Goal: Task Accomplishment & Management: Manage account settings

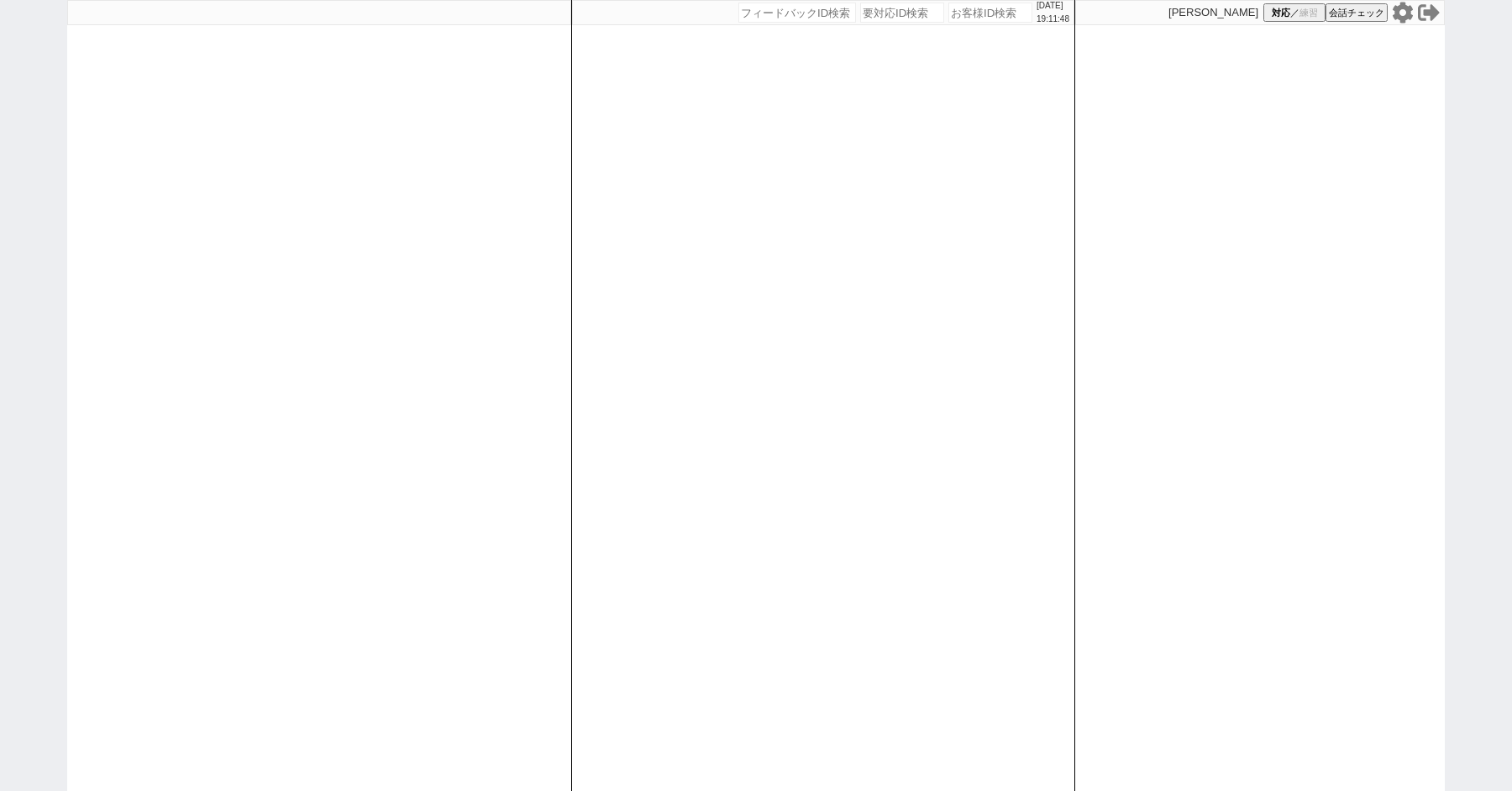
click at [1402, 12] on icon at bounding box center [1402, 13] width 22 height 22
paste input "611727"
type input "611727"
select select "100"
select select "6"
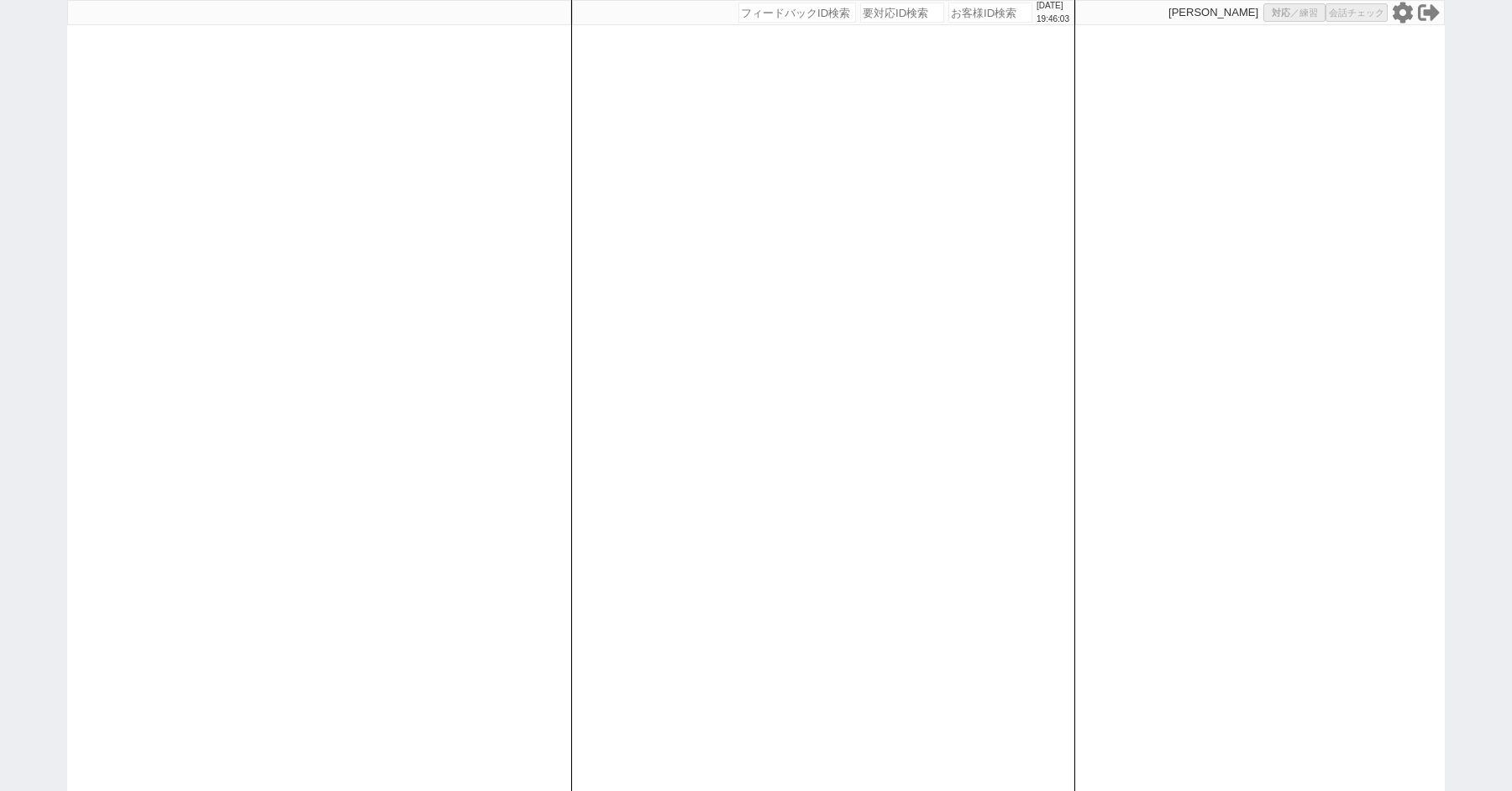
select select "6"
select select "2"
select select "5"
select select "10"
select select
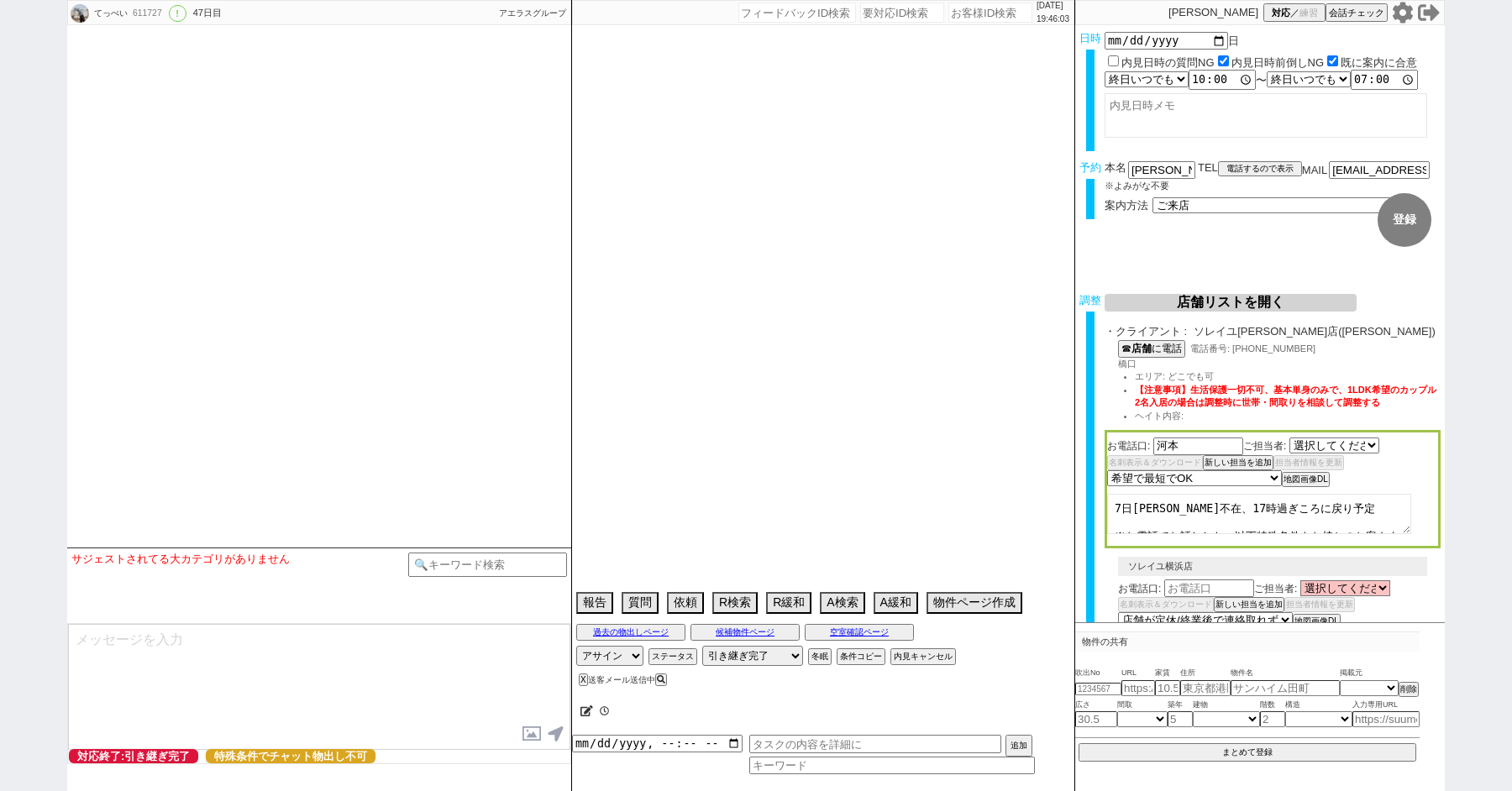
select select "2820"
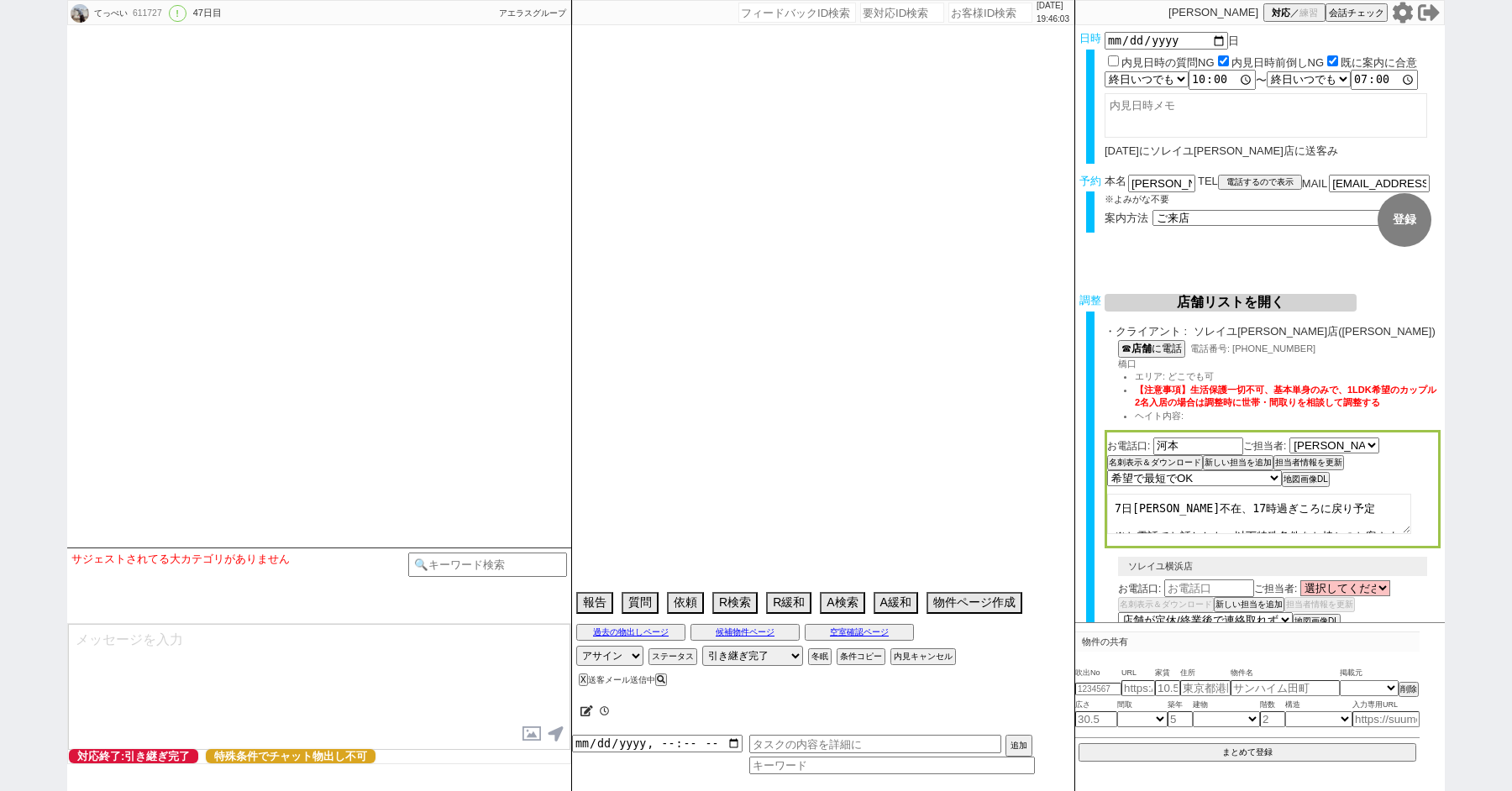
type textarea "住民票の住所聞いて、住めるところに住む感じにするがいいか？だけ合意とって来店させる"
select select "15"
select select "0"
select select "14"
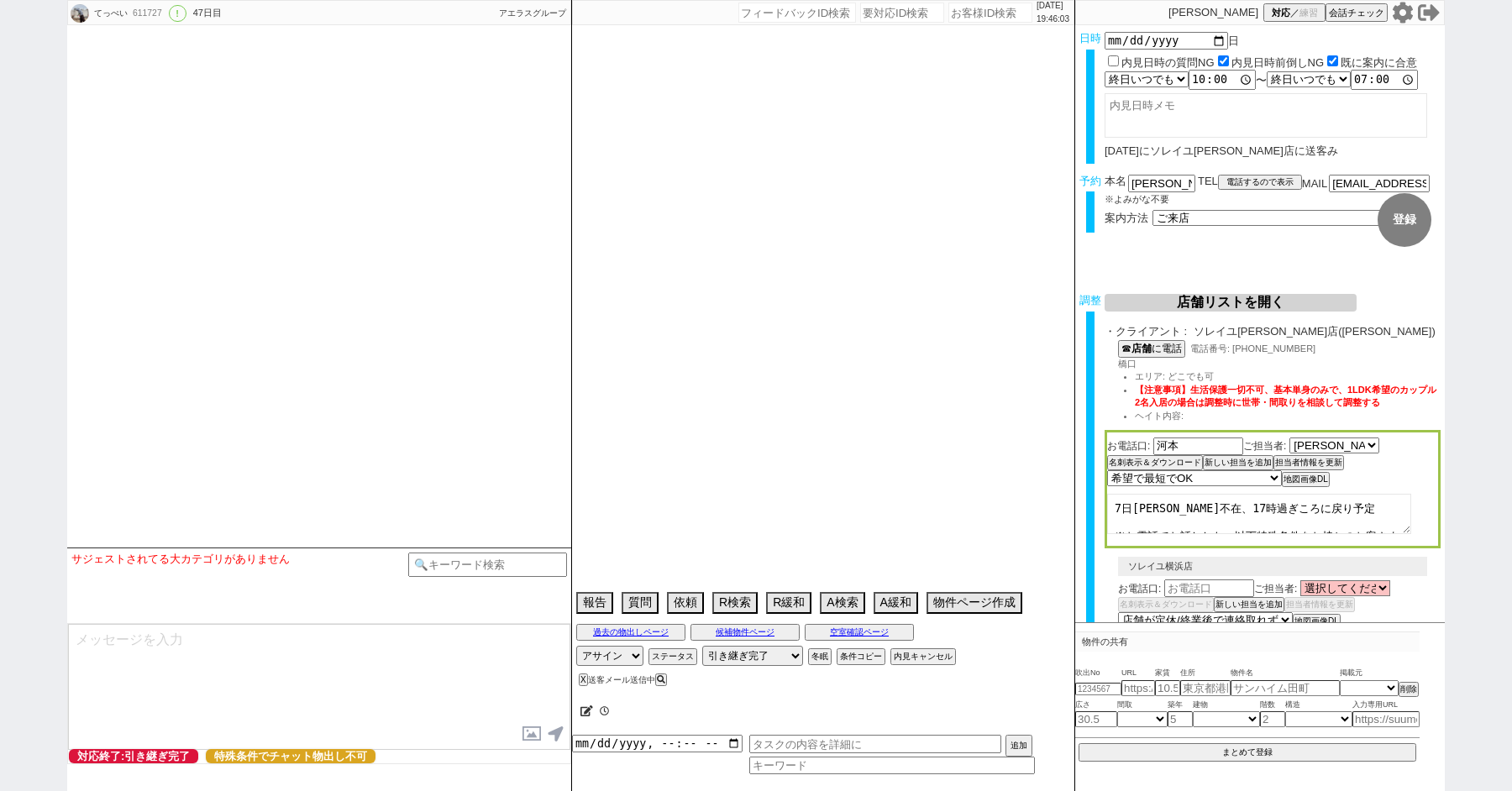
select select "57"
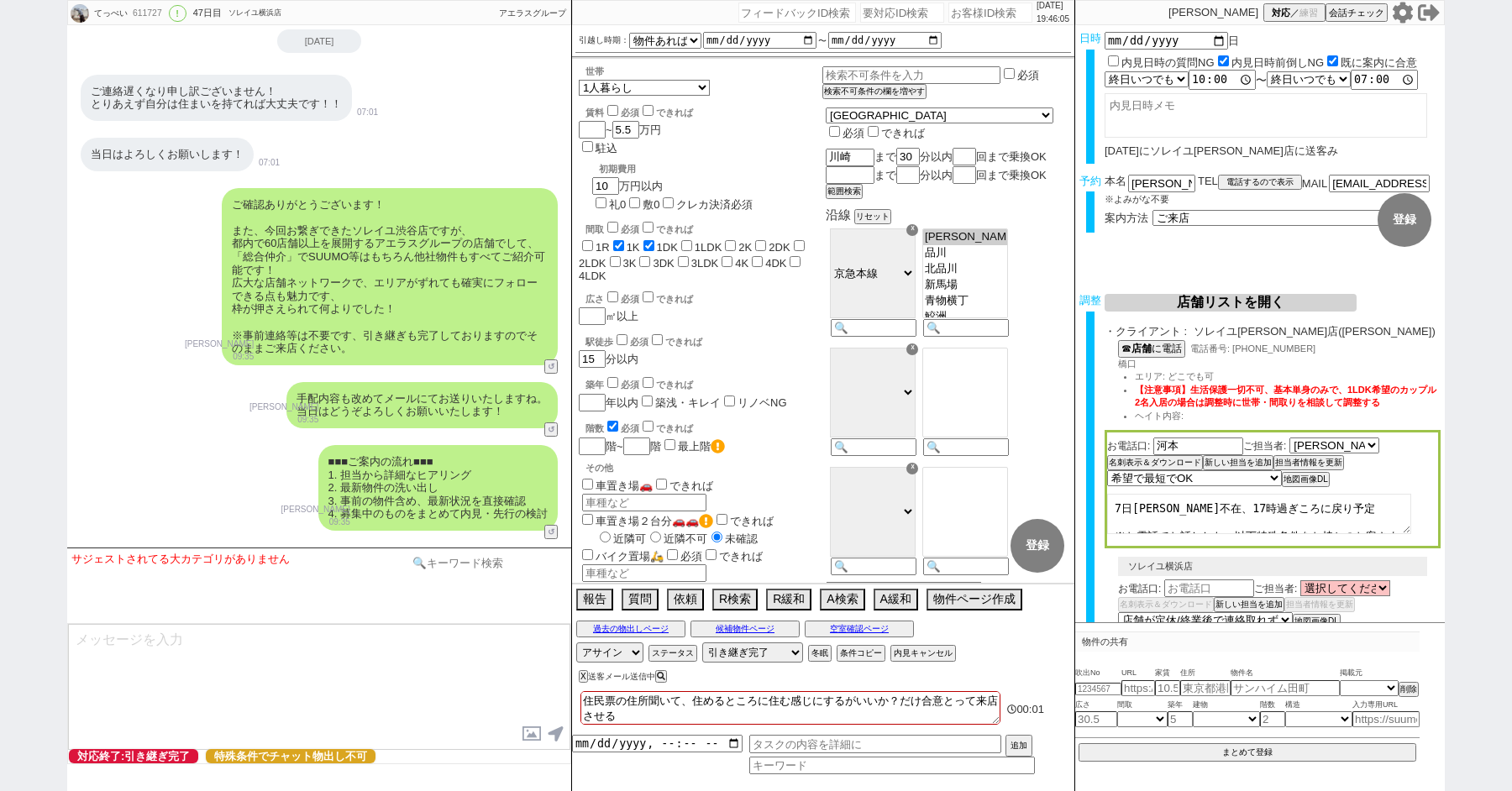
click at [471, 561] on input at bounding box center [487, 563] width 159 height 21
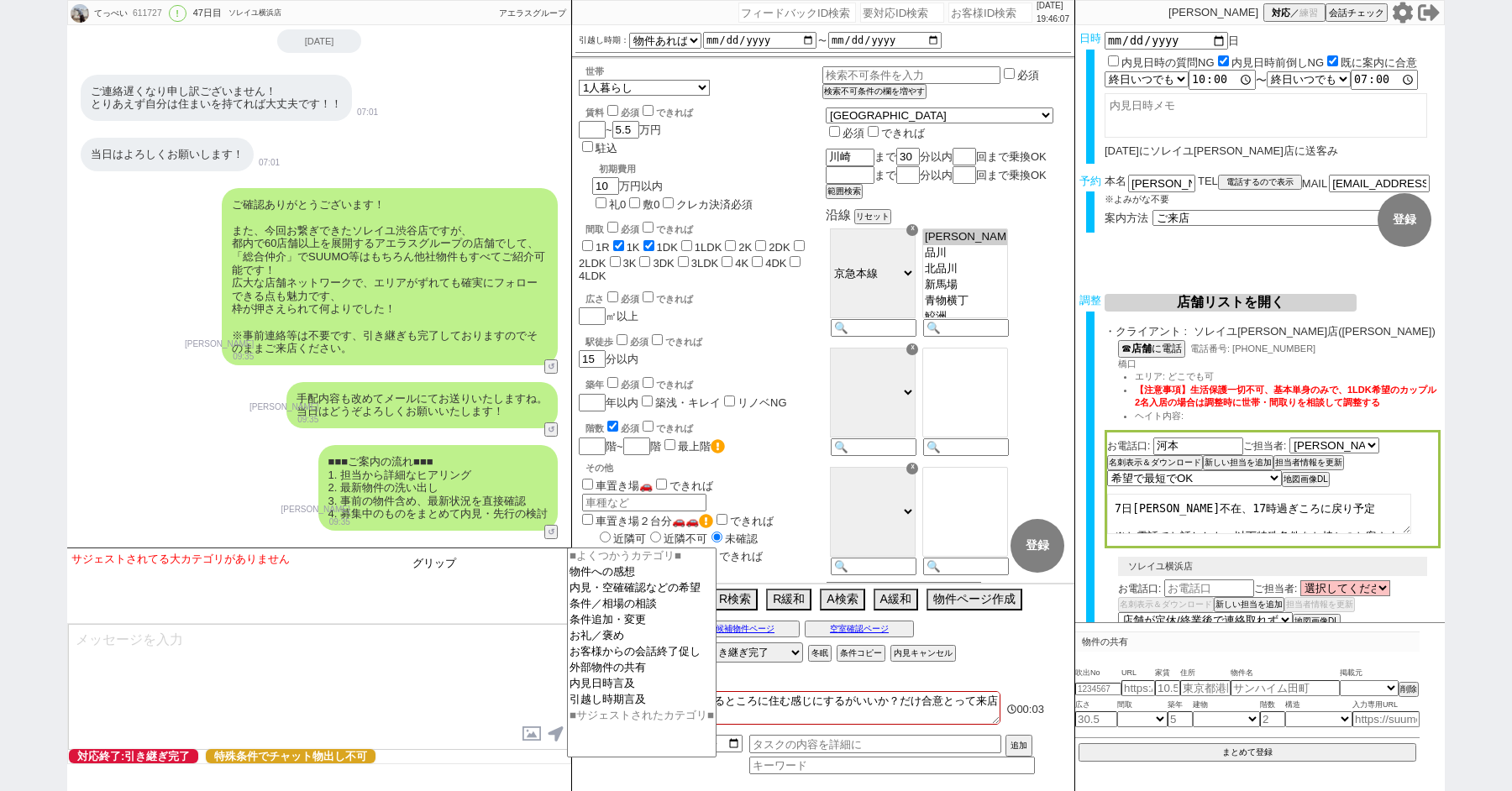
type input "グリップ"
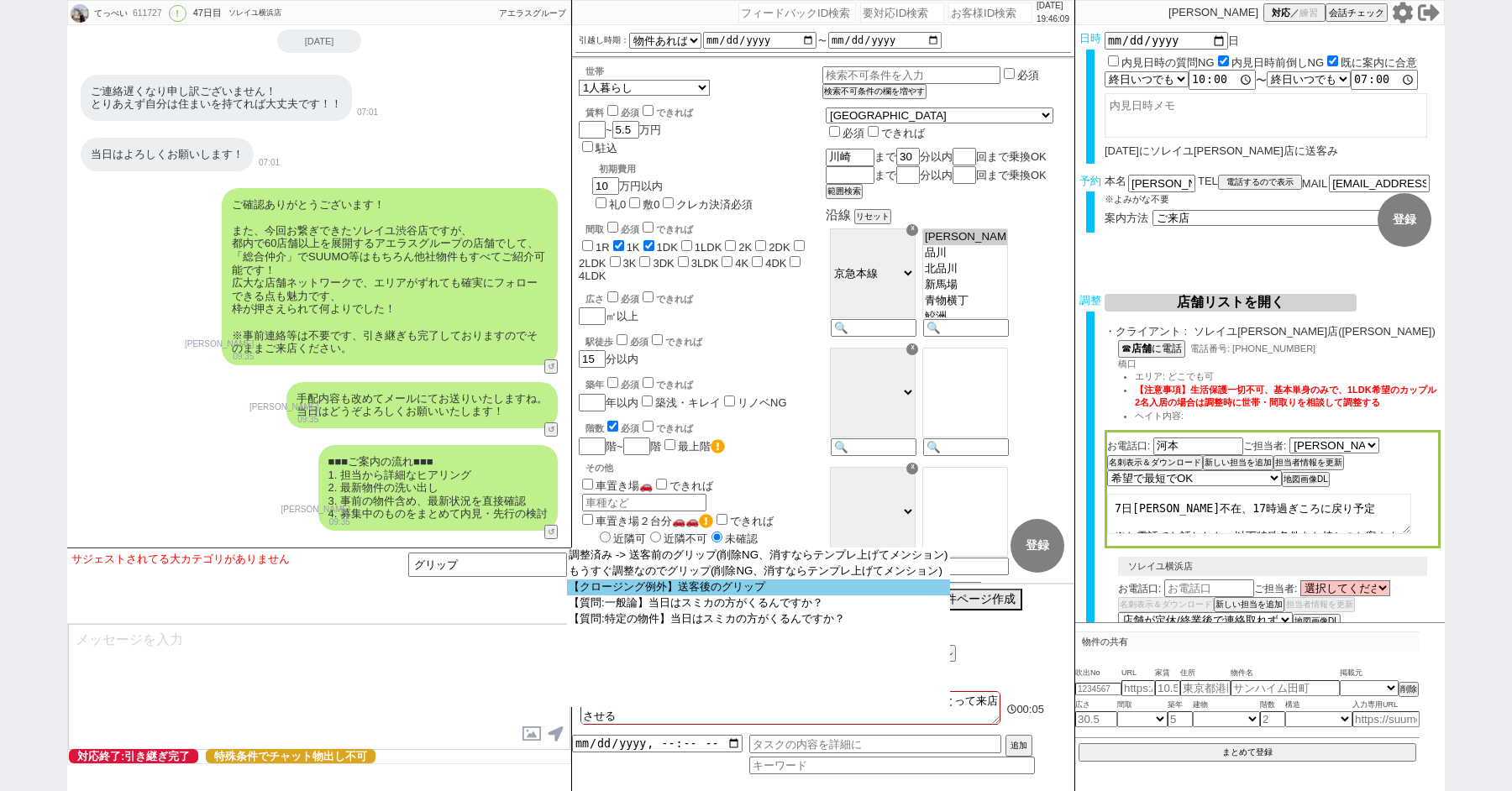
click at [636, 595] on option "【クロージング例外】送客後のグリップ" at bounding box center [758, 587] width 383 height 16
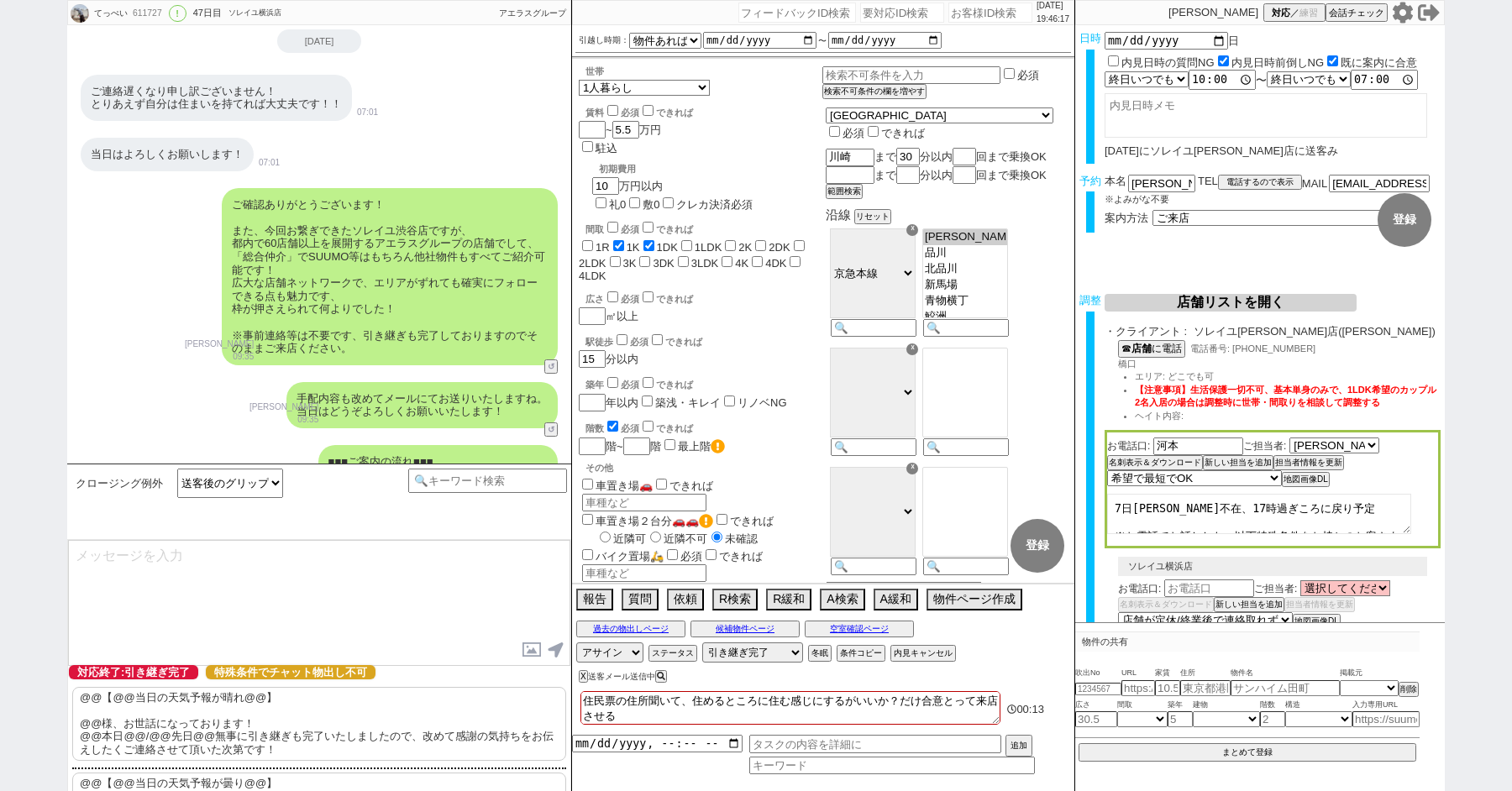
scroll to position [110, 0]
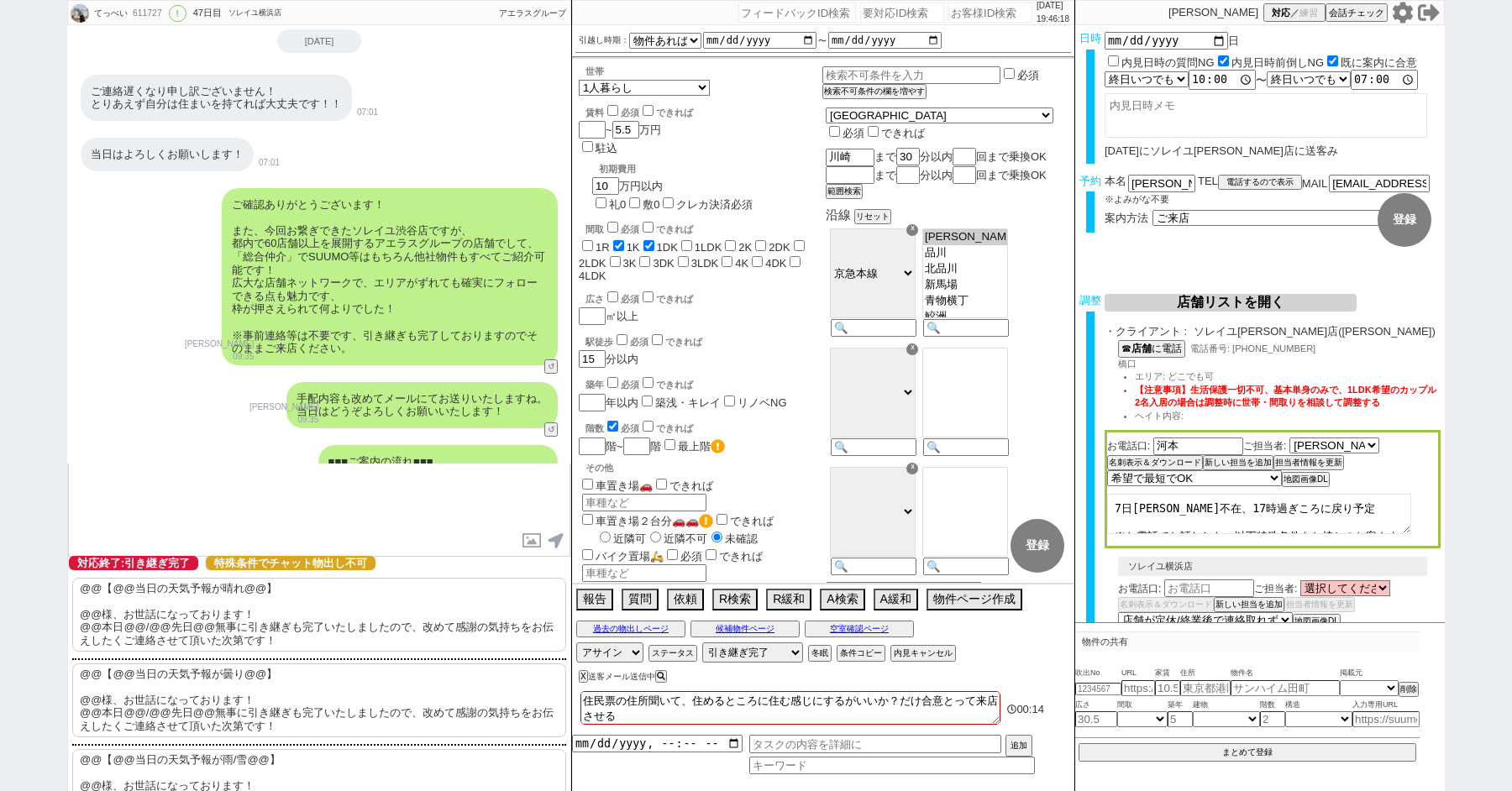
click at [206, 615] on p "@@【@@当日の天気予報が晴れ@@】 @@様、お世話になっております！ @@本日@@/@@先日@@無事に引き継ぎも完了いたしましたので、改めて感謝の気持ちをお…" at bounding box center [319, 616] width 494 height 74
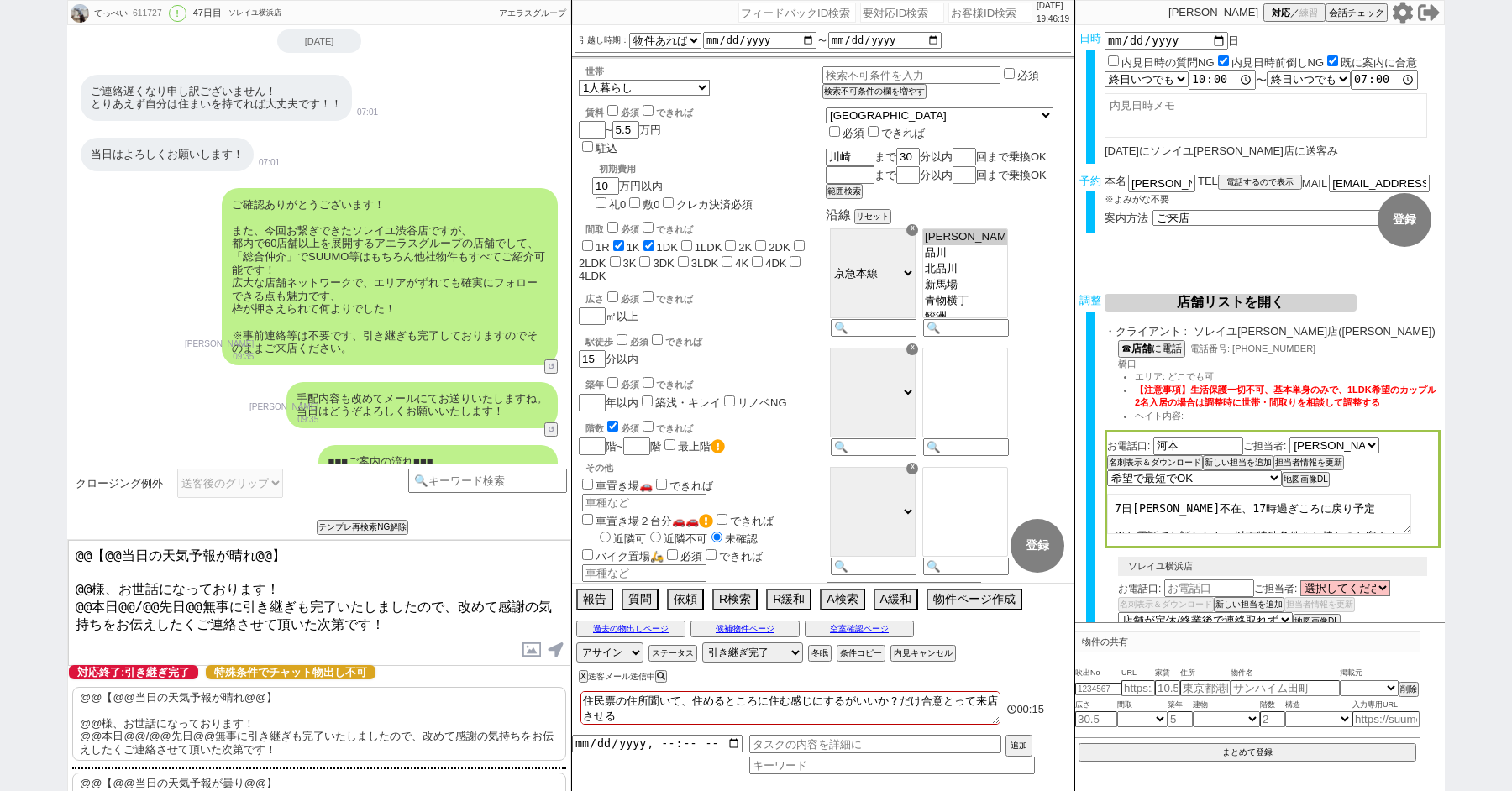
drag, startPoint x: 85, startPoint y: 583, endPoint x: 44, endPoint y: 478, distance: 112.7
click at [48, 493] on div "てっぺい 611727 ! 0 47日目 ソレイユ横浜店 冬眠中 自社客 アエラスグループ スミカ_BPO チャット全表示 [DATE] 新しくフォローされま…" at bounding box center [756, 396] width 1512 height 791
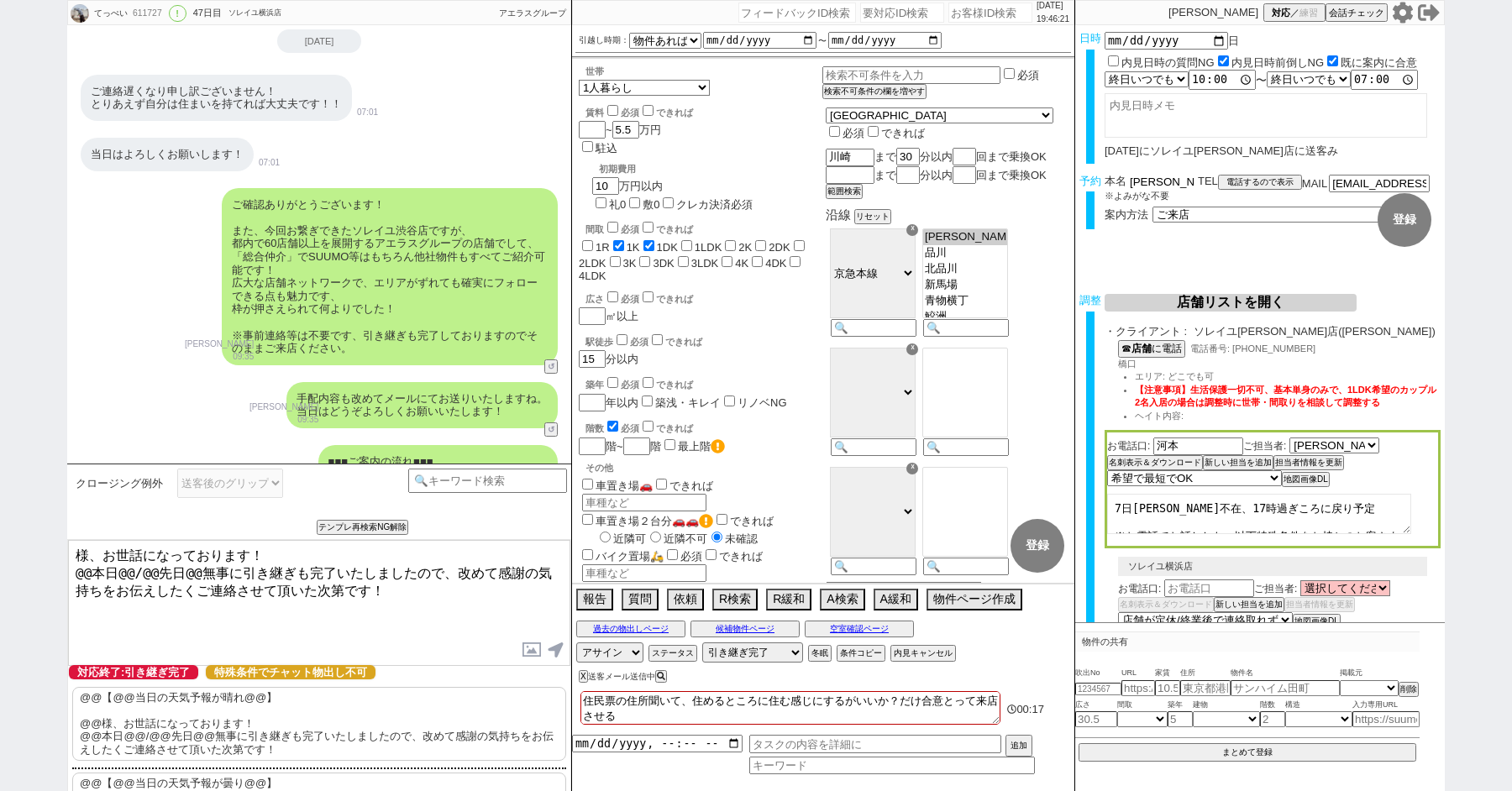
drag, startPoint x: 1154, startPoint y: 181, endPoint x: 1018, endPoint y: 181, distance: 136.0
click at [1020, 181] on div "てっぺい 611727 ! 0 47日目 ソレイユ横浜店 冬眠中 自社客 アエラスグループ スミカ_BPO チャット全表示 [DATE] 新しくフォローされま…" at bounding box center [756, 396] width 1377 height 791
click at [72, 550] on textarea "様、お世話になっております！ @@本日@@/@@先日@@無事に引き継ぎも完了いたしましたので、改めて感謝の気持ちをお伝えしたくご連絡させて頂いた次第です！" at bounding box center [318, 603] width 502 height 126
paste textarea "[PERSON_NAME]"
drag, startPoint x: 195, startPoint y: 568, endPoint x: 0, endPoint y: 565, distance: 195.0
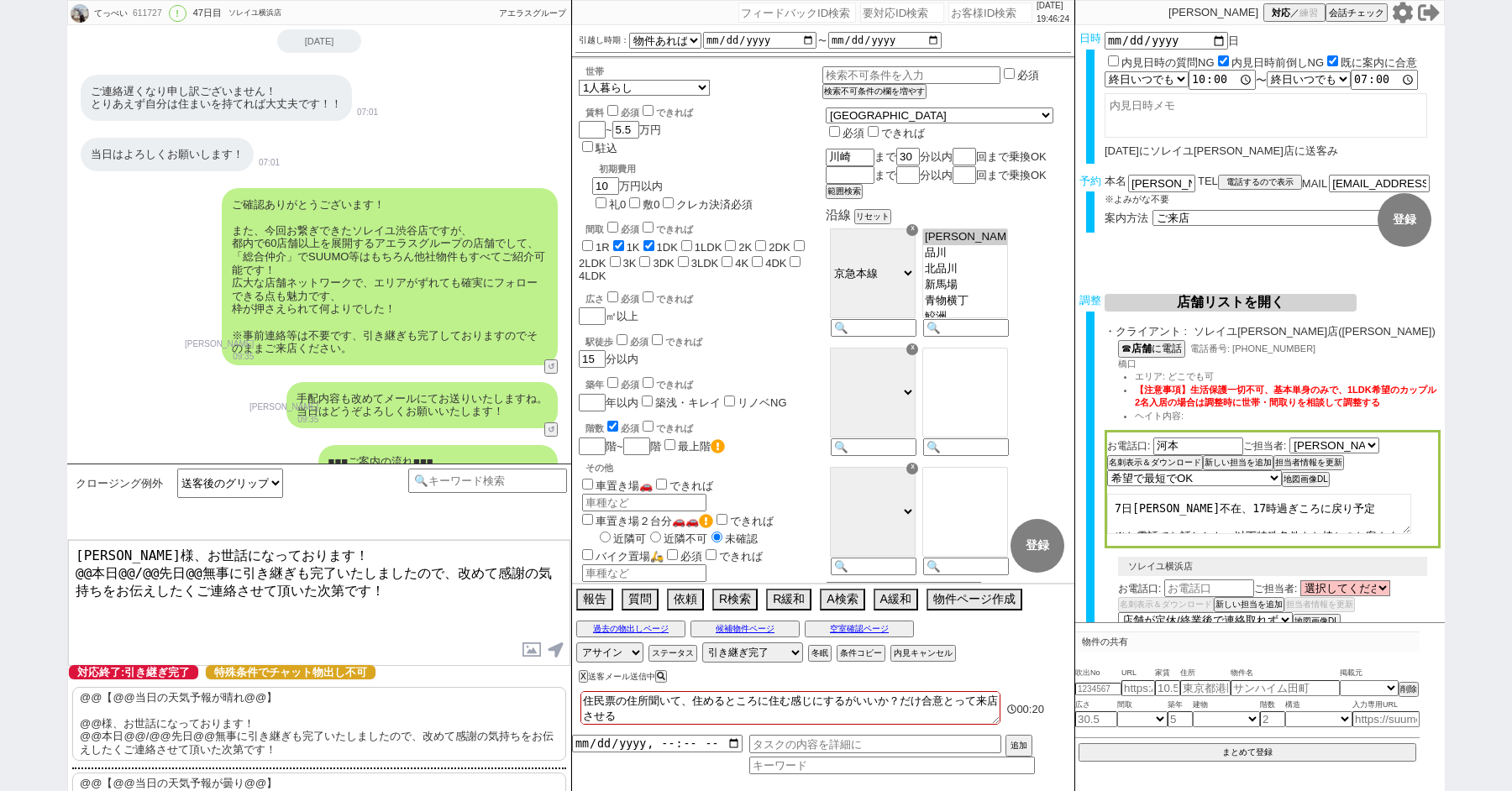
click at [0, 568] on div "てっぺい 611727 ! 0 47日目 ソレイユ横浜店 冬眠中 自社客 アエラスグループ スミカ_BPO チャット全表示 2025-08-26 新しくフォロ…" at bounding box center [756, 396] width 1512 height 791
type textarea "松倉様、お世話になっております！ 先日無事に引き継ぎも完了いたしましたので、改めて感謝の気持ちをお伝えしたくご連絡させて頂いた次第です！"
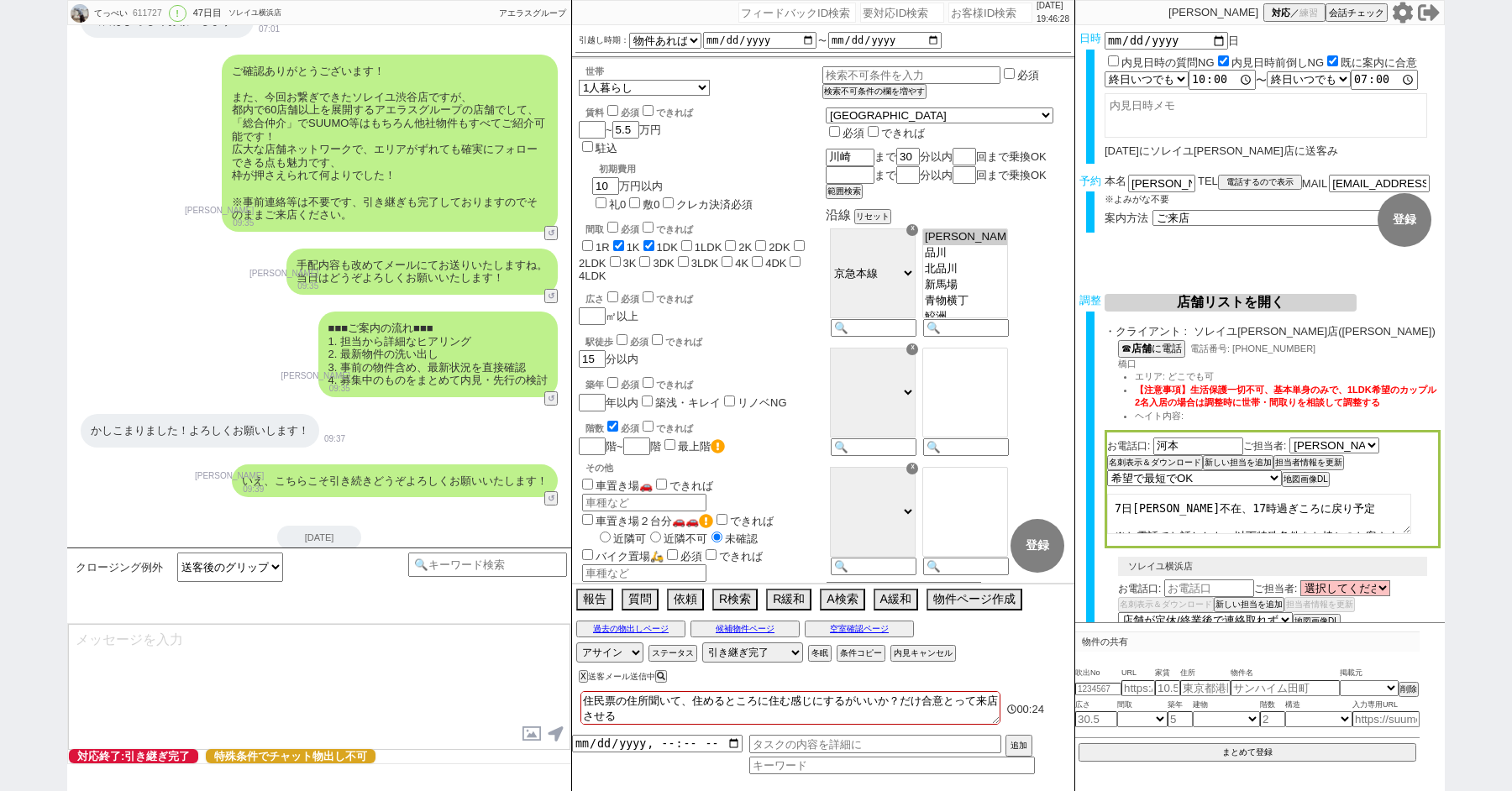
type textarea "改めてこれまで丁寧にやり取り頂きまして、誠にありがとうございました！ 細かなご連絡にお手間をおかけしたこともあったかと存じますが、常にご協力いただいたおかげで…"
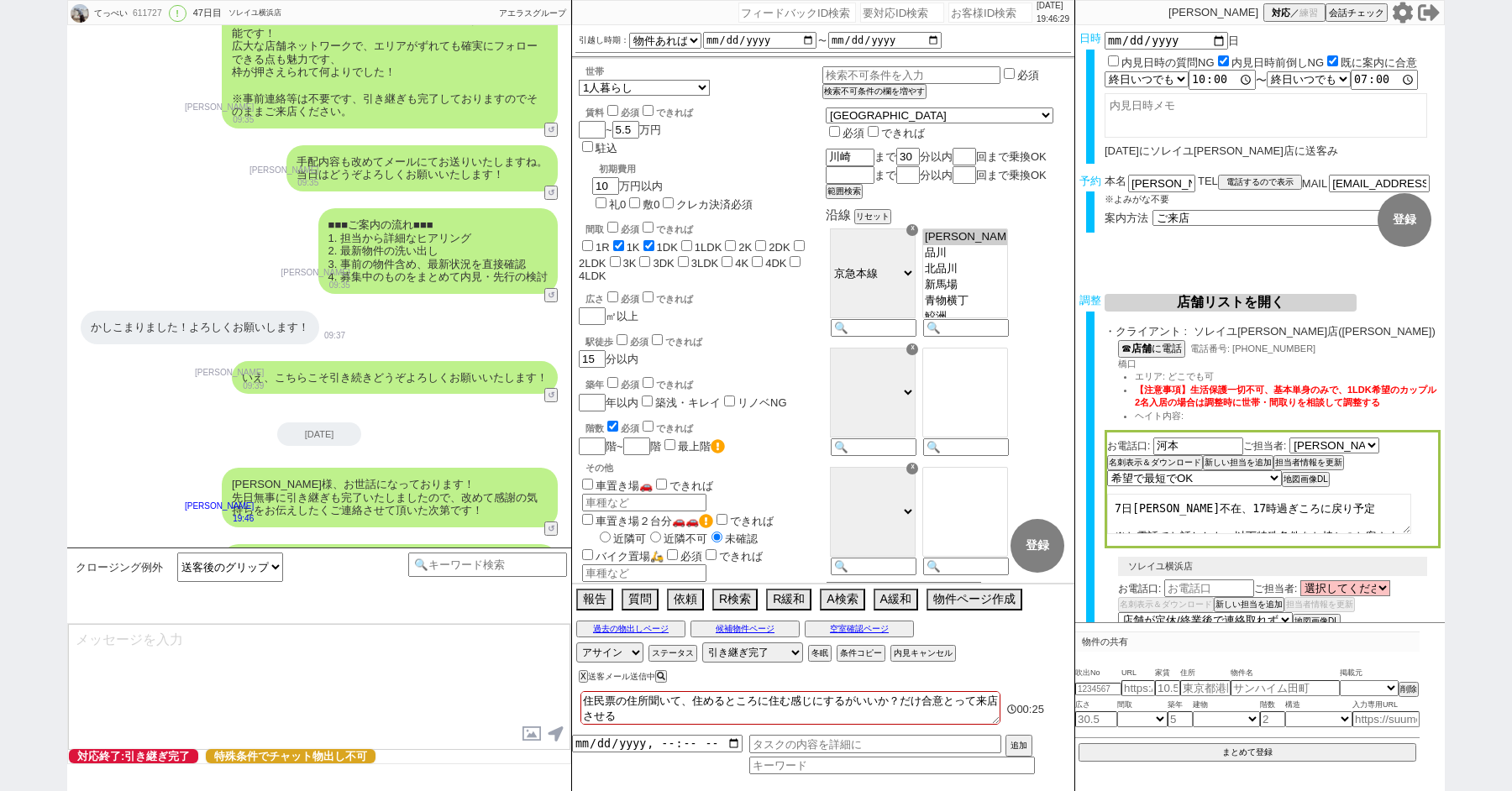
type textarea "当日は今のところ晴れということで、日当たり等もよく確認でき動くにはピッタリのタイミングかと思います！ 加えて地場に強い総合仲介店のスタッフも押さえられており、…"
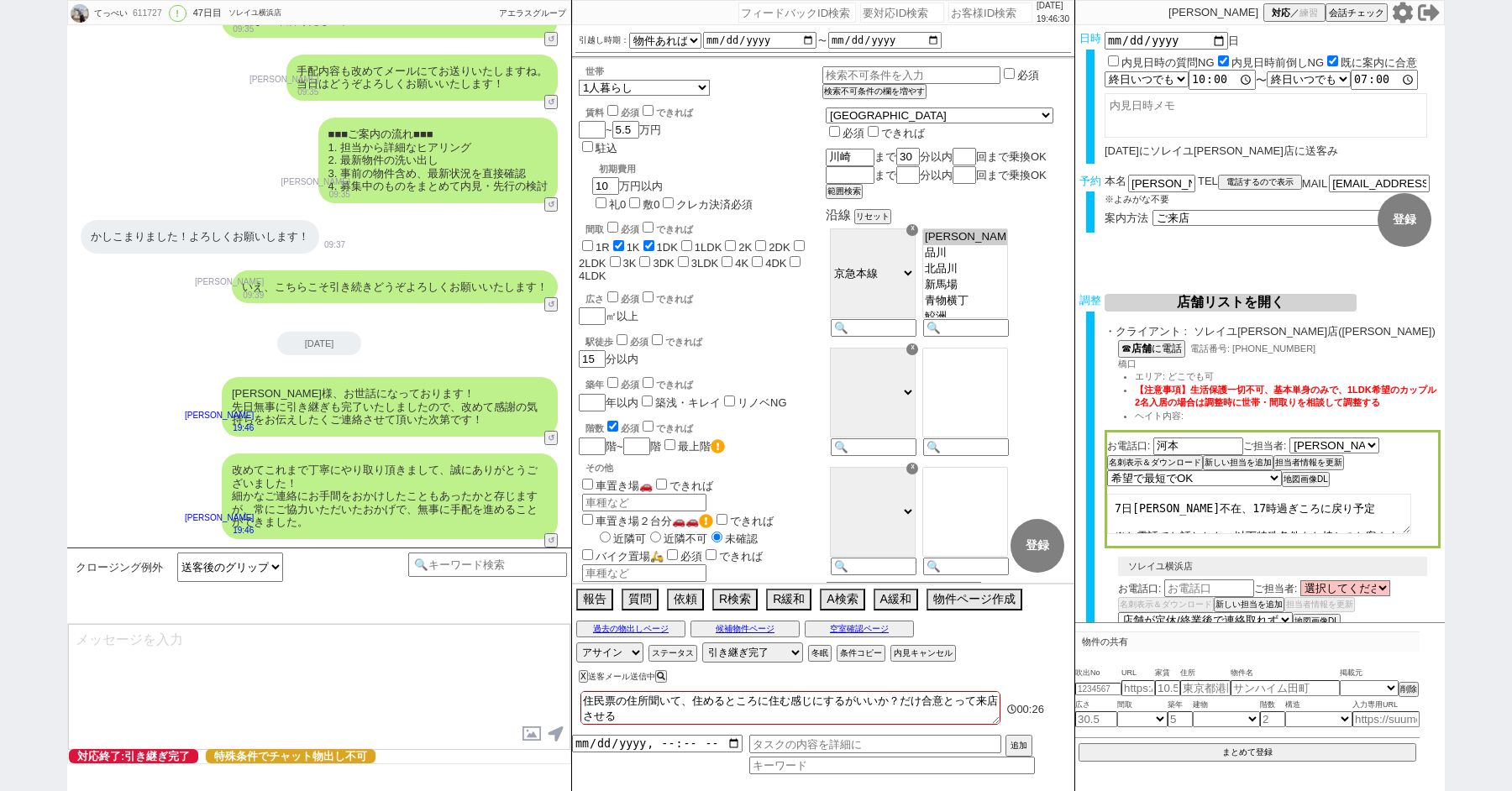
type textarea "※ご自身でお問合せされますと他業者からの電話やメールが多数届き、ご負担が増えてしまう場合がございますので、今回のご案内に一元化されるのがやはりオススメかと思い…"
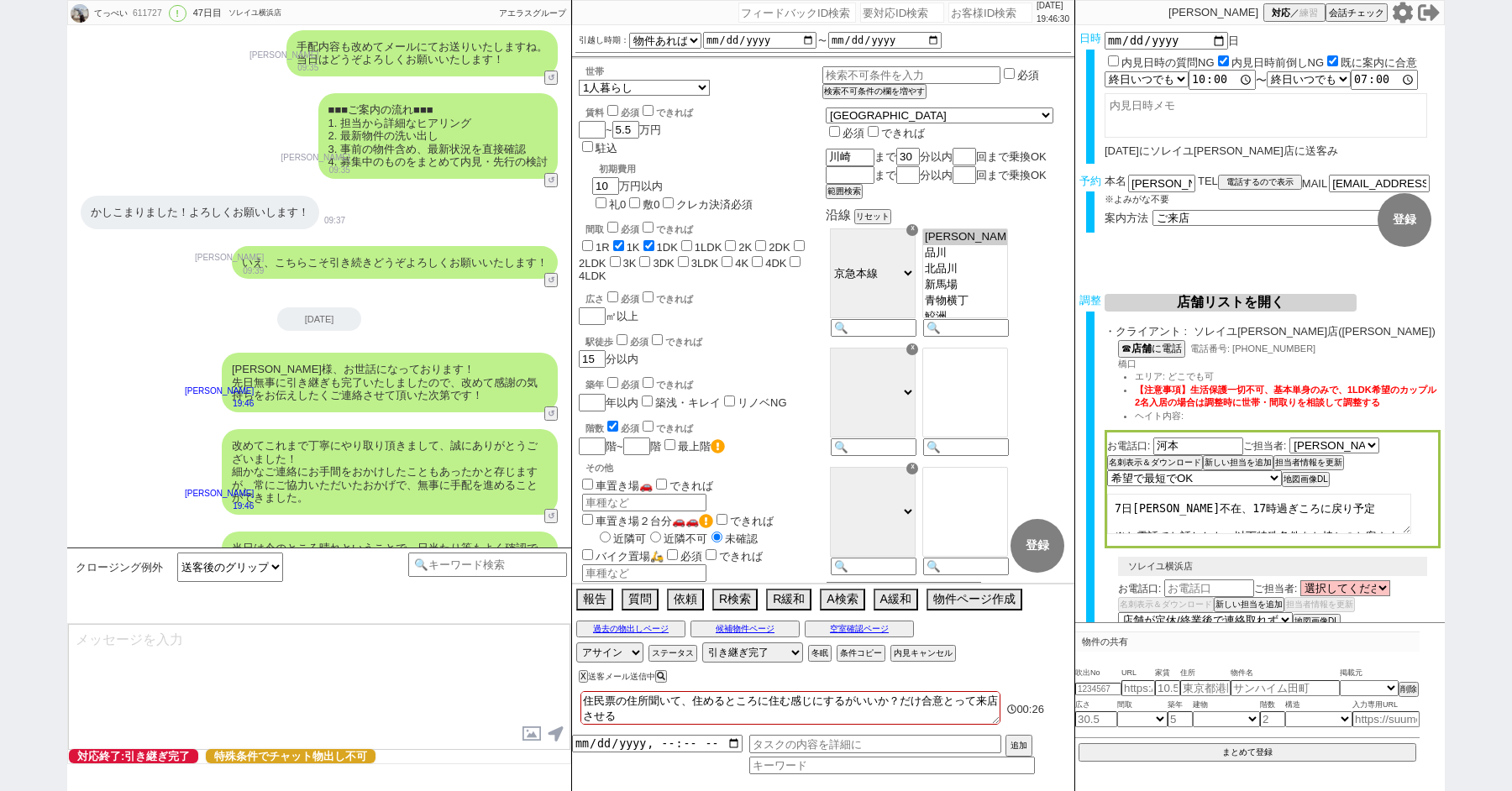
scroll to position [10037, 0]
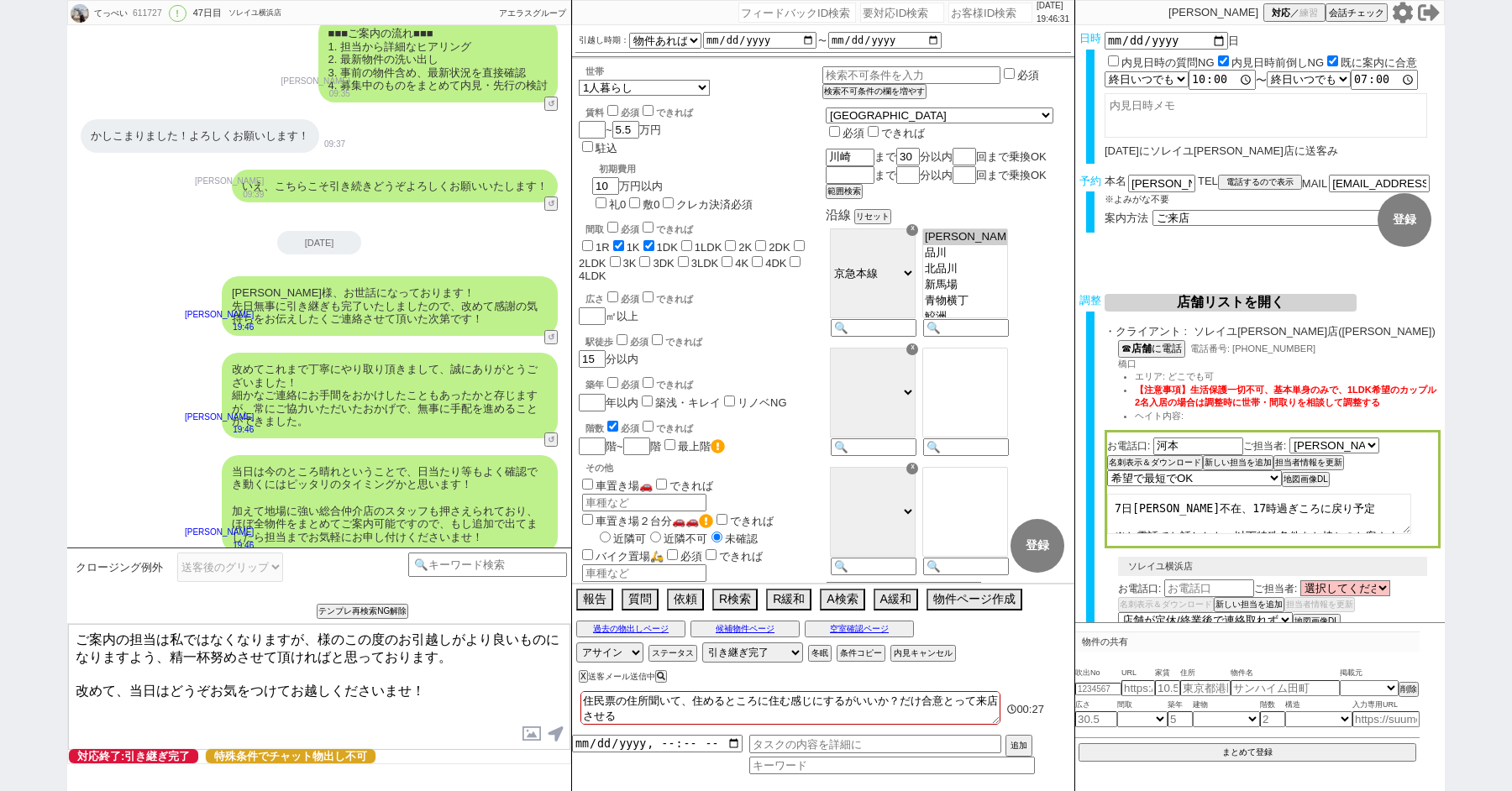
paste textarea "倉"
type textarea "ご案内の担当は私ではなくなりますが、松倉様のこの度のお引越しがより良いものになりますよう、精一杯努めさせて頂ければと思っております。 改めて、当日はどうぞお気…"
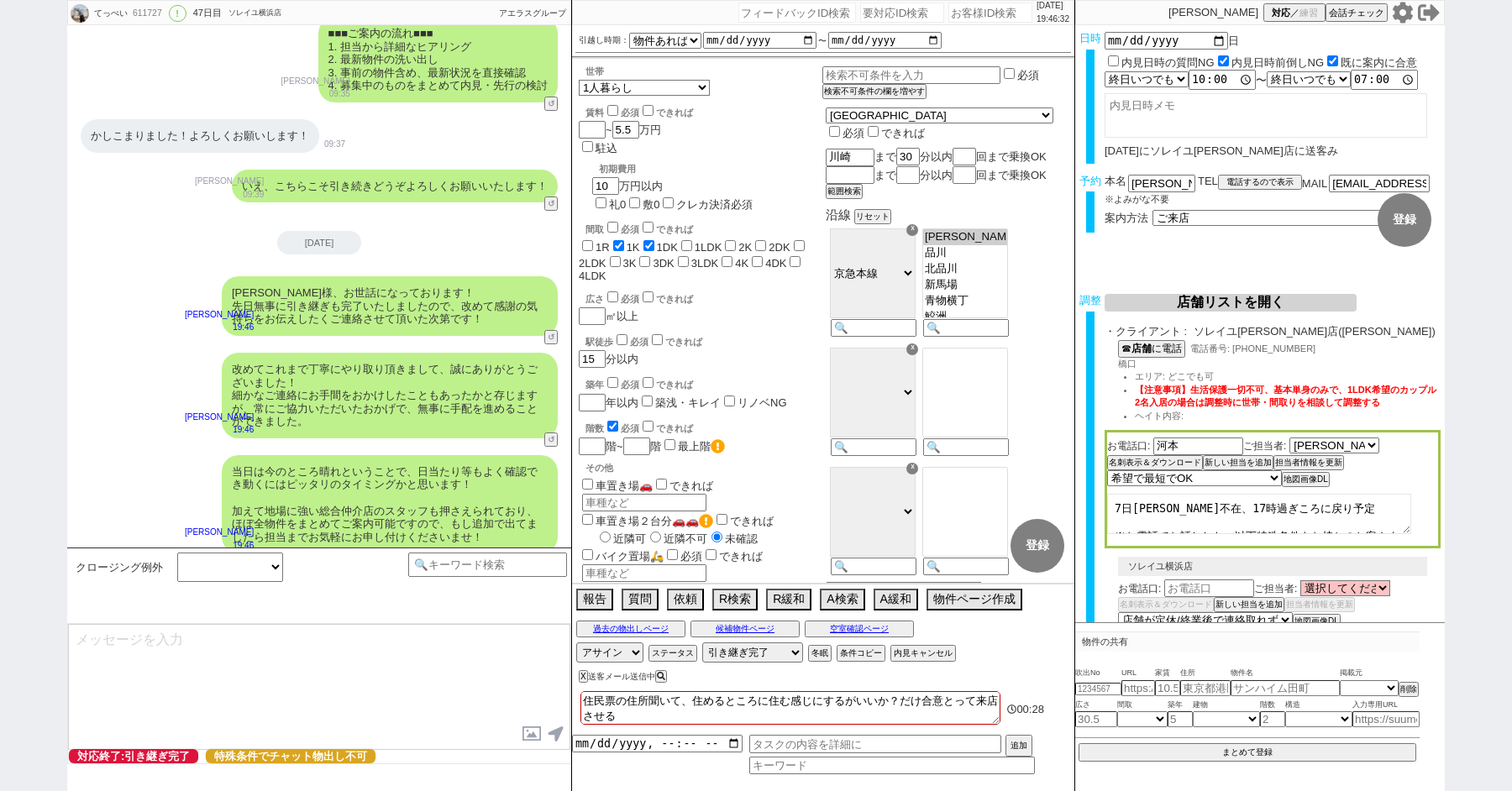
scroll to position [10139, 0]
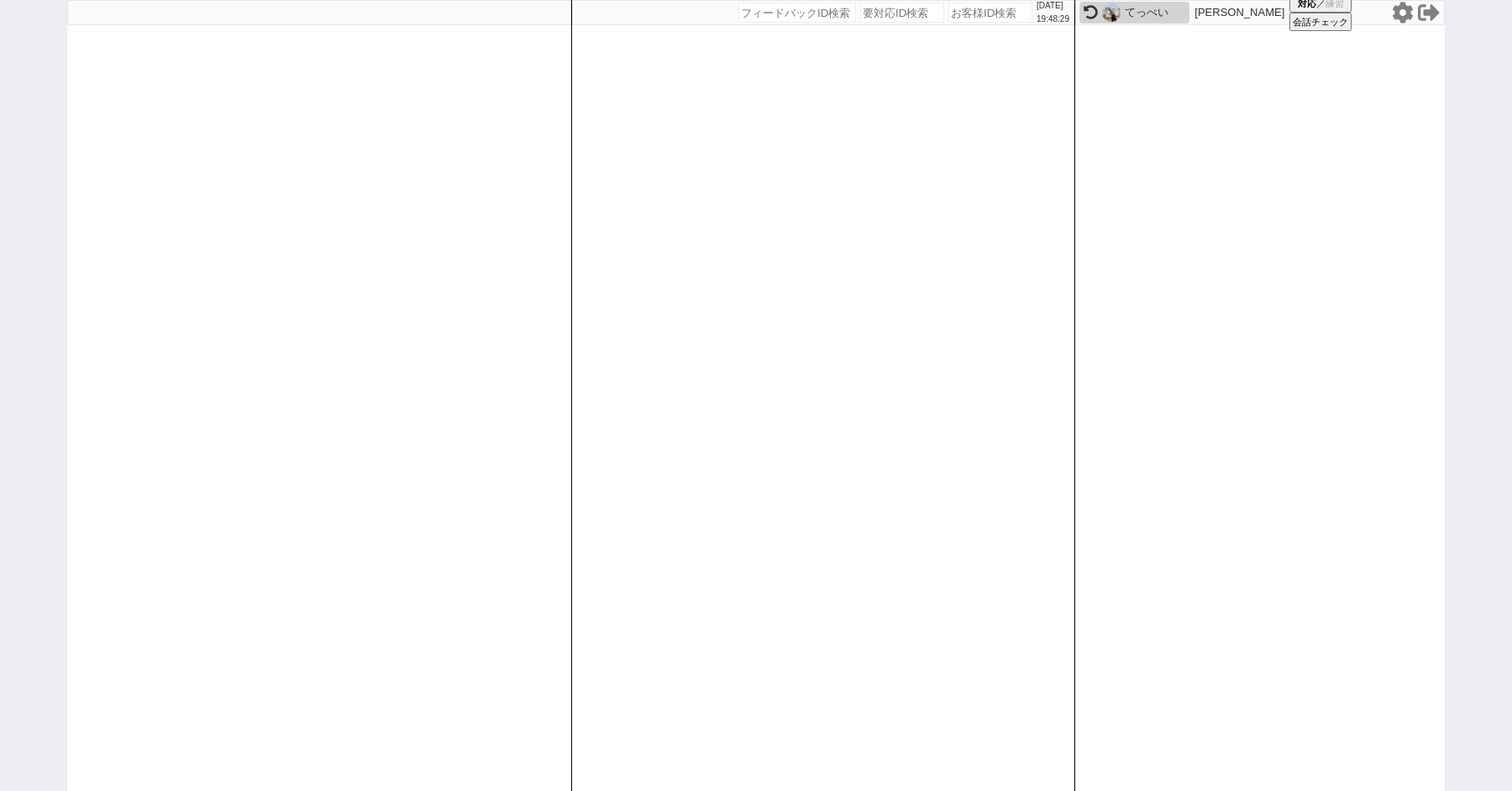
paste input "602658"
type input "602658"
select select "100"
select select "1"
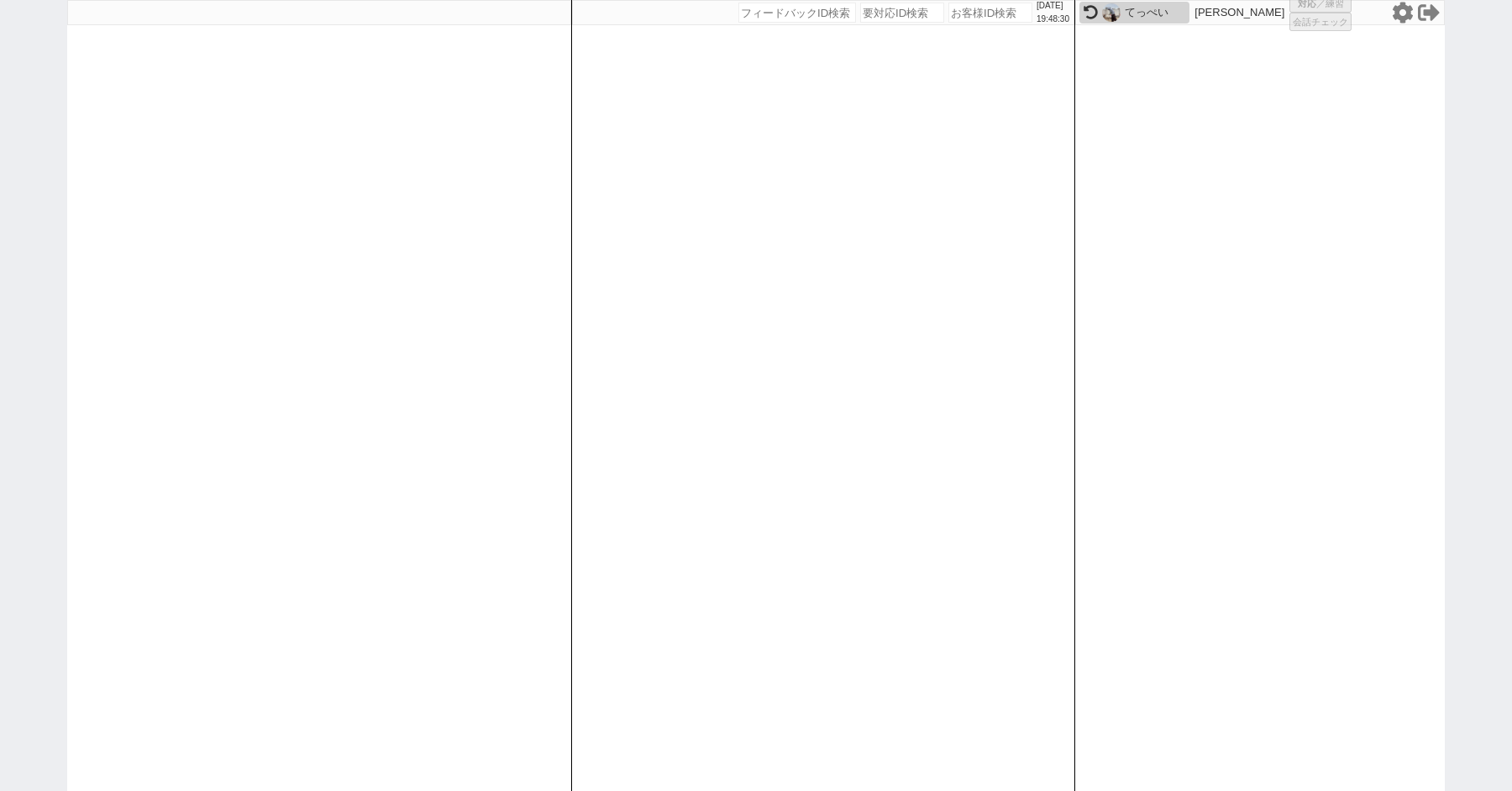
select select "2"
select select "5"
select select
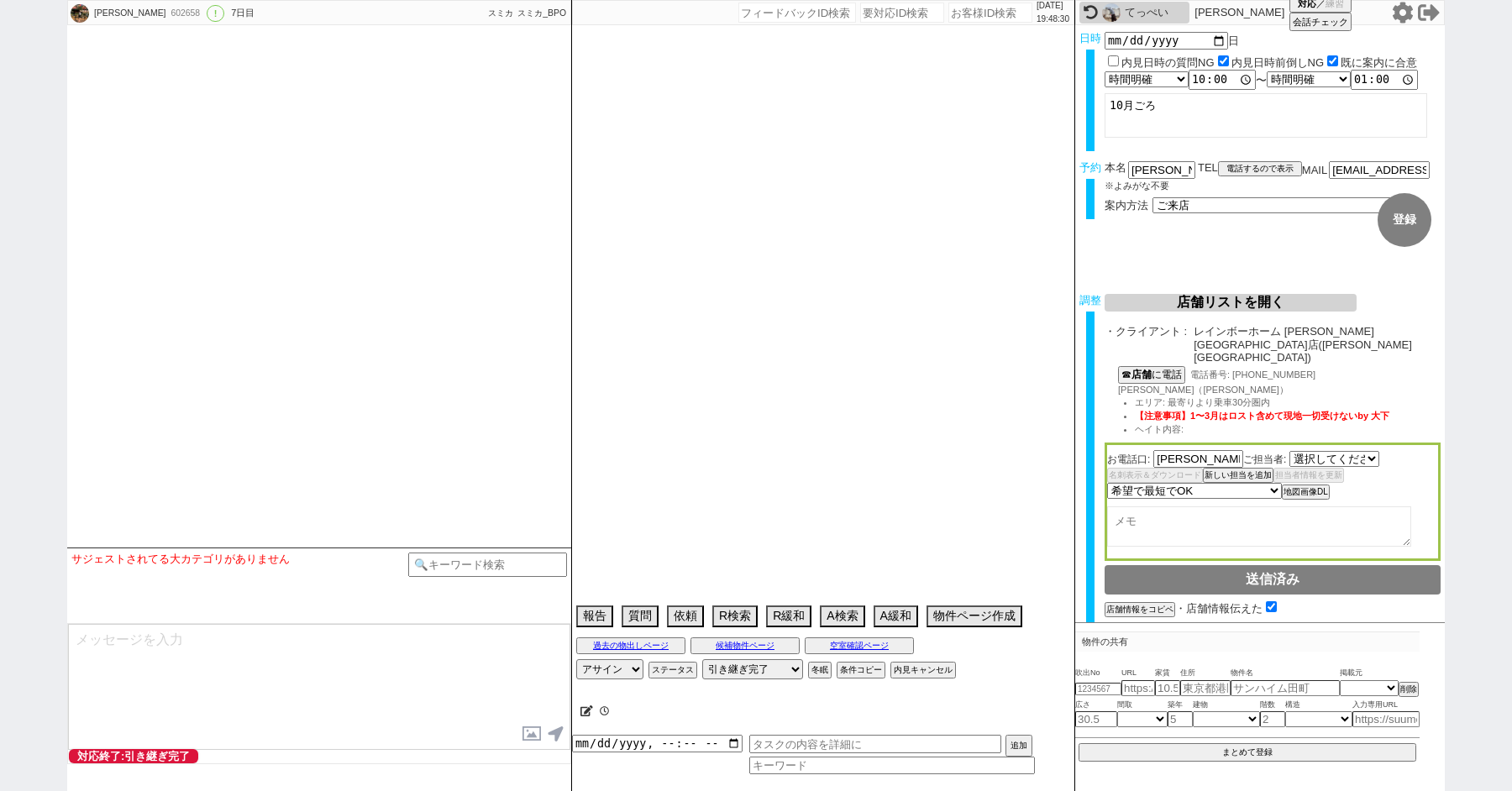
select select "2276"
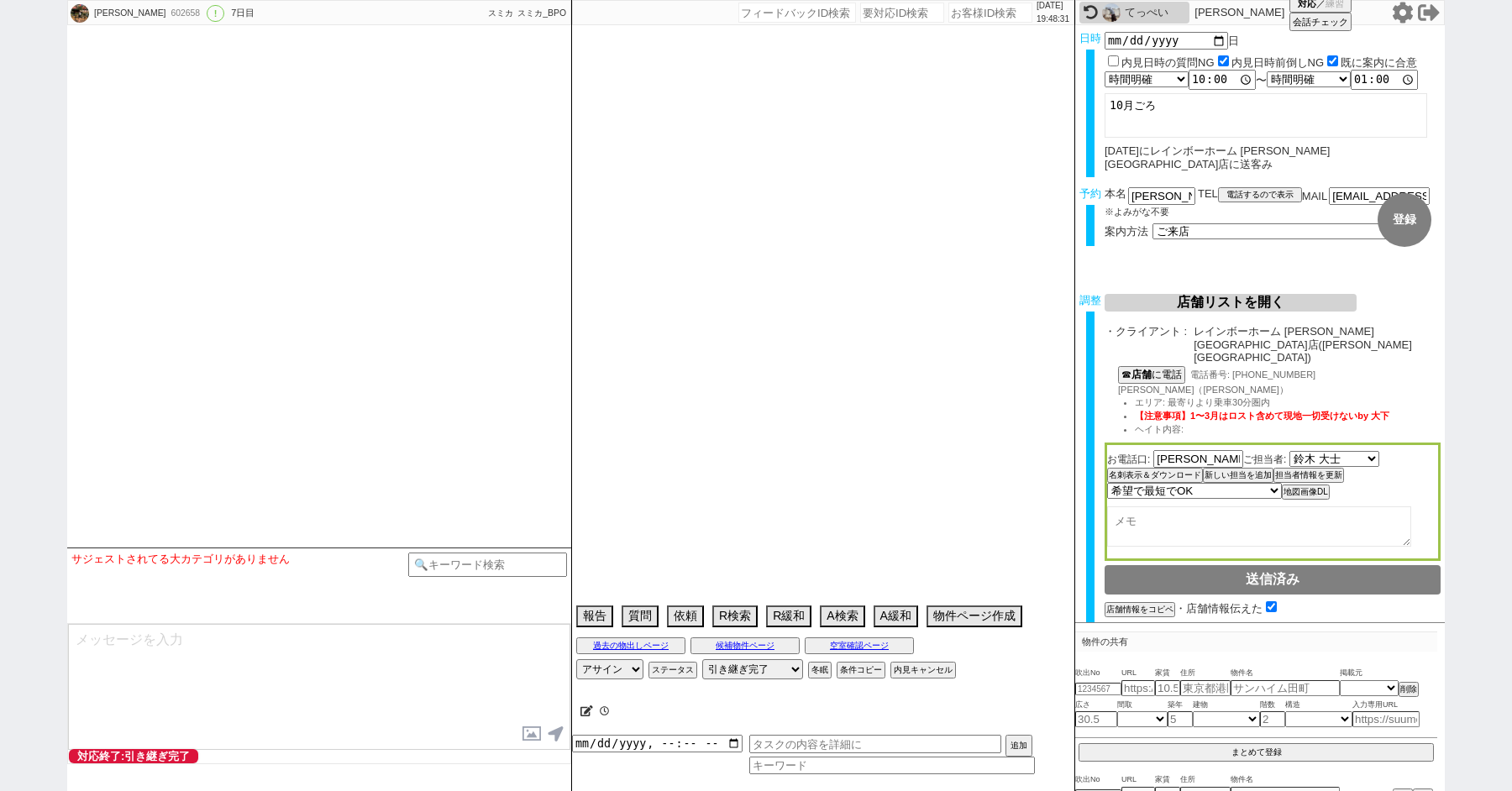
type textarea "他社なし"
select select "2025"
select select "11"
select select "36"
select select "6"
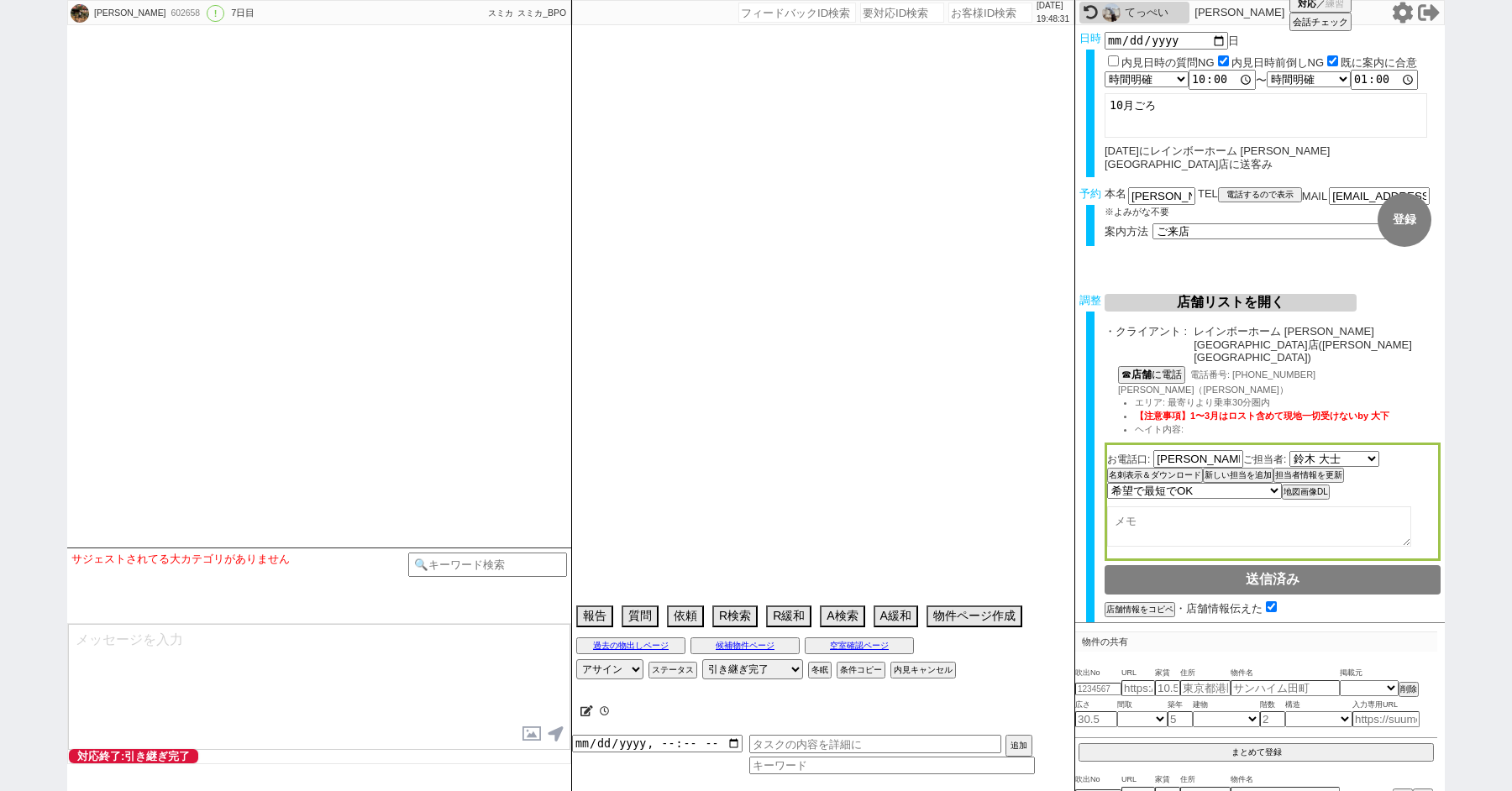
select select "70"
select select "1675"
select select "35"
select select "1020"
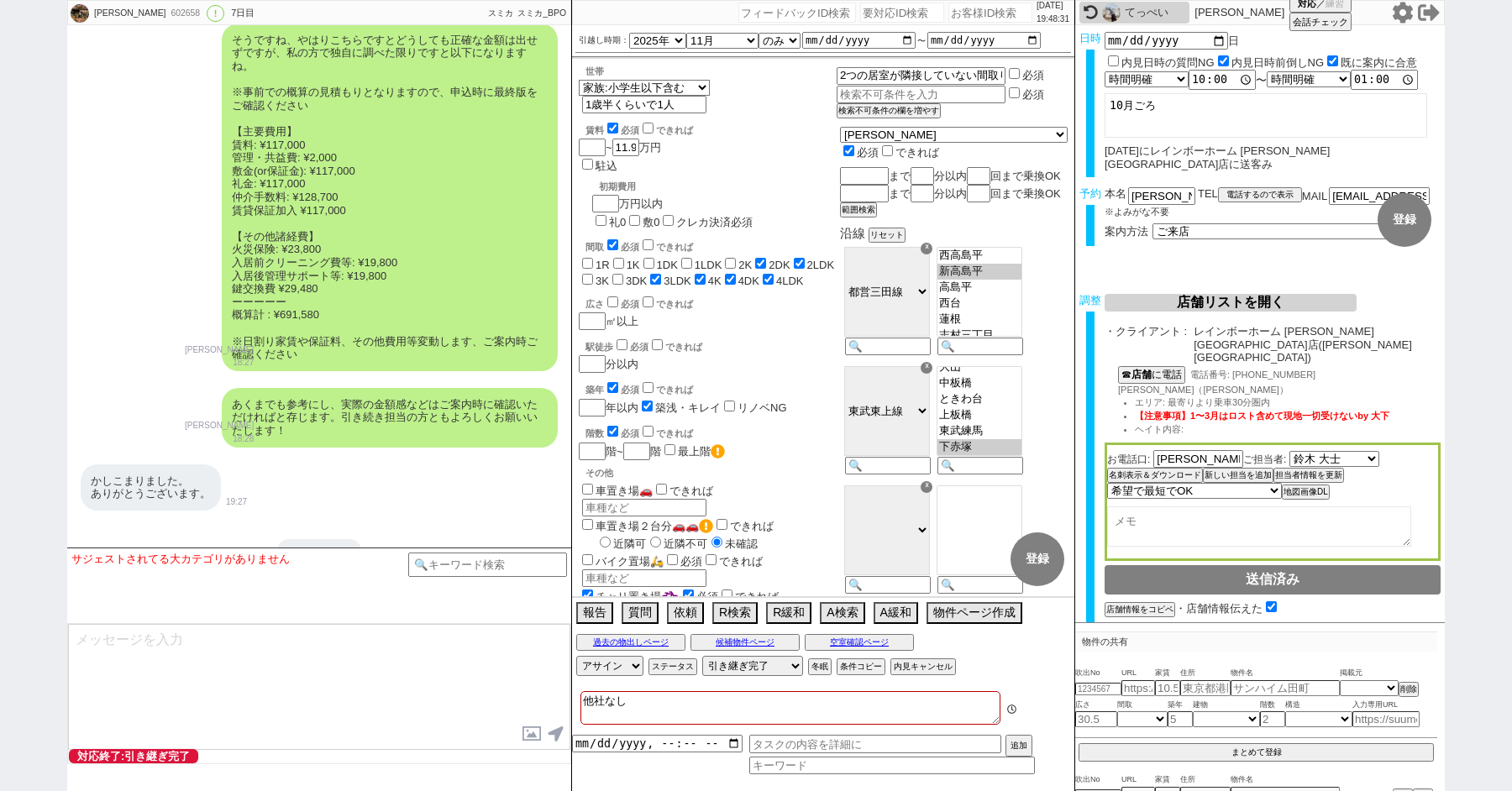
scroll to position [75, 0]
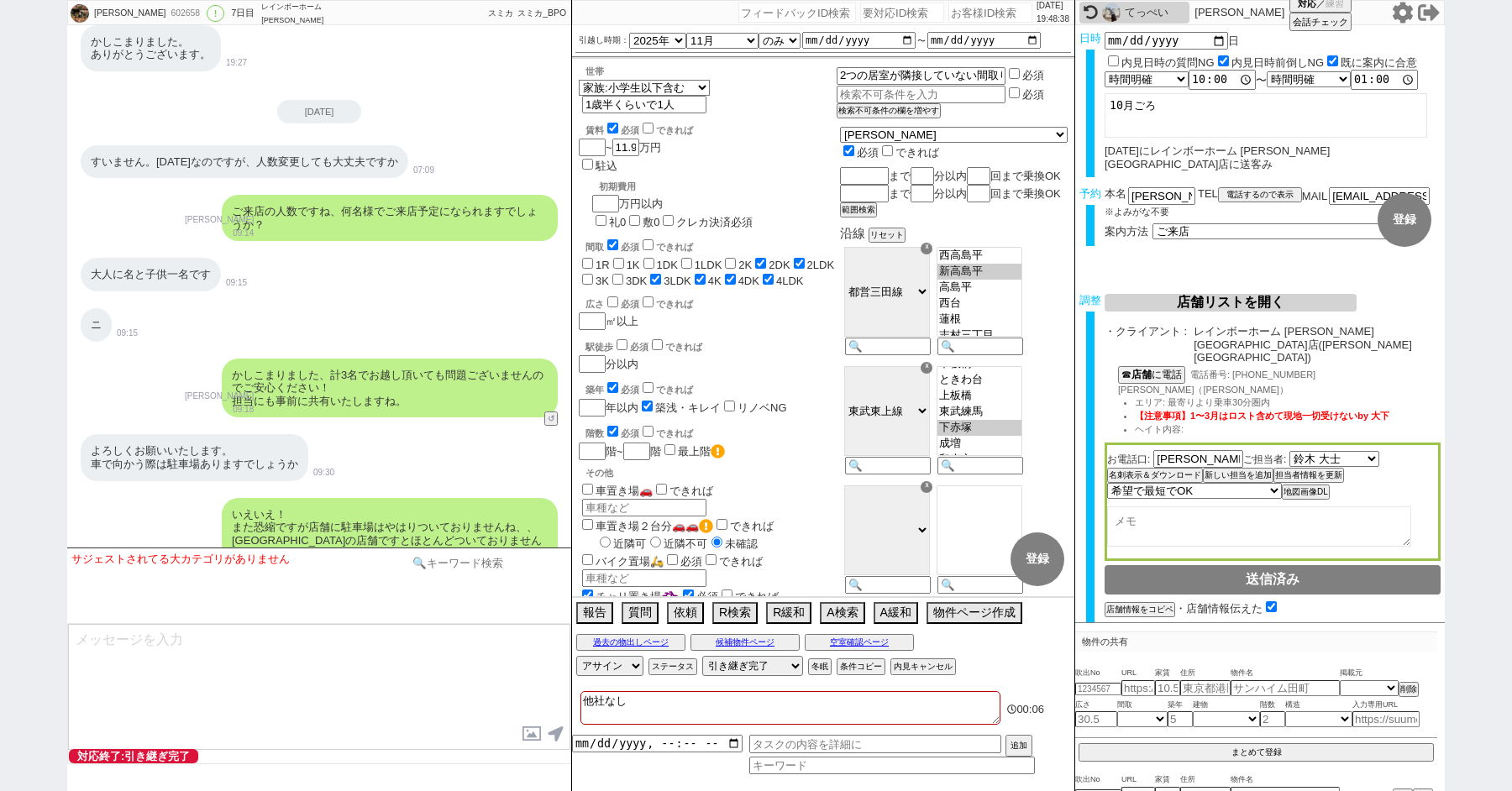
click at [455, 565] on input at bounding box center [487, 563] width 159 height 21
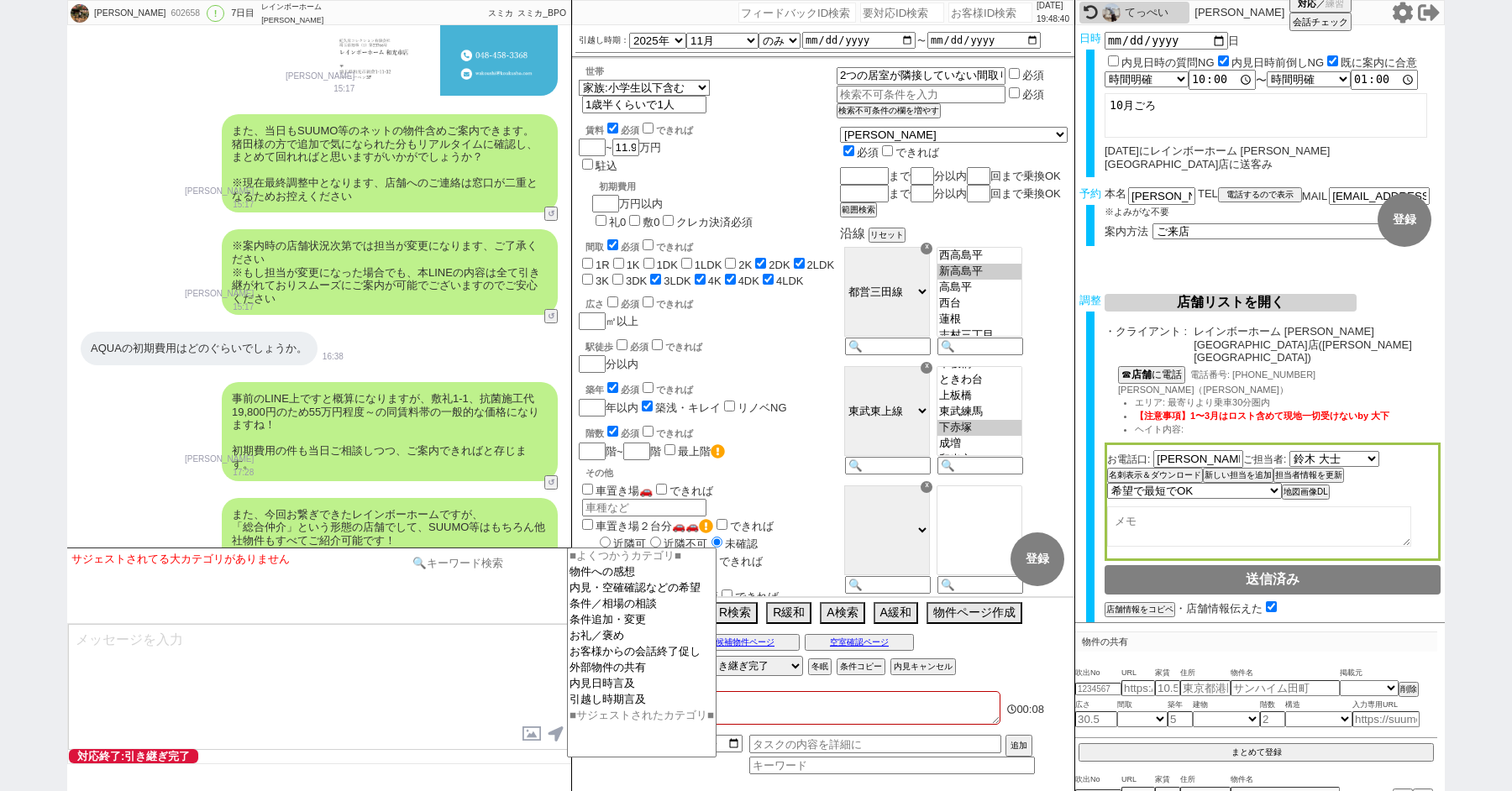
scroll to position [14330, 0]
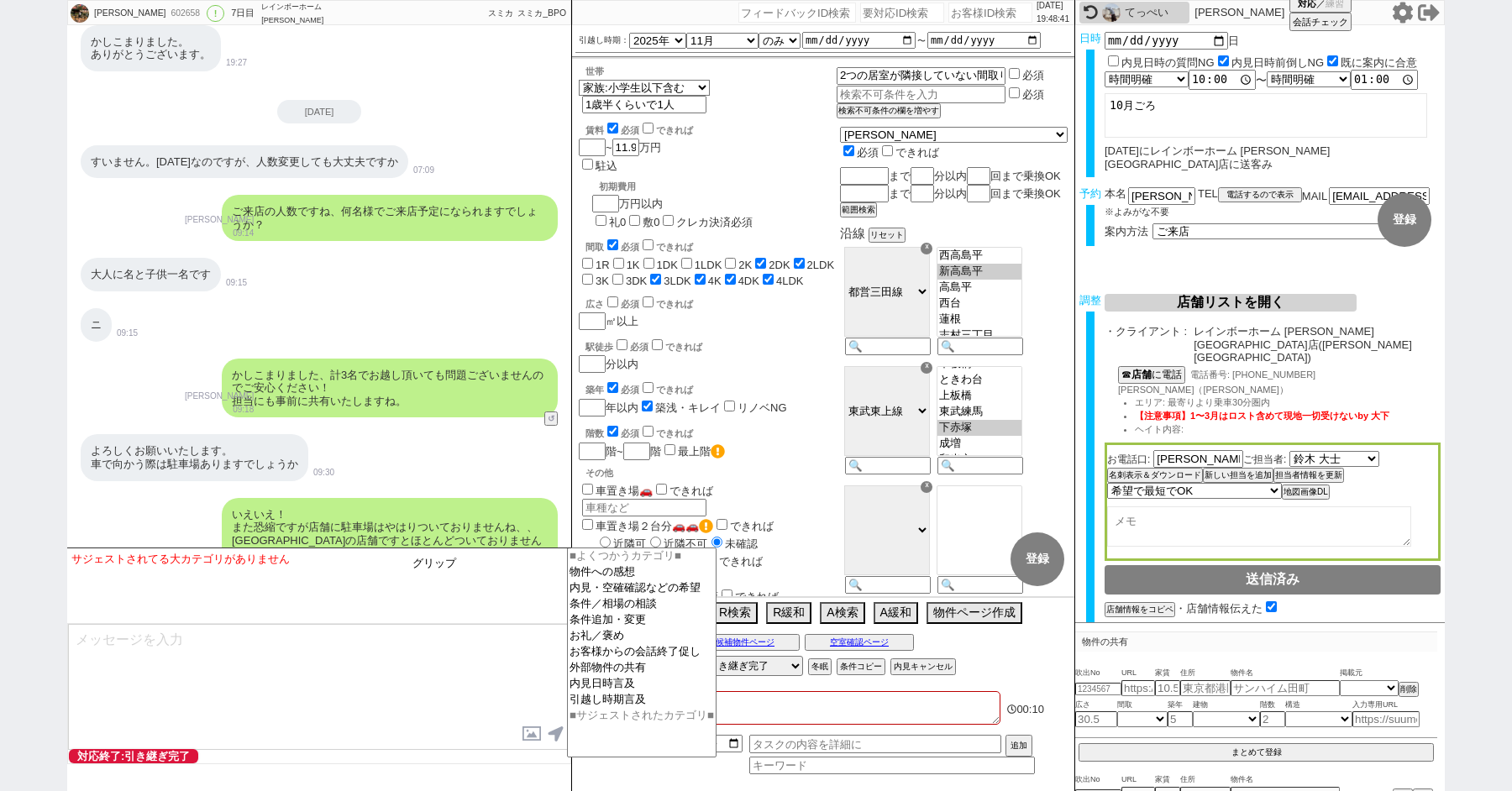
type input "グリップ"
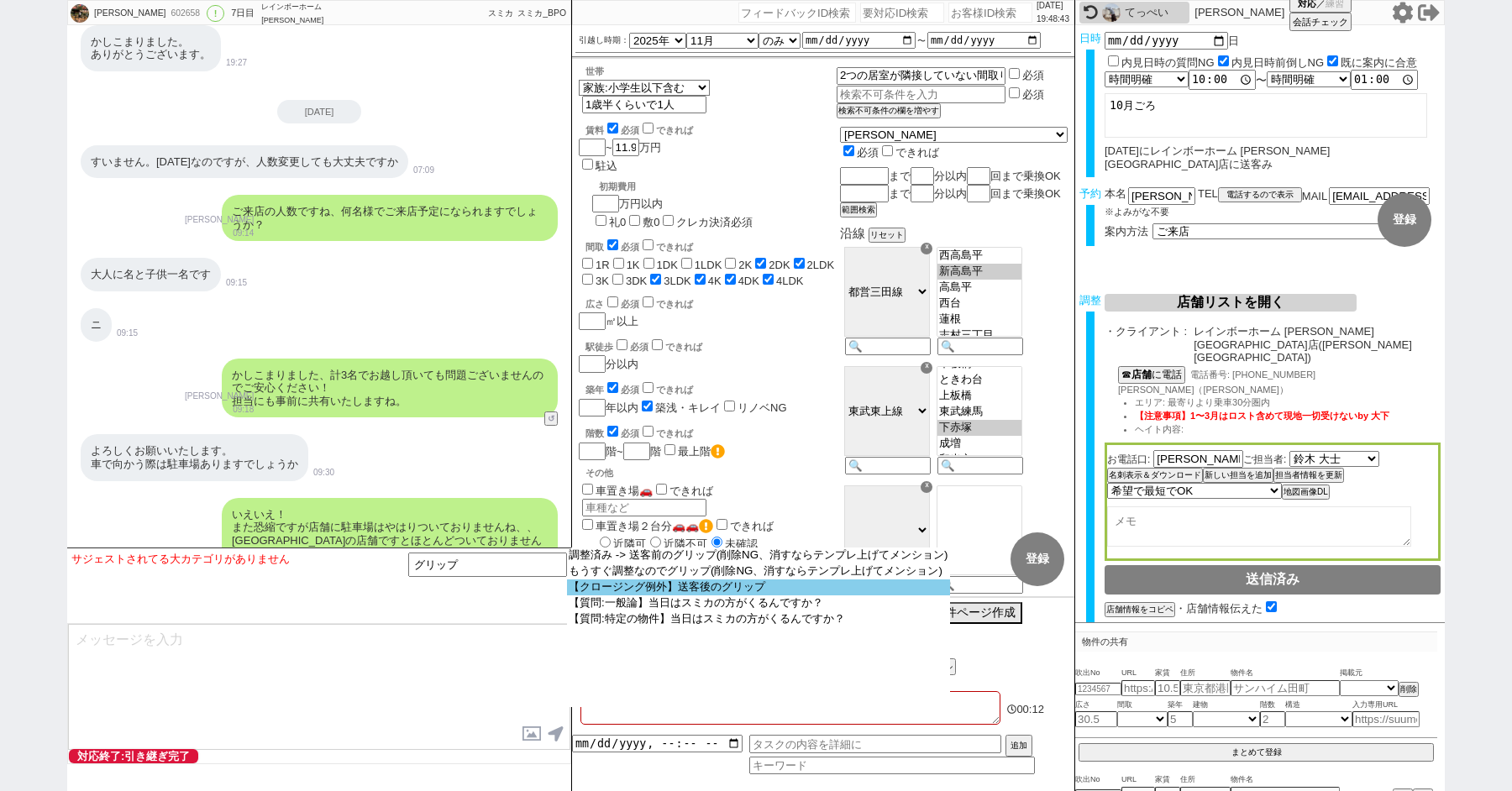
click at [712, 591] on option "【クロージング例外】送客後のグリップ" at bounding box center [758, 587] width 383 height 16
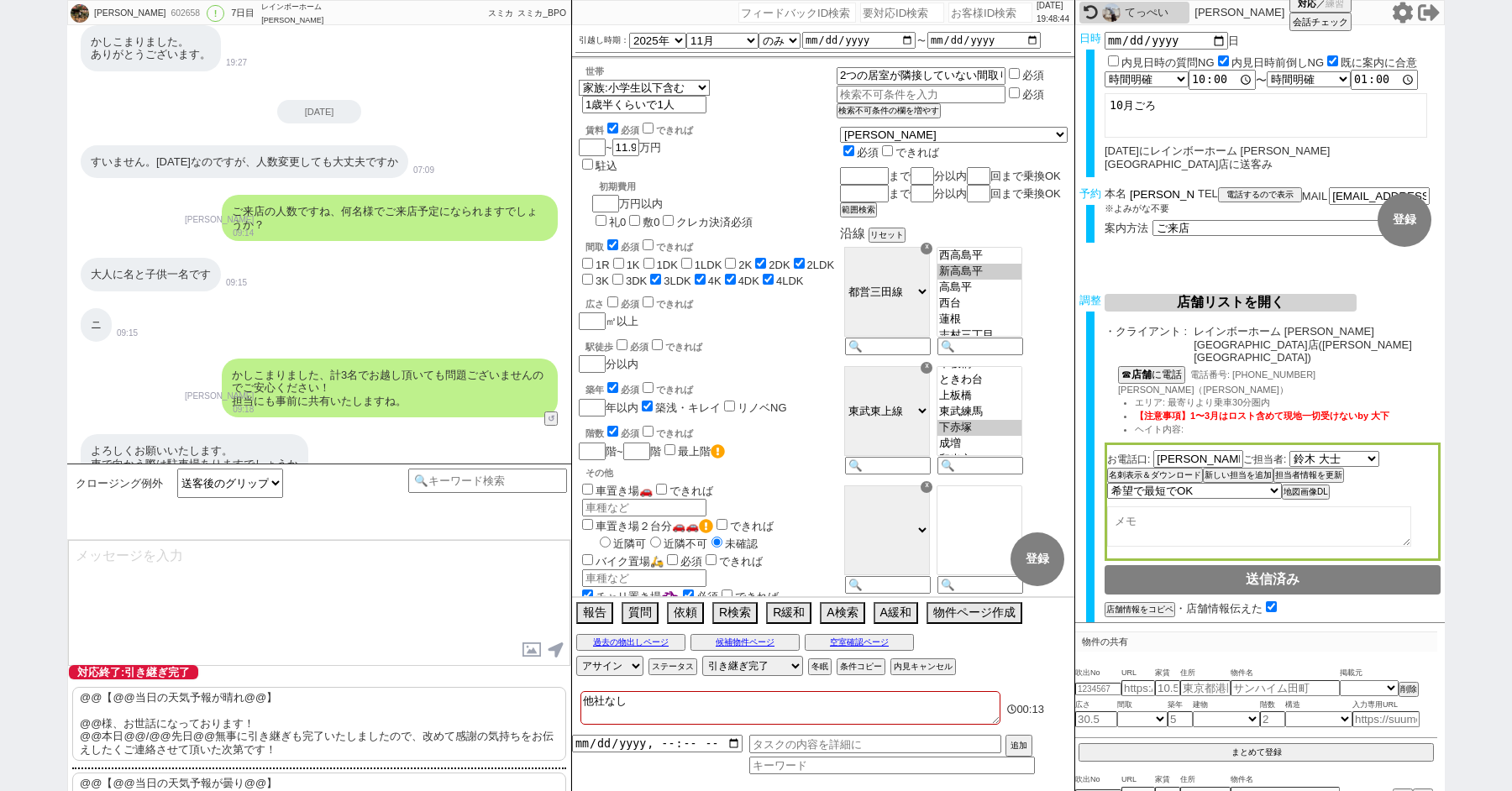
drag, startPoint x: 1152, startPoint y: 178, endPoint x: 1030, endPoint y: 164, distance: 122.8
click at [1046, 164] on div "猪田遥香 602658 ! 0 7日目 レインボーホーム 和光市店 冬眠中 自社客 スミカ スミカ_BPO チャット全表示 2025-06-20 新しくフォロ…" at bounding box center [756, 396] width 1377 height 791
click at [212, 738] on p "@@【@@当日の天気予報が晴れ@@】 @@様、お世話になっております！ @@本日@@/@@先日@@無事に引き継ぎも完了いたしましたので、改めて感謝の気持ちをお…" at bounding box center [319, 724] width 494 height 74
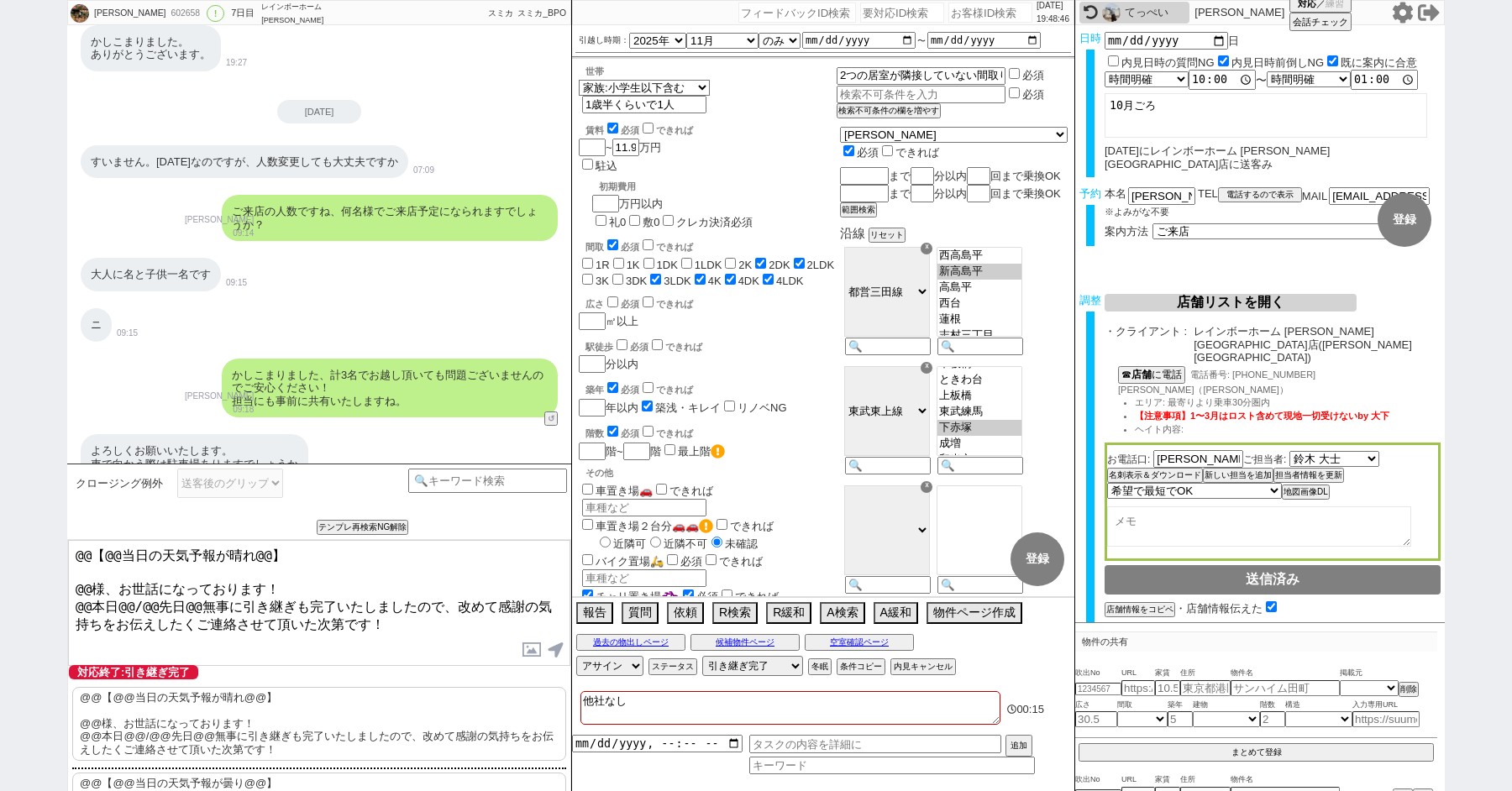
drag, startPoint x: 90, startPoint y: 577, endPoint x: 25, endPoint y: 508, distance: 94.8
click at [29, 513] on div "猪田遥香 602658 ! 0 7日目 レインボーホーム 和光市店 冬眠中 自社客 スミカ スミカ_BPO チャット全表示 2025-06-20 新しくフォロ…" at bounding box center [756, 396] width 1512 height 791
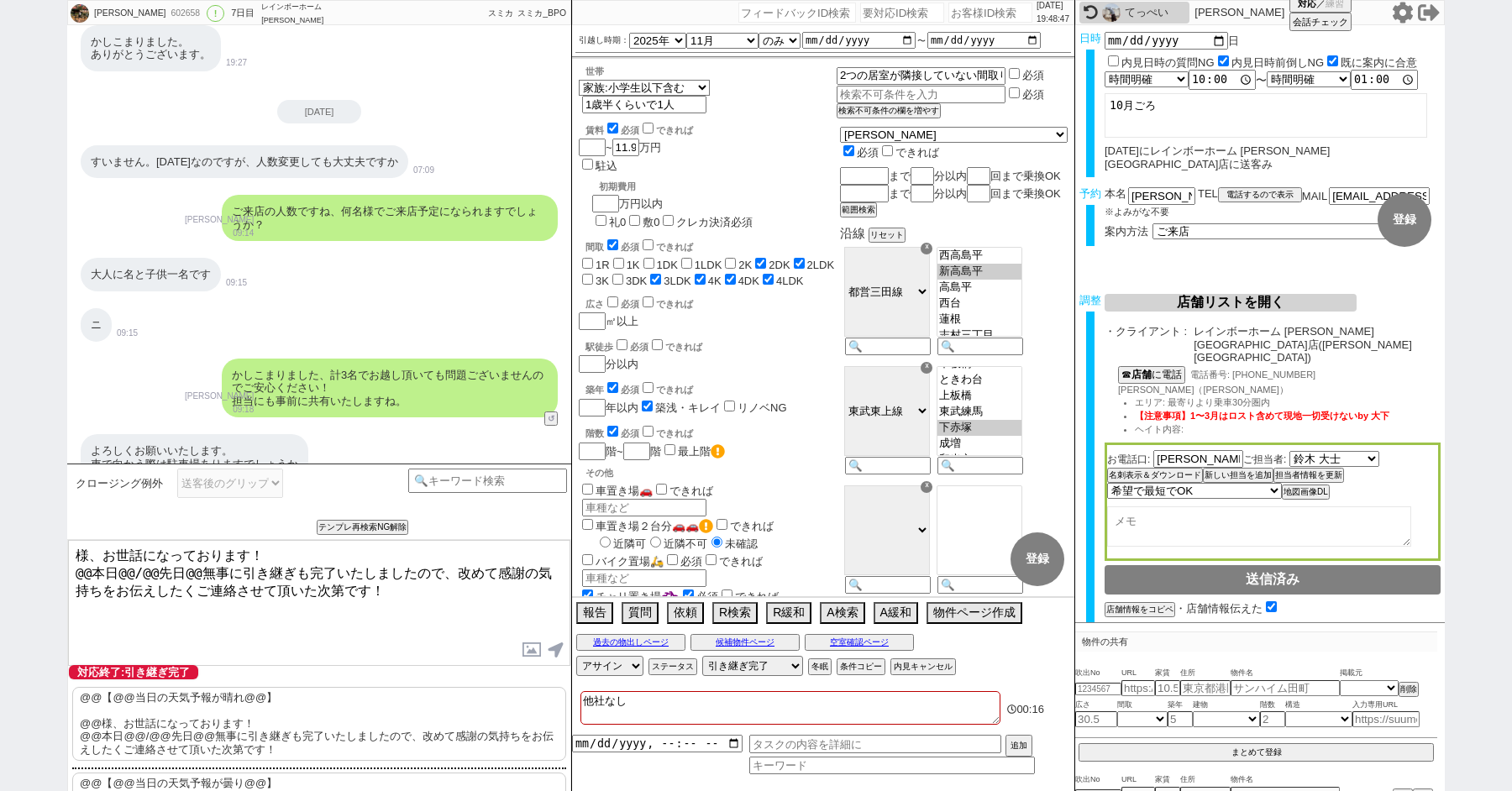
paste textarea "猪田"
drag, startPoint x: 187, startPoint y: 563, endPoint x: 54, endPoint y: 563, distance: 133.0
click at [54, 563] on div "猪田遥香 602658 ! 0 7日目 レインボーホーム 和光市店 冬眠中 自社客 スミカ スミカ_BPO チャット全表示 2025-06-20 新しくフォロ…" at bounding box center [756, 396] width 1512 height 791
type textarea "猪田様、お世話になっております！ 先日無事に引き継ぎも完了いたしましたので、改めて感謝の気持ちをお伝えしたくご連絡させて頂いた次第です！"
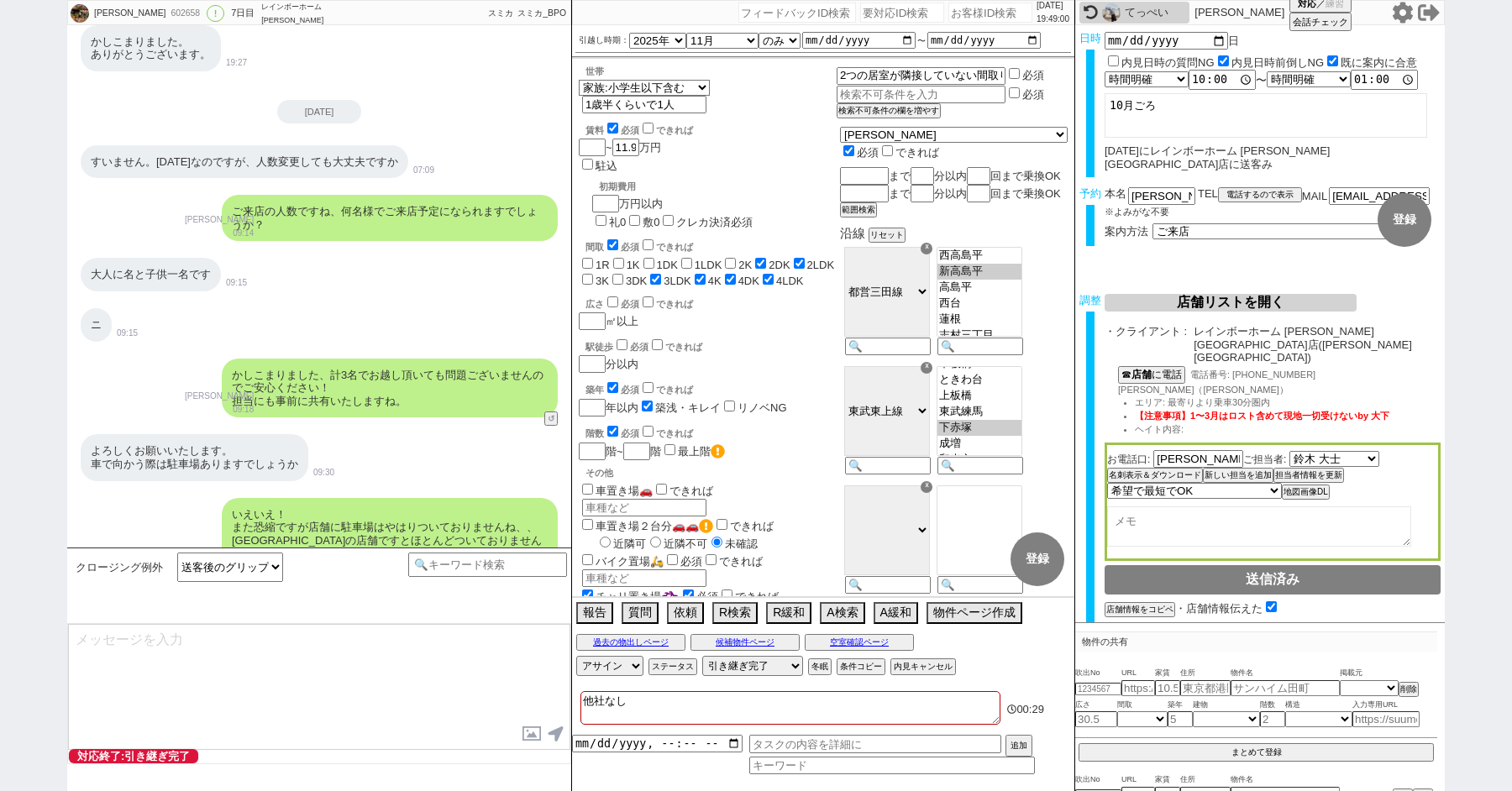
type textarea "改めてこれまで丁寧にやり取り頂きまして、誠にありがとうございました！ 細かなご連絡にお手間をおかけしたこともあったかと存じますが、常にご協力いただいたおかげで…"
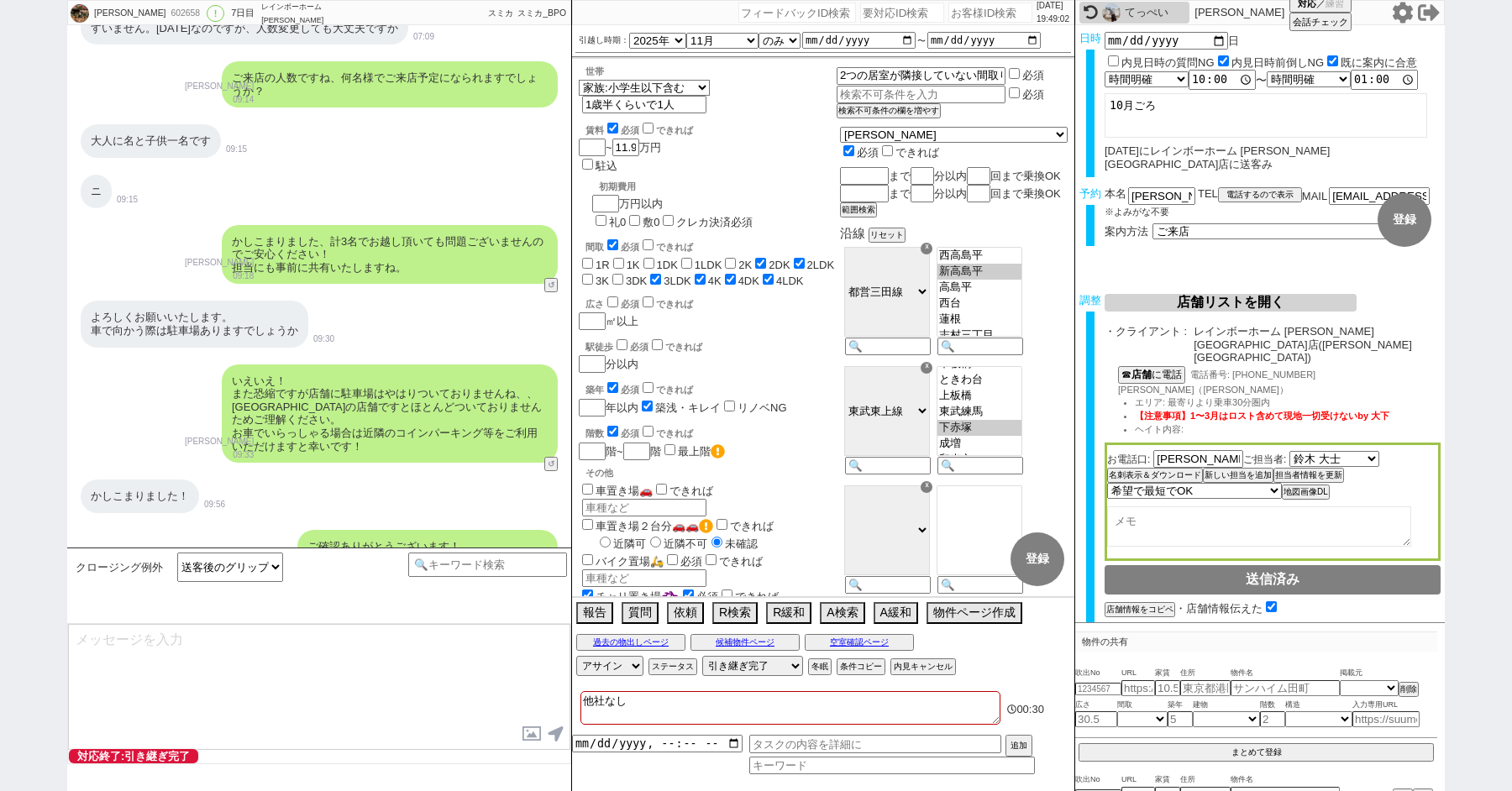
type textarea "当日は今のところ晴れということで、日当たり等もよく確認でき動くにはピッタリのタイミングかと思います！ 加えて地場に強い総合仲介店のスタッフも押さえられており、…"
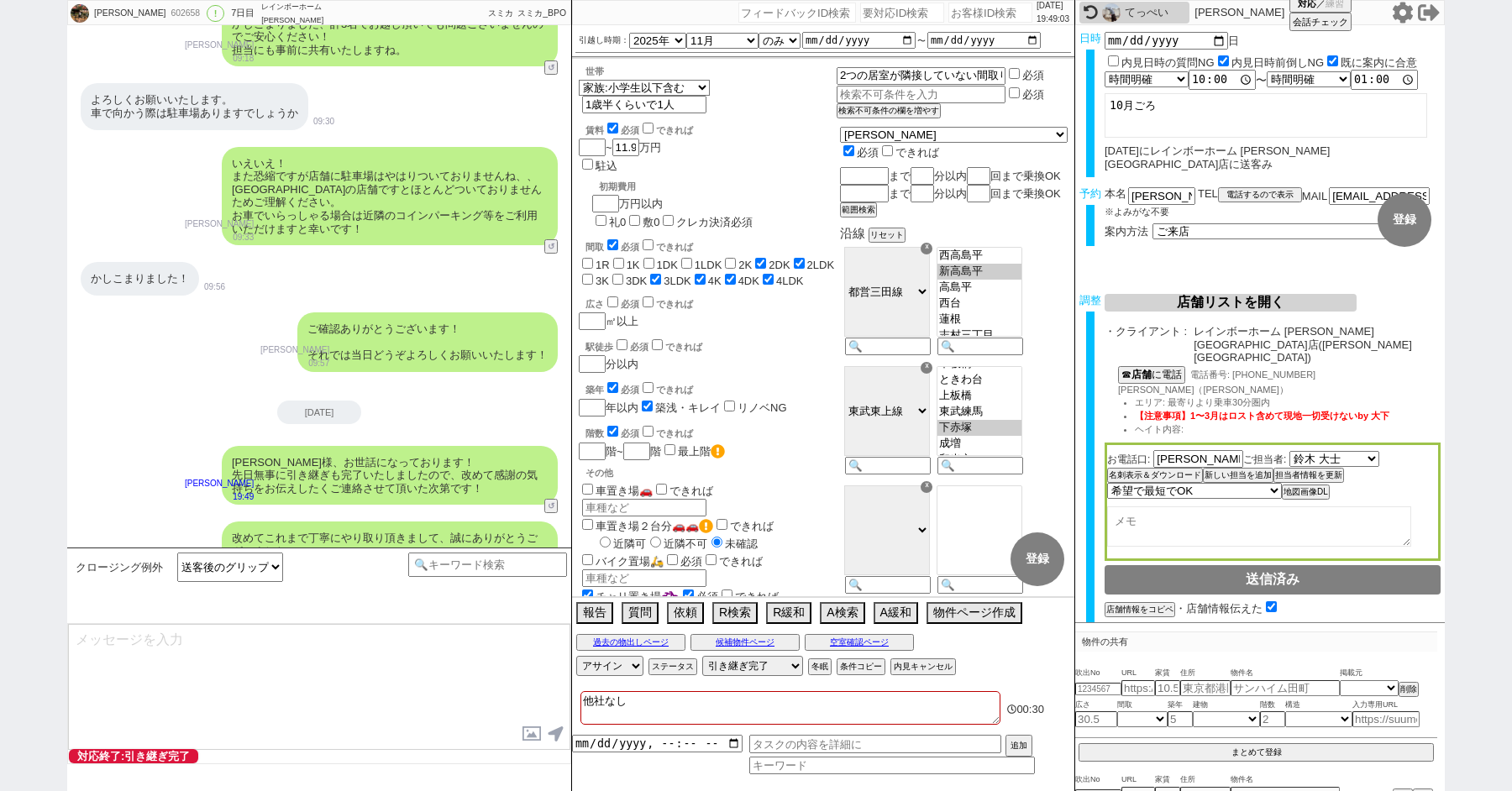
type textarea "※ご自身でお問合せされますと他業者からの電話やメールが多数届き、ご負担が増えてしまう場合がございますので、今回のご案内に一元化されるのがやはりオススメかと思い…"
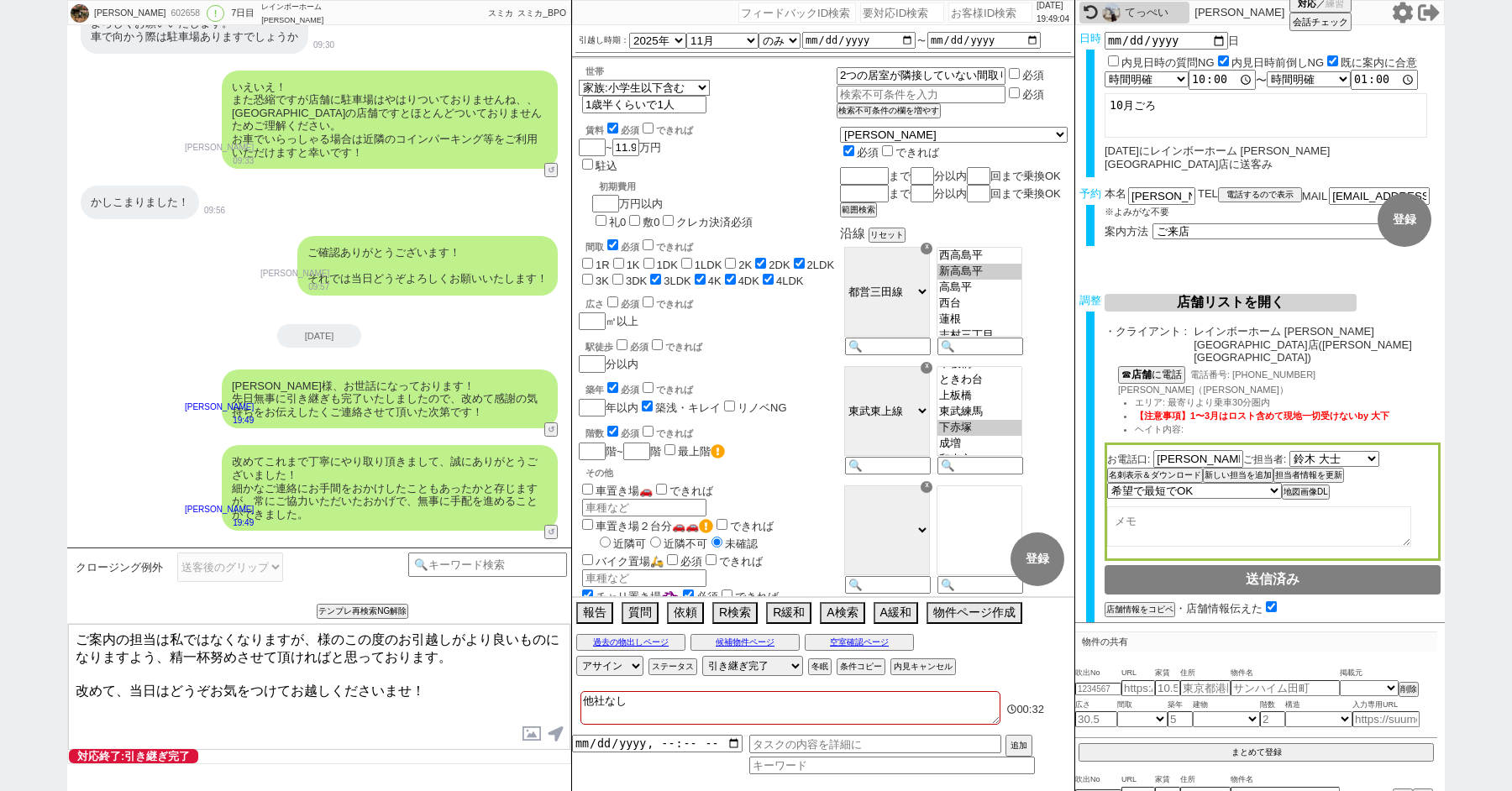
paste textarea "猪田"
type textarea "ご案内の担当は私ではなくなりますが、猪田様のこの度のお引越しがより良いものになりますよう、精一杯努めさせて頂ければと思っております。 改めて、当日はどうぞお気…"
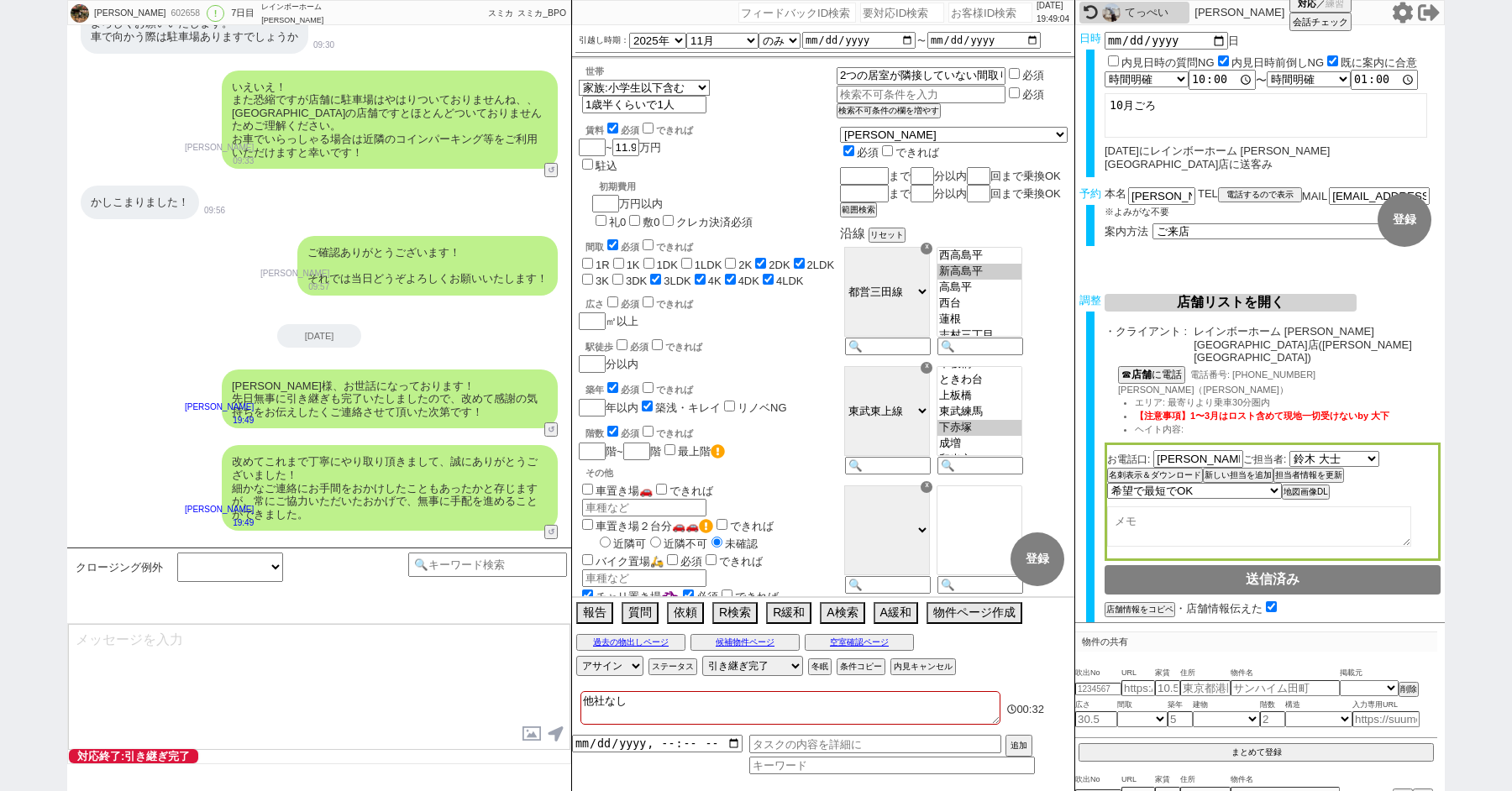
scroll to position [14860, 0]
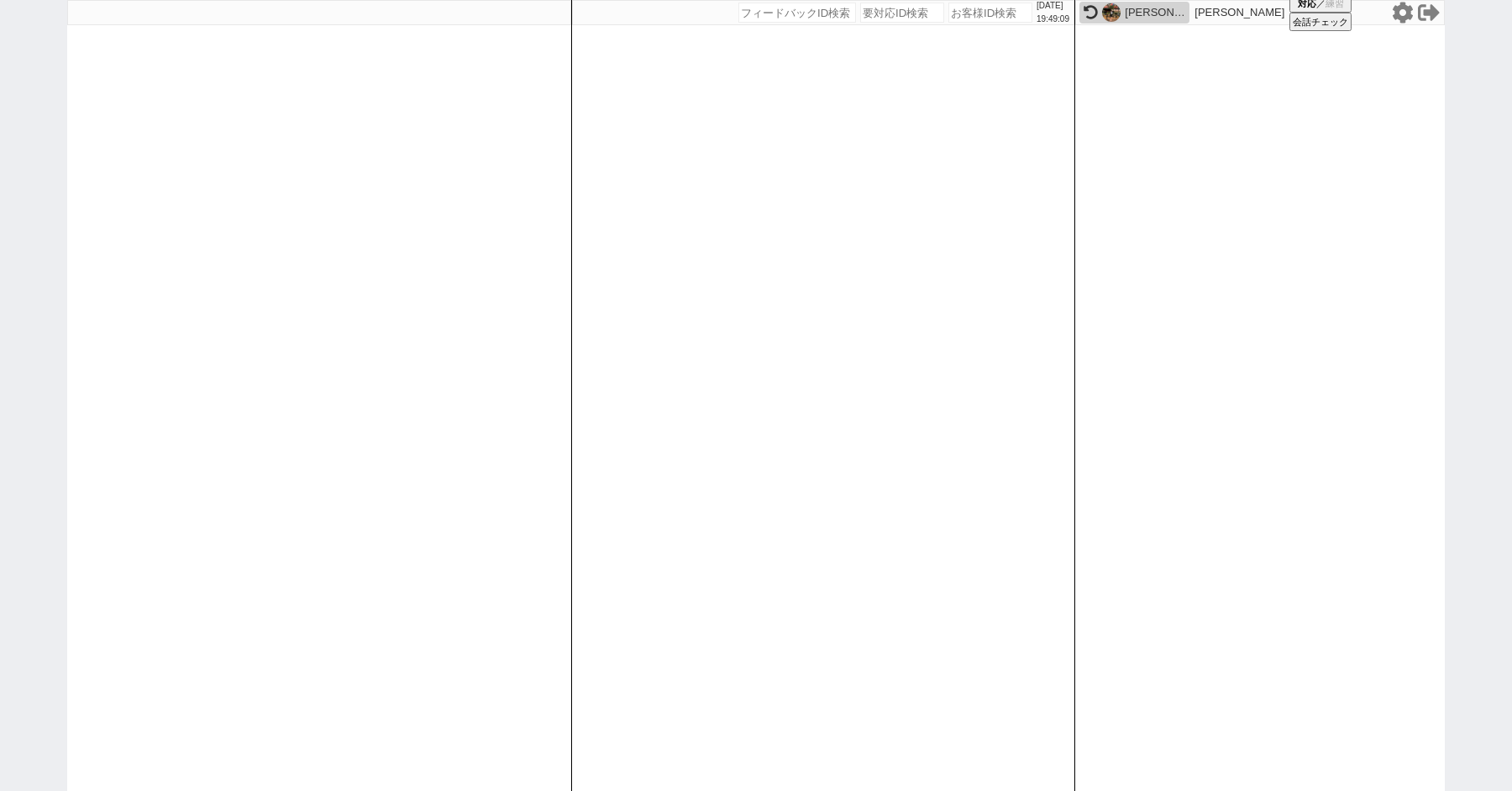
paste input "615055"
type input "615055"
select select "100"
select select "1"
select select "2"
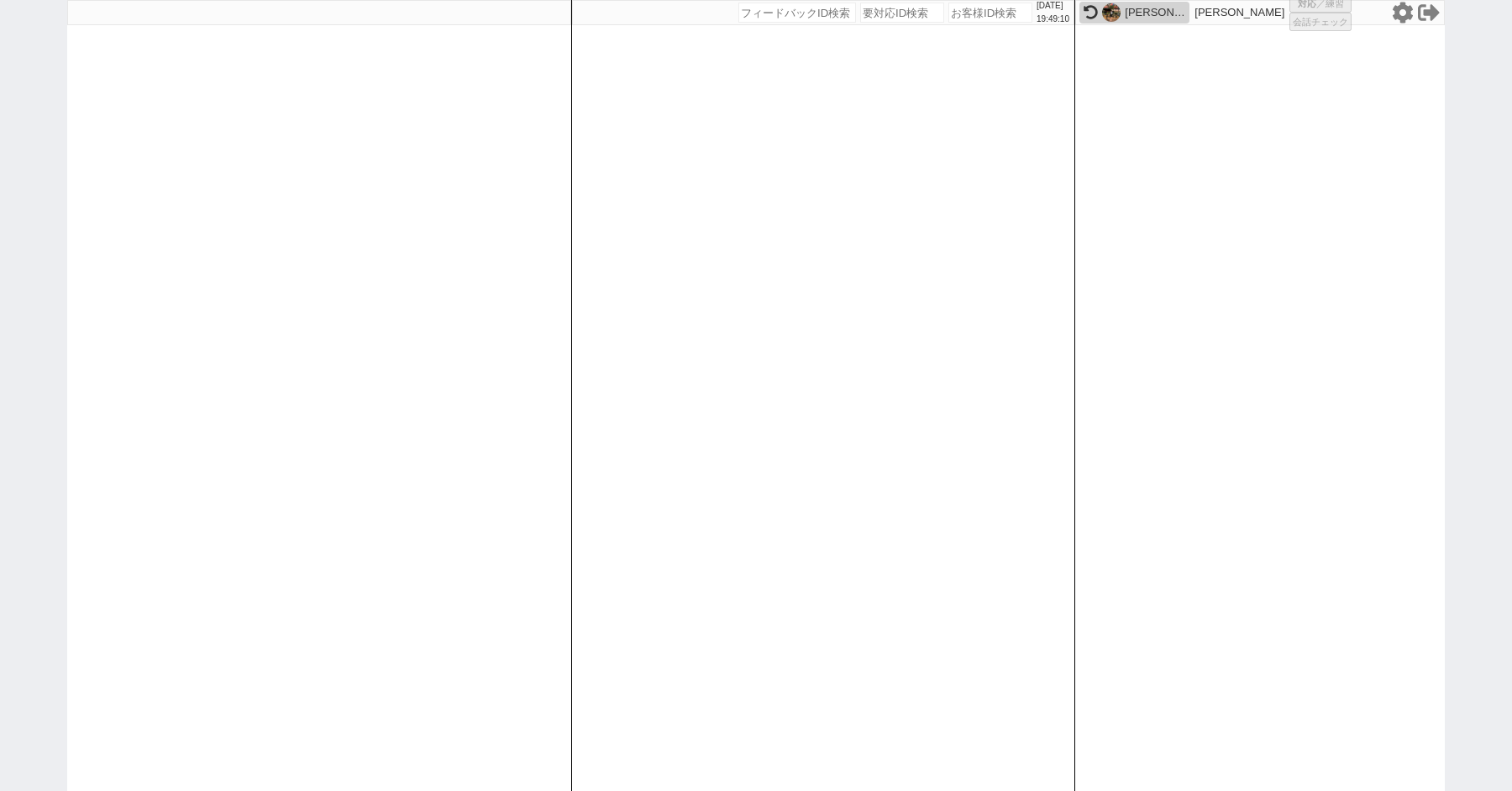
select select "5"
select select
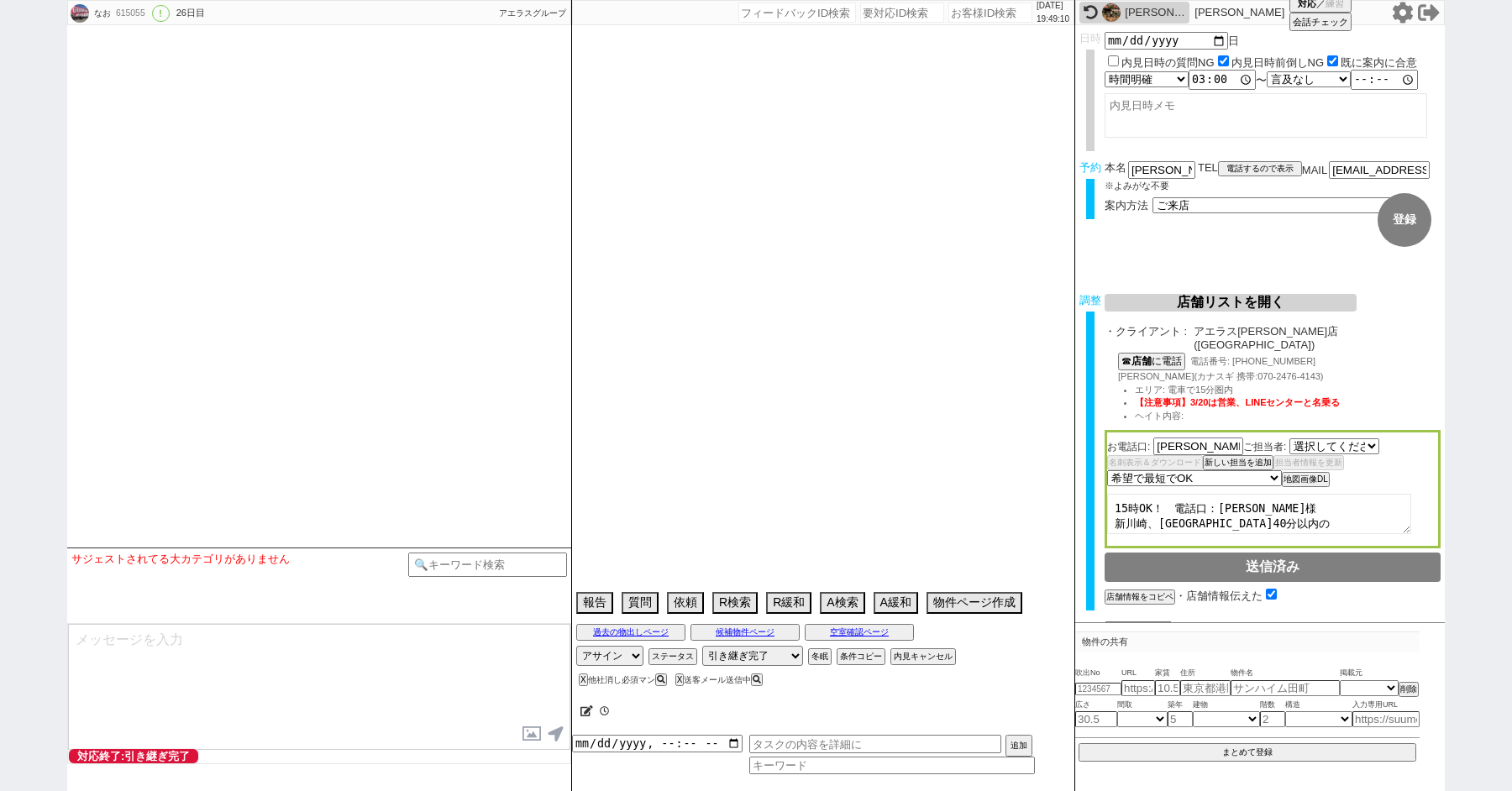
select select "1014"
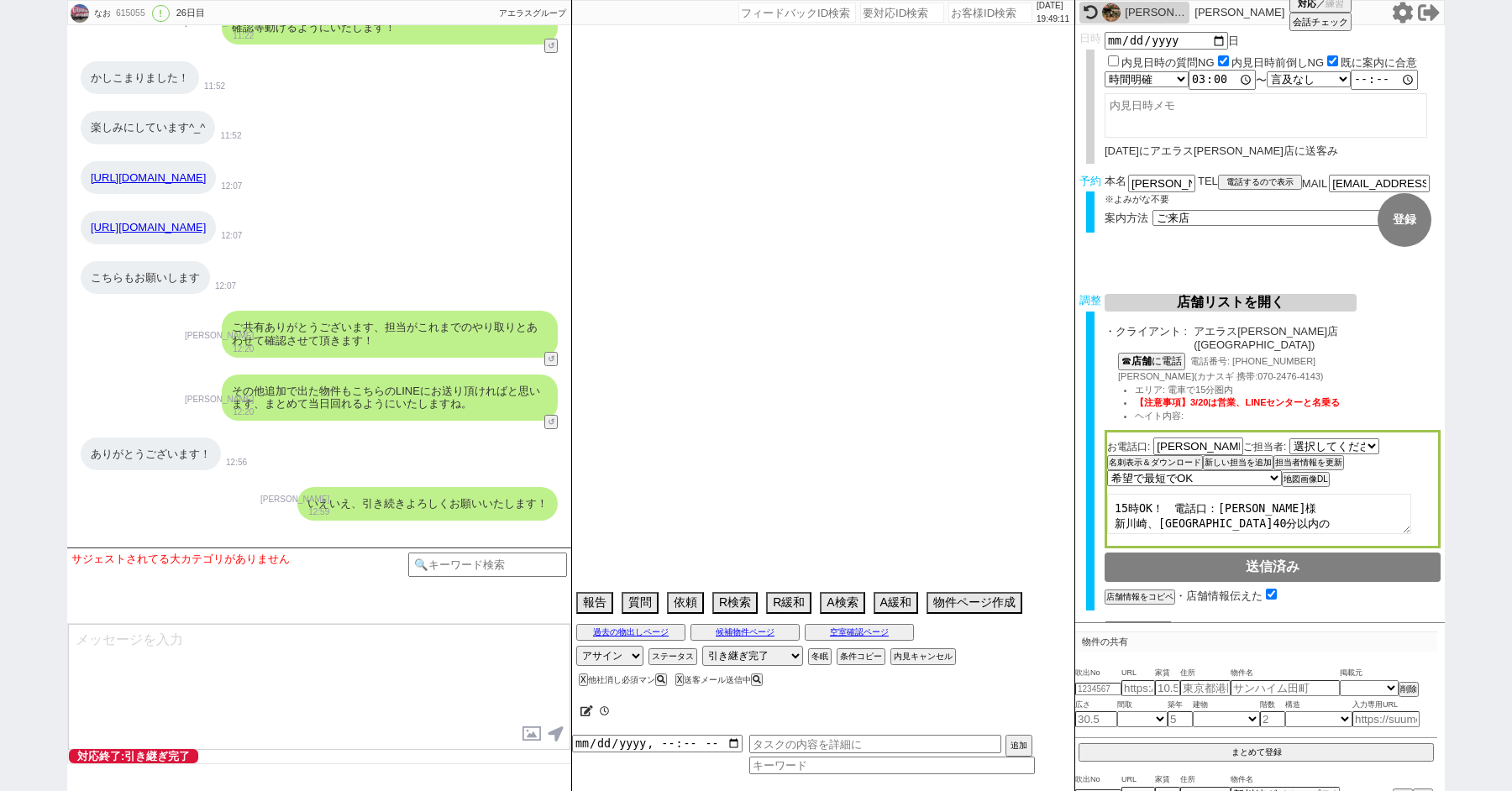
scroll to position [28254, 0]
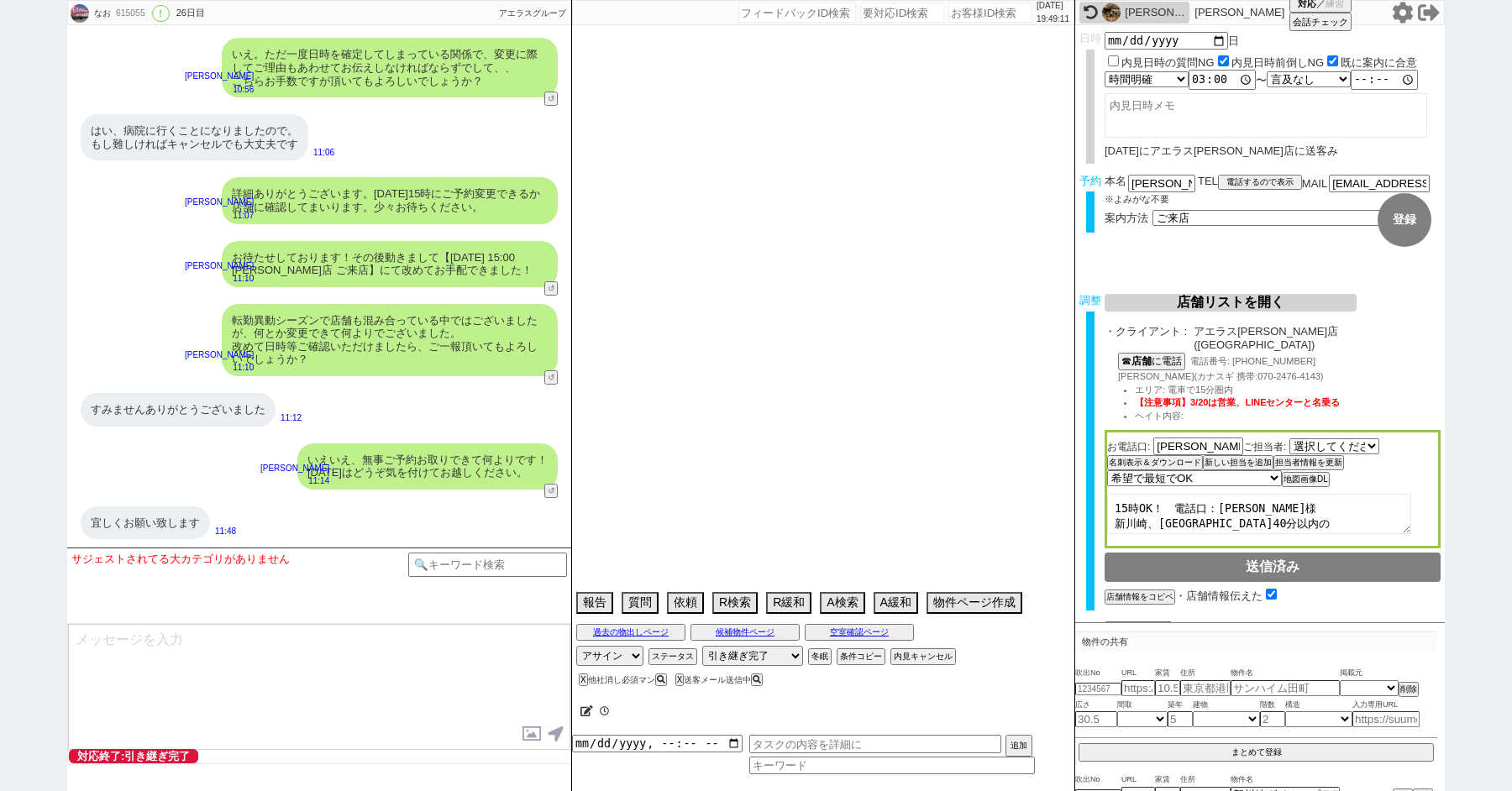
type textarea "他社来店あり　実際の紹介は催促が来たら1~2件手動で出す"
select select "2025"
select select "10"
select select "34"
select select "5"
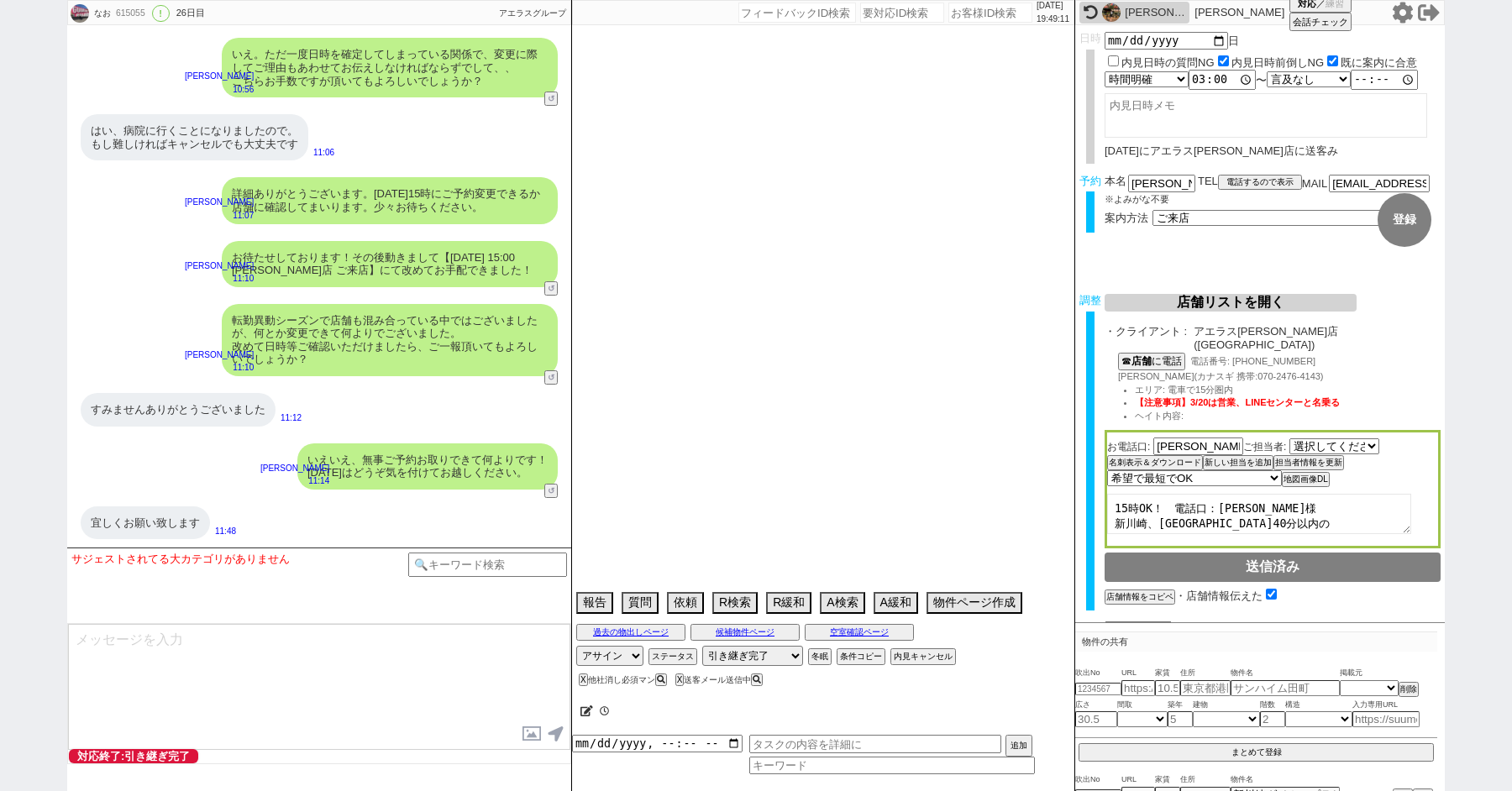
select select "14"
select select "64"
select select "65"
select select "66"
select select "67"
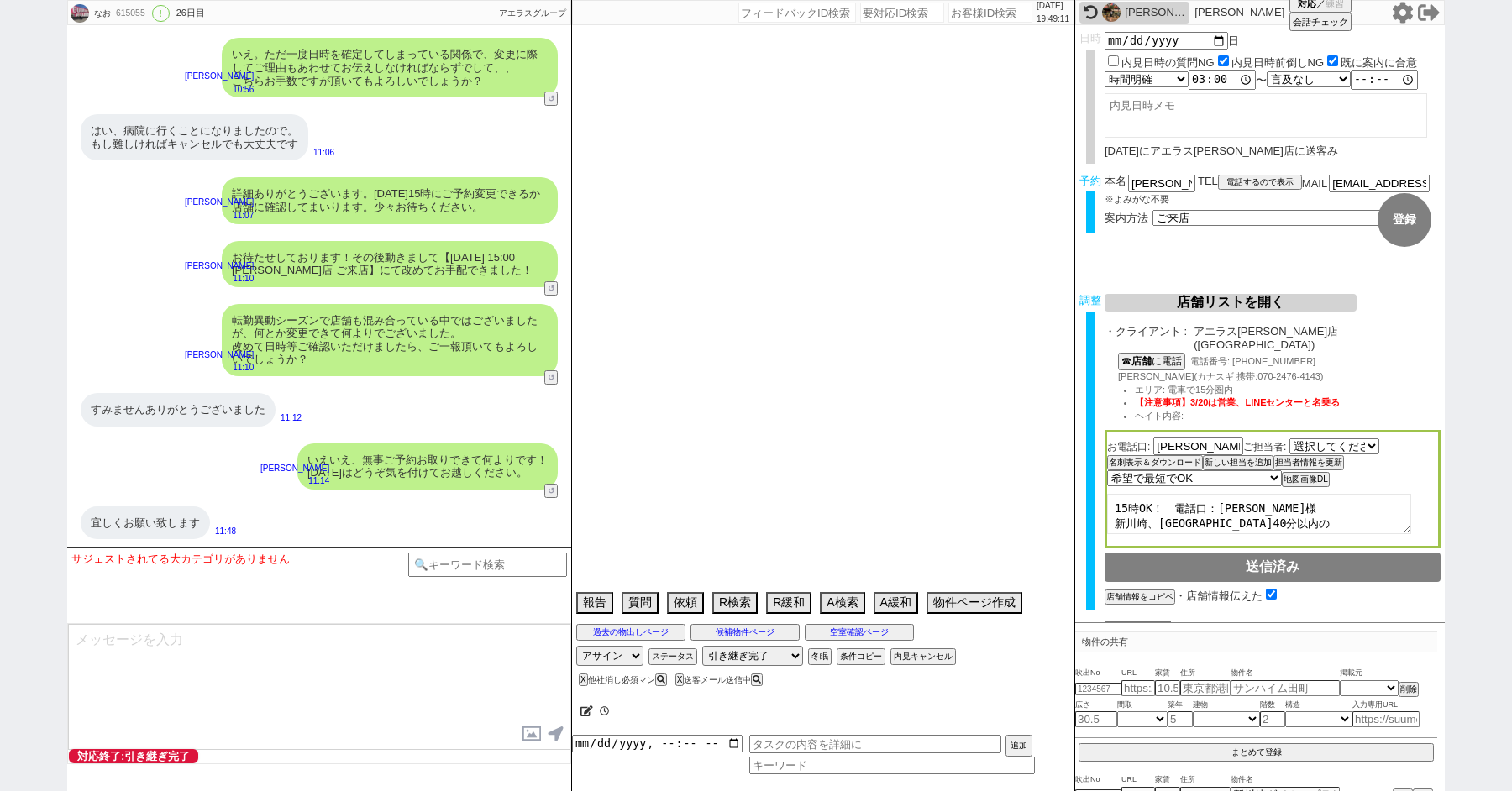
select select "68"
select select "69"
select select "70"
select select "71"
select select "72"
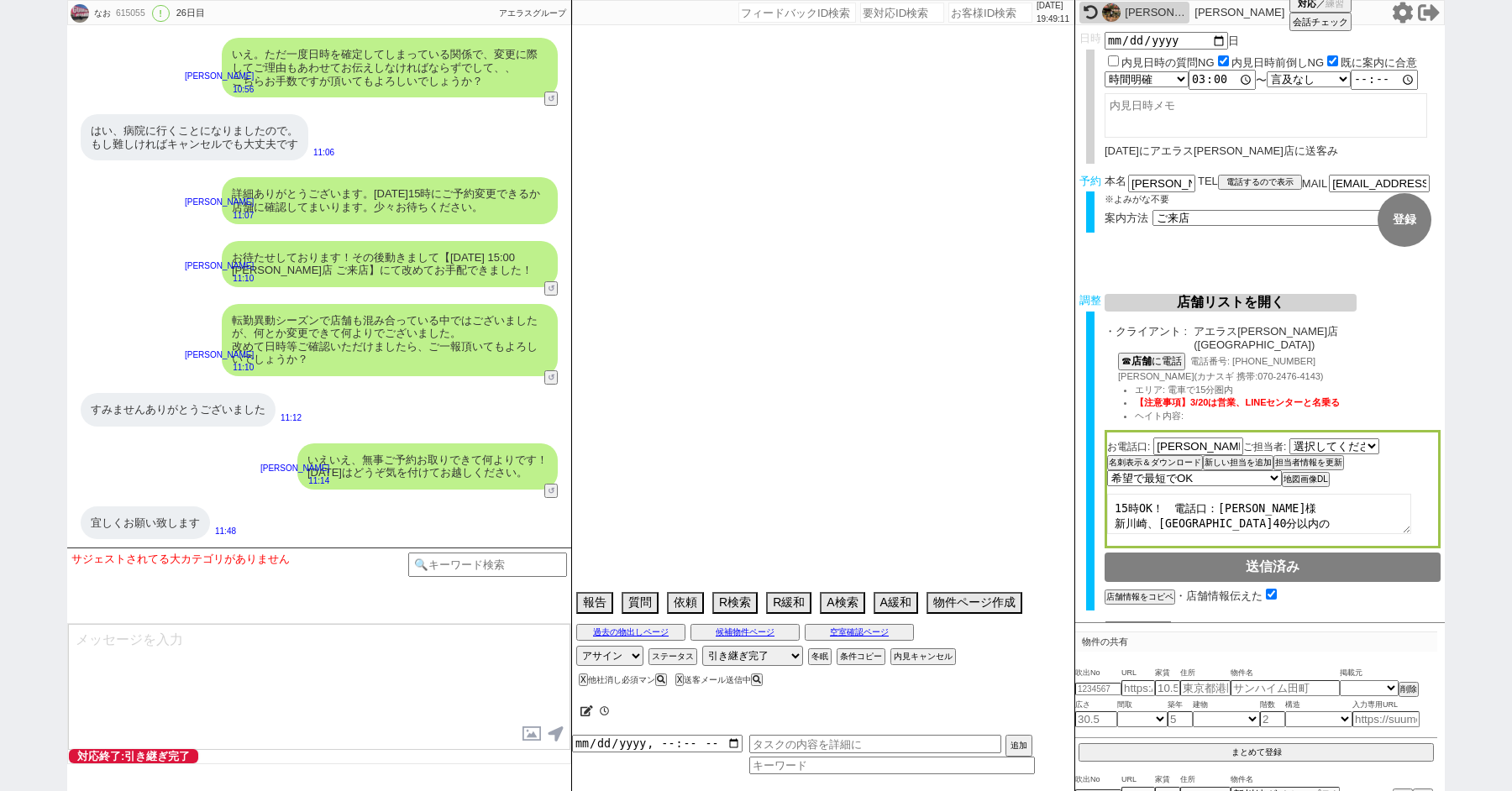
select select "73"
select select "74"
select select "75"
select select "76"
select select "77"
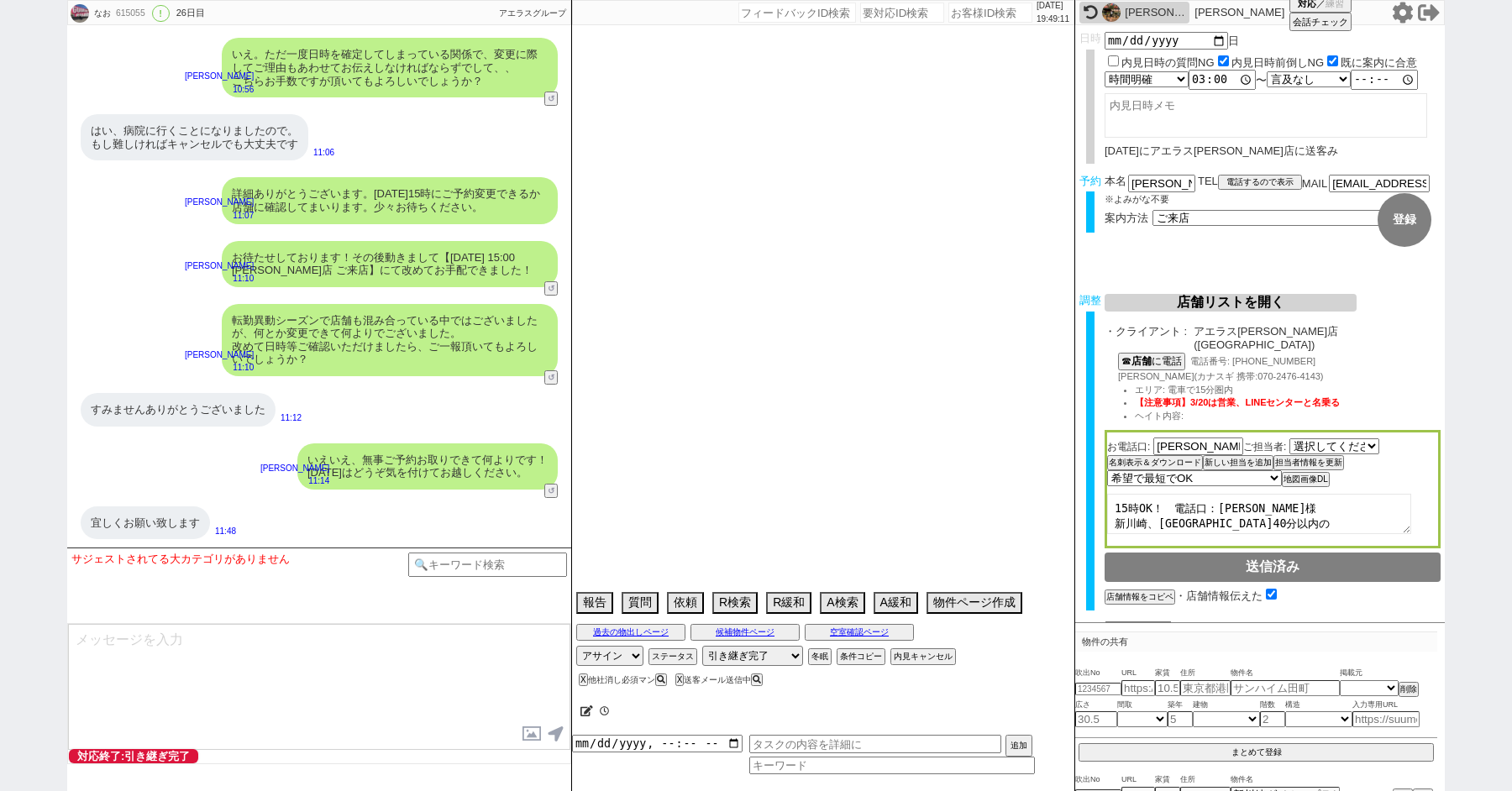
select select "78"
select select "79"
select select "80"
select select "81"
select select "82"
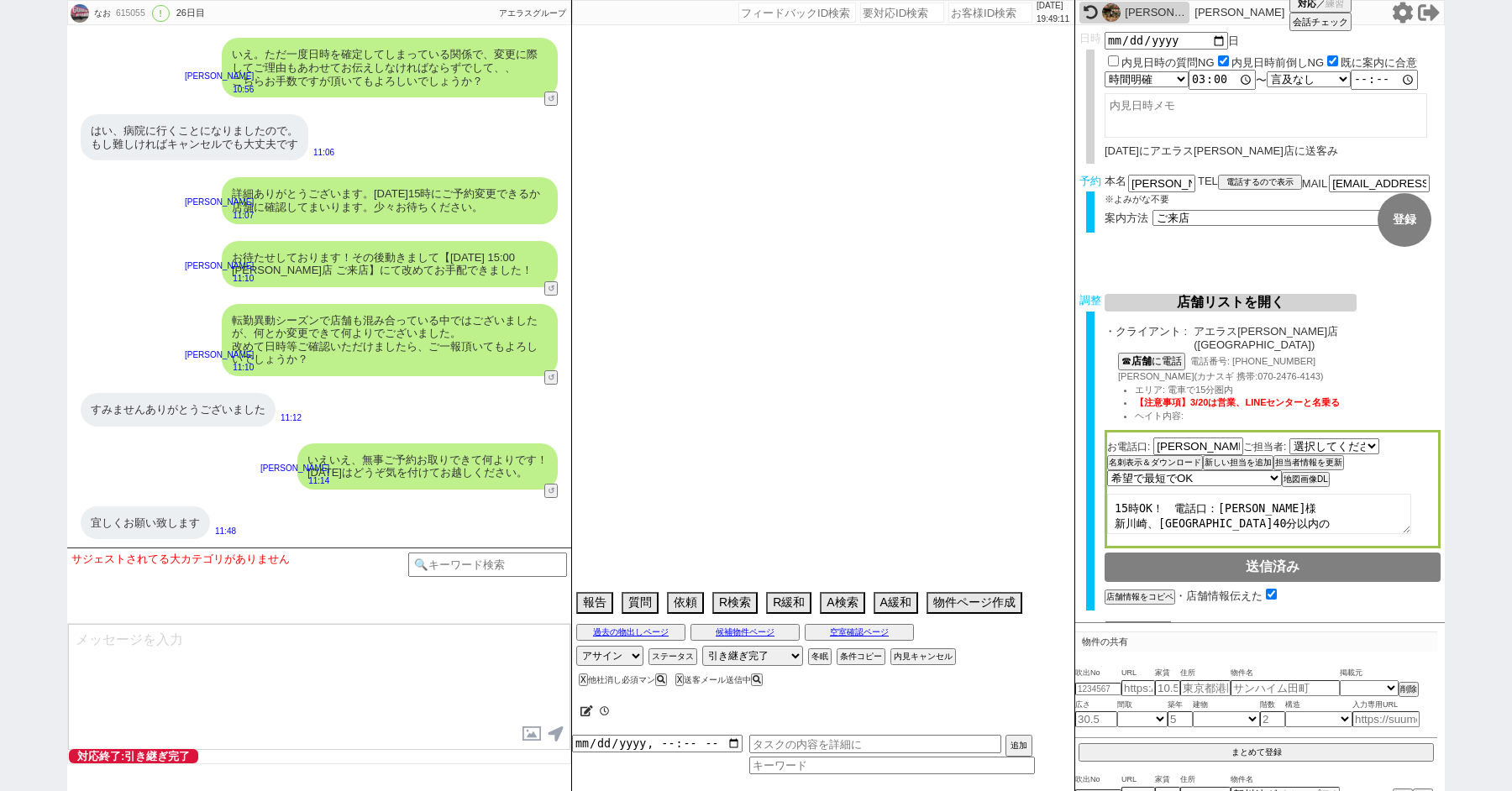
select select "83"
select select "84"
select select "85"
select select "86"
select select "87"
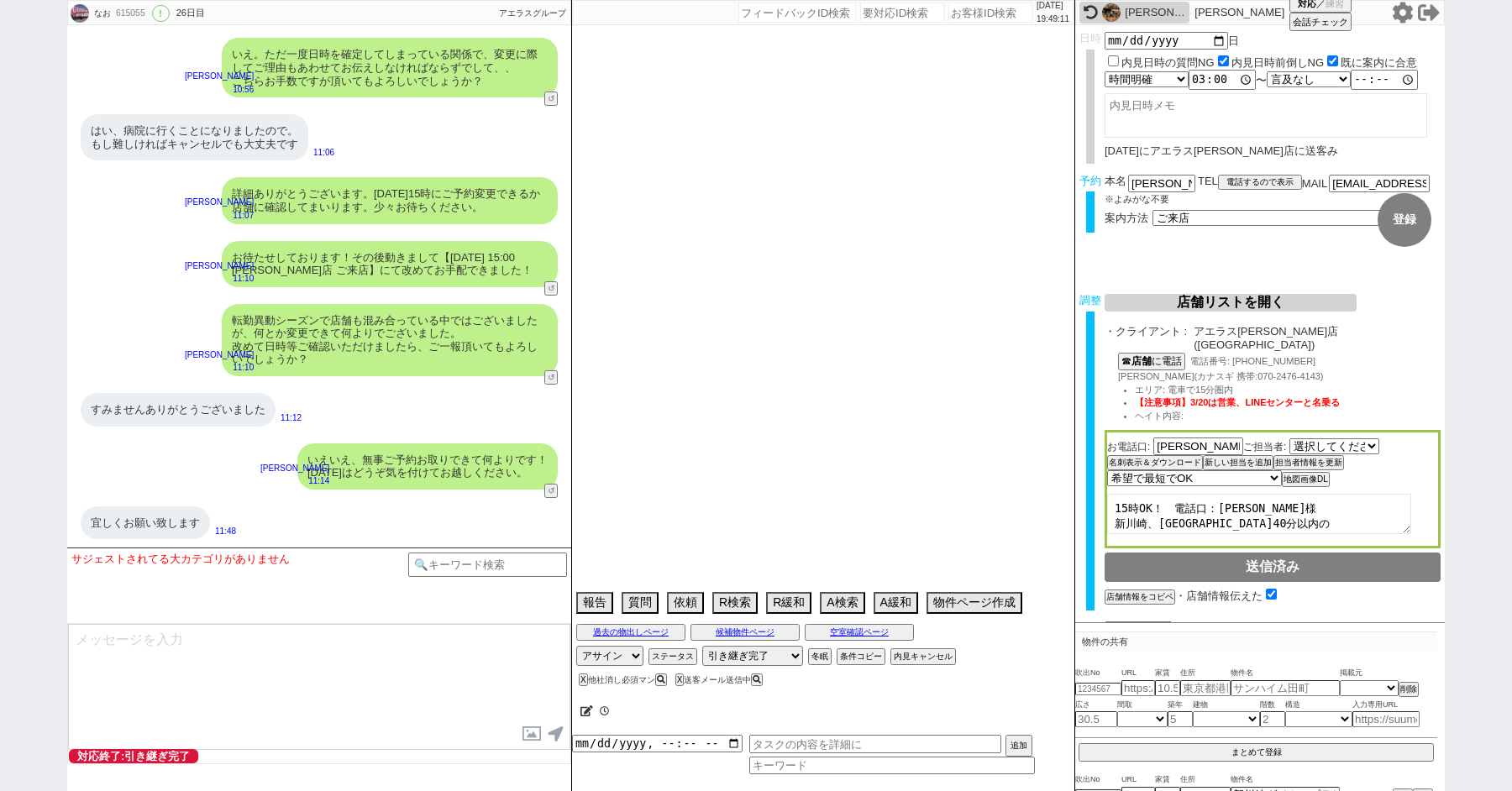
select select "57"
select select "1412"
select select "91"
select select "2506"
select select "23"
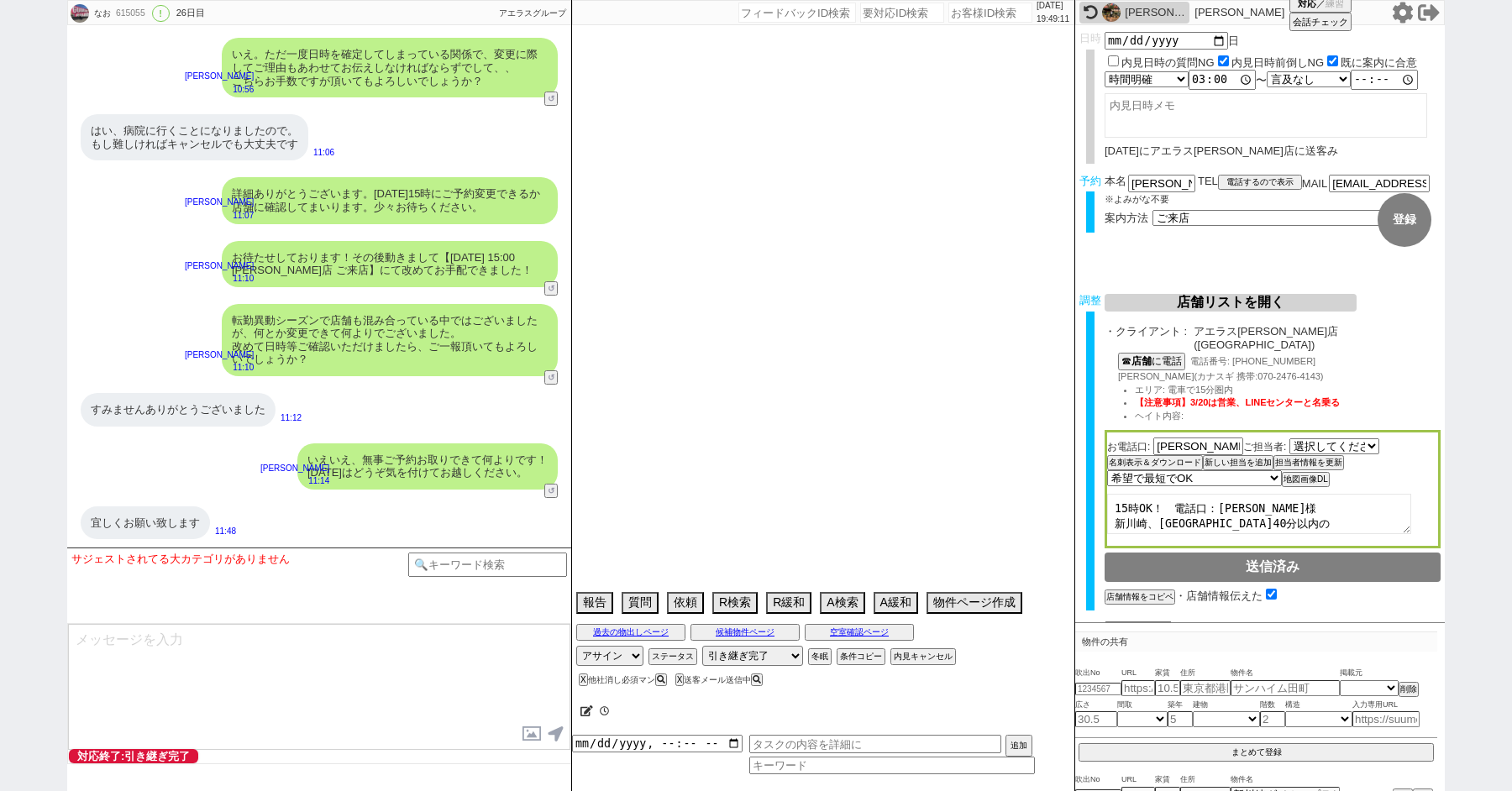
select select "751"
select select "1289"
select select "15"
select select "9"
select select "339"
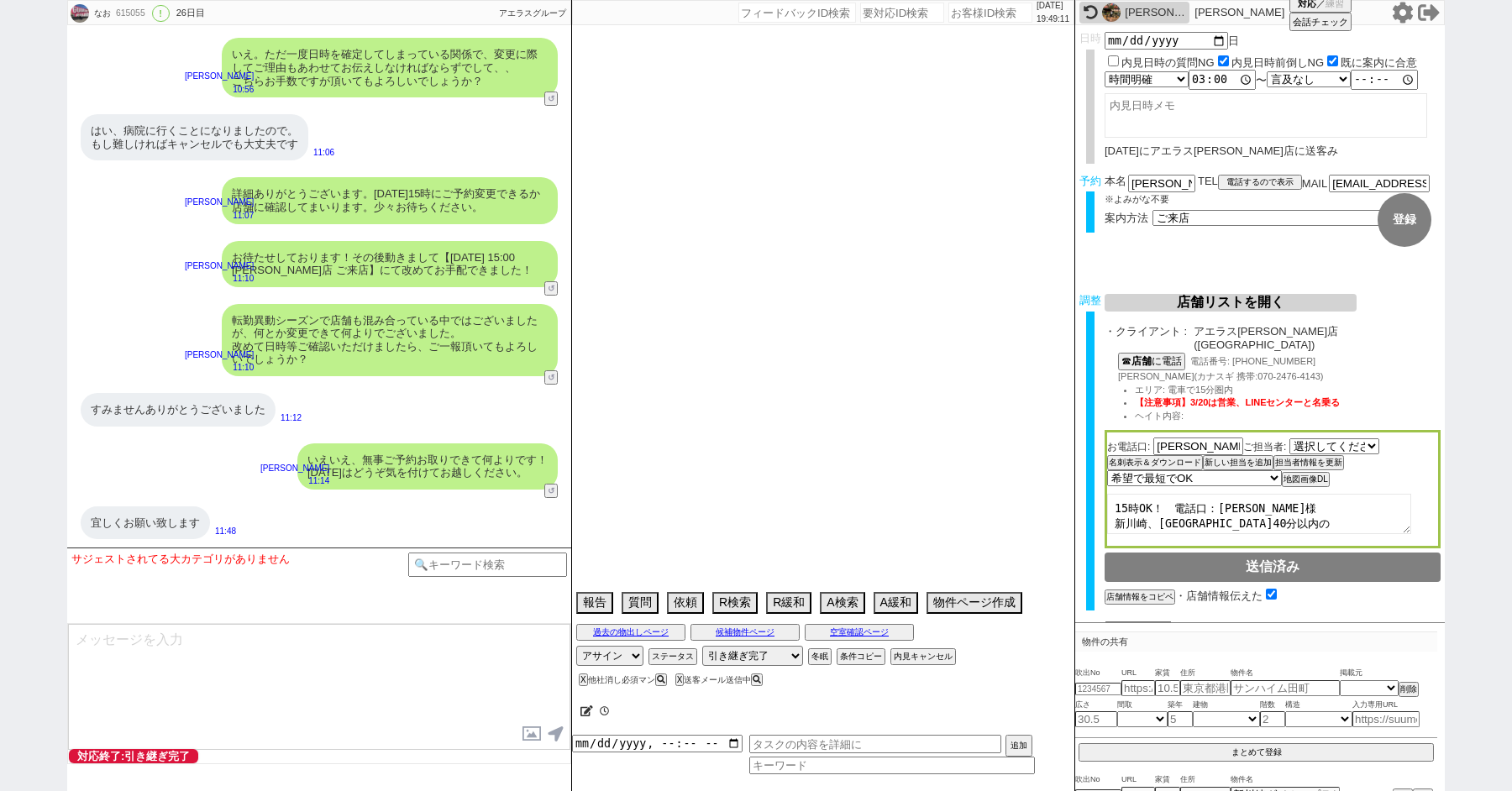
select select "89"
select select "13"
select select "448"
select select "56"
select select "1393"
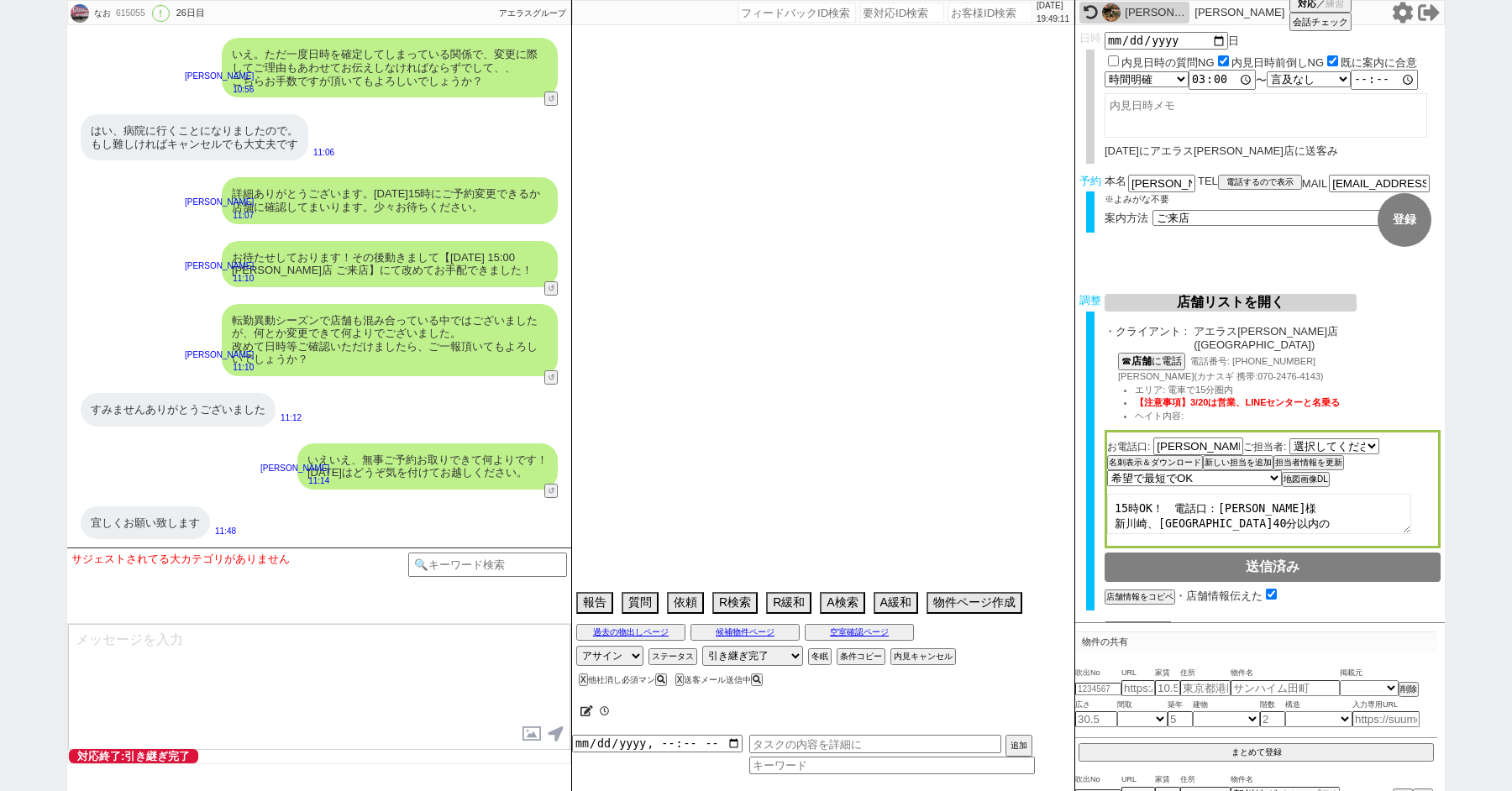
select select "17"
select select "86"
select select "25"
select select "93"
select select "81"
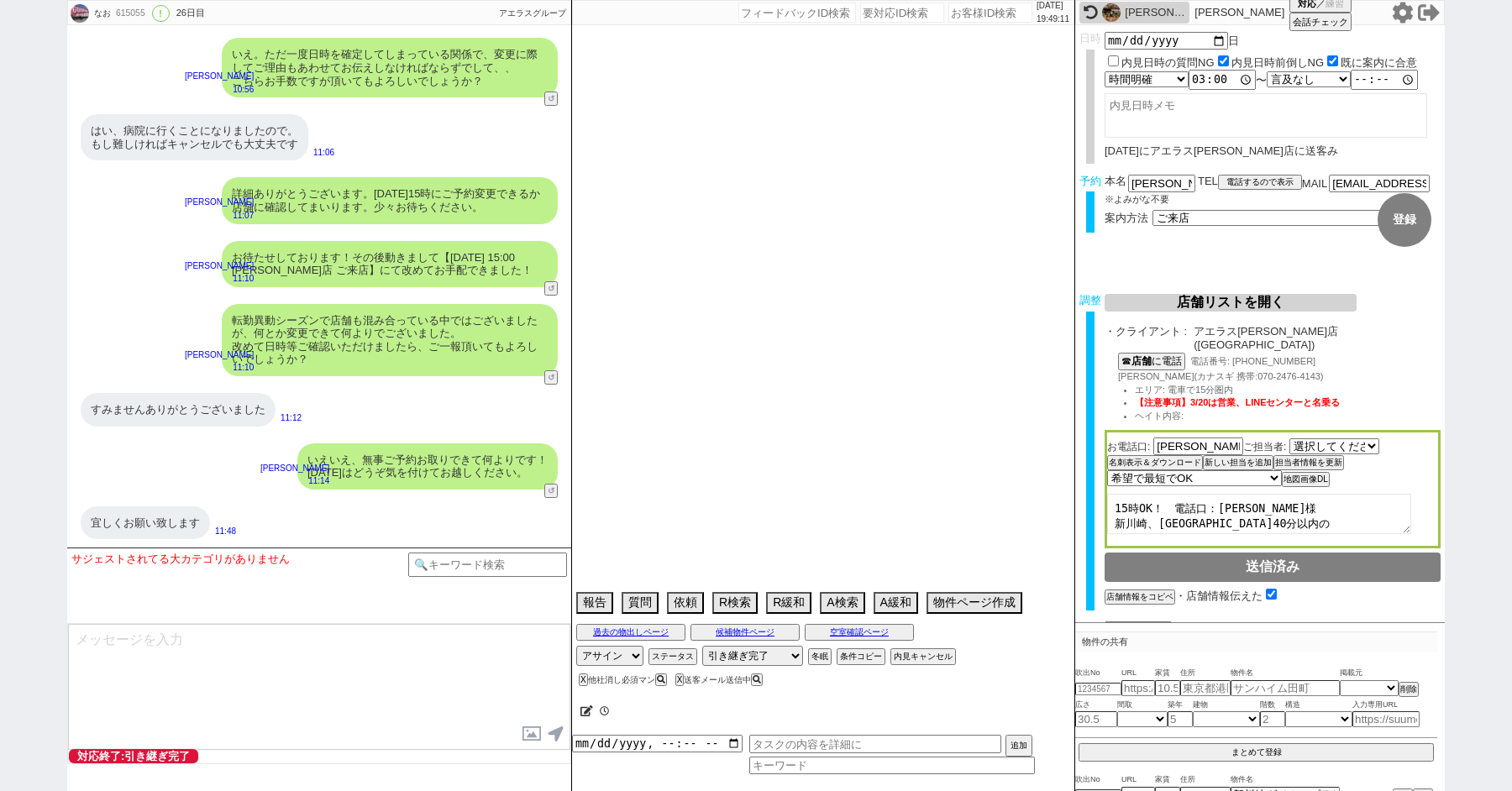
select select "129"
select select "90"
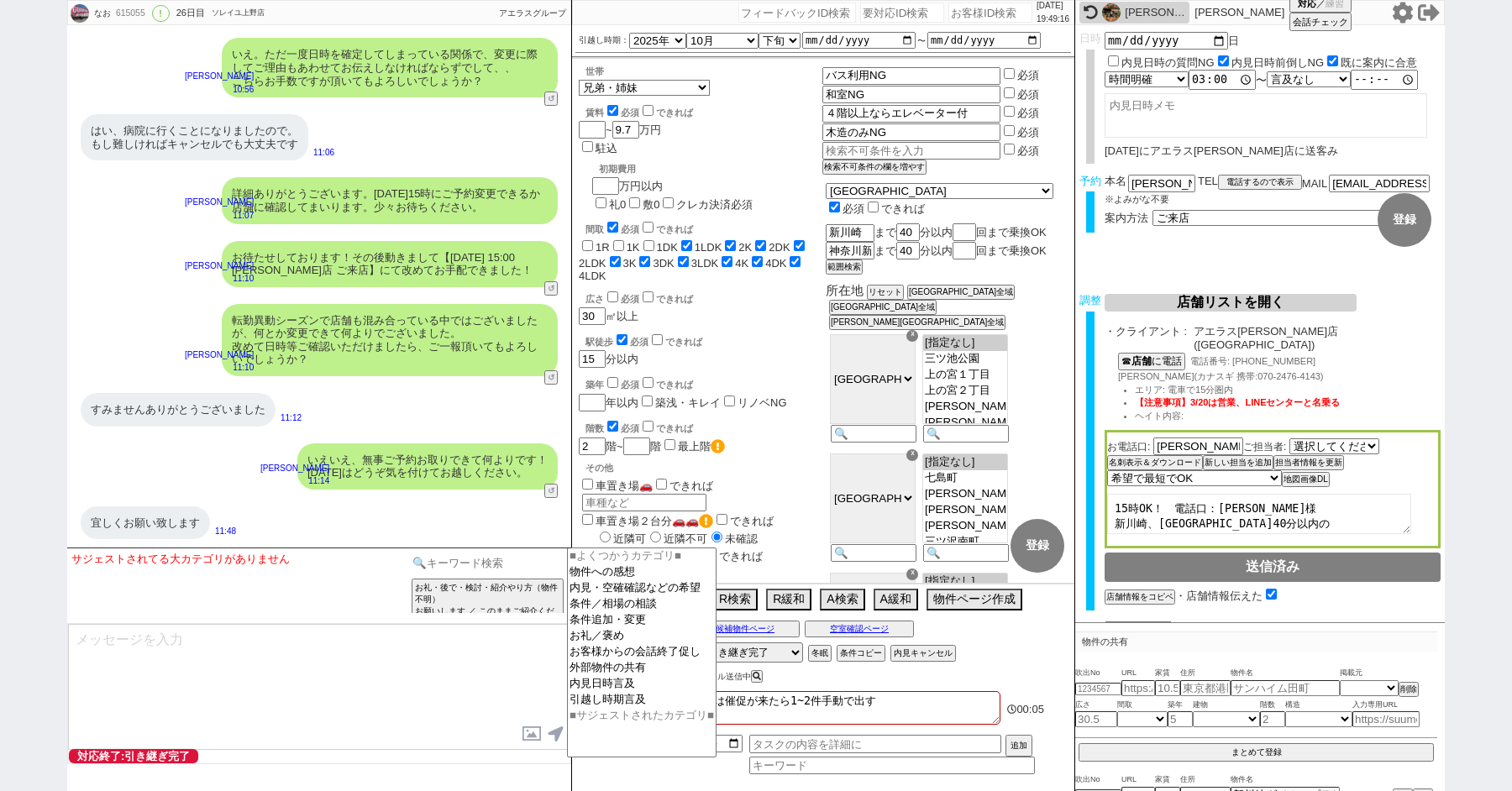
click at [446, 561] on input at bounding box center [487, 563] width 159 height 21
type input "グリップ"
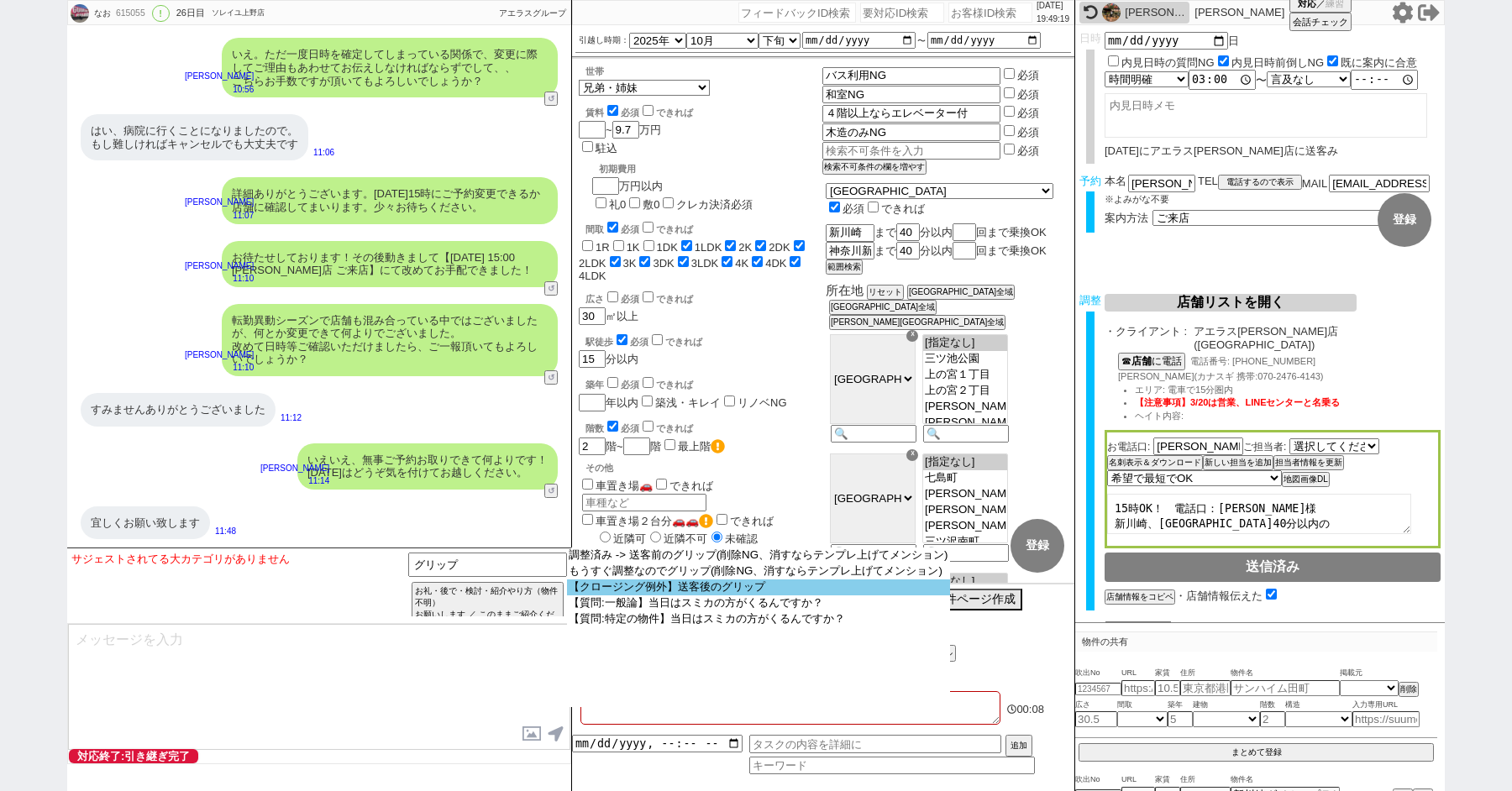
click at [728, 590] on option "【クロージング例外】送客後のグリップ" at bounding box center [758, 587] width 383 height 16
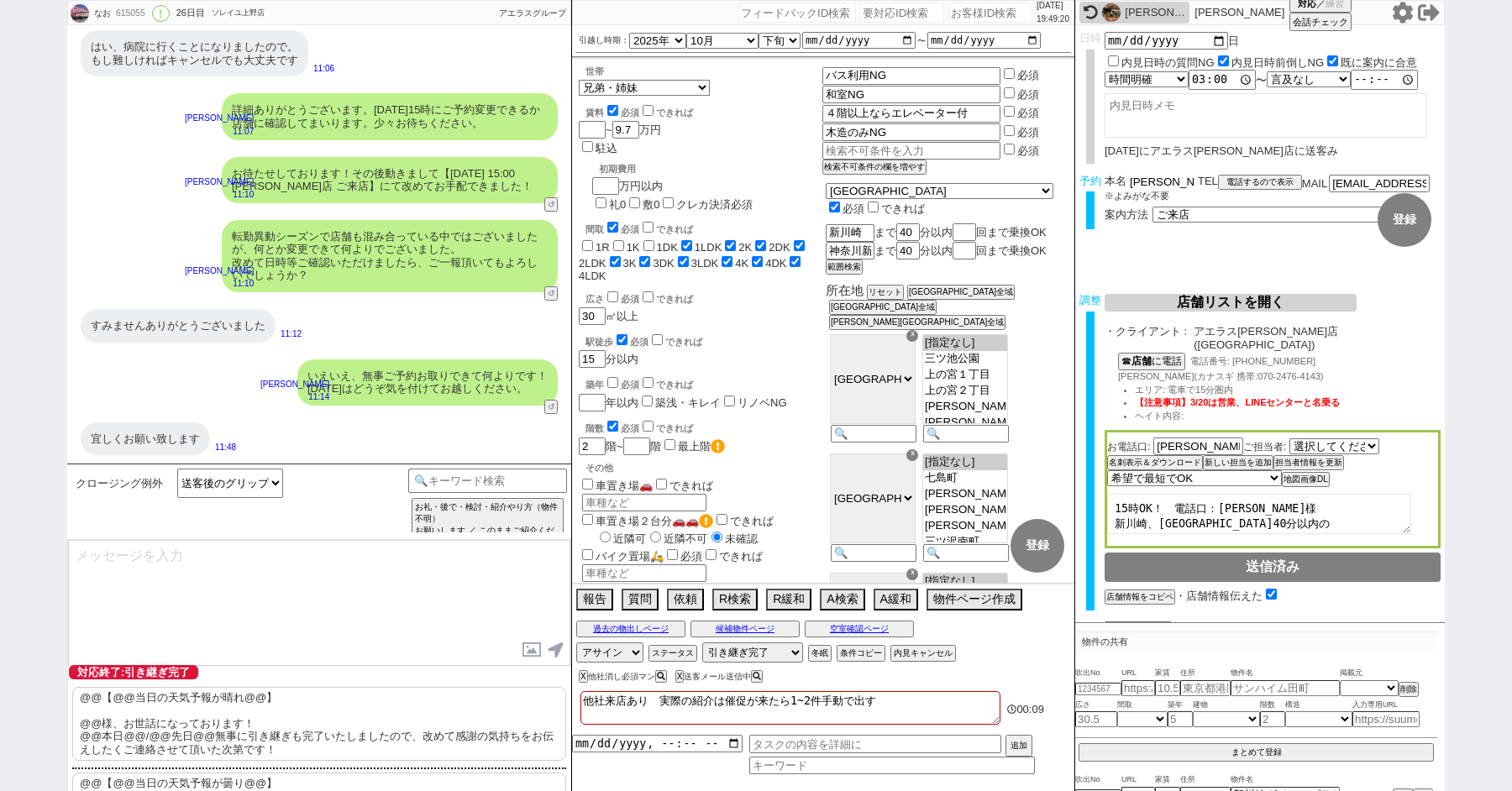
drag, startPoint x: 1150, startPoint y: 181, endPoint x: 1059, endPoint y: 181, distance: 91.0
click at [1059, 181] on div "なお 615055 ! 0 26日目 ソレイユ上野店 冬眠中 自社客 アエラスグループ スミカ_BPO チャット全表示 2025-09-16 新しくフォローさ…" at bounding box center [756, 396] width 1377 height 791
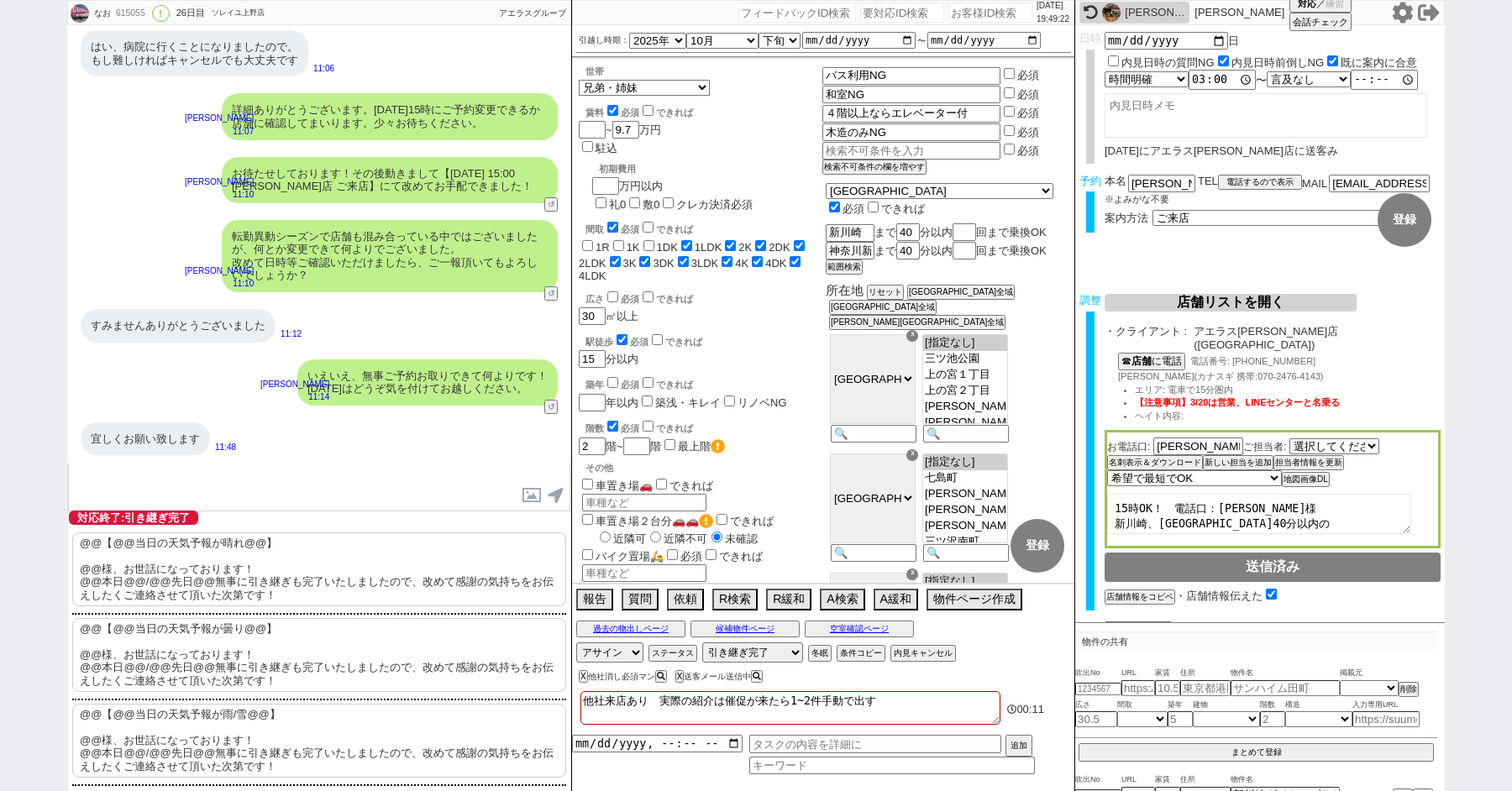
click at [194, 571] on p "@@【@@当日の天気予報が晴れ@@】 @@様、お世話になっております！ @@本日@@/@@先日@@無事に引き継ぎも完了いたしましたので、改めて感謝の気持ちをお…" at bounding box center [319, 570] width 494 height 74
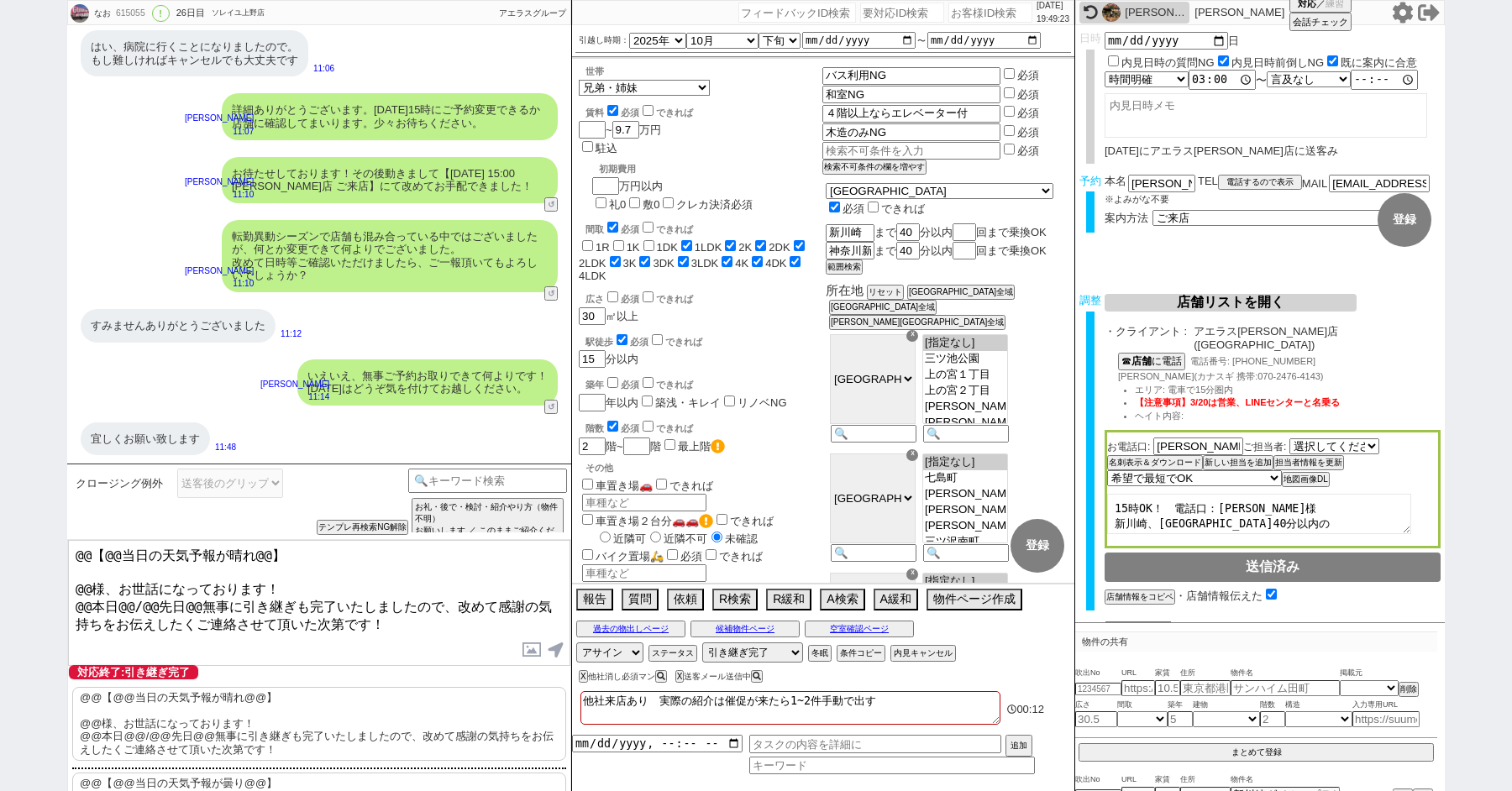
drag, startPoint x: 88, startPoint y: 578, endPoint x: 12, endPoint y: 494, distance: 113.3
click at [22, 504] on div "なお 615055 ! 0 26日目 ソレイユ上野店 冬眠中 自社客 アエラスグループ スミカ_BPO チャット全表示 2025-09-16 新しくフォローさ…" at bounding box center [756, 396] width 1512 height 791
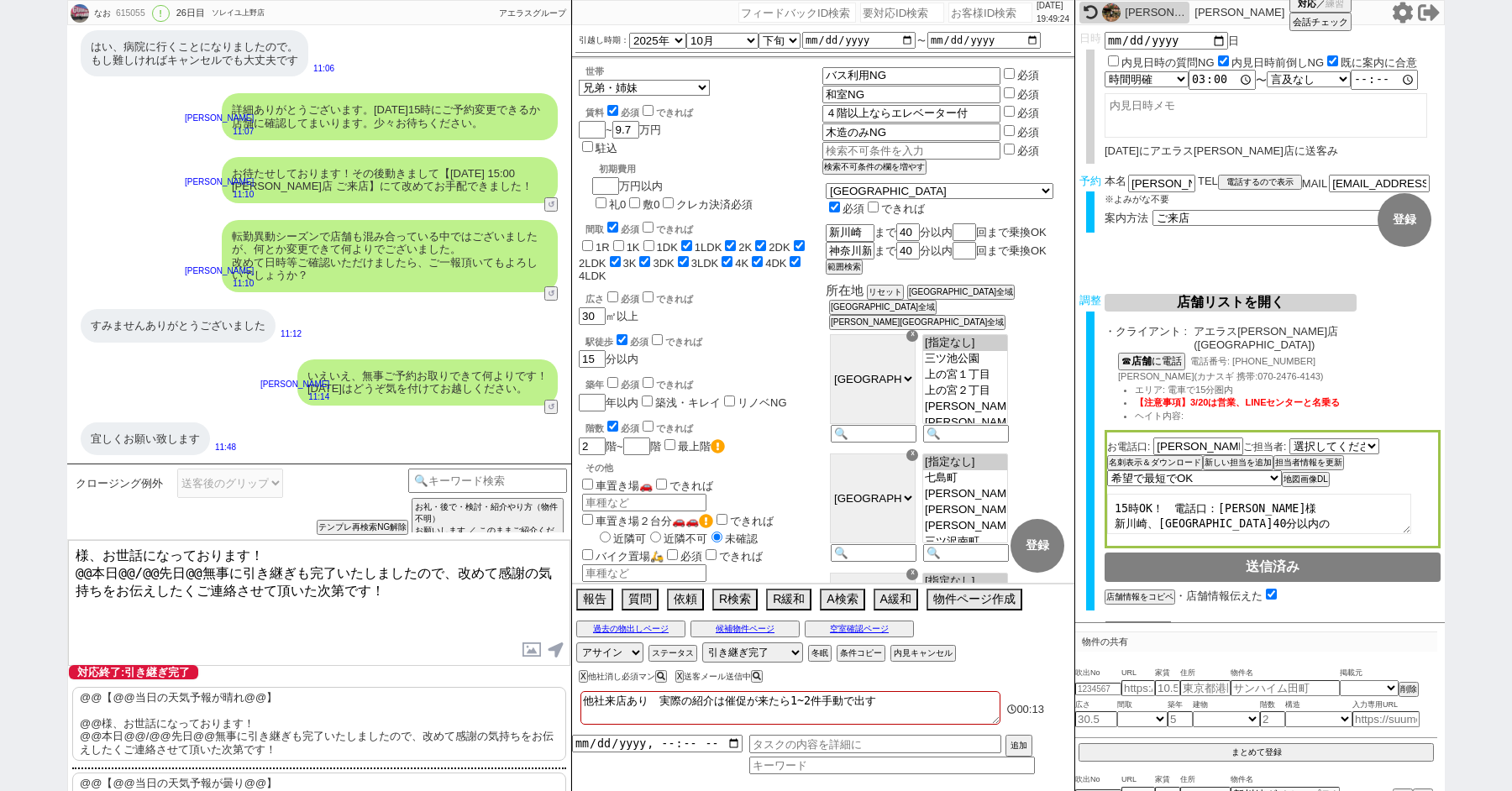
paste textarea "山本"
drag, startPoint x: 192, startPoint y: 568, endPoint x: 38, endPoint y: 562, distance: 154.1
click at [39, 568] on div "なお 615055 ! 0 26日目 ソレイユ上野店 冬眠中 自社客 アエラスグループ スミカ_BPO チャット全表示 2025-09-16 新しくフォローさ…" at bounding box center [756, 396] width 1512 height 791
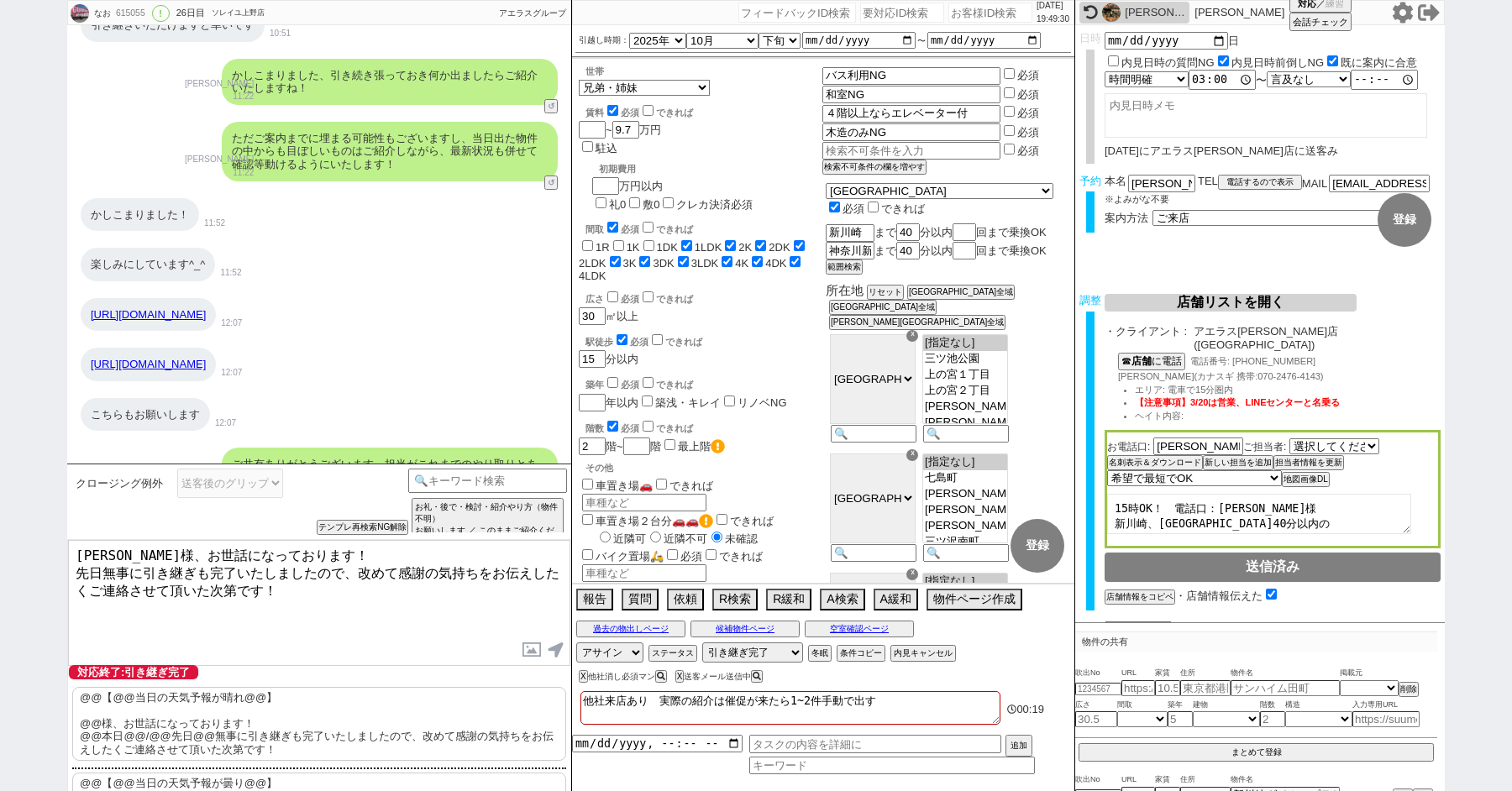
scroll to position [28338, 0]
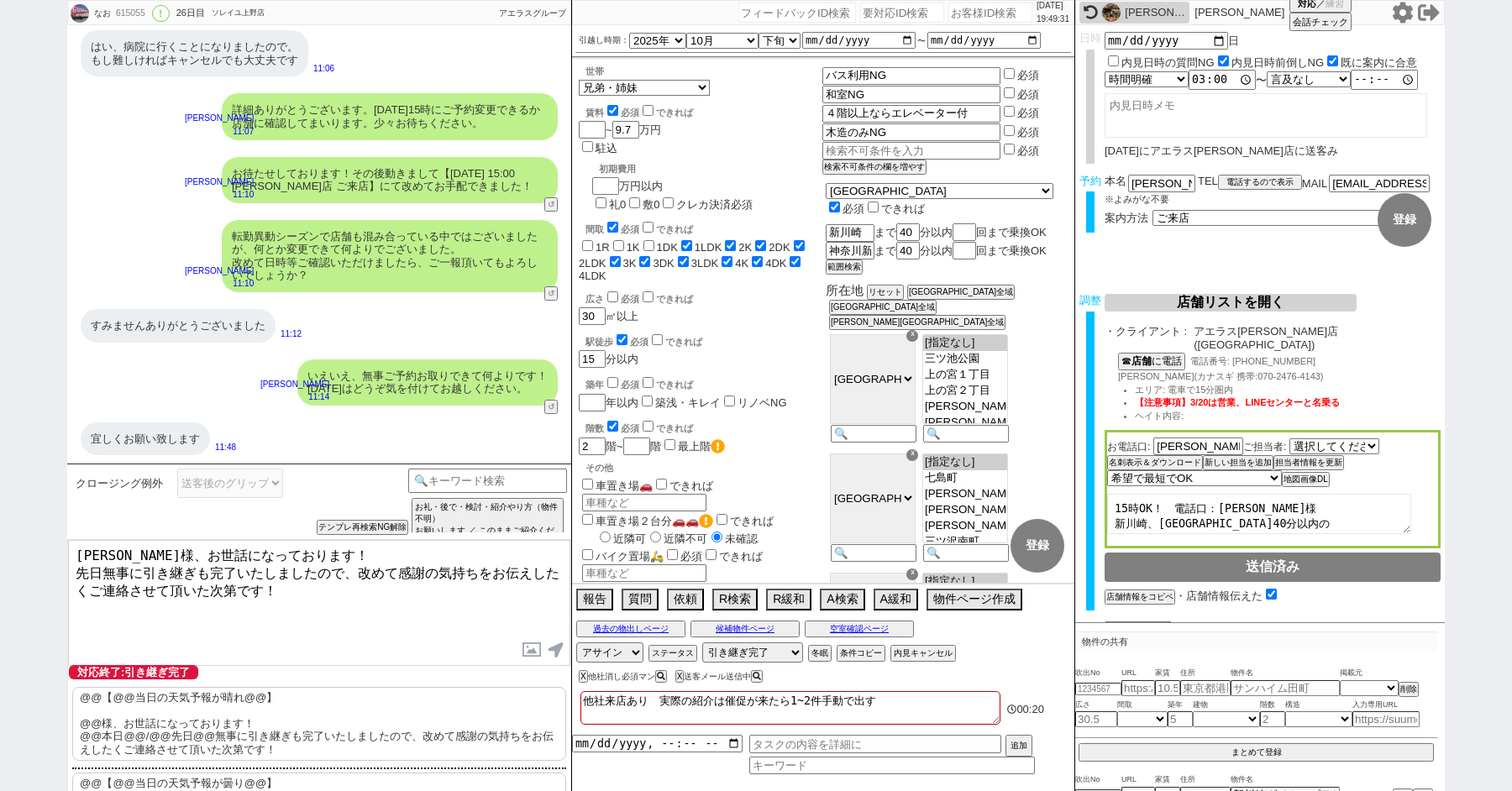
type textarea "山本様、お世話になっております！ 先日無事に引き継ぎも完了いたしましたので、改めて感謝の気持ちをお伝えしたくご連絡させて頂いた次第です！"
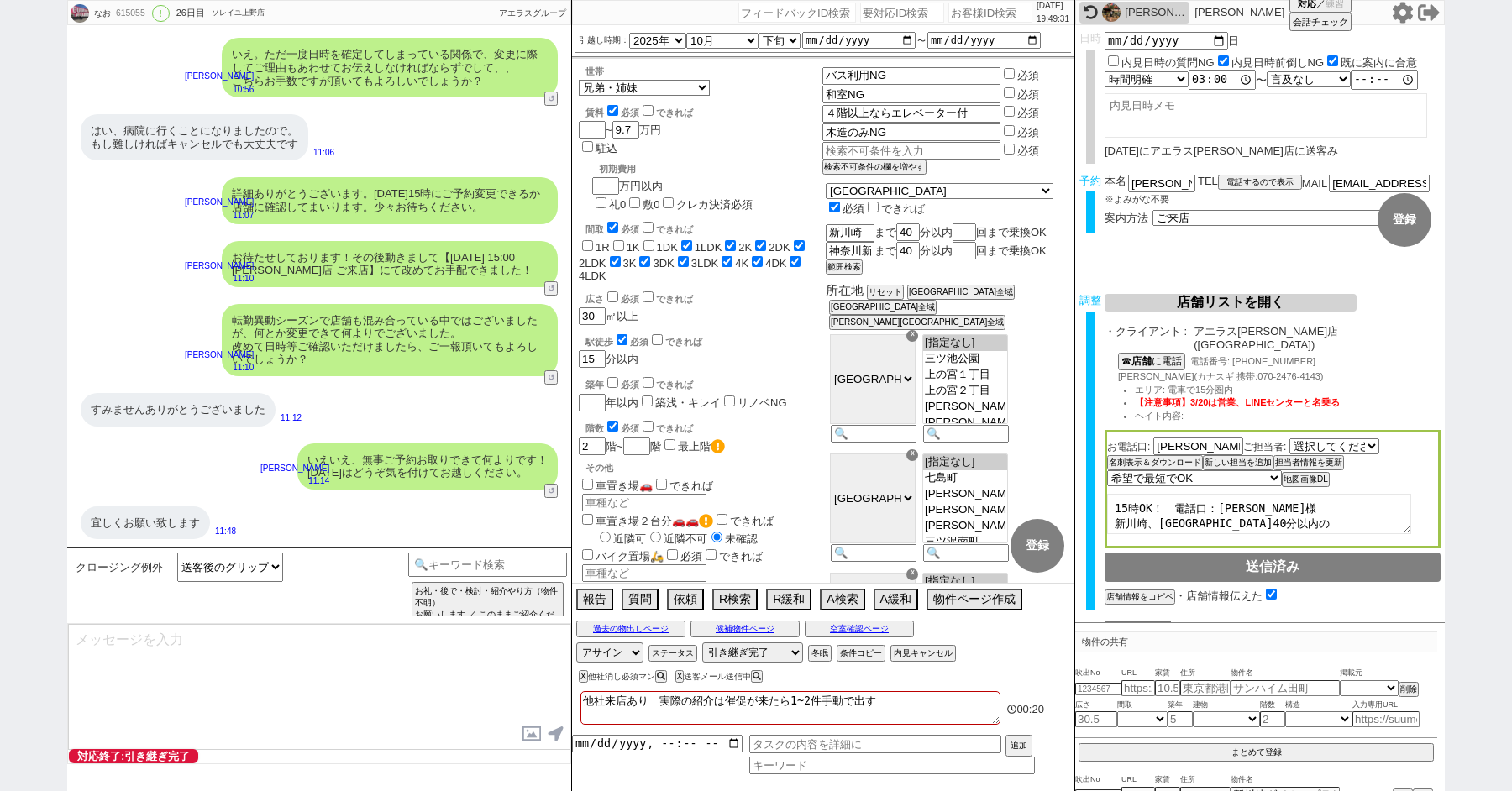
type textarea "改めてこれまで丁寧にやり取り頂きまして、誠にありがとうございました！ 細かなご連絡にお手間をおかけしたこともあったかと存じますが、常にご協力いただいたおかげで…"
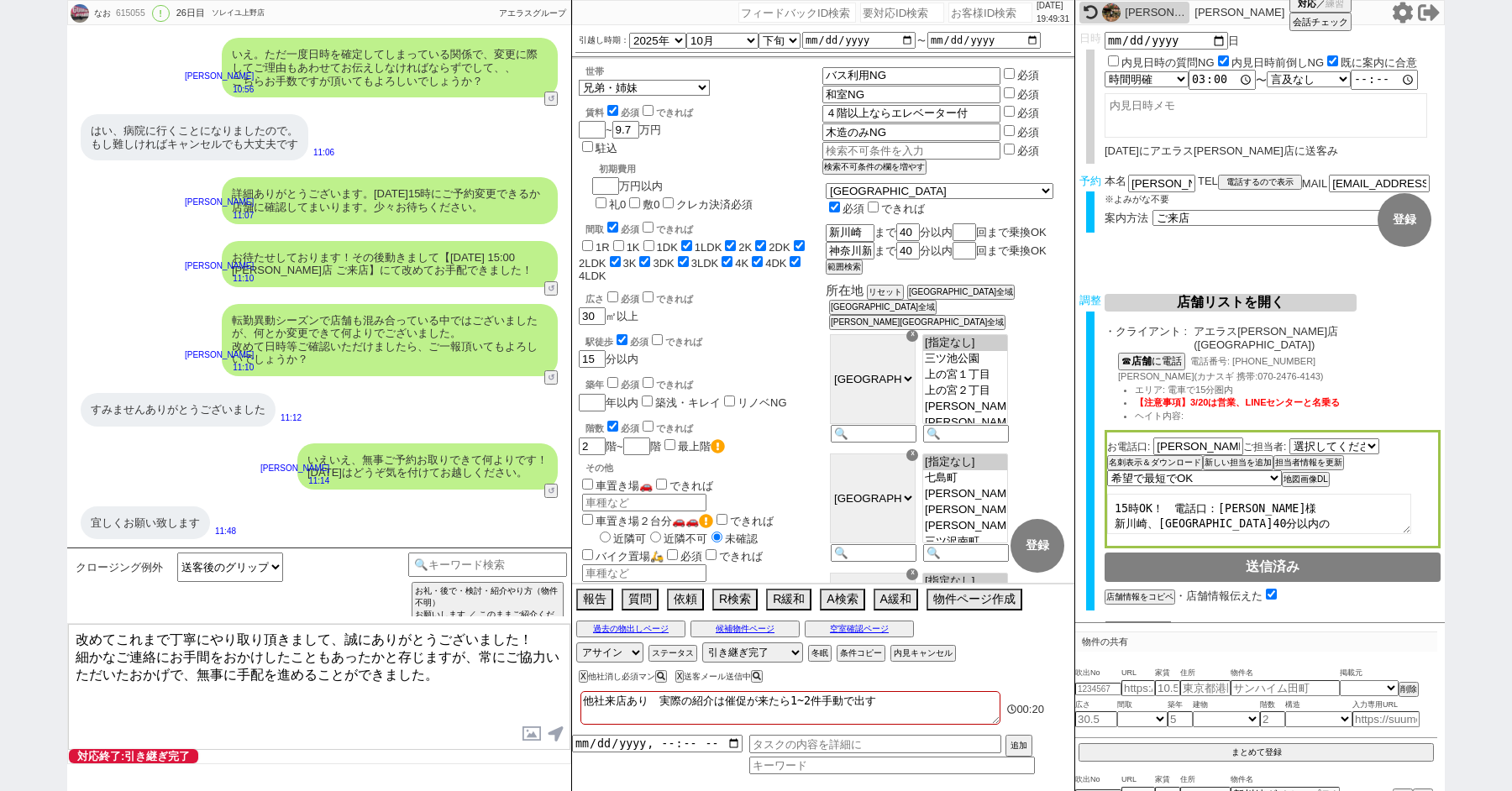
scroll to position [28330, 0]
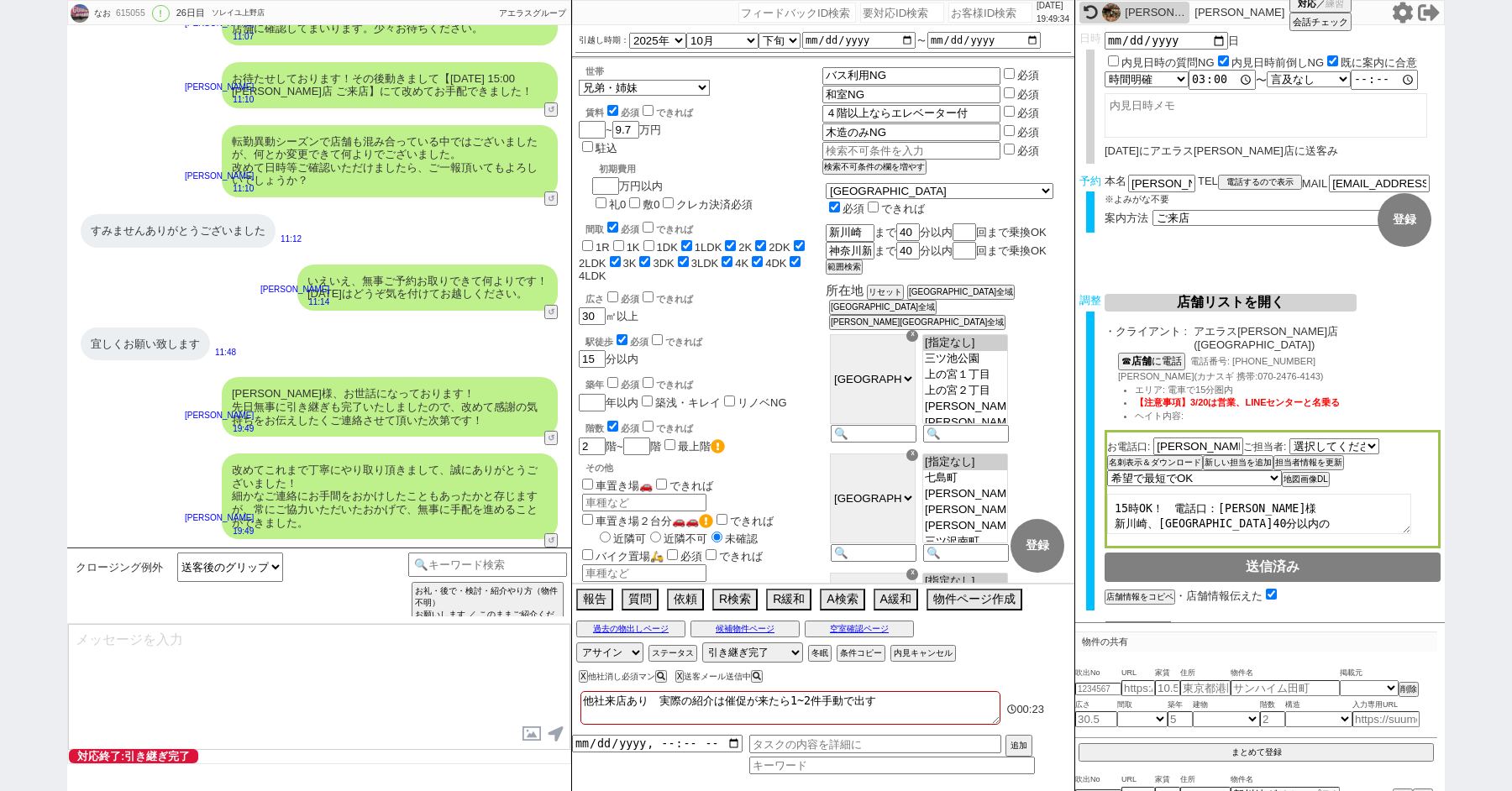
type textarea "当日は今のところ晴れということで、日当たり等もよく確認でき動くにはピッタリのタイミングかと思います！ 加えて地場に強い総合仲介店のスタッフも押さえられており、…"
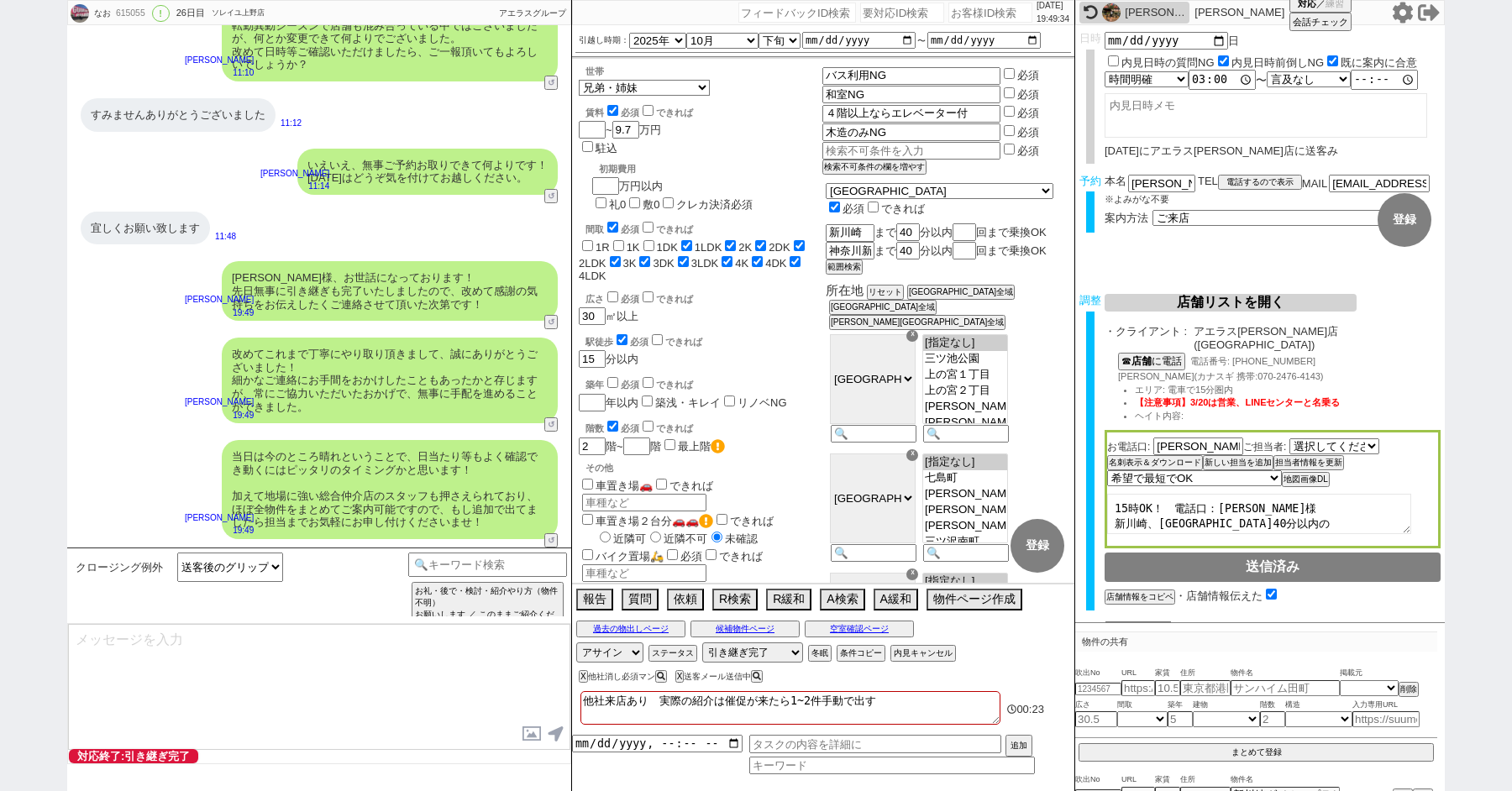
type textarea "※ご自身でお問合せされますと他業者からの電話やメールが多数届き、ご負担が増えてしまう場合がございますので、今回のご案内に一元化されるのがやはりオススメかと思い…"
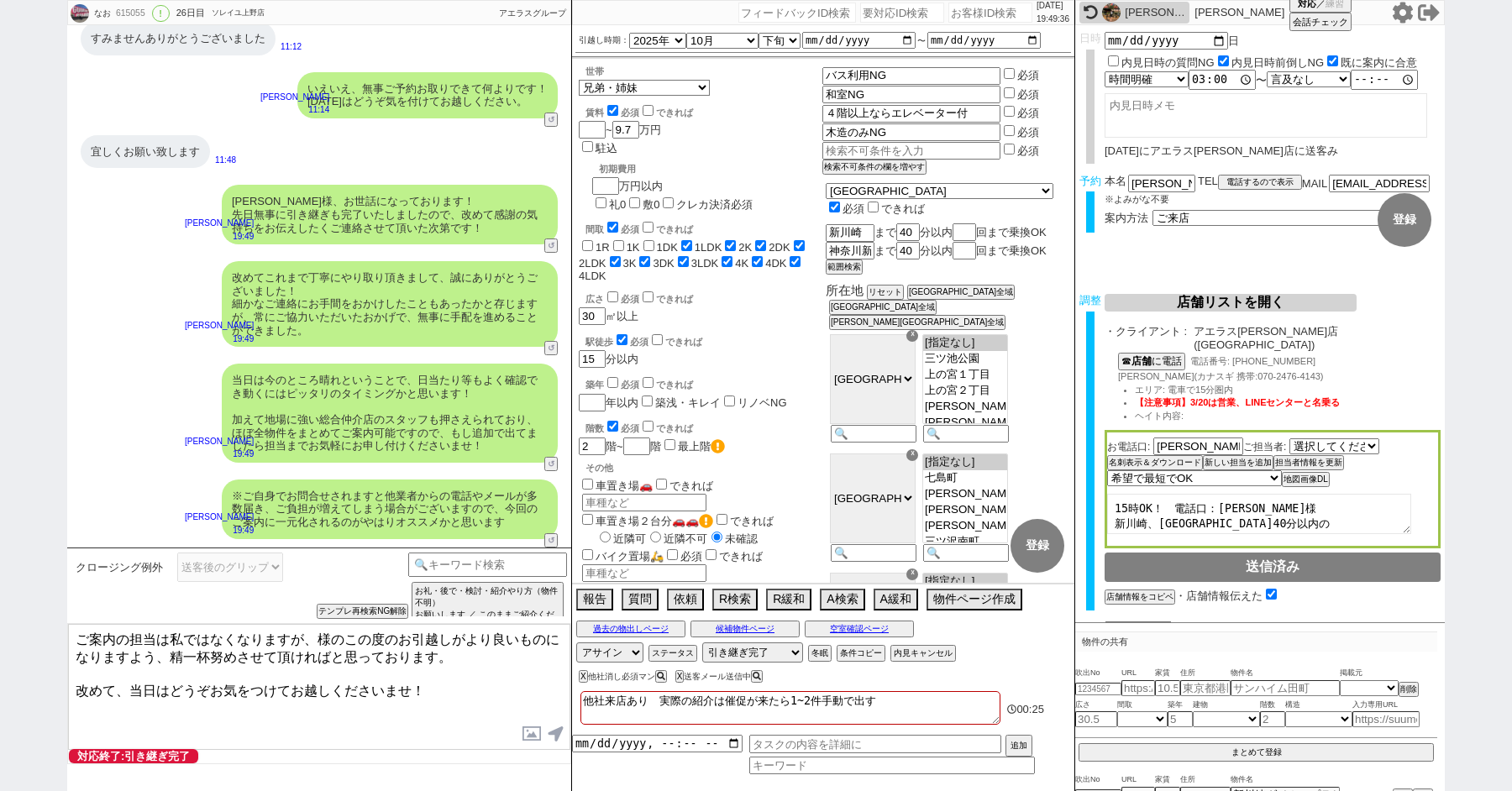
paste textarea "山本"
type textarea "ご案内の担当は私ではなくなりますが、山本様のこの度のお引越しがより良いものになりますよう、精一杯努めさせて頂ければと思っております。 改めて、当日はどうぞお気…"
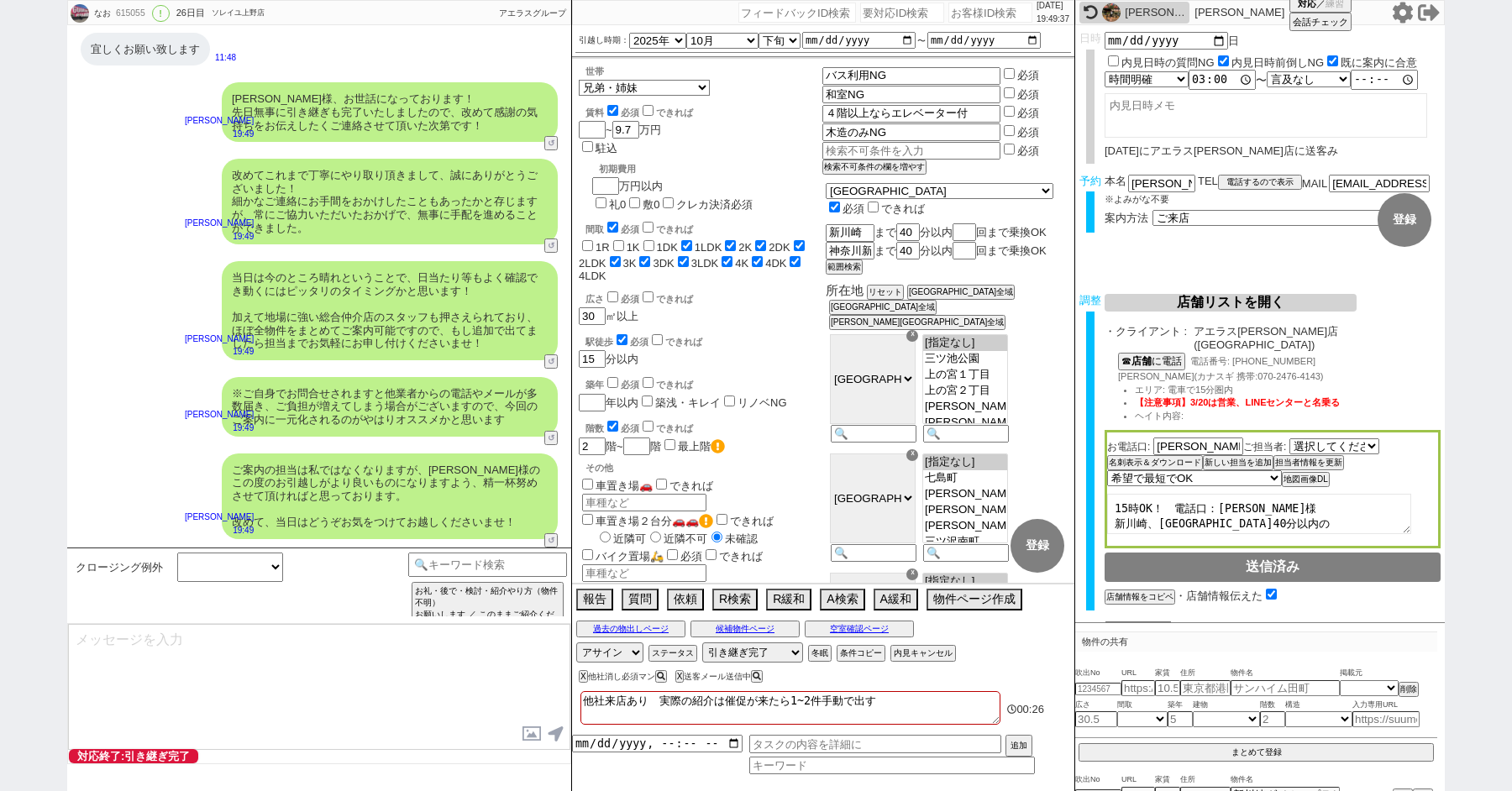
scroll to position [28727, 0]
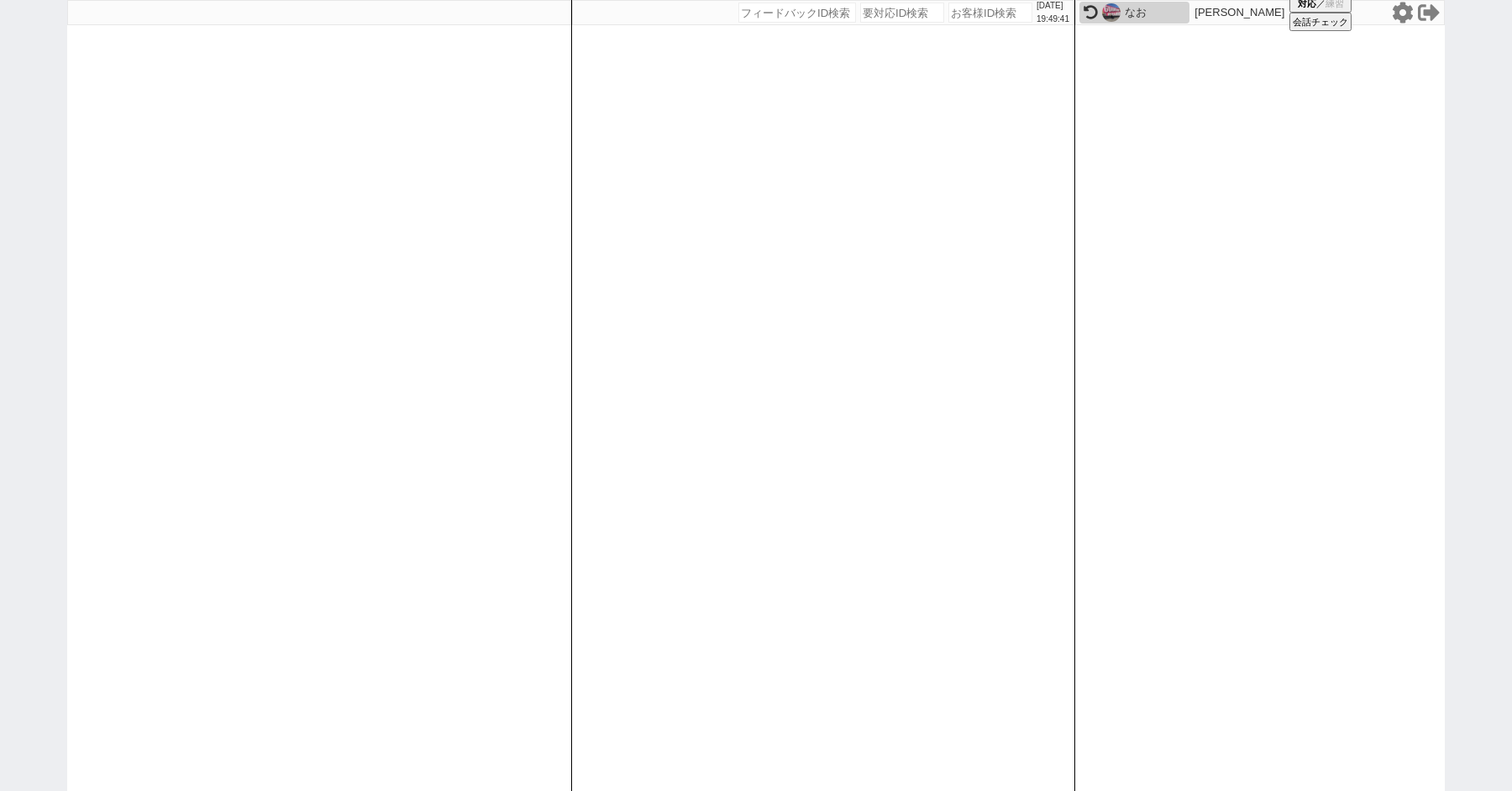
paste input "615522"
type input "615522"
select select
select select "100"
select select "1"
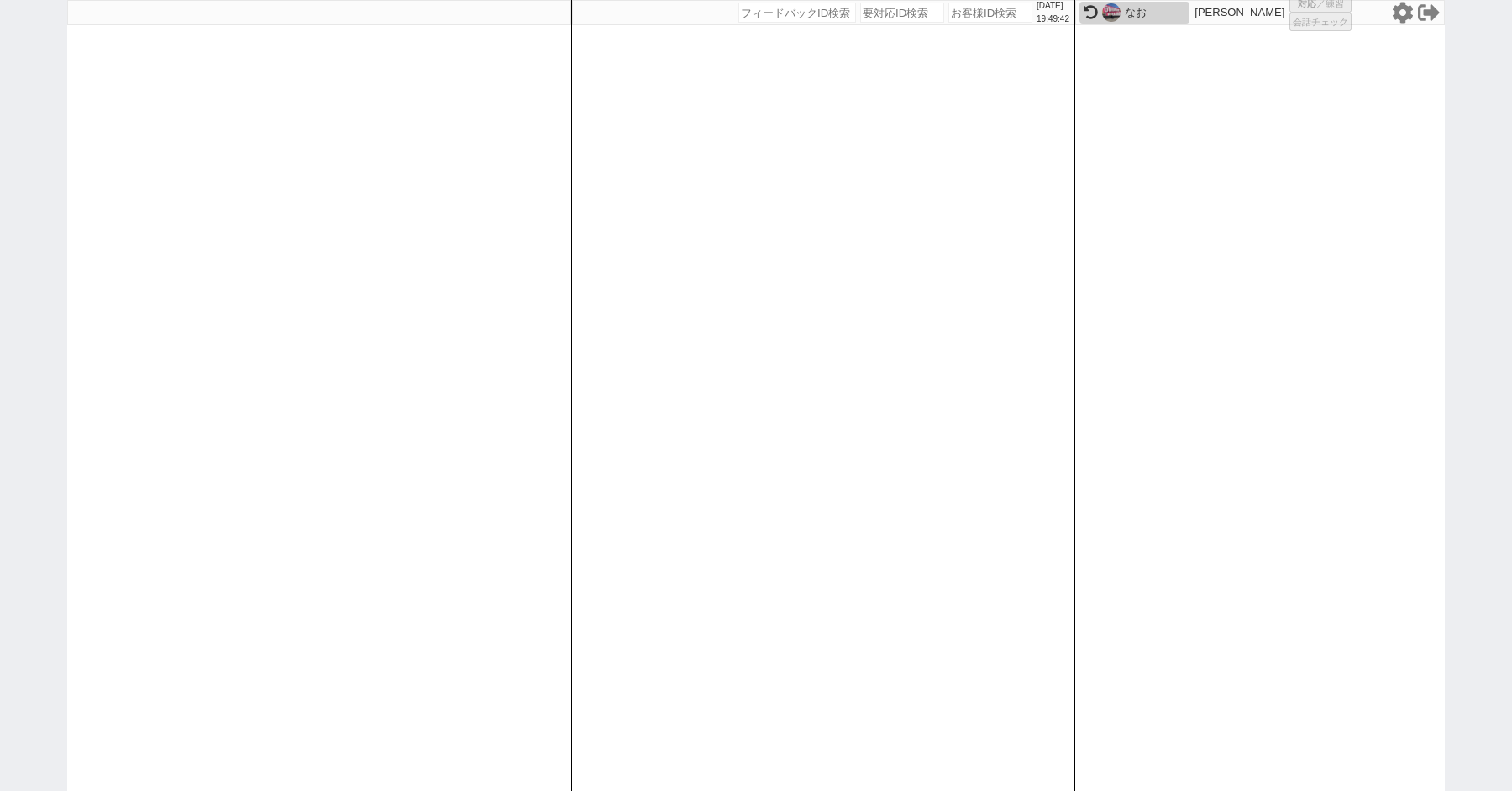
select select "2"
select select "5"
select select
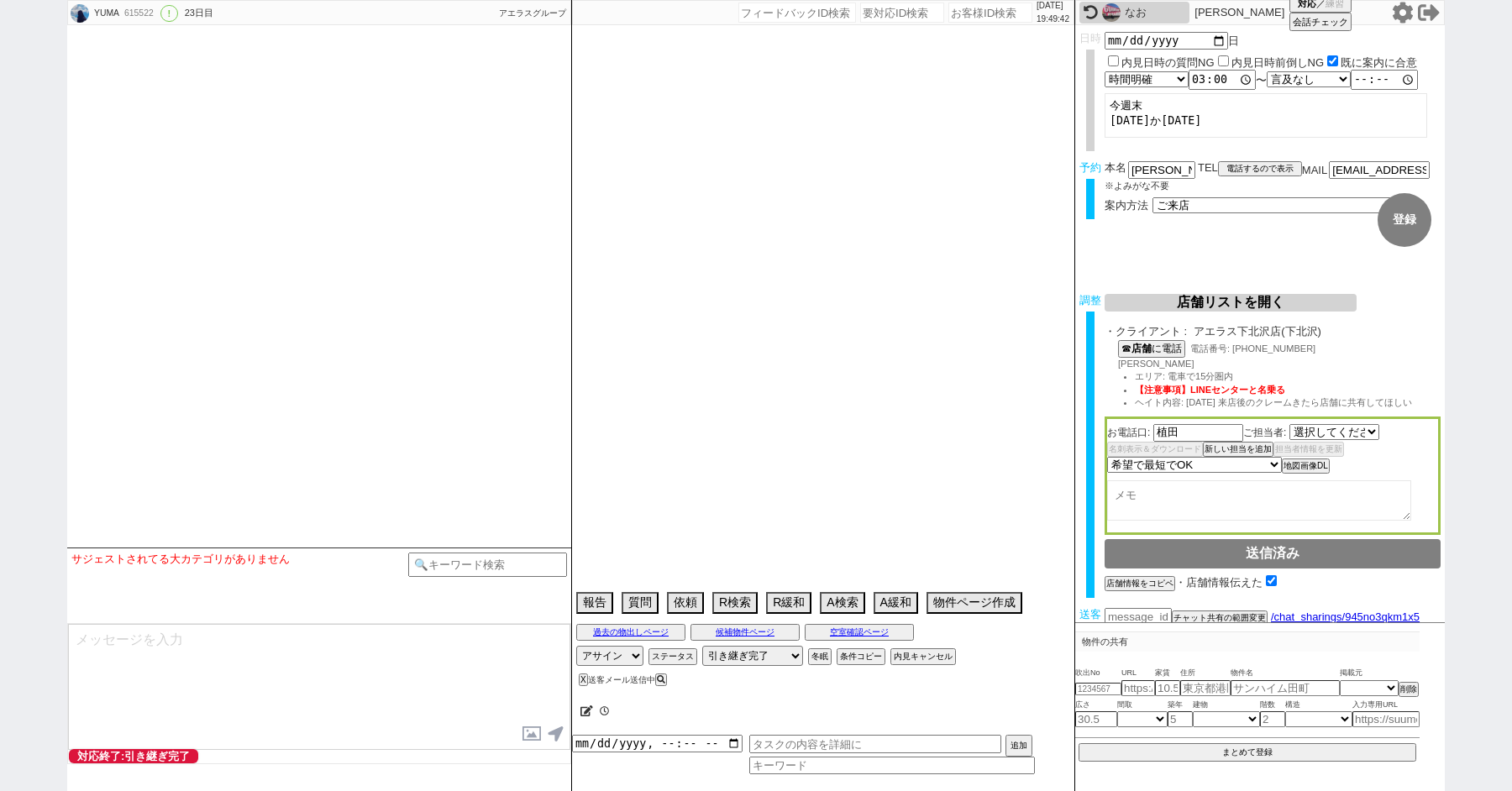
select select "719"
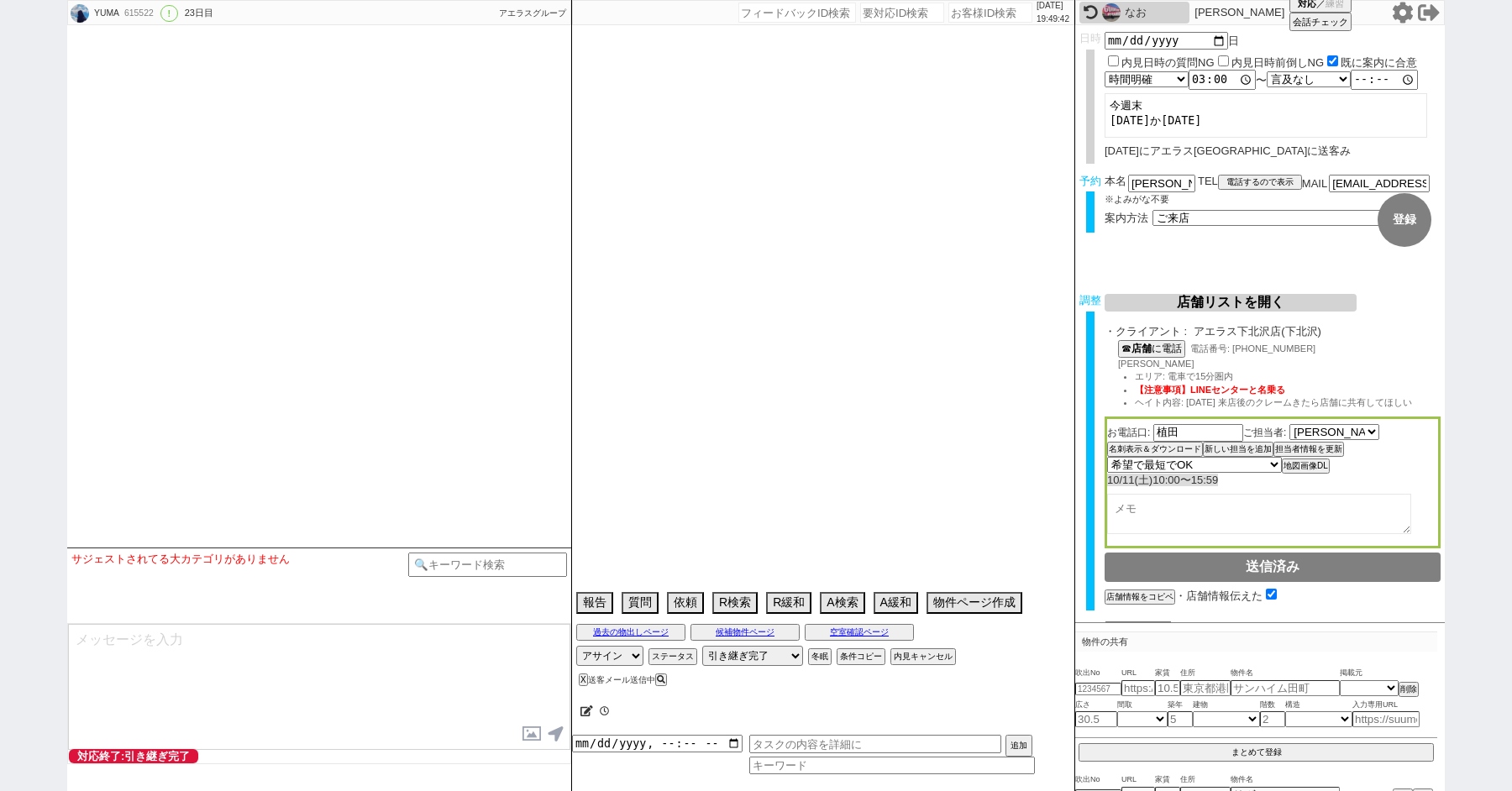
type textarea "当日までの予定なし"
select select "15"
select select "0"
select select "44"
select select "47"
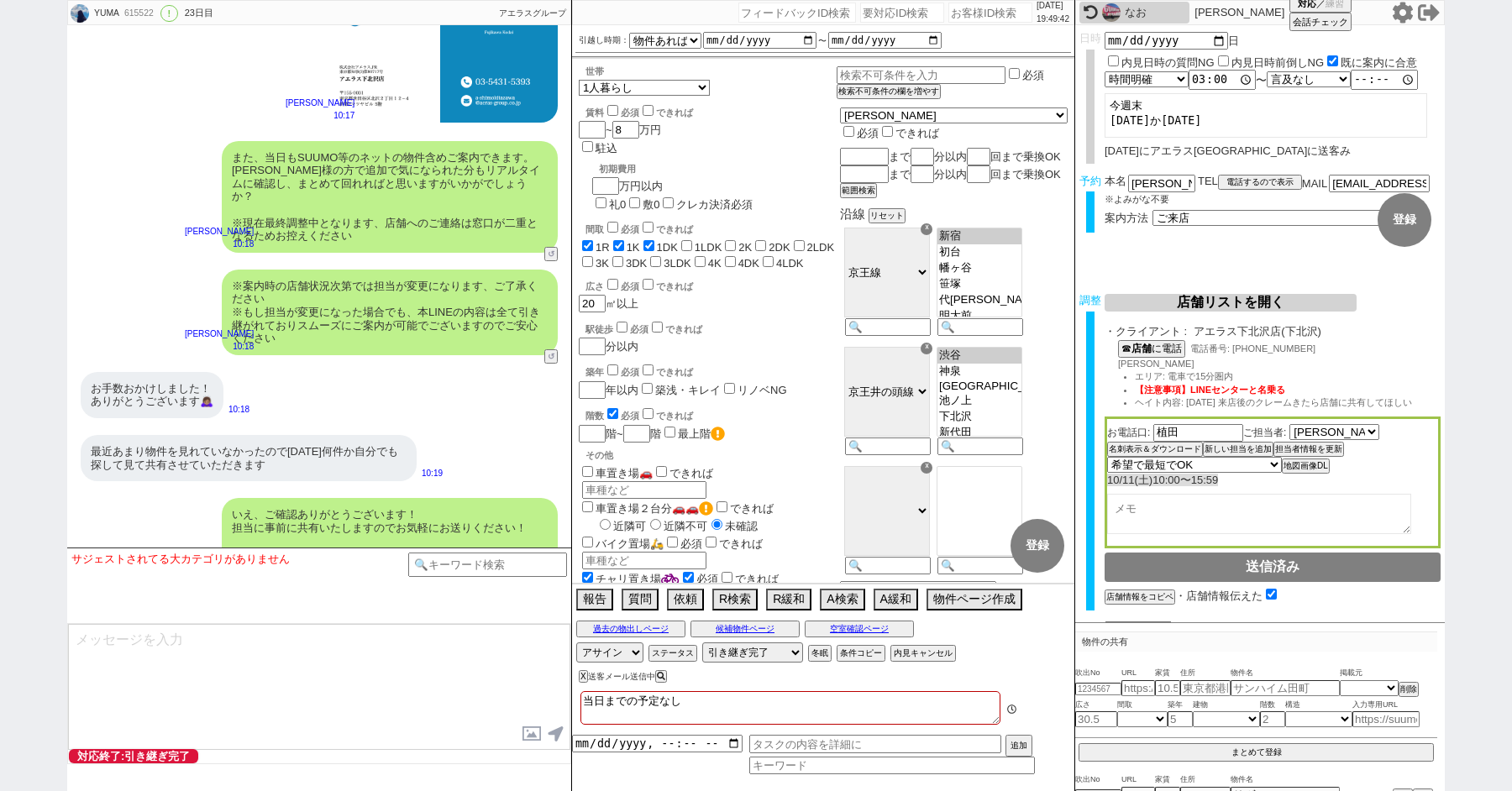
scroll to position [9747, 0]
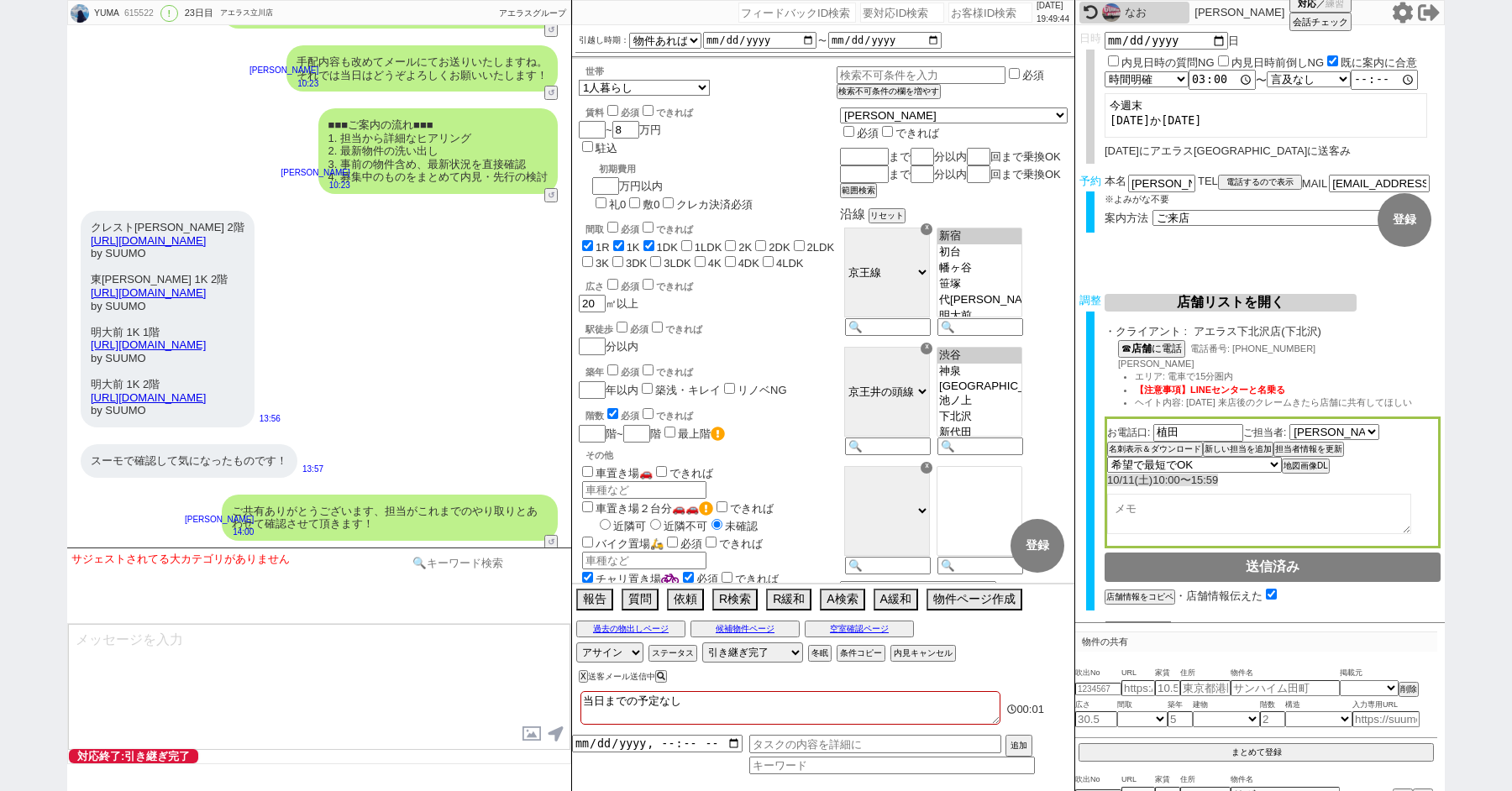
click at [488, 559] on input at bounding box center [487, 563] width 159 height 21
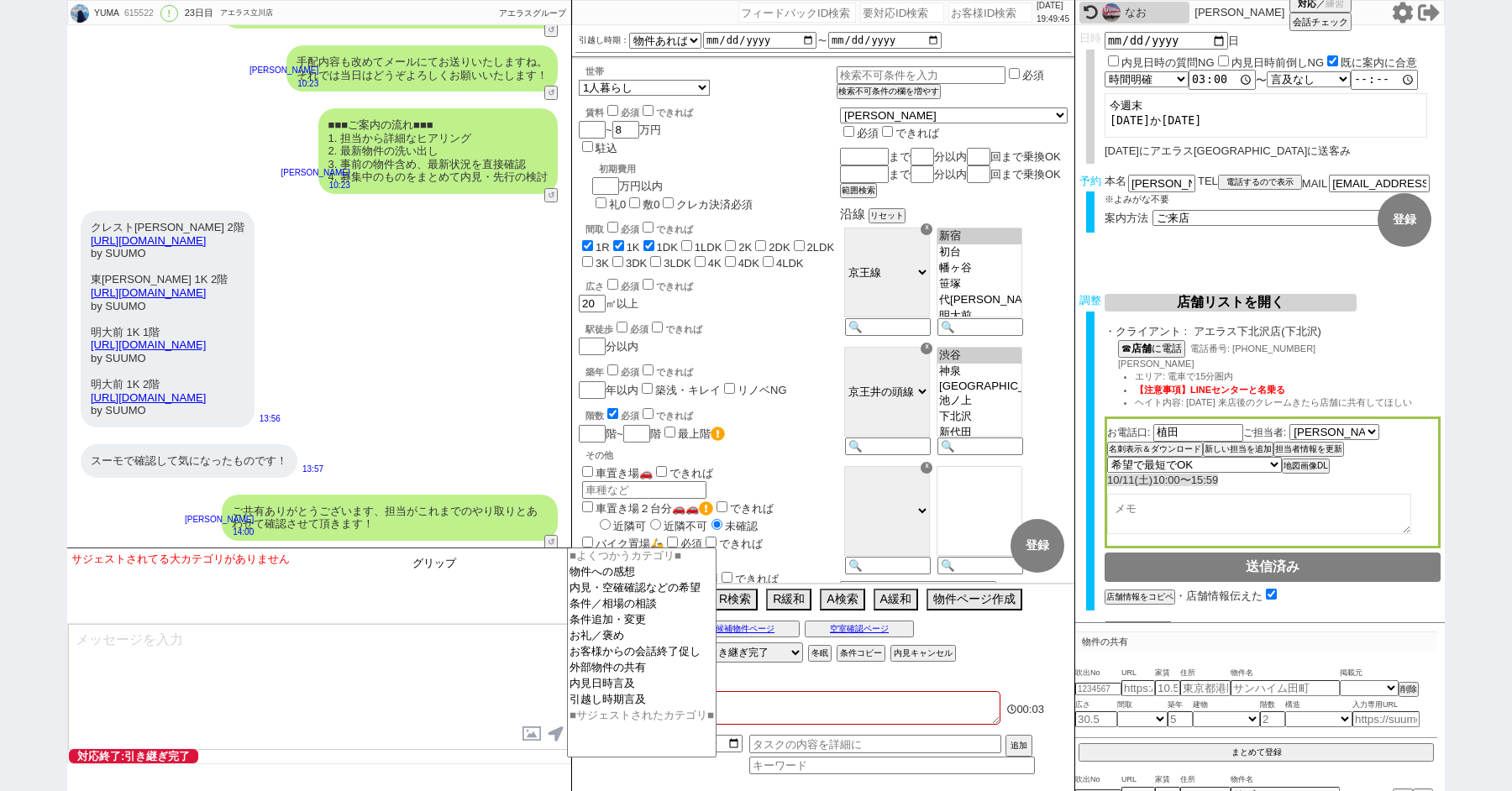
type input "グリップ"
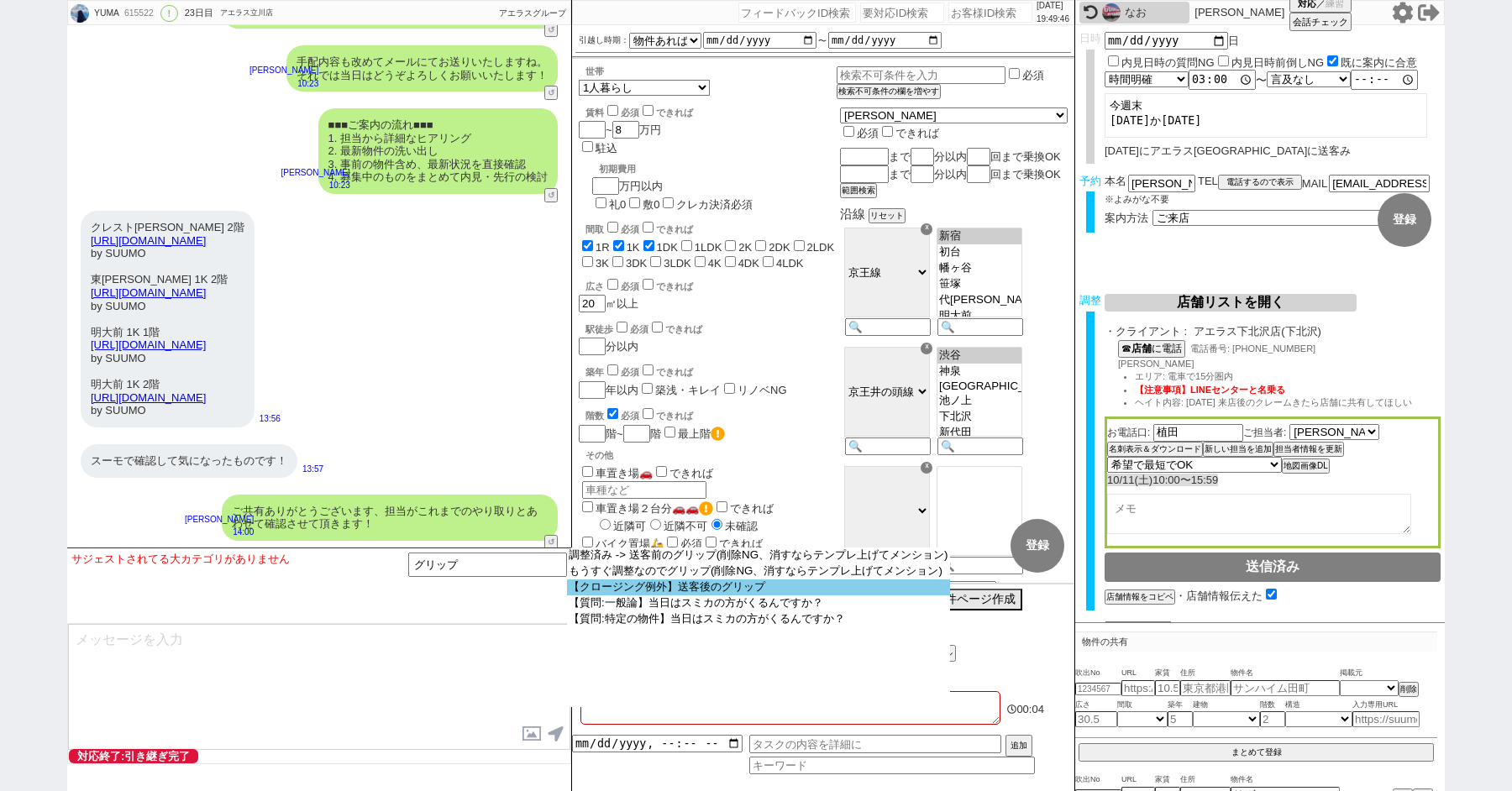
click at [717, 596] on option "【クロージング例外】送客後のグリップ" at bounding box center [758, 587] width 383 height 16
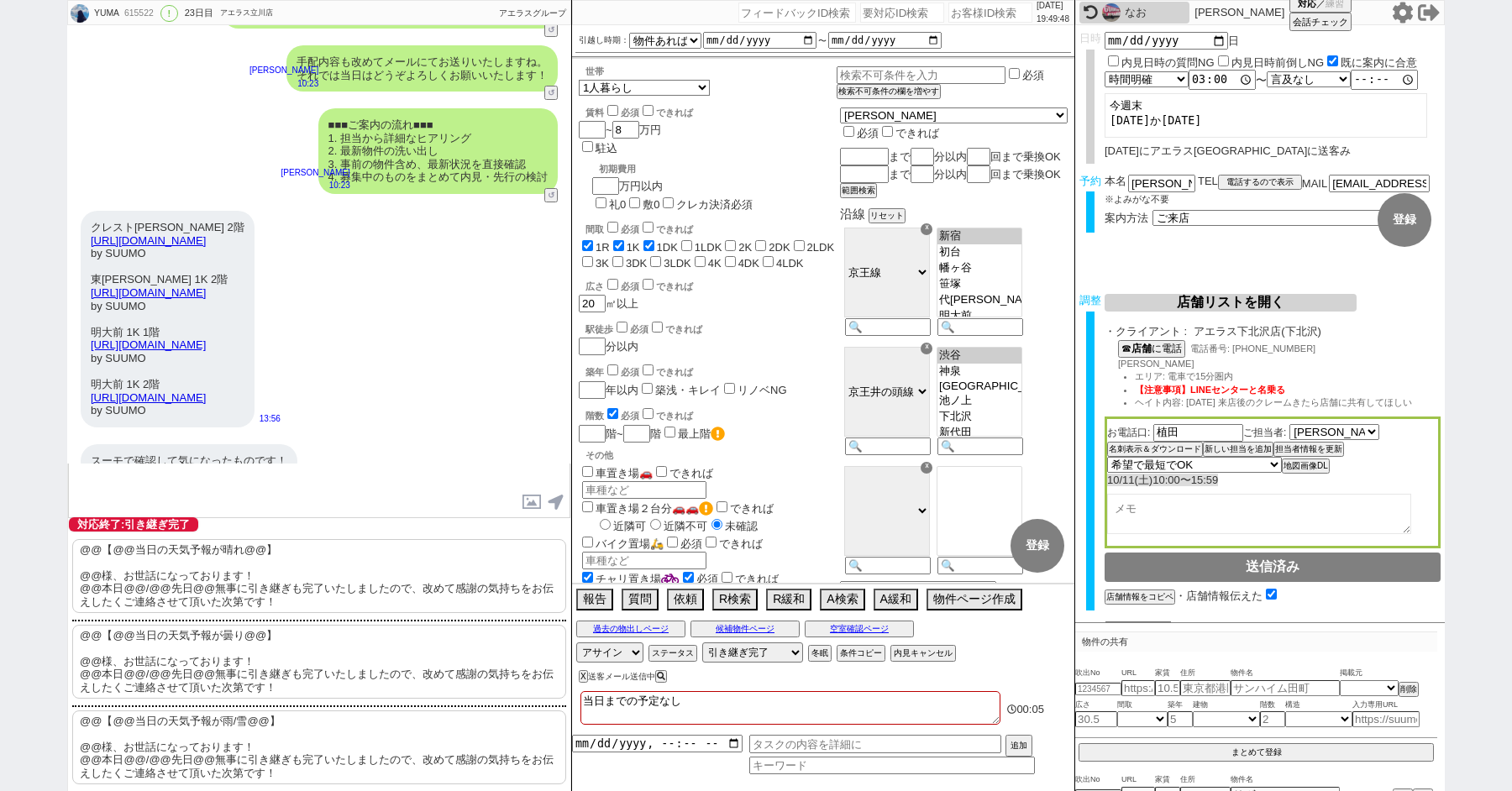
scroll to position [154, 0]
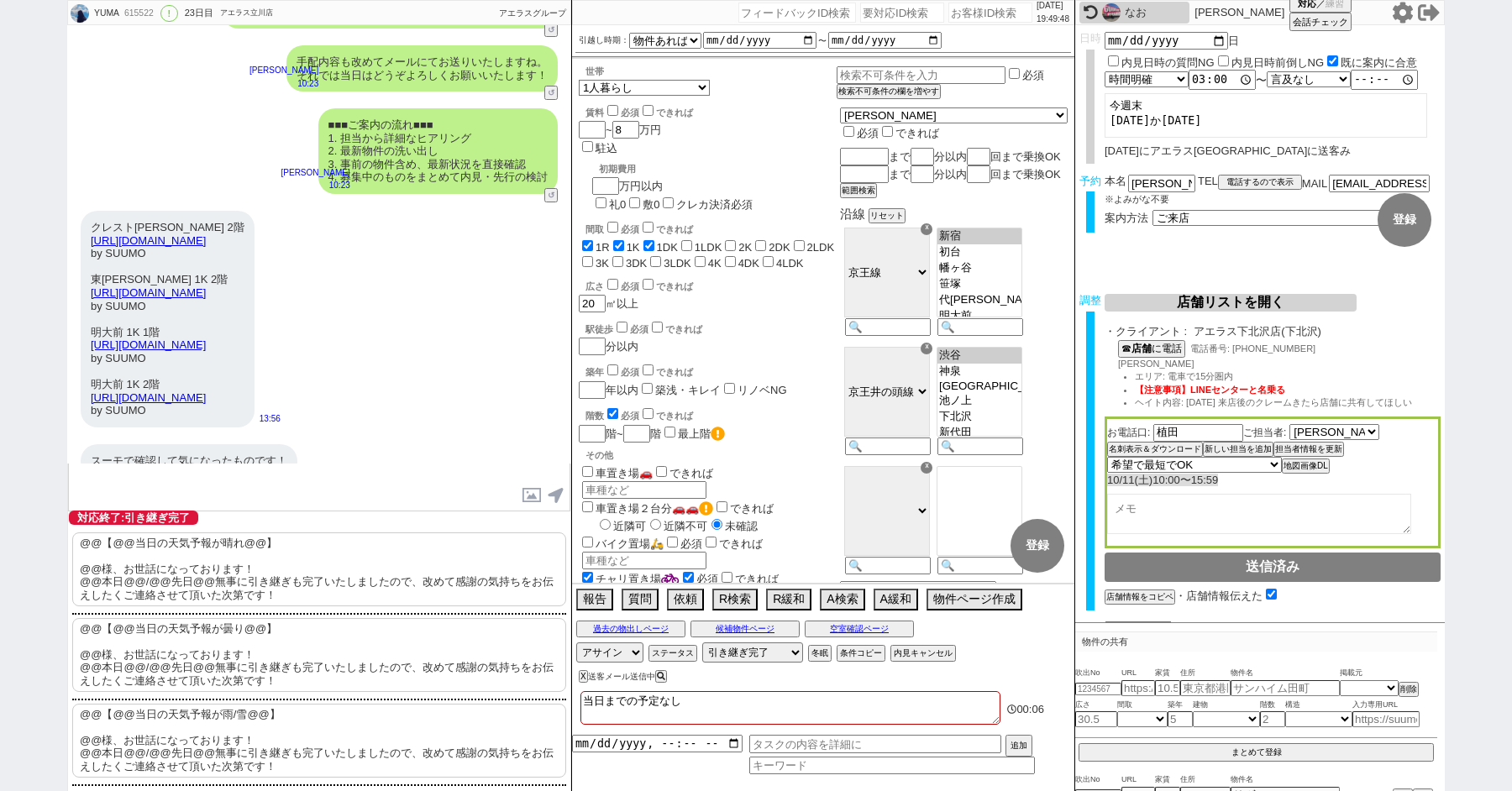
click at [277, 568] on p "@@【@@当日の天気予報が晴れ@@】 @@様、お世話になっております！ @@本日@@/@@先日@@無事に引き継ぎも完了いたしましたので、改めて感謝の気持ちをお…" at bounding box center [319, 570] width 494 height 74
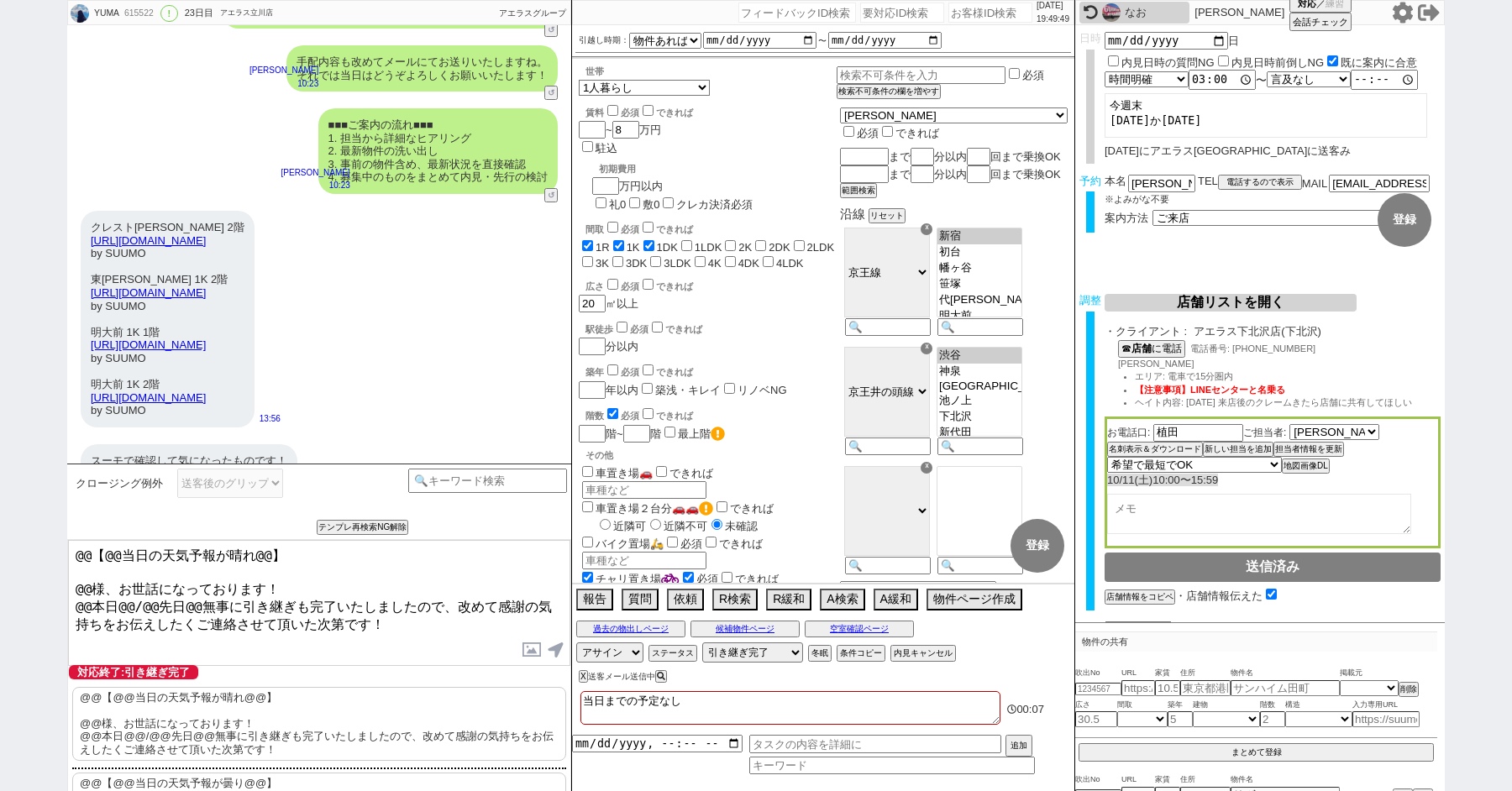
drag, startPoint x: 93, startPoint y: 577, endPoint x: 1, endPoint y: 487, distance: 128.7
click at [5, 491] on div "YUMA 615522 ! 0 23日目 アエラス立川店 冬眠中 自社客 アエラスグループ スミカ_BPO チャット全表示 2025-09-19 新しくフォロ…" at bounding box center [756, 396] width 1512 height 791
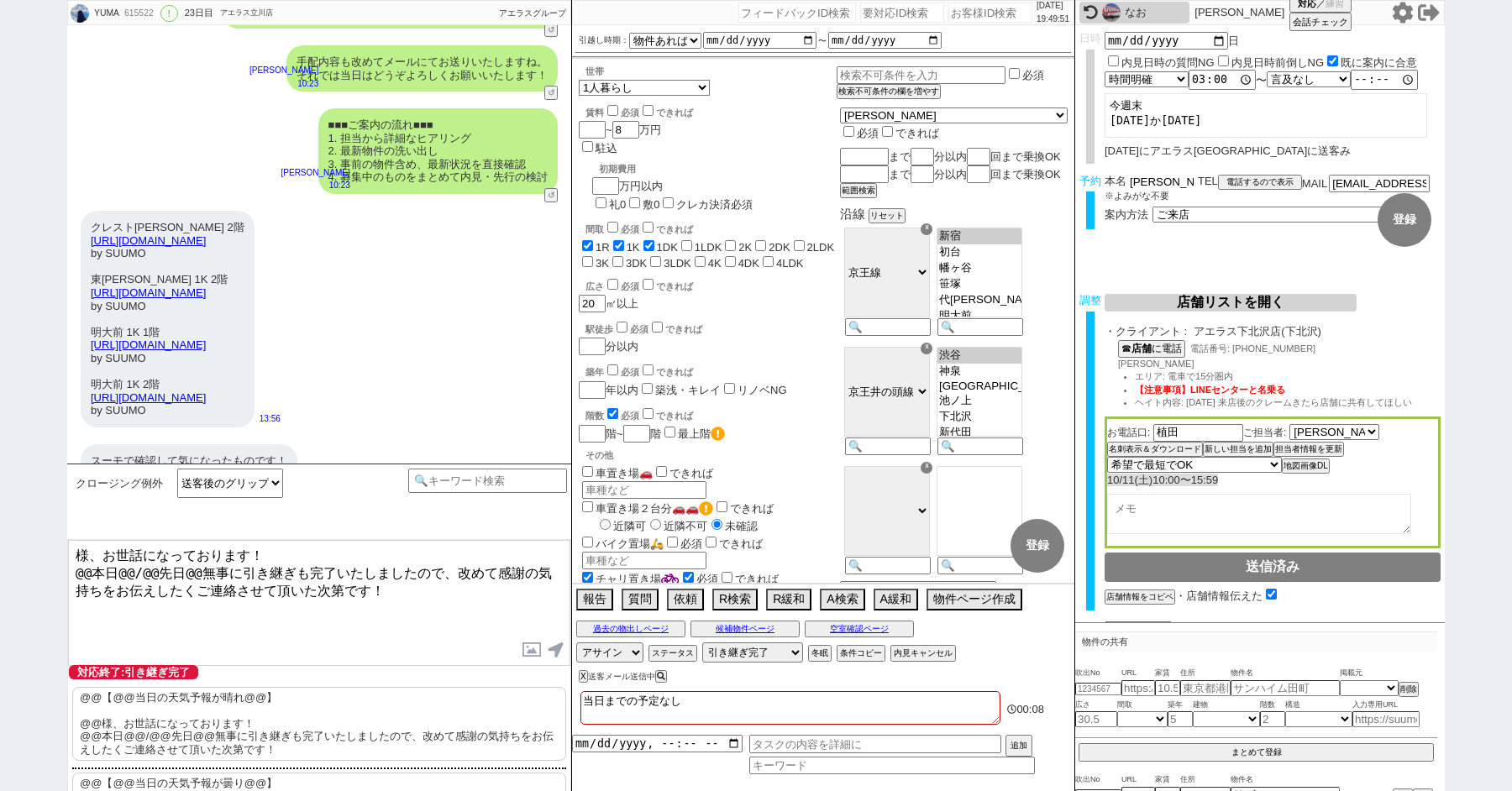
drag, startPoint x: 1150, startPoint y: 180, endPoint x: 1062, endPoint y: 180, distance: 88.0
click at [1071, 180] on div "YUMA 615522 ! 0 23日目 アエラス立川店 冬眠中 自社客 アエラスグループ スミカ_BPO チャット全表示 2025-09-19 新しくフォロ…" at bounding box center [756, 396] width 1377 height 791
click at [74, 554] on textarea "様、お世話になっております！ @@本日@@/@@先日@@無事に引き継ぎも完了いたしましたので、改めて感謝の気持ちをお伝えしたくご連絡させて頂いた次第です！" at bounding box center [318, 603] width 502 height 126
paste textarea "菅野"
drag, startPoint x: 189, startPoint y: 567, endPoint x: 23, endPoint y: 567, distance: 166.0
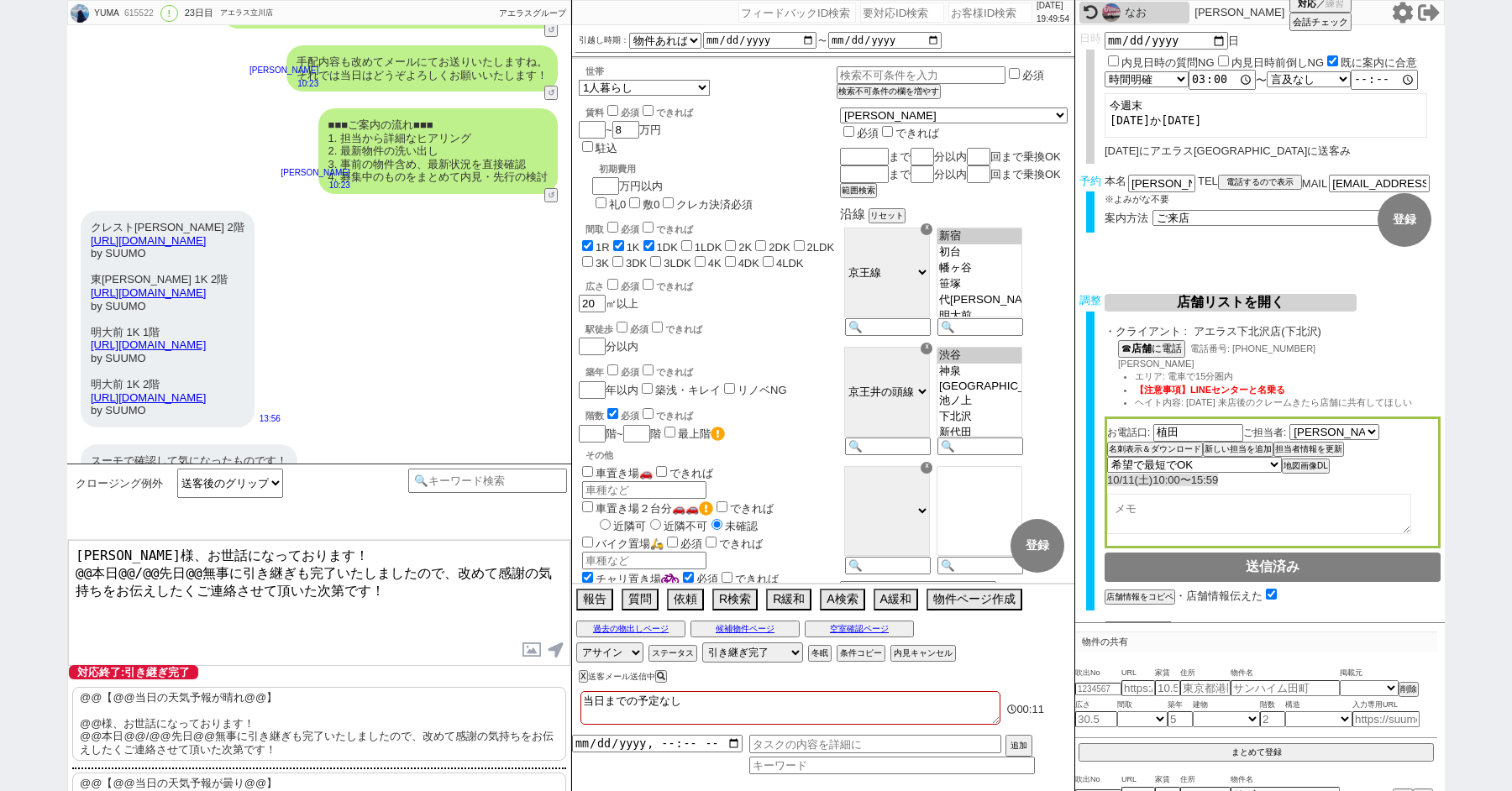
click at [25, 567] on div "YUMA 615522 ! 0 23日目 アエラス立川店 冬眠中 自社客 アエラスグループ スミカ_BPO チャット全表示 2025-09-19 新しくフォロ…" at bounding box center [756, 396] width 1512 height 791
click at [327, 557] on textarea "菅野様、お世話になっております！ 先日無事に引き継ぎも完了いたしましたので、改めて感謝の気持ちをお伝えしたくご連絡させて頂いた次第です！" at bounding box center [318, 603] width 502 height 126
click at [312, 590] on textarea "菅野様、お世話になっております！ 先日無事に引き継ぎも完了いたしましたので、改めて感謝の気持ちをお伝えしたくご連絡させて頂いた次第です！" at bounding box center [318, 603] width 502 height 126
drag, startPoint x: 87, startPoint y: 564, endPoint x: 67, endPoint y: 564, distance: 20.0
click at [68, 564] on textarea "菅野様、お世話になっております！ 先日無事に引き継ぎも完了いたしましたので、改めて感謝の気持ちをお伝えしたくご連絡させて頂いた次第です！" at bounding box center [318, 603] width 502 height 126
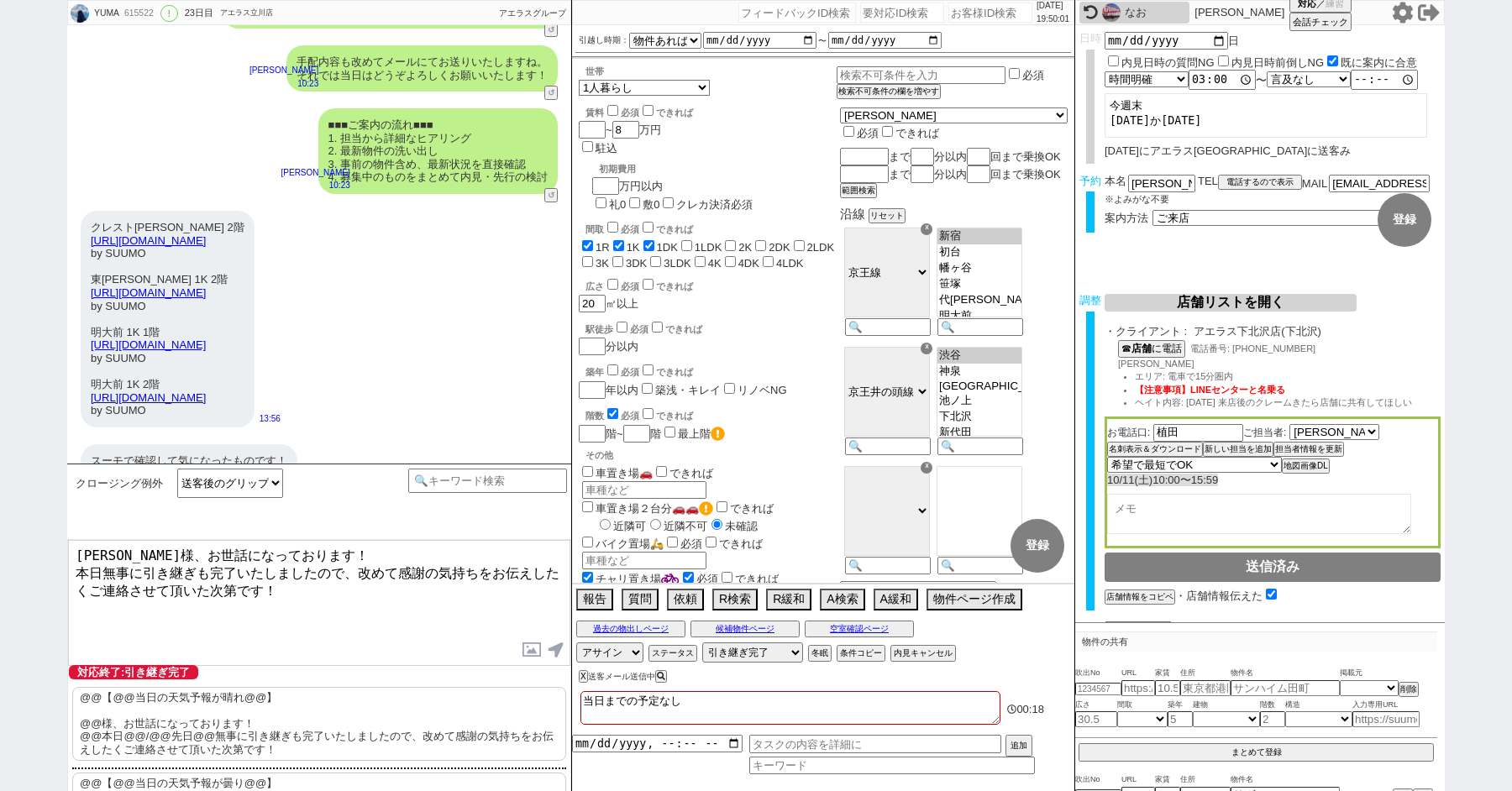
type textarea "菅野様、お世話になっております！ 本日無事に引き継ぎも完了いたしましたので、改めて感謝の気持ちをお伝えしたくご連絡させて頂いた次第です！"
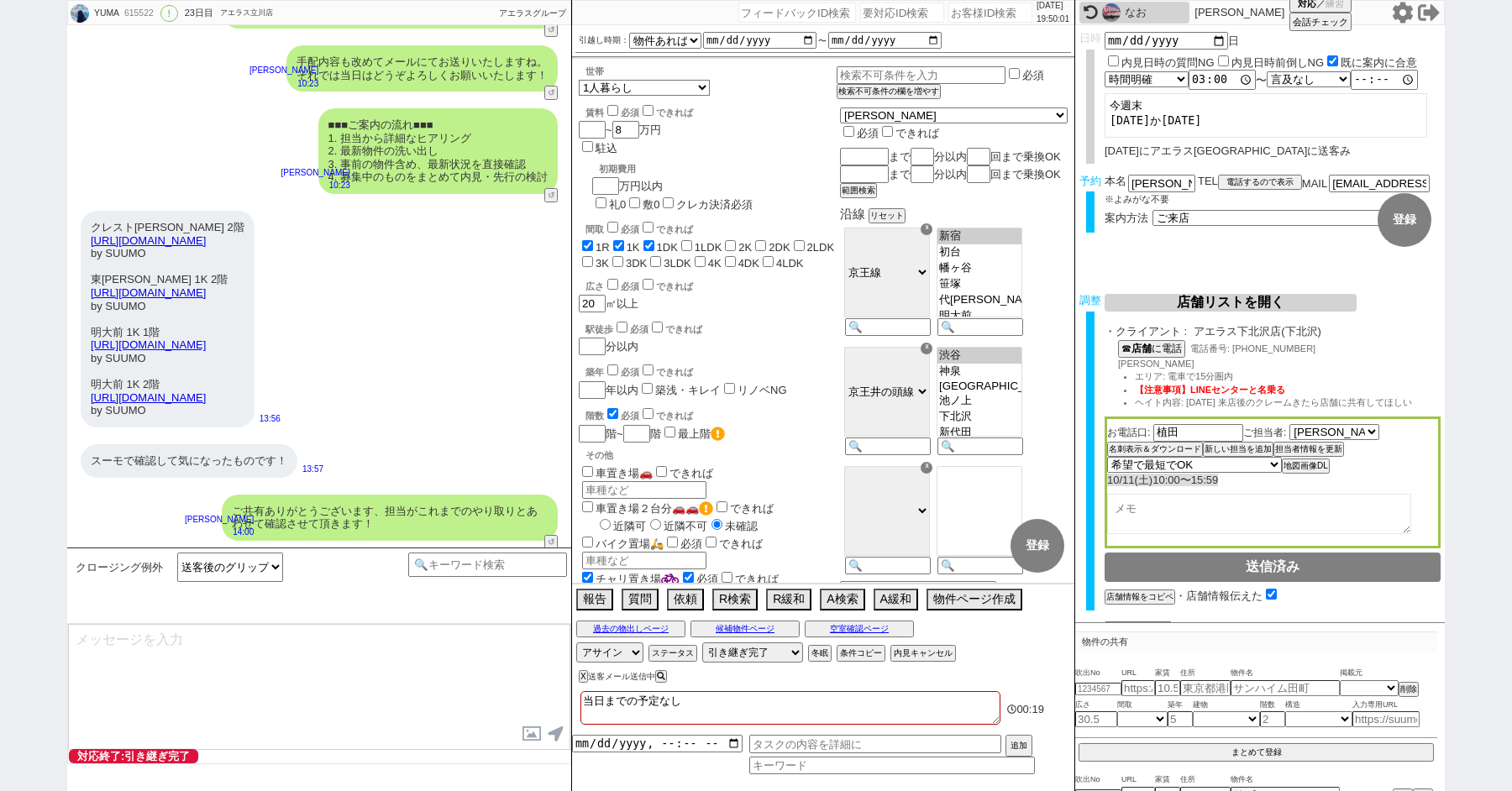
scroll to position [9823, 0]
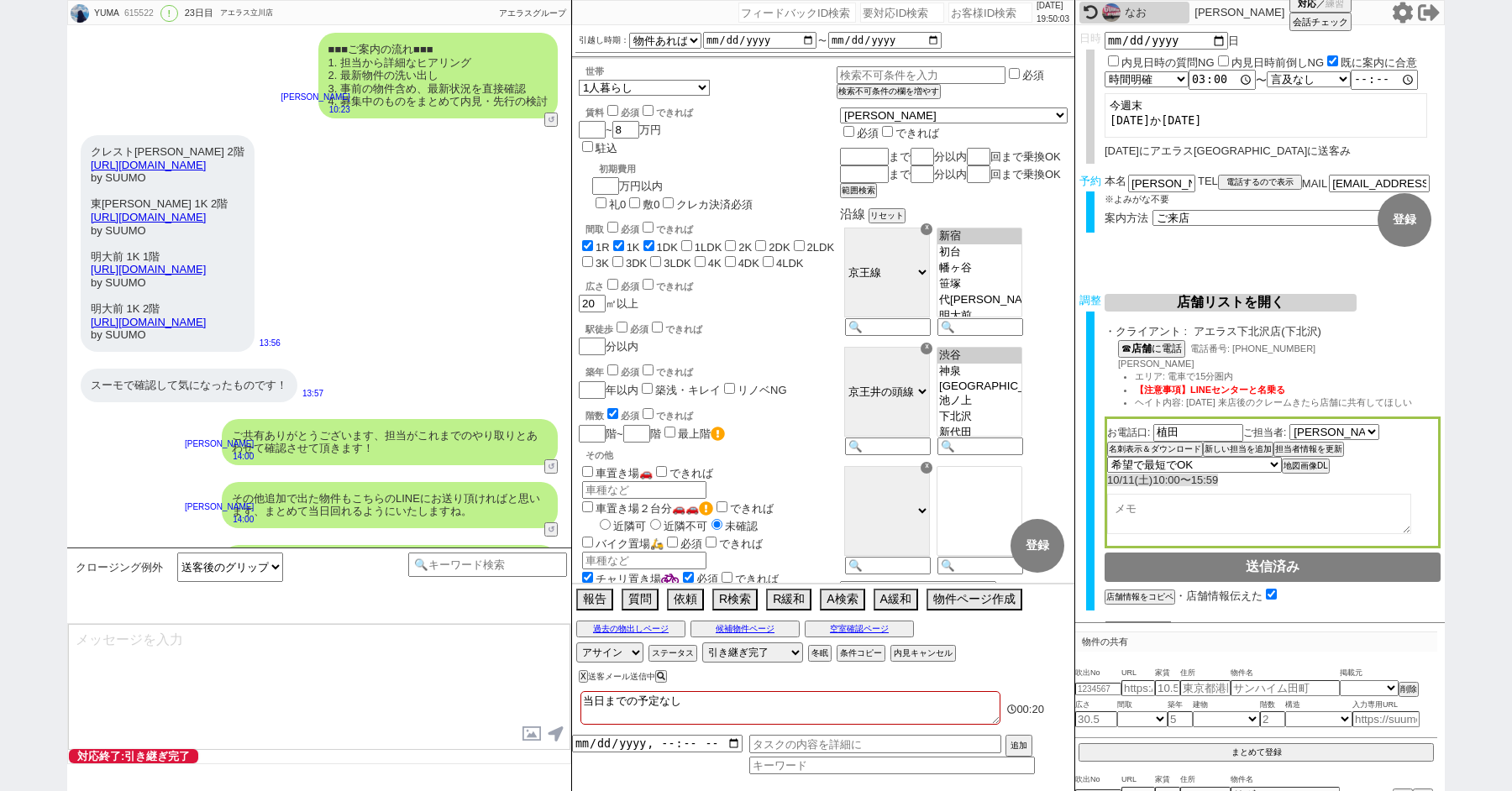
type textarea "改めてこれまで丁寧にやり取り頂きまして、誠にありがとうございました！ 細かなご連絡にお手間をおかけしたこともあったかと存じますが、常にご協力いただいたおかげで…"
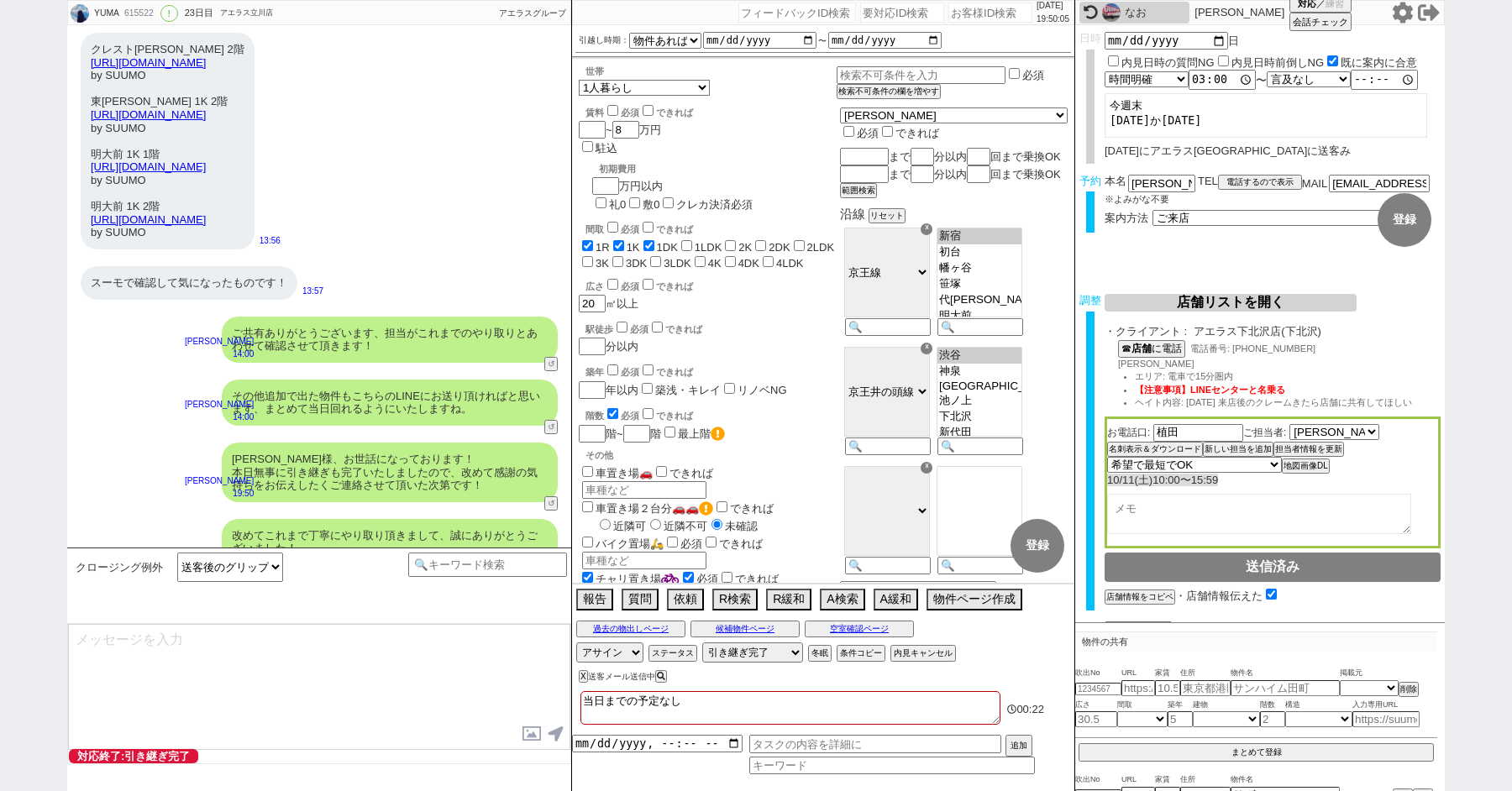
type textarea "当日は今のところ晴れということで、日当たり等もよく確認でき動くにはピッタリのタイミングかと思います！ 加えて地場に強い総合仲介店のスタッフも押さえられており、…"
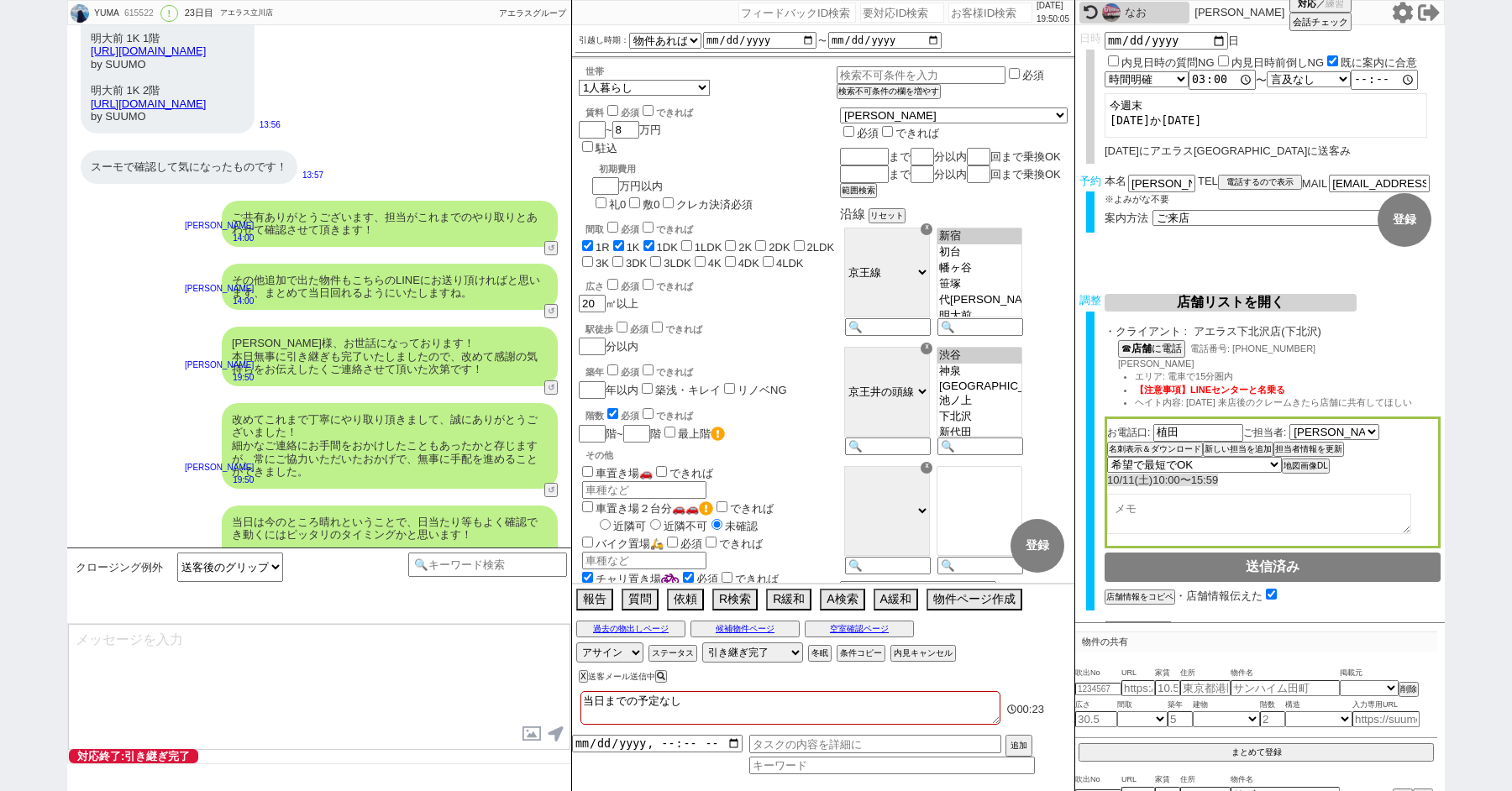
type textarea "※ご自身でお問合せされますと他業者からの電話やメールが多数届き、ご負担が増えてしまう場合がございますので、今回のご案内に一元化されるのがやはりオススメかと思い…"
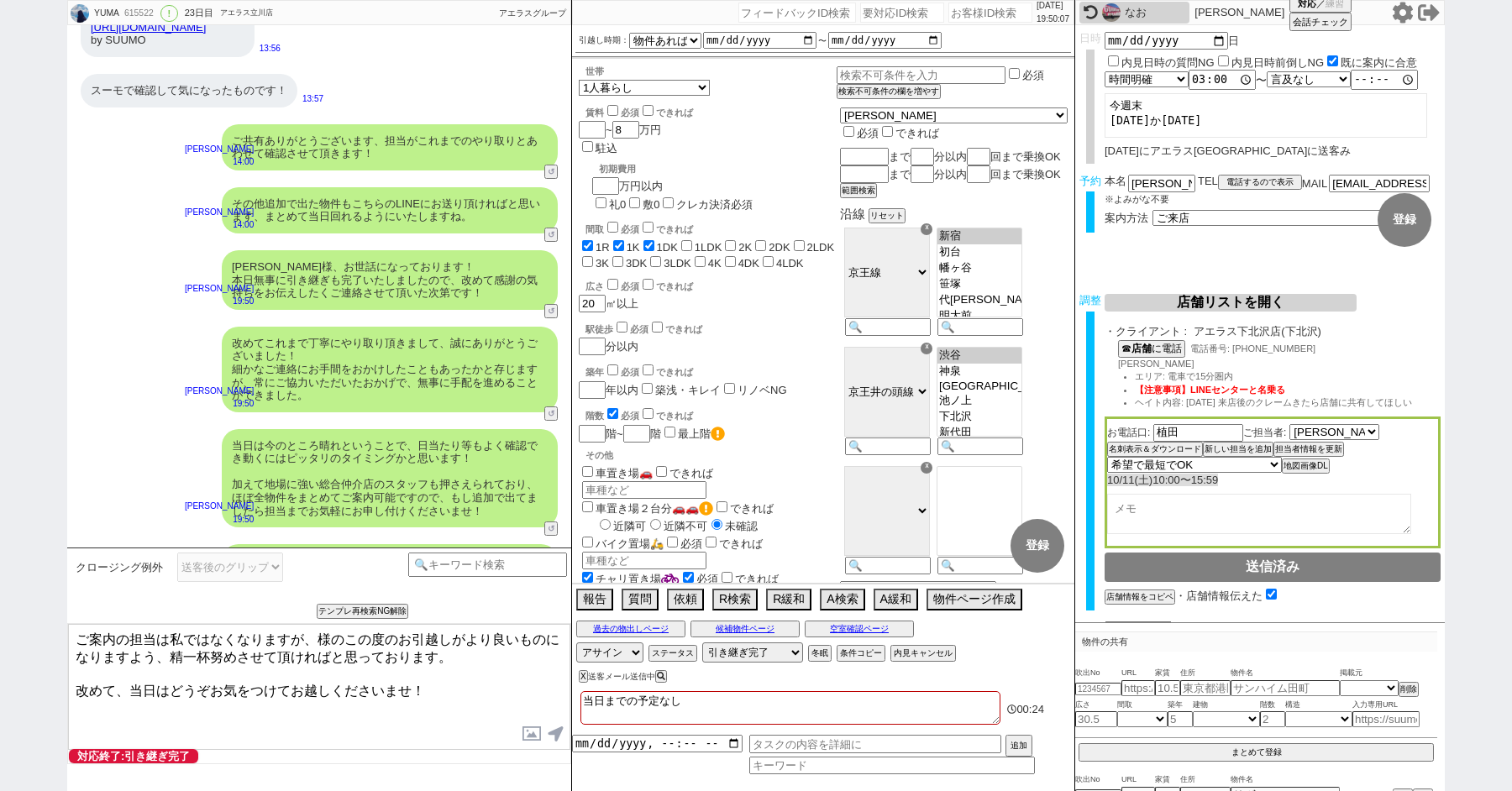
paste textarea "菅野"
type textarea "ご案内の担当は私ではなくなりますが、菅野様のこの度のお引越しがより良いものになりますよう、精一杯努めさせて頂ければと思っております。 改めて、当日はどうぞお気…"
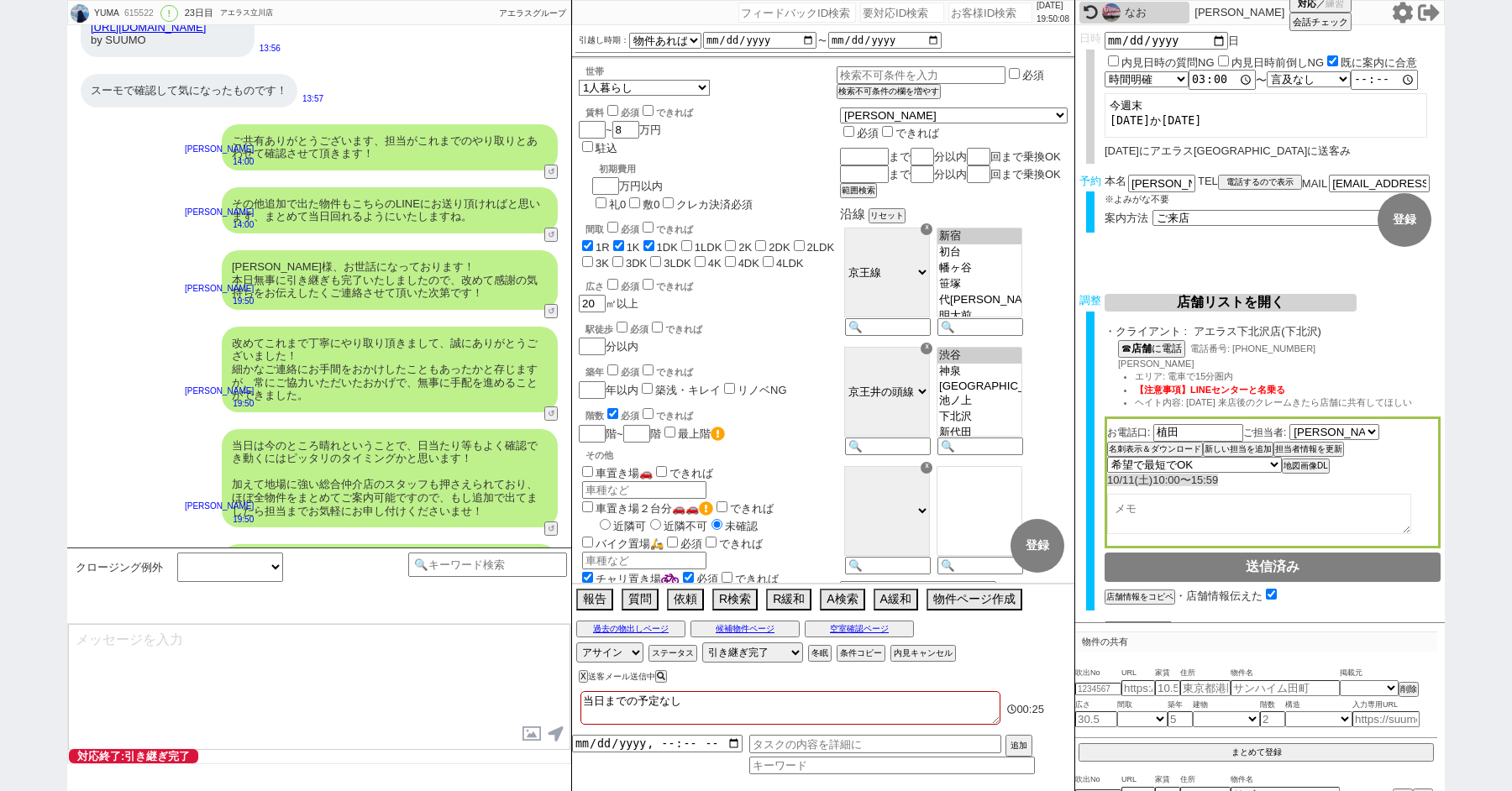
scroll to position [10220, 0]
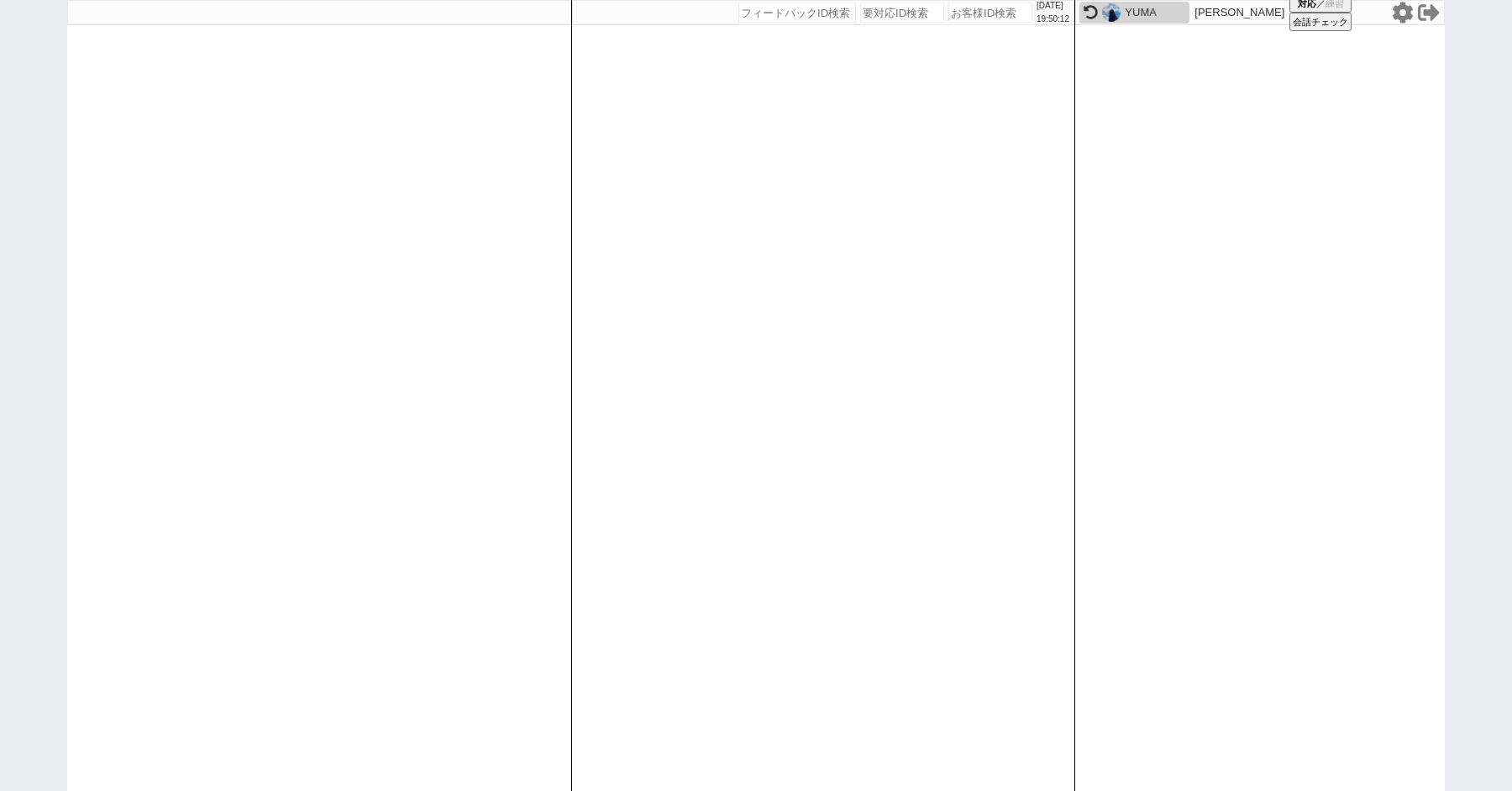
paste input "616528"
type input "616528"
select select
select select "100"
select select "4"
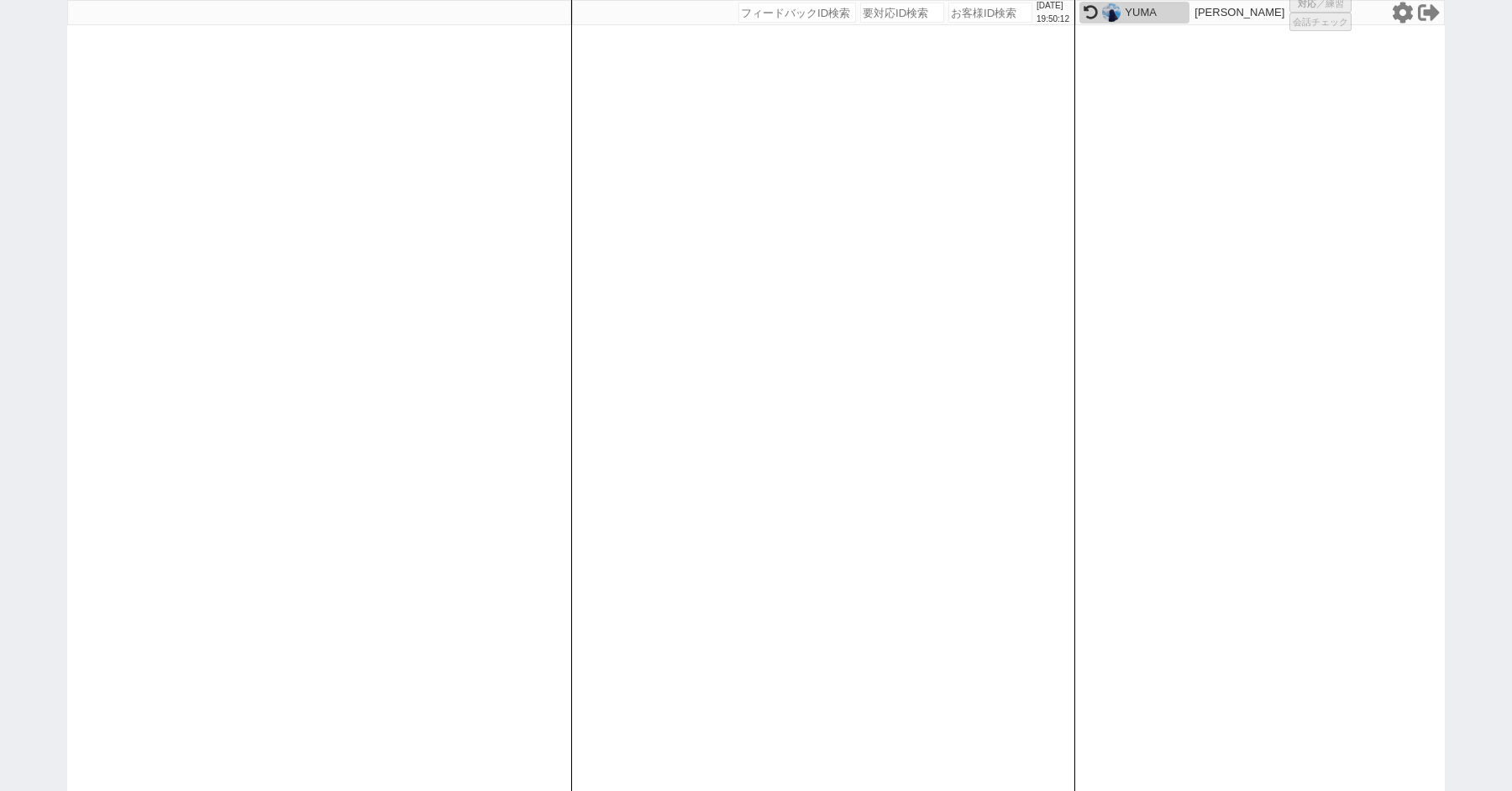
select select "4"
select select "5"
select select
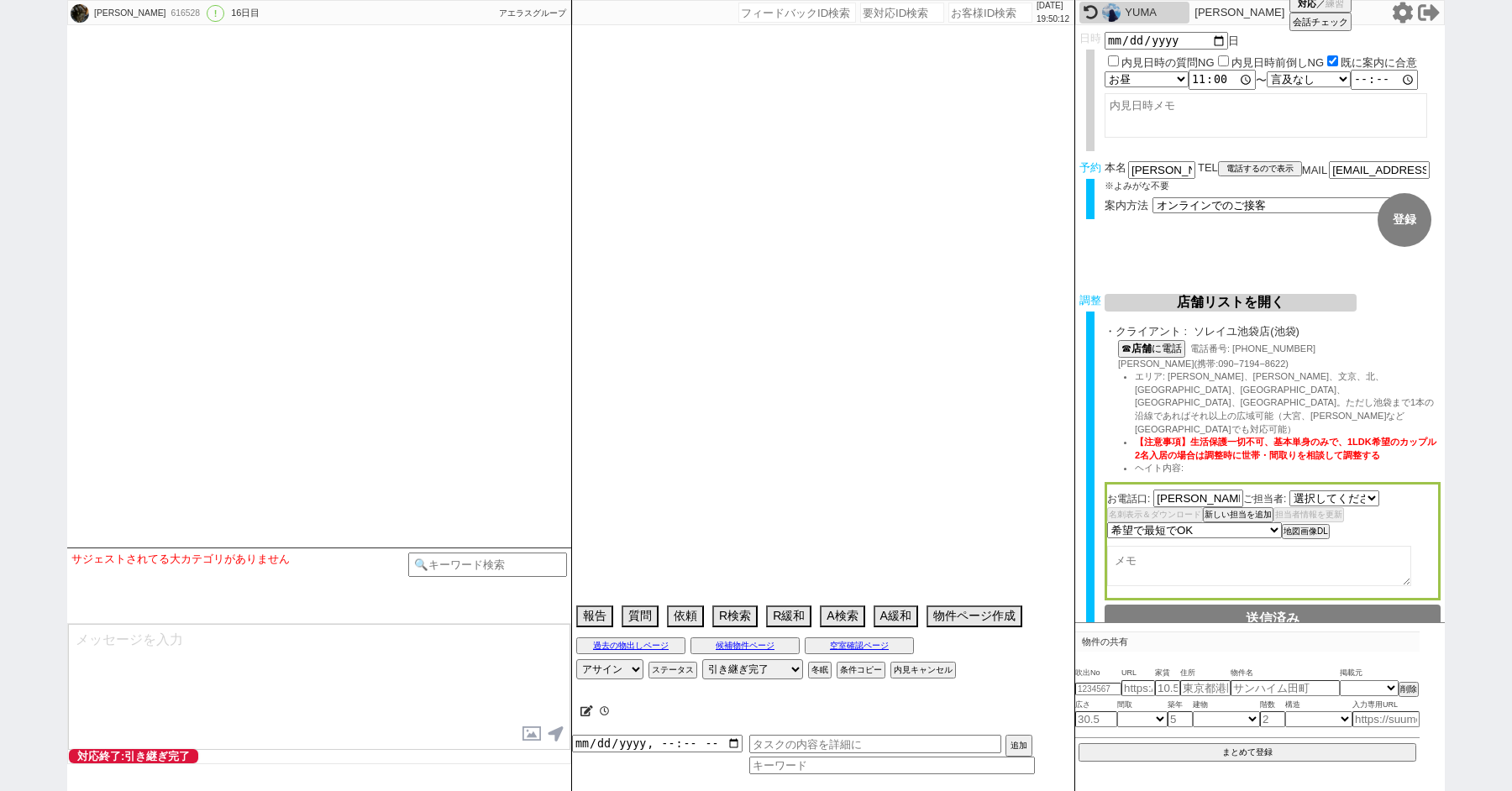
select select "540"
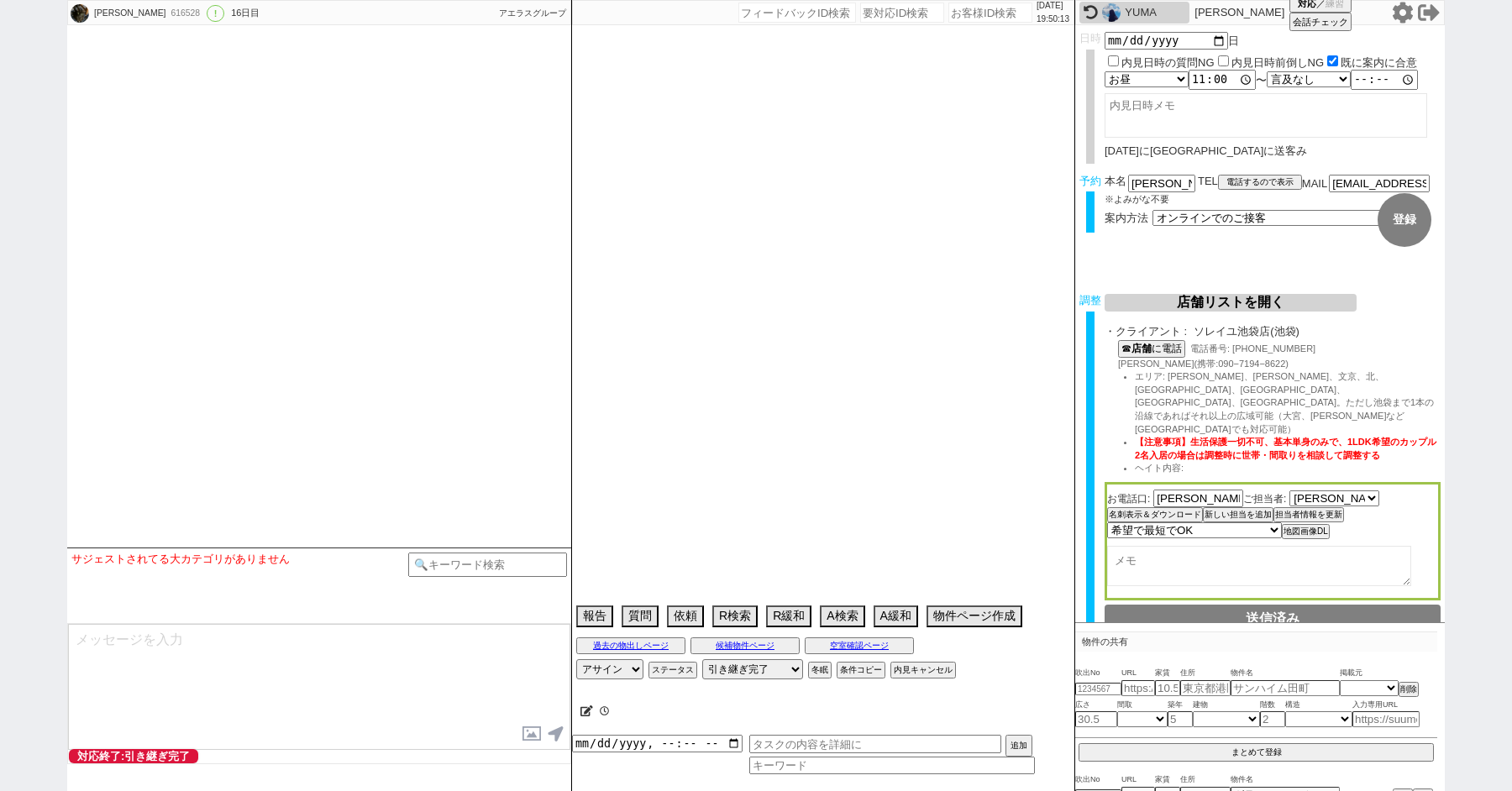
scroll to position [11503, 0]
select select "2025"
select select "11"
select select "37"
select select "0"
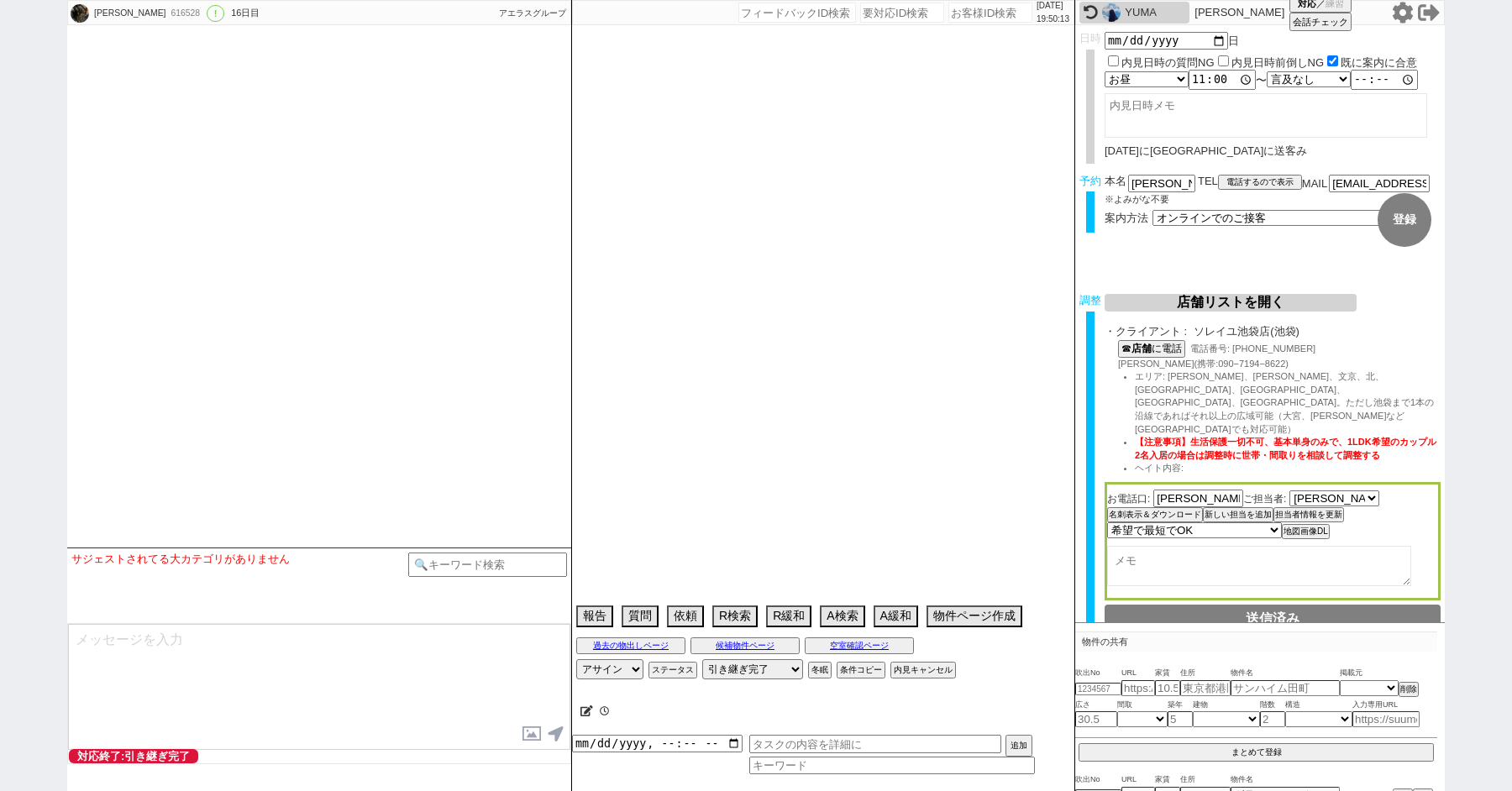
select select "5"
select select "491"
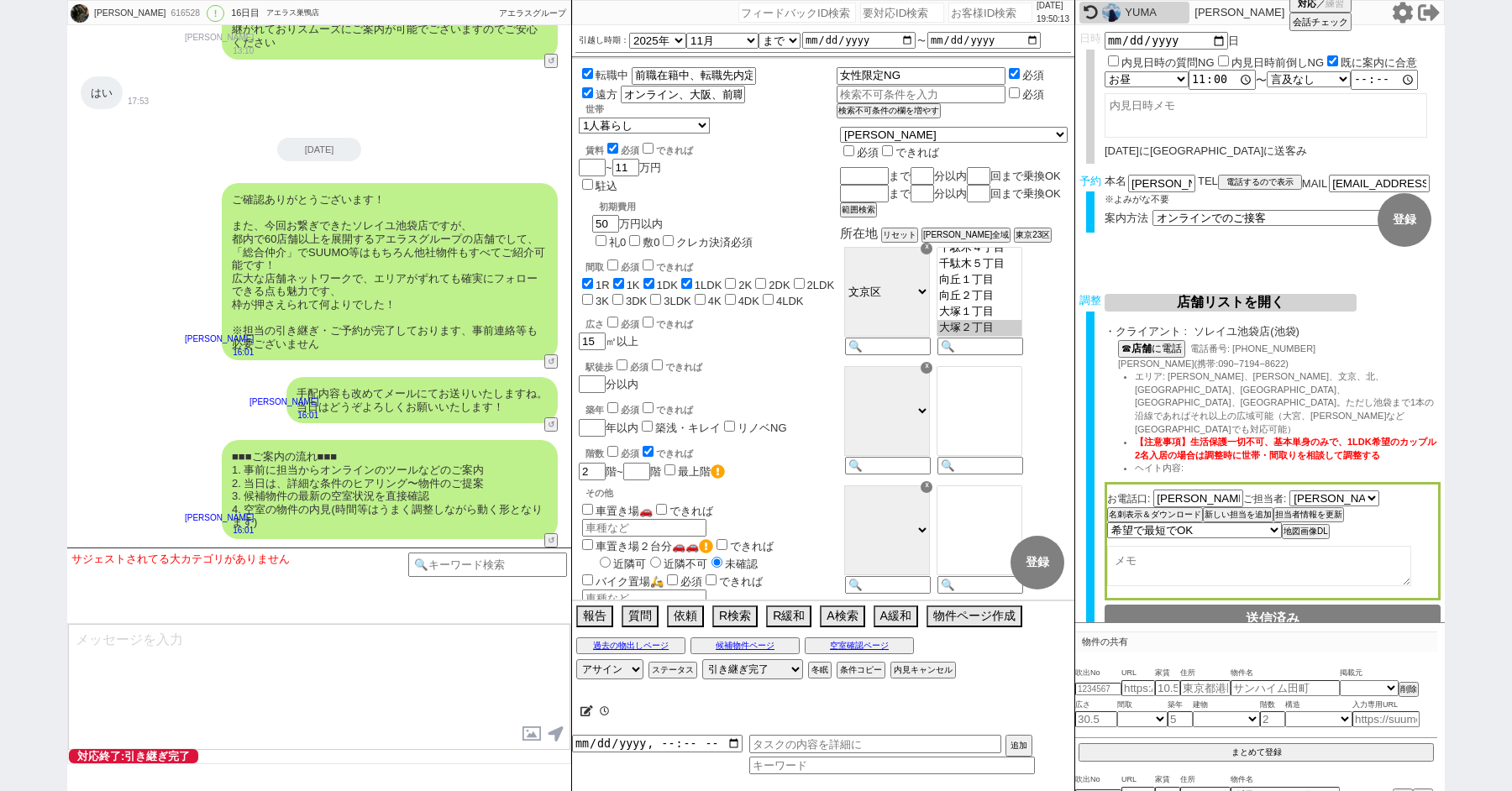
scroll to position [165, 0]
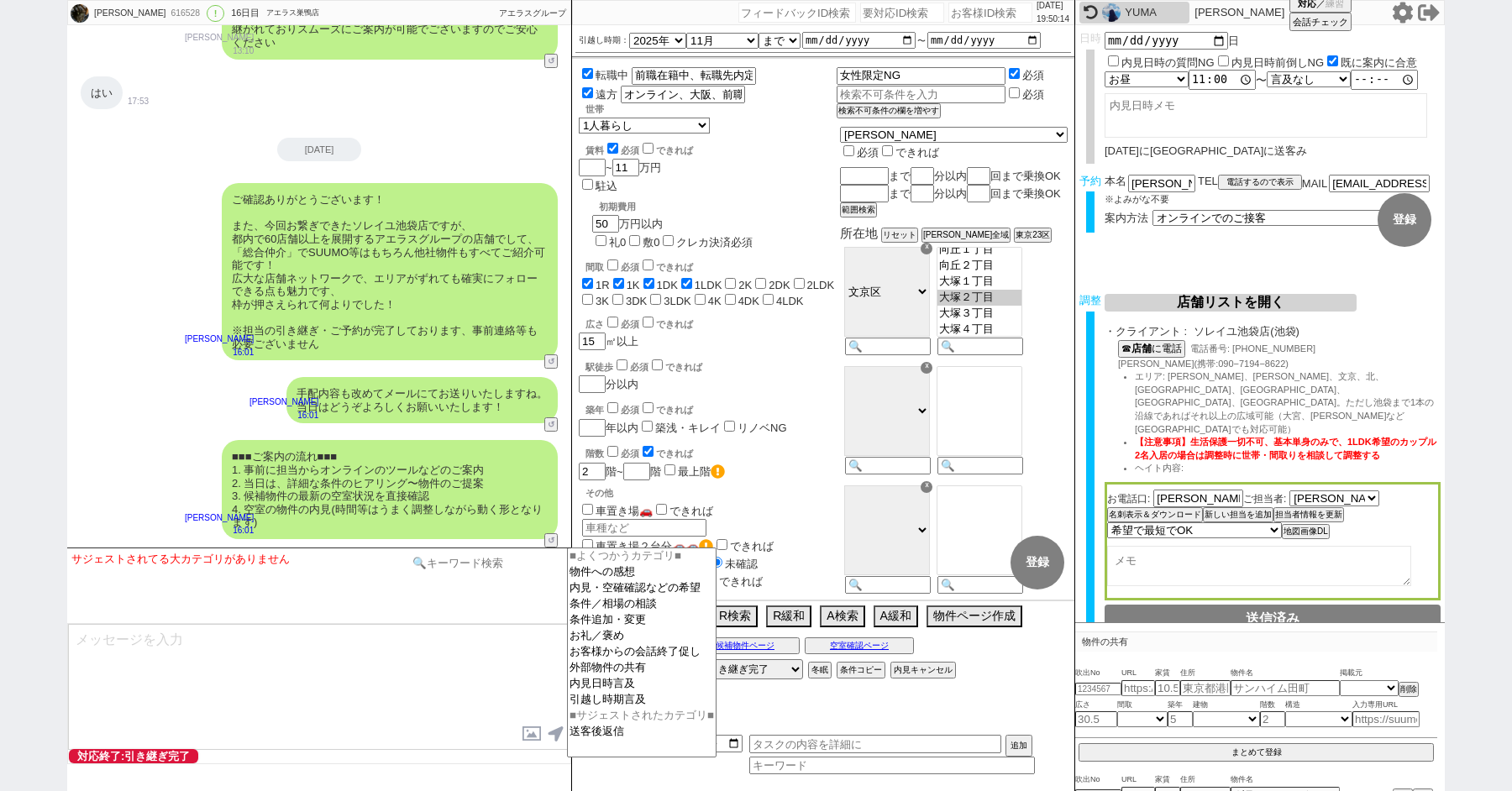
click at [452, 562] on input at bounding box center [487, 563] width 159 height 21
type input "グリップ"
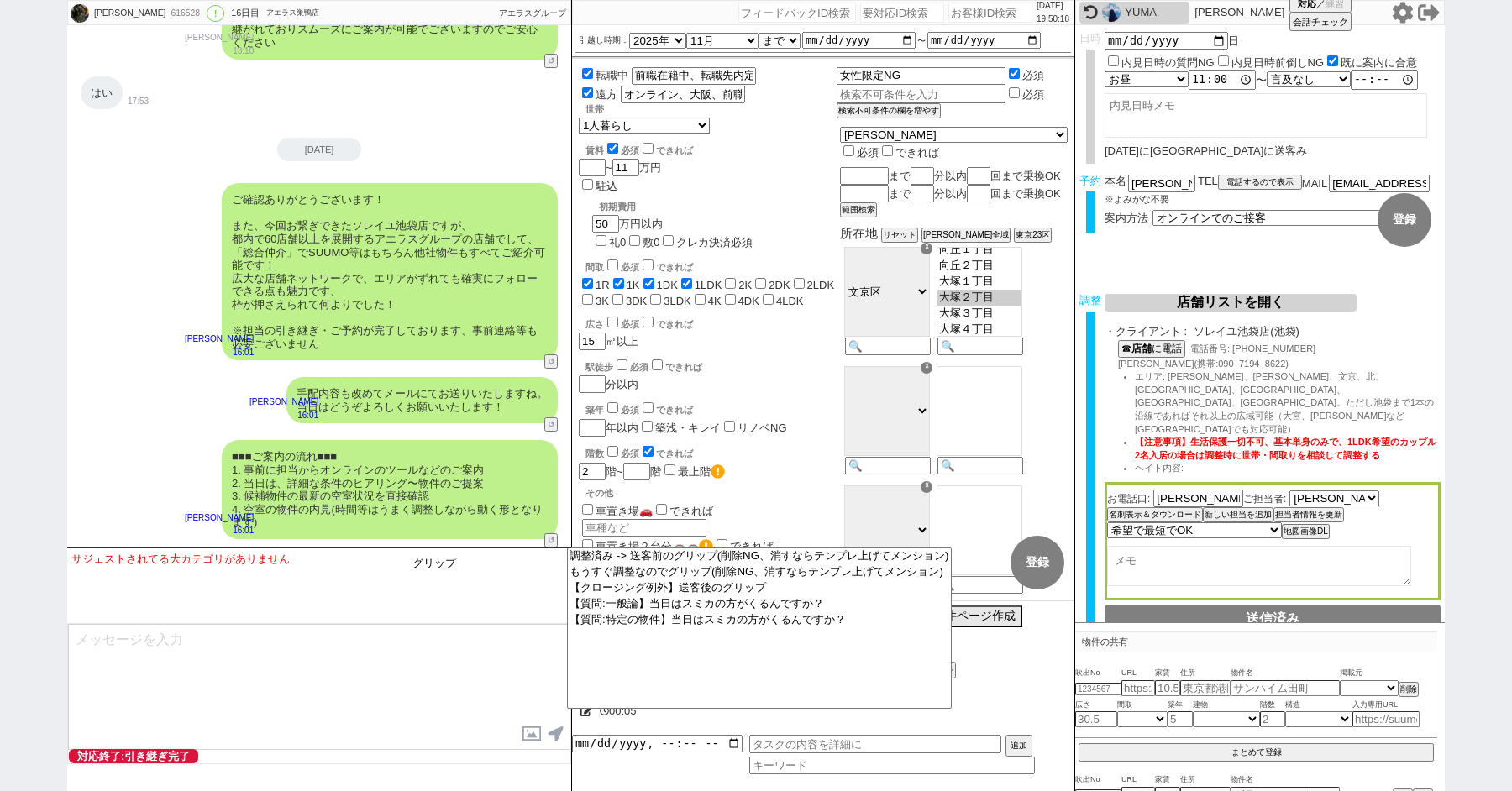
scroll to position [11503, 0]
click at [698, 594] on option "【クロージング例外】送客後のグリップ" at bounding box center [758, 587] width 383 height 16
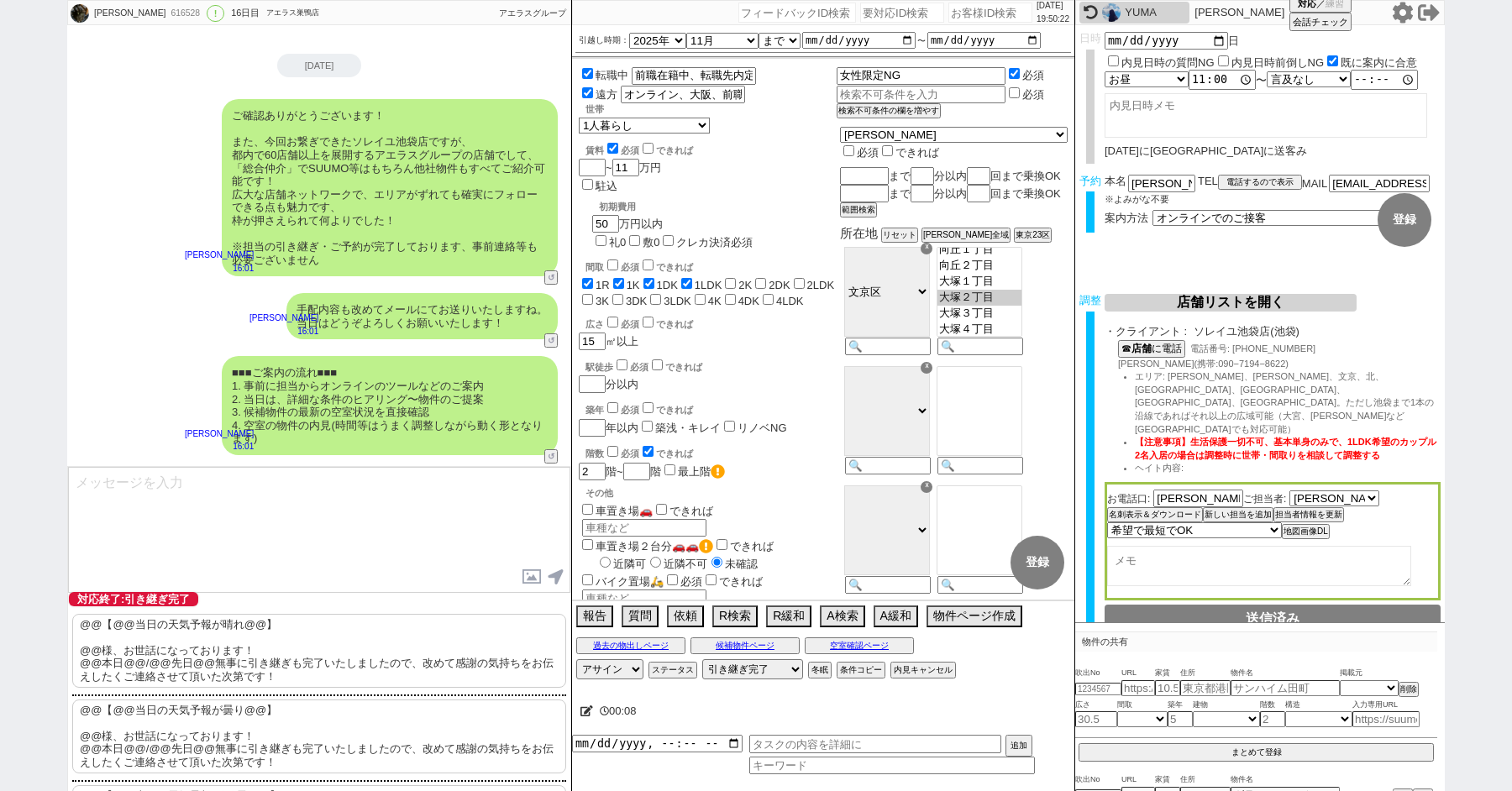
scroll to position [119, 0]
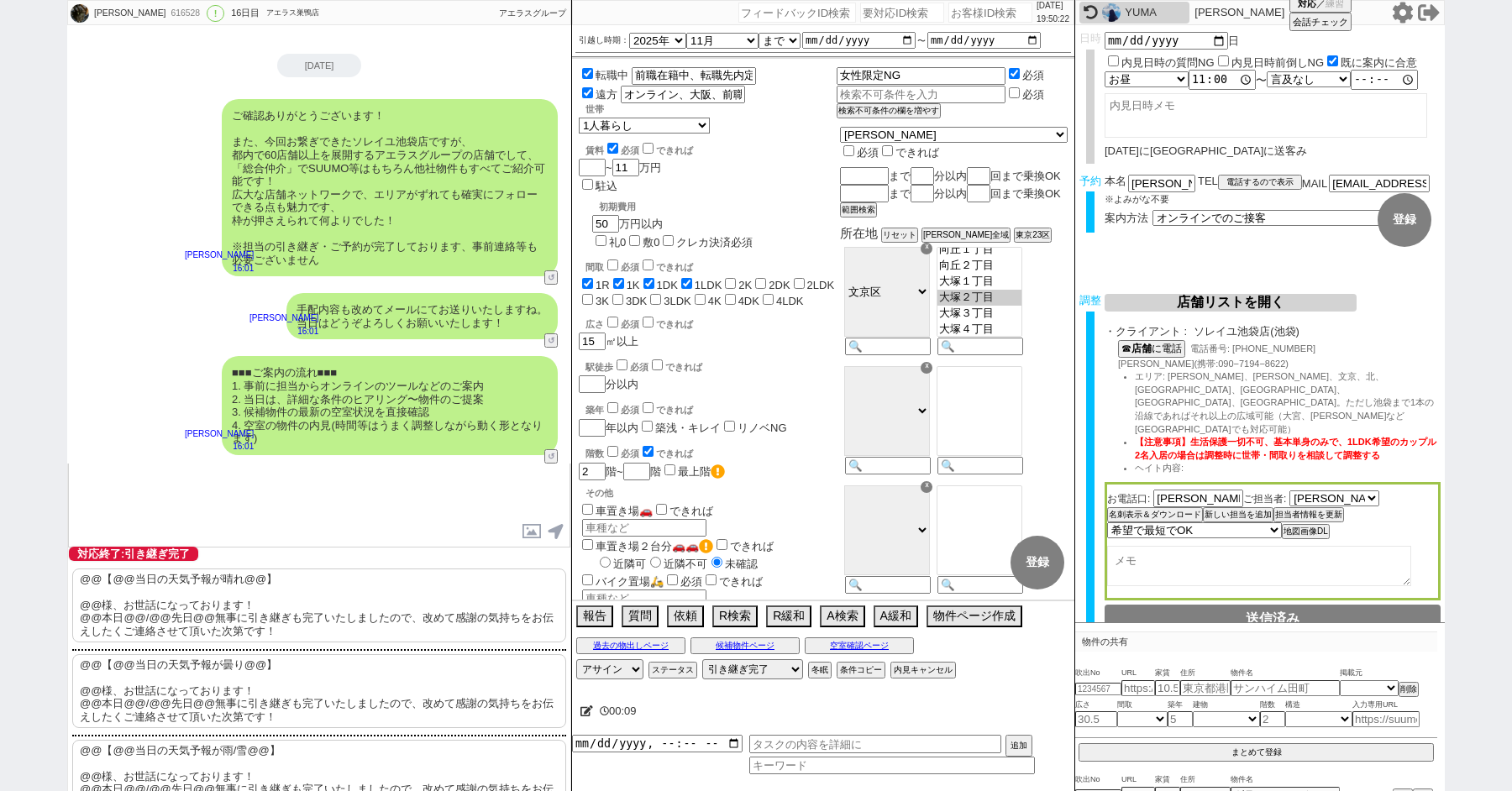
click at [289, 603] on p "@@【@@当日の天気予報が晴れ@@】 @@様、お世話になっております！ @@本日@@/@@先日@@無事に引き継ぎも完了いたしましたので、改めて感謝の気持ちをお…" at bounding box center [319, 606] width 494 height 74
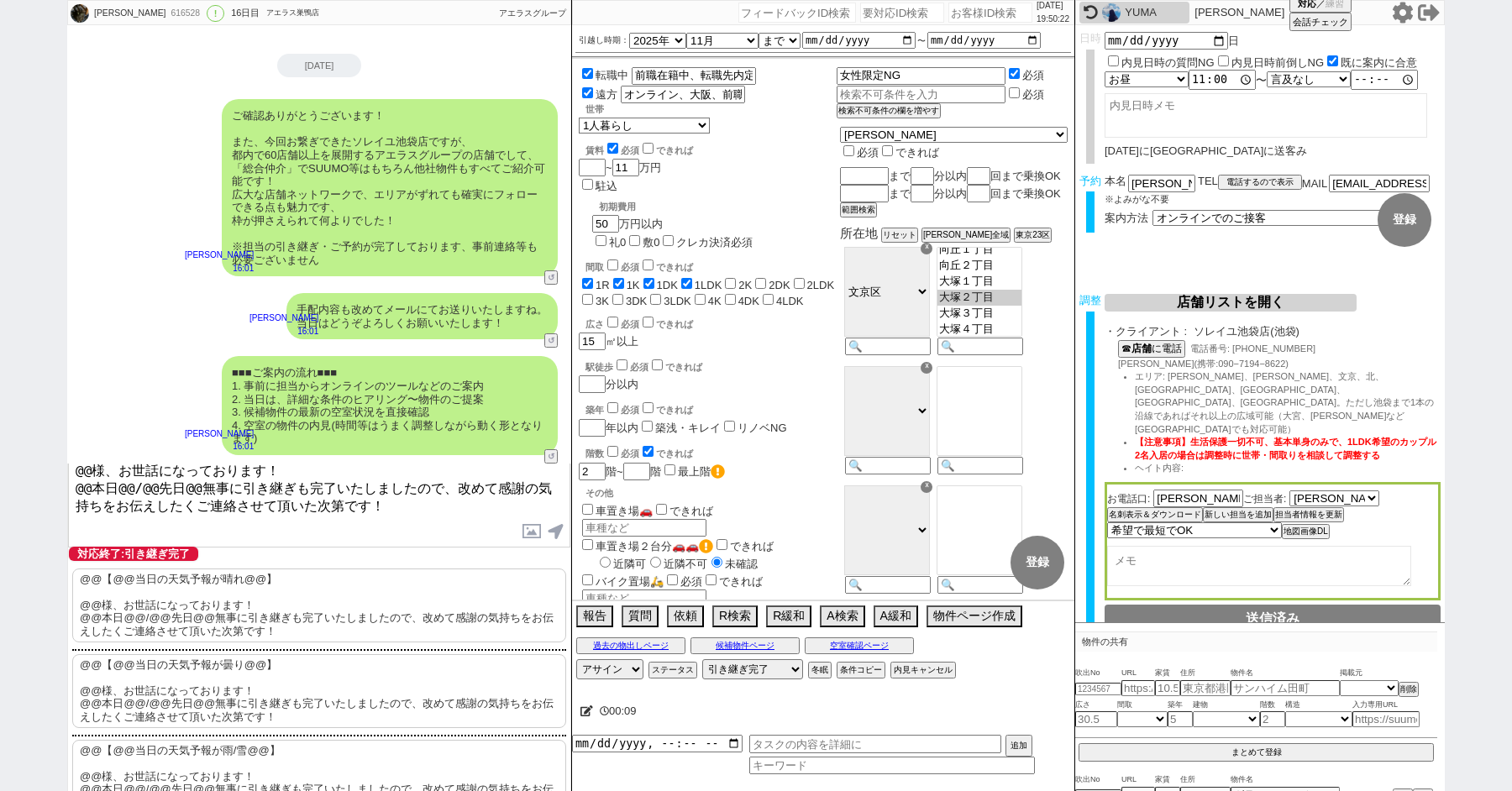
scroll to position [0, 0]
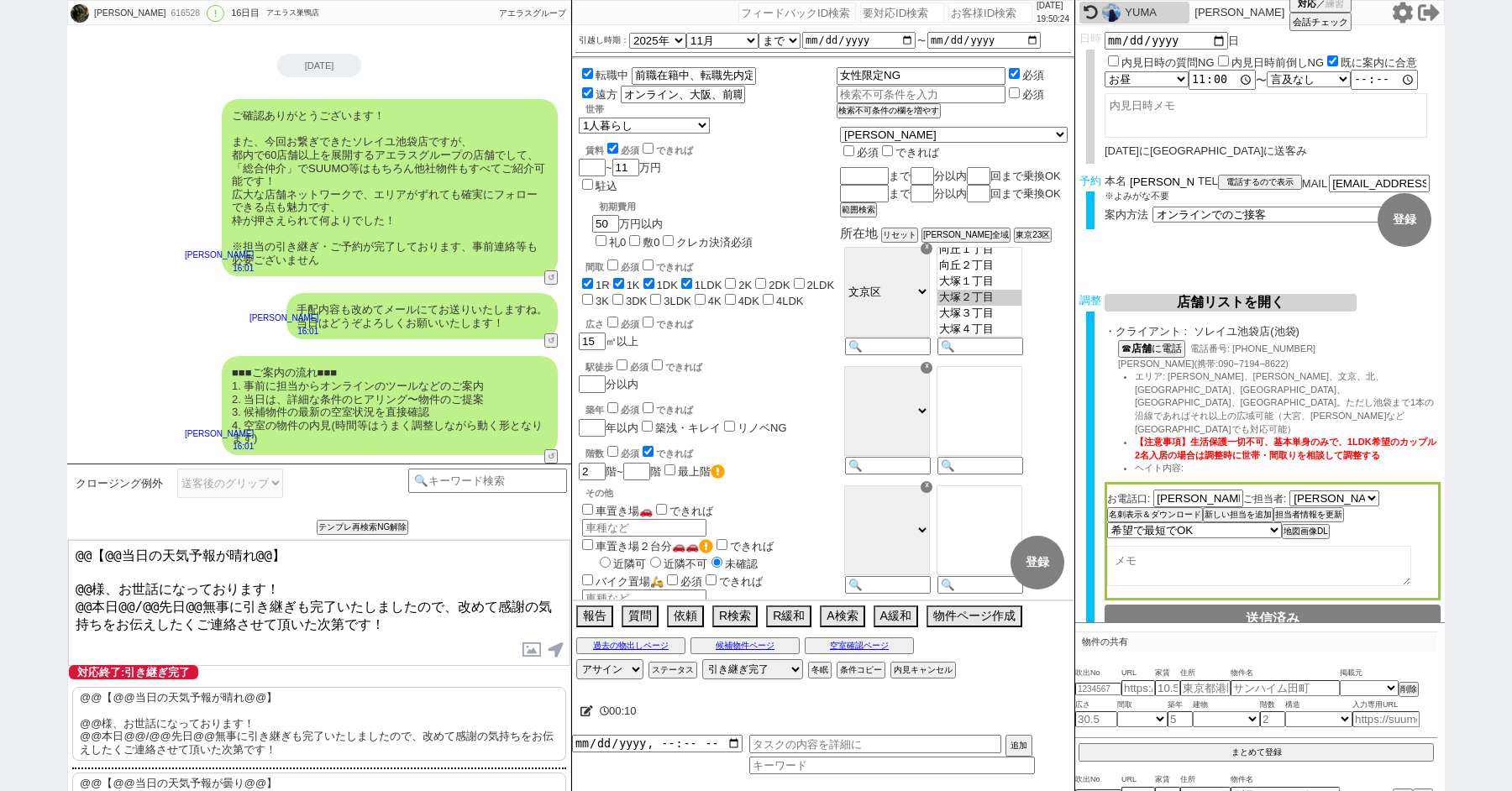
drag, startPoint x: 1149, startPoint y: 187, endPoint x: 1057, endPoint y: 162, distance: 95.3
click at [1066, 163] on div "貴大 616528 ! 0 16日目 アエラス巣鴨店 冬眠中 自社客 アエラスグループ スミカ_BPO チャット全表示 2025-09-26 新しくフォローさ…" at bounding box center [756, 396] width 1377 height 791
drag, startPoint x: 91, startPoint y: 577, endPoint x: 15, endPoint y: 471, distance: 130.4
click at [32, 504] on div "貴大 616528 ! 0 16日目 アエラス巣鴨店 冬眠中 自社客 アエラスグループ スミカ_BPO チャット全表示 2025-09-26 新しくフォローさ…" at bounding box center [756, 396] width 1512 height 791
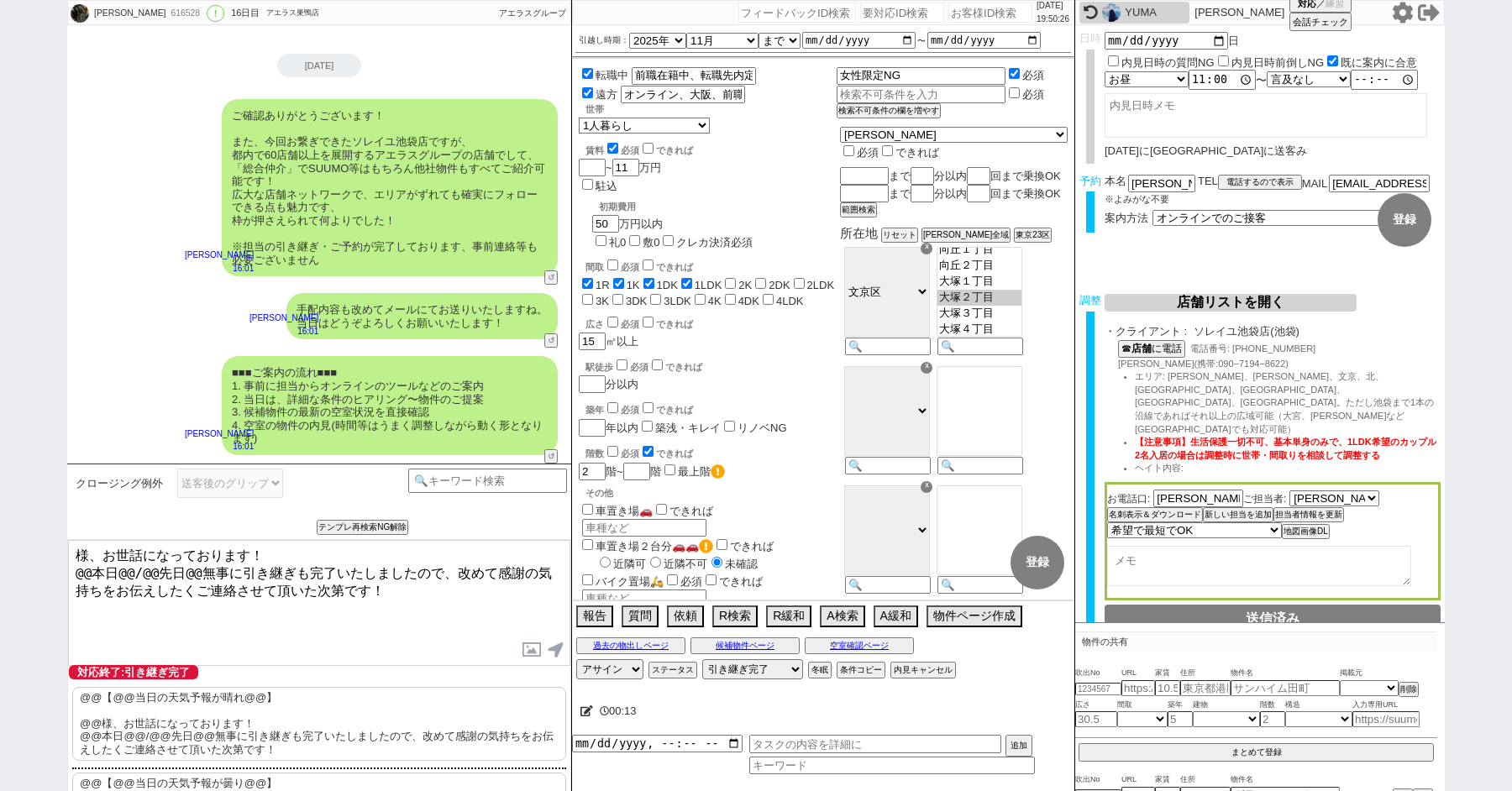
paste textarea "太田"
drag, startPoint x: 188, startPoint y: 569, endPoint x: 0, endPoint y: 569, distance: 188.0
click at [6, 569] on div "貴大 616528 ! 0 16日目 アエラス巣鴨店 冬眠中 自社客 アエラスグループ スミカ_BPO チャット全表示 2025-09-26 新しくフォローさ…" at bounding box center [756, 396] width 1512 height 791
type textarea "太田様、お世話になっております！ 本日無事に引き継ぎも完了いたしましたので、改めて感謝の気持ちをお伝えしたくご連絡させて頂いた次第です！"
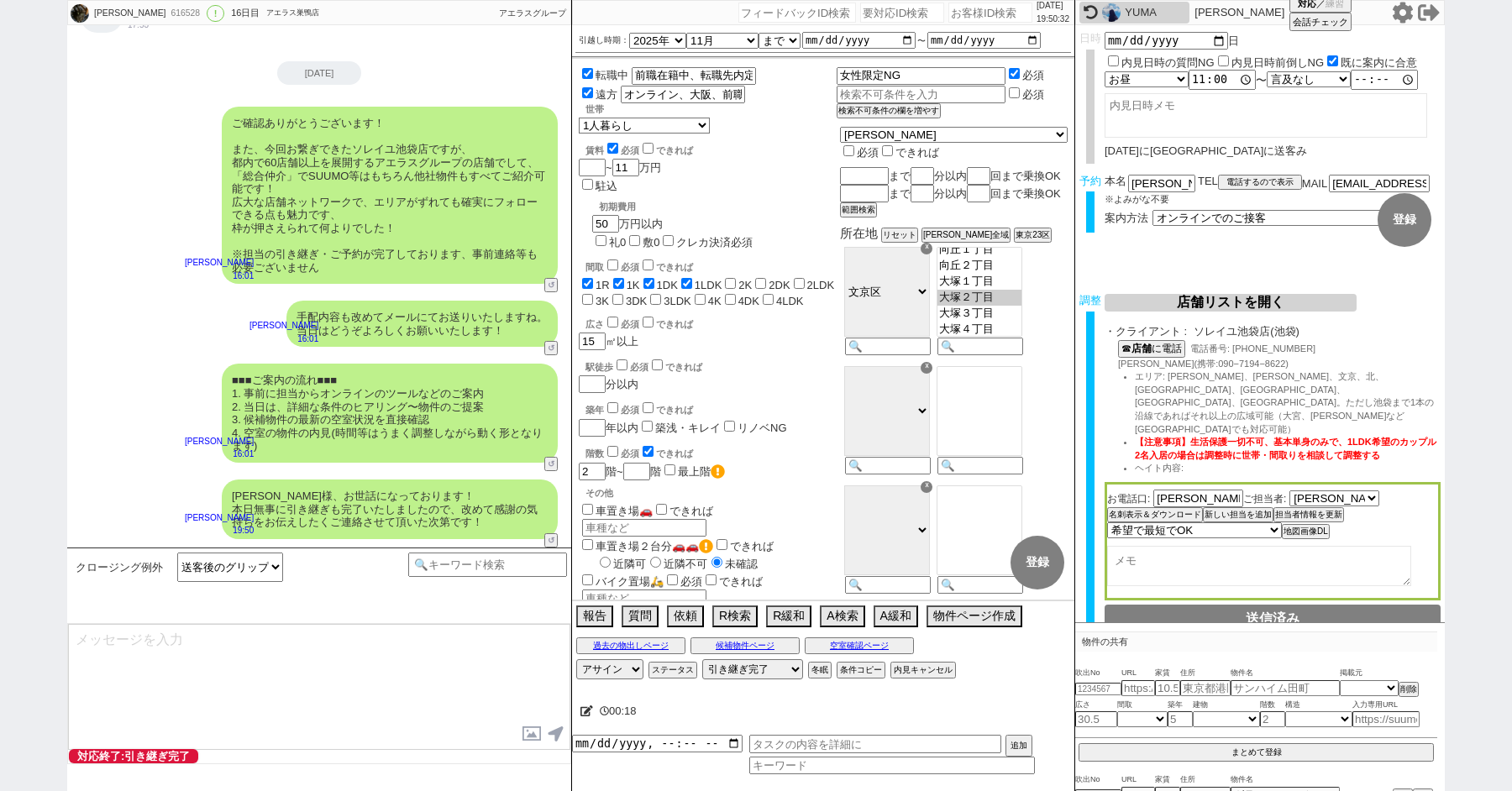
type textarea "改めてこれまで丁寧にやり取り頂きまして、誠にありがとうございました！ 細かなご連絡にお手間をおかけしたこともあったかと存じますが、常にご協力いただいたおかげで…"
type textarea "当日は今のところ晴れということで、日当たり等もよく確認でき動くにはピッタリのタイミングかと思います！ 加えて地場に強い総合仲介店のスタッフも押さえられており、…"
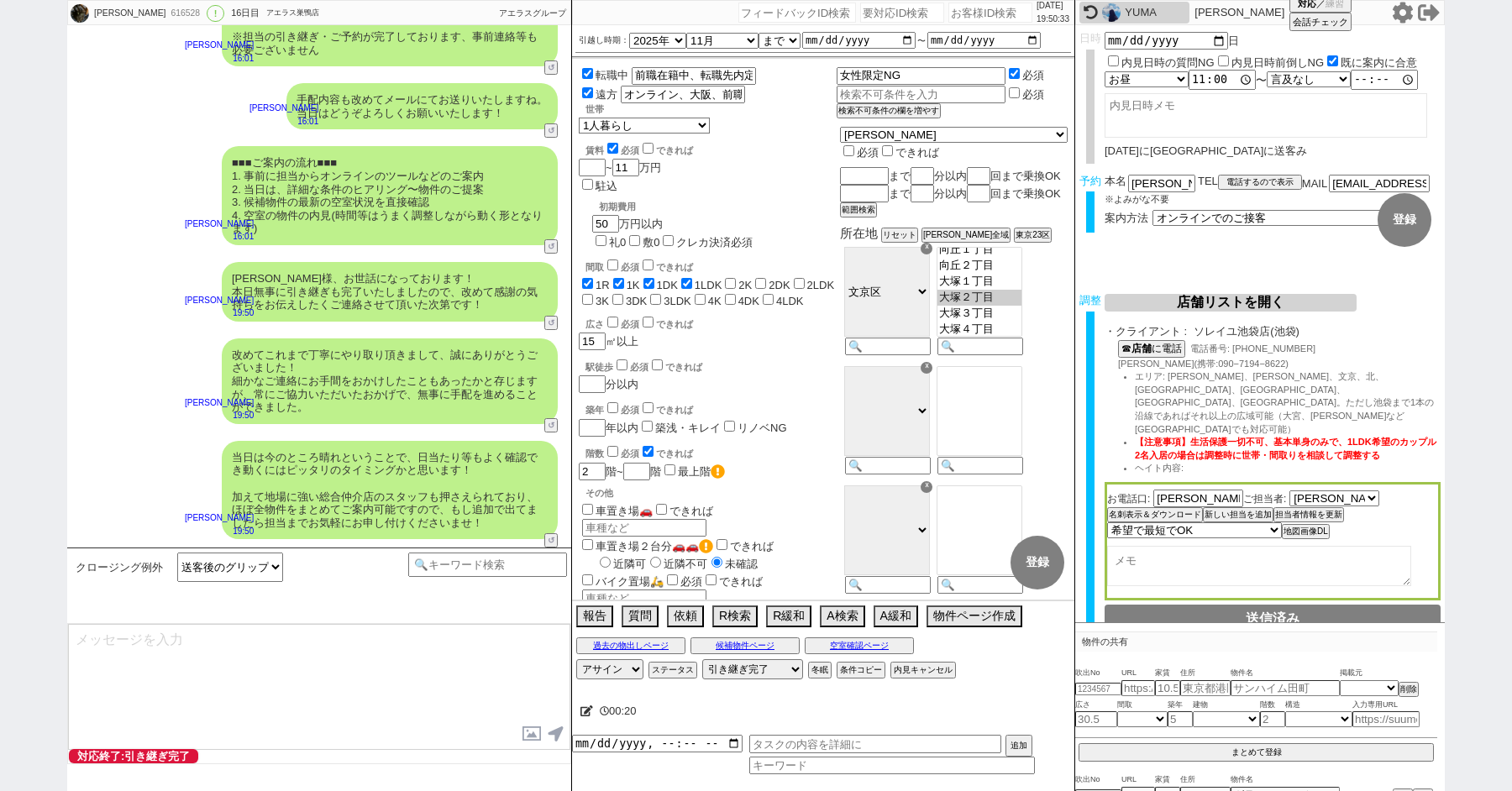
type textarea "※ご自身でお問合せされますと他業者からの電話やメールが多数届き、ご負担が増えてしまう場合がございますので、今回のご案内に一元化されるのがやはりオススメかと思い…"
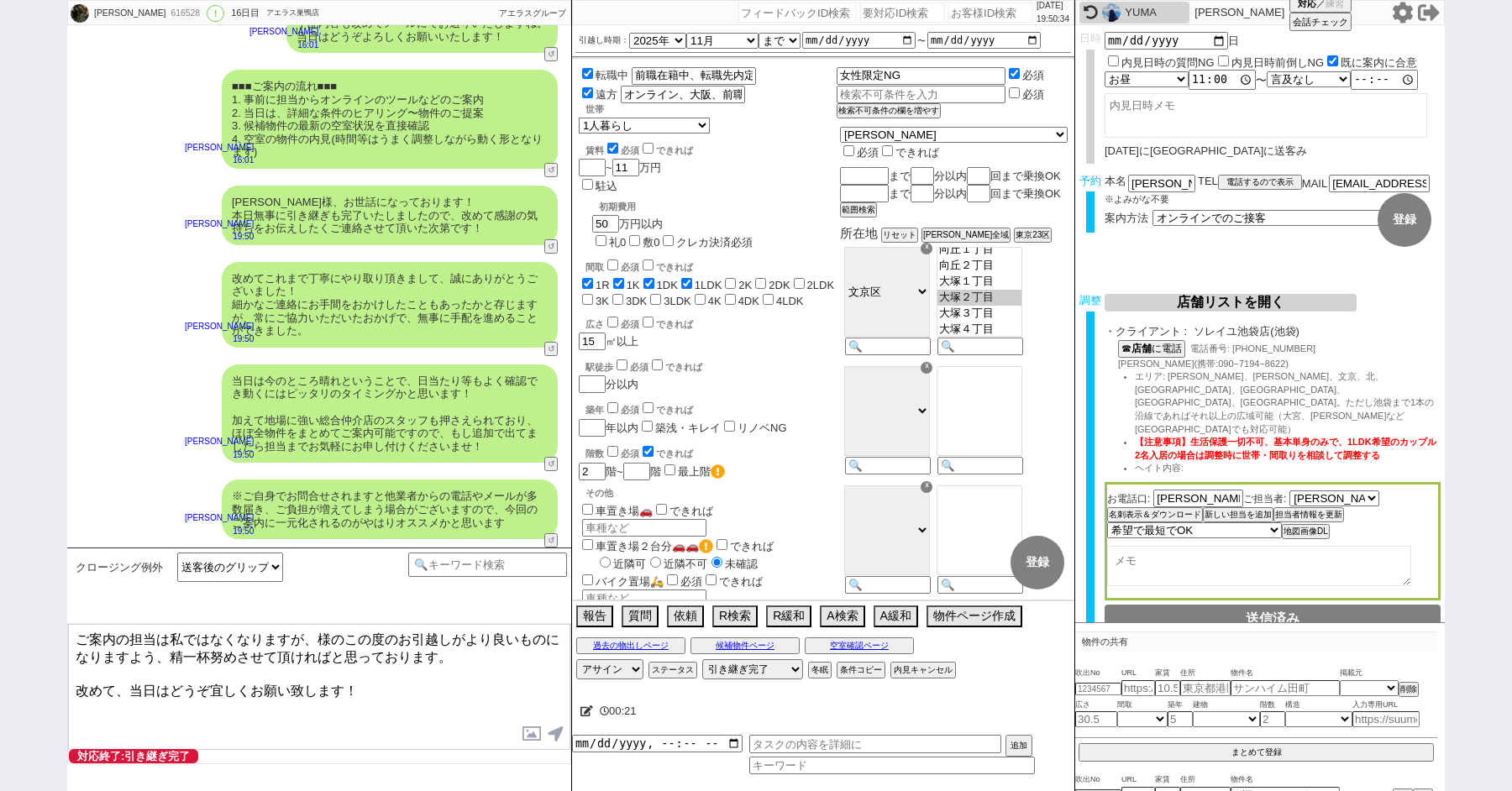
paste textarea "太田"
type textarea "ご案内の担当は私ではなくなりますが、太田様のこの度のお引越しがより良いものになりますよう、精一杯努めさせて頂ければと思っております。 改めて、当日はどうぞ宜し…"
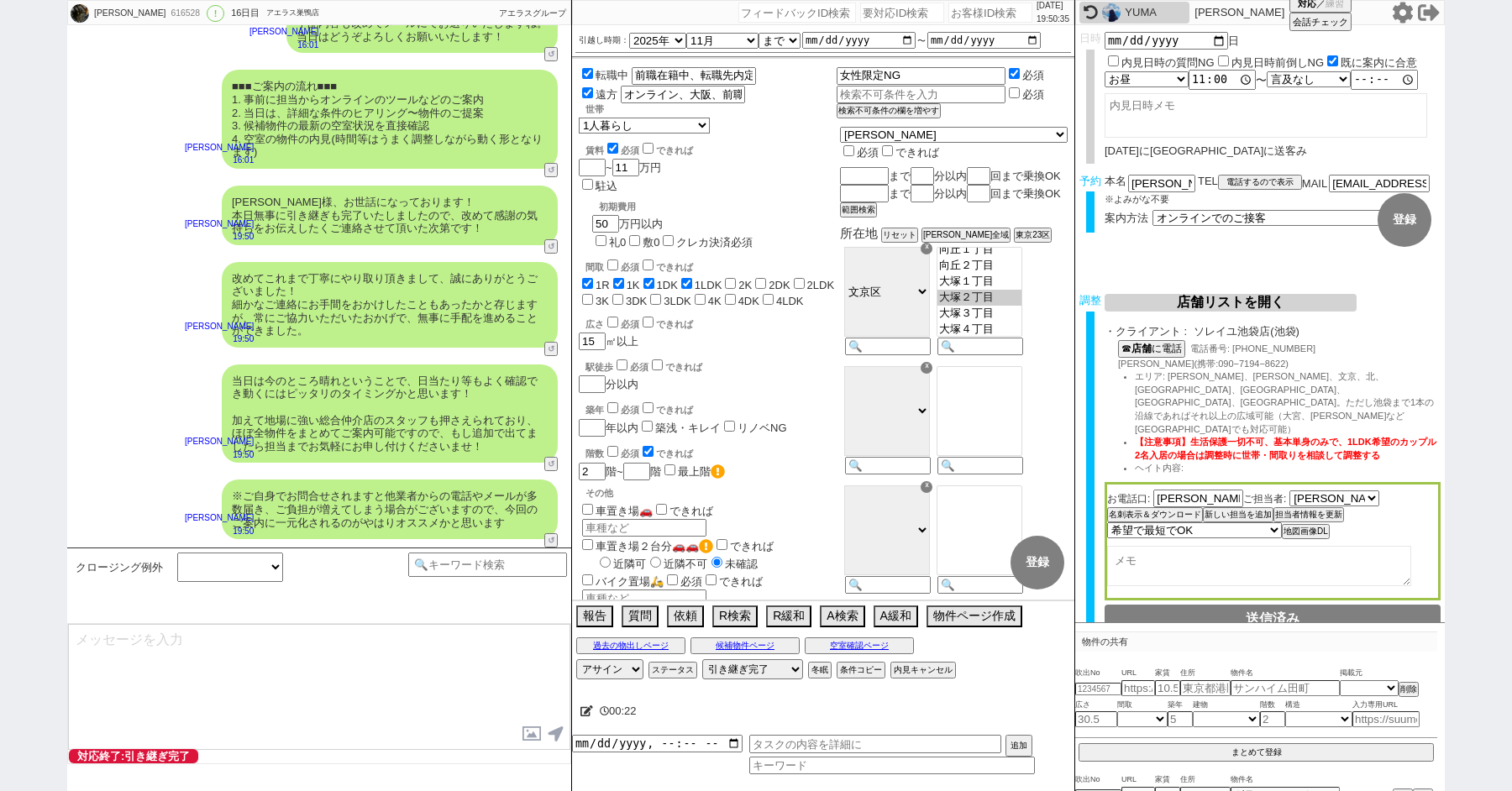
scroll to position [11975, 0]
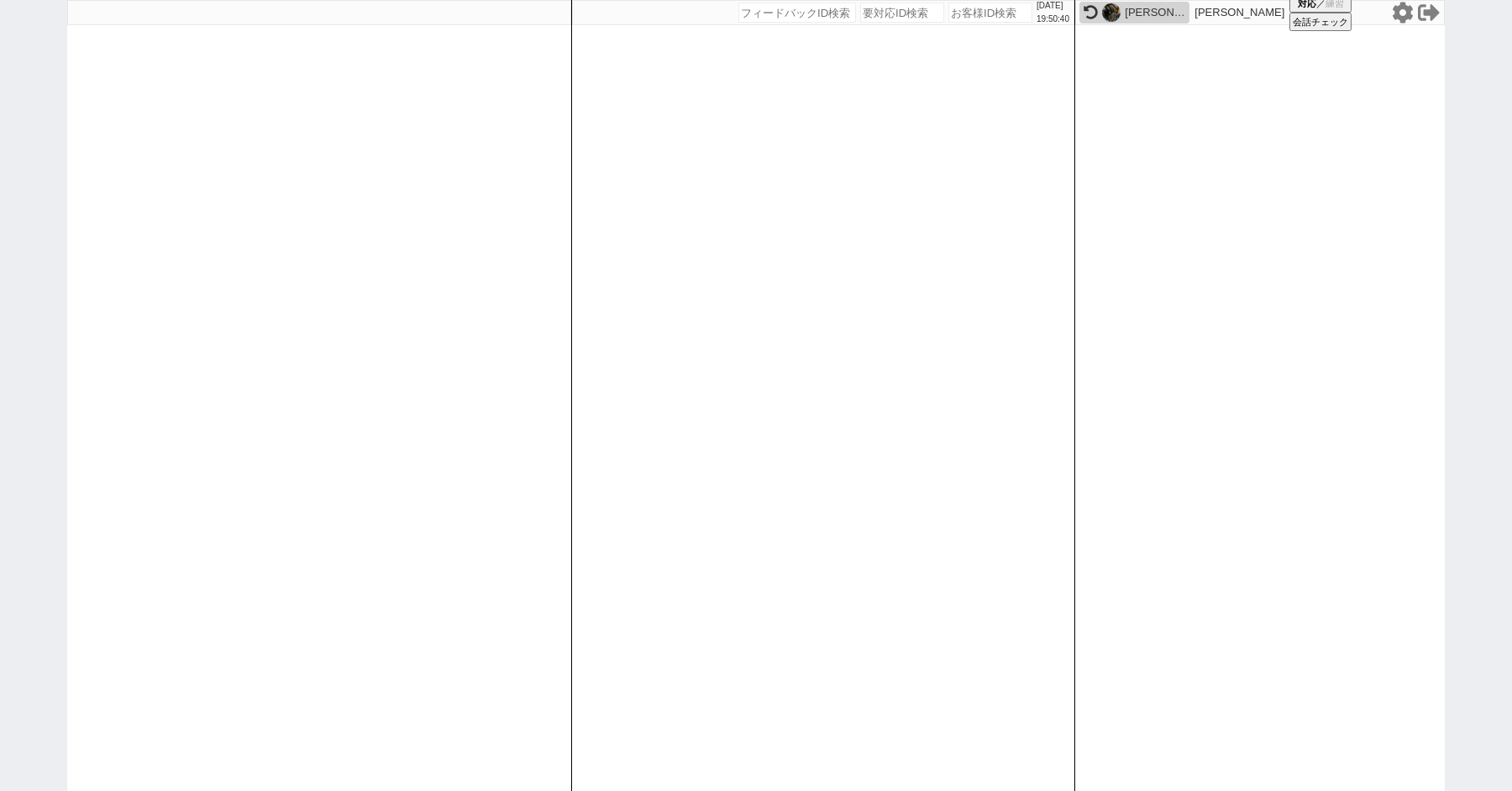
paste input "617006"
type input "617006"
select select "100"
select select "1"
select select "2"
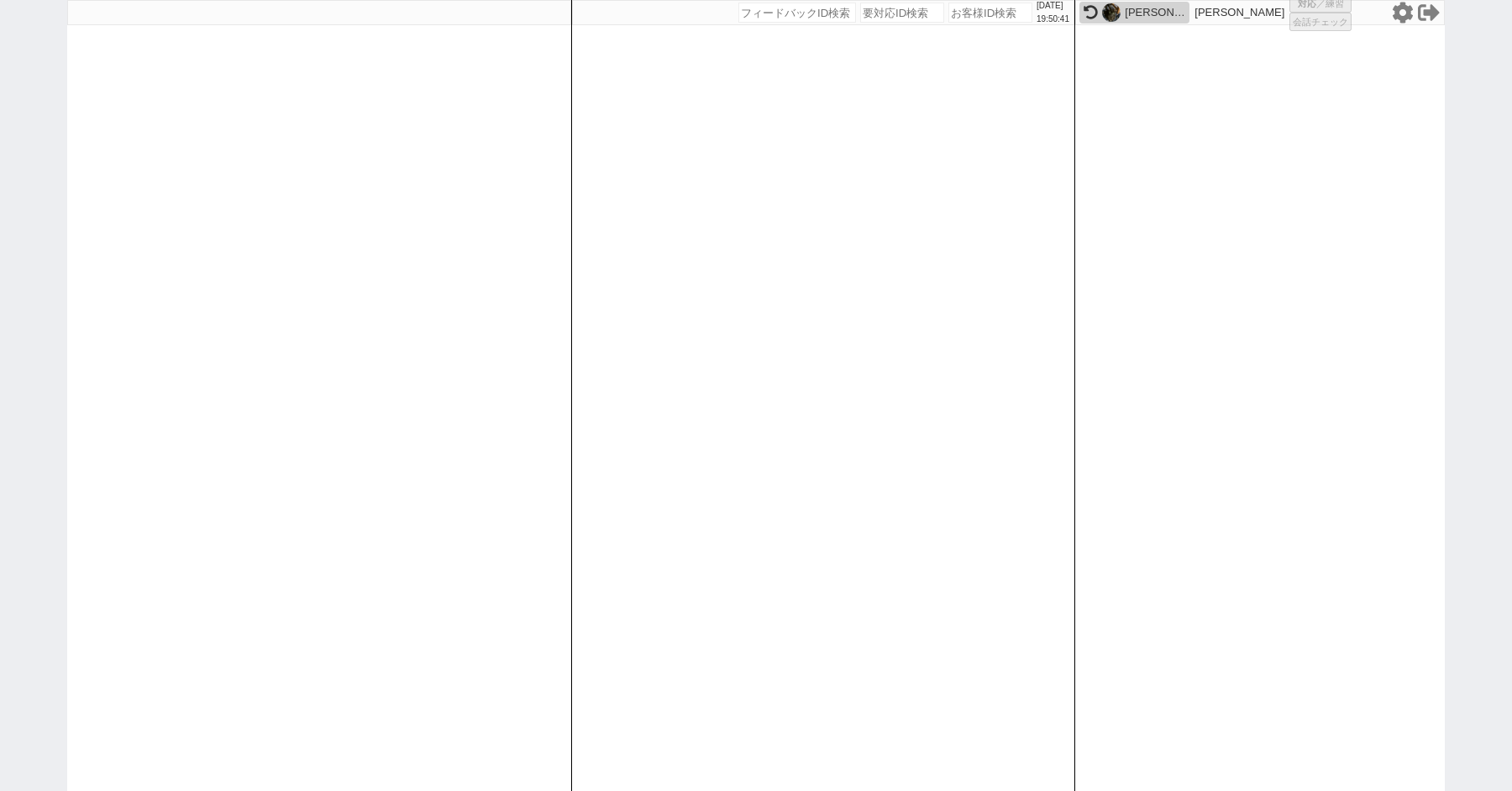
select select "5"
select select
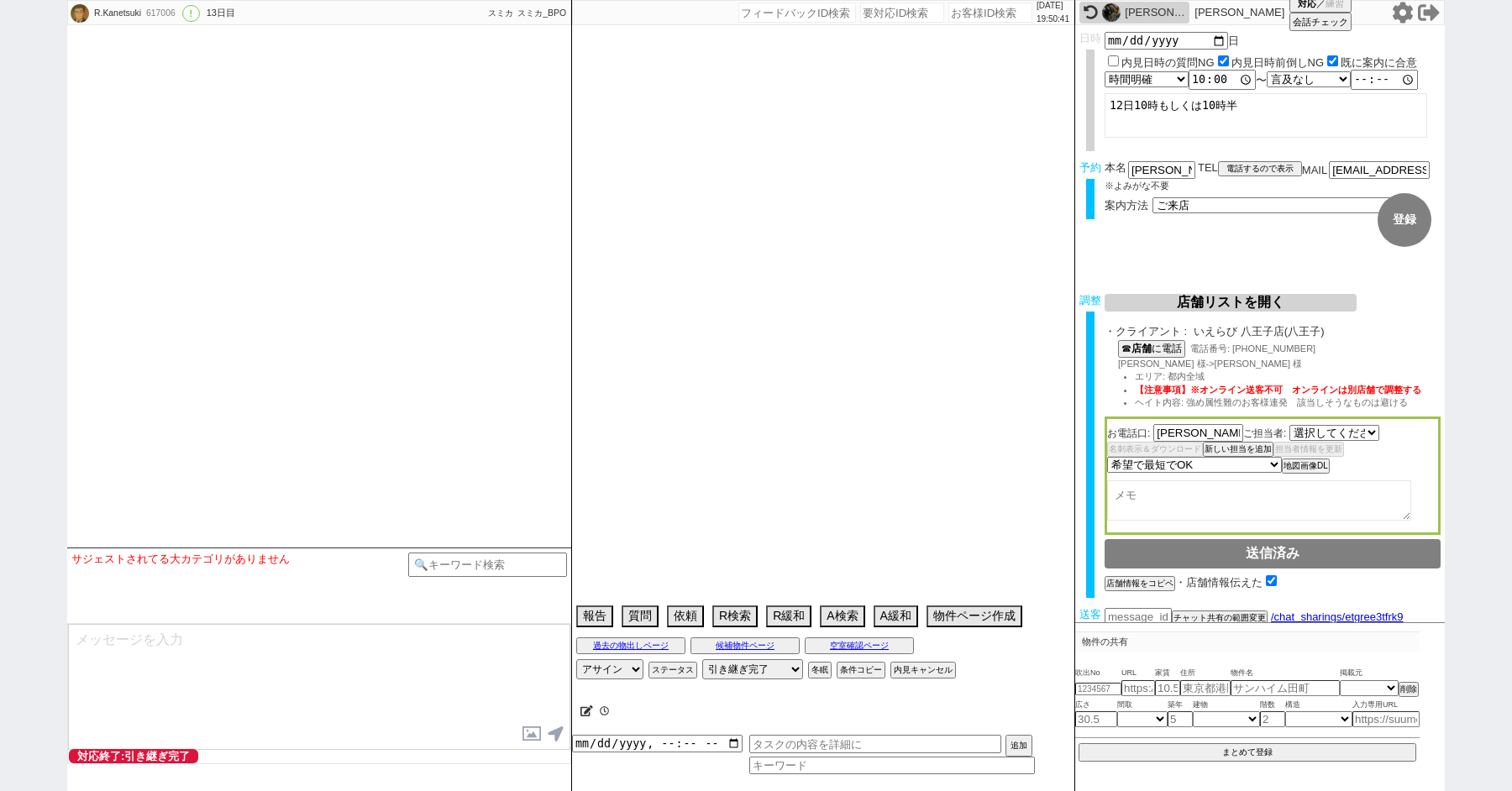
select select "2431"
select select "2025"
select select "10"
select select "36"
select select "0"
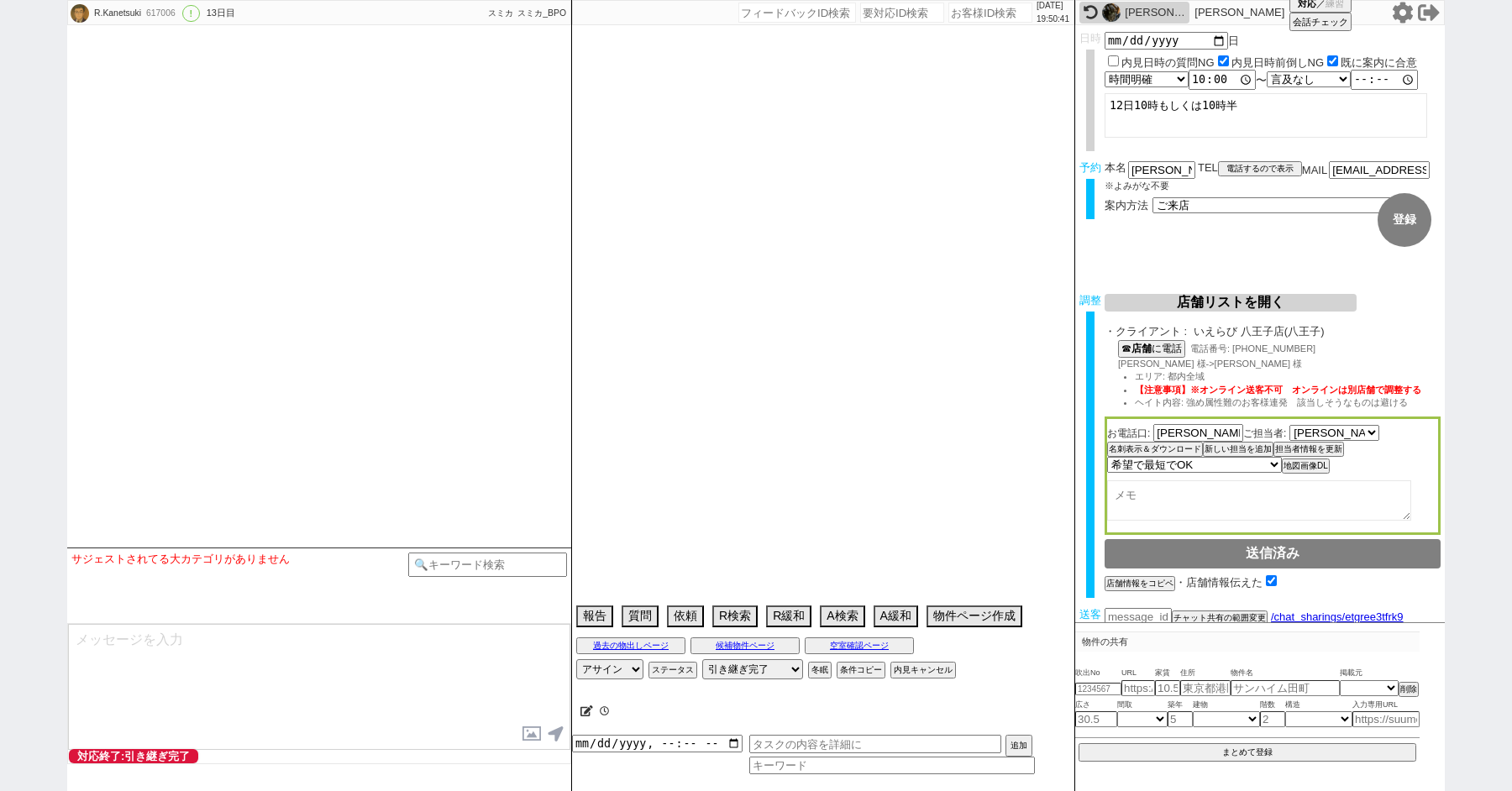
select select "19"
select select "619"
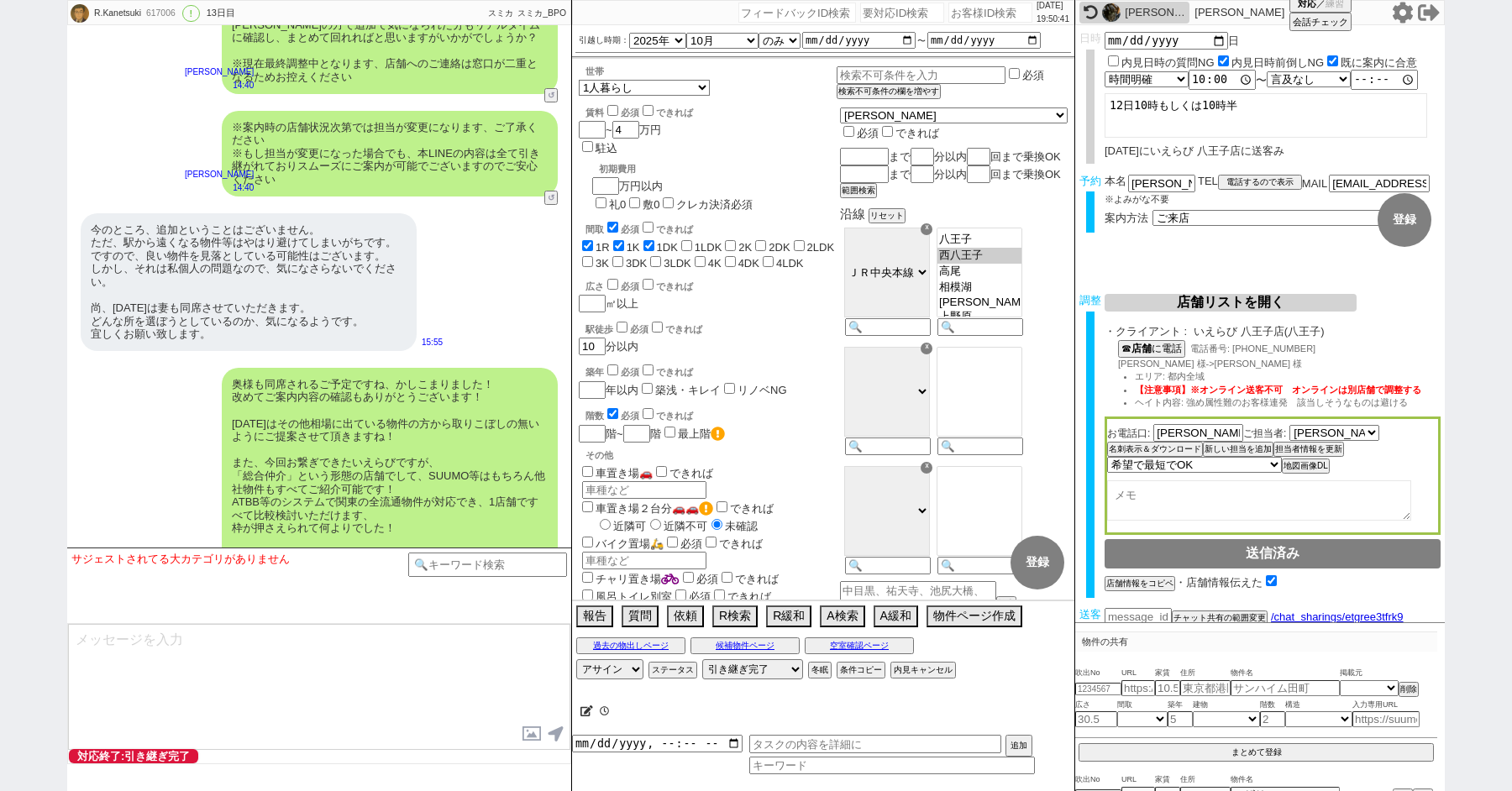
scroll to position [9598, 0]
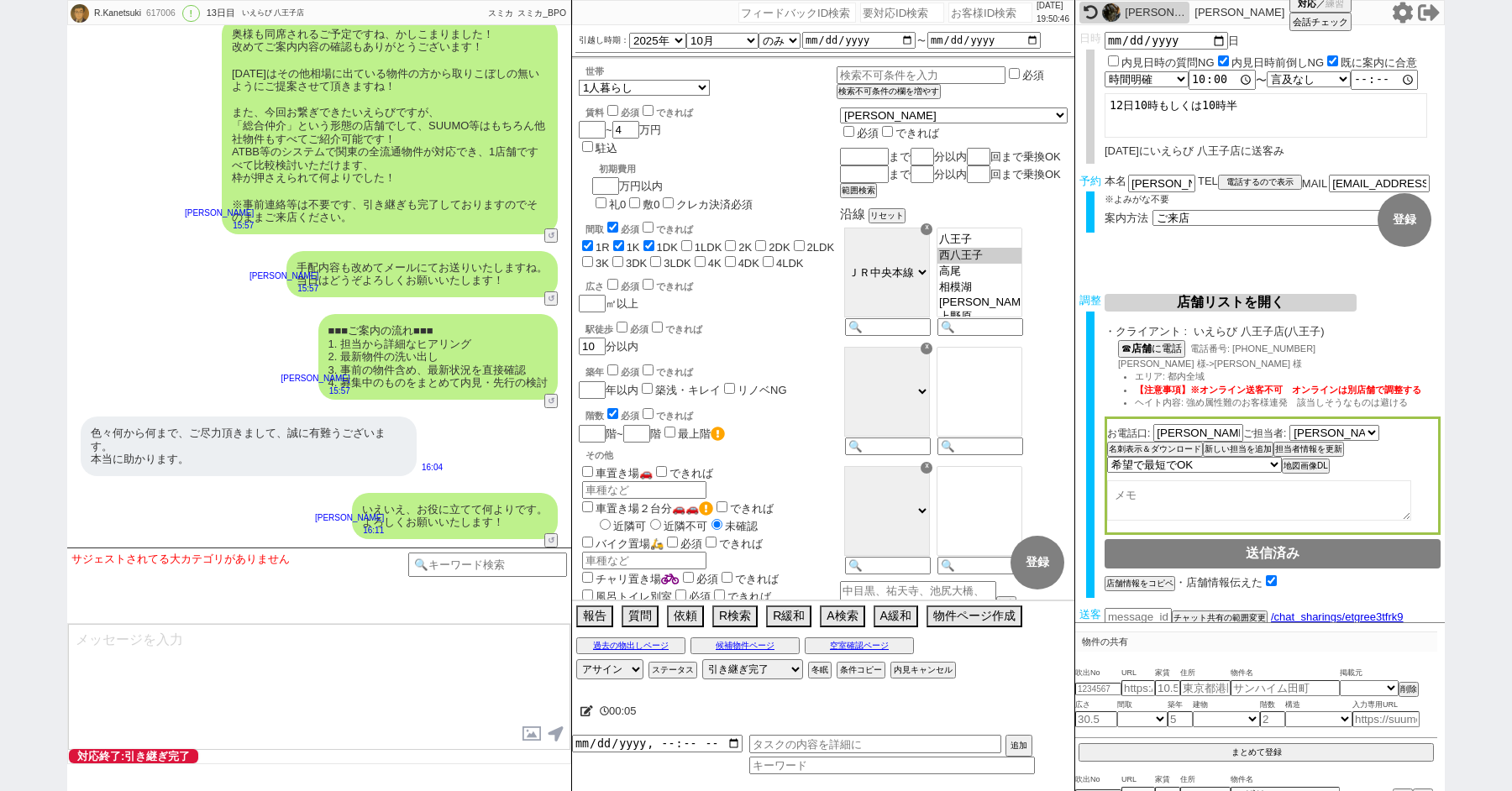
paste input "617065"
type input "617065"
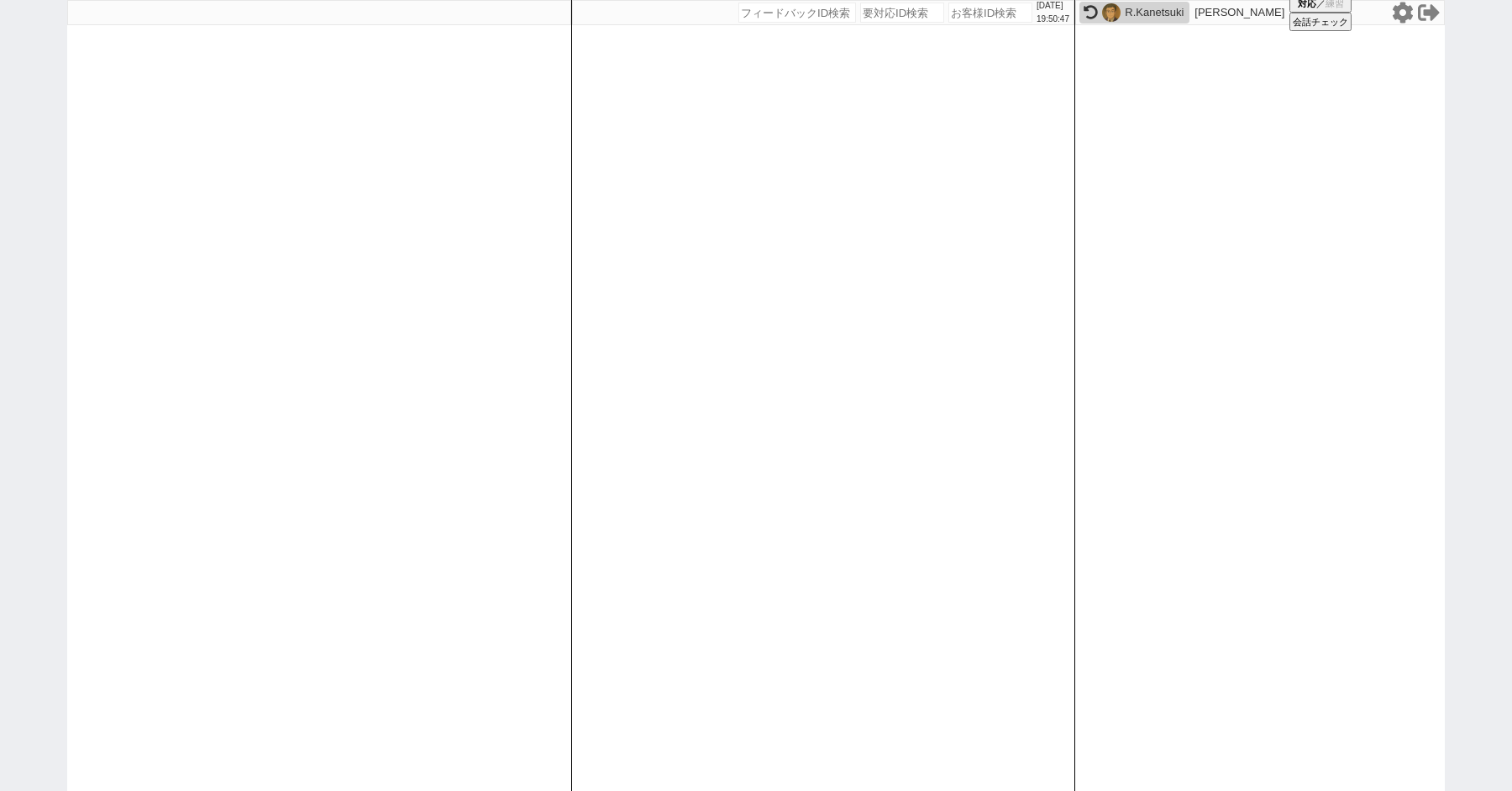
select select "100"
select select "1"
select select "2"
select select "5"
select select
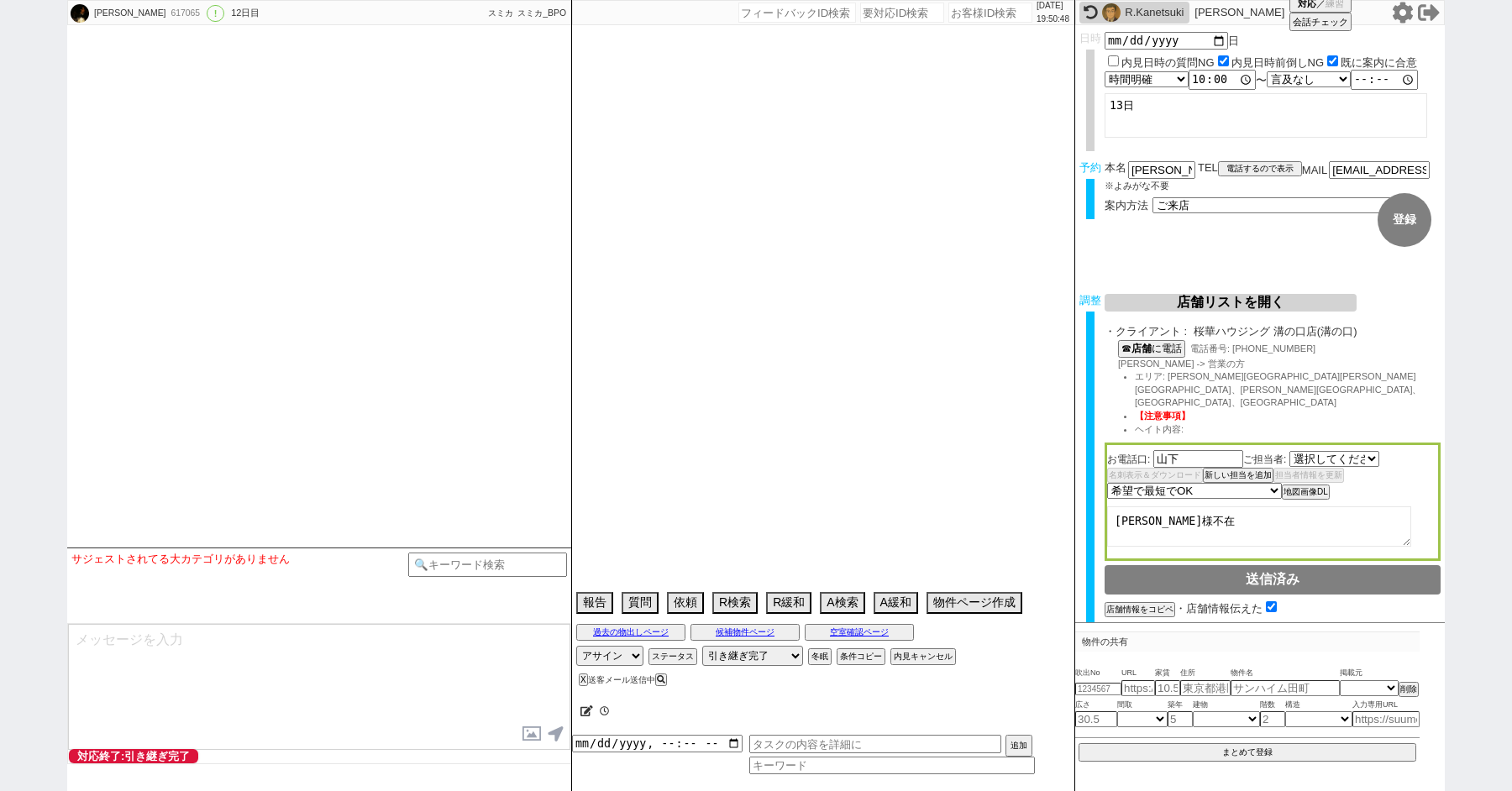
select select "2758"
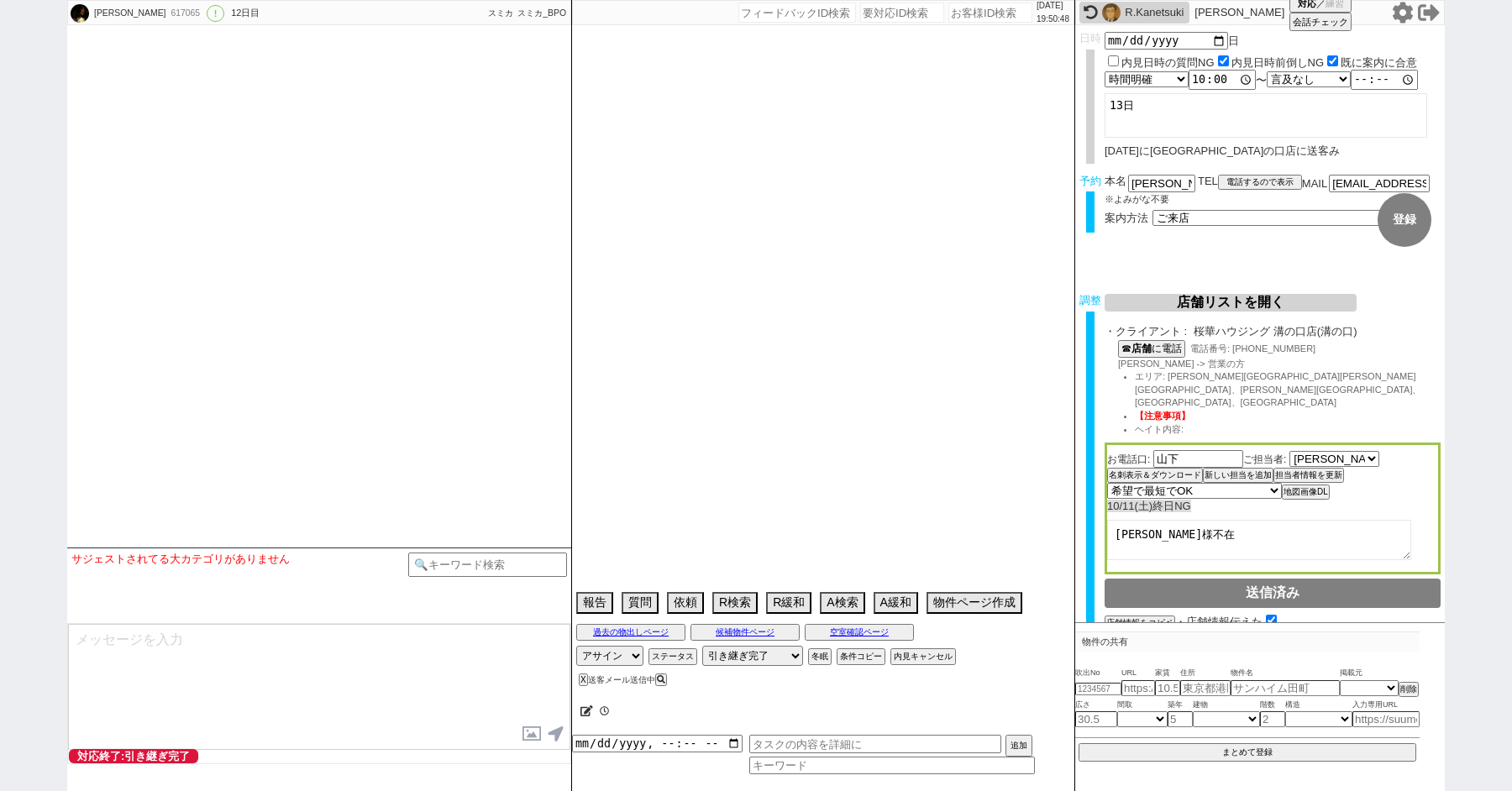
type textarea "他社なし"
select select "15"
select select "0"
select select "53"
select select "1336"
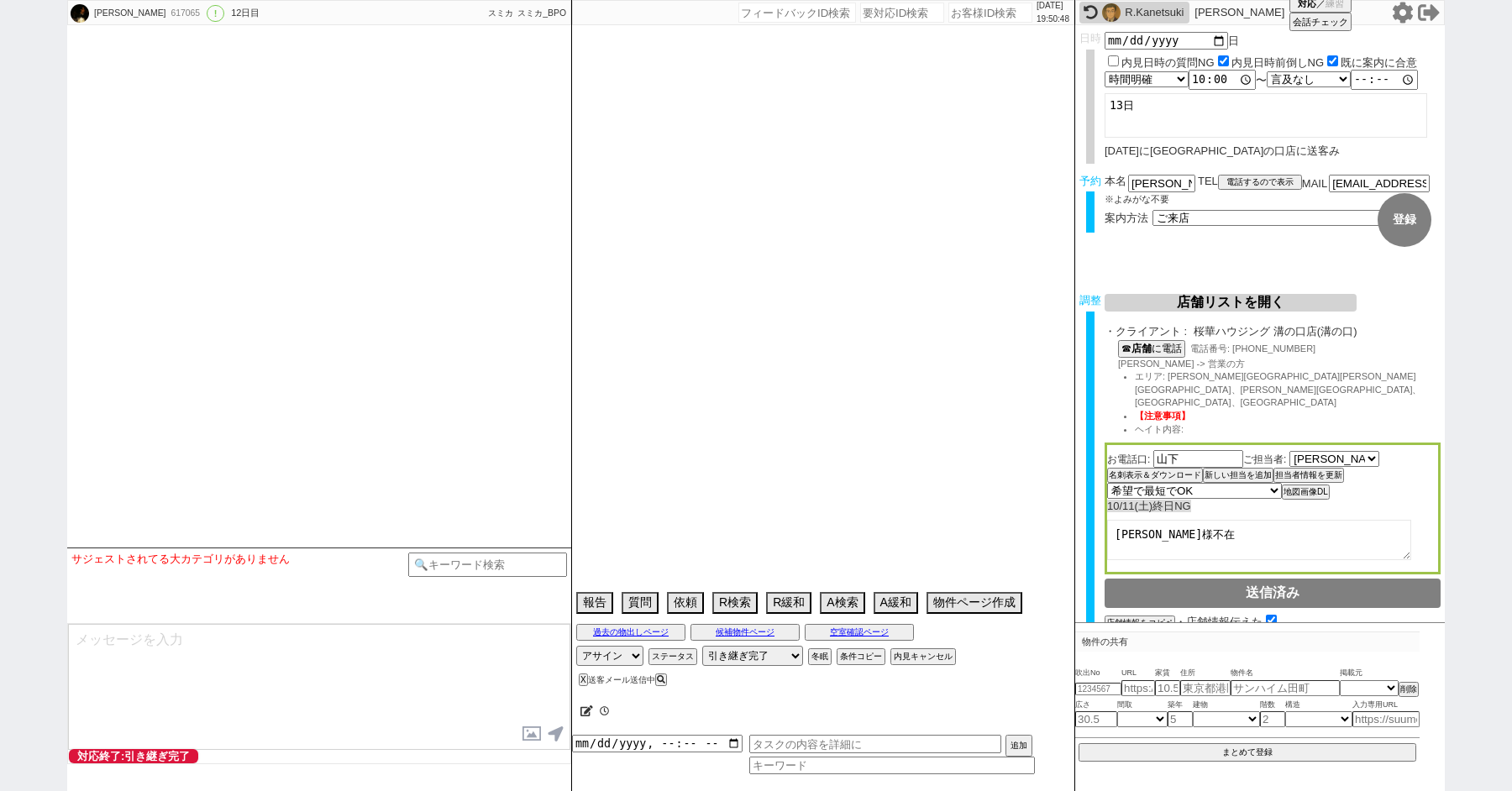
select select "52"
select select "1325"
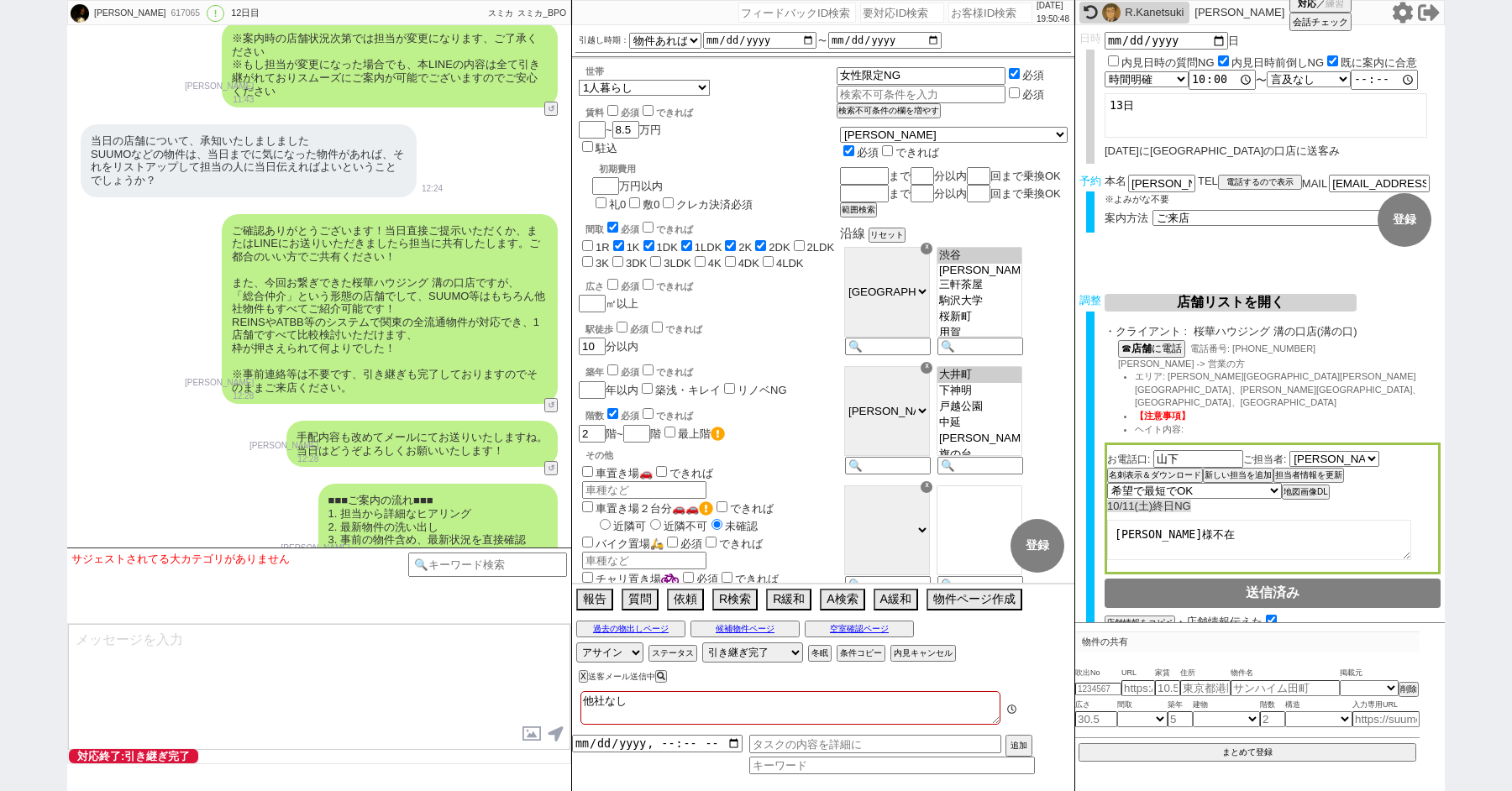
scroll to position [184, 0]
click at [462, 573] on input at bounding box center [487, 563] width 159 height 21
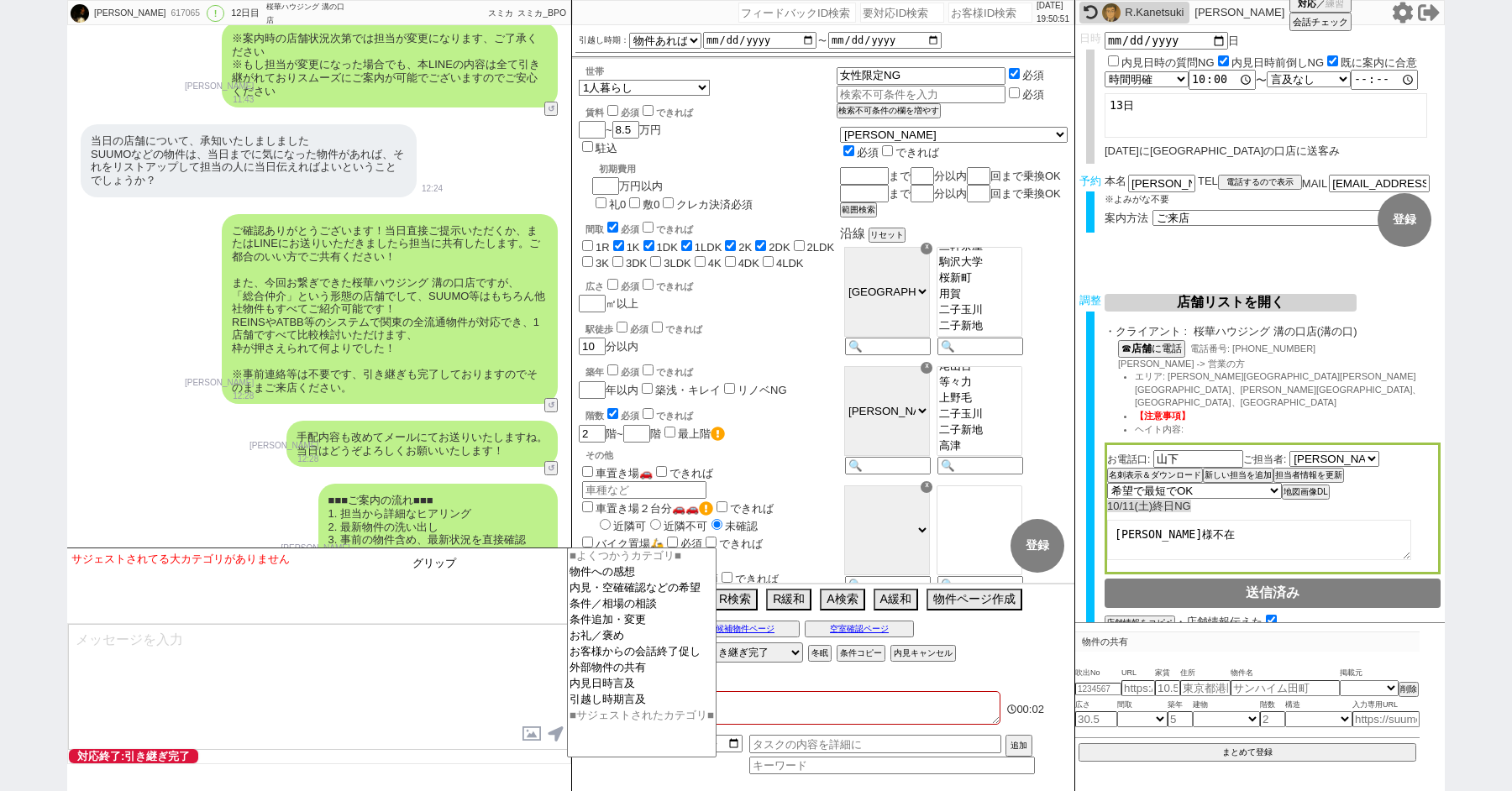
type input "グリップ"
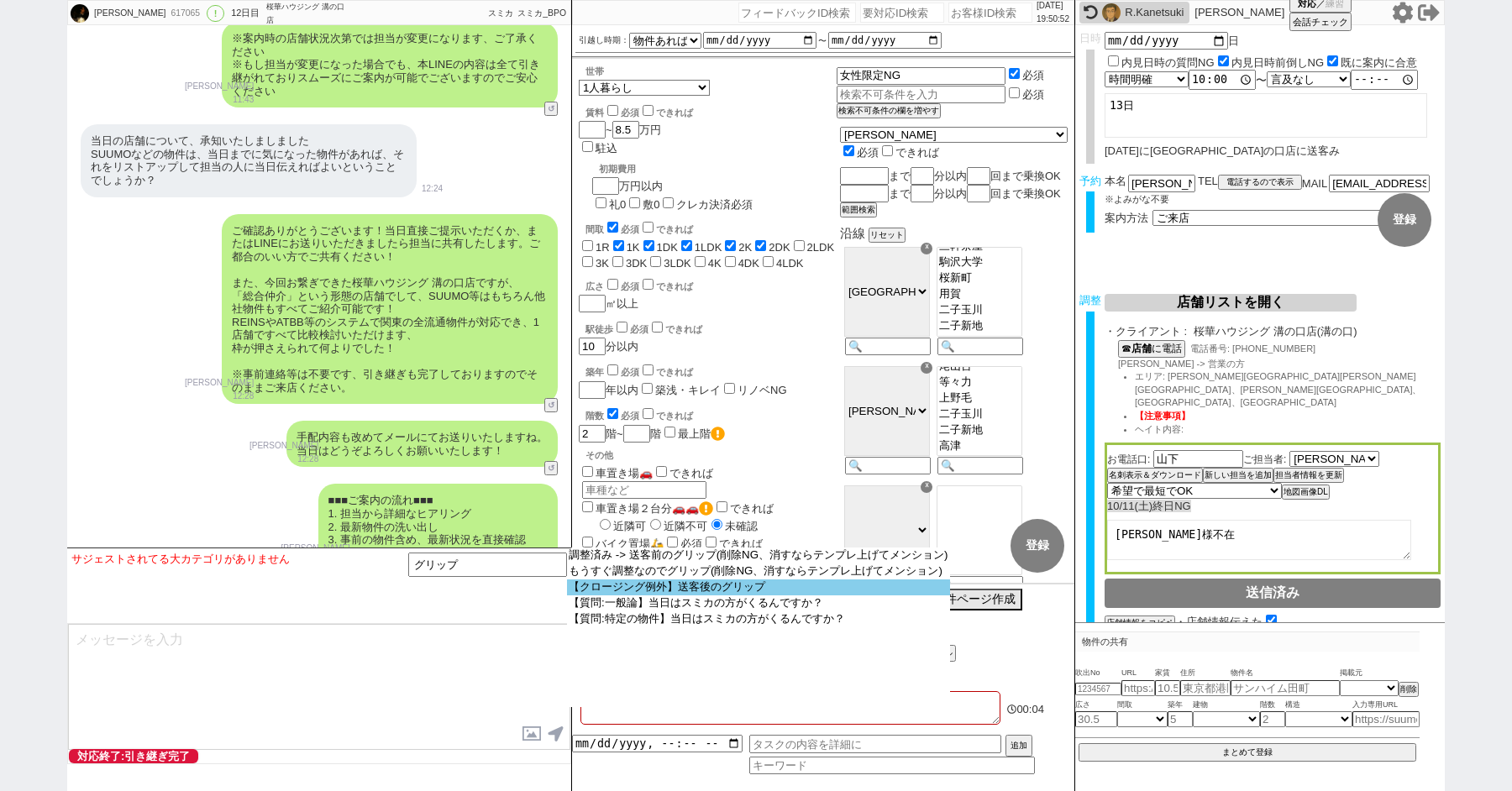
click at [665, 590] on option "【クロージング例外】送客後のグリップ" at bounding box center [758, 587] width 383 height 16
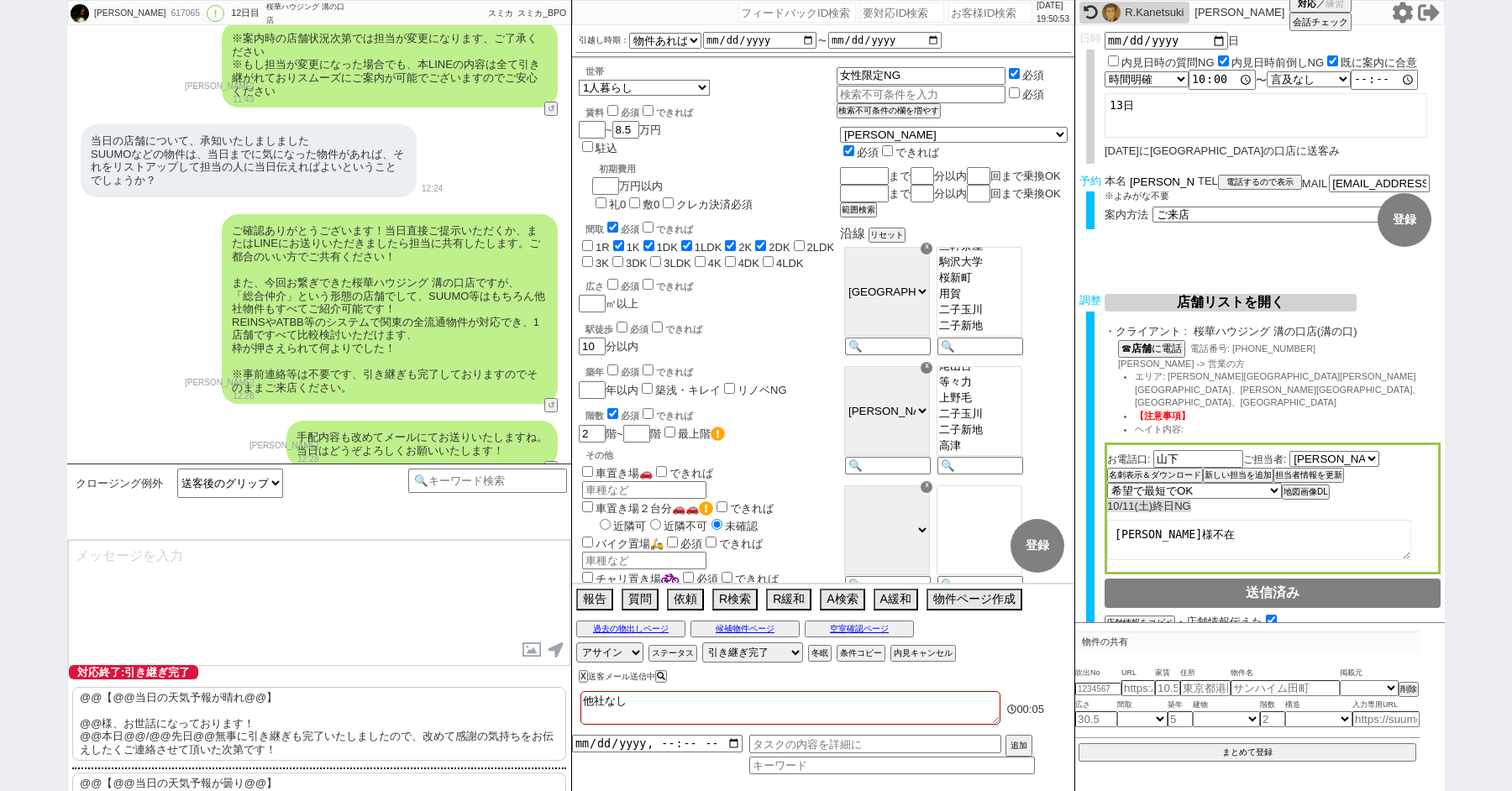
drag, startPoint x: 1155, startPoint y: 181, endPoint x: 995, endPoint y: 171, distance: 160.3
click at [999, 171] on div "Yuto Shimada 617065 ! 0 12日目 桜華ハウジング 溝の口店 冬眠中 自社客 スミカ スミカ_BPO チャット全表示 2025-09-3…" at bounding box center [756, 396] width 1377 height 791
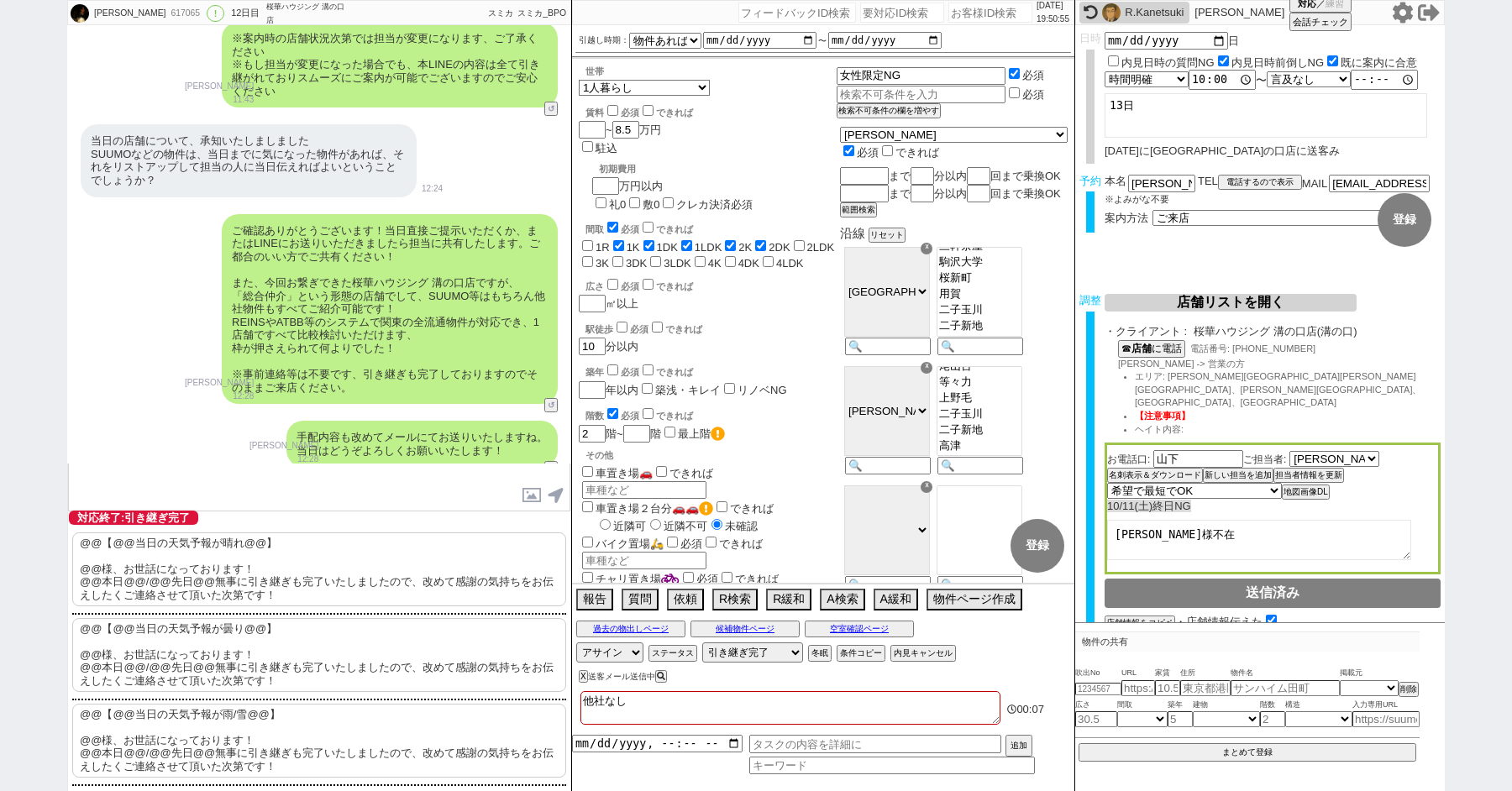
click at [157, 592] on p "@@【@@当日の天気予報が晴れ@@】 @@様、お世話になっております！ @@本日@@/@@先日@@無事に引き継ぎも完了いたしましたので、改めて感謝の気持ちをお…" at bounding box center [319, 570] width 494 height 74
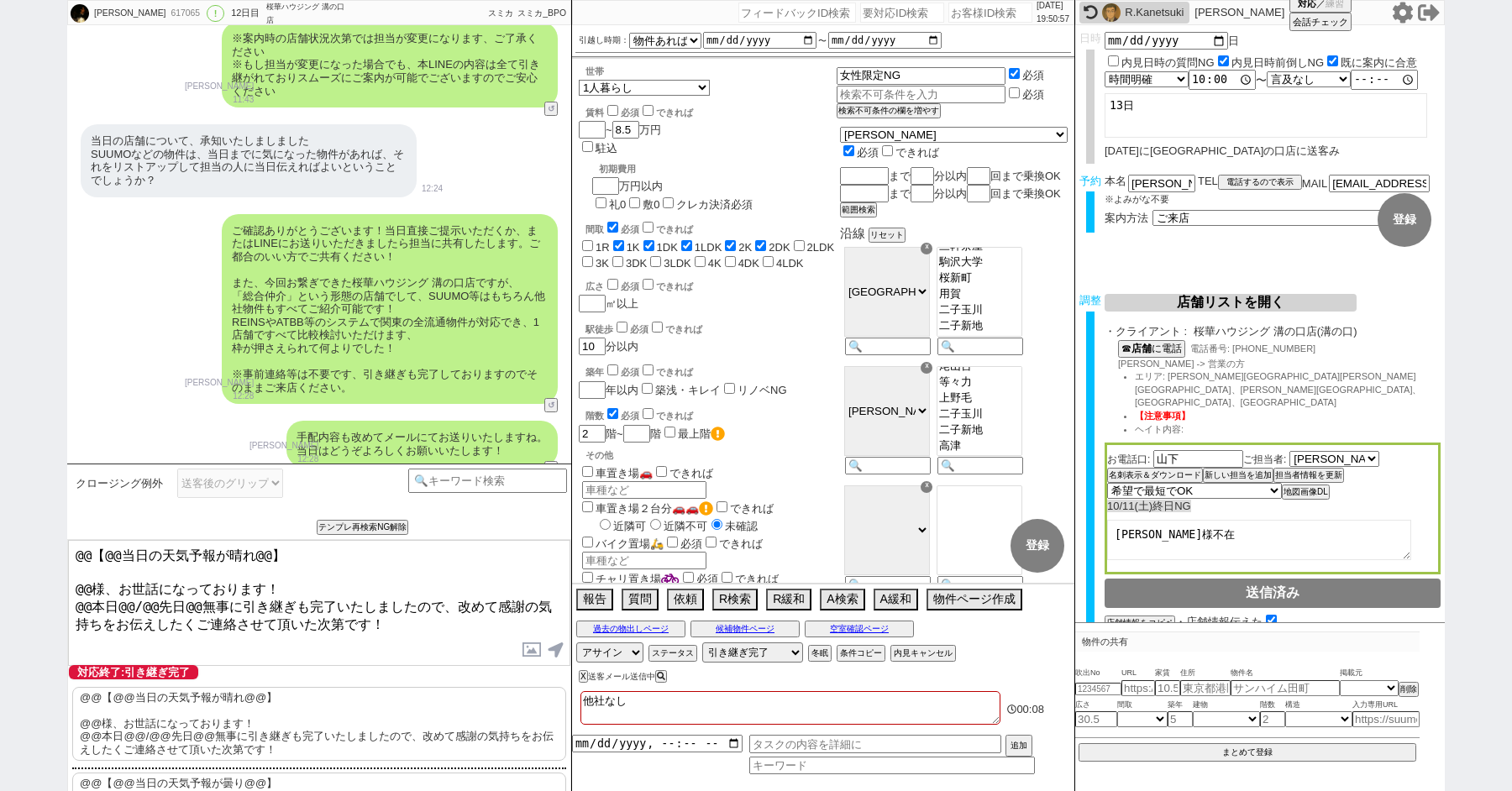
click at [87, 573] on textarea "@@【@@当日の天気予報が晴れ@@】 @@様、お世話になっております！ @@本日@@/@@先日@@無事に引き継ぎも完了いたしましたので、改めて感謝の気持ちをお…" at bounding box center [318, 603] width 502 height 126
drag, startPoint x: 89, startPoint y: 581, endPoint x: 0, endPoint y: 435, distance: 171.0
click at [1, 446] on div "Yuto Shimada 617065 ! 0 12日目 桜華ハウジング 溝の口店 冬眠中 自社客 スミカ スミカ_BPO チャット全表示 2025-09-3…" at bounding box center [756, 396] width 1512 height 791
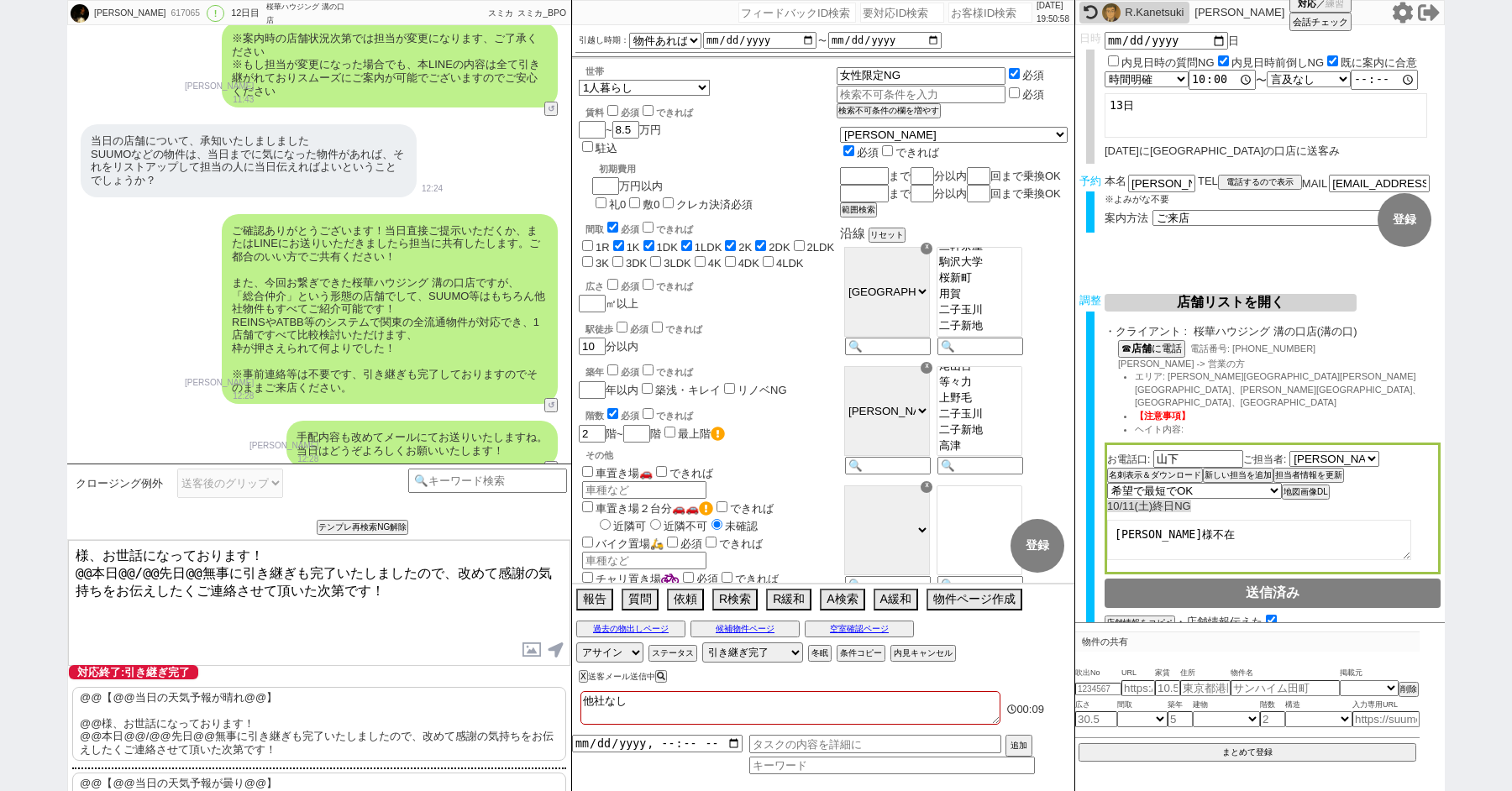
paste textarea "島田"
drag, startPoint x: 187, startPoint y: 568, endPoint x: 52, endPoint y: 568, distance: 135.0
click at [53, 568] on div "Yuto Shimada 617065 ! 0 12日目 桜華ハウジング 溝の口店 冬眠中 自社客 スミカ スミカ_BPO チャット全表示 2025-09-3…" at bounding box center [756, 396] width 1512 height 791
type textarea "島田様、お世話になっております！ 先日無事に引き継ぎも完了いたしましたので、改めて感謝の気持ちをお伝えしたくご連絡させて頂いた次第です！"
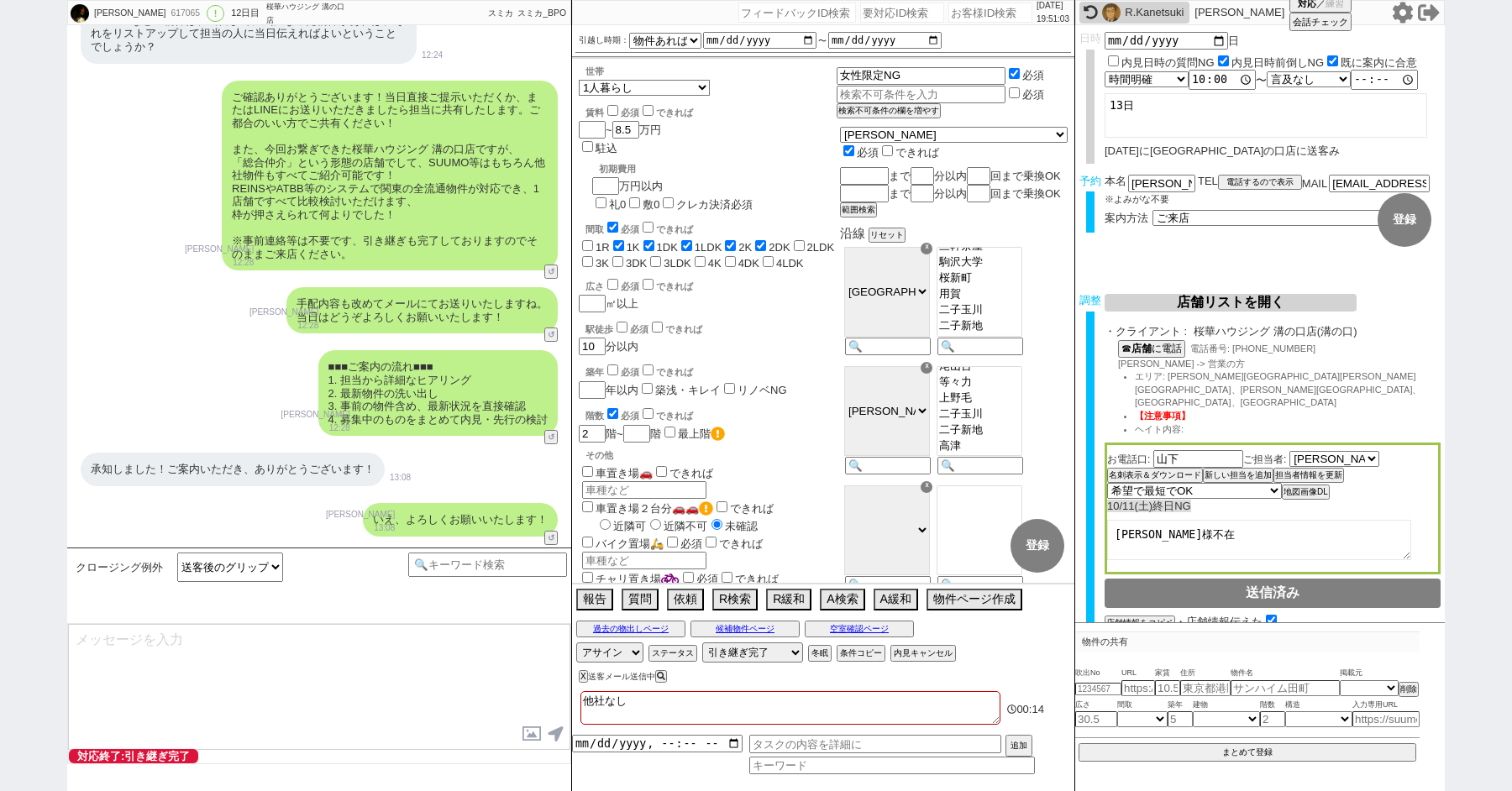
type textarea "改めてこれまで丁寧にやり取り頂きまして、誠にありがとうございました！ 細かなご連絡にお手間をおかけしたこともあったかと存じますが、常にご協力いただいたおかげで…"
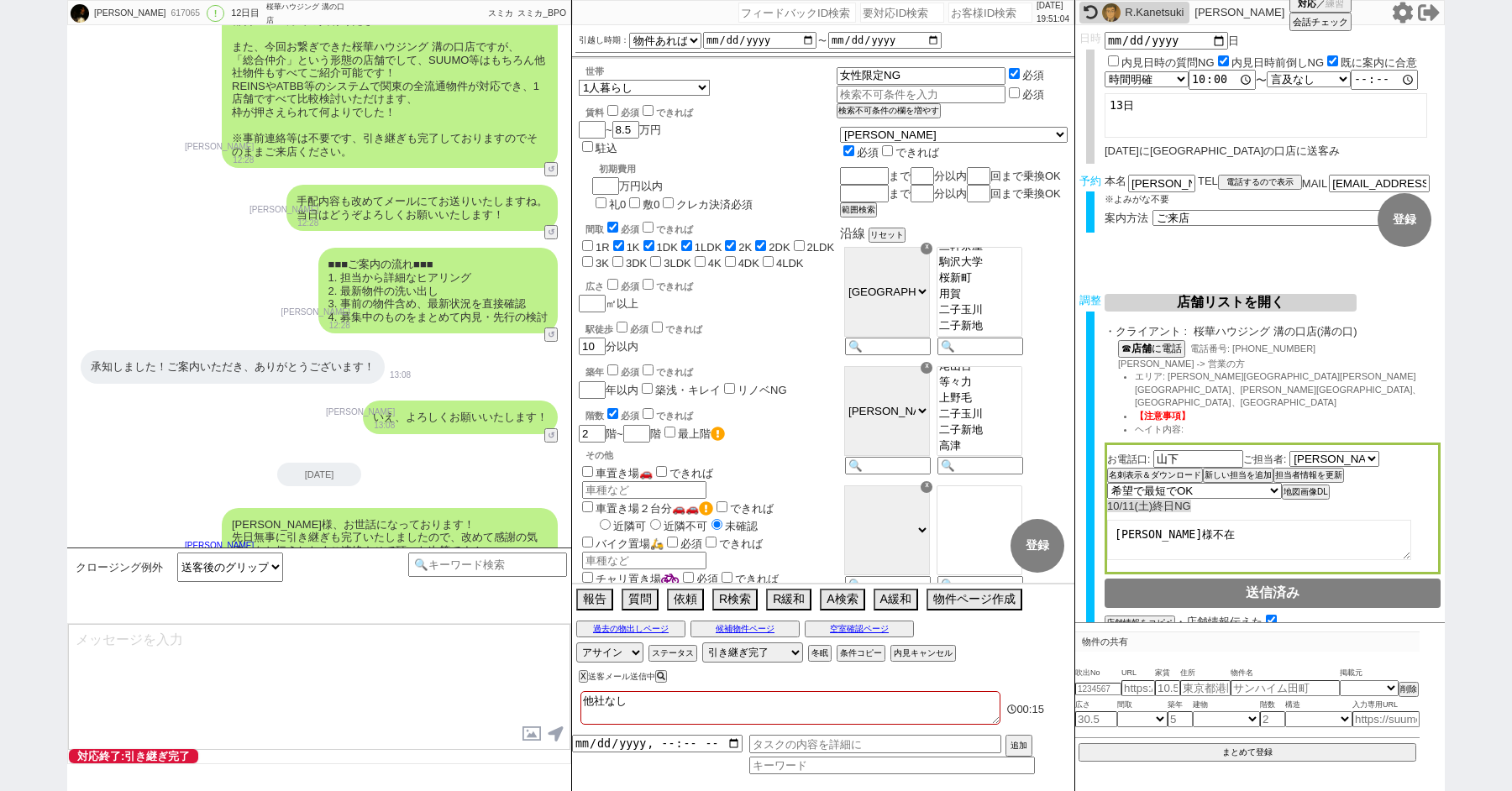
type textarea "当日は今のところ晴れということで、日当たり等もよく確認でき動くにはピッタリのタイミングかと思います！ 加えて地場に強い総合仲介店のスタッフも押さえられており、…"
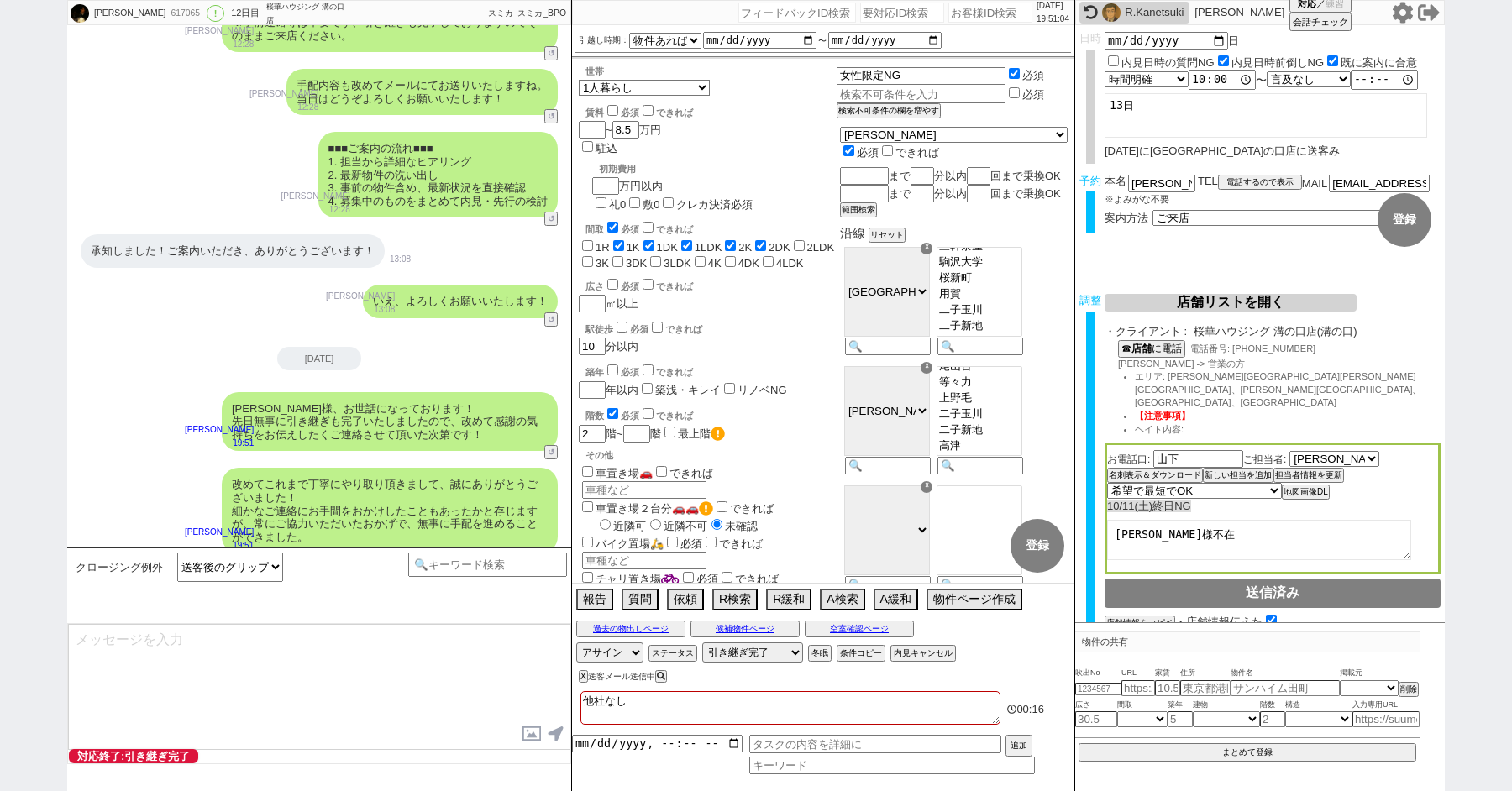
type textarea "※ご自身でお問合せされますと他業者からの電話やメールが多数届き、ご負担が増えてしまう場合がございますので、今回のご案内に一元化されるのがやはりオススメかと思い…"
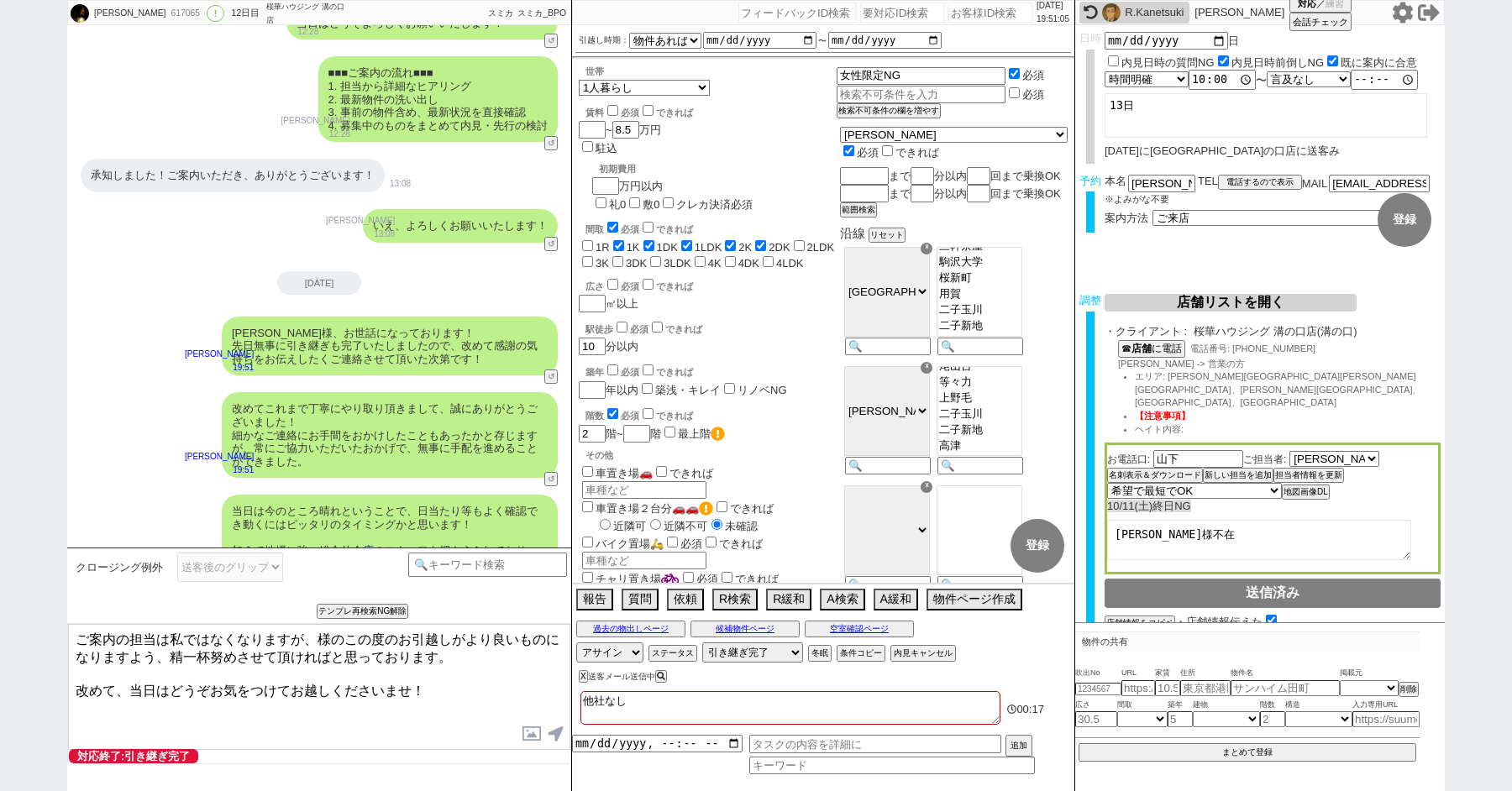
paste textarea "島田"
type textarea "ご案内の担当は私ではなくなりますが、島田様のこの度のお引越しがより良いものになりますよう、精一杯努めさせて頂ければと思っております。 改めて、当日はどうぞお気…"
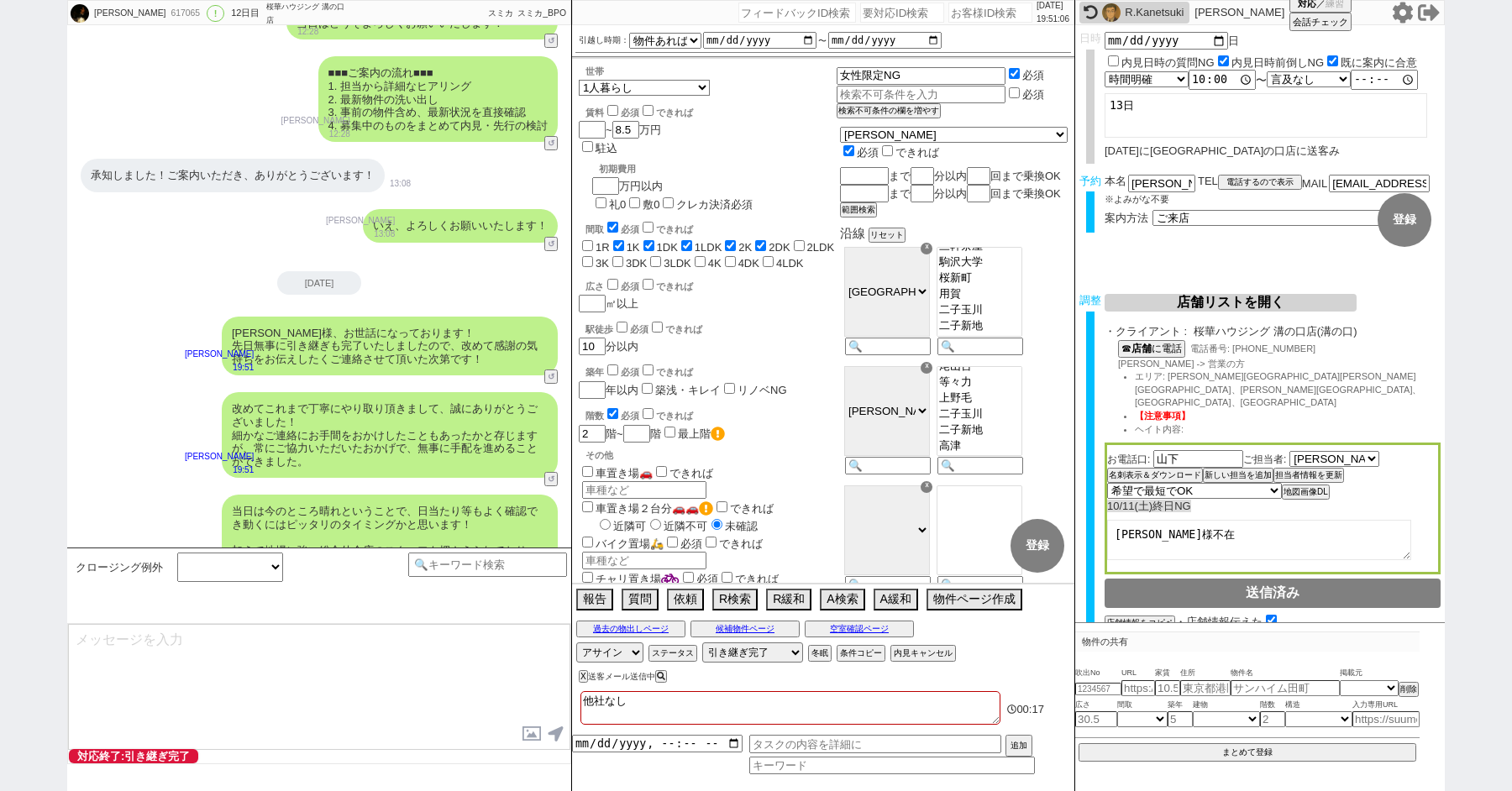
scroll to position [10565, 0]
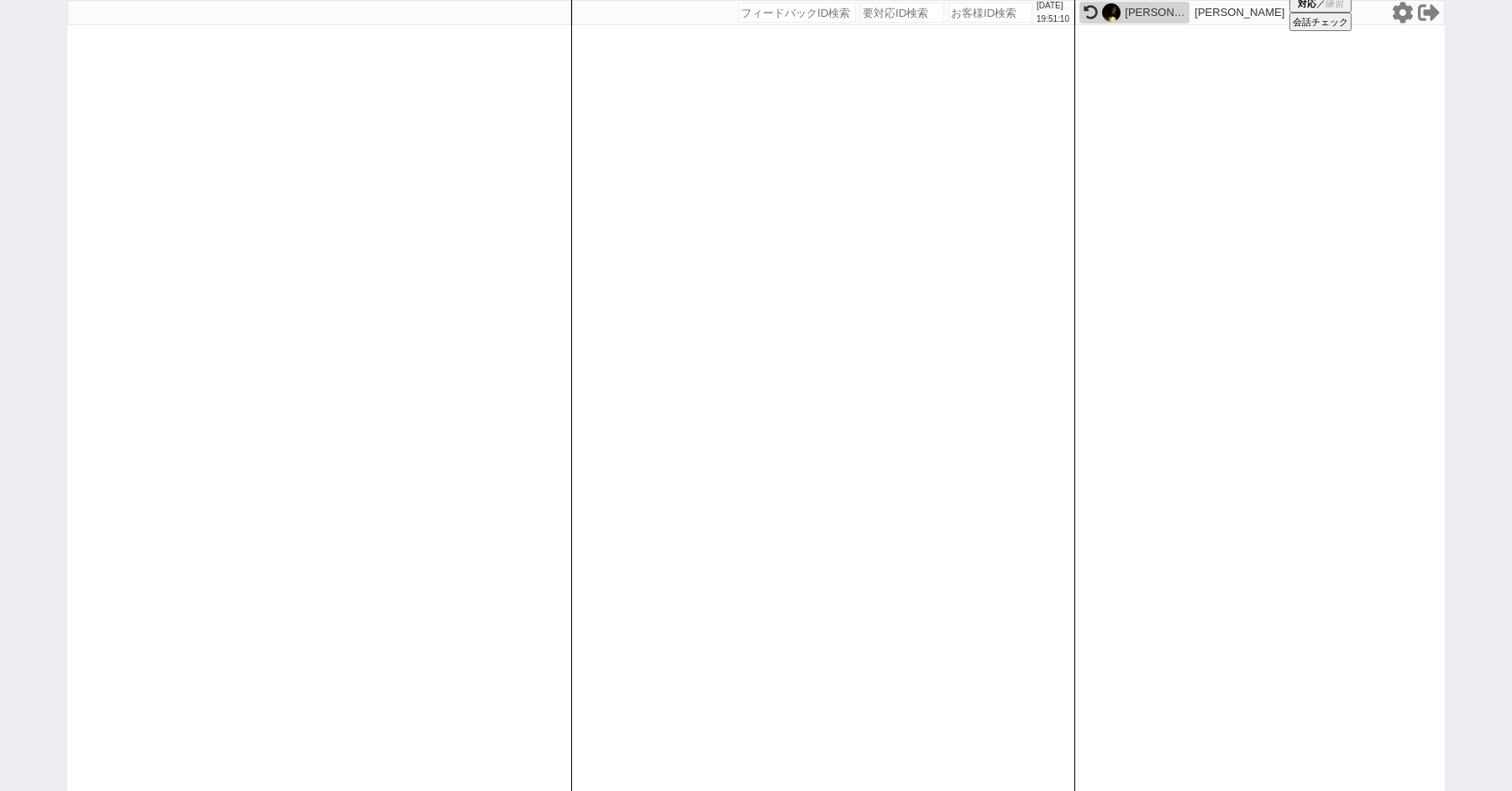
paste input "617372"
type input "617372"
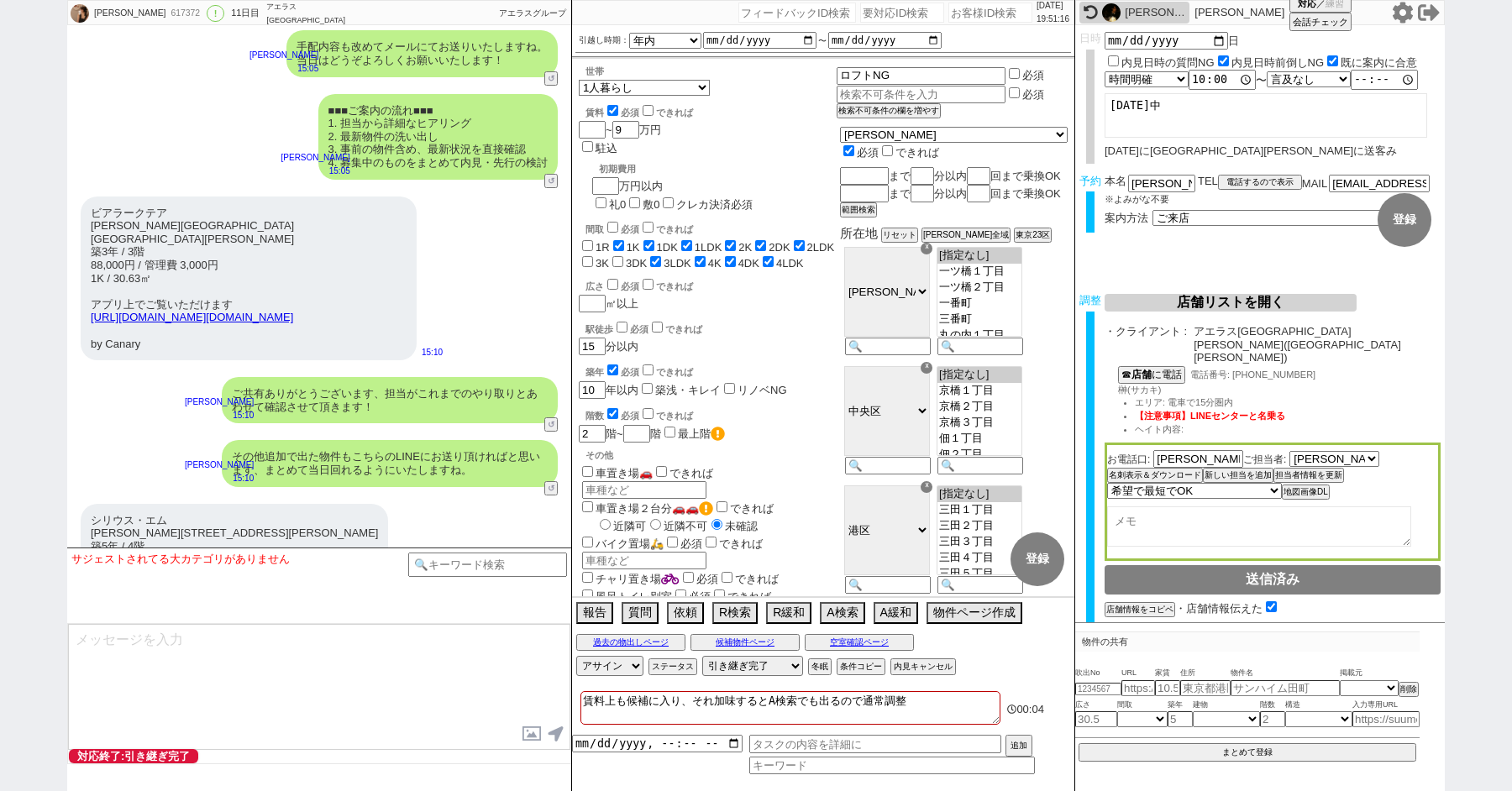
scroll to position [10418, 0]
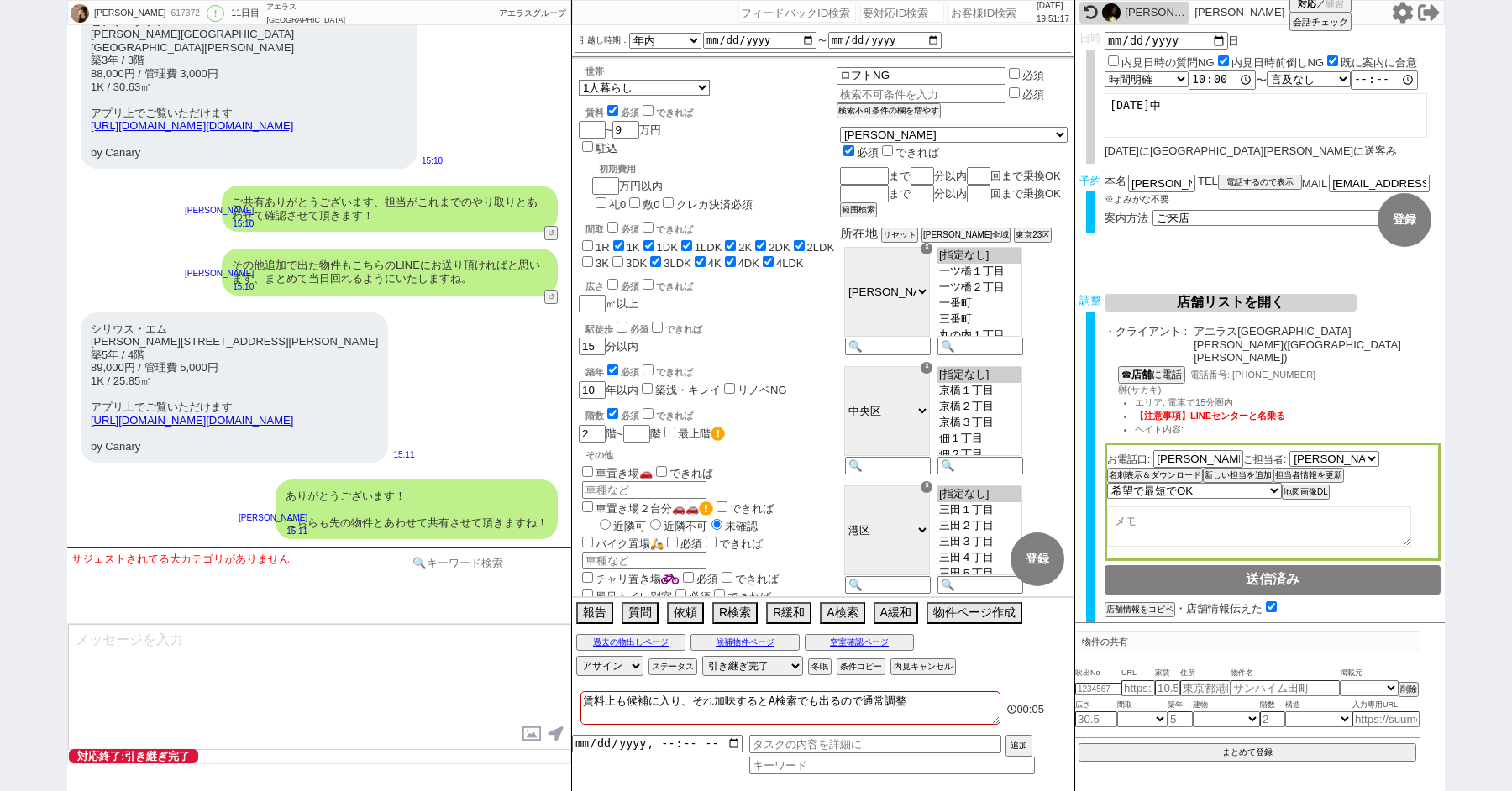
click at [496, 567] on input at bounding box center [487, 563] width 159 height 21
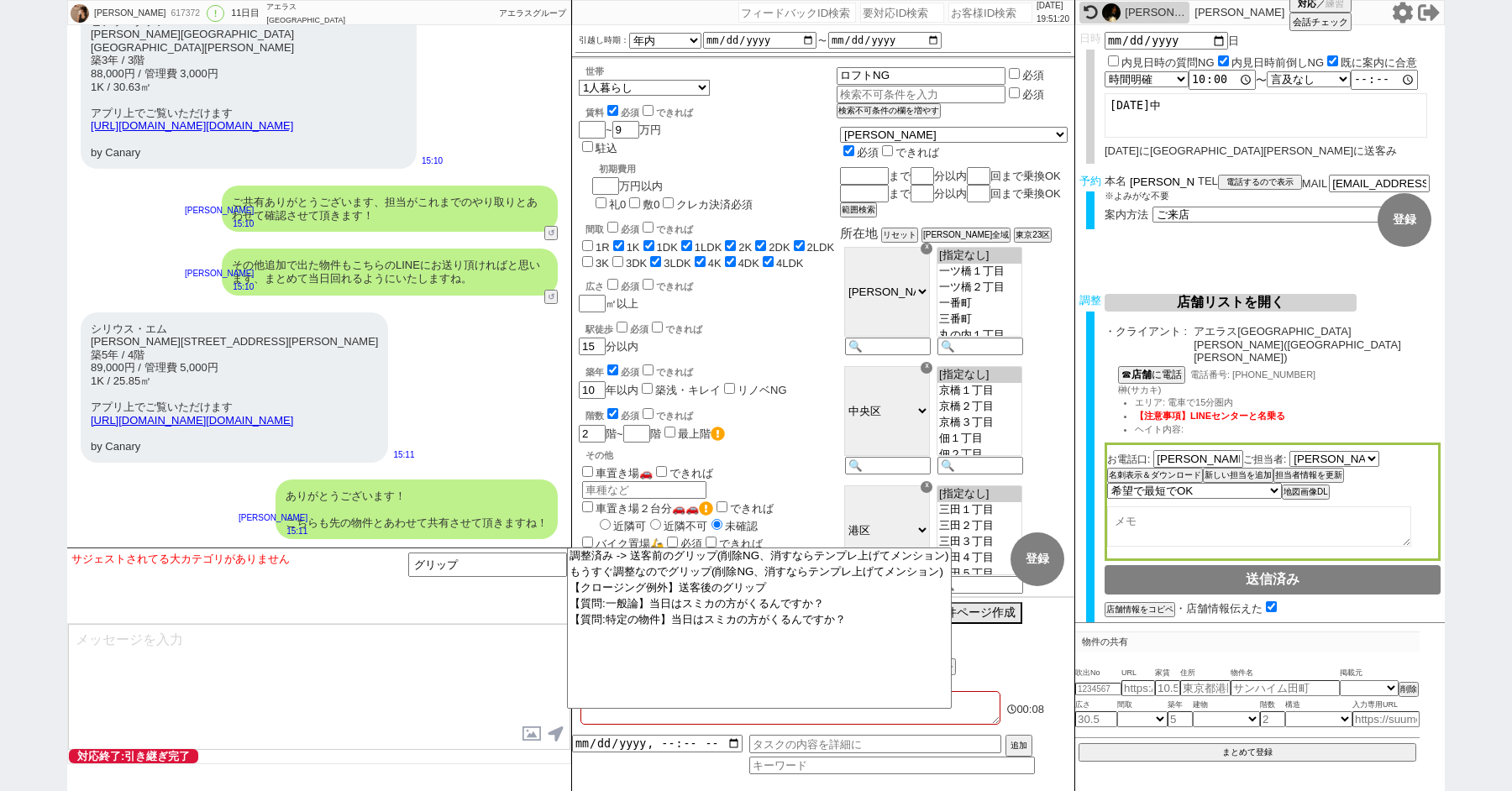
drag, startPoint x: 1152, startPoint y: 182, endPoint x: 1063, endPoint y: 180, distance: 89.0
click at [1072, 180] on div "高島優美子 617372 ! 0 11日目 アエラス西葛西店 冬眠中 自社客 アエラスグループ スミカ_BPO チャット全表示 2025-10-01 新しくフ…" at bounding box center [756, 396] width 1377 height 791
click at [703, 595] on option "【クロージング例外】送客後のグリップ" at bounding box center [758, 587] width 383 height 16
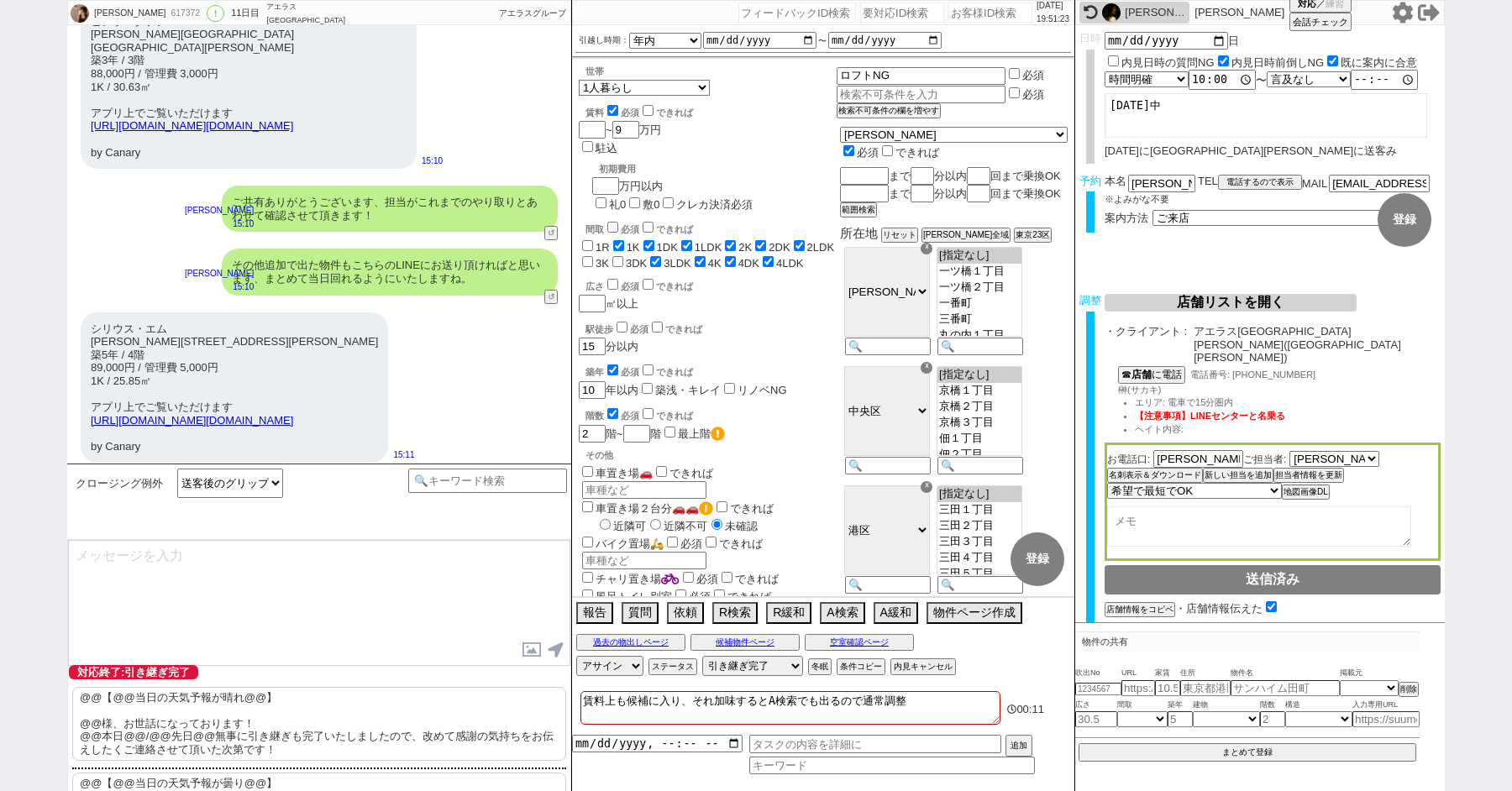
click at [117, 714] on p "@@【@@当日の天気予報が晴れ@@】 @@様、お世話になっております！ @@本日@@/@@先日@@無事に引き継ぎも完了いたしましたので、改めて感謝の気持ちをお…" at bounding box center [319, 724] width 494 height 74
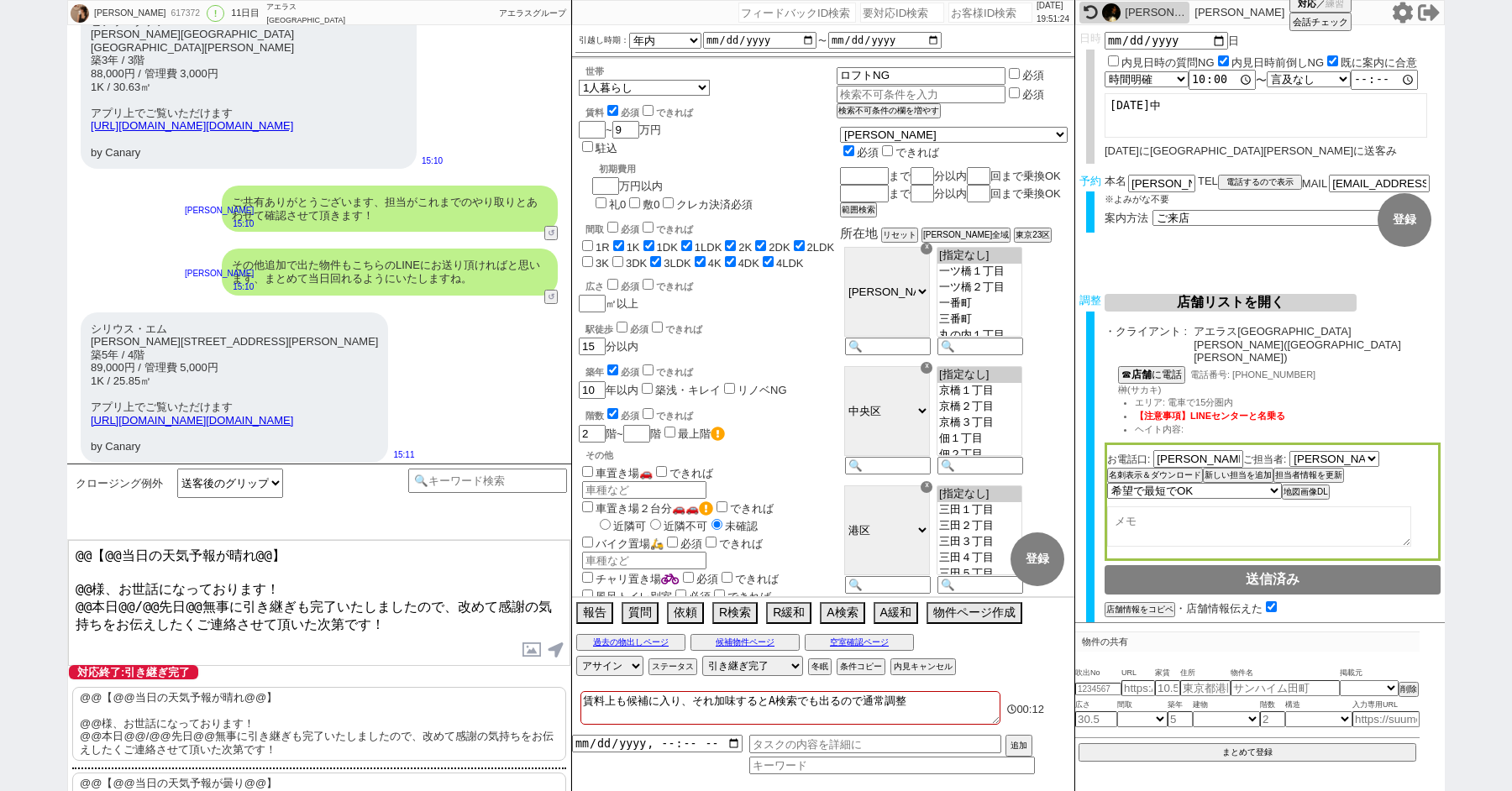
drag, startPoint x: 93, startPoint y: 581, endPoint x: 0, endPoint y: 417, distance: 188.5
click at [14, 454] on div "高島優美子 617372 ! 0 11日目 アエラス西葛西店 冬眠中 自社客 アエラスグループ スミカ_BPO チャット全表示 2025-10-01 新しくフ…" at bounding box center [756, 396] width 1512 height 791
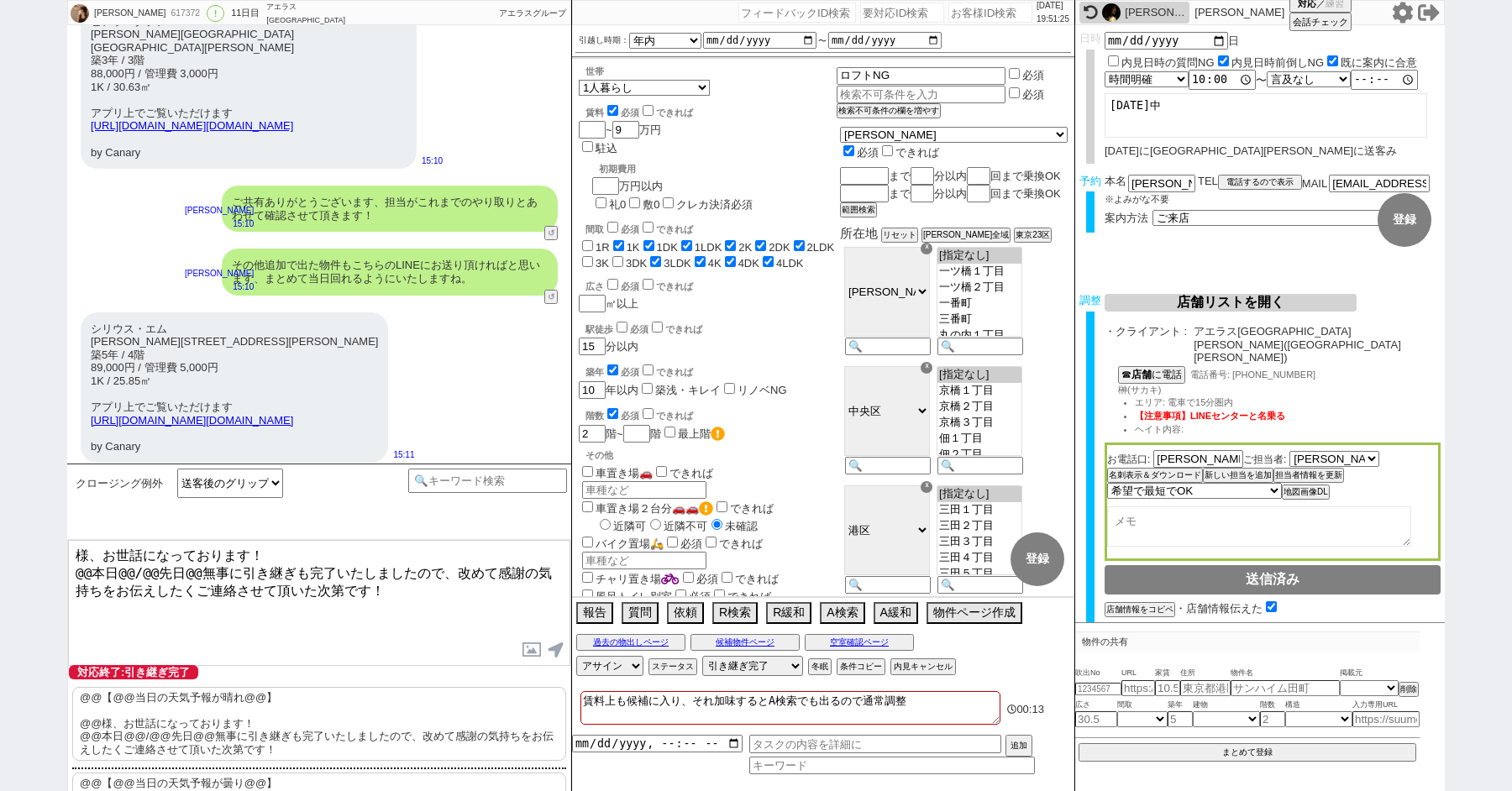
paste textarea "藤岡"
drag, startPoint x: 189, startPoint y: 569, endPoint x: 65, endPoint y: 569, distance: 124.0
click at [67, 569] on div "藤岡様、お世話になっております！ @@本日@@/@@先日@@無事に引き継ぎも完了いたしましたので、改めて感謝の気持ちをお伝えしたくご連絡させて頂いた次第です！…" at bounding box center [318, 745] width 504 height 410
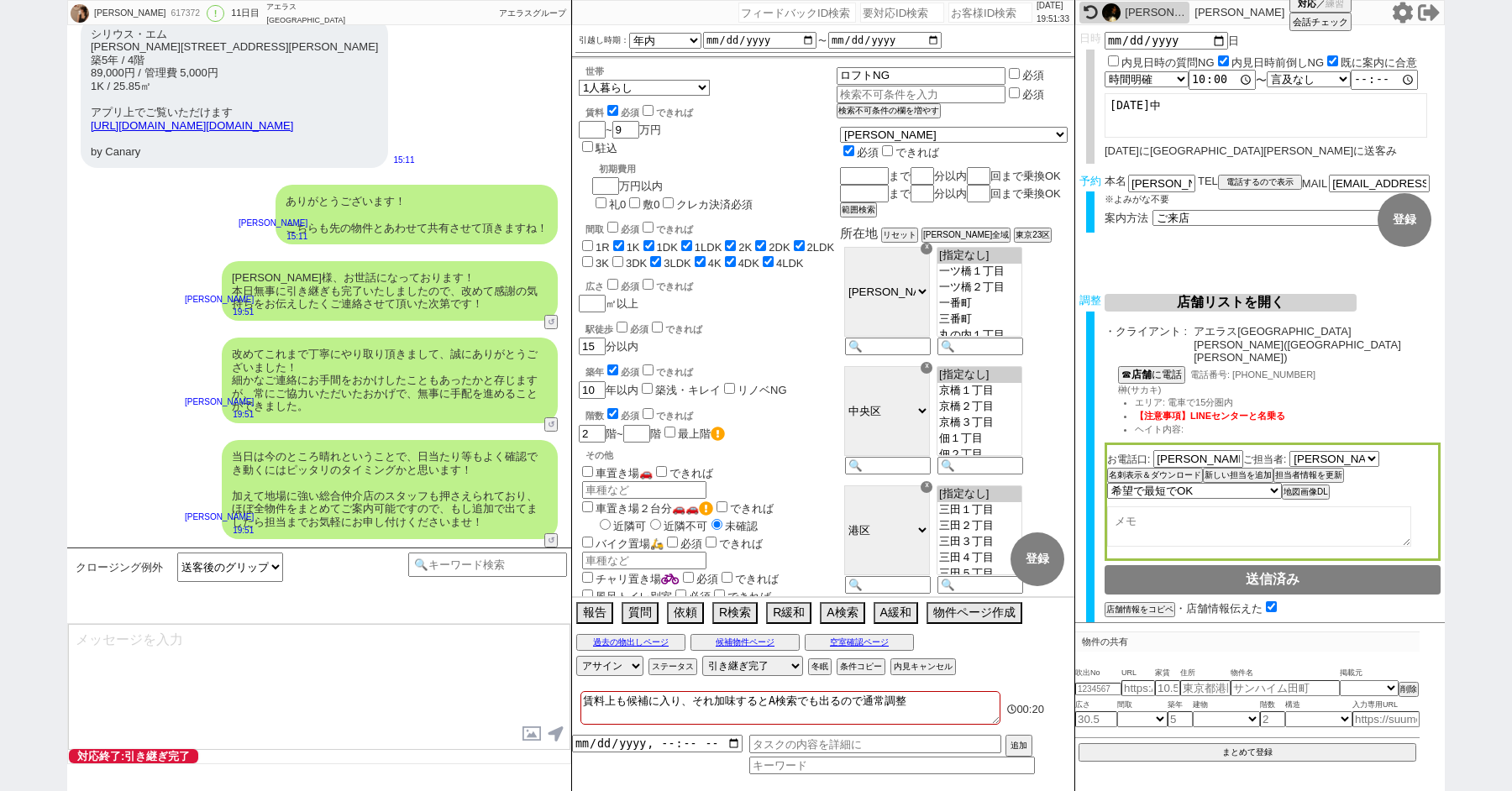
scroll to position [10789, 0]
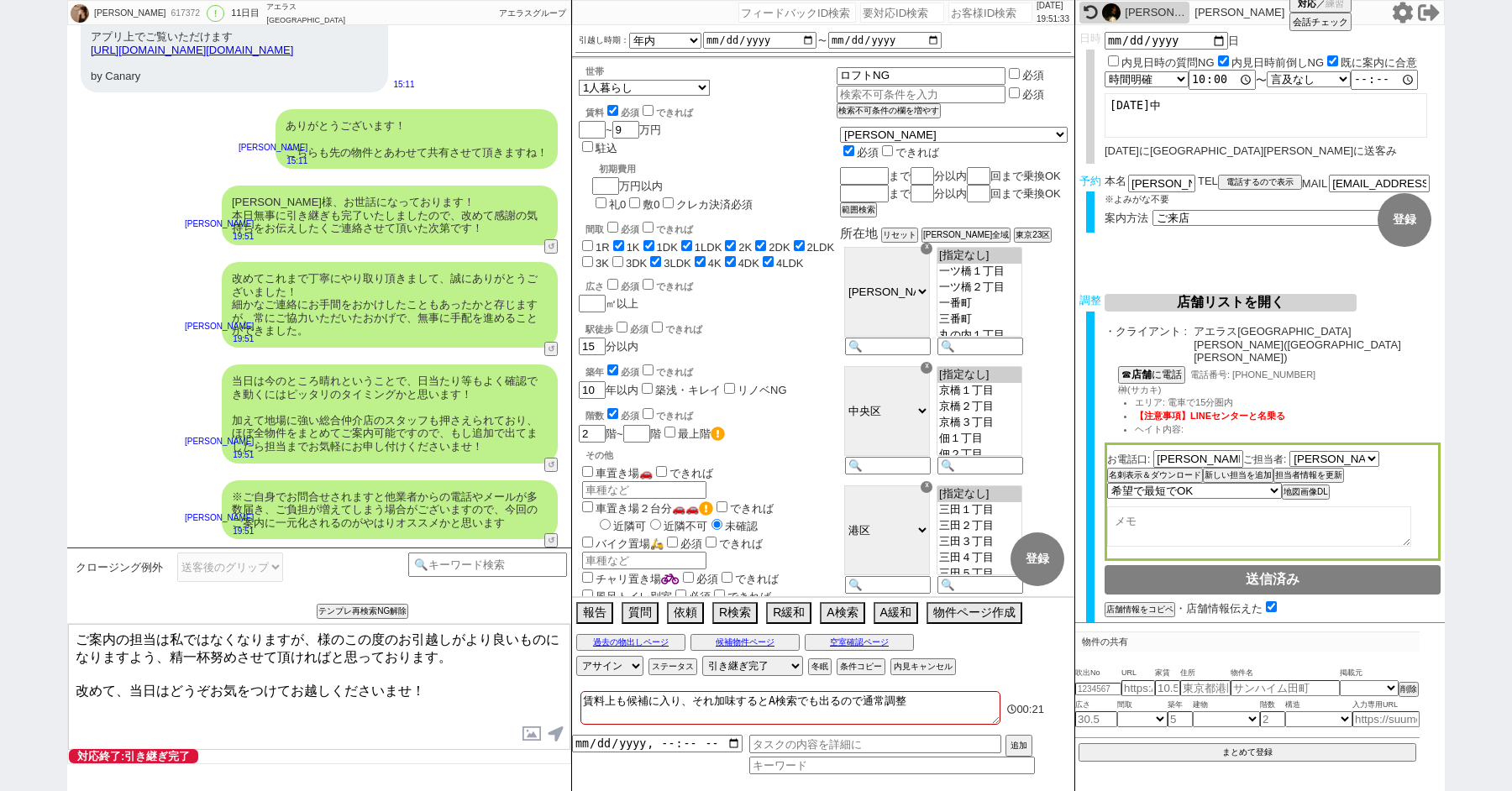
paste textarea "藤岡"
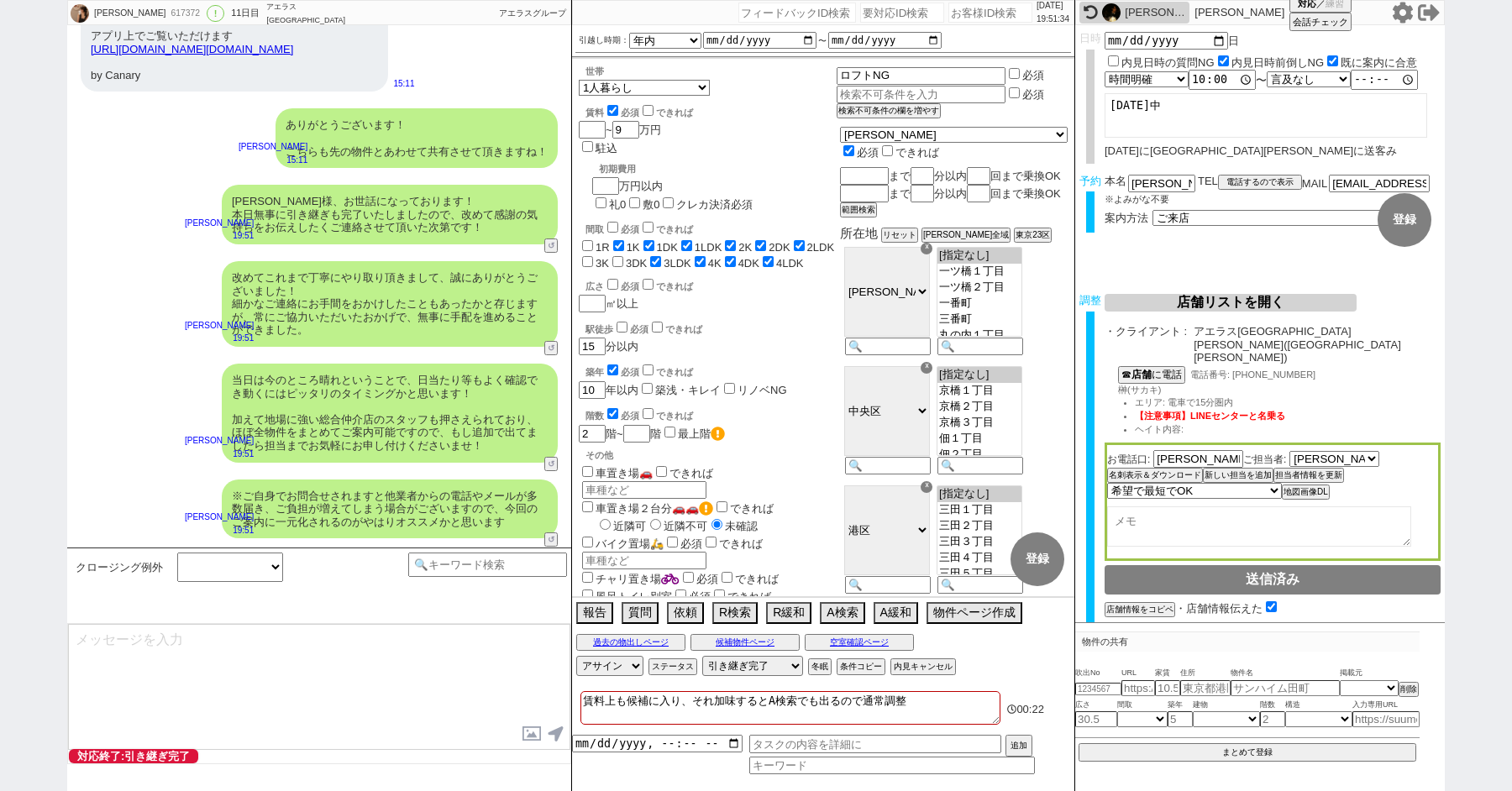
scroll to position [10891, 0]
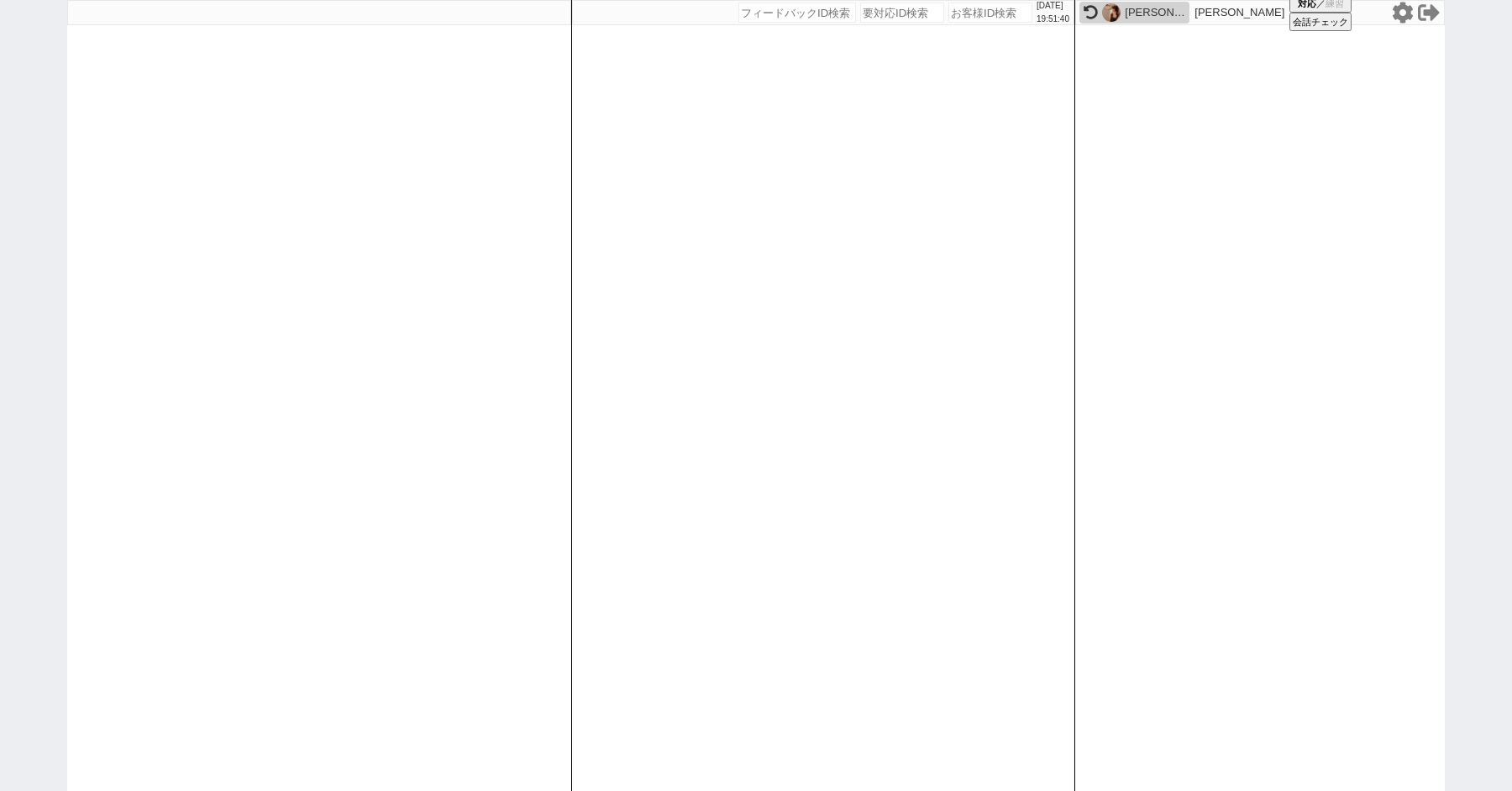
paste input "617408"
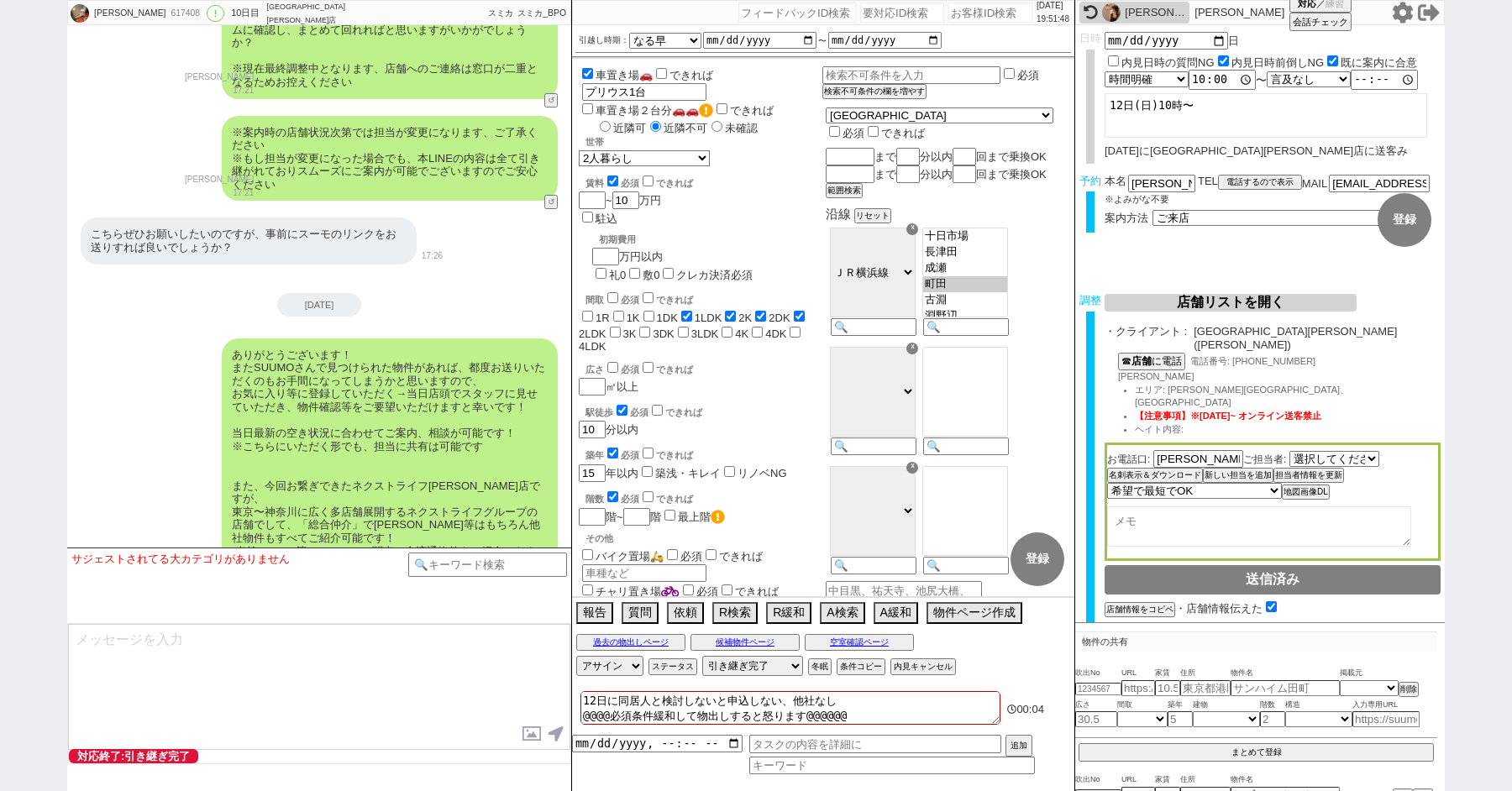
scroll to position [10004, 0]
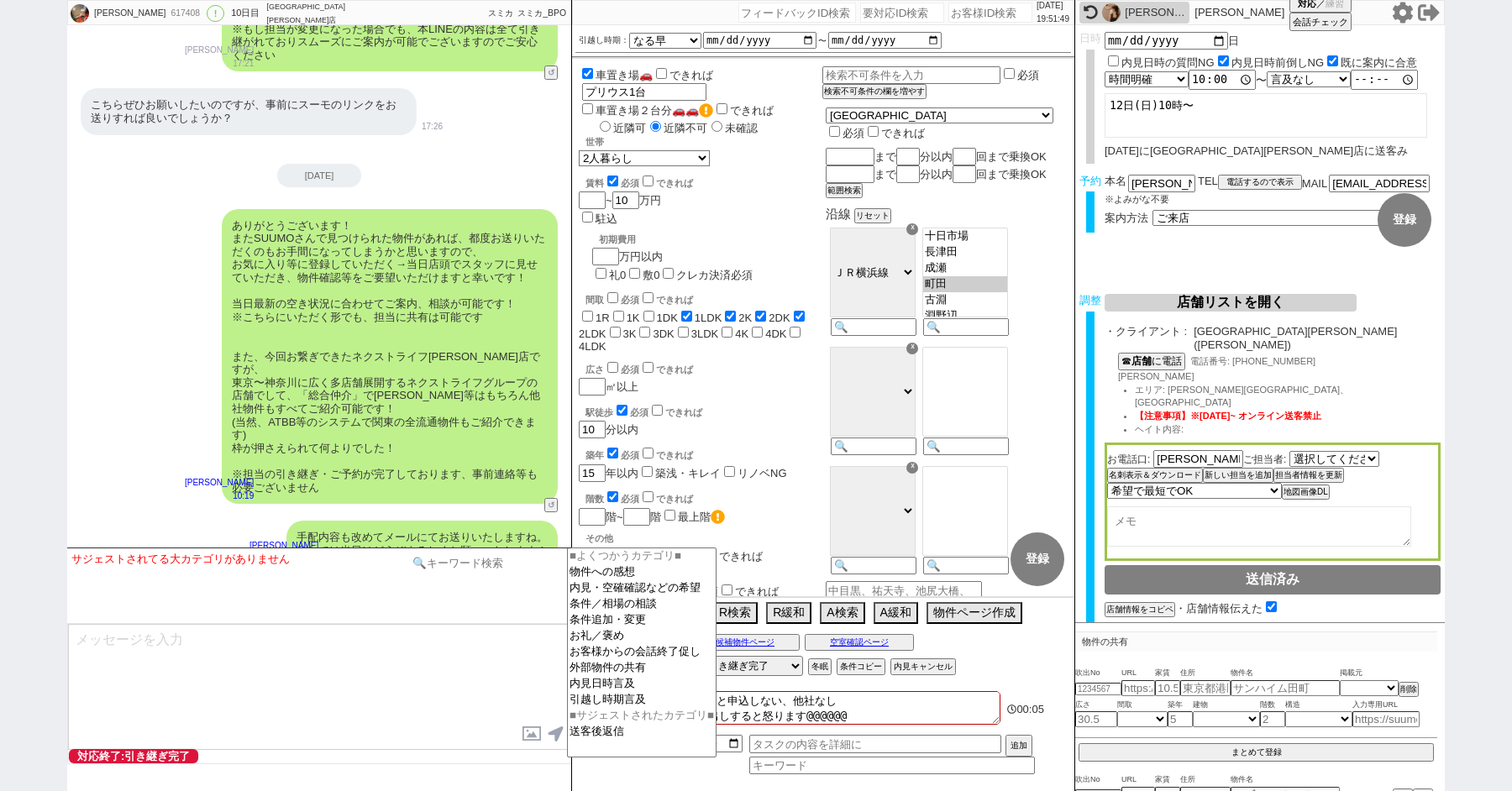
click at [444, 561] on input at bounding box center [487, 563] width 159 height 21
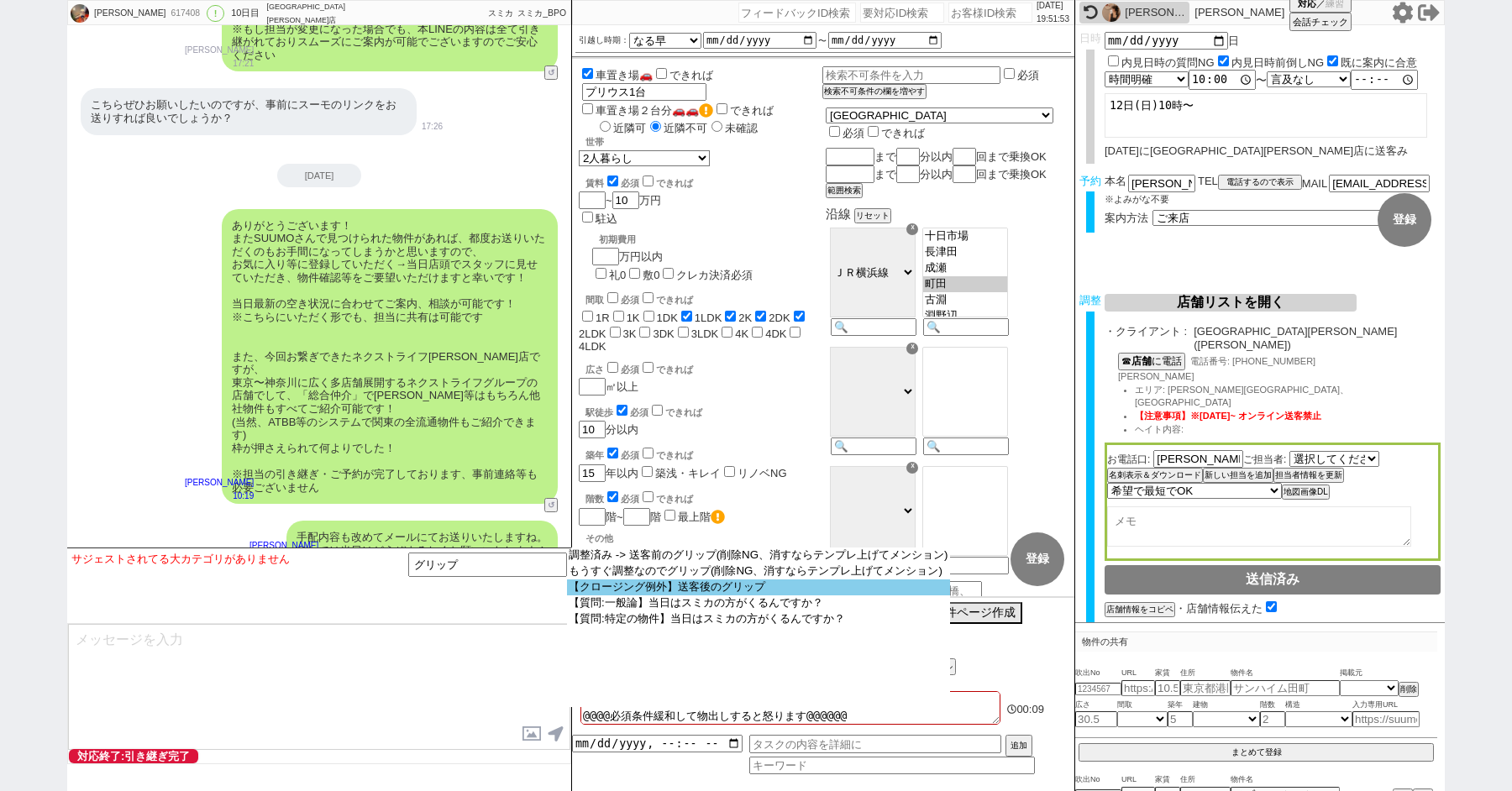
click at [657, 596] on option "【クロージング例外】送客後のグリップ" at bounding box center [758, 587] width 383 height 16
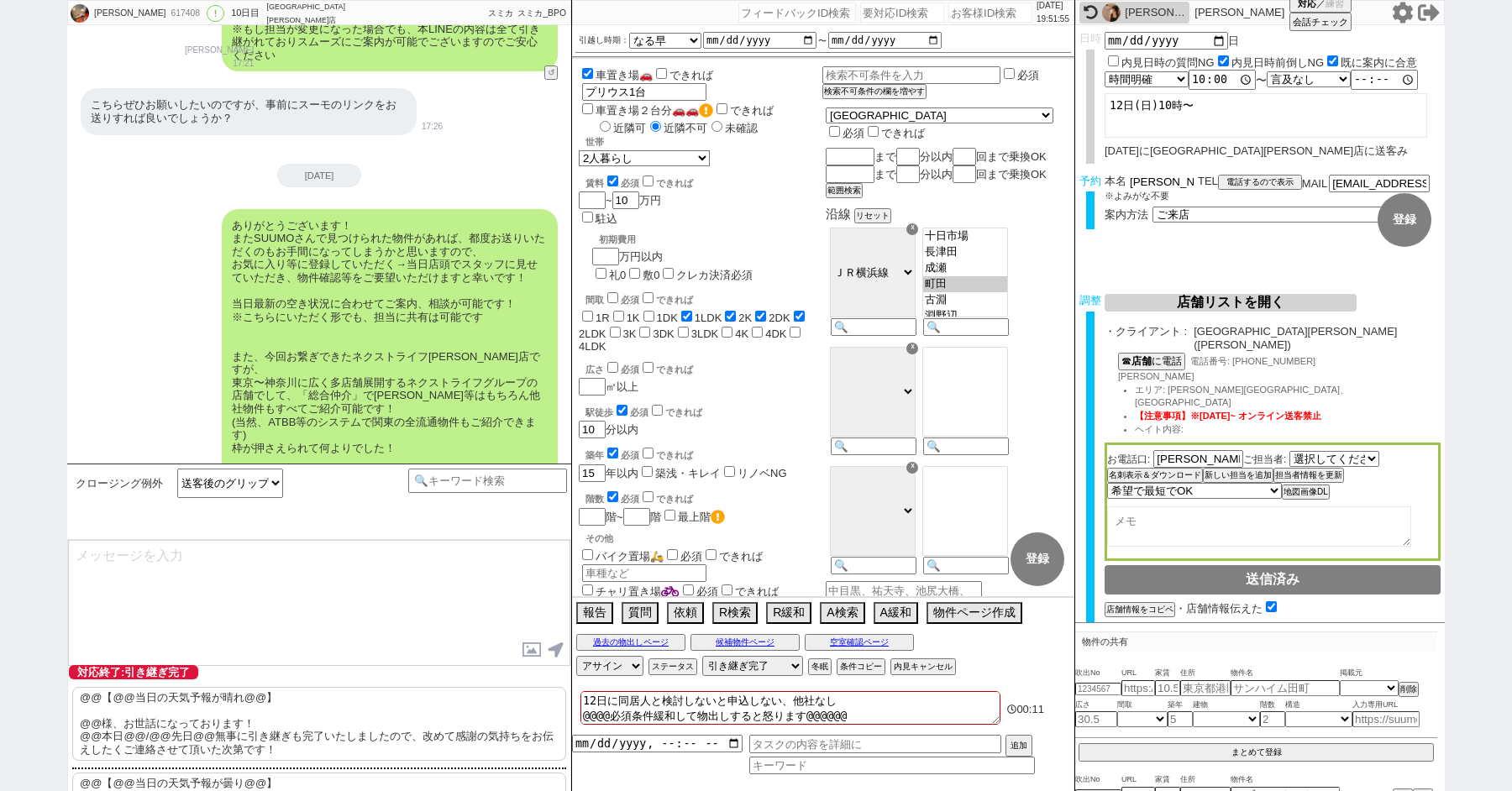
drag, startPoint x: 1152, startPoint y: 177, endPoint x: 1064, endPoint y: 177, distance: 88.0
click at [1069, 177] on div "佐藤千愛 617408 ! 0 10日目 ネクストライフ町田店 冬眠中 自社客 スミカ スミカ_BPO チャット全表示 2025-10-02 新しくフォローさ…" at bounding box center [756, 396] width 1377 height 791
click at [134, 740] on p "@@【@@当日の天気予報が晴れ@@】 @@様、お世話になっております！ @@本日@@/@@先日@@無事に引き継ぎも完了いたしましたので、改めて感謝の気持ちをお…" at bounding box center [319, 724] width 494 height 74
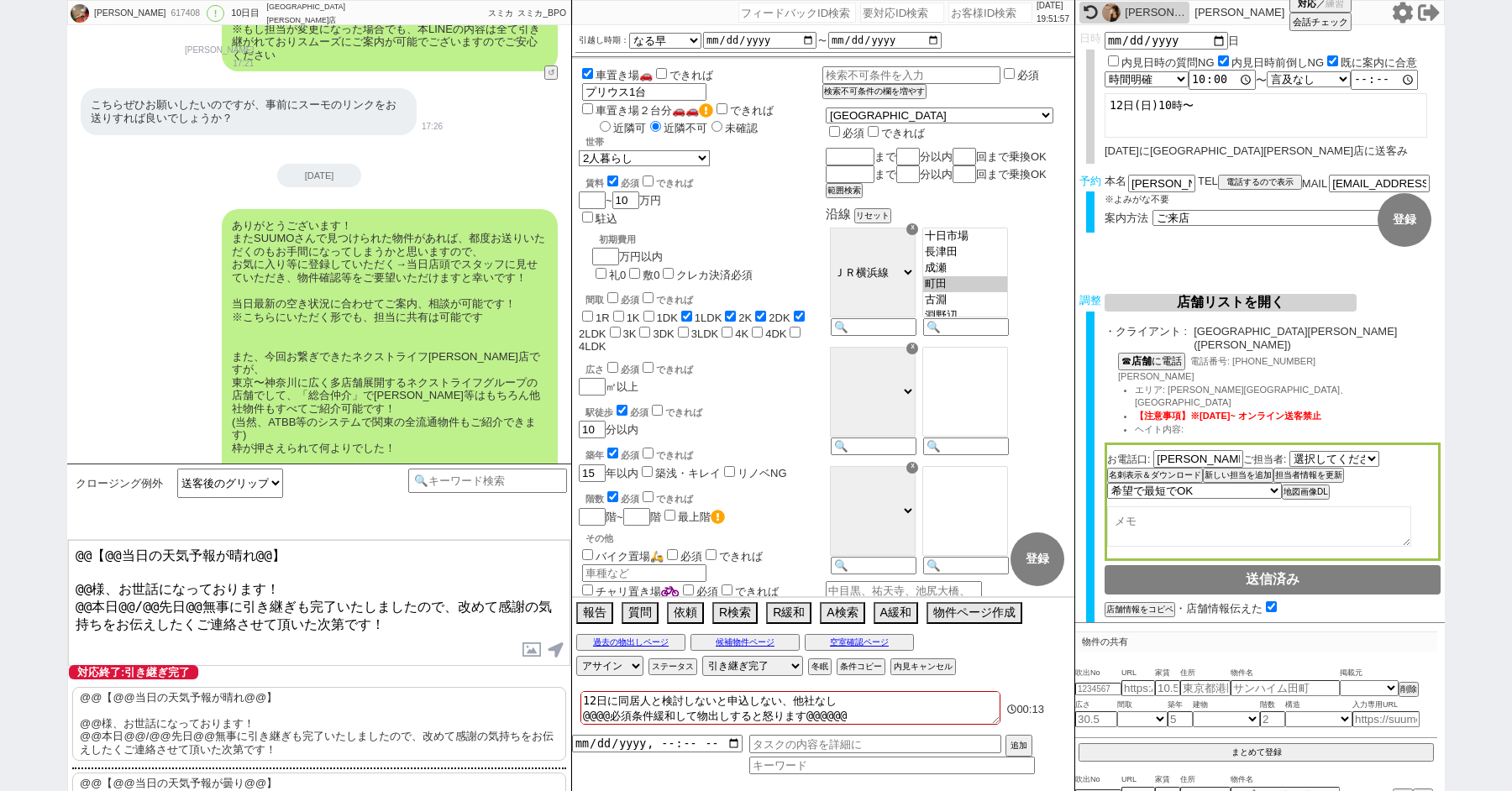
drag, startPoint x: 87, startPoint y: 578, endPoint x: 0, endPoint y: 424, distance: 176.9
click at [20, 473] on div "佐藤千愛 617408 ! 0 10日目 ネクストライフ町田店 冬眠中 自社客 スミカ スミカ_BPO チャット全表示 2025-10-02 新しくフォローさ…" at bounding box center [756, 396] width 1512 height 791
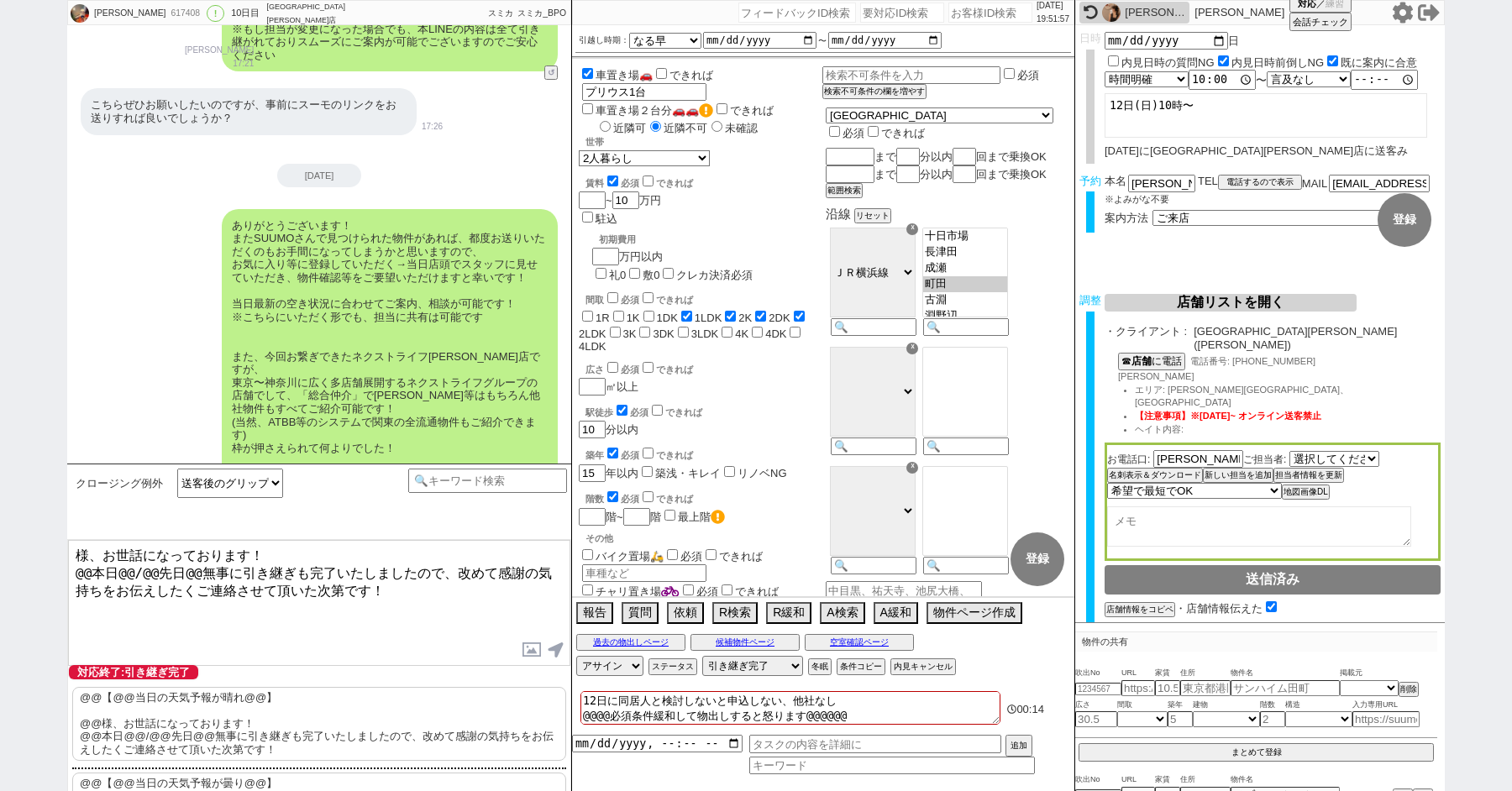
paste textarea "佐藤"
drag, startPoint x: 189, startPoint y: 565, endPoint x: 20, endPoint y: 565, distance: 169.0
click at [20, 565] on div "佐藤千愛 617408 ! 0 10日目 ネクストライフ町田店 冬眠中 自社客 スミカ スミカ_BPO チャット全表示 2025-10-02 新しくフォローさ…" at bounding box center [756, 396] width 1512 height 791
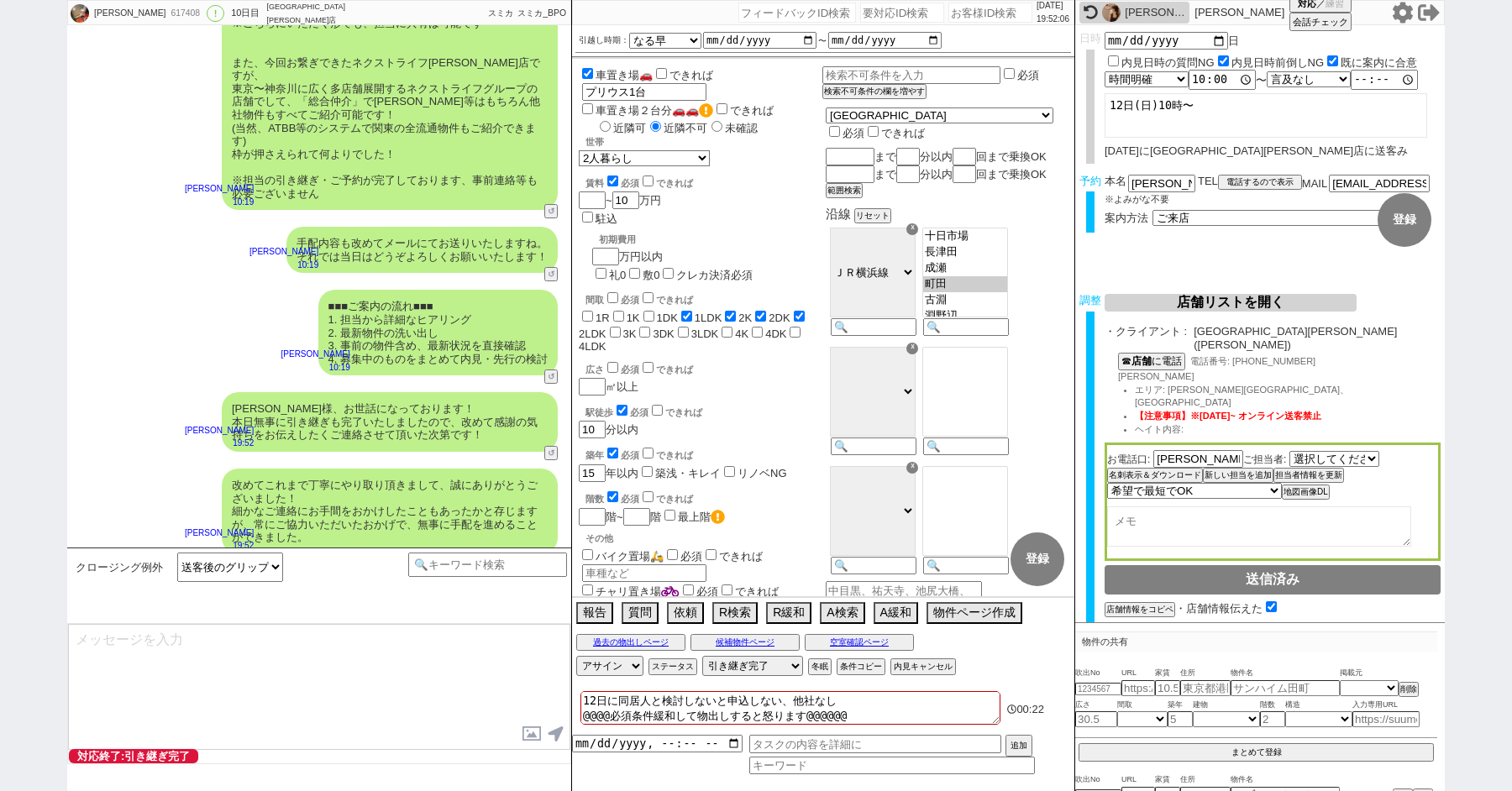
scroll to position [10375, 0]
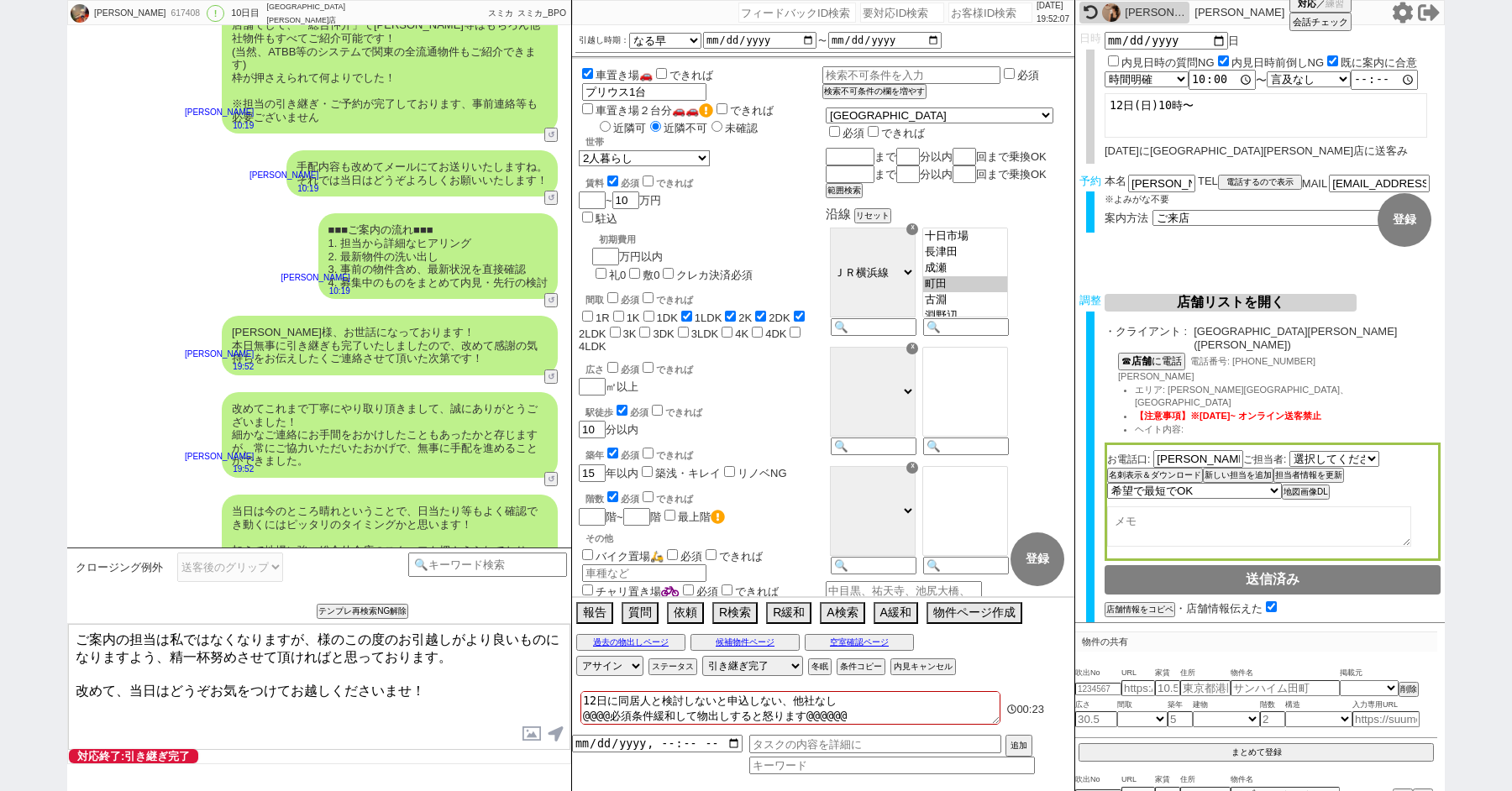
paste textarea "佐藤"
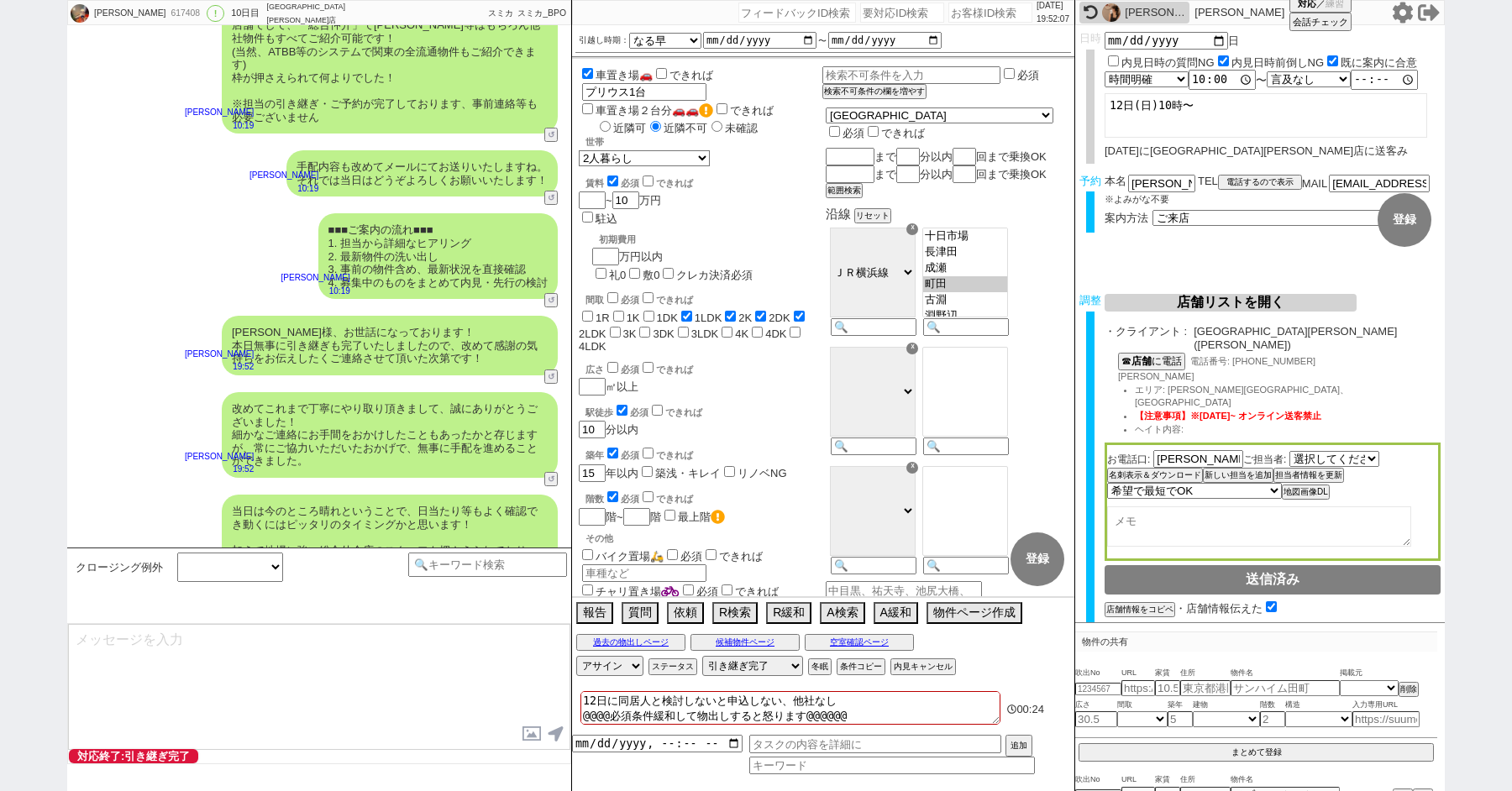
scroll to position [10477, 0]
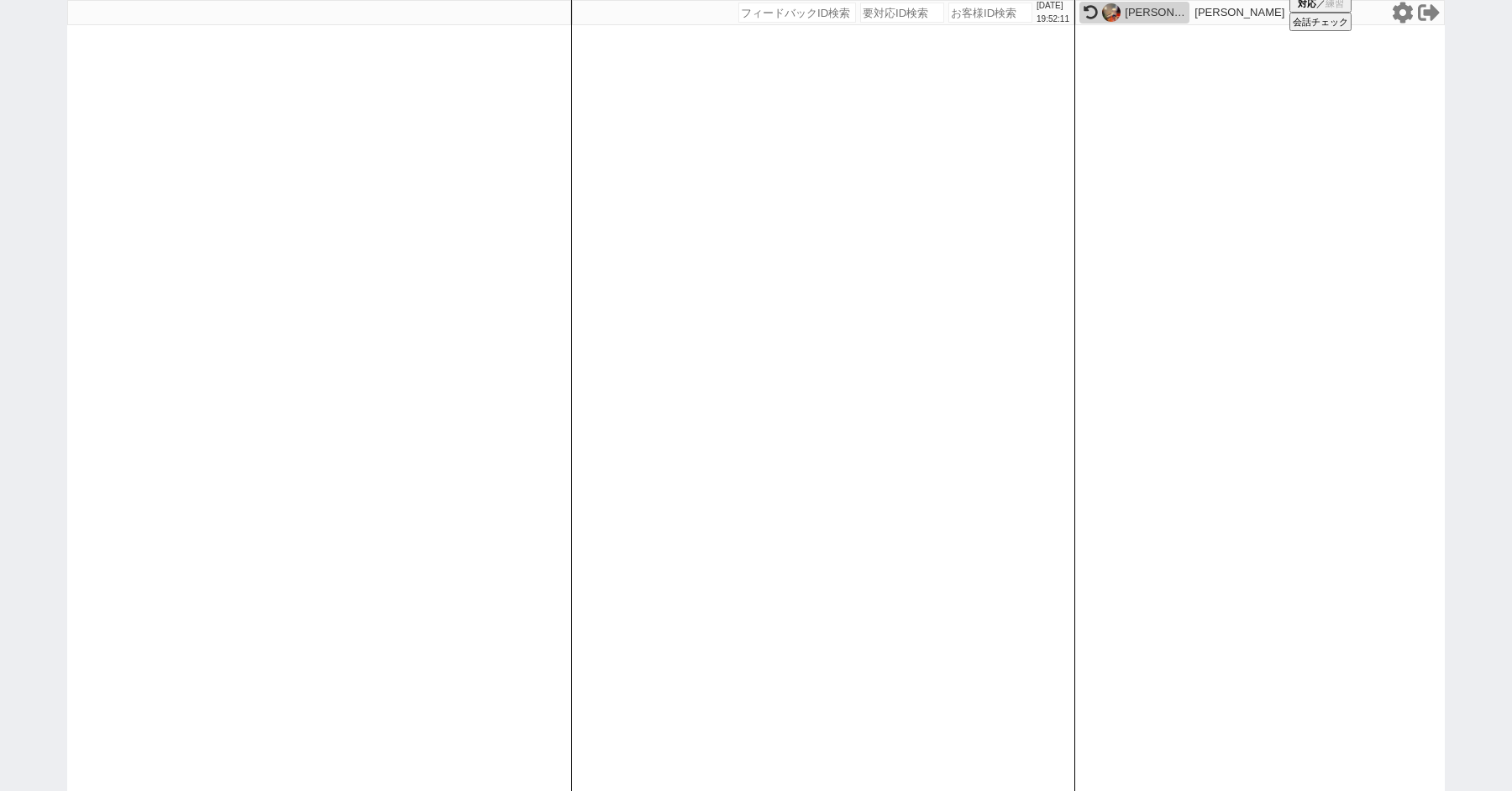
paste input "617505"
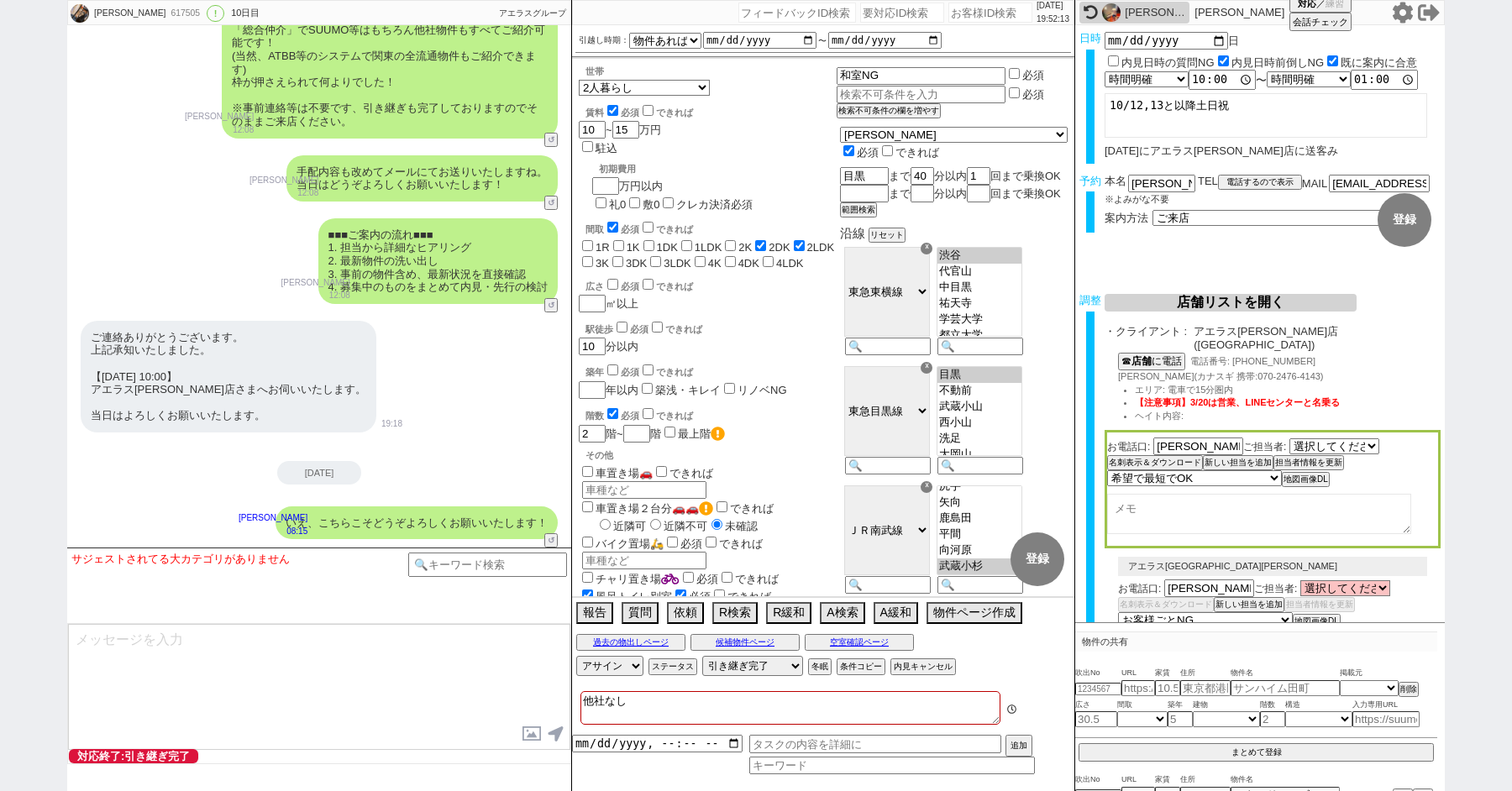
scroll to position [111, 0]
click at [457, 562] on input at bounding box center [487, 563] width 159 height 21
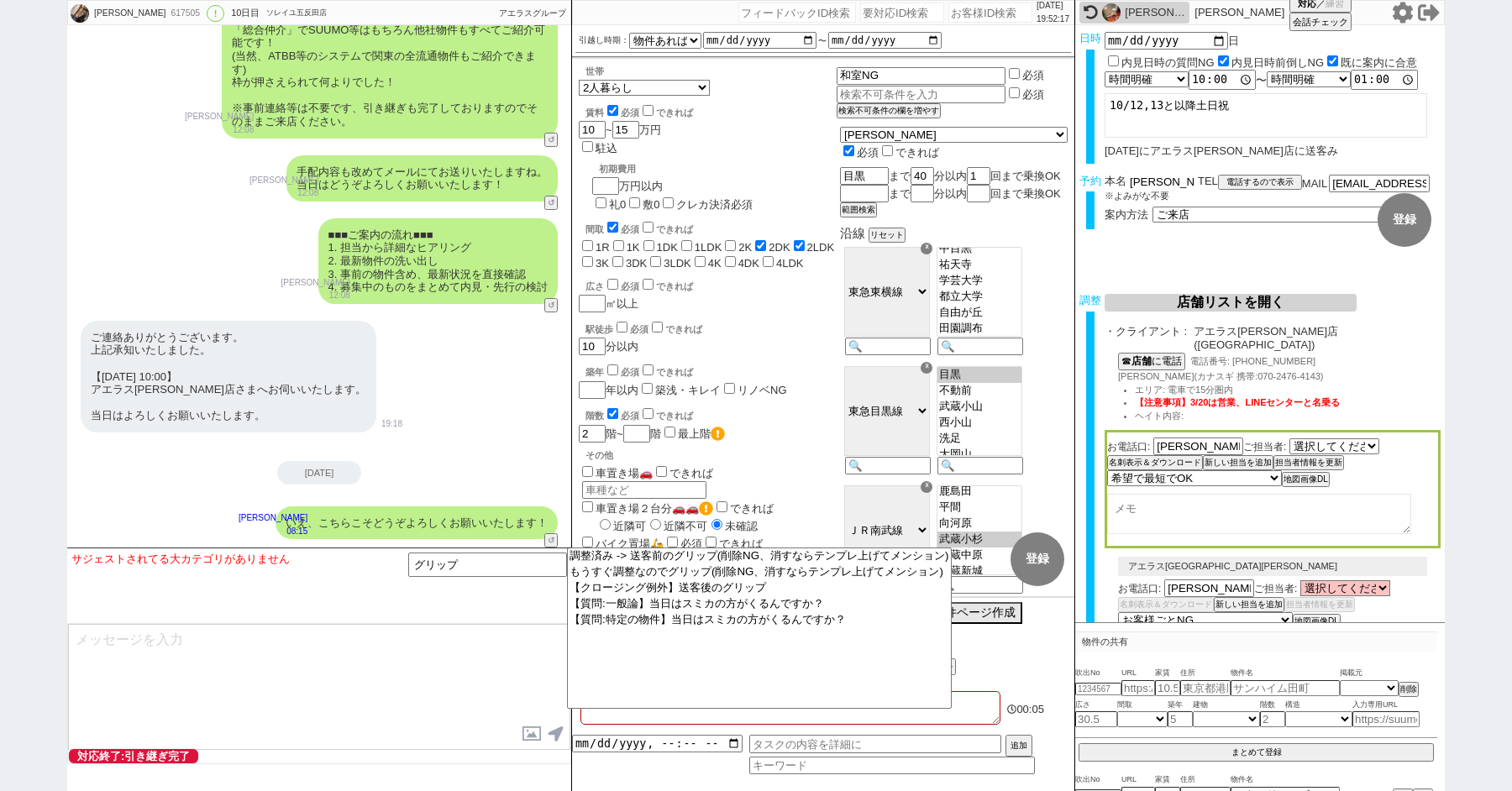
drag, startPoint x: 1152, startPoint y: 182, endPoint x: 1046, endPoint y: 179, distance: 106.0
click at [1056, 179] on div "Kengo Komori 617505 ! 0 10日目 ソレイユ五反田店 冬眠中 自社客 アエラスグループ スミカ_BPO チャット全表示 2025-10-…" at bounding box center [756, 396] width 1377 height 791
click at [755, 596] on option "【クロージング例外】送客後のグリップ" at bounding box center [758, 587] width 383 height 16
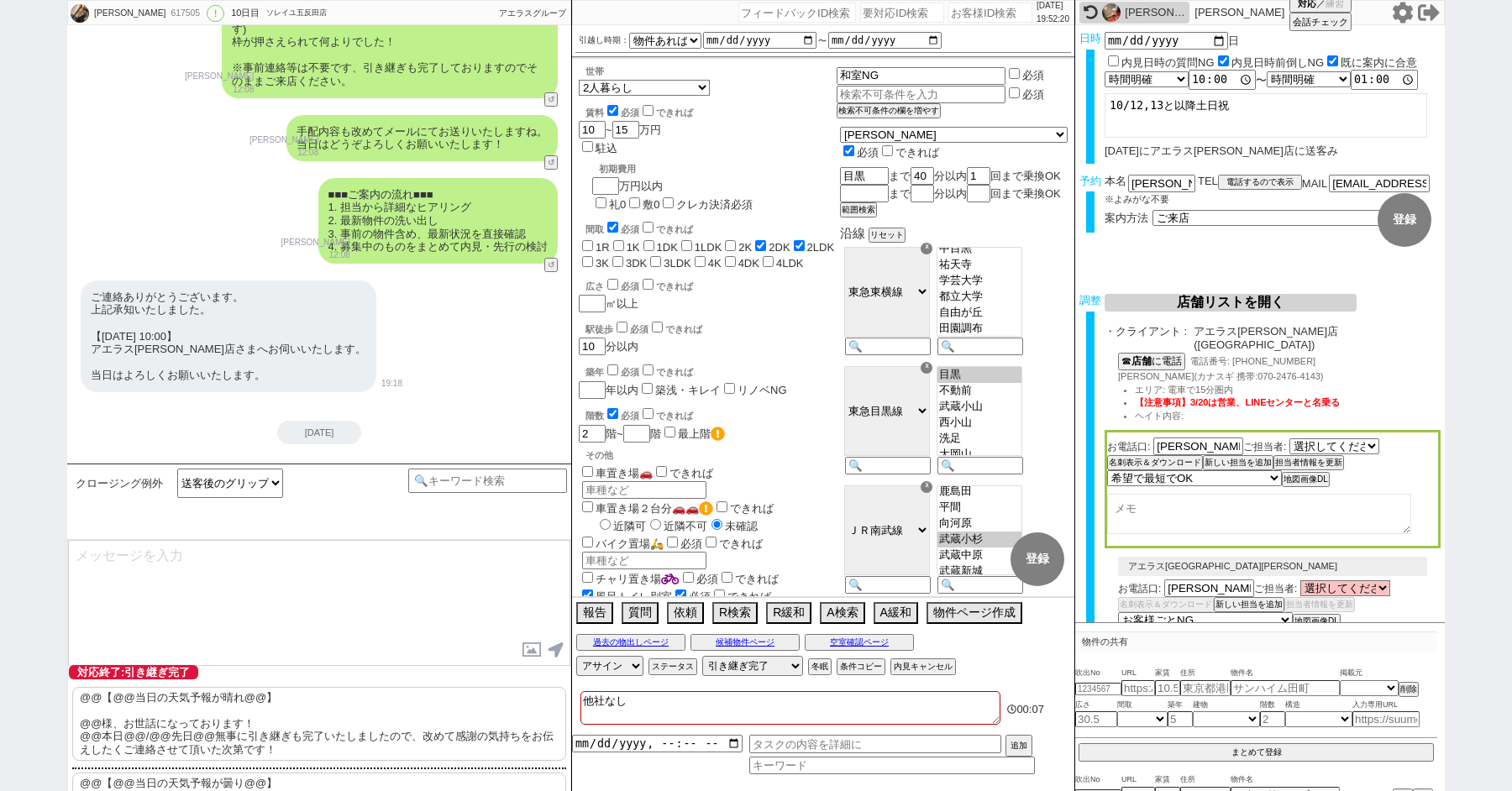
click at [148, 729] on p "@@【@@当日の天気予報が晴れ@@】 @@様、お世話になっております！ @@本日@@/@@先日@@無事に引き継ぎも完了いたしましたので、改めて感謝の気持ちをお…" at bounding box center [319, 724] width 494 height 74
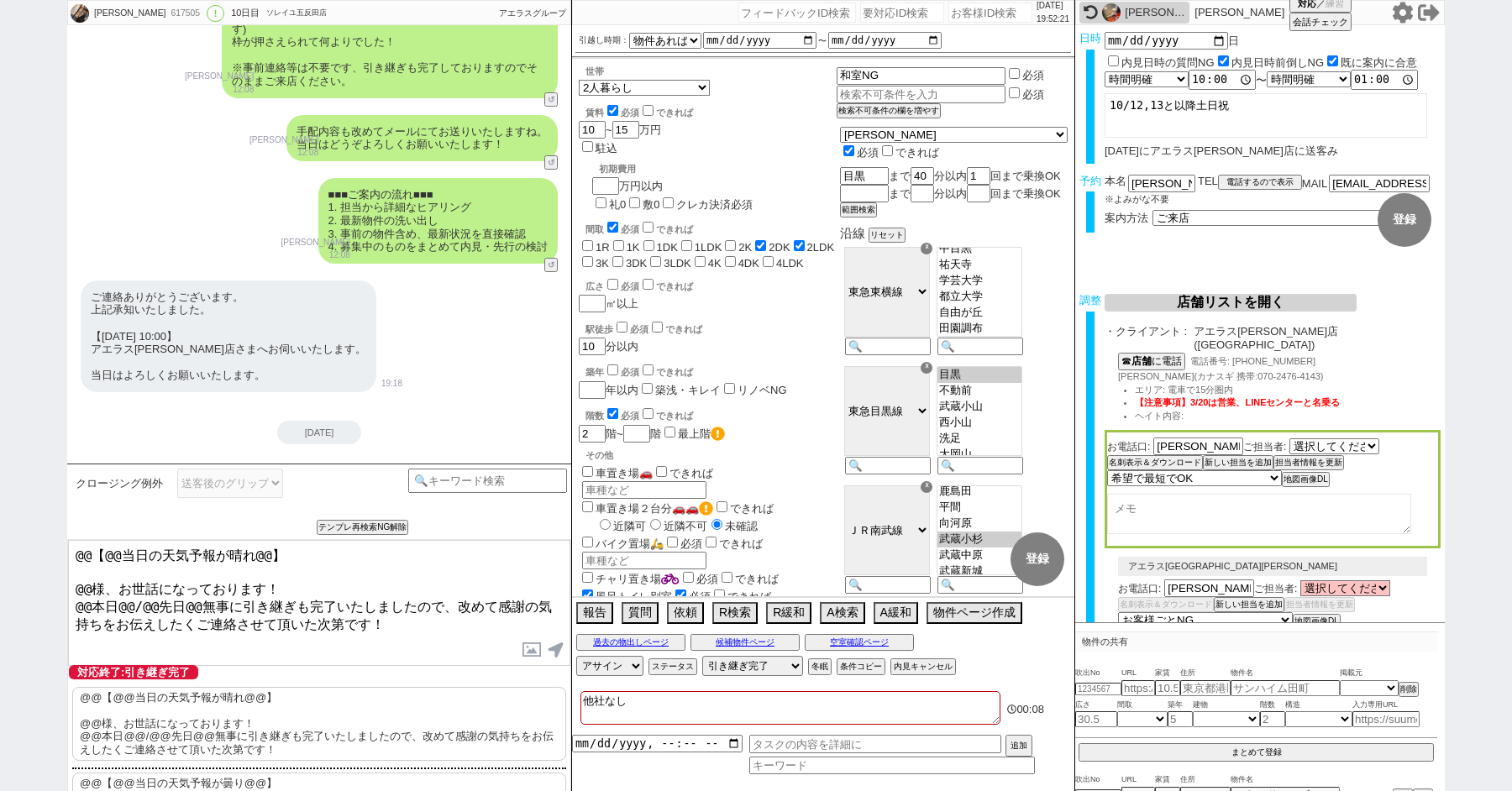
drag, startPoint x: 85, startPoint y: 577, endPoint x: 31, endPoint y: 504, distance: 90.8
click at [42, 524] on div "Kengo Komori 617505 ! 0 10日目 ソレイユ五反田店 冬眠中 自社客 アエラスグループ スミカ_BPO チャット全表示 2025-10-…" at bounding box center [756, 396] width 1512 height 791
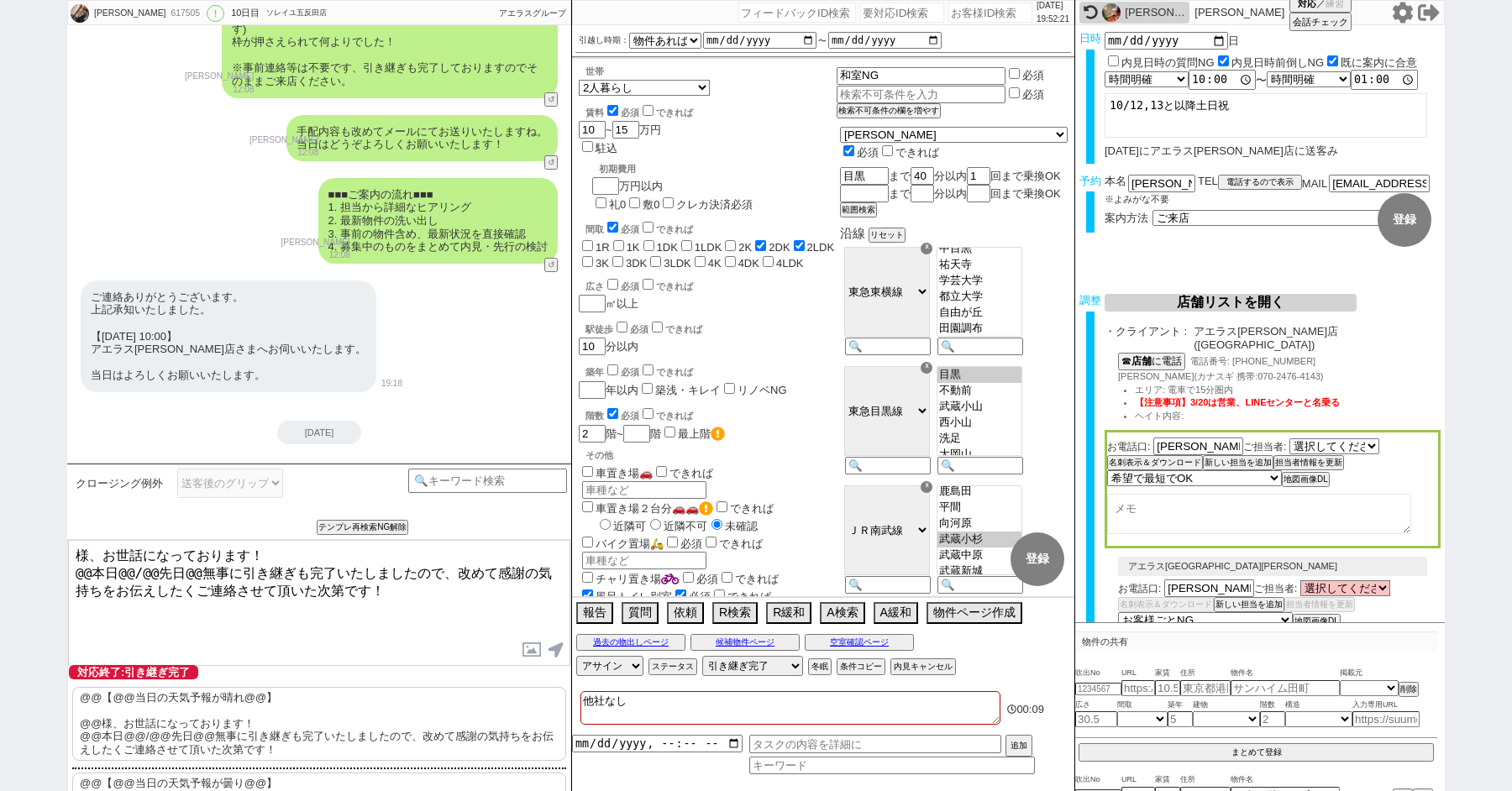
paste textarea "小森"
drag, startPoint x: 192, startPoint y: 568, endPoint x: 51, endPoint y: 567, distance: 141.0
click at [52, 568] on div "Kengo Komori 617505 ! 0 10日目 ソレイユ五反田店 冬眠中 自社客 アエラスグループ スミカ_BPO チャット全表示 2025-10-…" at bounding box center [756, 396] width 1512 height 791
click at [395, 592] on textarea "小森様、お世話になっております！ 本日無事に引き継ぎも完了いたしましたので、改めて感謝の気持ちをお伝えしたくご連絡させて頂いた次第です！" at bounding box center [318, 603] width 502 height 126
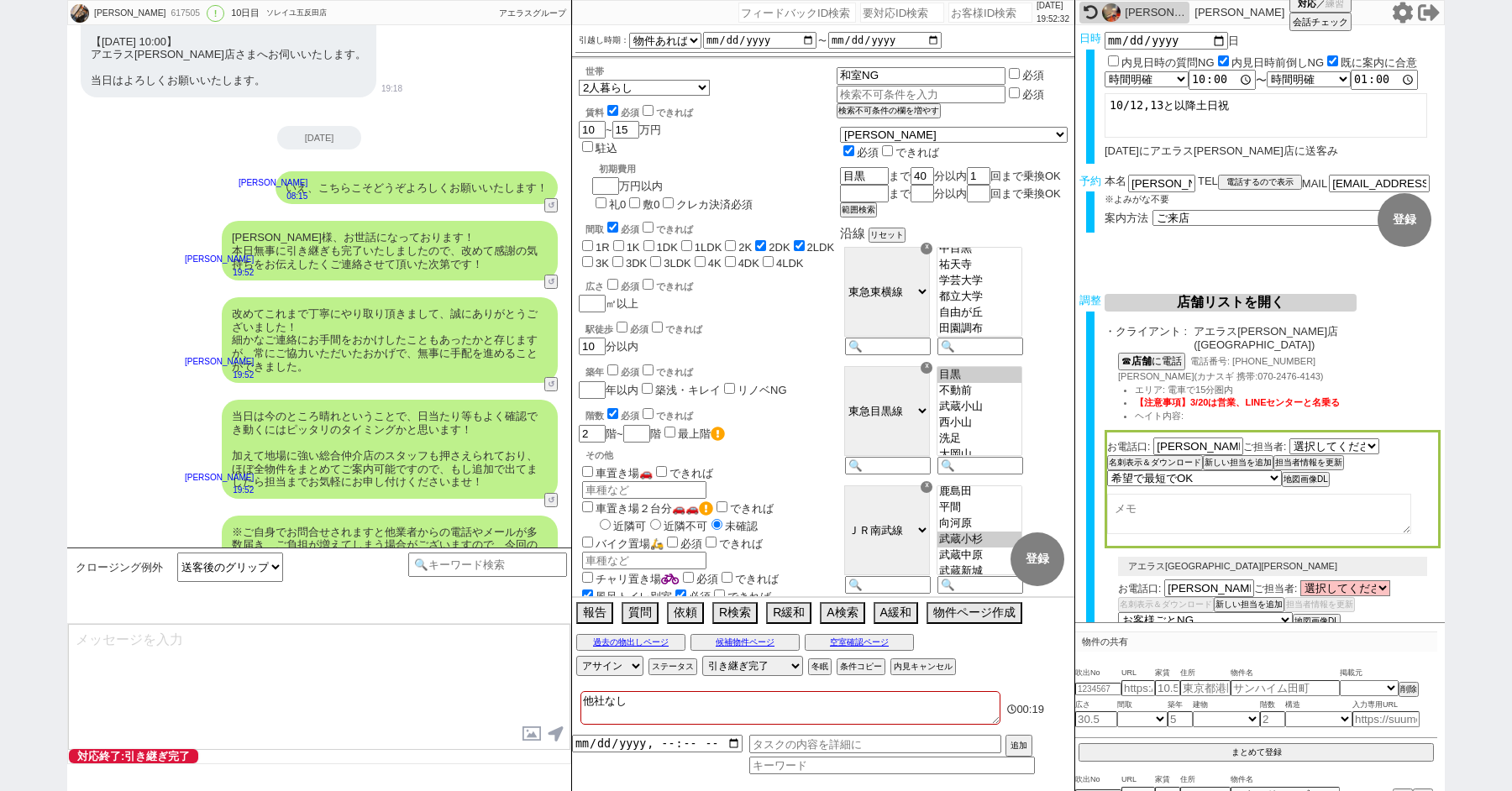
scroll to position [9908, 0]
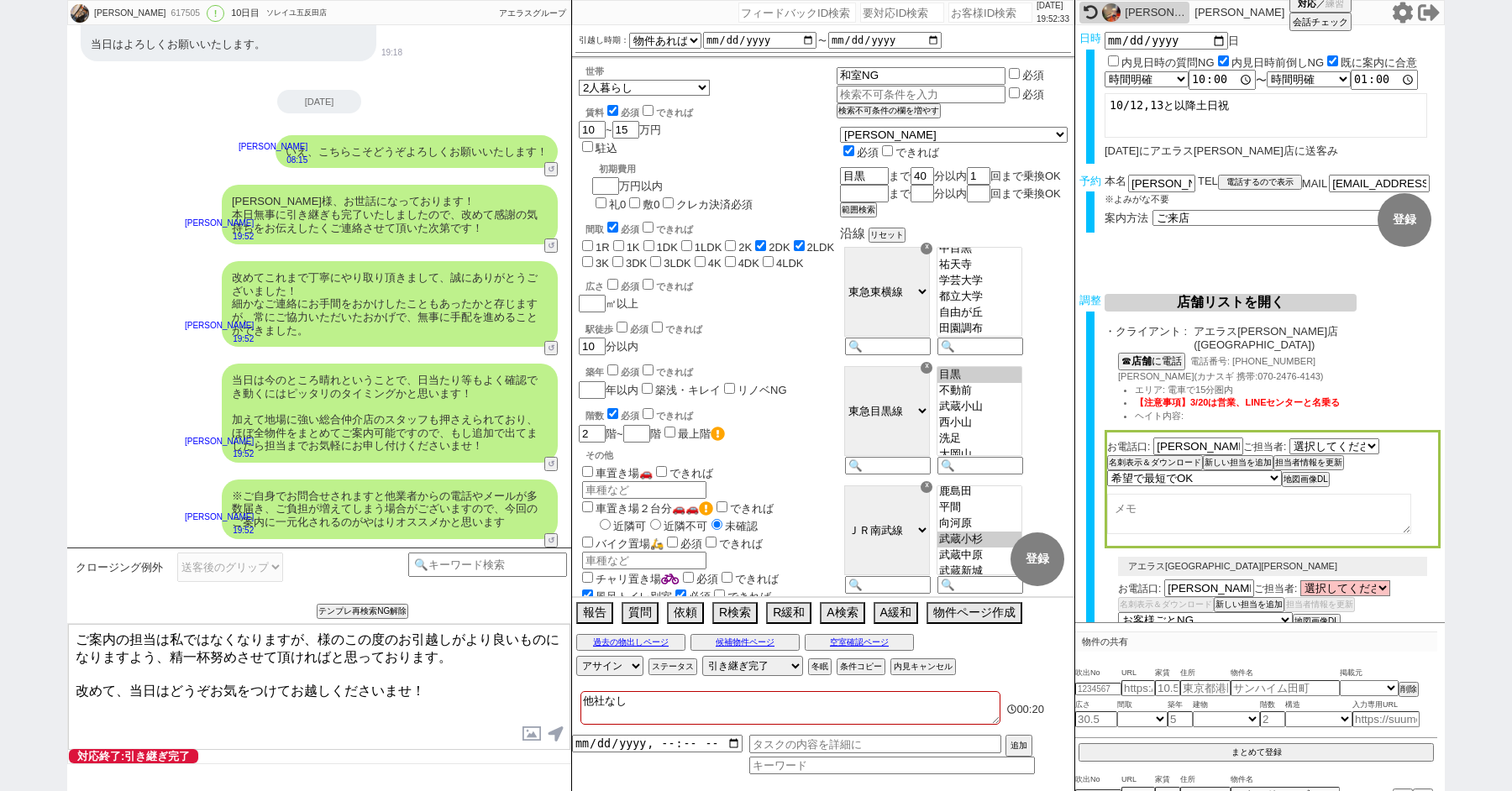
paste textarea "小森"
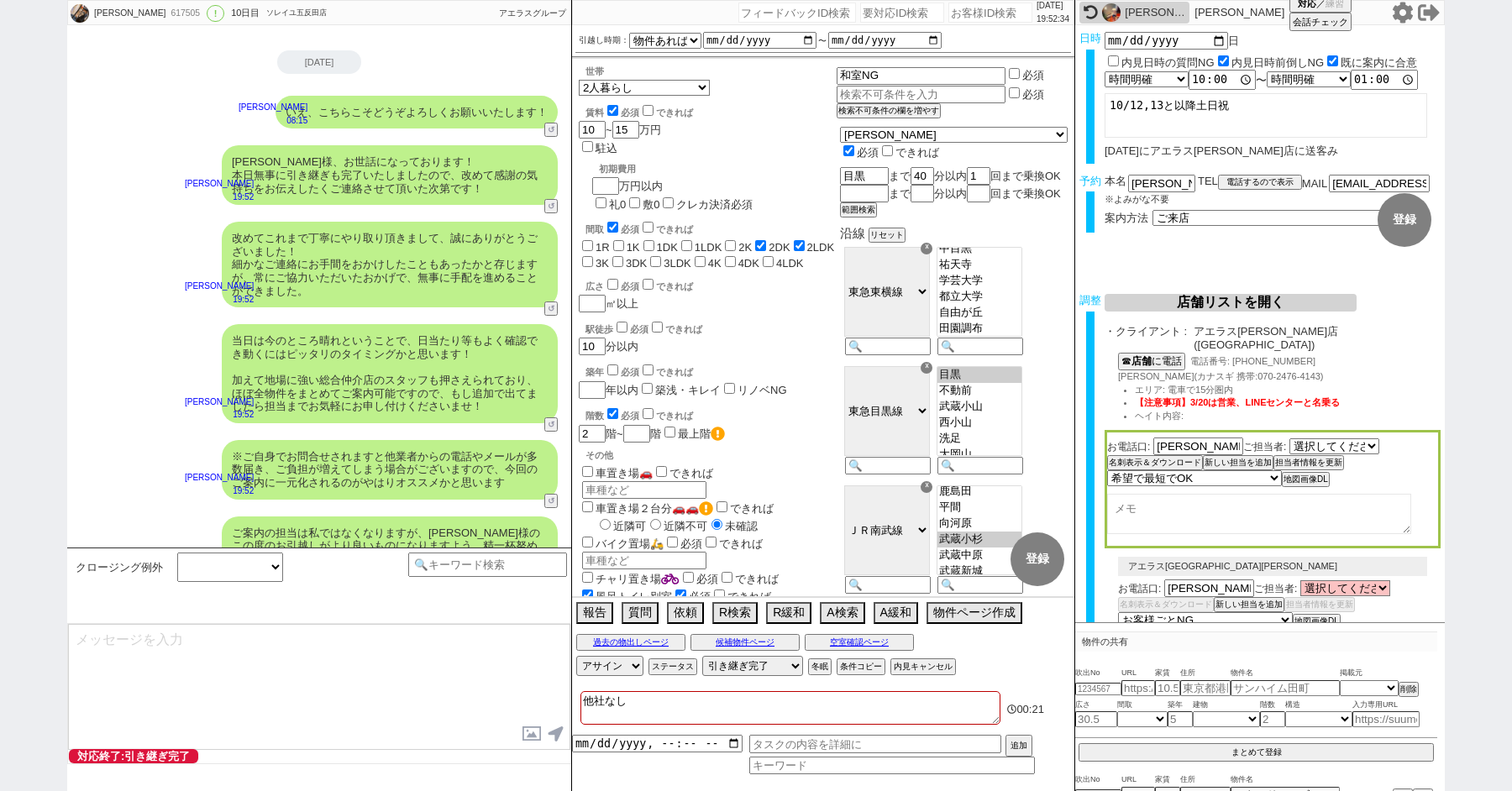
scroll to position [10011, 0]
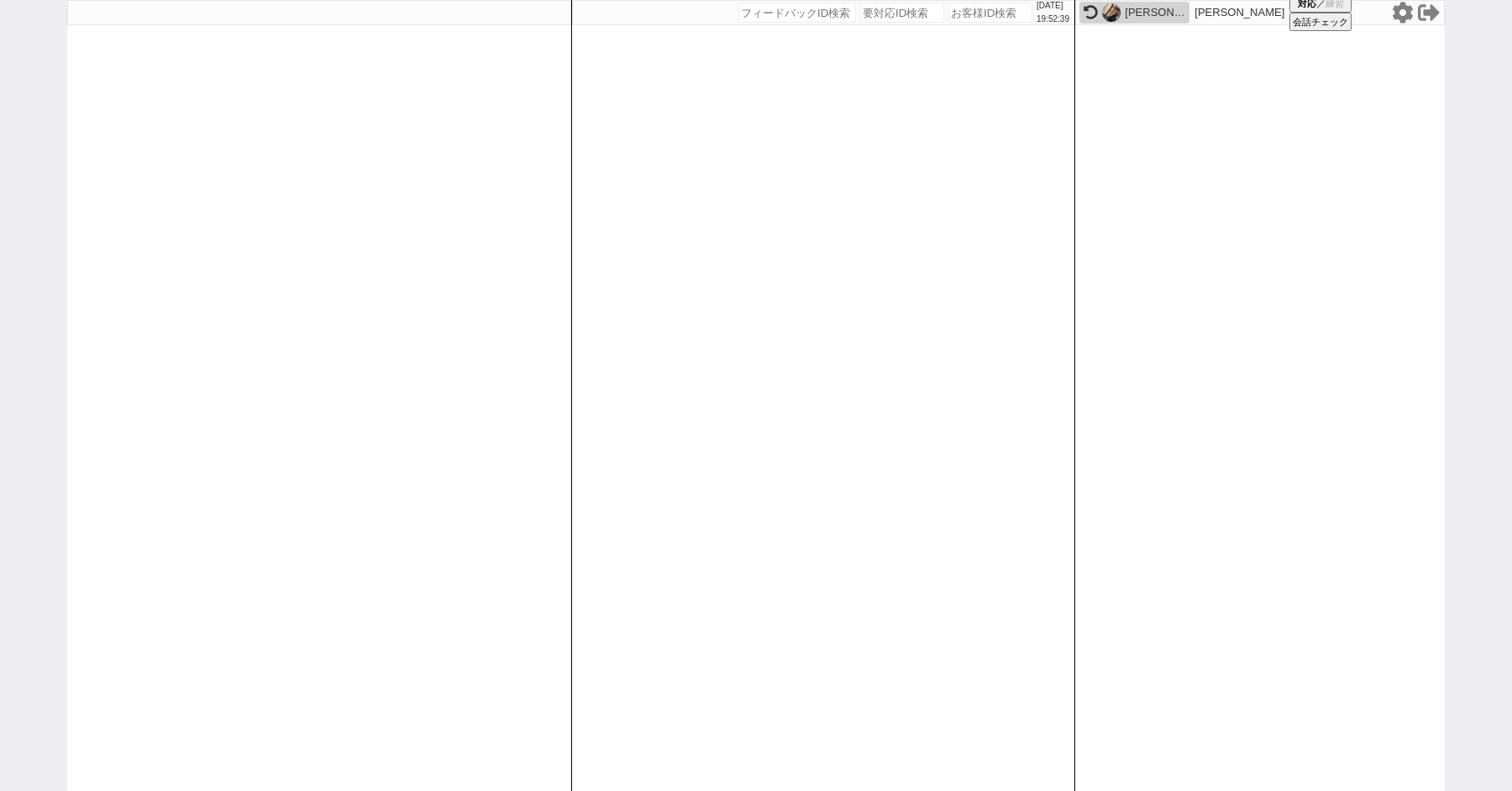
paste input "617578"
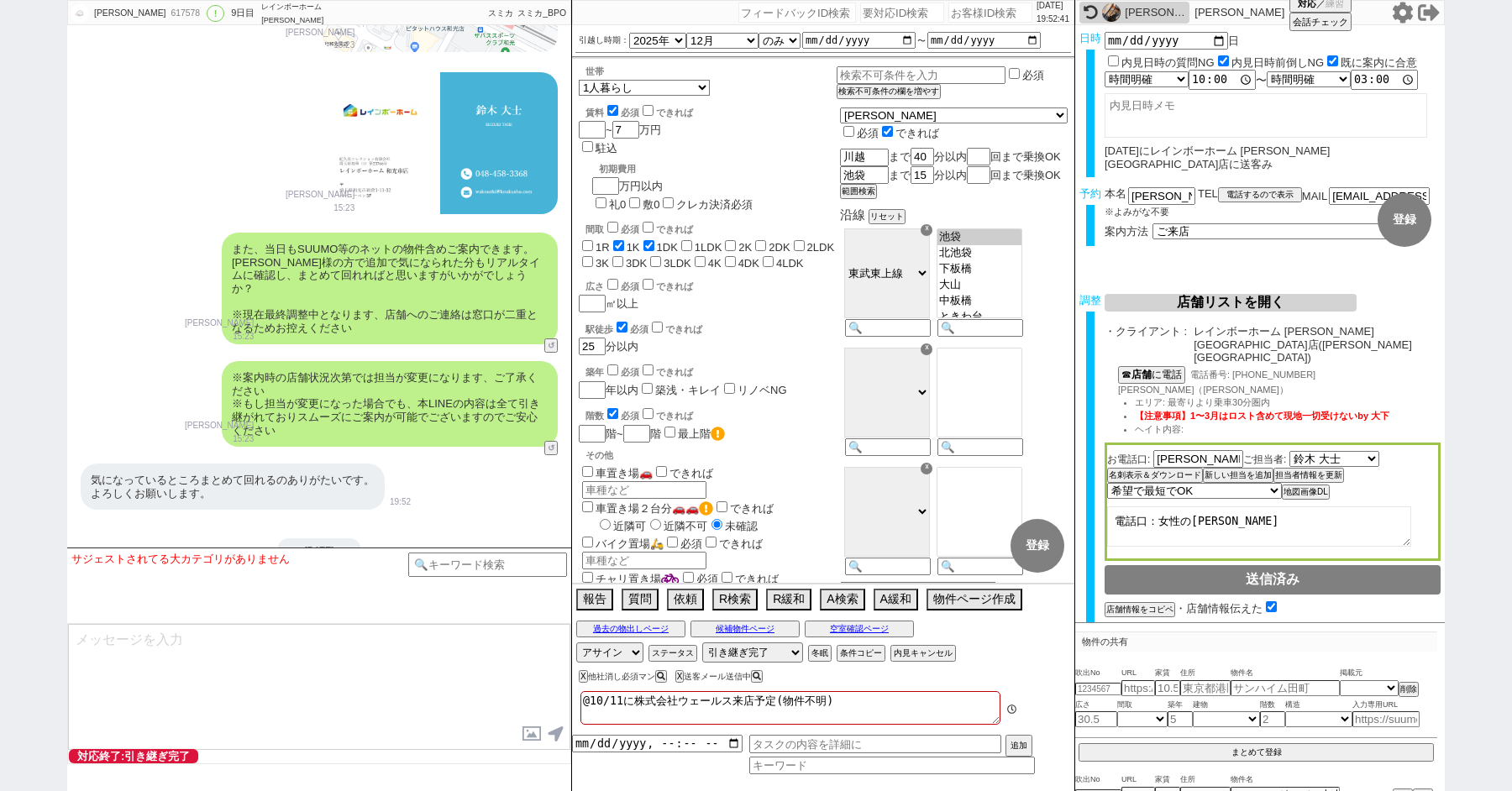
scroll to position [10355, 0]
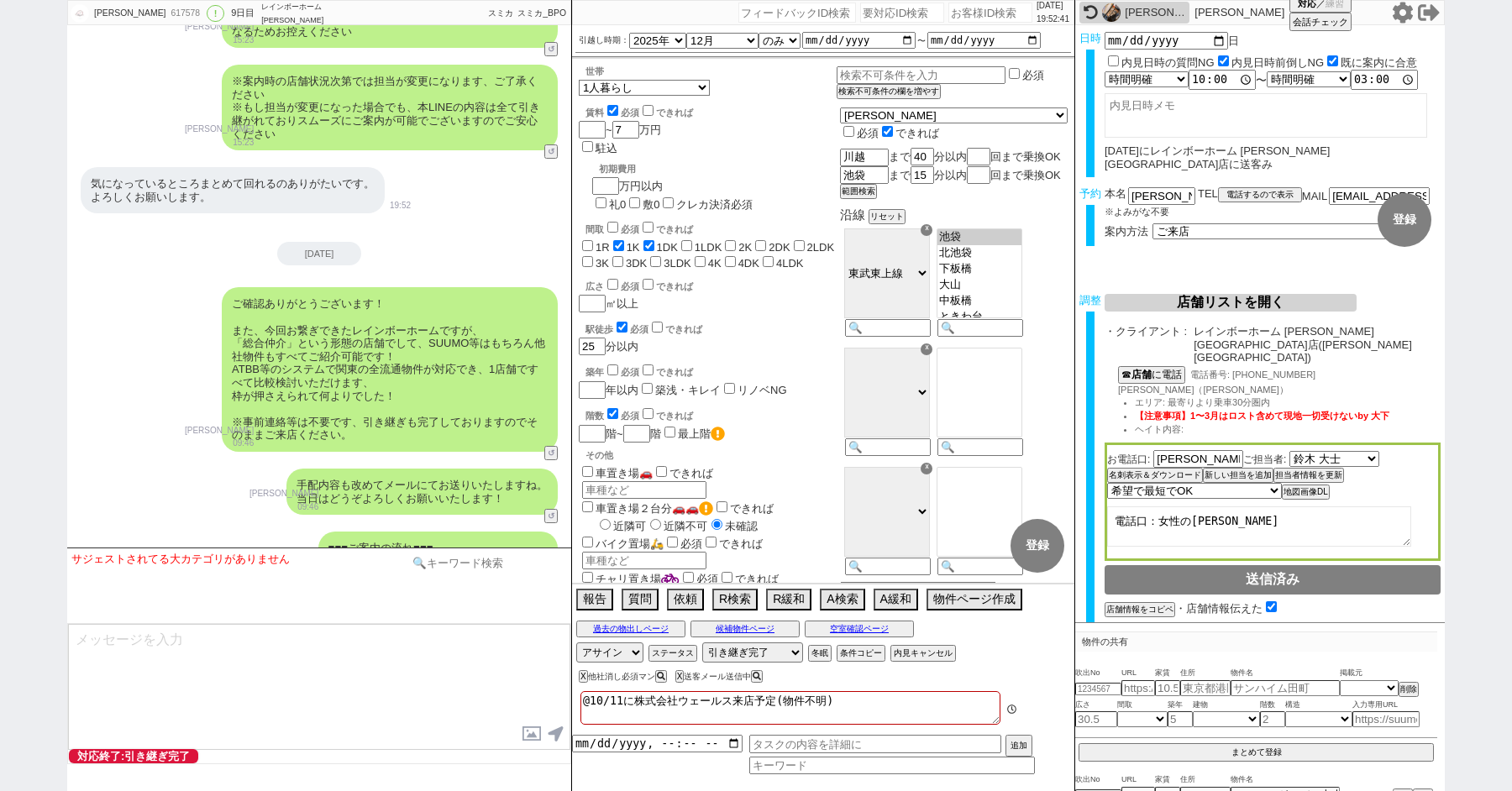
click at [472, 574] on input at bounding box center [487, 563] width 159 height 21
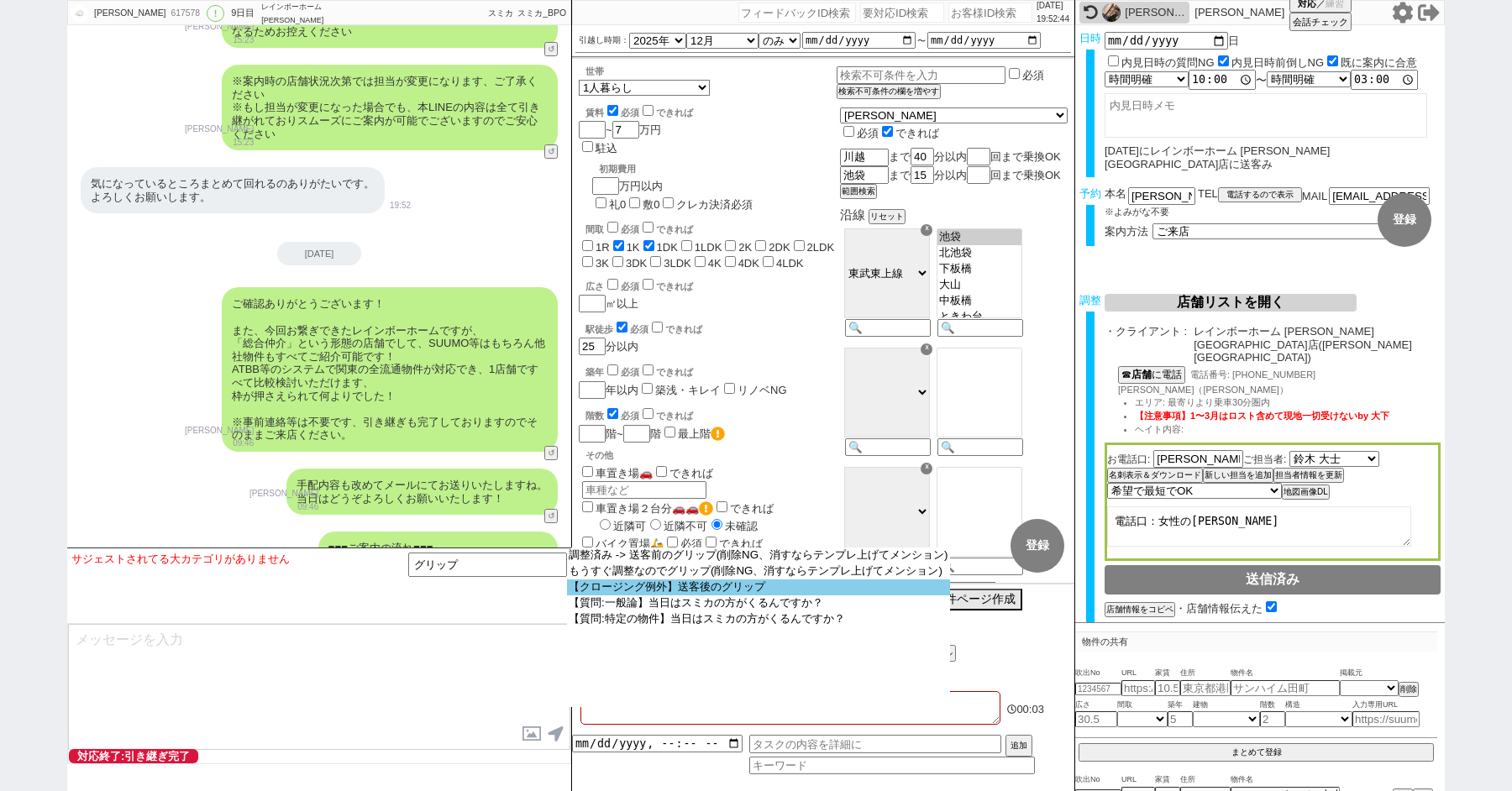
click at [623, 596] on option "【クロージング例外】送客後のグリップ" at bounding box center [758, 587] width 383 height 16
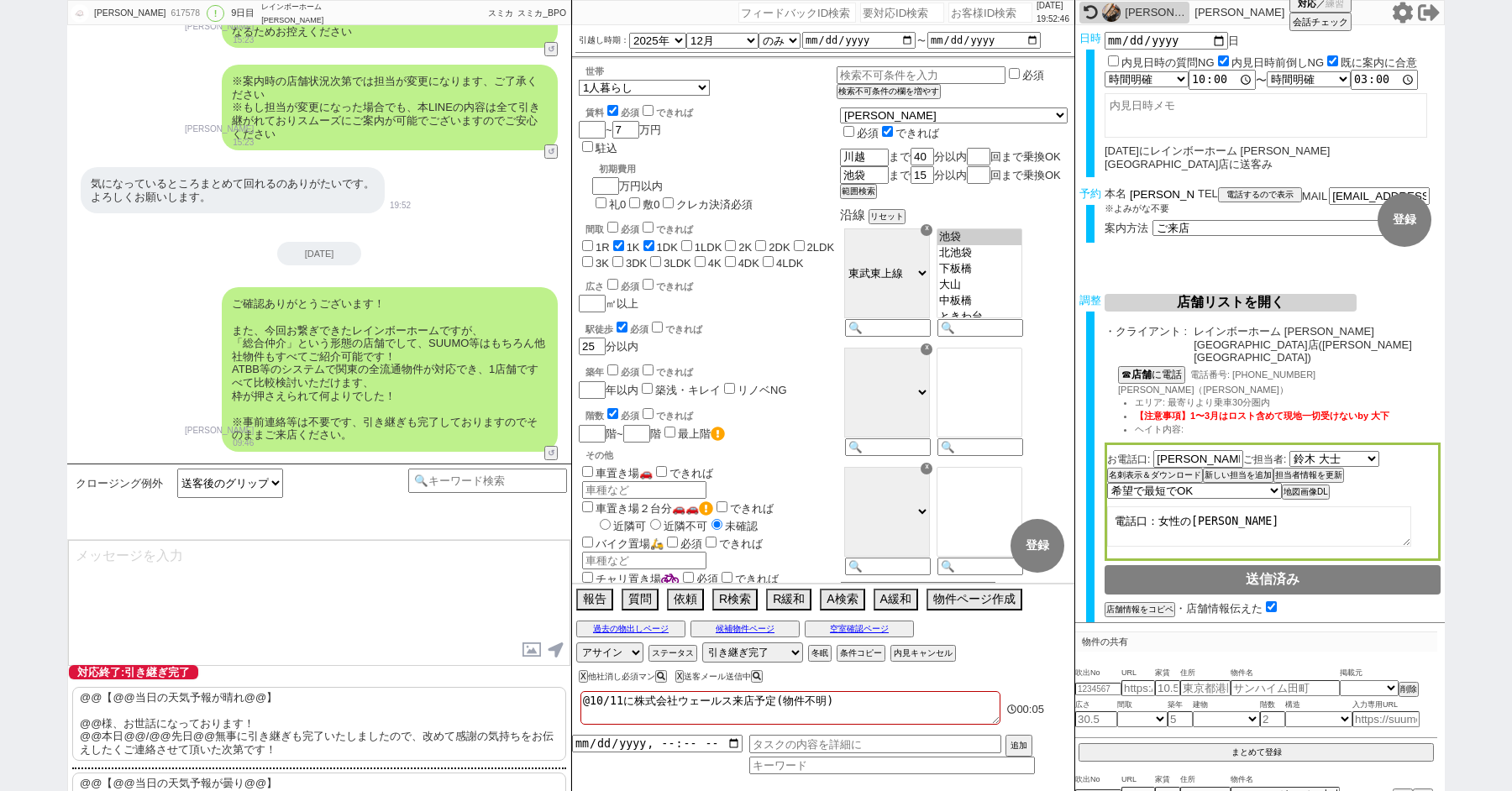
drag, startPoint x: 1151, startPoint y: 181, endPoint x: 1064, endPoint y: 180, distance: 87.0
click at [1066, 180] on div "野口陽香 617578 ! 0 9日目 レインボーホーム 和光市店 冬眠中 自社客 スミカ スミカ_BPO チャット全表示 2025-10-03 新しくフォロ…" at bounding box center [756, 396] width 1377 height 791
click at [163, 710] on p "@@【@@当日の天気予報が晴れ@@】 @@様、お世話になっております！ @@本日@@/@@先日@@無事に引き継ぎも完了いたしましたので、改めて感謝の気持ちをお…" at bounding box center [319, 724] width 494 height 74
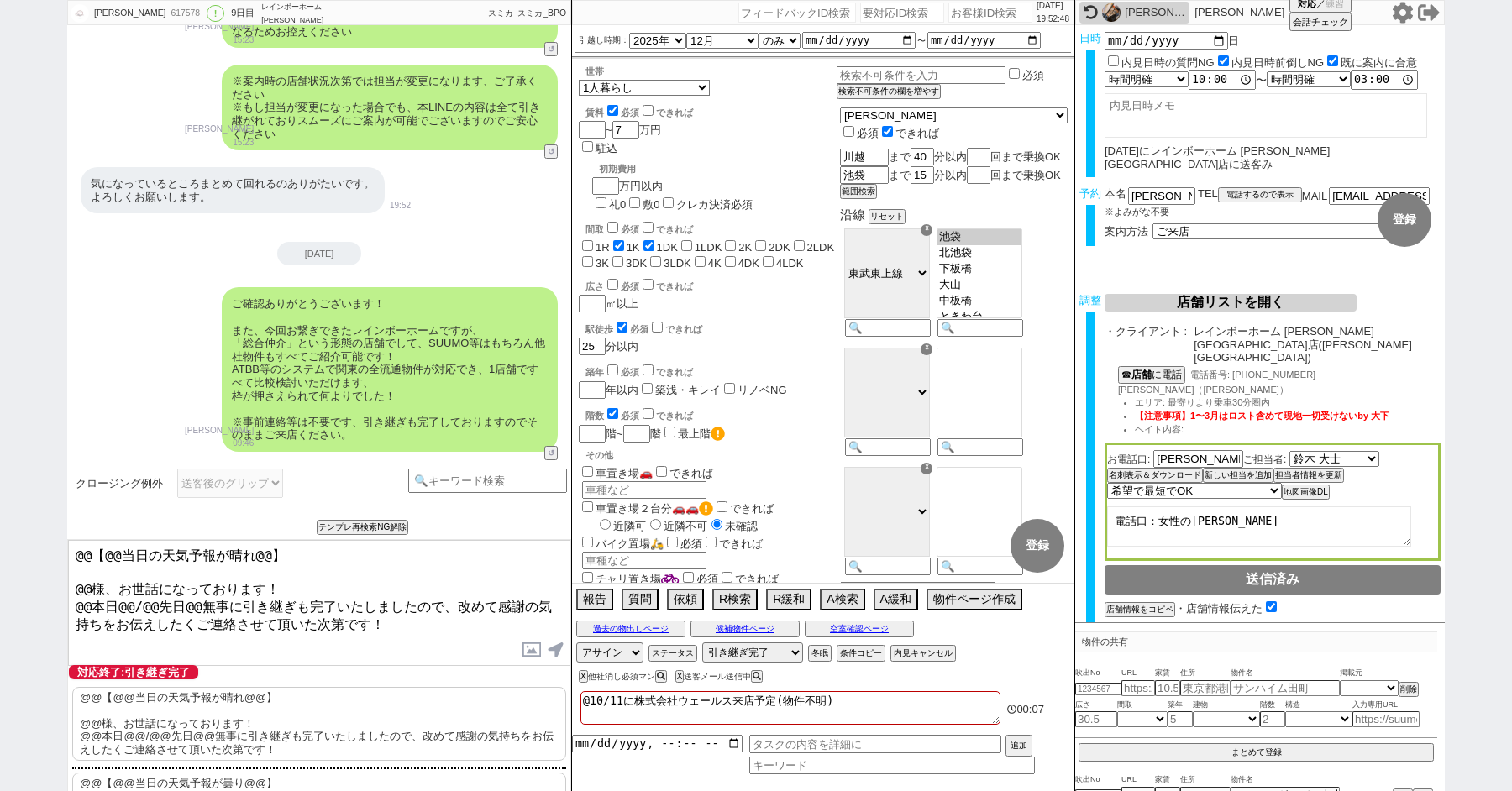
drag, startPoint x: 91, startPoint y: 584, endPoint x: 15, endPoint y: 447, distance: 156.7
click at [27, 491] on div "野口陽香 617578 ! 0 9日目 レインボーホーム 和光市店 冬眠中 自社客 スミカ スミカ_BPO チャット全表示 2025-10-03 新しくフォロ…" at bounding box center [756, 396] width 1512 height 791
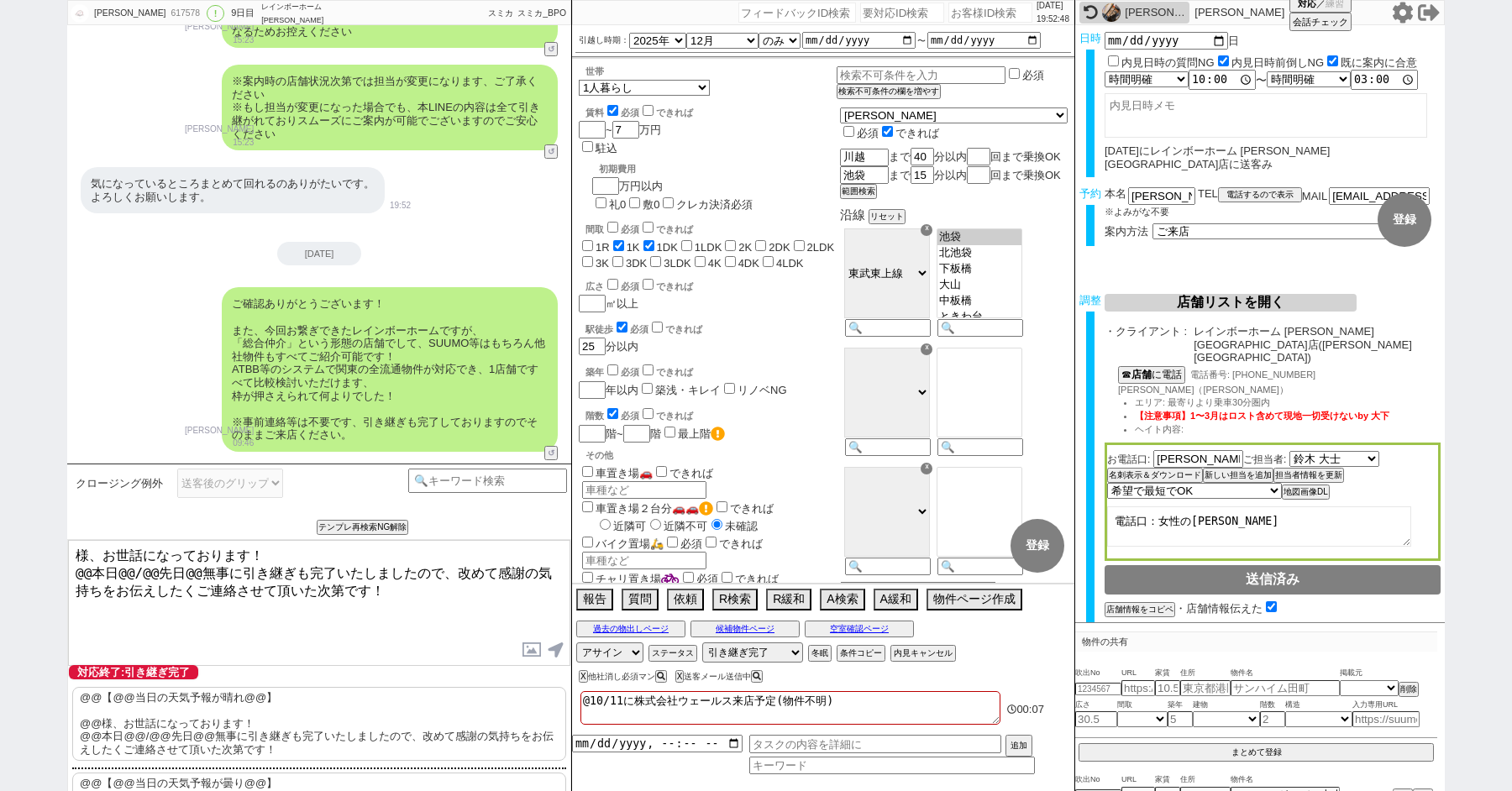
paste textarea "野口"
drag, startPoint x: 194, startPoint y: 570, endPoint x: 55, endPoint y: 569, distance: 139.0
click at [55, 569] on div "野口陽香 617578 ! 0 9日目 レインボーホーム 和光市店 冬眠中 自社客 スミカ スミカ_BPO チャット全表示 2025-10-03 新しくフォロ…" at bounding box center [756, 396] width 1512 height 791
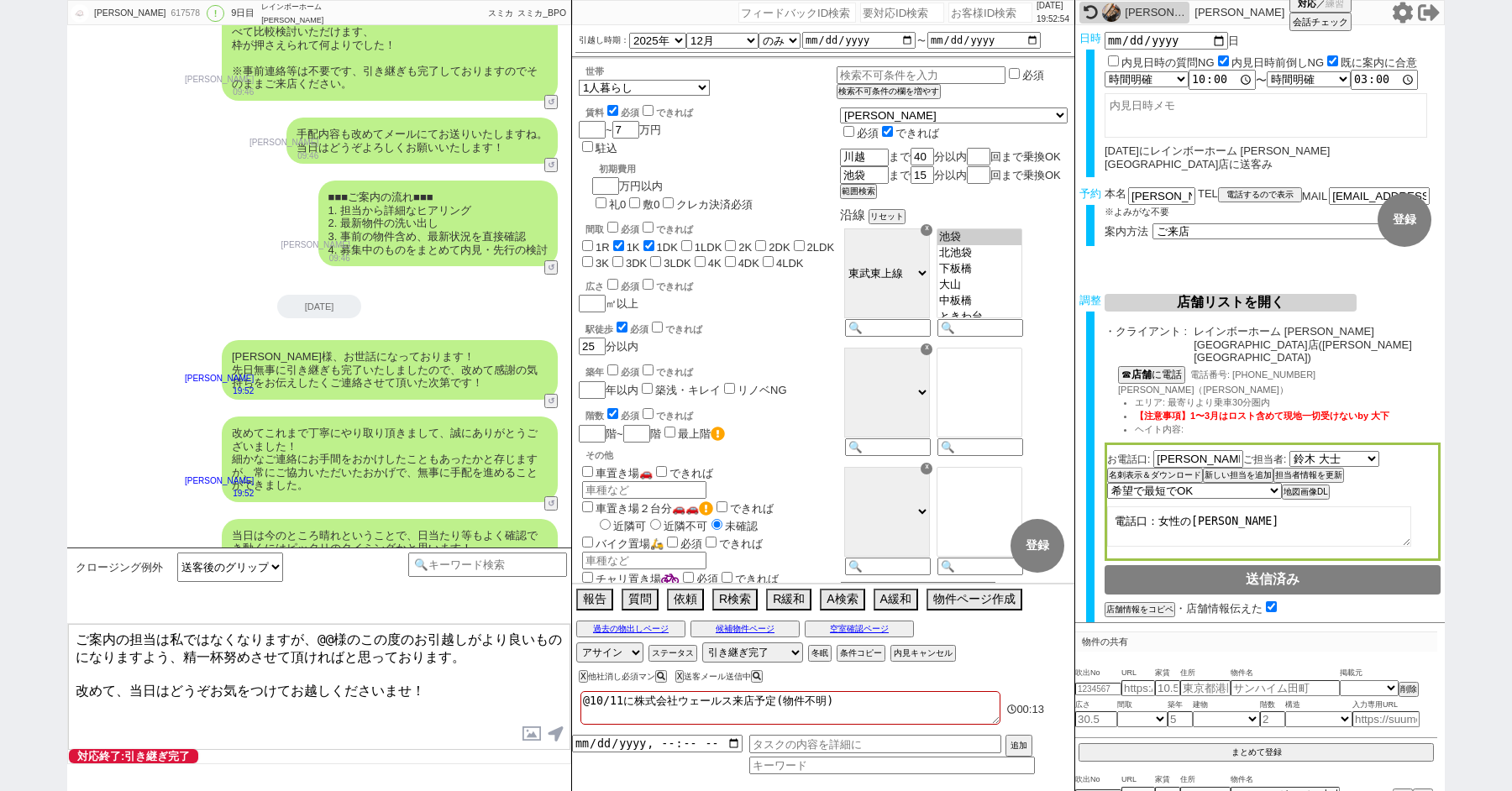
scroll to position [10782, 0]
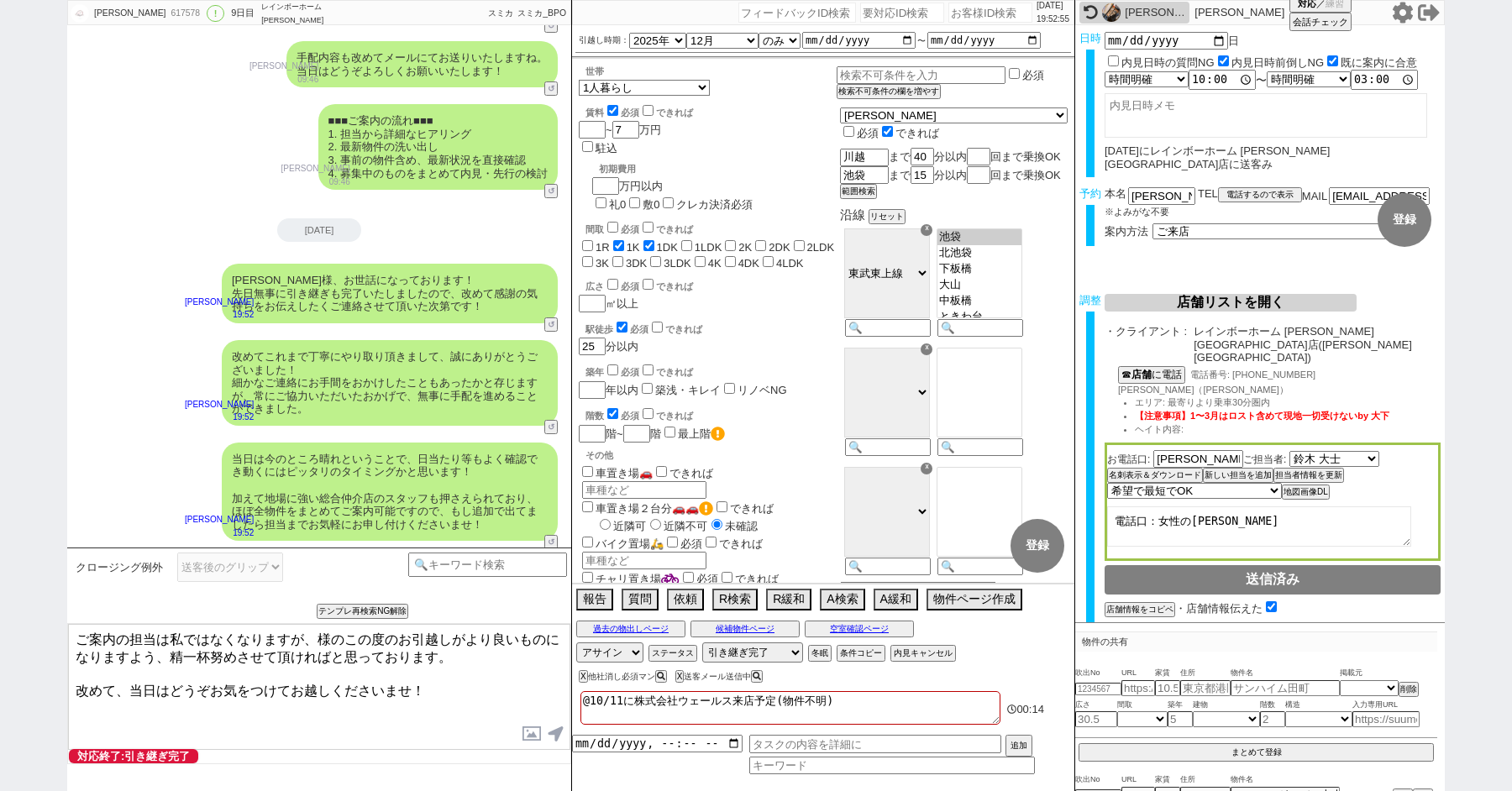
paste textarea "野口"
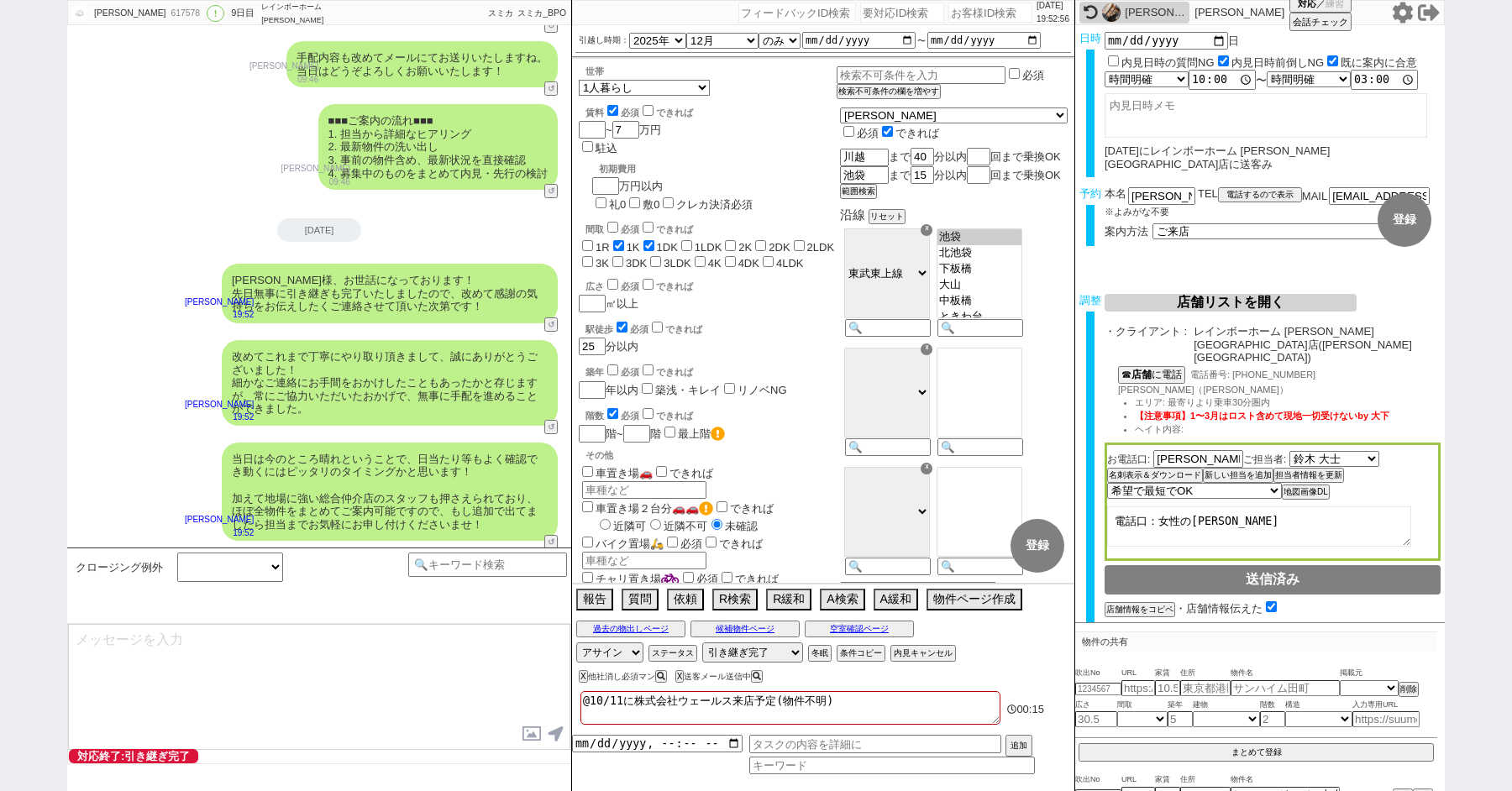
scroll to position [10886, 0]
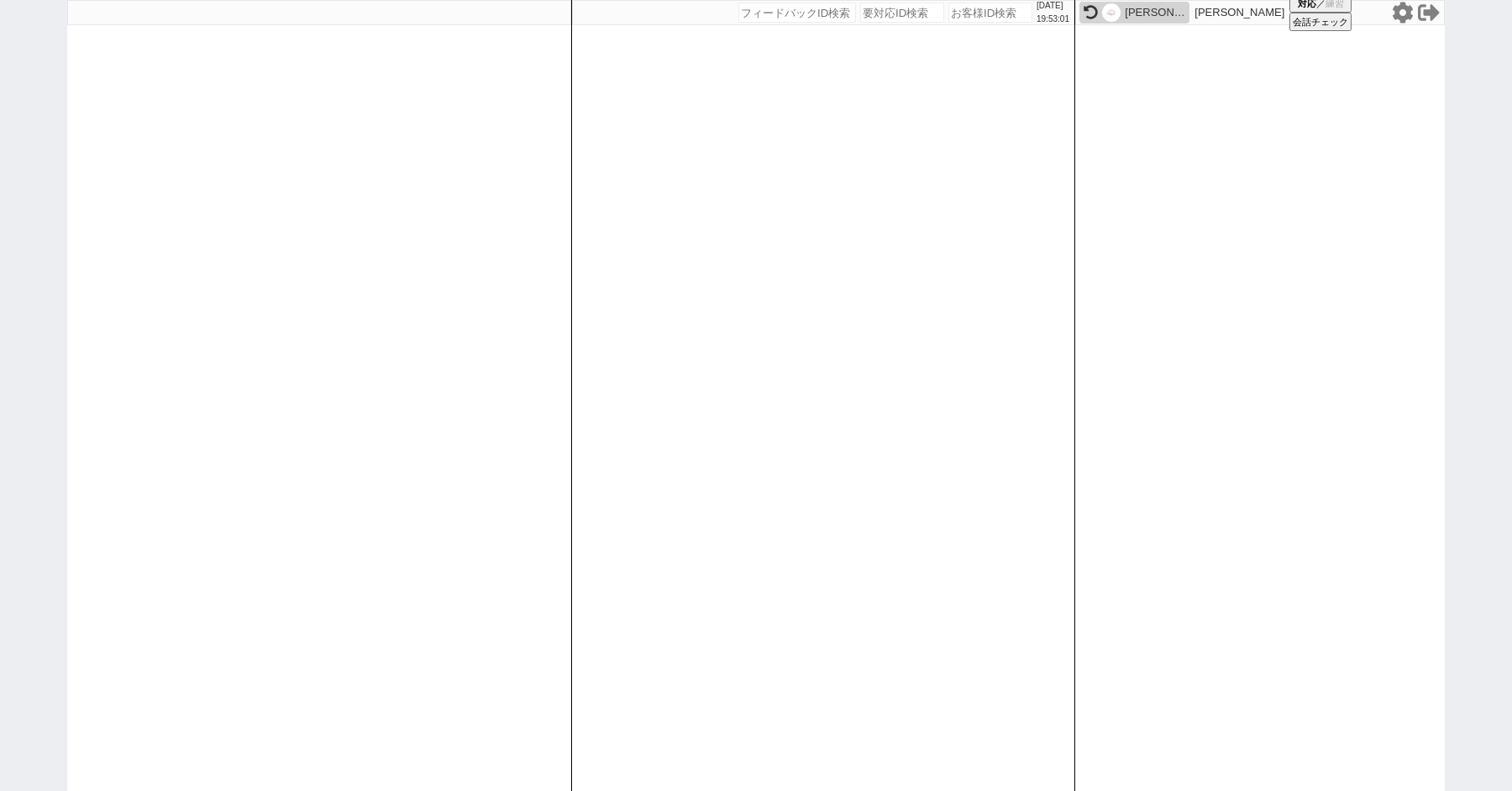
paste input "617901"
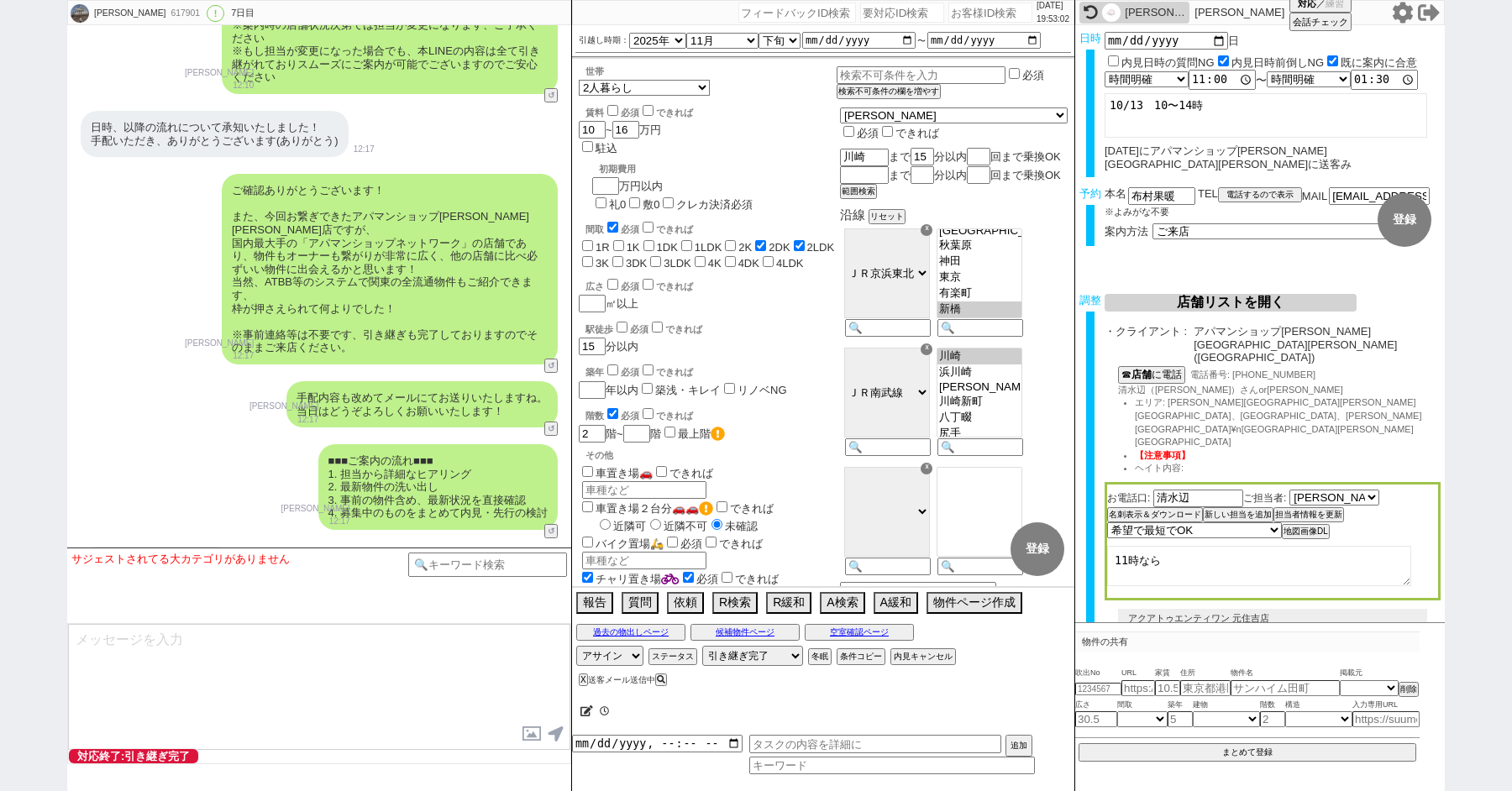
scroll to position [347, 0]
click at [445, 564] on input at bounding box center [487, 563] width 159 height 21
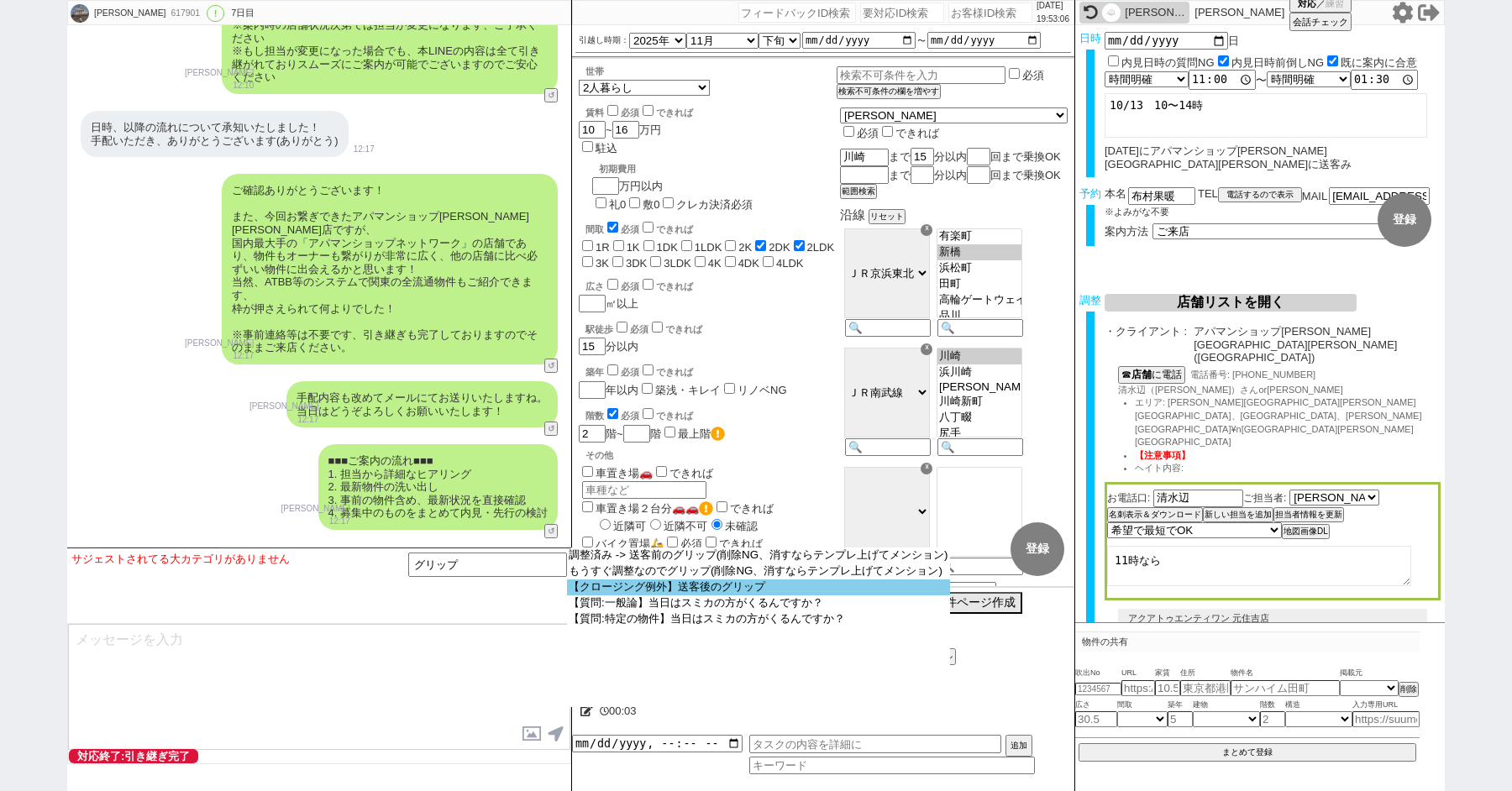
click at [673, 594] on option "【クロージング例外】送客後のグリップ" at bounding box center [758, 587] width 383 height 16
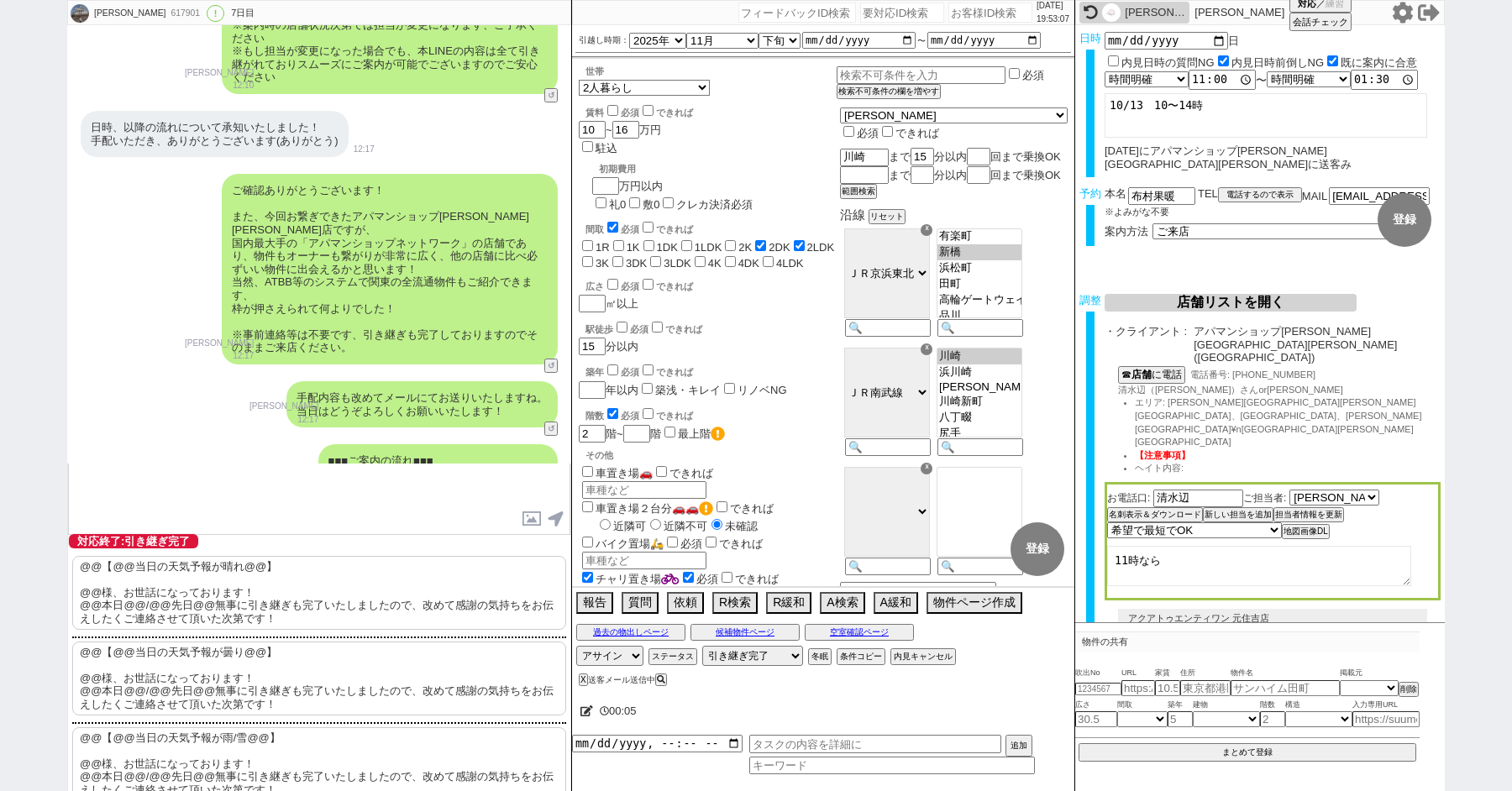
scroll to position [154, 0]
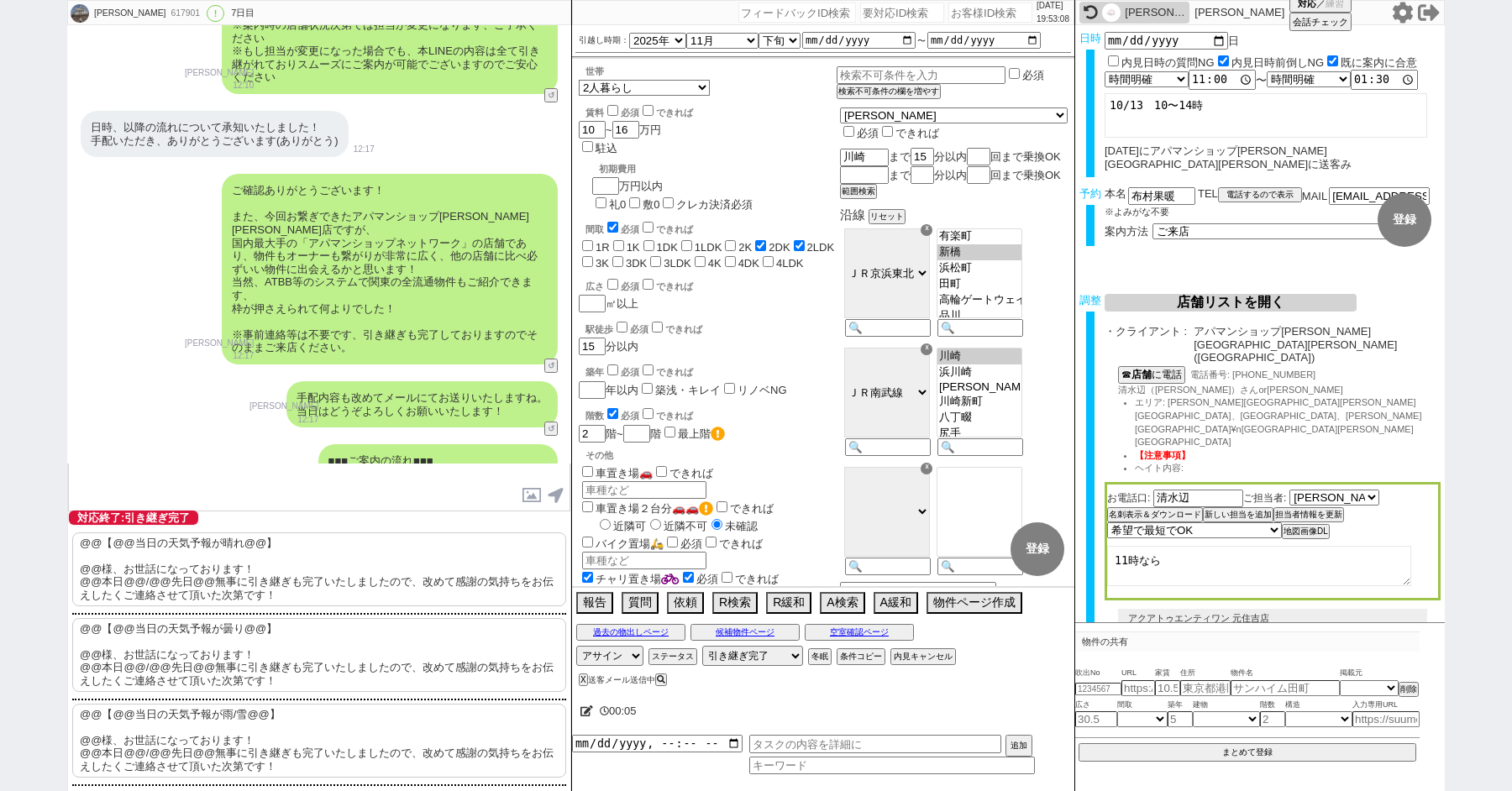
click at [253, 569] on p "@@【@@当日の天気予報が晴れ@@】 @@様、お世話になっております！ @@本日@@/@@先日@@無事に引き継ぎも完了いたしましたので、改めて感謝の気持ちをお…" at bounding box center [319, 570] width 494 height 74
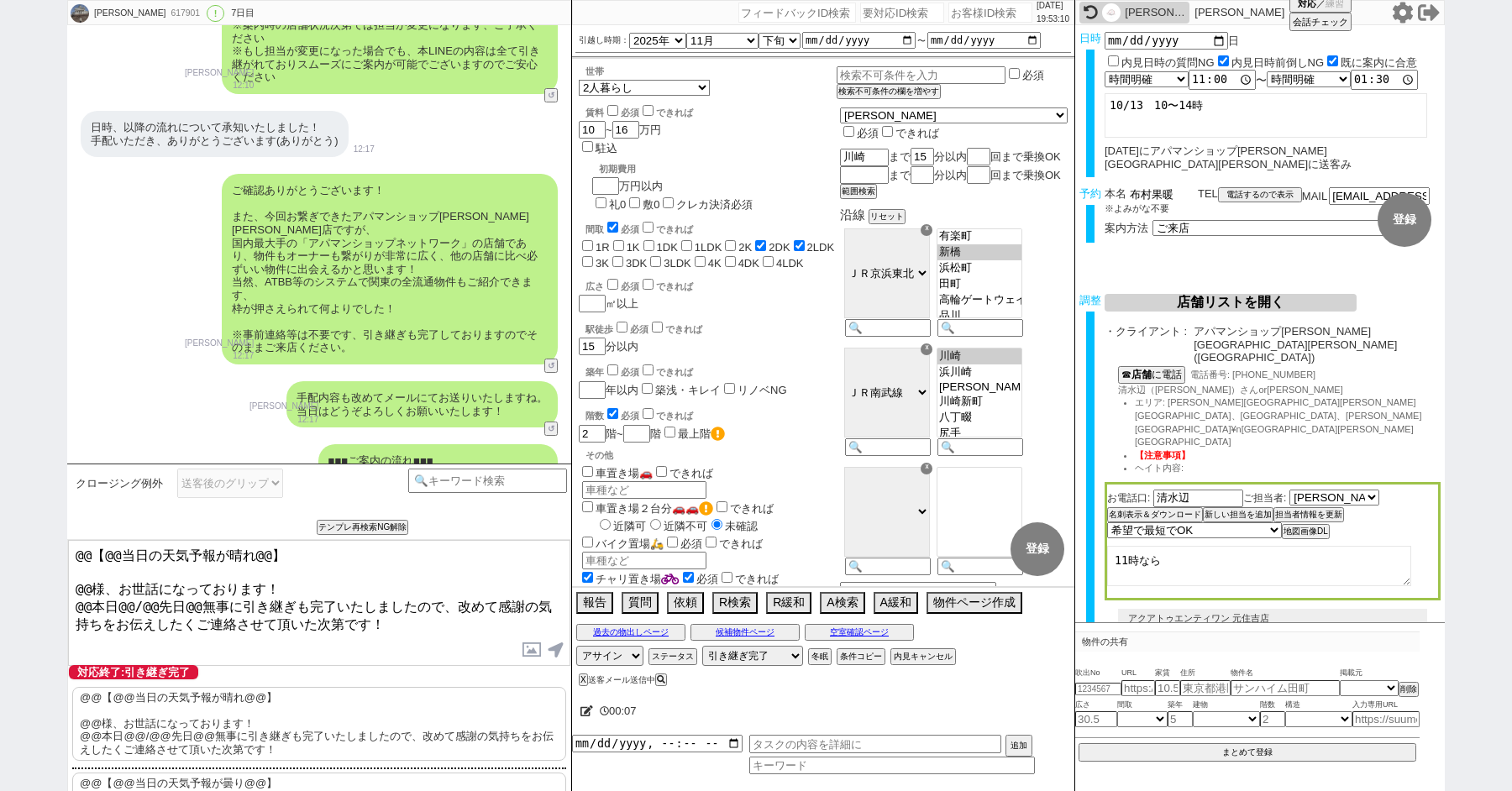
drag, startPoint x: 1156, startPoint y: 180, endPoint x: 950, endPoint y: 180, distance: 206.0
click at [986, 180] on div "布村かのん 617901 ! 0 7日目 冬眠中 自社客 スミカ スミカ_BPO チャット全表示 2025-10-05 新しくフォローされました (13:43…" at bounding box center [756, 396] width 1377 height 791
drag, startPoint x: 91, startPoint y: 587, endPoint x: 31, endPoint y: 520, distance: 89.9
click at [31, 520] on div "布村かのん 617901 ! 0 7日目 冬眠中 自社客 スミカ スミカ_BPO チャット全表示 2025-10-05 新しくフォローされました (13:43…" at bounding box center [756, 396] width 1512 height 791
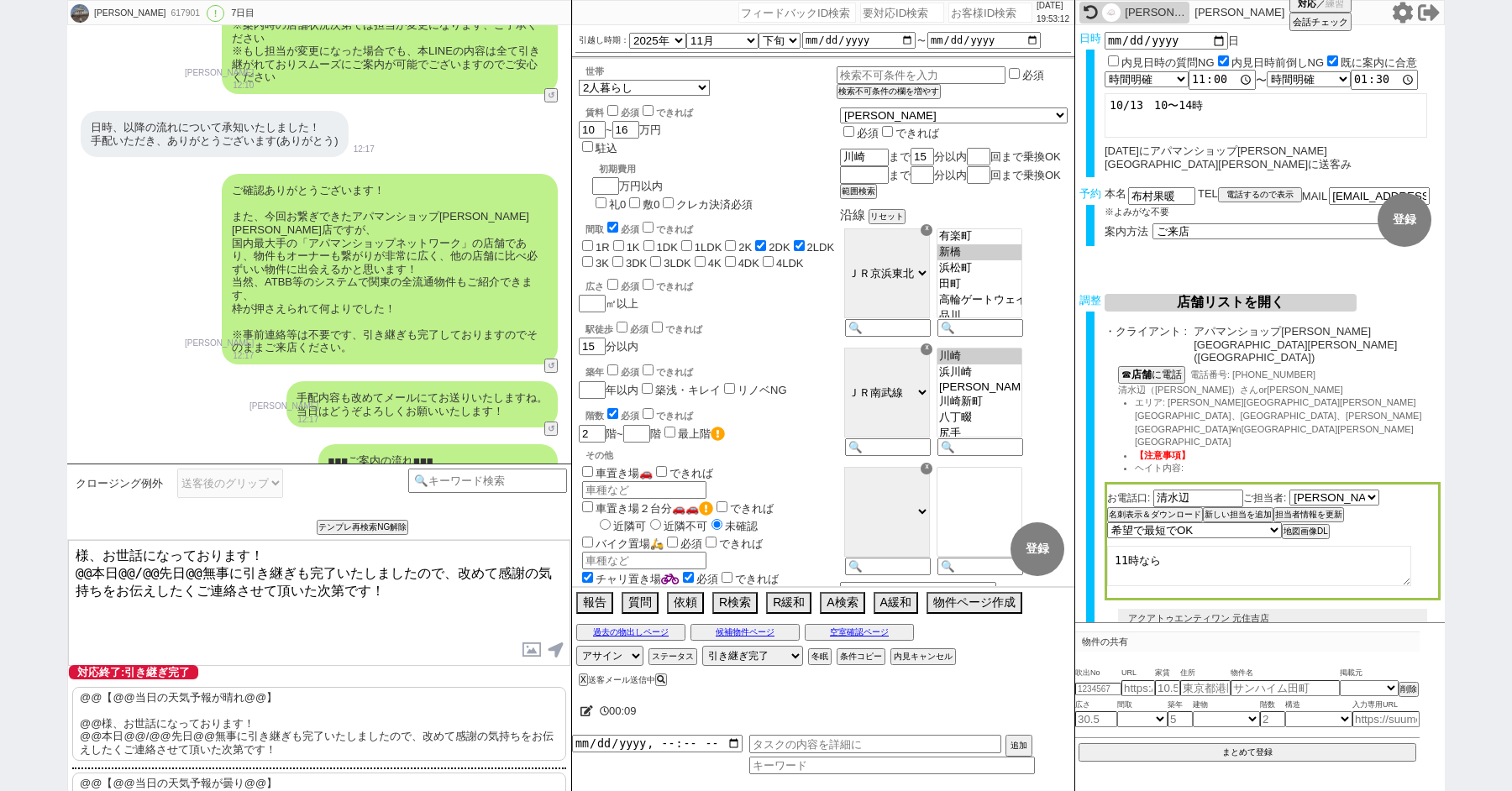
paste textarea "布村"
drag, startPoint x: 189, startPoint y: 568, endPoint x: 75, endPoint y: 568, distance: 114.0
click at [89, 568] on textarea "布村様、お世話になっております！ @@本日@@/@@先日@@無事に引き継ぎも完了いたしましたので、改めて感謝の気持ちをお伝えしたくご連絡させて頂いた次第です！" at bounding box center [318, 603] width 502 height 126
click at [301, 603] on textarea "布村様、お世話になっております！ 先日無事に引き継ぎも完了いたしましたので、改めて感謝の気持ちをお伝えしたくご連絡させて頂いた次第です！" at bounding box center [318, 603] width 502 height 126
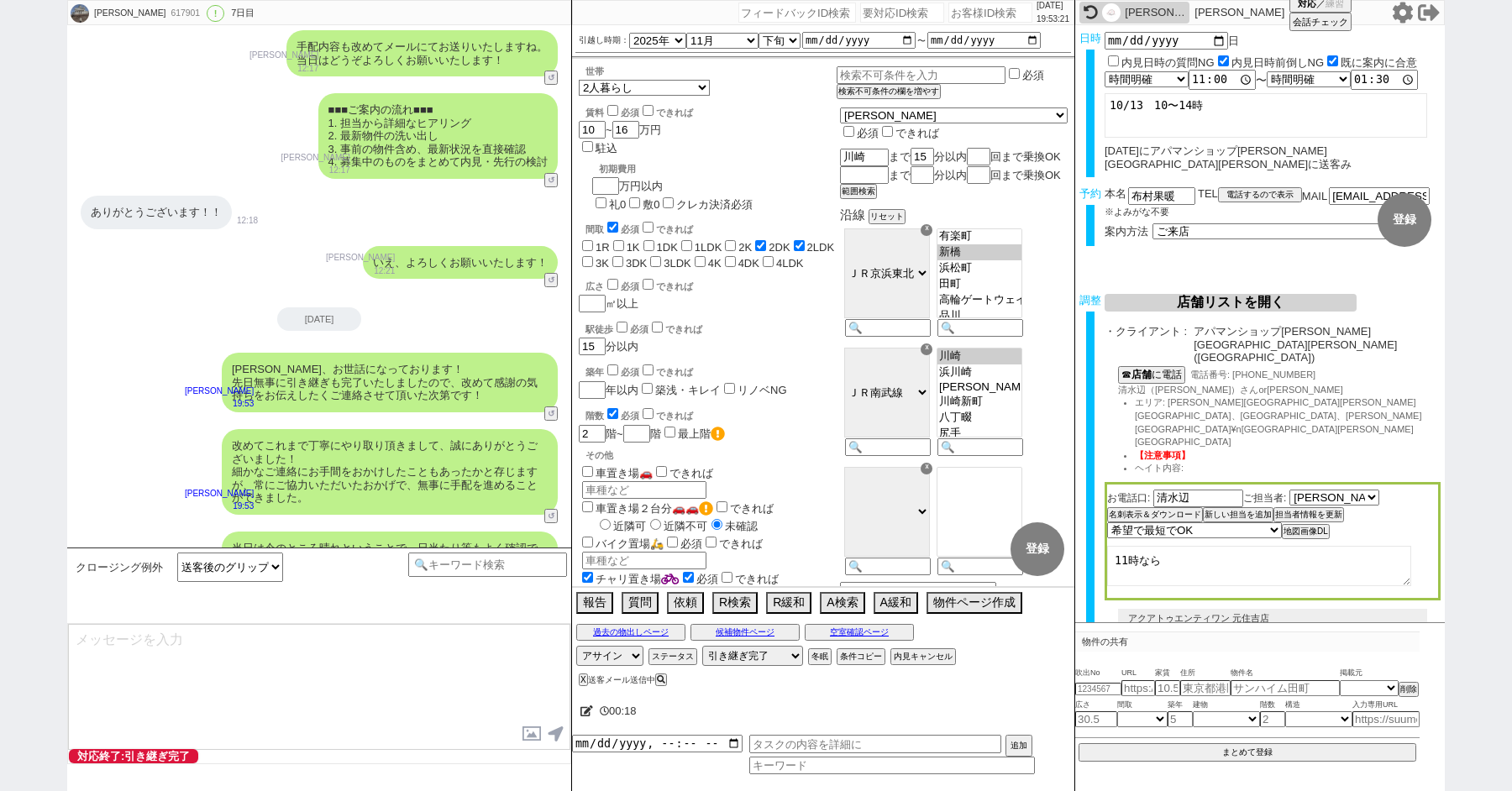
scroll to position [9606, 0]
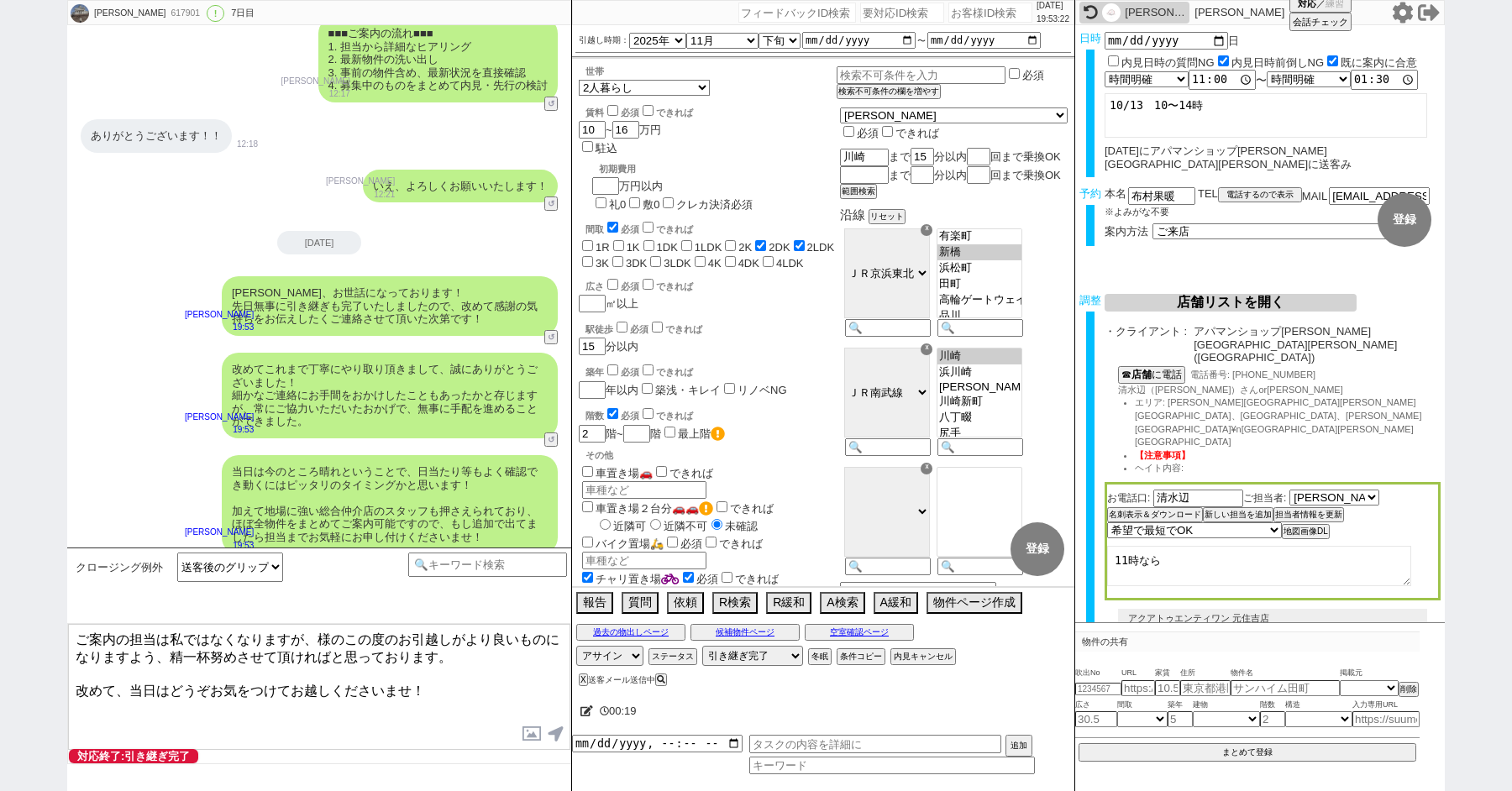
paste textarea "布村"
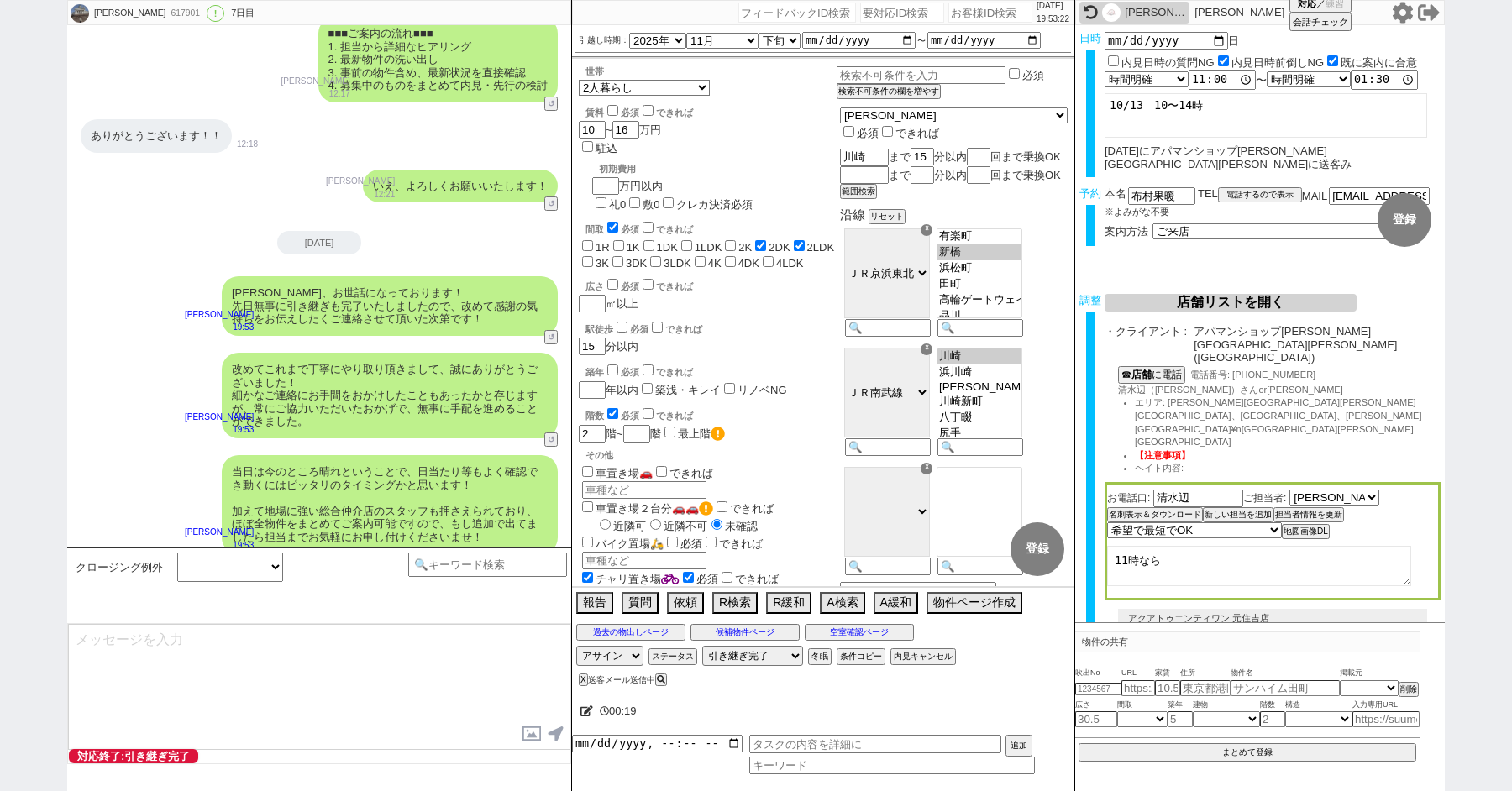
scroll to position [9708, 0]
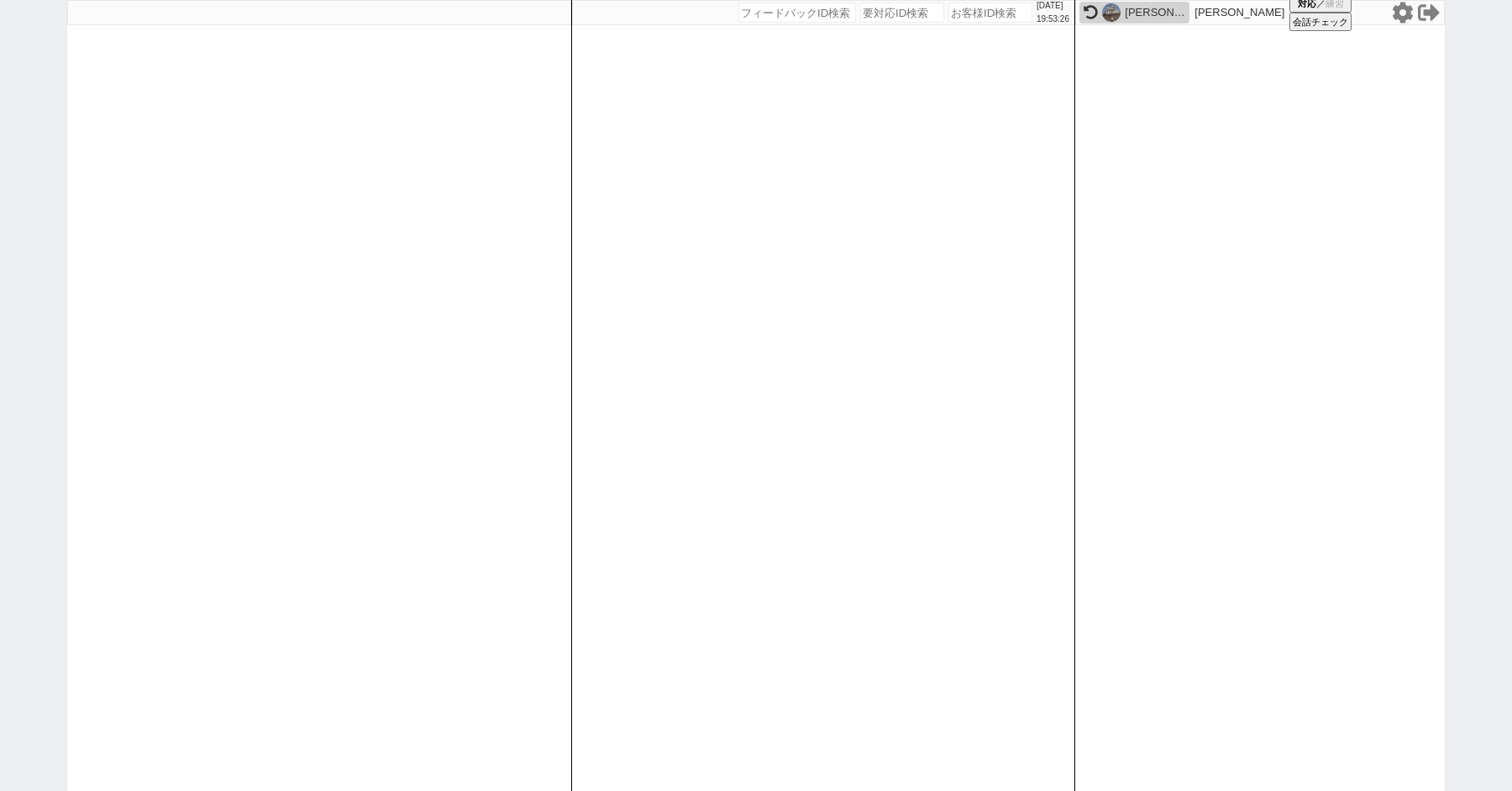
paste input "618141"
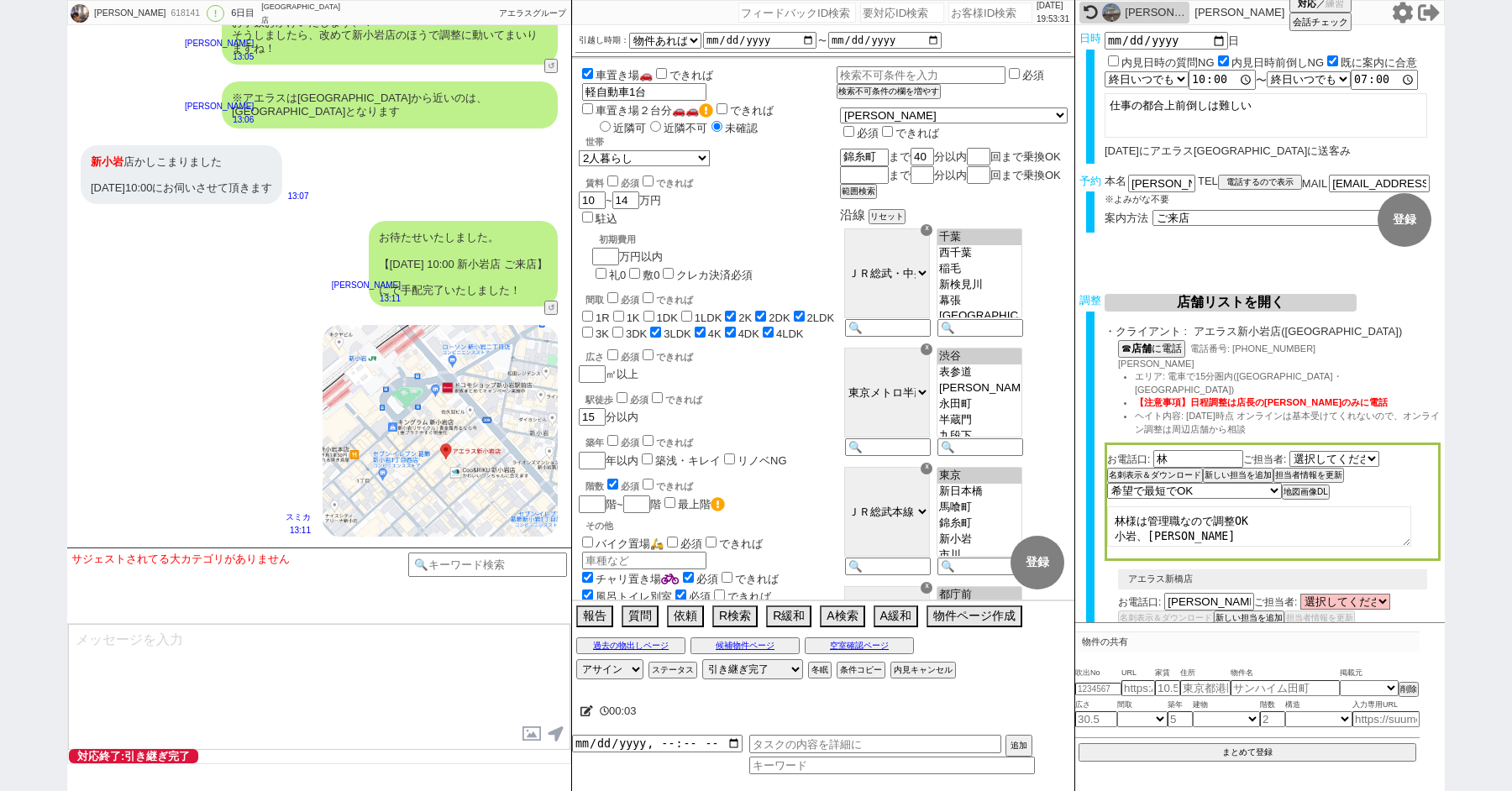
scroll to position [7948, 0]
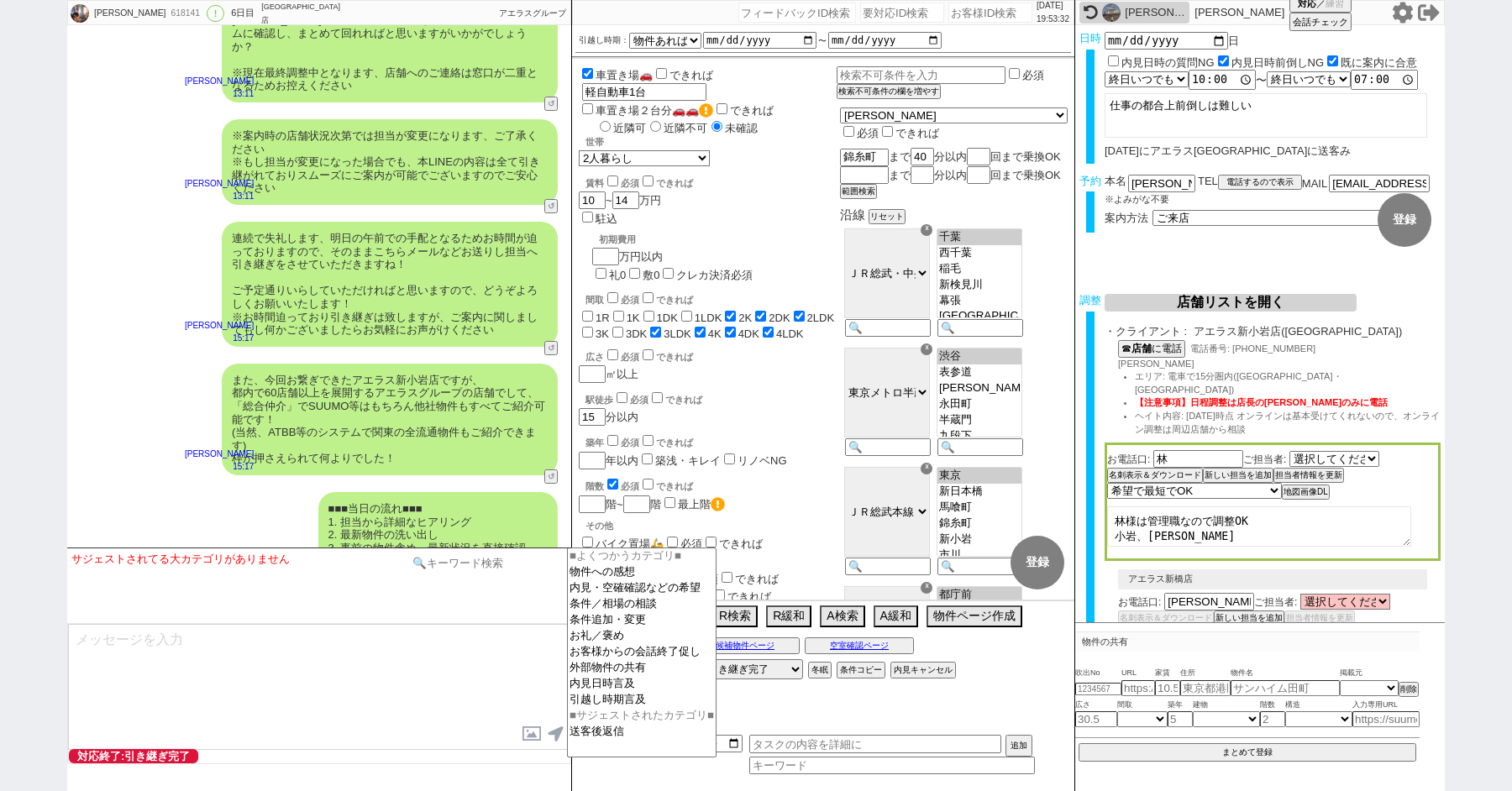
click at [484, 570] on input at bounding box center [487, 563] width 159 height 21
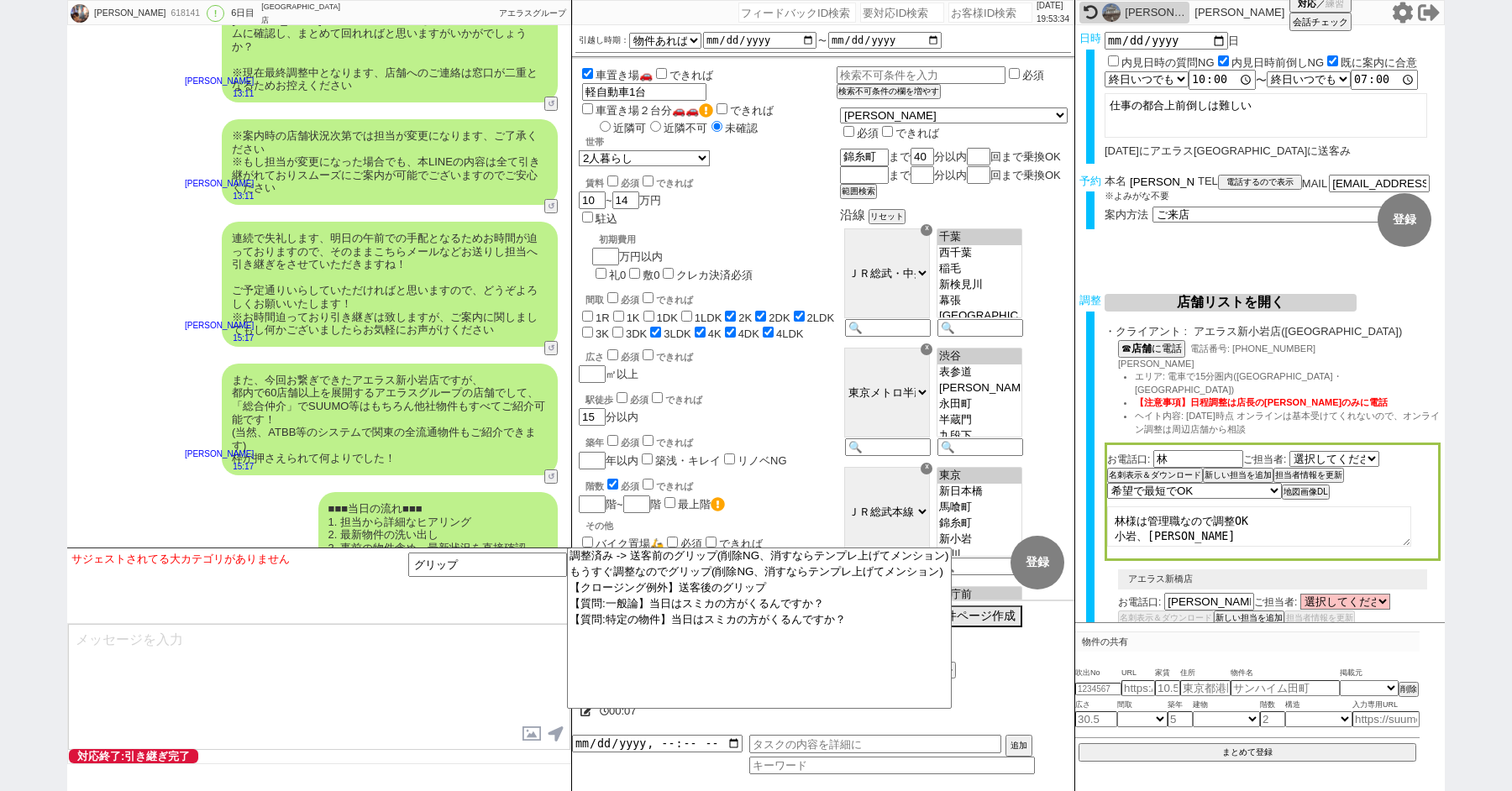
drag, startPoint x: 1156, startPoint y: 181, endPoint x: 1028, endPoint y: 180, distance: 128.0
click at [1042, 180] on div "鶴田 涼音 618141 ! 0 6日目 アエラス南浦和店 冬眠中 自社客 アエラスグループ スミカ_BPO チャット全表示 2025-10-06 ようこそL…" at bounding box center [756, 396] width 1377 height 791
click at [753, 590] on option "【クロージング例外】送客後のグリップ" at bounding box center [758, 587] width 383 height 16
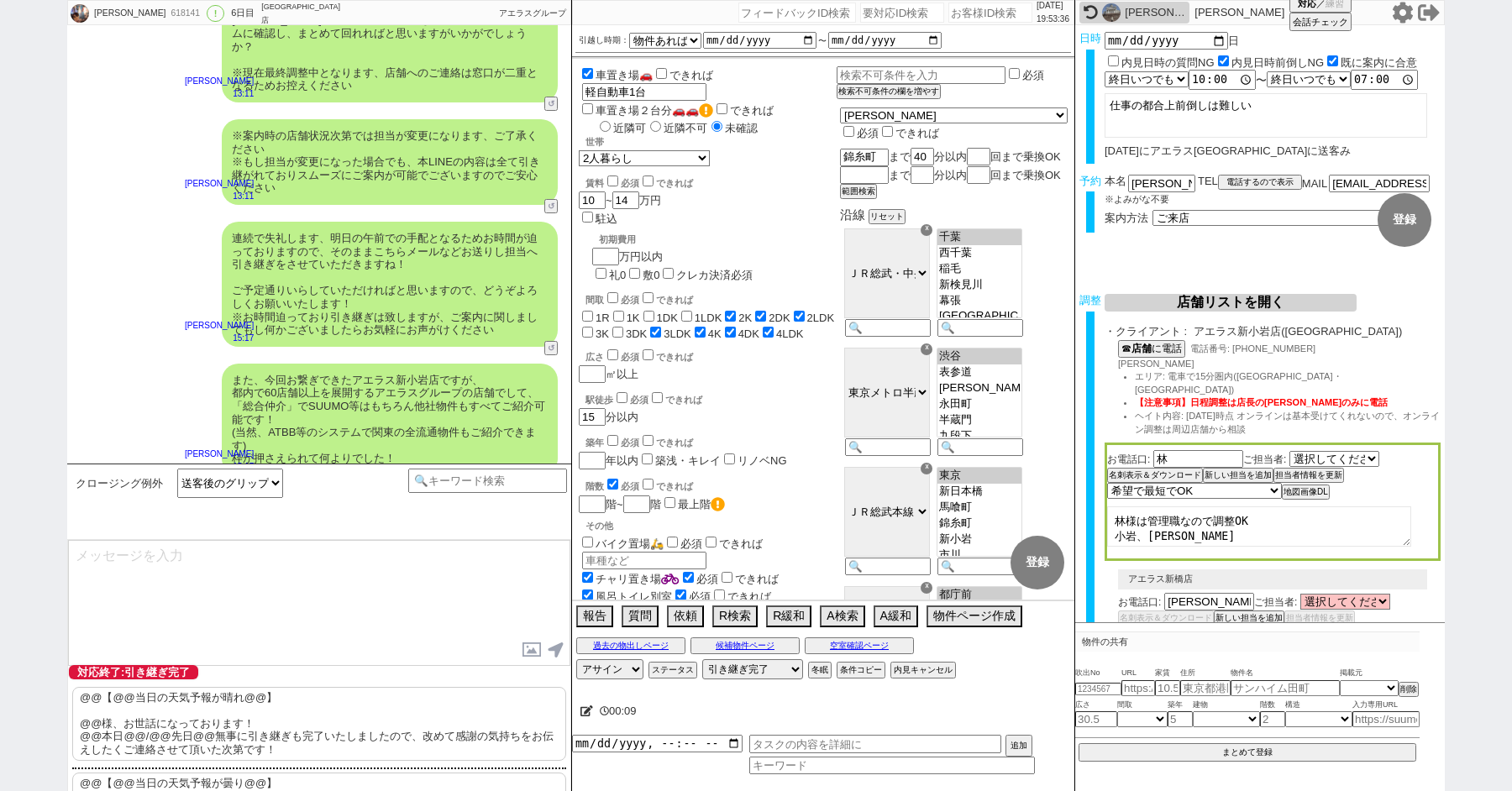
click at [142, 725] on p "@@【@@当日の天気予報が晴れ@@】 @@様、お世話になっております！ @@本日@@/@@先日@@無事に引き継ぎも完了いたしましたので、改めて感謝の気持ちをお…" at bounding box center [319, 724] width 494 height 74
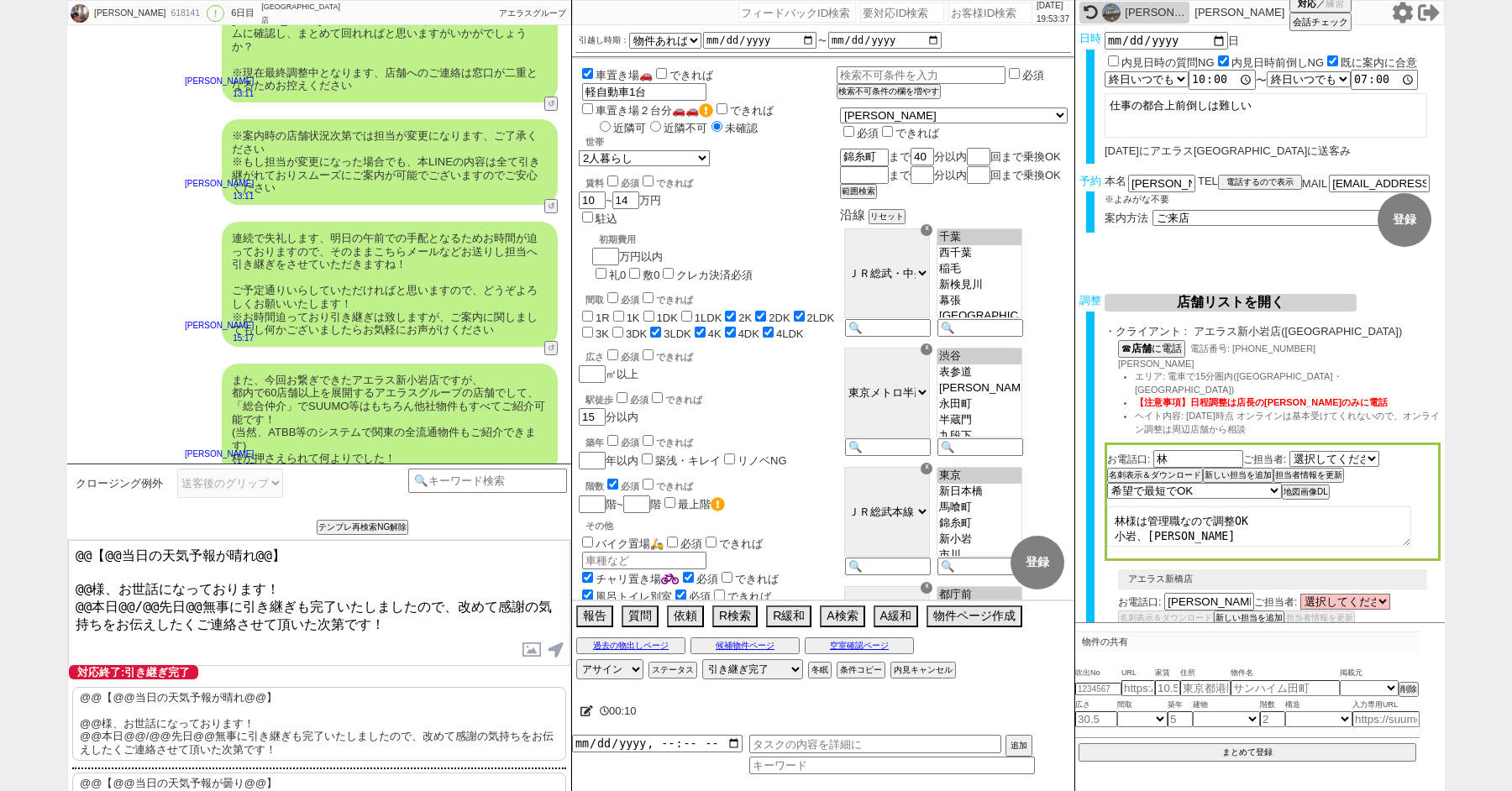
drag, startPoint x: 93, startPoint y: 587, endPoint x: 14, endPoint y: 469, distance: 142.0
click at [20, 495] on div "鶴田 涼音 618141 ! 0 6日目 アエラス南浦和店 冬眠中 自社客 アエラスグループ スミカ_BPO チャット全表示 2025-10-06 ようこそL…" at bounding box center [756, 396] width 1512 height 791
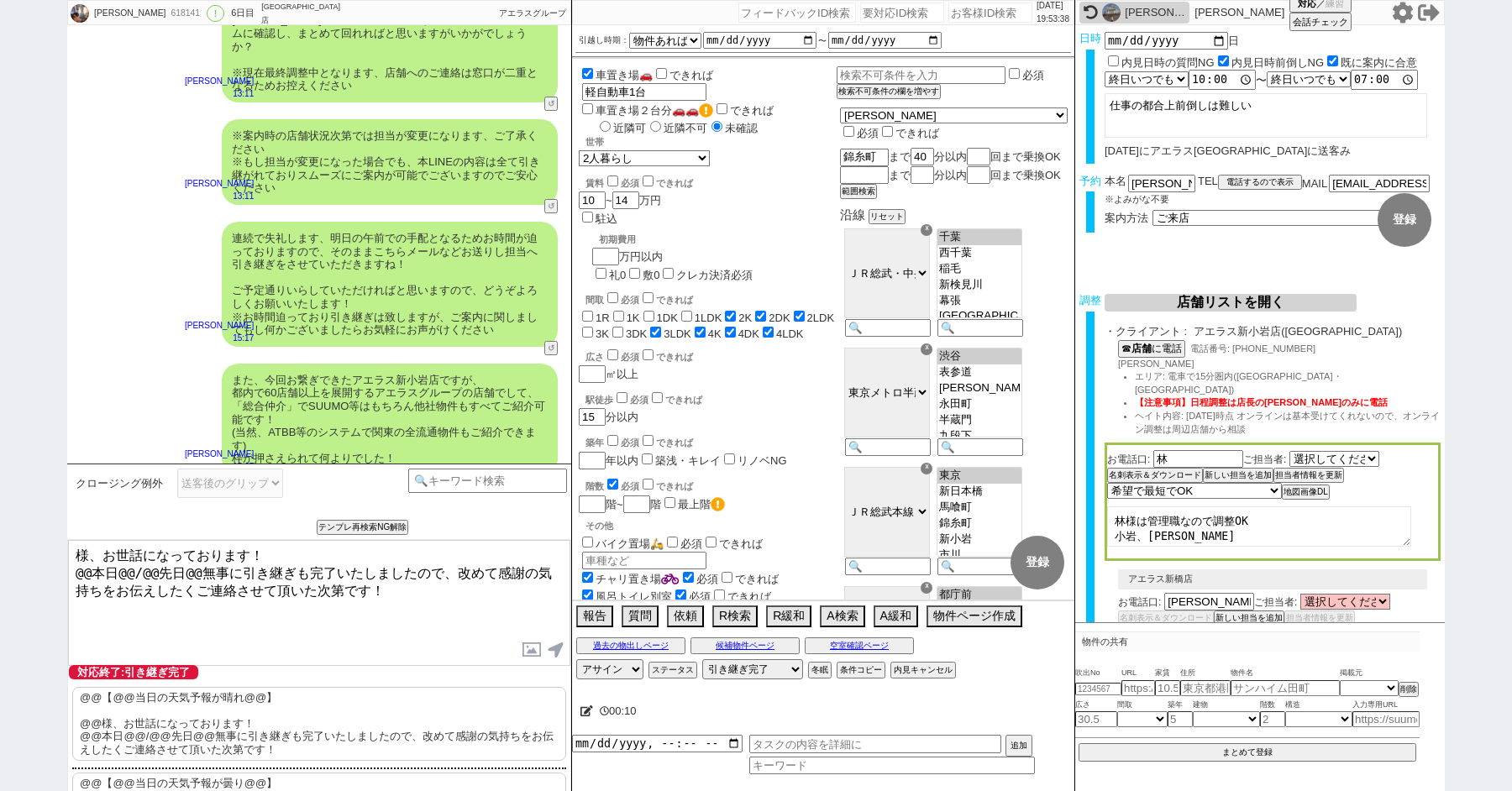
paste textarea "鶴田"
drag, startPoint x: 189, startPoint y: 569, endPoint x: 79, endPoint y: 569, distance: 110.0
click at [91, 569] on textarea "鶴田様、お世話になっております！ @@本日@@/@@先日@@無事に引き継ぎも完了いたしましたので、改めて感謝の気持ちをお伝えしたくご連絡させて頂いた次第です！" at bounding box center [318, 603] width 502 height 126
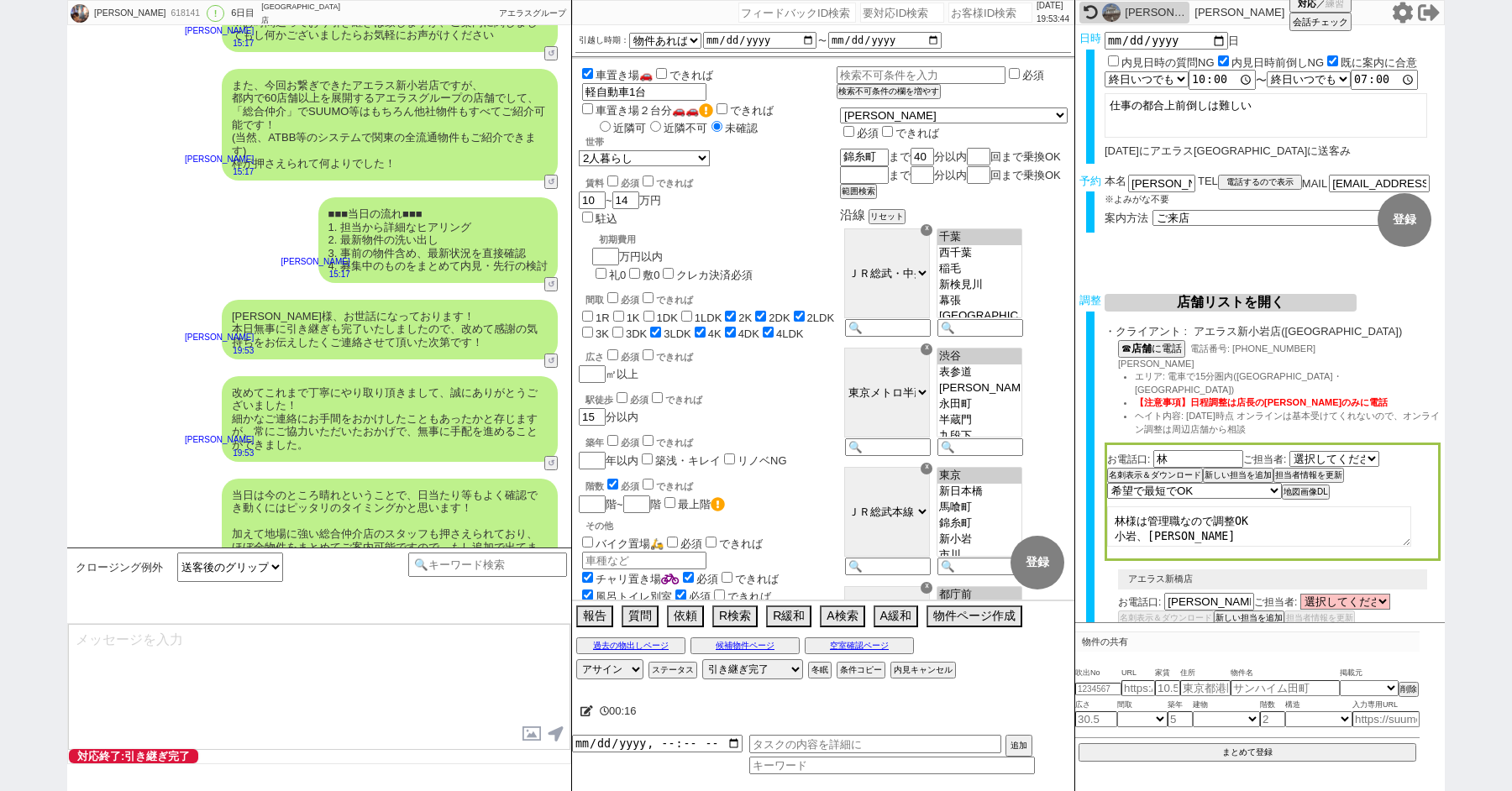
scroll to position [8318, 0]
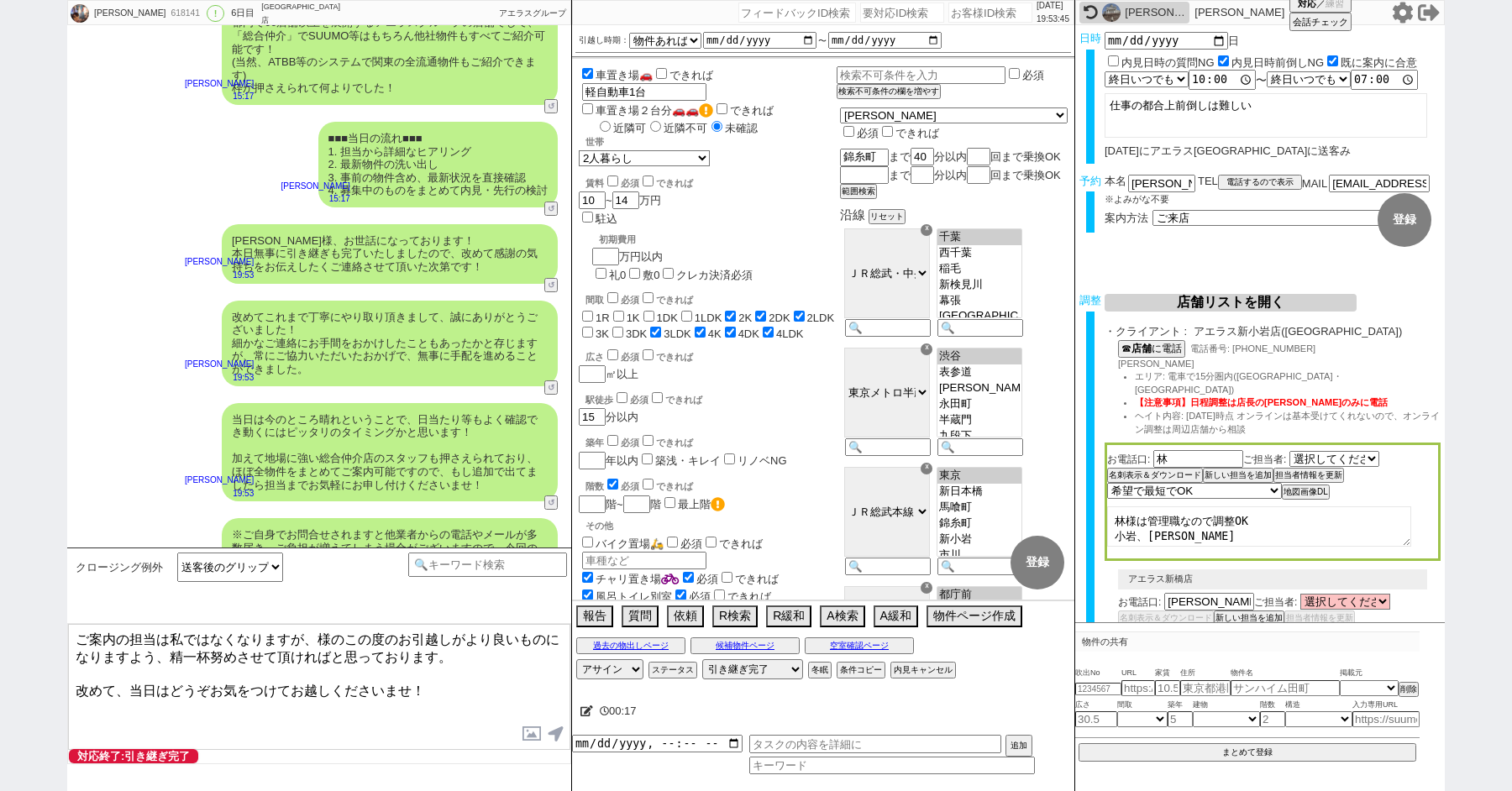
paste textarea "鶴田"
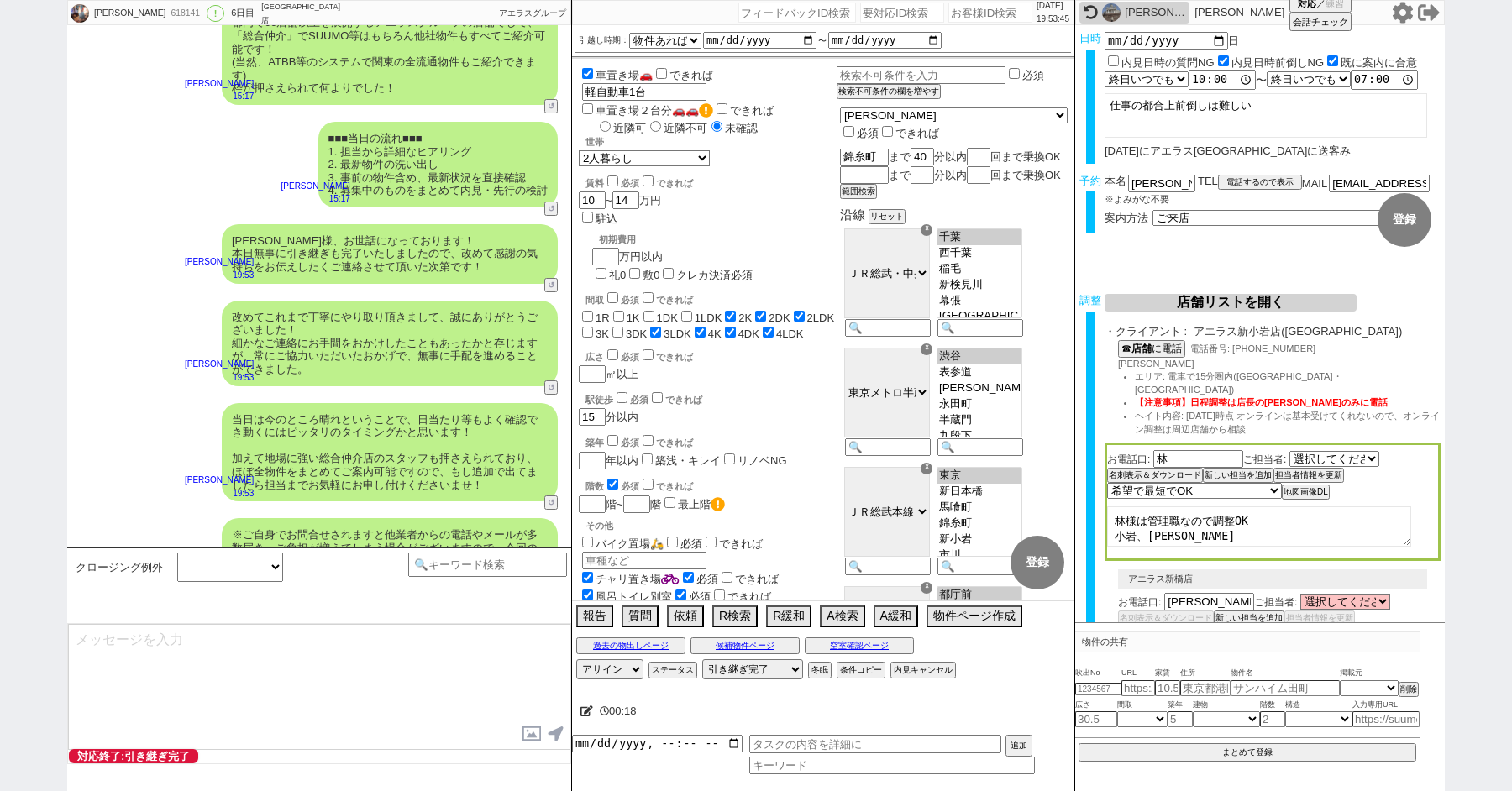
scroll to position [8422, 0]
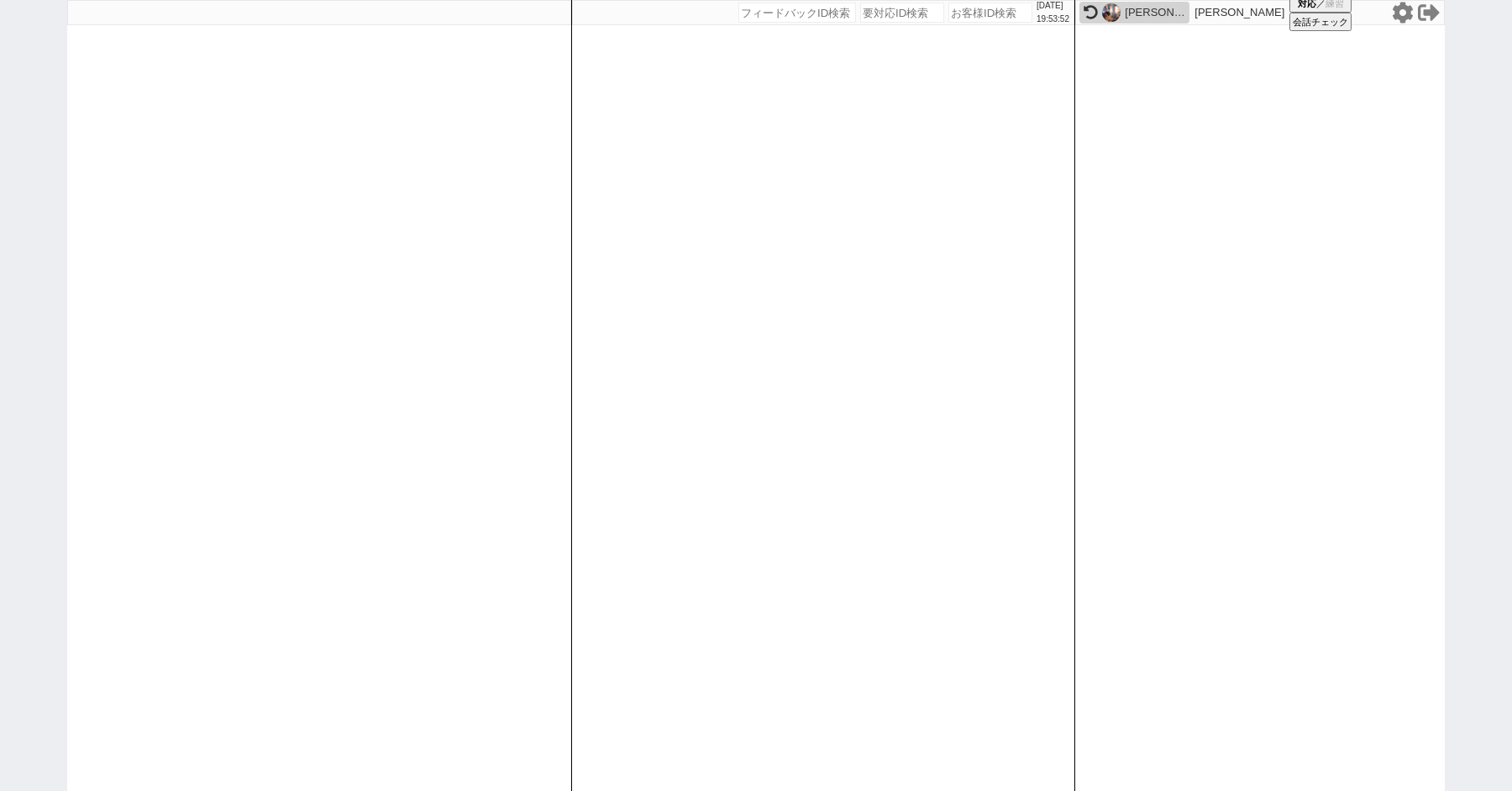
paste input "618315"
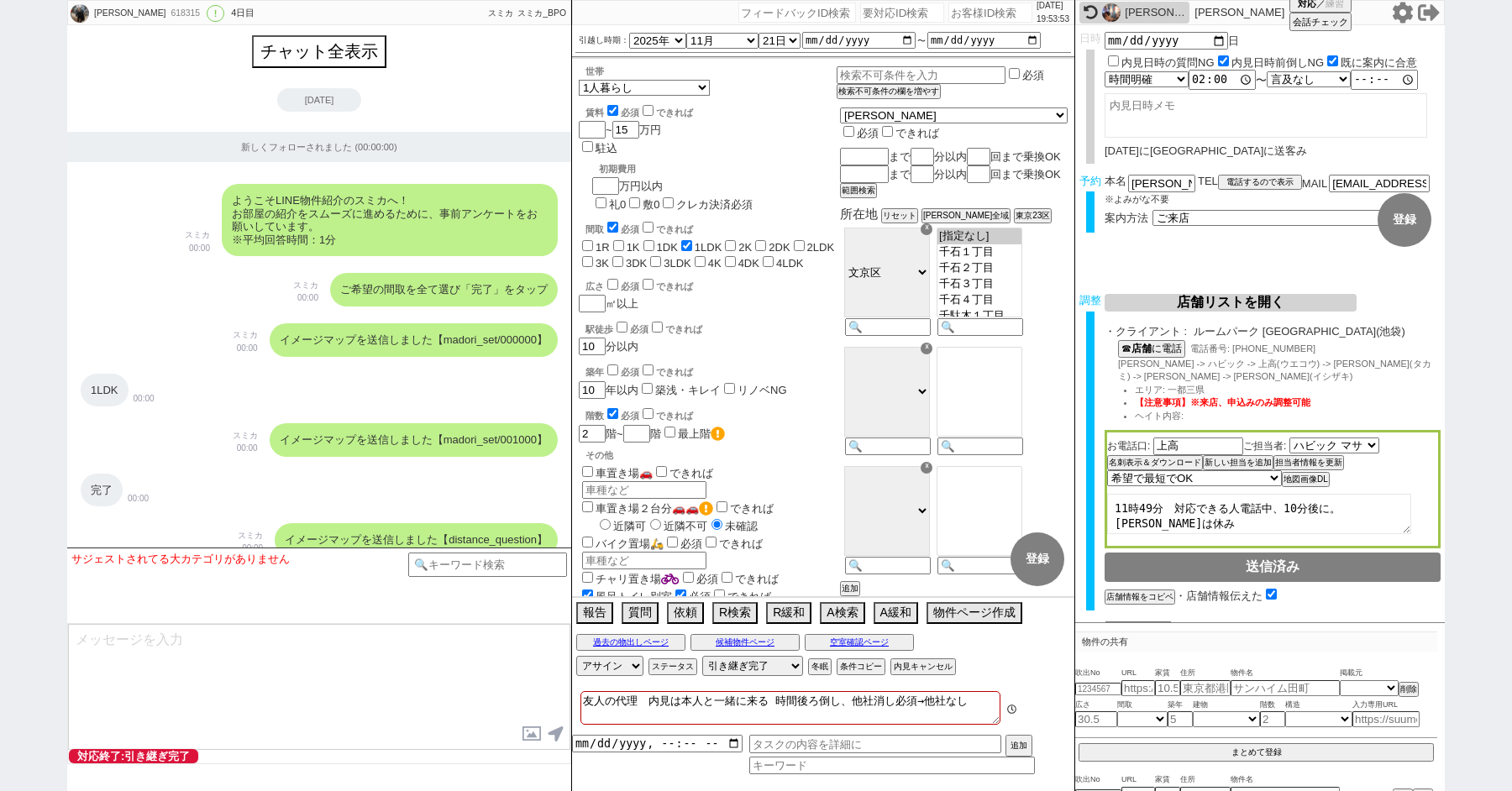
scroll to position [8155, 0]
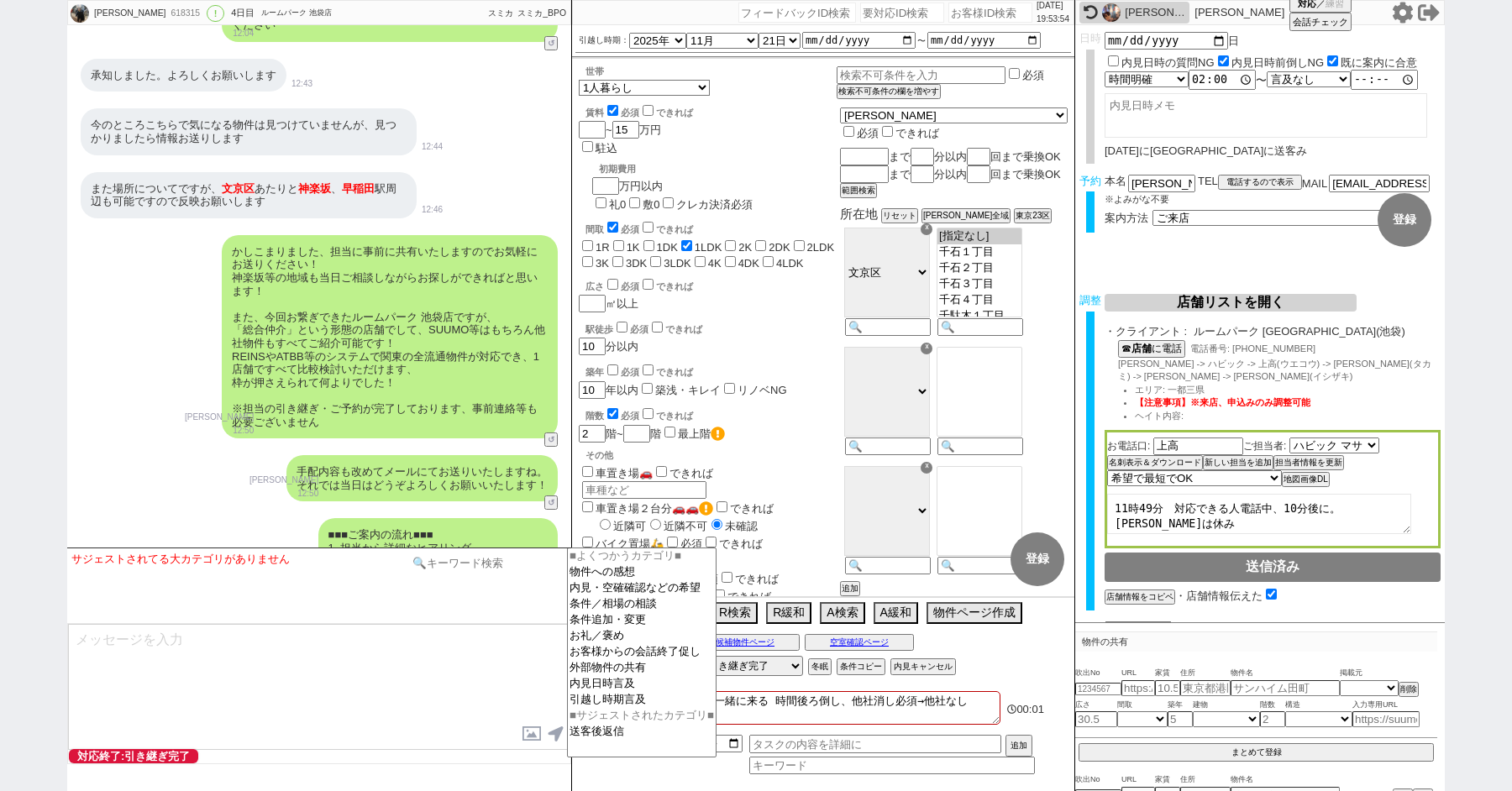
click at [446, 561] on input at bounding box center [487, 563] width 159 height 21
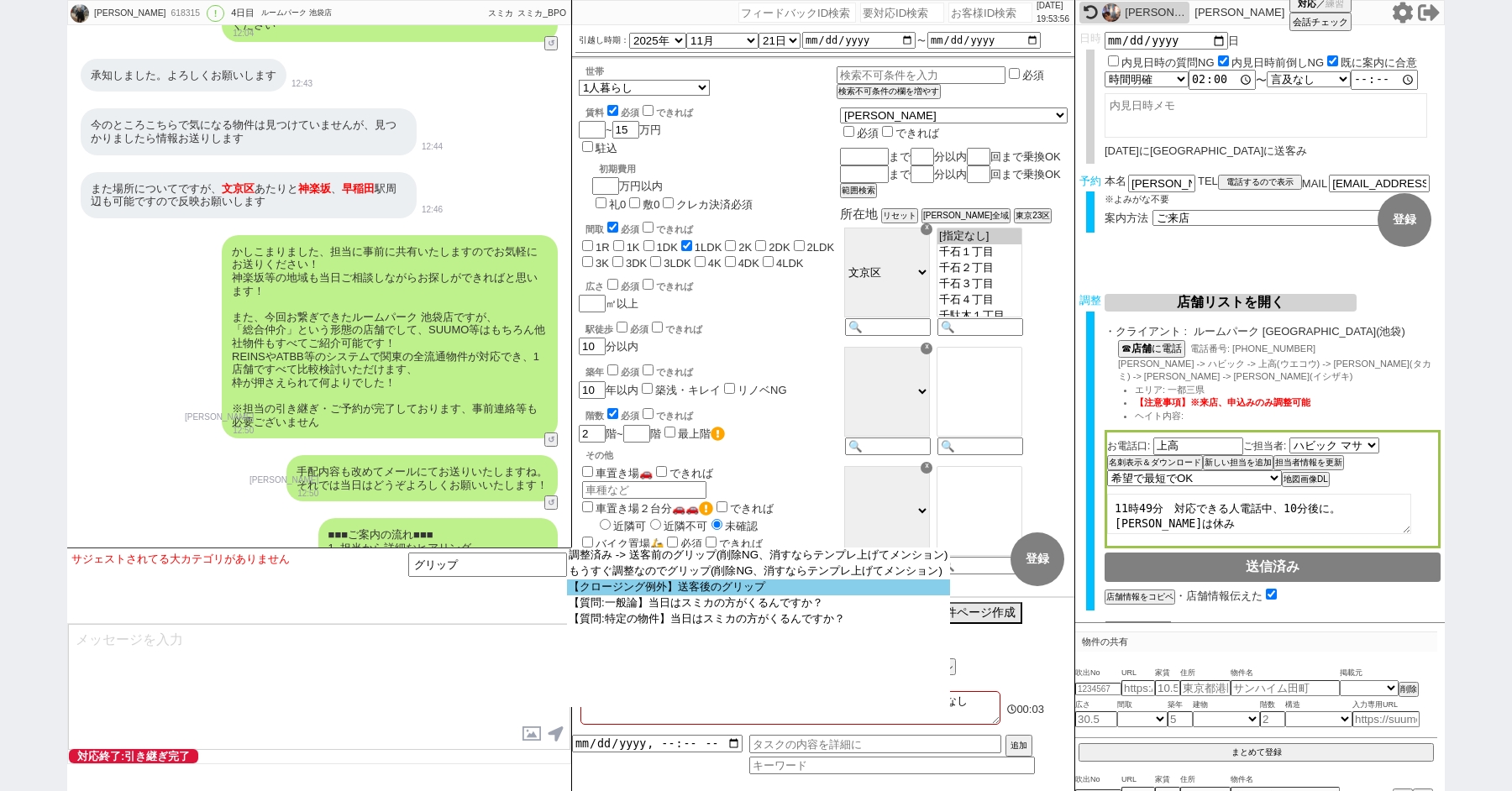
click at [673, 592] on option "【クロージング例外】送客後のグリップ" at bounding box center [758, 587] width 383 height 16
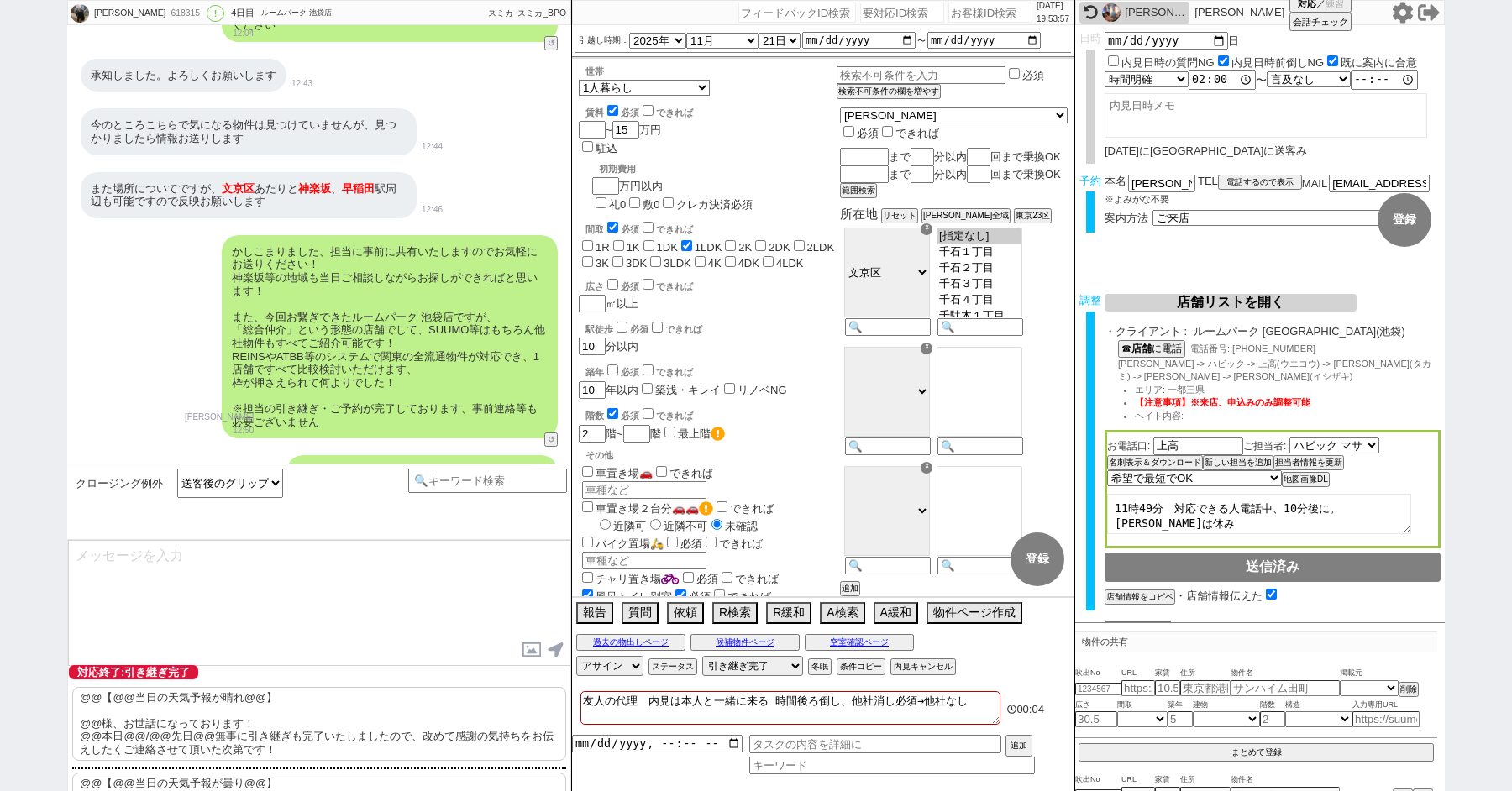
click at [147, 713] on p "@@【@@当日の天気予報が晴れ@@】 @@様、お世話になっております！ @@本日@@/@@先日@@無事に引き継ぎも完了いたしましたので、改めて感謝の気持ちをお…" at bounding box center [319, 724] width 494 height 74
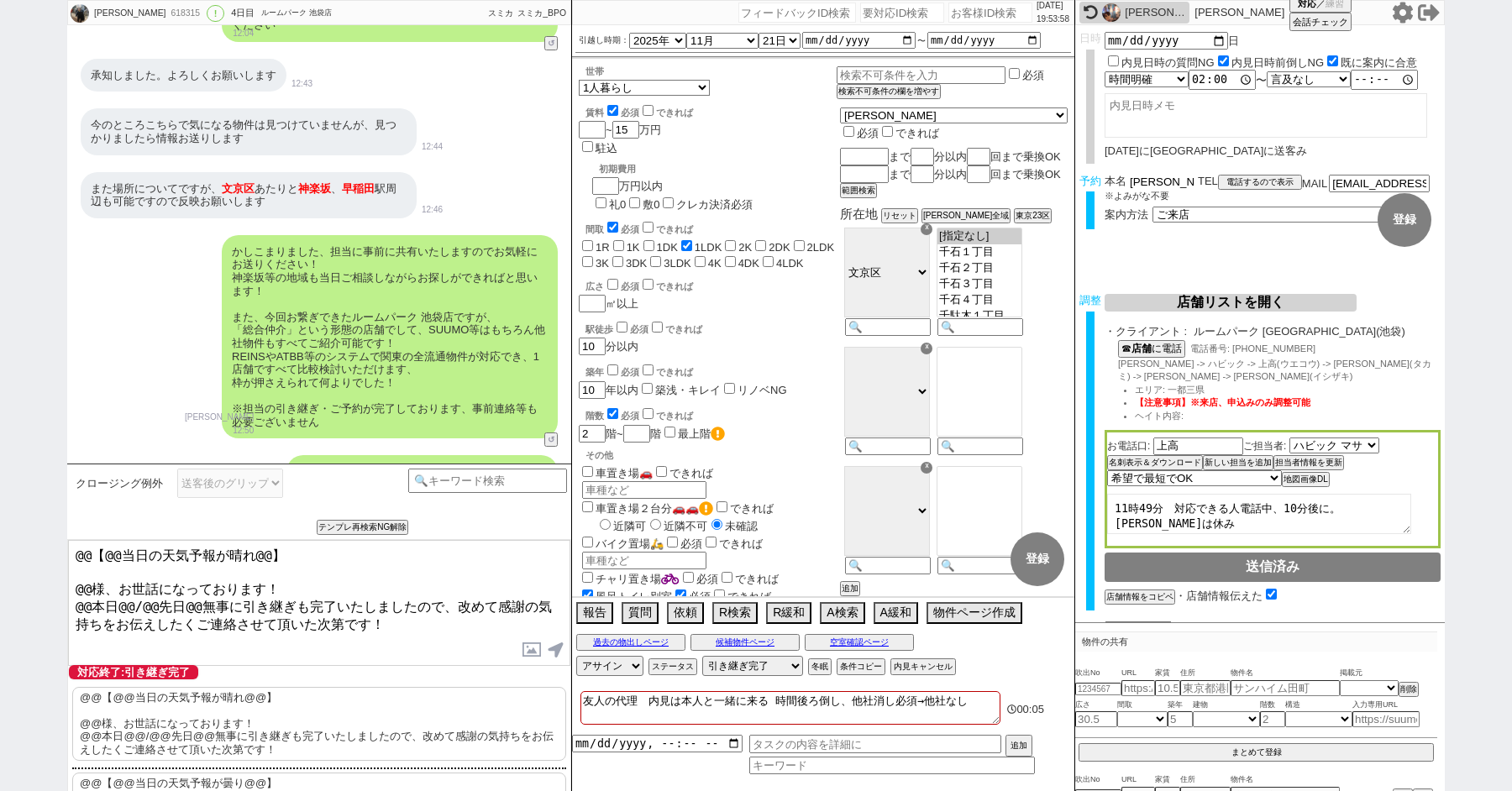
drag, startPoint x: 1164, startPoint y: 176, endPoint x: 1061, endPoint y: 176, distance: 103.0
click at [1062, 176] on div "佐々木萌 618315 ! 0 4日目 ルームパーク 池袋店 冬眠中 自社客 スミカ スミカ_BPO チャット全表示 2025-10-08 新しくフォローされ…" at bounding box center [756, 396] width 1377 height 791
drag, startPoint x: 92, startPoint y: 583, endPoint x: 42, endPoint y: 531, distance: 72.1
click at [42, 531] on div "佐々木萌 618315 ! 0 4日目 ルームパーク 池袋店 冬眠中 自社客 スミカ スミカ_BPO チャット全表示 2025-10-08 新しくフォローされ…" at bounding box center [756, 396] width 1512 height 791
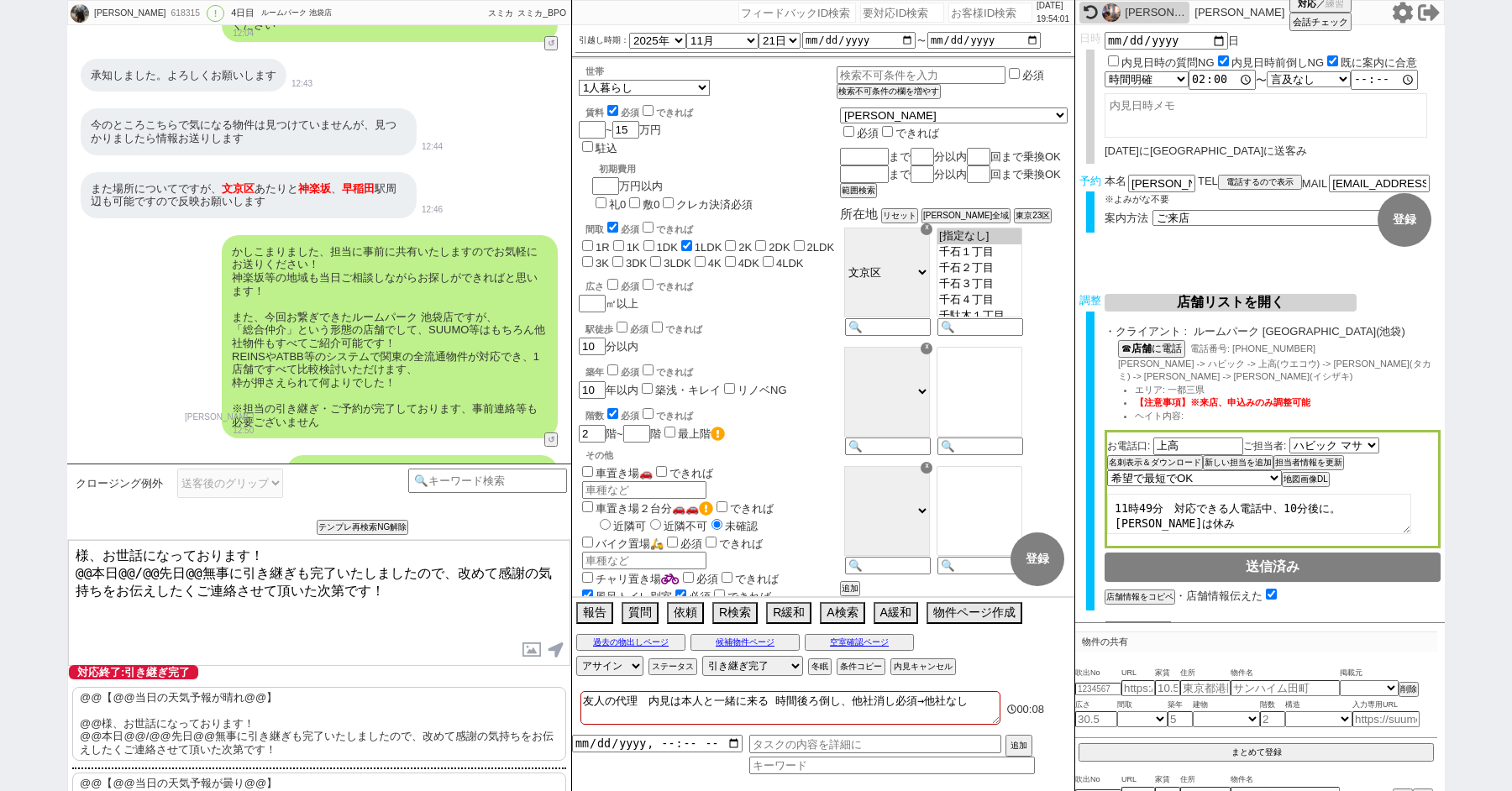
paste textarea "佐々木"
drag, startPoint x: 187, startPoint y: 568, endPoint x: 37, endPoint y: 565, distance: 150.0
click at [37, 566] on div "佐々木萌 618315 ! 0 4日目 ルームパーク 池袋店 冬眠中 自社客 スミカ スミカ_BPO チャット全表示 2025-10-08 新しくフォローされ…" at bounding box center [756, 396] width 1512 height 791
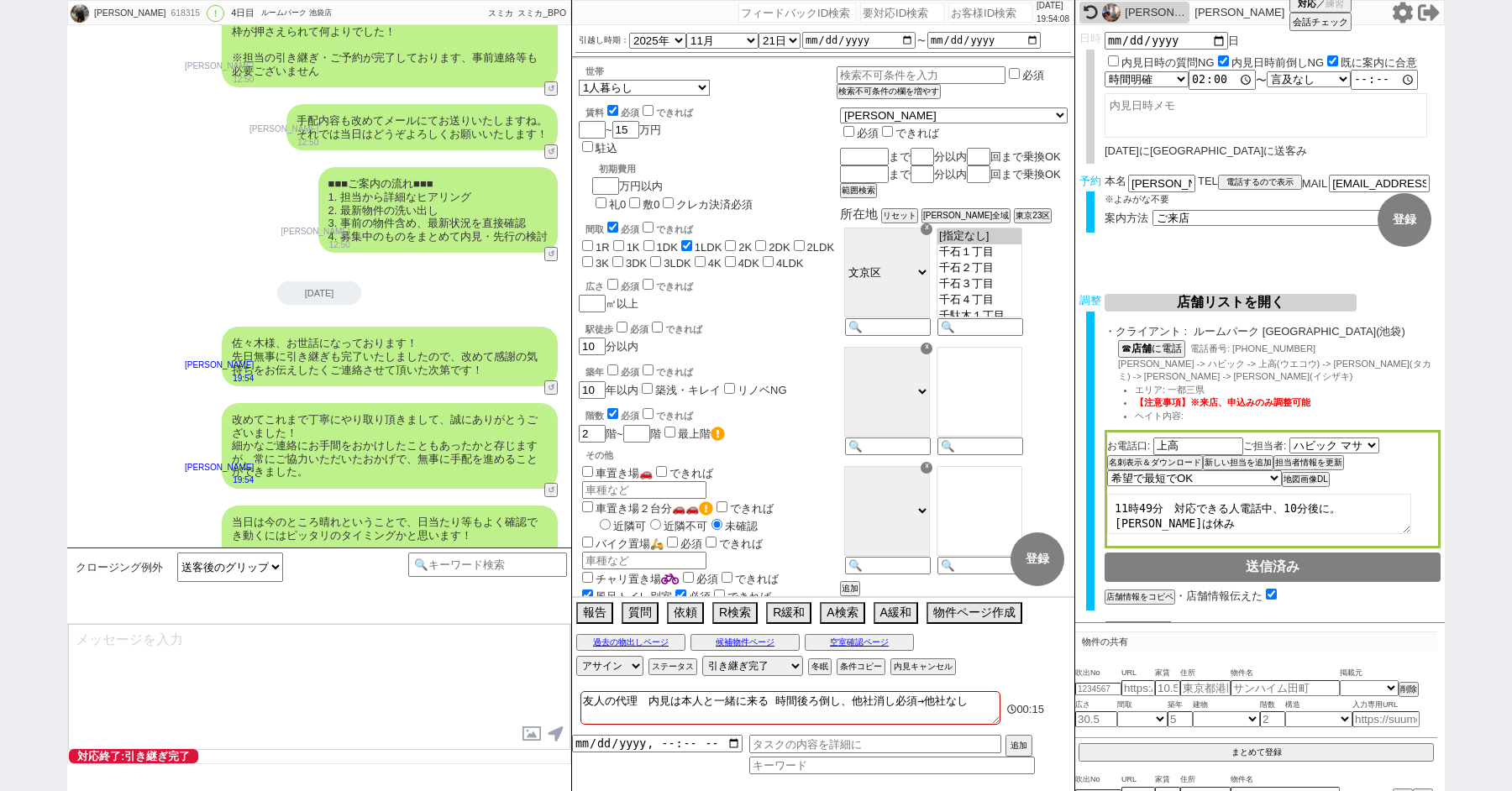
scroll to position [8583, 0]
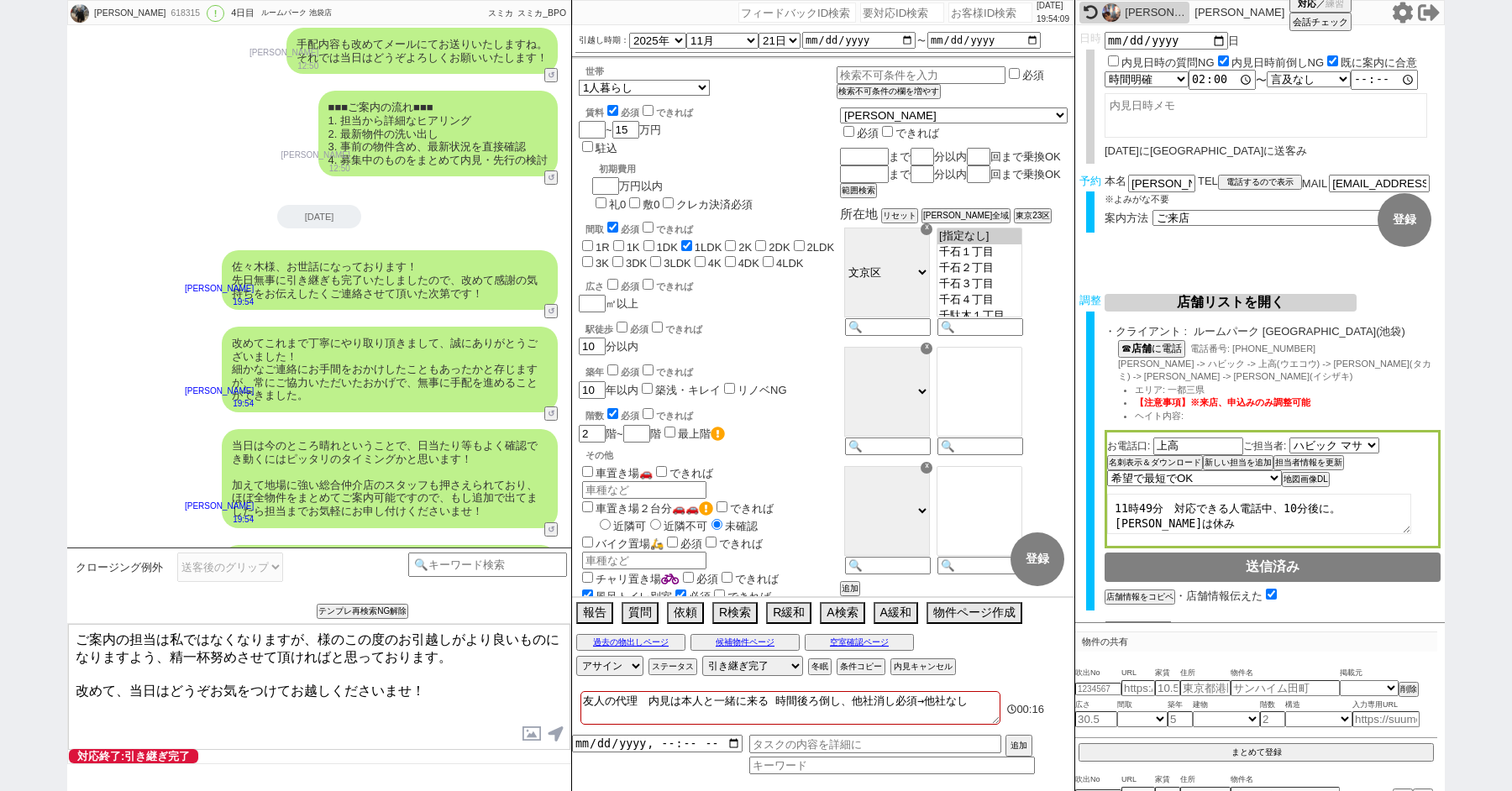
paste textarea "佐々木"
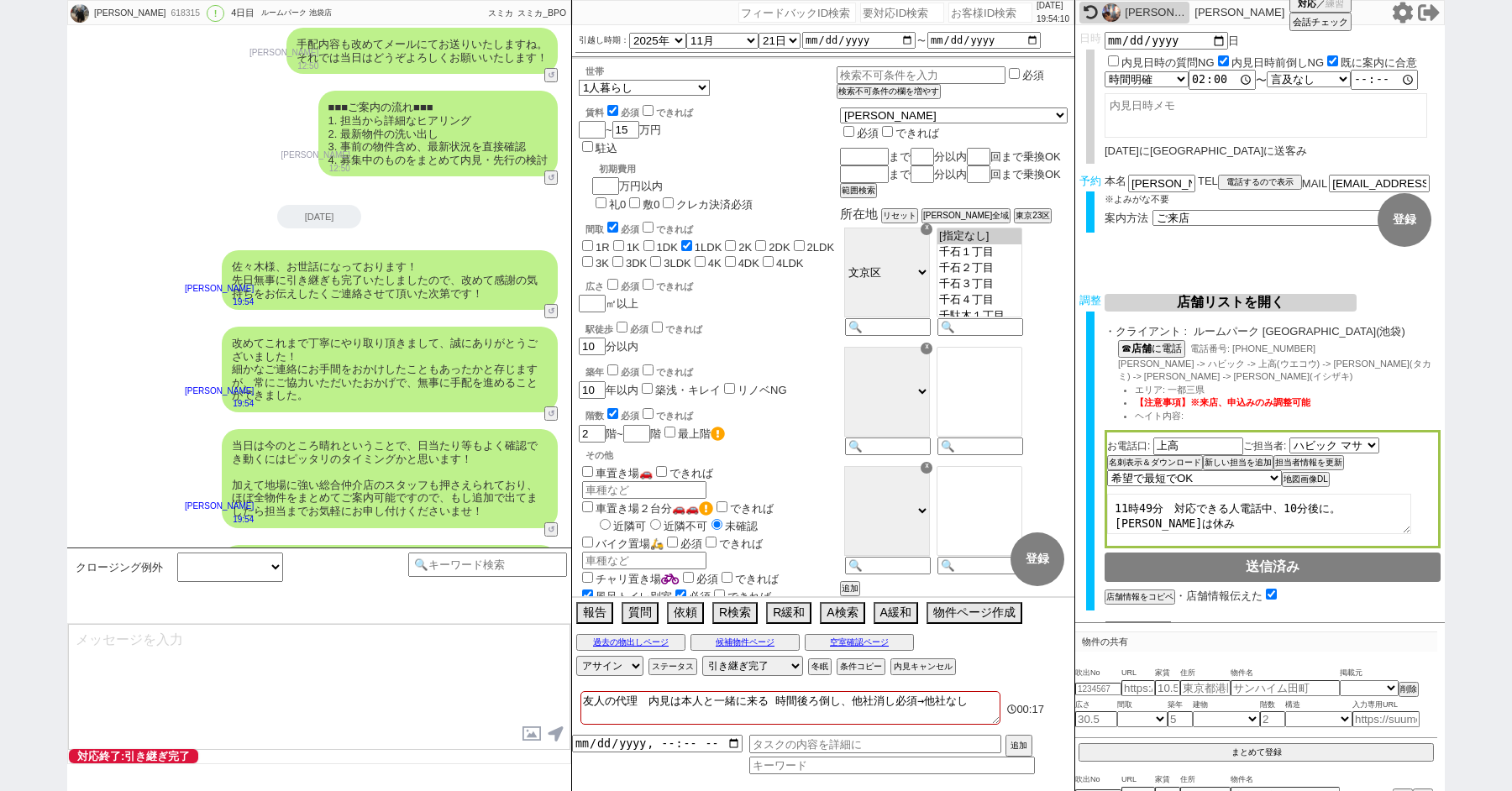
scroll to position [8685, 0]
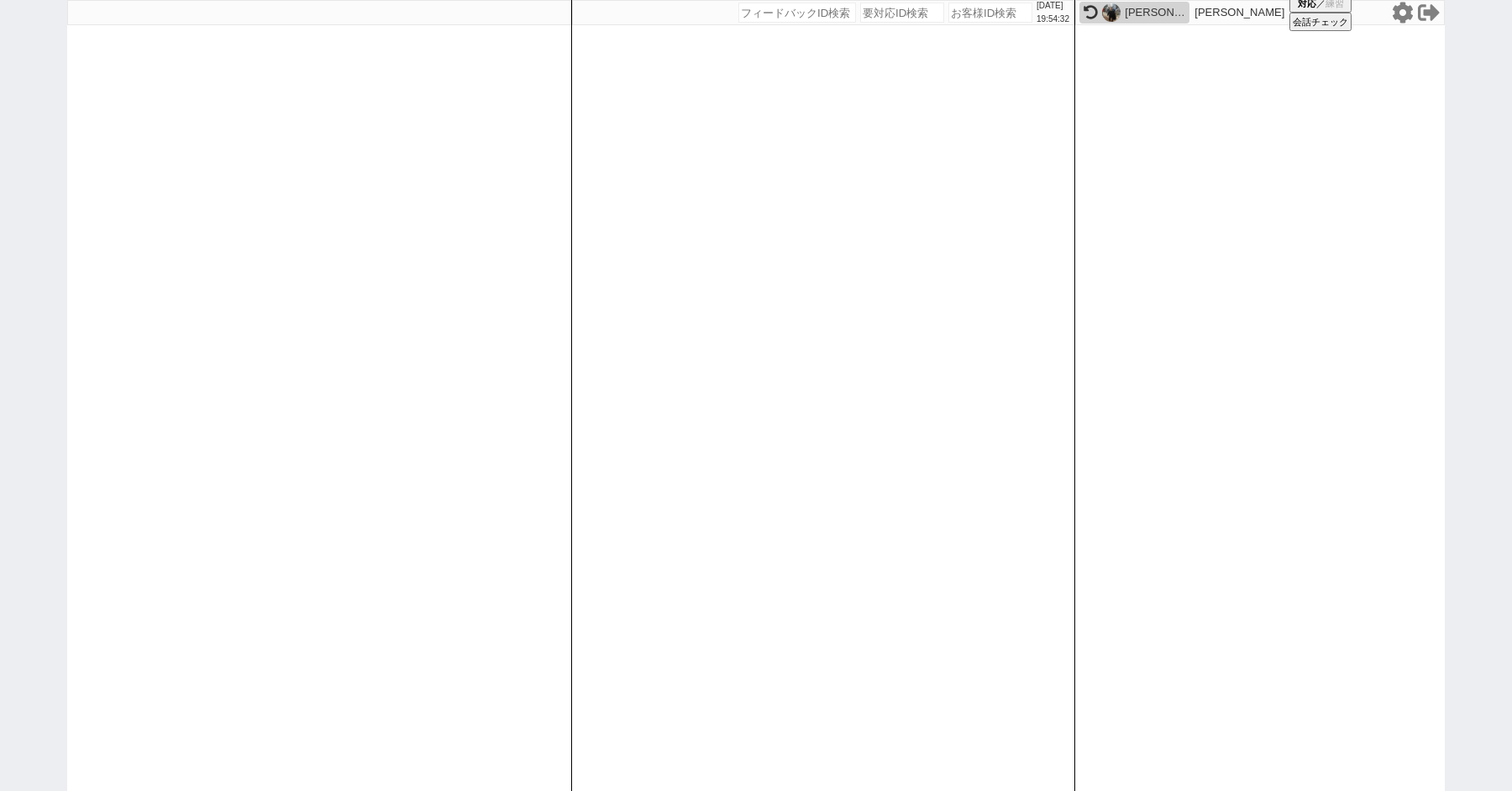
paste input "618354"
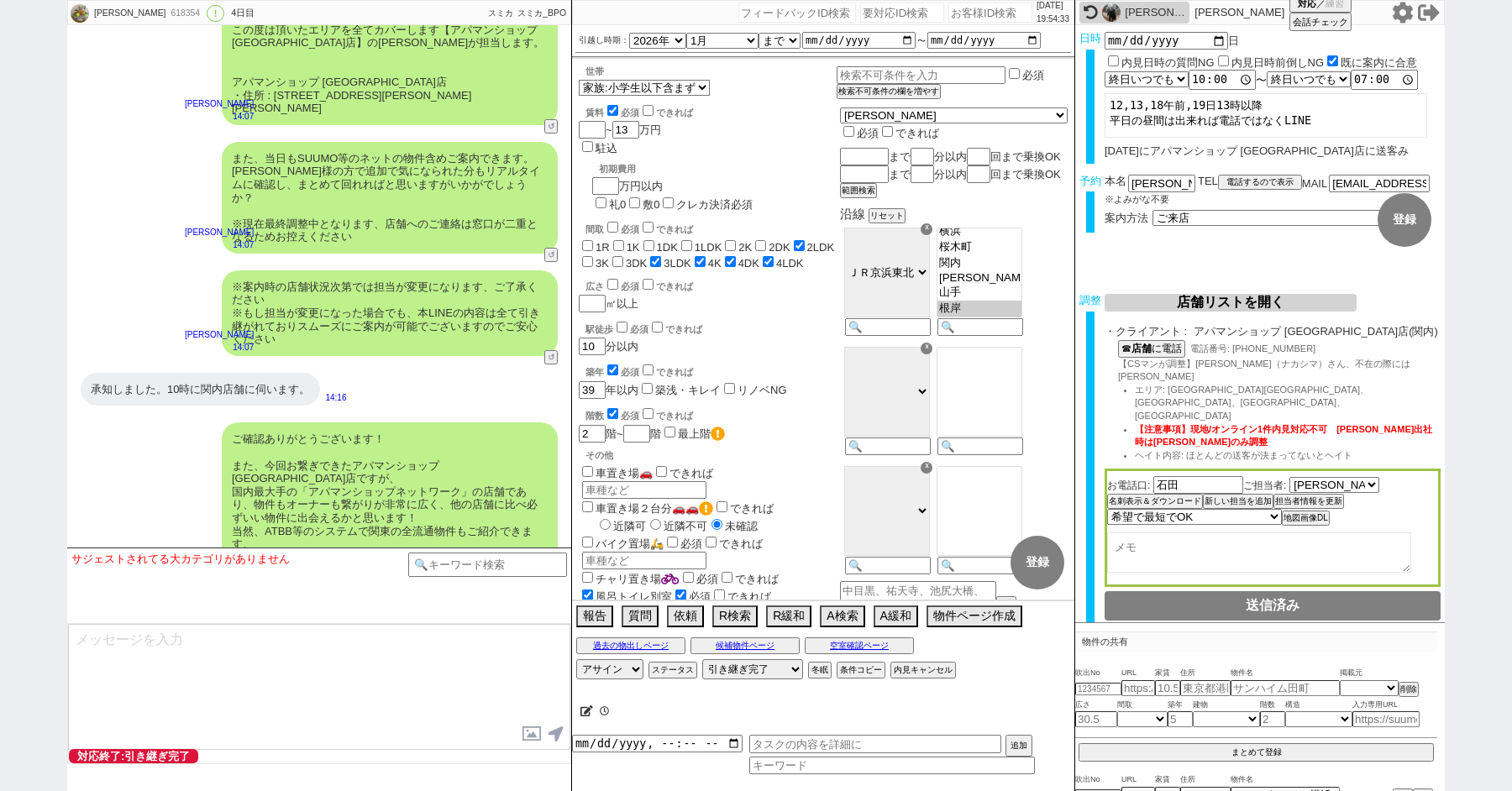
scroll to position [656, 0]
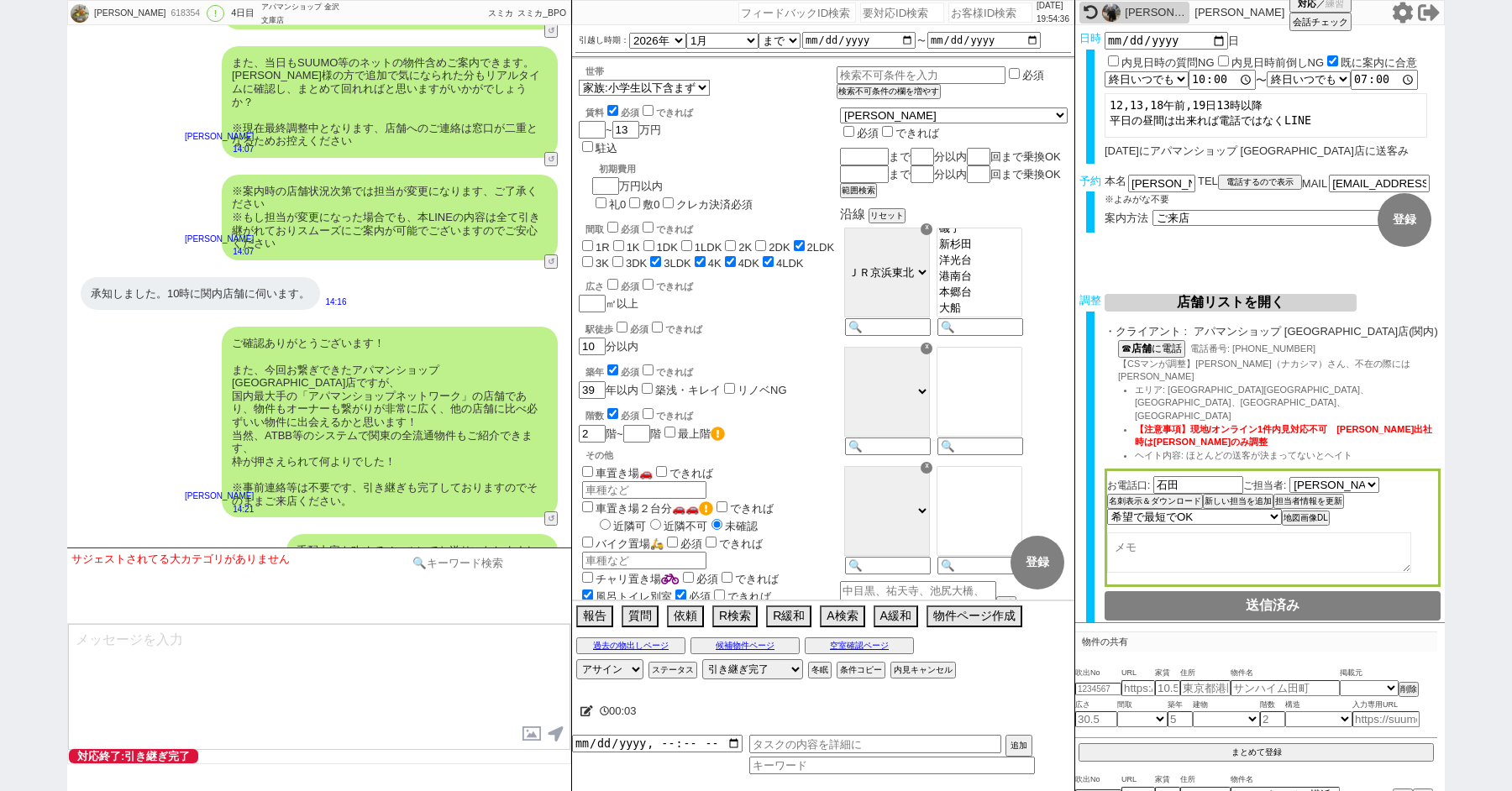
click at [487, 552] on input at bounding box center [487, 563] width 159 height 21
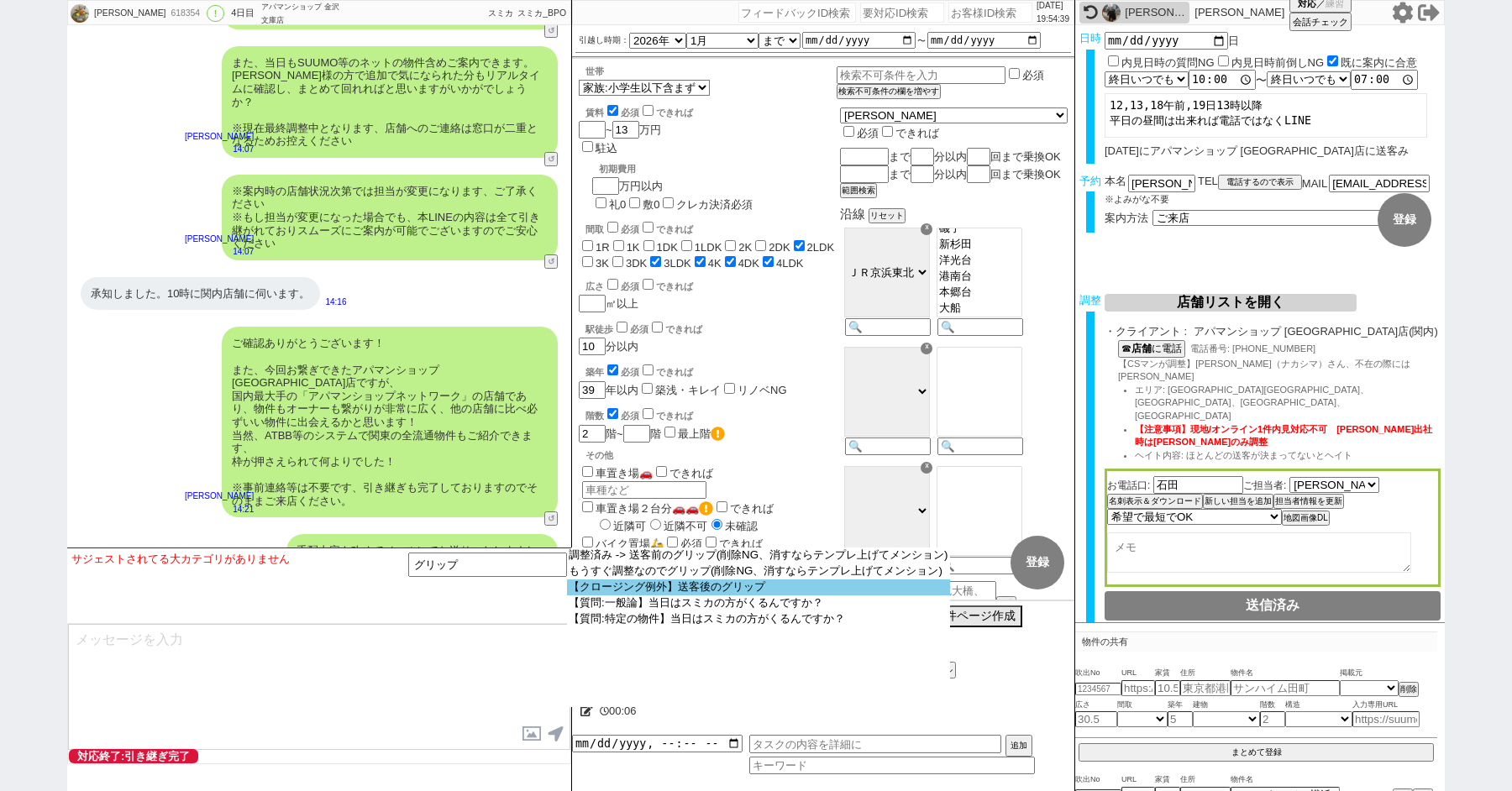
click at [695, 590] on option "【クロージング例外】送客後のグリップ" at bounding box center [758, 587] width 383 height 16
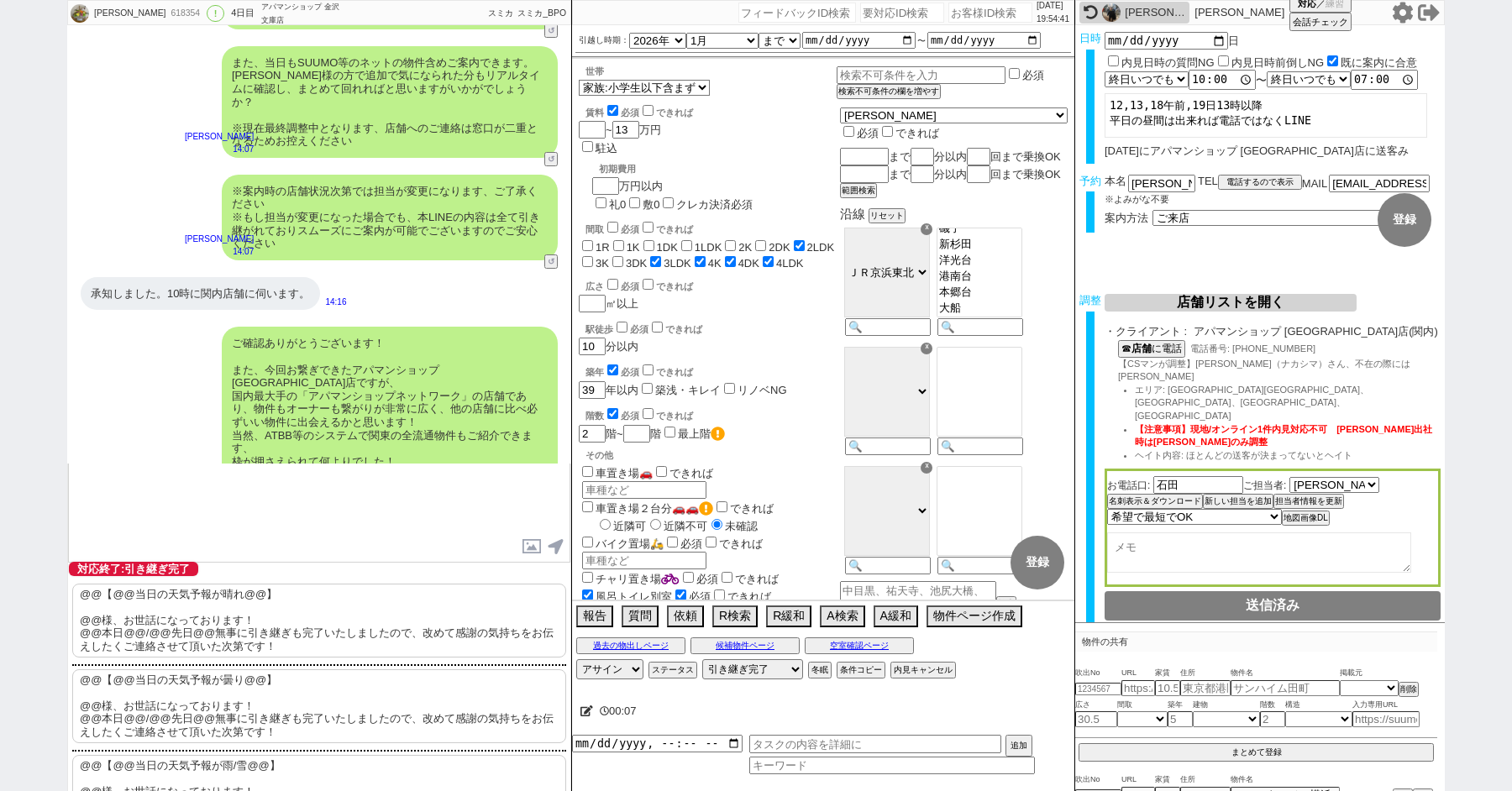
scroll to position [154, 0]
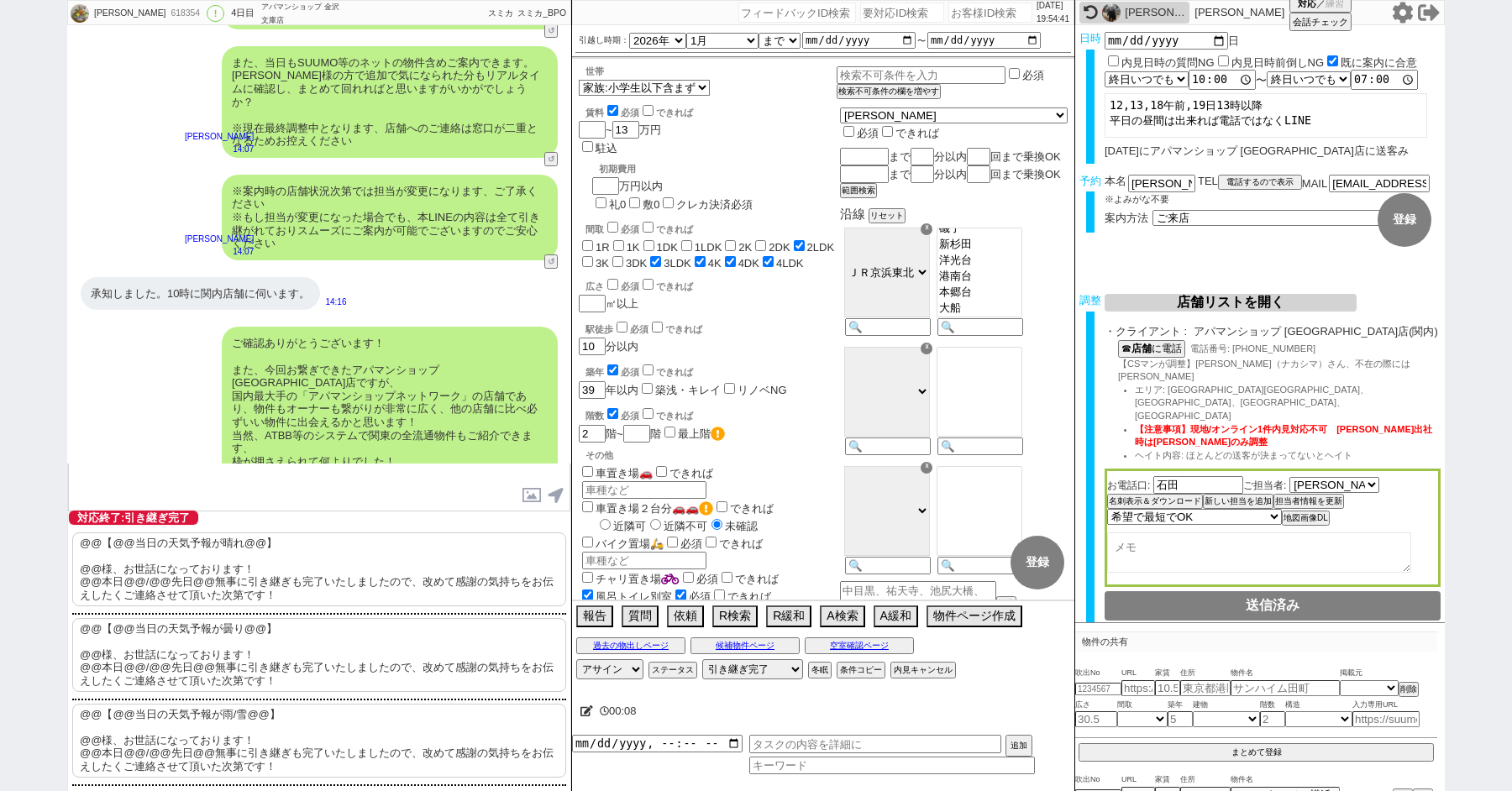
click at [207, 572] on p "@@【@@当日の天気予報が晴れ@@】 @@様、お世話になっております！ @@本日@@/@@先日@@無事に引き継ぎも完了いたしましたので、改めて感謝の気持ちをお…" at bounding box center [319, 570] width 494 height 74
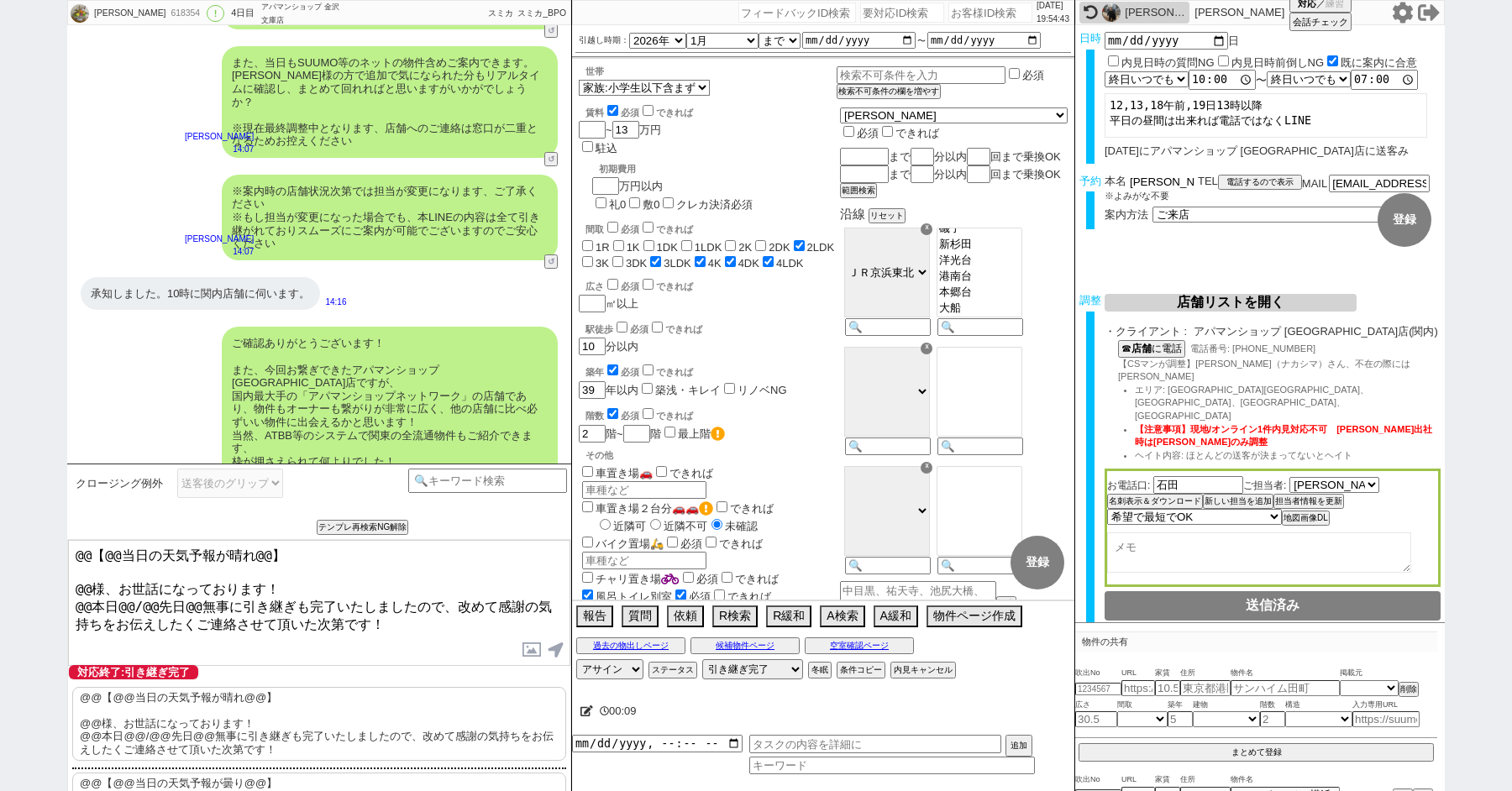
drag, startPoint x: 1152, startPoint y: 181, endPoint x: 1030, endPoint y: 175, distance: 122.1
click at [1032, 175] on div "Marumo Chiemi 618354 ! 0 4日目 アパマンショップ 金沢文庫店 冬眠中 自社客 スミカ スミカ_BPO チャット全表示 2025-10…" at bounding box center [756, 396] width 1377 height 791
drag, startPoint x: 90, startPoint y: 579, endPoint x: 32, endPoint y: 499, distance: 98.8
click at [32, 499] on div "Marumo Chiemi 618354 ! 0 4日目 アパマンショップ 金沢文庫店 冬眠中 自社客 スミカ スミカ_BPO チャット全表示 2025-10…" at bounding box center [756, 396] width 1512 height 791
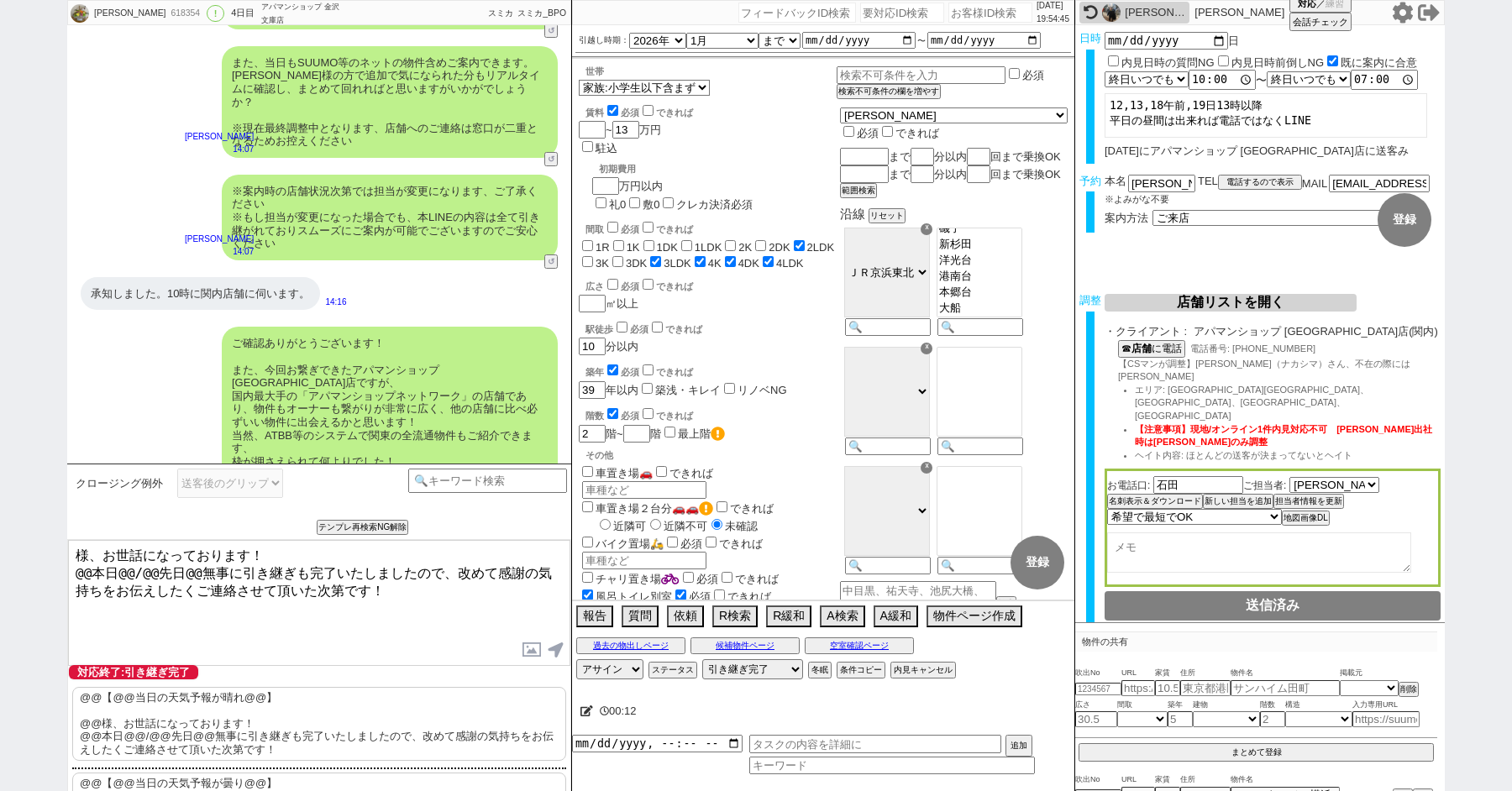
paste textarea "丸茂"
drag, startPoint x: 191, startPoint y: 567, endPoint x: 40, endPoint y: 566, distance: 151.0
click at [41, 567] on div "Marumo Chiemi 618354 ! 0 4日目 アパマンショップ 金沢文庫店 冬眠中 自社客 スミカ スミカ_BPO チャット全表示 2025-10…" at bounding box center [756, 396] width 1512 height 791
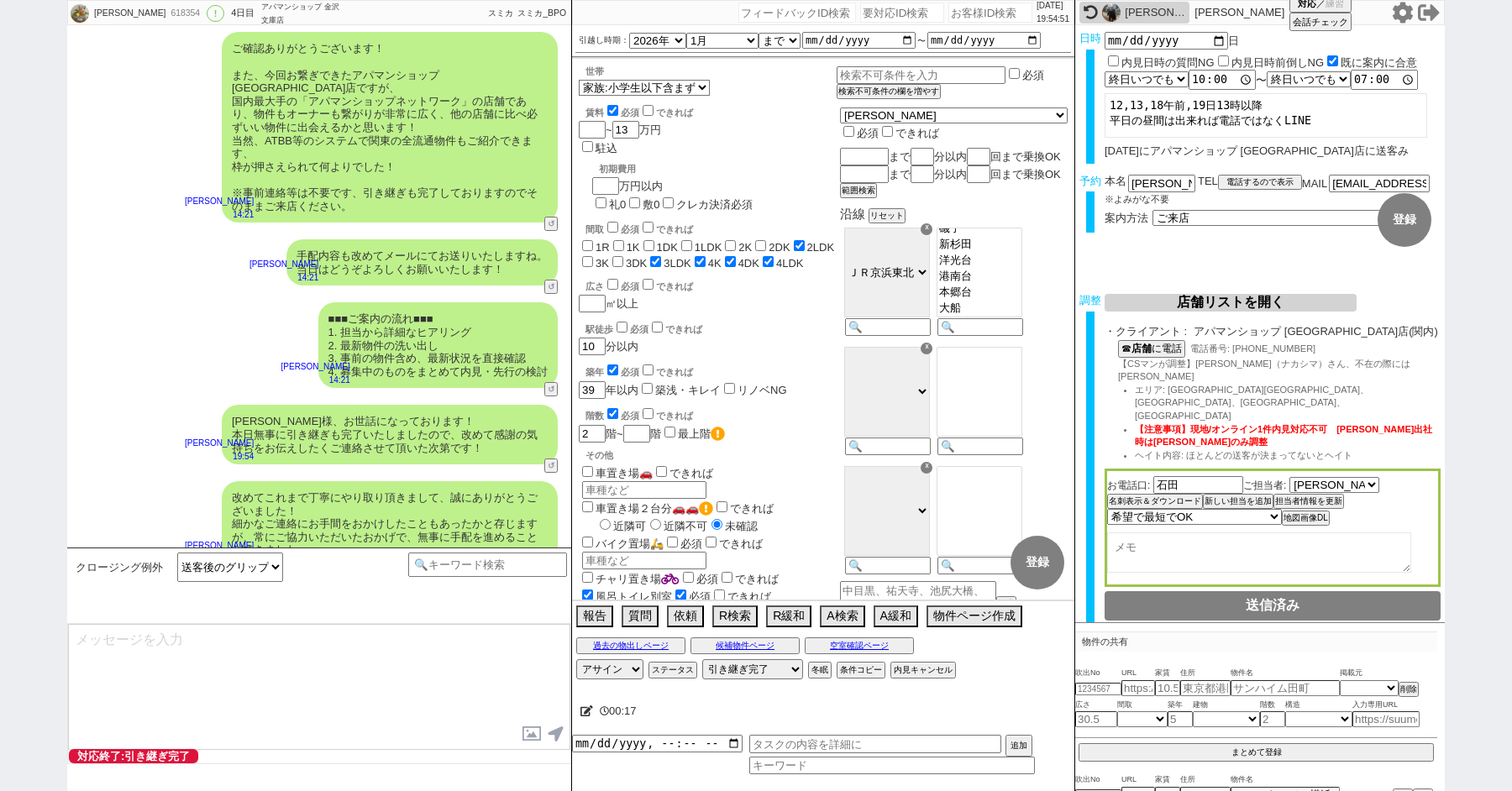
scroll to position [8445, 0]
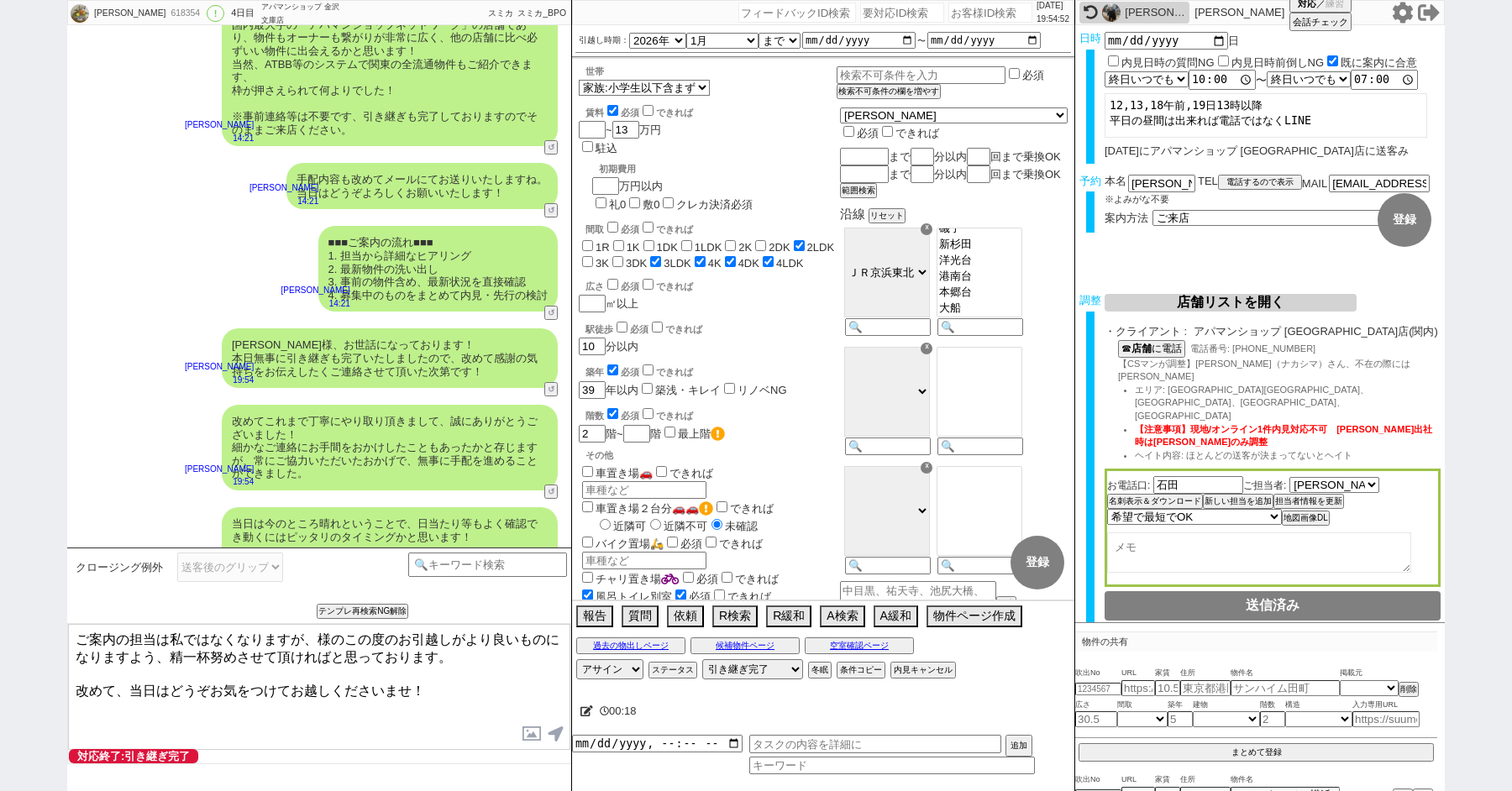
paste textarea "丸茂"
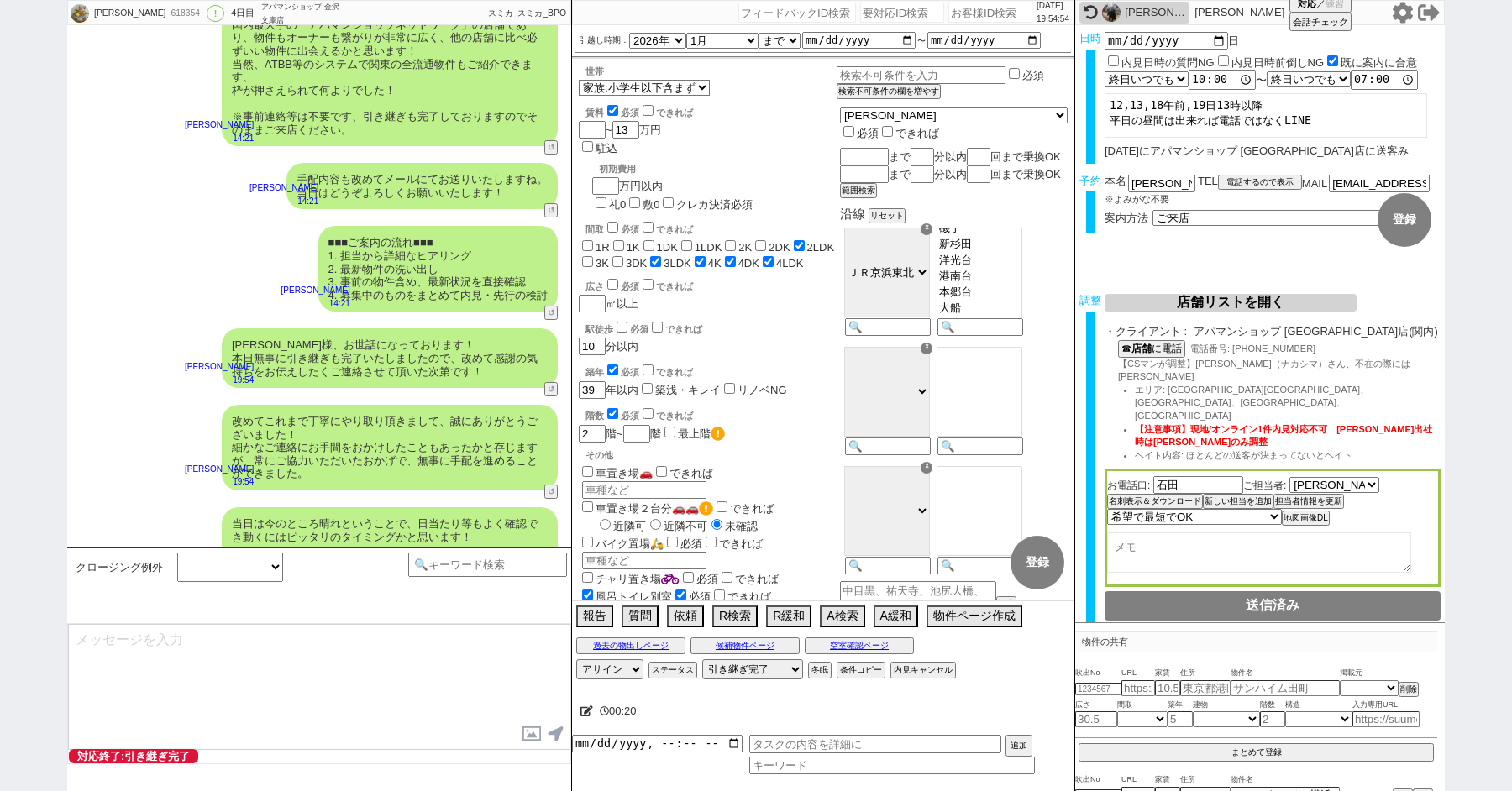
scroll to position [8548, 0]
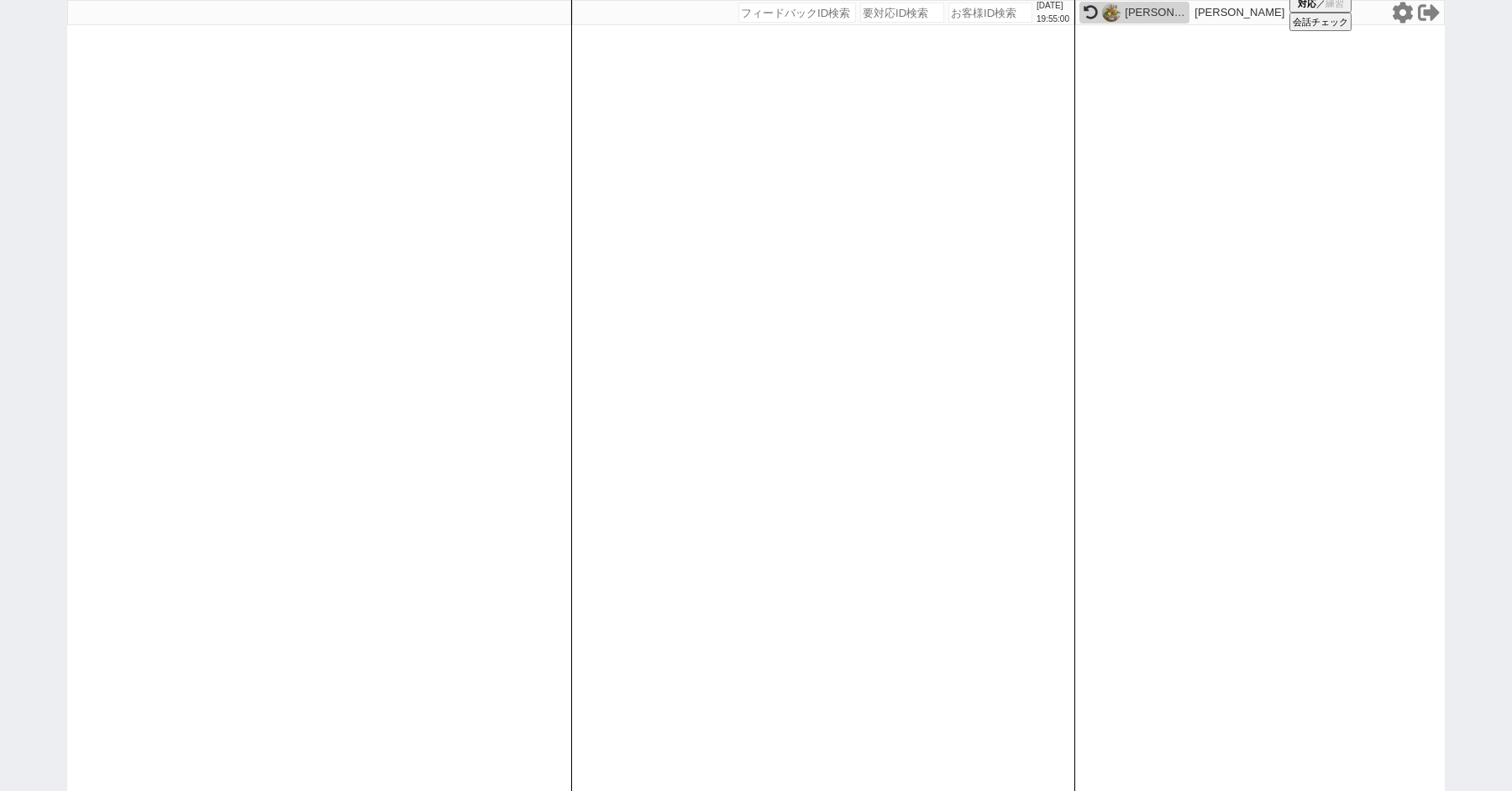
paste input "618524"
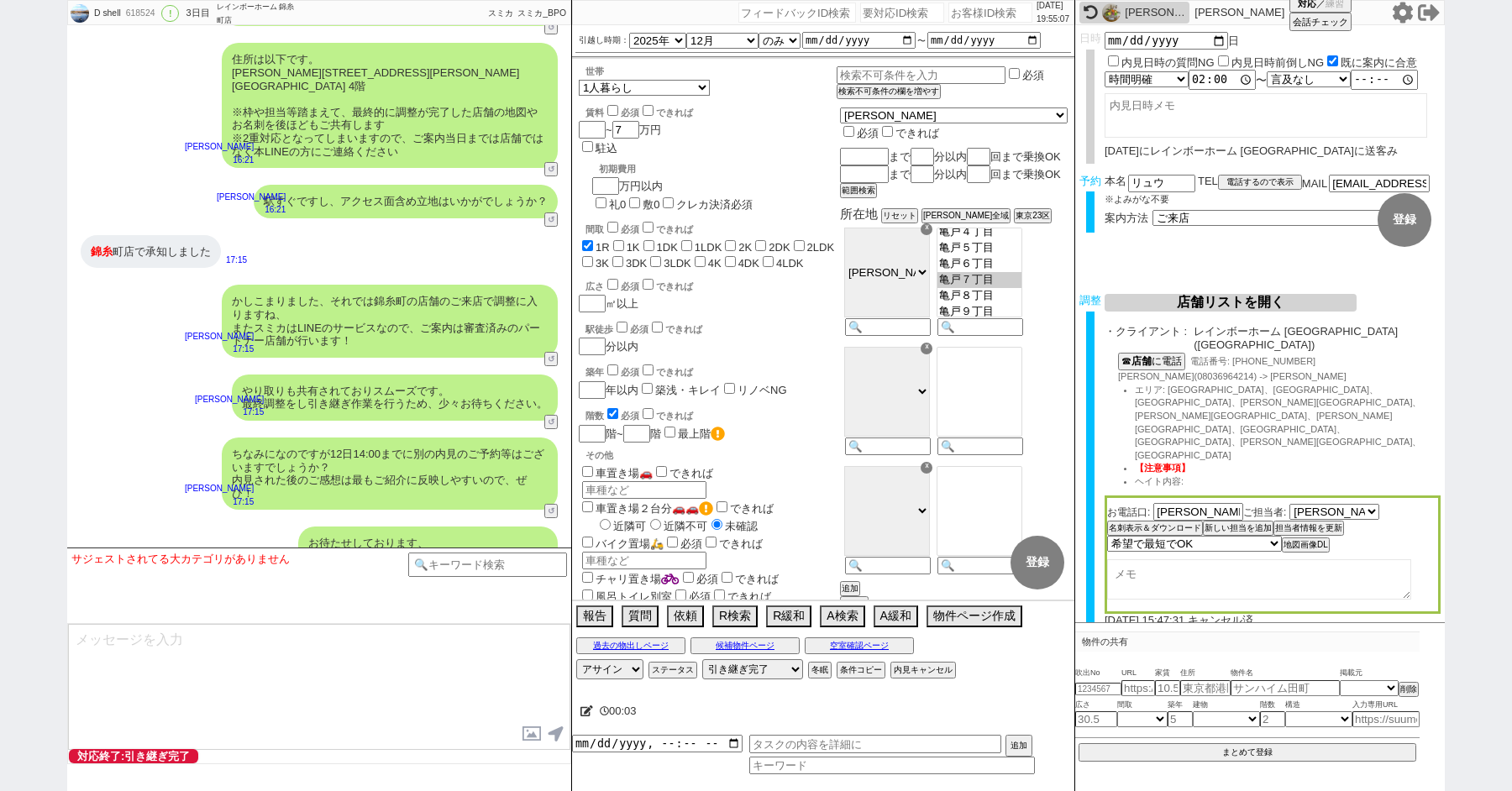
scroll to position [5160, 0]
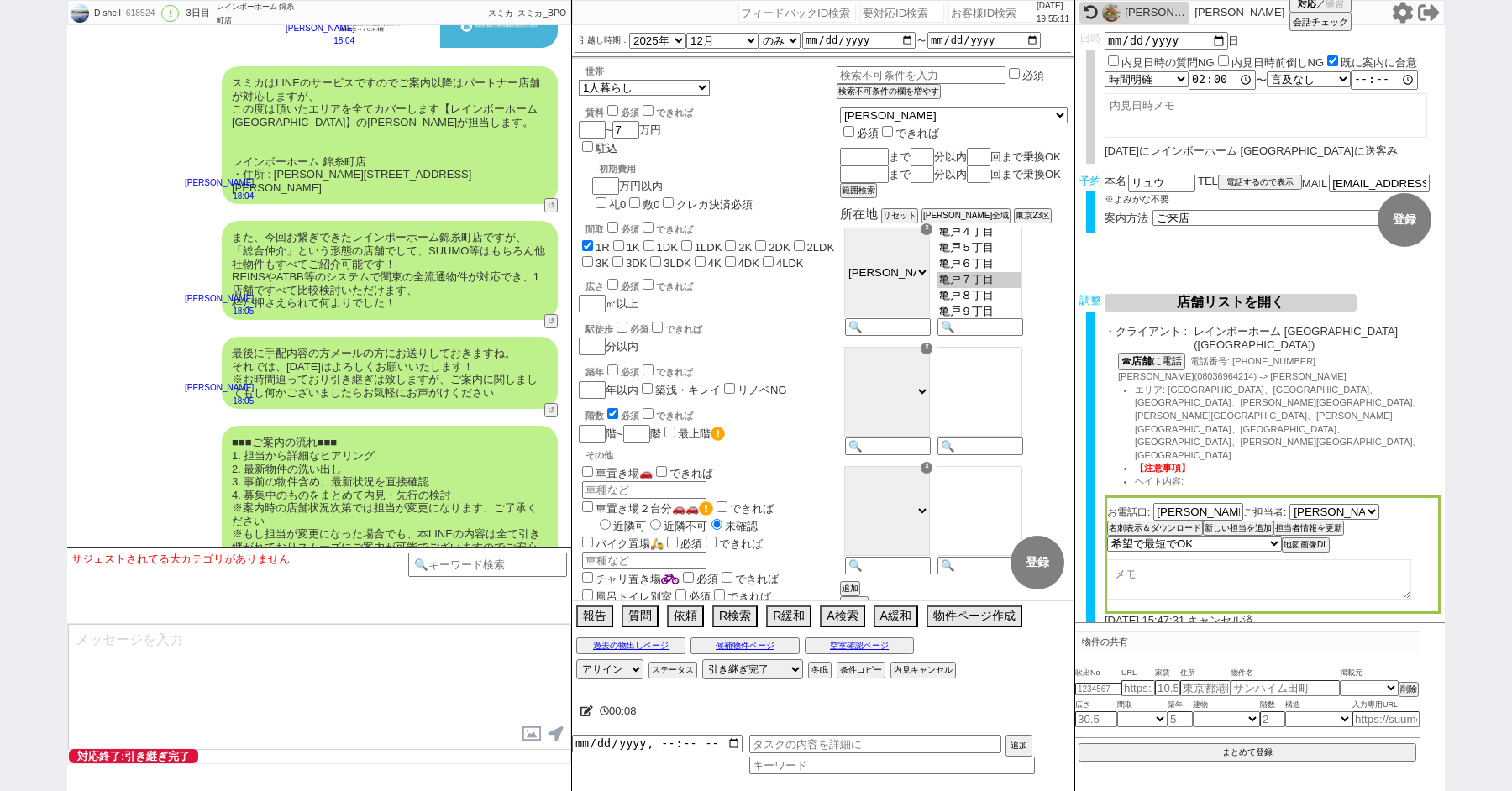
paste input "618540"
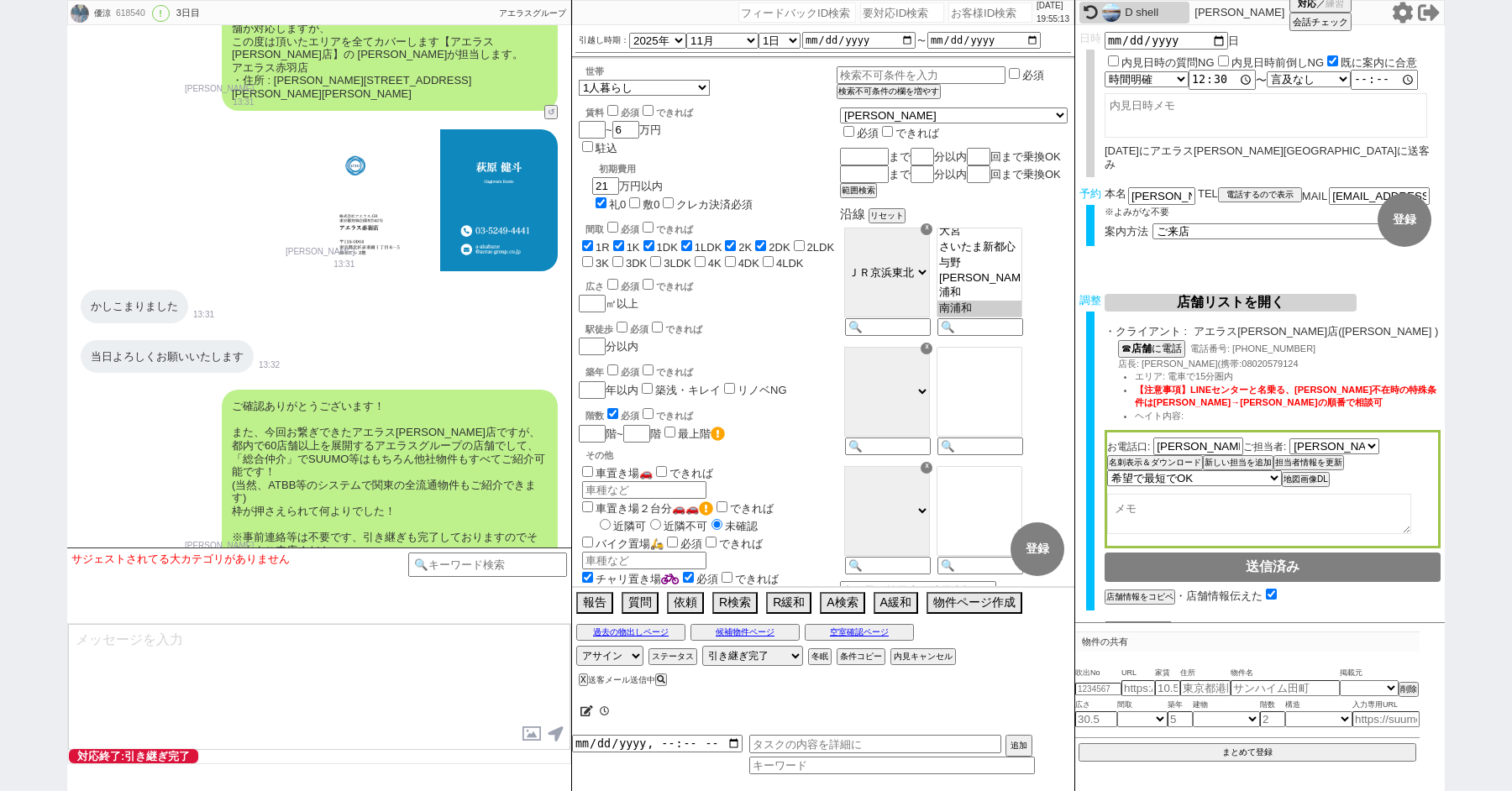
scroll to position [21, 0]
click at [1122, 10] on div "D shell" at bounding box center [1134, 13] width 110 height 22
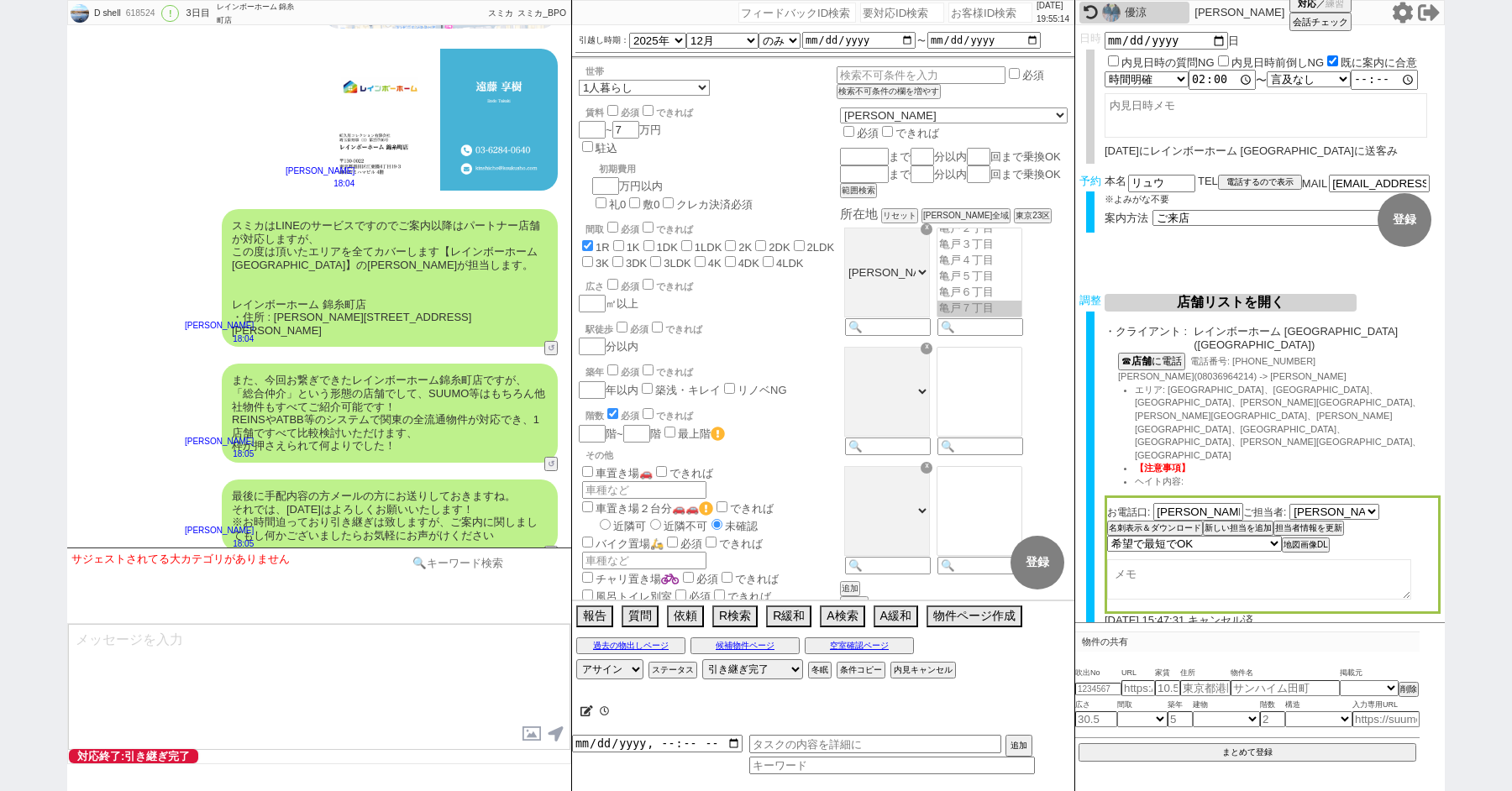
scroll to position [148, 0]
click at [454, 569] on input at bounding box center [487, 563] width 159 height 21
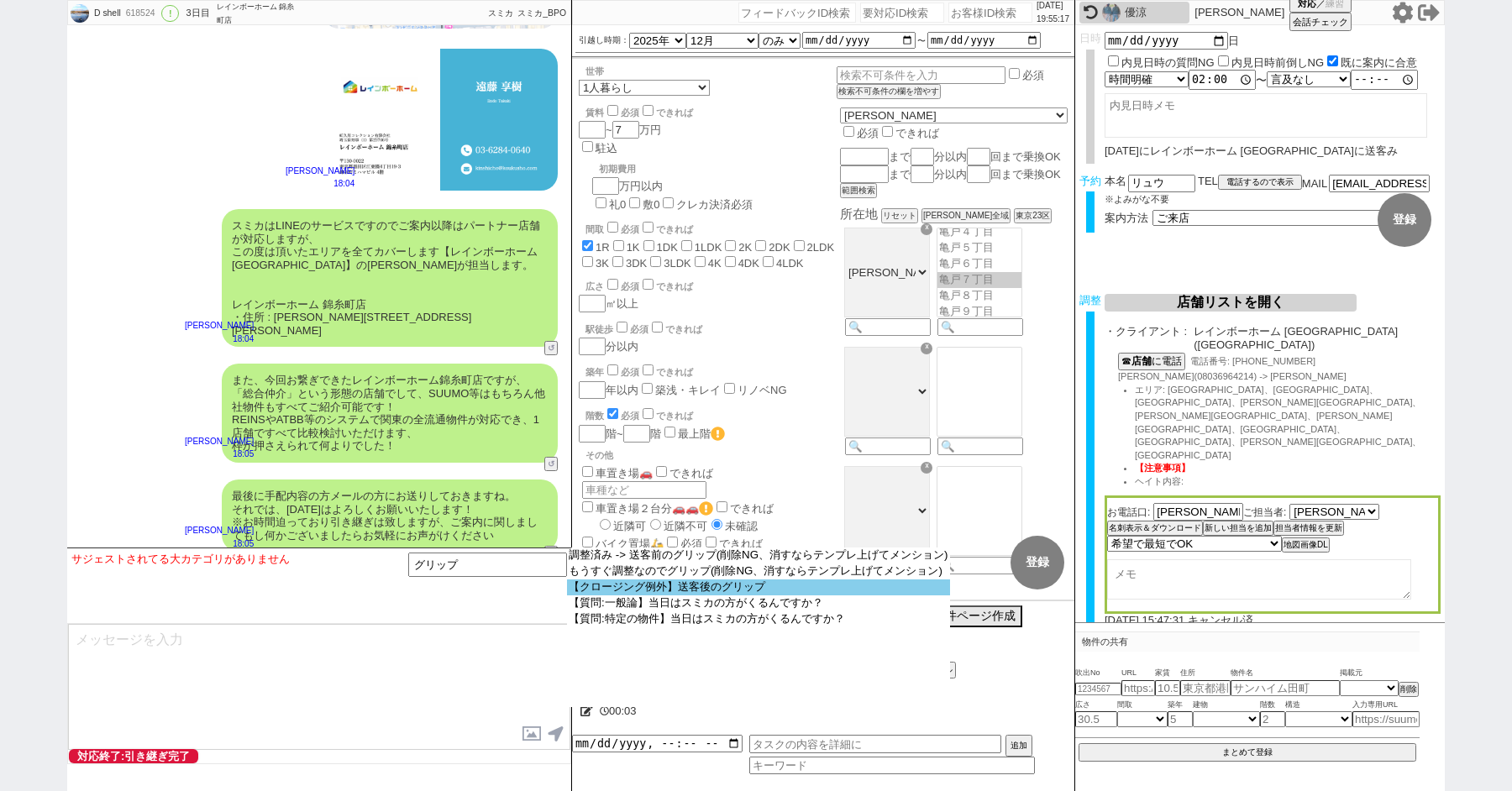
click at [692, 588] on option "【クロージング例外】送客後のグリップ" at bounding box center [758, 587] width 383 height 16
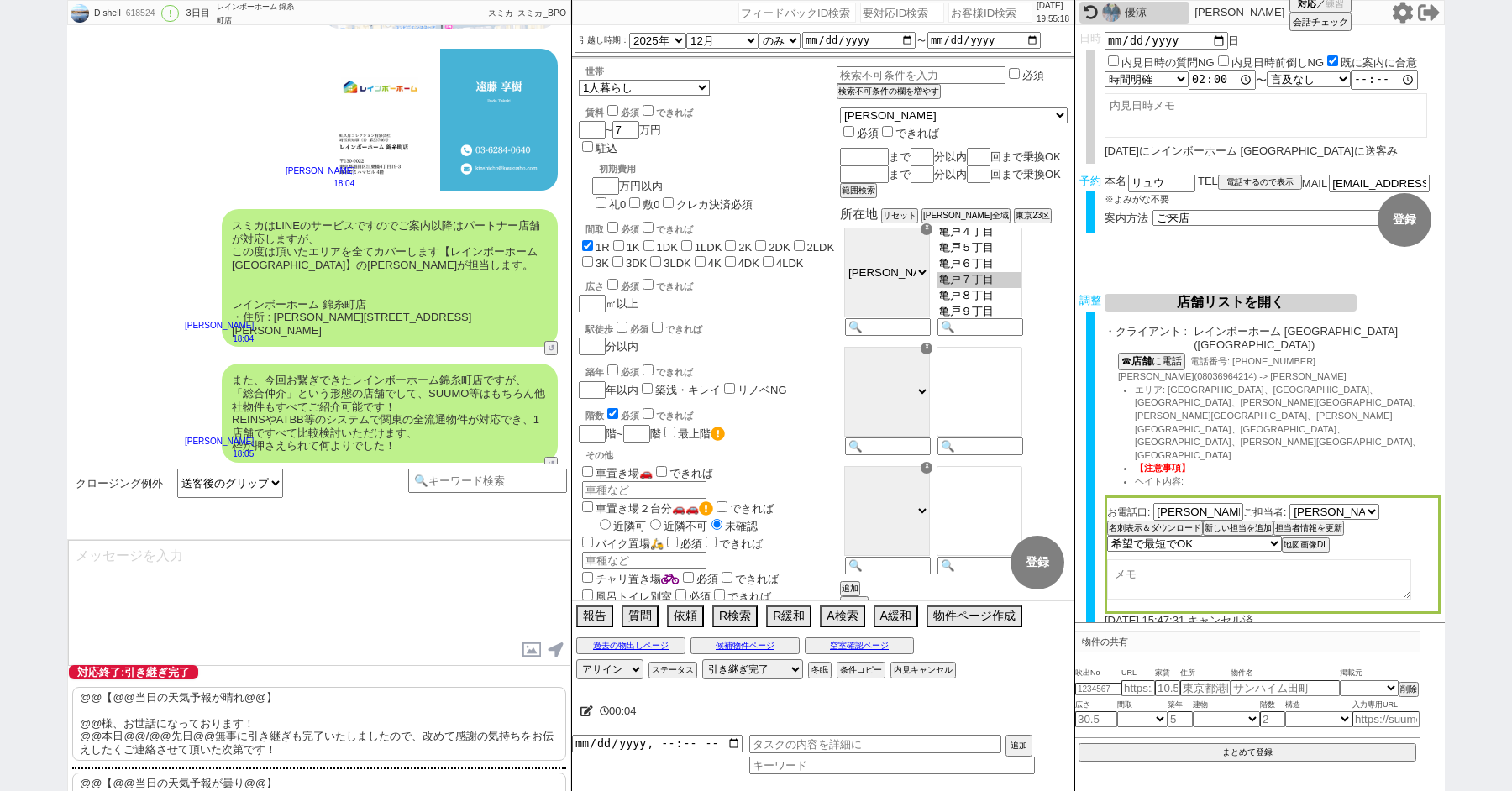
click at [152, 720] on p "@@【@@当日の天気予報が晴れ@@】 @@様、お世話になっております！ @@本日@@/@@先日@@無事に引き継ぎも完了いたしましたので、改めて感謝の気持ちをお…" at bounding box center [319, 724] width 494 height 74
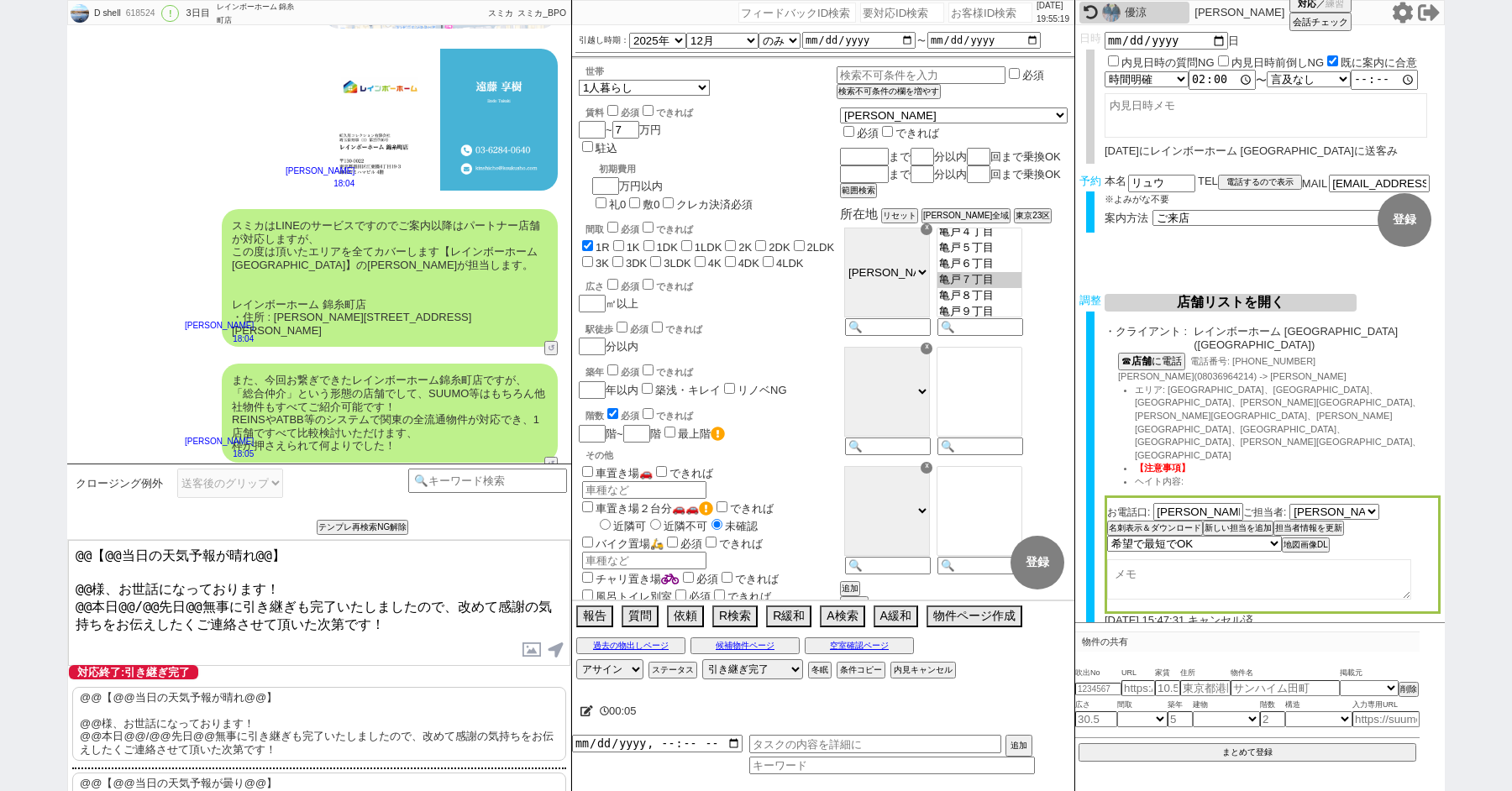
drag, startPoint x: 86, startPoint y: 581, endPoint x: 33, endPoint y: 471, distance: 122.1
click at [45, 503] on div "D shell 618524 ! 0 3日目 レインボーホーム 錦糸町店 冬眠中 自社客 スミカ スミカ_BPO チャット全表示 2025-10-09 ようこ…" at bounding box center [756, 396] width 1512 height 791
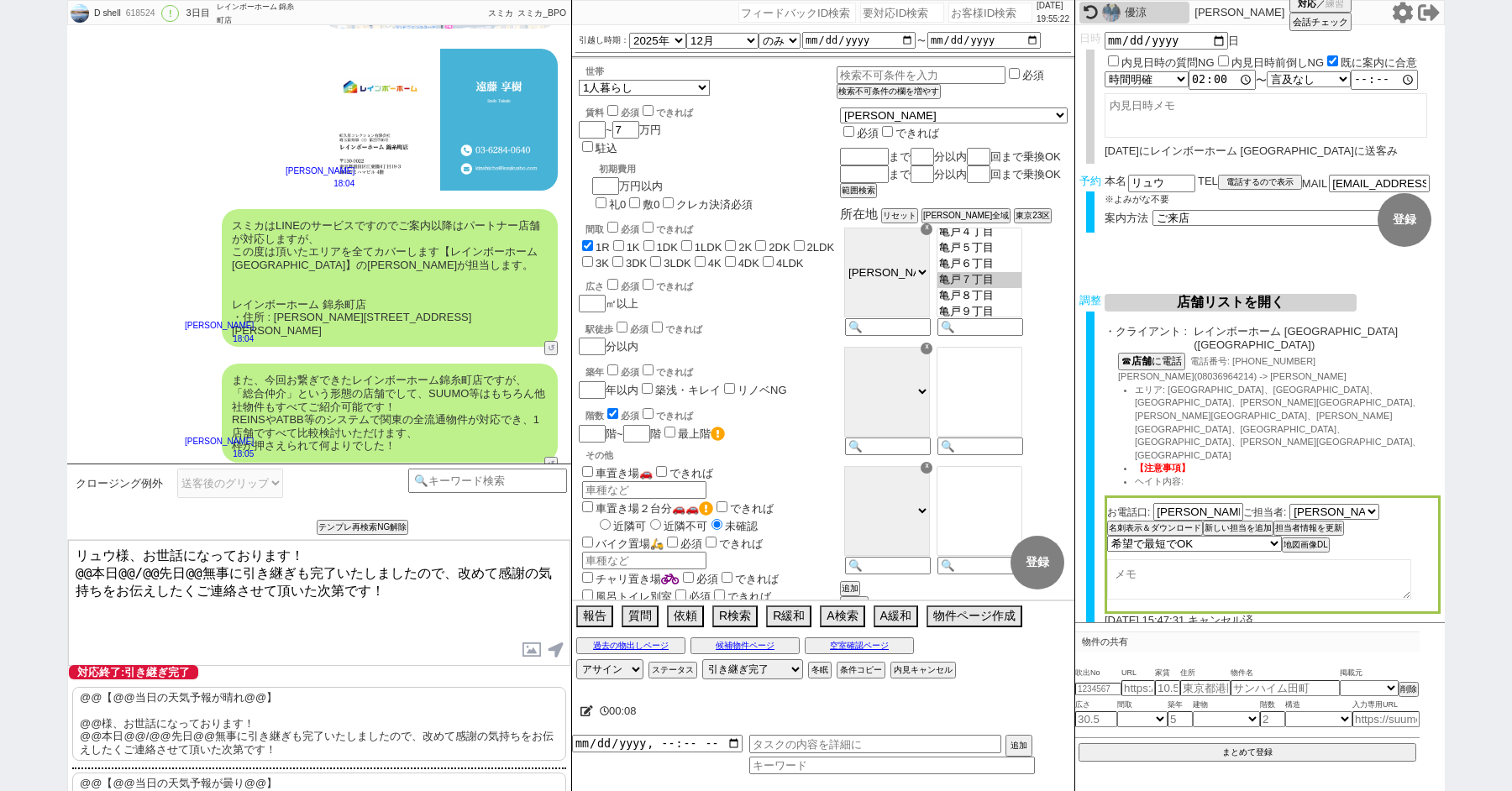
drag, startPoint x: 189, startPoint y: 566, endPoint x: 0, endPoint y: 565, distance: 189.0
click at [0, 566] on div "D shell 618524 ! 0 3日目 レインボーホーム 錦糸町店 冬眠中 自社客 スミカ スミカ_BPO チャット全表示 2025-10-09 ようこ…" at bounding box center [756, 396] width 1512 height 791
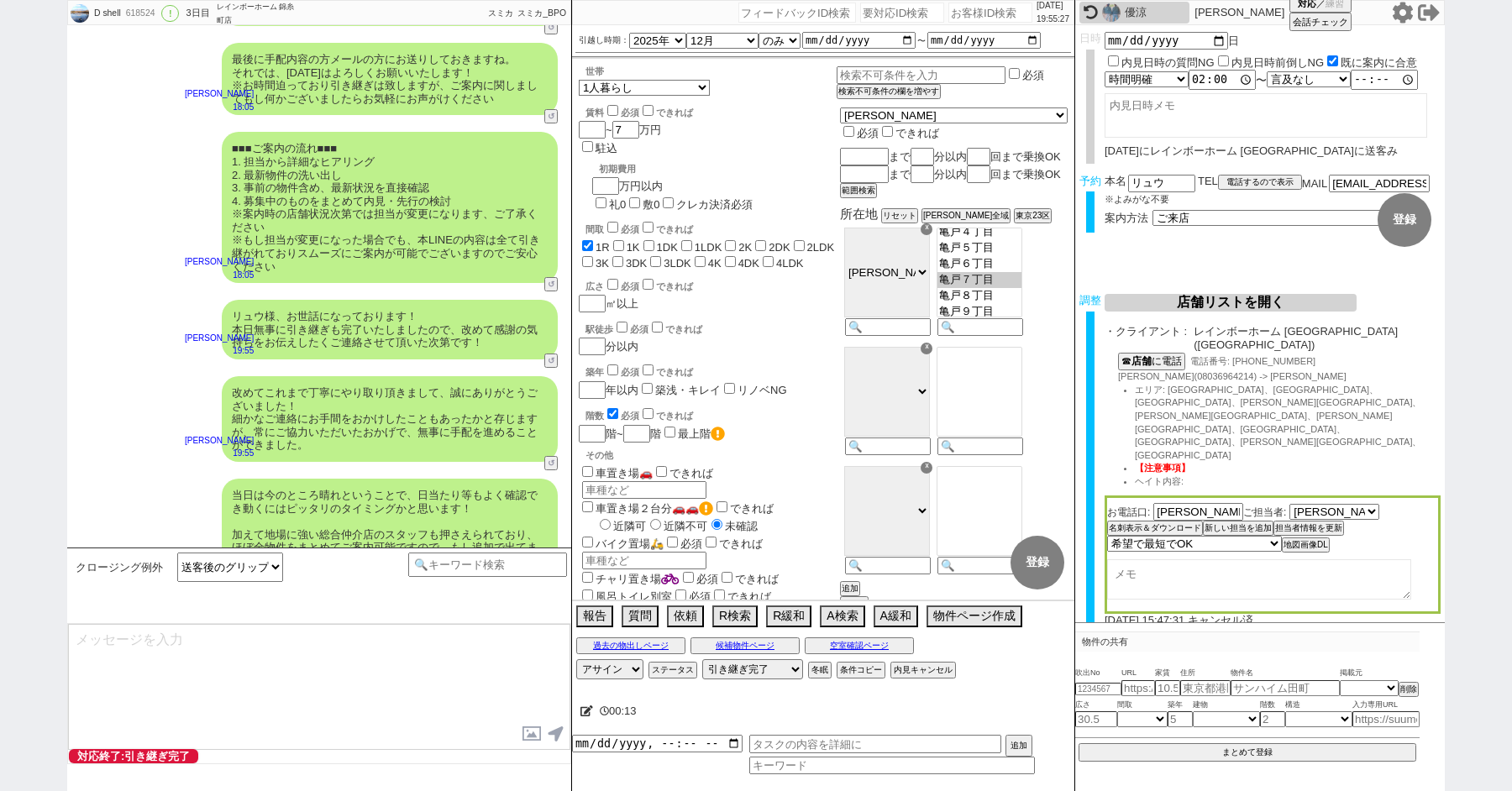
scroll to position [5530, 0]
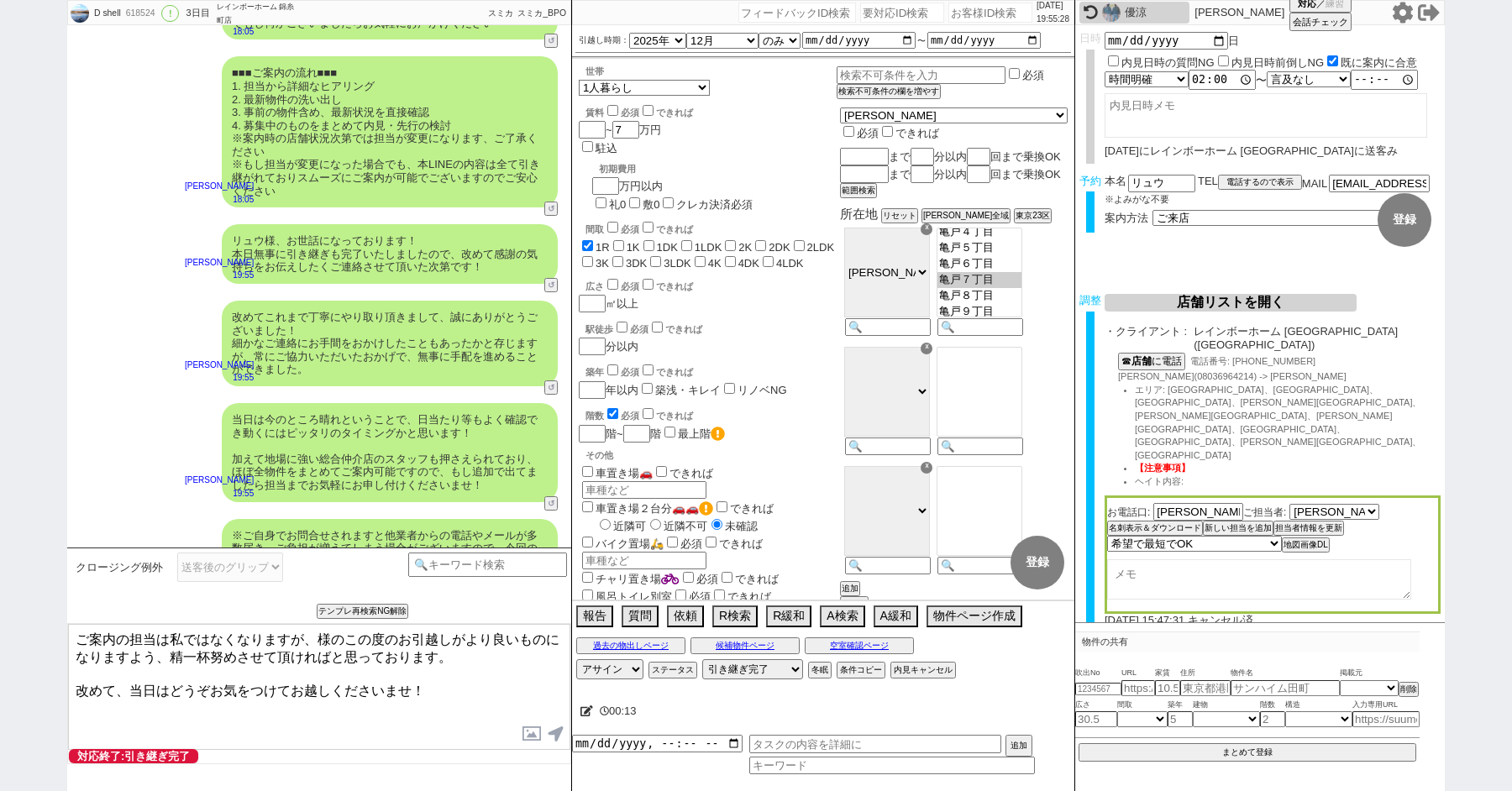
paste textarea "618,540"
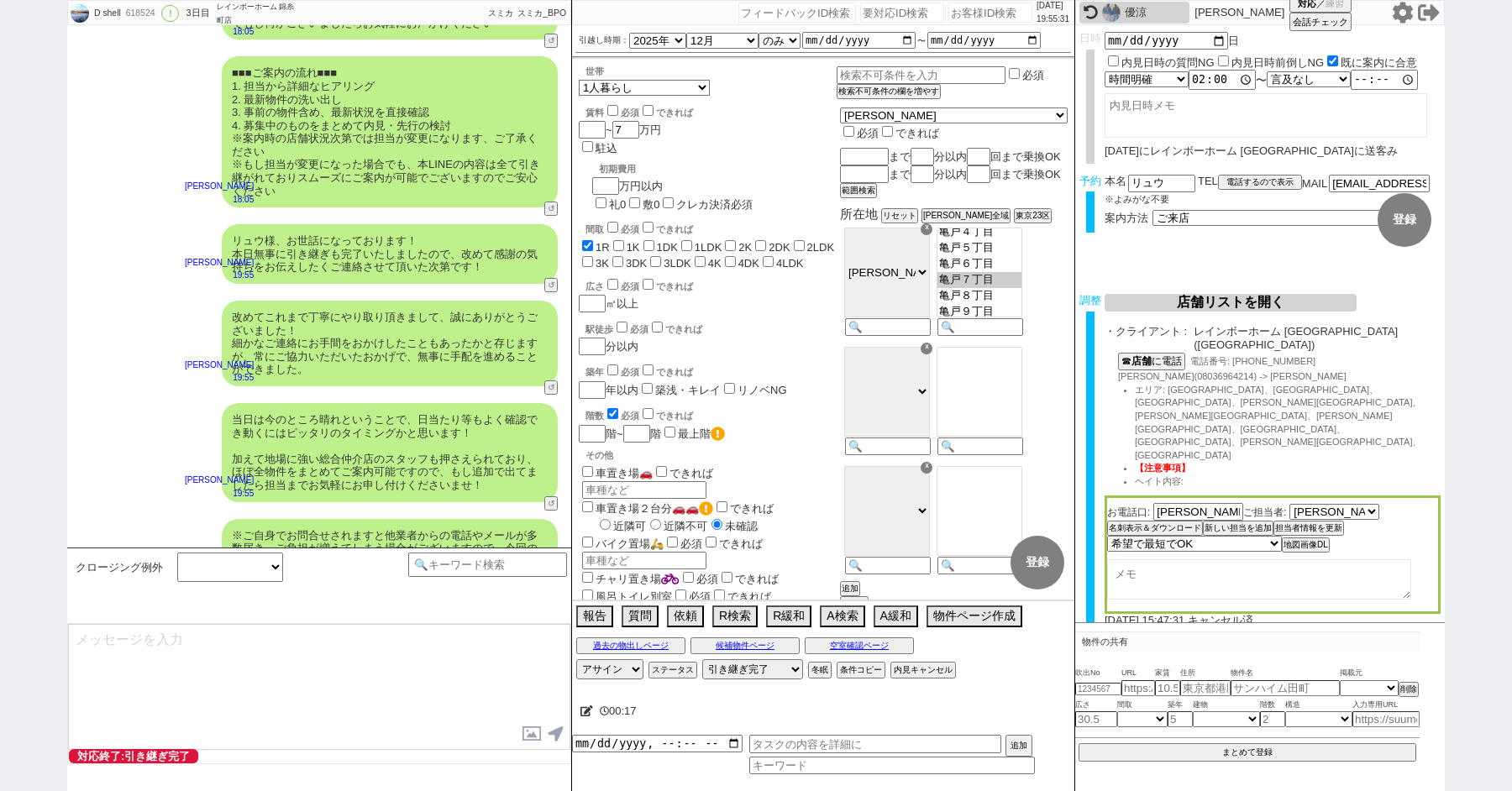
scroll to position [5634, 0]
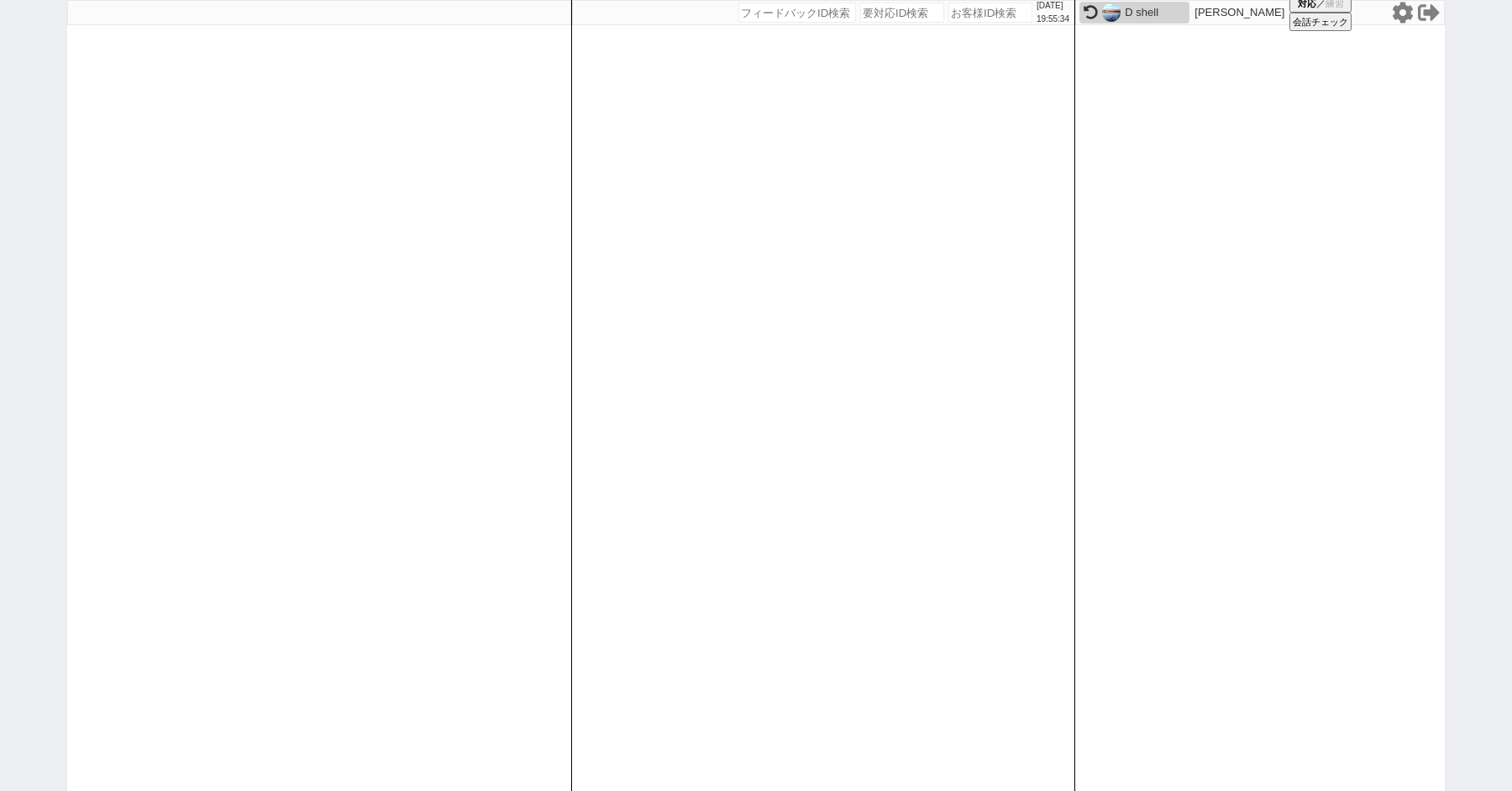
paste input "618540"
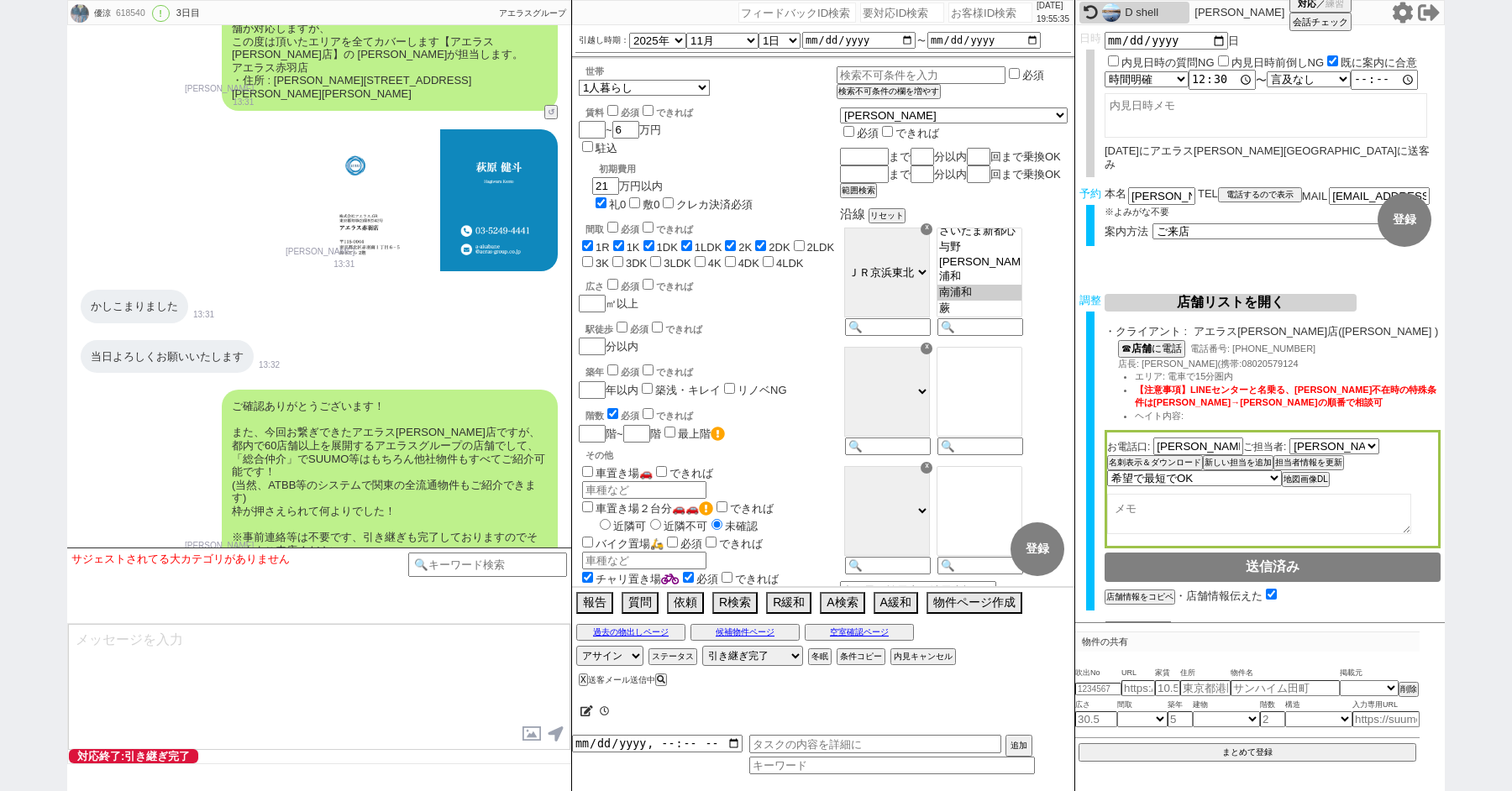
scroll to position [8137, 0]
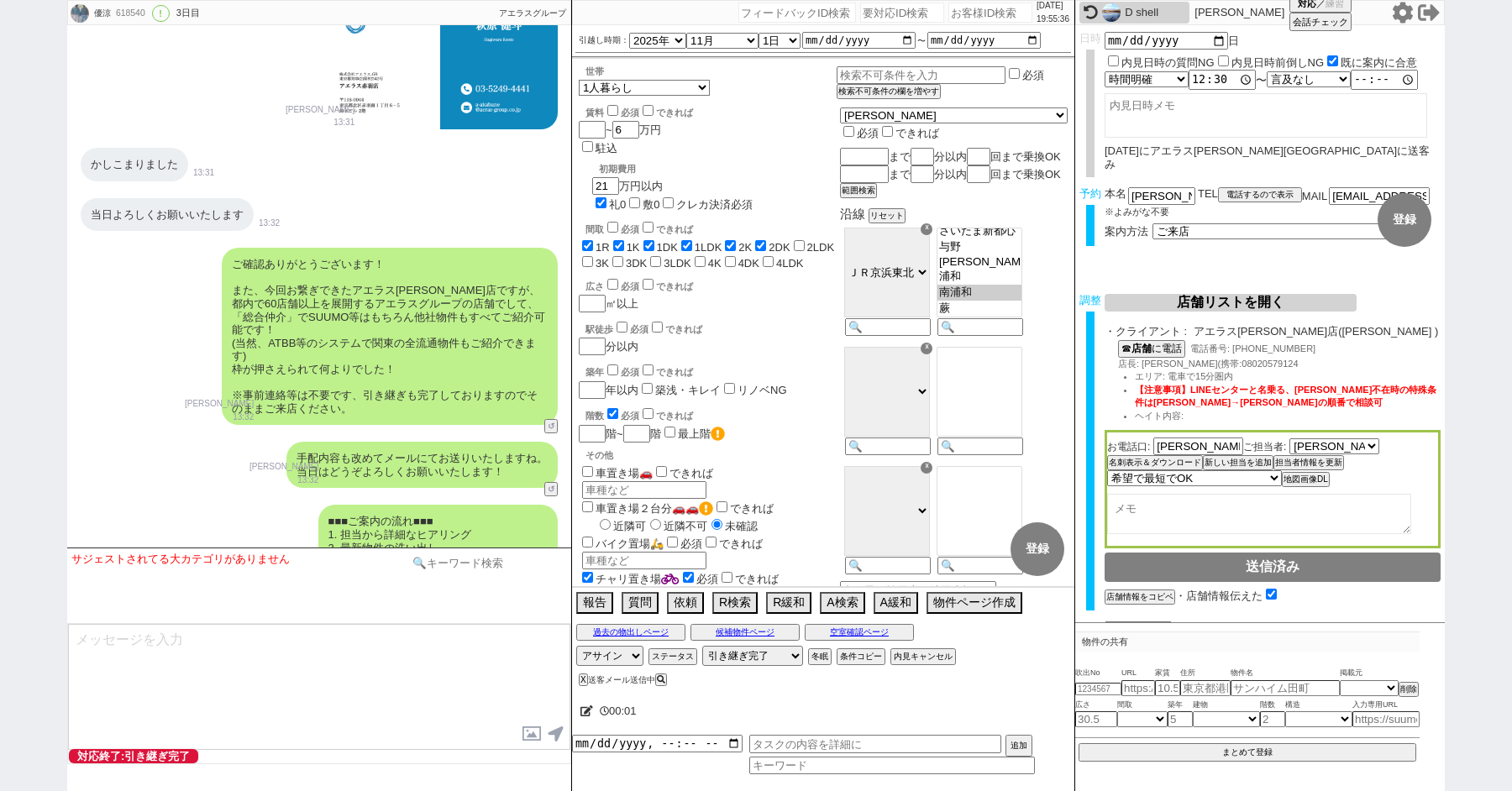
click at [481, 569] on input at bounding box center [487, 563] width 159 height 21
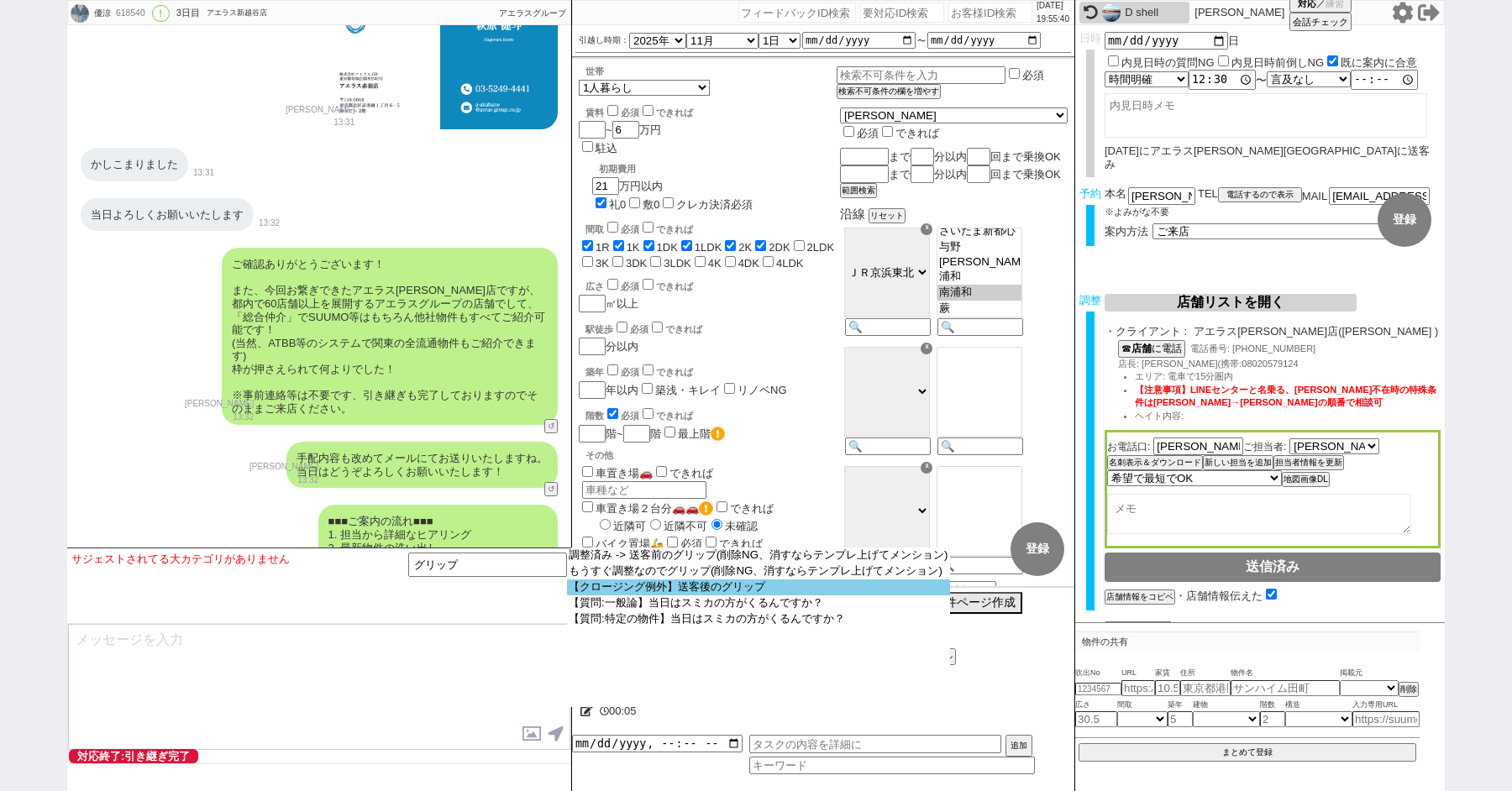
click at [718, 585] on option "【クロージング例外】送客後のグリップ" at bounding box center [758, 587] width 383 height 16
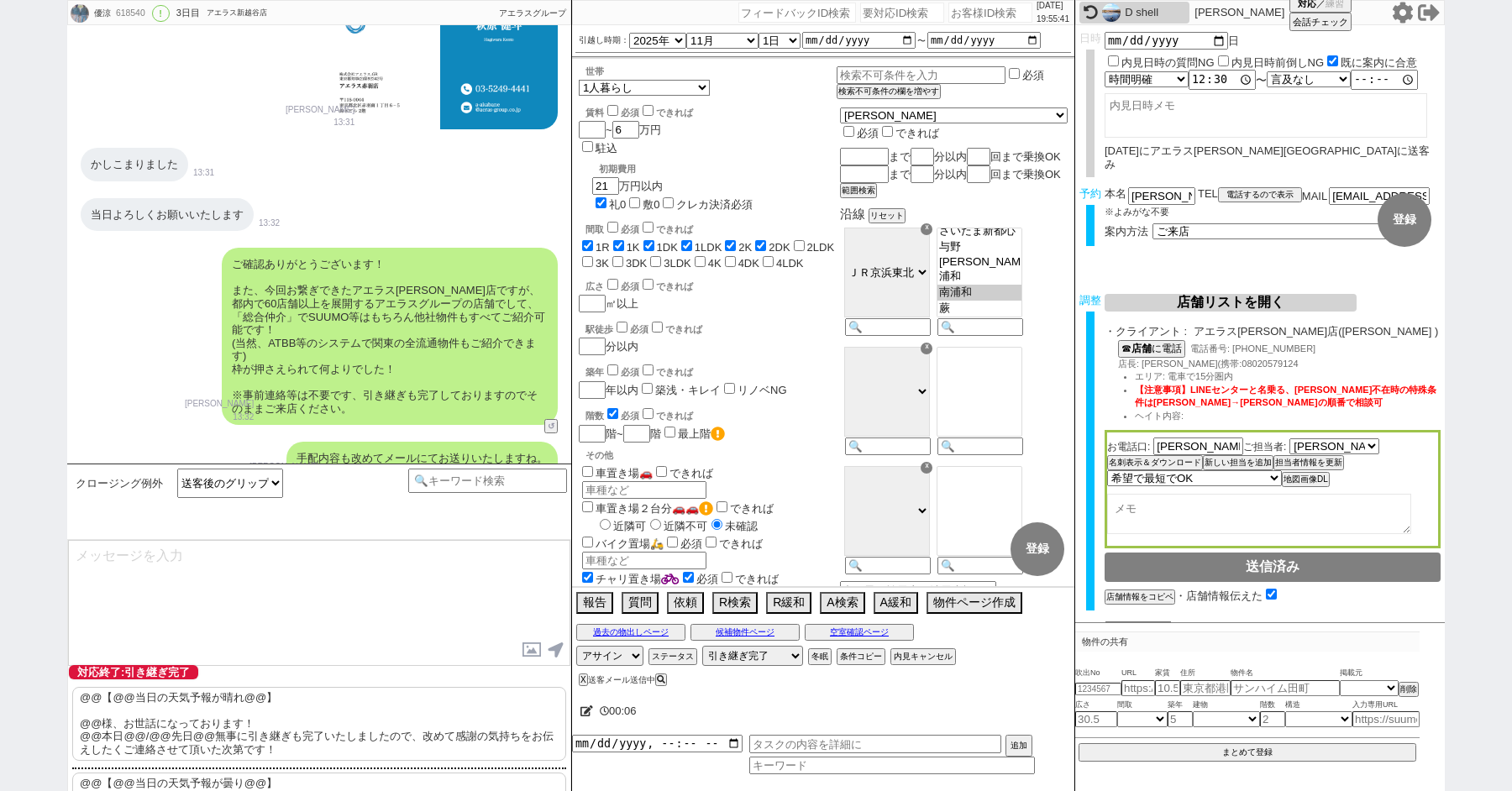
click at [145, 724] on p "@@【@@当日の天気予報が晴れ@@】 @@様、お世話になっております！ @@本日@@/@@先日@@無事に引き継ぎも完了いたしましたので、改めて感謝の気持ちをお…" at bounding box center [319, 724] width 494 height 74
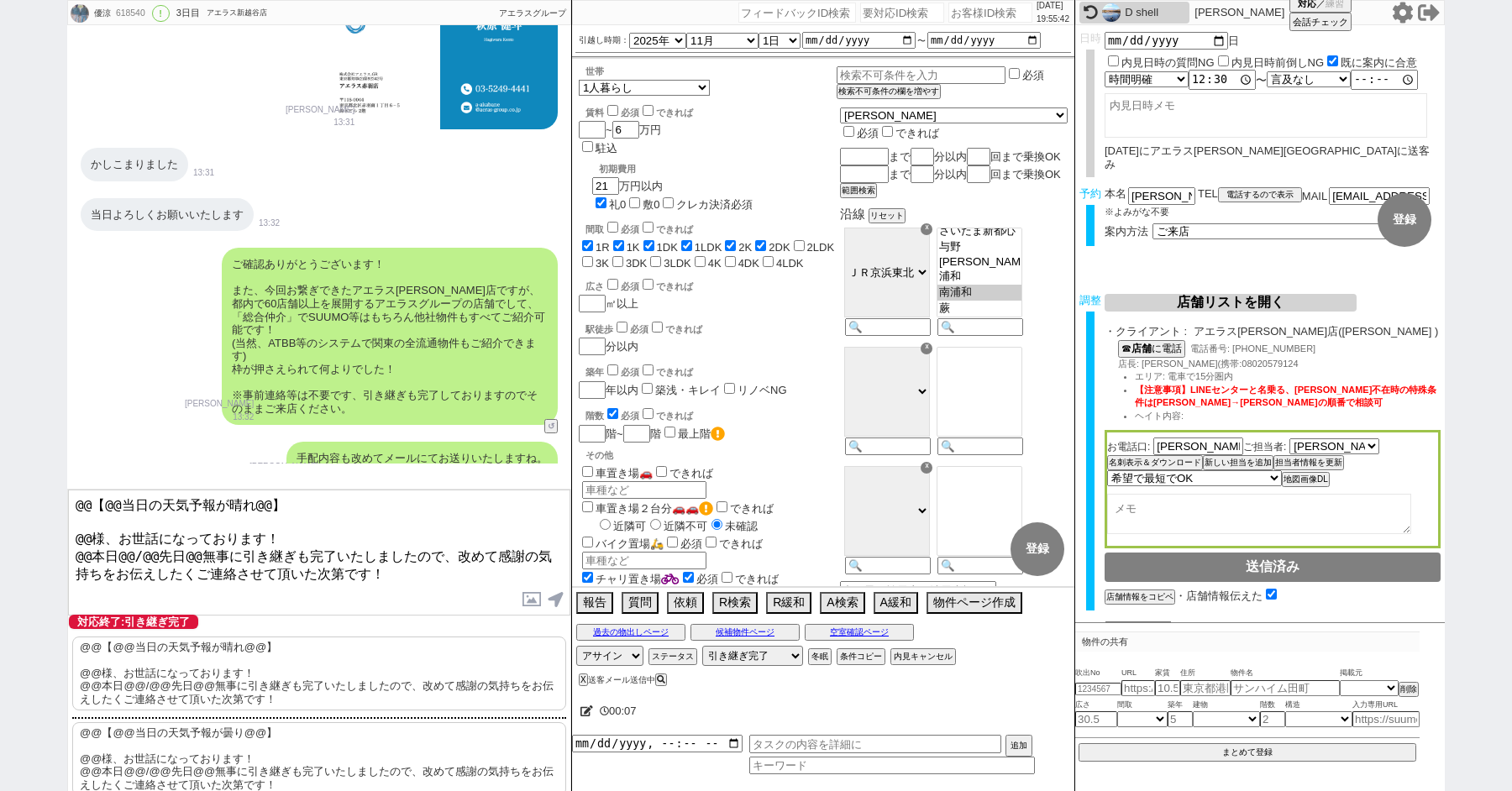
scroll to position [128, 0]
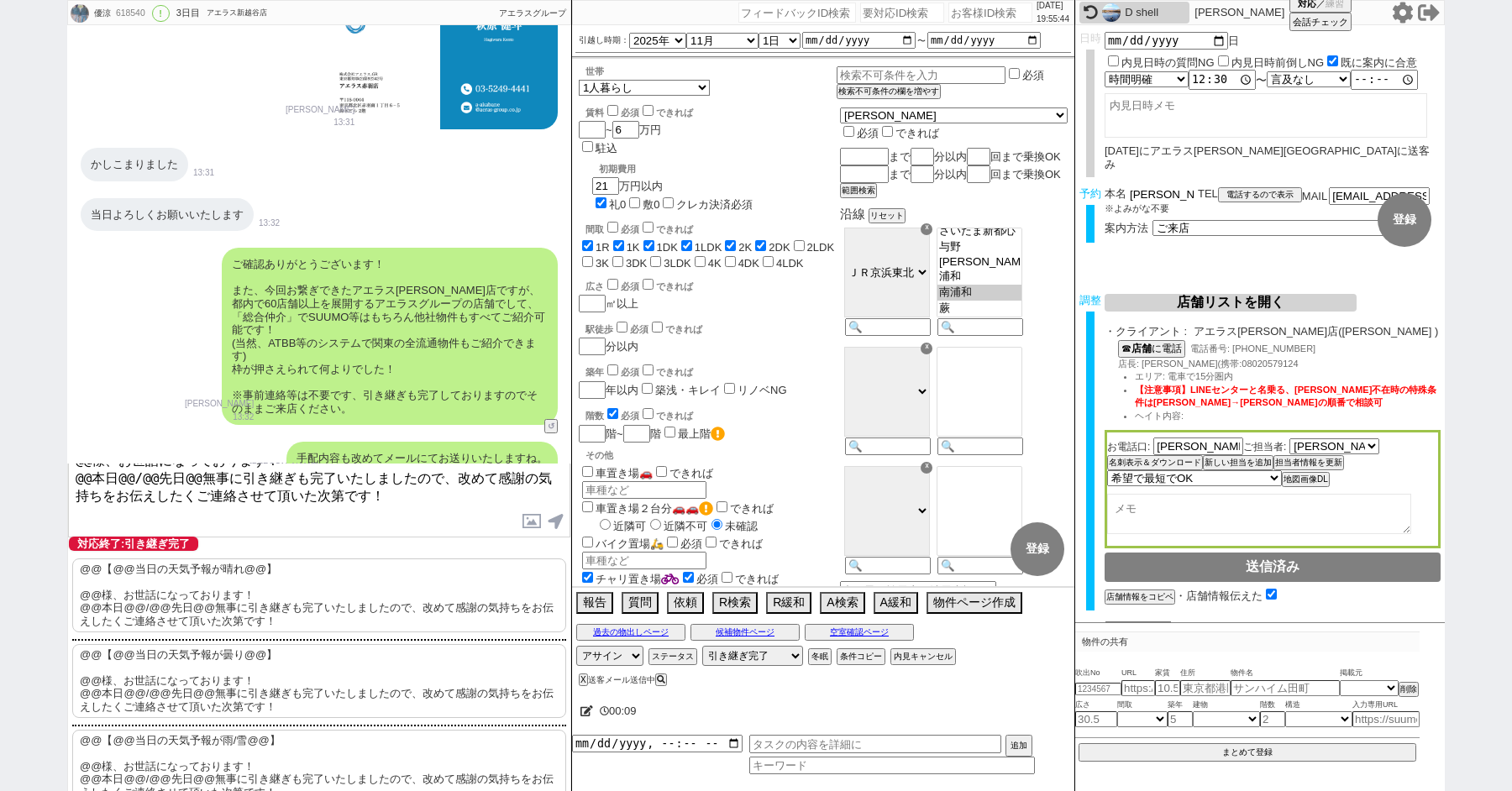
drag, startPoint x: 1155, startPoint y: 185, endPoint x: 1053, endPoint y: 185, distance: 102.0
click at [1062, 185] on div "優涼 618540 ! 0 3日目 アエラス新越谷店 冬眠中 自社客 アエラスグループ スミカ_BPO チャット全表示 2025-10-09 ようこそLINE…" at bounding box center [756, 396] width 1377 height 791
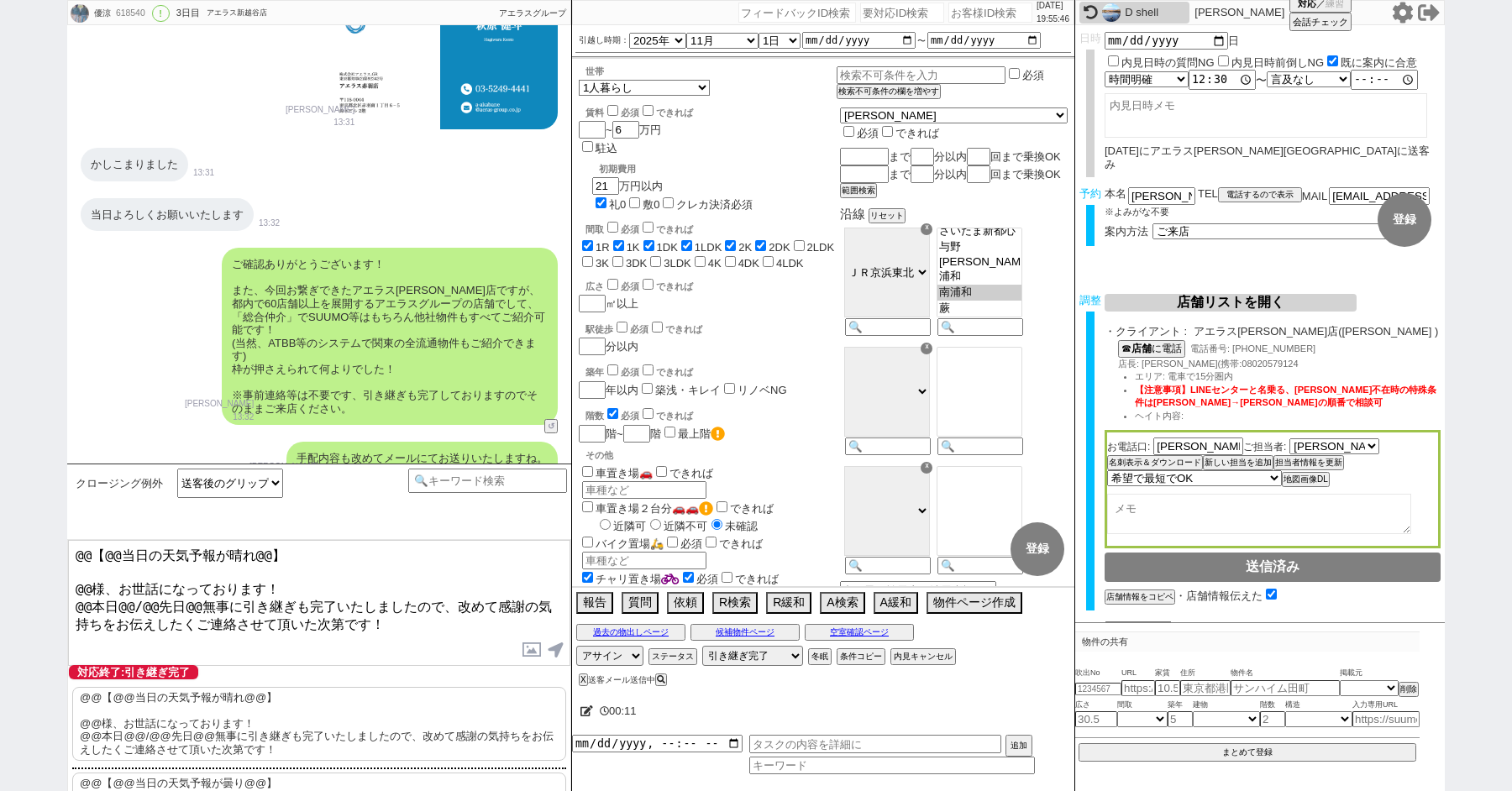
drag, startPoint x: 88, startPoint y: 578, endPoint x: 1, endPoint y: 467, distance: 141.0
click at [10, 484] on div "優涼 618540 ! 0 3日目 アエラス新越谷店 冬眠中 自社客 アエラスグループ スミカ_BPO チャット全表示 2025-10-09 ようこそLINE…" at bounding box center [756, 396] width 1512 height 791
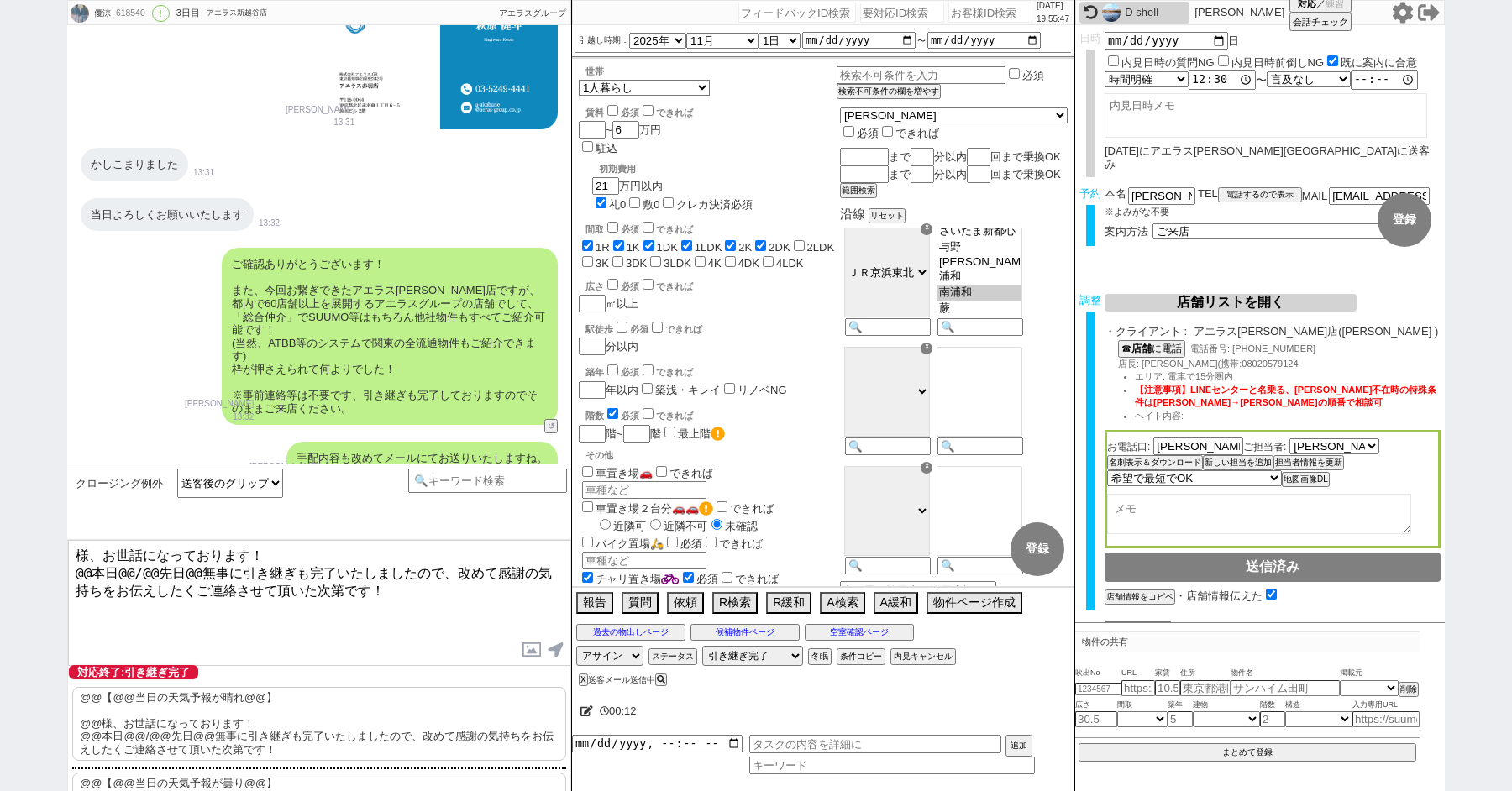
paste textarea "秋葉"
drag, startPoint x: 190, startPoint y: 569, endPoint x: 59, endPoint y: 569, distance: 131.0
click at [62, 569] on div "優涼 618540 ! 0 3日目 アエラス新越谷店 冬眠中 自社客 アエラスグループ スミカ_BPO チャット全表示 2025-10-09 ようこそLINE…" at bounding box center [756, 396] width 1512 height 791
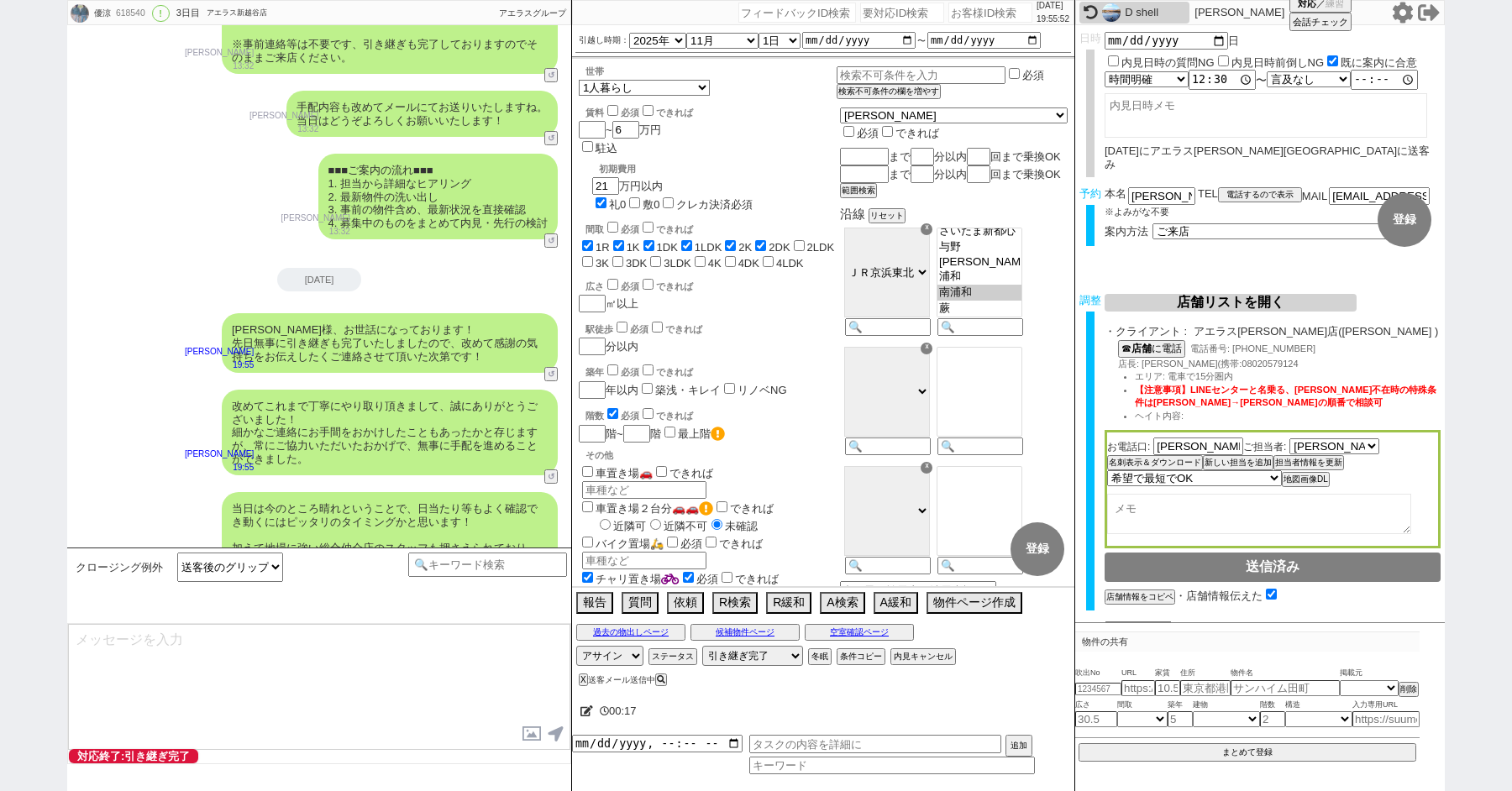
scroll to position [8565, 0]
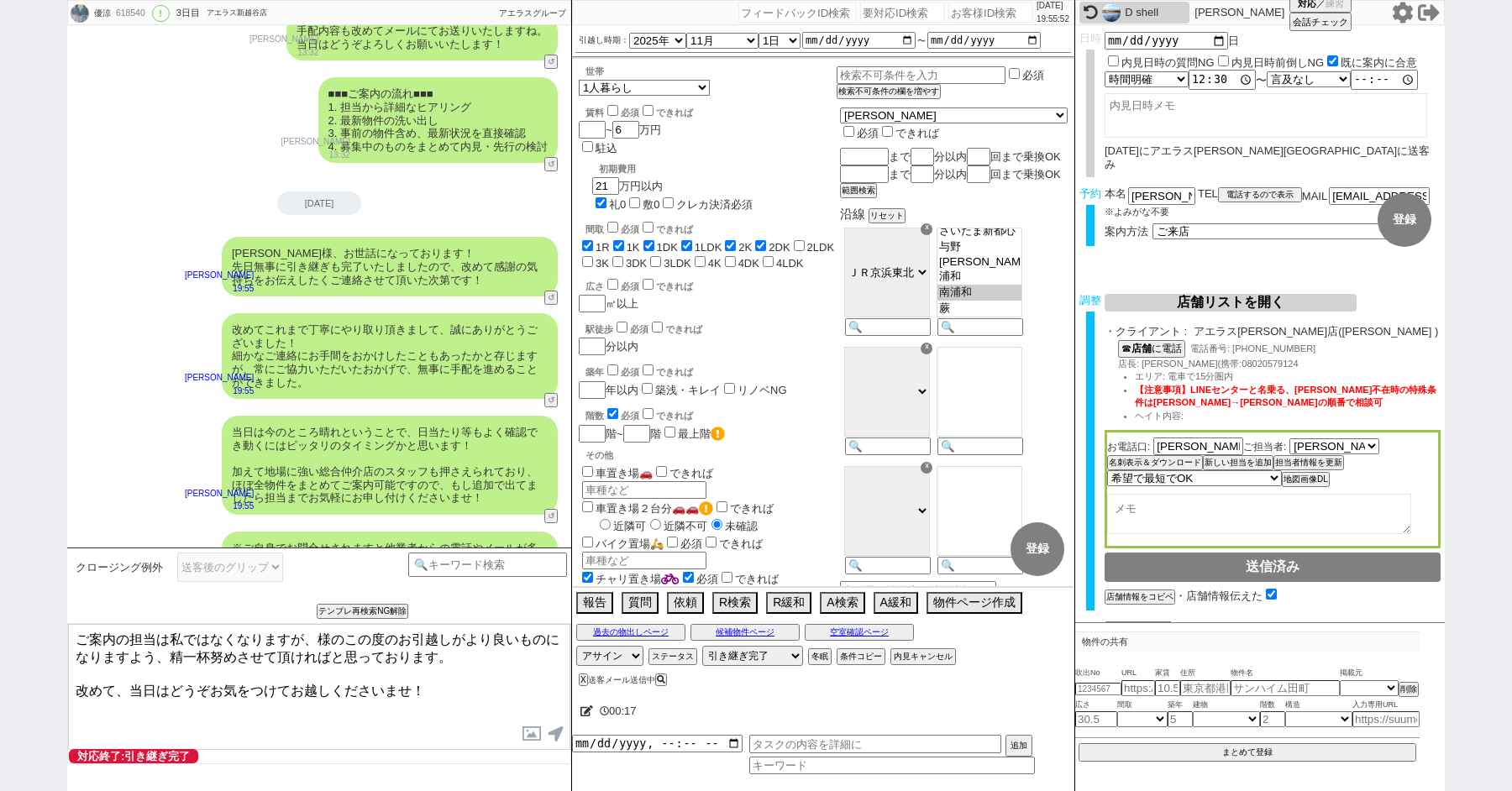
paste textarea "秋葉"
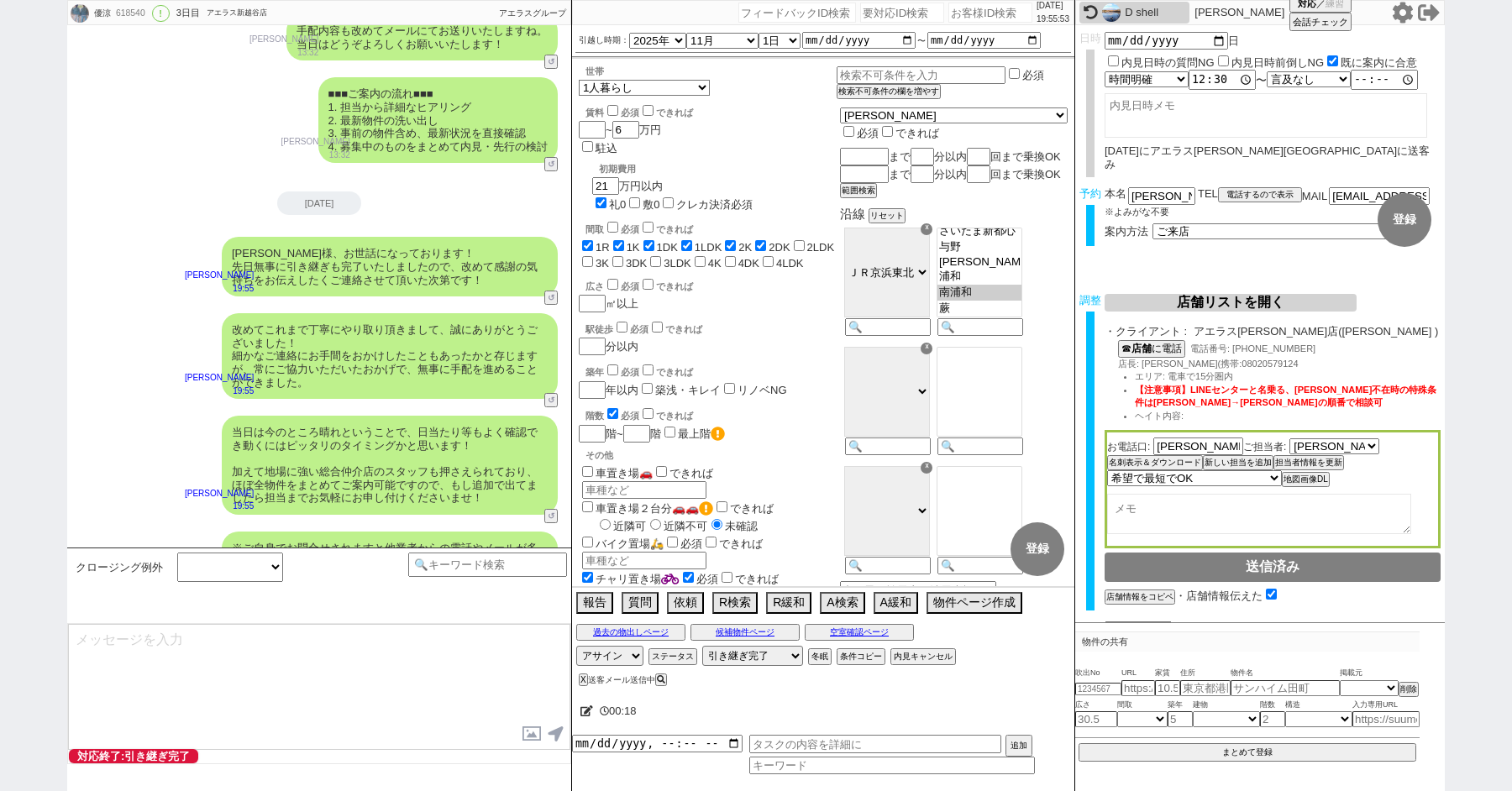
scroll to position [8668, 0]
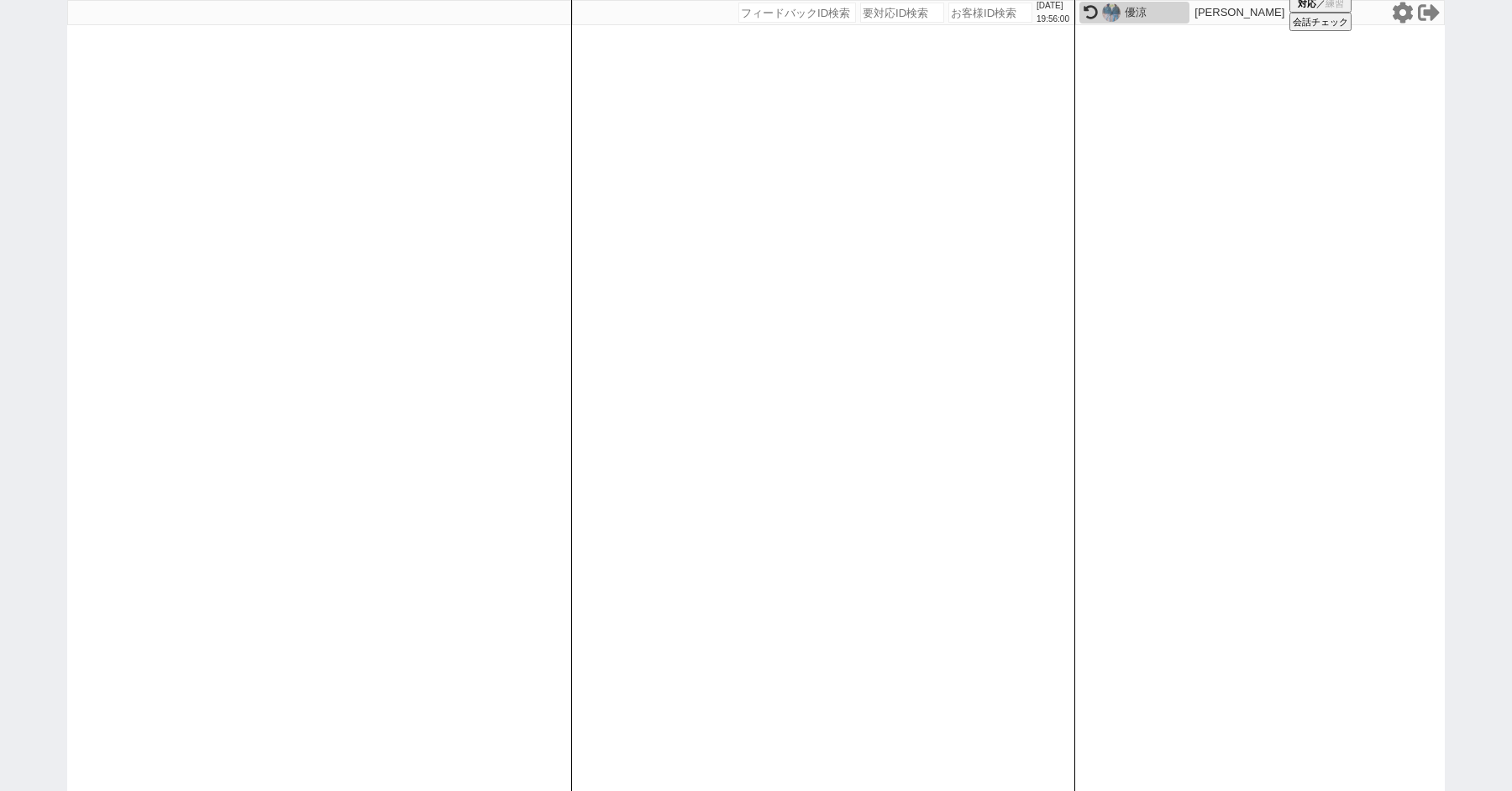
paste input "618656"
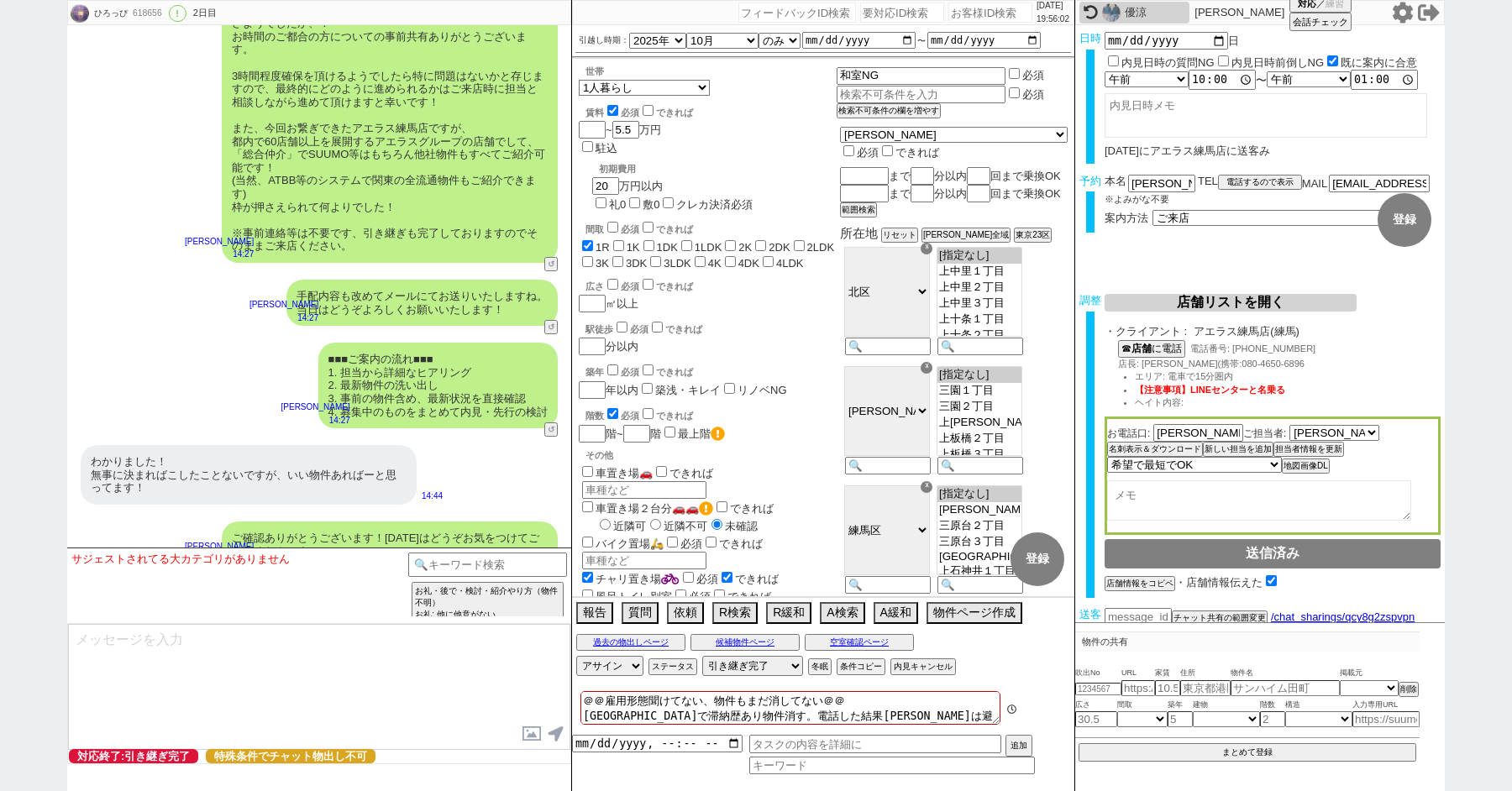
scroll to position [7906, 0]
click at [441, 562] on input at bounding box center [487, 563] width 159 height 21
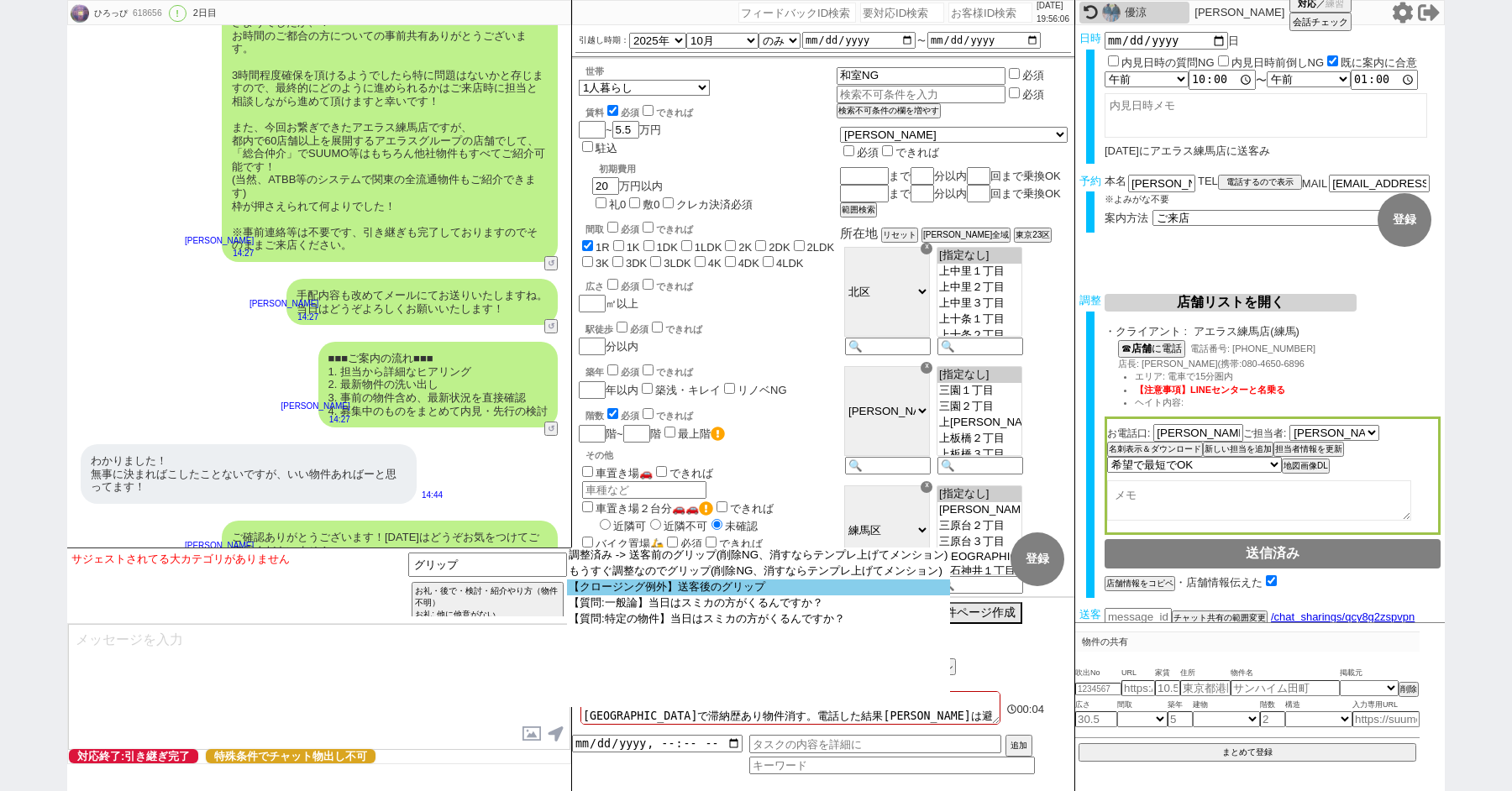
click at [705, 596] on option "【クロージング例外】送客後のグリップ" at bounding box center [758, 587] width 383 height 16
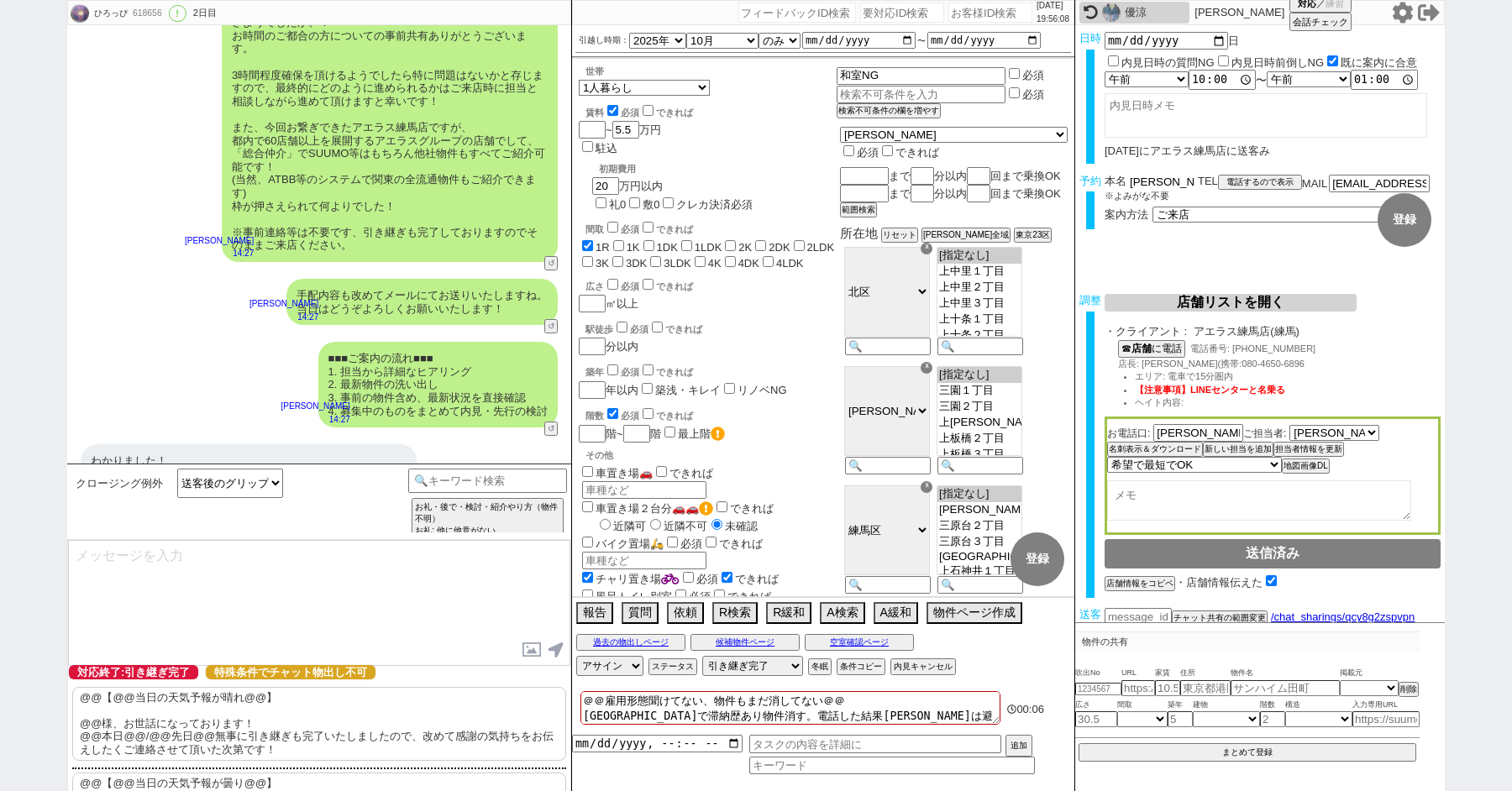
drag, startPoint x: 1154, startPoint y: 181, endPoint x: 985, endPoint y: 181, distance: 169.0
click at [1005, 181] on div "ひろっぴ 618656 ! 0 2日目 冬眠中 自社客 スミカ スミカ_BPO チャット全表示 2025-10-10 ようこそLINE物件紹介のスミカへ！ お…" at bounding box center [756, 396] width 1377 height 791
click at [164, 721] on p "@@【@@当日の天気予報が晴れ@@】 @@様、お世話になっております！ @@本日@@/@@先日@@無事に引き継ぎも完了いたしましたので、改めて感謝の気持ちをお…" at bounding box center [319, 724] width 494 height 74
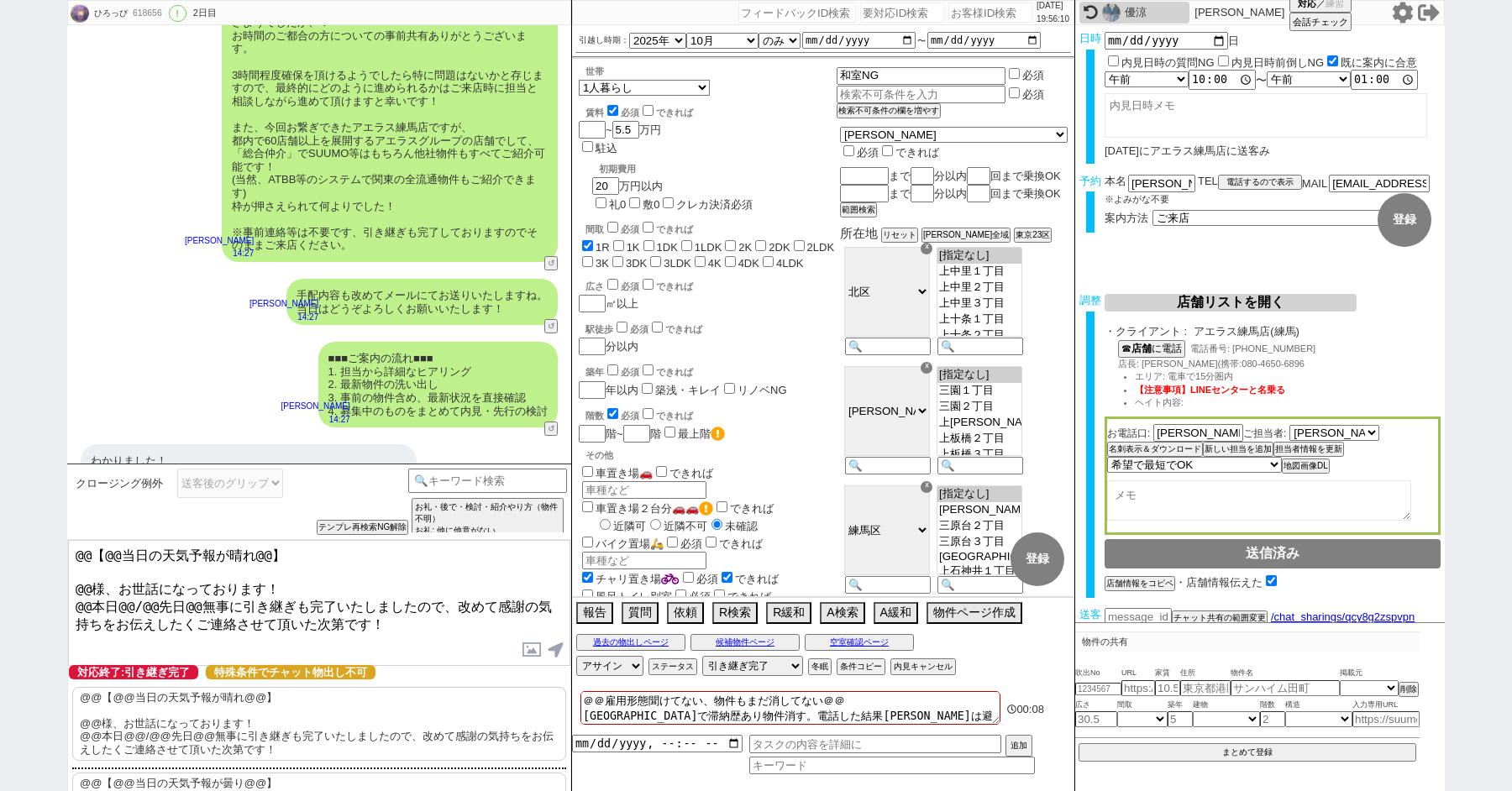
drag, startPoint x: 89, startPoint y: 581, endPoint x: 45, endPoint y: 469, distance: 120.3
click at [45, 486] on div "ひろっぴ 618656 ! 0 2日目 冬眠中 自社客 スミカ スミカ_BPO チャット全表示 2025-10-10 ようこそLINE物件紹介のスミカへ！ お…" at bounding box center [756, 396] width 1512 height 791
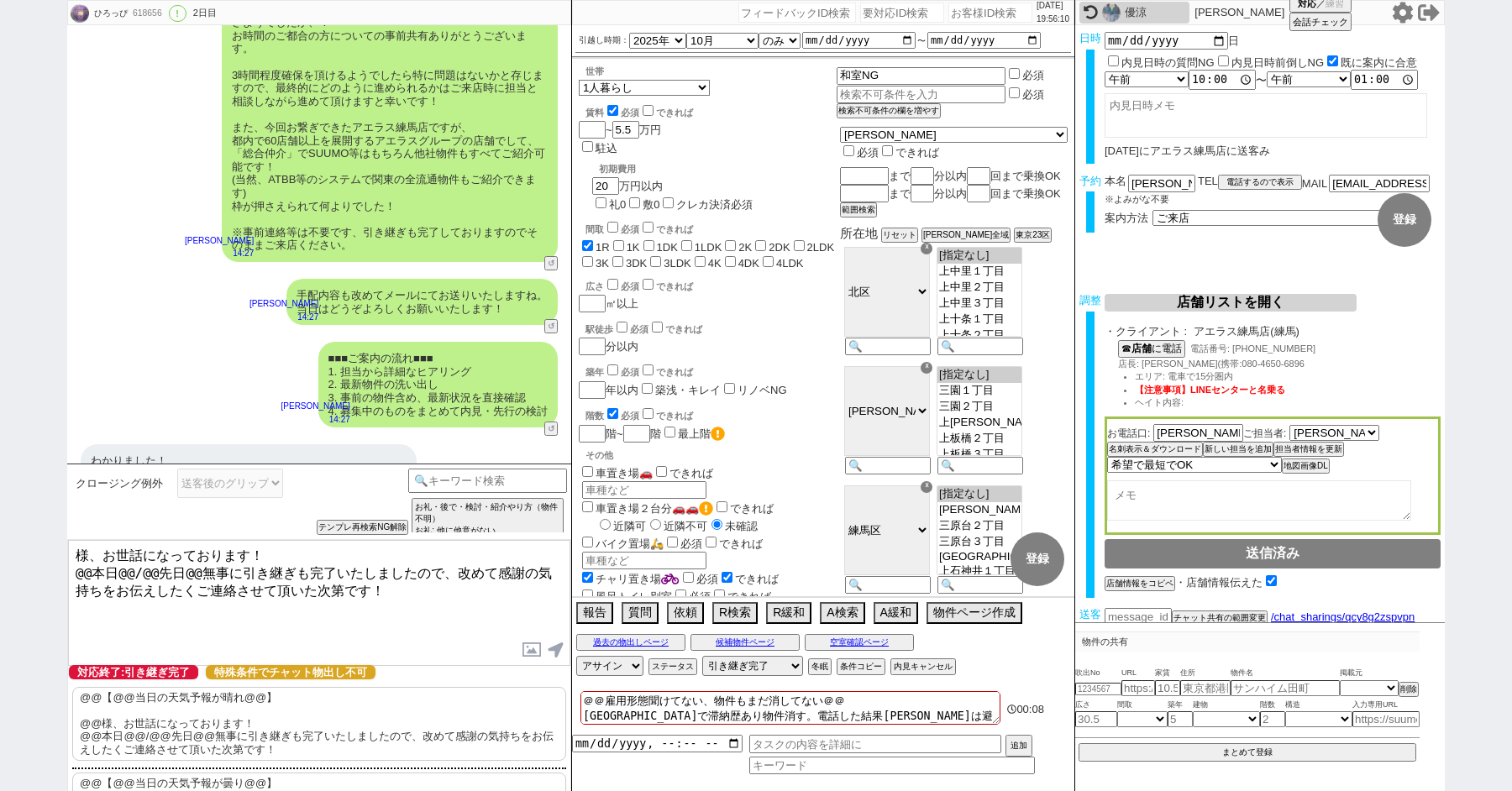
paste textarea "髙橋"
drag, startPoint x: 194, startPoint y: 572, endPoint x: 28, endPoint y: 564, distance: 166.2
click at [31, 566] on div "ひろっぴ 618656 ! 0 2日目 冬眠中 自社客 スミカ スミカ_BPO チャット全表示 2025-10-10 ようこそLINE物件紹介のスミカへ！ お…" at bounding box center [756, 396] width 1512 height 791
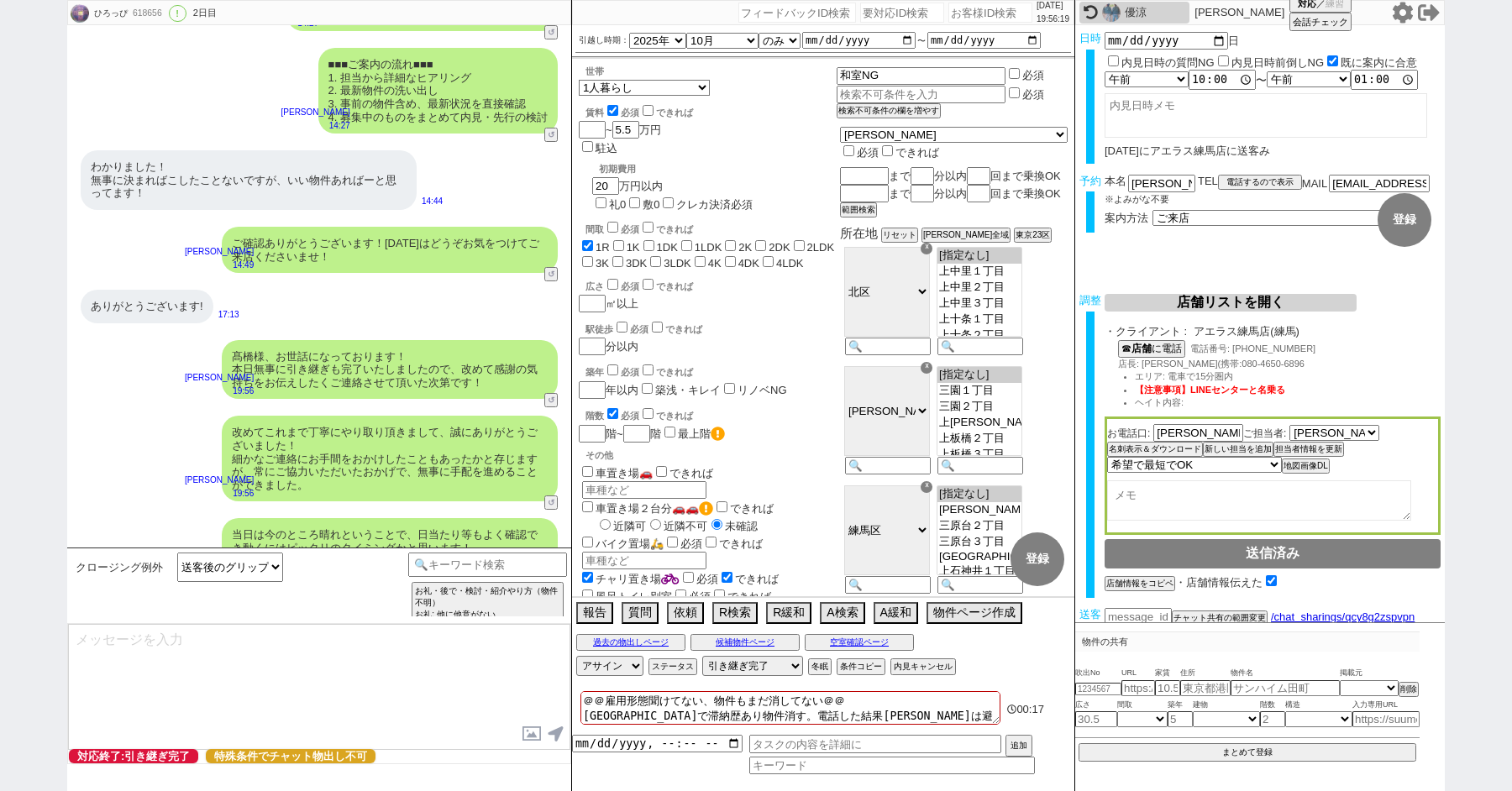
scroll to position [8277, 0]
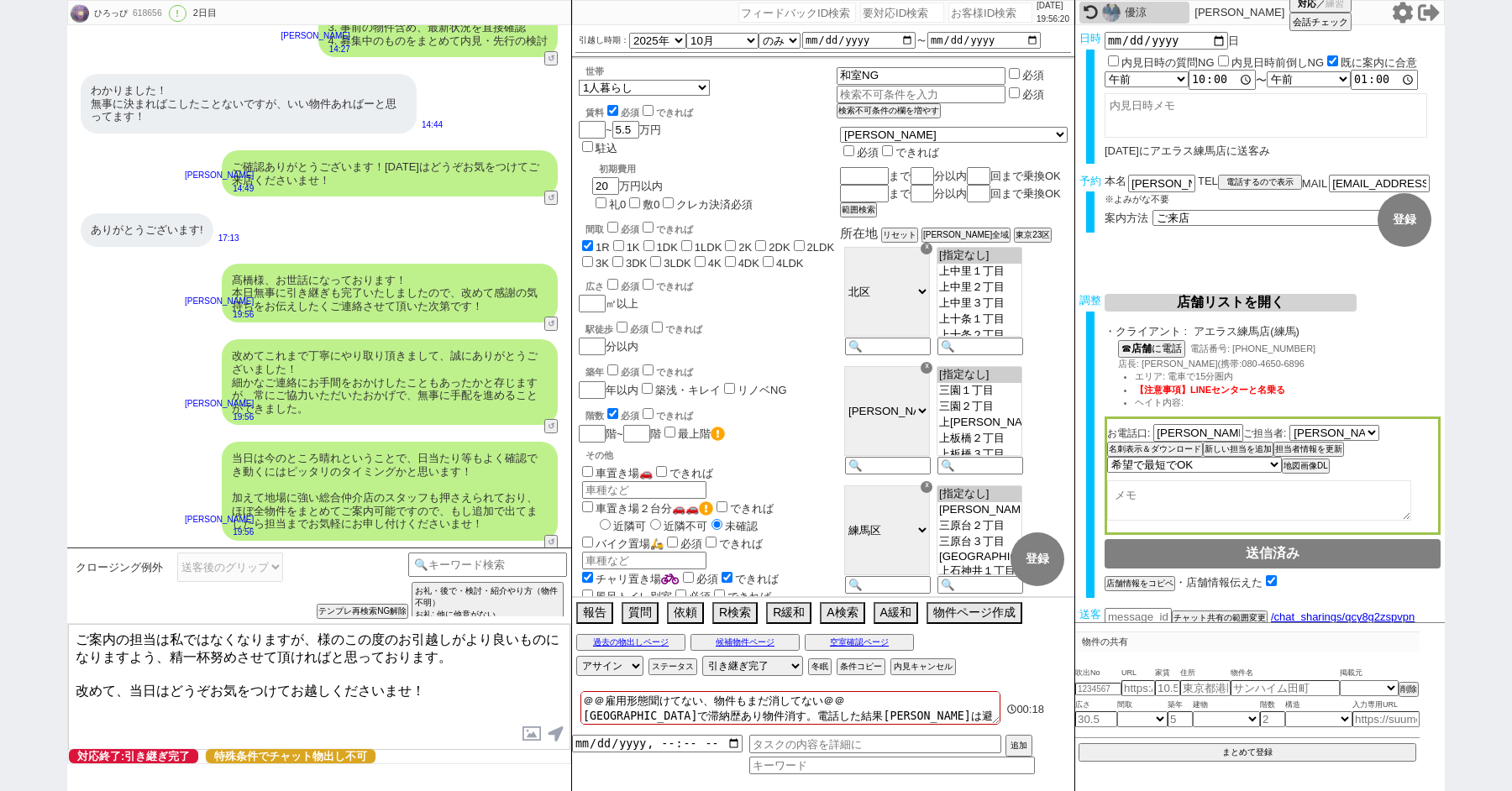
paste textarea "髙橋"
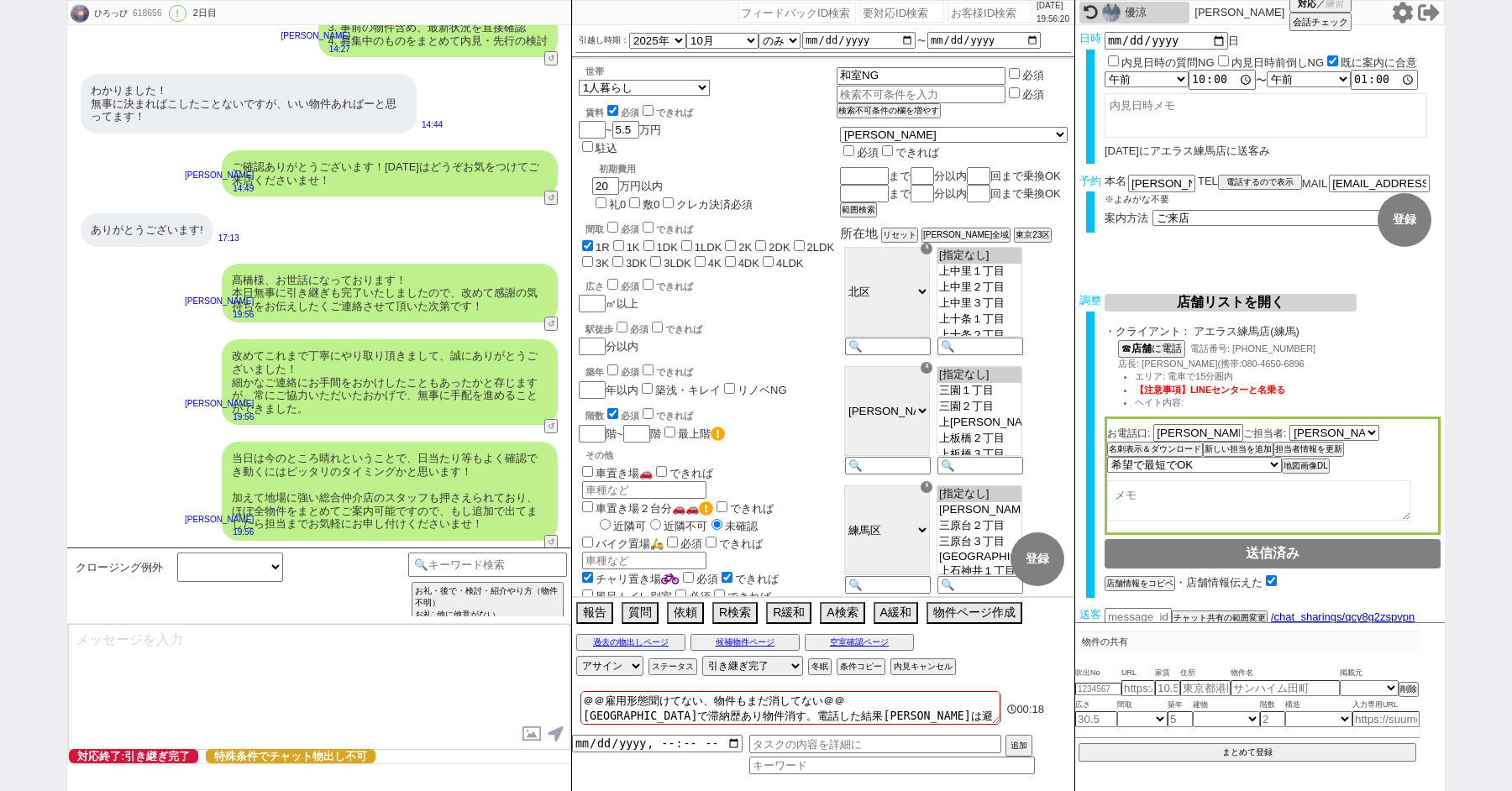
scroll to position [8380, 0]
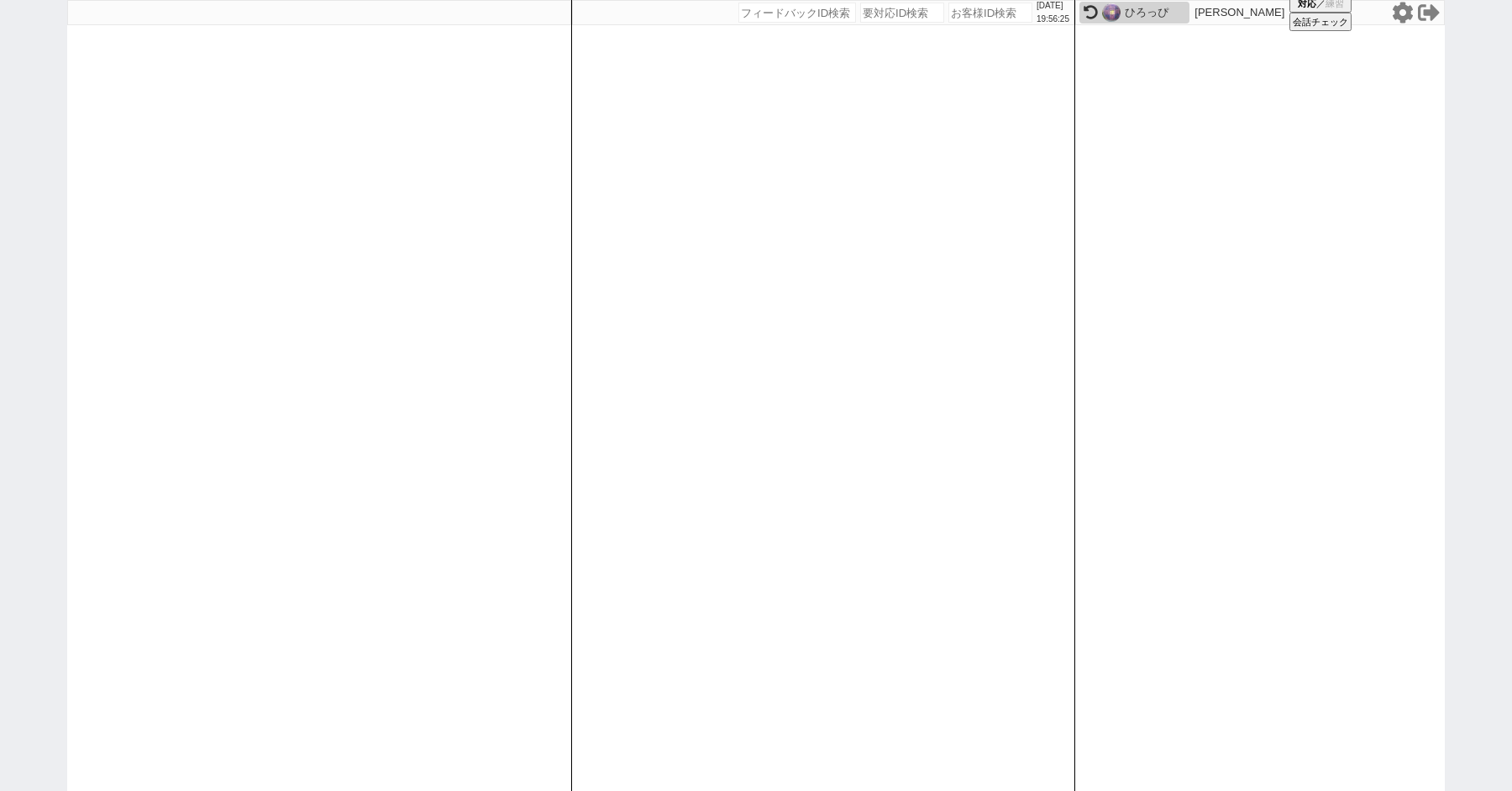
click at [123, 367] on div at bounding box center [318, 396] width 504 height 791
paste input "618825"
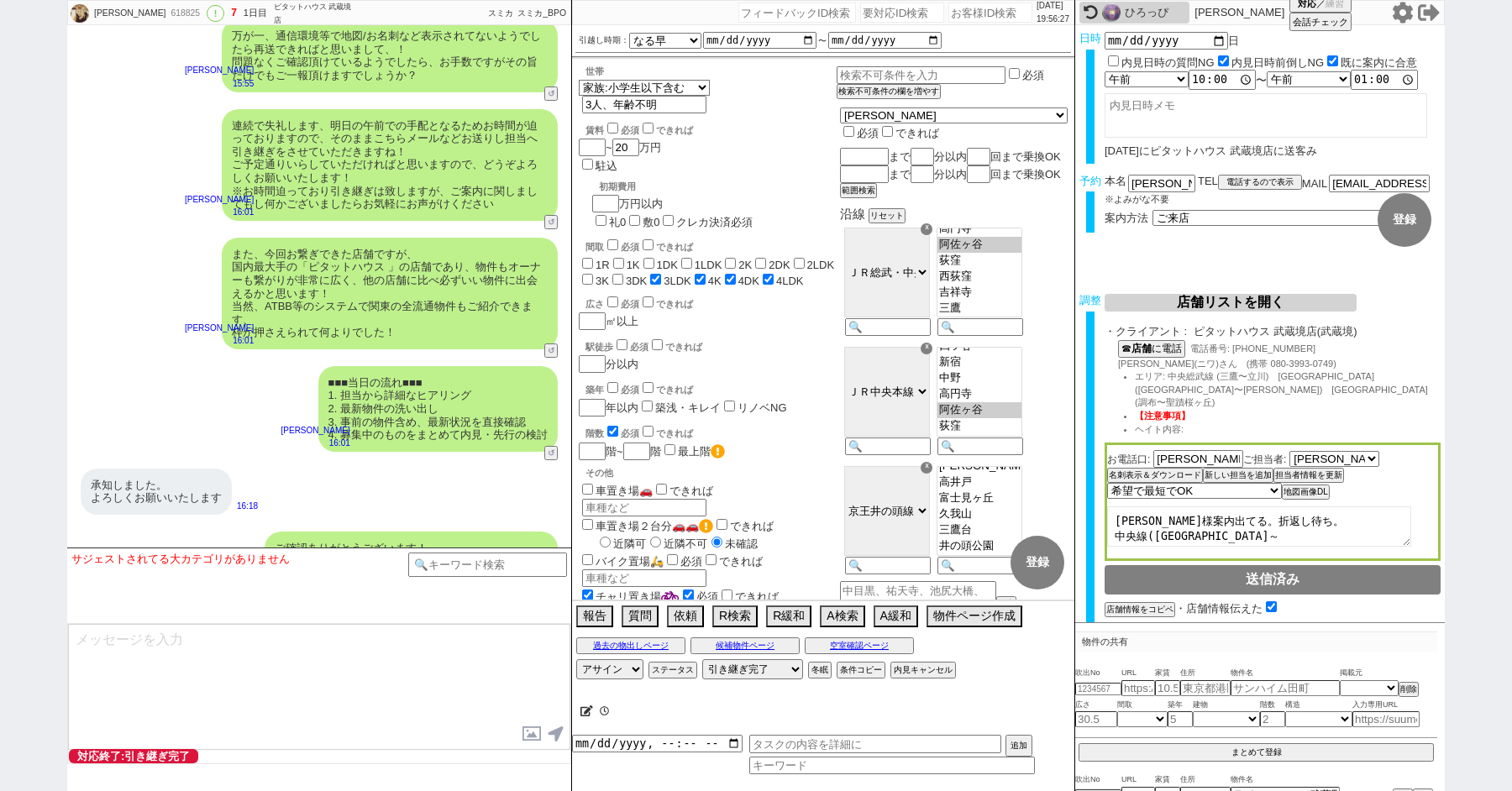
scroll to position [5388, 0]
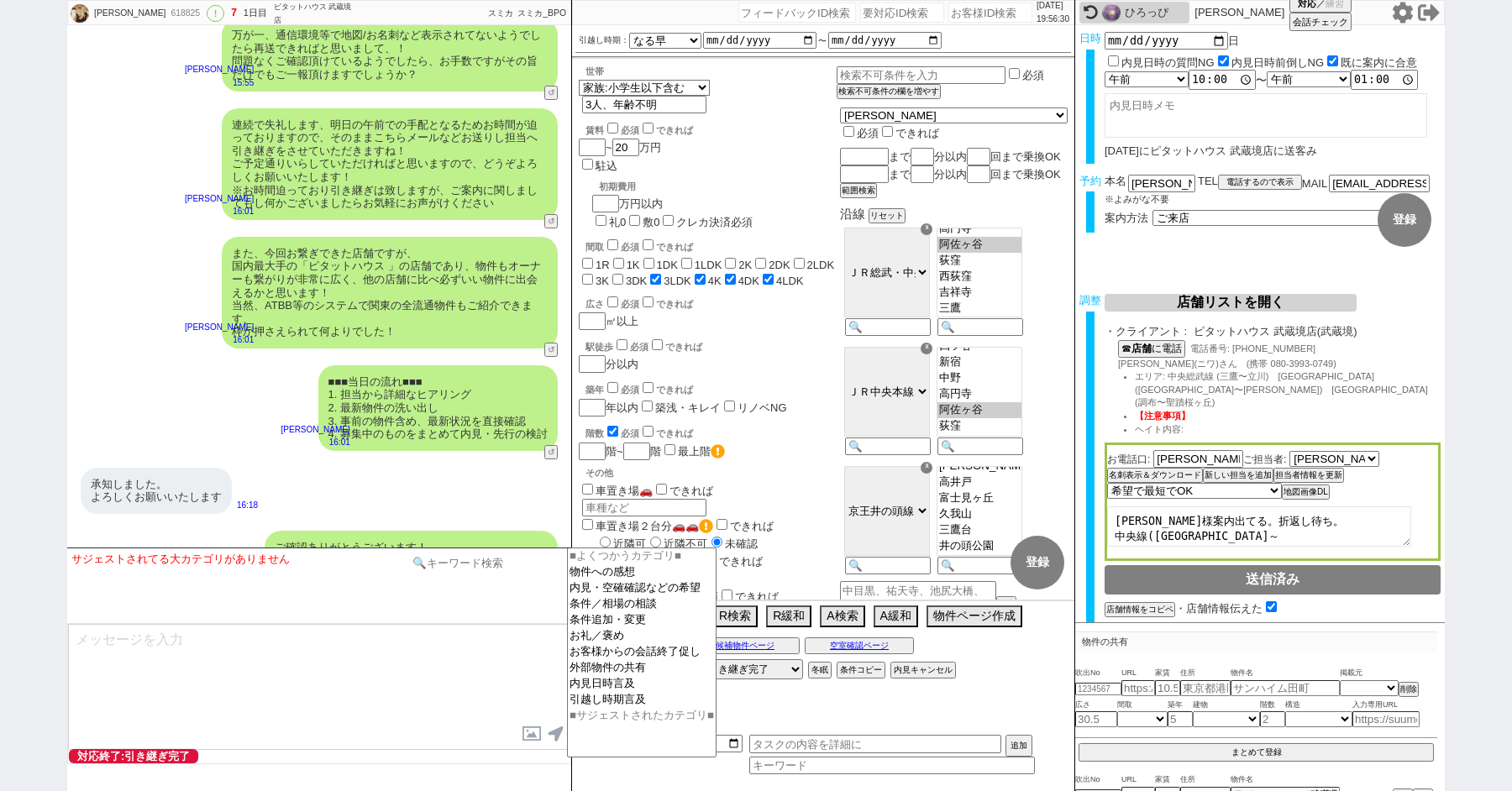
click at [467, 556] on input at bounding box center [487, 563] width 159 height 21
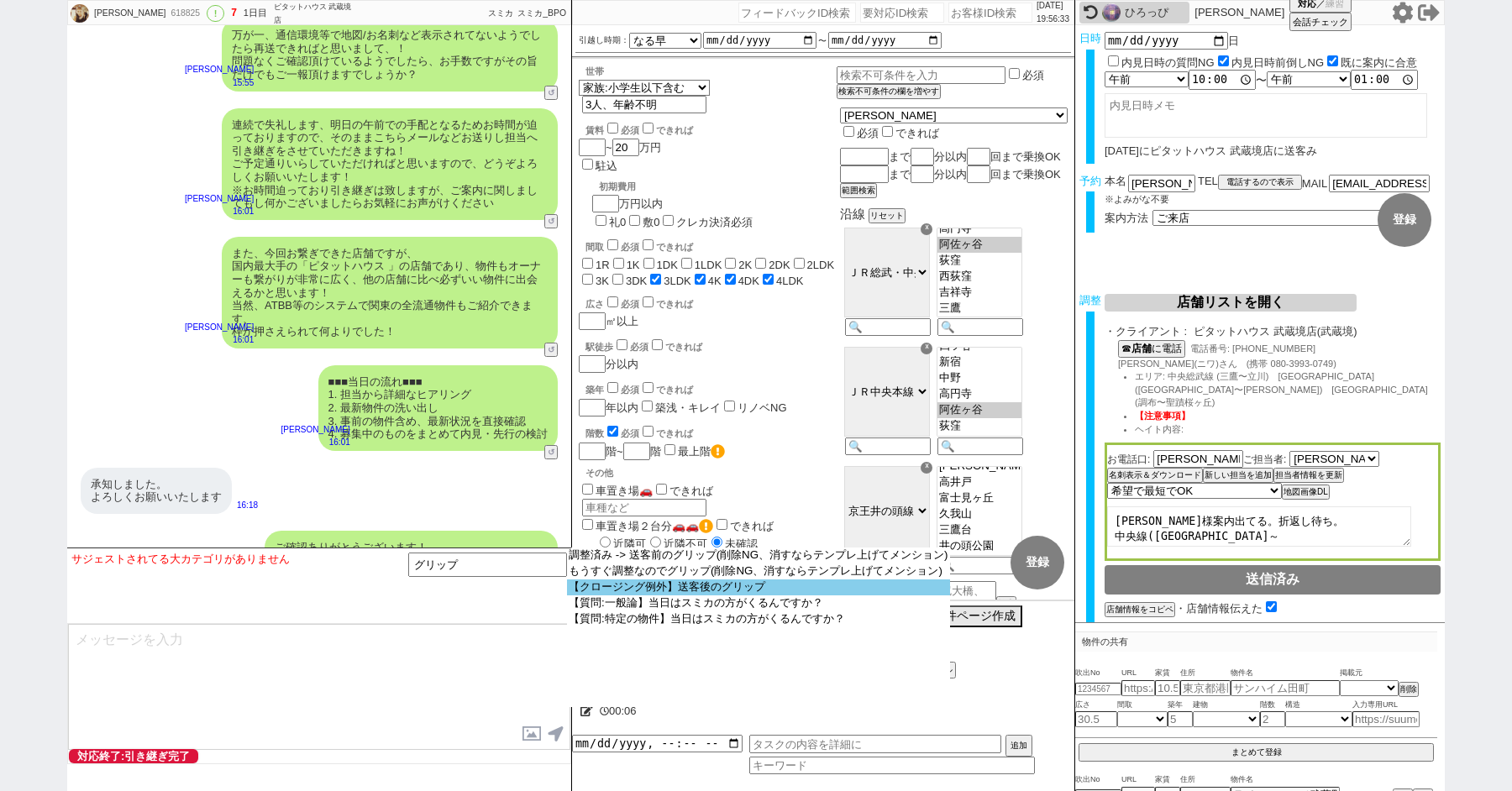
click at [751, 587] on option "【クロージング例外】送客後のグリップ" at bounding box center [758, 587] width 383 height 16
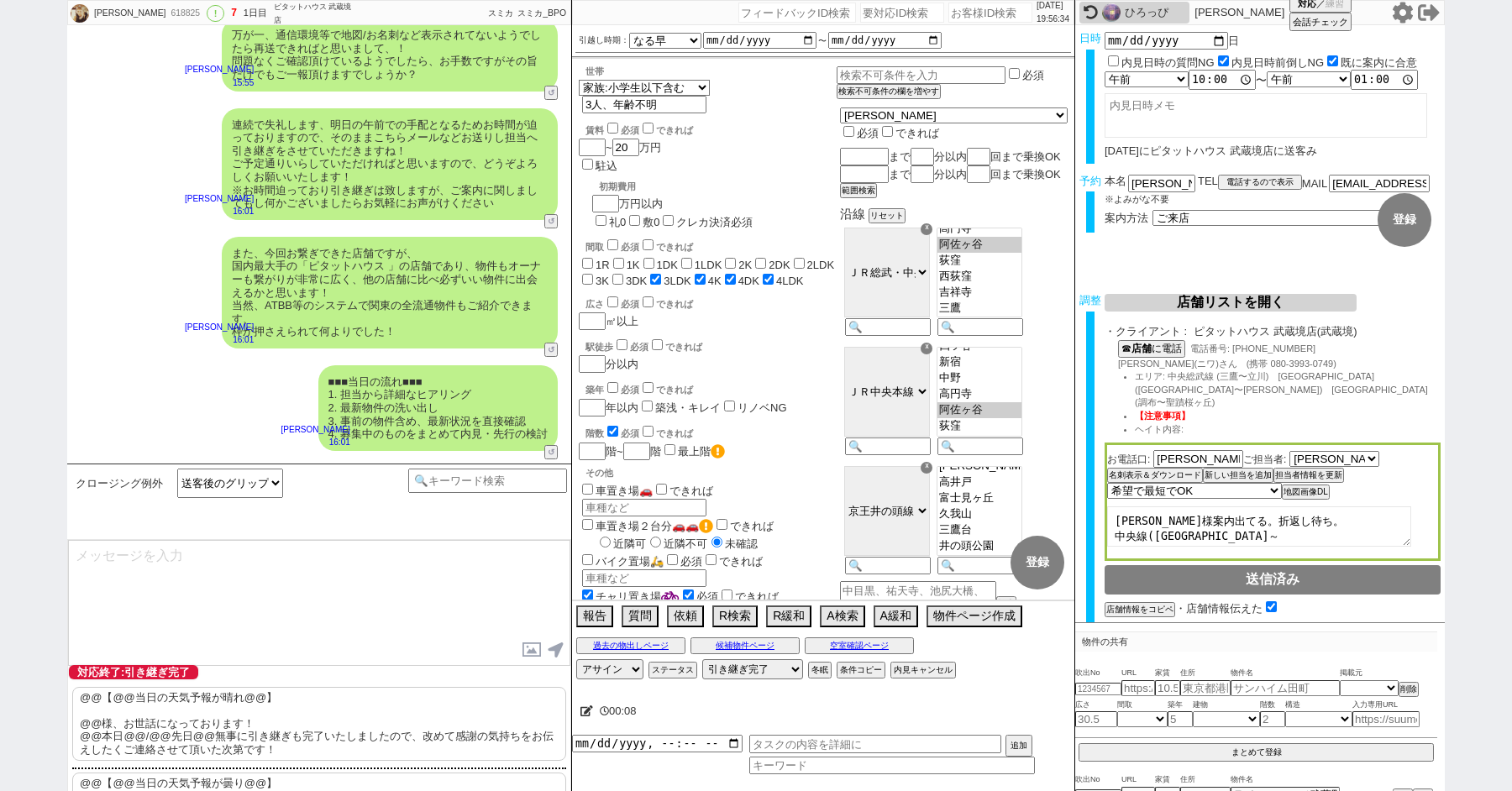
click at [244, 716] on p "@@【@@当日の天気予報が晴れ@@】 @@様、お世話になっております！ @@本日@@/@@先日@@無事に引き継ぎも完了いたしましたので、改めて感謝の気持ちをお…" at bounding box center [319, 724] width 494 height 74
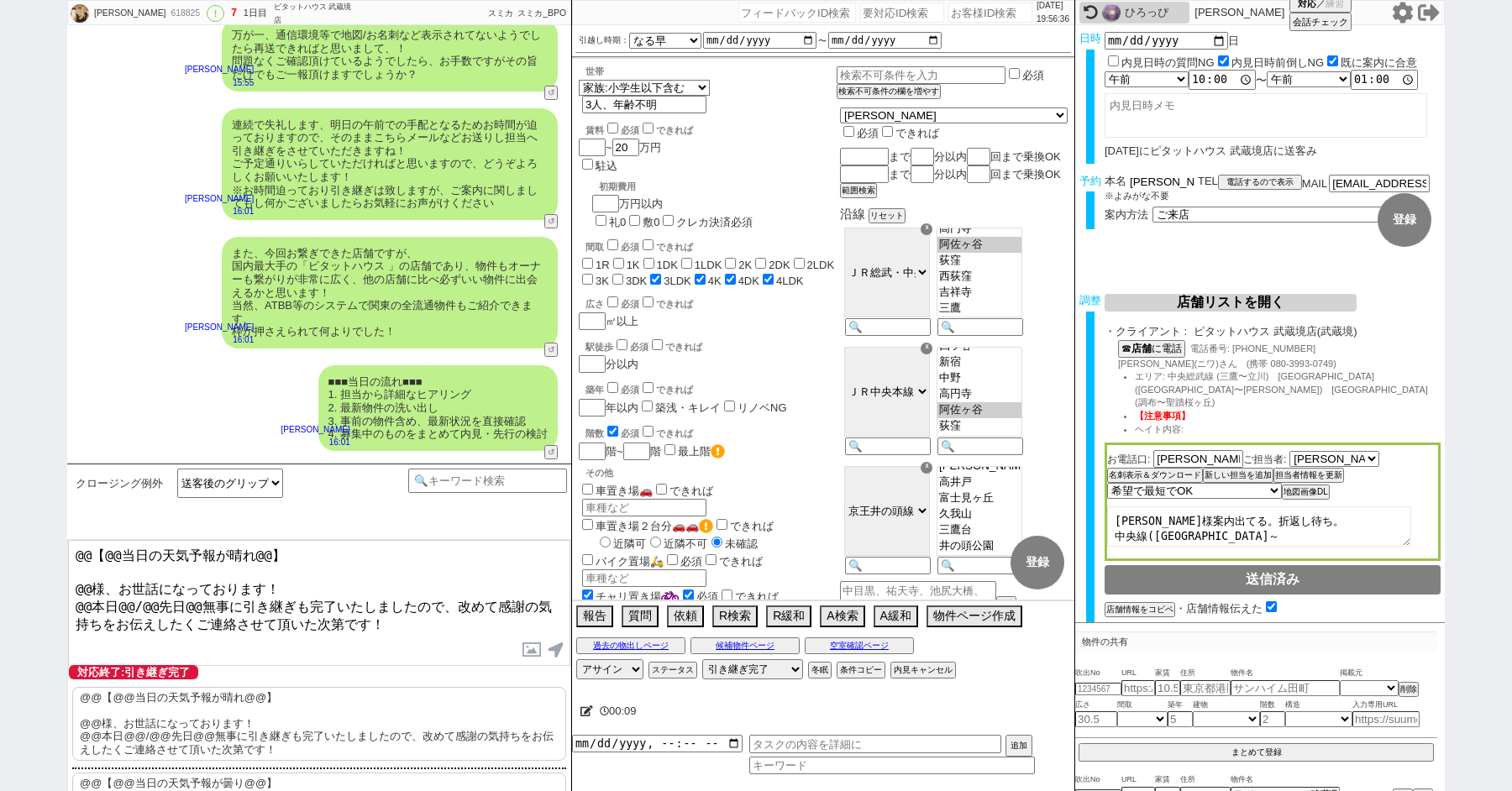
drag, startPoint x: 1154, startPoint y: 182, endPoint x: 1028, endPoint y: 174, distance: 126.3
click at [1045, 174] on div "ゆりえ 618825 ! 7 1日目 ピタットハウス 武蔵境店 冬眠中 自社客 スミカ スミカ_BPO チャット全表示 2025-10-11 新しくフォローさ…" at bounding box center [756, 396] width 1377 height 791
drag, startPoint x: 89, startPoint y: 588, endPoint x: 15, endPoint y: 442, distance: 163.7
click at [19, 460] on div "ゆりえ 618825 ! 7 1日目 ピタットハウス 武蔵境店 冬眠中 自社客 スミカ スミカ_BPO チャット全表示 2025-10-11 新しくフォローさ…" at bounding box center [756, 396] width 1512 height 791
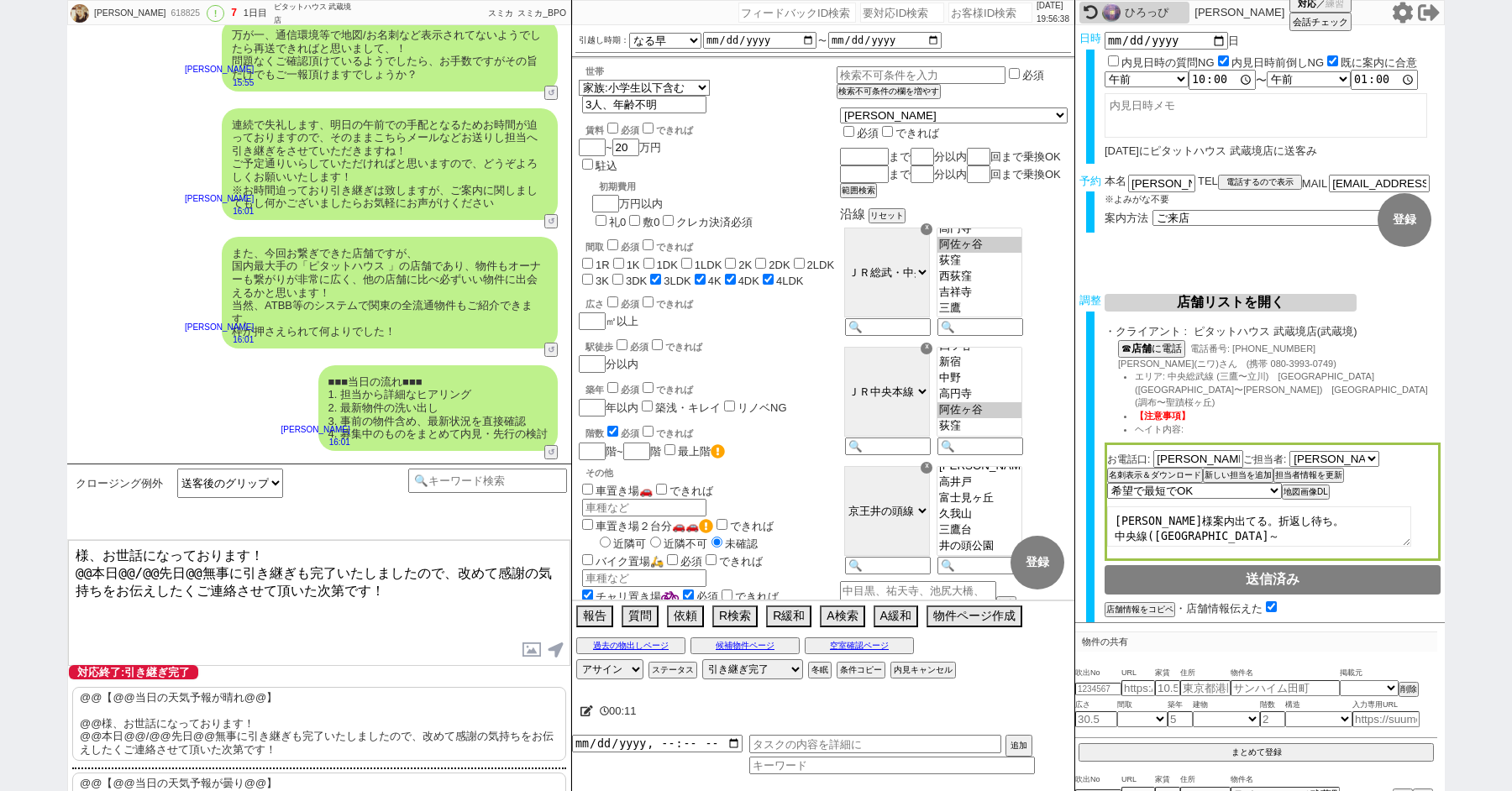
paste textarea "佐山"
drag, startPoint x: 190, startPoint y: 572, endPoint x: 24, endPoint y: 572, distance: 166.0
click at [26, 572] on div "ゆりえ 618825 ! 7 1日目 ピタットハウス 武蔵境店 冬眠中 自社客 スミカ スミカ_BPO チャット全表示 2025-10-11 新しくフォローさ…" at bounding box center [756, 396] width 1512 height 791
click at [313, 598] on textarea "佐山様、お世話になっております！ 本日無事に引き継ぎも完了いたしましたので、改めて感謝の気持ちをお伝えしたくご連絡させて頂いた次第です！" at bounding box center [318, 603] width 502 height 126
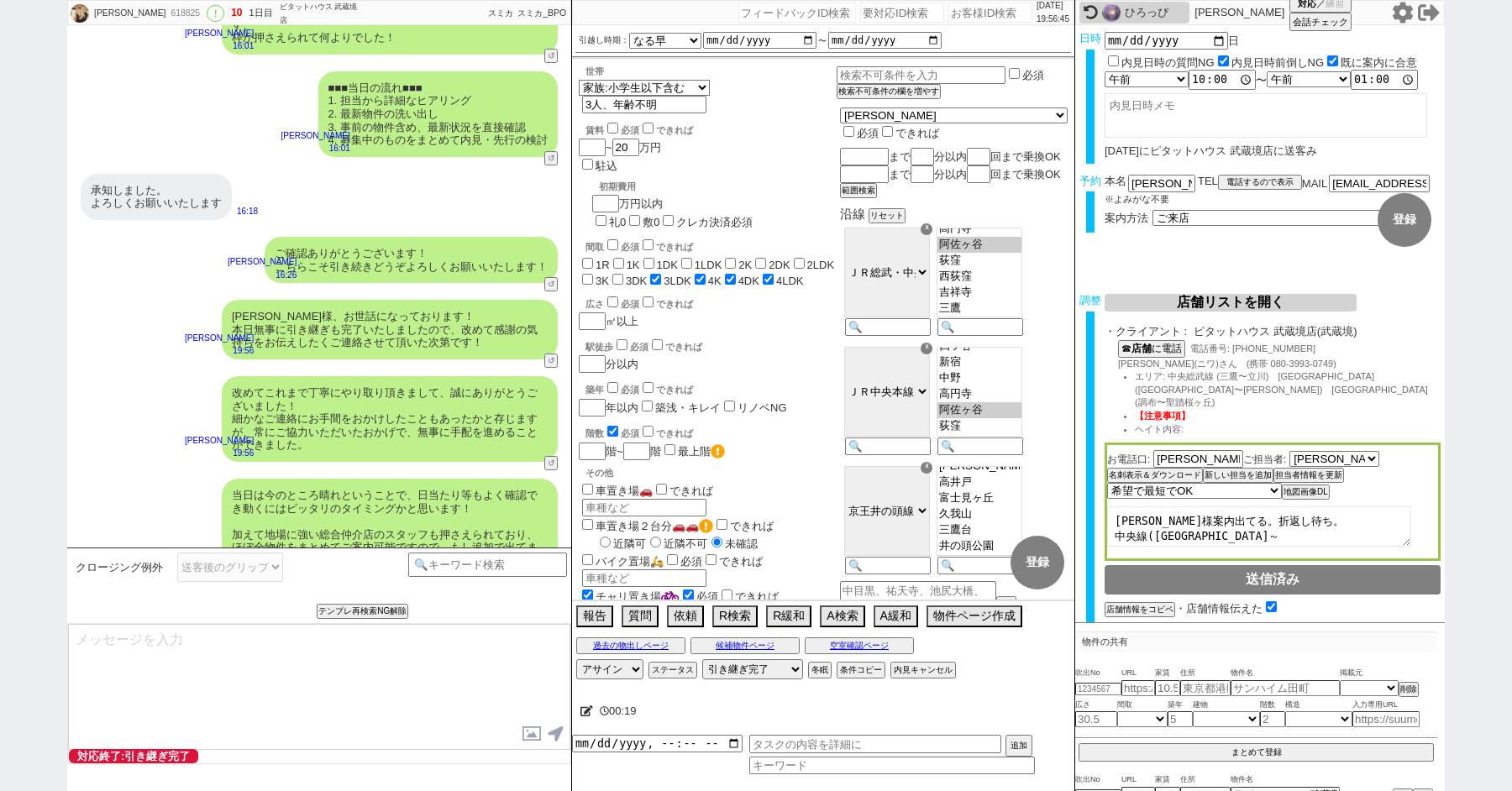
scroll to position [5758, 0]
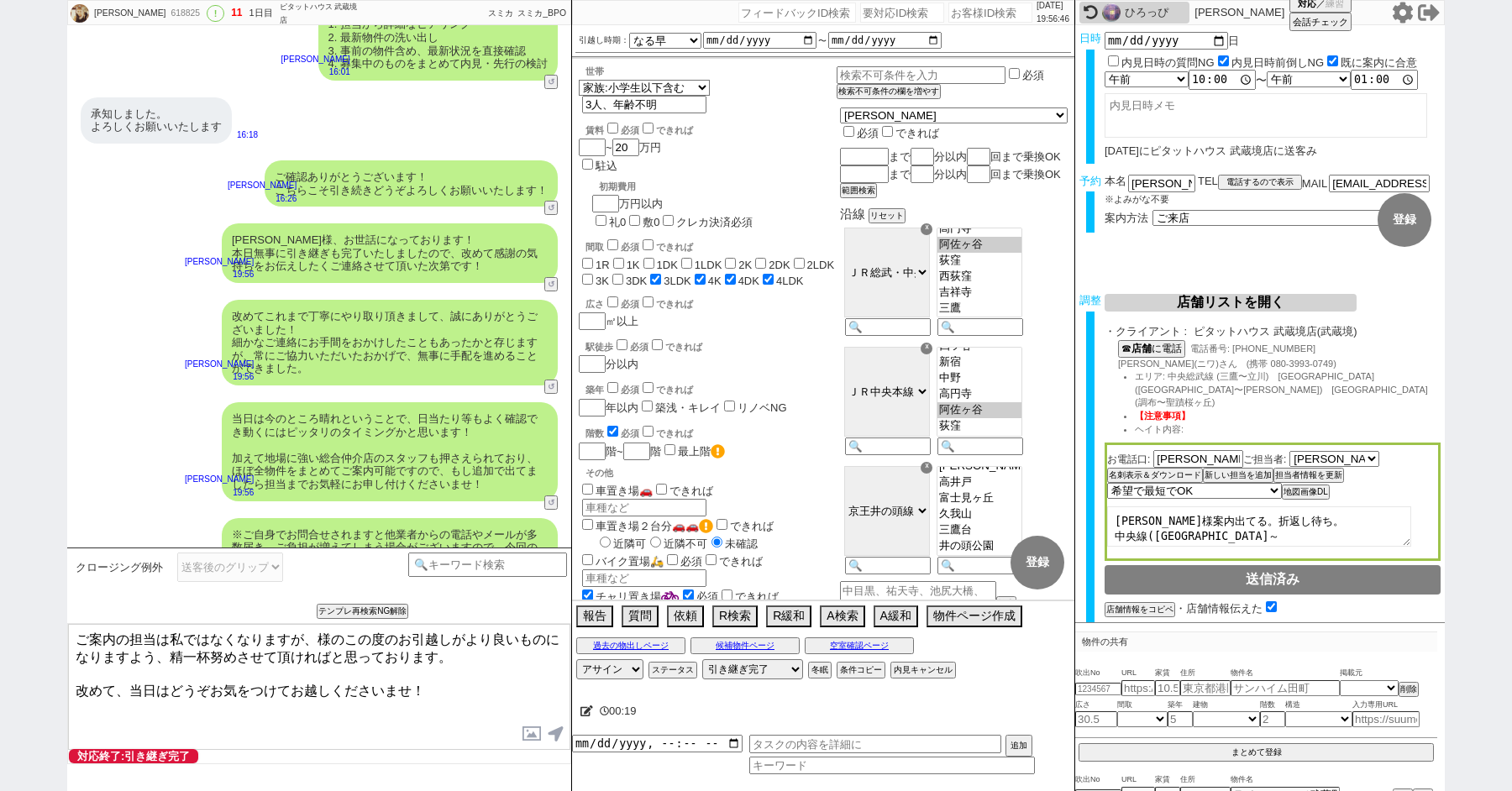
paste textarea "佐山"
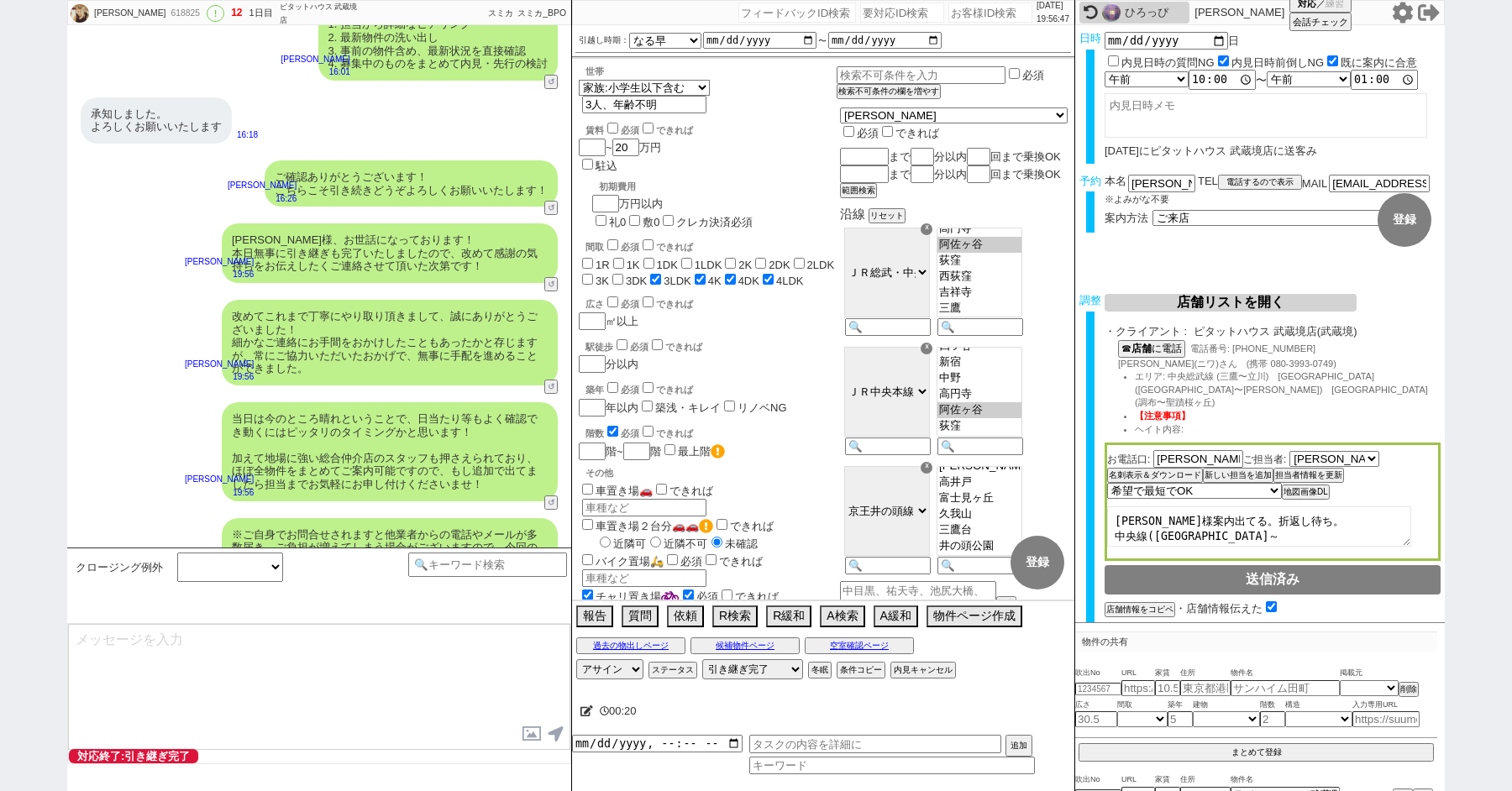
scroll to position [5860, 0]
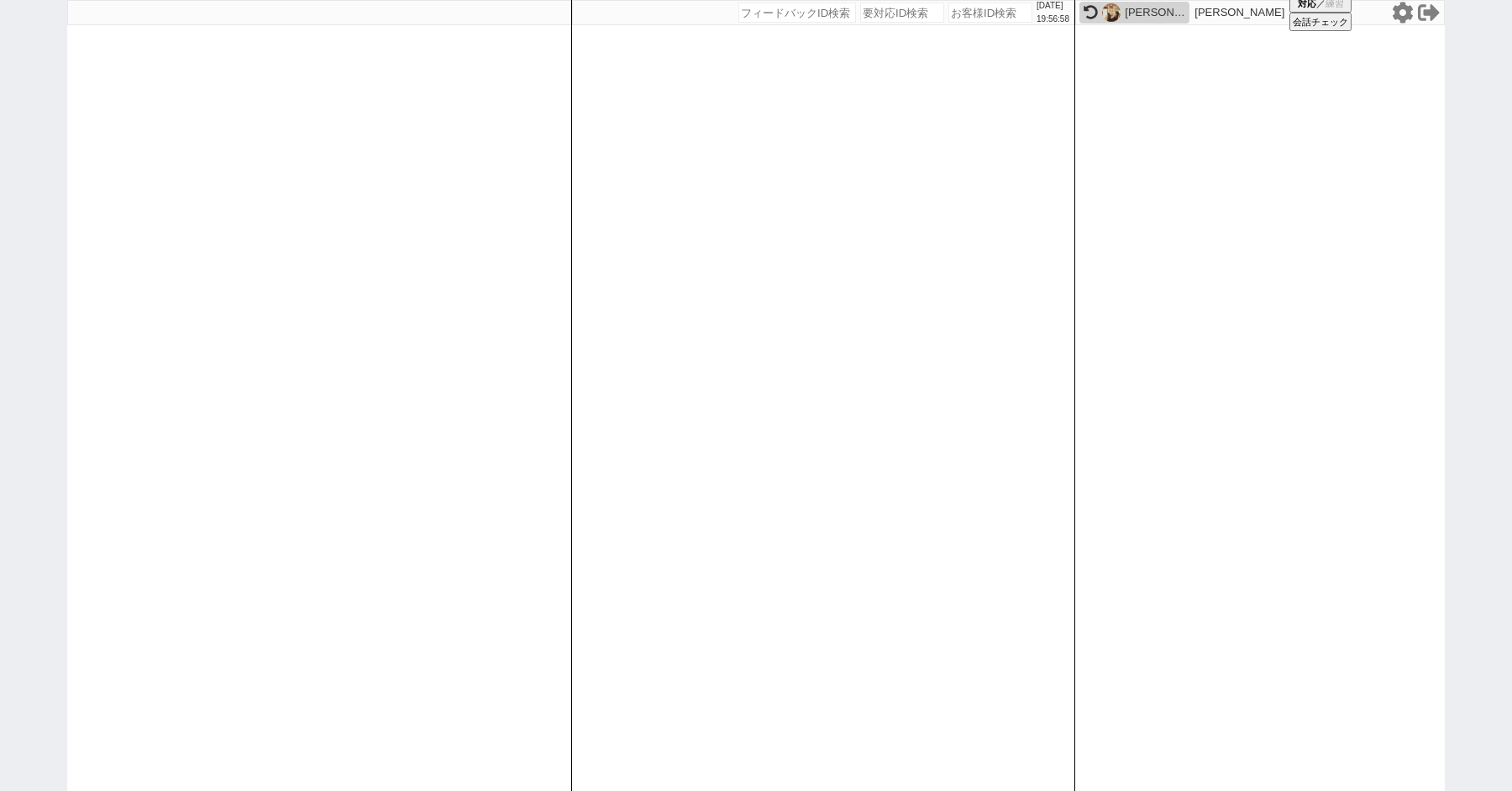
paste input "614358"
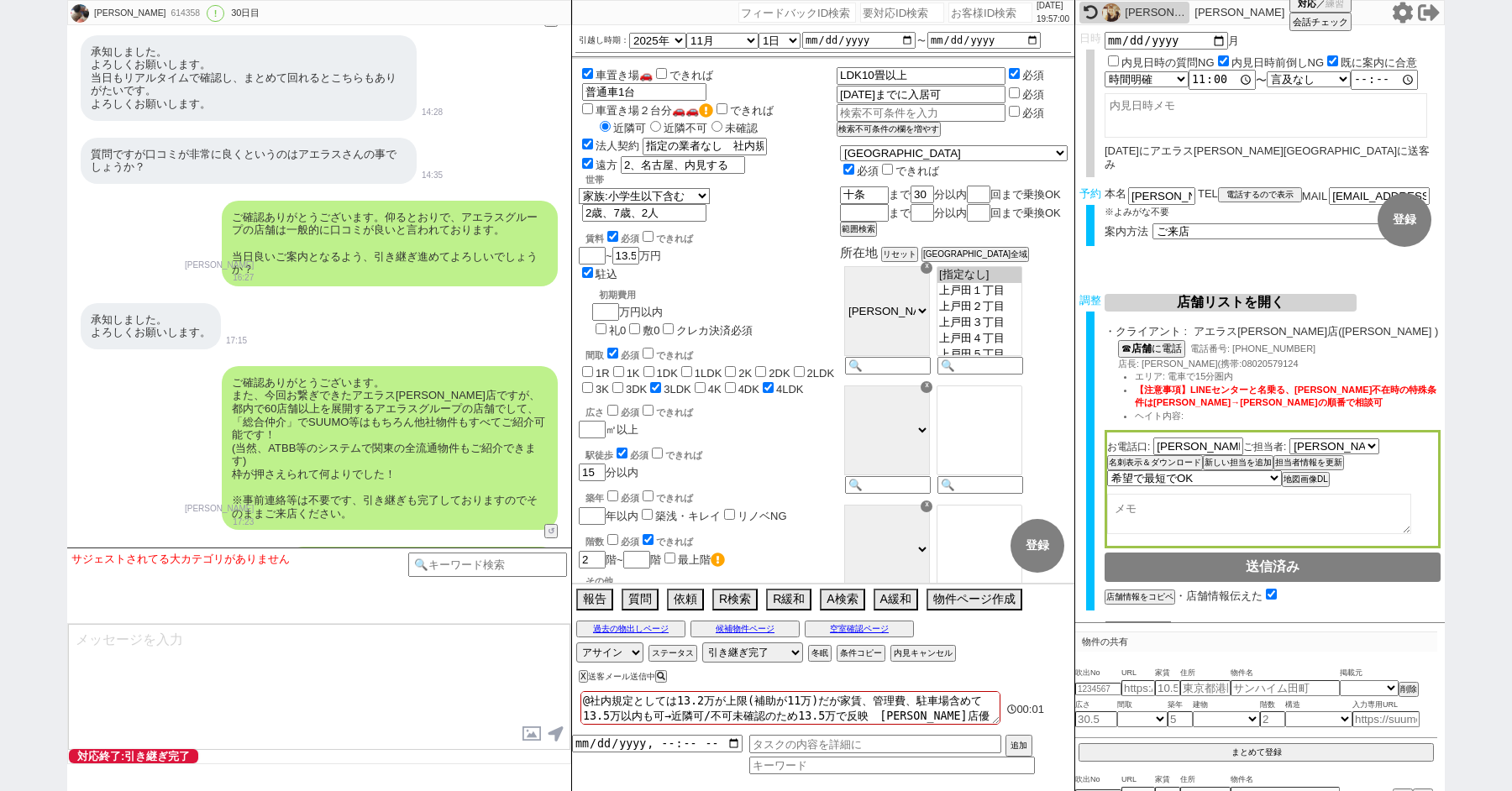
scroll to position [148, 0]
click at [469, 563] on input at bounding box center [487, 563] width 159 height 21
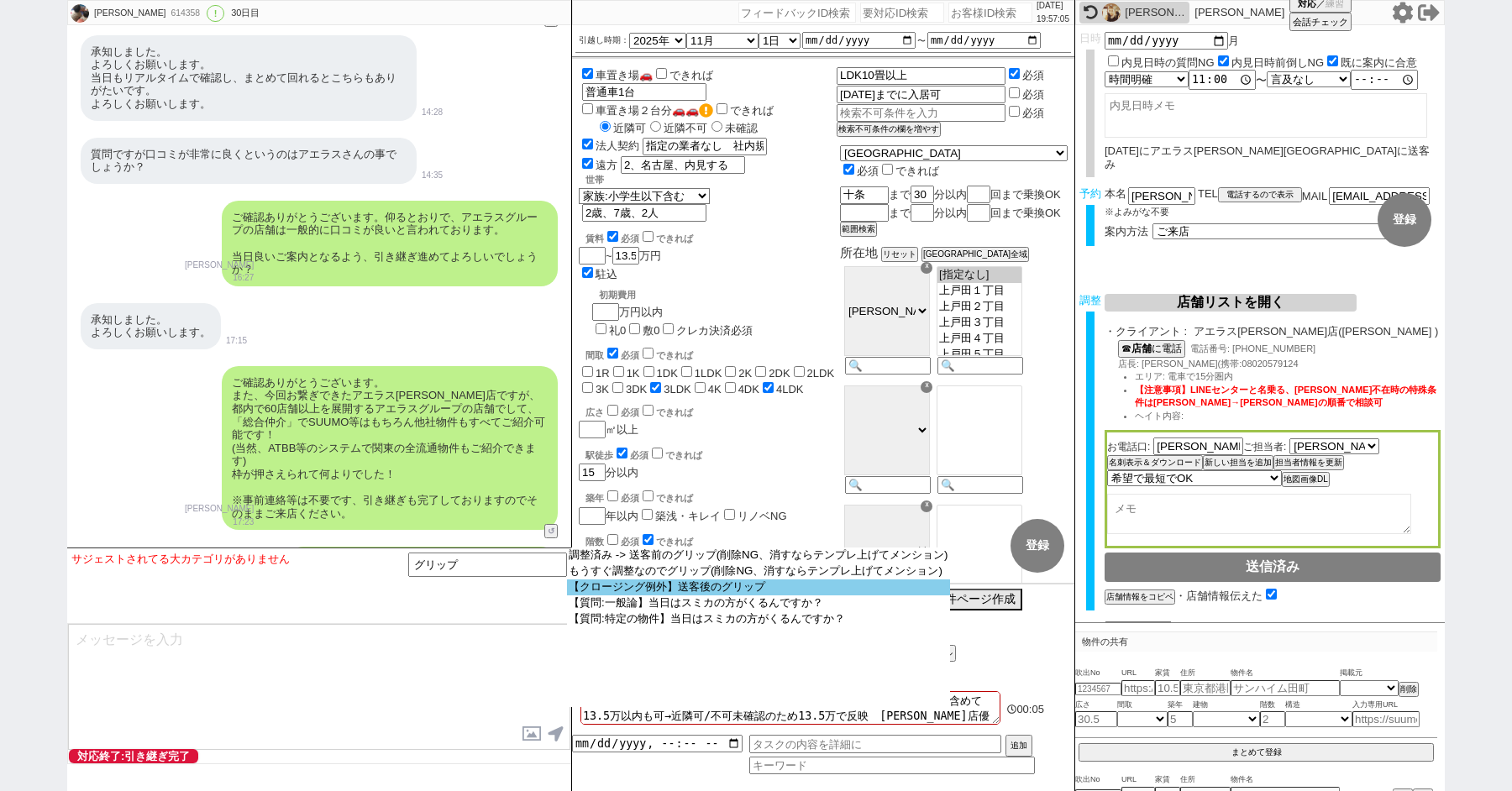
click at [647, 589] on option "【クロージング例外】送客後のグリップ" at bounding box center [758, 587] width 383 height 16
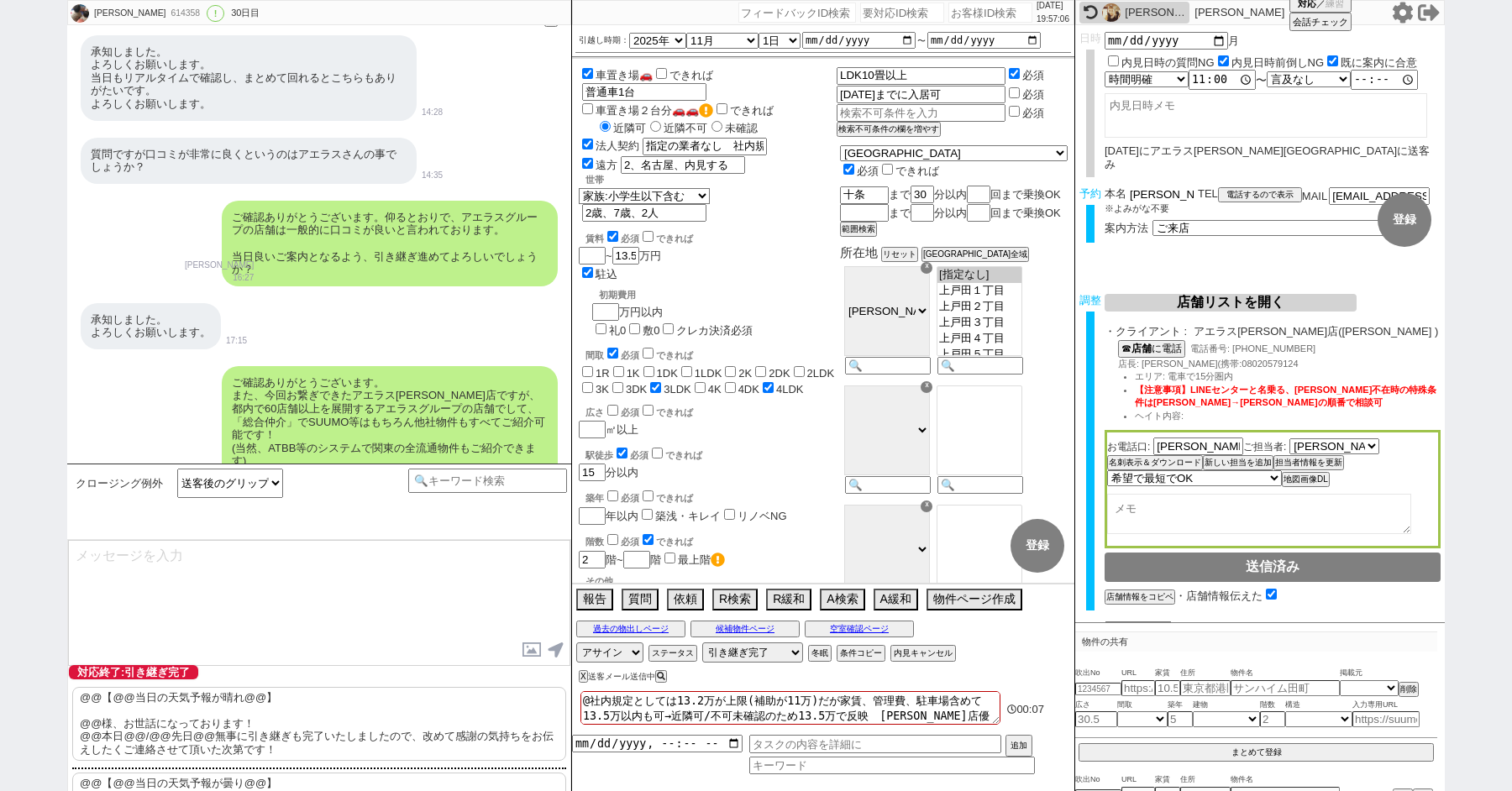
drag, startPoint x: 1152, startPoint y: 183, endPoint x: 1025, endPoint y: 183, distance: 127.0
click at [1031, 183] on div "MIORI 614358 ! 0 30日目 冬眠中 自社客 スミカ スミカ_BPO チャット全表示 2025-09-12 新しくフォローされました (05:4…" at bounding box center [756, 396] width 1377 height 791
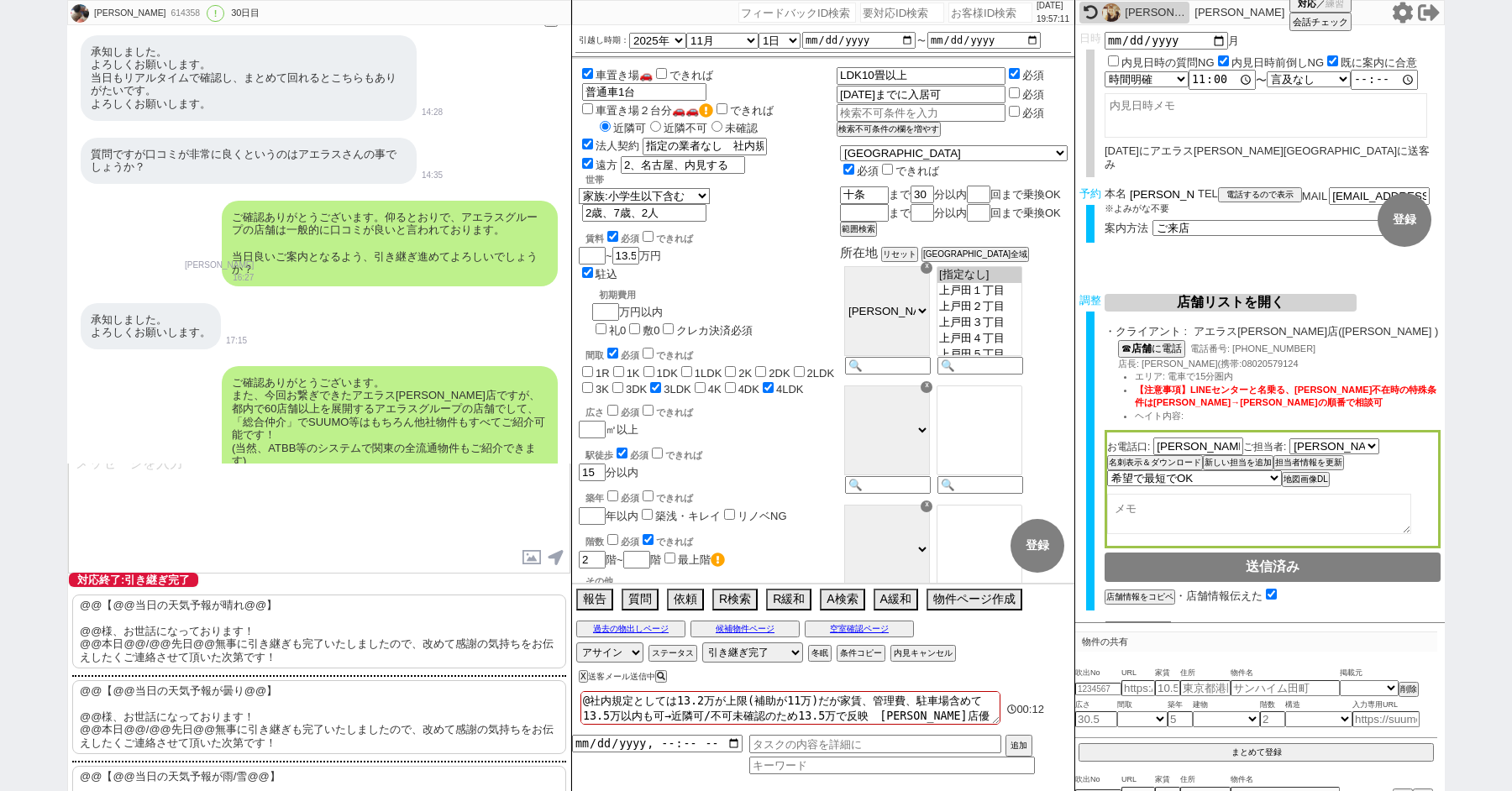
scroll to position [154, 0]
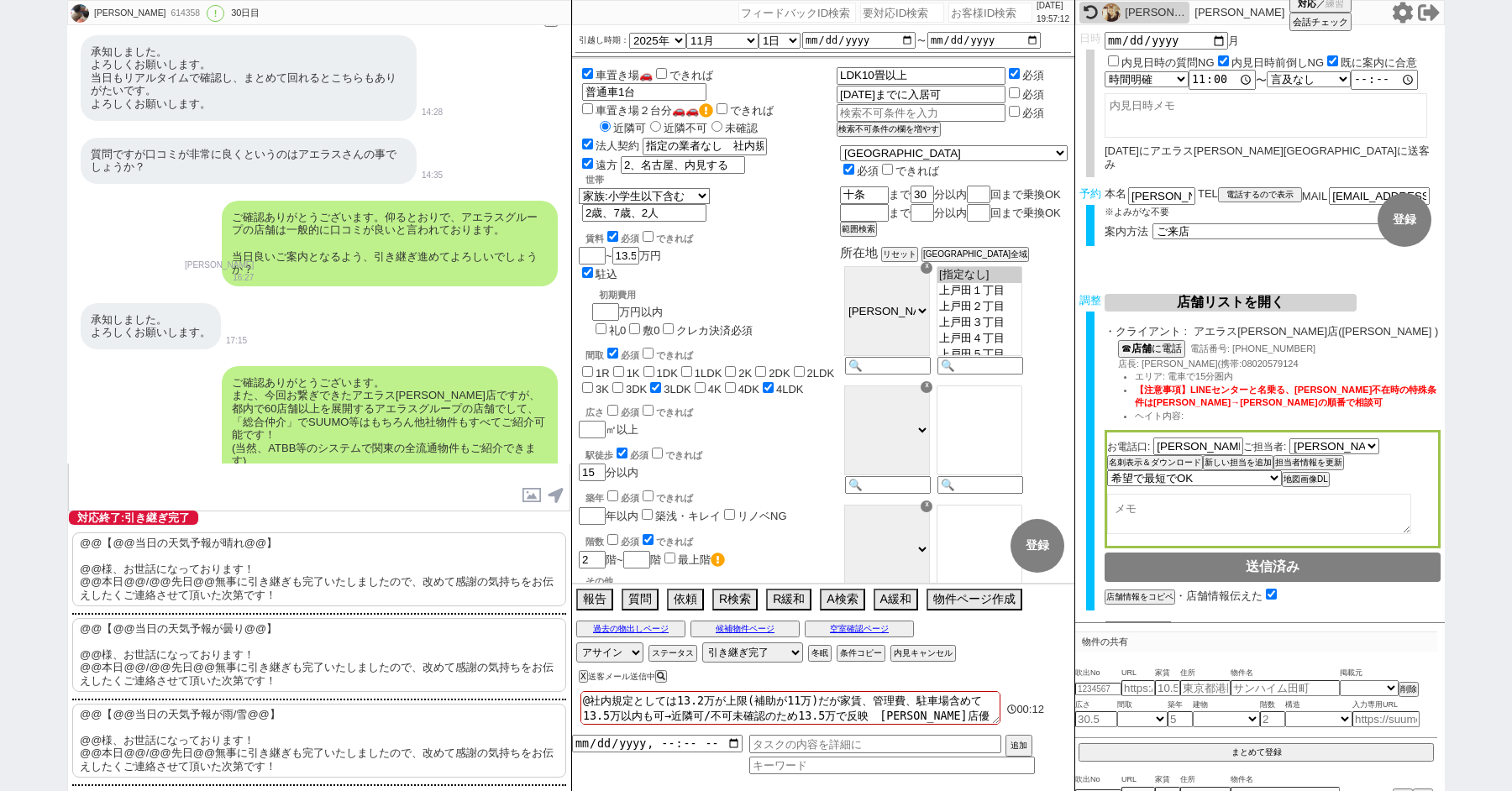
click at [244, 645] on p "@@【@@当日の天気予報が曇り@@】 @@様、お世話になっております！ @@本日@@/@@先日@@無事に引き継ぎも完了いたしましたので、改めて感謝の気持ちをお…" at bounding box center [319, 655] width 494 height 74
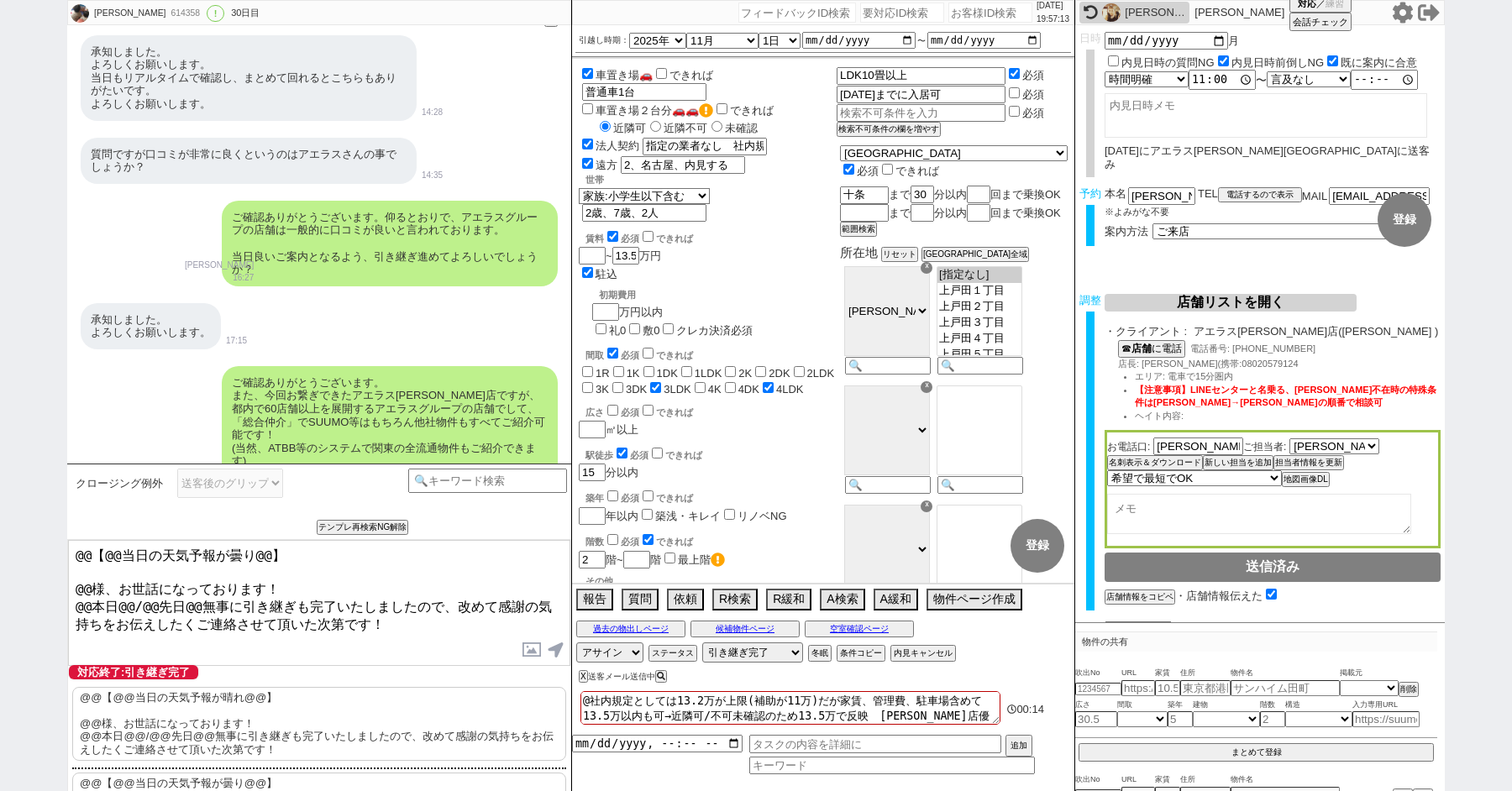
drag, startPoint x: 88, startPoint y: 585, endPoint x: 40, endPoint y: 429, distance: 163.2
click at [47, 494] on div "MIORI 614358 ! 0 30日目 冬眠中 自社客 スミカ スミカ_BPO チャット全表示 2025-09-12 新しくフォローされました (05:4…" at bounding box center [756, 396] width 1512 height 791
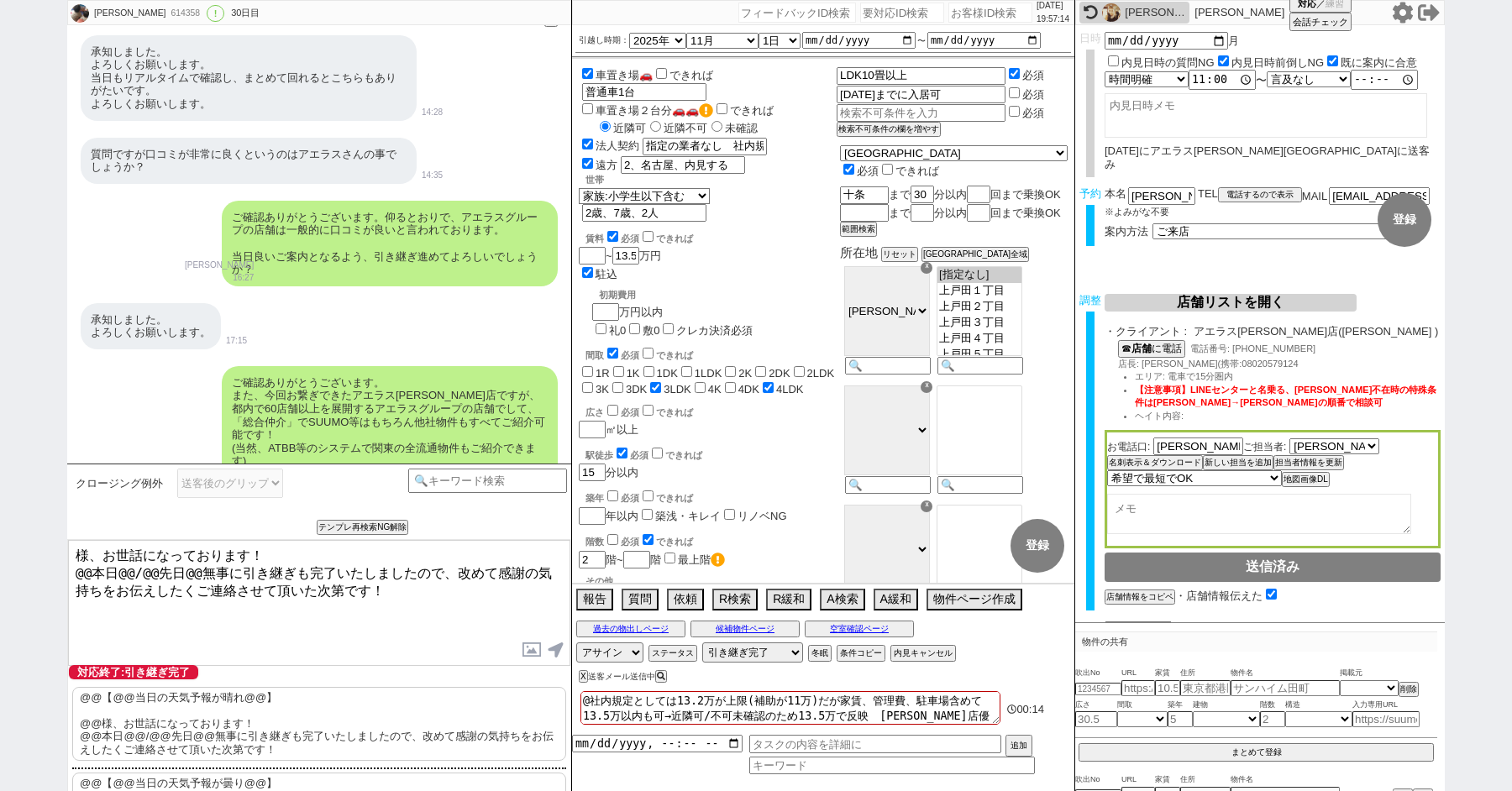
paste textarea "北野"
click at [196, 569] on textarea "北野様、お世話になっております！ @@本日@@/@@先日@@無事に引き継ぎも完了いたしましたので、改めて感謝の気持ちをお伝えしたくご連絡させて頂いた次第です！" at bounding box center [318, 603] width 502 height 126
drag, startPoint x: 191, startPoint y: 569, endPoint x: 43, endPoint y: 550, distance: 149.2
click at [48, 552] on div "MIORI 614358 ! 0 30日目 冬眠中 自社客 スミカ スミカ_BPO チャット全表示 2025-09-12 新しくフォローされました (05:4…" at bounding box center [756, 396] width 1512 height 791
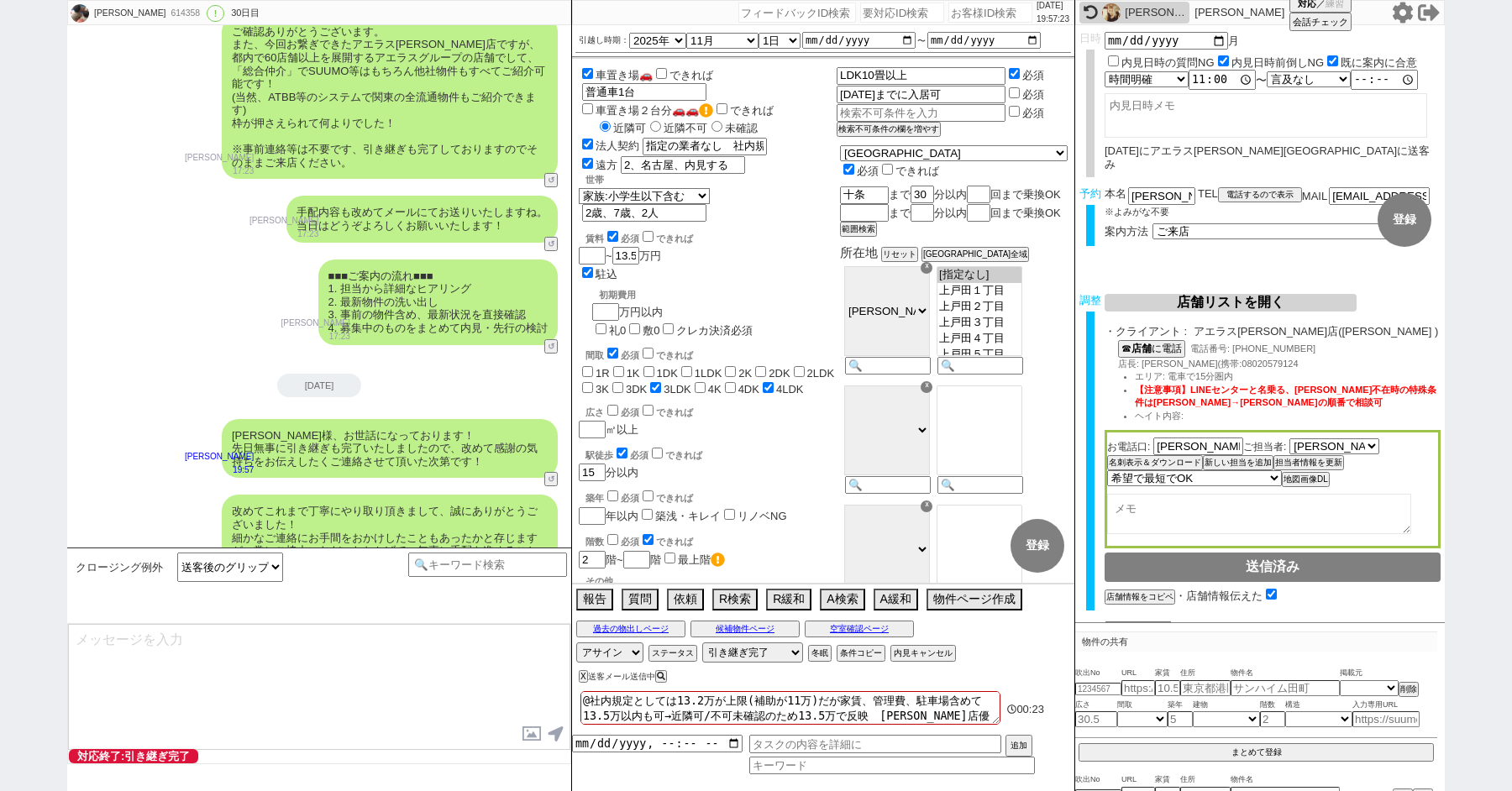
scroll to position [14579, 0]
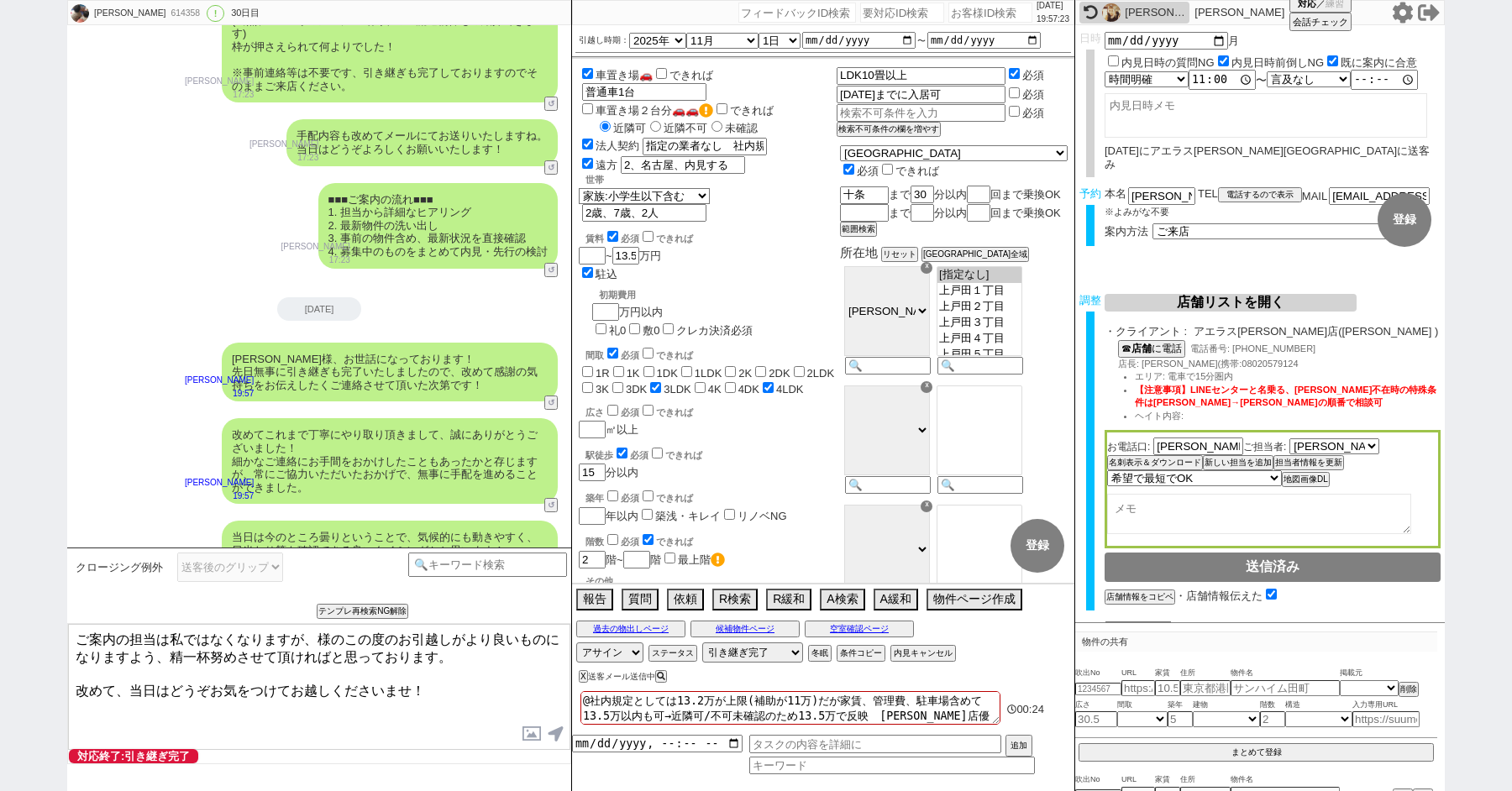
paste textarea "北野"
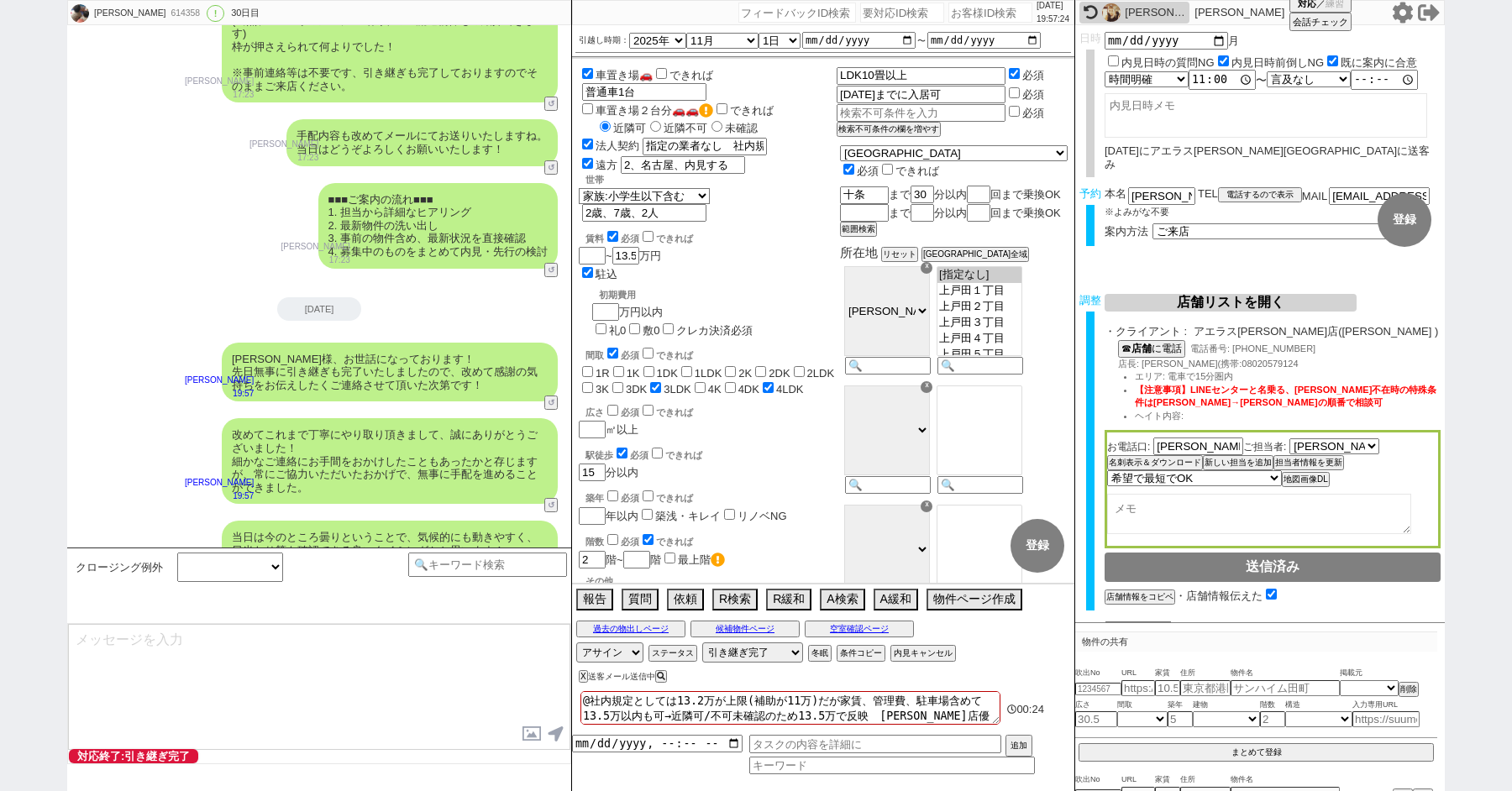
scroll to position [14681, 0]
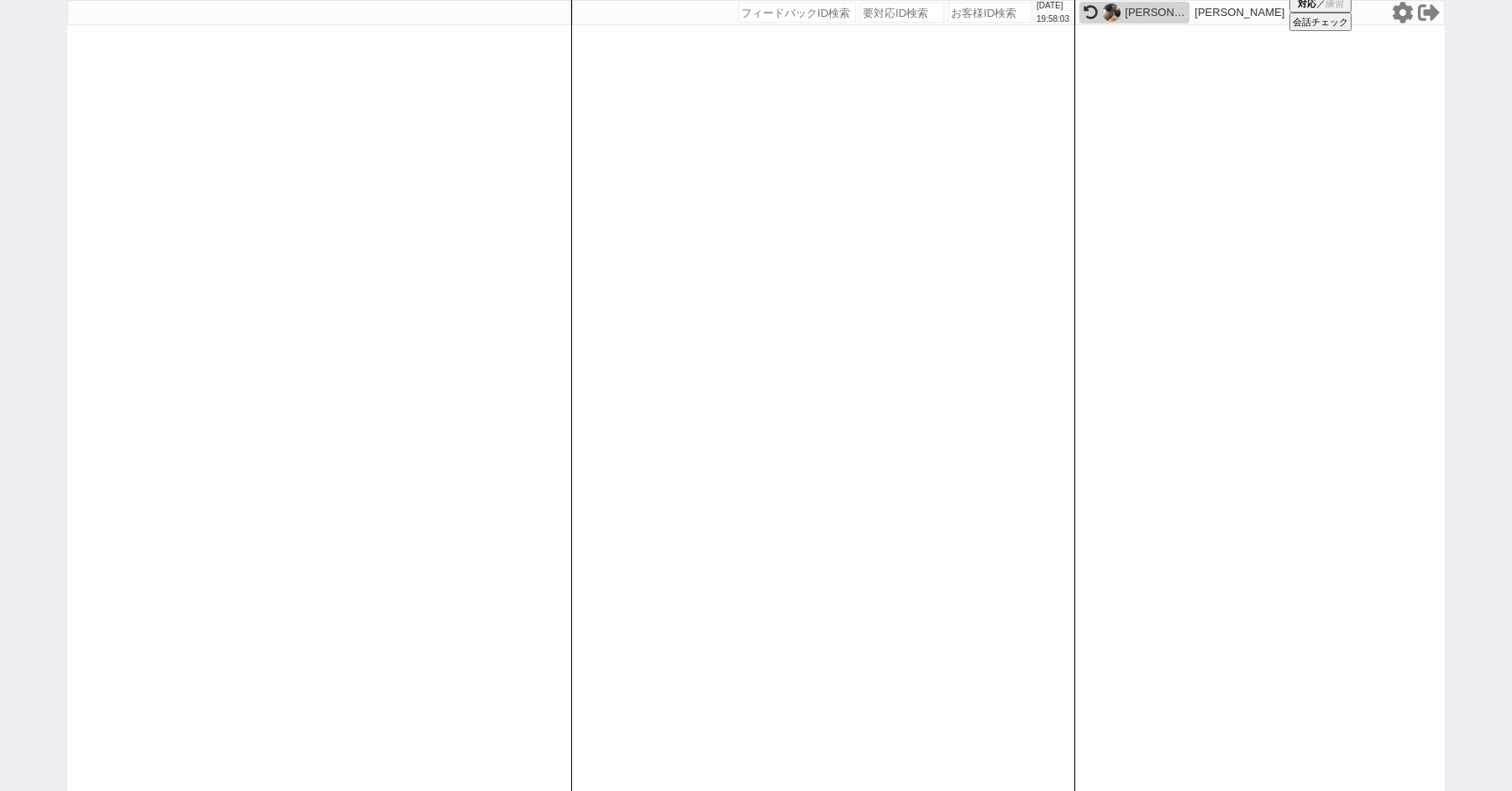
click at [883, 5] on input "number" at bounding box center [902, 13] width 84 height 20
paste input "8992300"
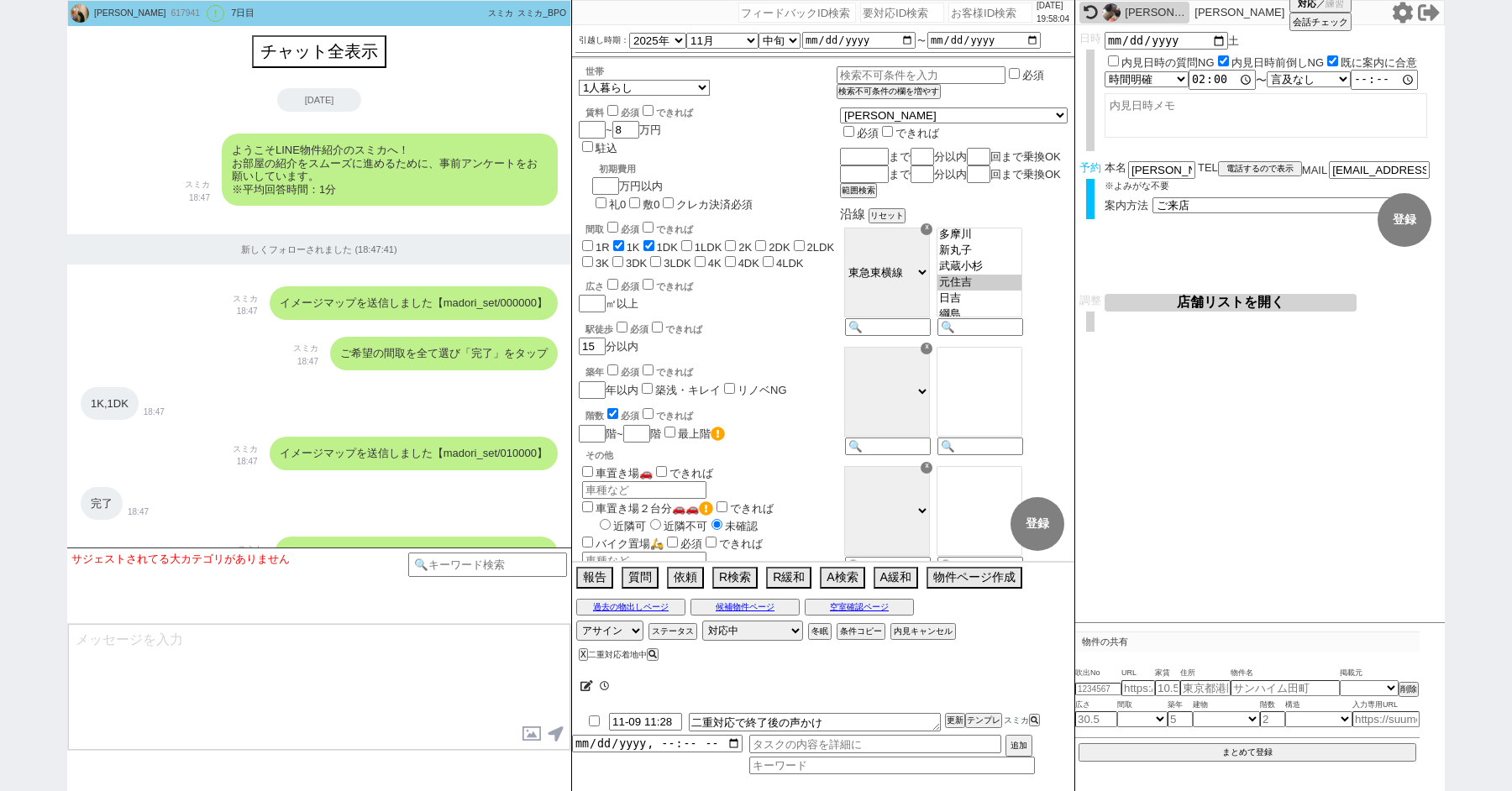
scroll to position [4481, 0]
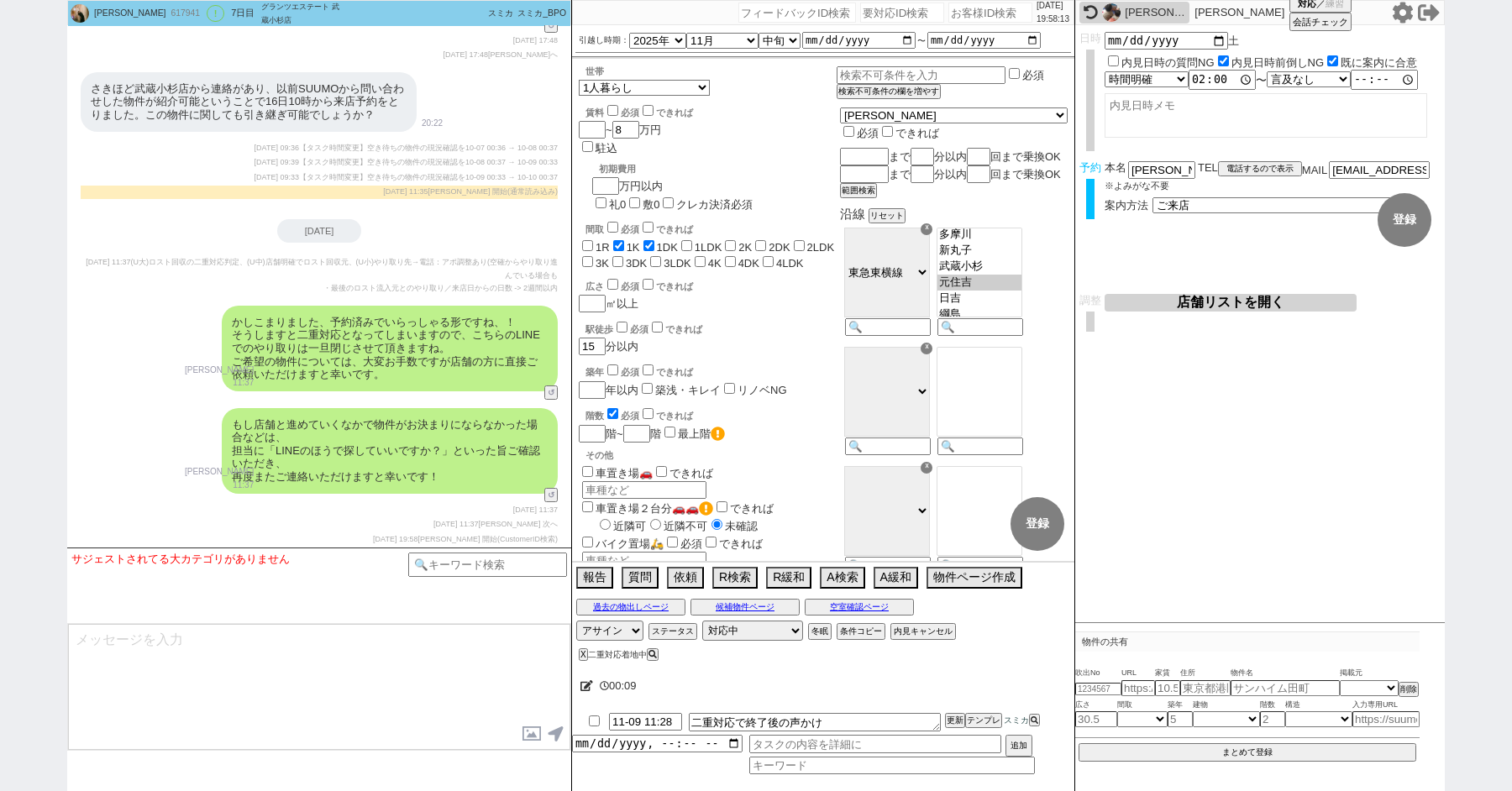
click at [865, 11] on input "number" at bounding box center [902, 13] width 84 height 20
paste input "8992168"
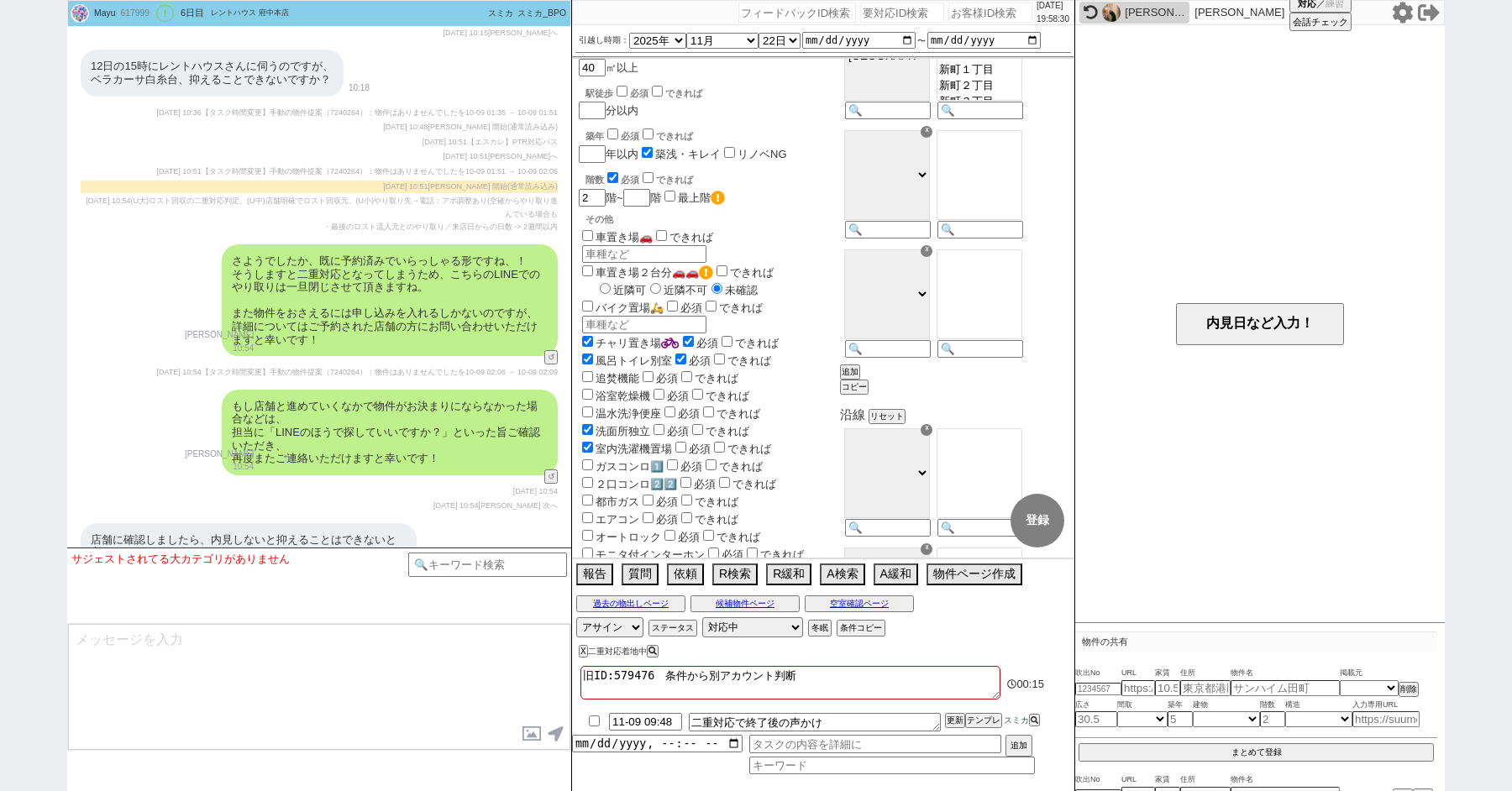
scroll to position [5484, 0]
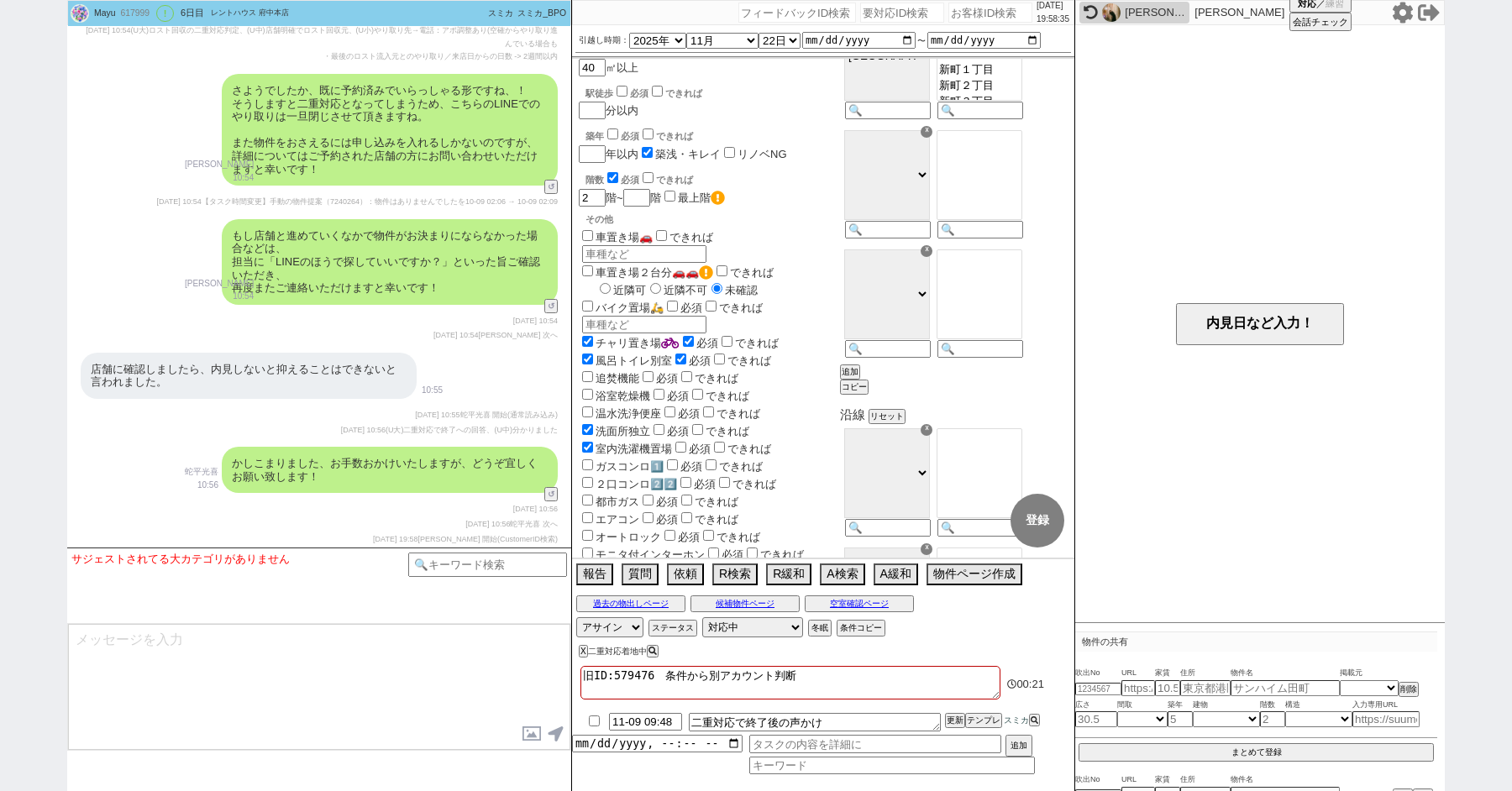
click at [872, 13] on input "number" at bounding box center [902, 13] width 84 height 20
paste input "8992264"
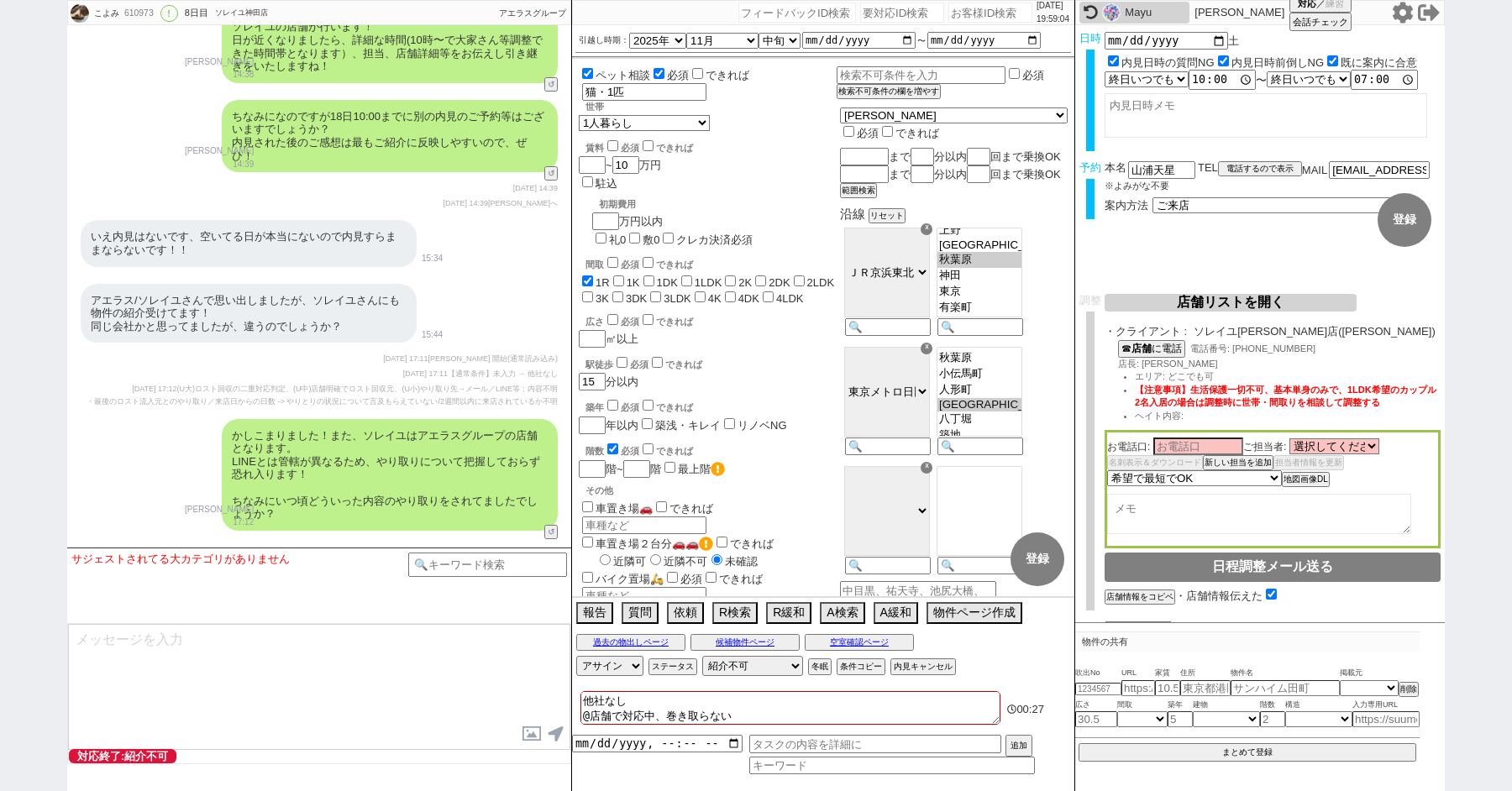
scroll to position [13829, 0]
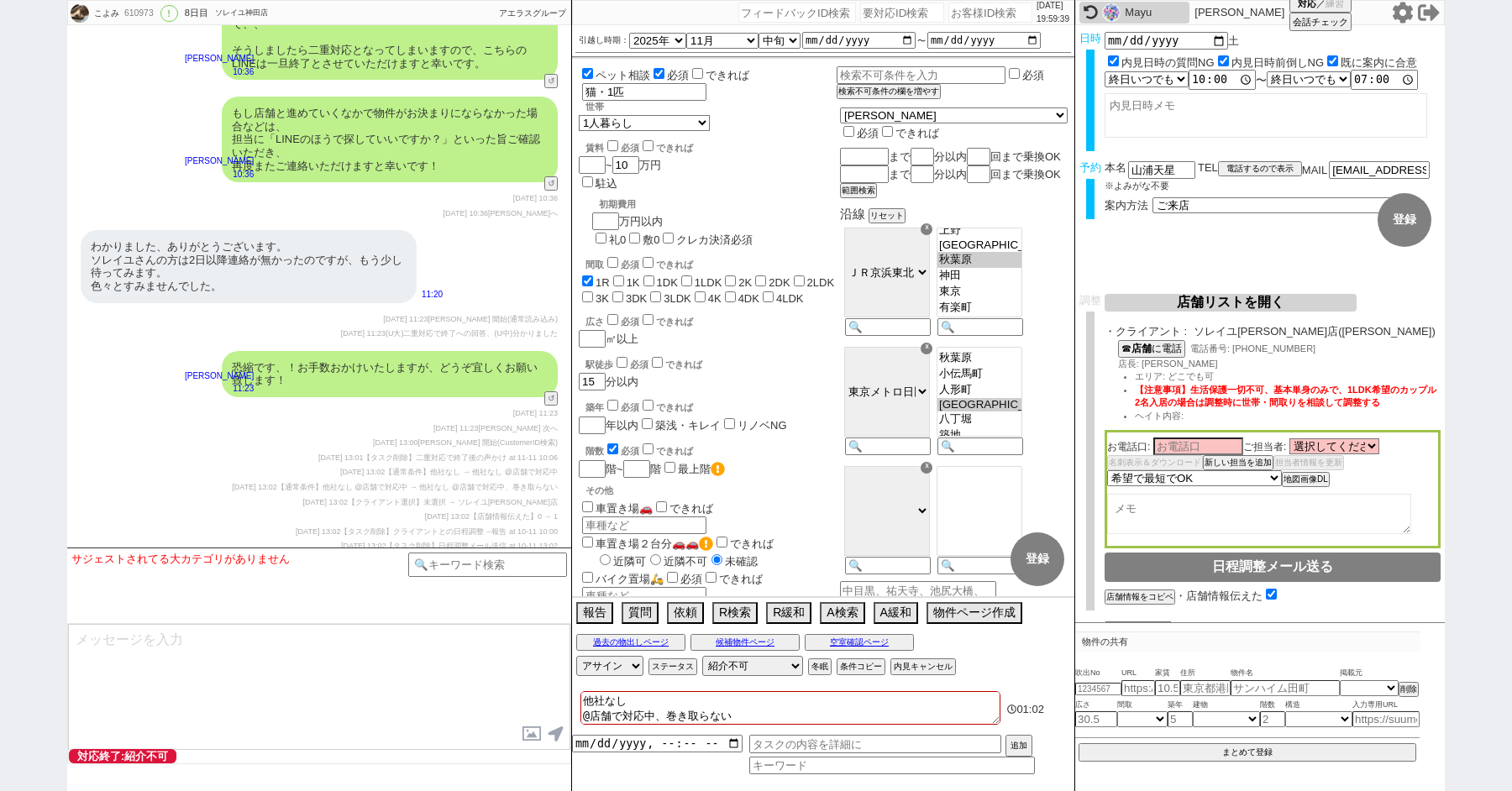
click at [889, 11] on input "number" at bounding box center [902, 13] width 84 height 20
paste input "8992084"
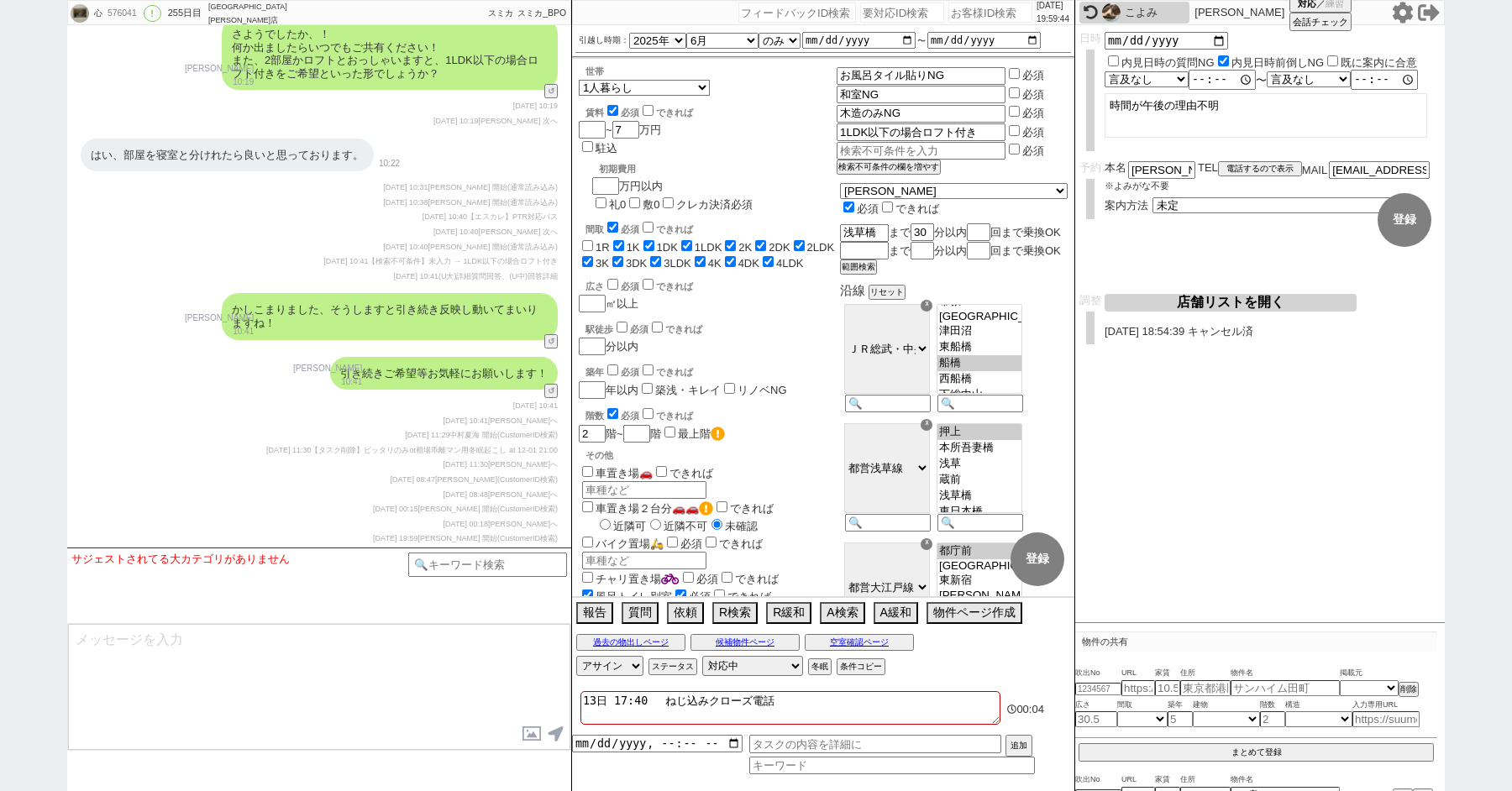
scroll to position [27563, 0]
click at [830, 277] on div "広さ 必須 できれば ㎡以上" at bounding box center [707, 294] width 258 height 36
click at [860, 3] on input "number" at bounding box center [902, 13] width 84 height 20
paste input "8992338"
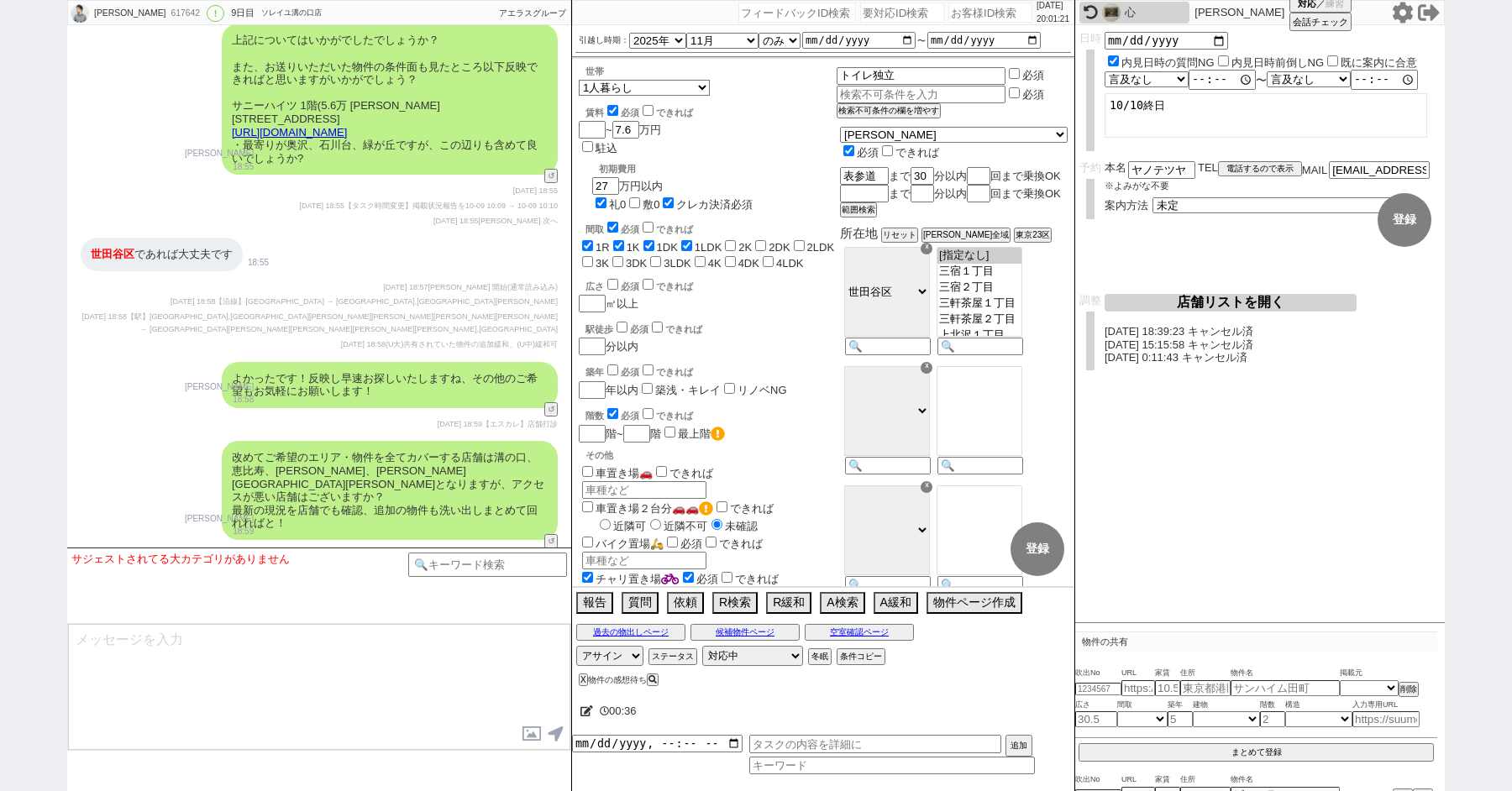
scroll to position [14193, 0]
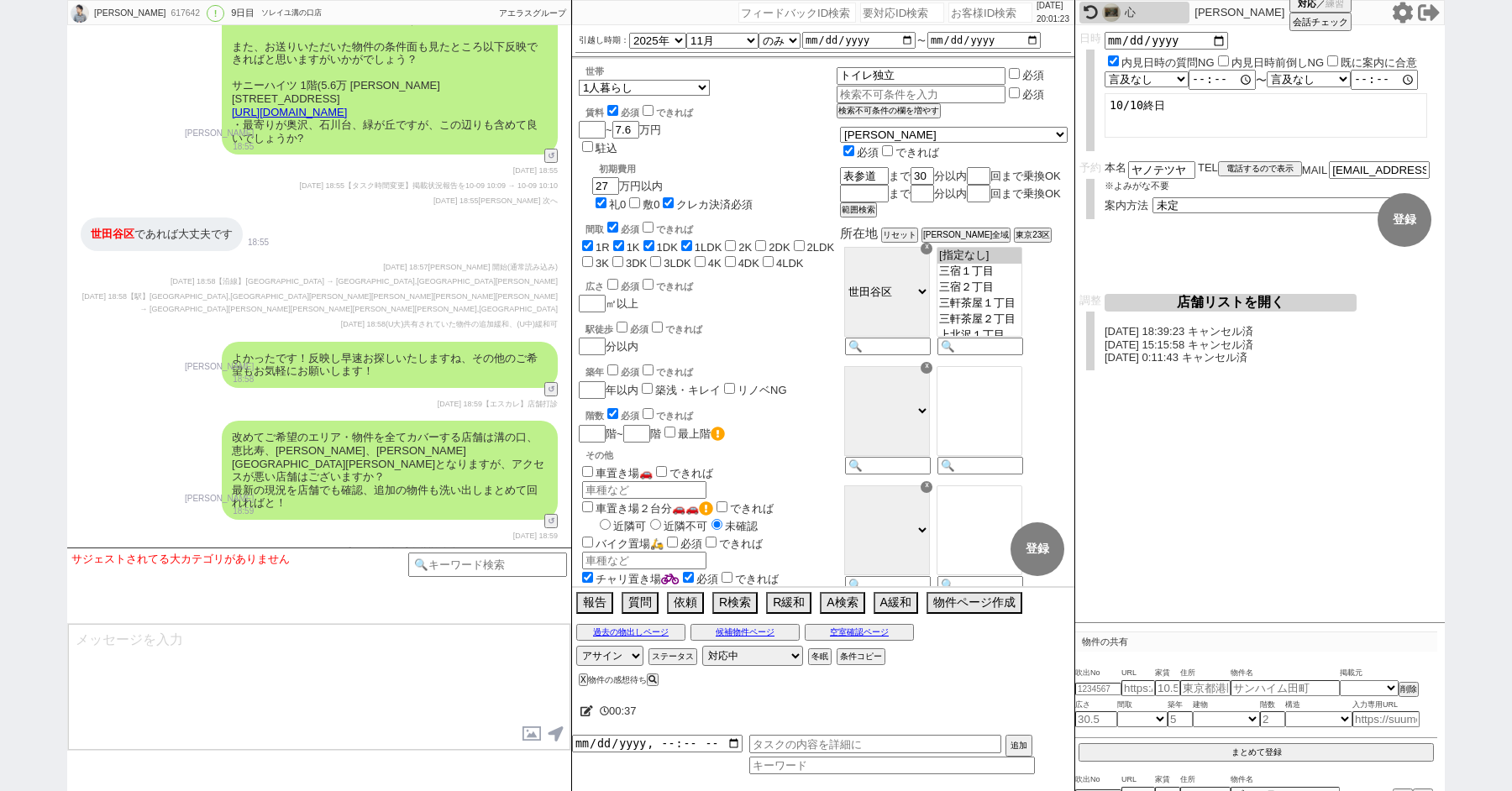
click at [869, 9] on input "number" at bounding box center [902, 13] width 84 height 20
paste input "8992405"
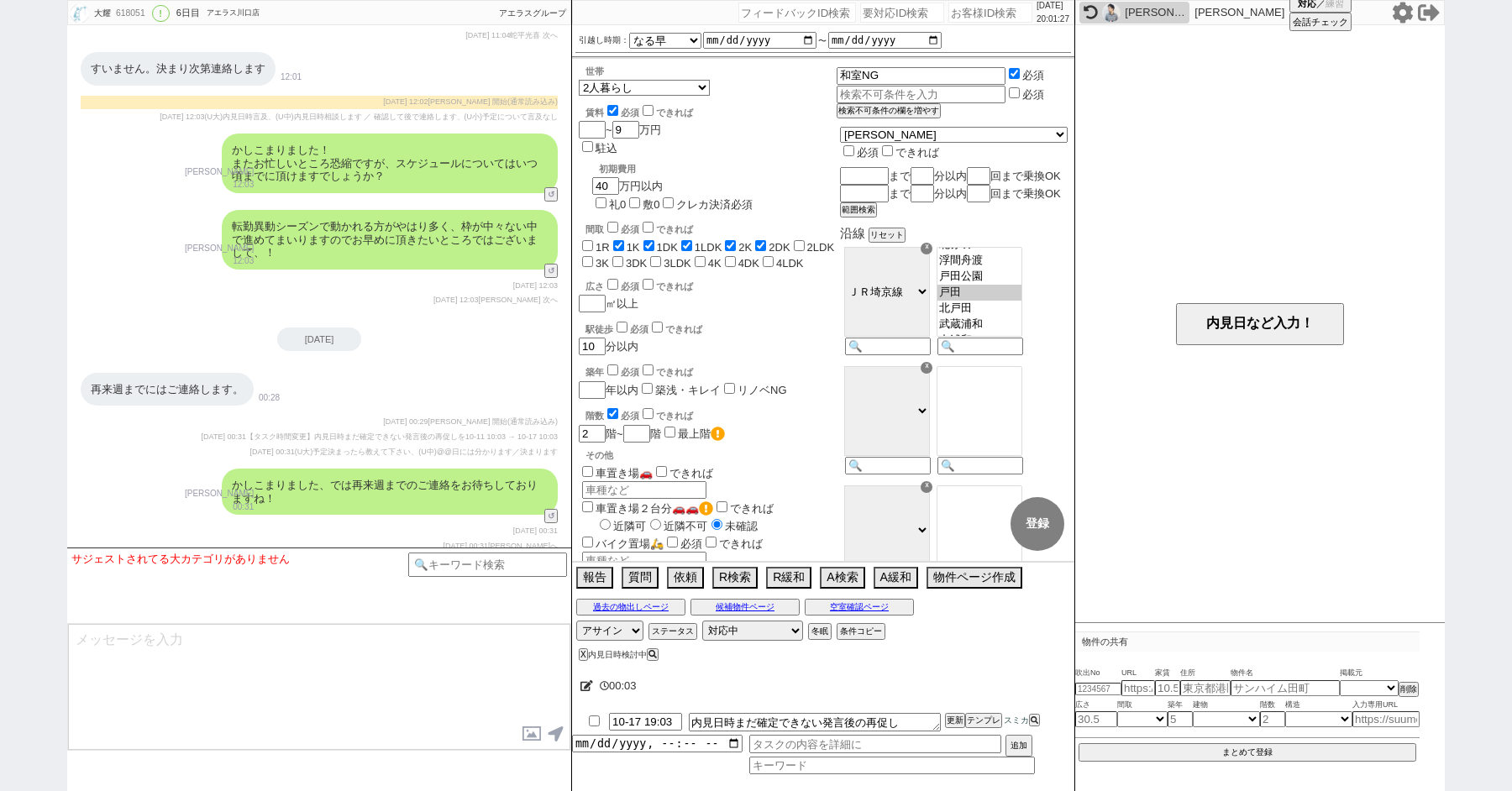
scroll to position [5179, 0]
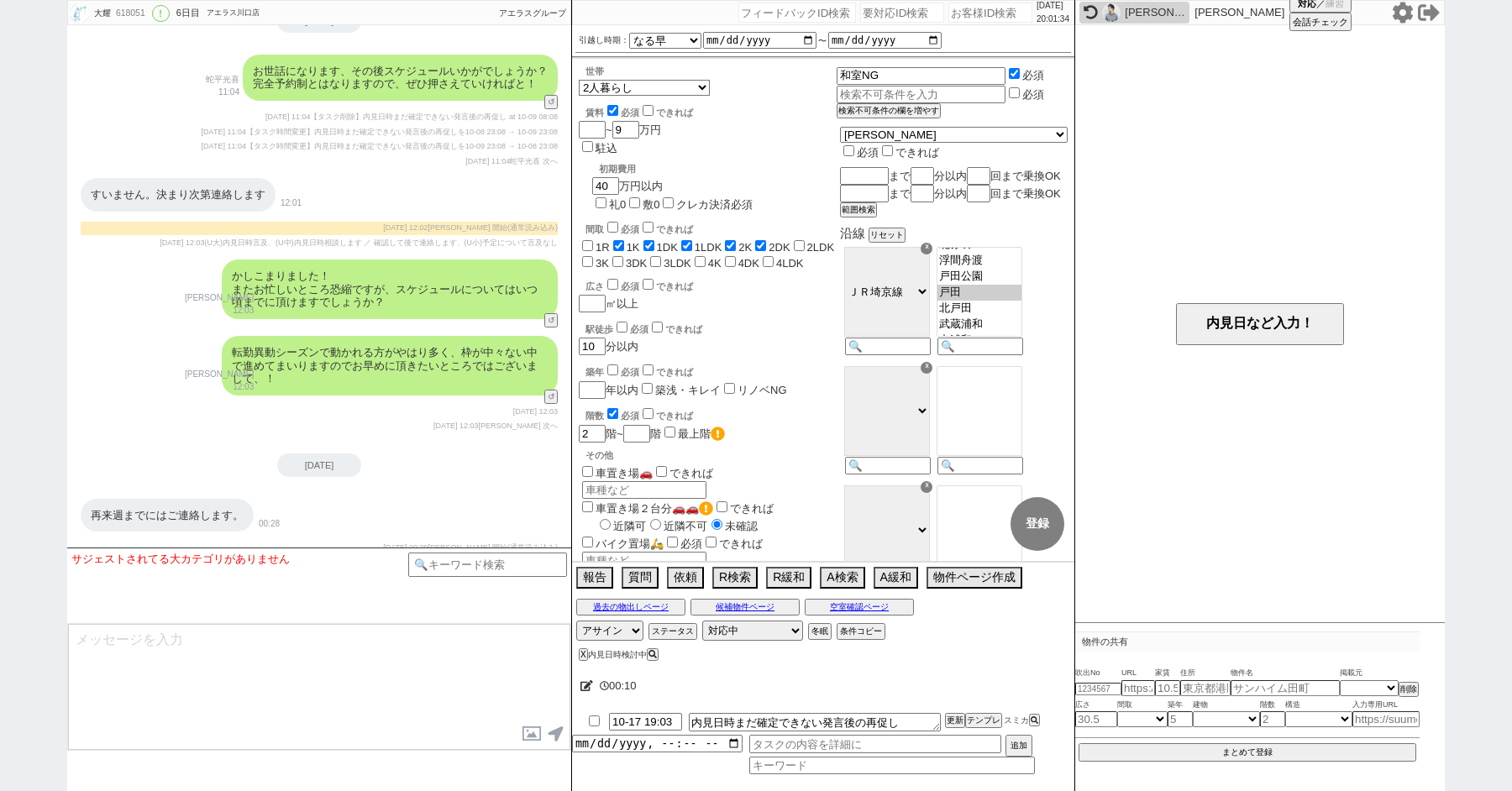
click at [869, 8] on input "number" at bounding box center [902, 13] width 84 height 20
paste input "8992171"
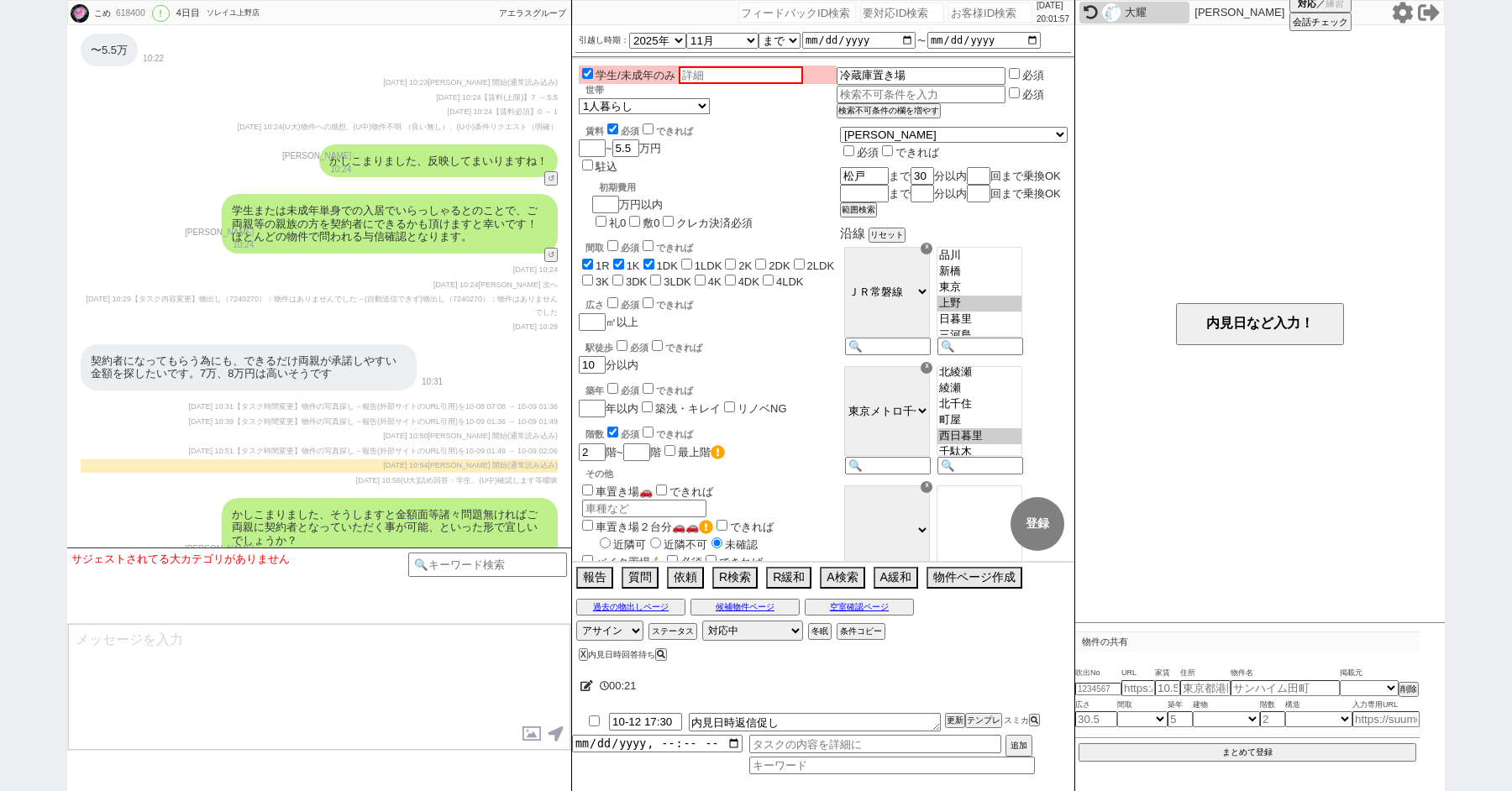
scroll to position [2478, 0]
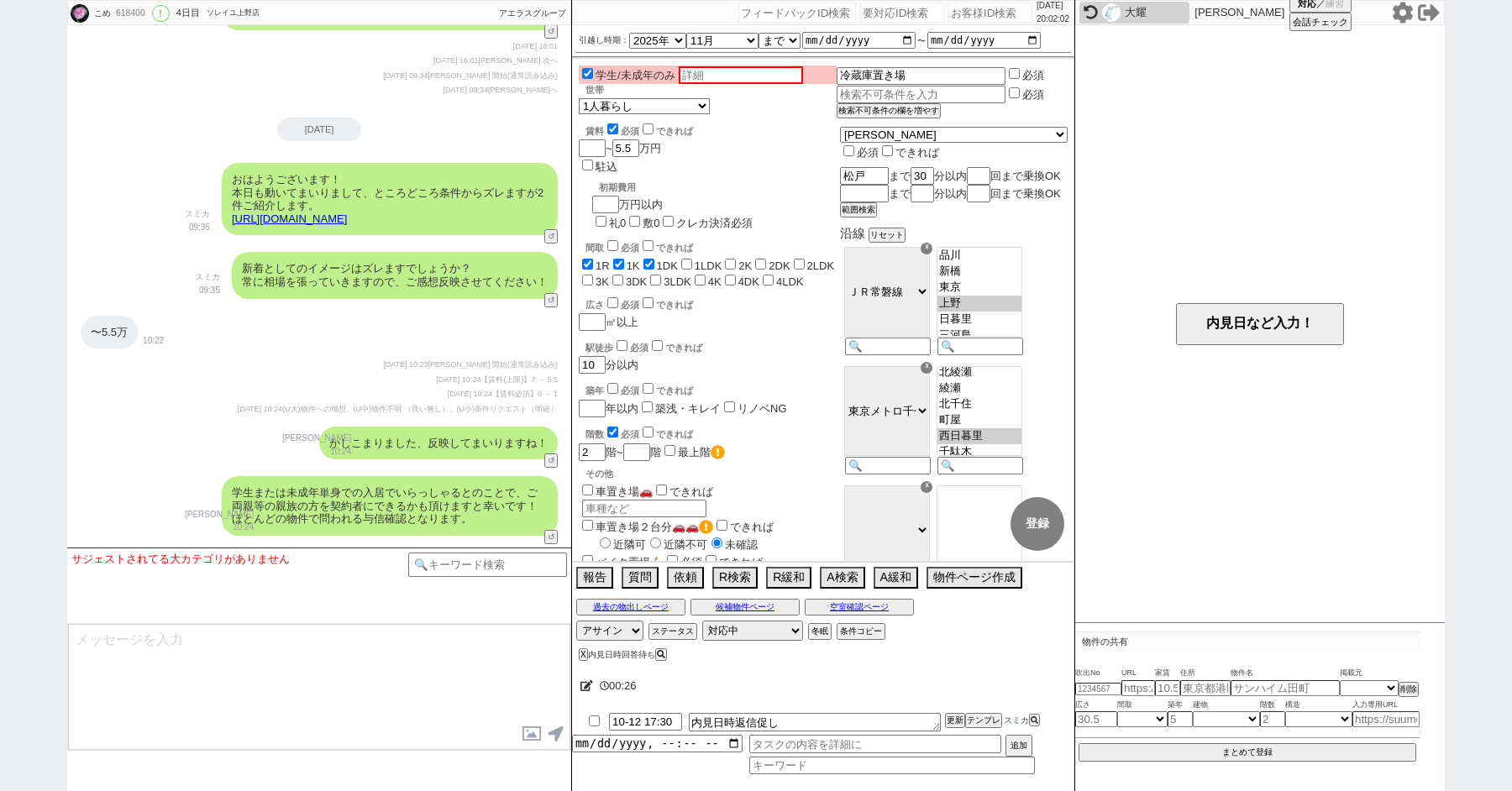
click at [861, 10] on input "number" at bounding box center [902, 13] width 84 height 20
paste input "8992055"
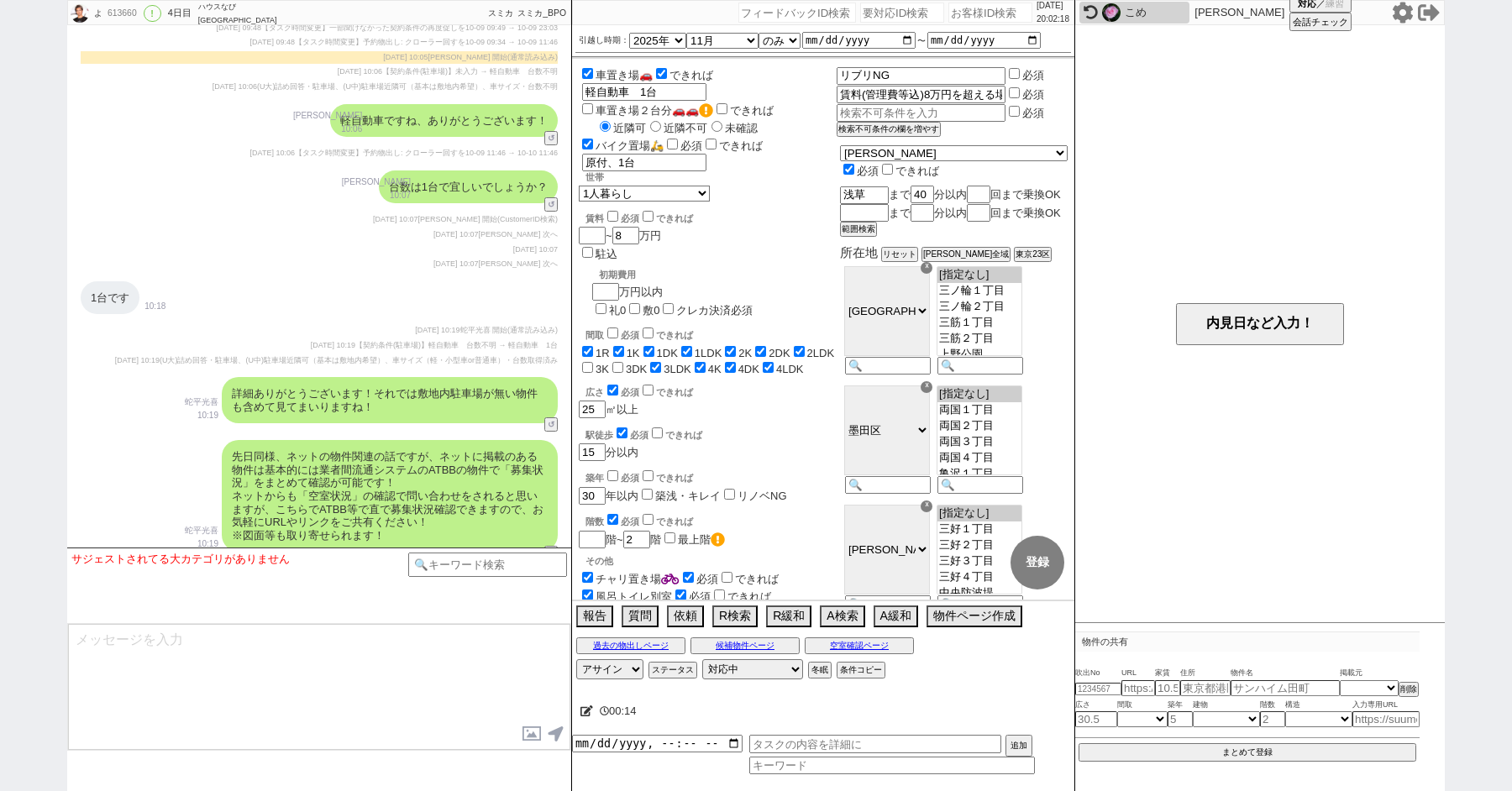
scroll to position [13517, 0]
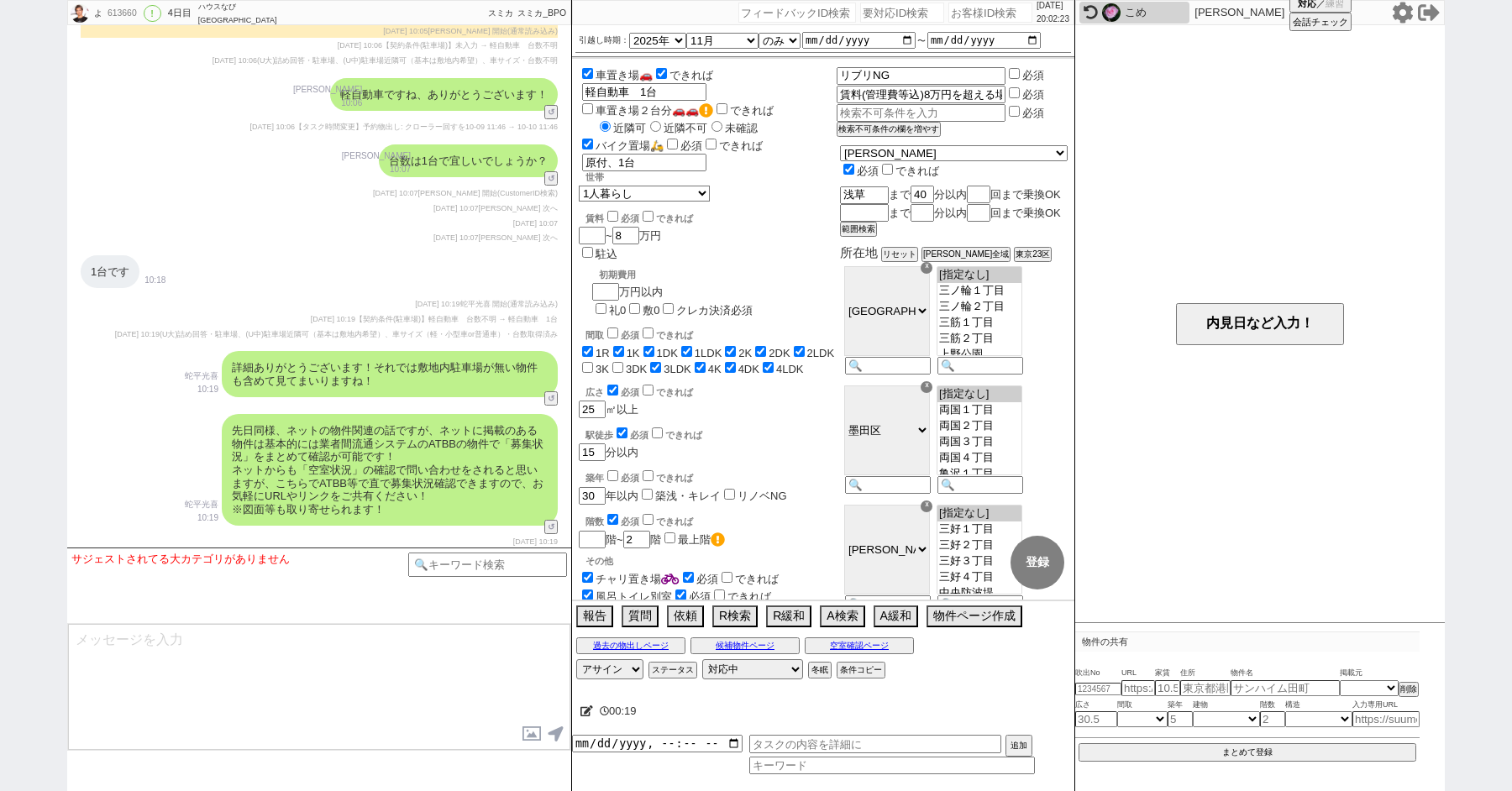
click at [27, 246] on div "よ 613660 ! 0 4日目 ハウスなび北千住東口店 冬眠中 自社客 スミカ スミカ_BPO チャット全表示 2025-09-08 新しくフォローされまし…" at bounding box center [756, 396] width 1512 height 791
paste input "8992058"
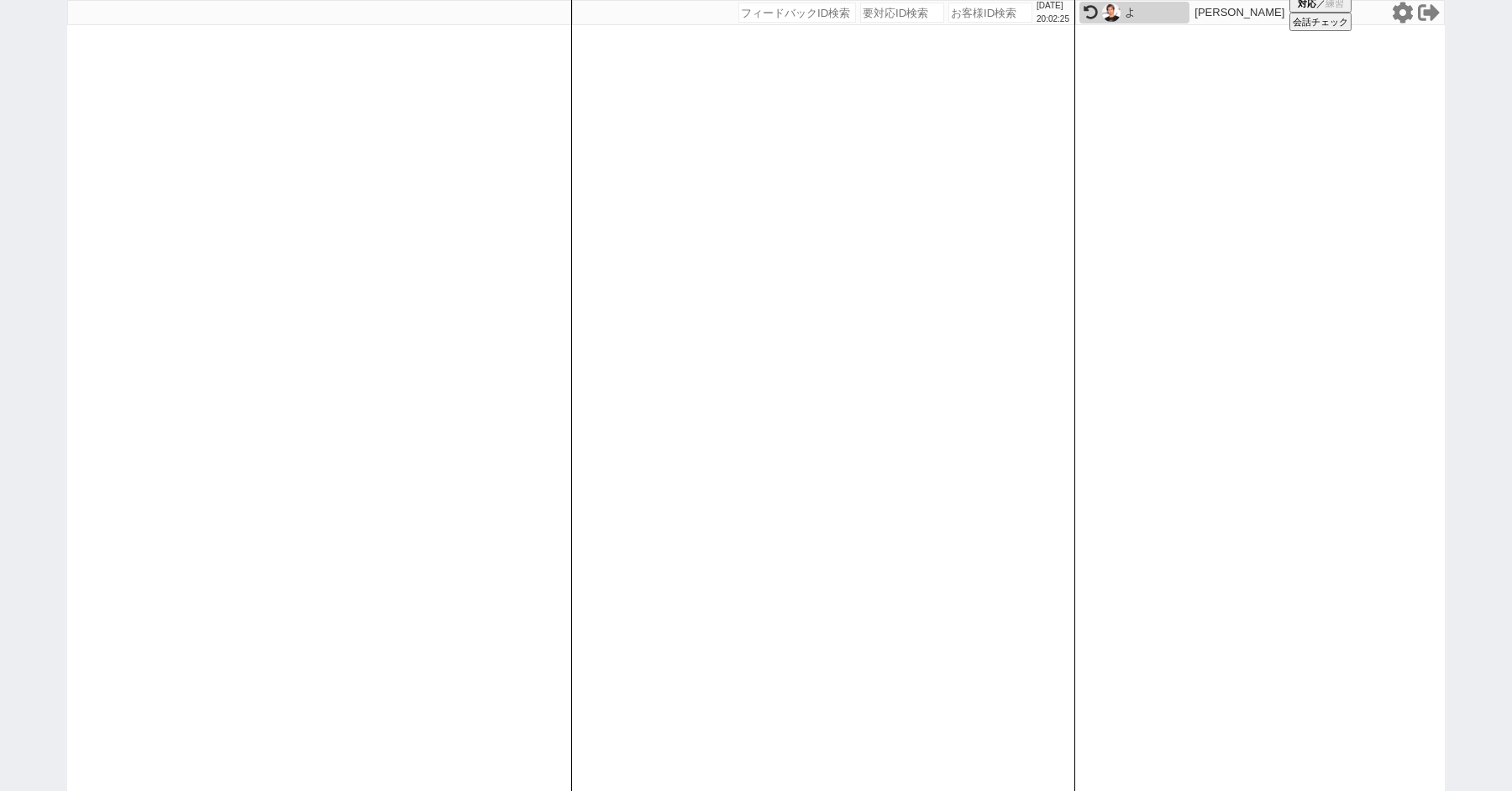
click at [869, 6] on input "number" at bounding box center [902, 13] width 84 height 20
paste input "8992058"
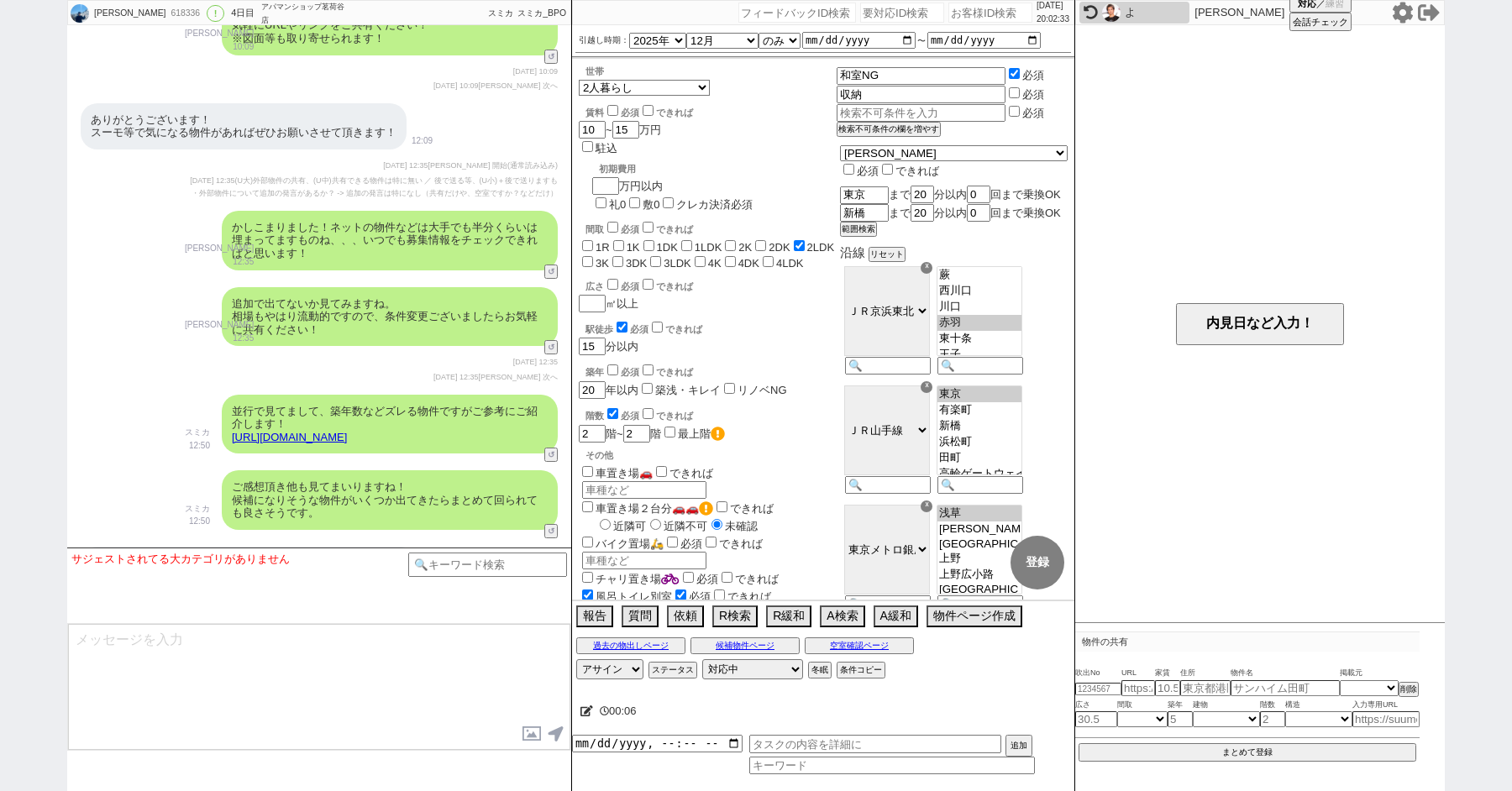
scroll to position [4774, 0]
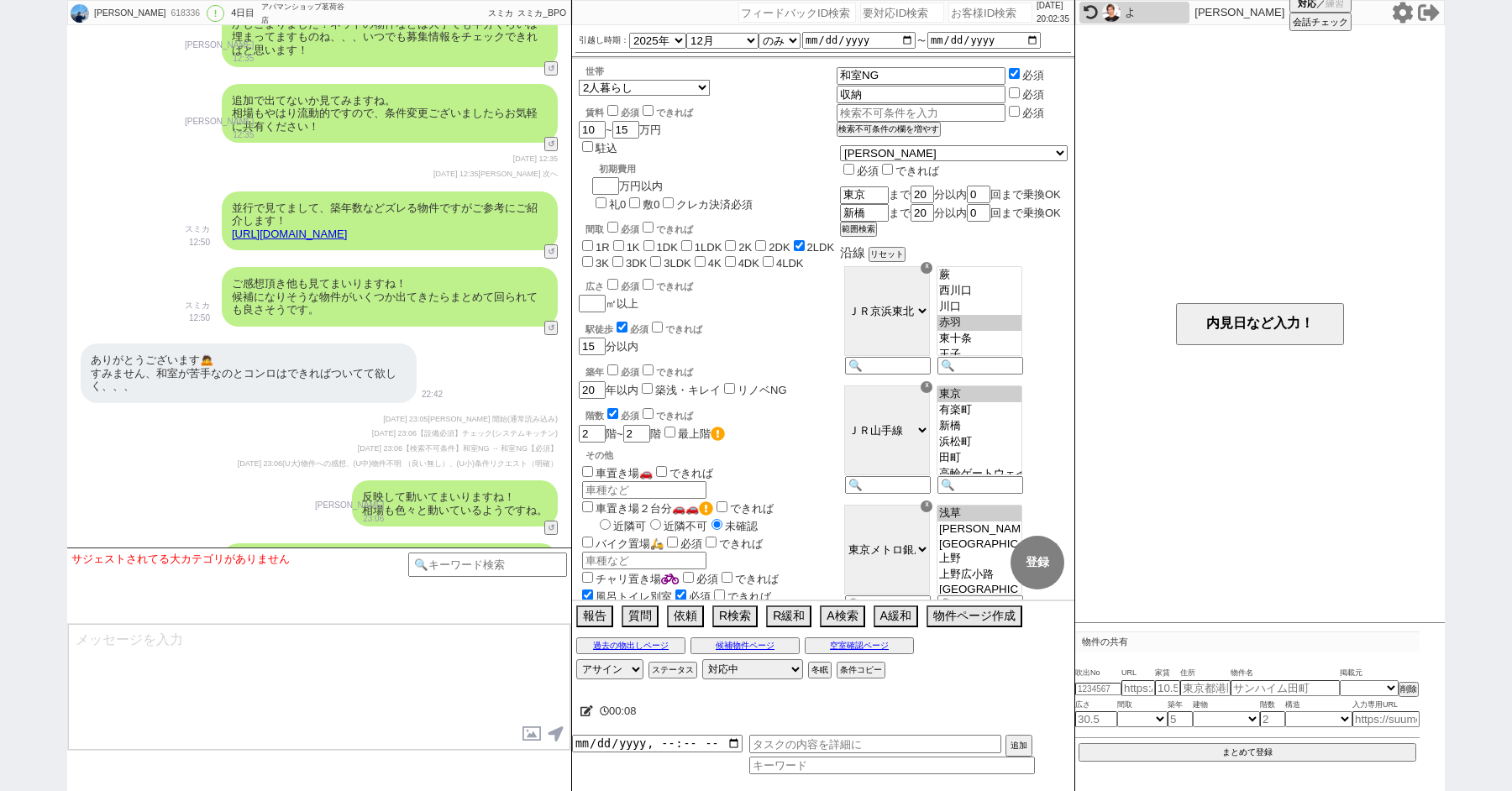
click at [885, 13] on input "number" at bounding box center [902, 13] width 84 height 20
paste input "8992187"
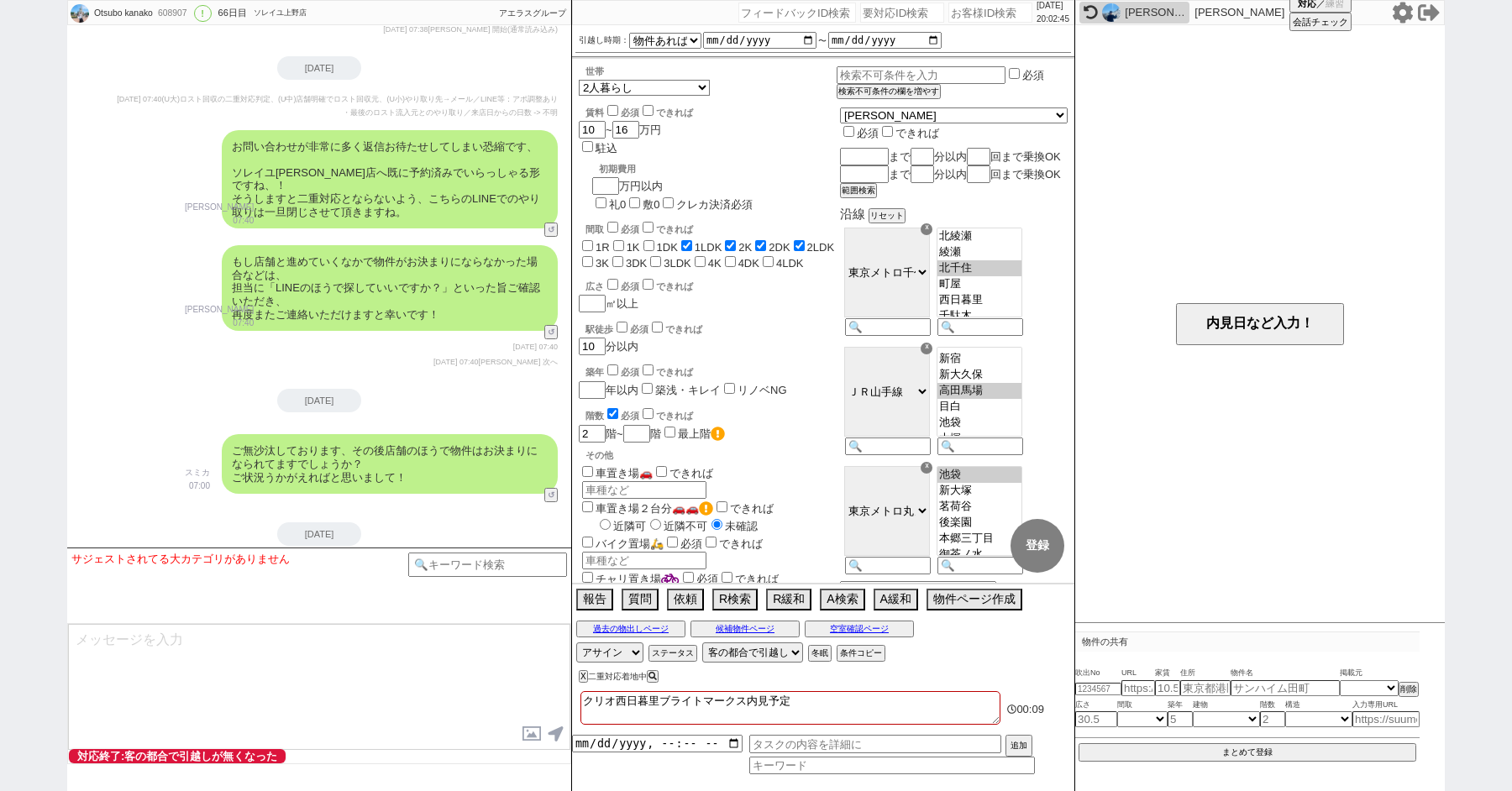
scroll to position [3111, 0]
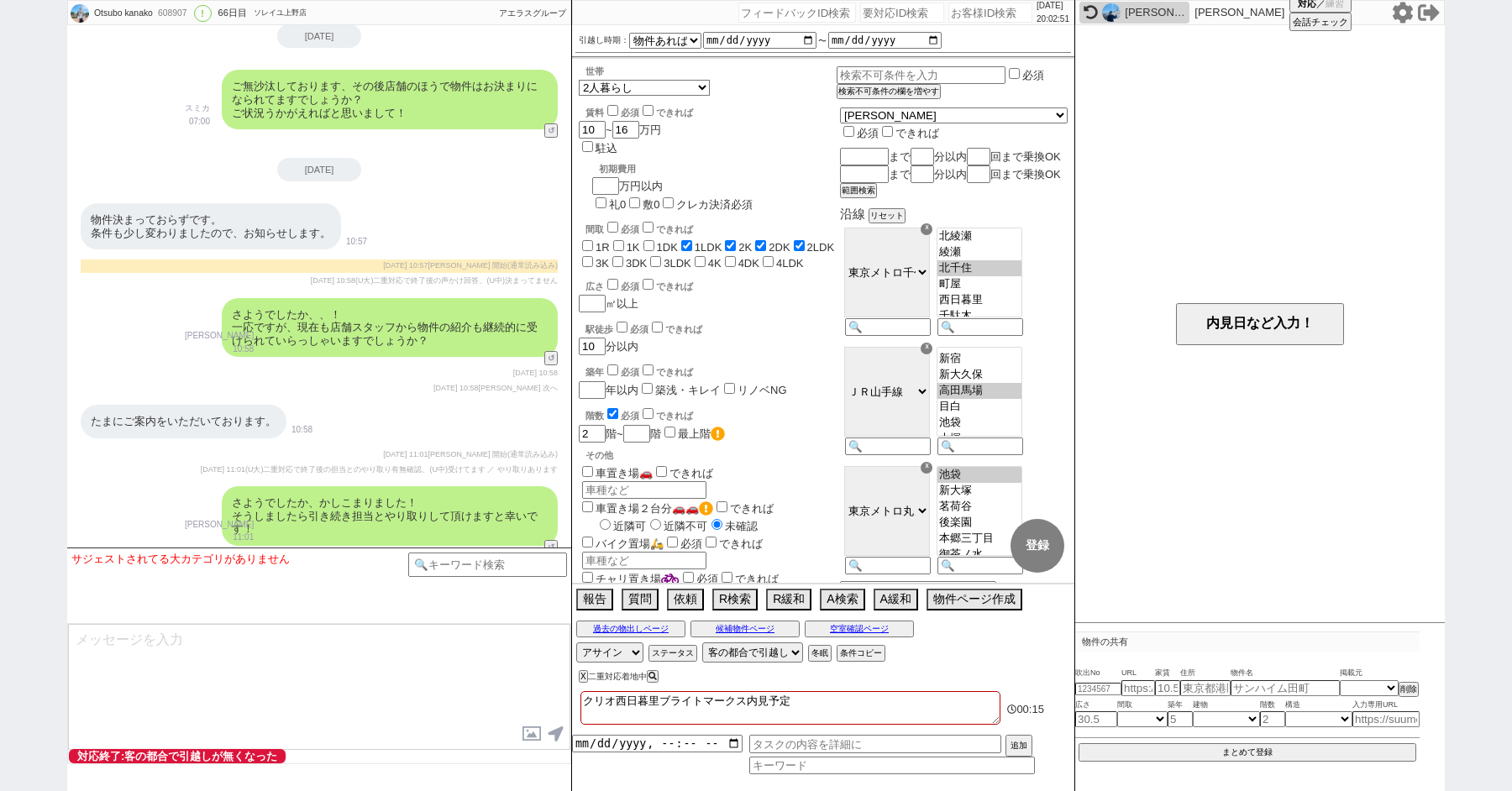
click at [878, 10] on input "number" at bounding box center [902, 13] width 84 height 20
paste input "8992182"
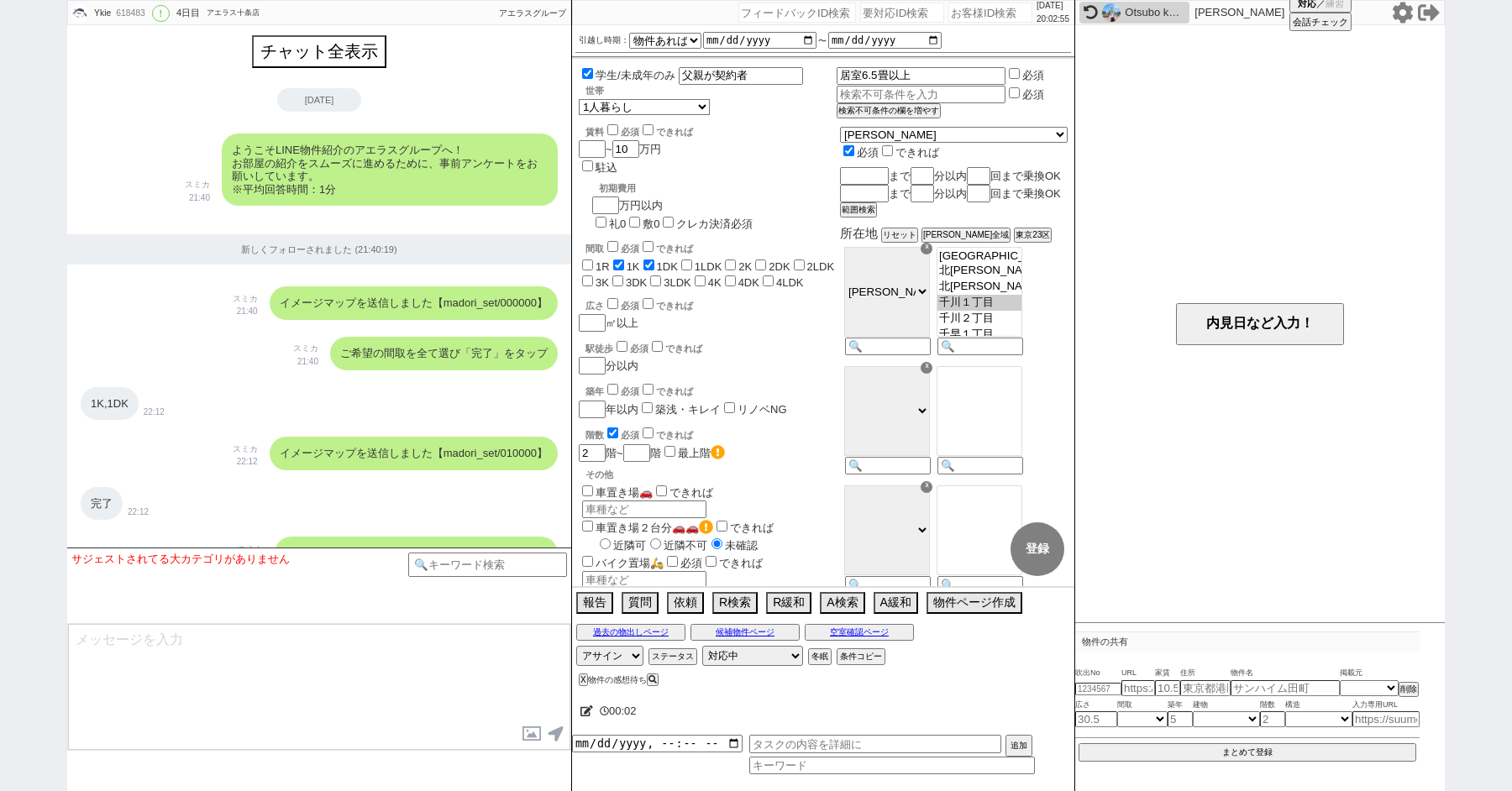
select select "15"
select select "0"
select select "16"
select select "1982"
select select
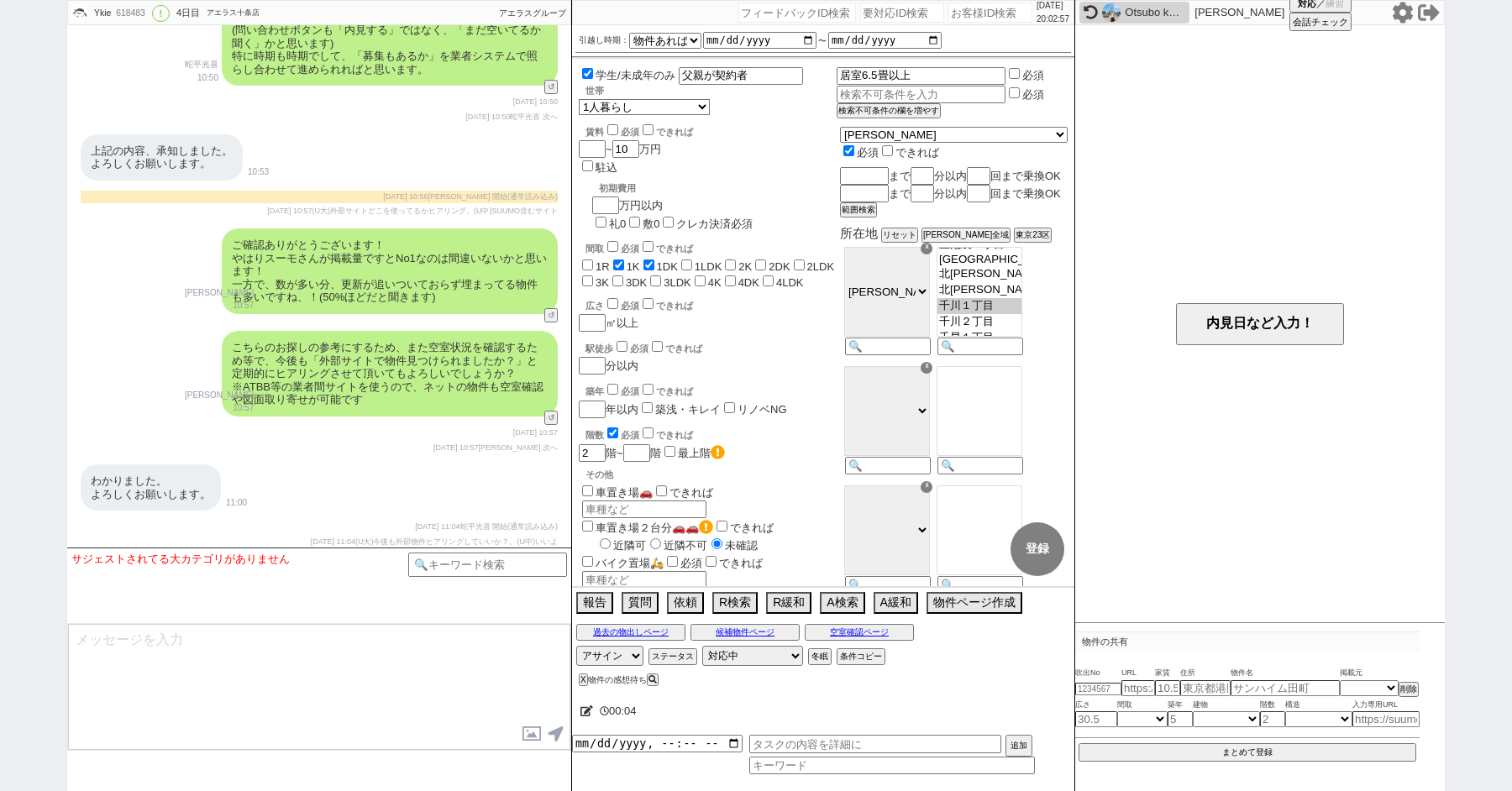
scroll to position [3440, 0]
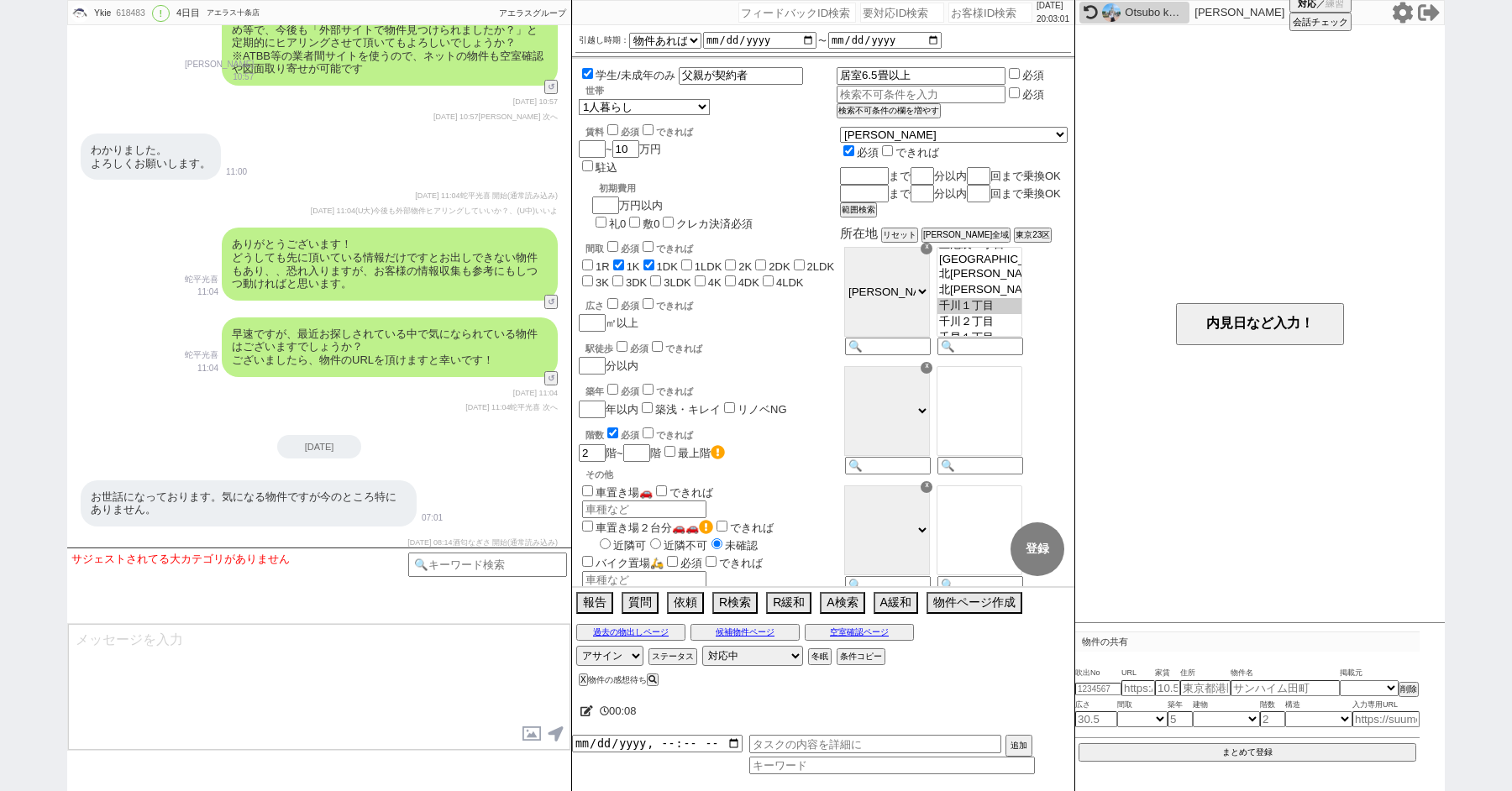
click at [872, 13] on input "number" at bounding box center [902, 13] width 84 height 20
paste input "8992081"
type input "8992081"
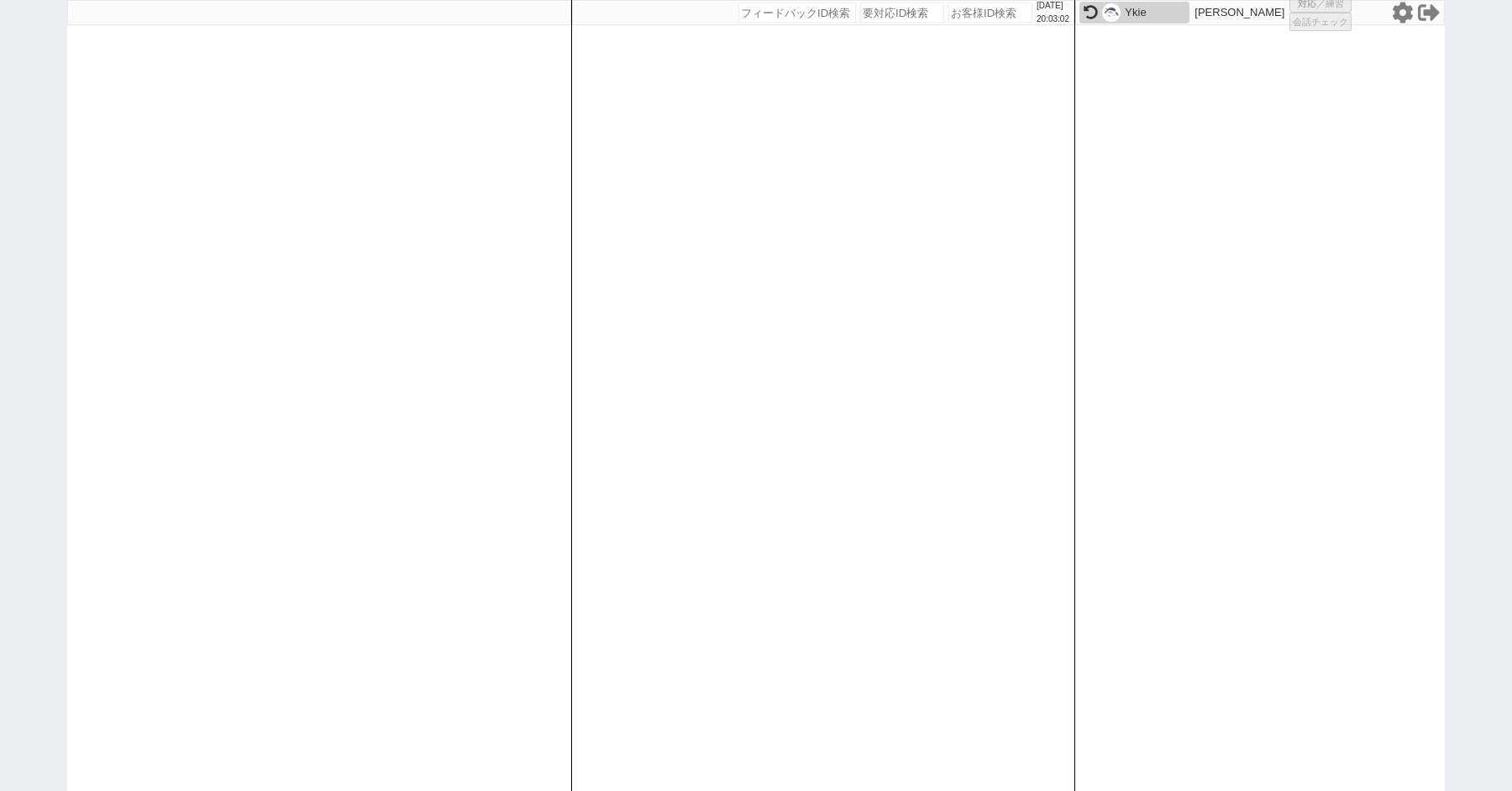
select select
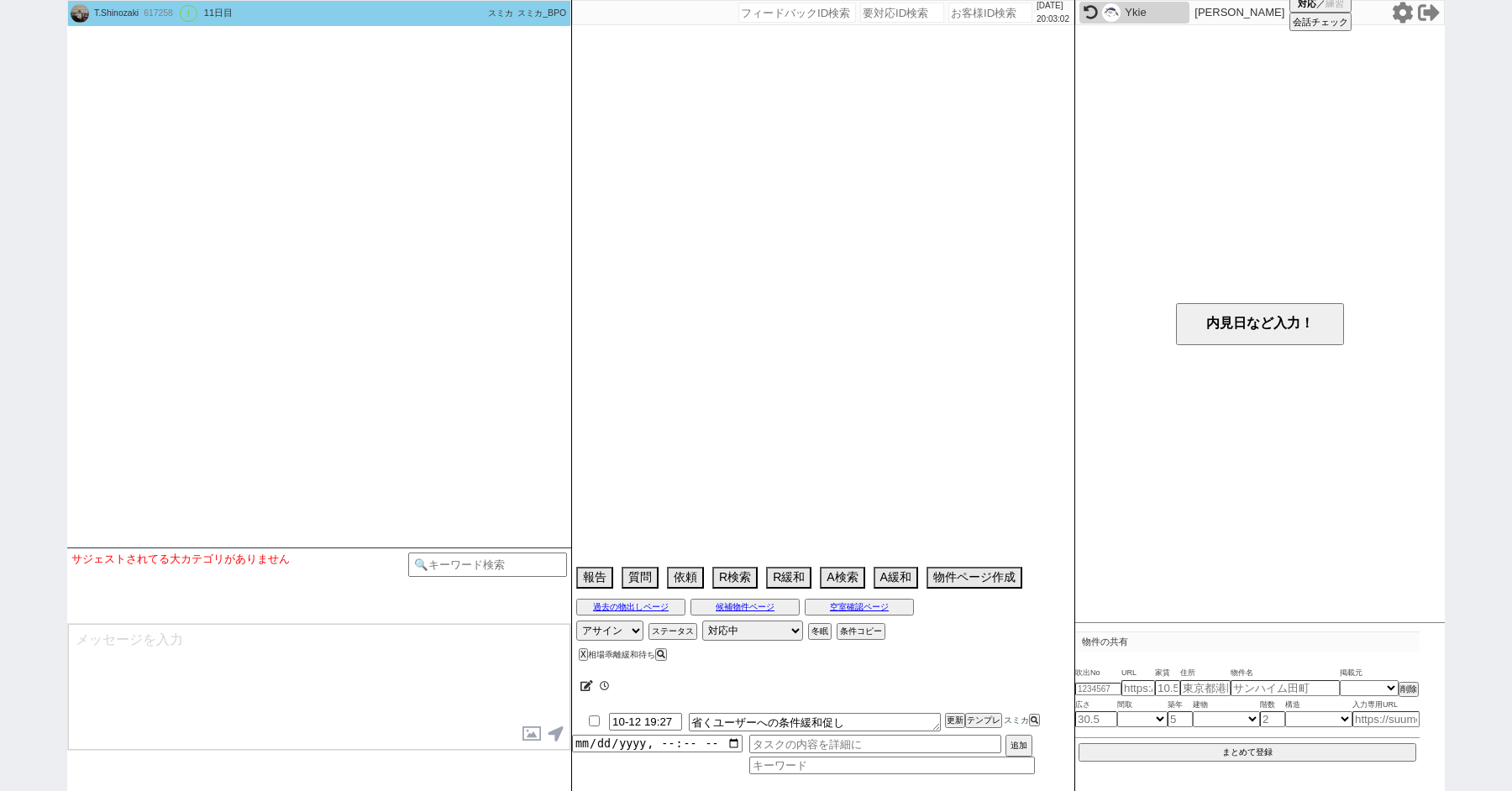
select select "16"
select select "1"
select select "12"
select select "124"
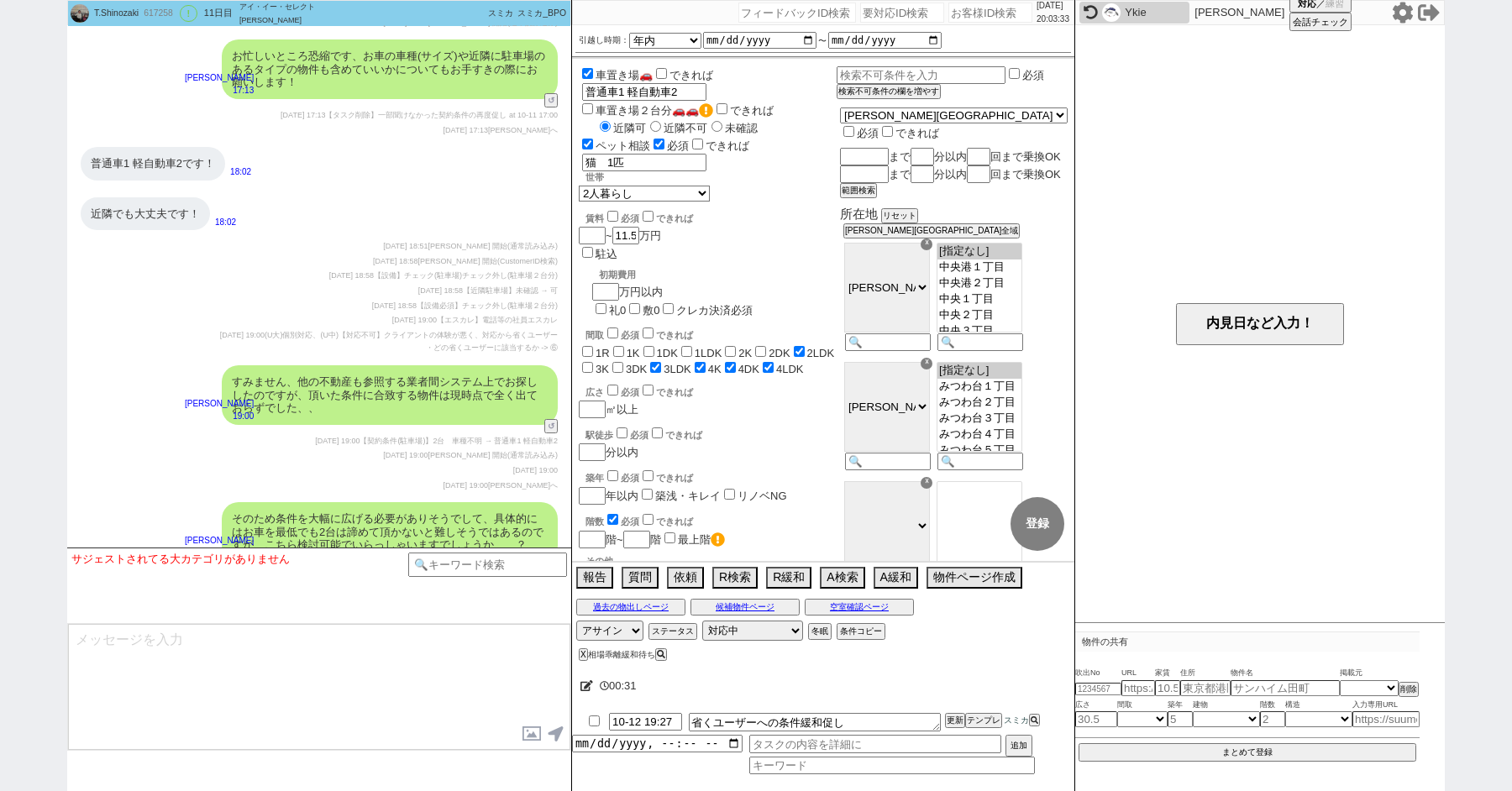
scroll to position [8859, 0]
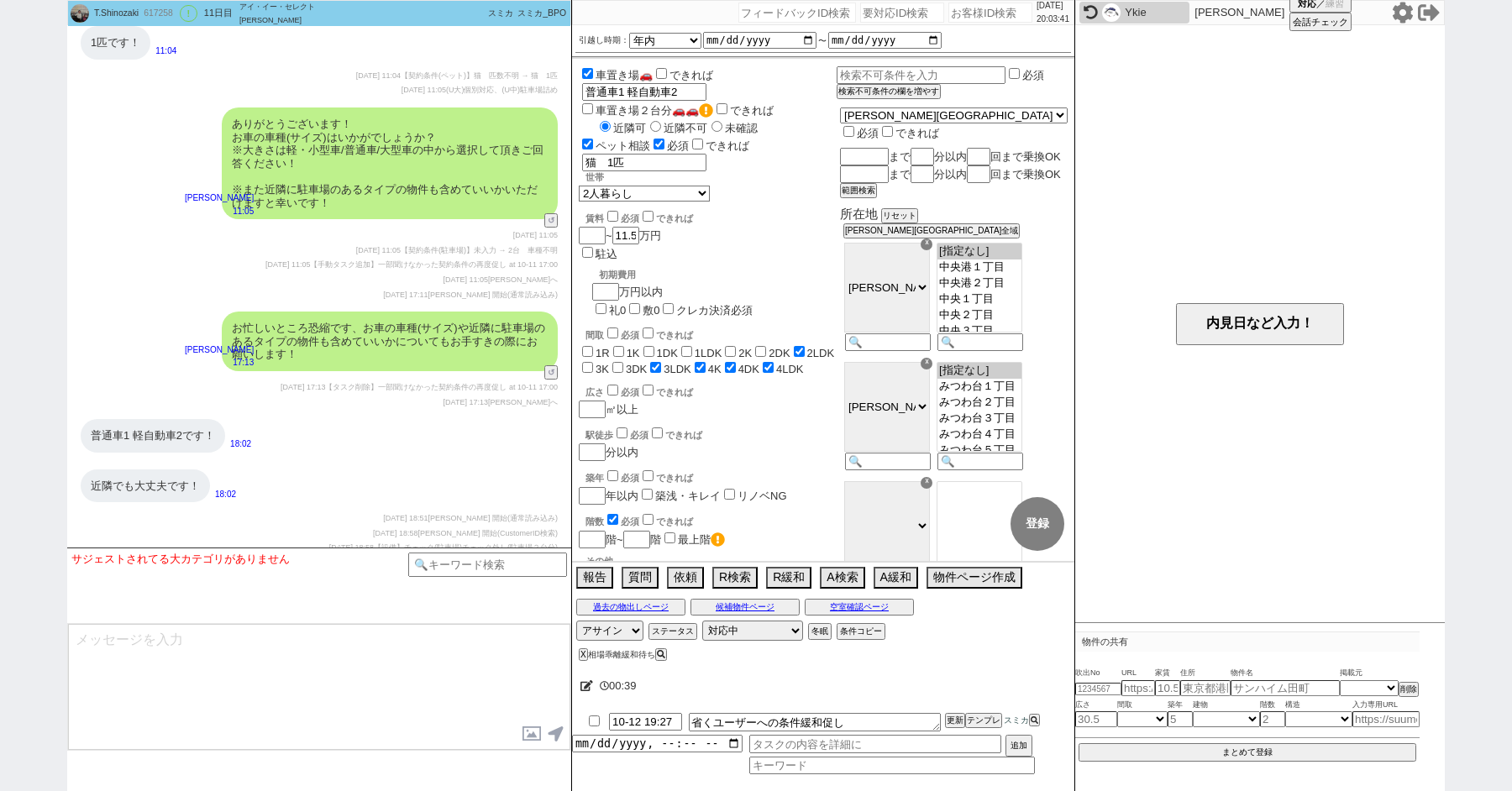
click at [863, 14] on input "number" at bounding box center [902, 13] width 84 height 20
paste input "8992194"
type input "8992194"
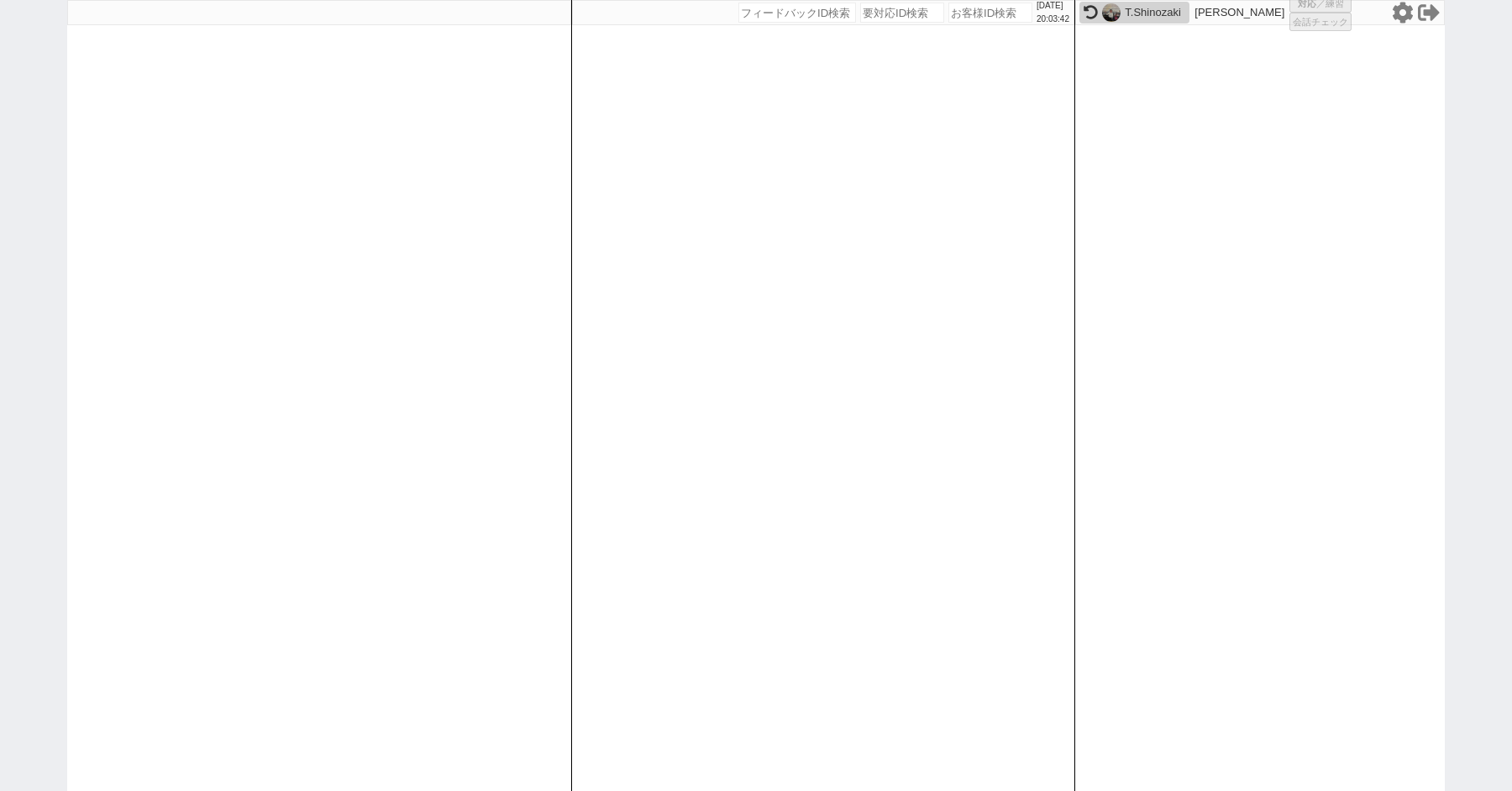
select select "600"
select select "3"
select select
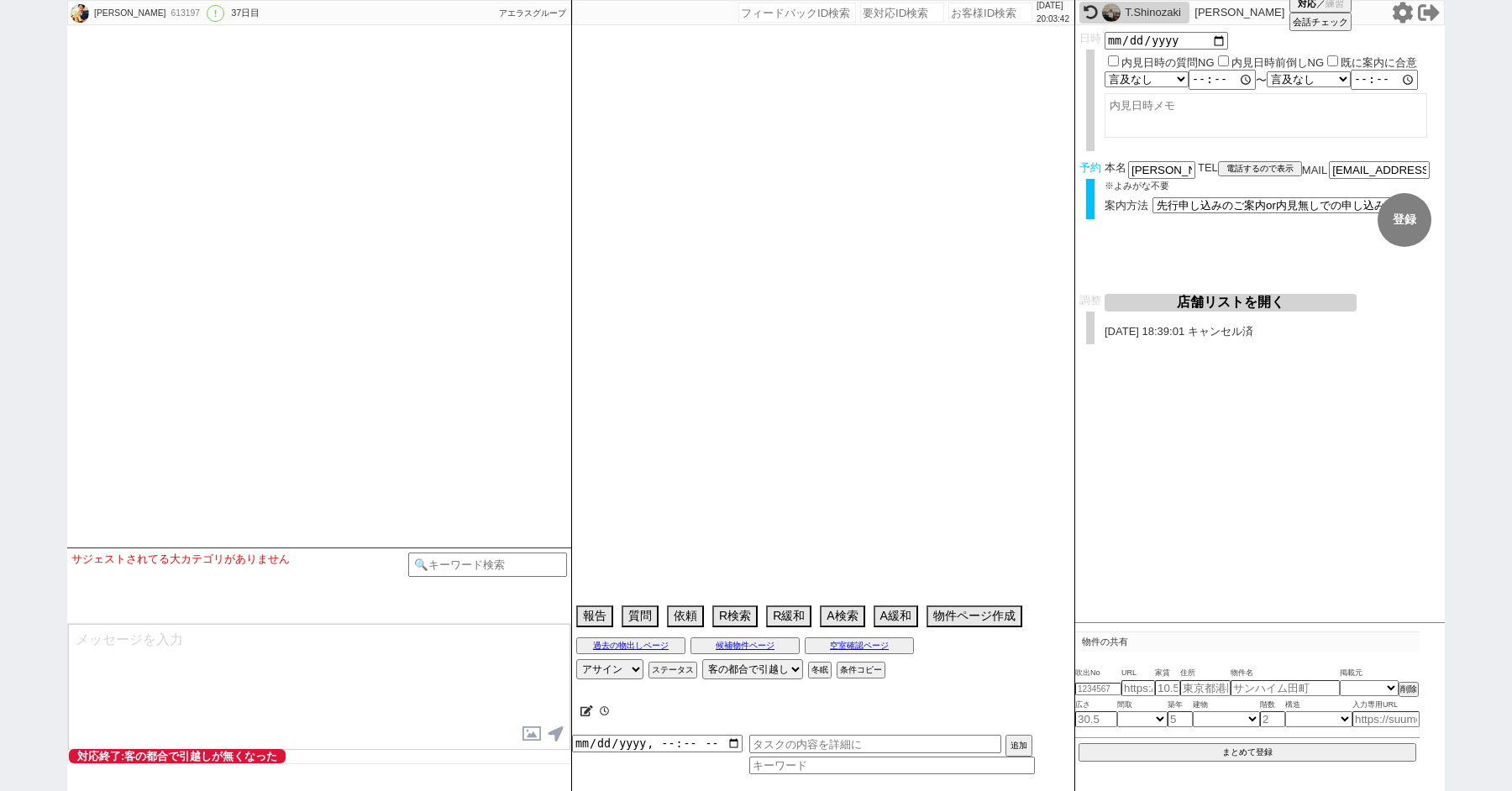
select select "2025"
select select "11"
select select "36"
select select "1"
select select "25"
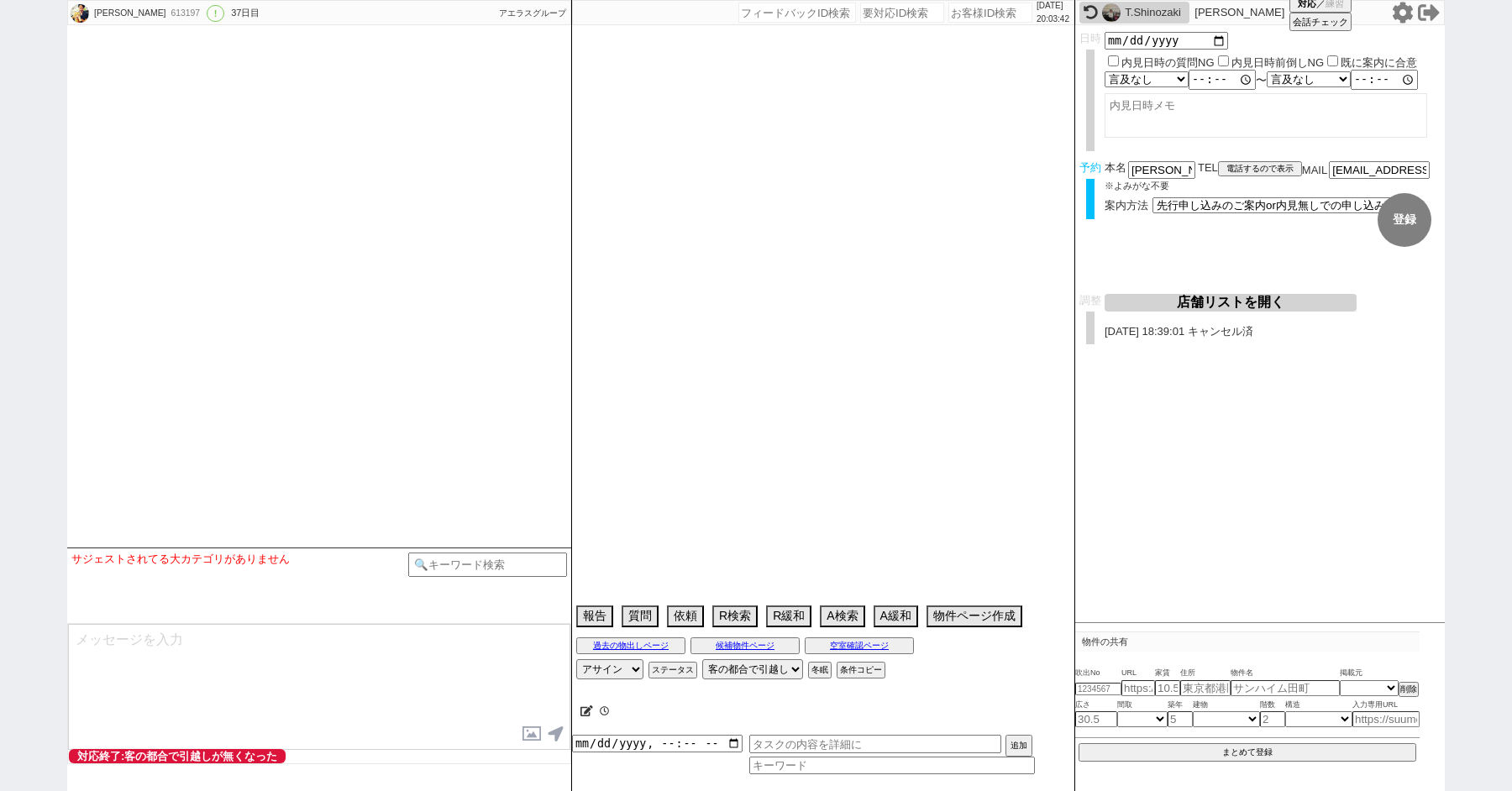
select select "785"
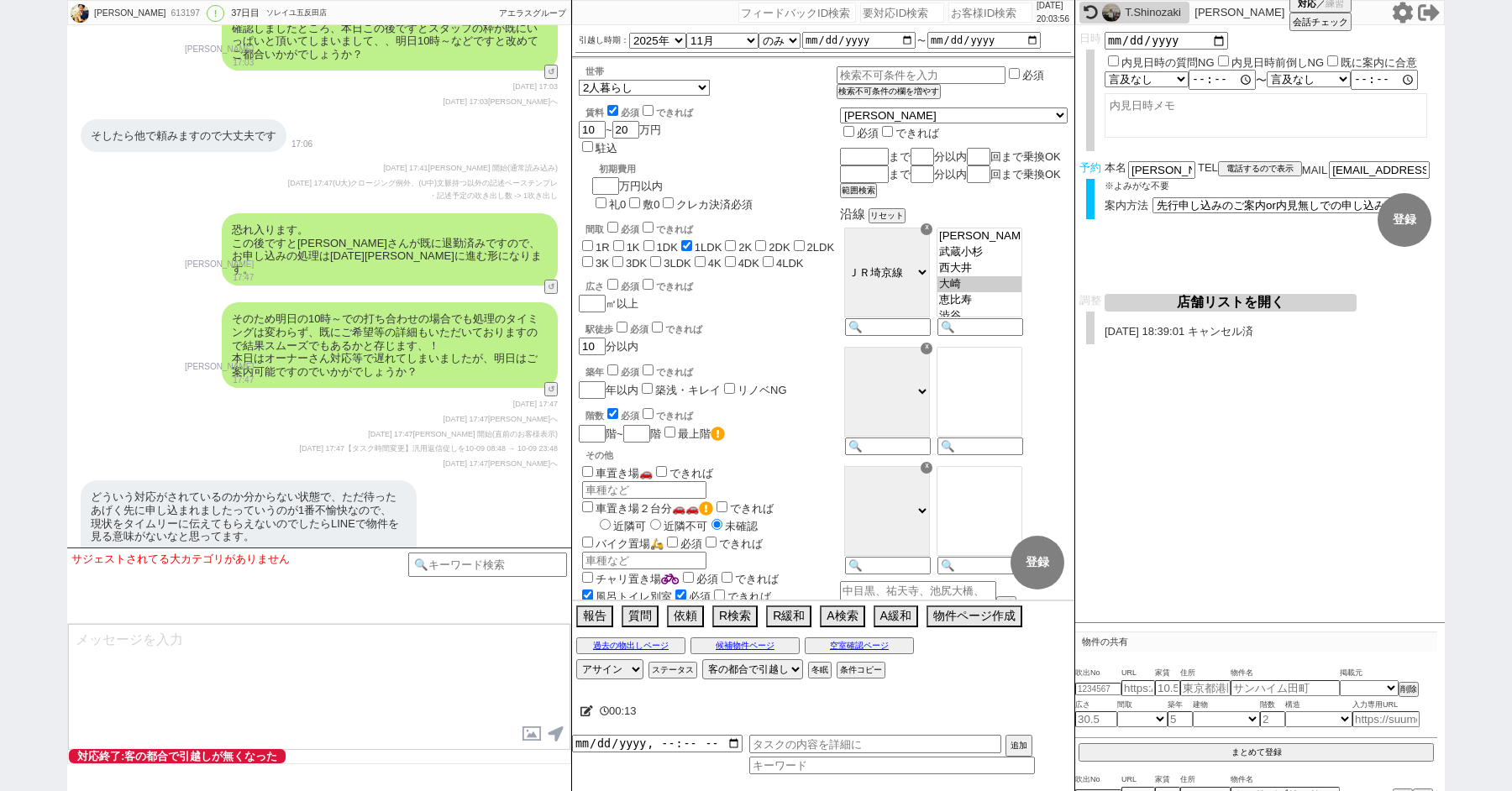
scroll to position [8530, 0]
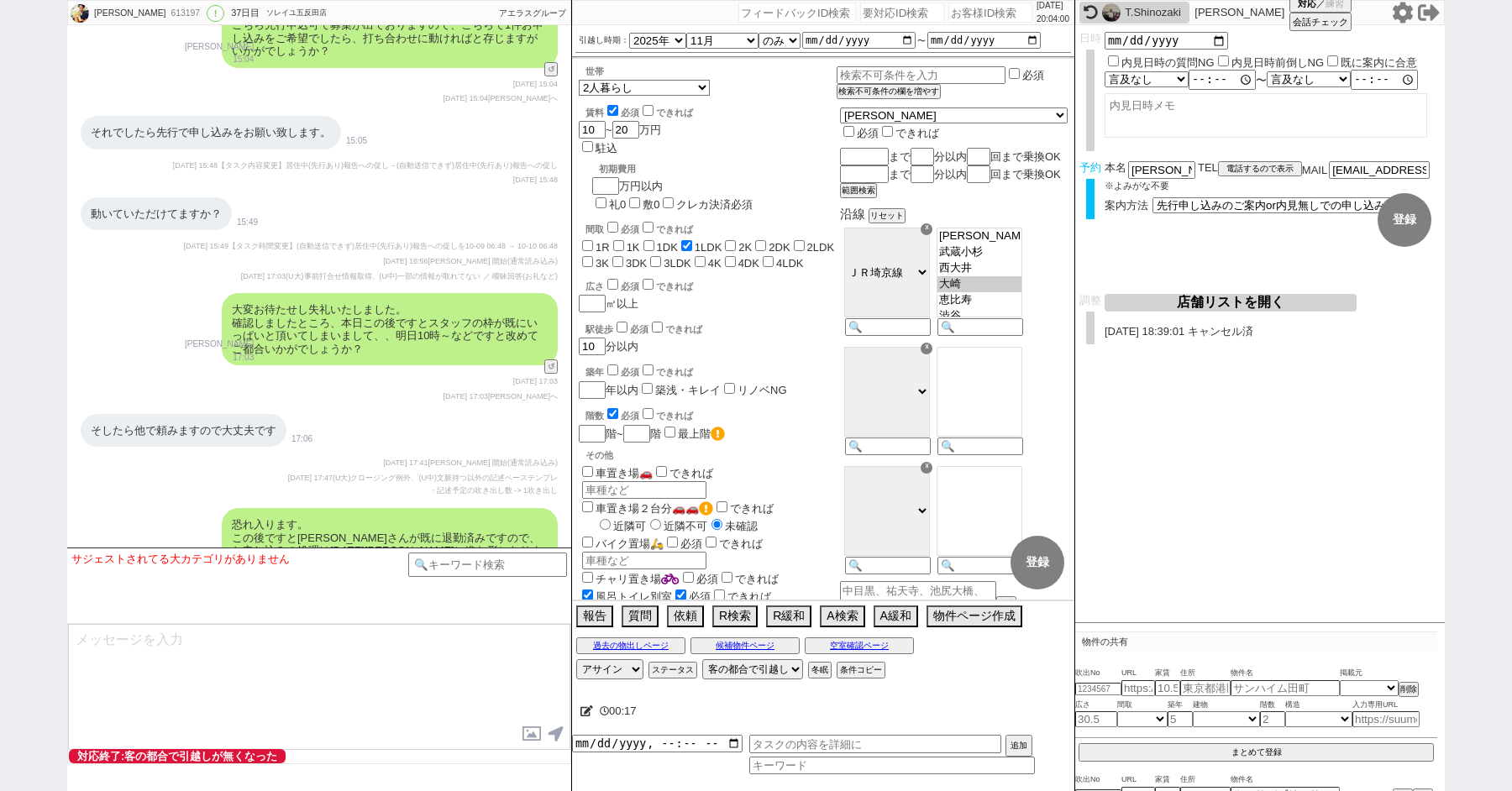
click at [860, 11] on input "number" at bounding box center [902, 13] width 84 height 20
paste input "8992057"
type input "8992057"
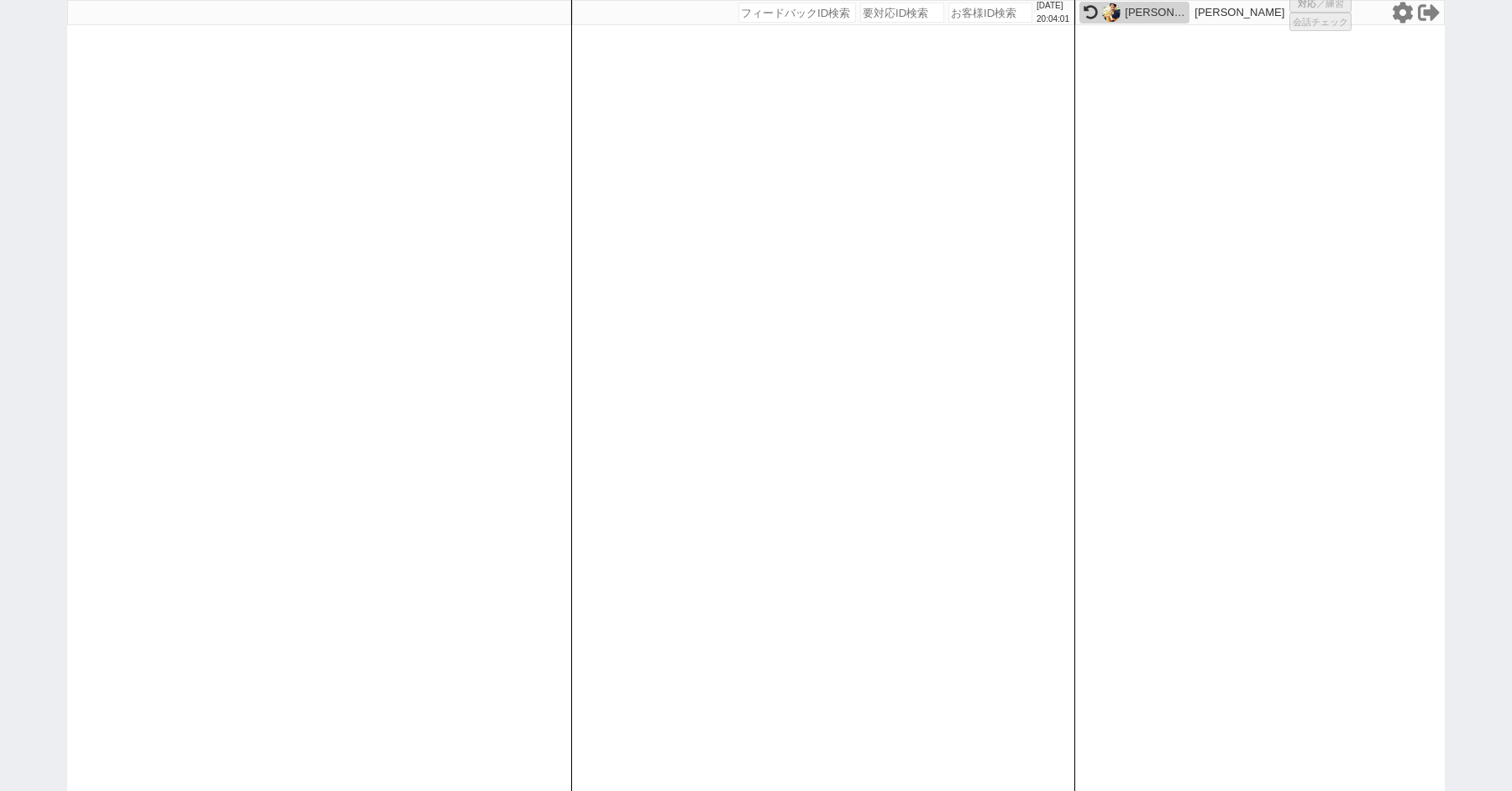
select select "600"
select select "2"
select select
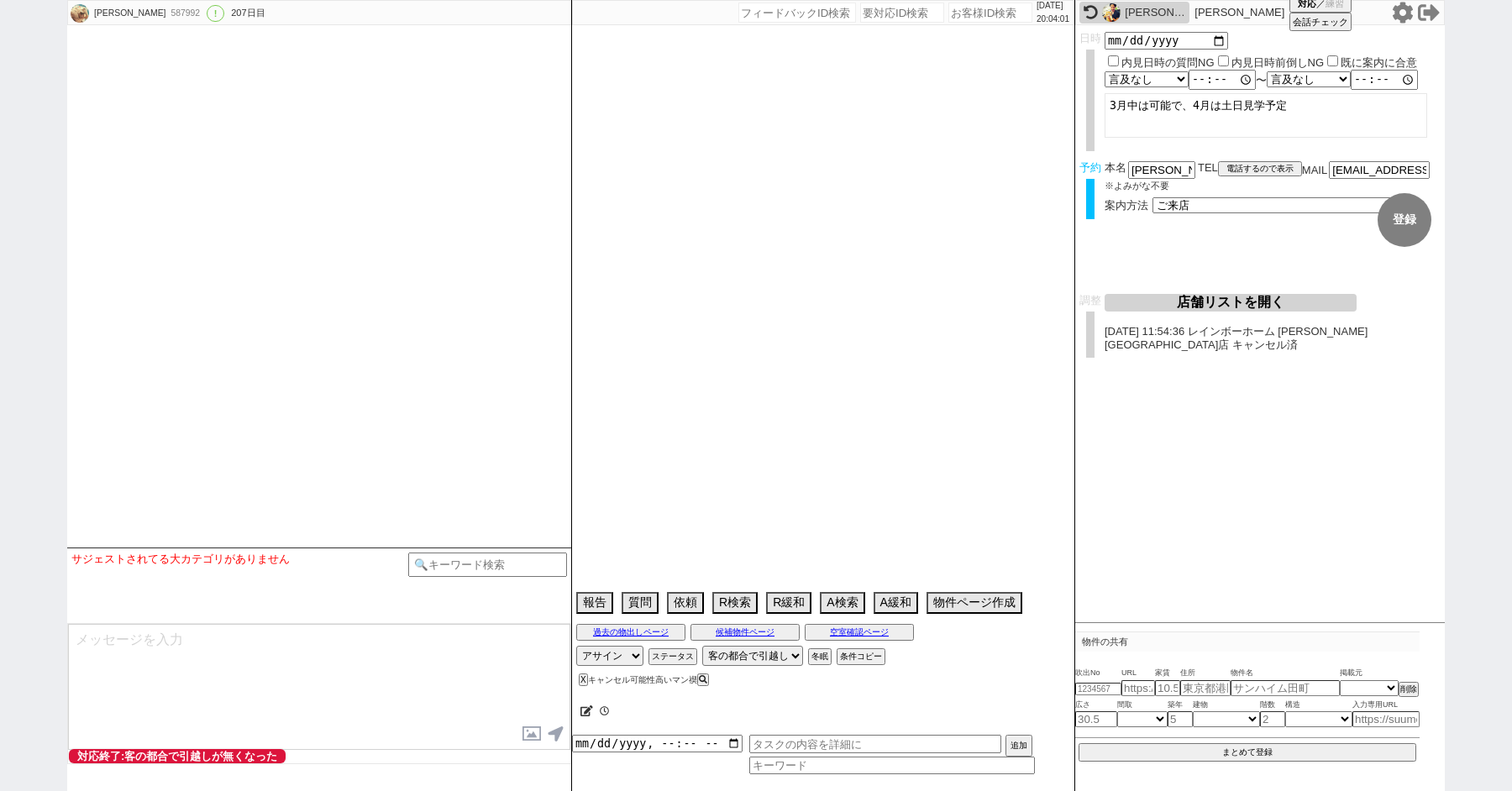
type textarea "旧ID:584430 紹介不可済み、候補なし来店しない"
select select "2025"
select select "4"
select select "36"
select select "0"
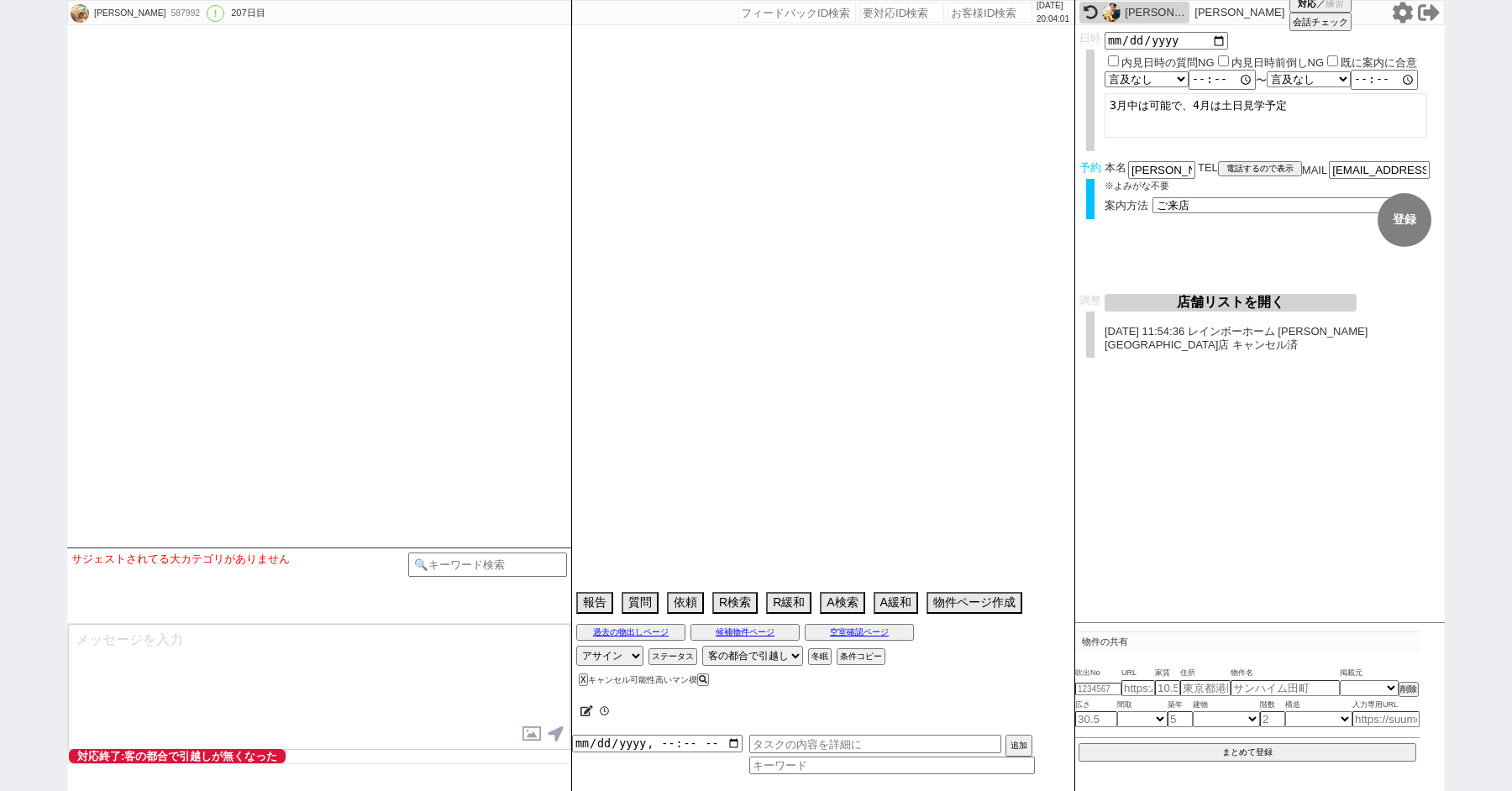
select select "65"
select select "1577"
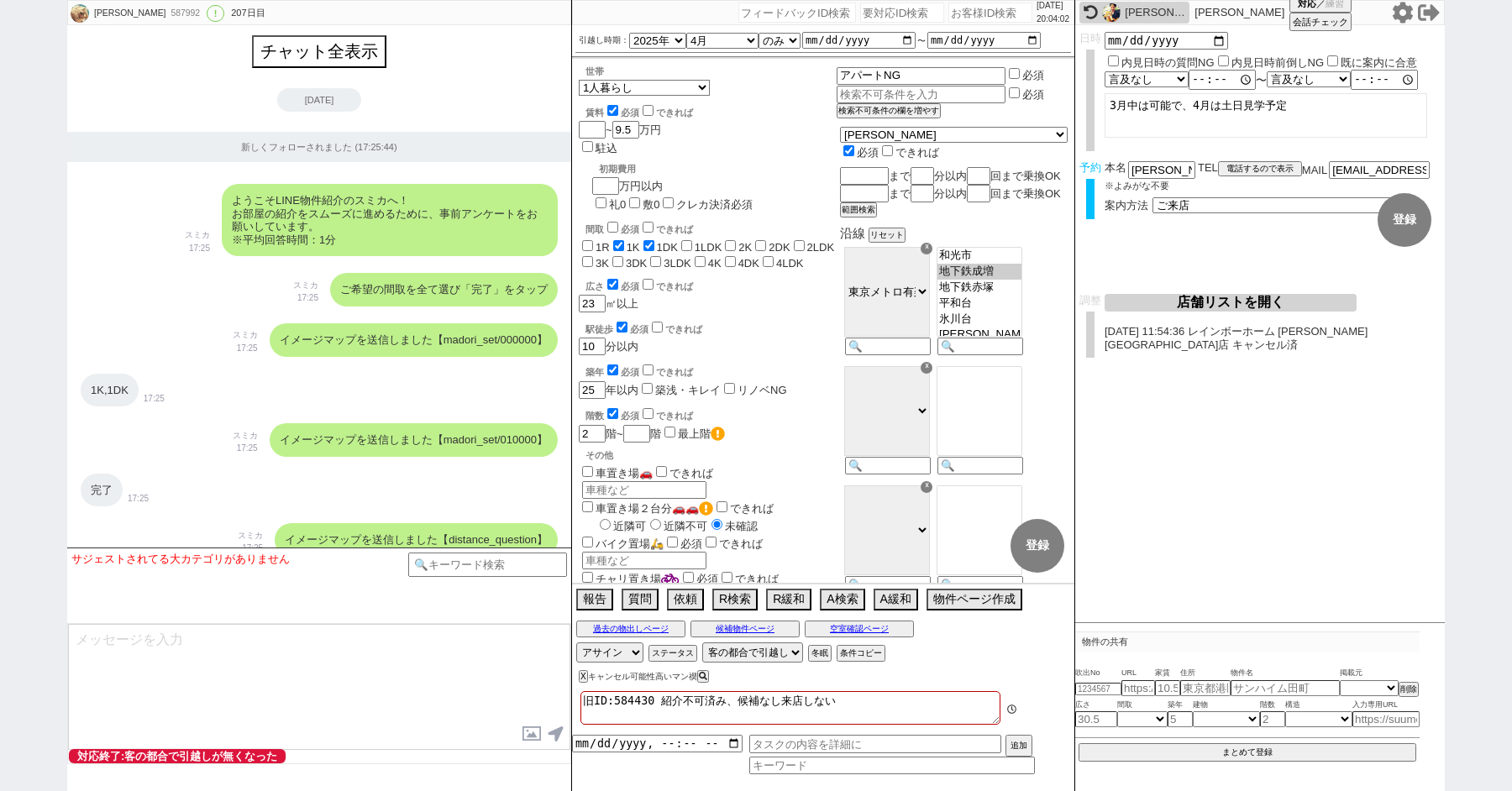
scroll to position [12448, 0]
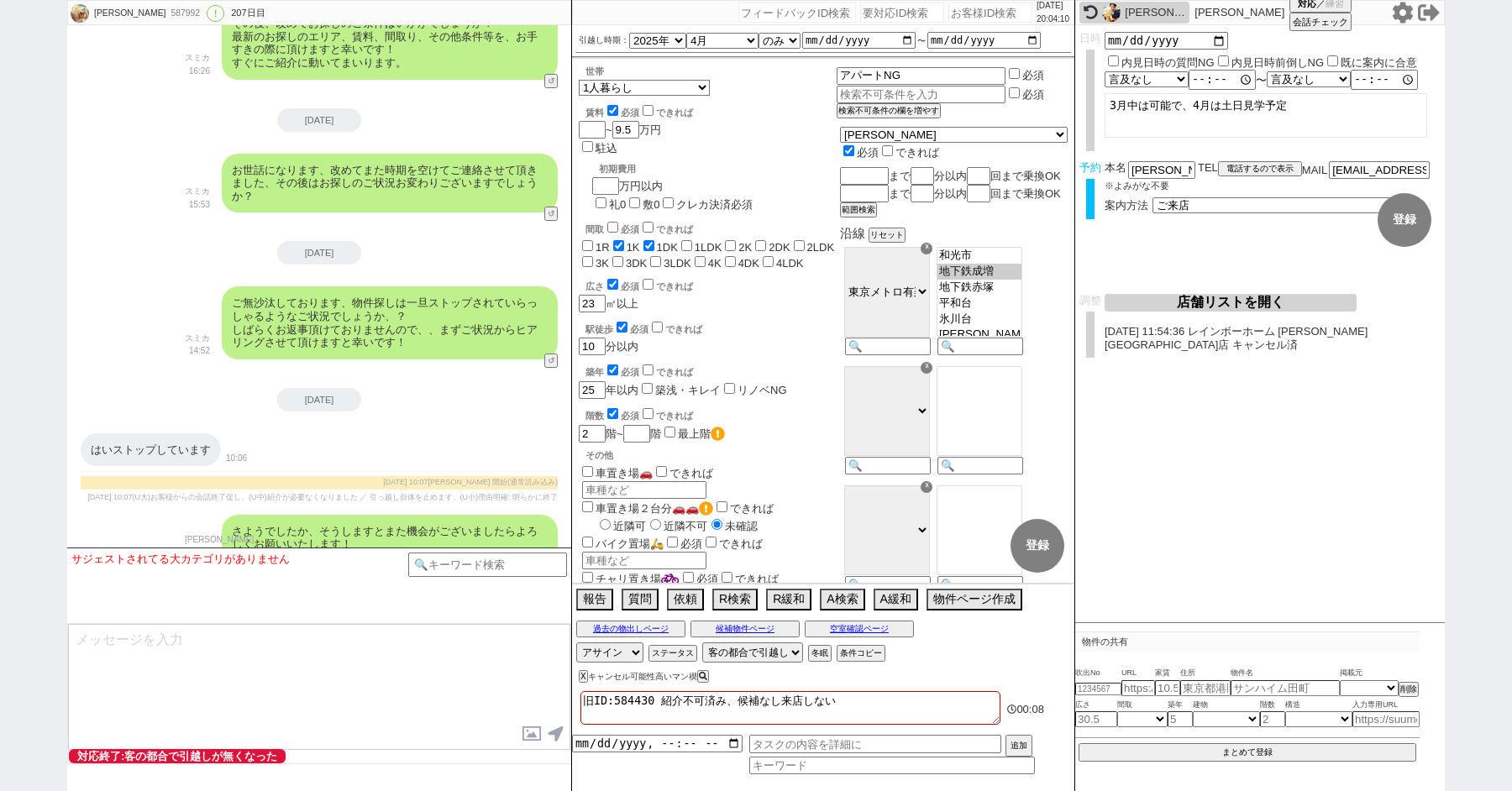
click at [887, 6] on input "number" at bounding box center [902, 13] width 84 height 20
paste input "8992105"
type input "8992105"
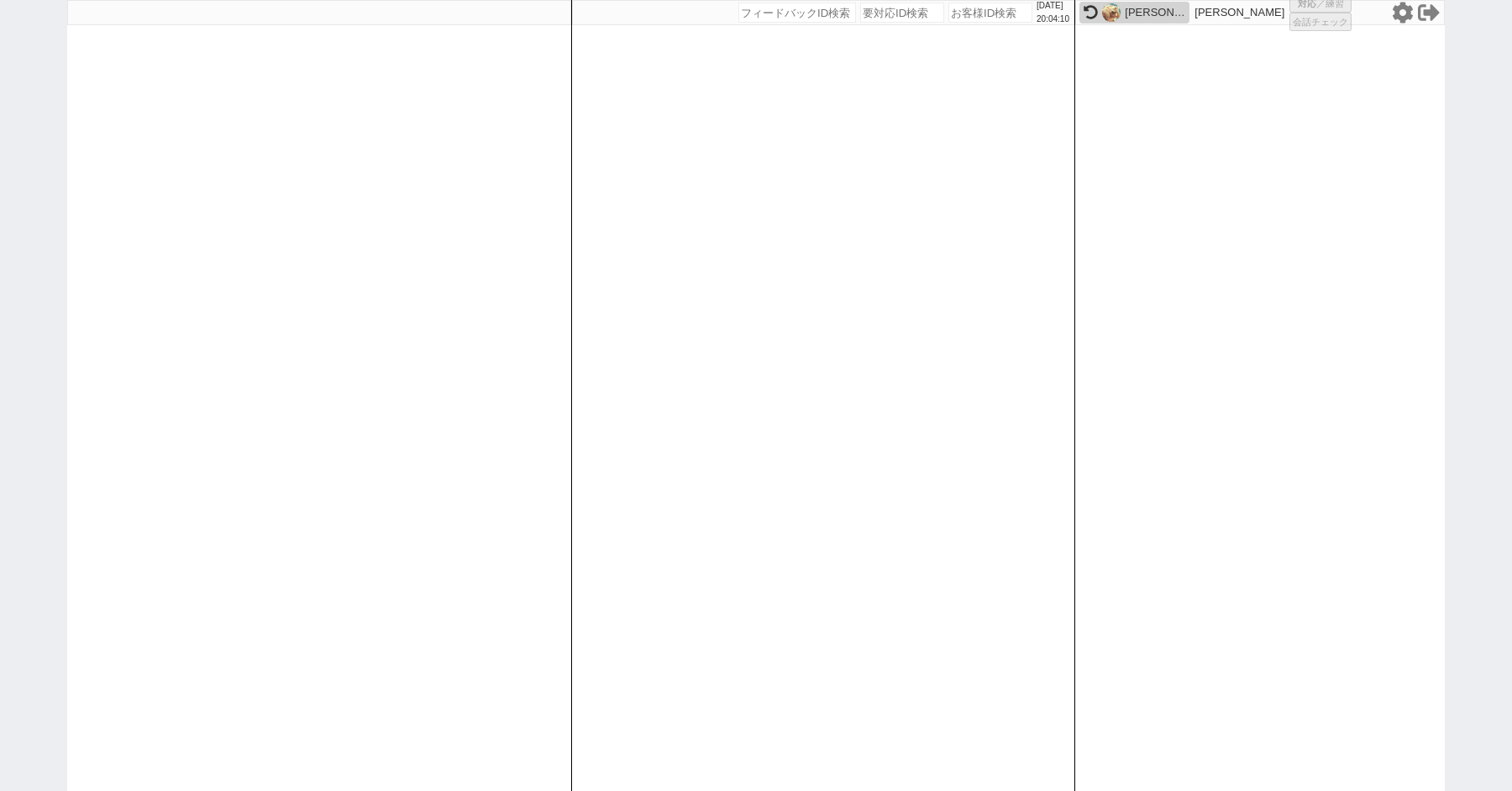
select select
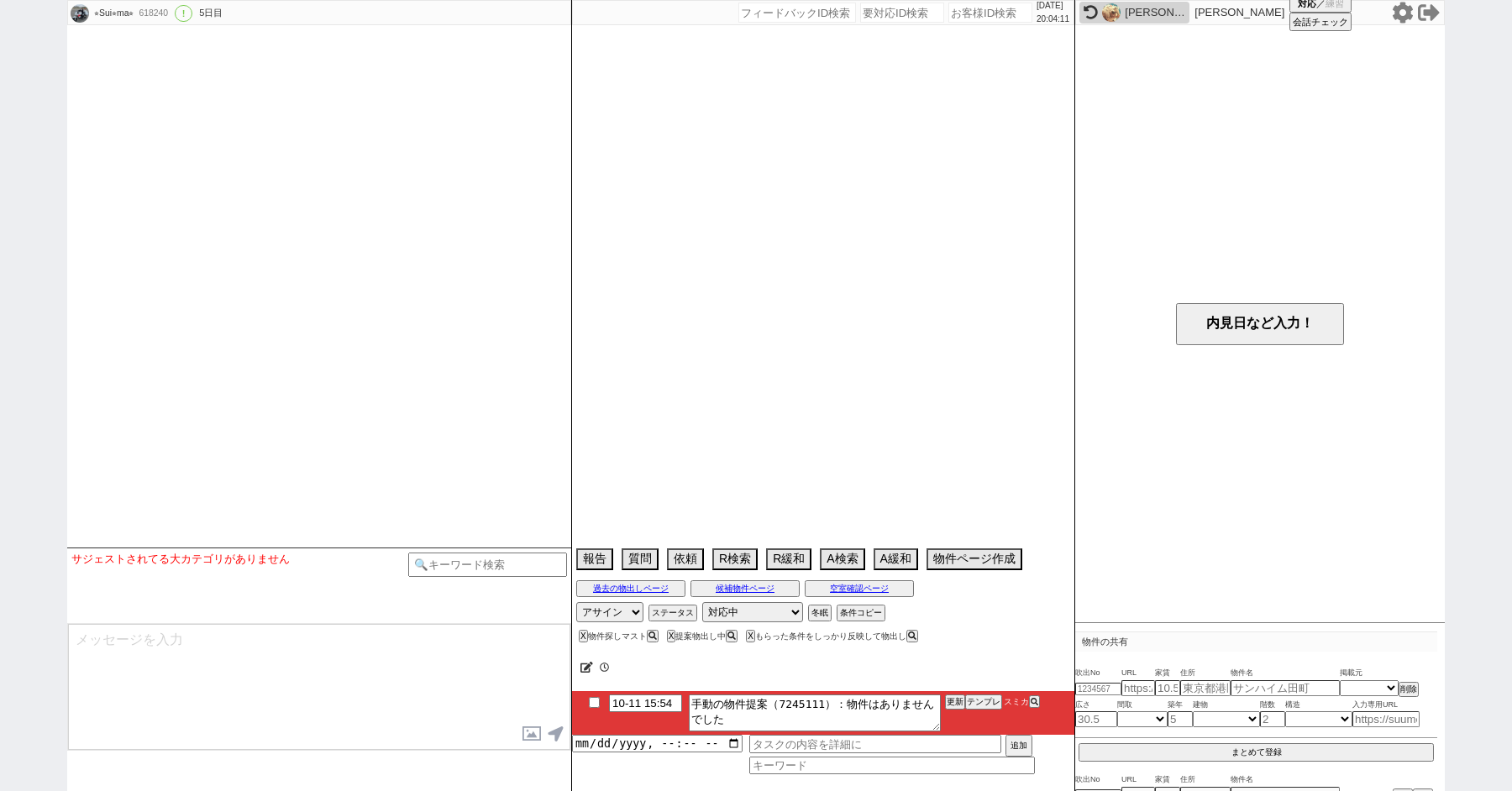
type textarea "フロッグス　募集が出たら教えて欲しい 息子の代理"
select select "2025"
select select "12"
select select "32"
select select "0"
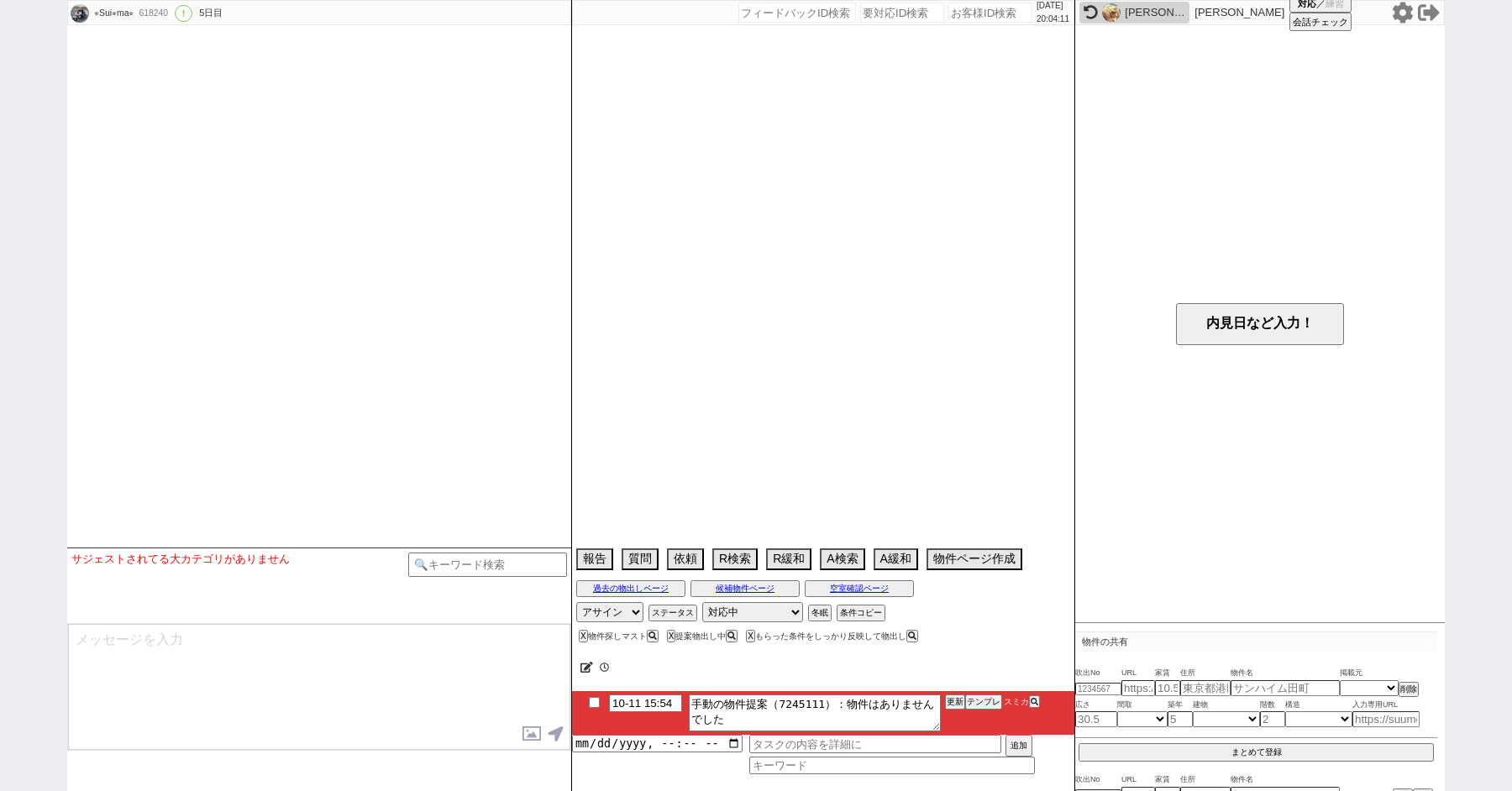
select select "53"
select select "1334"
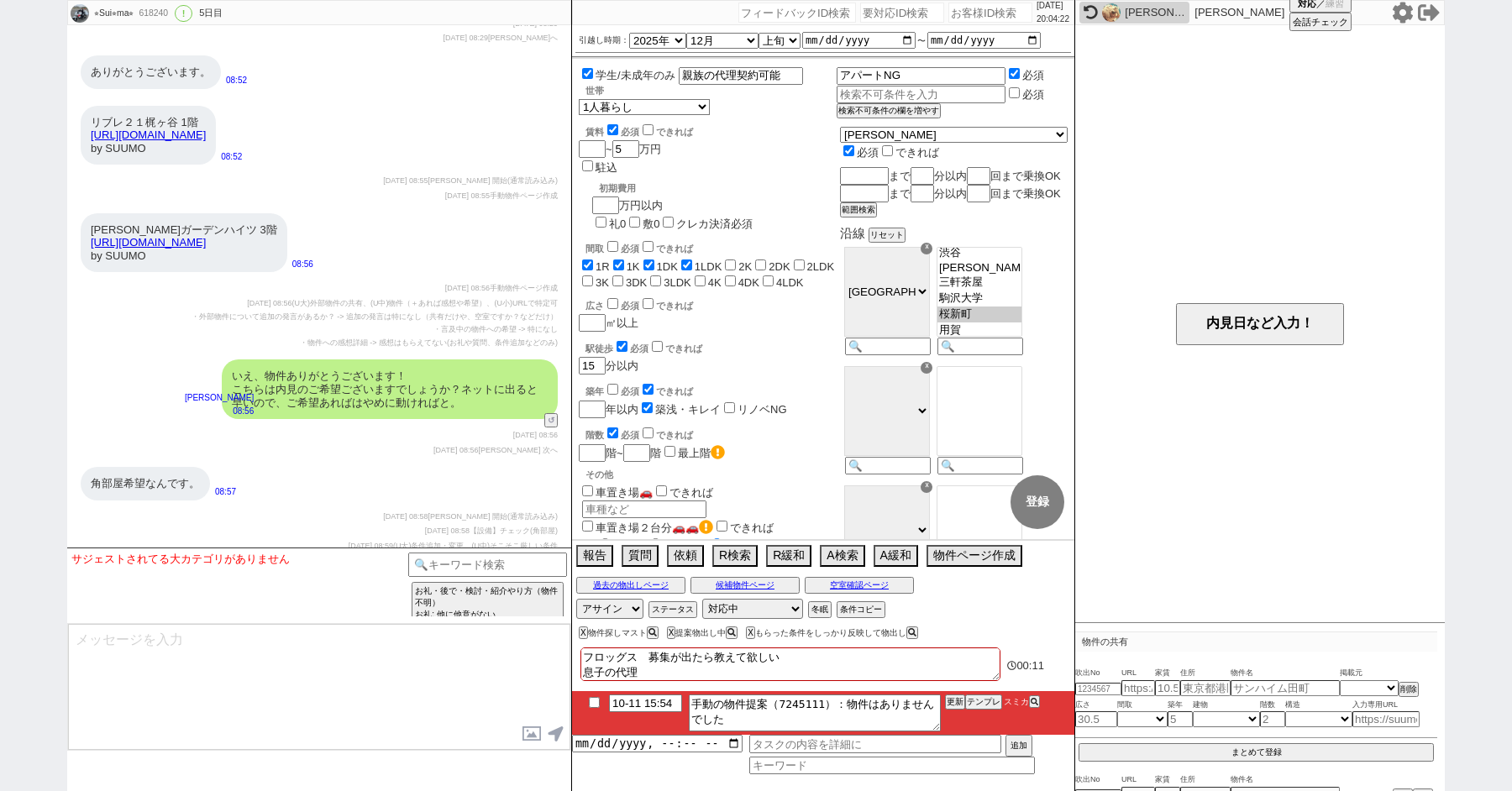
scroll to position [11961, 0]
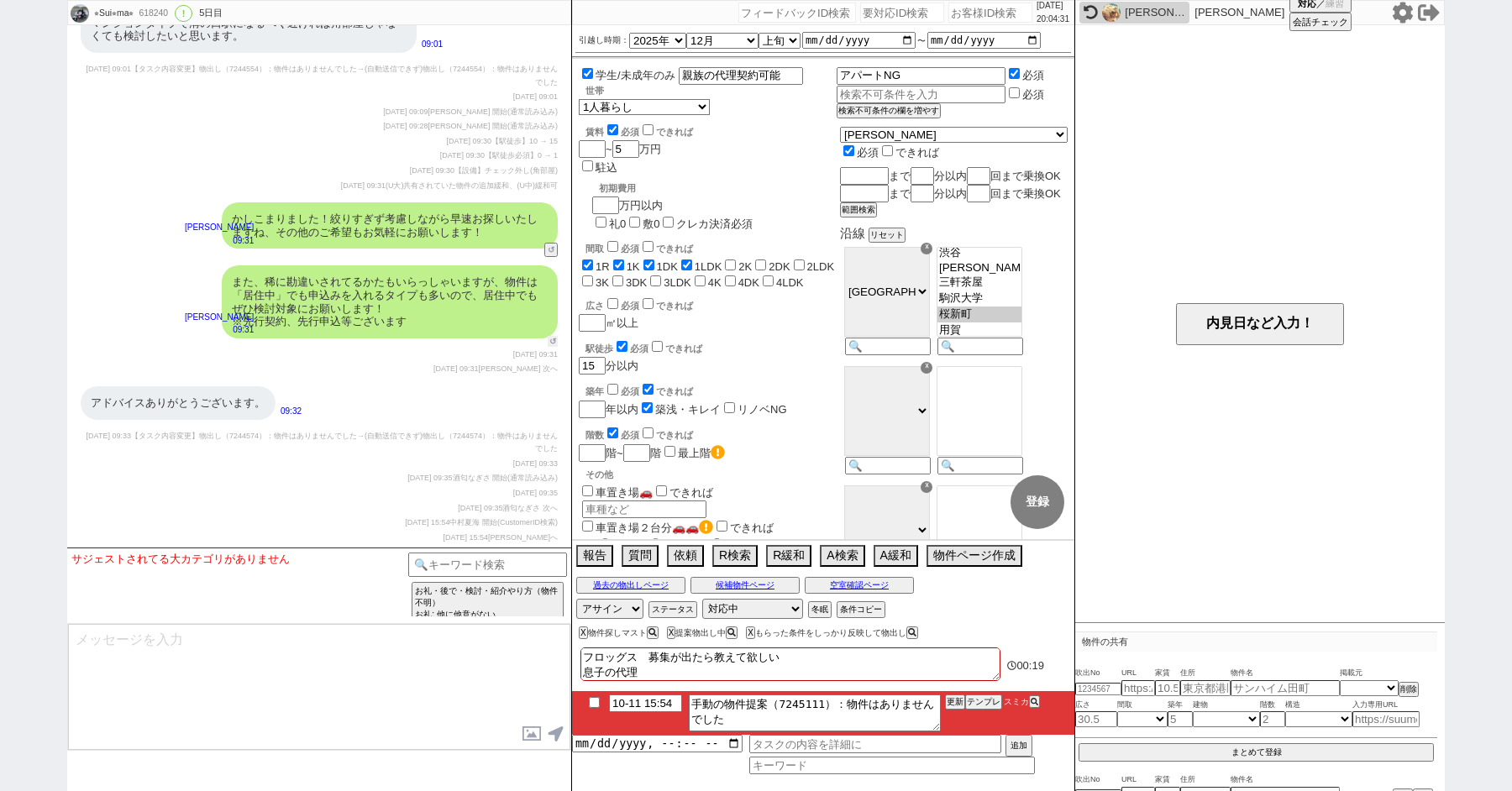
click at [551, 336] on button "↺" at bounding box center [552, 342] width 10 height 11
select select "お願いします ／ お礼など"
click at [252, 614] on option "お願いします ／ お礼など" at bounding box center [240, 608] width 129 height 16
type textarea "@@【@@メッセージは打たず、以下やってください@@】@@ @@【@@@@@@特に返信不要です、そのまま次へ進んでください@@】@@"
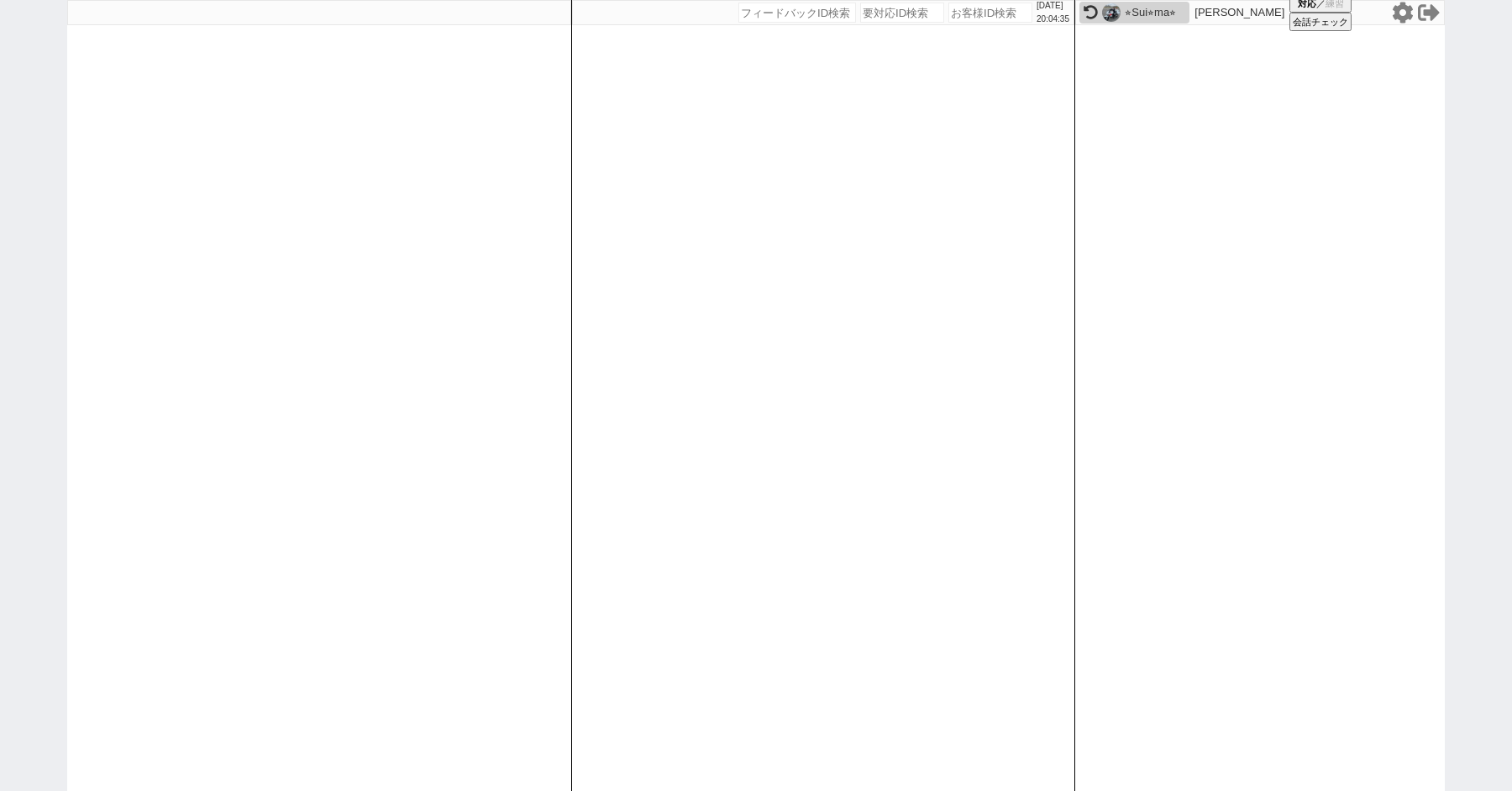
click at [1133, 14] on div "⭐︎Sui⭐︎ma⭐︎" at bounding box center [1155, 12] width 60 height 13
select select
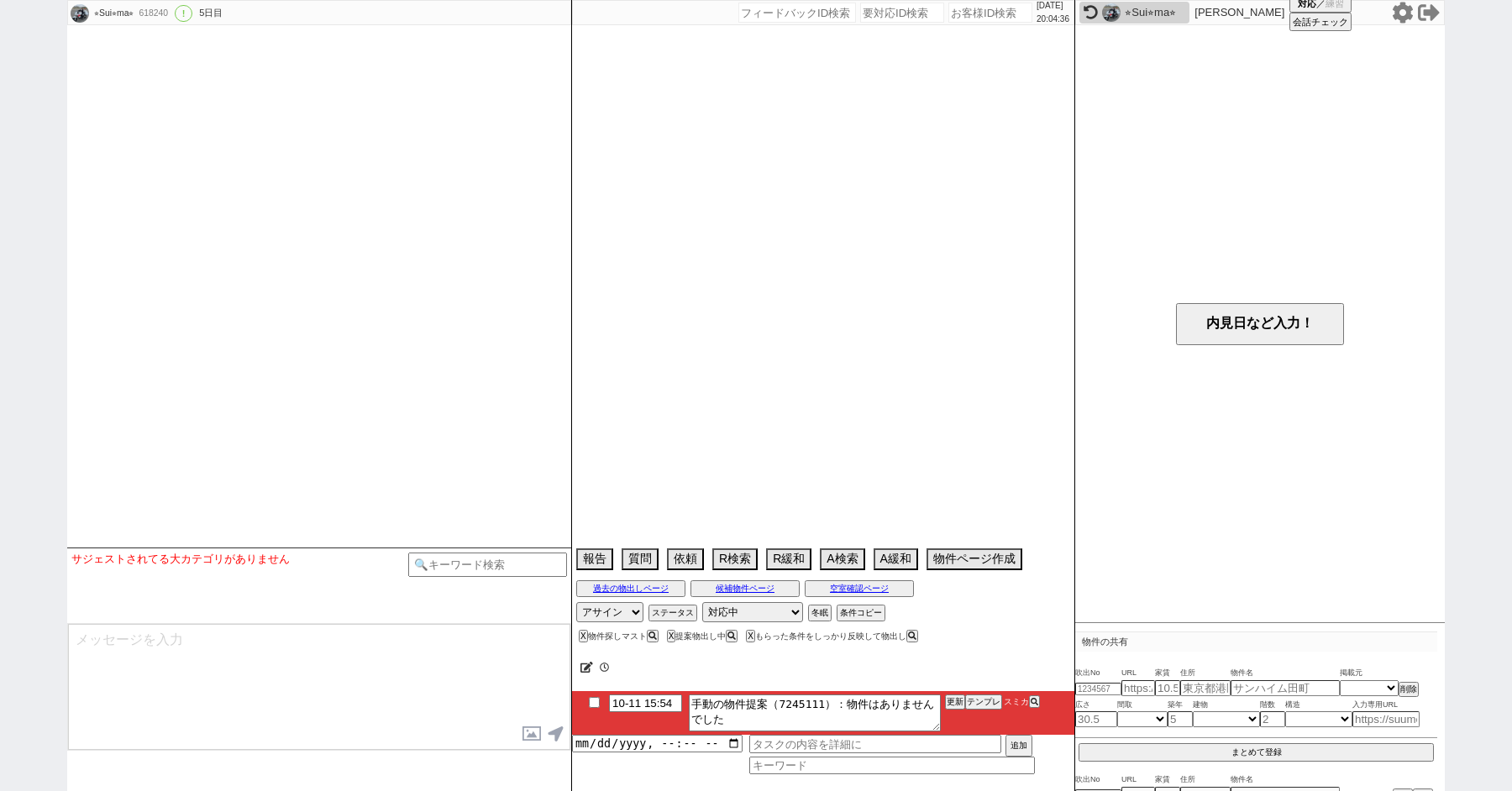
type textarea "フロッグス　募集が出たら教えて欲しい 息子の代理"
select select "2025"
select select "12"
select select "32"
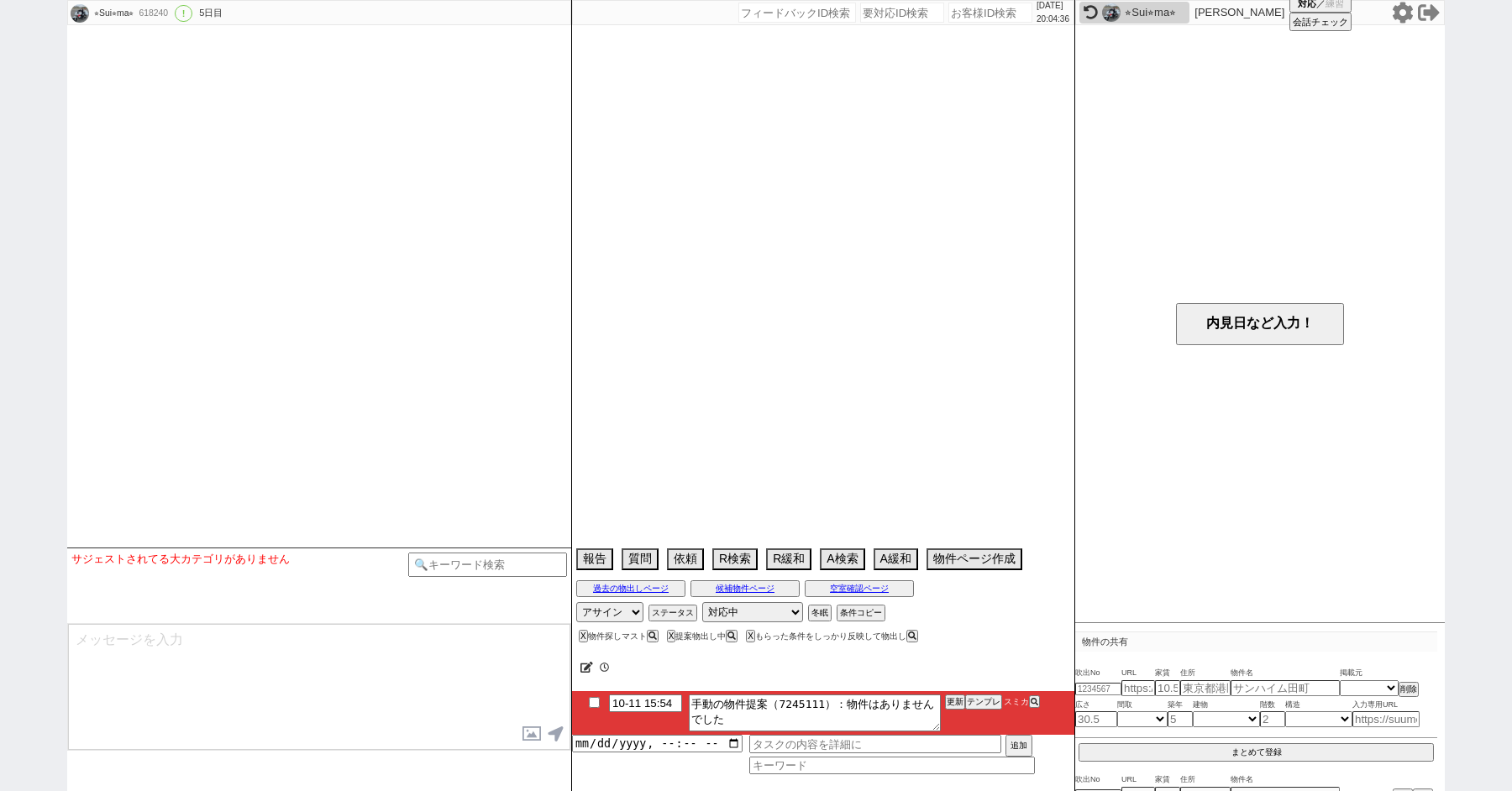
select select "0"
select select "53"
select select "1334"
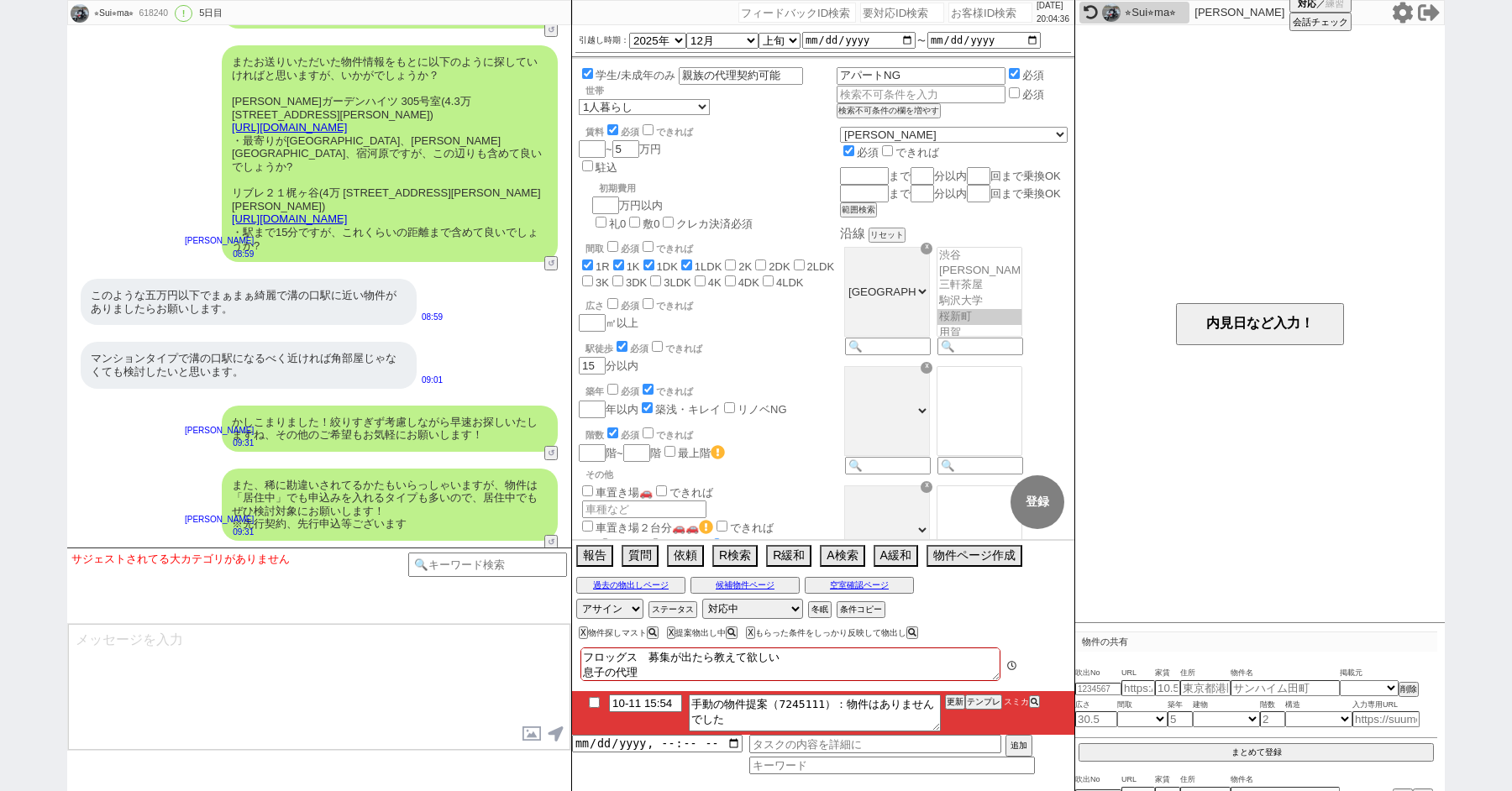
scroll to position [3, 0]
click at [586, 702] on input "checkbox" at bounding box center [594, 703] width 24 height 11
checkbox input "true"
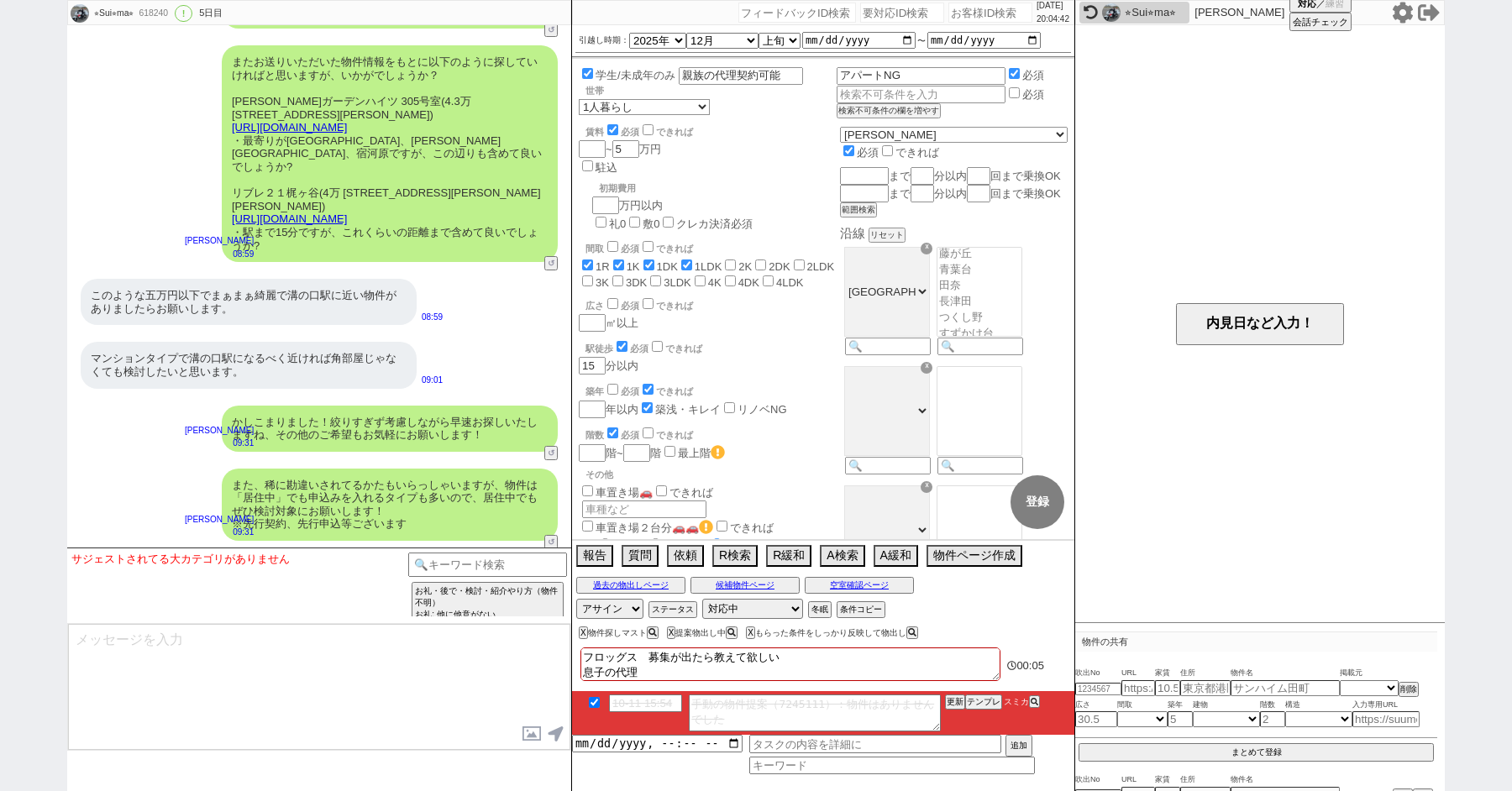
scroll to position [347, 0]
click at [167, 460] on div "また、稀に勘違いされてるかたもいらっしゃいますが、物件は「居住中」でも申込みを入れるタイプも多いので、居住中でもぜひ検討対象にお願いします！ ※先行契約、先行…" at bounding box center [318, 505] width 504 height 89
click at [394, 550] on div "アドバイスありがとうございます。 09:32" at bounding box center [318, 575] width 504 height 50
click at [831, 550] on button "A検索" at bounding box center [840, 554] width 41 height 19
click at [840, 549] on button "A検索" at bounding box center [840, 554] width 41 height 19
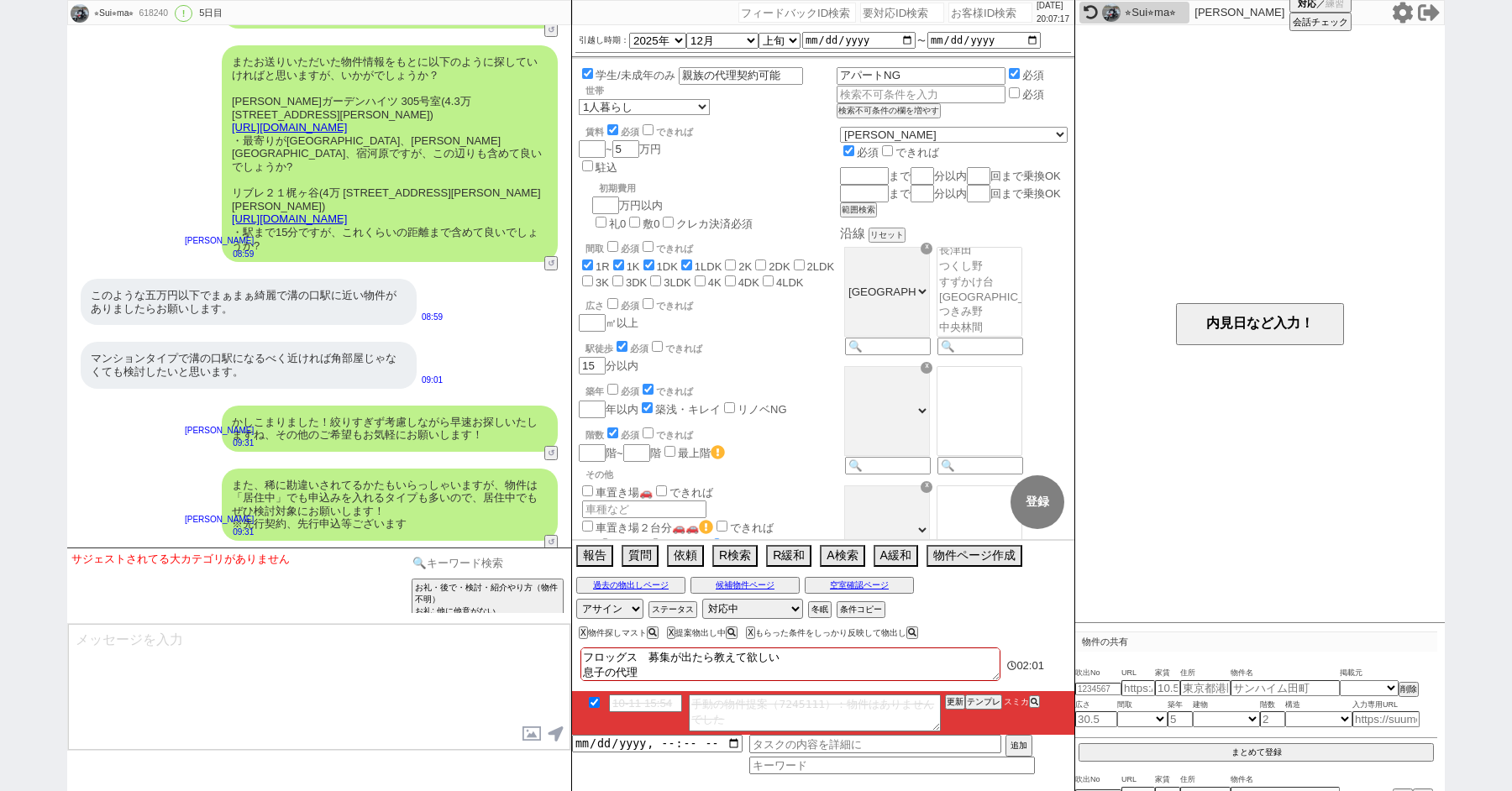
click at [470, 564] on input at bounding box center [487, 563] width 159 height 21
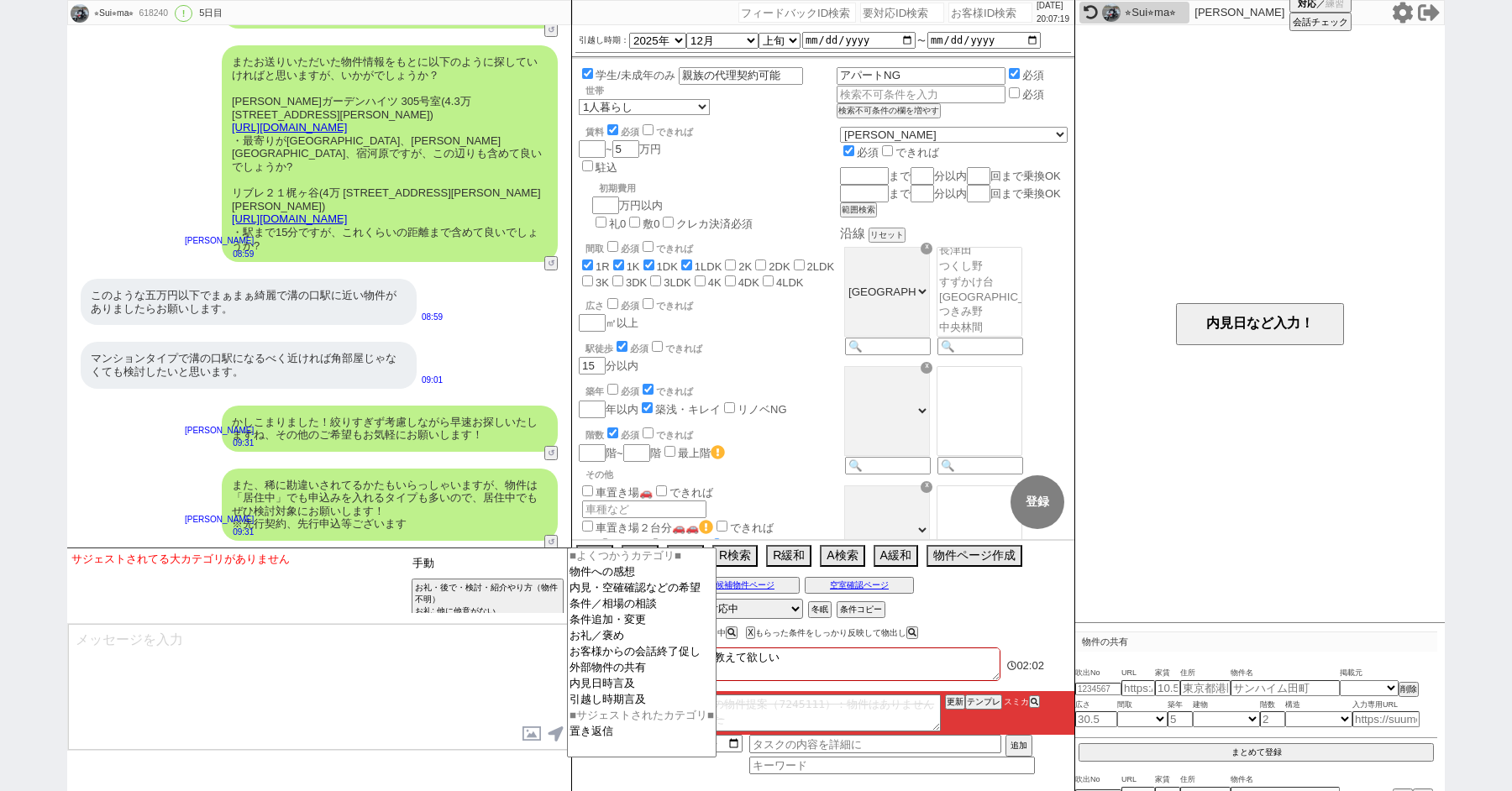
type input "手動"
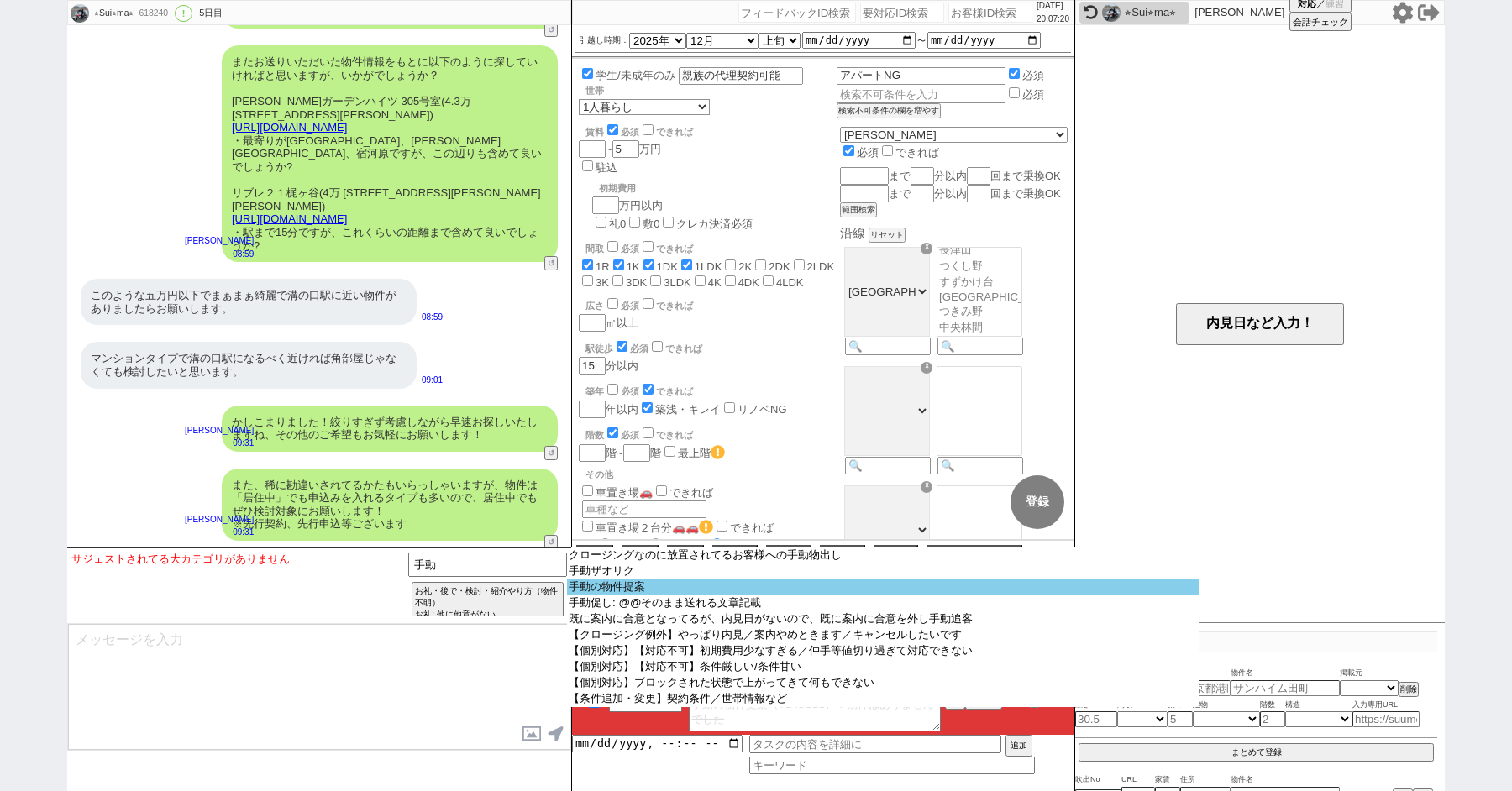
click at [578, 596] on option "手動の物件提案" at bounding box center [883, 587] width 631 height 16
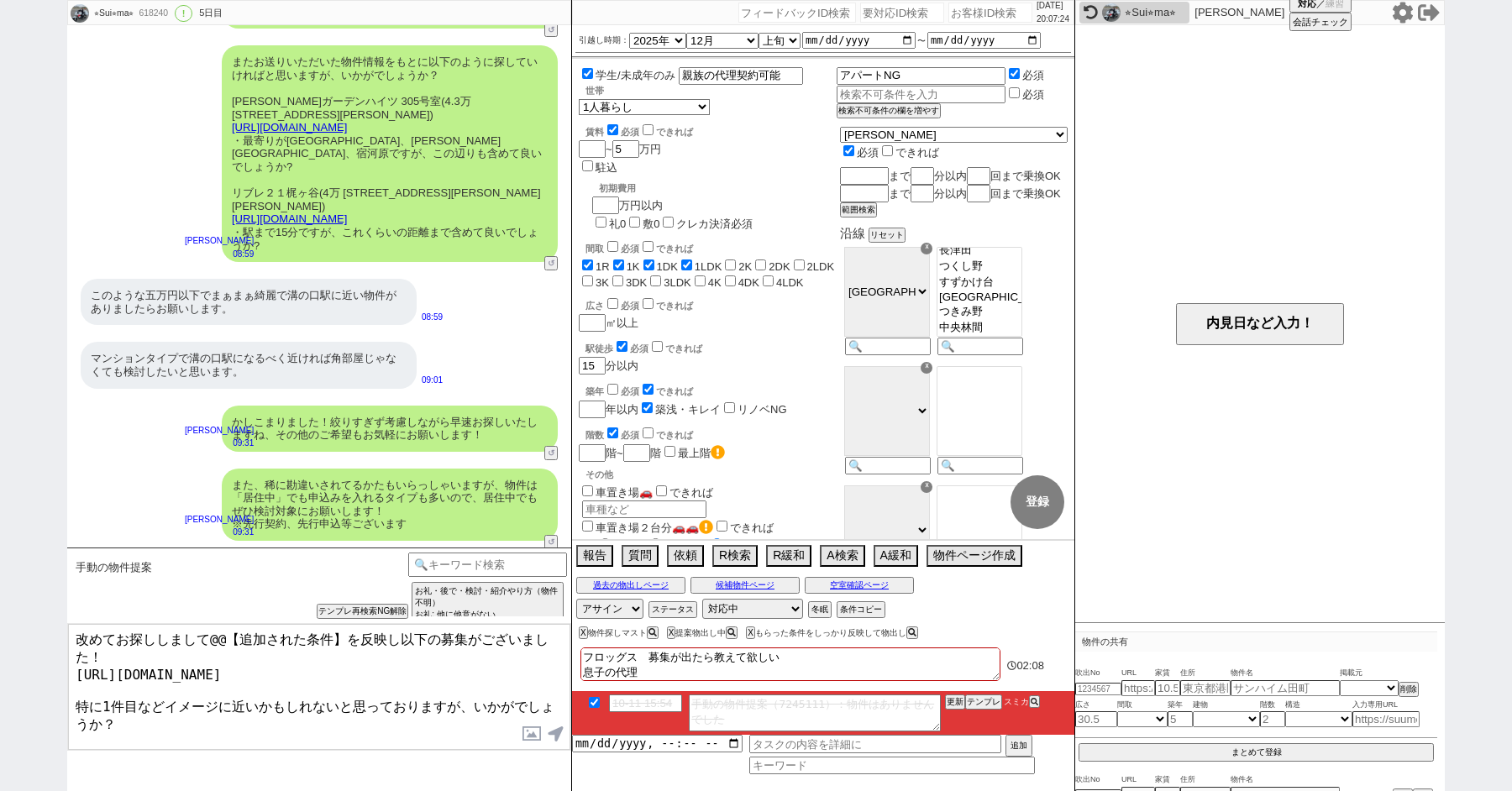
drag, startPoint x: 342, startPoint y: 637, endPoint x: 224, endPoint y: 636, distance: 118.0
click at [224, 637] on textarea "改めてお探ししまして@@【追加された条件】を反映し以下の募集がございました！ https://tools.sumika.live/pages/w7hrhro …" at bounding box center [318, 687] width 502 height 126
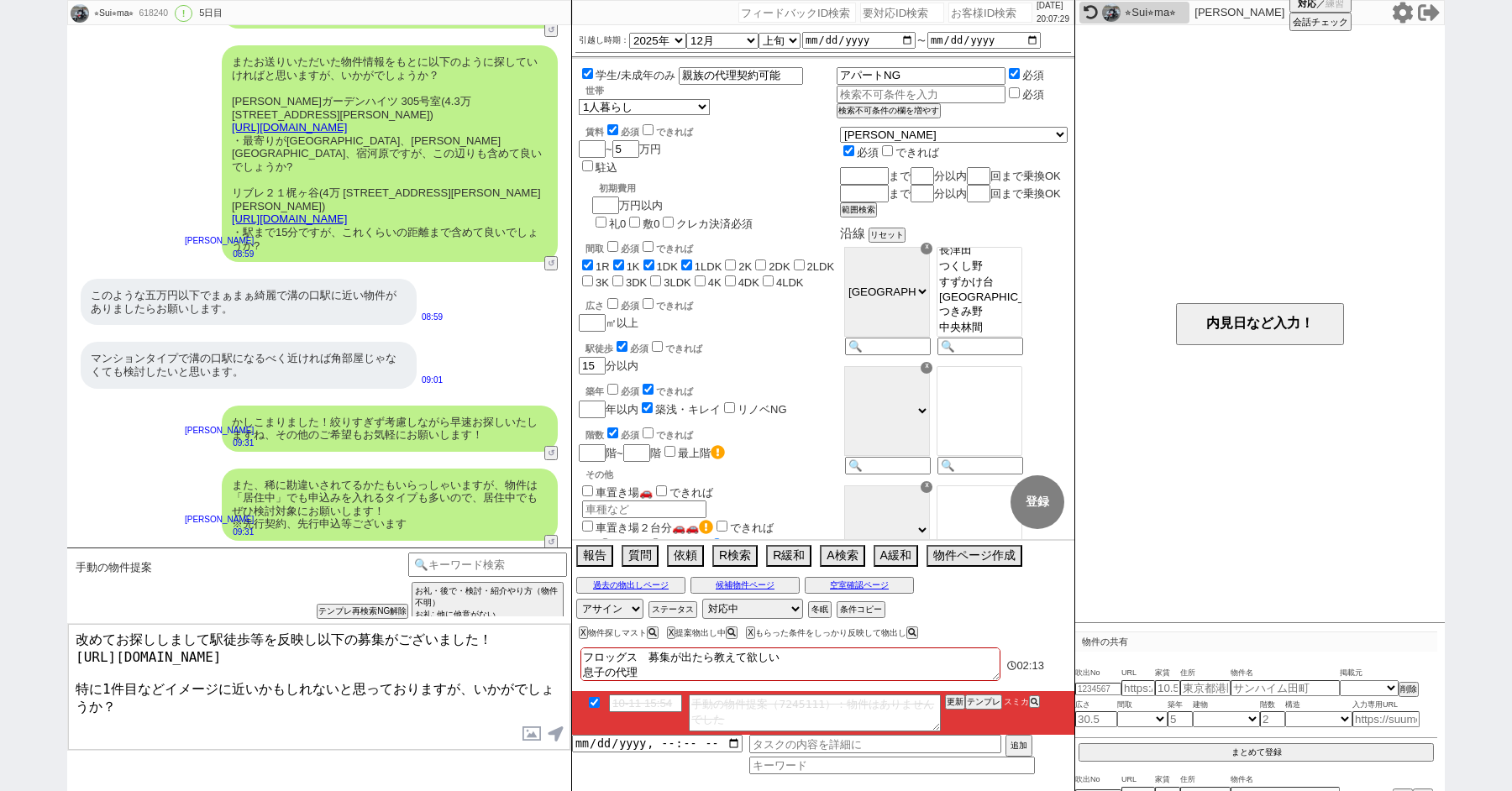
click at [295, 709] on textarea "改めてお探ししまして駅徒歩等を反映し以下の募集がございました！ https://tools.sumika.live/pages/w7hrhro 特に1件目など…" at bounding box center [318, 687] width 502 height 126
type textarea "改めてお探ししまして駅徒歩等を反映し以下の募集がございました！ https://tools.sumika.live/pages/w7hrhro 特に1件目など…"
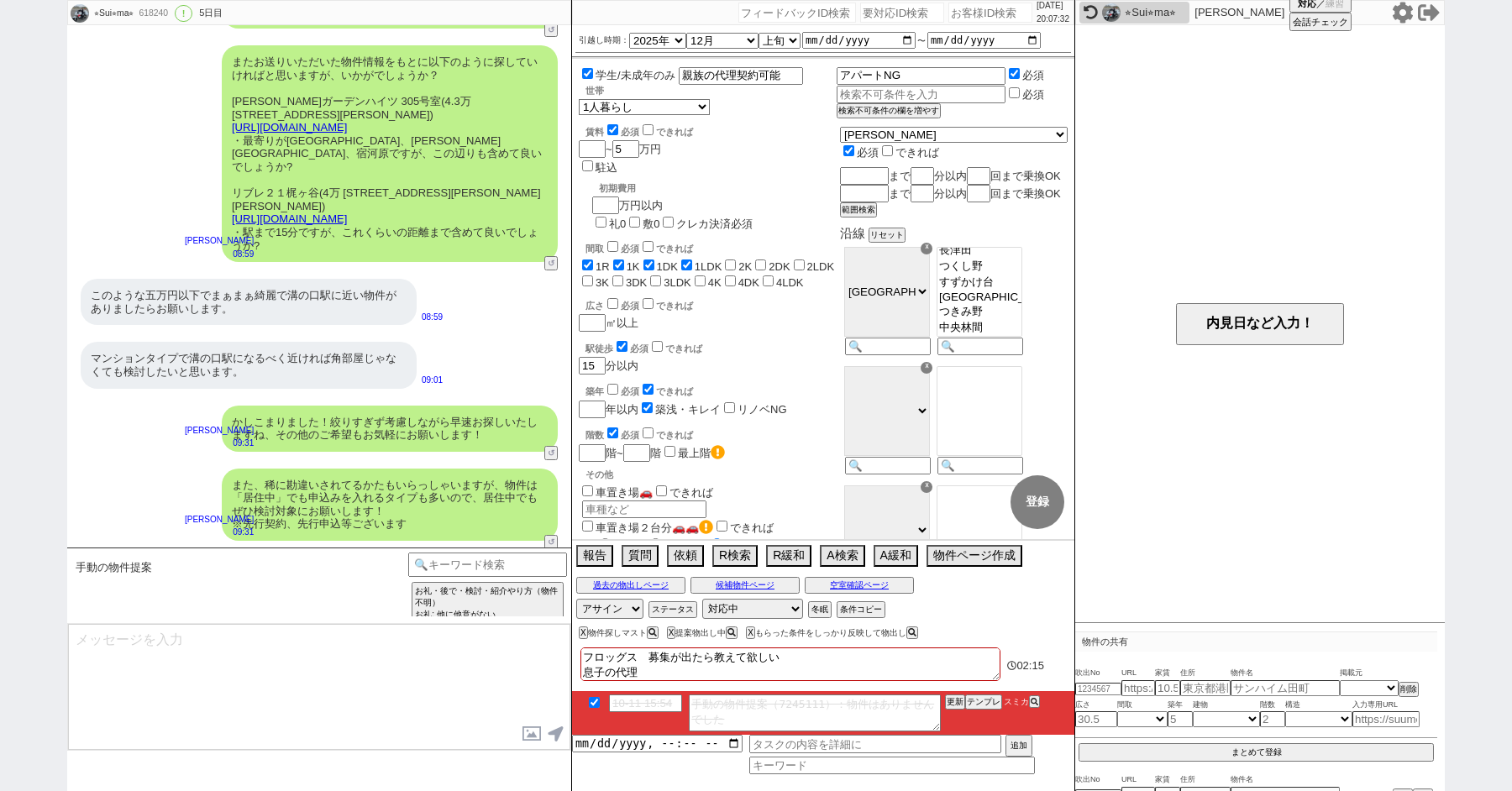
scroll to position [8876, 0]
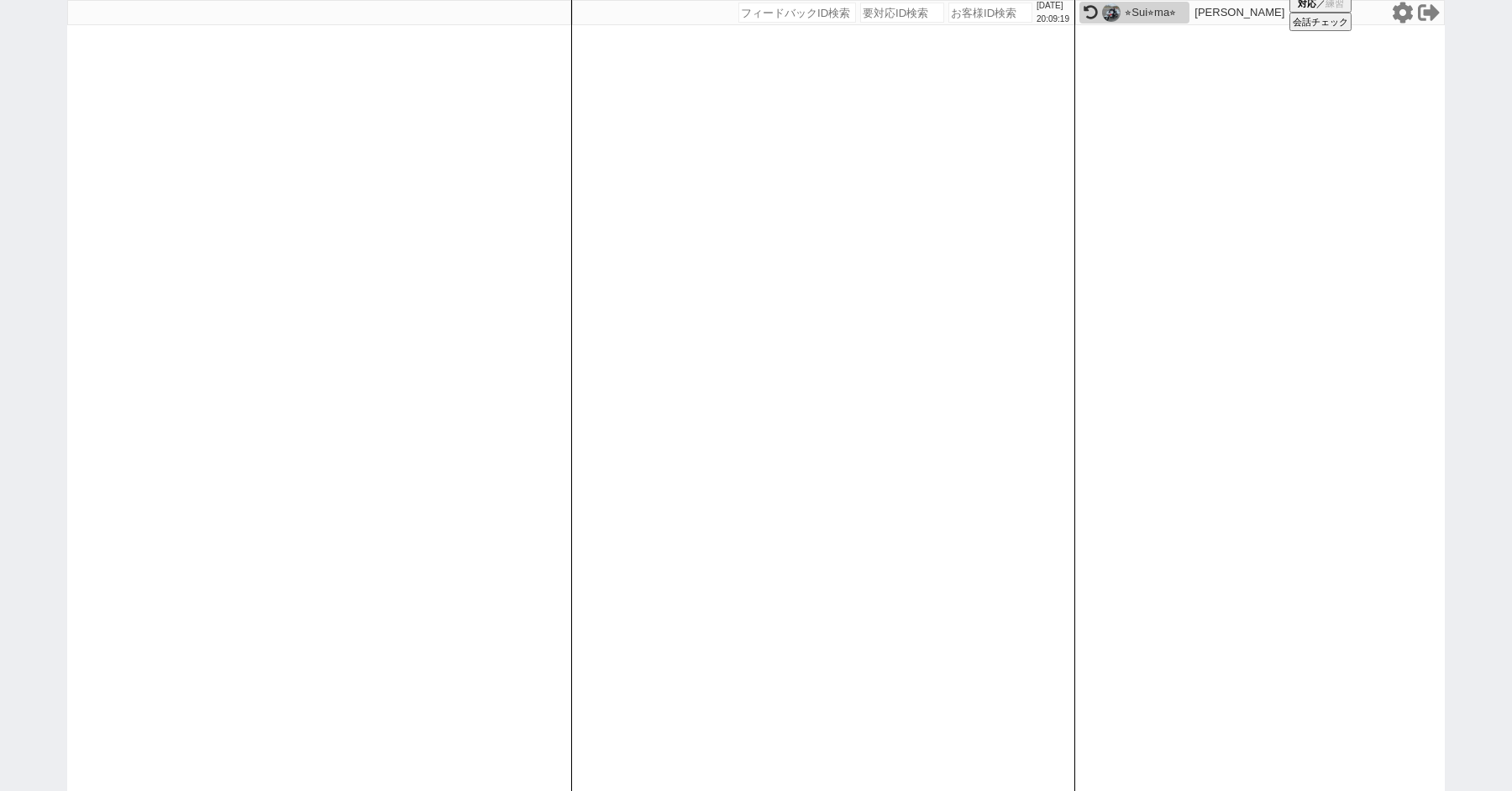
click at [0, 207] on div "2025/10/11 20:09:19 候補物件を追加してしてください 紹介した物件一覧 他社物件を追加する 空室確認ページに追加・削除 紹介した物件一覧 他…" at bounding box center [756, 396] width 1512 height 791
paste input "612442"
type input "612442"
select select
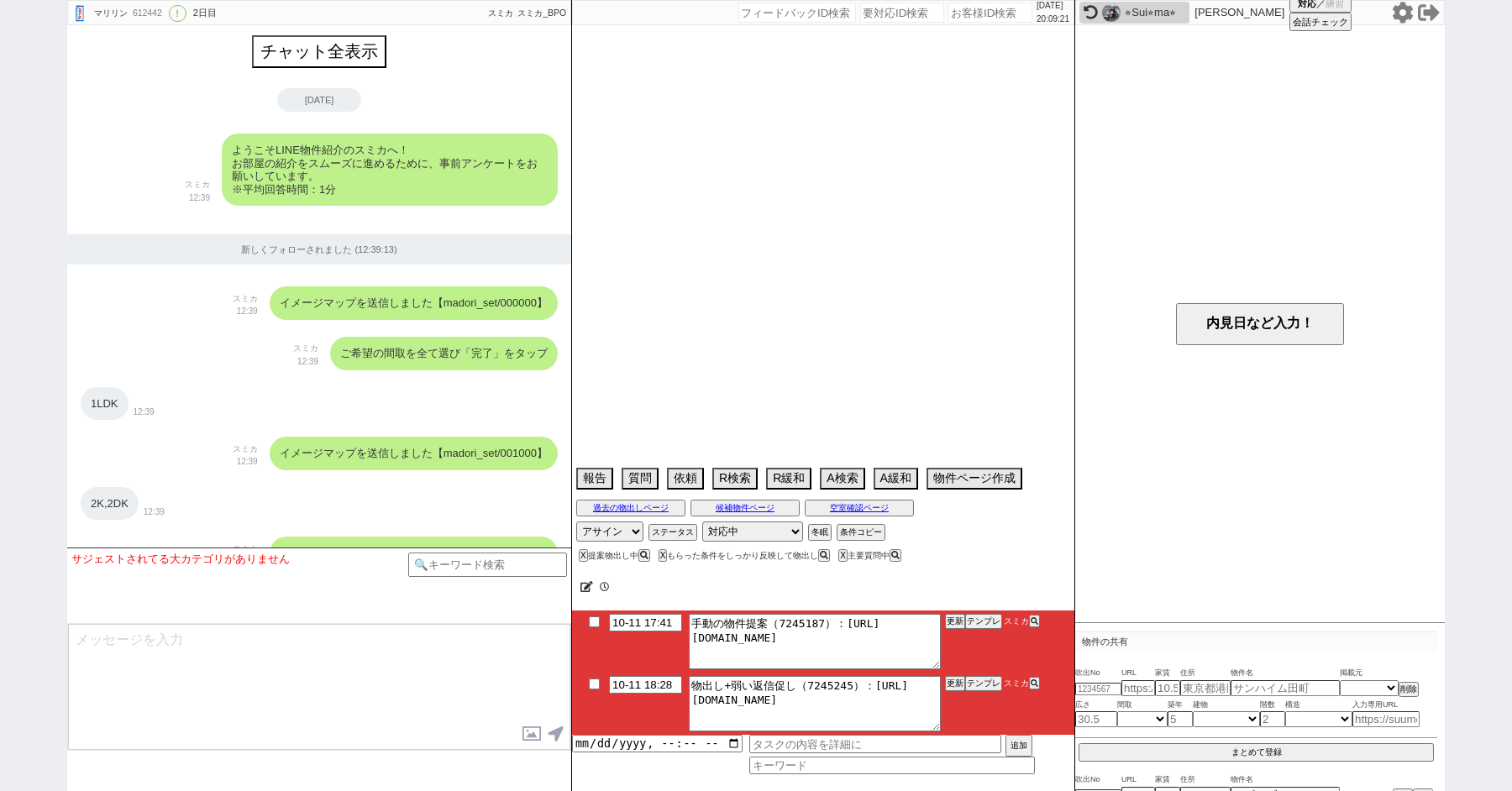
type textarea "2025/03/08にバロー鶴見店に送客済み"
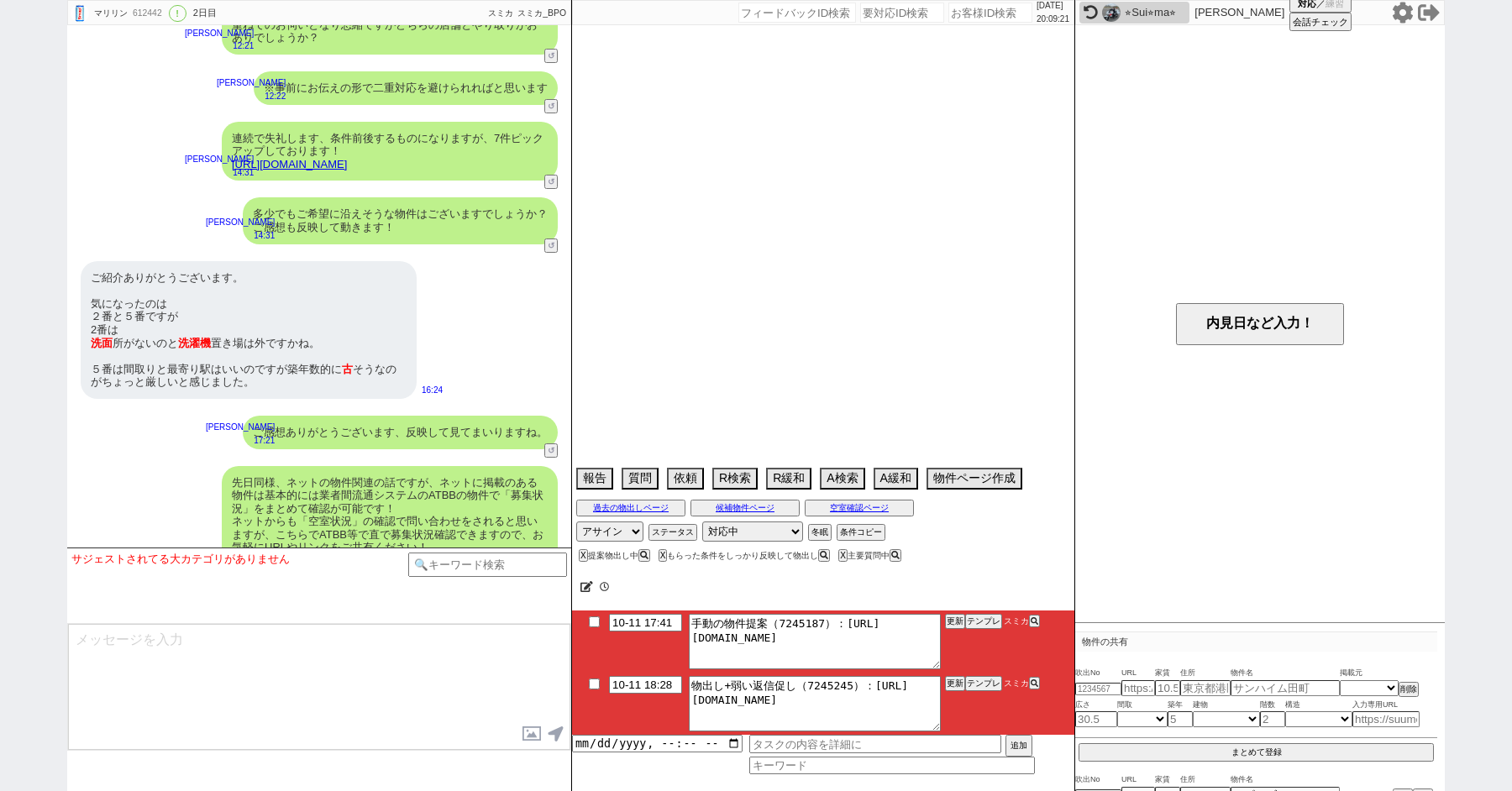
select select "16"
select select "0"
select select "69"
select select "57"
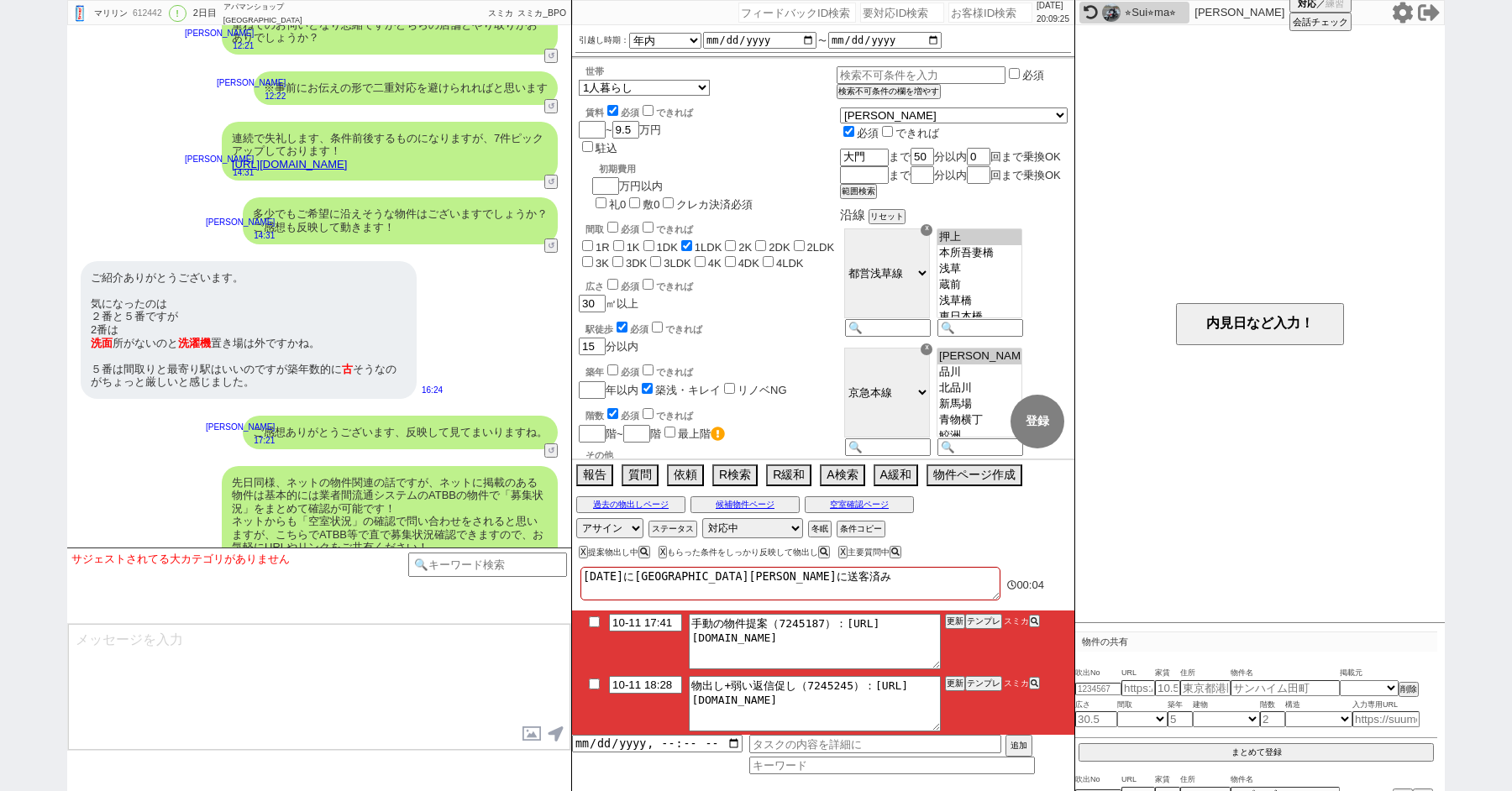
click at [776, 319] on div "駅徒歩 必須 できれば 15 分以内" at bounding box center [707, 337] width 258 height 36
click at [596, 681] on input "checkbox" at bounding box center [594, 684] width 24 height 11
checkbox input "true"
click at [981, 620] on button "テンプレ" at bounding box center [984, 621] width 37 height 12
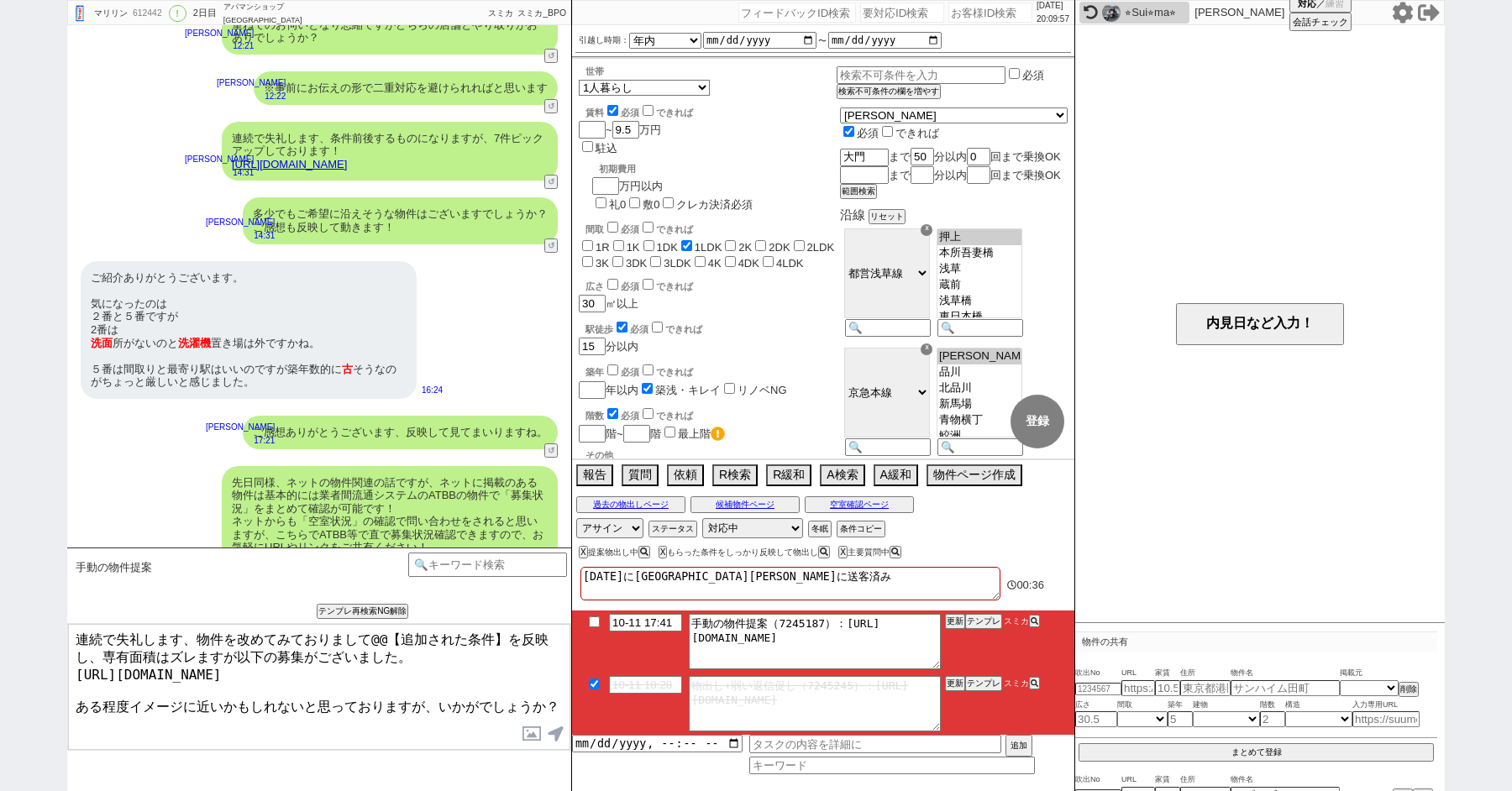
drag, startPoint x: 506, startPoint y: 635, endPoint x: 375, endPoint y: 634, distance: 131.0
click at [375, 636] on textarea "連続で失礼します、物件を改めてみておりまして@@【追加された条件】を反映し、専有面積はズレますが以下の募集がございました。 https://tools.sum…" at bounding box center [318, 687] width 502 height 126
drag, startPoint x: 343, startPoint y: 670, endPoint x: 31, endPoint y: 668, distance: 312.0
click at [31, 668] on div "マリリン 612442 ! 0 2日目 アパマンショップ 品川駅前店 冬眠中 自社客 スミカ スミカ_BPO チャット全表示 2025-08-31 ようこそL…" at bounding box center [756, 396] width 1512 height 791
click at [374, 640] on textarea "連続で失礼します、物件を改めてみておりましてを反映し、専有面積はズレますが以下の募集がございました。 https://tools.sumika.live/pa…" at bounding box center [318, 687] width 502 height 126
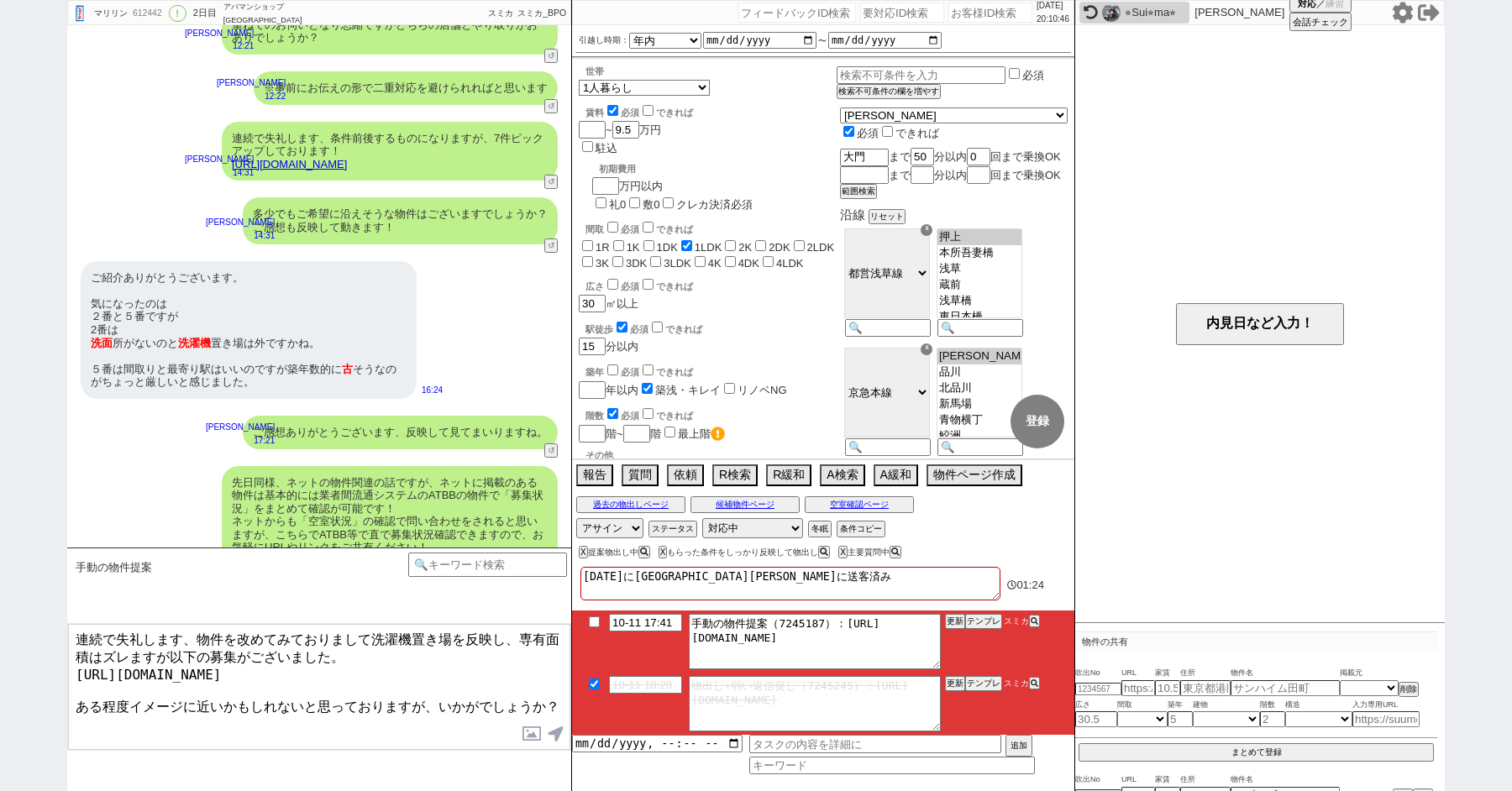
click at [458, 664] on textarea "連続で失礼します、物件を改めてみておりまして洗濯機置き場を反映し、専有面積はズレますが以下の募集がございました。 https://tools.sumika.l…" at bounding box center [318, 687] width 502 height 126
type textarea "連続で失礼します、物件を改めてみておりまして洗濯機置き場を反映し、専有面積はズレますが以下の募集がございました。 https://tools.sumika.l…"
checkbox input "true"
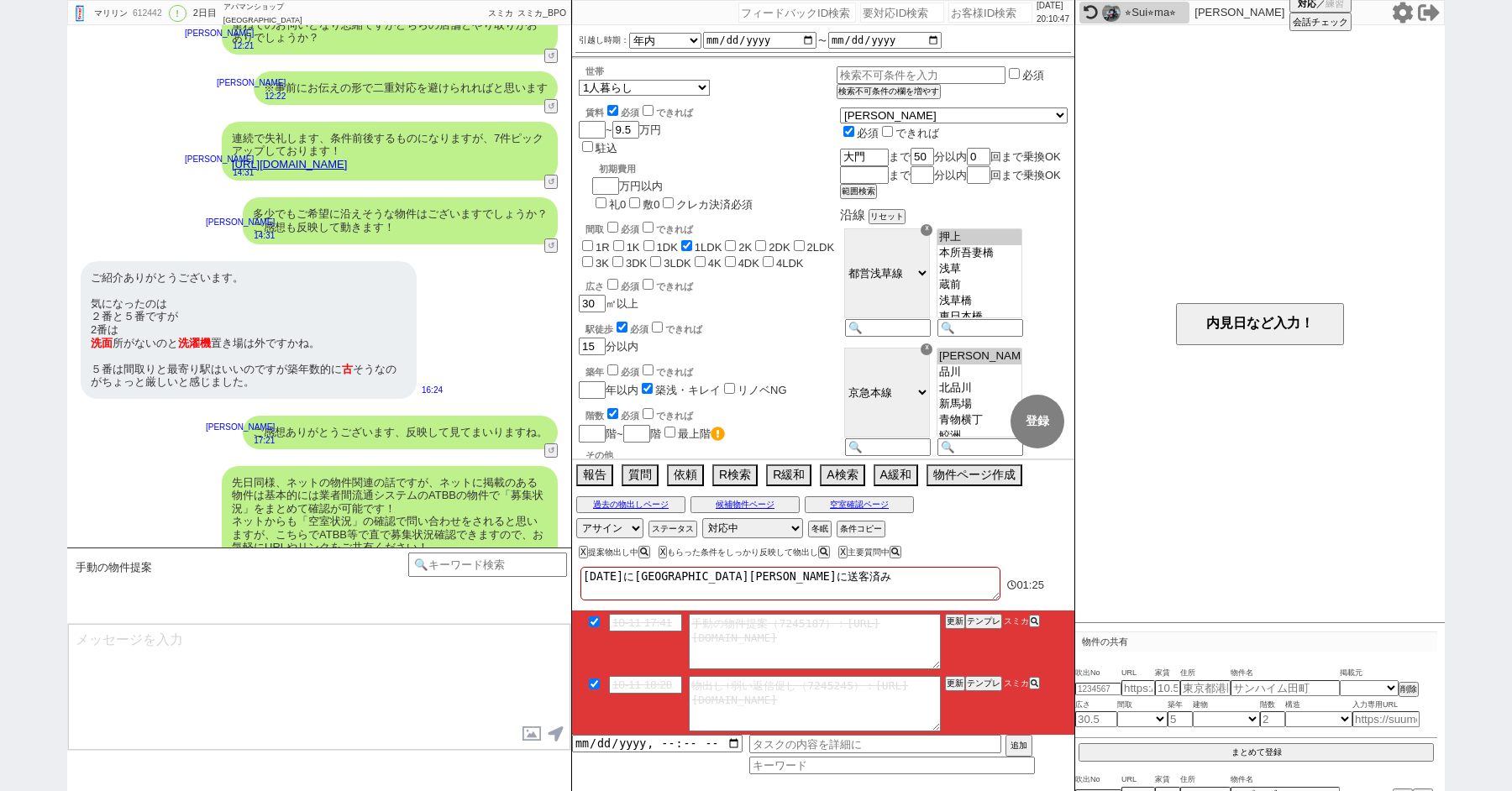
scroll to position [5843, 0]
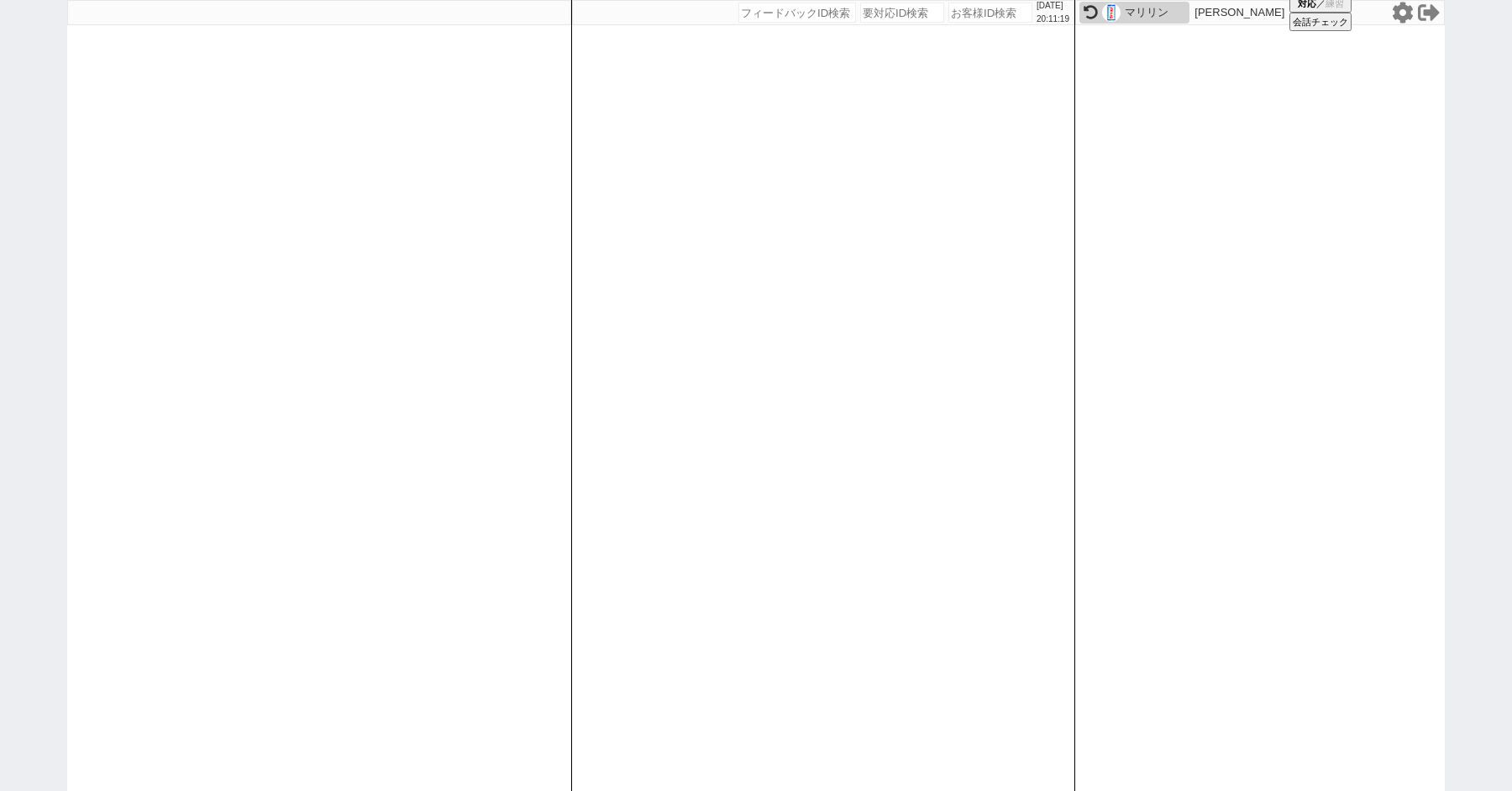
click at [32, 185] on div "2025/10/11 20:11:19 候補物件を追加してしてください 紹介した物件一覧 他社物件を追加する 空室確認ページに追加・削除 紹介した物件一覧 他…" at bounding box center [756, 396] width 1512 height 791
paste input "607043"
type input "607043"
select select
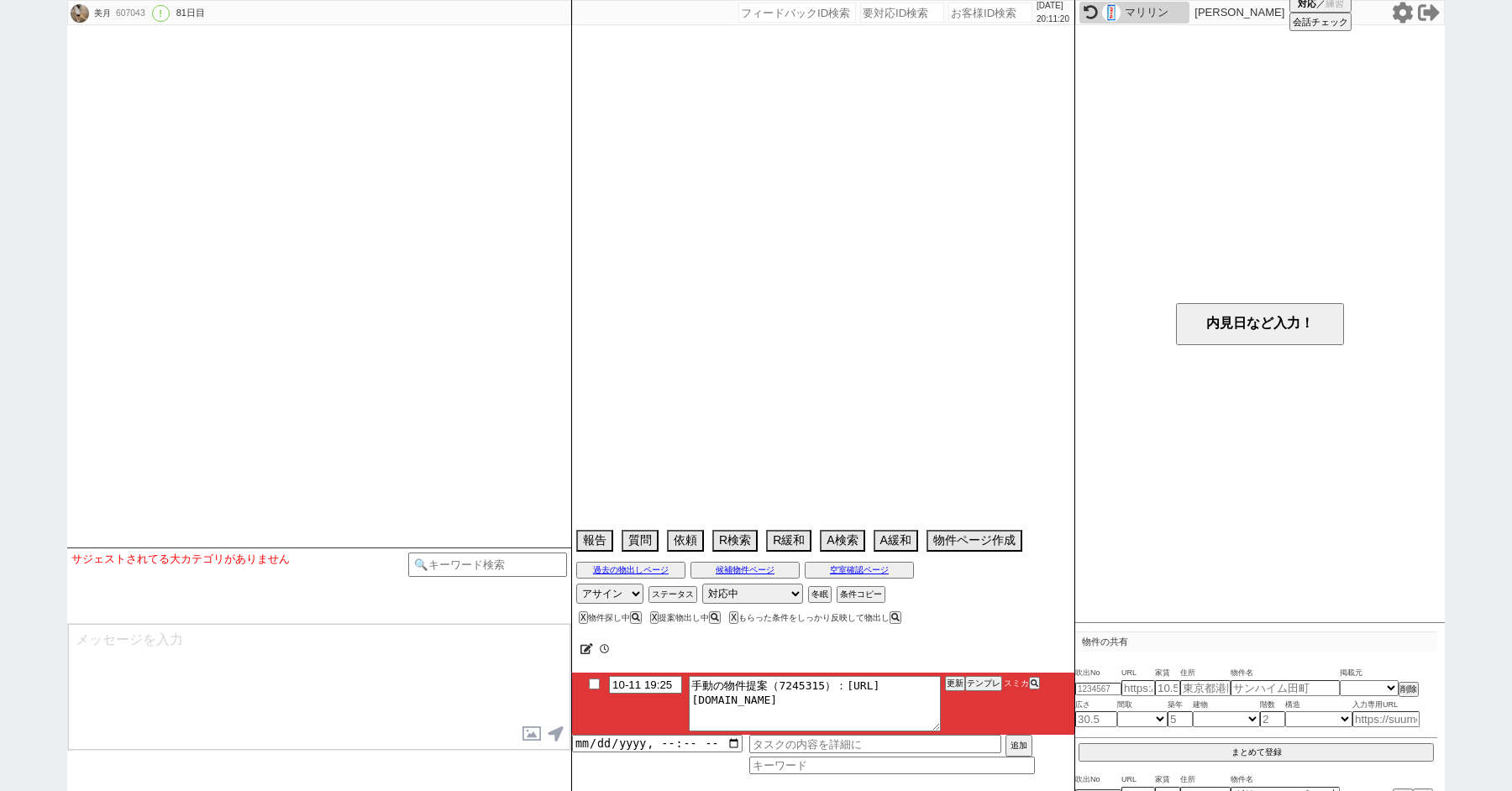
scroll to position [7926, 0]
select select "15"
select select "0"
select select "14"
select select "478"
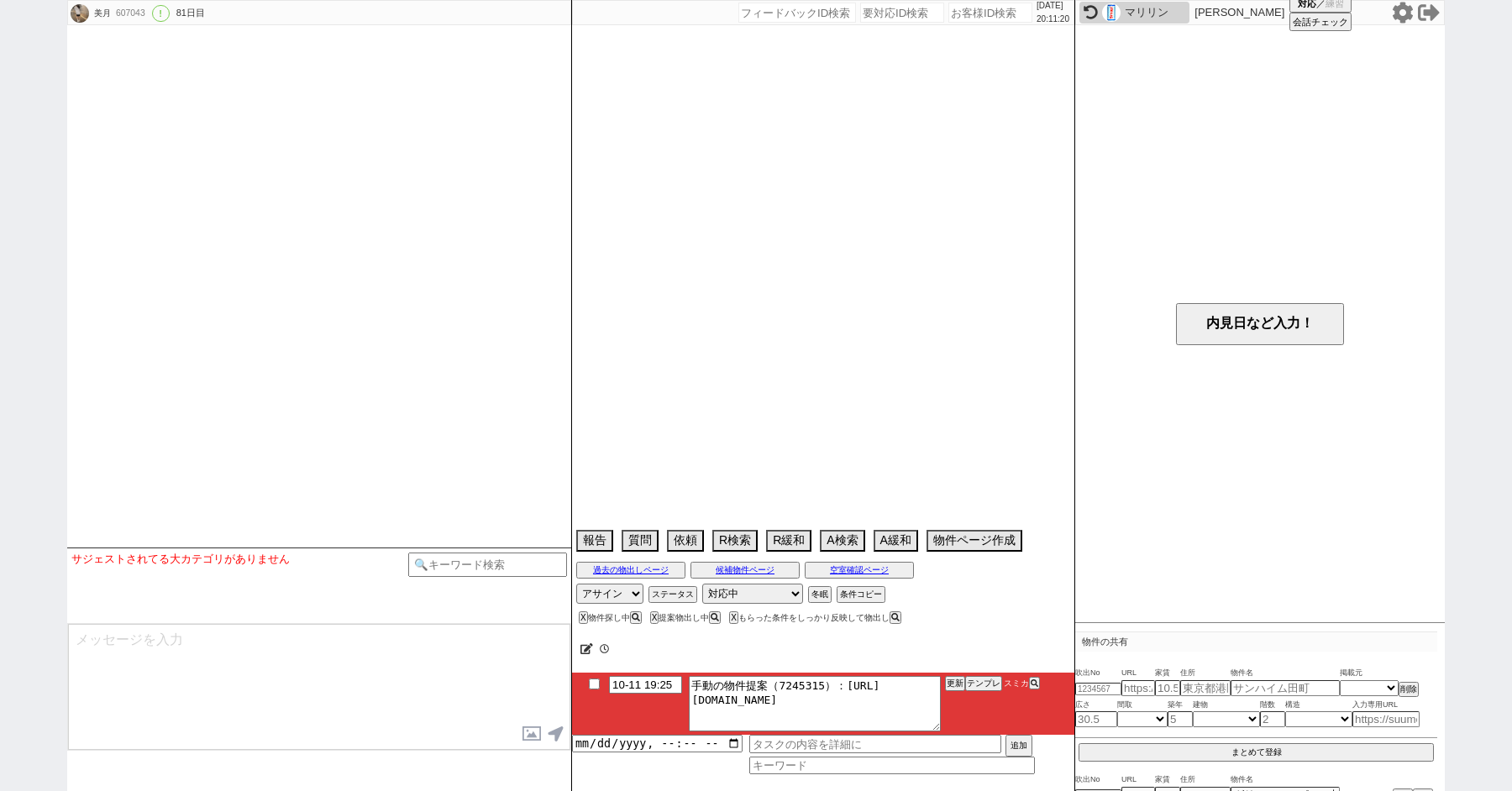
select select "36"
select select "1064"
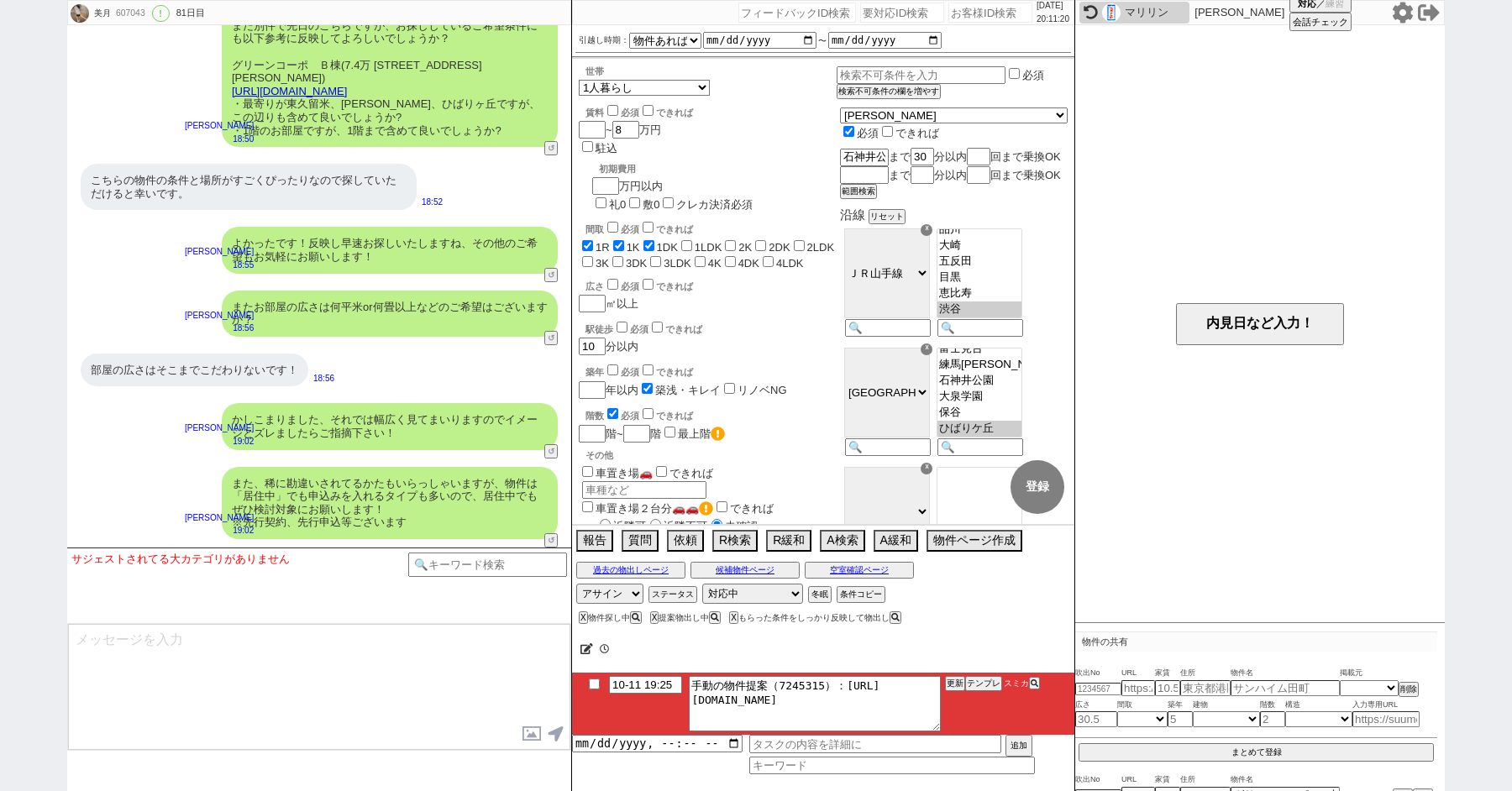
scroll to position [165, 0]
click at [976, 684] on button "テンプレ" at bounding box center [984, 683] width 37 height 12
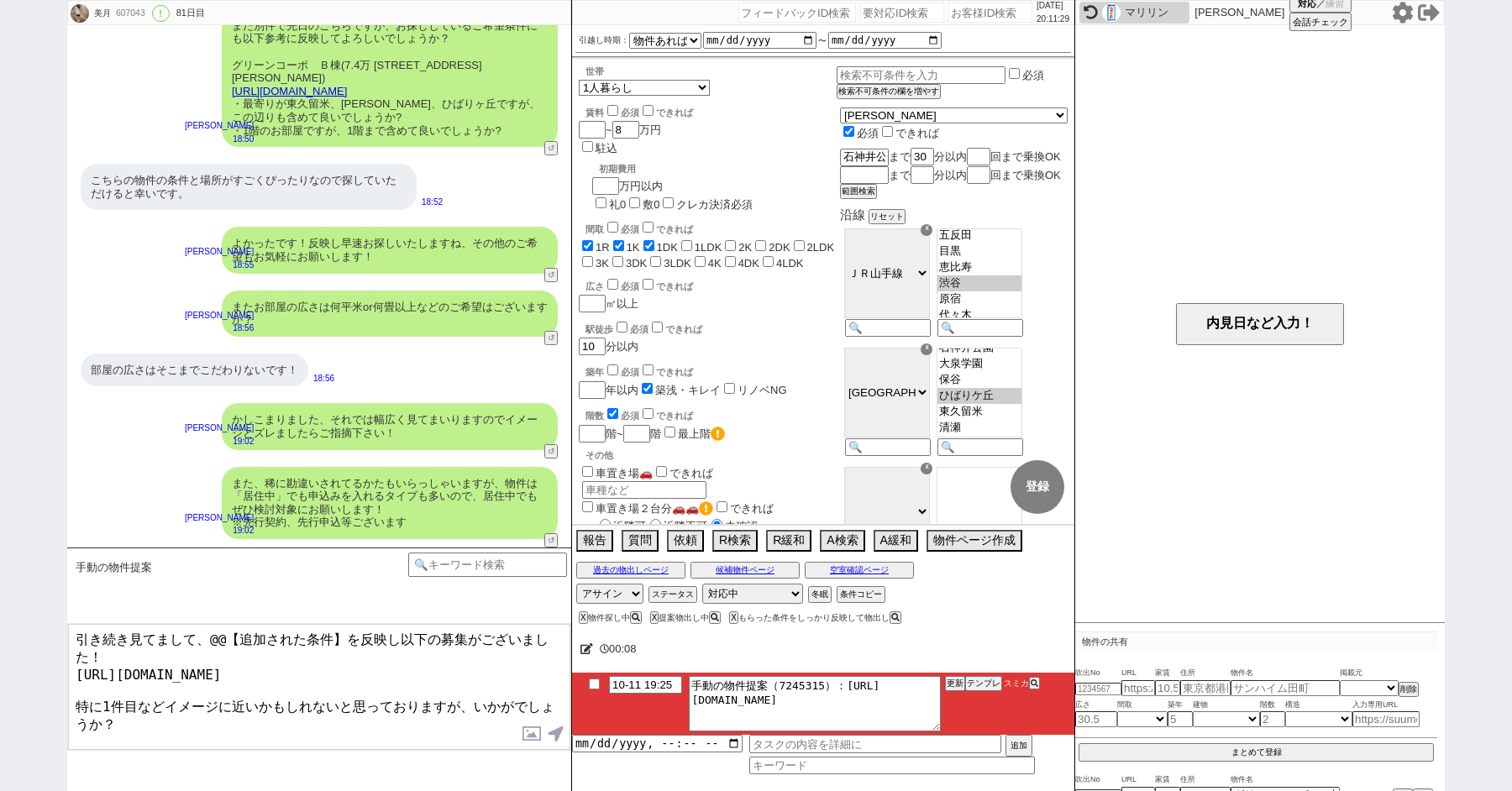
drag, startPoint x: 395, startPoint y: 640, endPoint x: 208, endPoint y: 634, distance: 187.1
click at [208, 635] on textarea "引き続き見てまして、@@【追加された条件】を反映し以下の募集がございました！ https://tools.sumika.live/pages/jh01oxm …" at bounding box center [318, 687] width 502 height 126
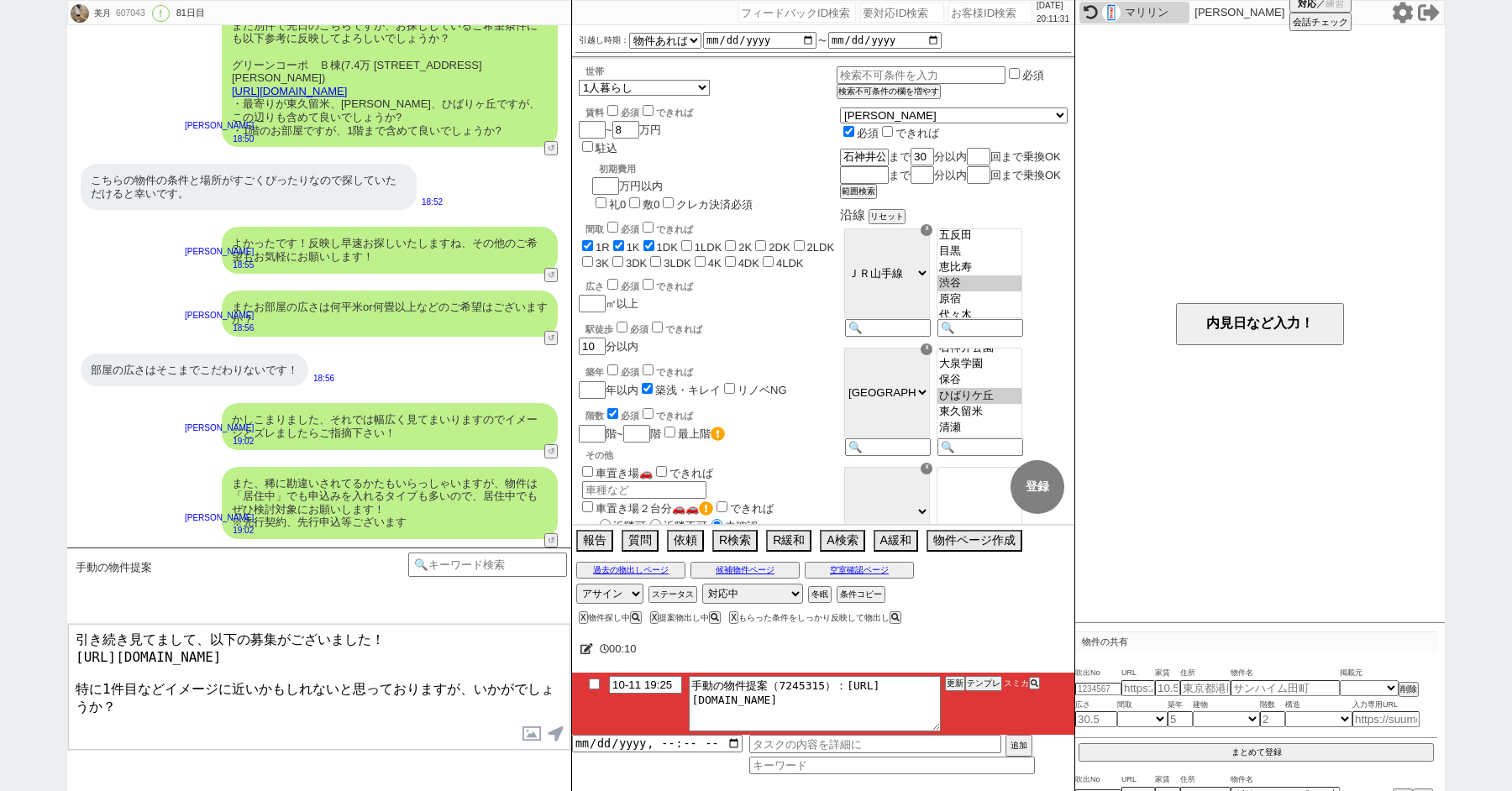
type textarea "引き続き見てまして、以下の募集がございました！ https://tools.sumika.live/pages/jh01oxm 特に1件目などイメージに近いか…"
checkbox input "true"
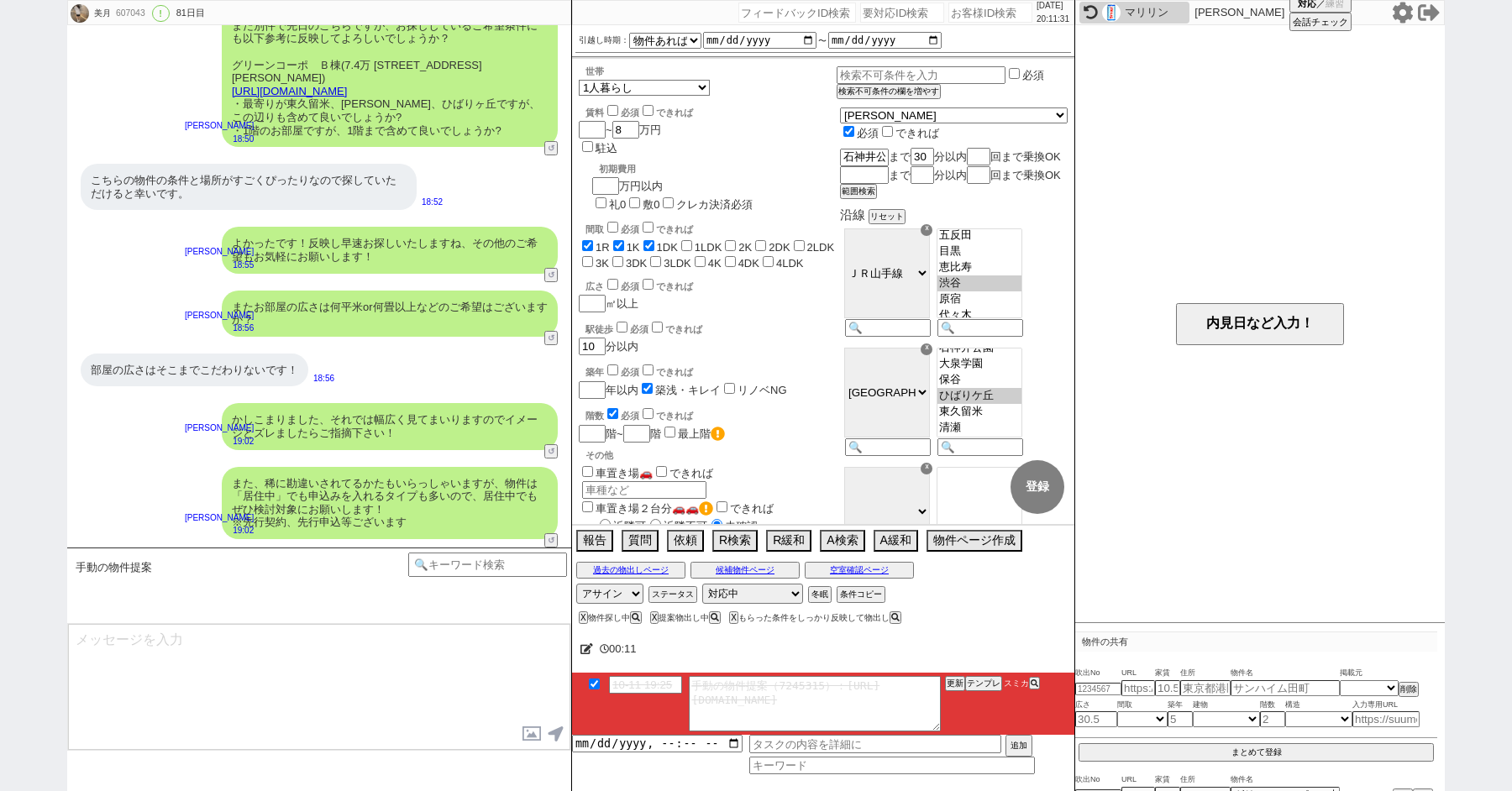
scroll to position [8028, 0]
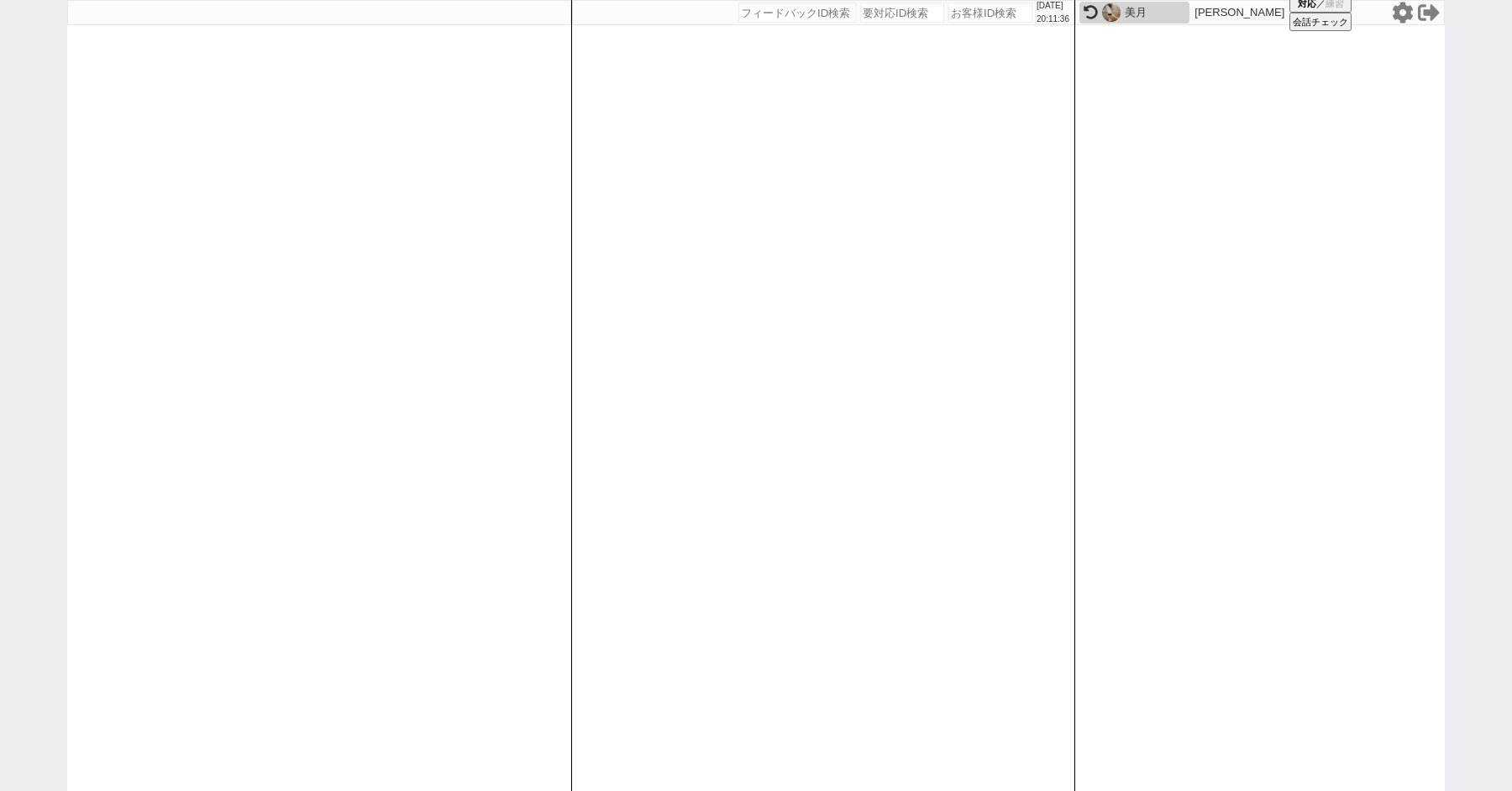
click at [1, 316] on div "2025/10/11 20:11:36 候補物件を追加してしてください 紹介した物件一覧 他社物件を追加する 空室確認ページに追加・削除 紹介した物件一覧 他…" at bounding box center [756, 396] width 1512 height 791
paste input "608545"
type input "608545"
select select
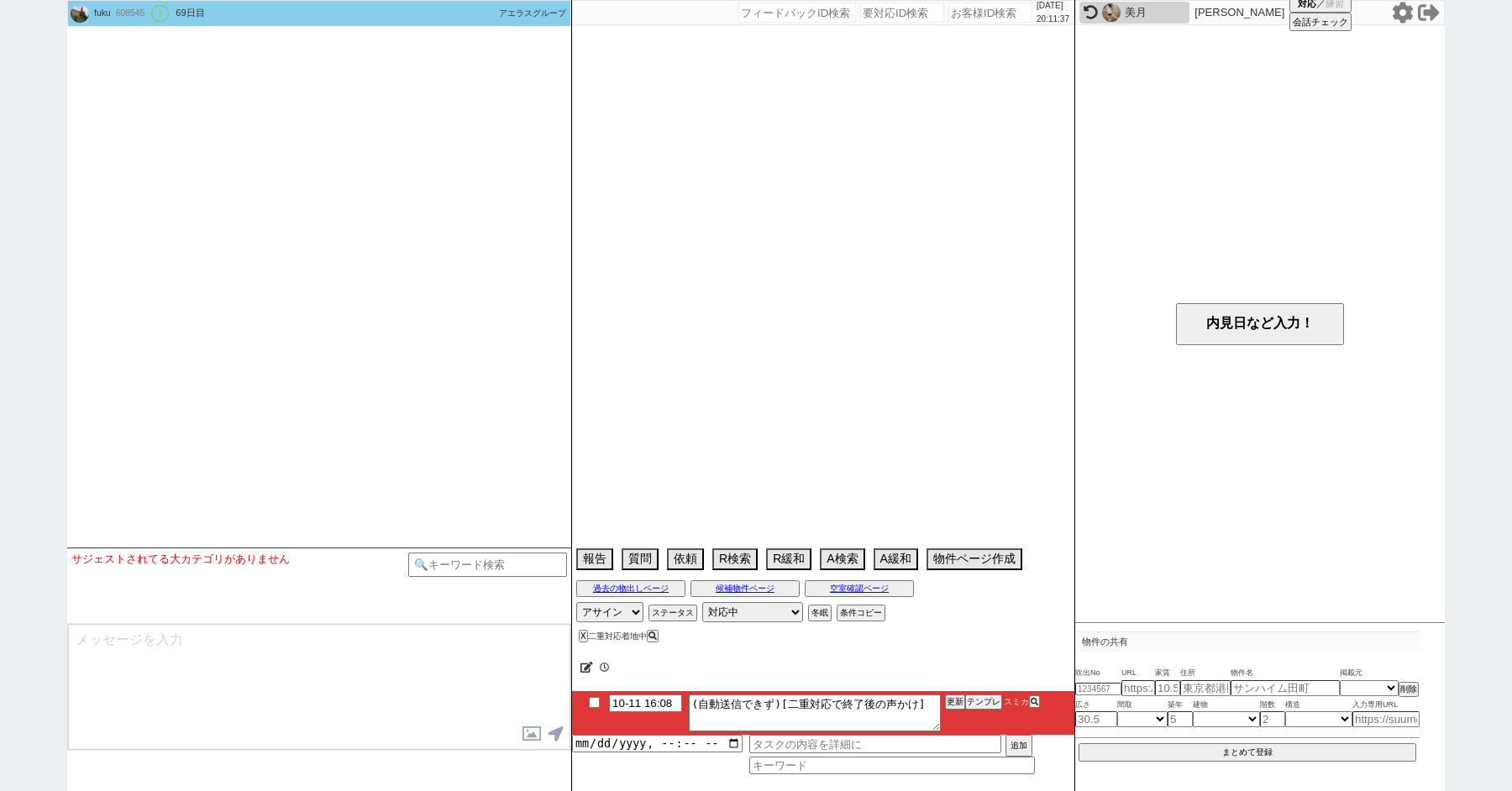
scroll to position [3370, 0]
select select "2025"
select select "9"
select select "37"
select select "0"
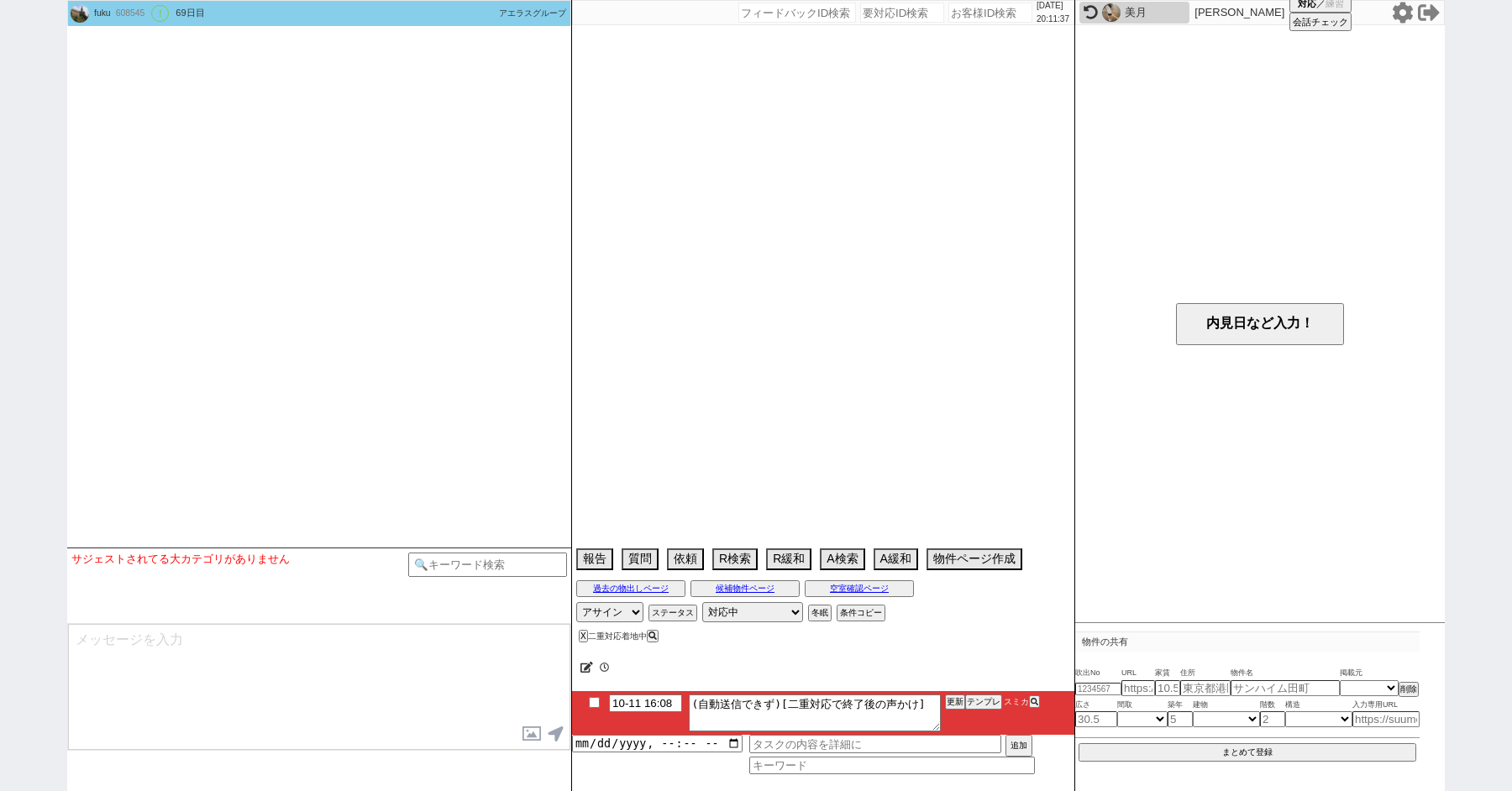
select select "38"
select select "1085"
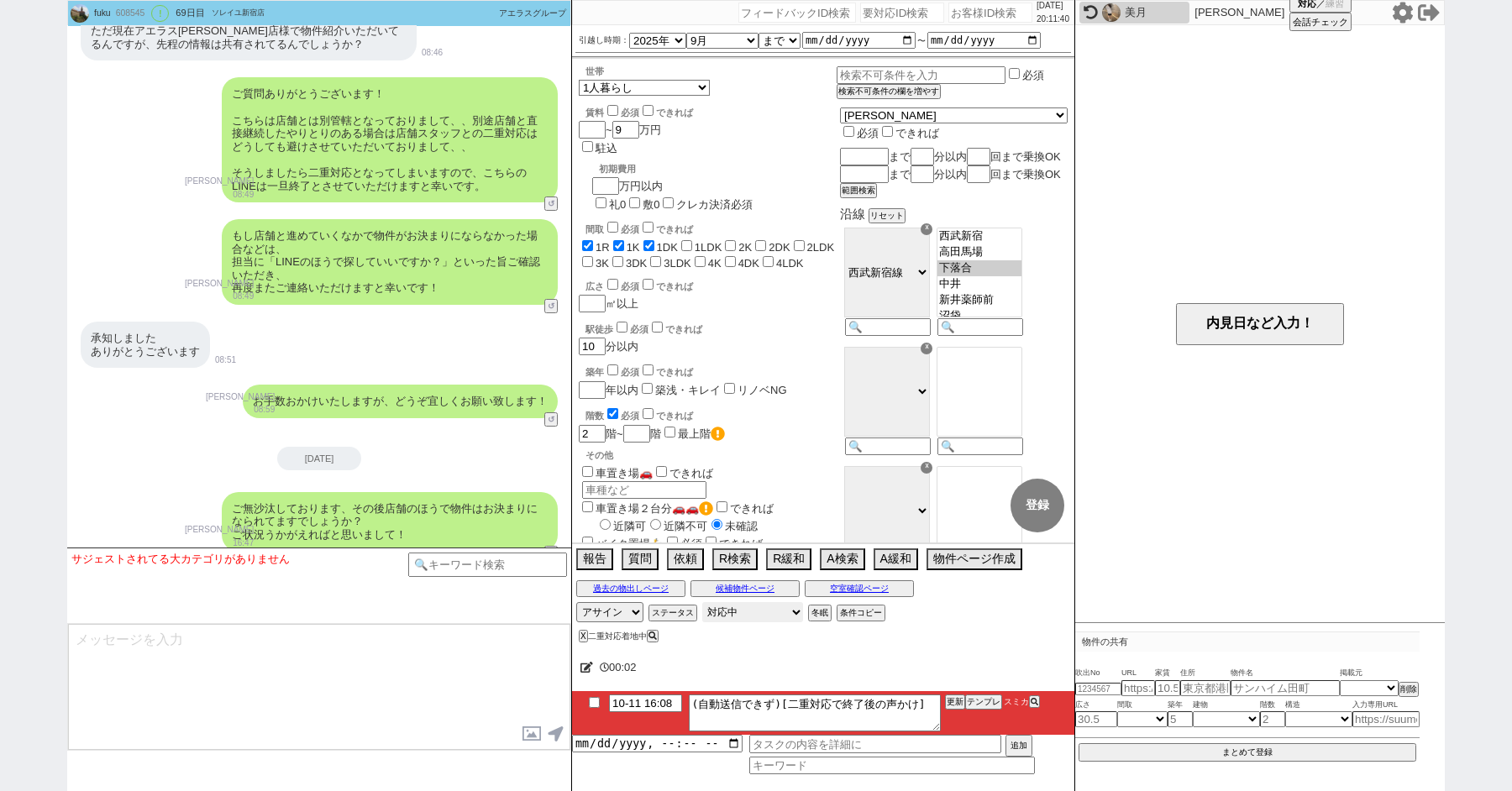
click at [756, 613] on select "対応中 引き継ぎ完了 ブロック 長期間返信なし 紹介不可 別の所で決まった 客の都合で引越しが無くなった 接客開始後に冬眠" at bounding box center [752, 613] width 101 height 20
select select "600"
click at [702, 603] on select "対応中 引き継ぎ完了 ブロック 長期間返信なし 紹介不可 別の所で決まった 客の都合で引越しが無くなった 接客開始後に冬眠" at bounding box center [752, 613] width 101 height 20
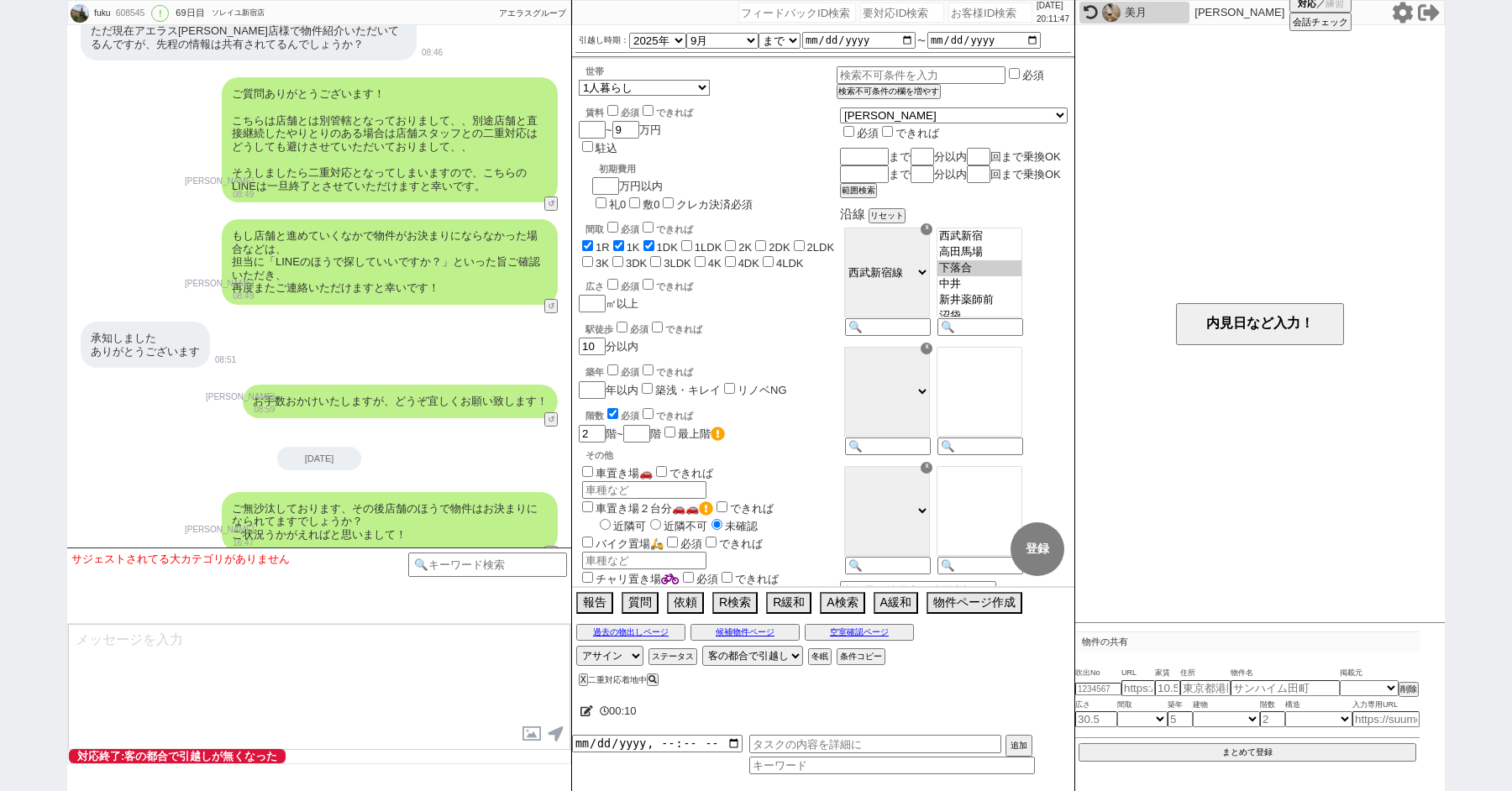
paste input "608797"
type input "608797"
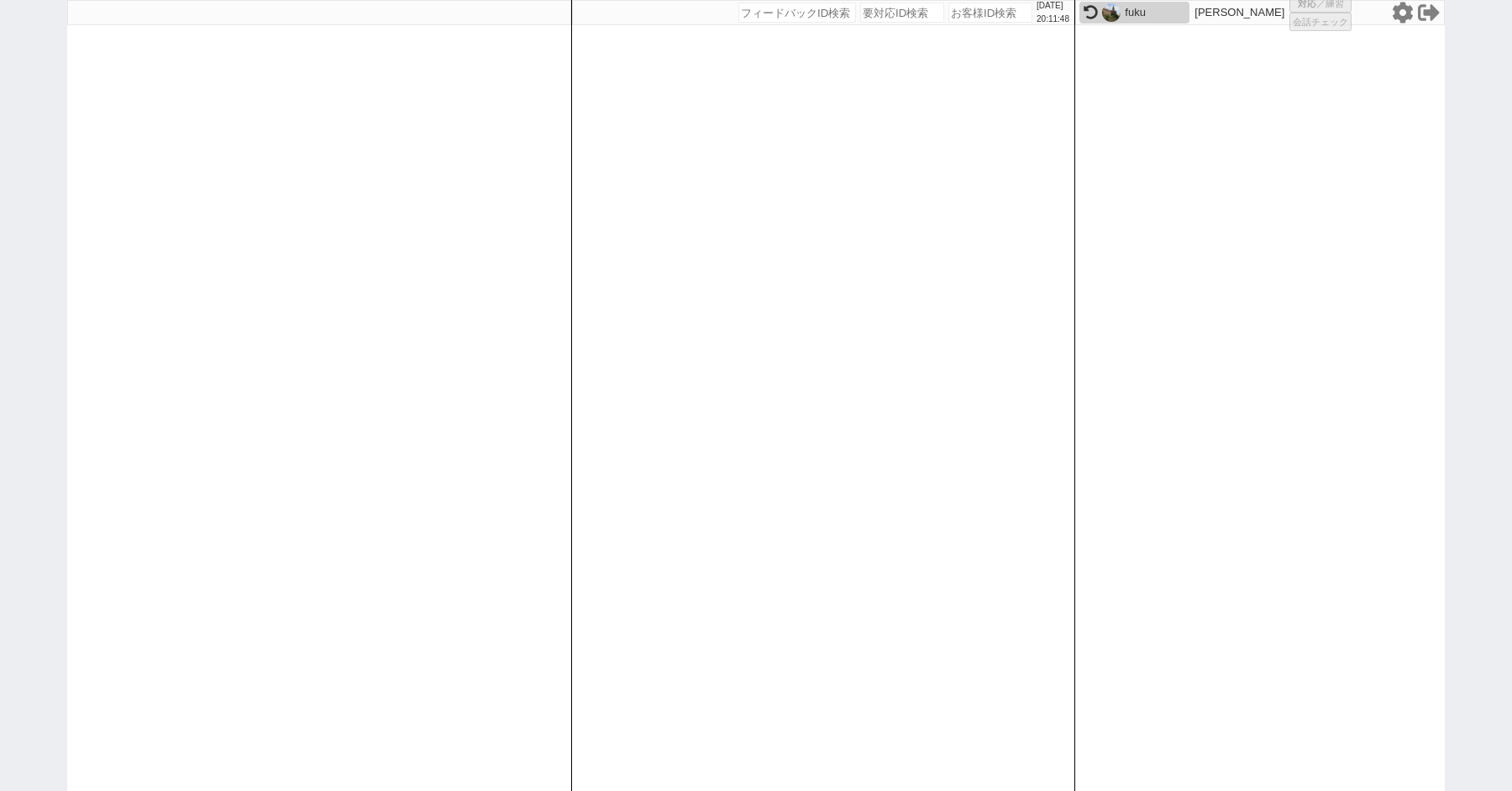
select select
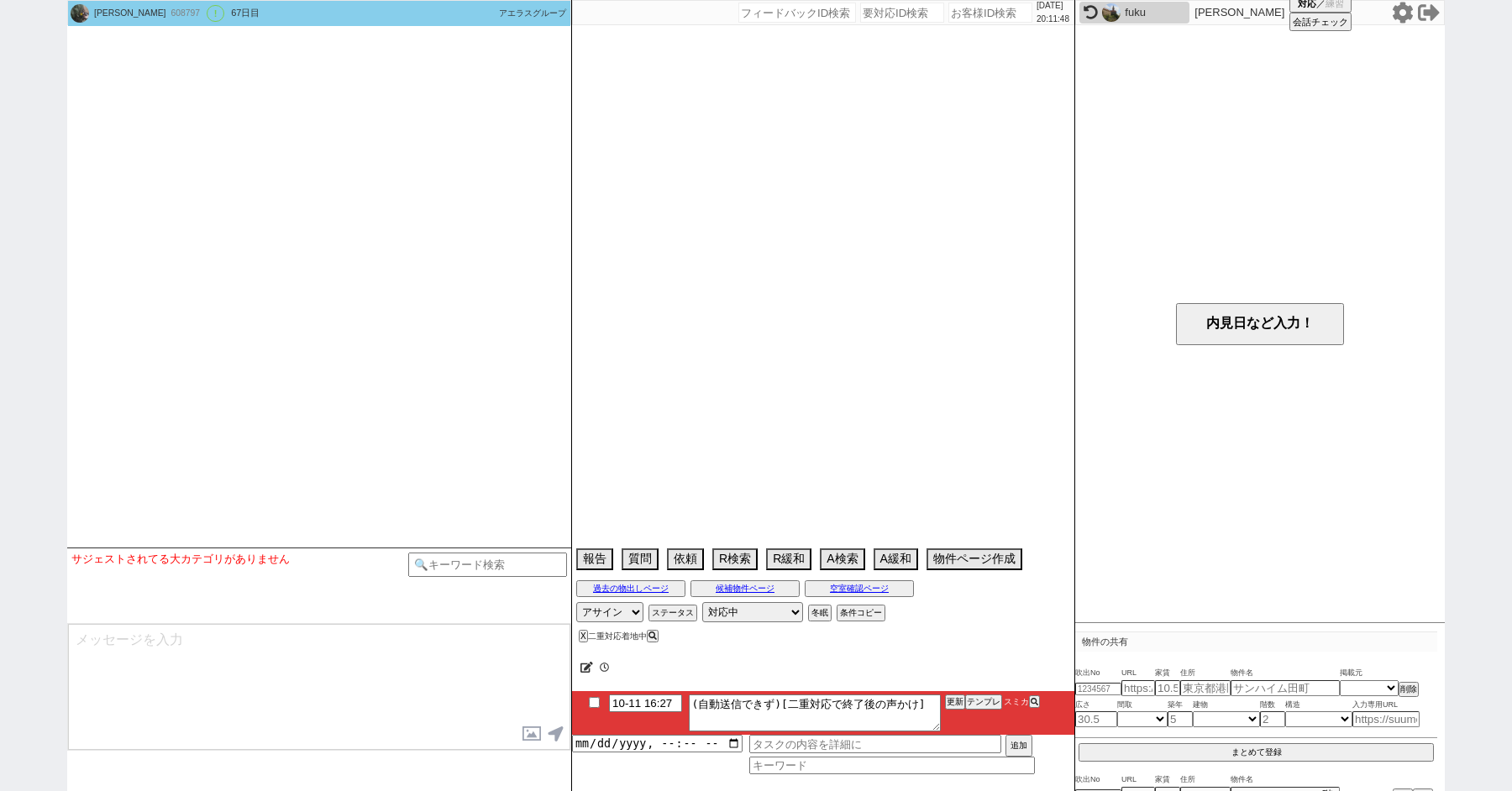
scroll to position [3398, 0]
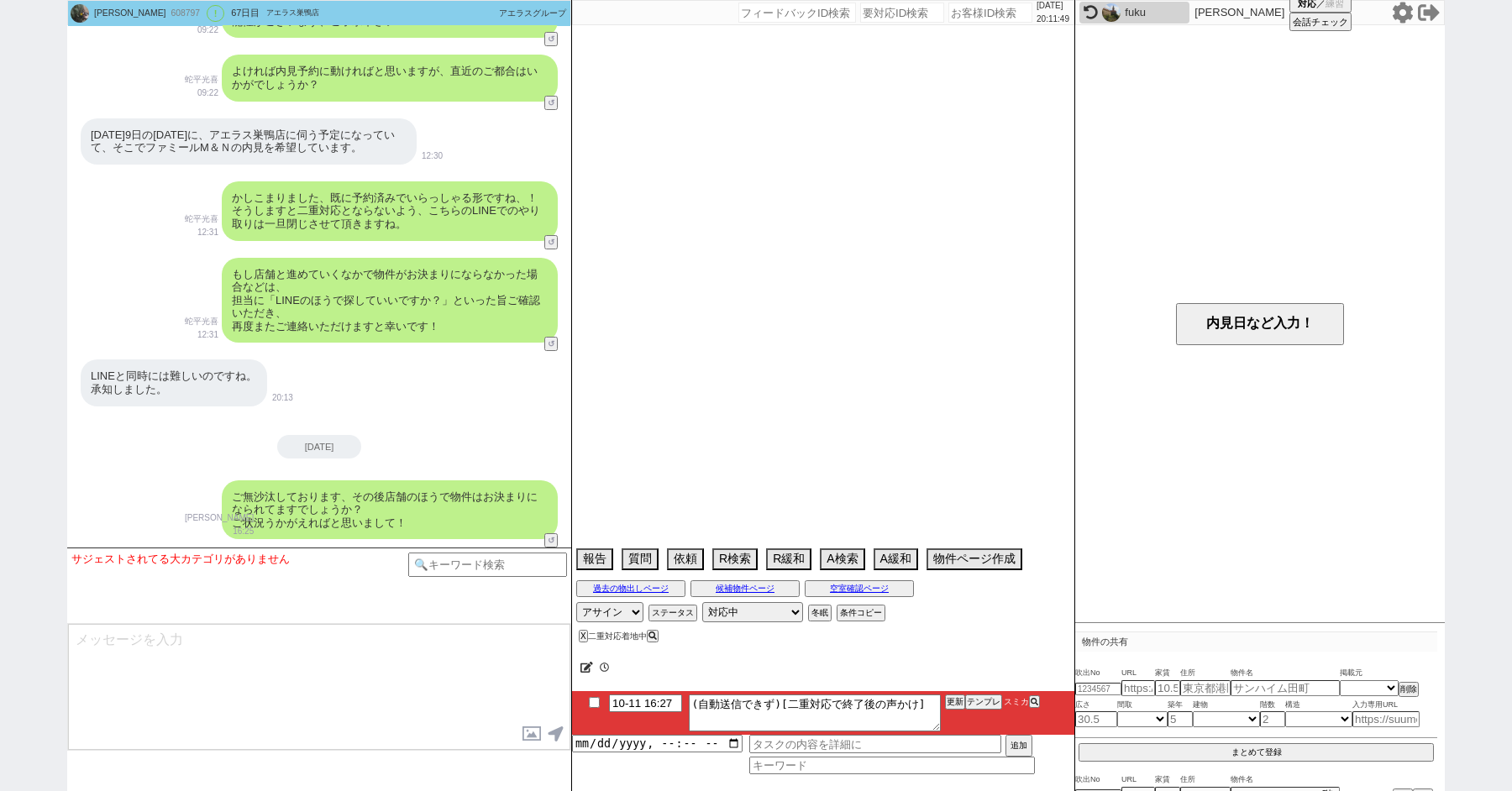
type textarea "ファミールM＆N、他社で8/2内見希望していた"
select select "15"
select select "0"
select select "75"
select select "14"
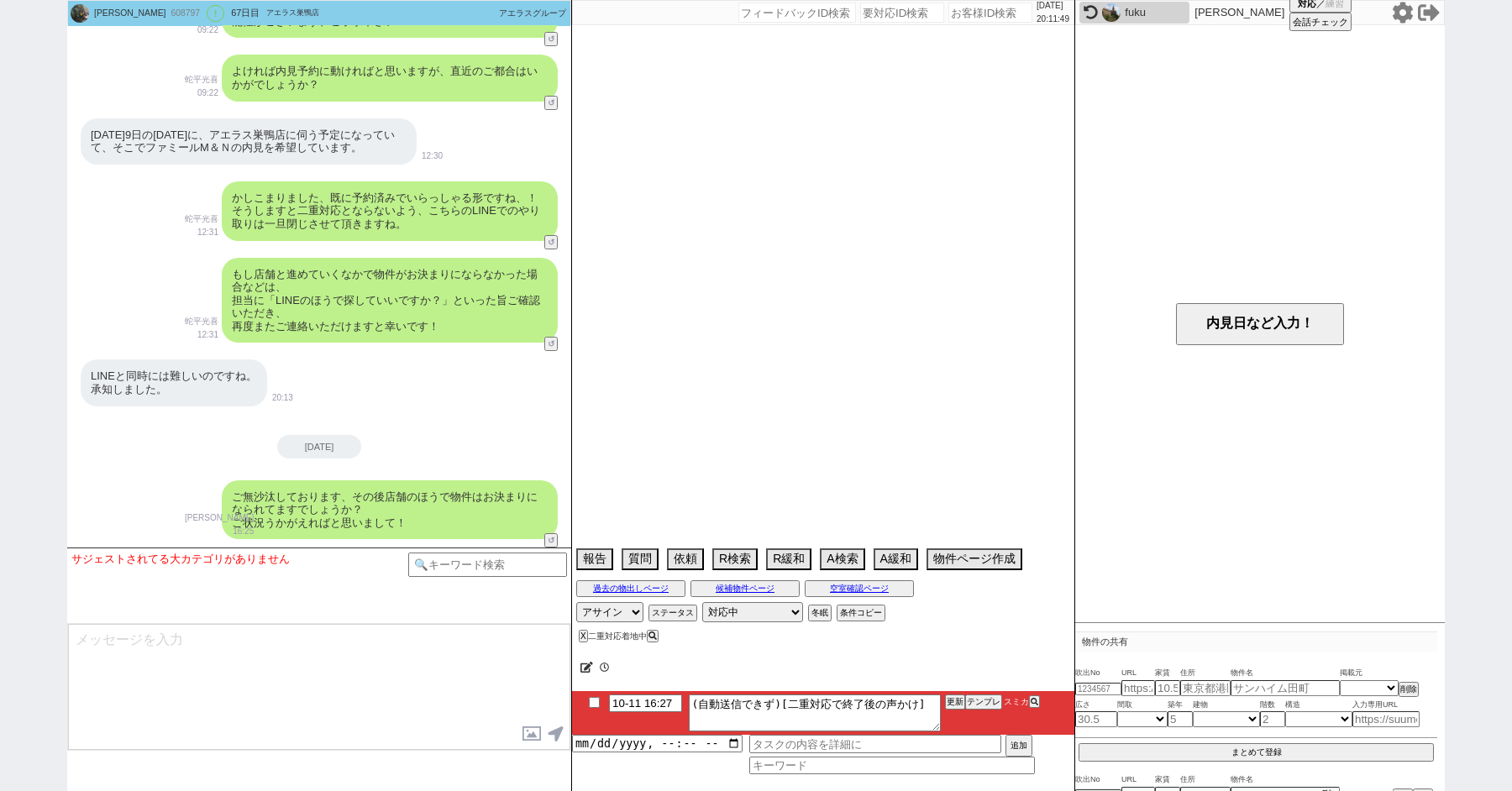
select select "60"
select select "62"
select select "23"
select select "734"
select select "64"
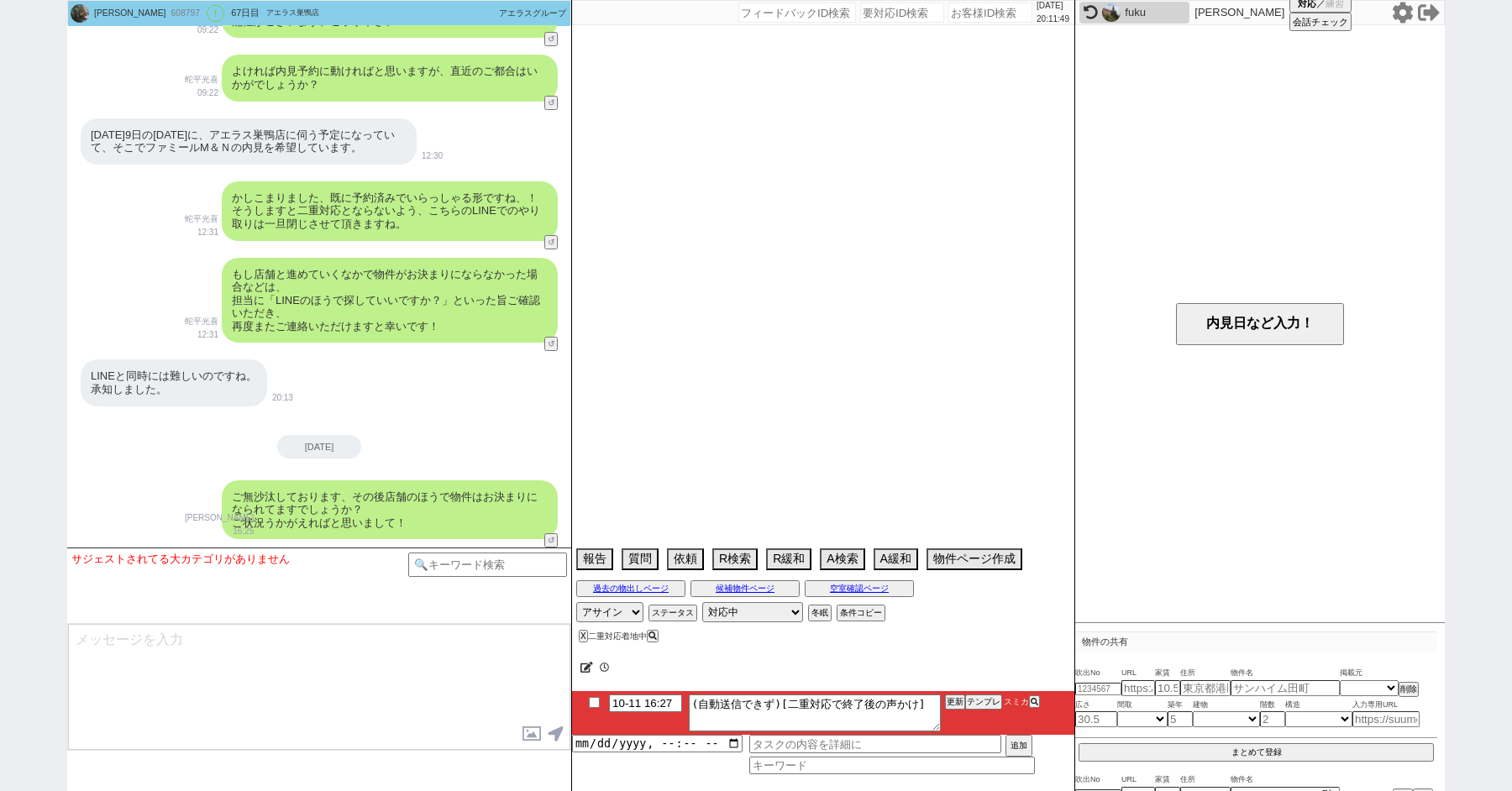
select select "1556"
select select "70"
select select "1682"
select select "59"
select select "69"
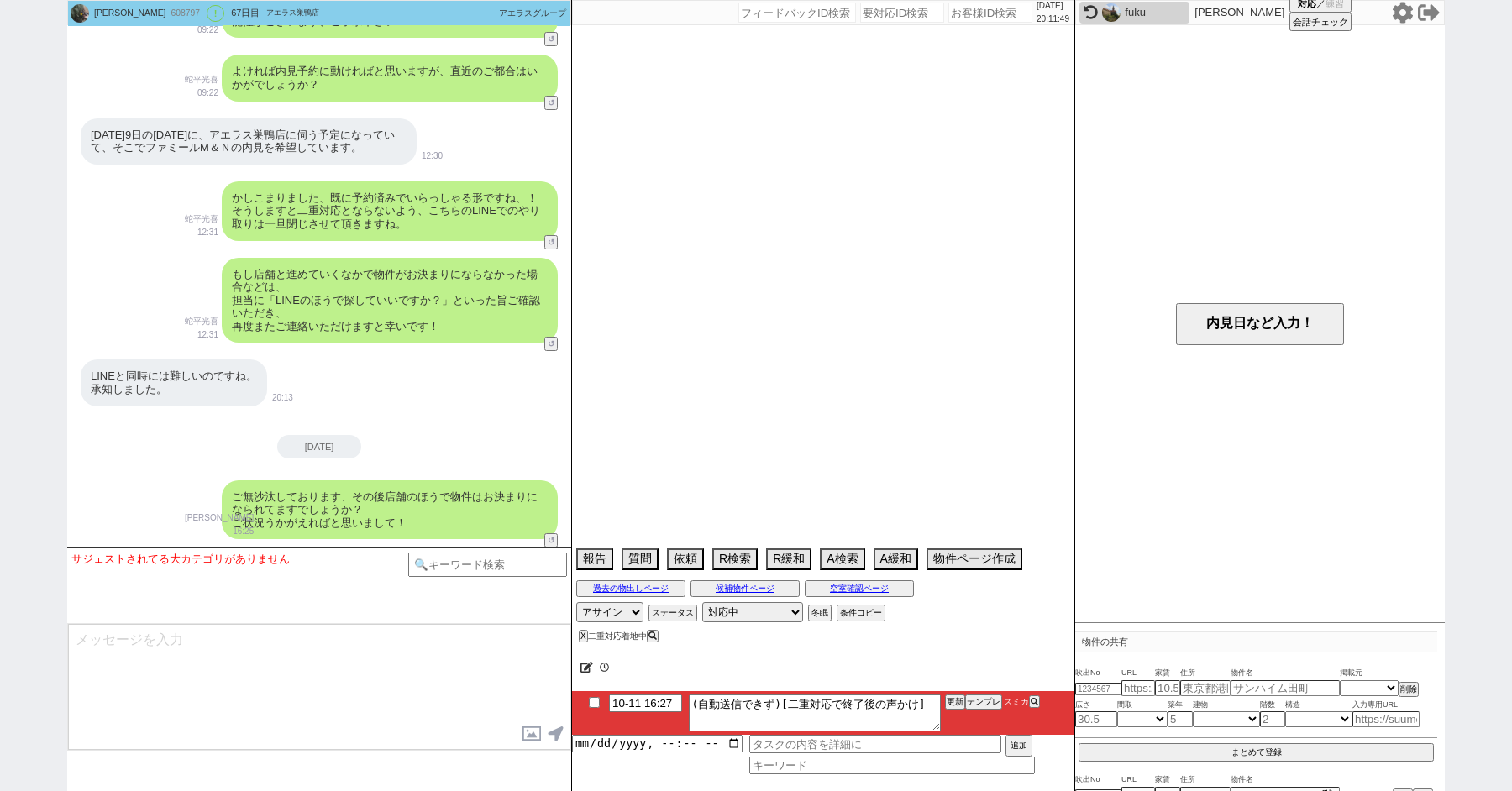
select select "65"
select select "1583"
select select "63"
select select "1533"
select select "66"
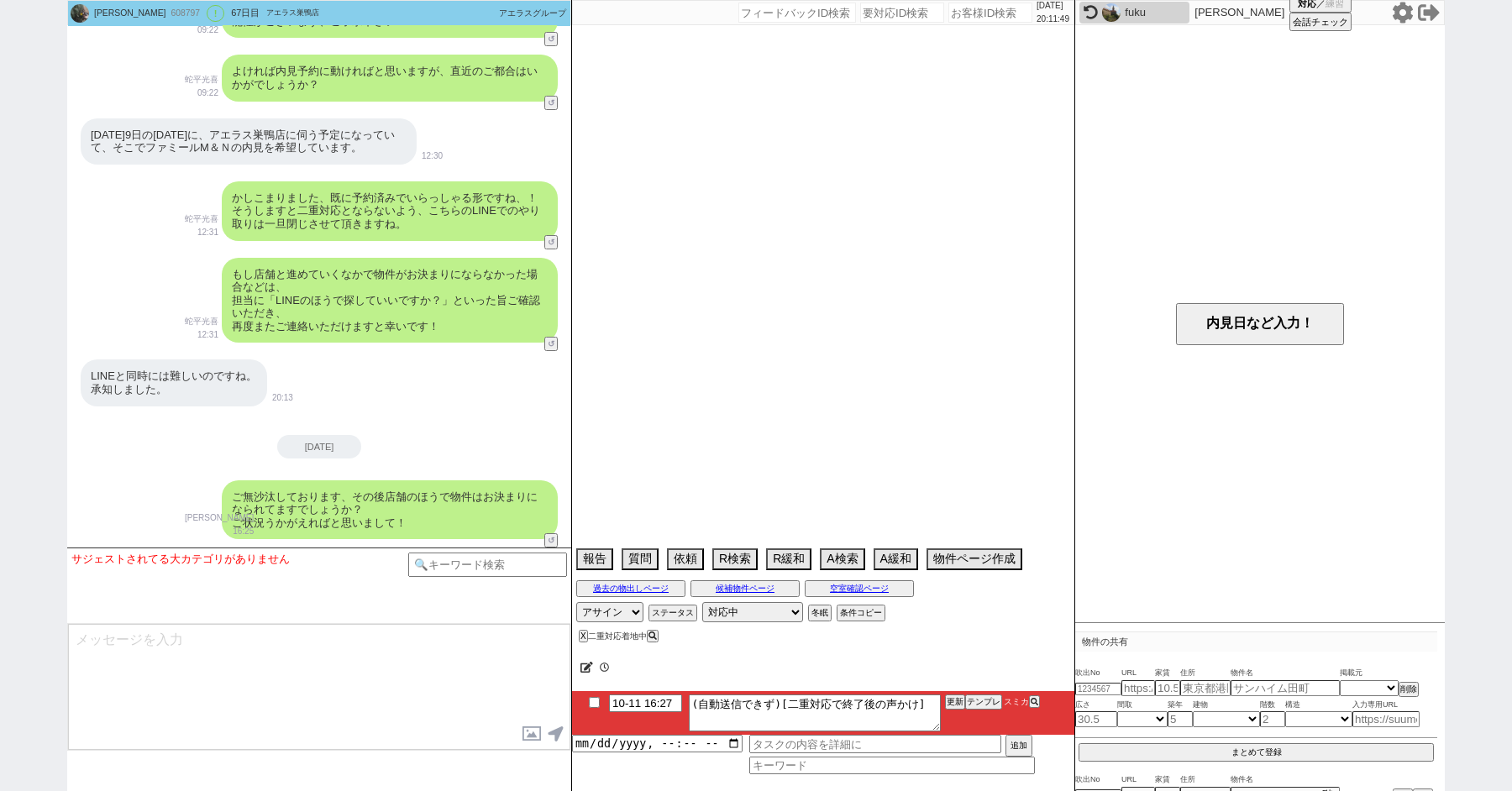
select select "67"
select select "822"
select select "71"
select select "50"
select select "56"
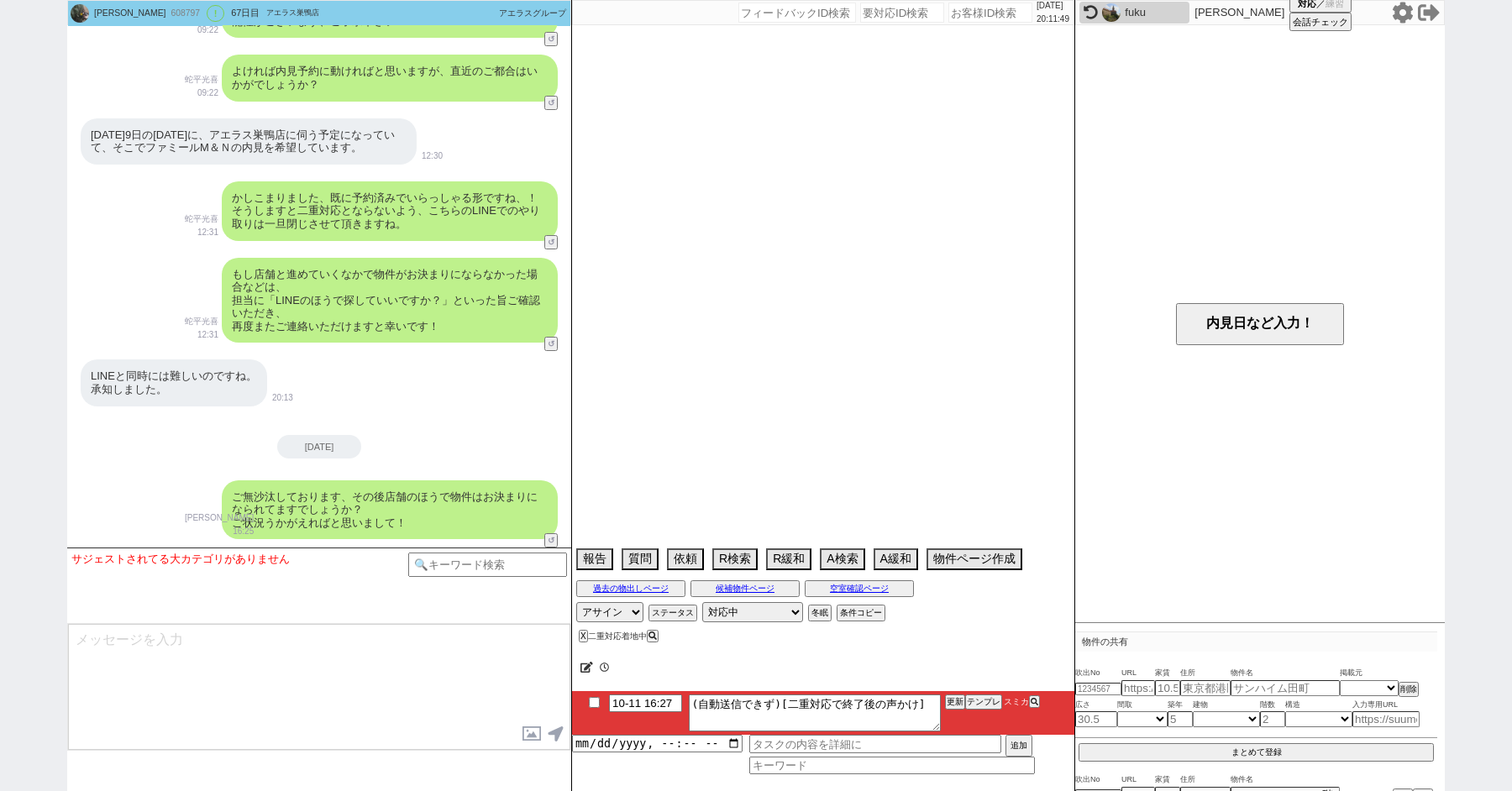
select select "7"
select select "25"
select select "3116"
select select "68"
select select "1643"
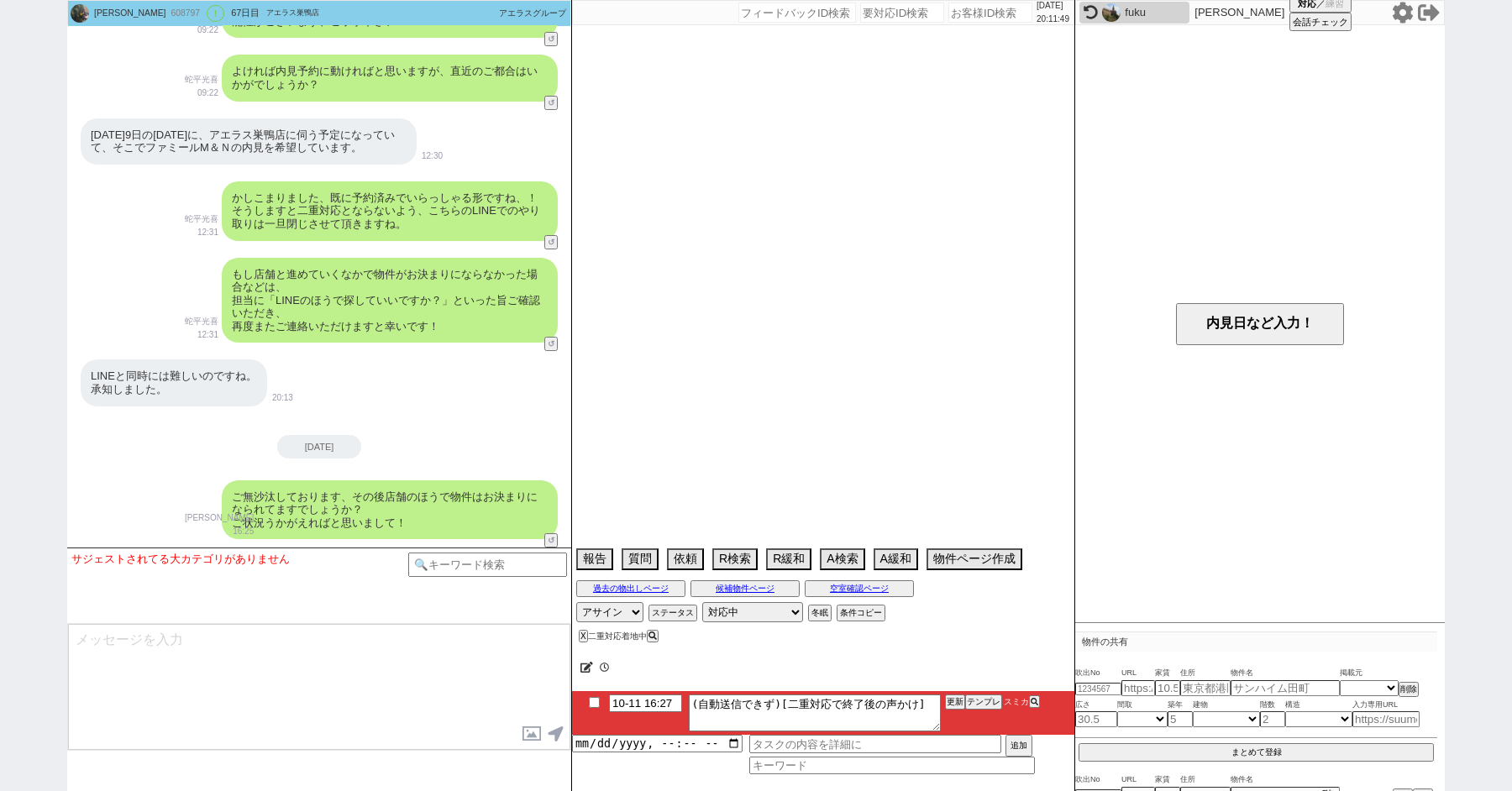
select select "12"
select select "74"
select select "47"
select select "61"
select select "11"
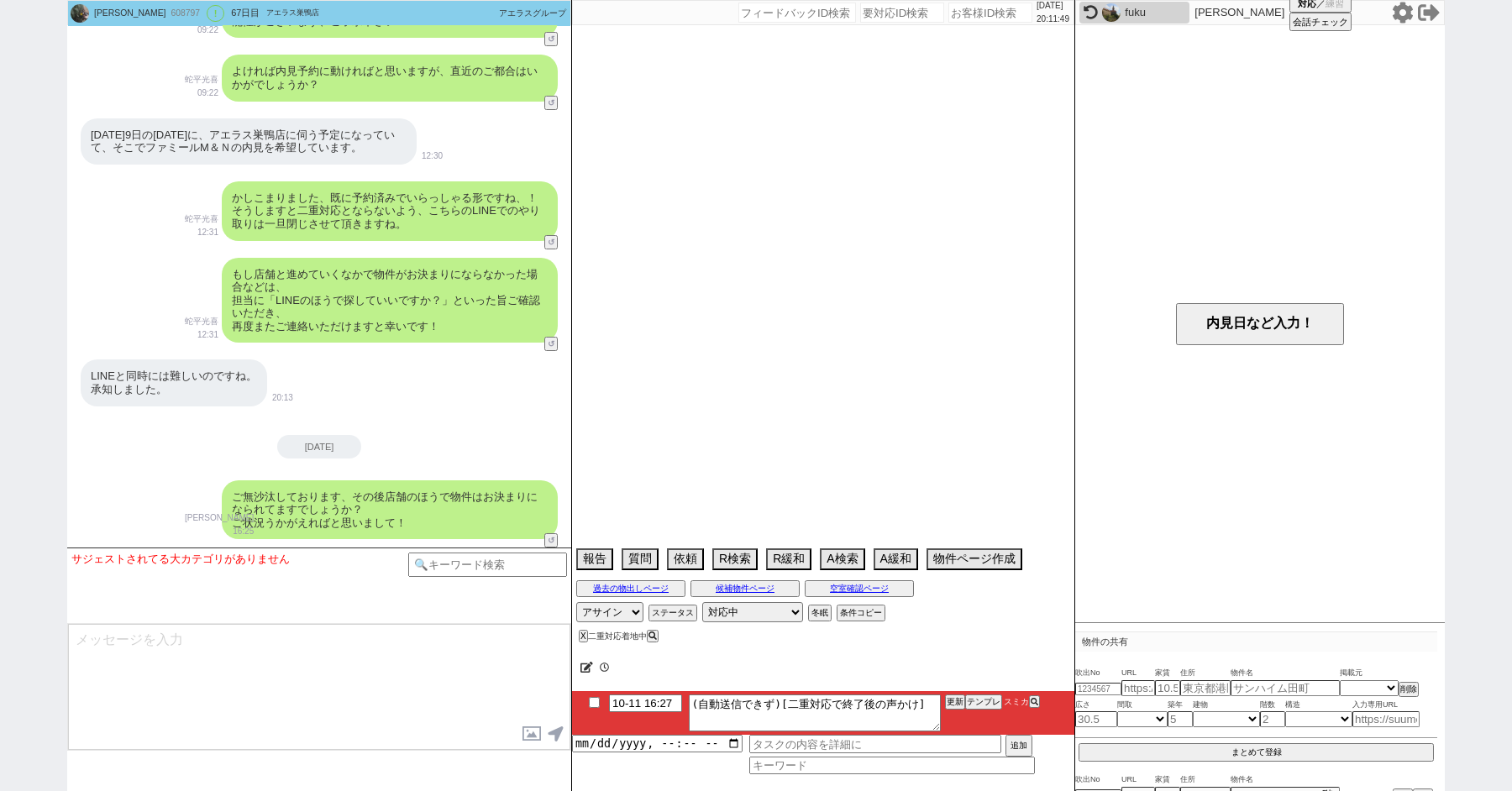
select select "53"
select select "57"
select select "38"
select select "29"
select select "72"
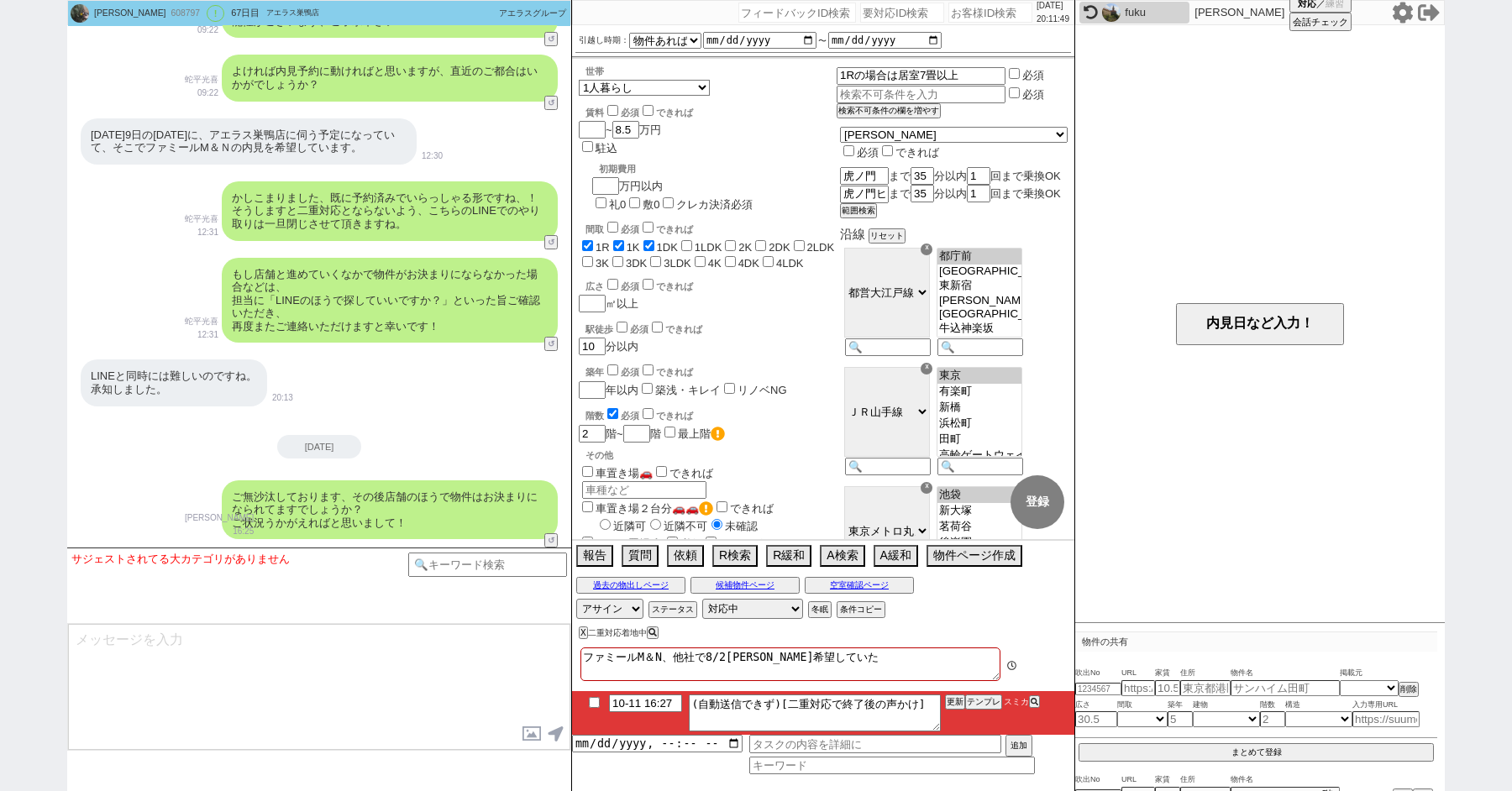
scroll to position [58, 0]
click at [744, 610] on select "対応中 引き継ぎ完了 ブロック 長期間返信なし 紹介不可 別の所で決まった 客の都合で引越しが無くなった 接客開始後に冬眠" at bounding box center [752, 609] width 101 height 20
select select "600"
click at [702, 599] on select "対応中 引き継ぎ完了 ブロック 長期間返信なし 紹介不可 別の所で決まった 客の都合で引越しが無くなった 接客開始後に冬眠" at bounding box center [752, 609] width 101 height 20
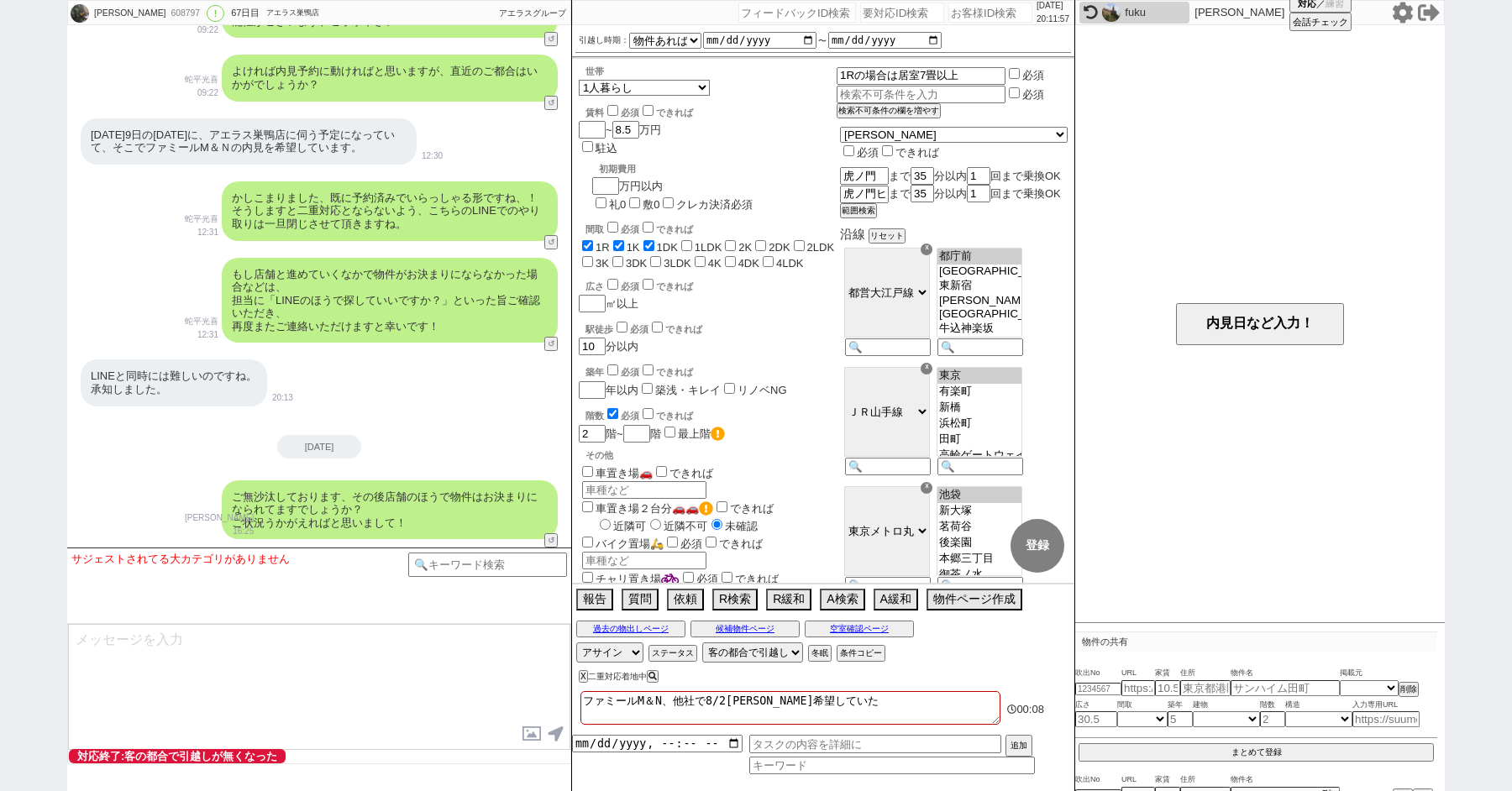
paste input "608867"
type input "608867"
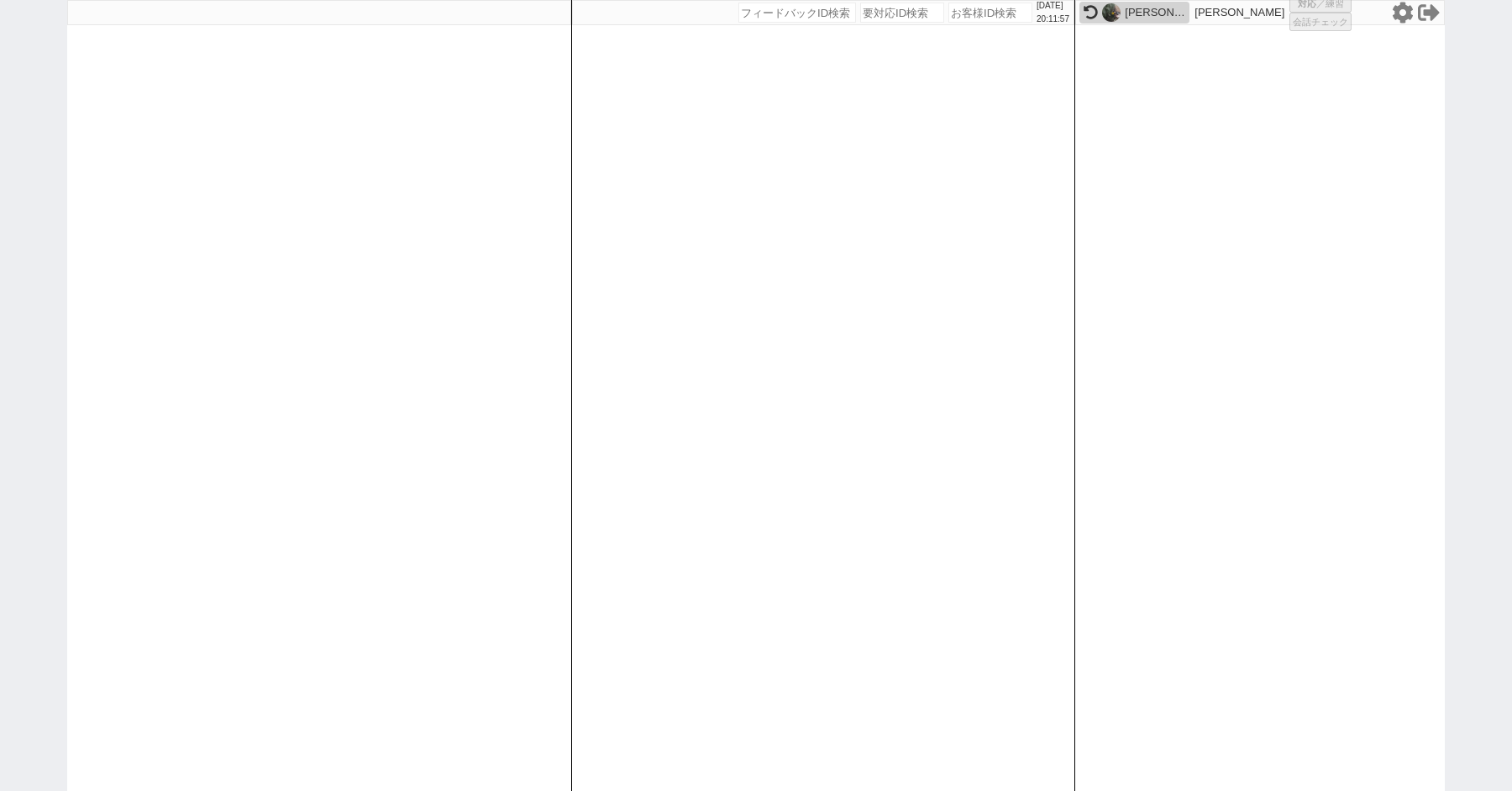
select select
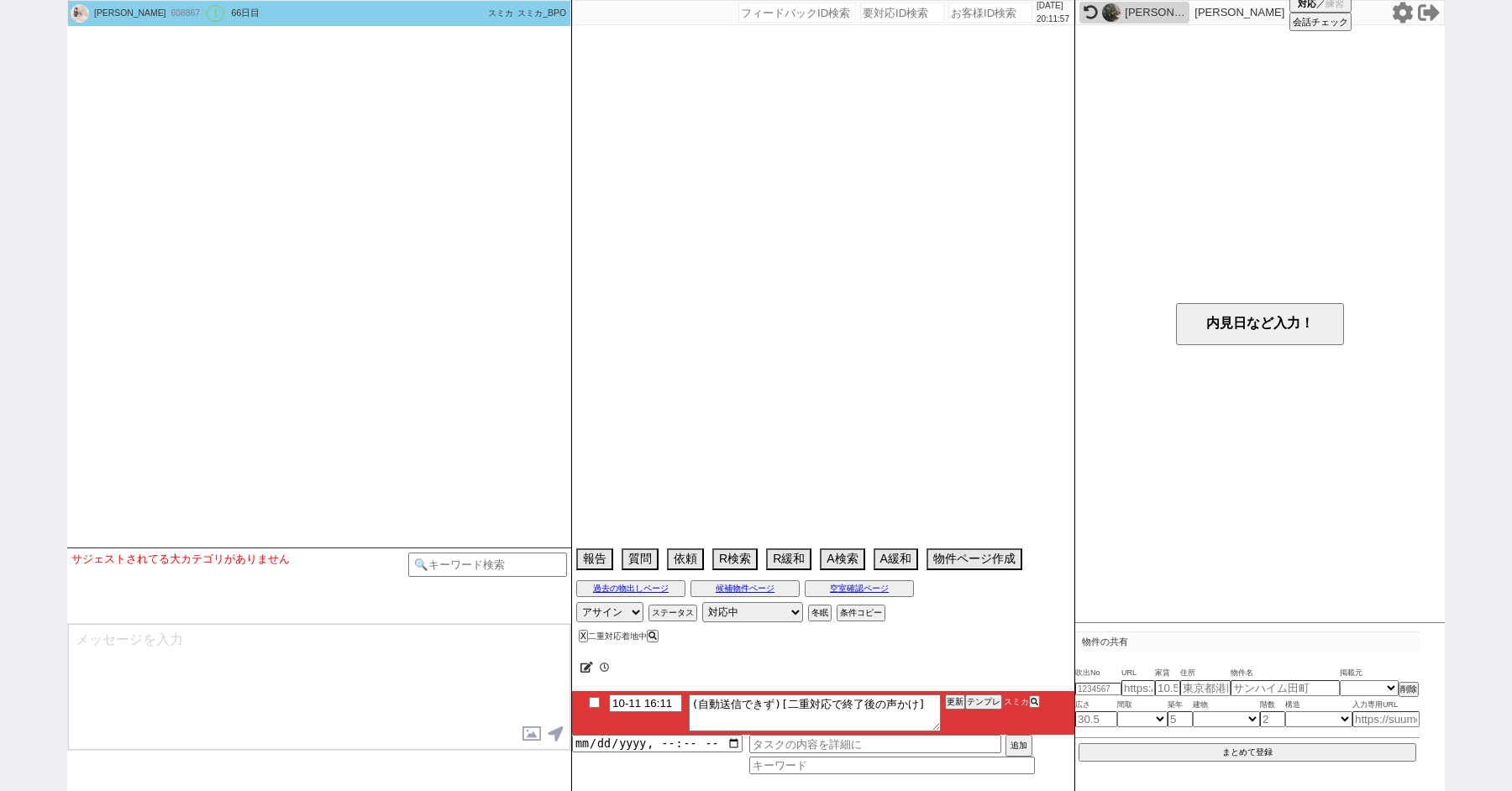
select select "13"
select select "6"
select select "12"
select select "135"
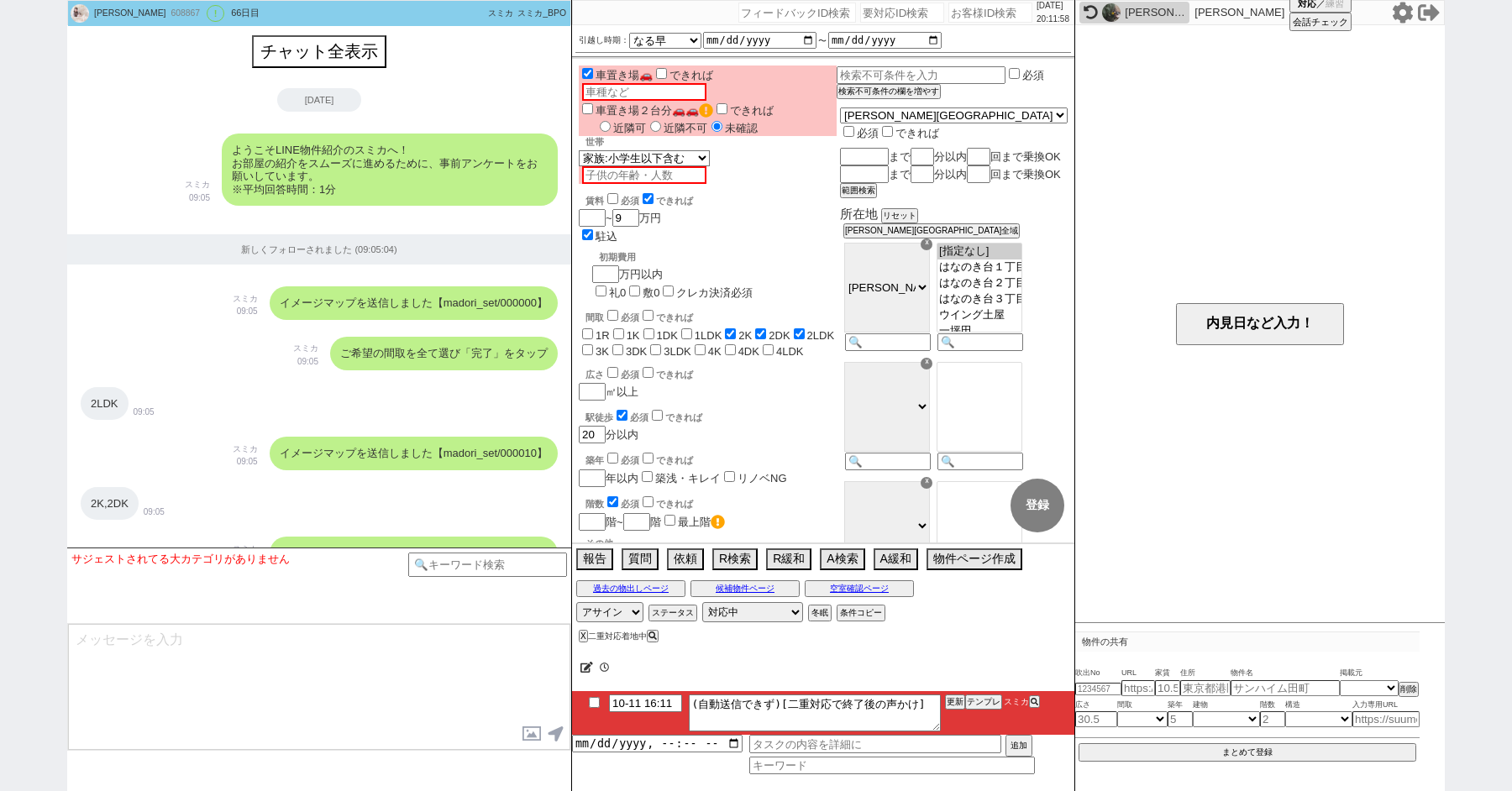
scroll to position [3298, 0]
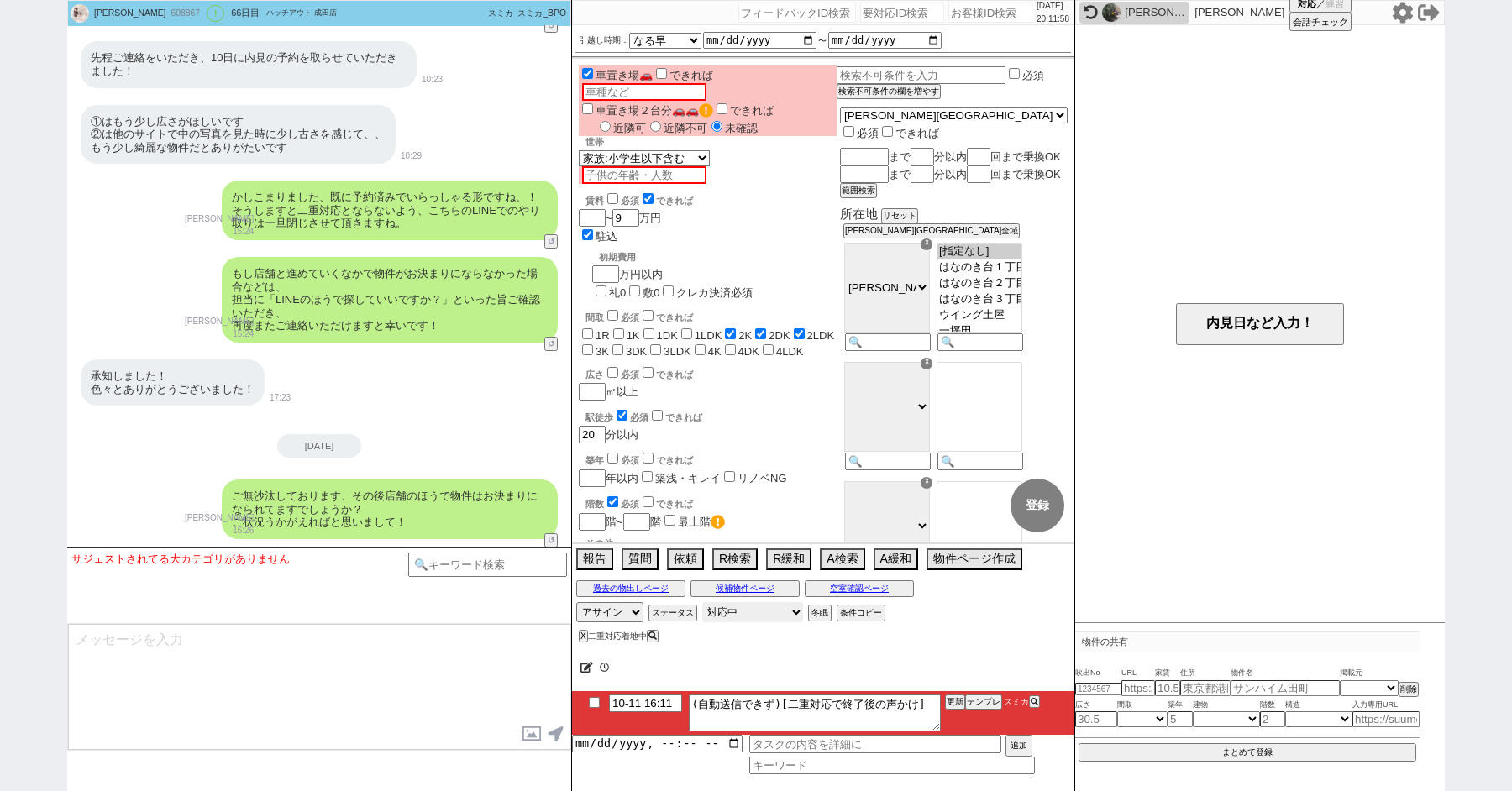
click at [761, 604] on select "対応中 引き継ぎ完了 ブロック 長期間返信なし 紹介不可 別の所で決まった 客の都合で引越しが無くなった 接客開始後に冬眠" at bounding box center [752, 613] width 101 height 20
select select "600"
click at [702, 603] on select "対応中 引き継ぎ完了 ブロック 長期間返信なし 紹介不可 別の所で決まった 客の都合で引越しが無くなった 接客開始後に冬眠" at bounding box center [752, 613] width 101 height 20
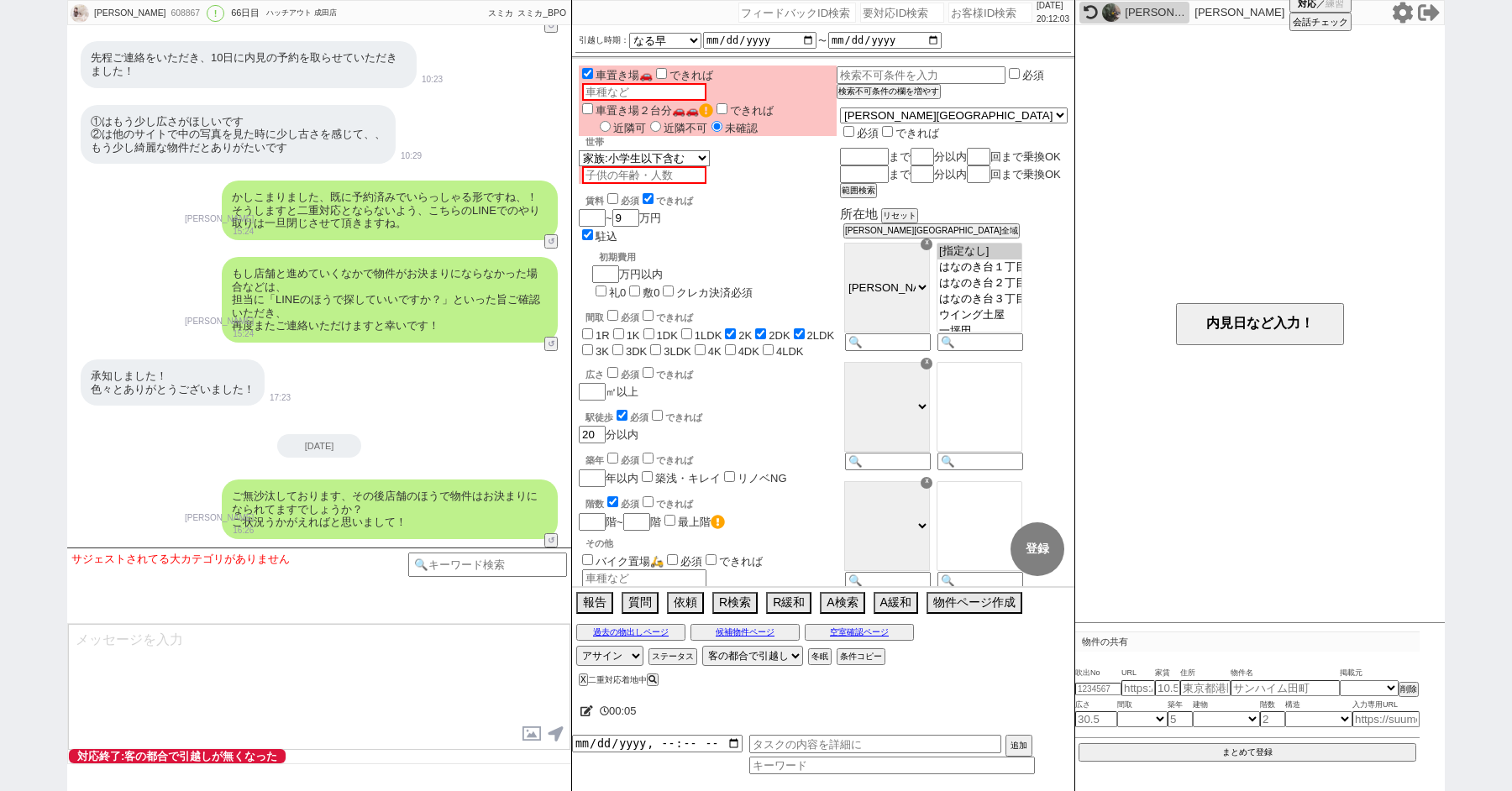
paste input "608887"
type input "608887"
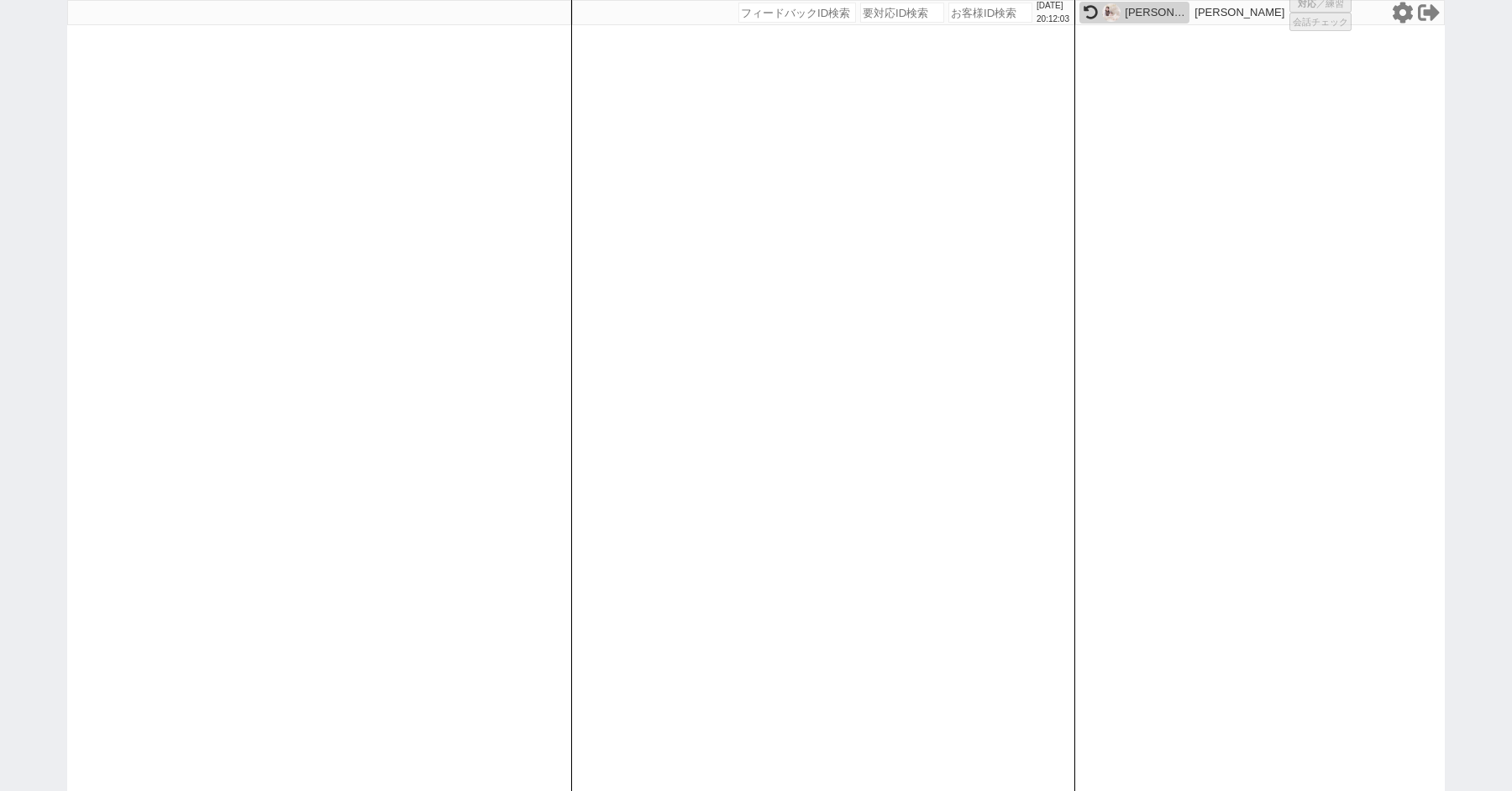
select select
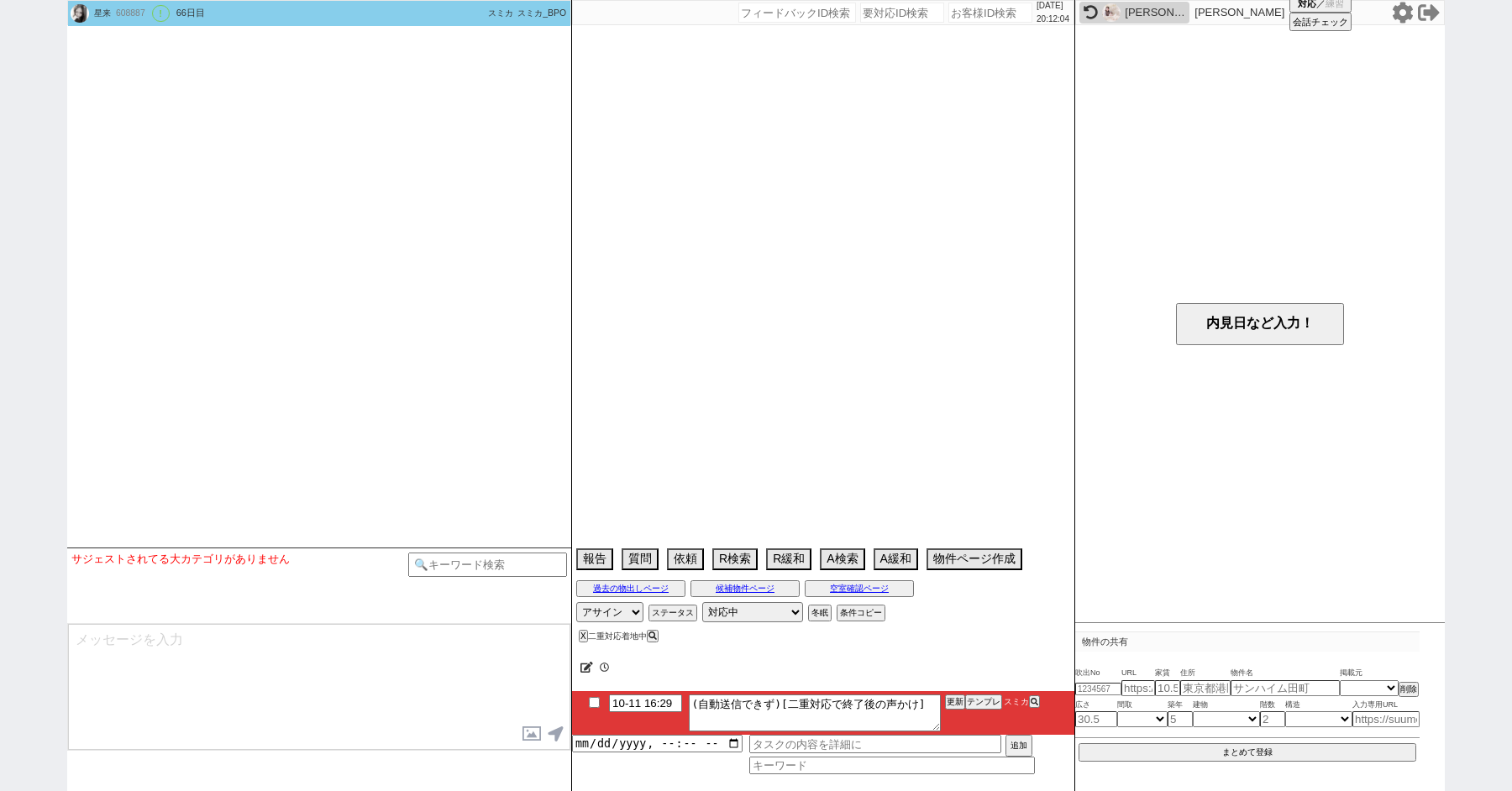
select select "2025"
select select "8"
select select "35"
select select "6"
select select "14"
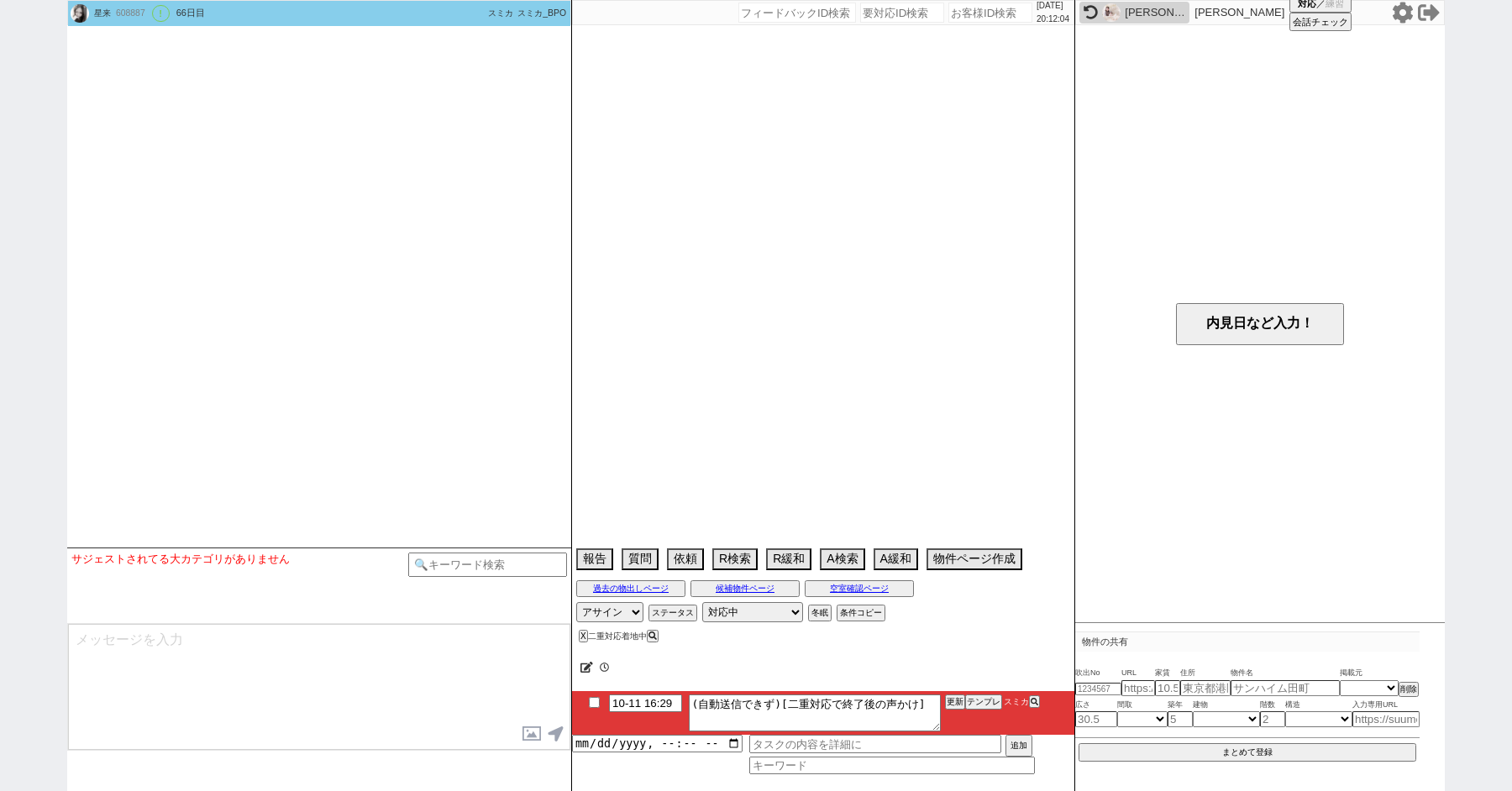
select select "96"
select select "108"
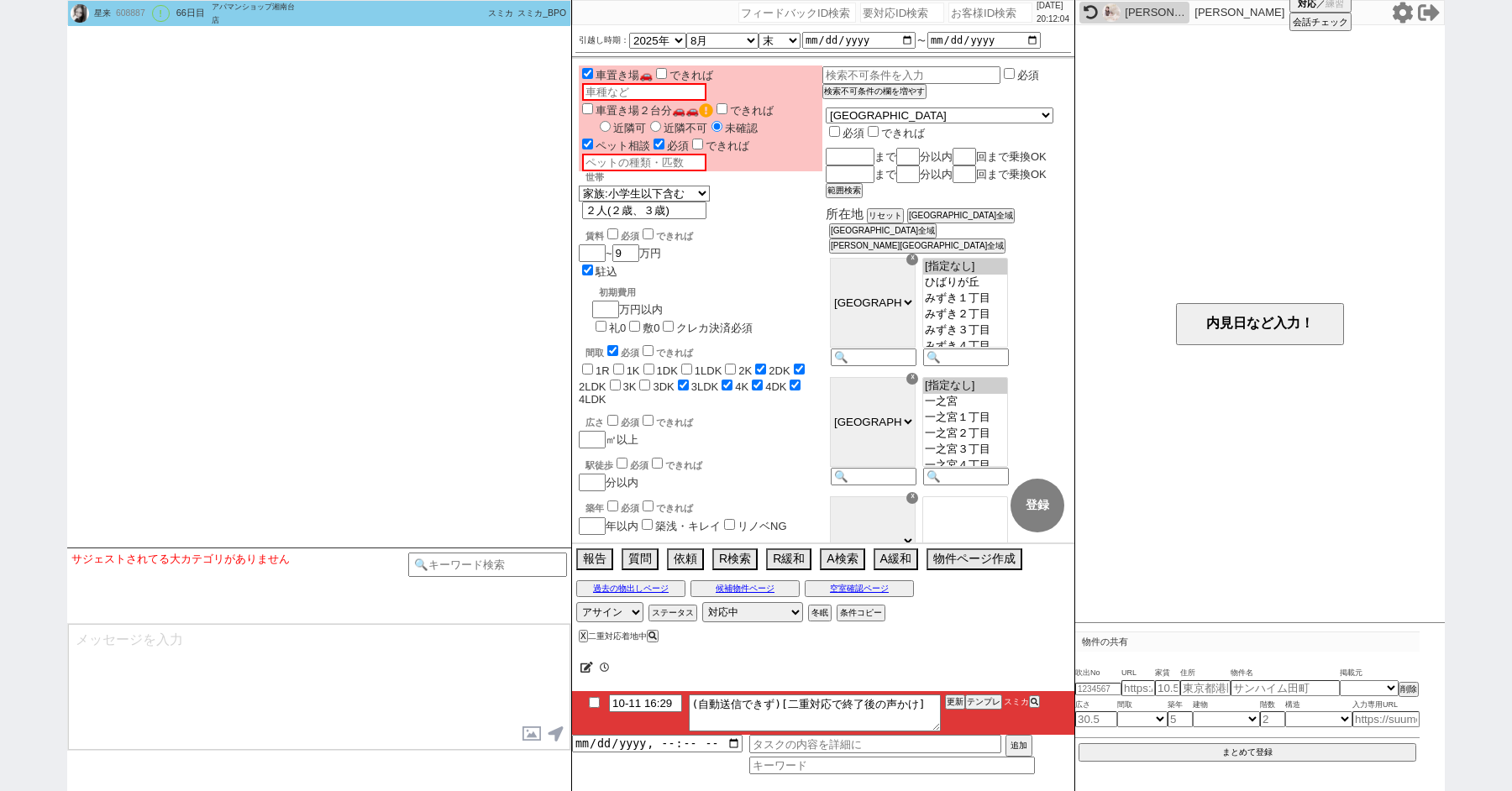
scroll to position [4092, 0]
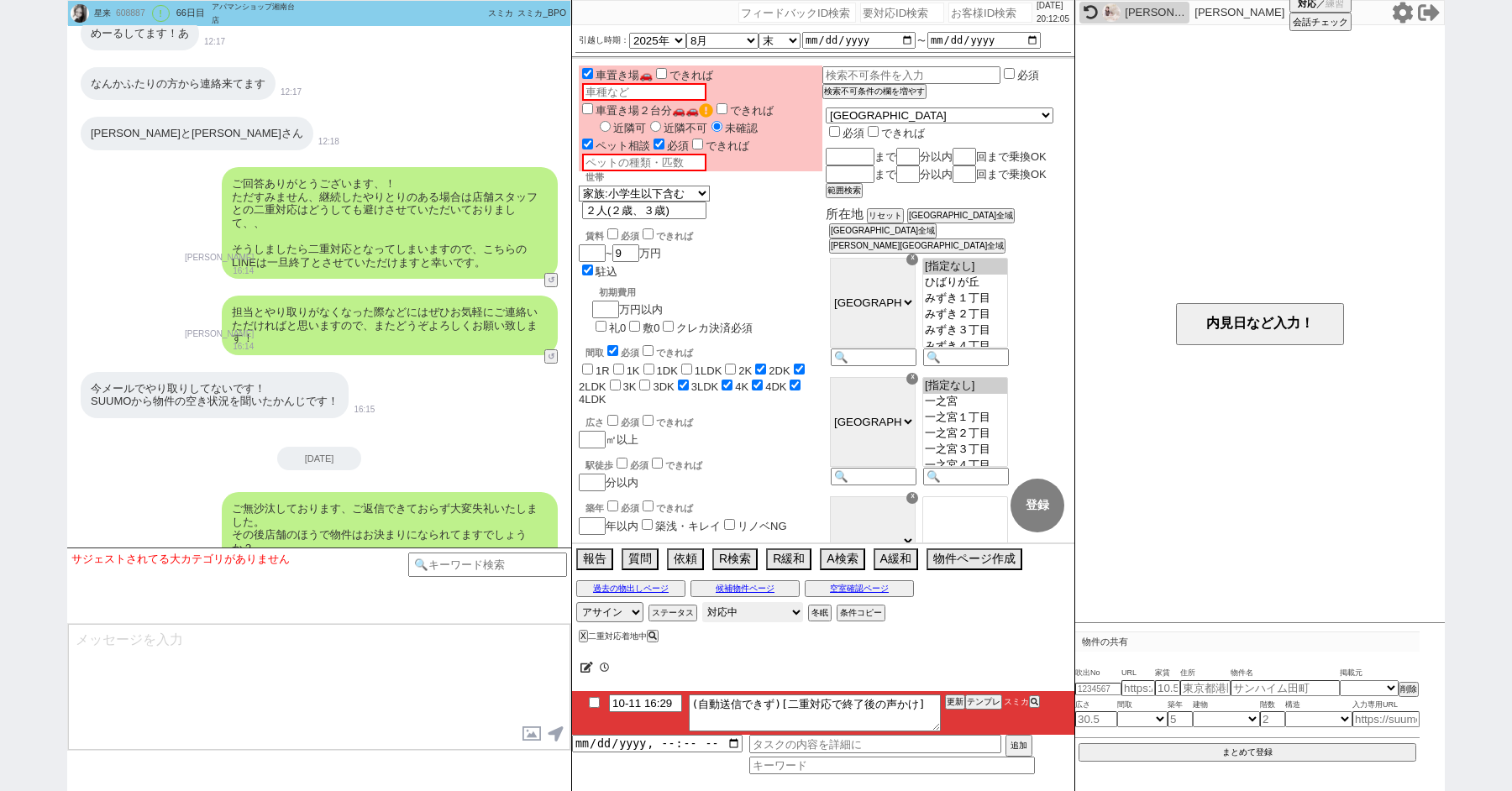
click at [730, 615] on select "対応中 引き継ぎ完了 ブロック 長期間返信なし 紹介不可 別の所で決まった 客の都合で引越しが無くなった 接客開始後に冬眠" at bounding box center [752, 613] width 101 height 20
select select "600"
click at [702, 603] on select "対応中 引き継ぎ完了 ブロック 長期間返信なし 紹介不可 別の所で決まった 客の都合で引越しが無くなった 接客開始後に冬眠" at bounding box center [752, 613] width 101 height 20
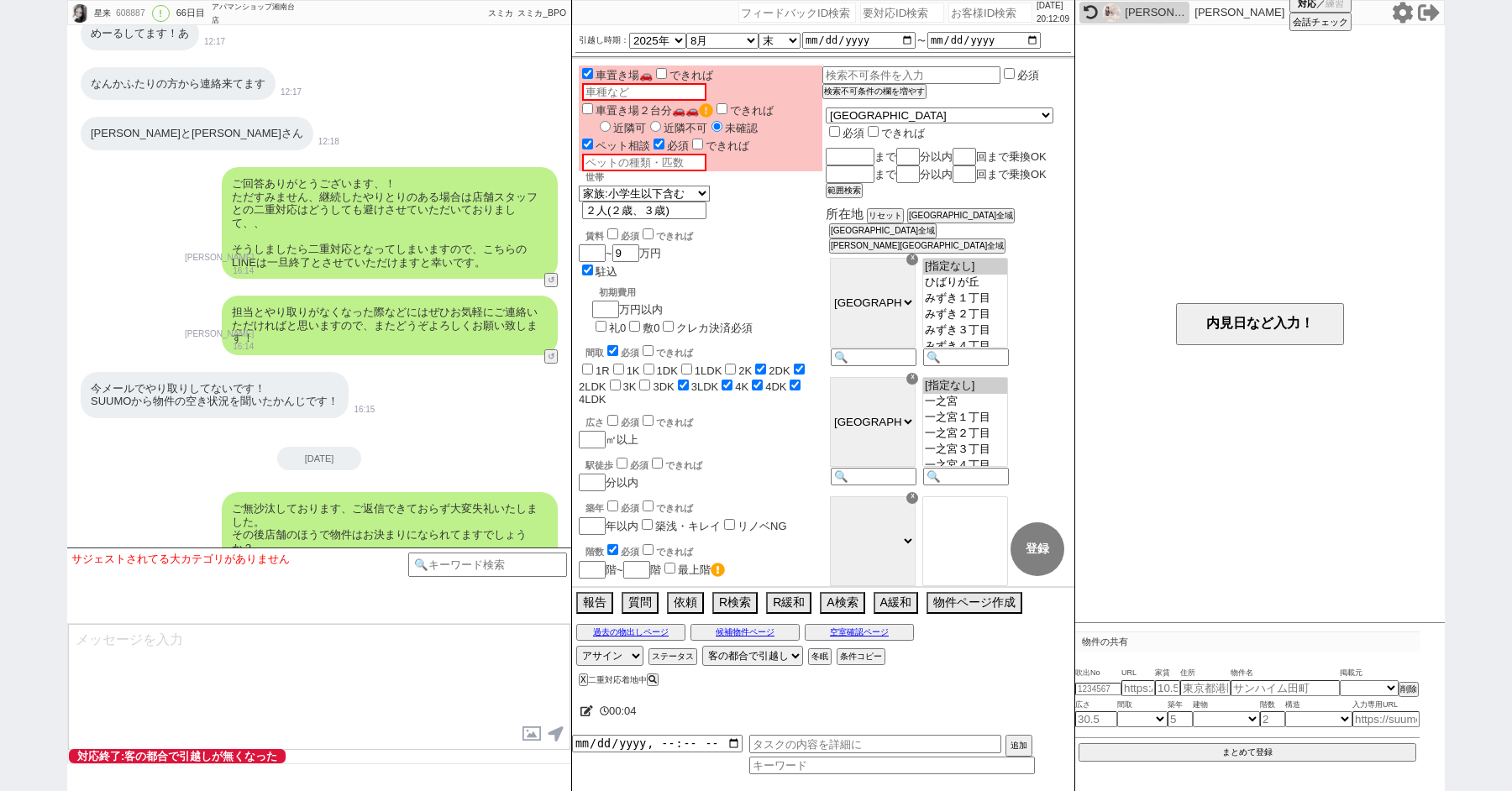
paste input "609050"
type input "609050"
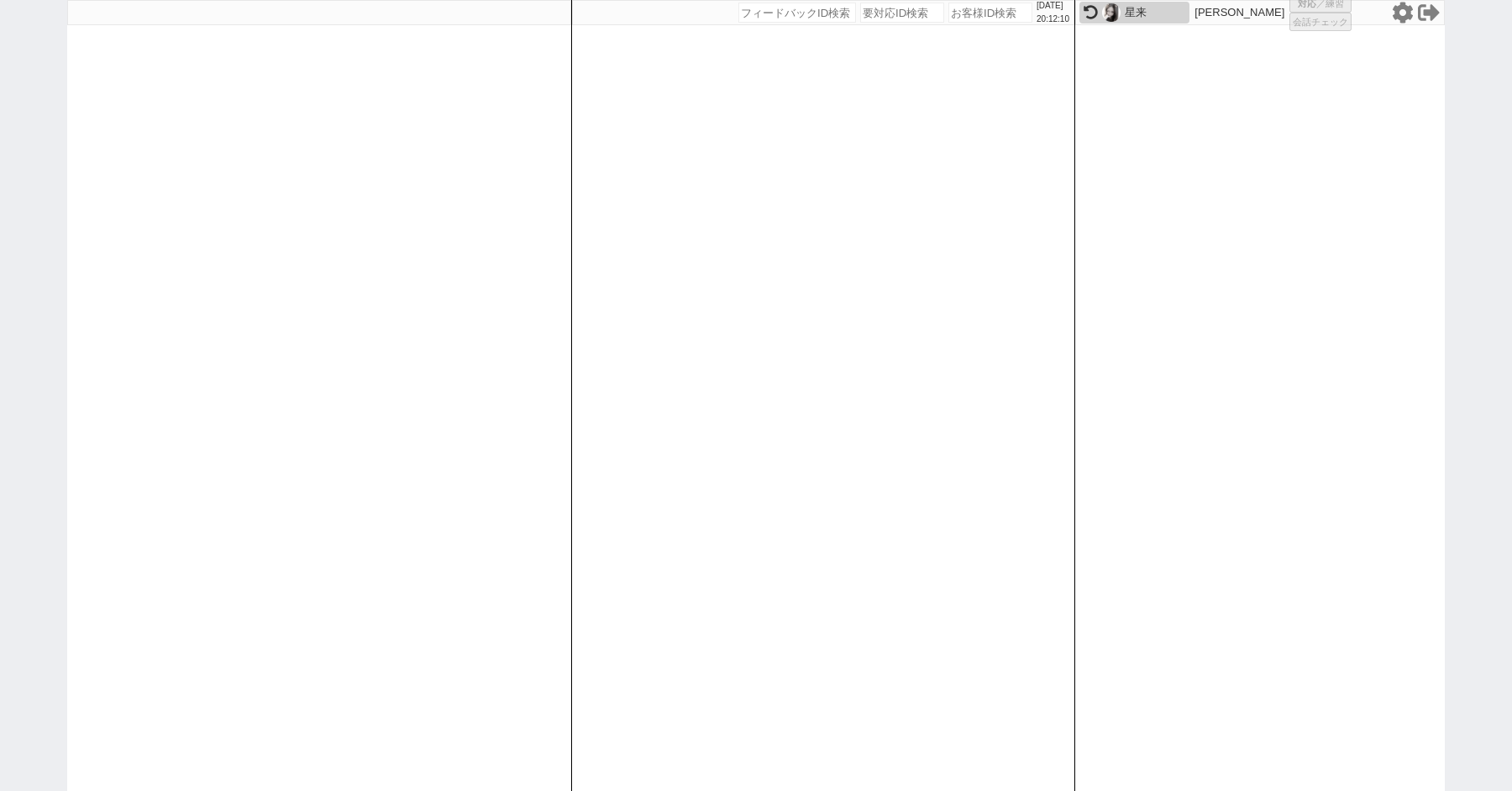
select select
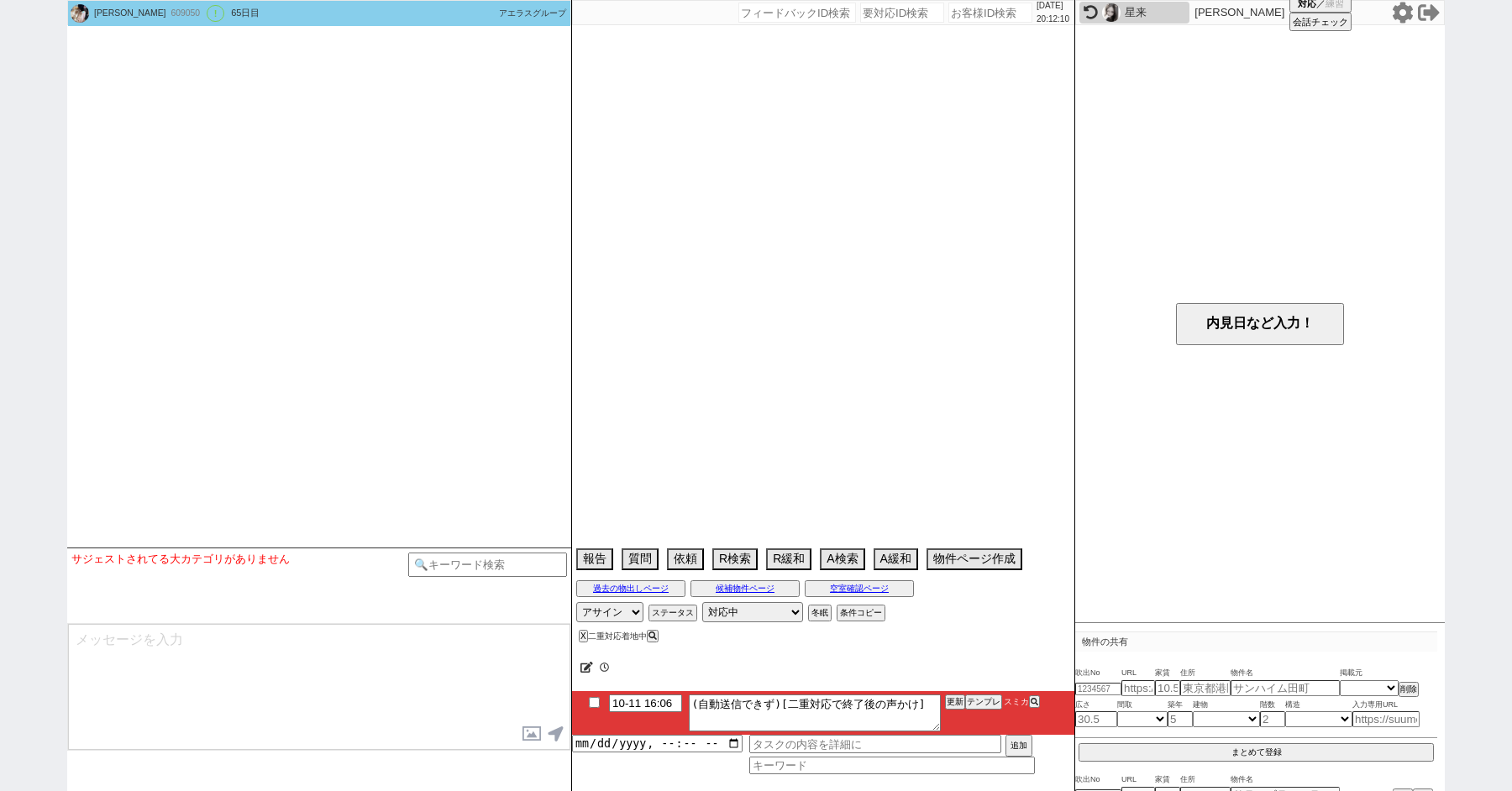
select select "2025"
select select "8"
select select "34"
select select "1"
select select "19"
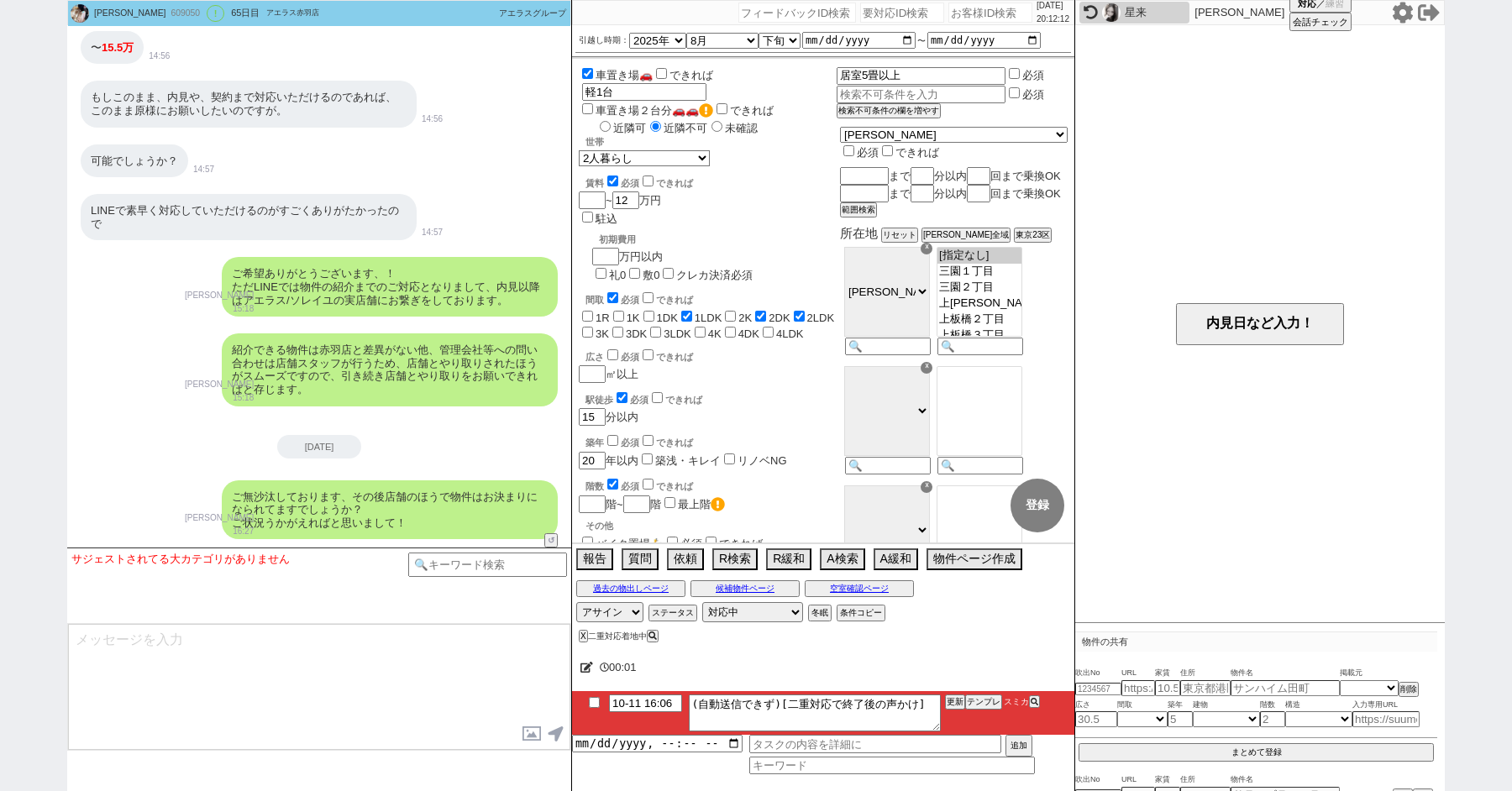
scroll to position [8882, 0]
click at [719, 604] on select "対応中 引き継ぎ完了 ブロック 長期間返信なし 紹介不可 別の所で決まった 客の都合で引越しが無くなった 接客開始後に冬眠" at bounding box center [752, 613] width 101 height 20
select select "600"
click at [702, 603] on select "対応中 引き継ぎ完了 ブロック 長期間返信なし 紹介不可 別の所で決まった 客の都合で引越しが無くなった 接客開始後に冬眠" at bounding box center [752, 613] width 101 height 20
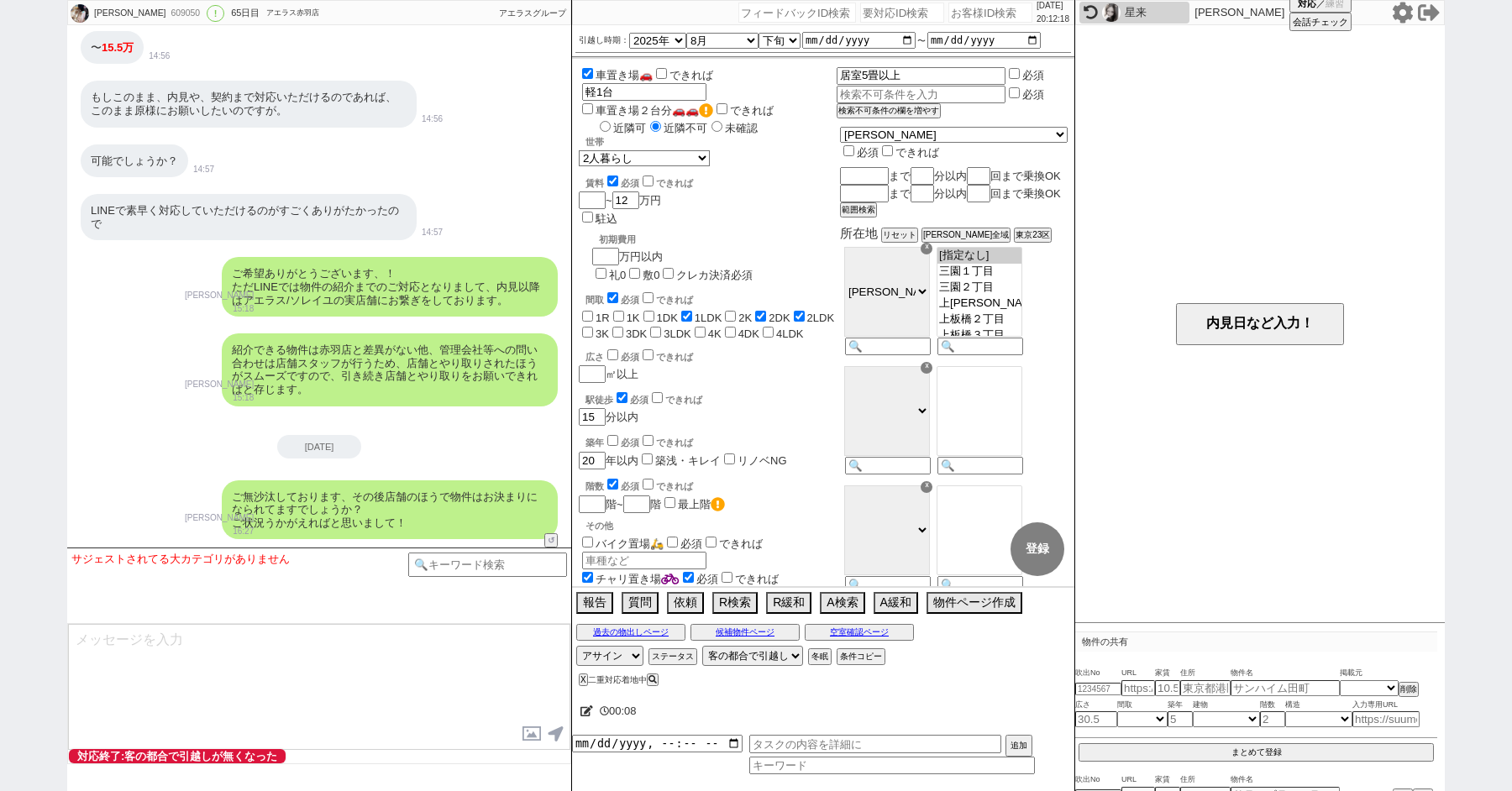
paste input "609050"
type input "609050"
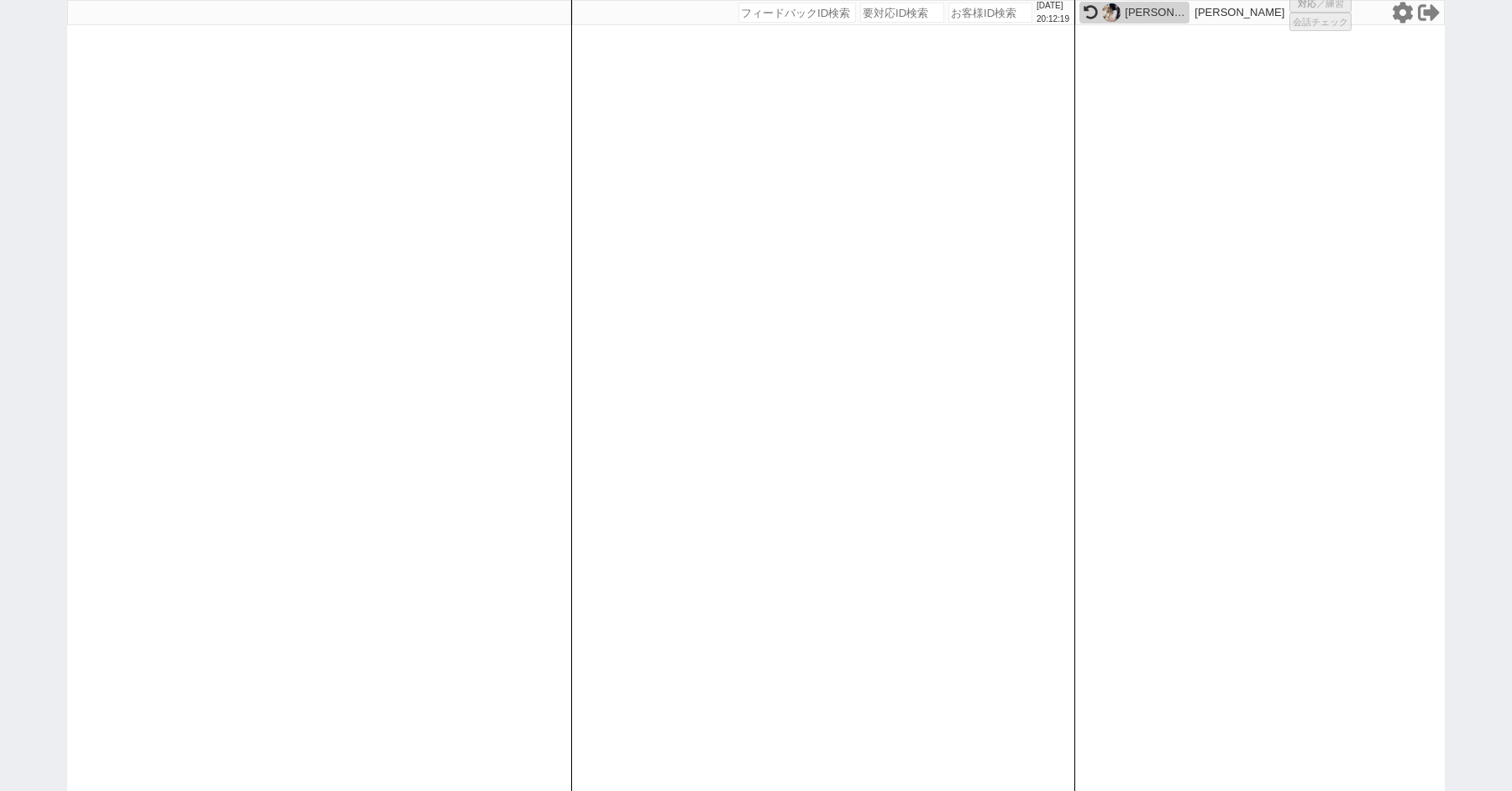
select select "600"
select select
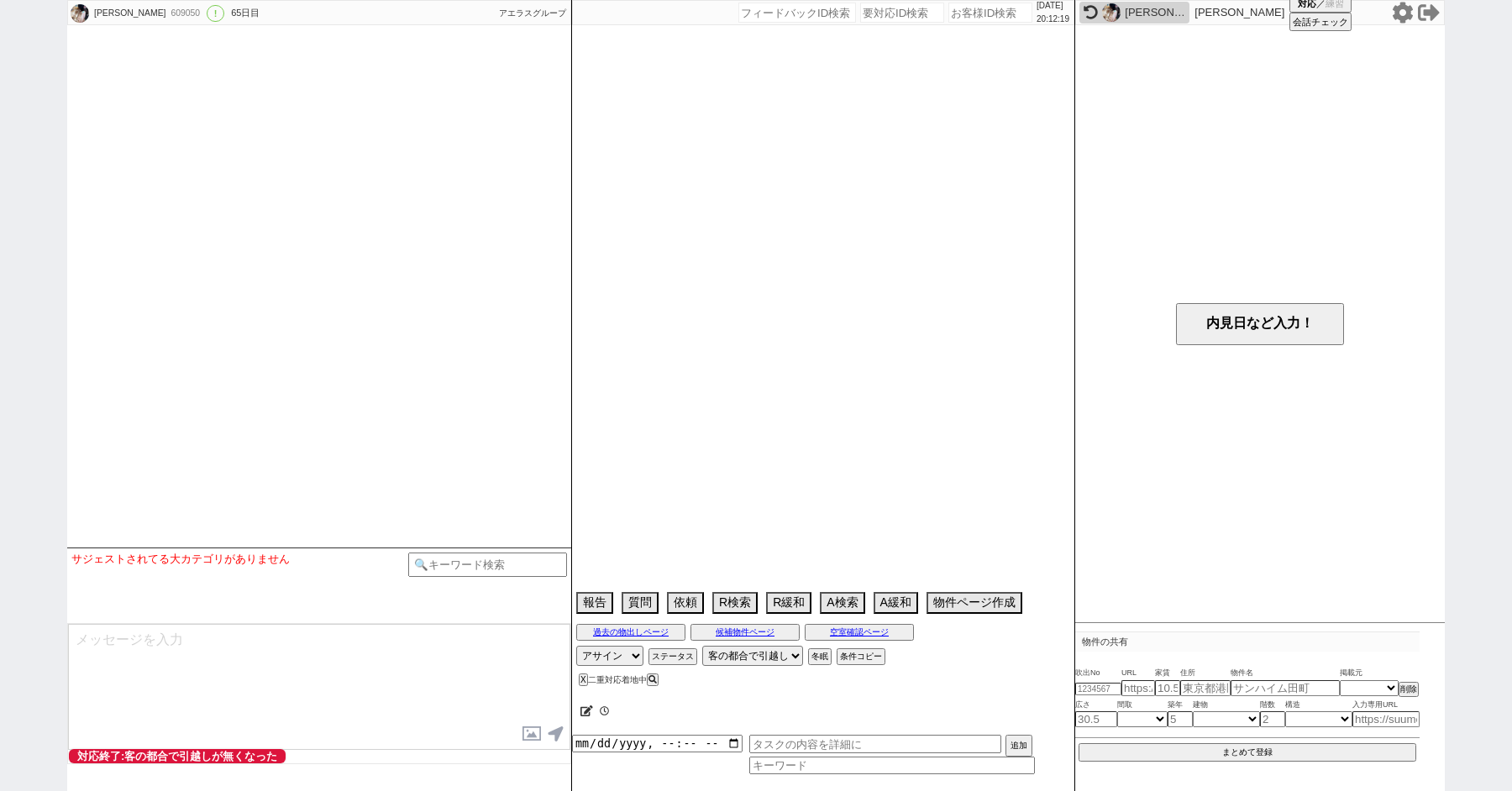
select select "2025"
select select "8"
select select "34"
select select "1"
select select "19"
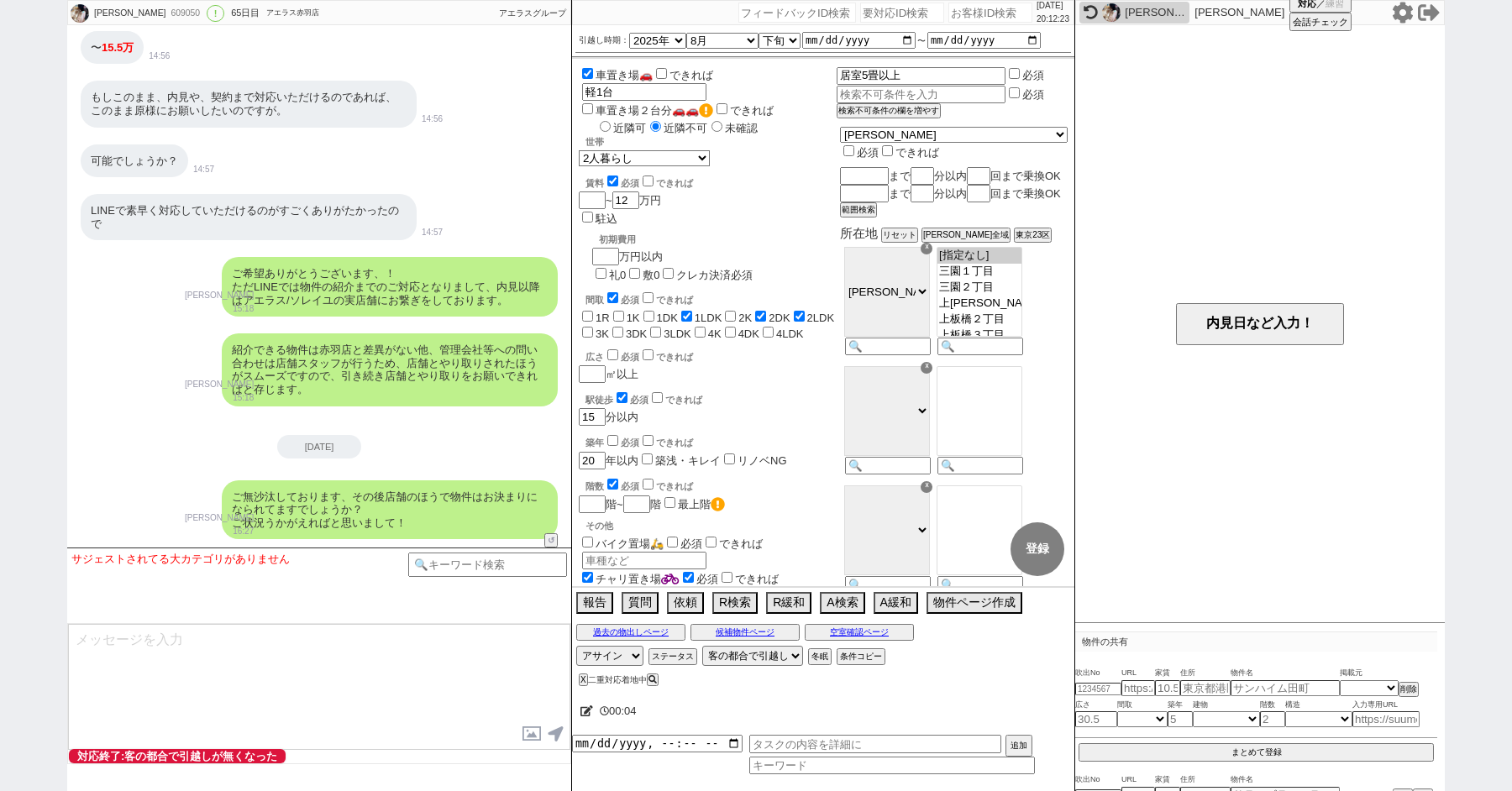
paste input "609053"
type input "609053"
select select
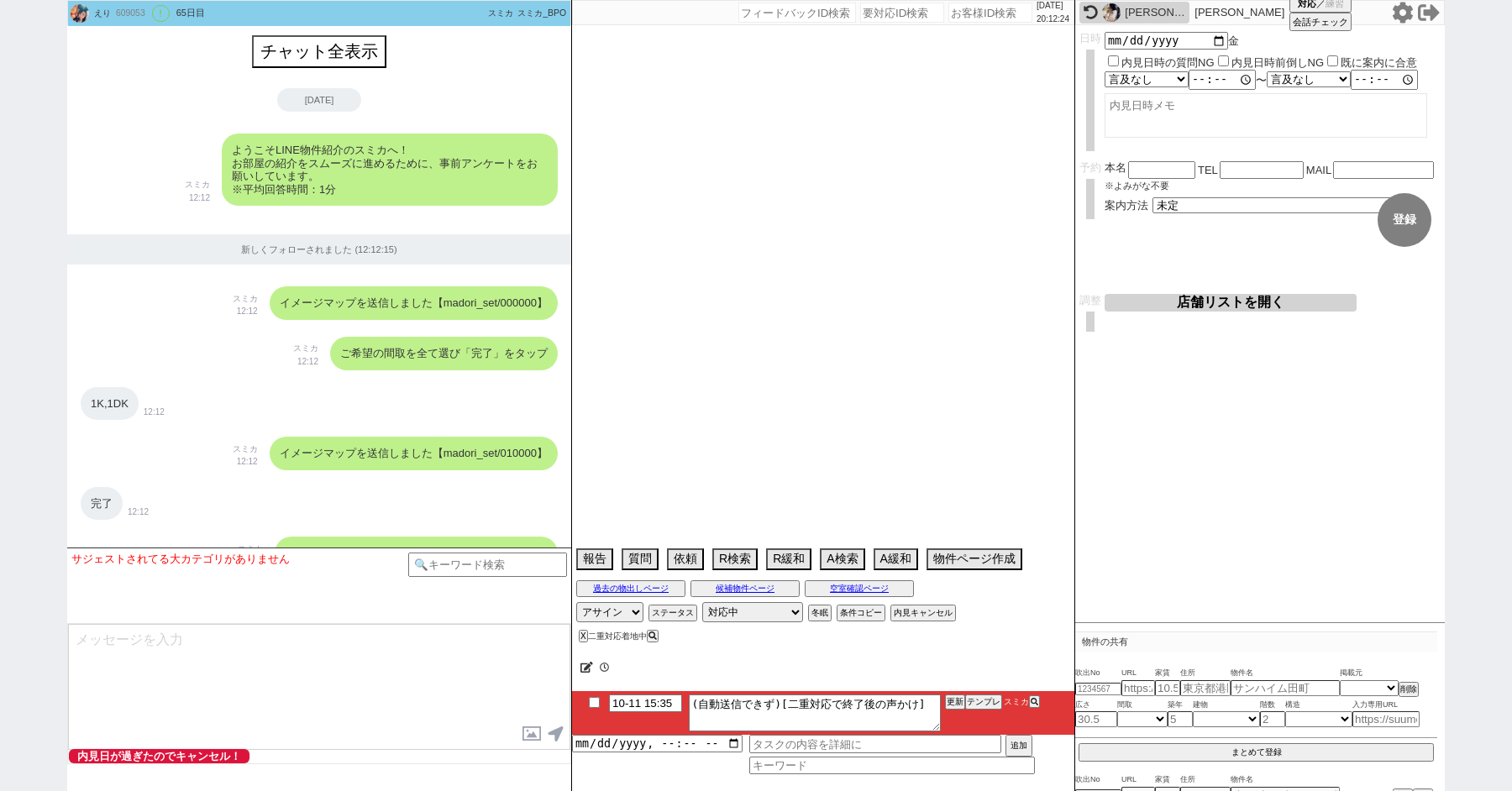
scroll to position [2791, 0]
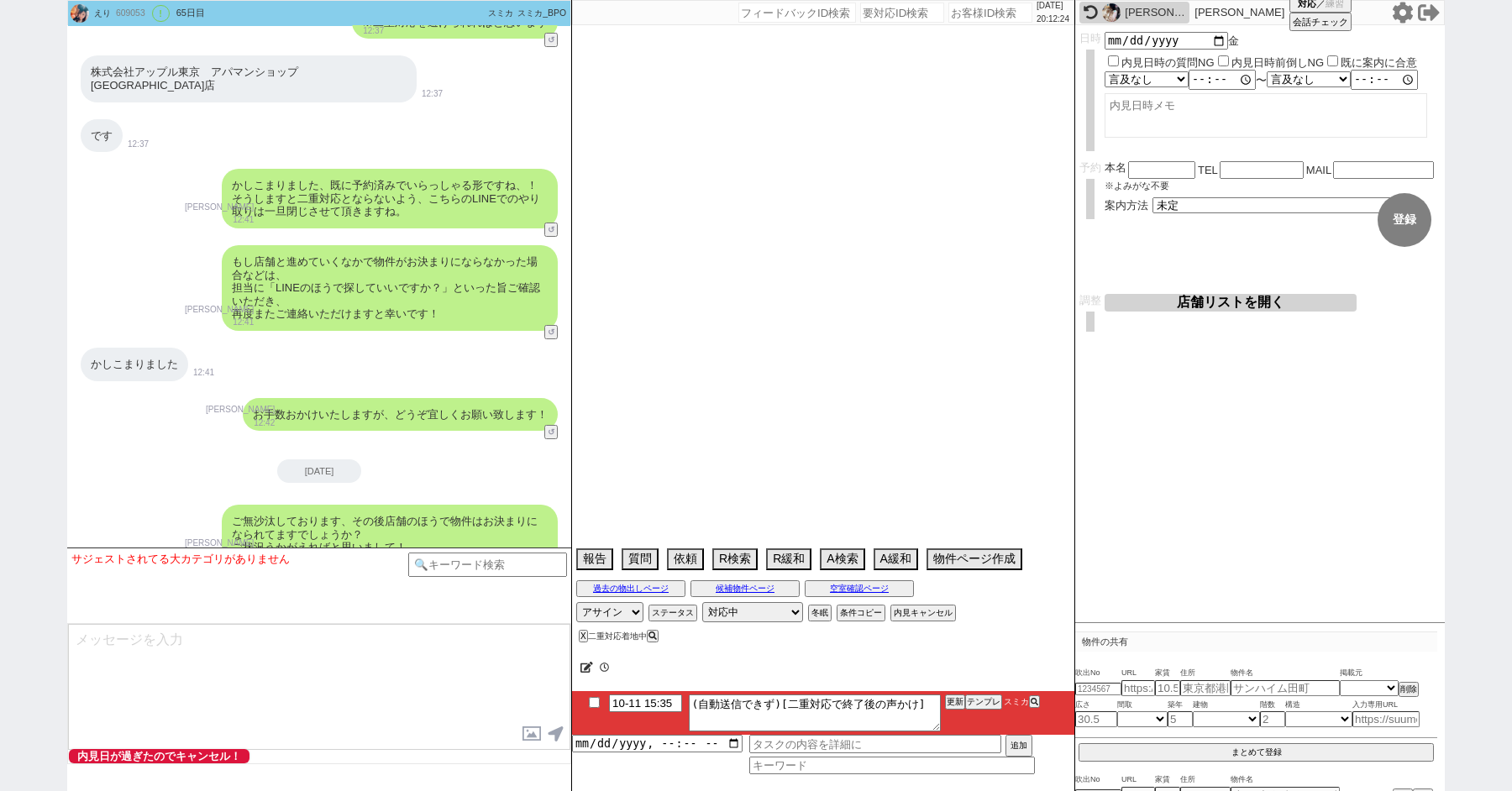
select select "13"
select select "1"
select select "75"
select select "14"
select select "62"
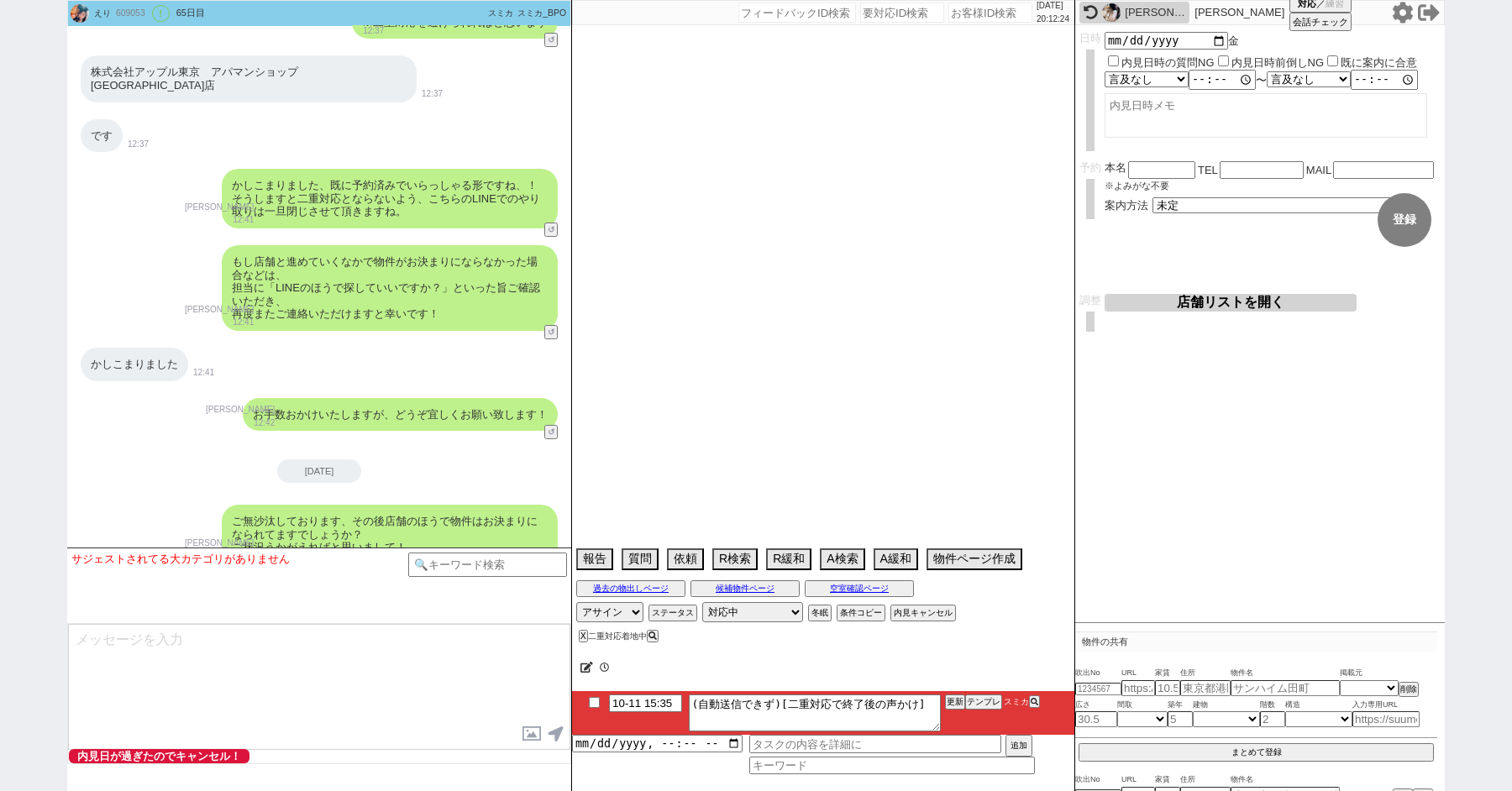
select select "1522"
select select "50"
select select "1282"
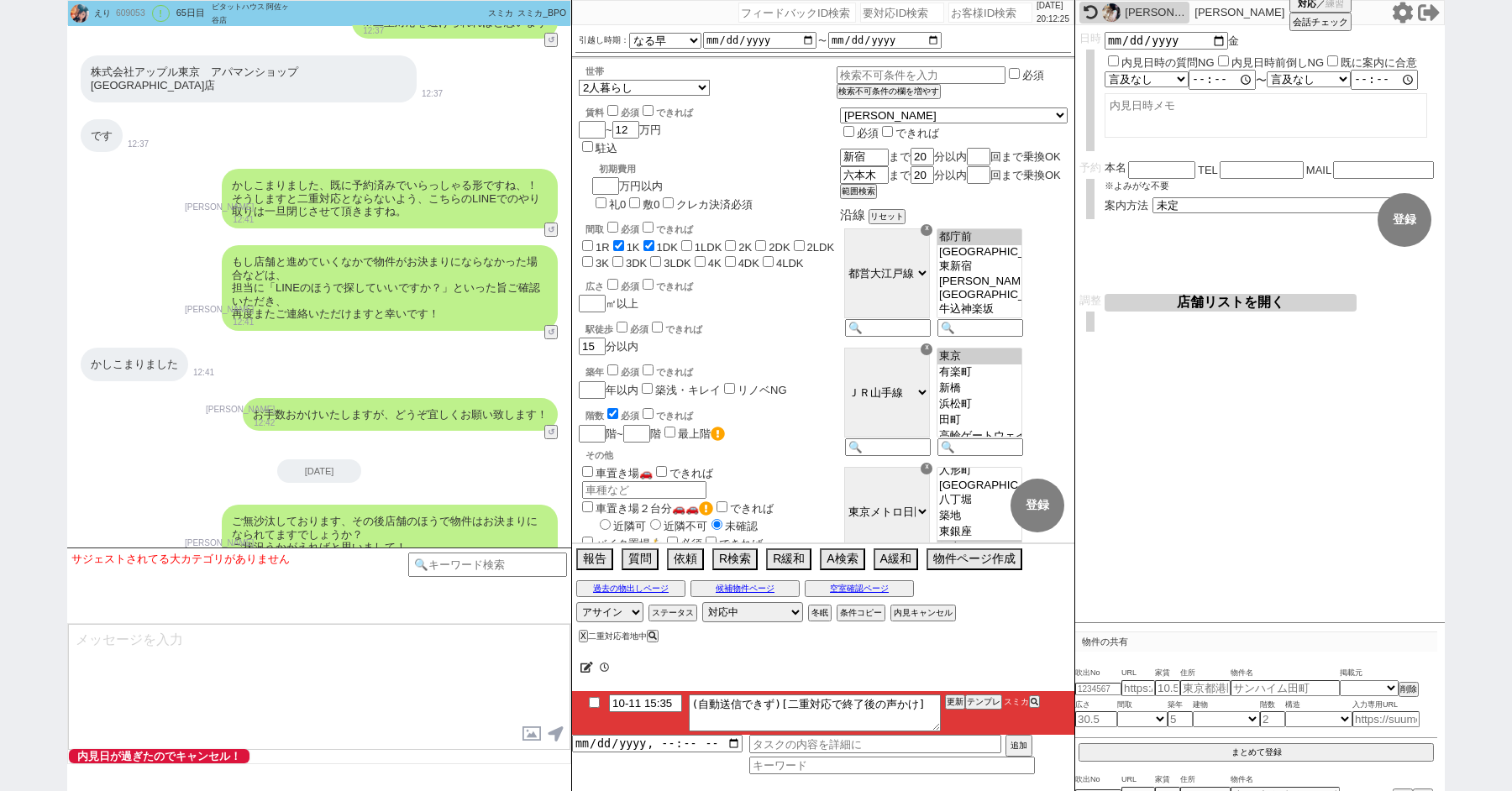
scroll to position [165, 0]
click at [749, 610] on select "対応中 引き継ぎ完了 ブロック 長期間返信なし 紹介不可 別の所で決まった 客の都合で引越しが無くなった 接客開始後に冬眠" at bounding box center [752, 613] width 101 height 20
select select "600"
click at [702, 603] on select "対応中 引き継ぎ完了 ブロック 長期間返信なし 紹介不可 別の所で決まった 客の都合で引越しが無くなった 接客開始後に冬眠" at bounding box center [752, 613] width 101 height 20
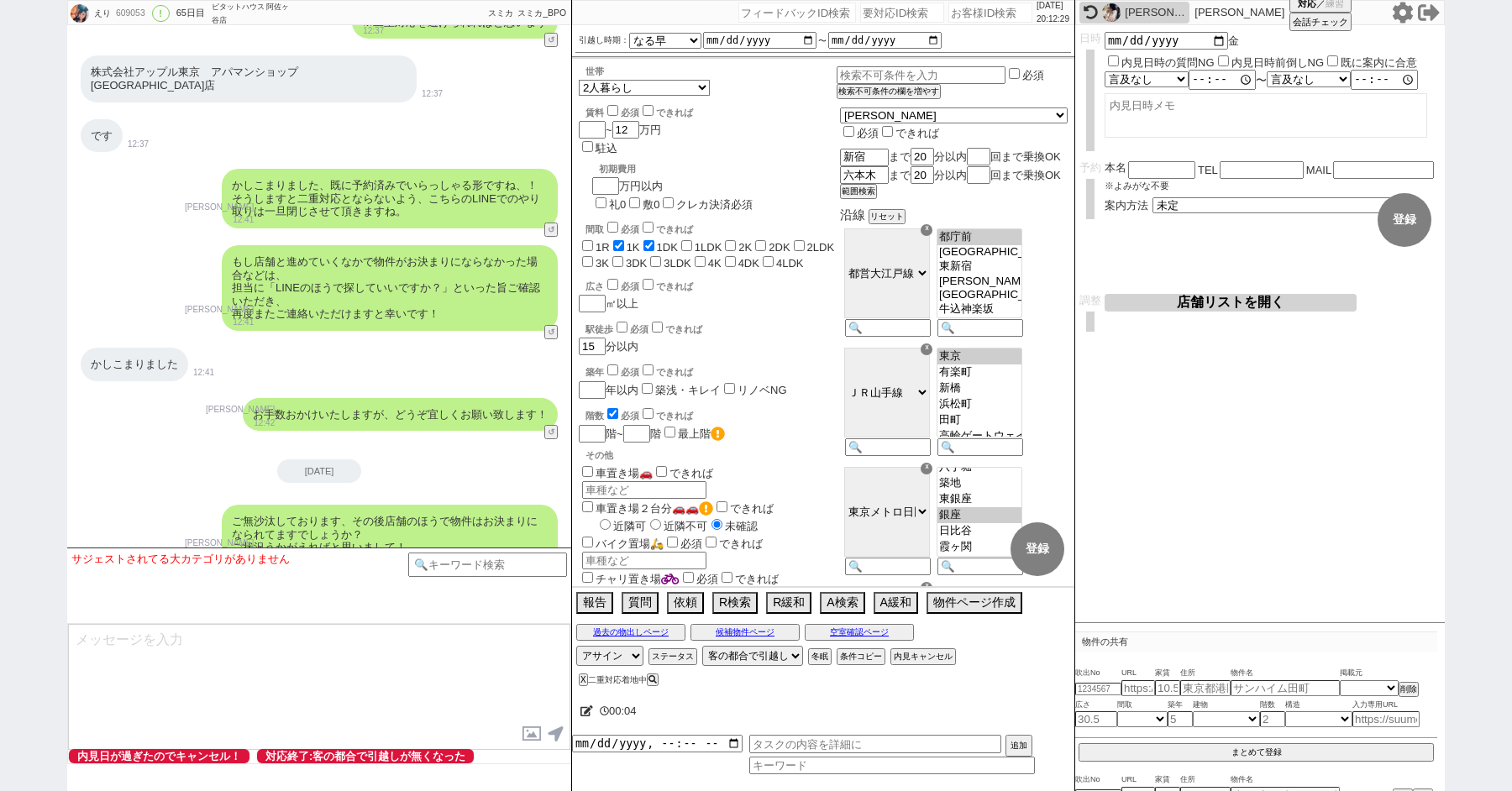
paste input "613545"
type input "613545"
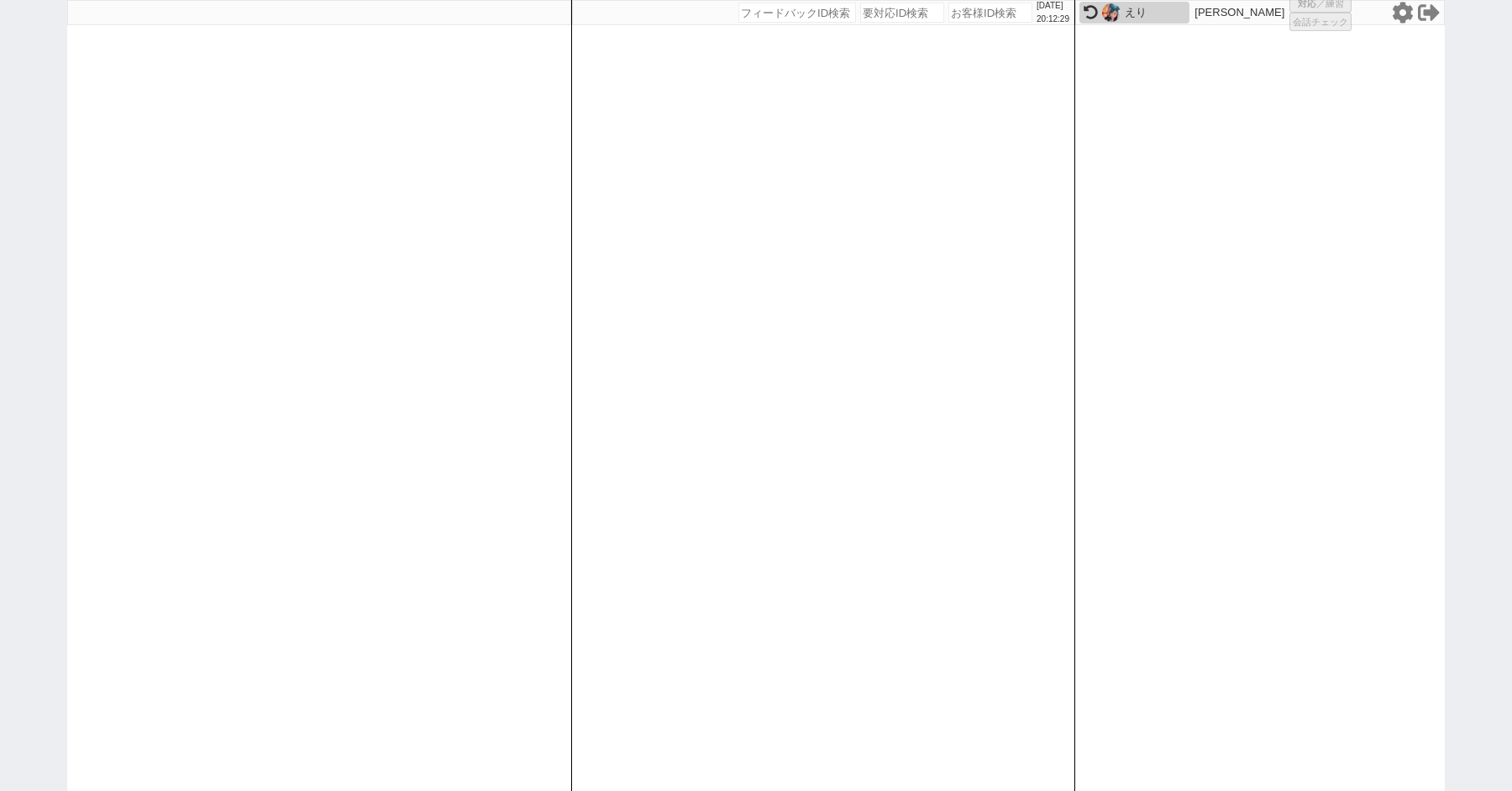
select select
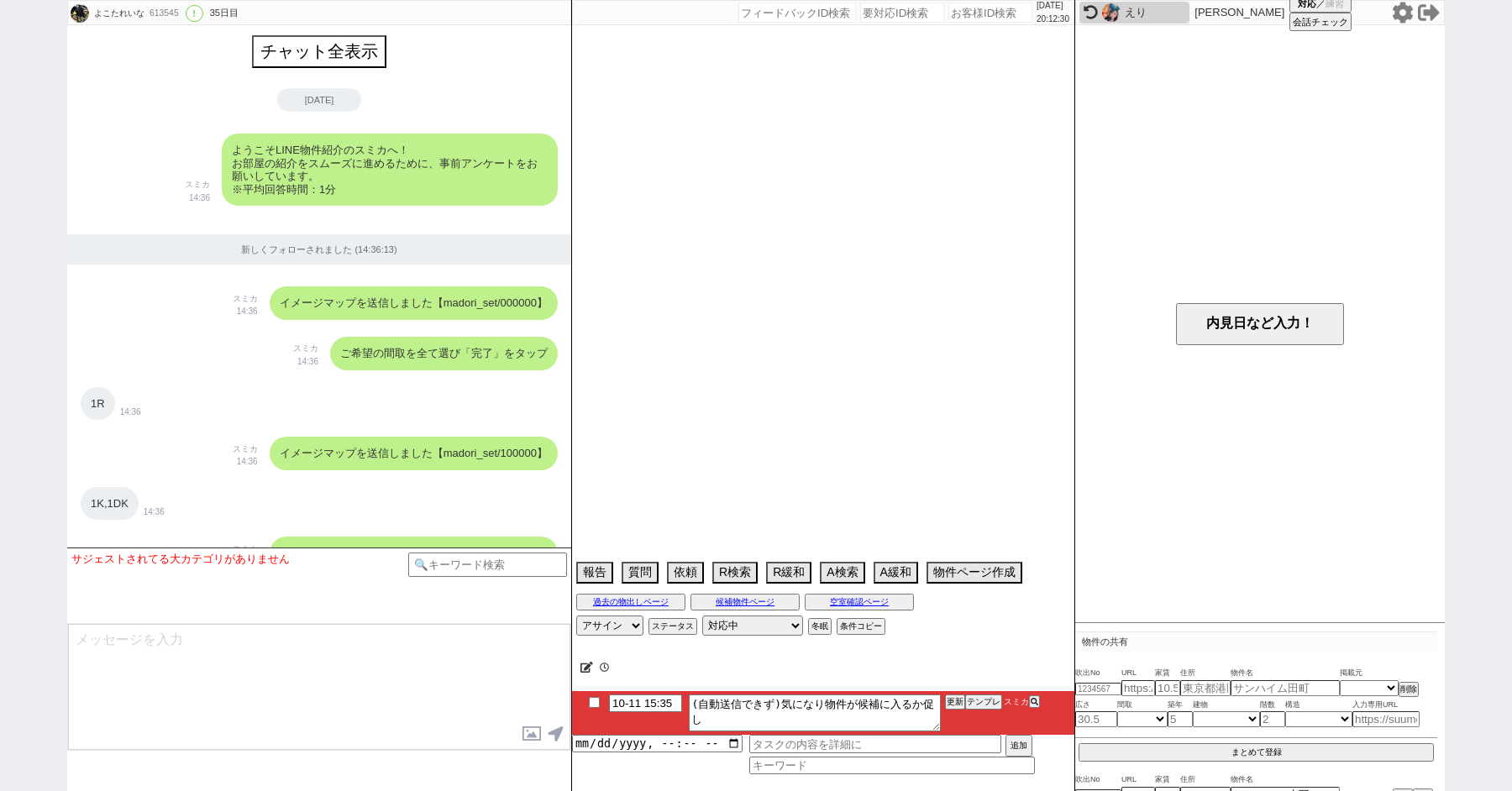
scroll to position [8463, 0]
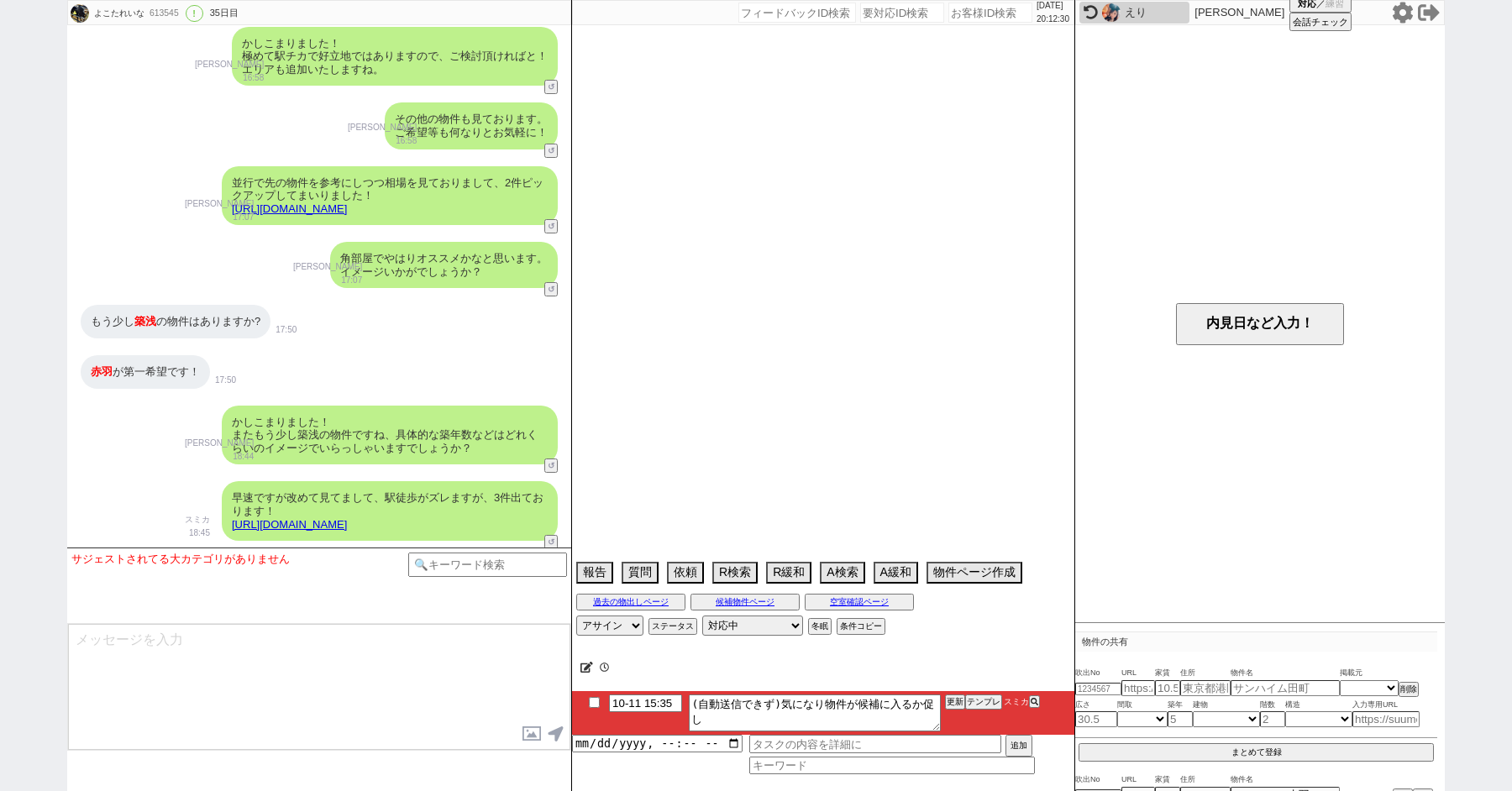
select select "2025"
select select "12"
select select "37"
select select "0"
select select "25"
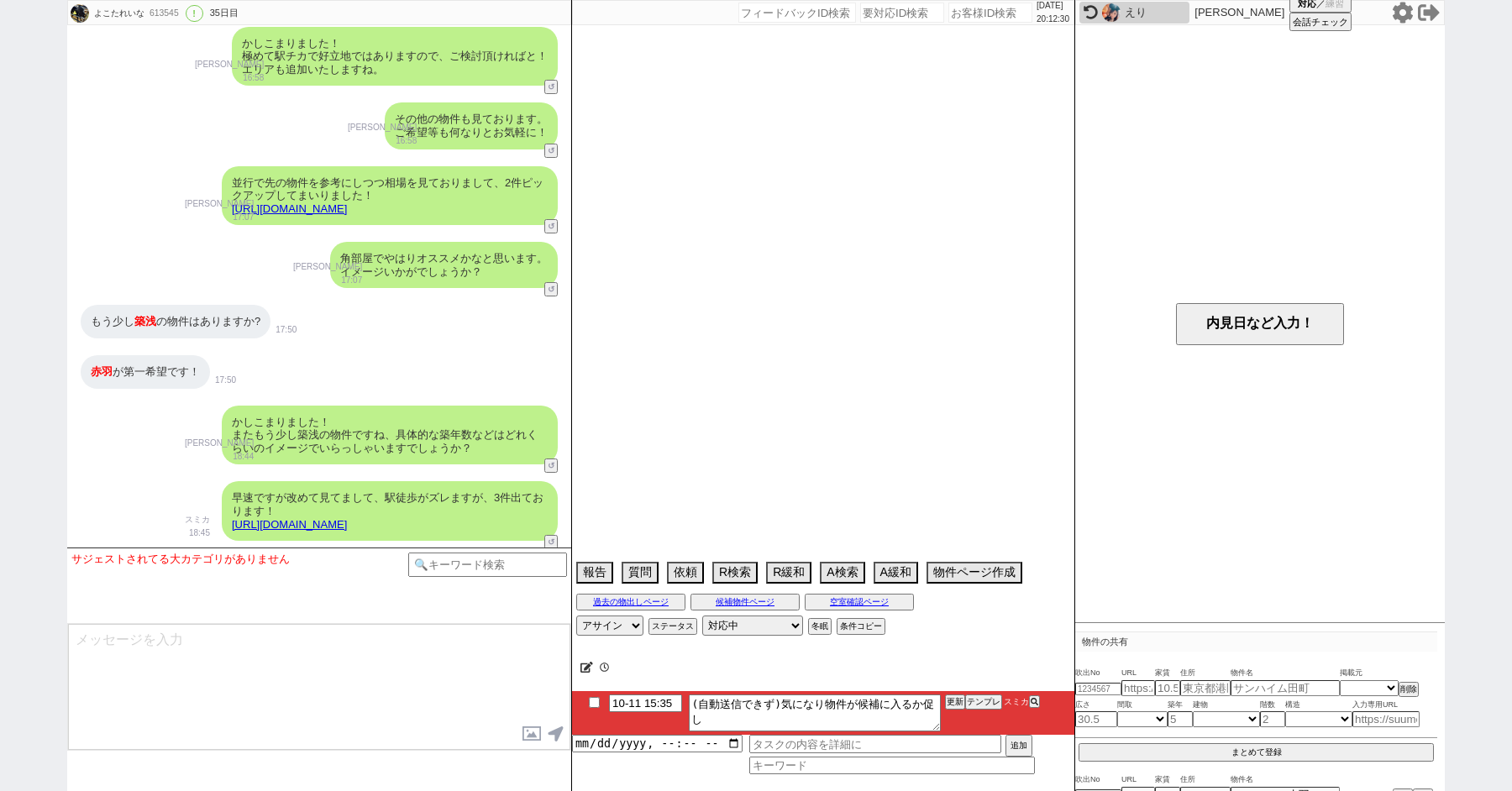
select select "791"
select select "23"
select select "732"
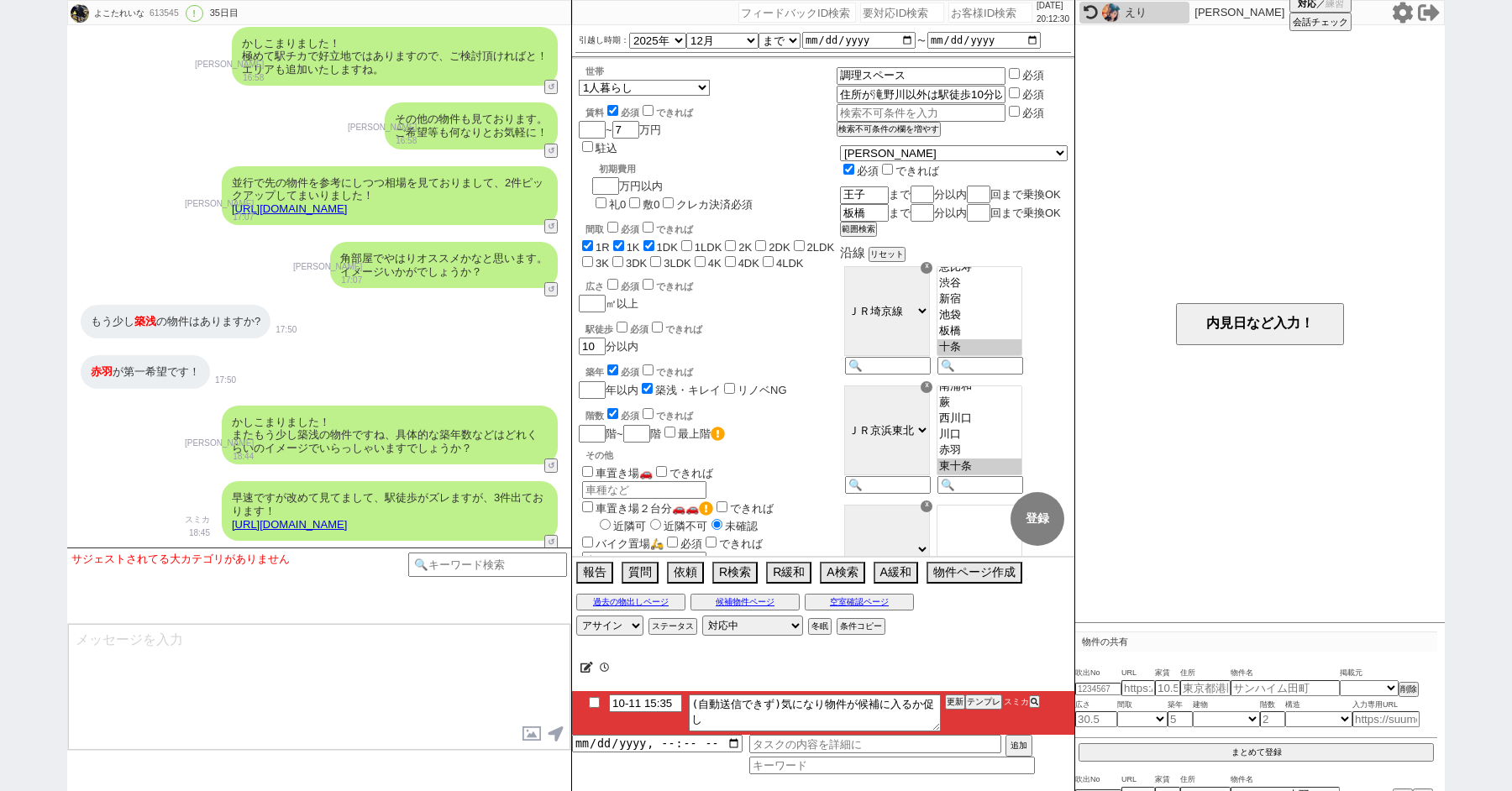
scroll to position [111, 0]
click at [725, 623] on select "対応中 引き継ぎ完了 ブロック 長期間返信なし 紹介不可 別の所で決まった 客の都合で引越しが無くなった 接客開始後に冬眠" at bounding box center [752, 626] width 101 height 20
click at [702, 616] on select "対応中 引き継ぎ完了 ブロック 長期間返信なし 紹介不可 別の所で決まった 客の都合で引越しが無くなった 接客開始後に冬眠" at bounding box center [752, 626] width 101 height 20
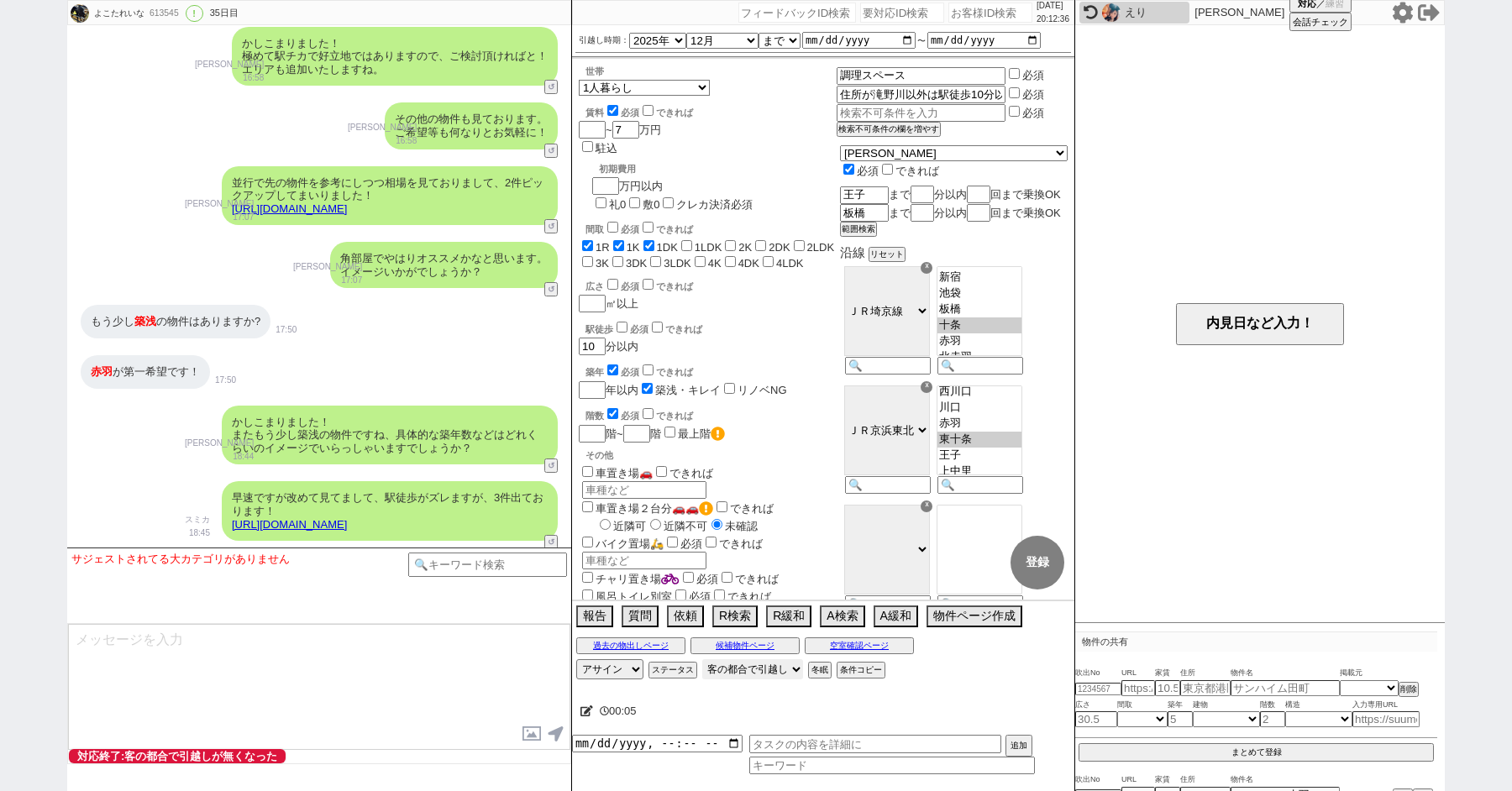
click at [728, 671] on select "対応中 引き継ぎ完了 ブロック 長期間返信なし 紹介不可 別の所で決まった 客の都合で引越しが無くなった 接客開始後に冬眠" at bounding box center [752, 669] width 101 height 20
select select "0"
click at [702, 659] on select "対応中 引き継ぎ完了 ブロック 長期間返信なし 紹介不可 別の所で決まった 客の都合で引越しが無くなった 接客開始後に冬眠" at bounding box center [752, 669] width 101 height 20
click at [89, 473] on div "早速ですが改めて見てまして、駅徒歩がズレますが、3件出ております！ https://tools.sumika.live/pages/kfwavjd スミカ 1…" at bounding box center [318, 511] width 504 height 76
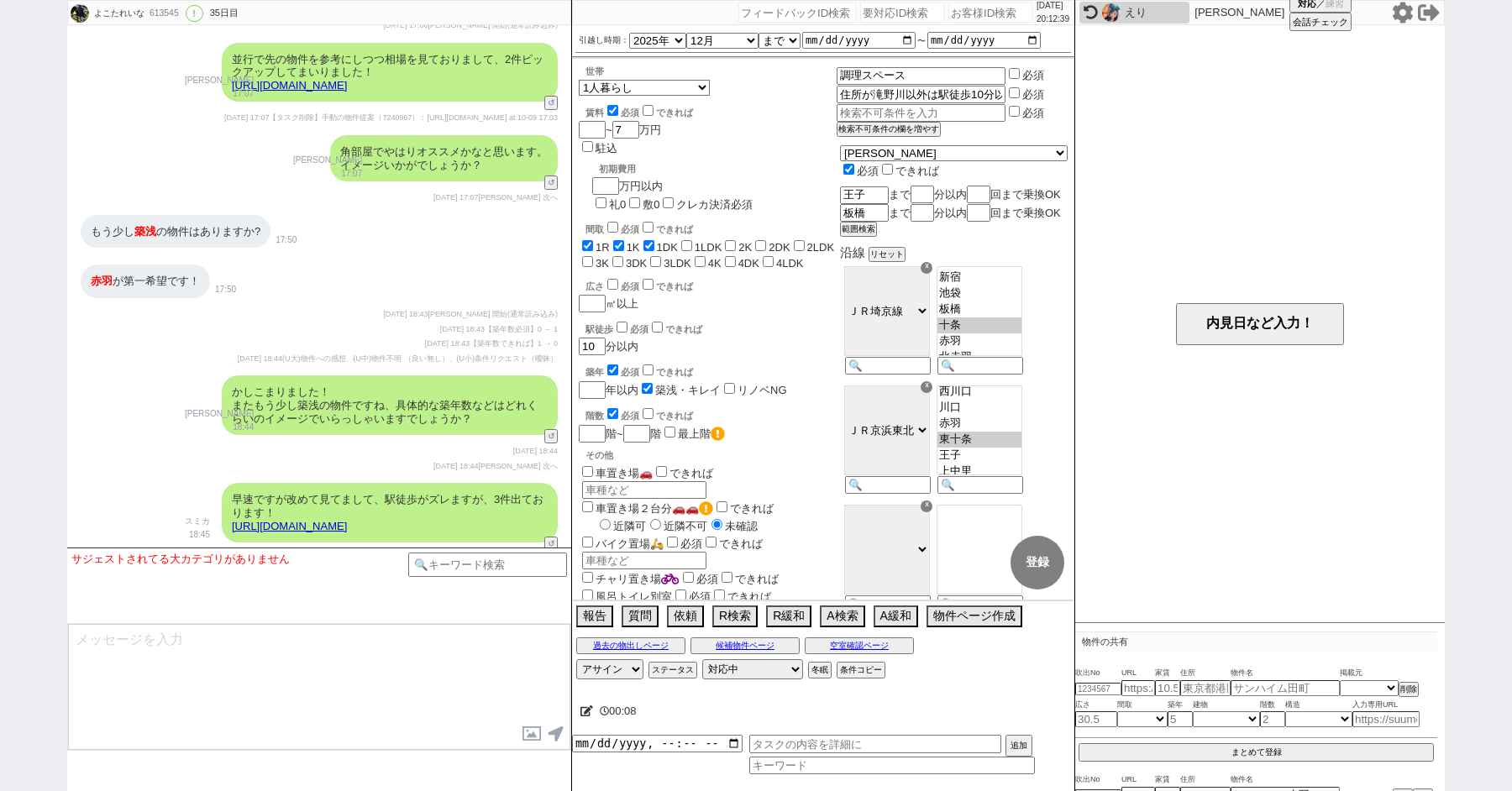
scroll to position [10887, 0]
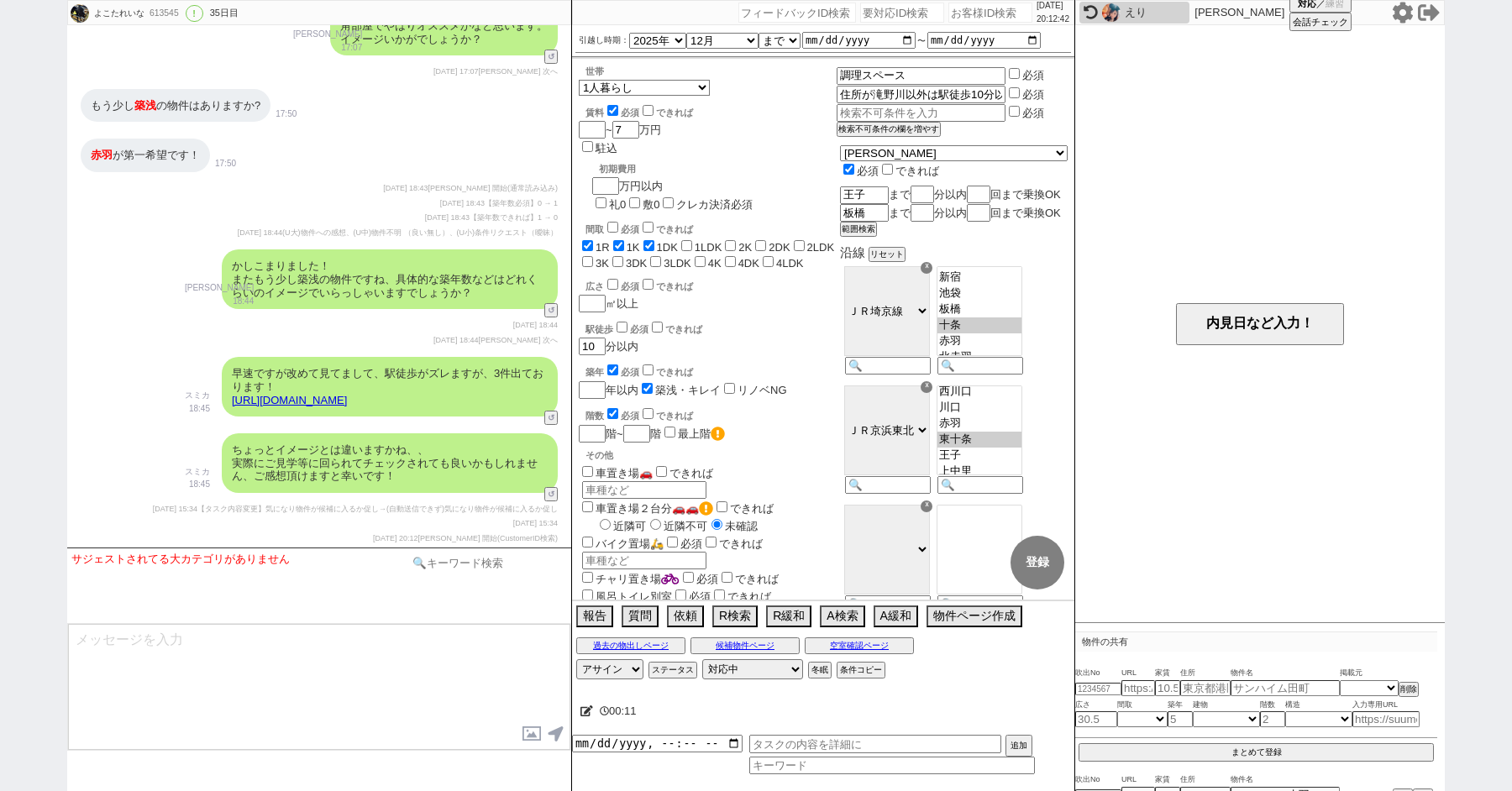
click at [478, 563] on input at bounding box center [487, 563] width 159 height 21
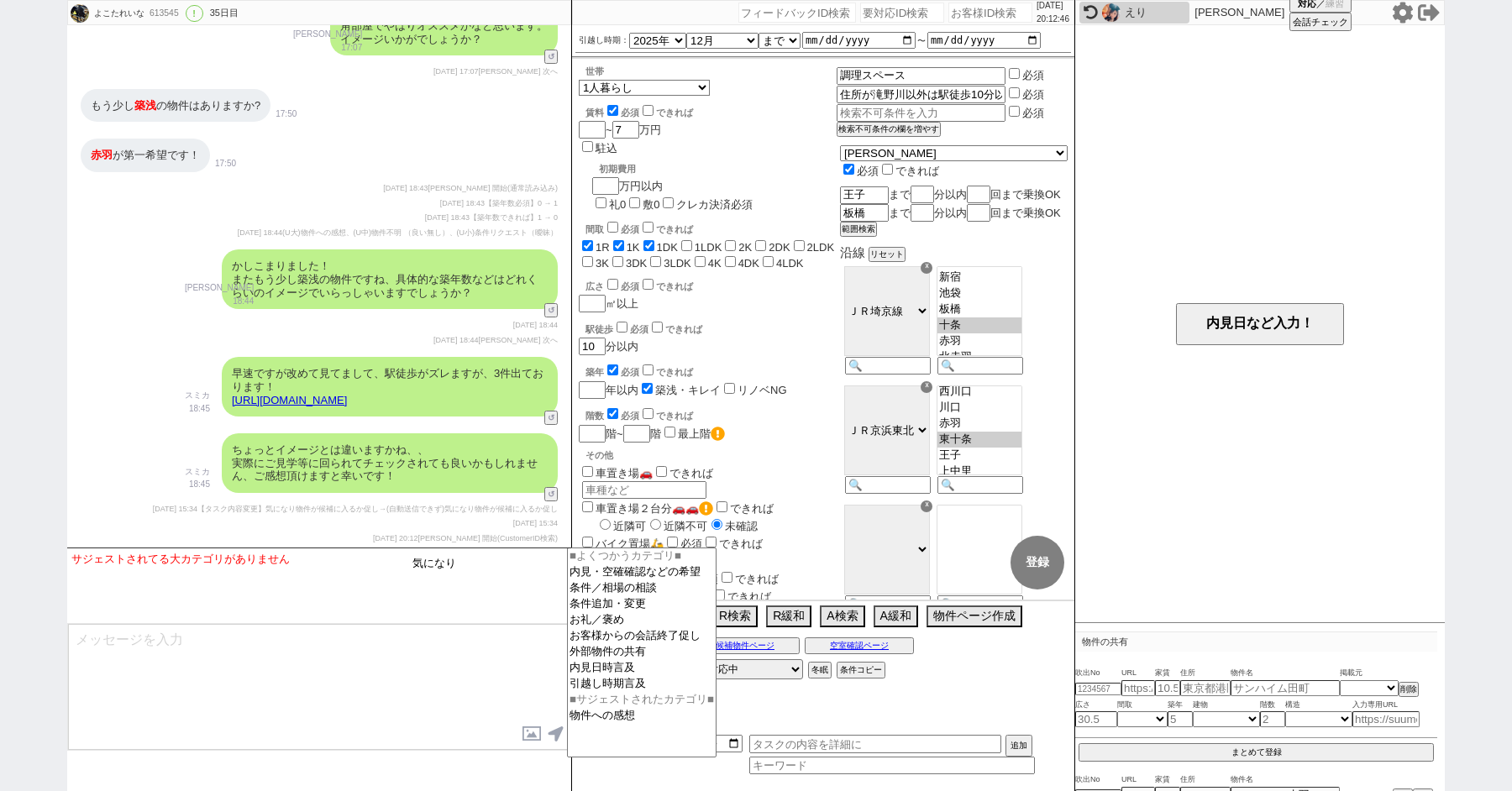
type input "気になり"
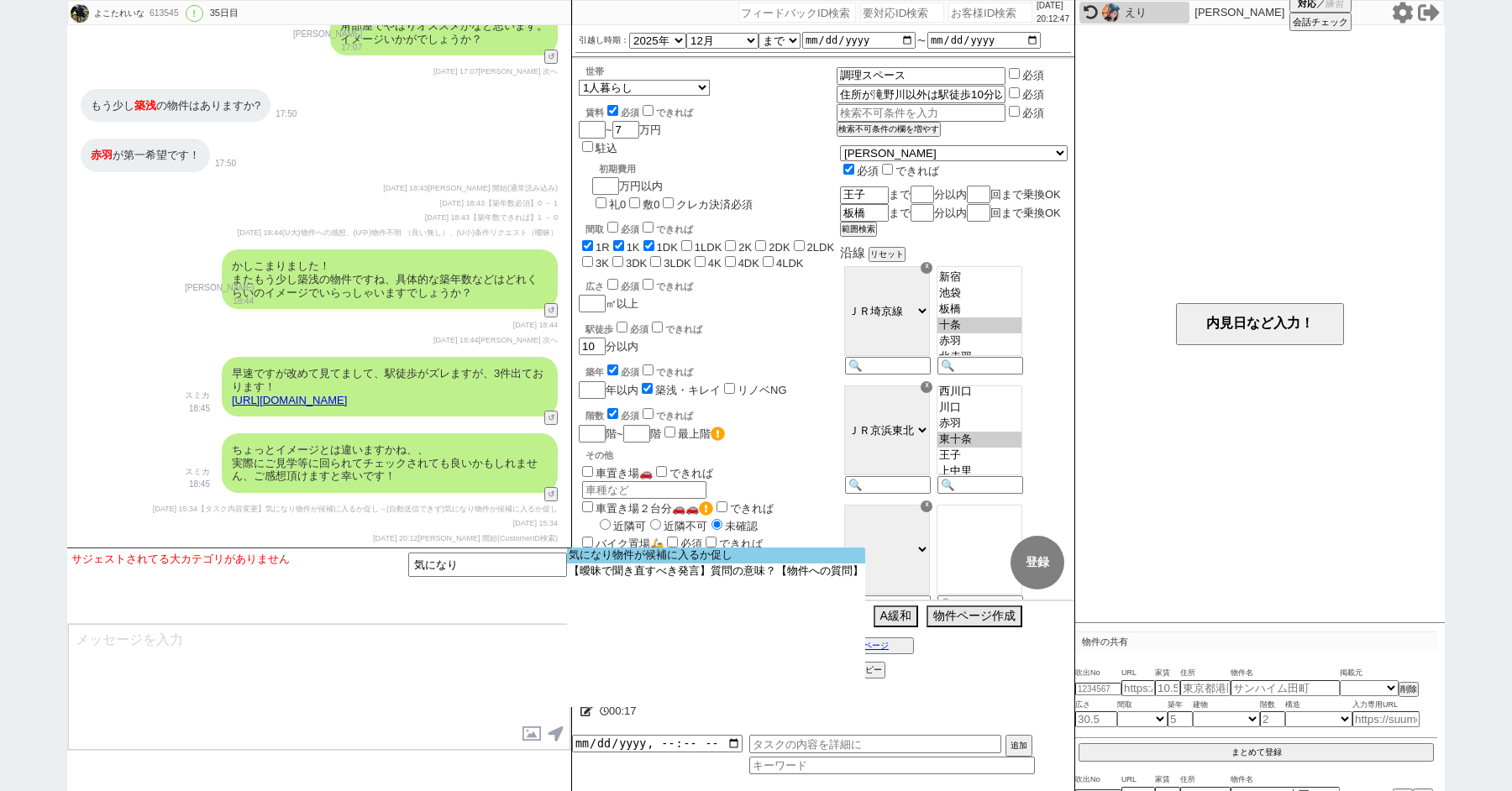
click at [646, 554] on option "気になり物件が候補に入るか促し" at bounding box center [716, 555] width 298 height 16
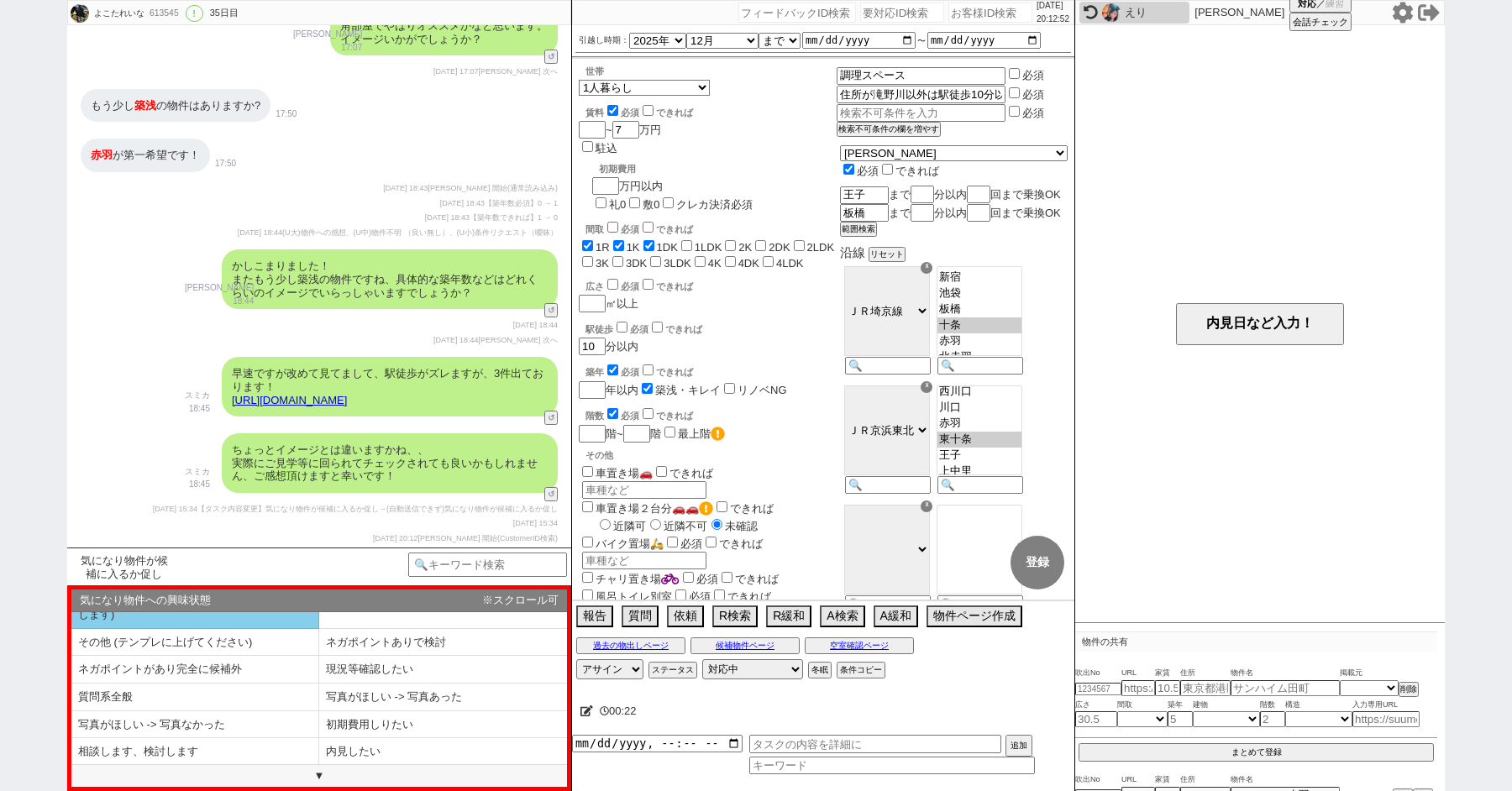
scroll to position [48, 0]
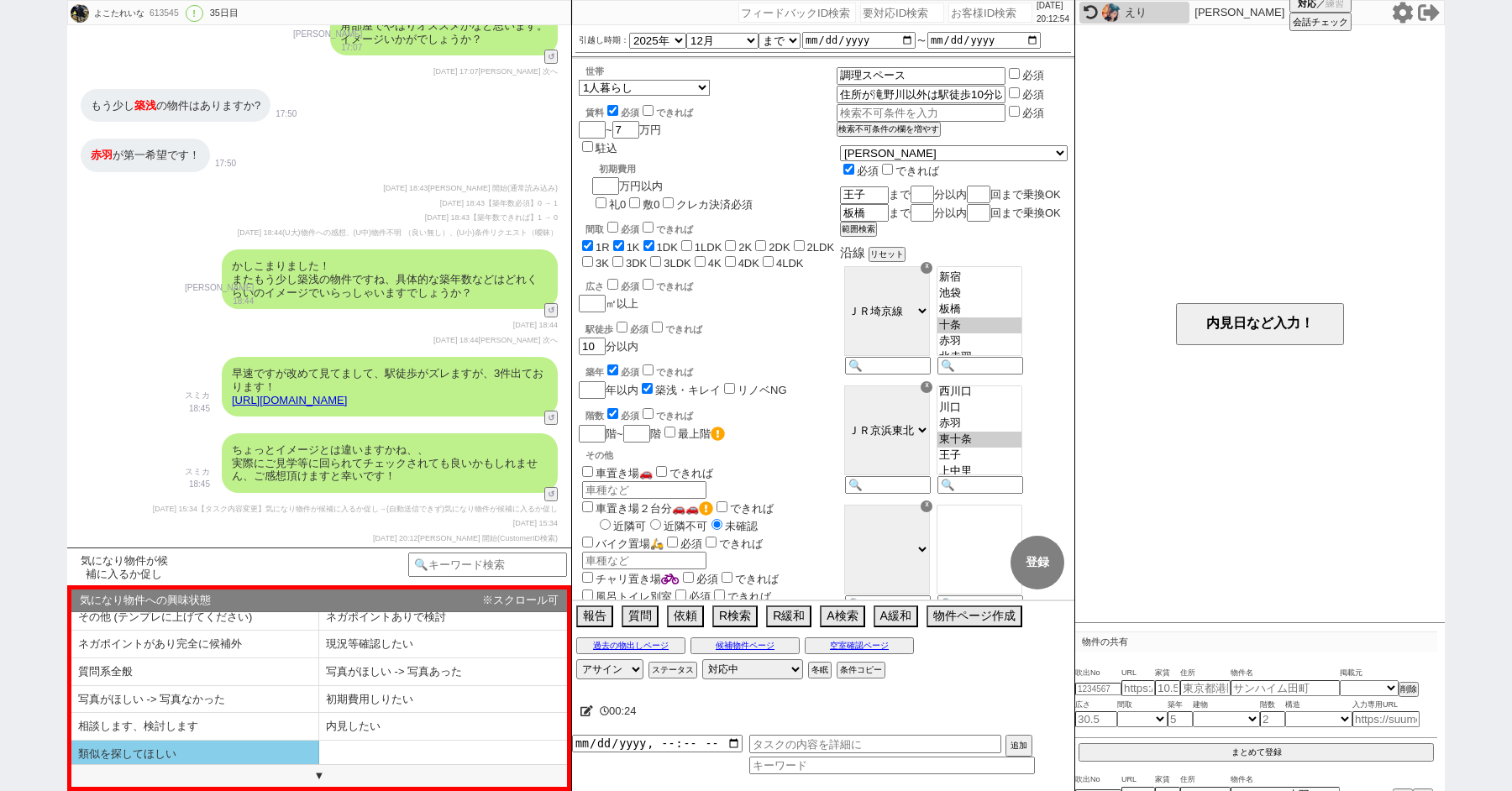
click at [222, 745] on li "類似を探してほしい" at bounding box center [195, 754] width 248 height 27
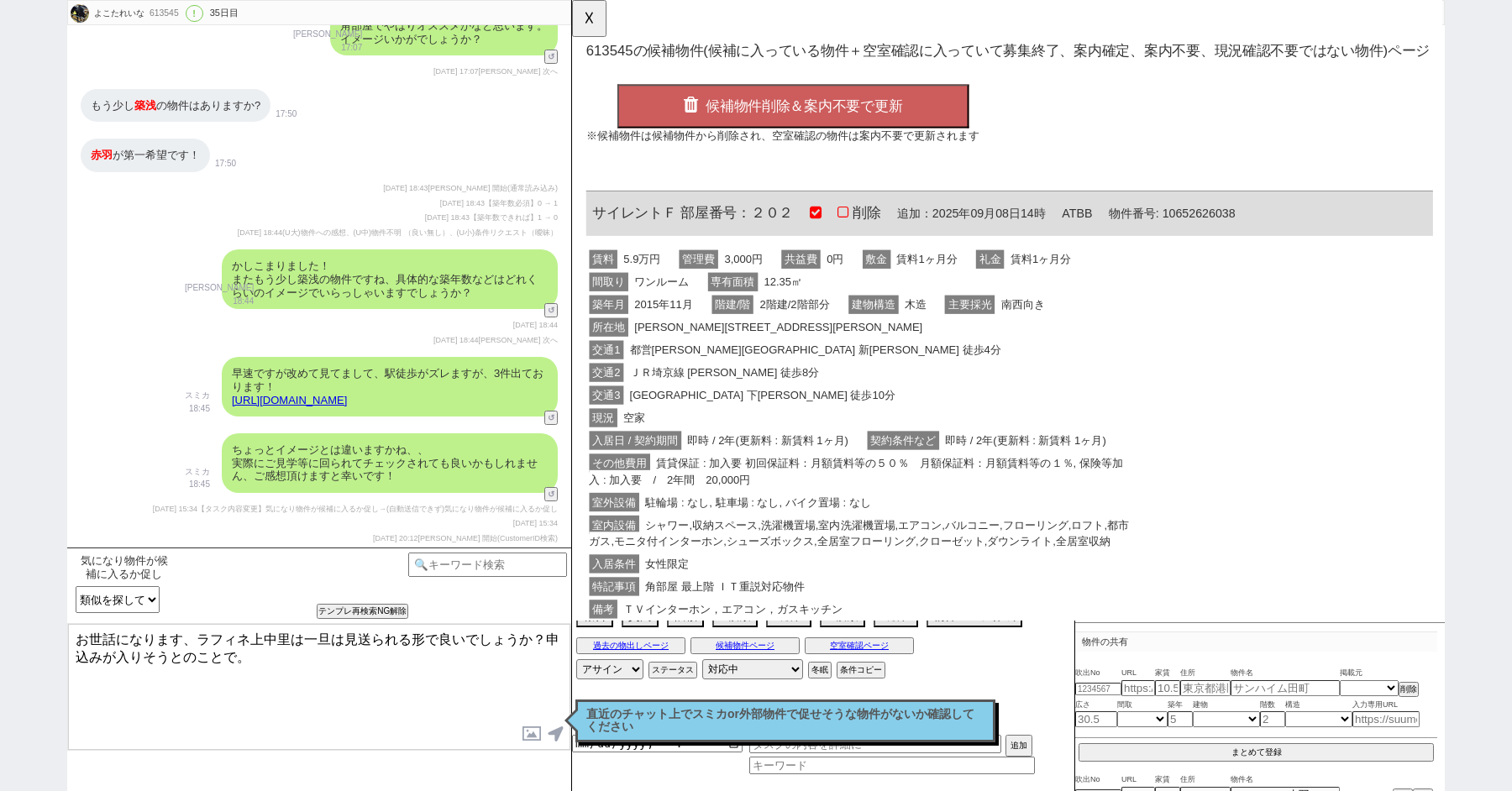
scroll to position [0, 0]
click at [848, 365] on div "交通1 都営三田線 新板橋 徒歩4分" at bounding box center [883, 377] width 592 height 24
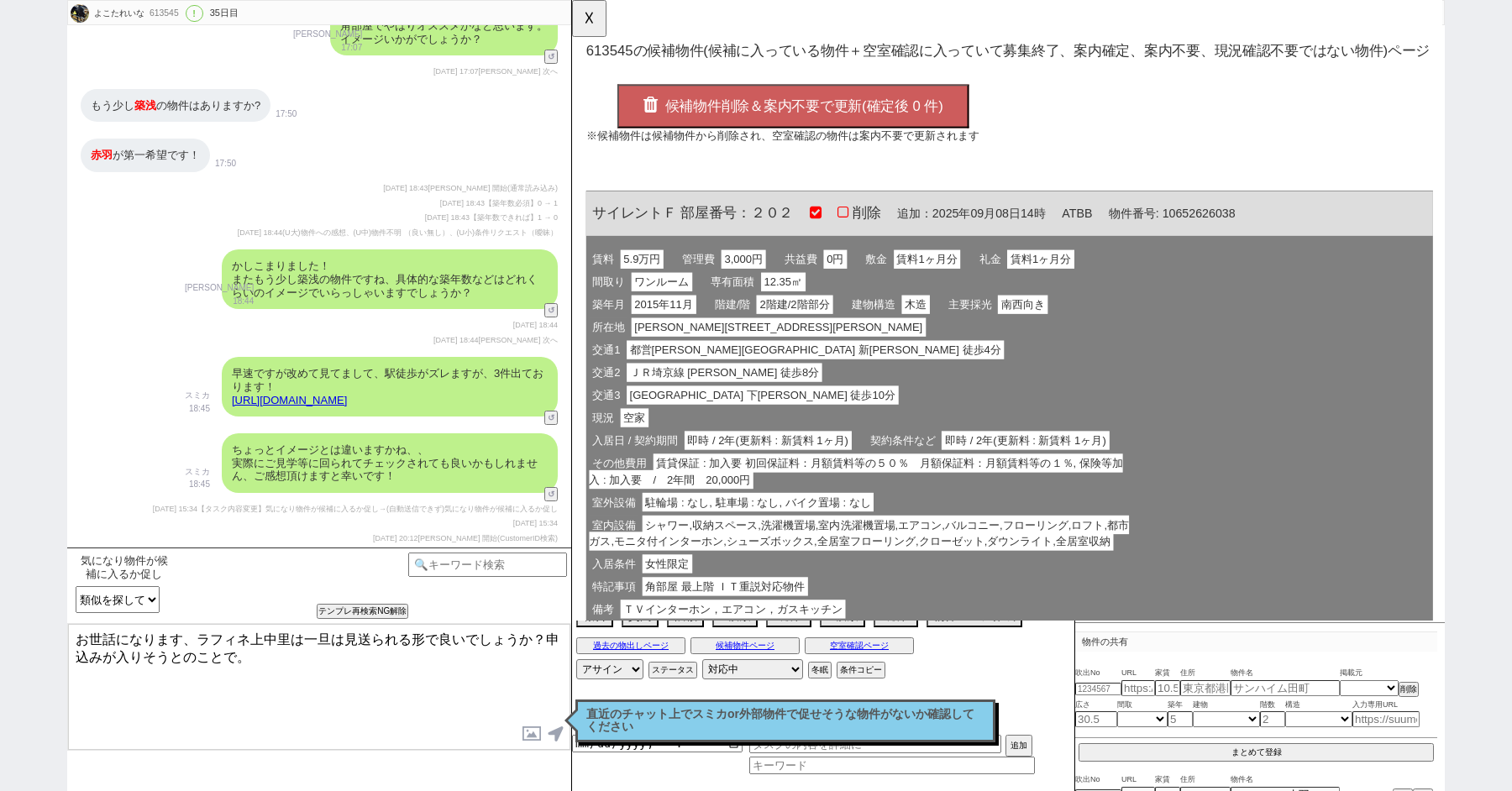
scroll to position [85, 0]
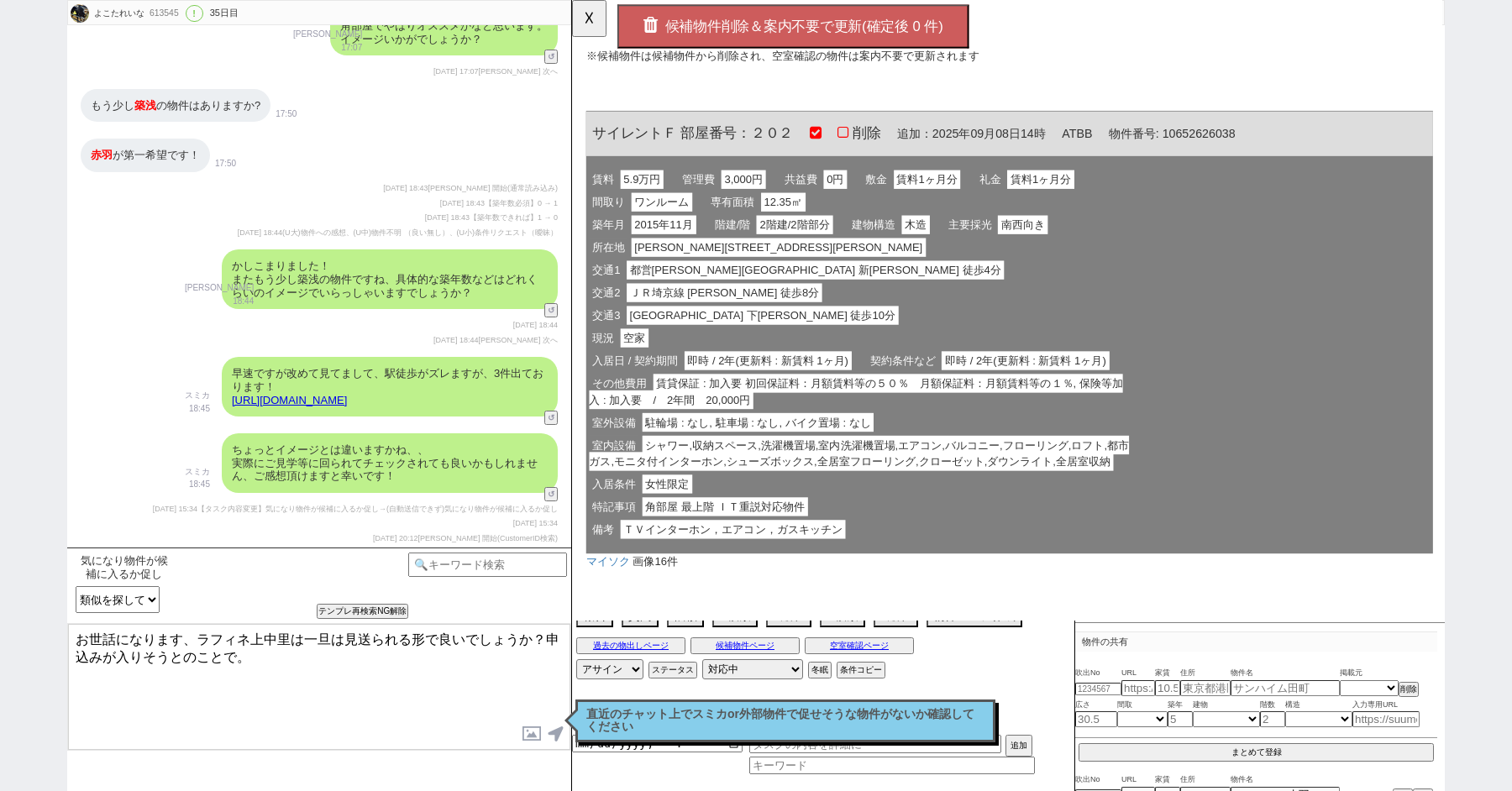
click at [771, 42] on button "候補物件削除＆案内不要で更新(確定後 0 件)" at bounding box center [809, 28] width 378 height 47
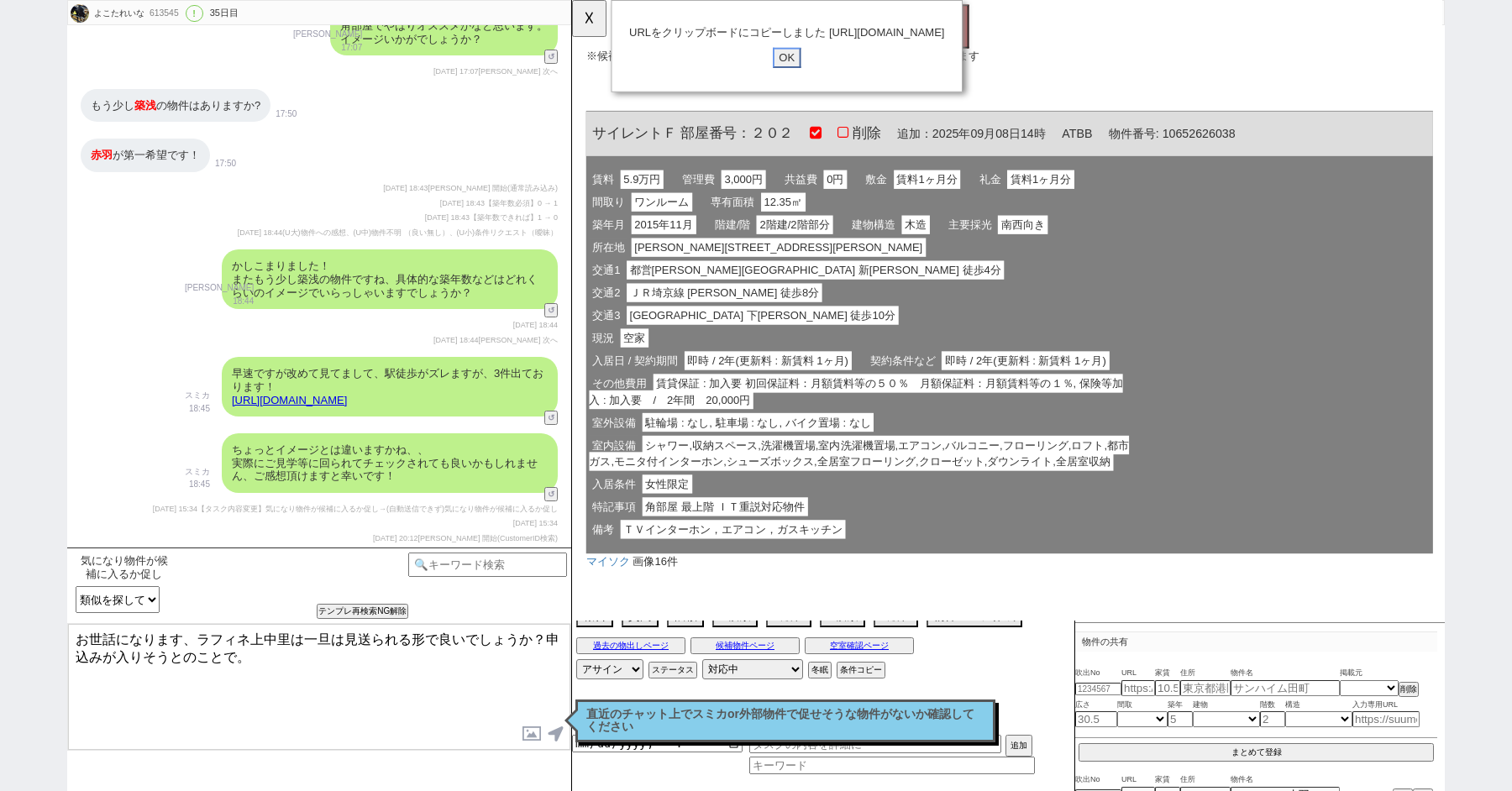
click input "OK" at bounding box center [803, 62] width 31 height 22
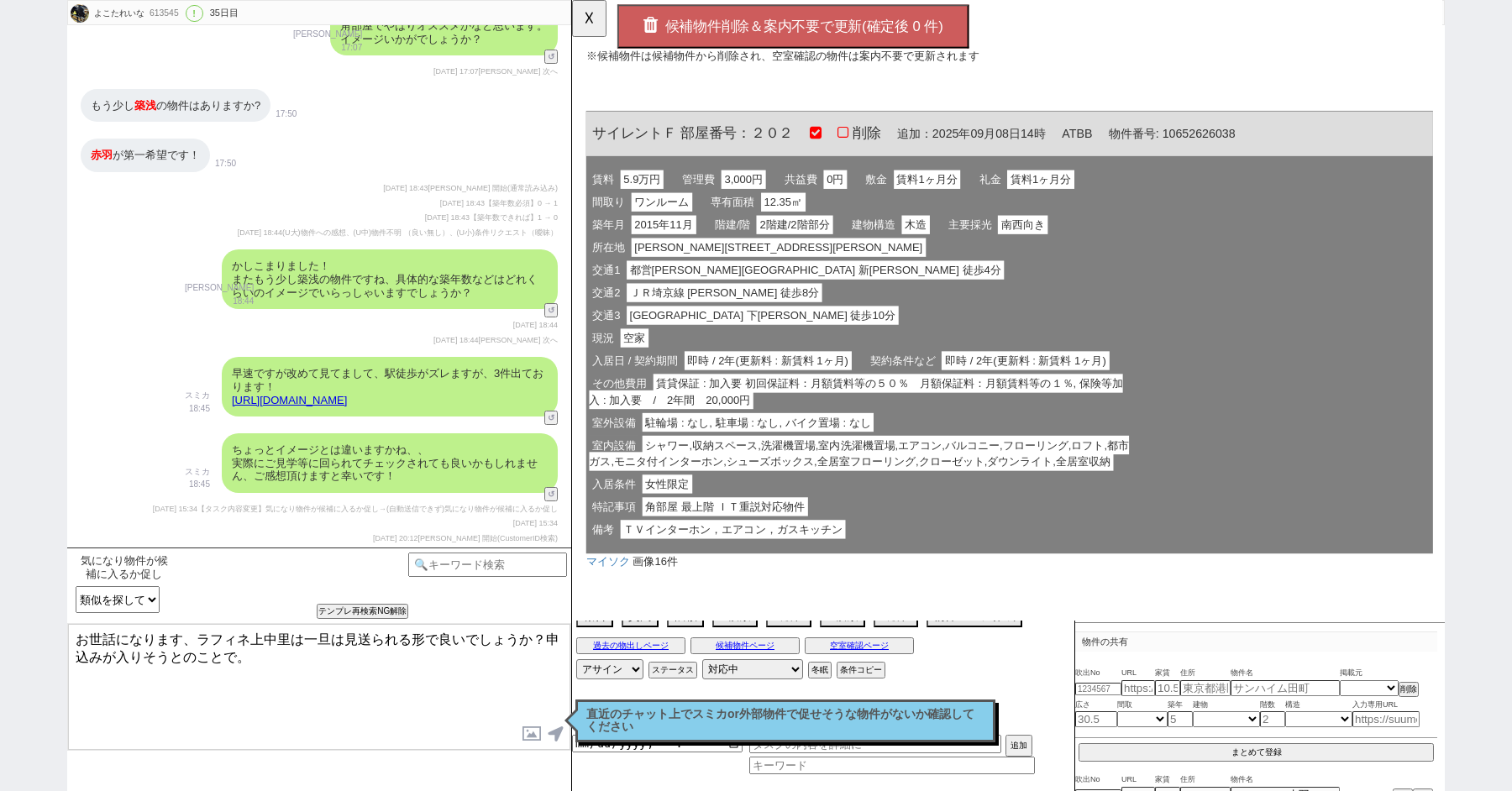
scroll to position [0, 0]
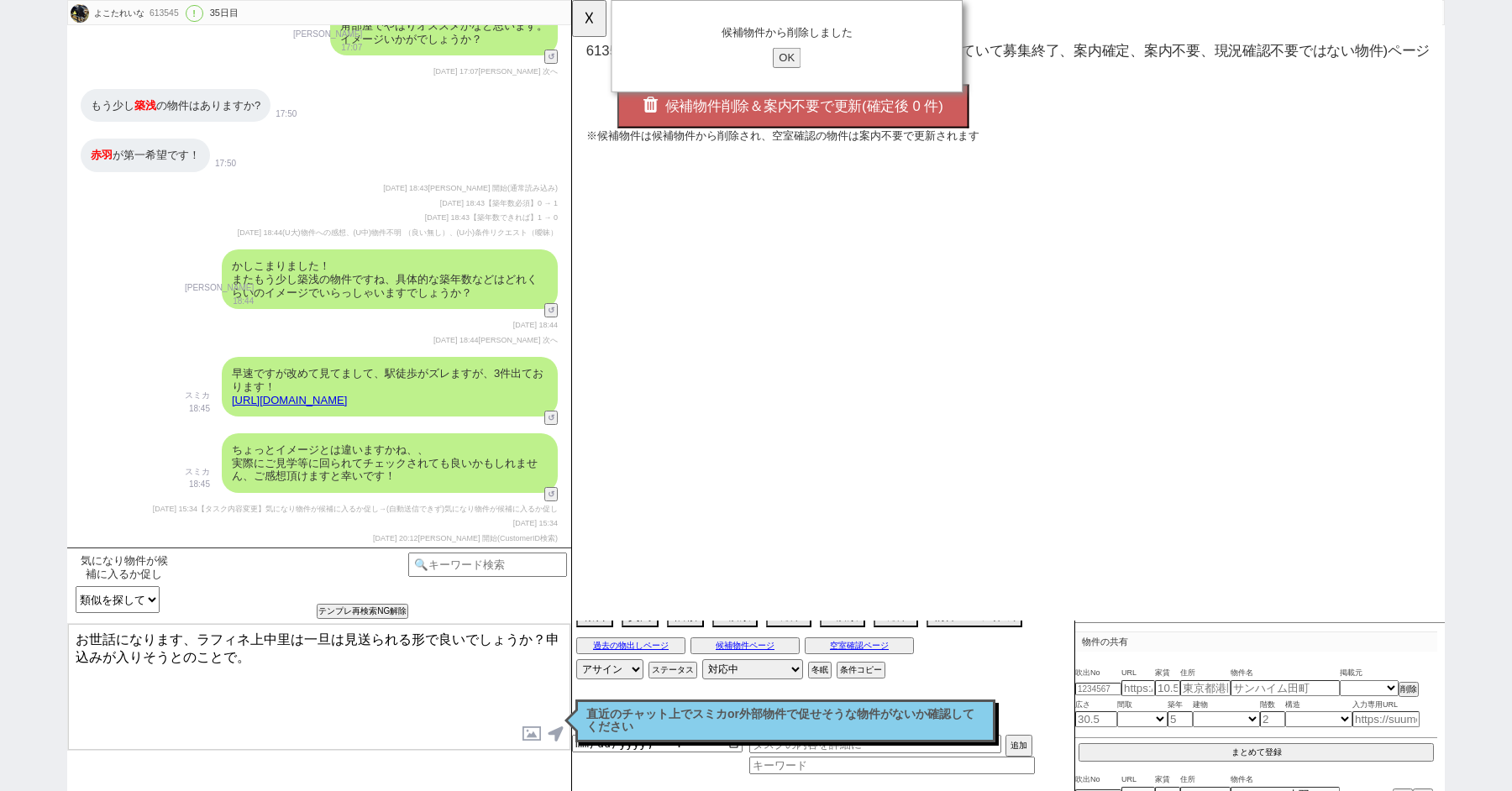
click at [271, 695] on textarea "お世話になります、ラフィネ上中里は一旦は見送られる形で良いでしょうか？申込みが入りそうとのことで。" at bounding box center [318, 687] width 502 height 126
click at [808, 57] on input "OK" at bounding box center [803, 62] width 31 height 22
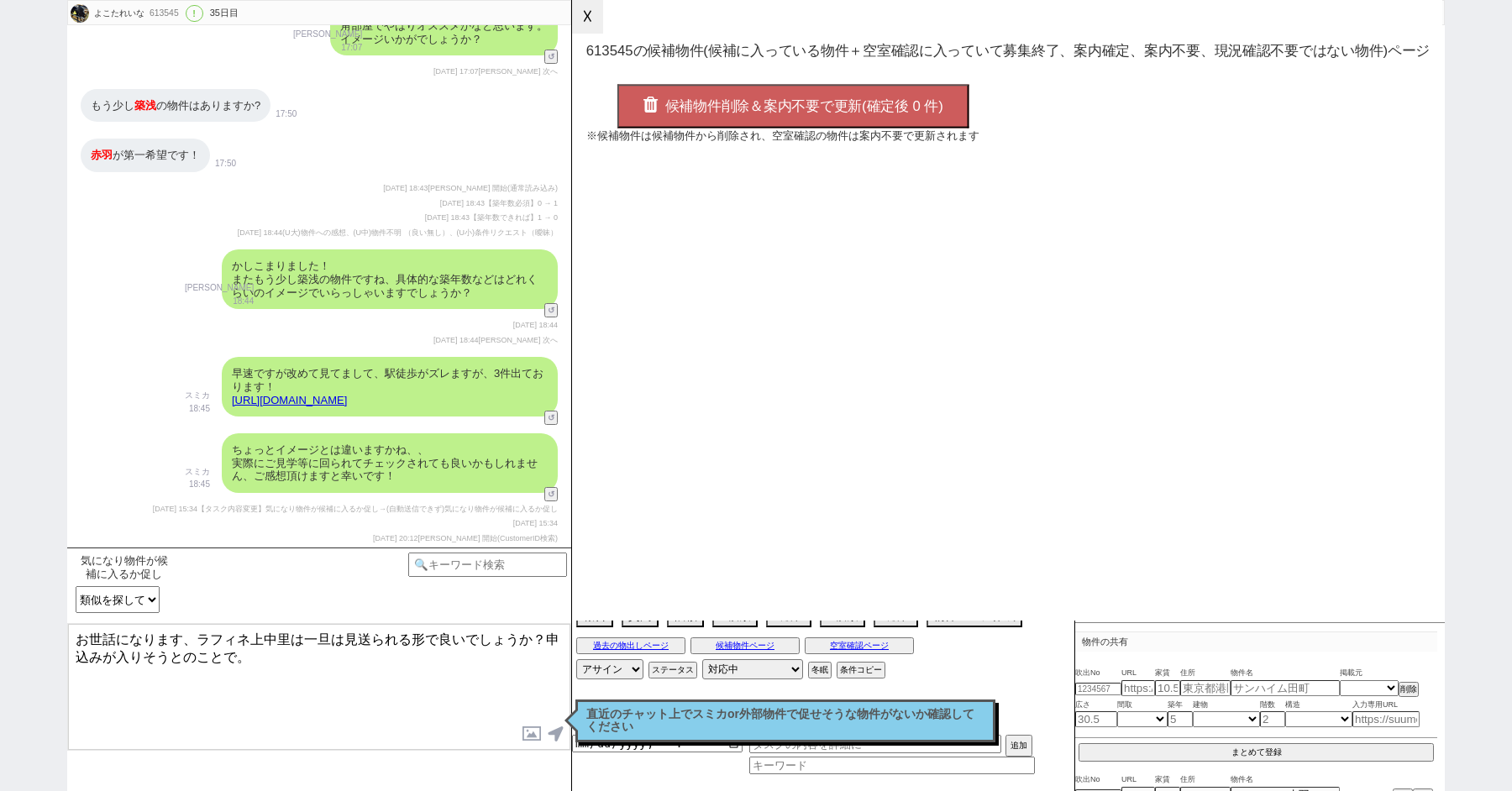
click at [592, 16] on button "☓" at bounding box center [587, 17] width 31 height 33
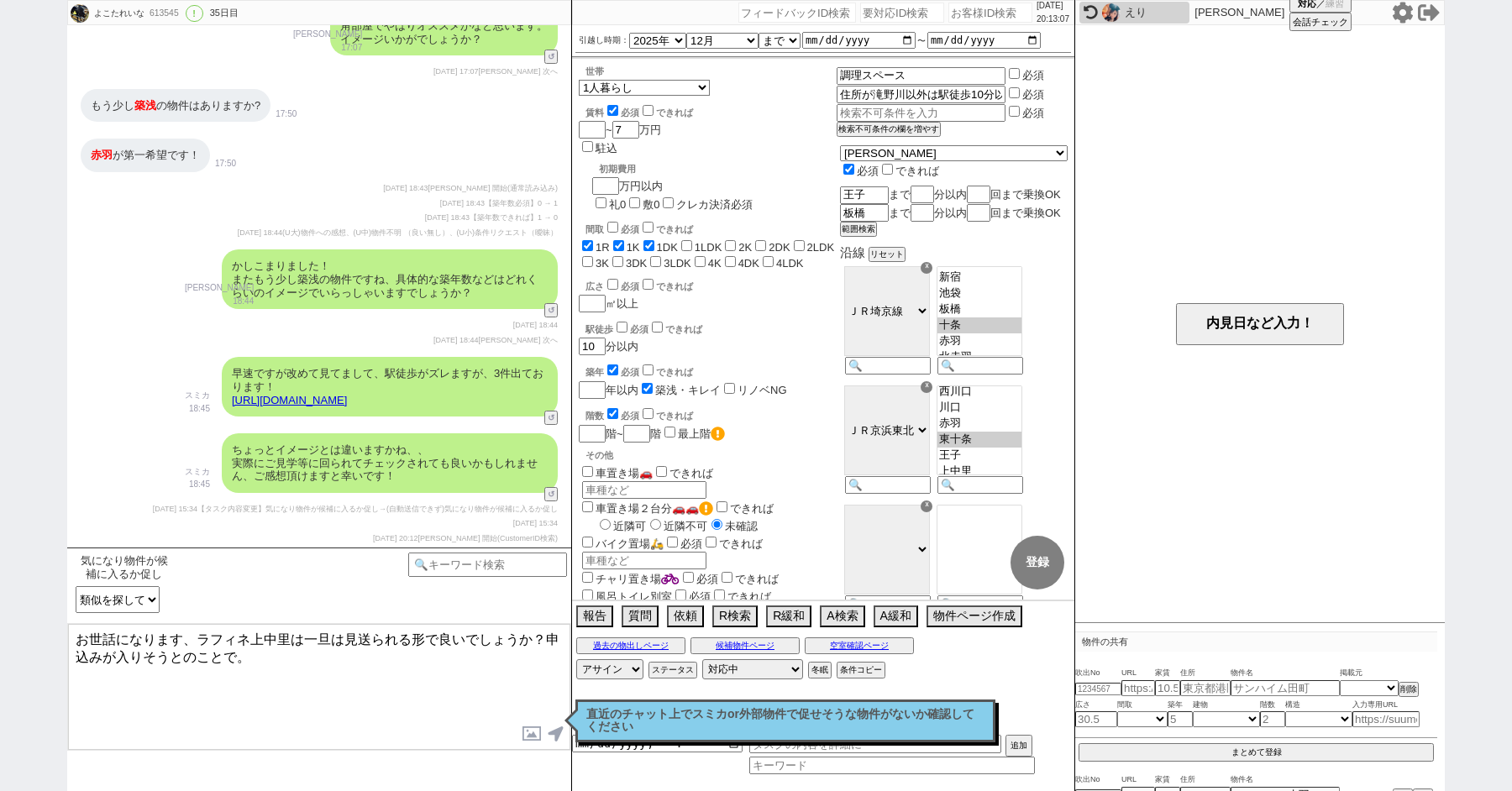
scroll to position [10548, 0]
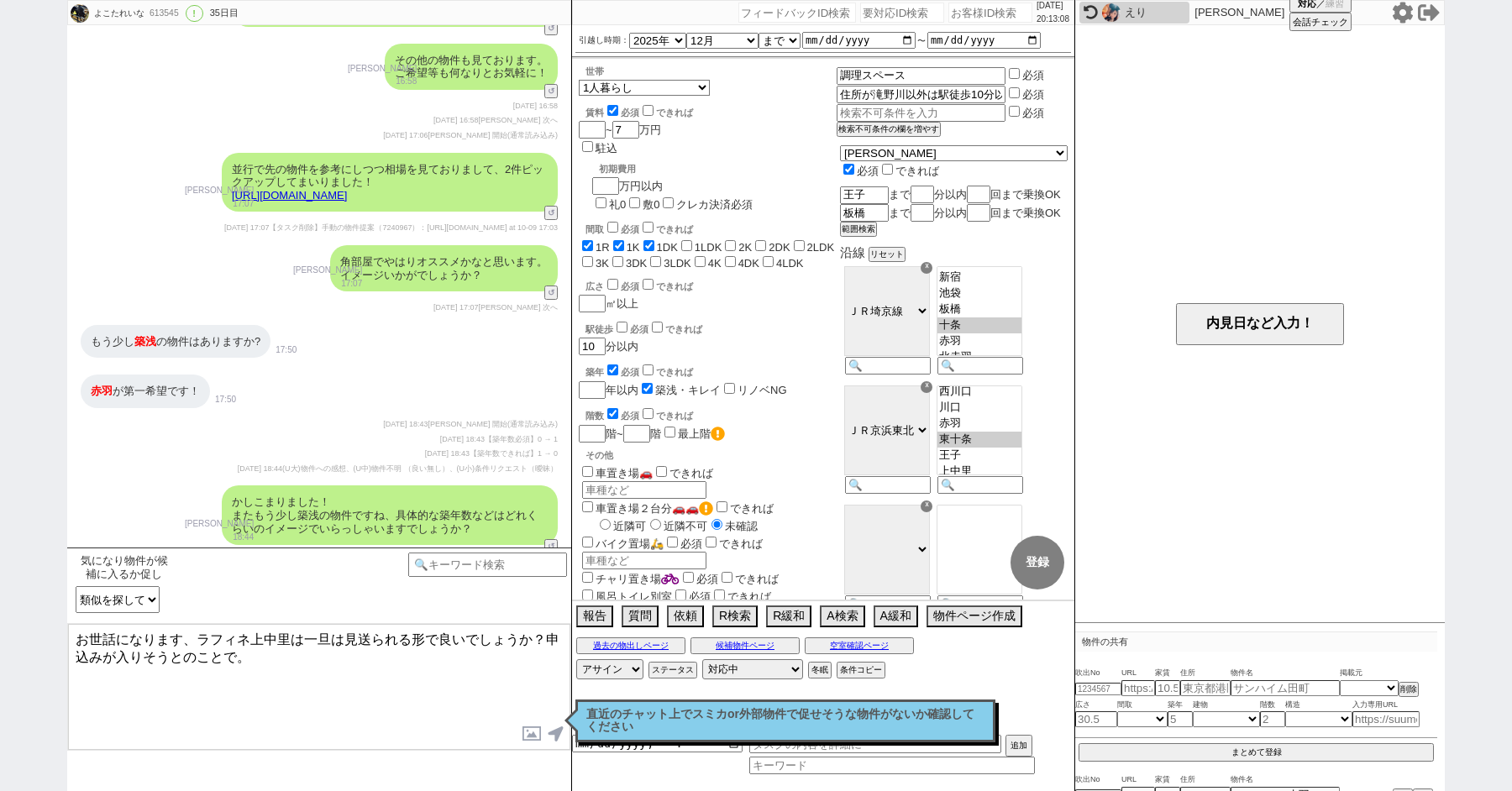
click at [323, 201] on link "https://tools.sumika.live/pages/1a7is2e" at bounding box center [290, 196] width 115 height 13
click at [582, 13] on button "☓" at bounding box center [587, 17] width 31 height 33
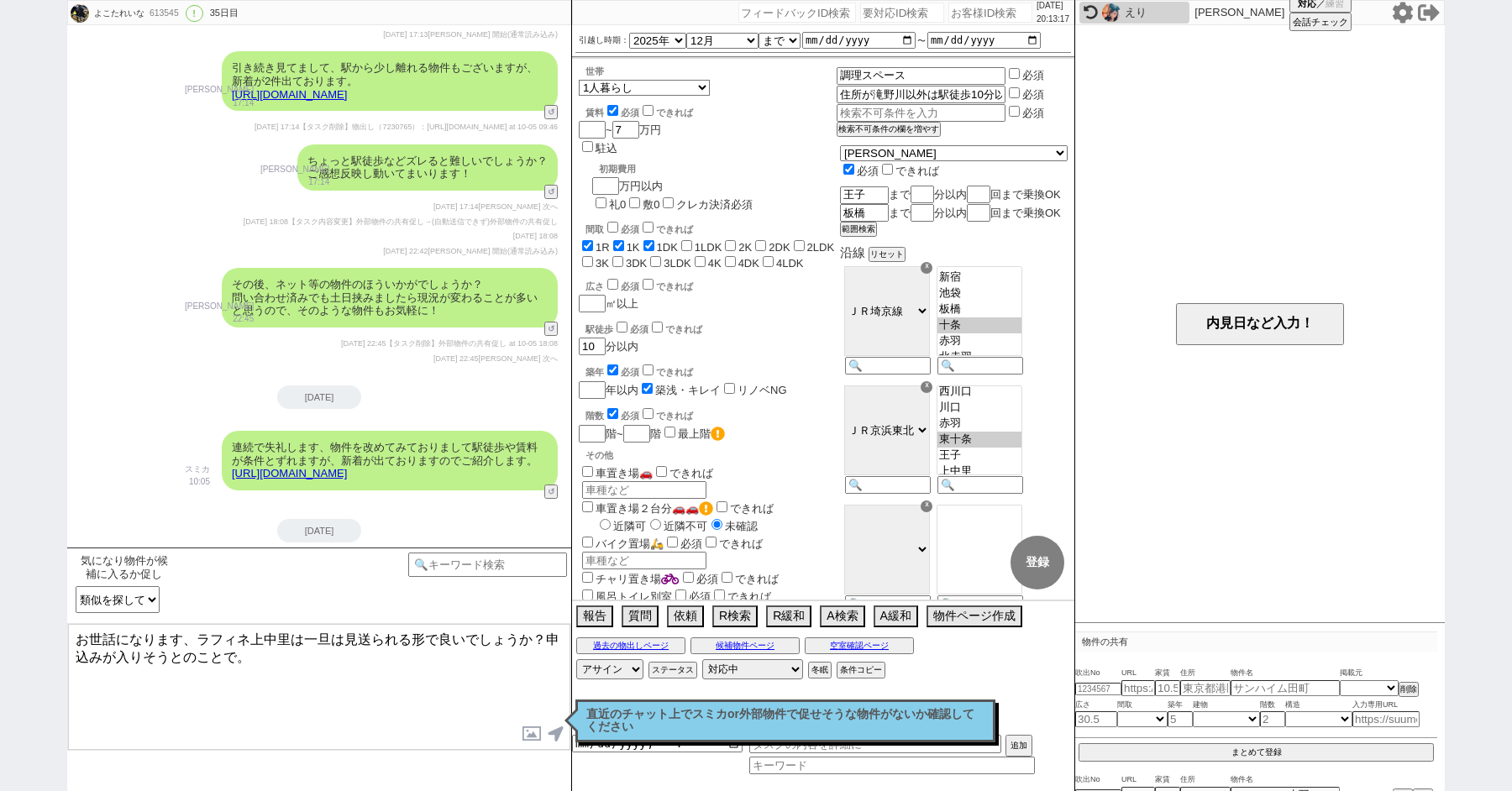
scroll to position [8461, 0]
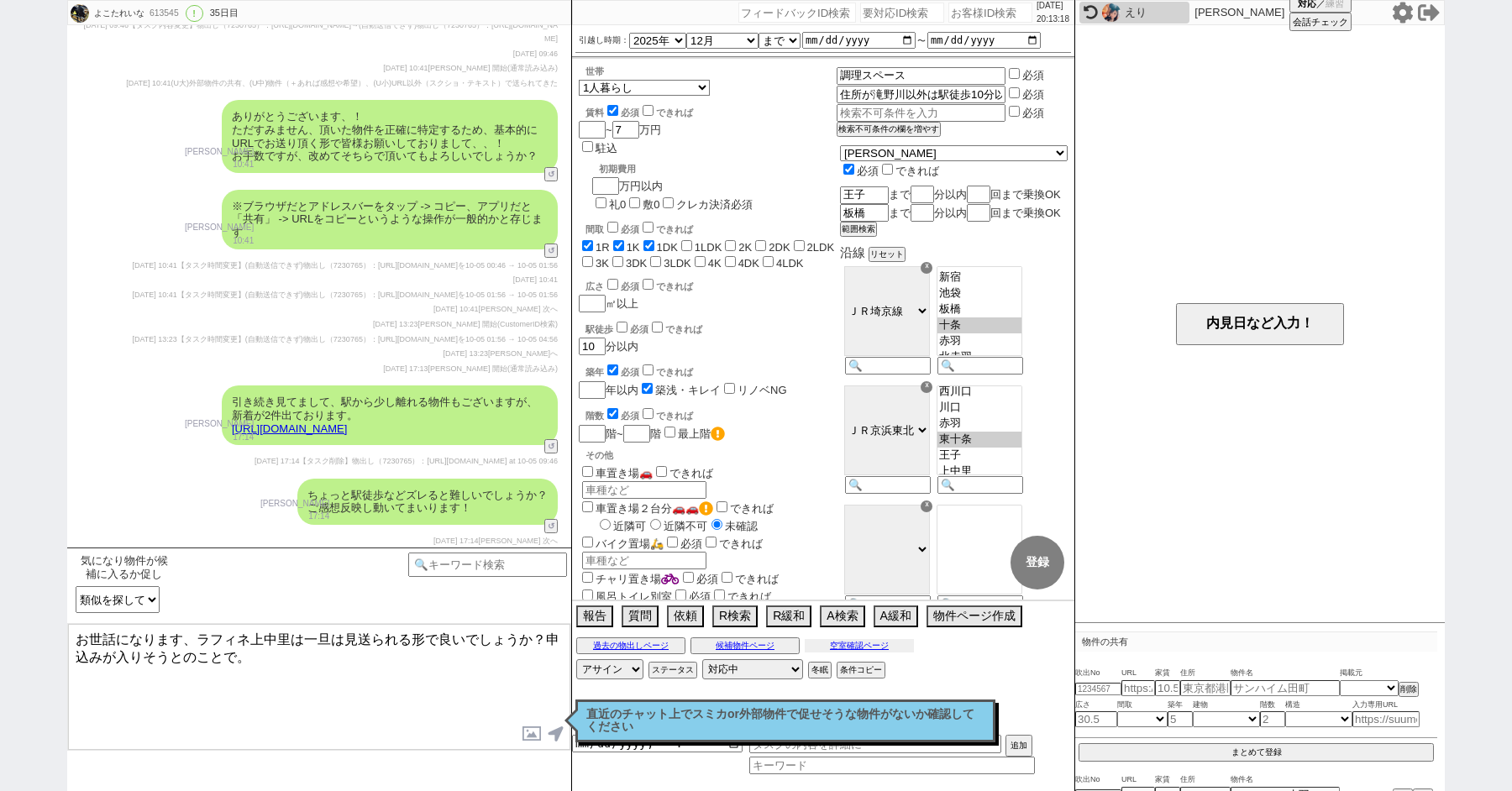
click at [850, 642] on button "空室確認ページ" at bounding box center [859, 646] width 110 height 13
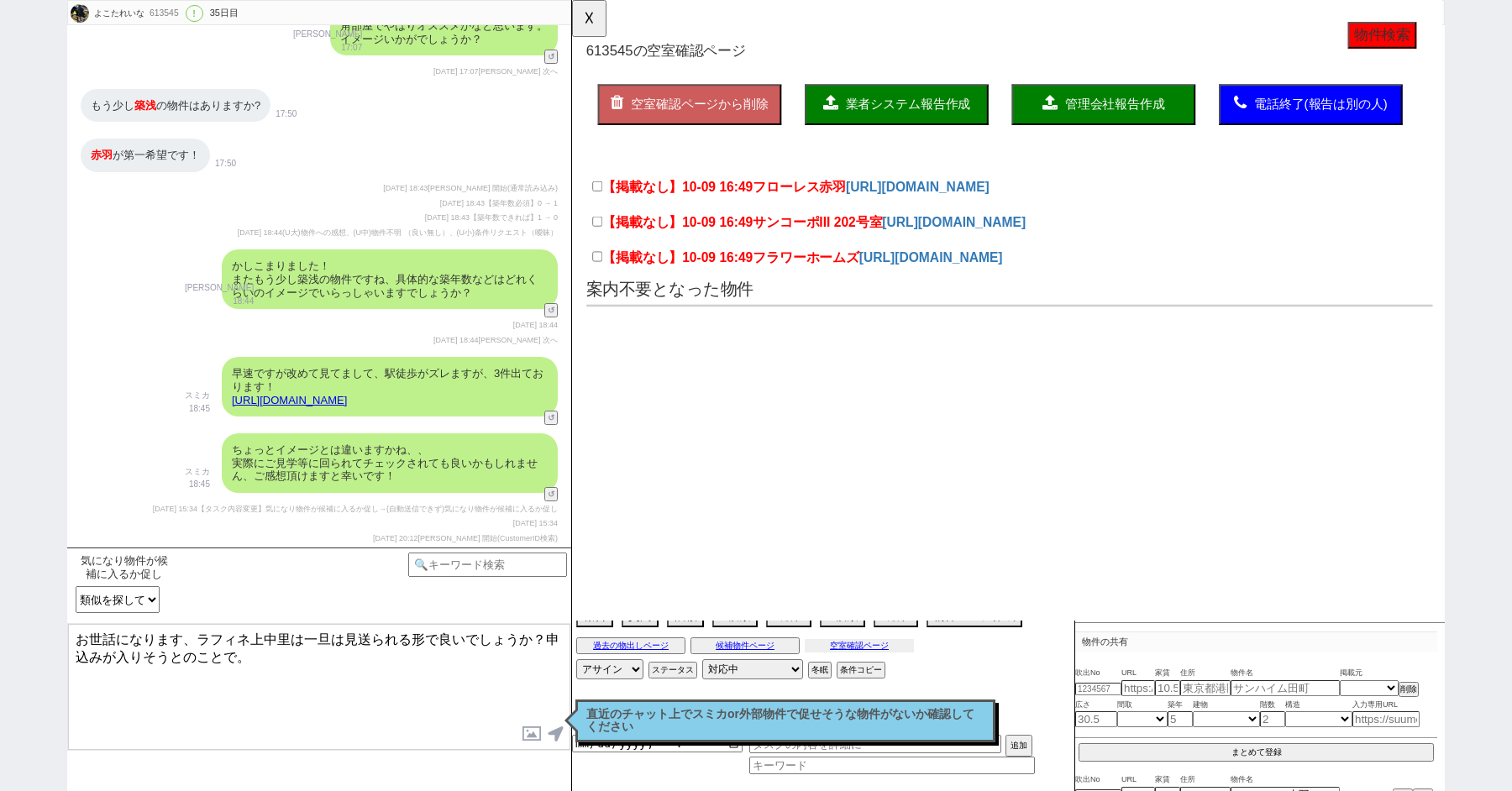
scroll to position [10887, 0]
click at [347, 395] on link "https://tools.sumika.live/pages/kfwavjd" at bounding box center [290, 400] width 115 height 13
click at [581, 21] on button "☓" at bounding box center [587, 17] width 31 height 33
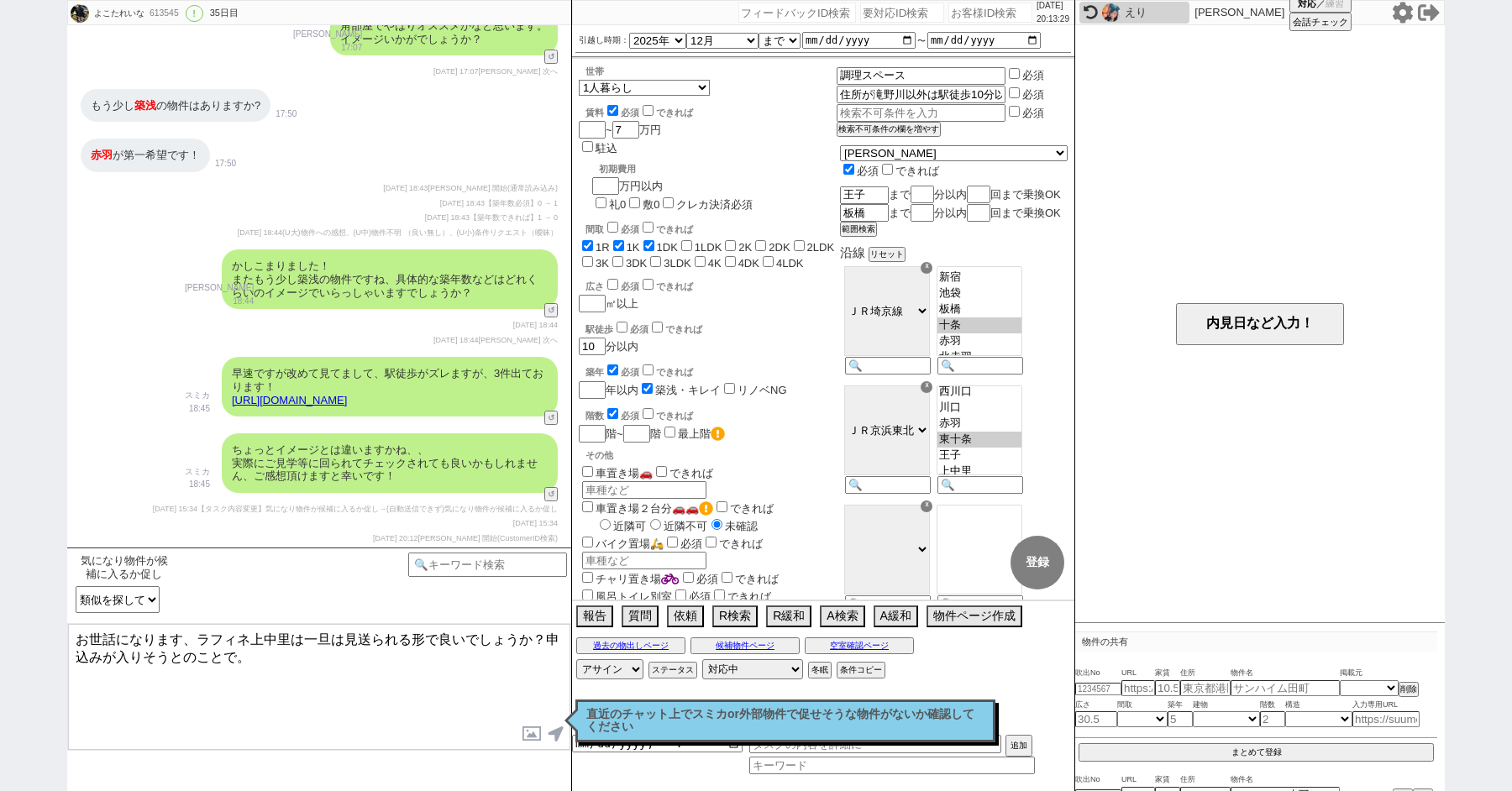
drag, startPoint x: 286, startPoint y: 637, endPoint x: 195, endPoint y: 636, distance: 91.0
click at [196, 636] on textarea "お世話になります、ラフィネ上中里は一旦は見送られる形で良いでしょうか？申込みが入りそうとのことで。" at bounding box center [318, 687] width 502 height 126
click at [624, 648] on button "過去の物出しページ" at bounding box center [631, 646] width 110 height 13
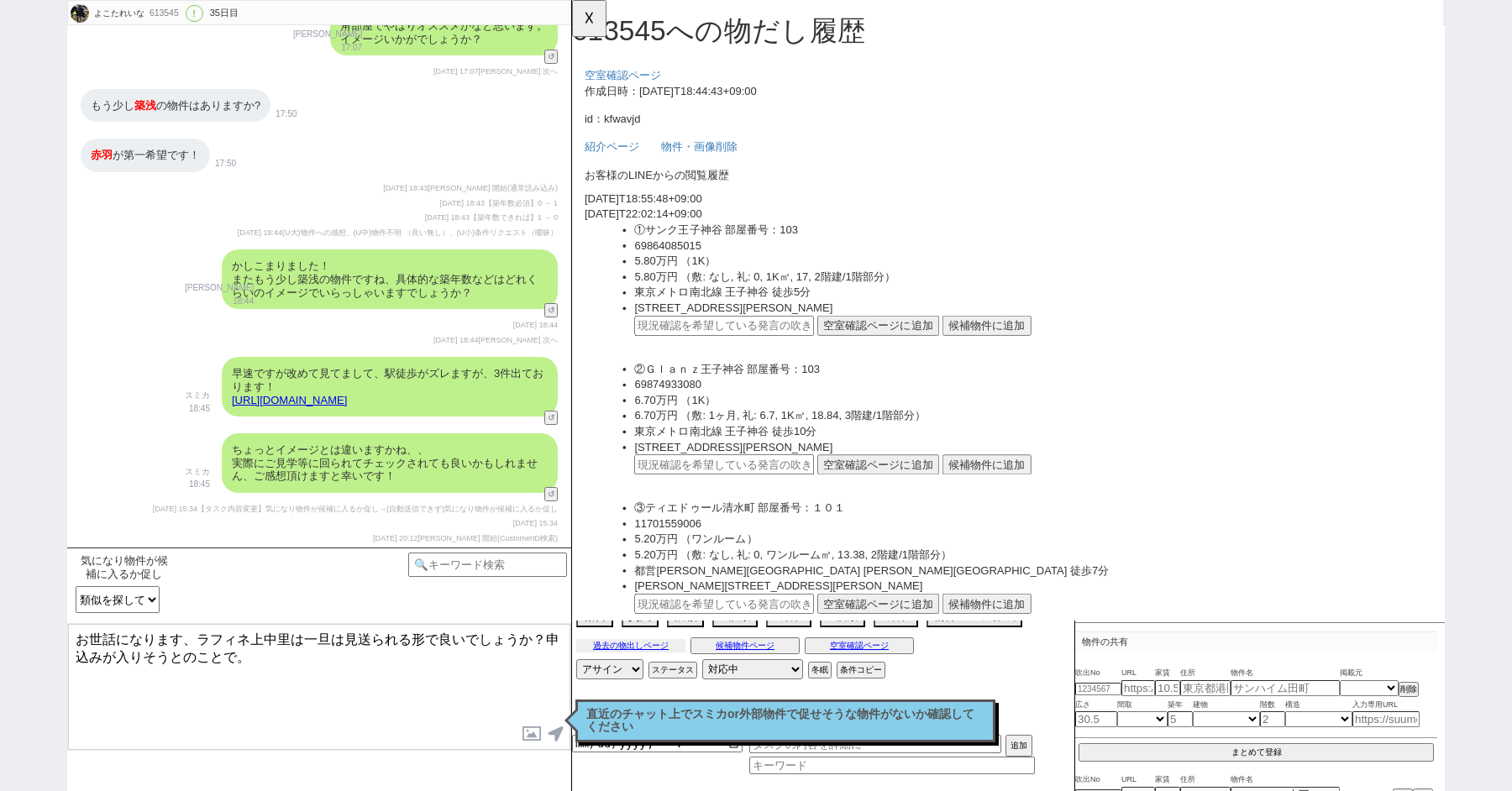
scroll to position [0, 0]
click at [871, 205] on li "2025-10-09T18:55:48+09:00" at bounding box center [1040, 214] width 908 height 17
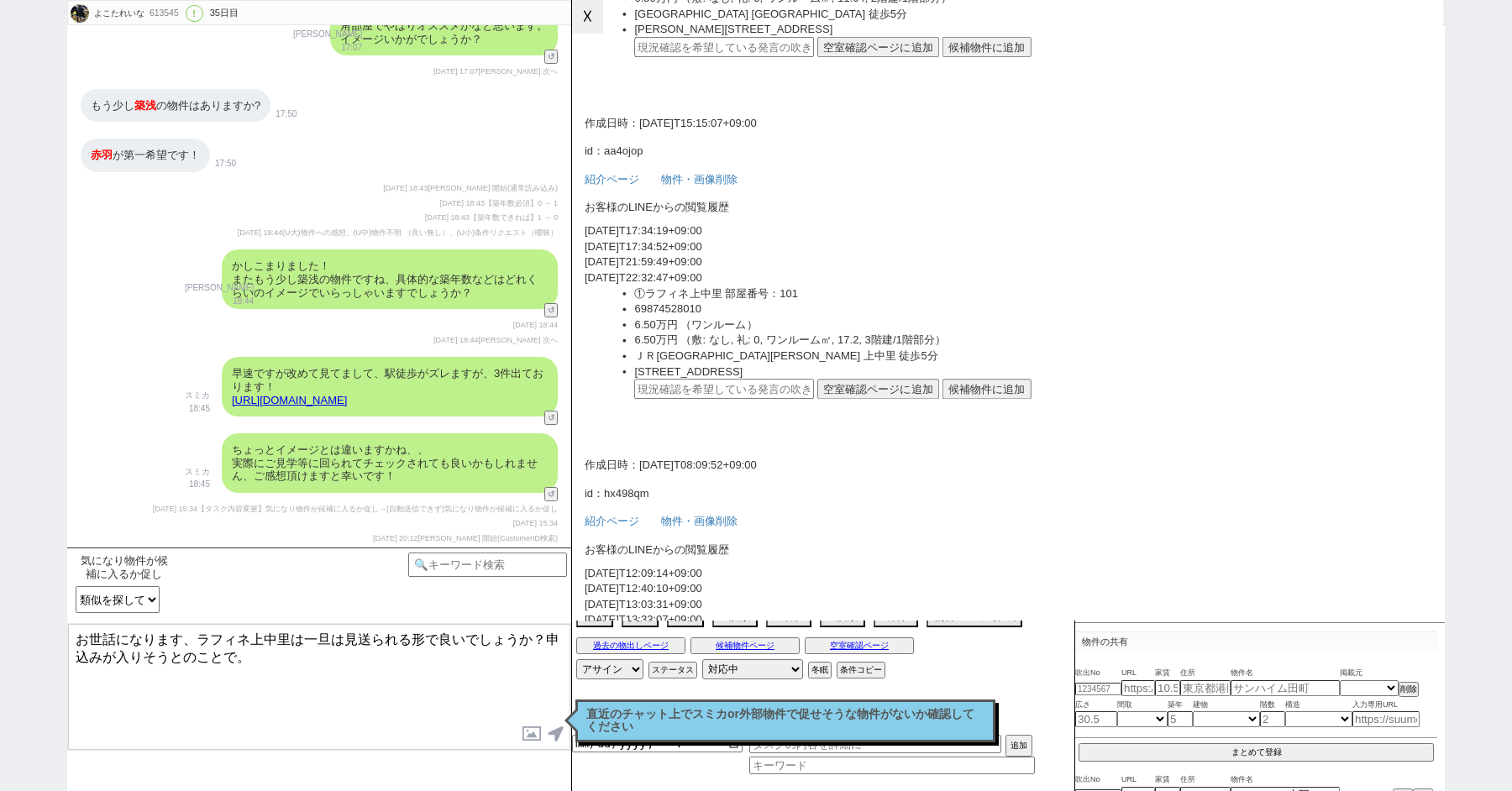
click at [585, 22] on button "☓" at bounding box center [587, 17] width 31 height 33
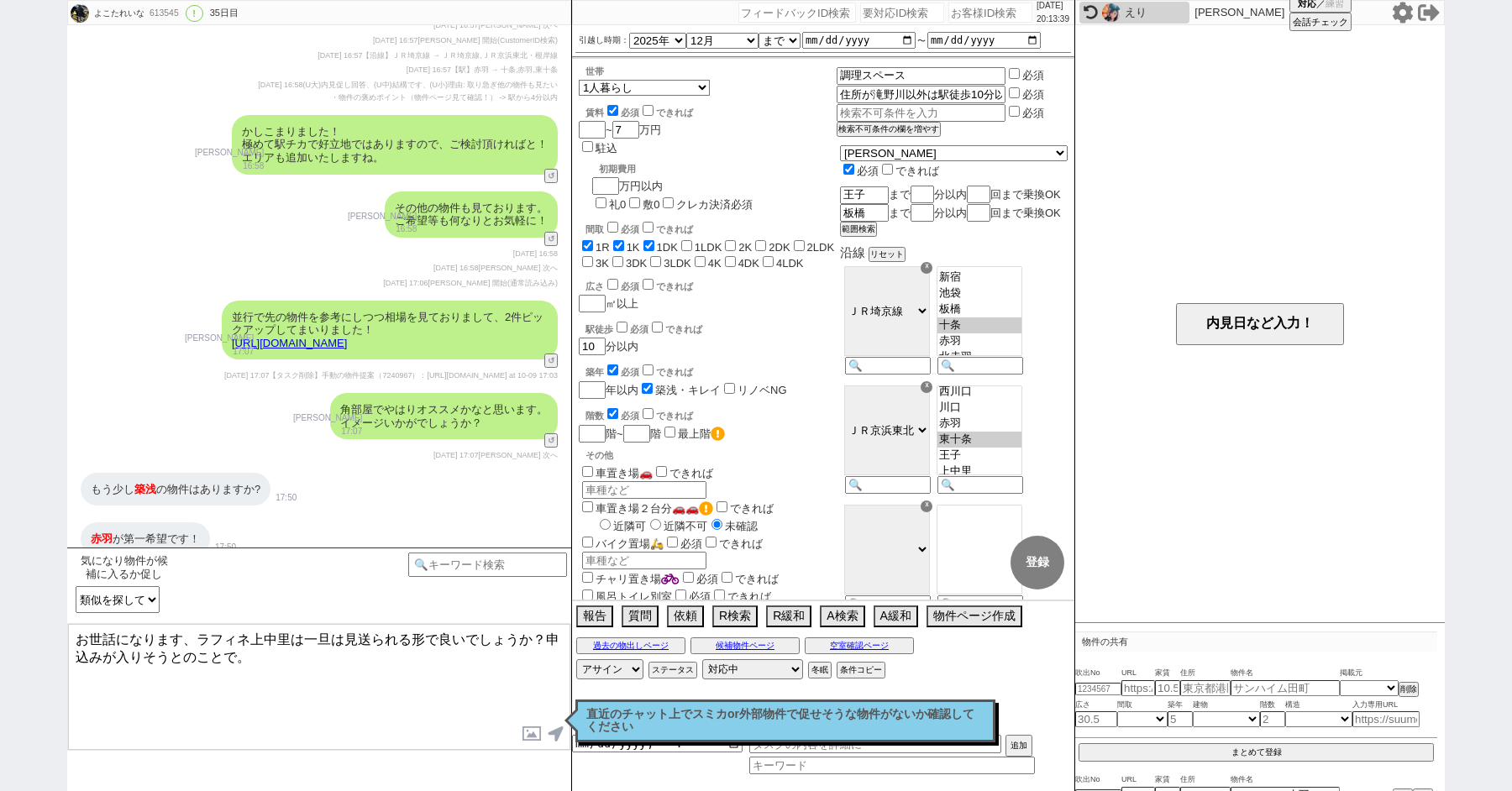
scroll to position [10887, 0]
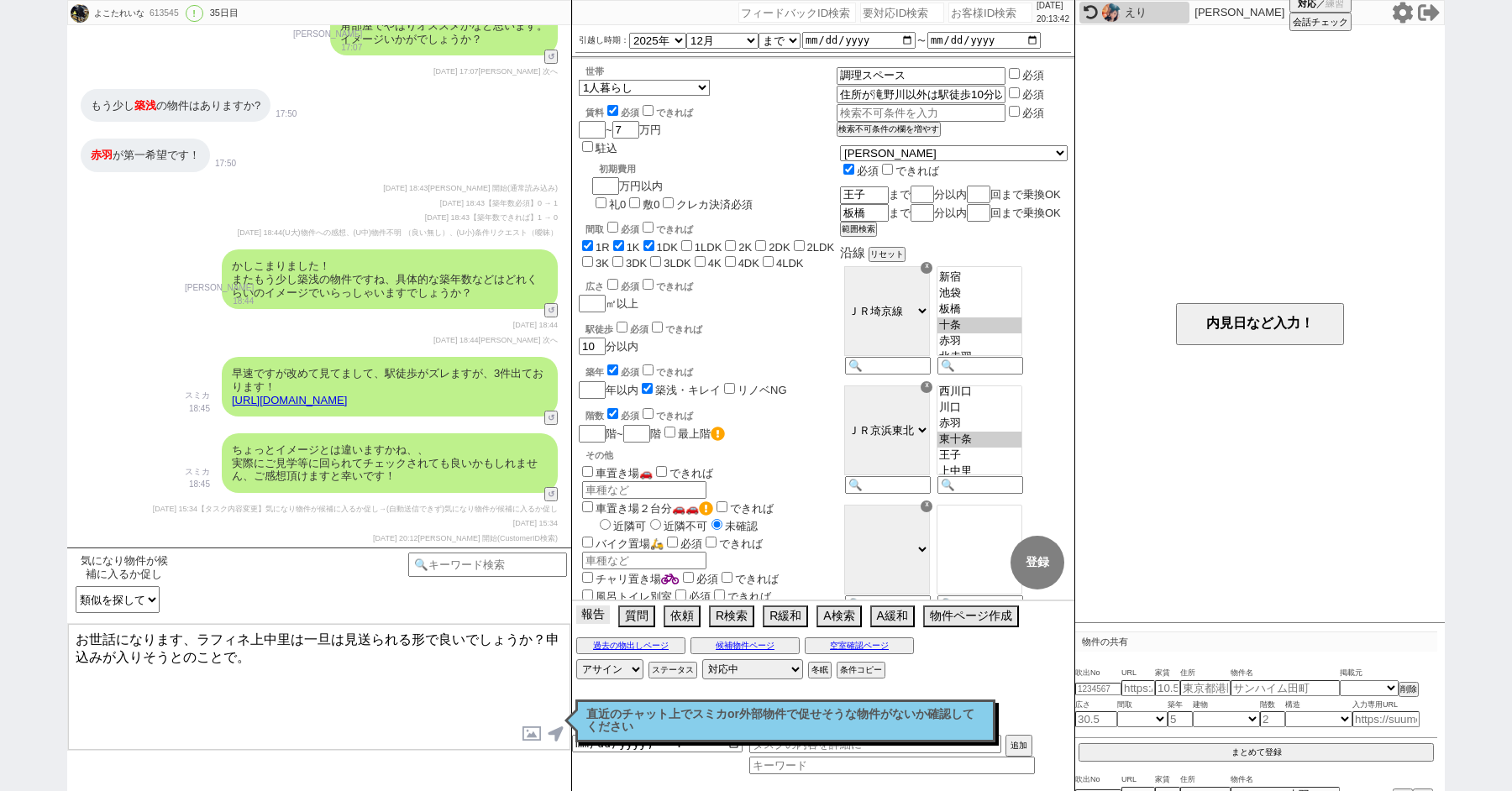
click at [598, 612] on button "報告" at bounding box center [593, 615] width 33 height 19
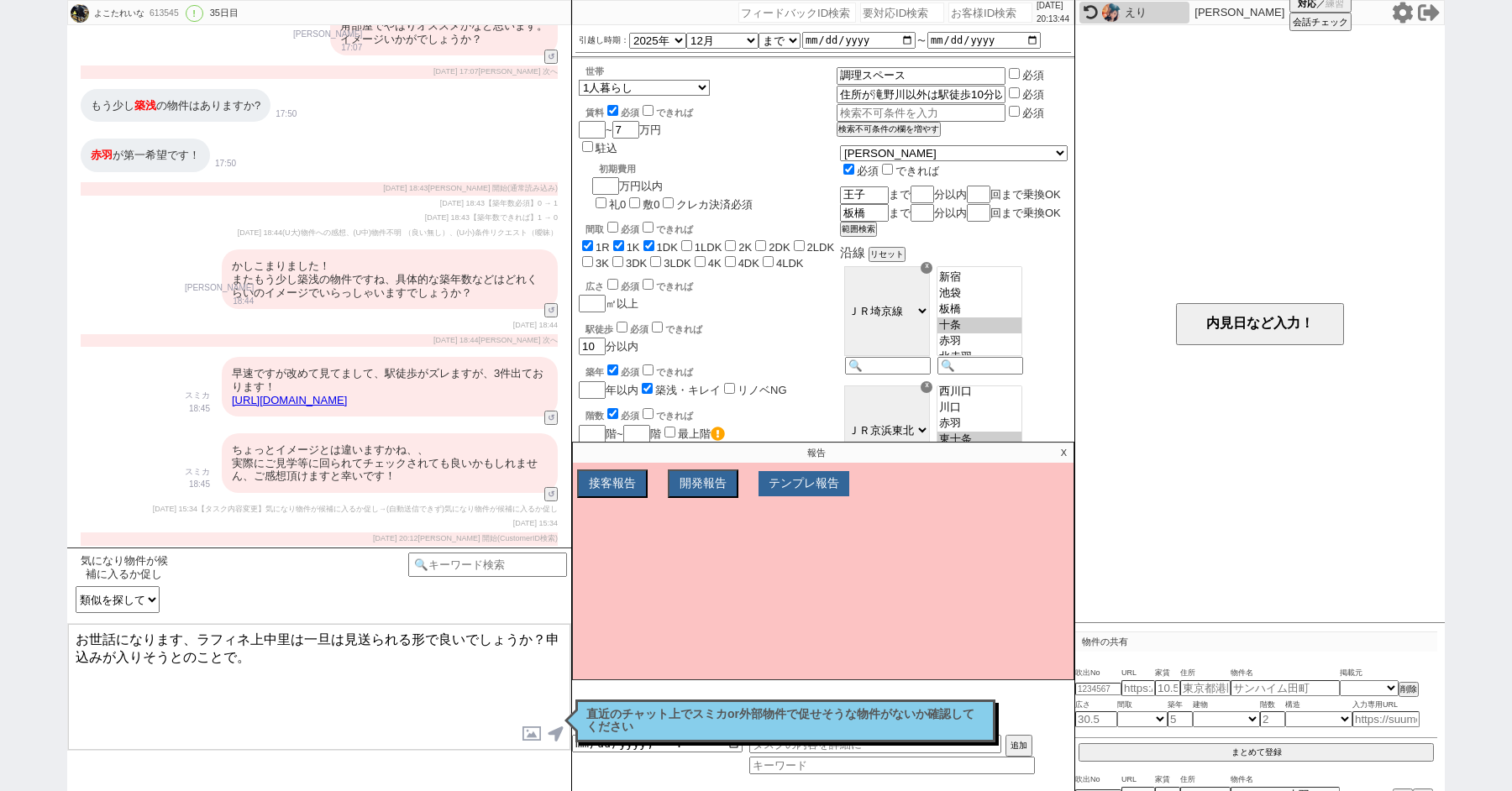
click at [814, 489] on button "テンプレ報告" at bounding box center [804, 484] width 91 height 25
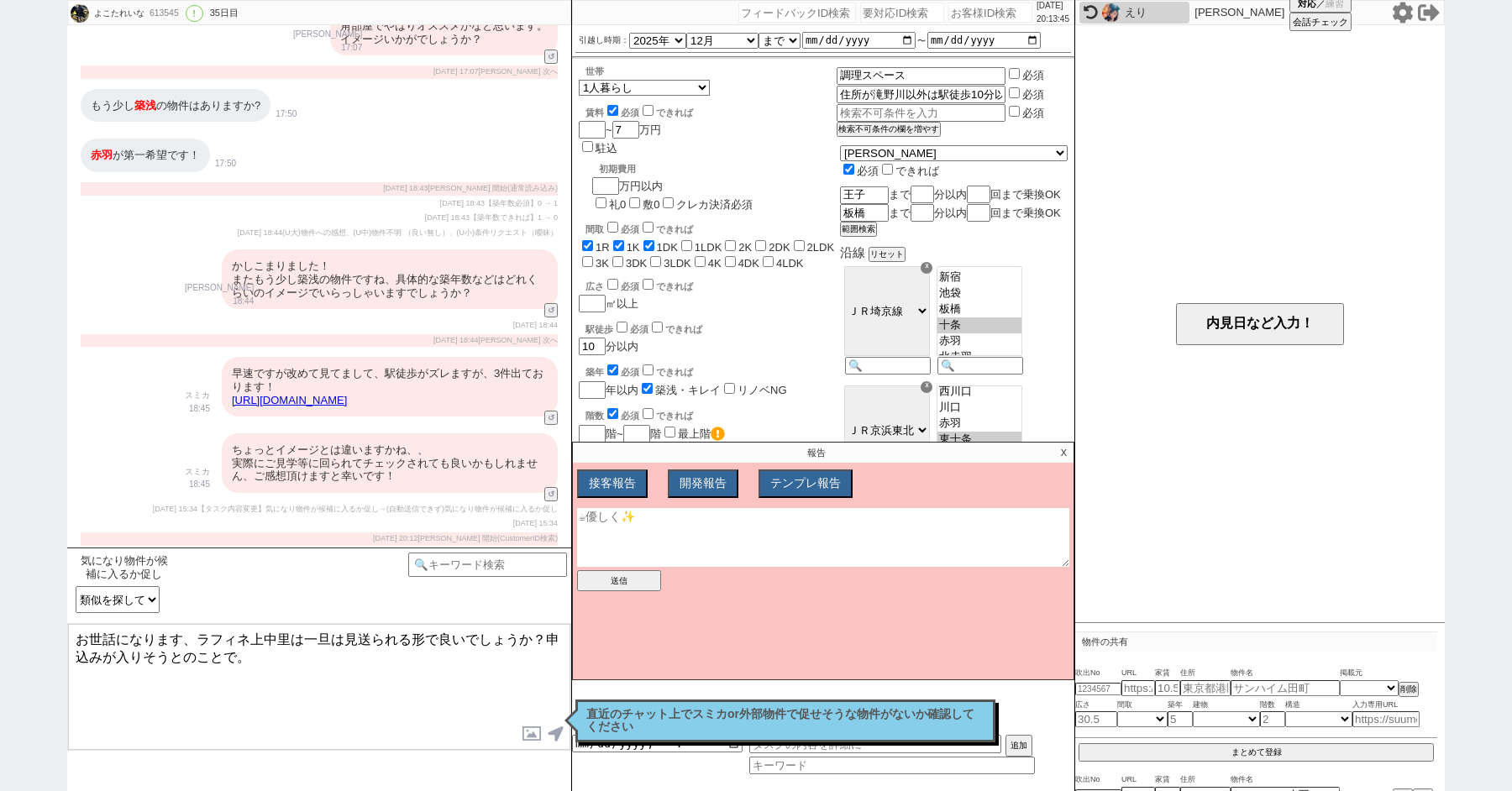
click at [691, 538] on textarea at bounding box center [823, 537] width 492 height 58
drag, startPoint x: 288, startPoint y: 642, endPoint x: 200, endPoint y: 640, distance: 88.0
click at [200, 640] on textarea "お世話になります、ラフィネ上中里は一旦は見送られる形で良いでしょうか？申込みが入りそうとのことで。" at bounding box center [318, 687] width 502 height 126
click at [698, 532] on textarea at bounding box center [823, 537] width 492 height 58
paste textarea "ラフィネ上中里"
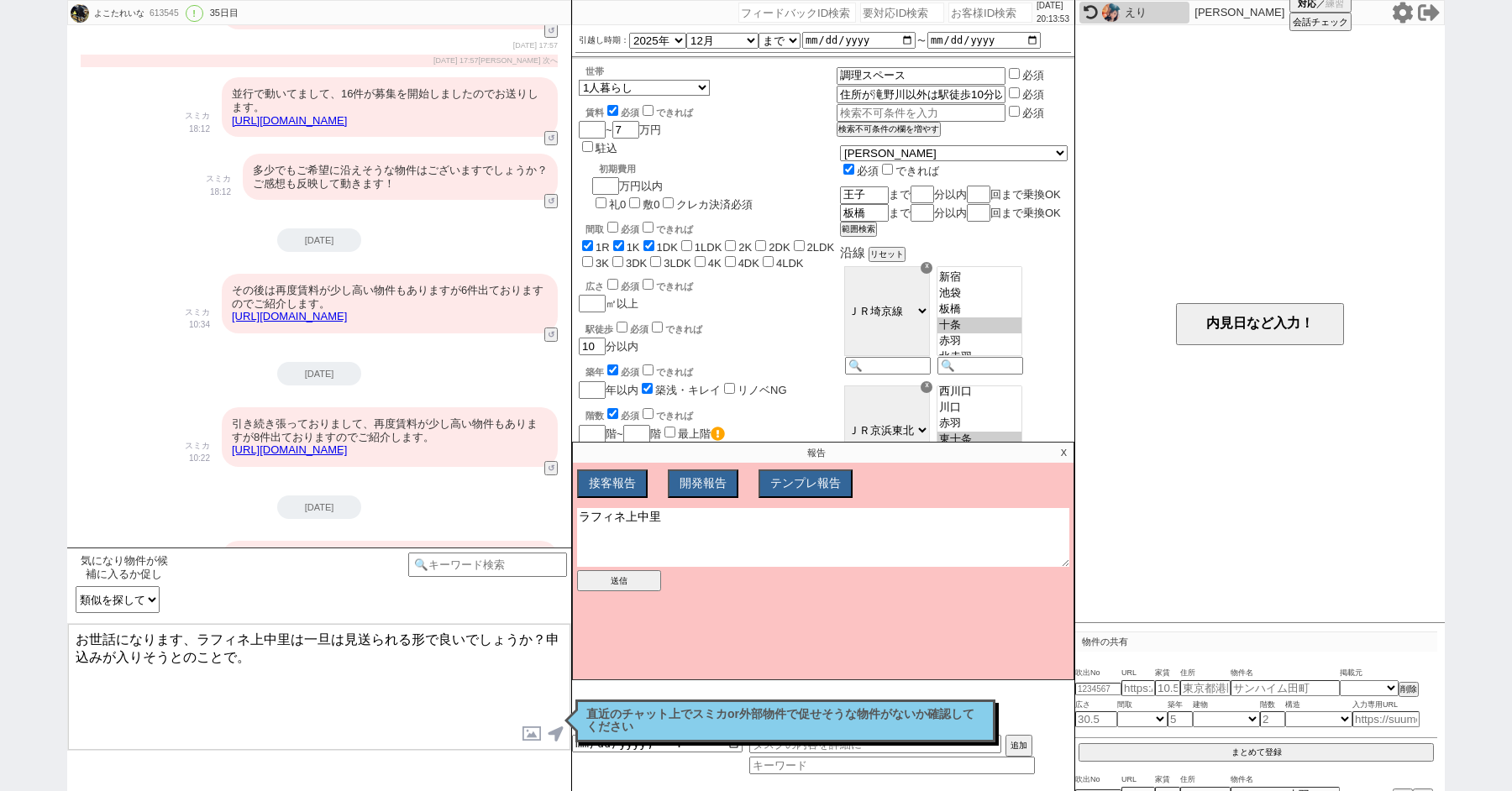
scroll to position [5698, 0]
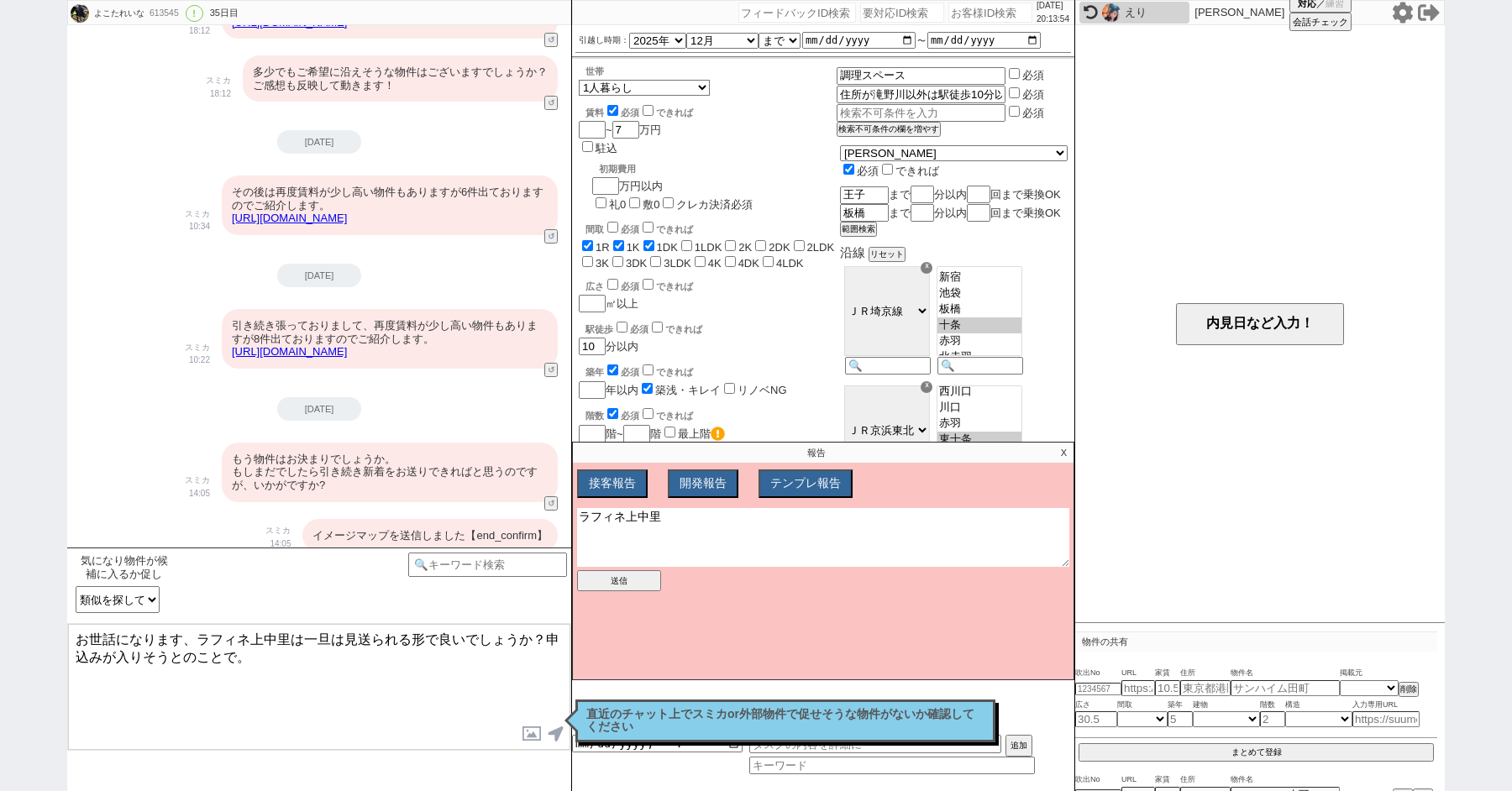
click at [677, 525] on textarea "ラフィネ上中里" at bounding box center [823, 537] width 492 height 58
click at [618, 581] on button "送信" at bounding box center [619, 580] width 84 height 21
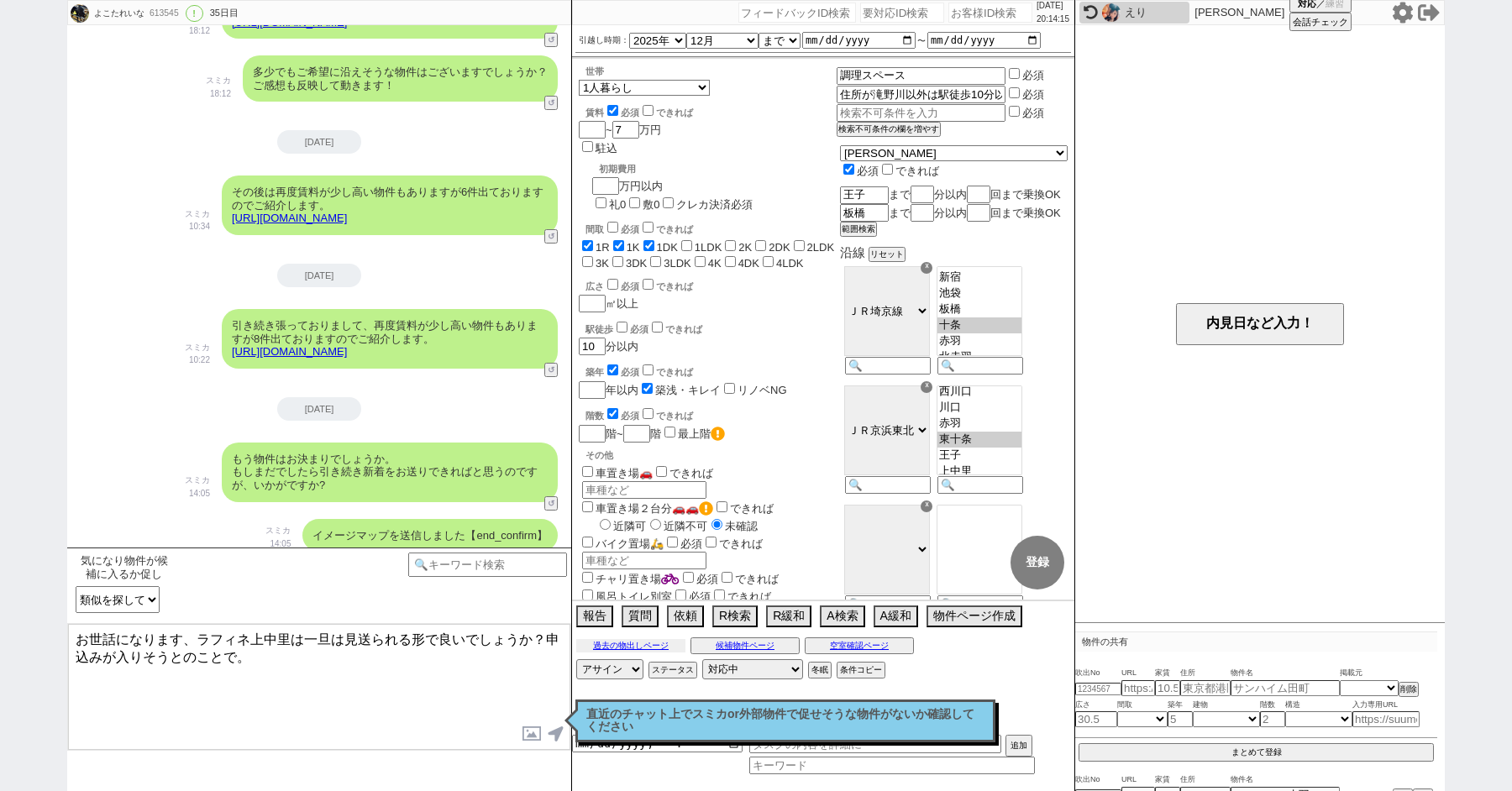
click at [661, 644] on button "過去の物出しページ" at bounding box center [631, 646] width 110 height 13
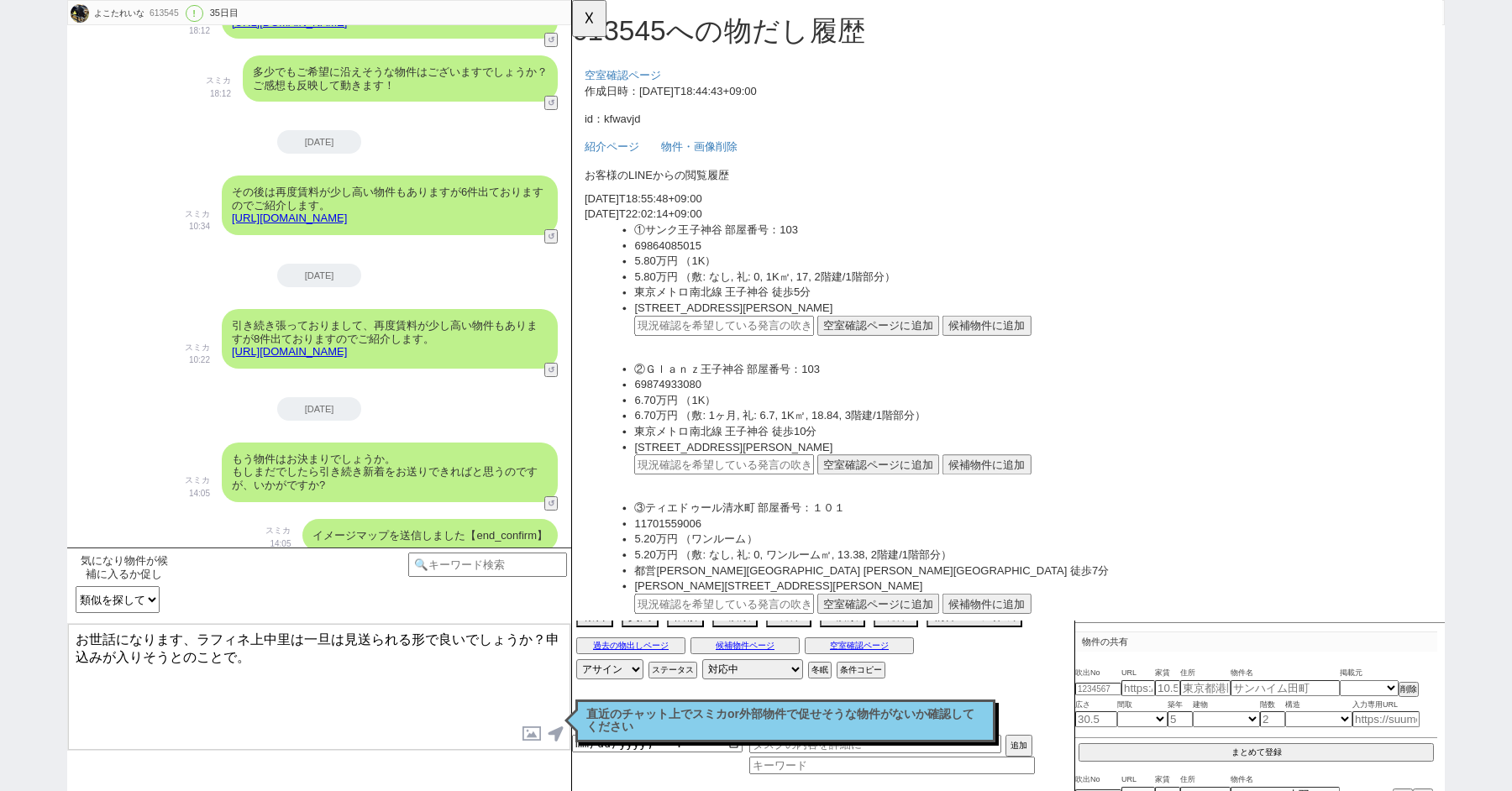
scroll to position [15279, 0]
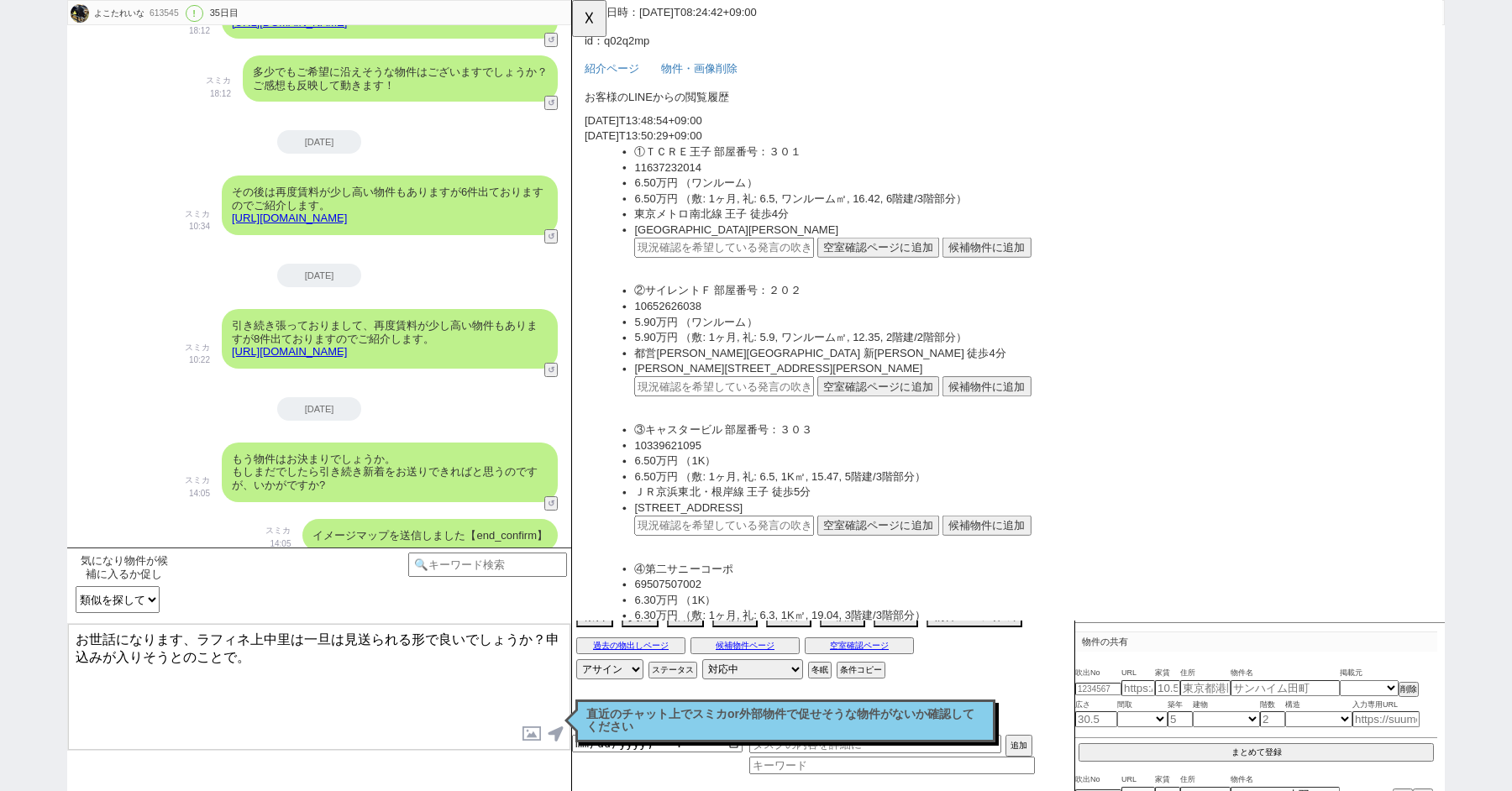
click at [667, 321] on li "②サイレントＦ 部屋番号：２０２" at bounding box center [1066, 313] width 854 height 17
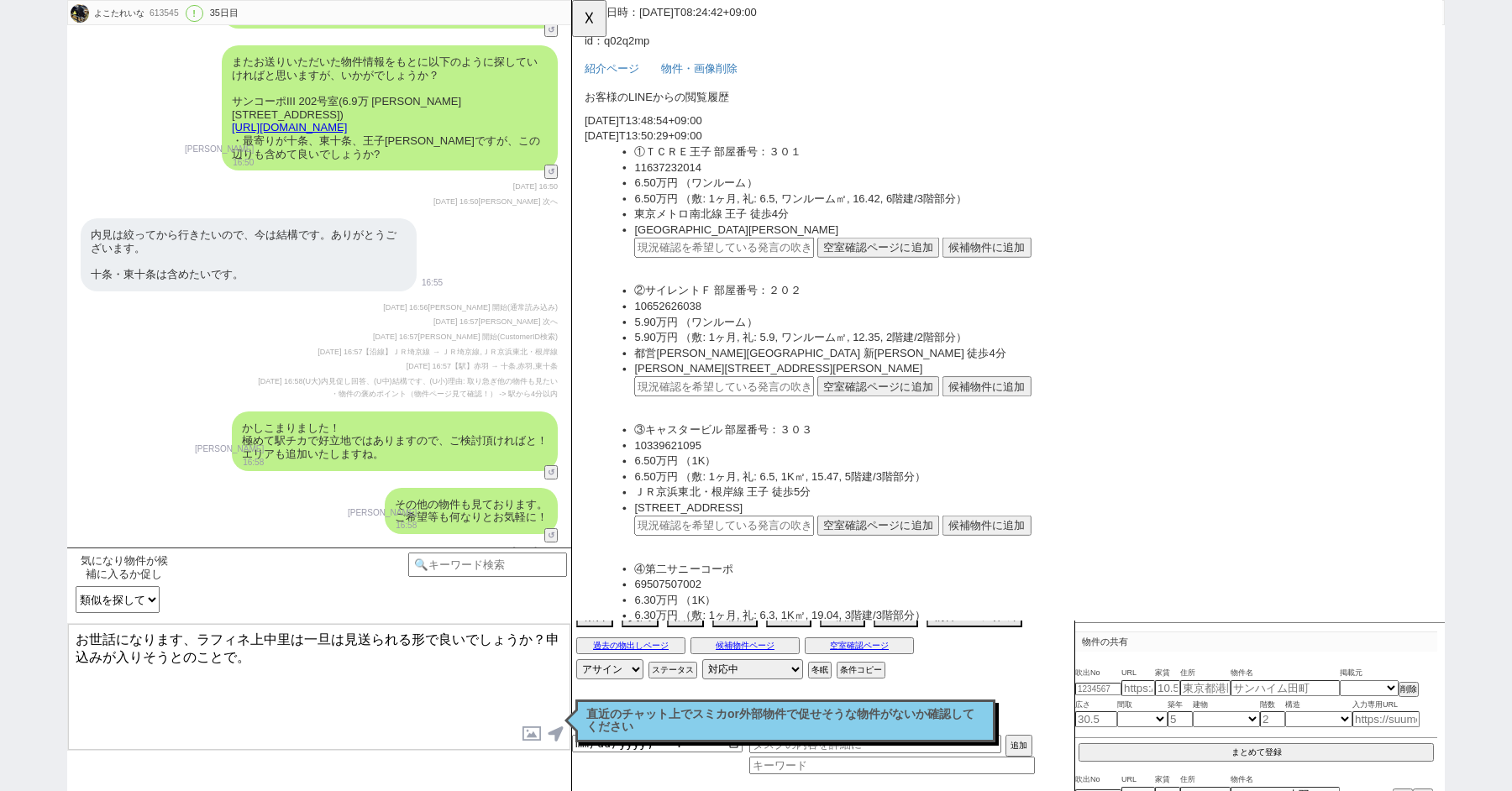
scroll to position [10887, 0]
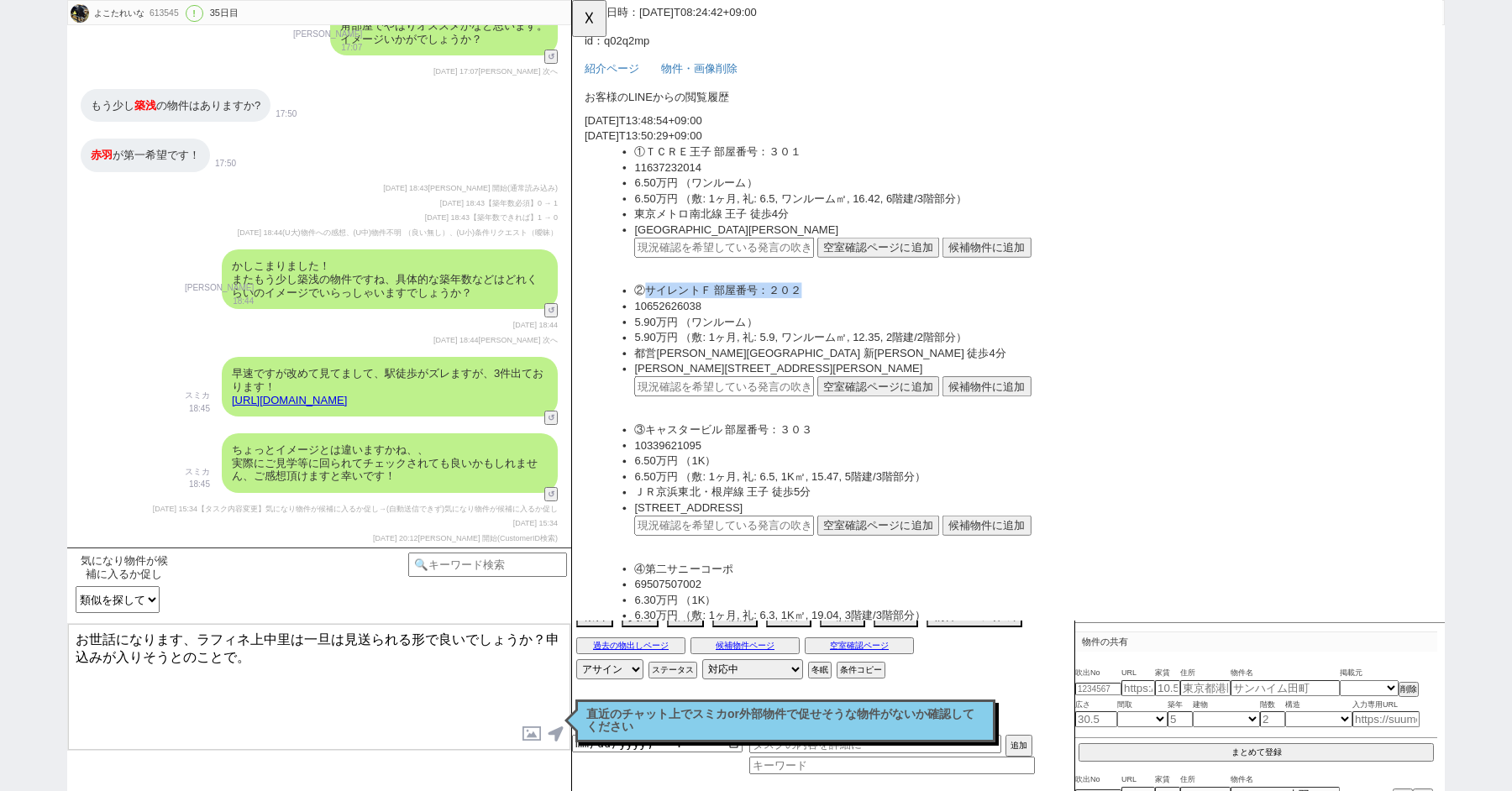
drag, startPoint x: 829, startPoint y: 340, endPoint x: 650, endPoint y: 337, distance: 179.0
click at [650, 321] on li "②サイレントＦ 部屋番号：２０２" at bounding box center [1066, 313] width 854 height 17
copy li "サイレントＦ 部屋番号：２０２"
click at [302, 642] on textarea "お世話になります、ラフィネ上中里は一旦は見送られる形で良いでしょうか？申込みが入りそうとのことで。" at bounding box center [318, 687] width 502 height 126
click at [581, 21] on button "☓" at bounding box center [587, 17] width 31 height 33
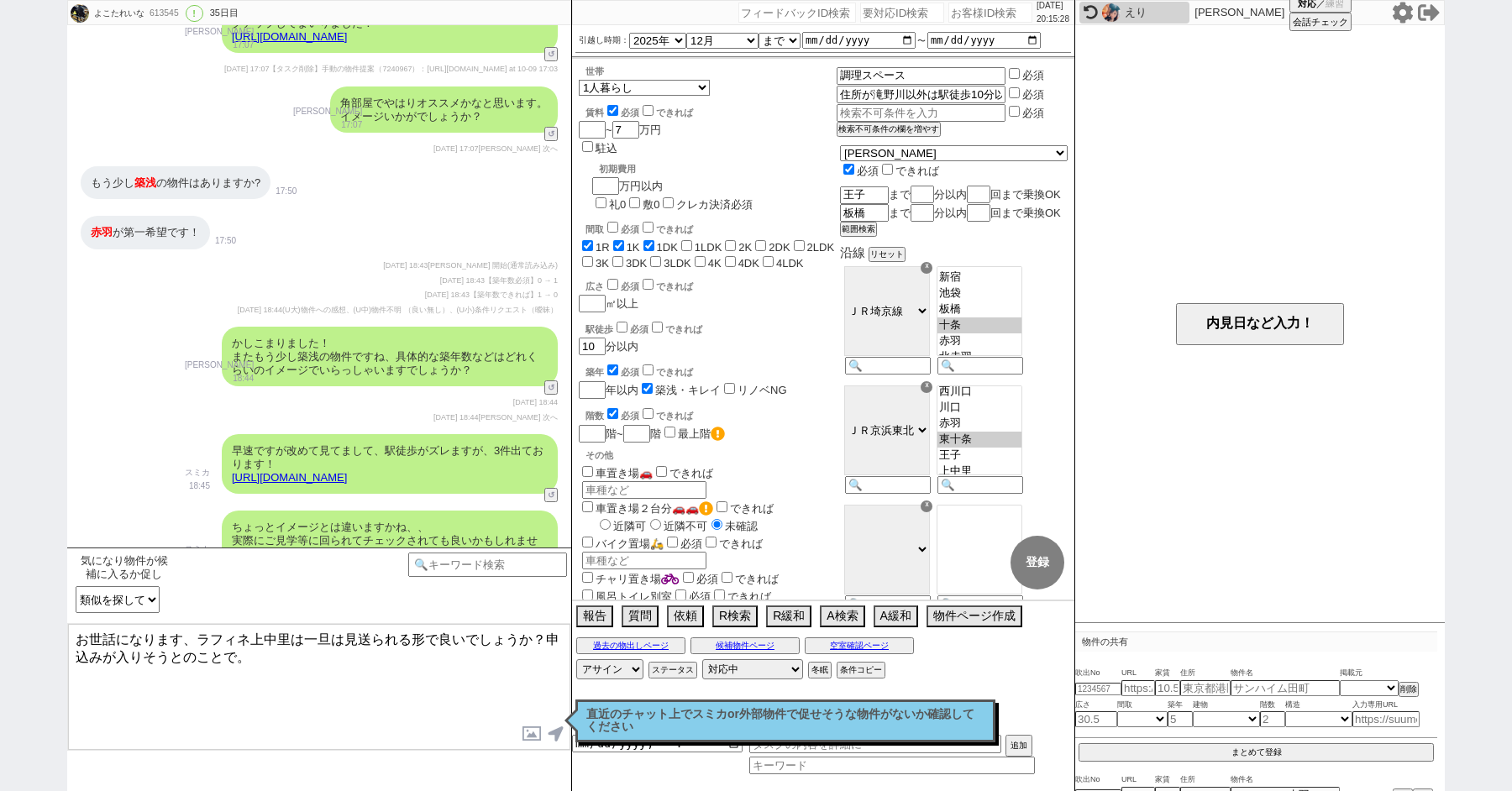
scroll to position [10649, 0]
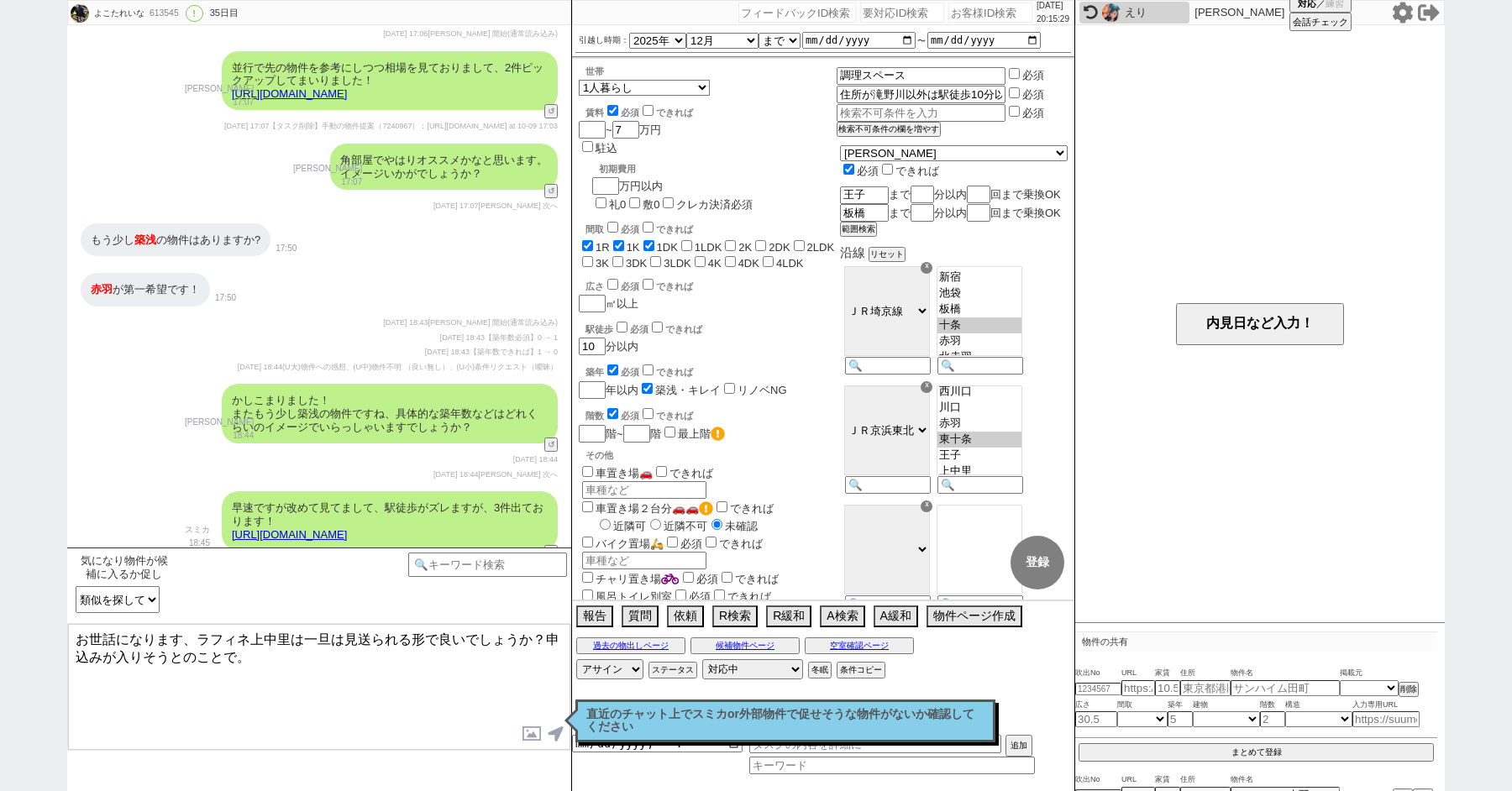
click at [347, 100] on link "https://tools.sumika.live/pages/1a7is2e" at bounding box center [290, 94] width 115 height 13
drag, startPoint x: 292, startPoint y: 640, endPoint x: 186, endPoint y: 634, distance: 106.2
click at [186, 638] on textarea "お世話になります、ラフィネ上中里は一旦は見送られる形で良いでしょうか？申込みが入りそうとのことで。" at bounding box center [318, 687] width 502 height 126
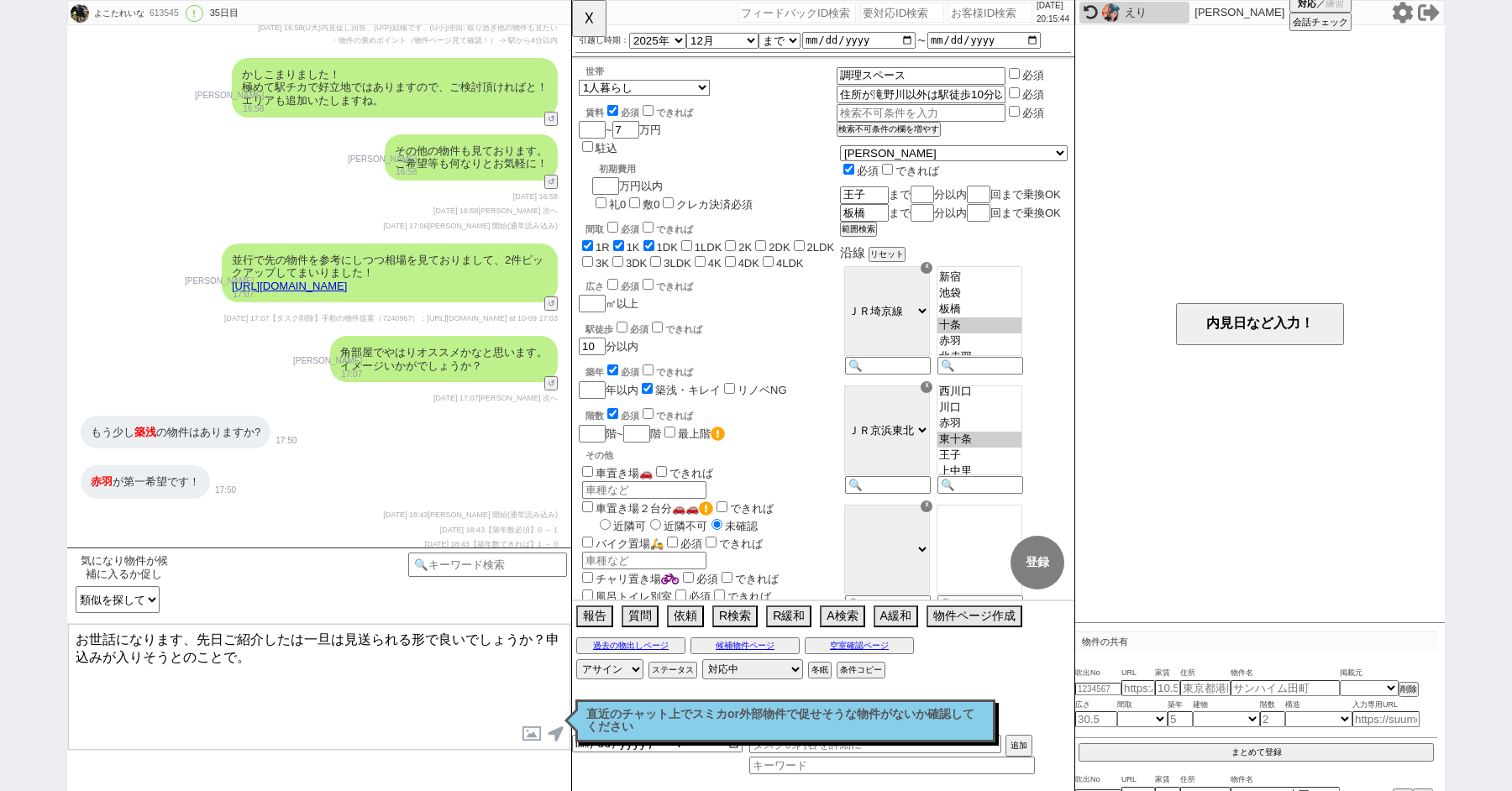
click at [292, 636] on textarea "お世話になります、先日ご紹介したは一旦は見送られる形で良いでしょうか？申込みが入りそうとのことで。" at bounding box center [318, 687] width 502 height 126
paste textarea "第１０オカダビル"
click at [411, 638] on textarea "お世話になります、先日ご紹介した第１０オカダビル、は一旦は見送られる形で良いでしょうか？申込みが入りそうとのことで。" at bounding box center [318, 687] width 502 height 126
paste textarea "イムイワサキ"
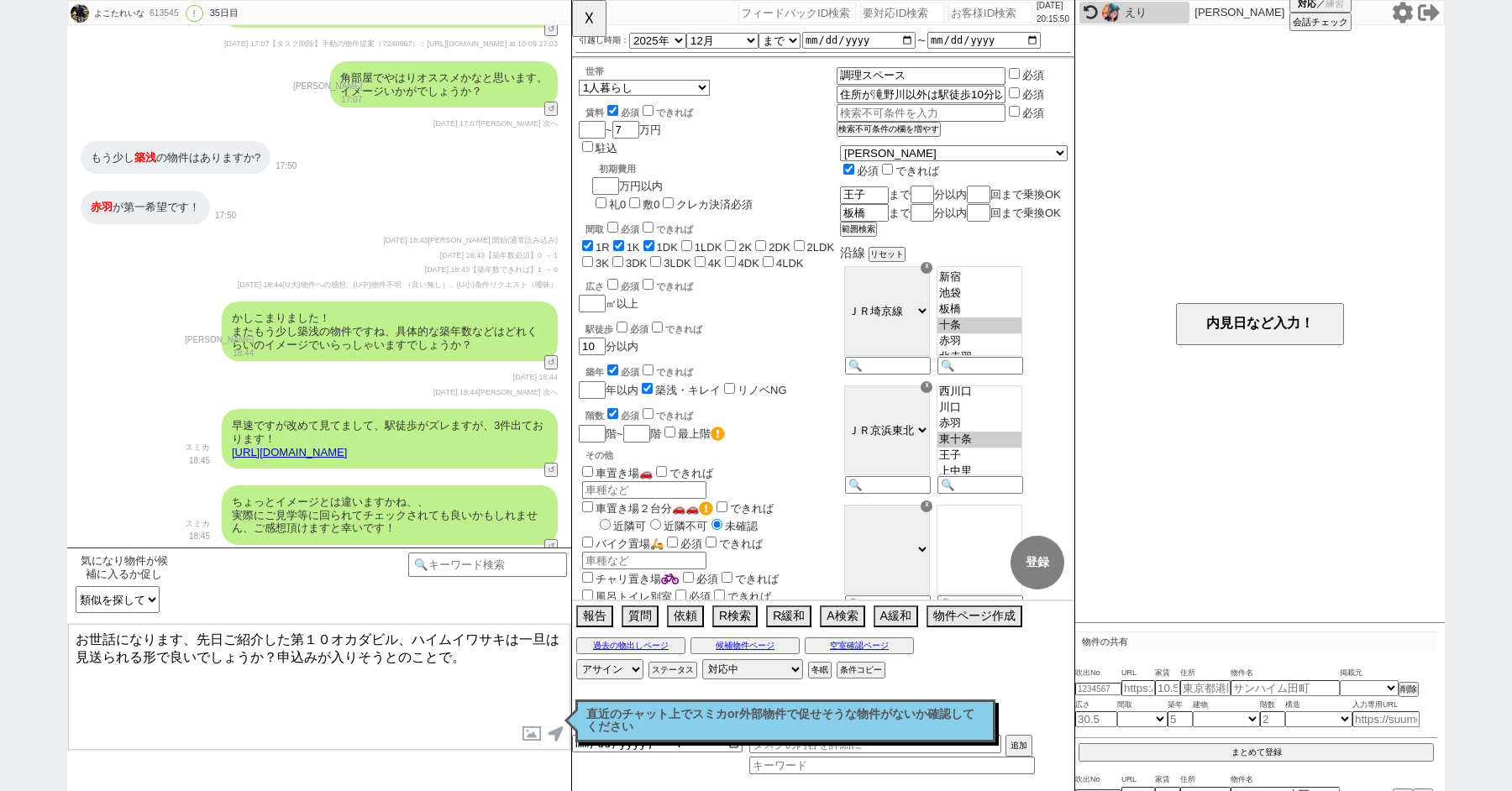
scroll to position [10649, 0]
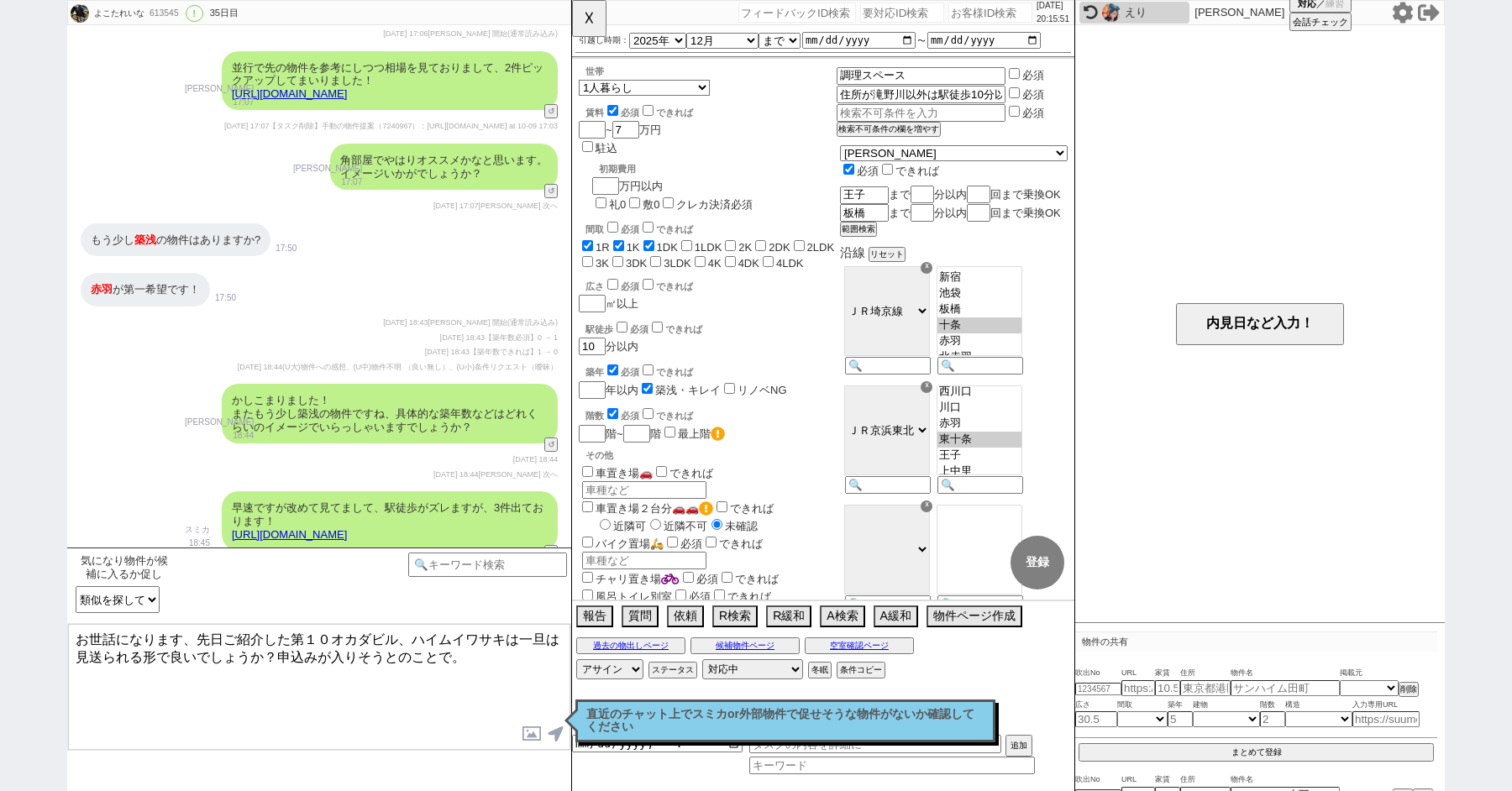
drag, startPoint x: 463, startPoint y: 192, endPoint x: 220, endPoint y: 179, distance: 243.3
click at [220, 119] on div "並行で先の物件を参考にしつつ相場を見ておりまして、2件ピックアップしてまいりました！ https://tools.sumika.live/pages/1a7i…" at bounding box center [318, 81] width 504 height 76
click at [514, 110] on div "並行で先の物件を参考にしつつ相場を見ておりまして、2件ピックアップしてまいりました！ https://tools.sumika.live/pages/1a7i…" at bounding box center [390, 81] width 336 height 59
drag, startPoint x: 469, startPoint y: 183, endPoint x: 227, endPoint y: 183, distance: 242.0
click at [227, 110] on div "並行で先の物件を参考にしつつ相場を見ておりまして、2件ピックアップしてまいりました！ https://tools.sumika.live/pages/1a7i…" at bounding box center [390, 81] width 336 height 59
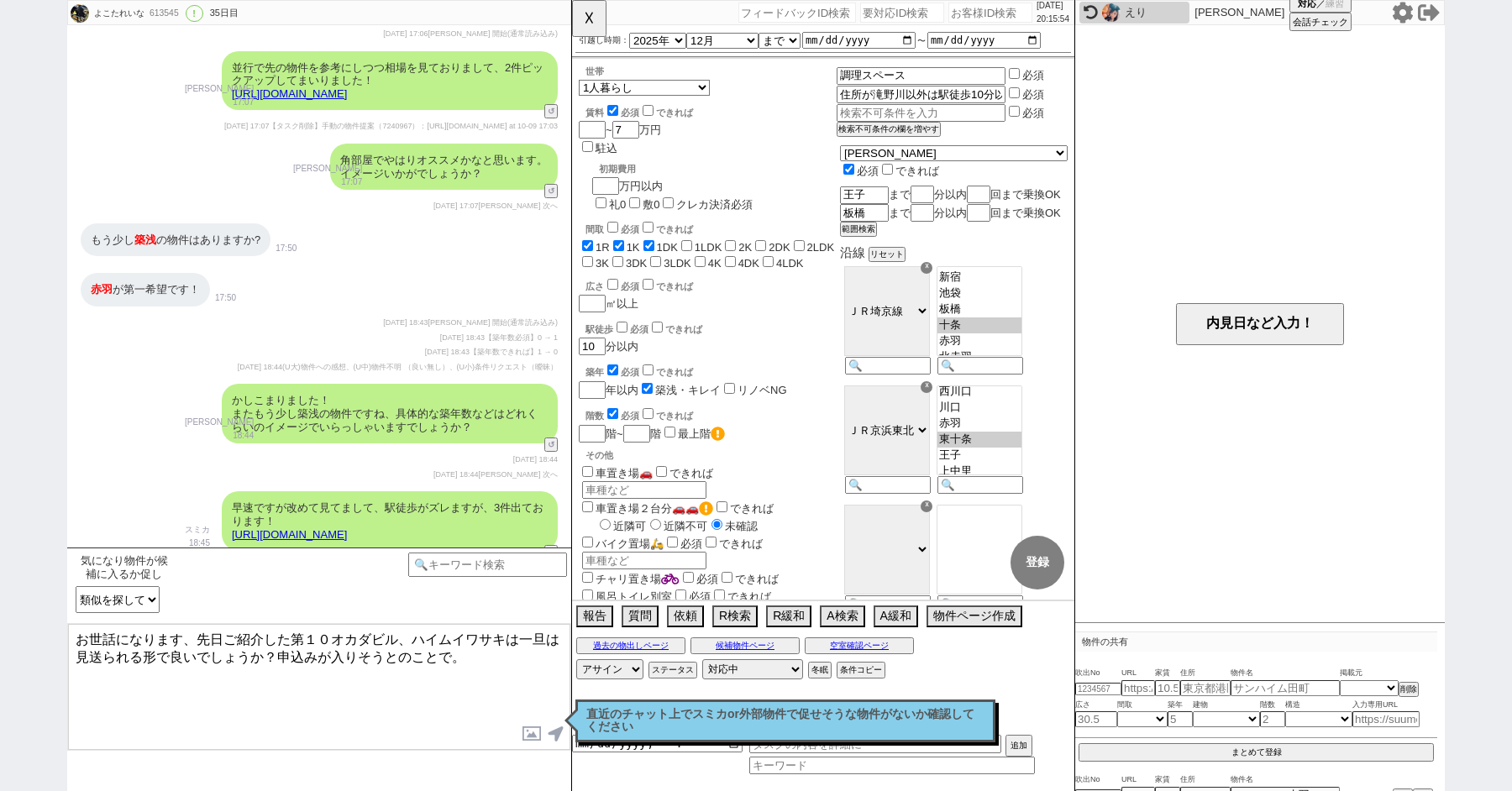
copy link "https://tools.sumika.live/pages/1a7is2e"
click at [491, 690] on textarea "お世話になります、先日ご紹介した第１０オカダビル、ハイムイワサキは一旦は見送られる形で良いでしょうか？申込みが入りそうとのことで。" at bounding box center [318, 687] width 502 height 126
paste textarea "https://tools.sumika.live/pages/1a7is2e"
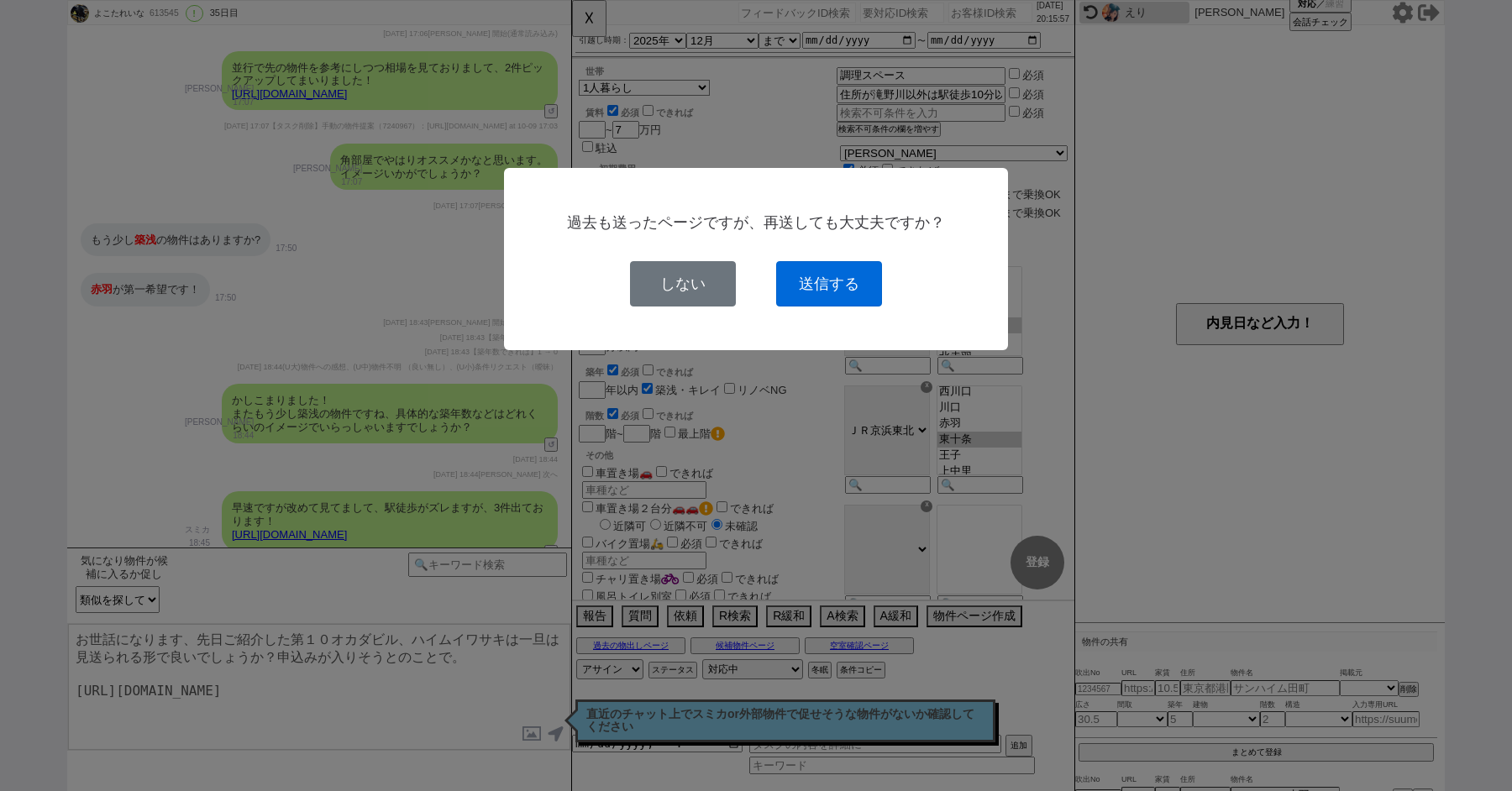
click at [836, 265] on button "送信する" at bounding box center [829, 283] width 106 height 45
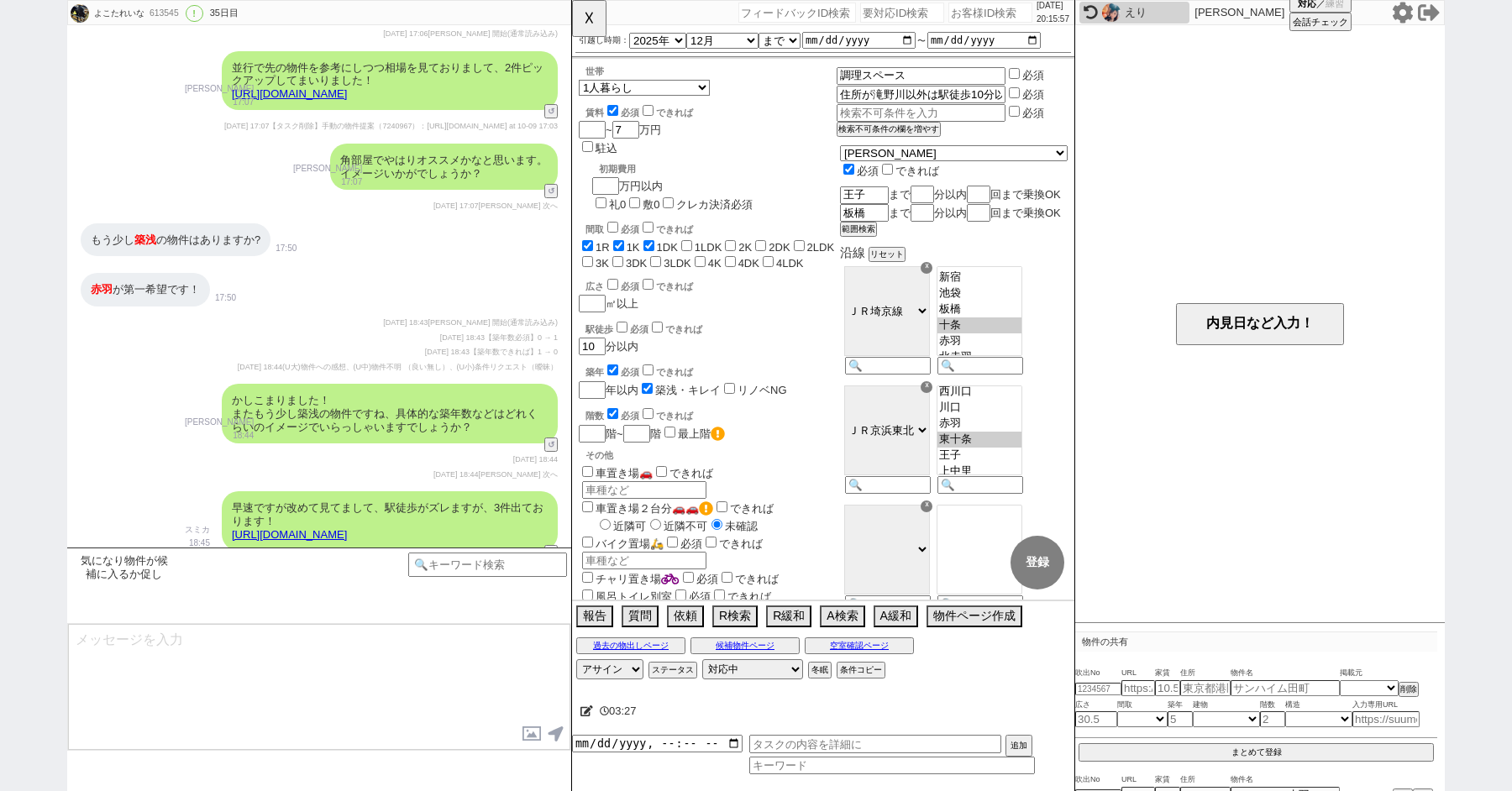
scroll to position [11062, 0]
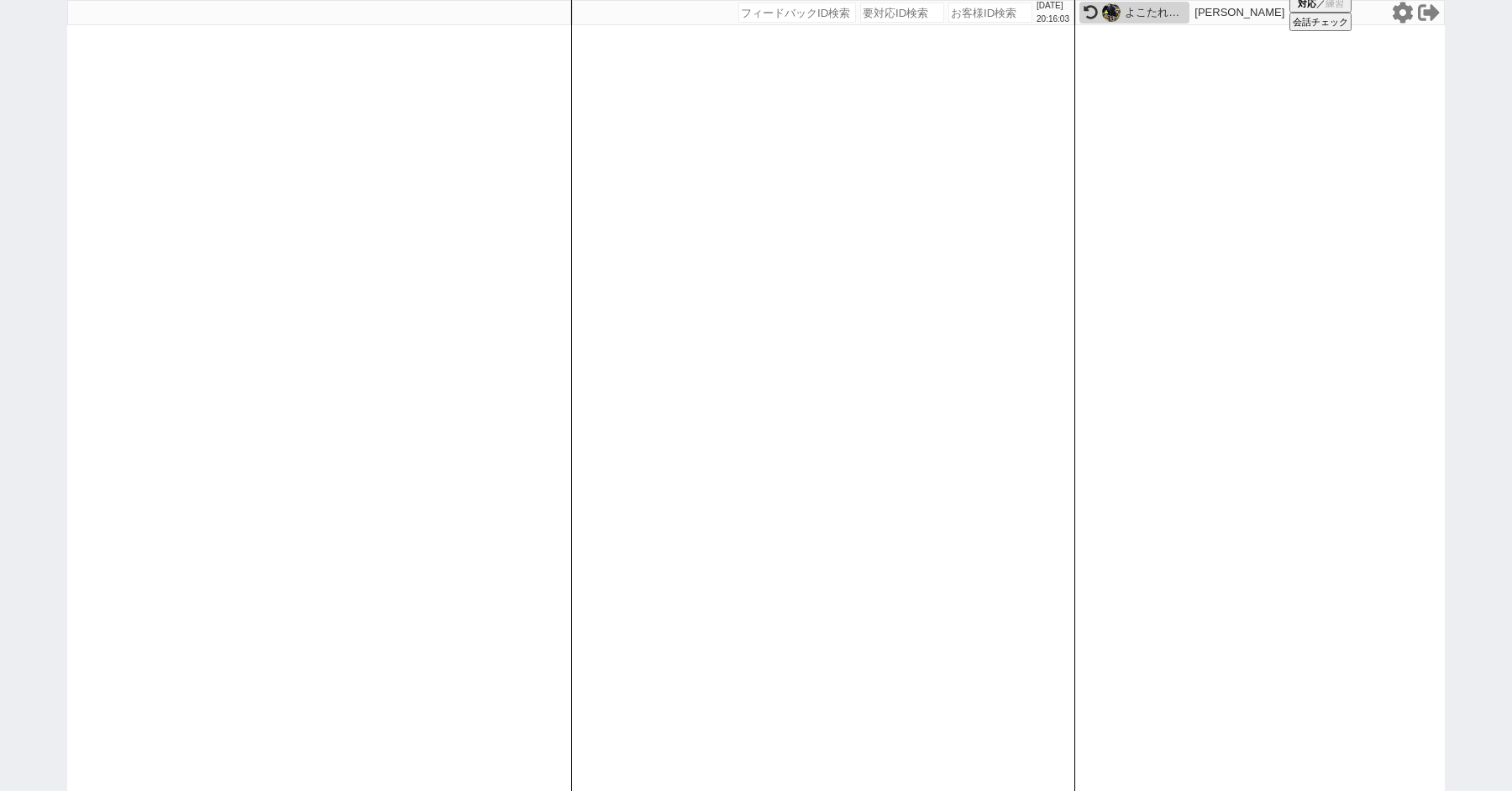
click at [38, 186] on div "2025/10/11 20:16:03 候補物件を追加してしてください 紹介した物件一覧 他社物件を追加する 空室確認ページに追加・削除 紹介した物件一覧 他…" at bounding box center [756, 396] width 1512 height 791
paste input "613864"
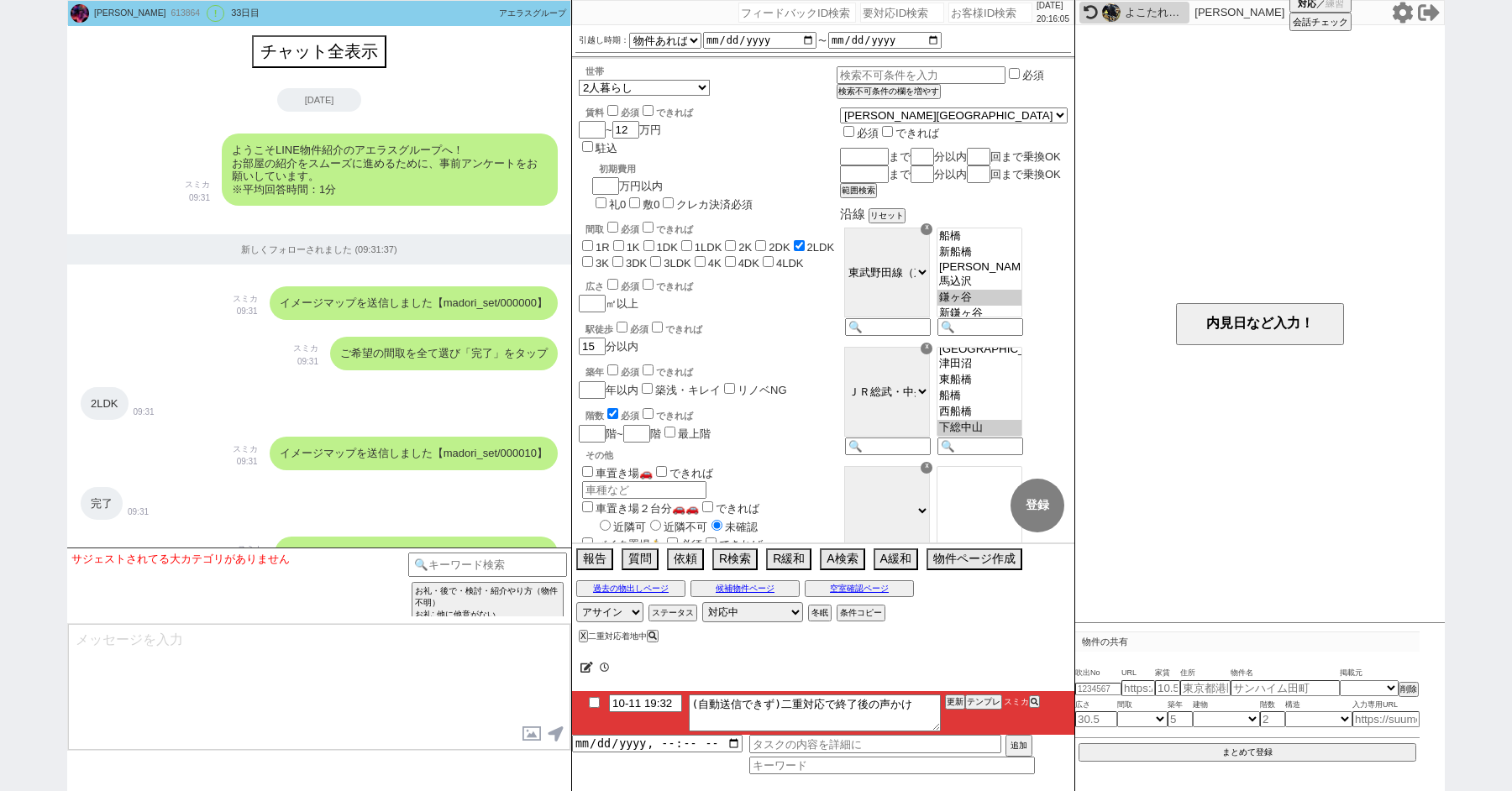
scroll to position [111, 0]
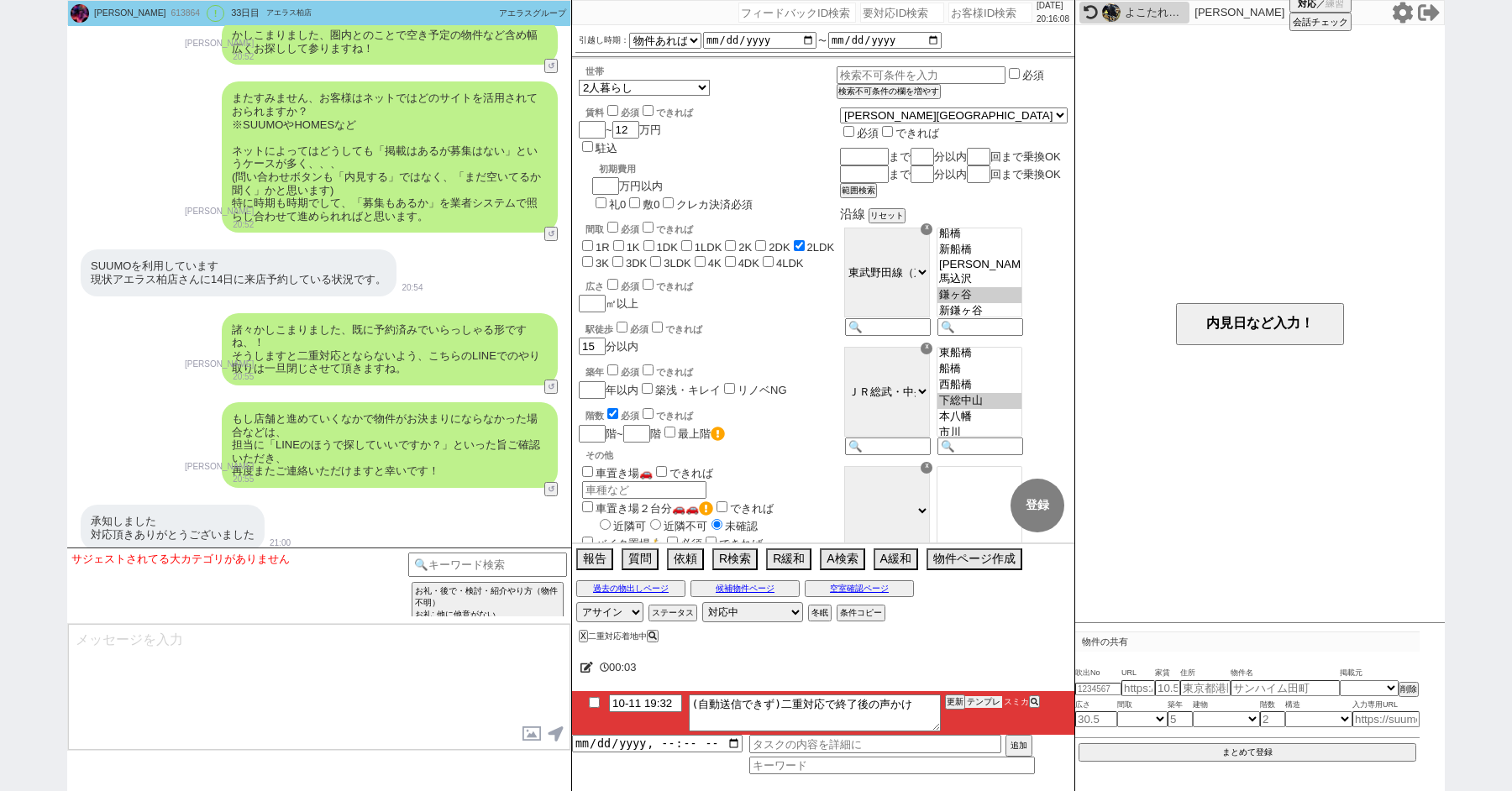
click at [989, 699] on button "テンプレ" at bounding box center [984, 702] width 37 height 12
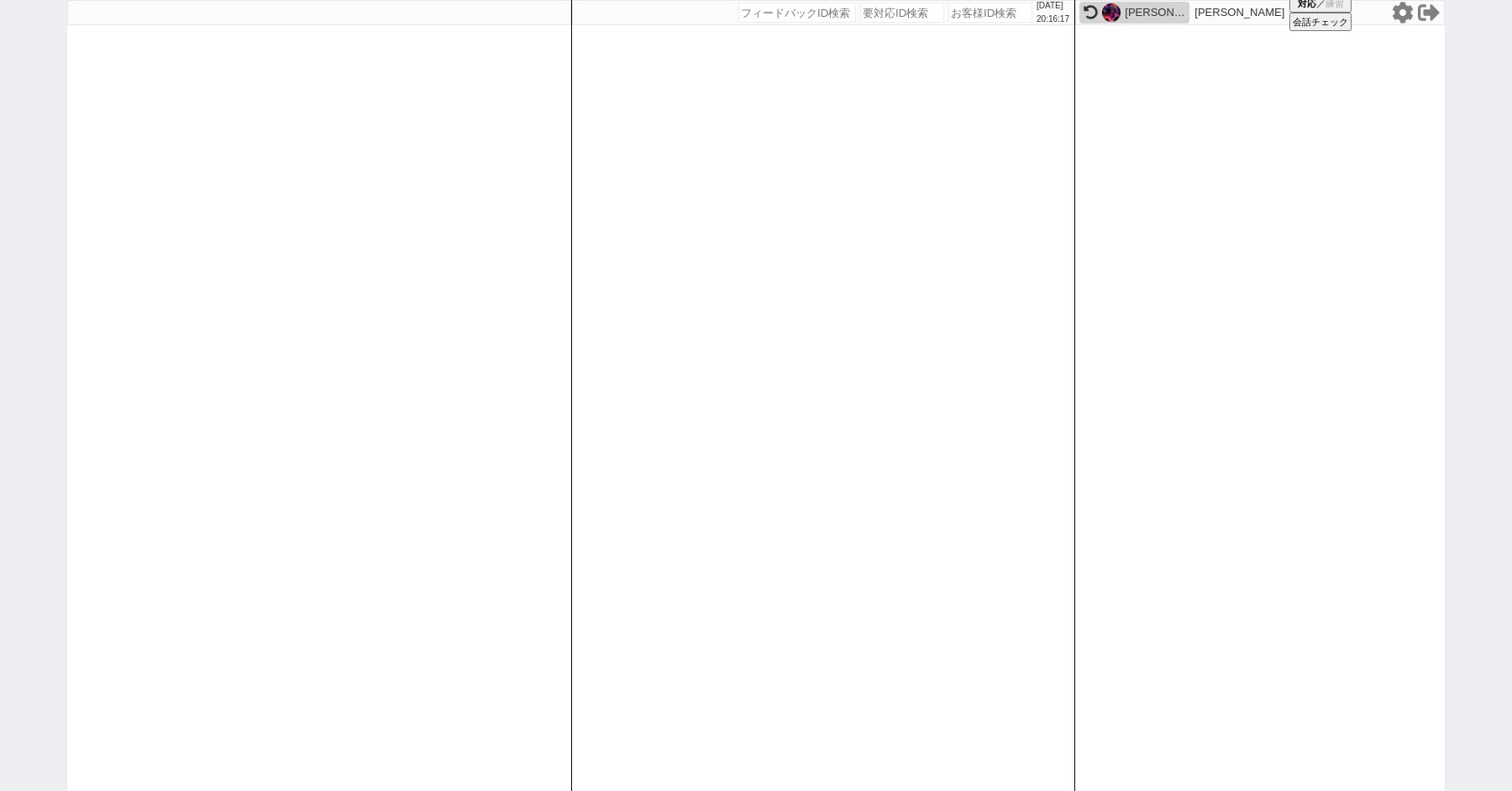
click at [23, 154] on div "2025/10/11 20:16:17 候補物件を追加してしてください 紹介した物件一覧 他社物件を追加する 空室確認ページに追加・削除 紹介した物件一覧 他…" at bounding box center [756, 396] width 1512 height 791
paste input "614024"
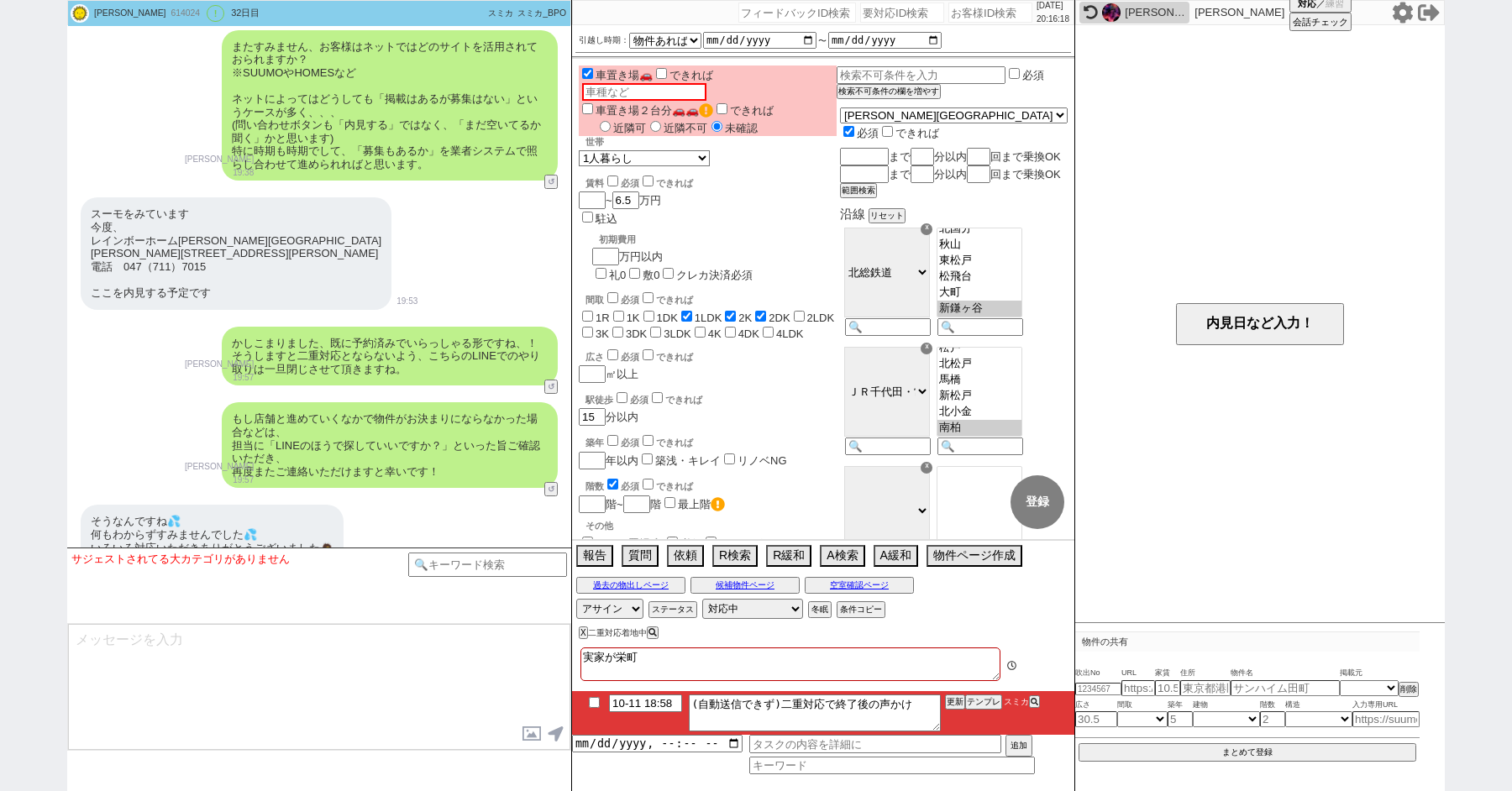
scroll to position [93, 0]
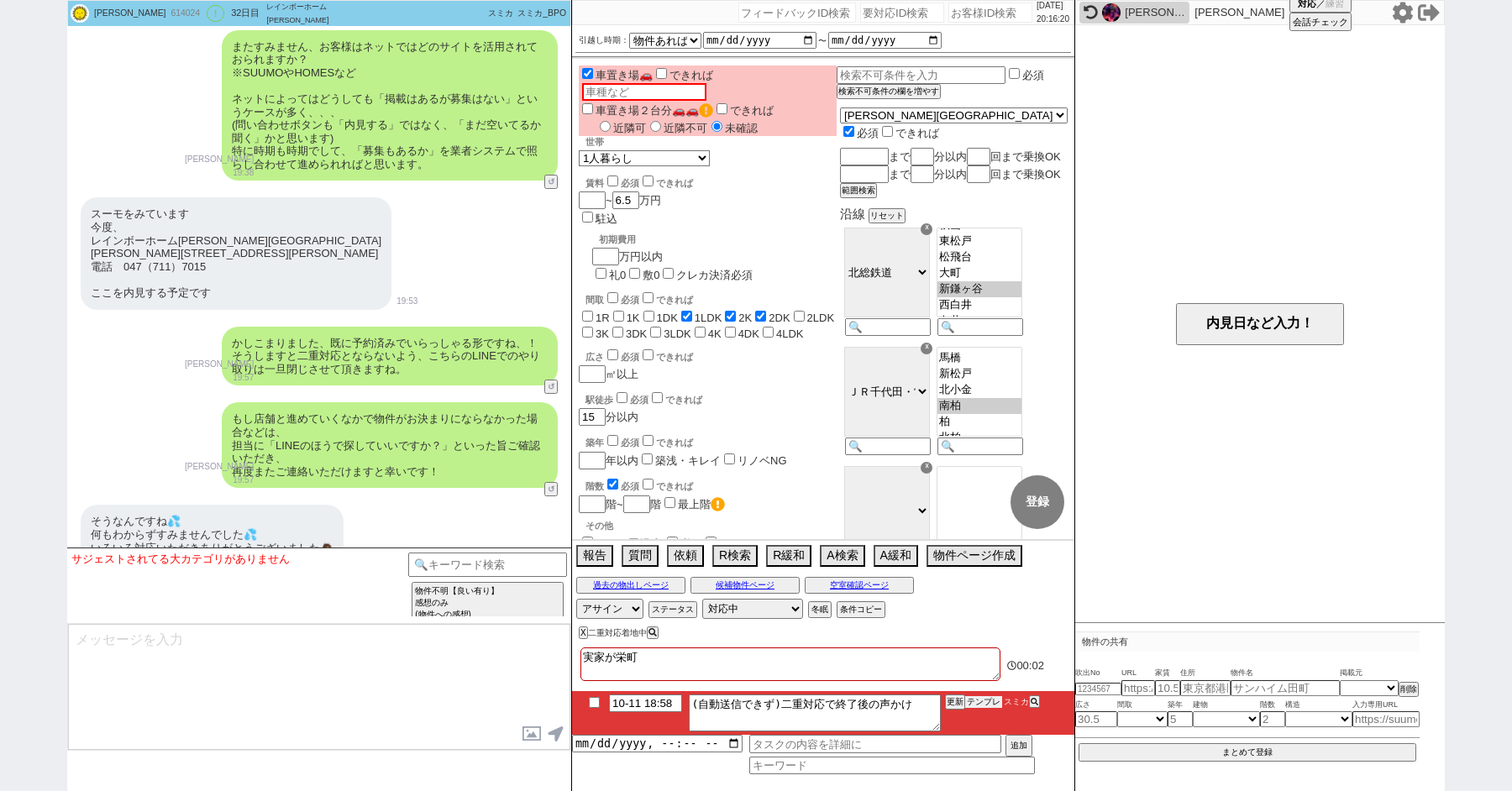
click at [986, 704] on button "テンプレ" at bounding box center [984, 702] width 37 height 12
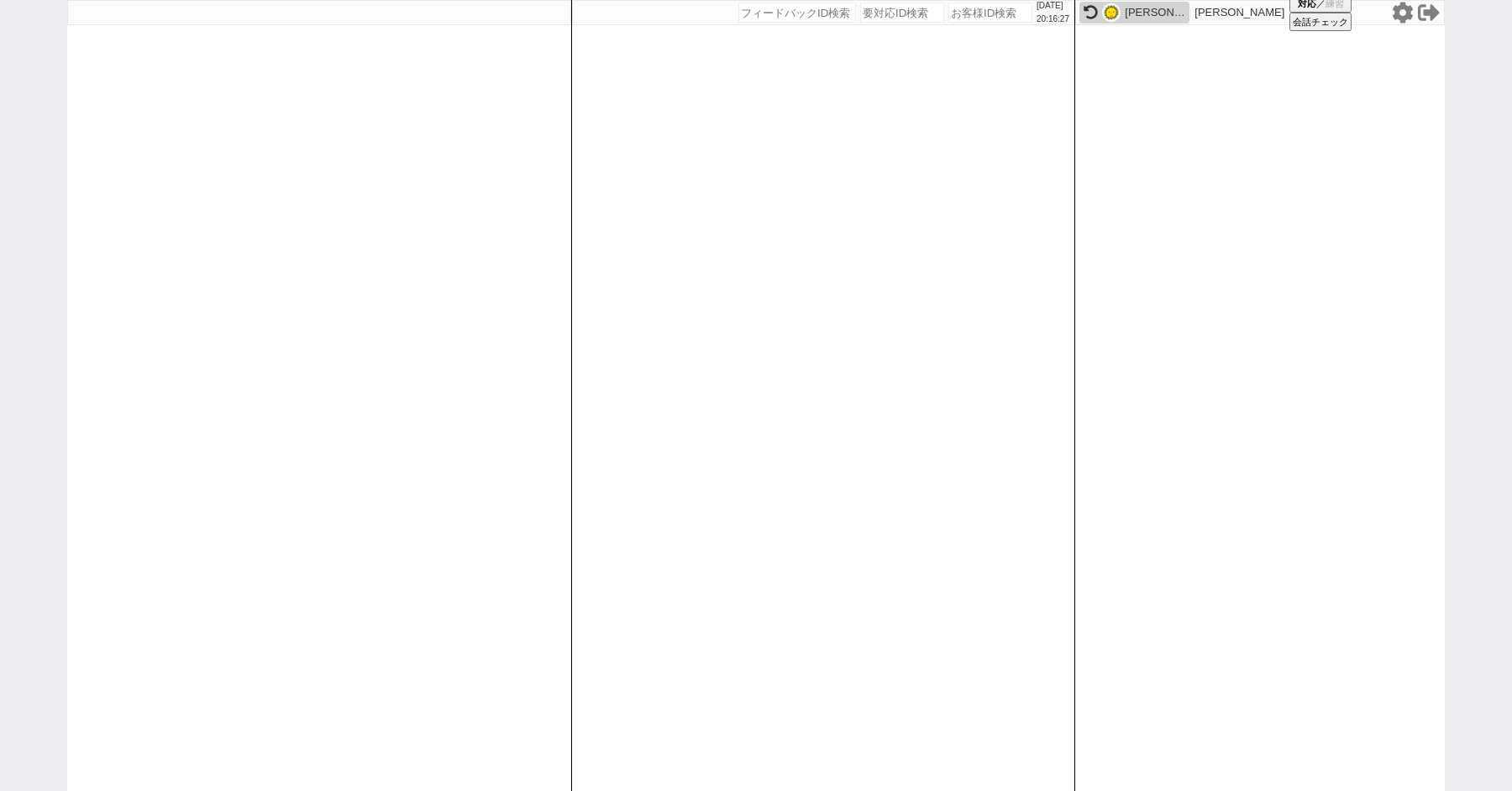
click at [145, 245] on div at bounding box center [318, 396] width 504 height 791
paste input "614081"
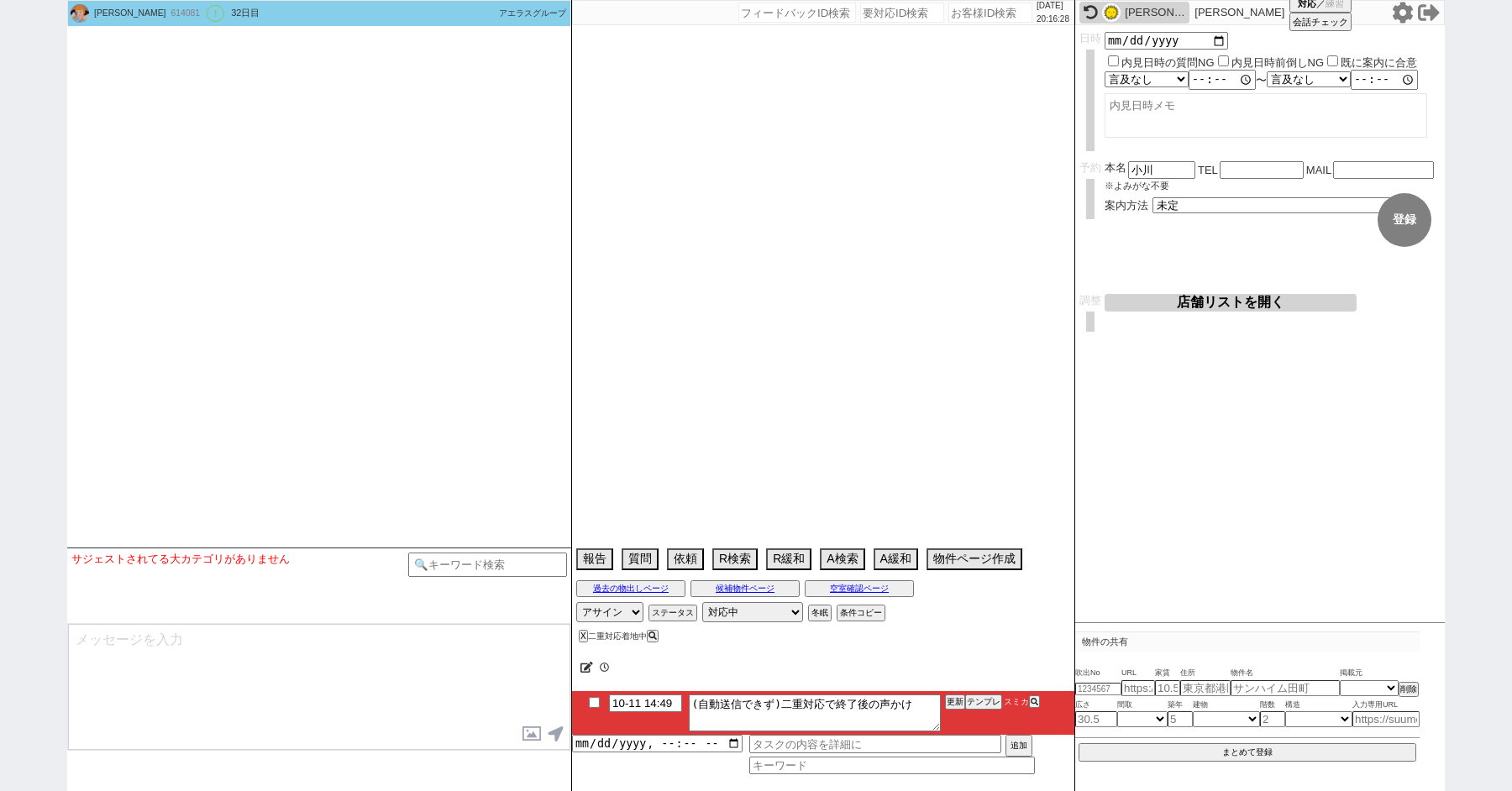
scroll to position [2840, 0]
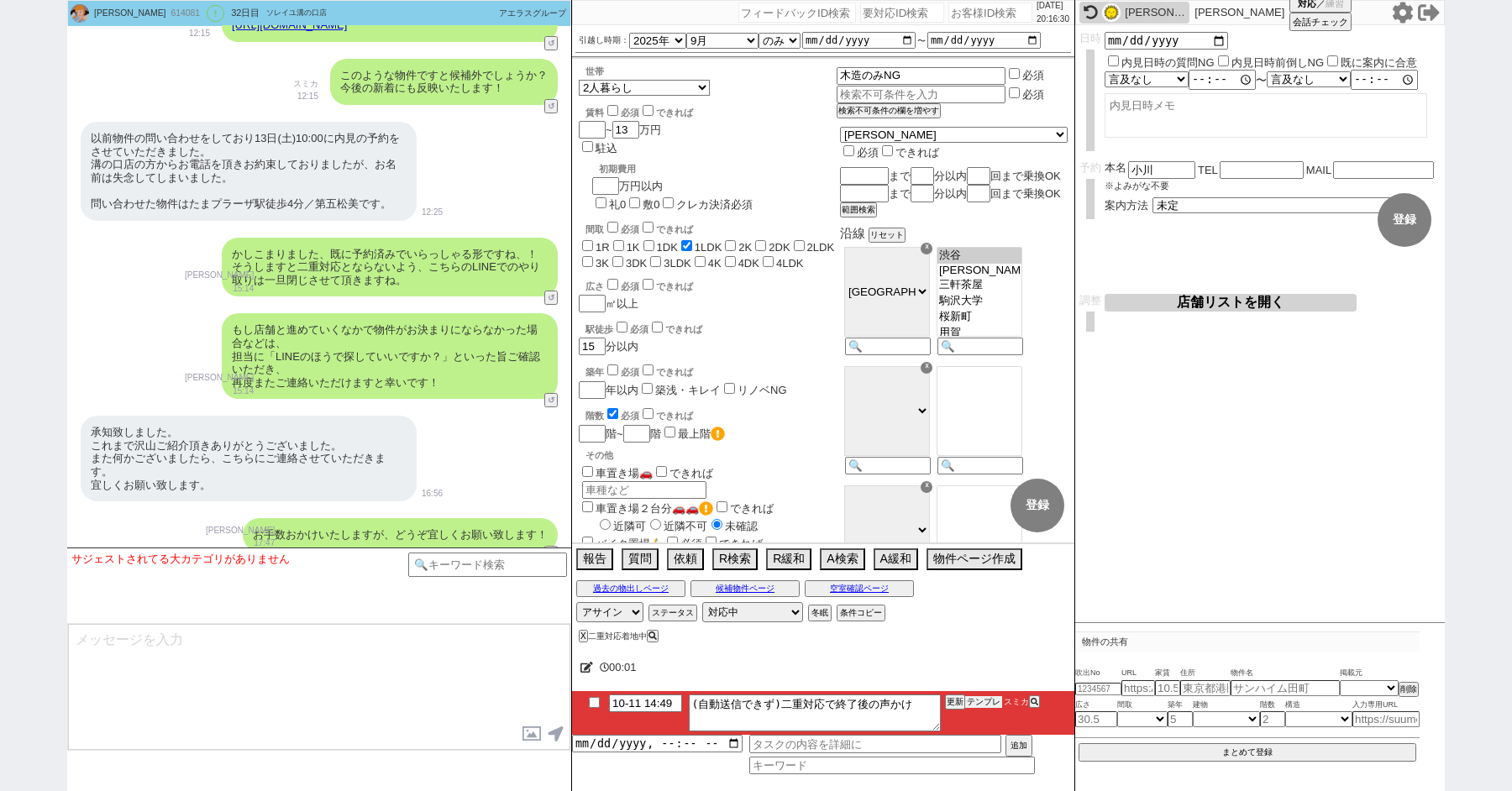
click at [979, 702] on button "テンプレ" at bounding box center [984, 702] width 37 height 12
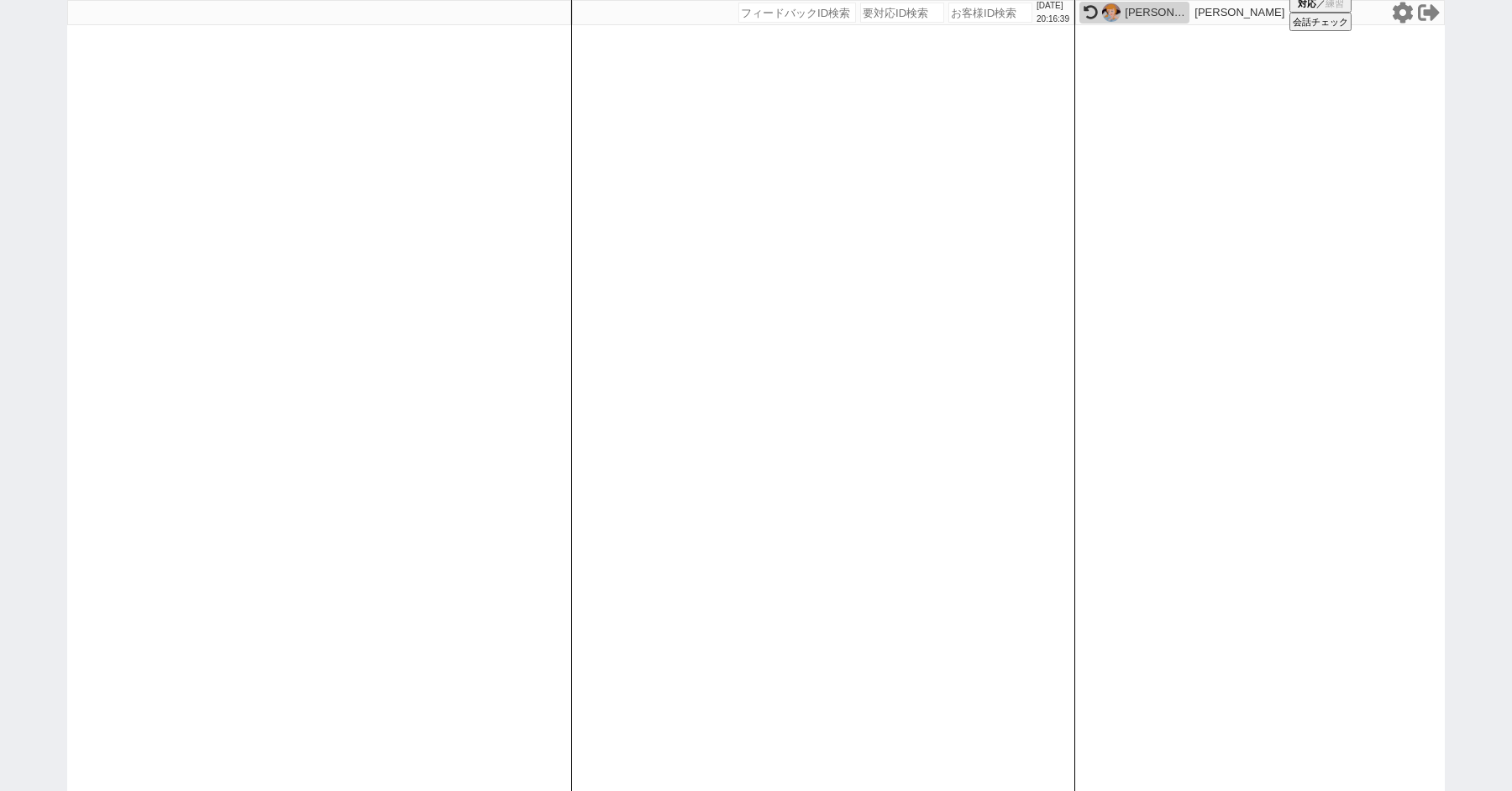
paste input "614128"
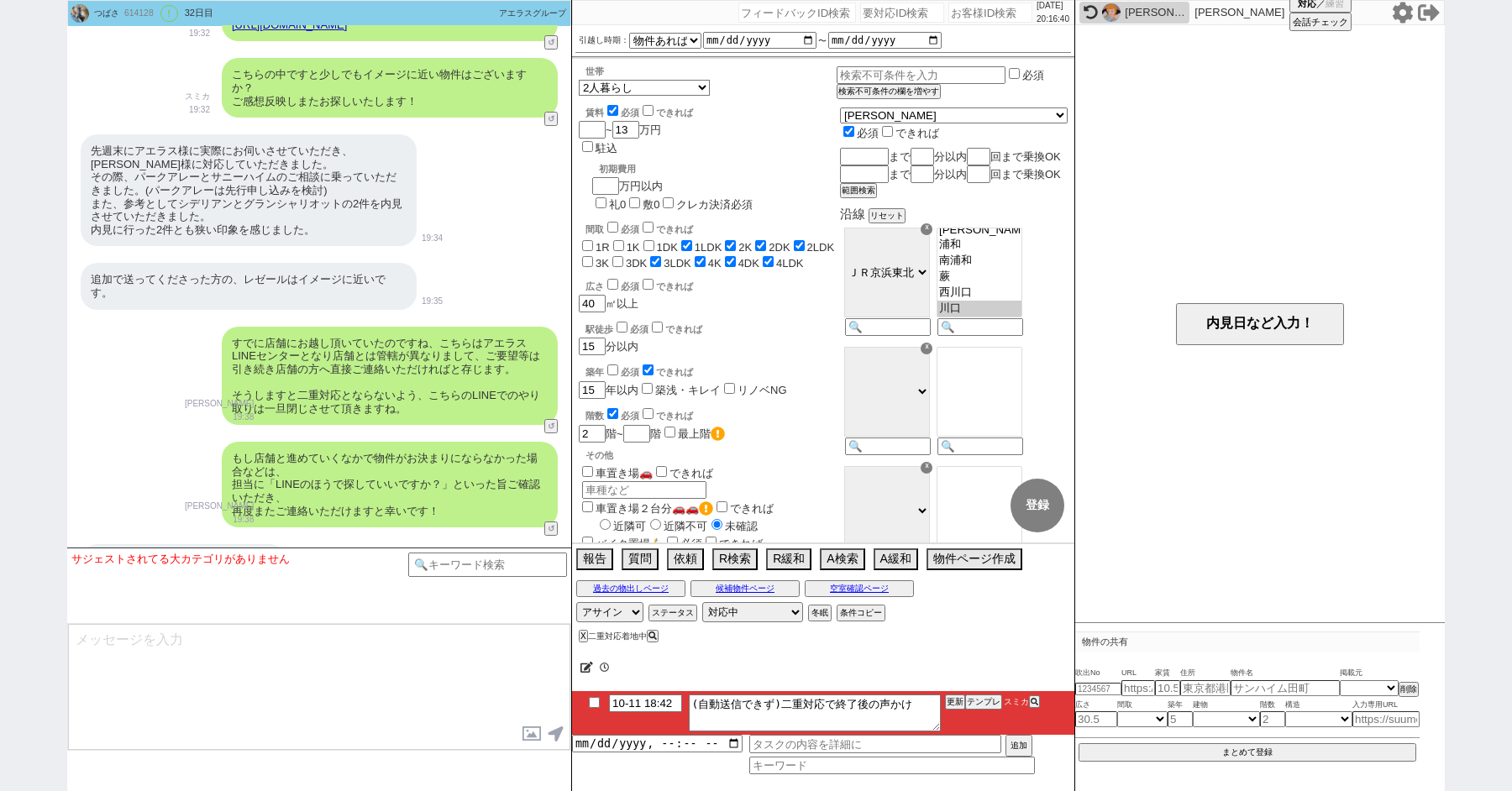
scroll to position [75, 0]
click at [980, 707] on button "テンプレ" at bounding box center [984, 702] width 37 height 12
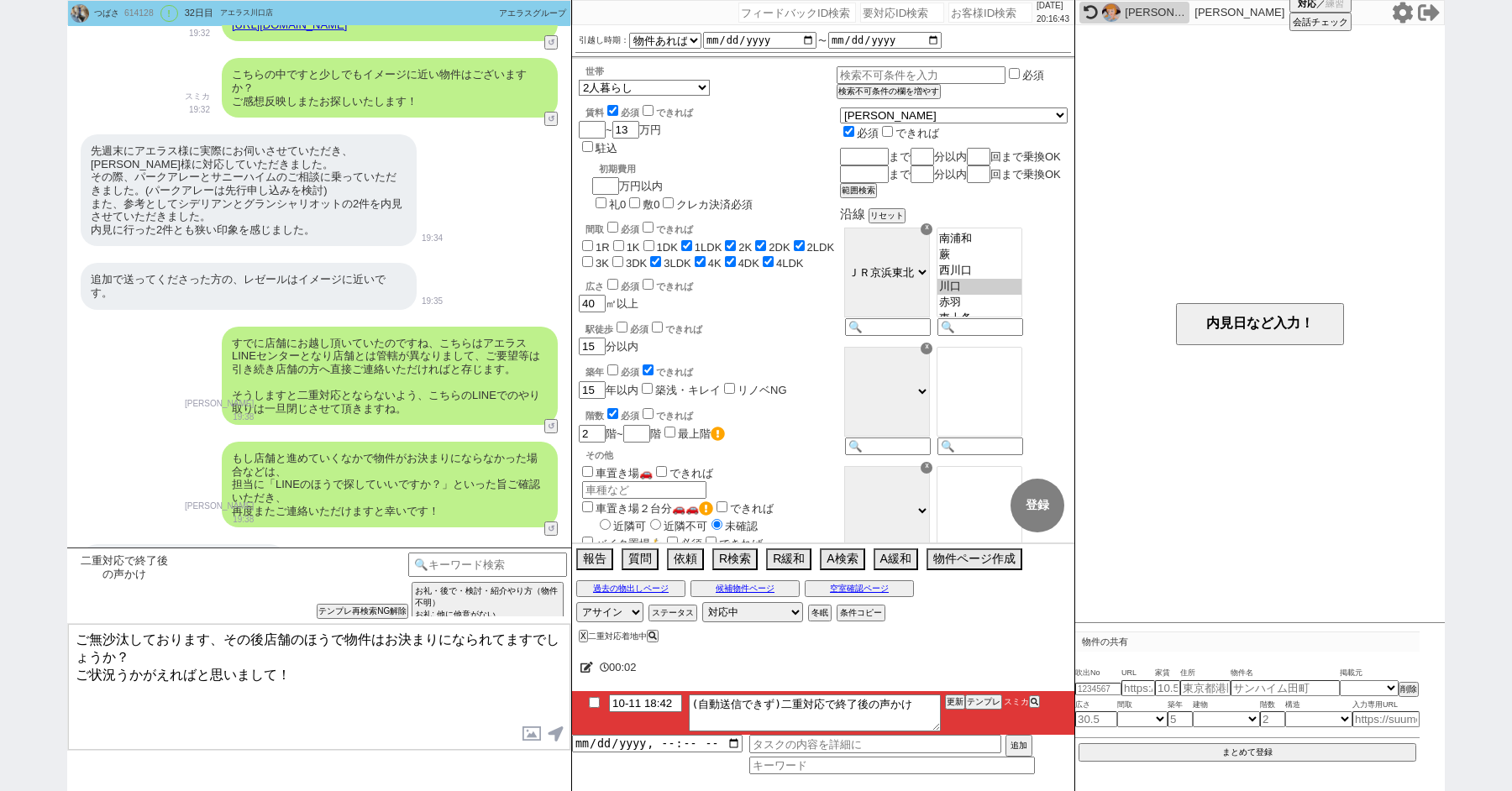
click at [487, 679] on textarea "ご無沙汰しております、その後店舗のほうで物件はお決まりになられてますでしょうか？ ご状況うかがえればと思いまして！" at bounding box center [318, 687] width 502 height 126
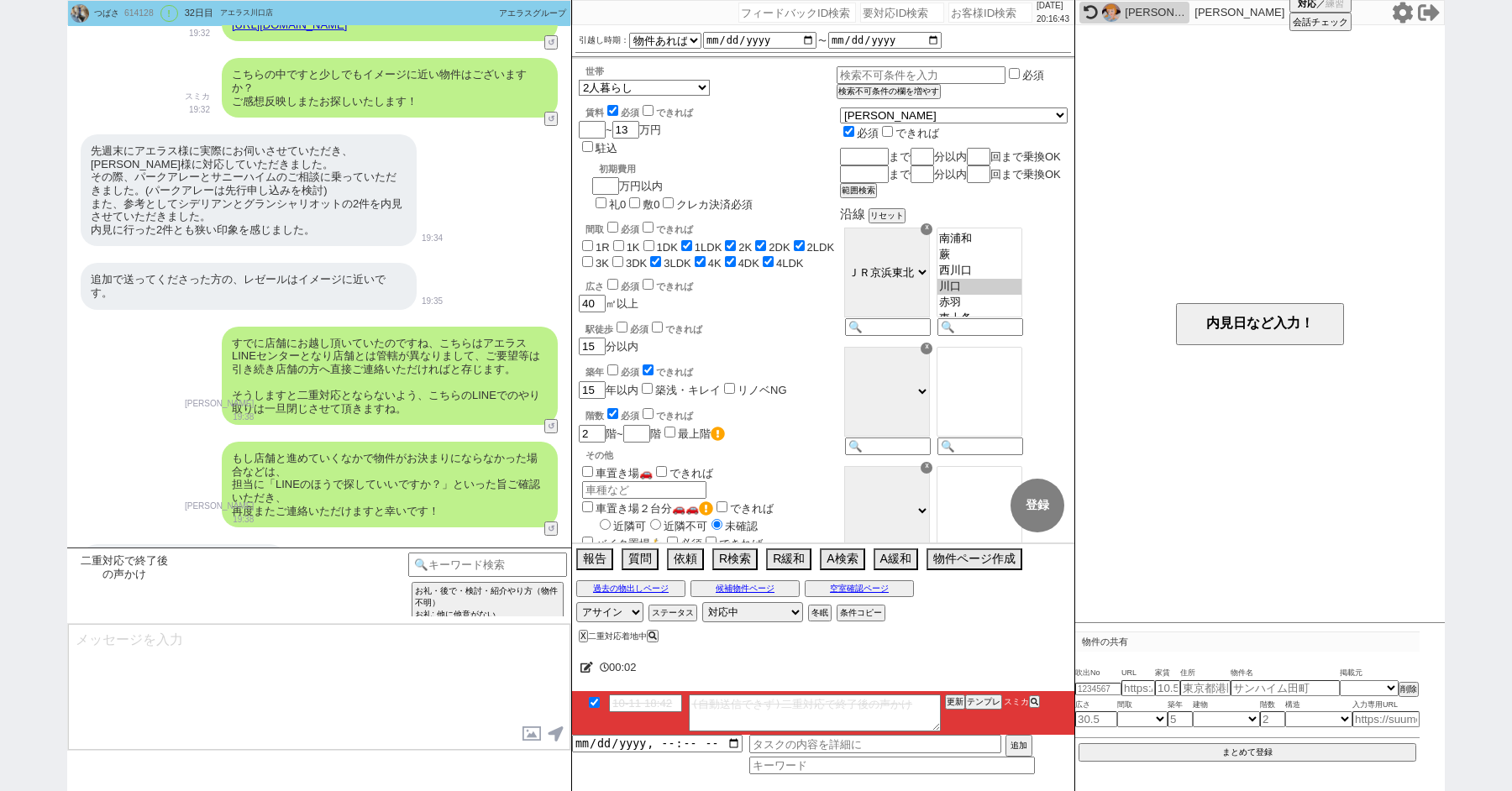
scroll to position [2782, 0]
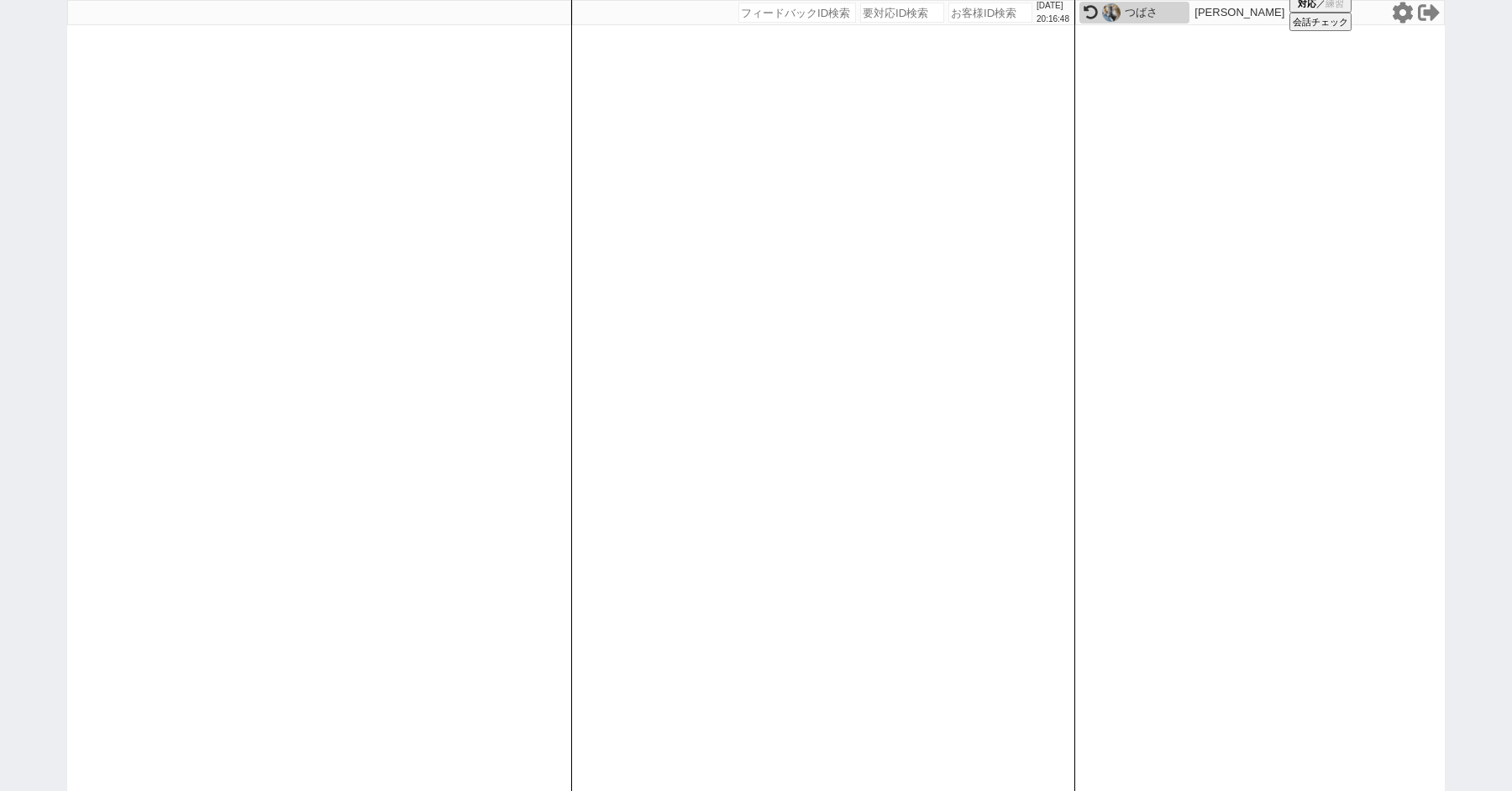
click at [27, 289] on div "2025/10/11 20:16:48 候補物件を追加してしてください 紹介した物件一覧 他社物件を追加する 空室確認ページに追加・削除 紹介した物件一覧 他…" at bounding box center [756, 396] width 1512 height 791
paste input "616024"
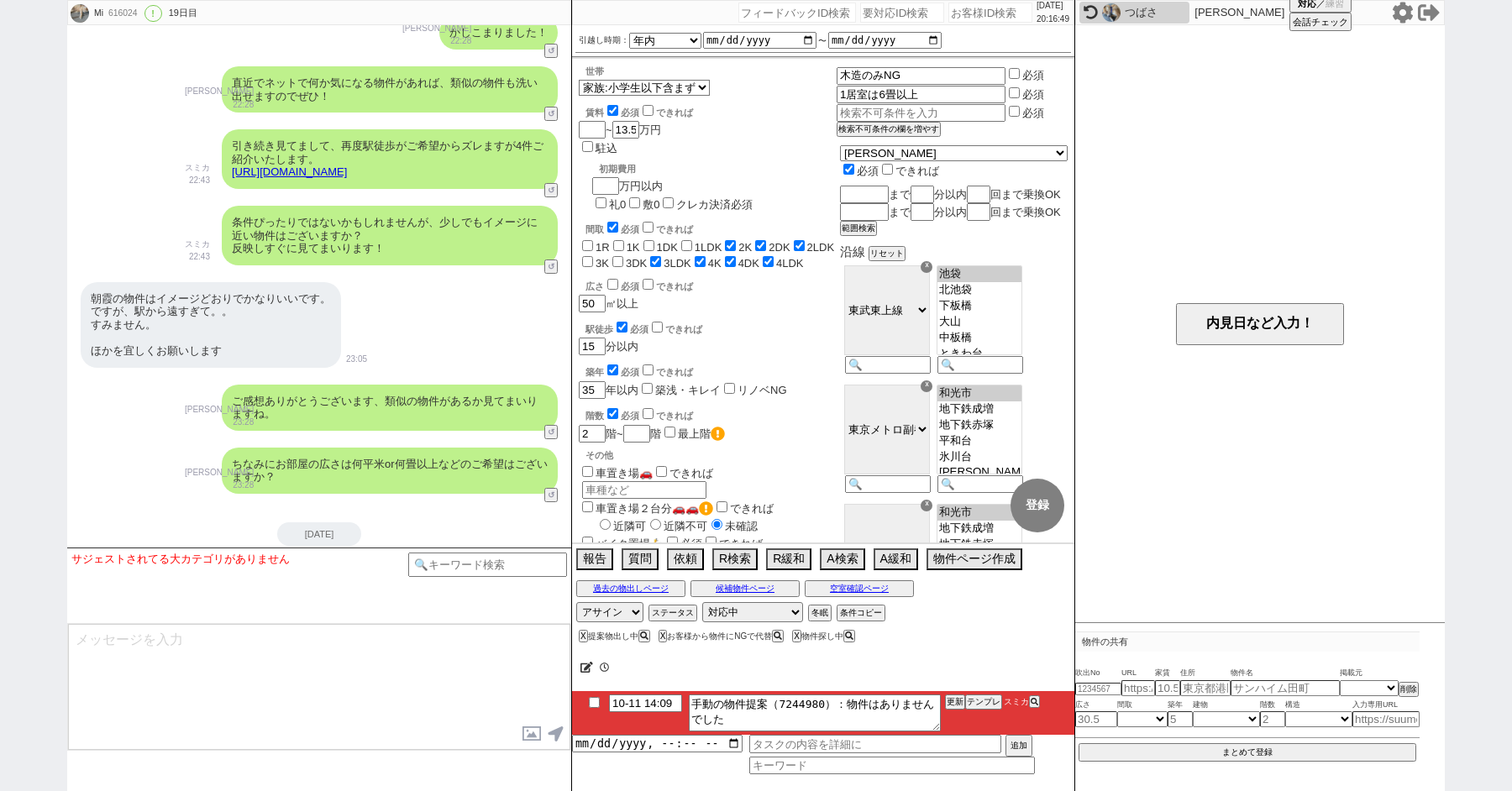
scroll to position [9544, 0]
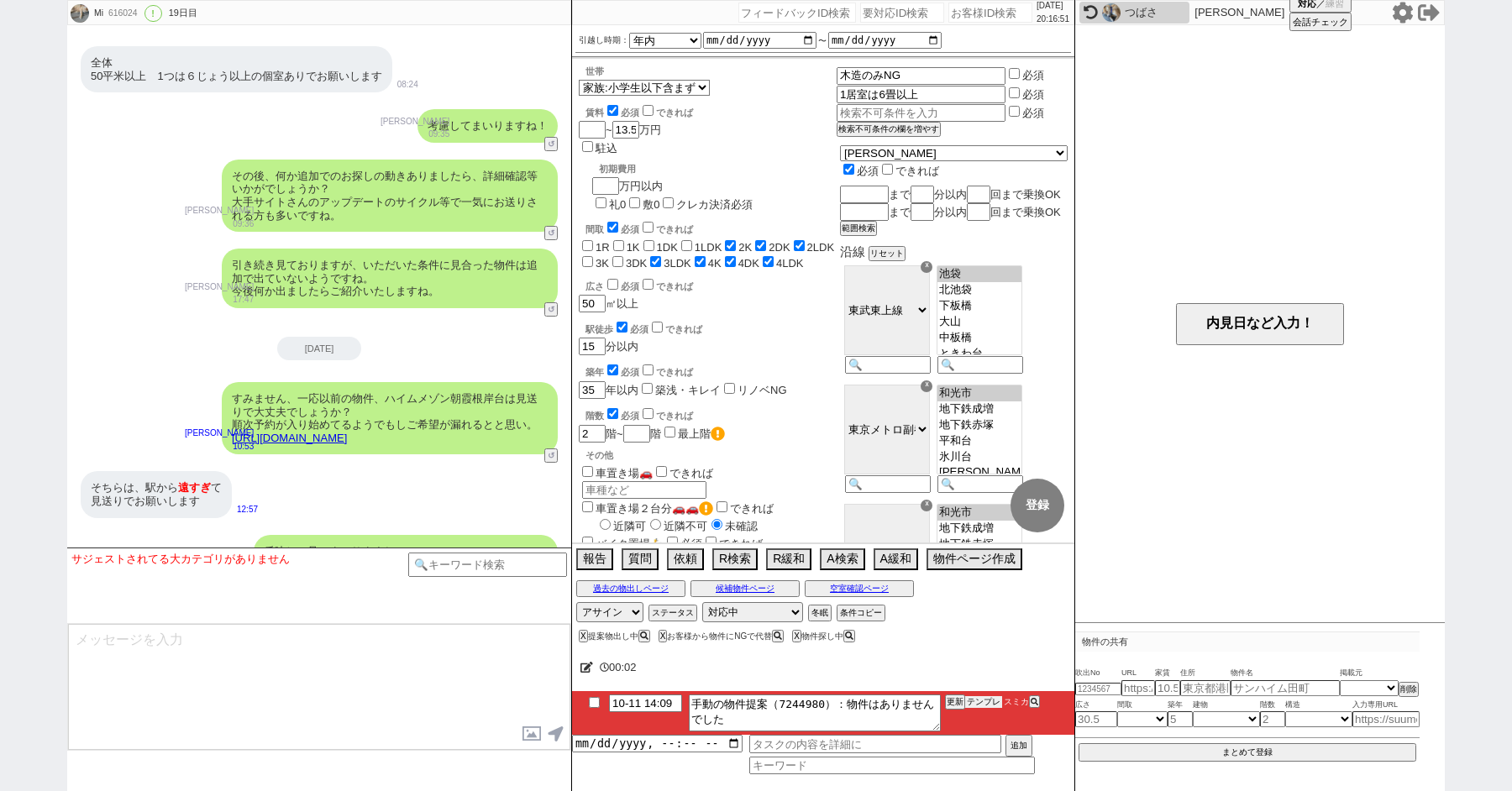
click at [982, 703] on button "テンプレ" at bounding box center [984, 702] width 37 height 12
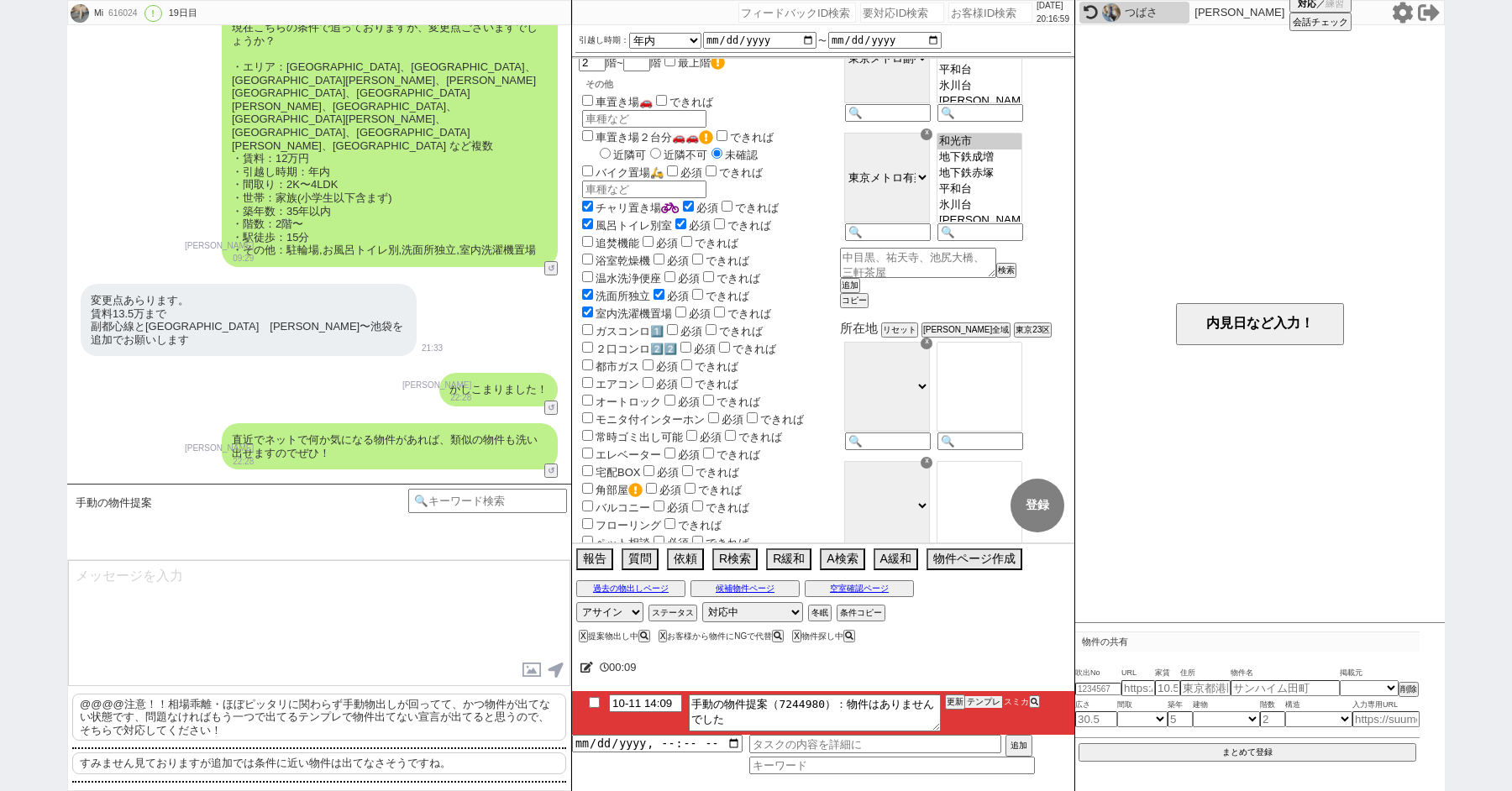
scroll to position [9606, 0]
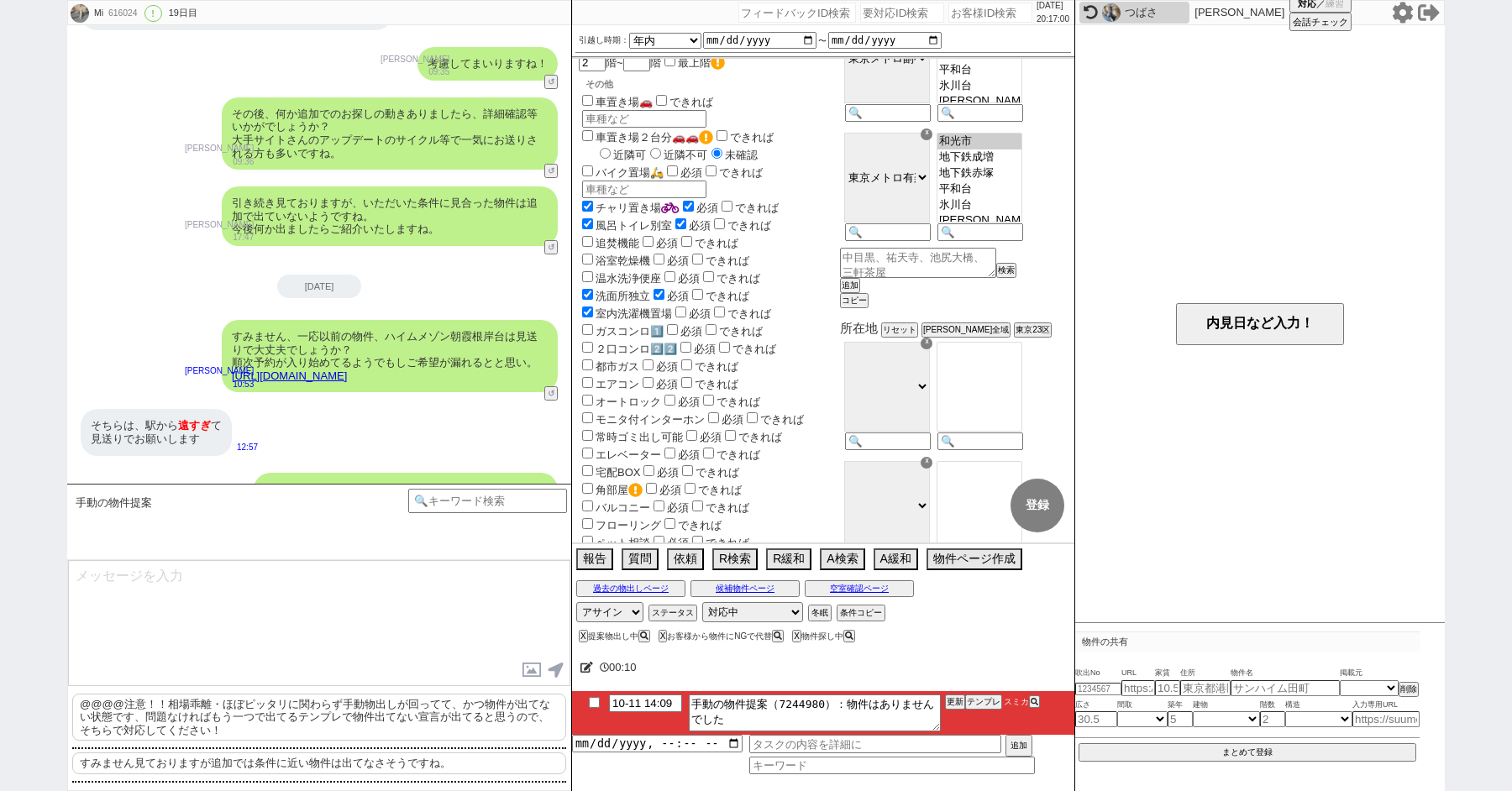
click at [211, 764] on p "すみません見ておりますが追加では条件に近い物件は出てなさそうですね。" at bounding box center [319, 764] width 494 height 22
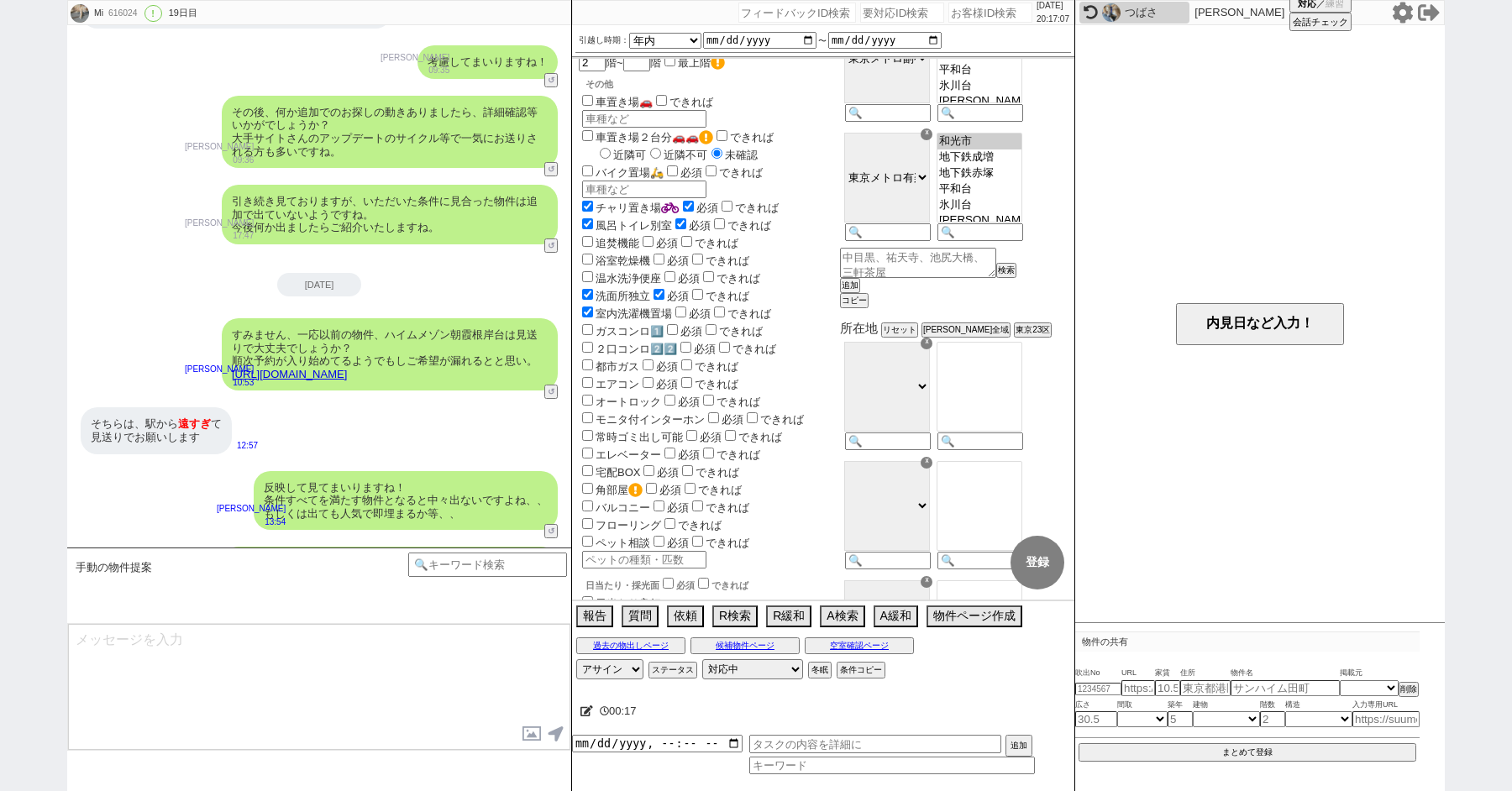
scroll to position [9696, 0]
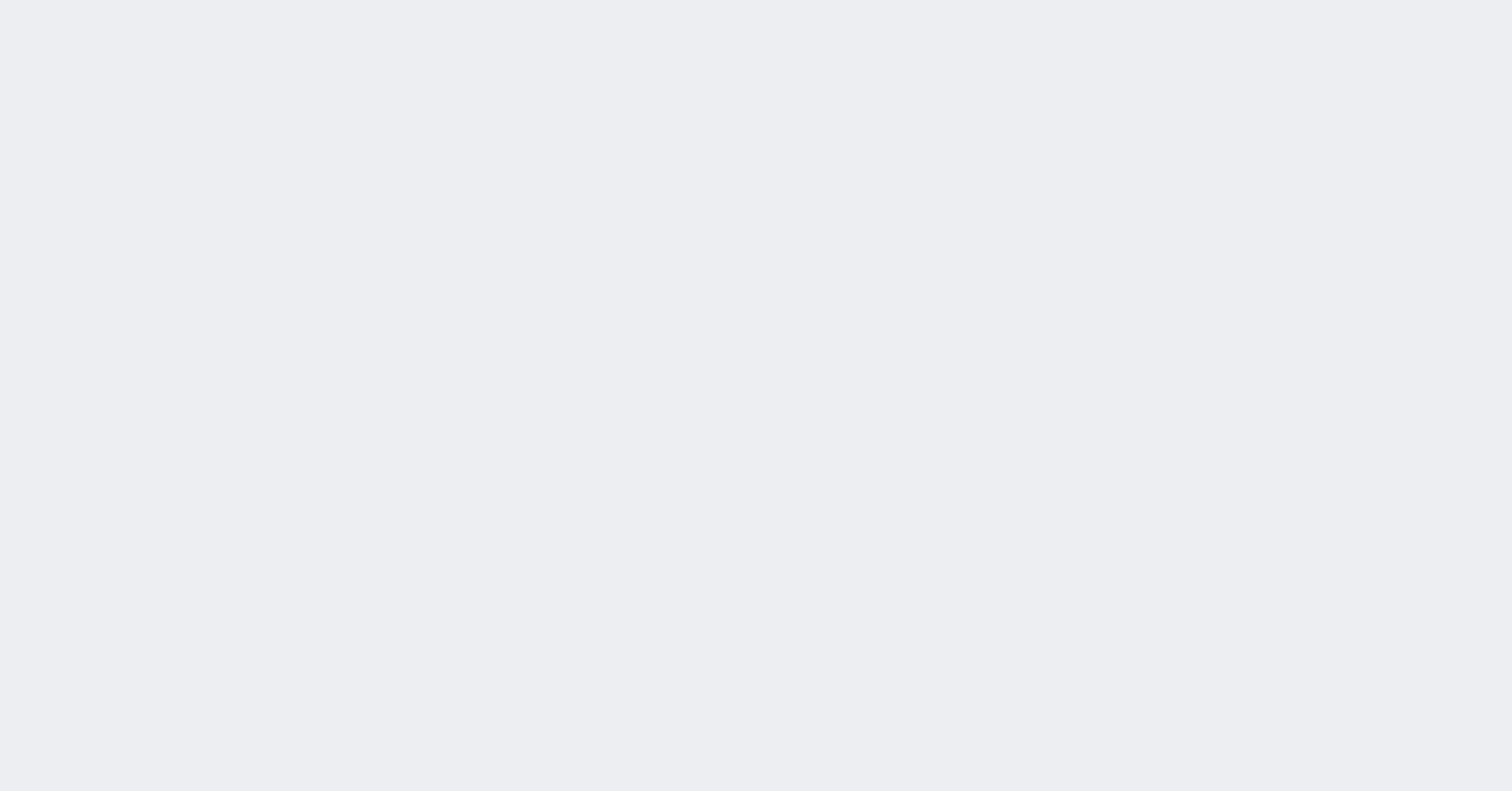
click at [28, 103] on div "[DATE] 20:17:18 候補物件を追加してしてください 紹介した物件一覧 他社物件を追加する 空室確認ページに追加・削除 紹介した物件一覧 他社物件を…" at bounding box center [756, 396] width 1512 height 791
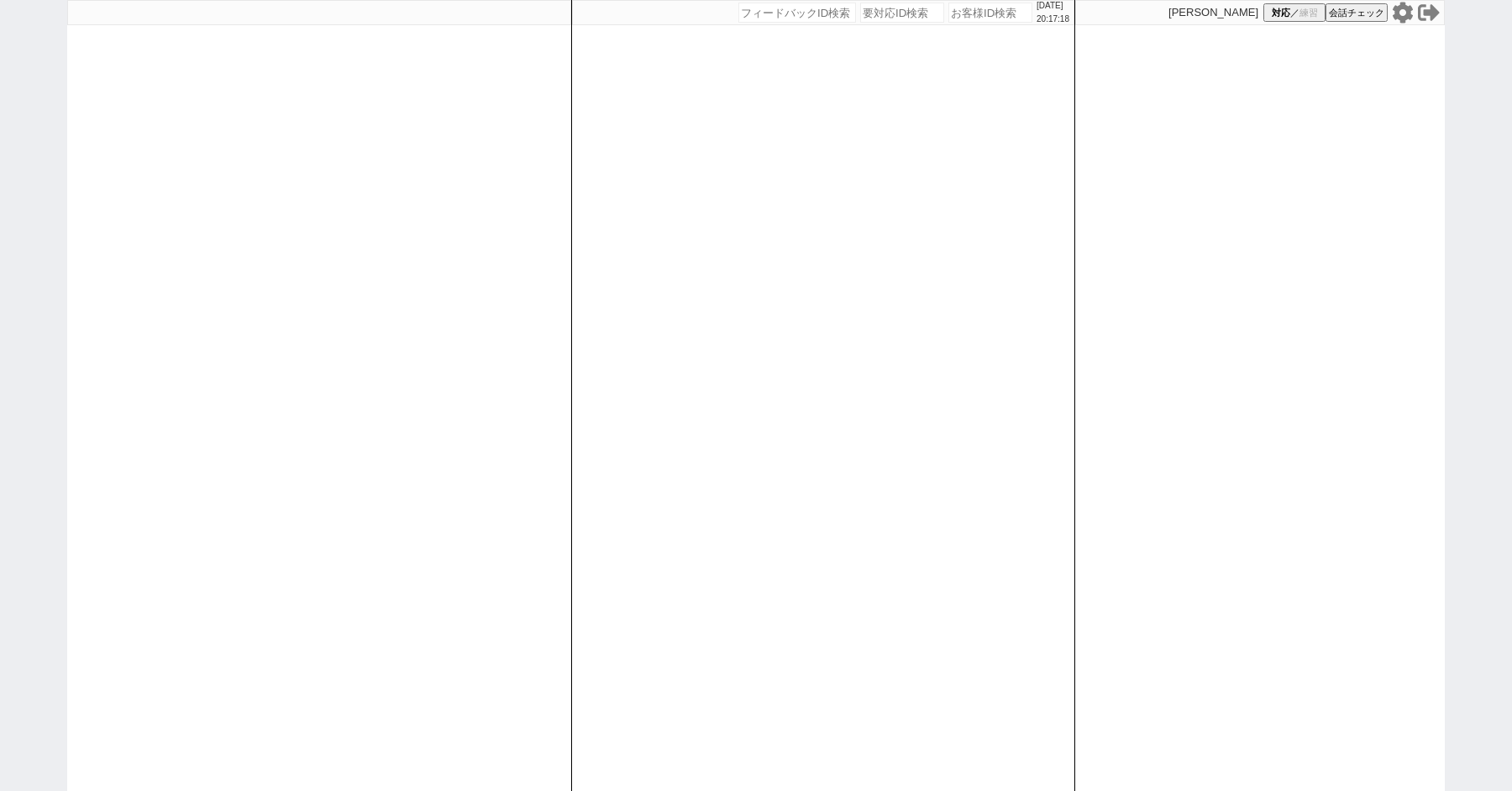
click at [28, 103] on div "[DATE] 20:17:18 候補物件を追加してしてください 紹介した物件一覧 他社物件を追加する 空室確認ページに追加・削除 紹介した物件一覧 他社物件を…" at bounding box center [756, 396] width 1512 height 791
paste input "616621"
type input "616621"
select select
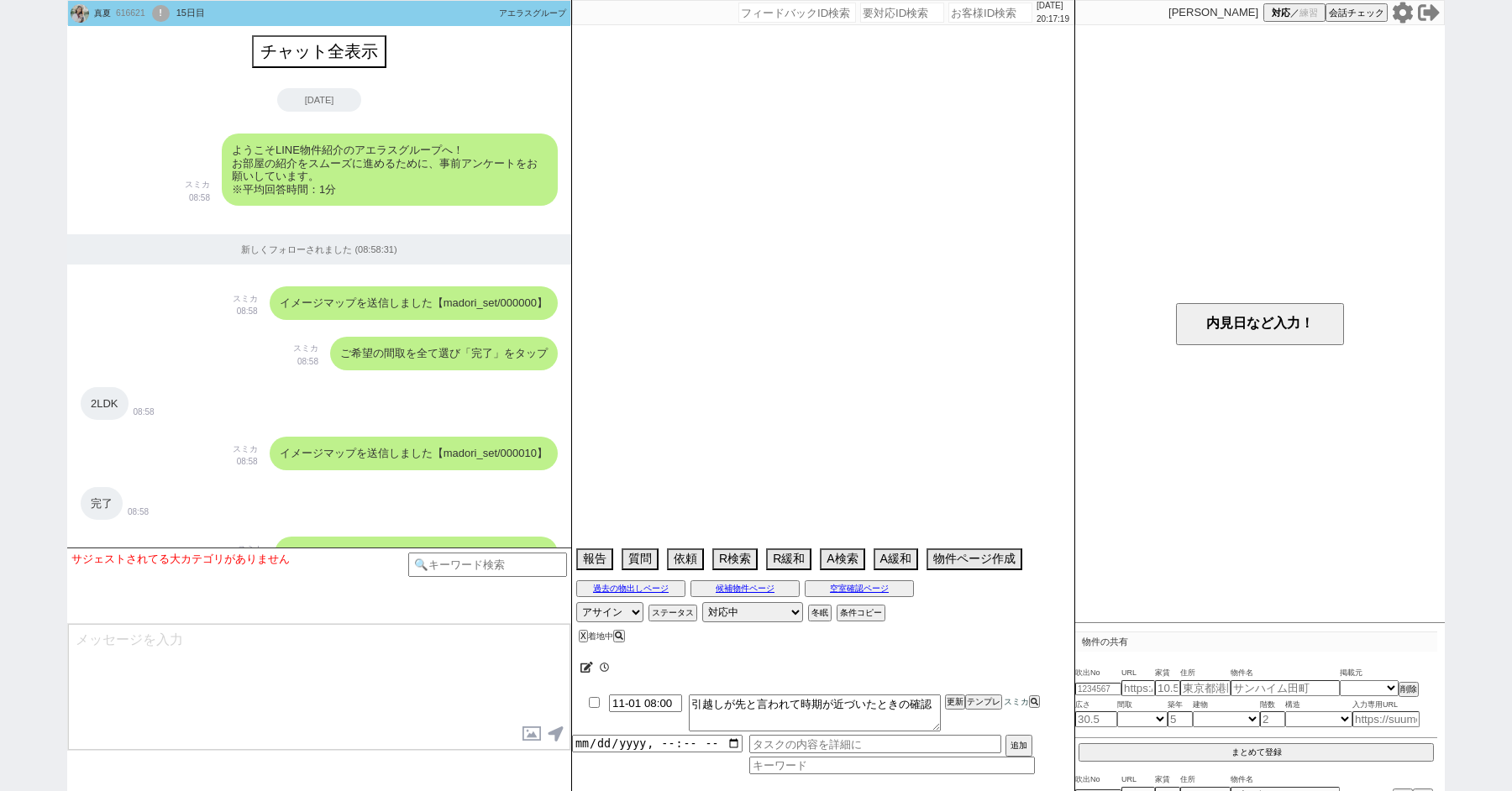
scroll to position [6659, 0]
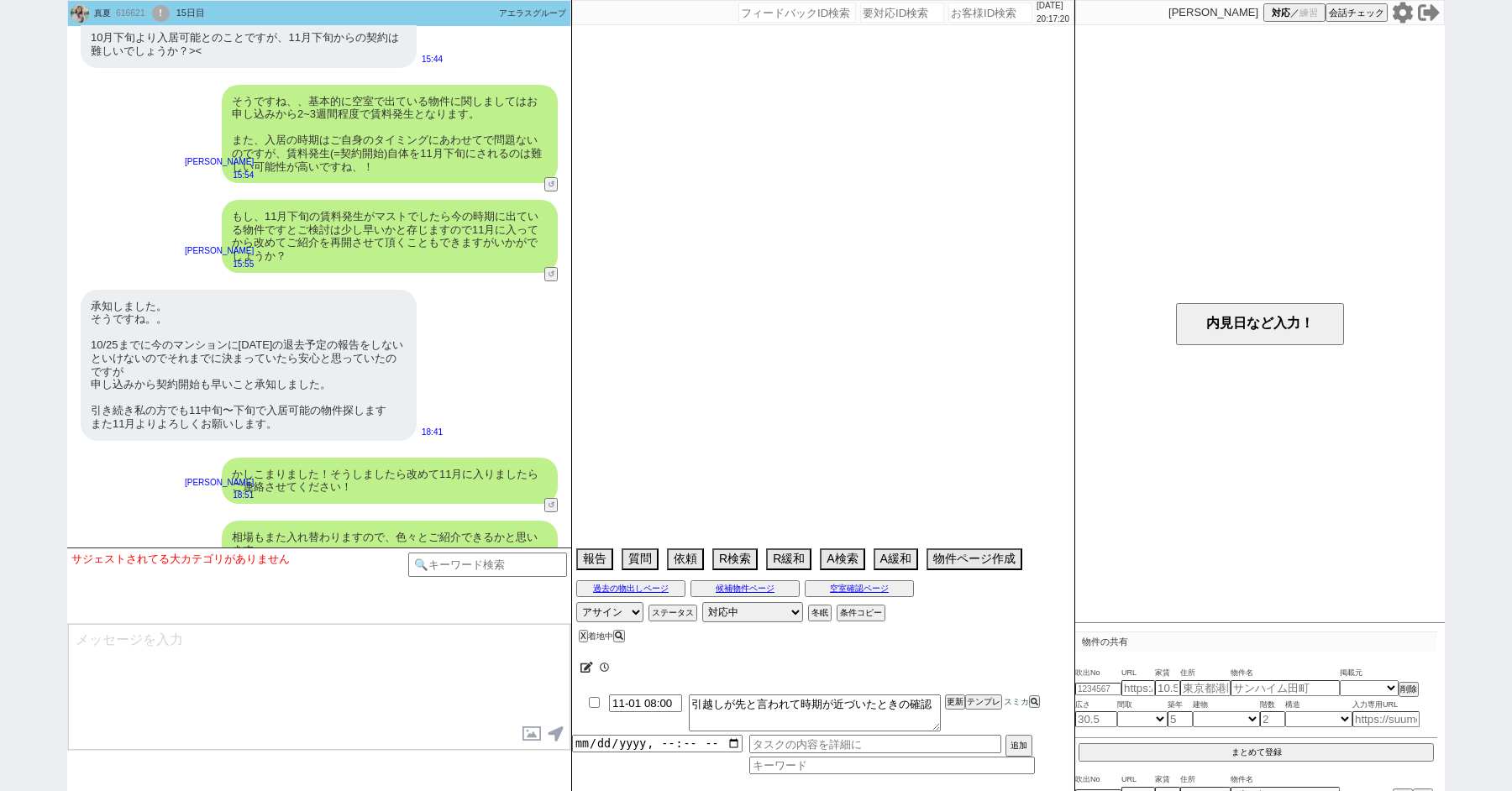
type textarea "新ID:616656（紹介不可済み） 11月中旬　案内から45日以内なのでそのまま進めます"
select select "2025"
select select "11"
select select "33"
select select "1"
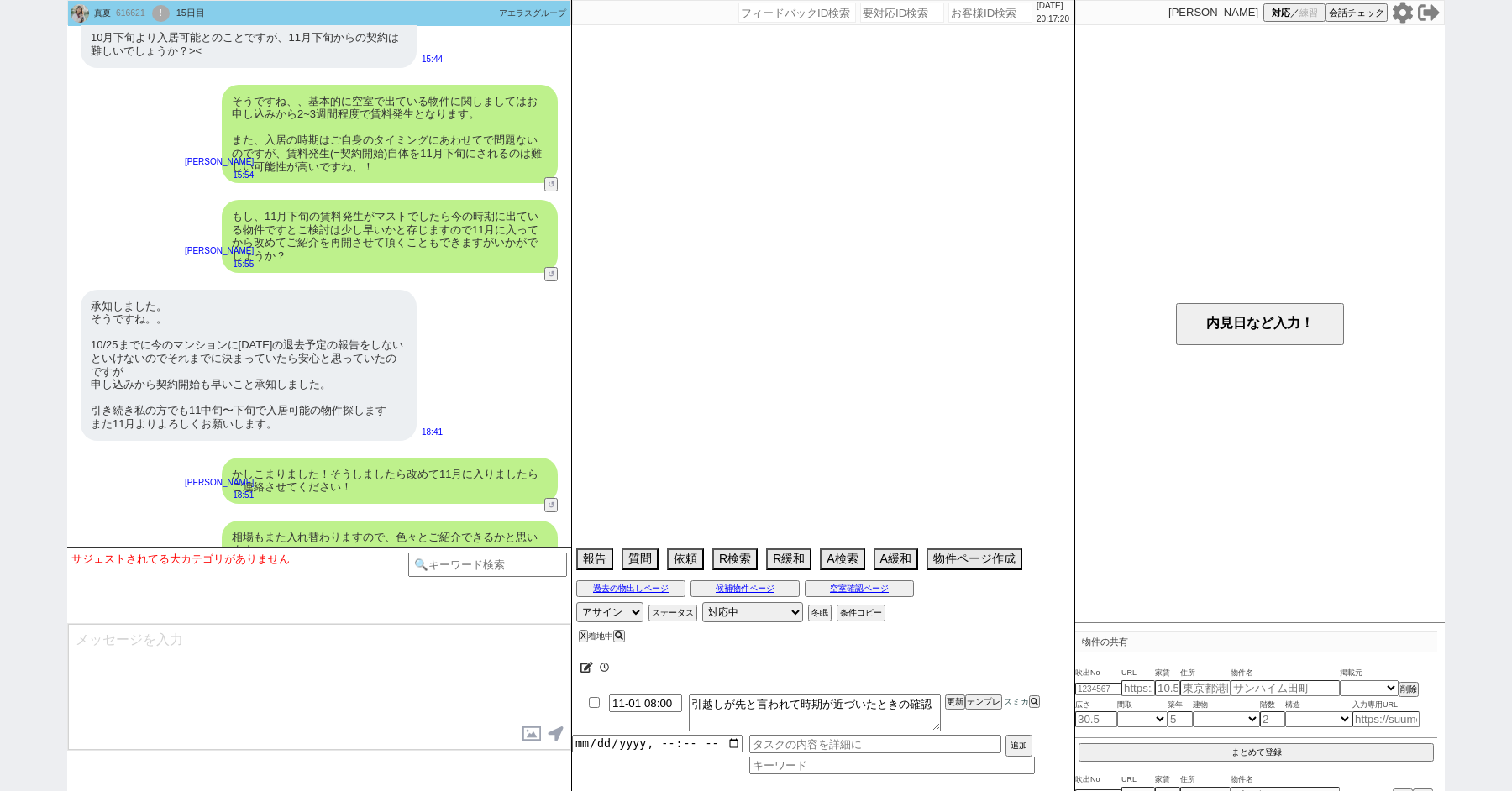
select select "75"
select select "14"
select select "817"
select select "23"
select select "730"
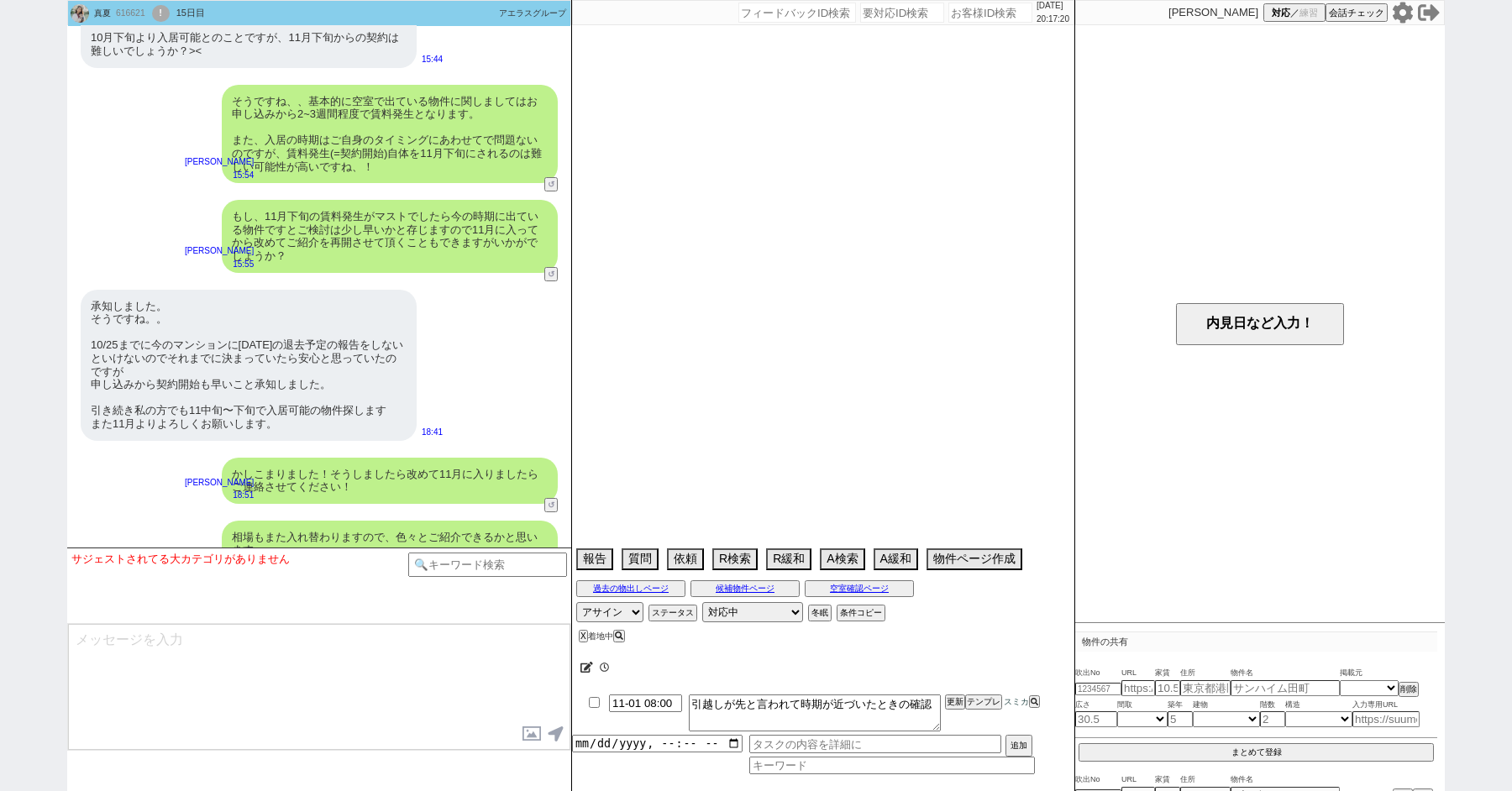
select select "60"
select select "70"
select select "1677"
select select "62"
select select "65"
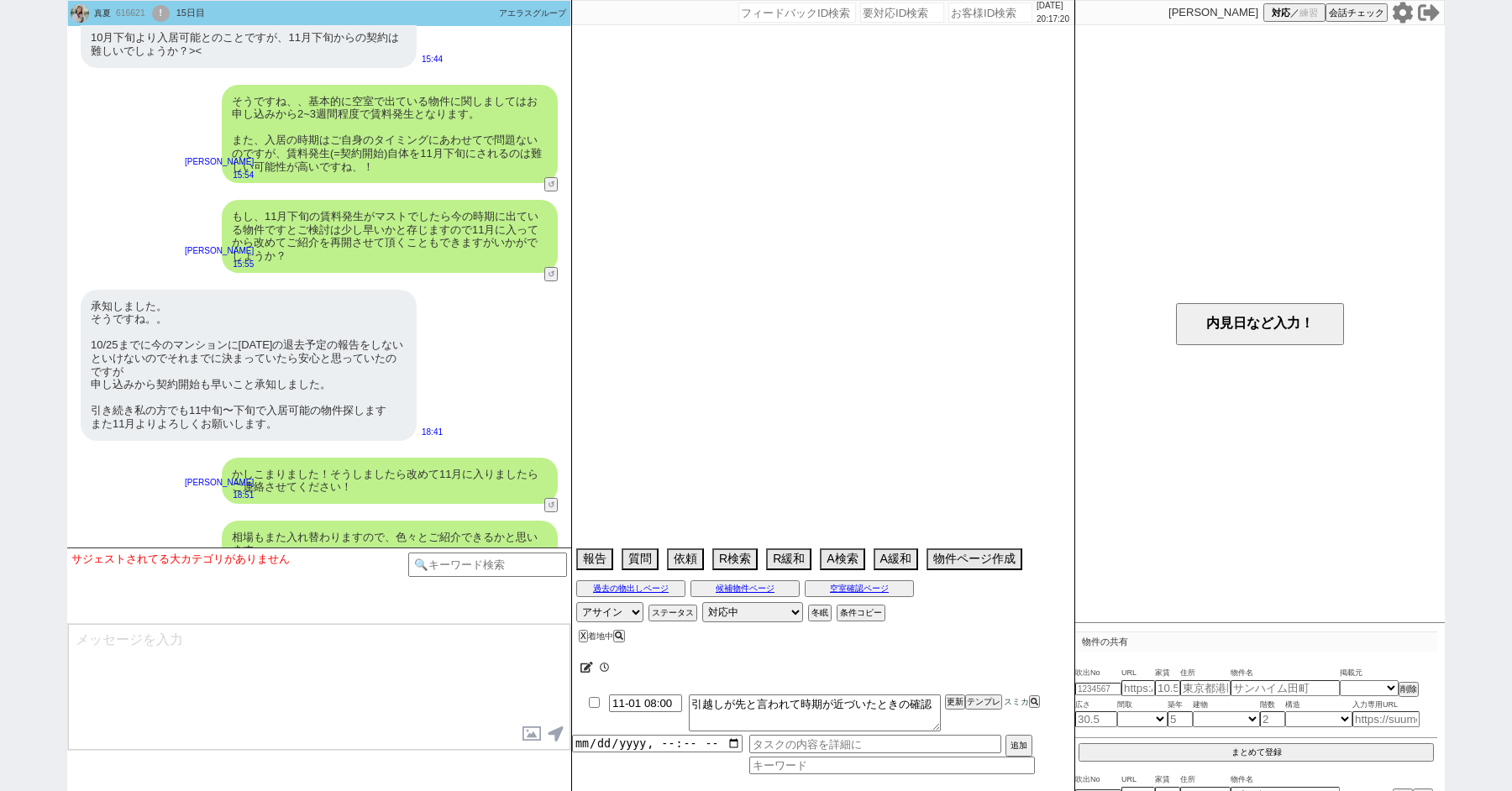
select select "1579"
select select "64"
select select "69"
select select "48"
select select "59"
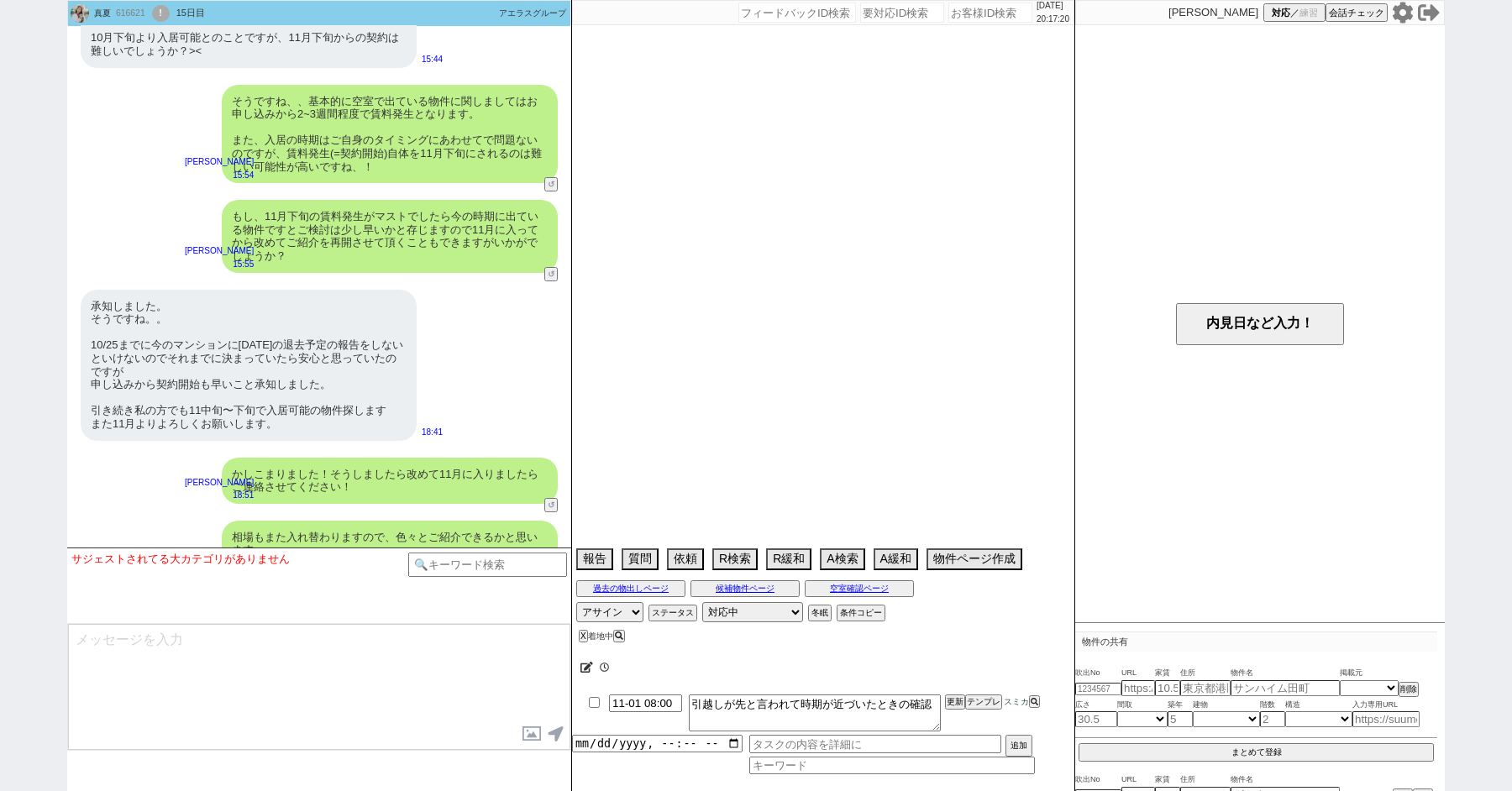
select select "63"
select select "71"
select select "67"
select select "50"
select select "52"
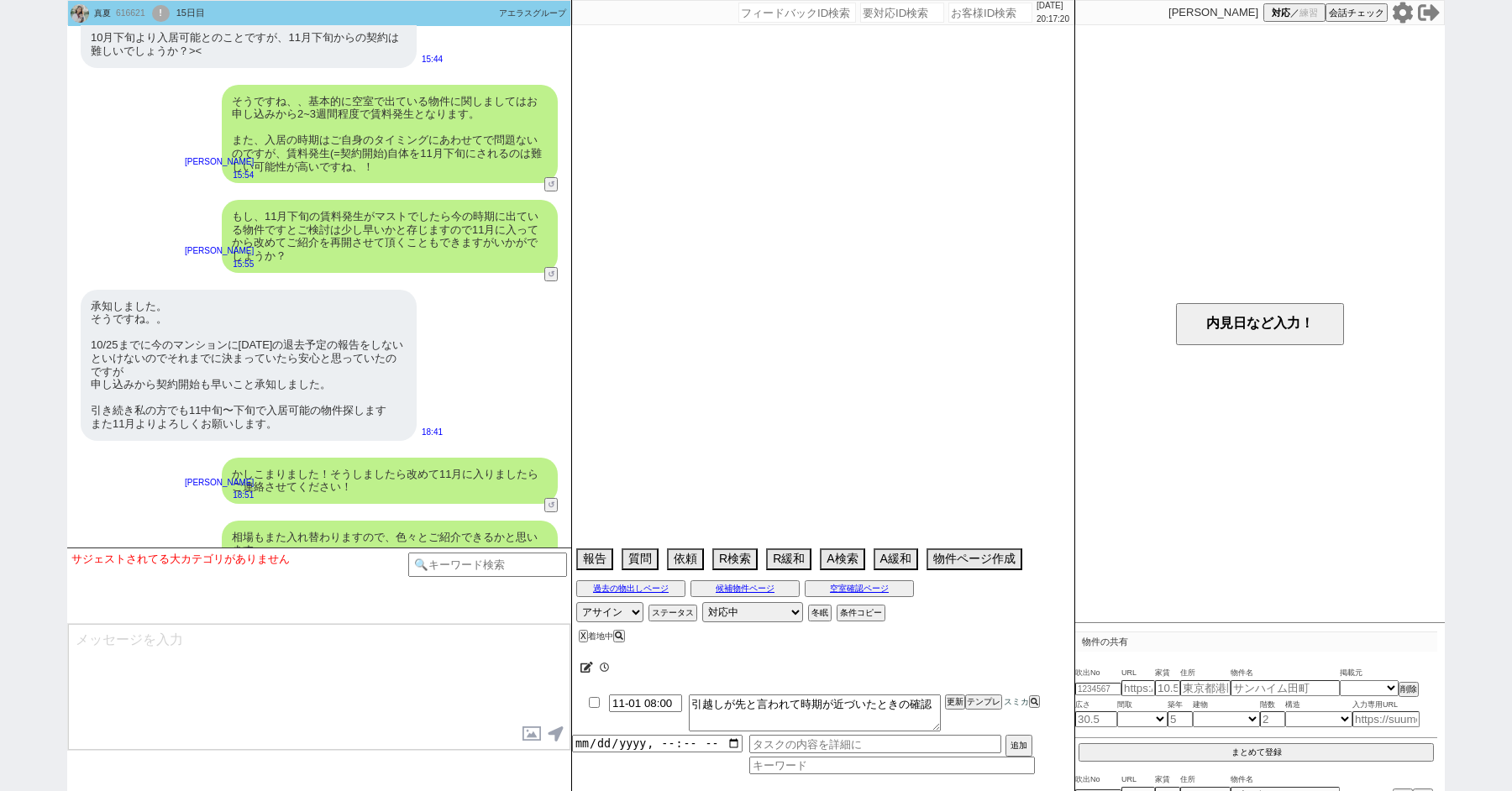
select select "66"
select select "56"
select select "68"
select select "1639"
select select "72"
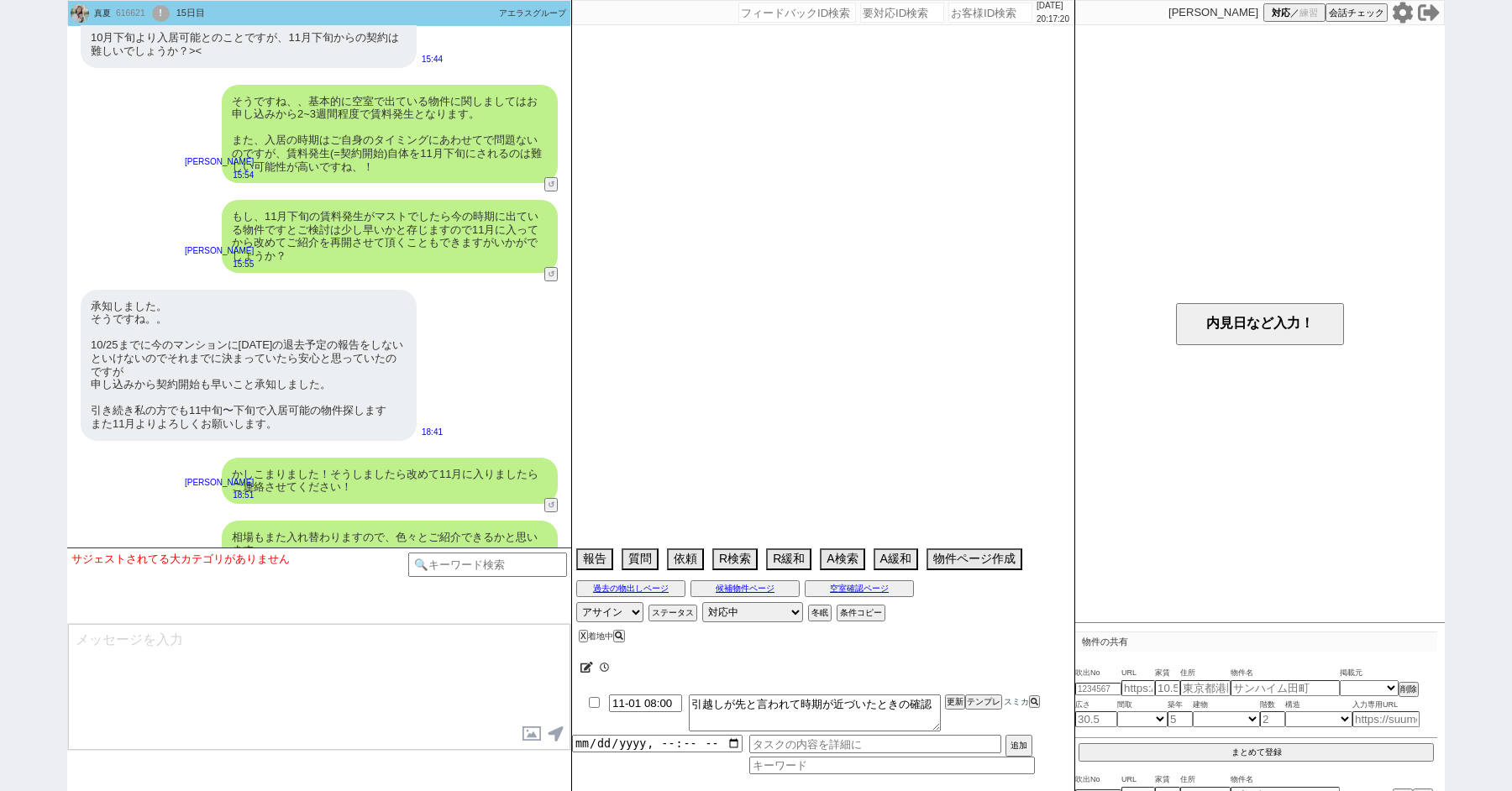
select select "47"
select select "54"
select select "57"
select select "53"
select select "25"
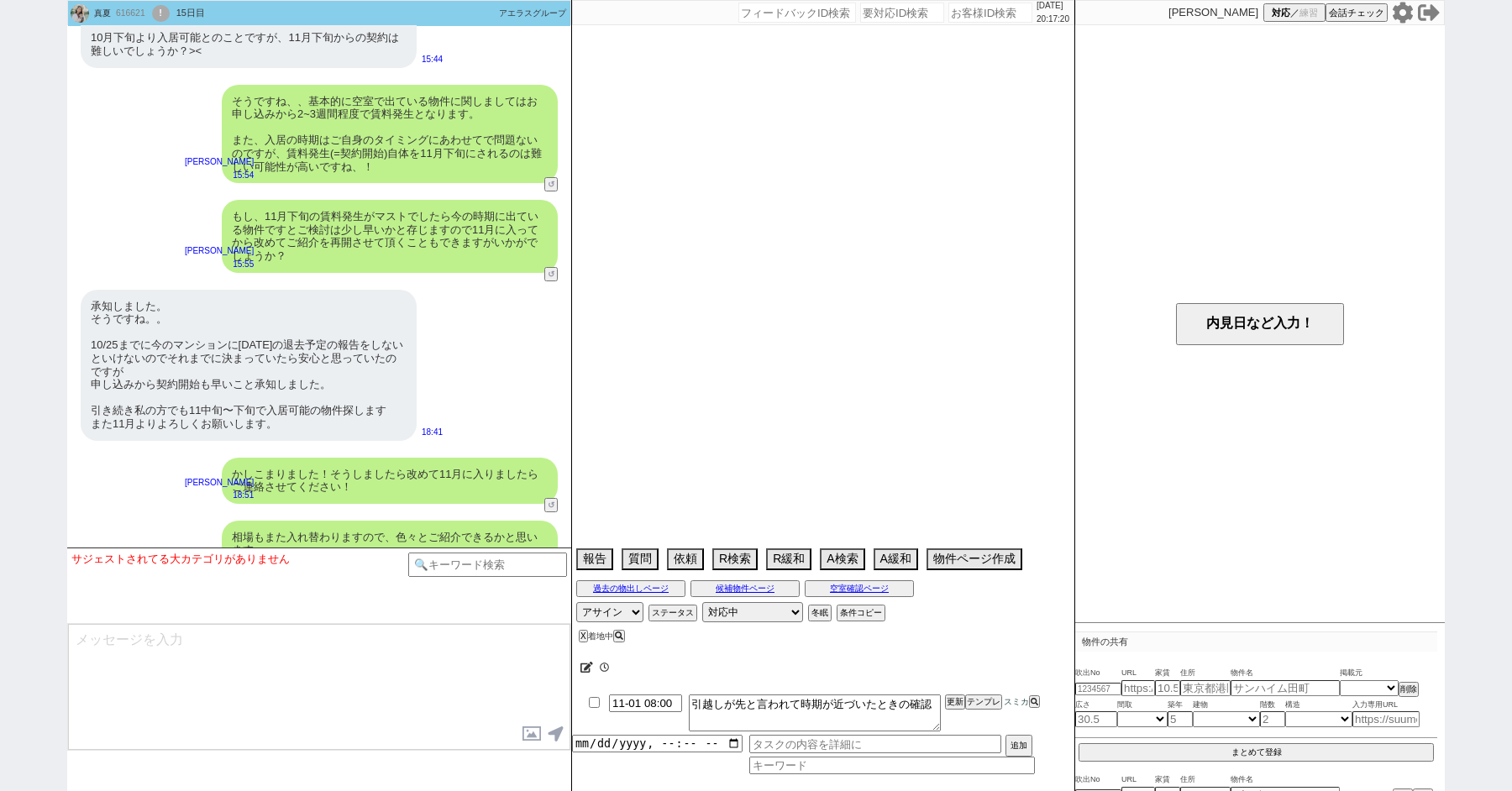
select select "3116"
select select "9"
select select "333"
select select "44"
select select "15"
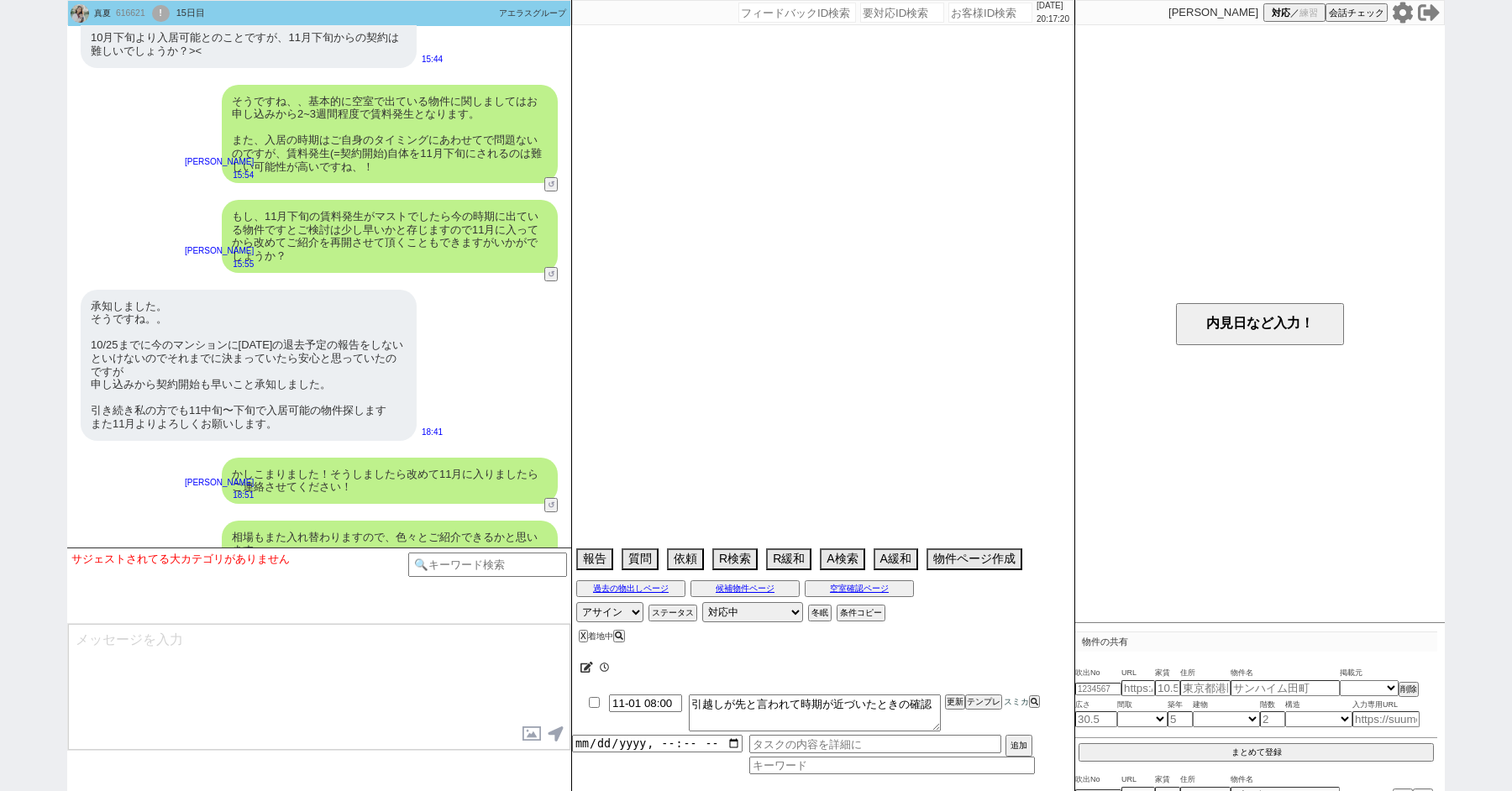
select select "7"
select select "77"
select select "74"
select select "76"
select select "12"
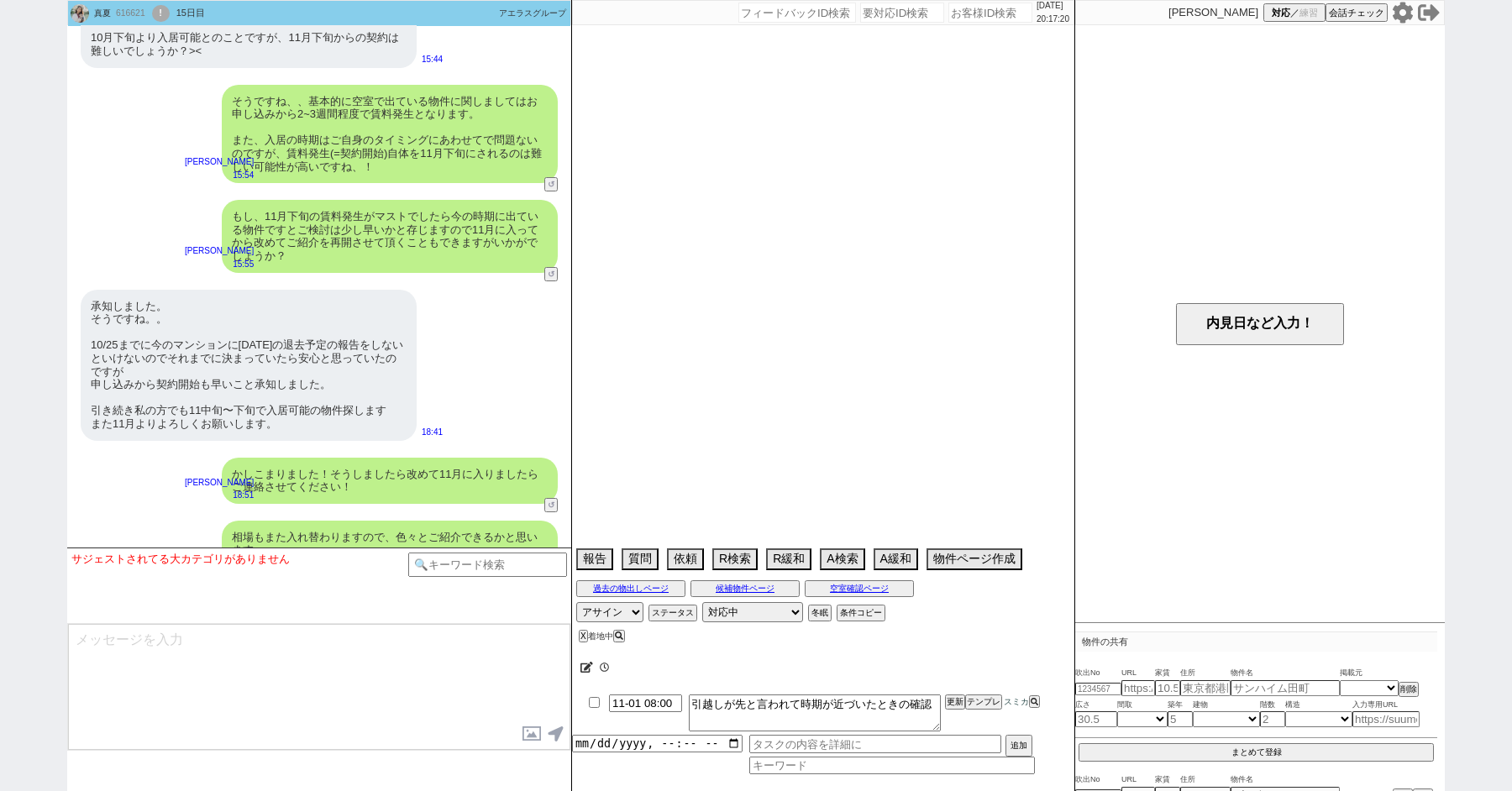
select select "29"
select select "11"
select select "38"
select select "36"
select select "27"
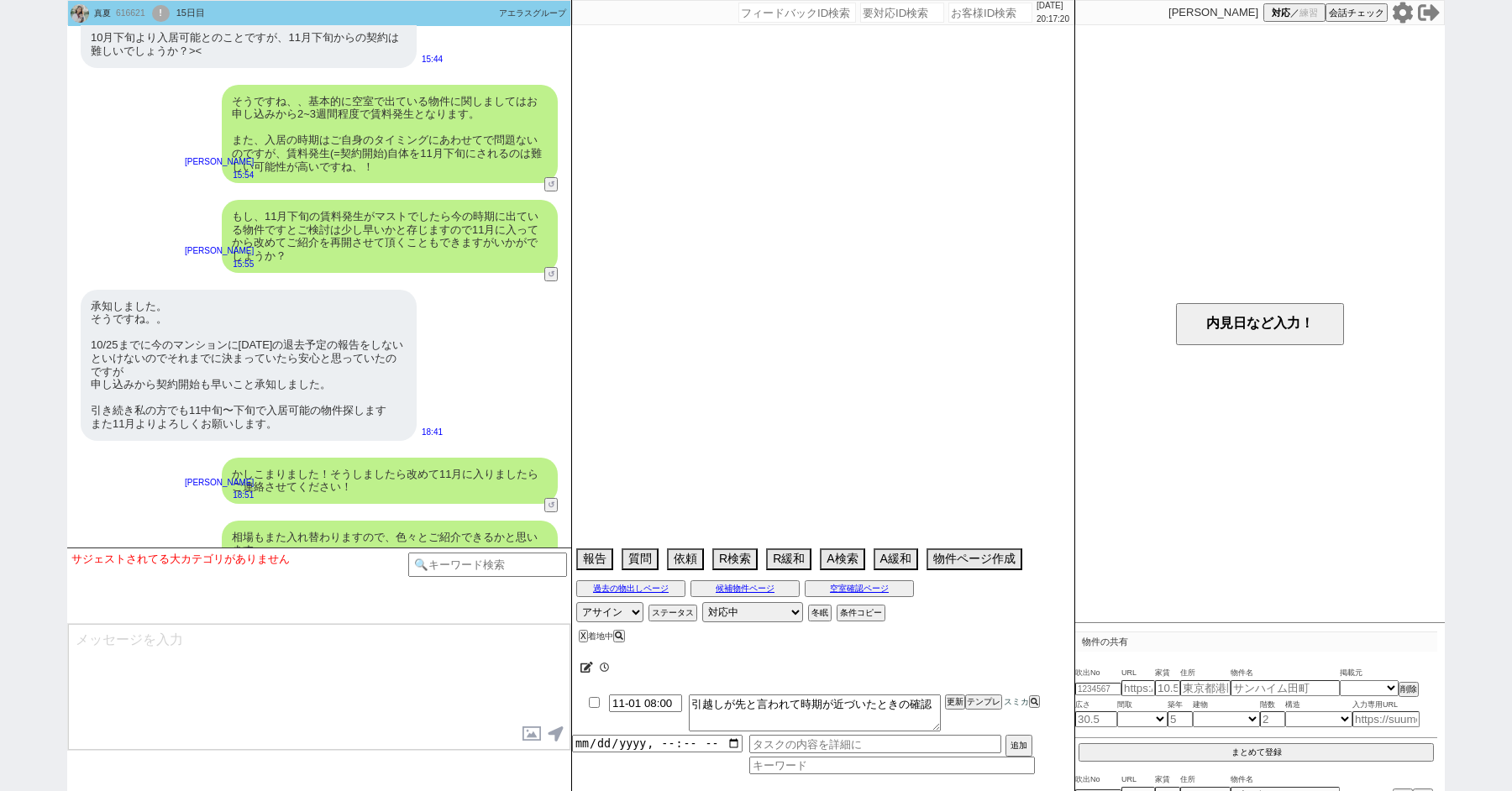
select select "35"
select select "51"
select select "61"
select select "73"
select select "1761"
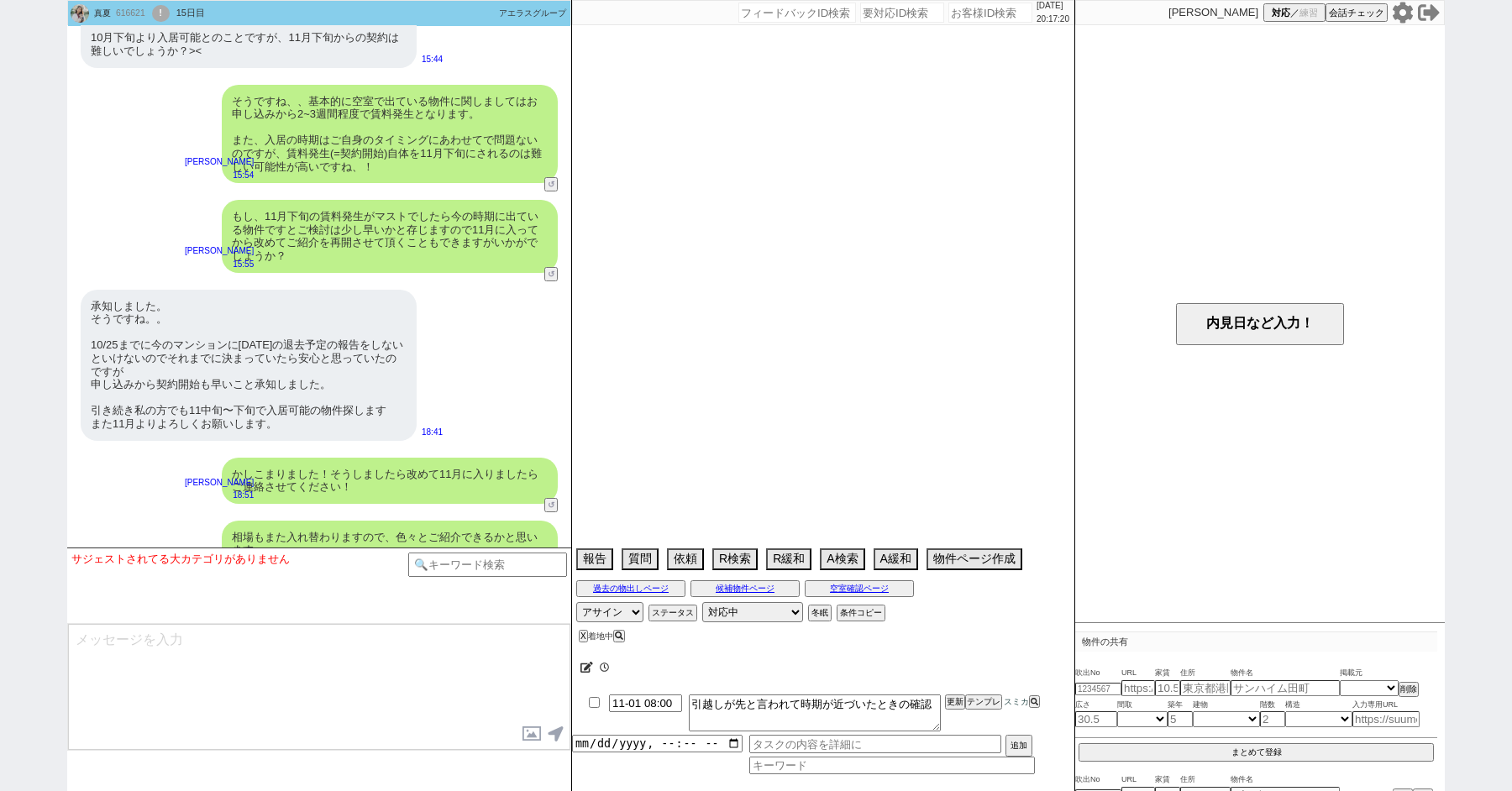
select select "55"
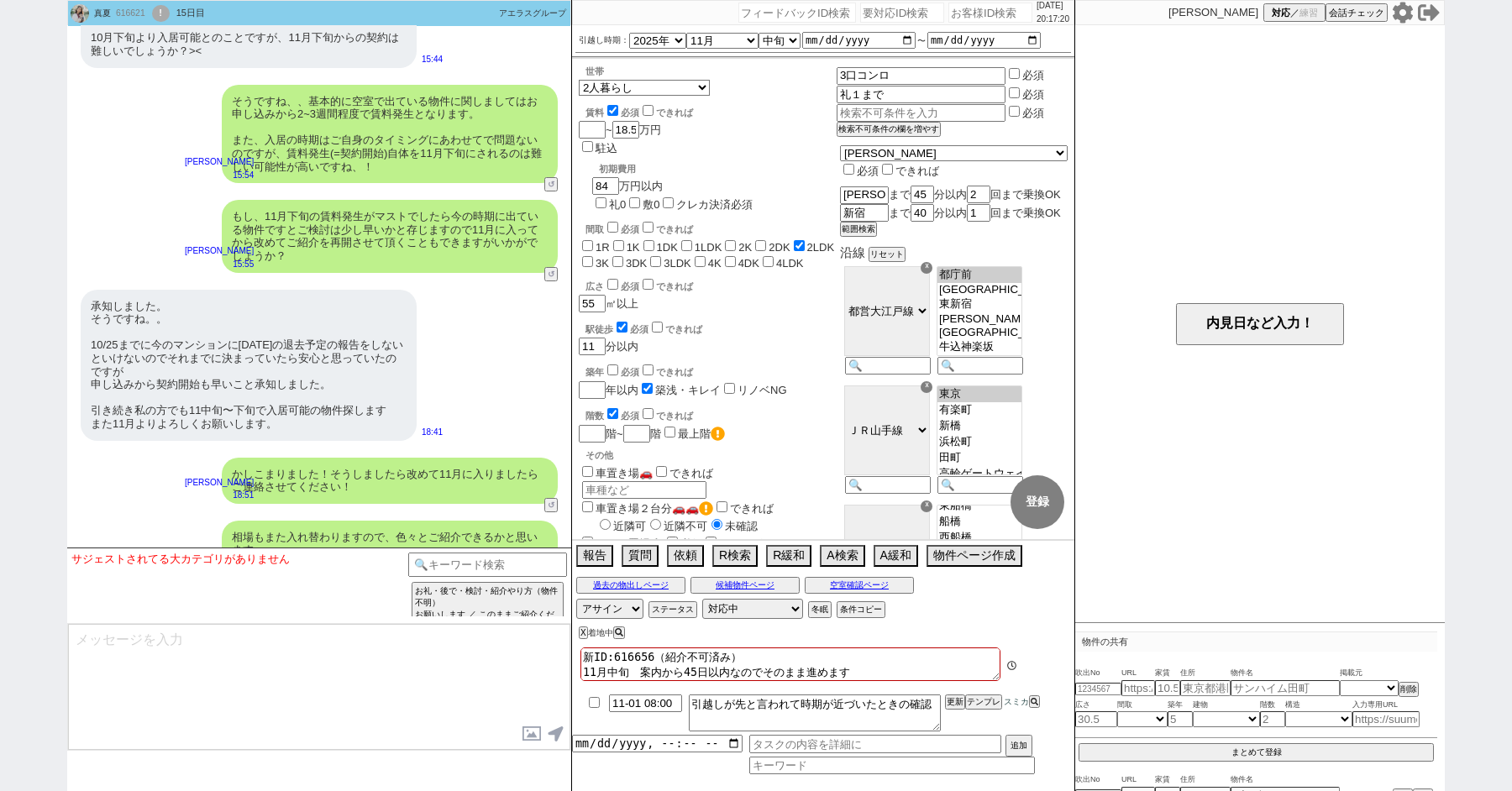
scroll to position [39, 0]
click at [121, 449] on div "かしこまりました！そうしましたら改めて11月に入りましたらご連絡させてください！ 御手洗侑矢 18:51 29273-A1" at bounding box center [318, 481] width 504 height 63
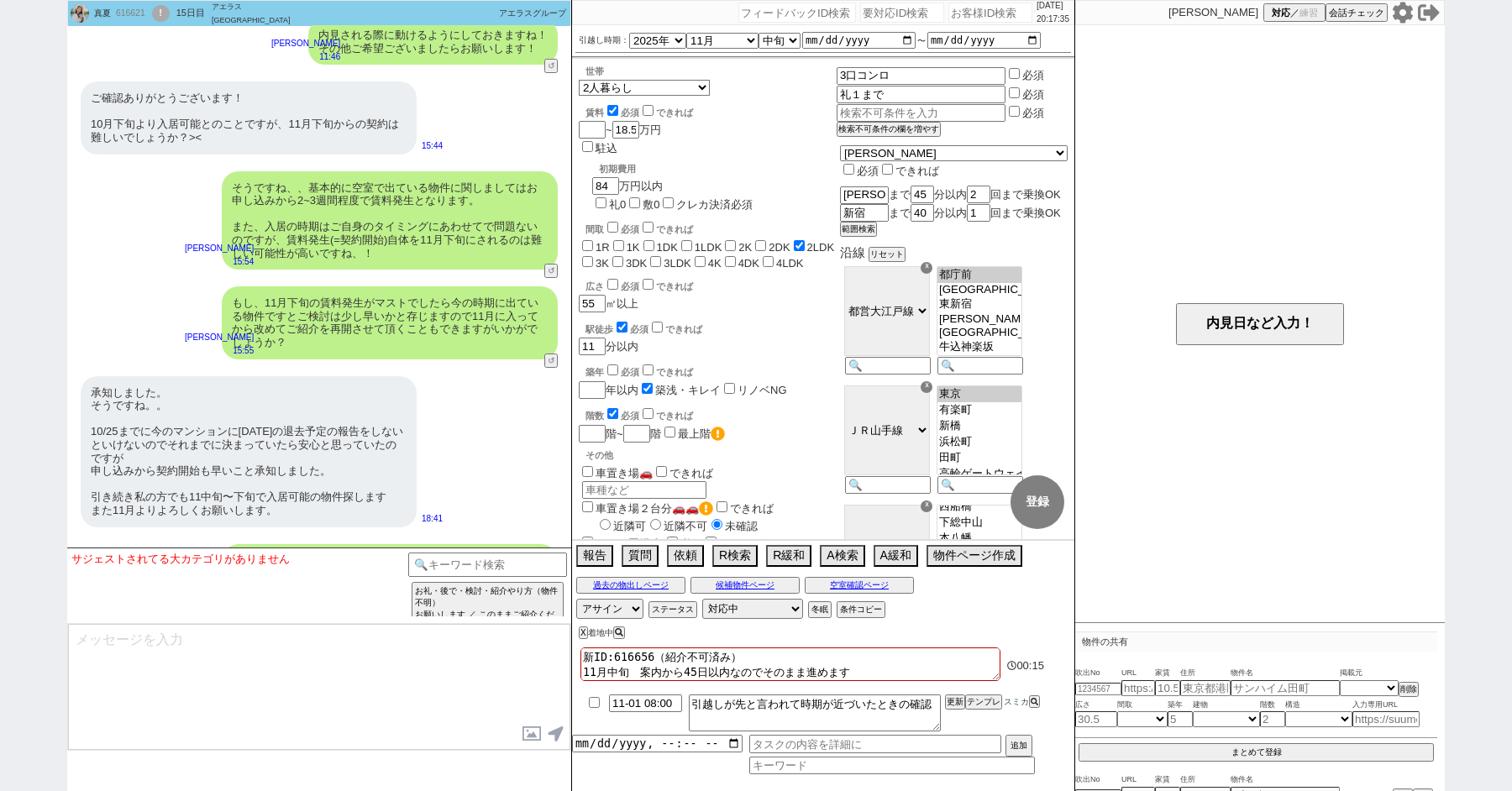
click at [166, 9] on div "!" at bounding box center [161, 13] width 18 height 17
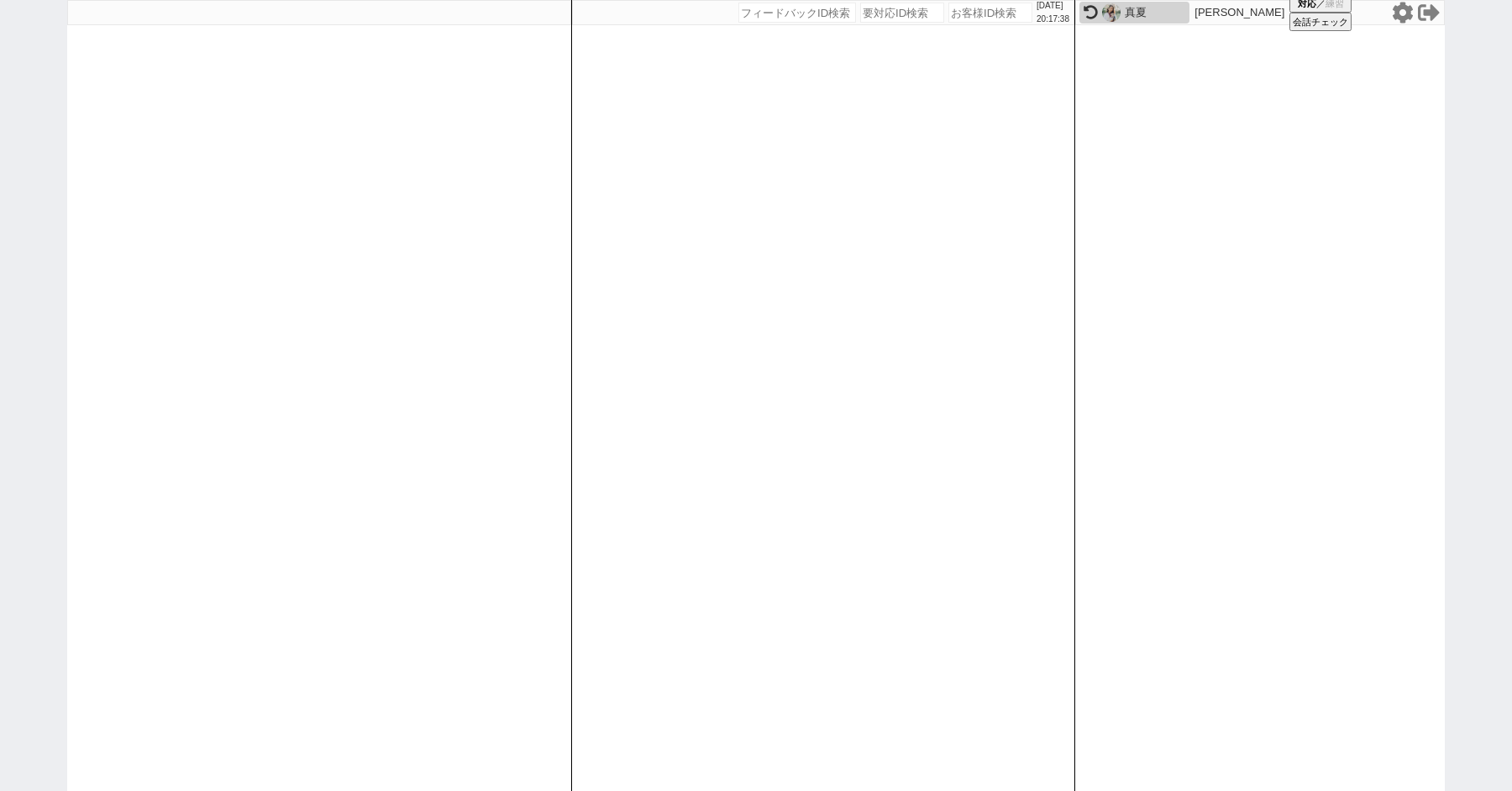
paste input "616728"
type input "616728"
select select
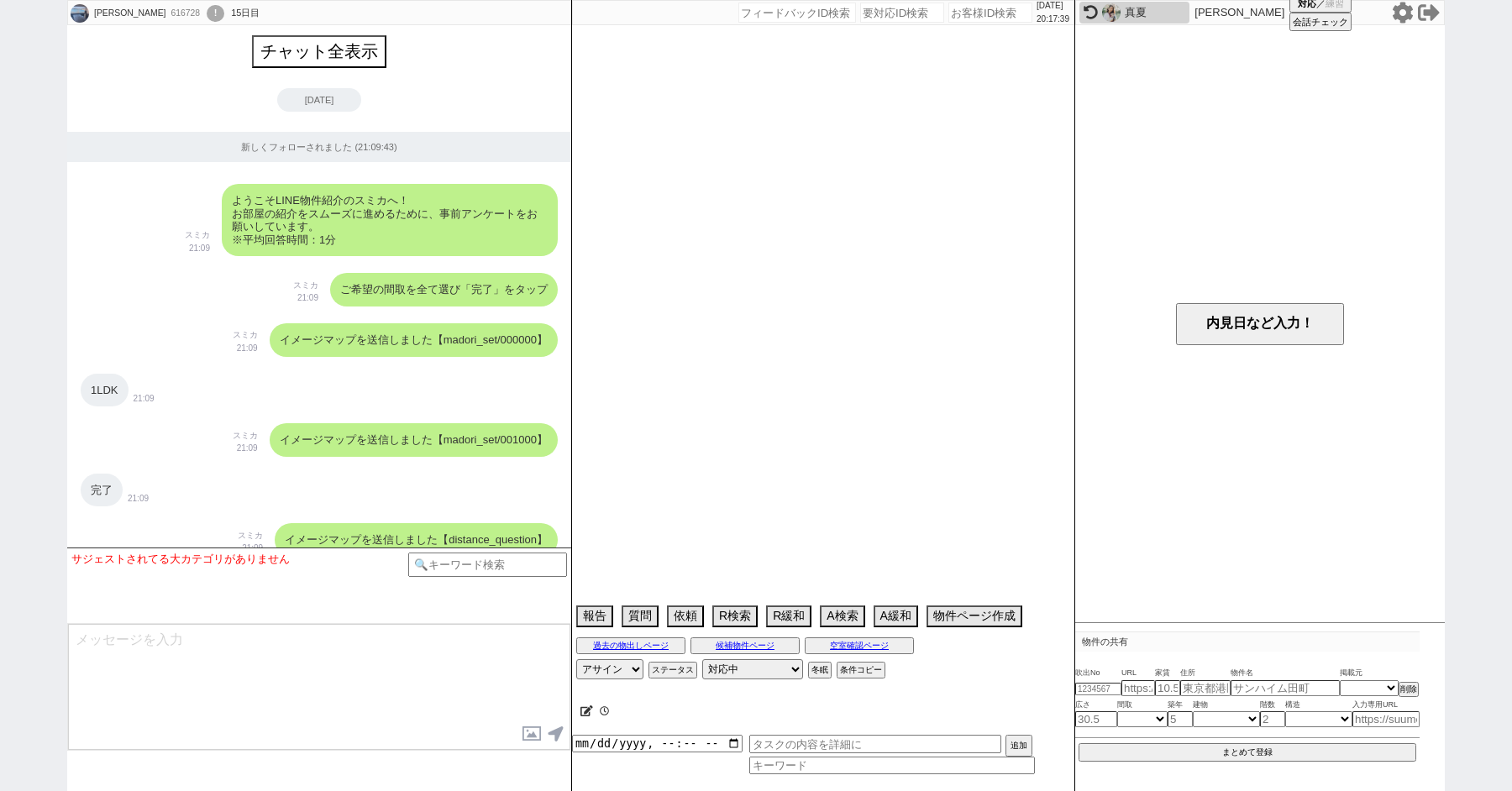
scroll to position [8478, 0]
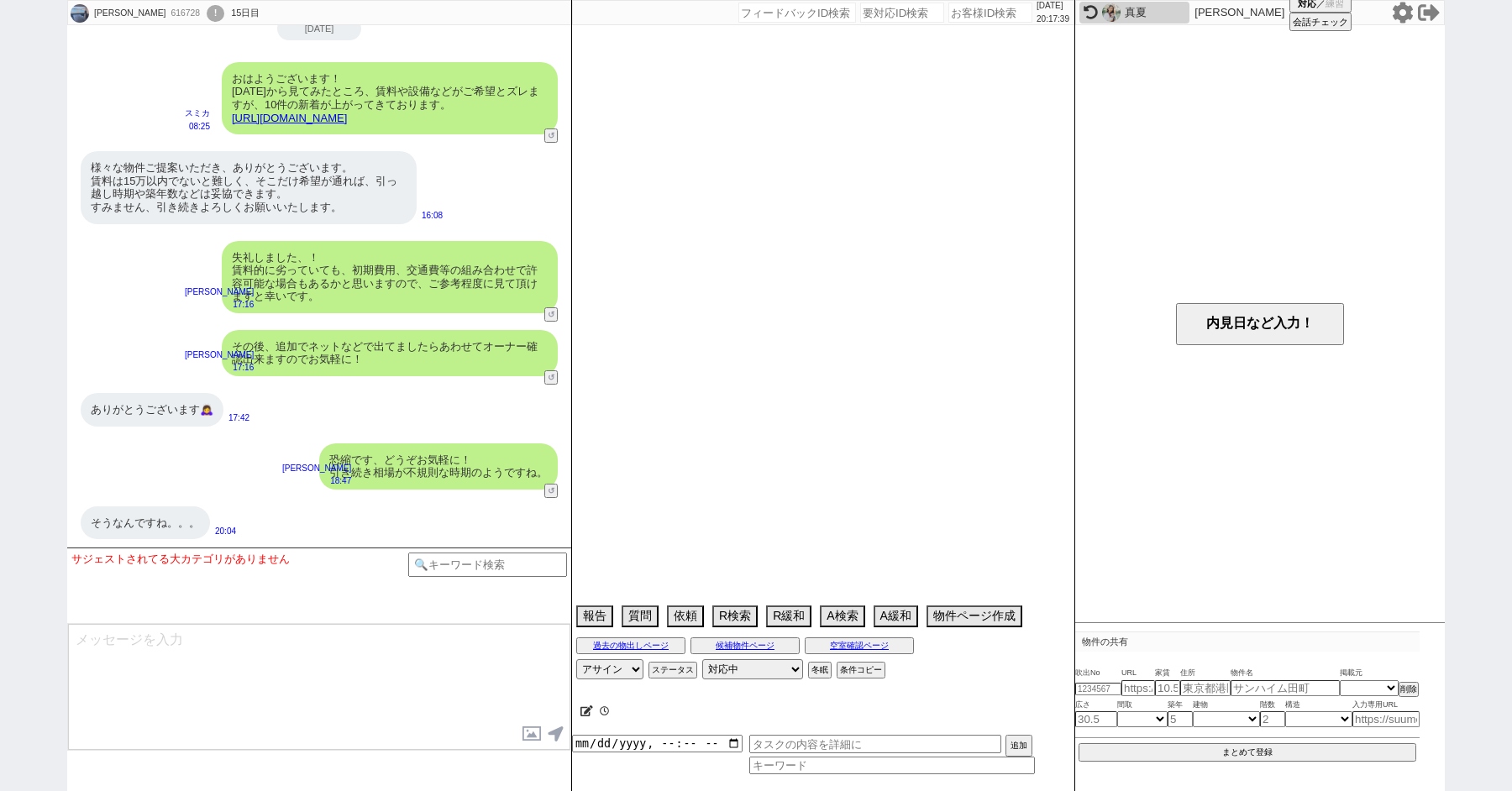
select select "13"
select select "1"
select select "23"
select select "739"
select select "57"
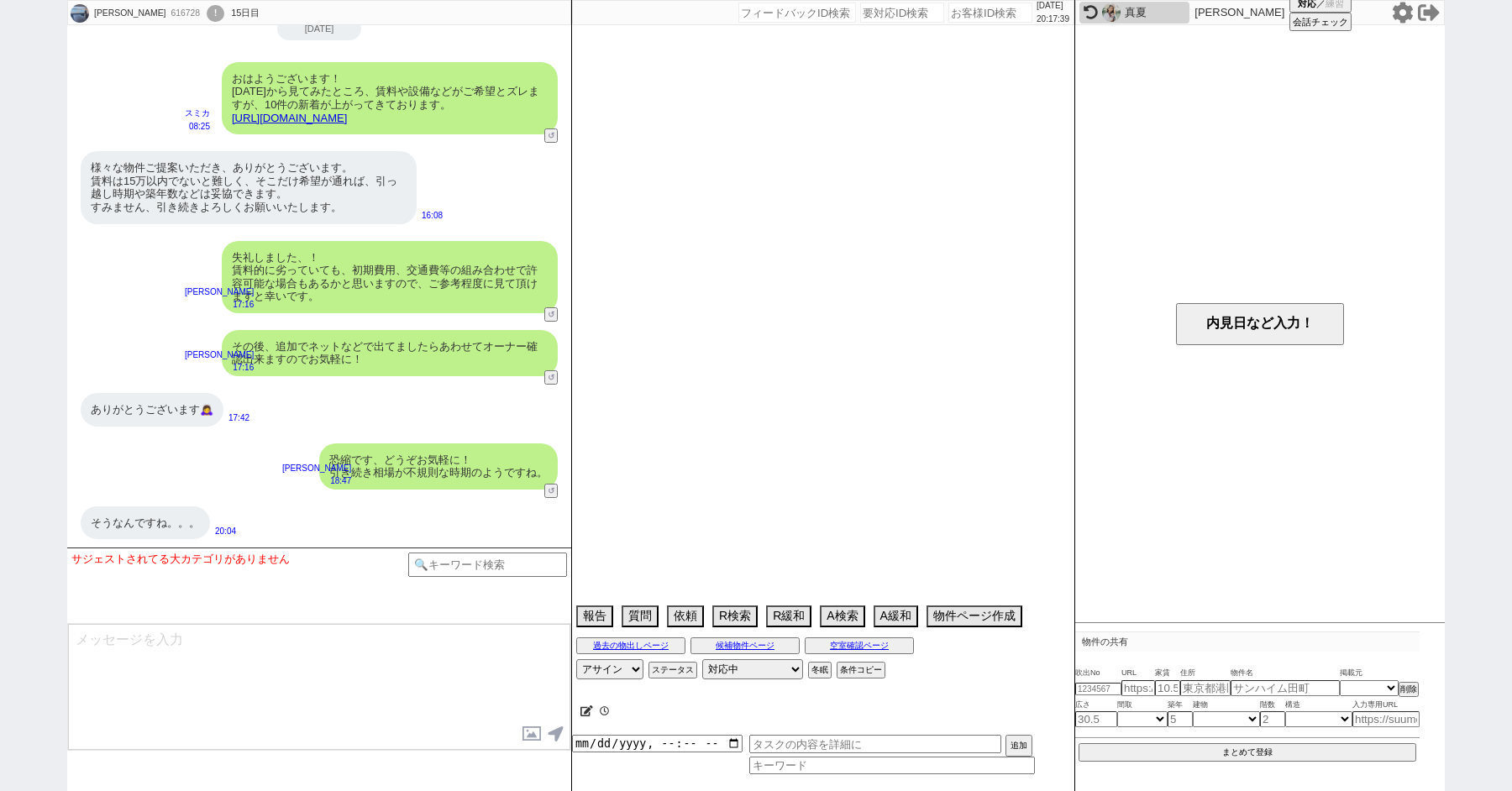
select select "14"
select select "7"
select select "13"
select select "18"
select select "59"
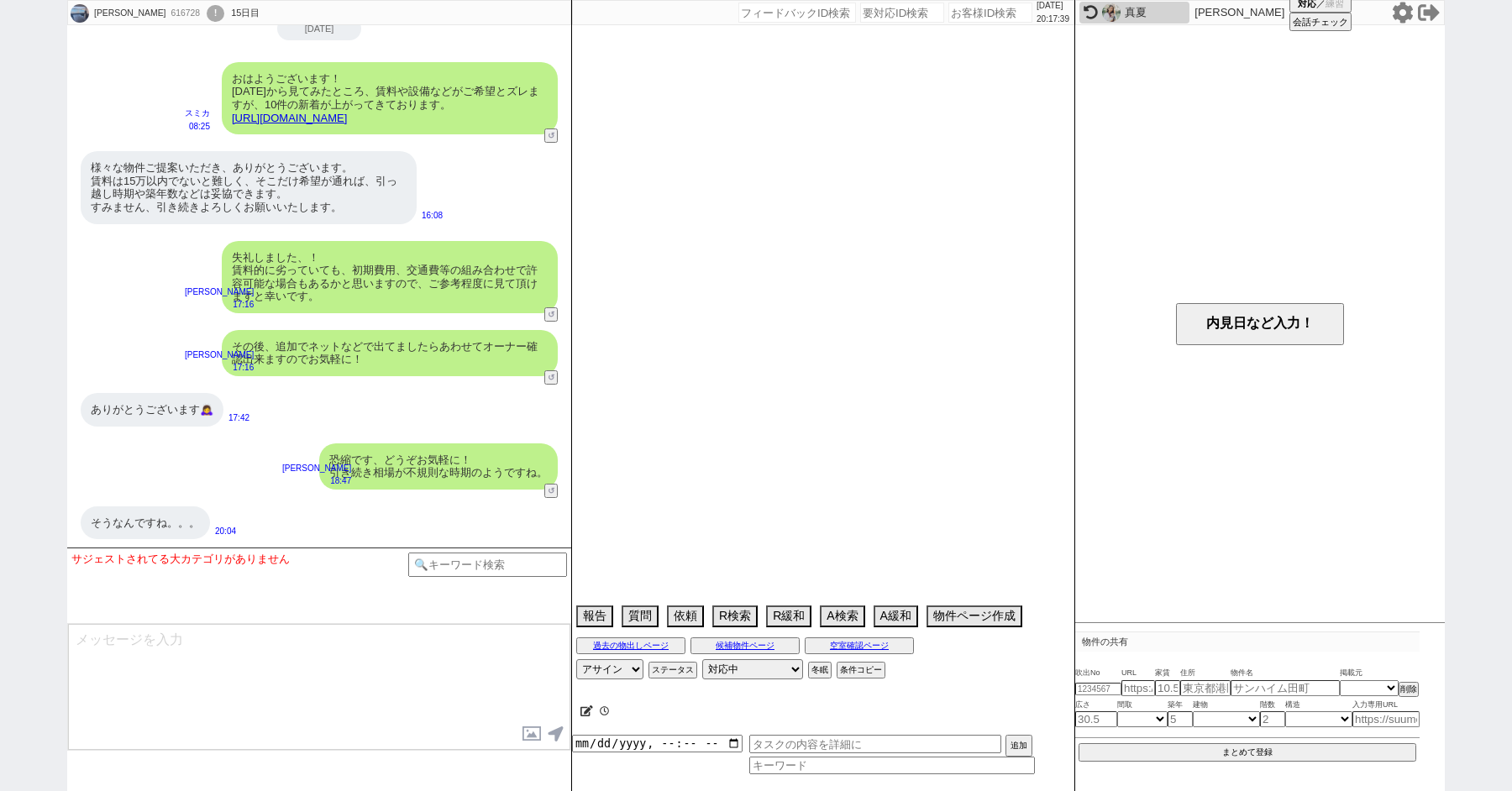
select select "[DATE]"
select select "62"
select select "1513"
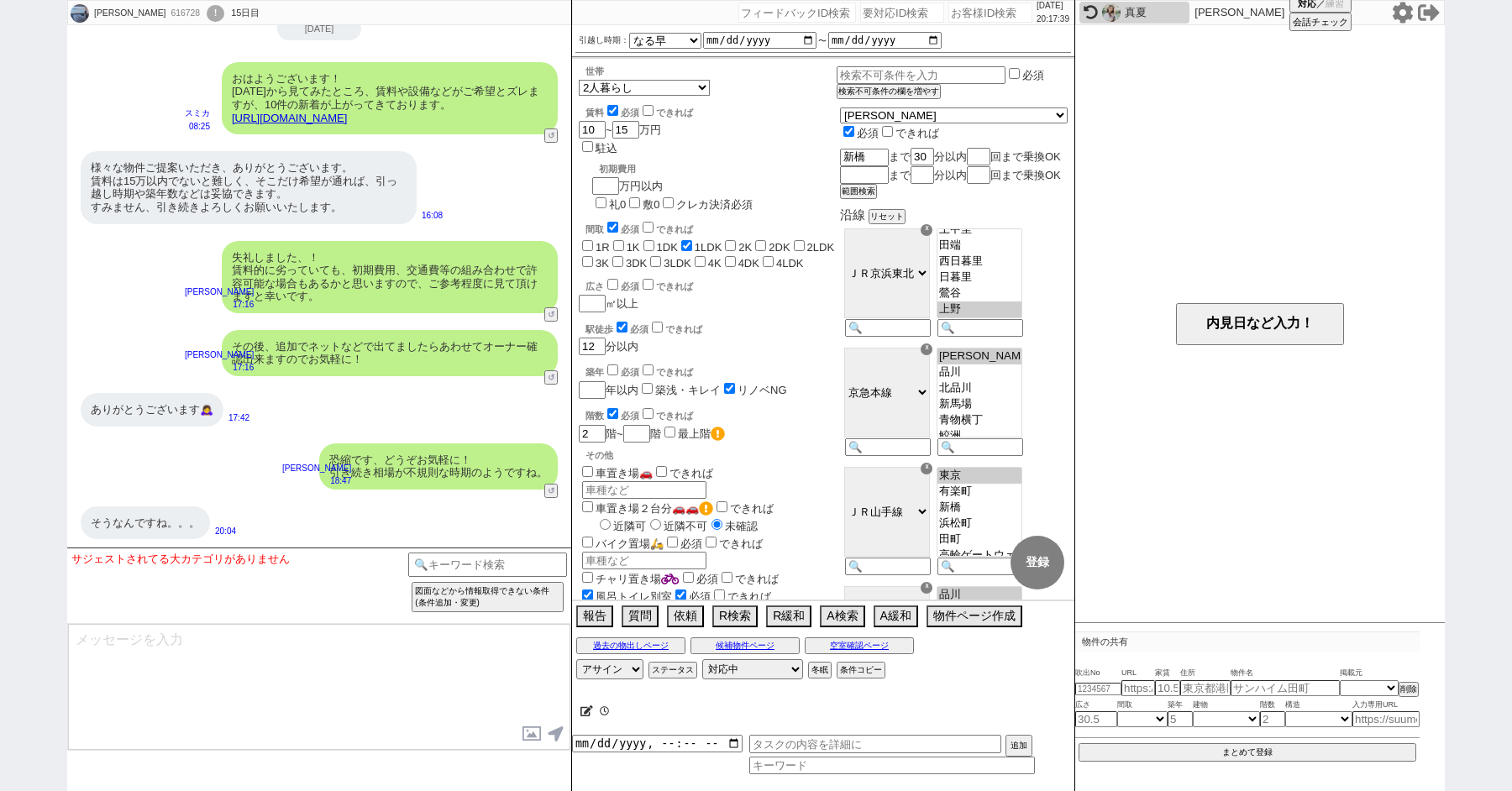
scroll to position [3, 0]
click at [547, 490] on div "恐縮です、どうぞお気軽に！ 引き続き相場が不規則な時期のようですね。 廣瀬晶子 18:47 14165-A1 ↺" at bounding box center [318, 467] width 504 height 63
click at [552, 492] on button "↺" at bounding box center [552, 493] width 10 height 11
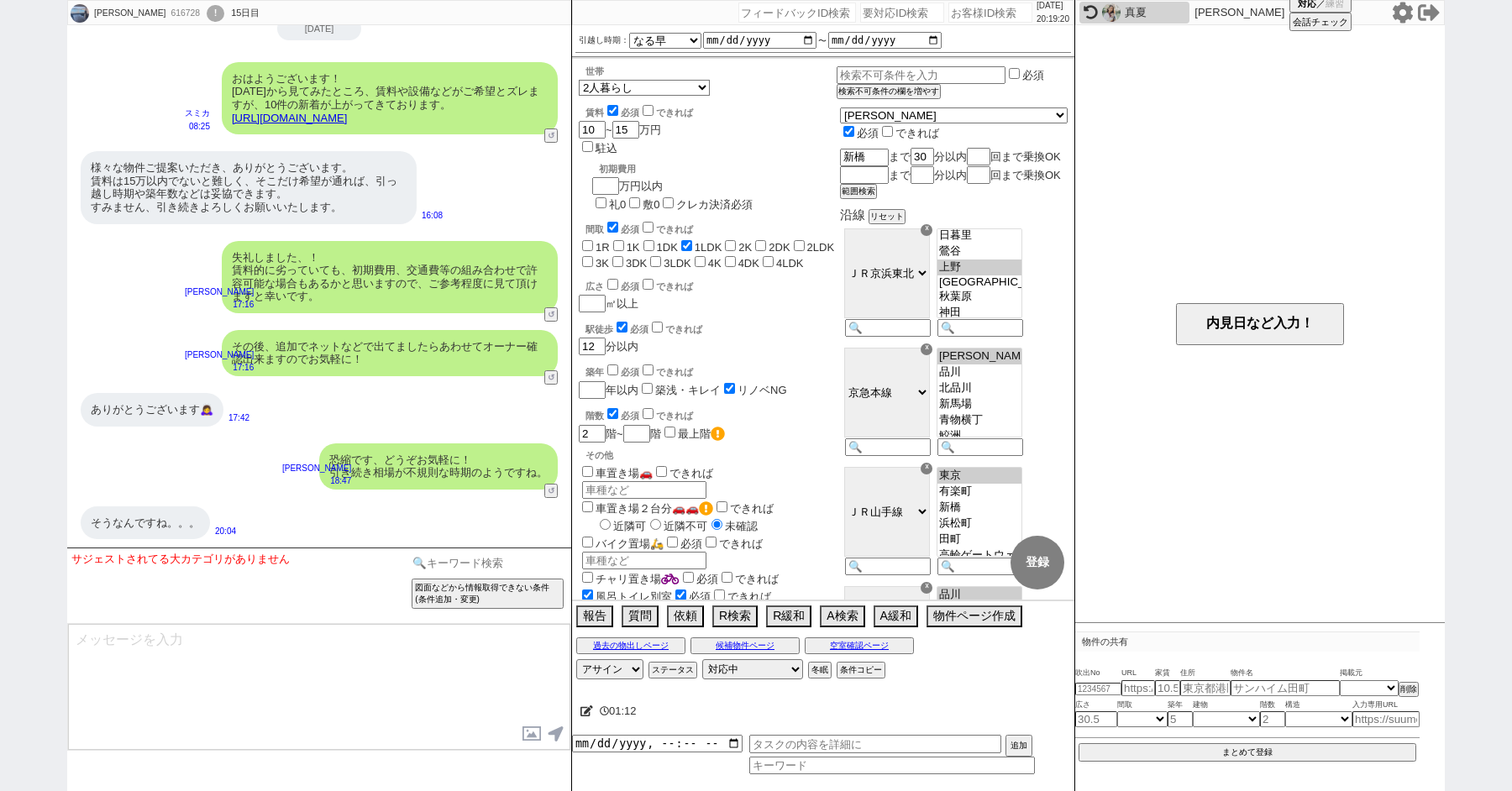
click at [452, 556] on input at bounding box center [487, 563] width 159 height 21
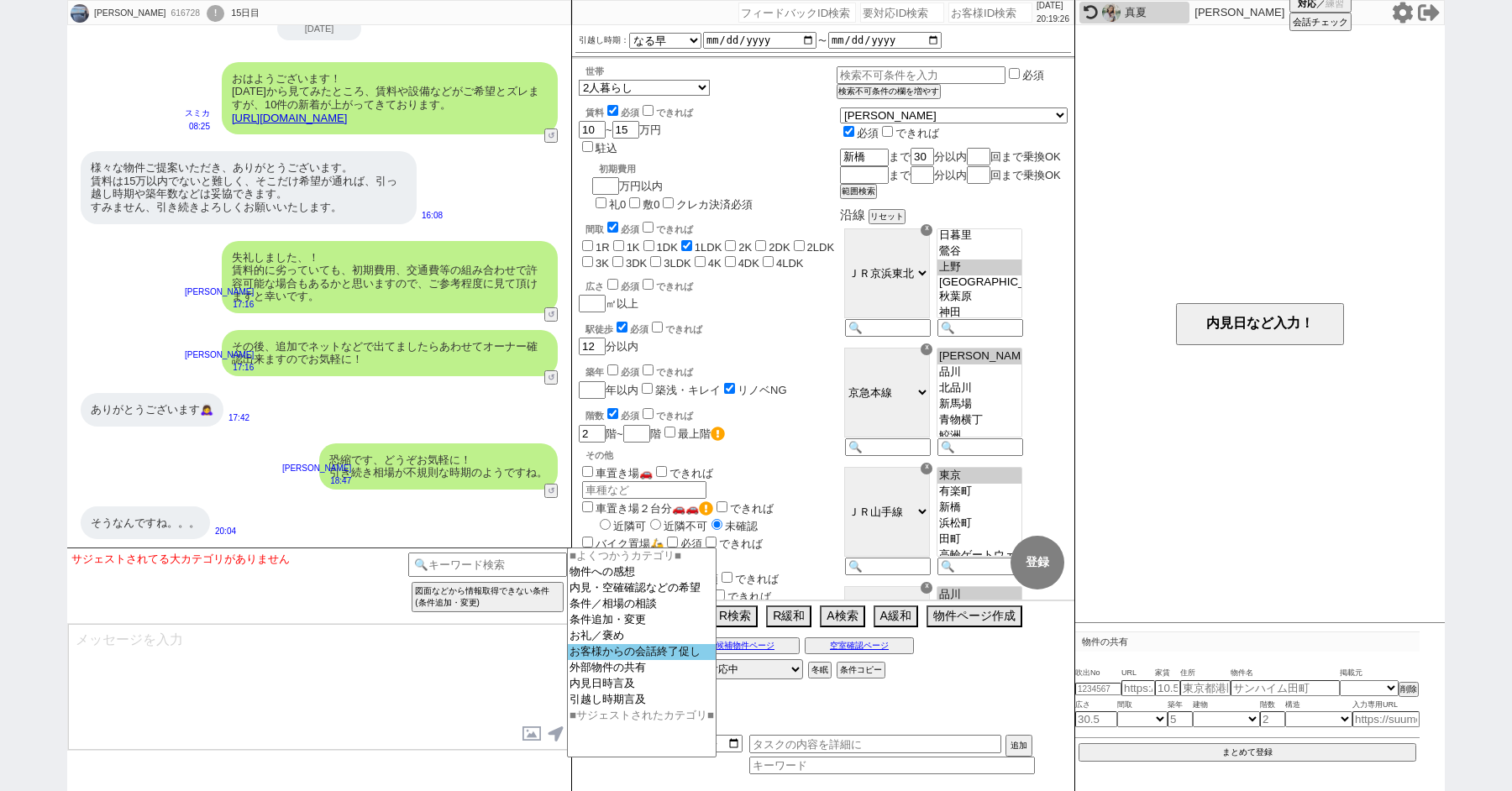
click at [600, 660] on option "お客様からの会話終了促し" at bounding box center [641, 652] width 148 height 16
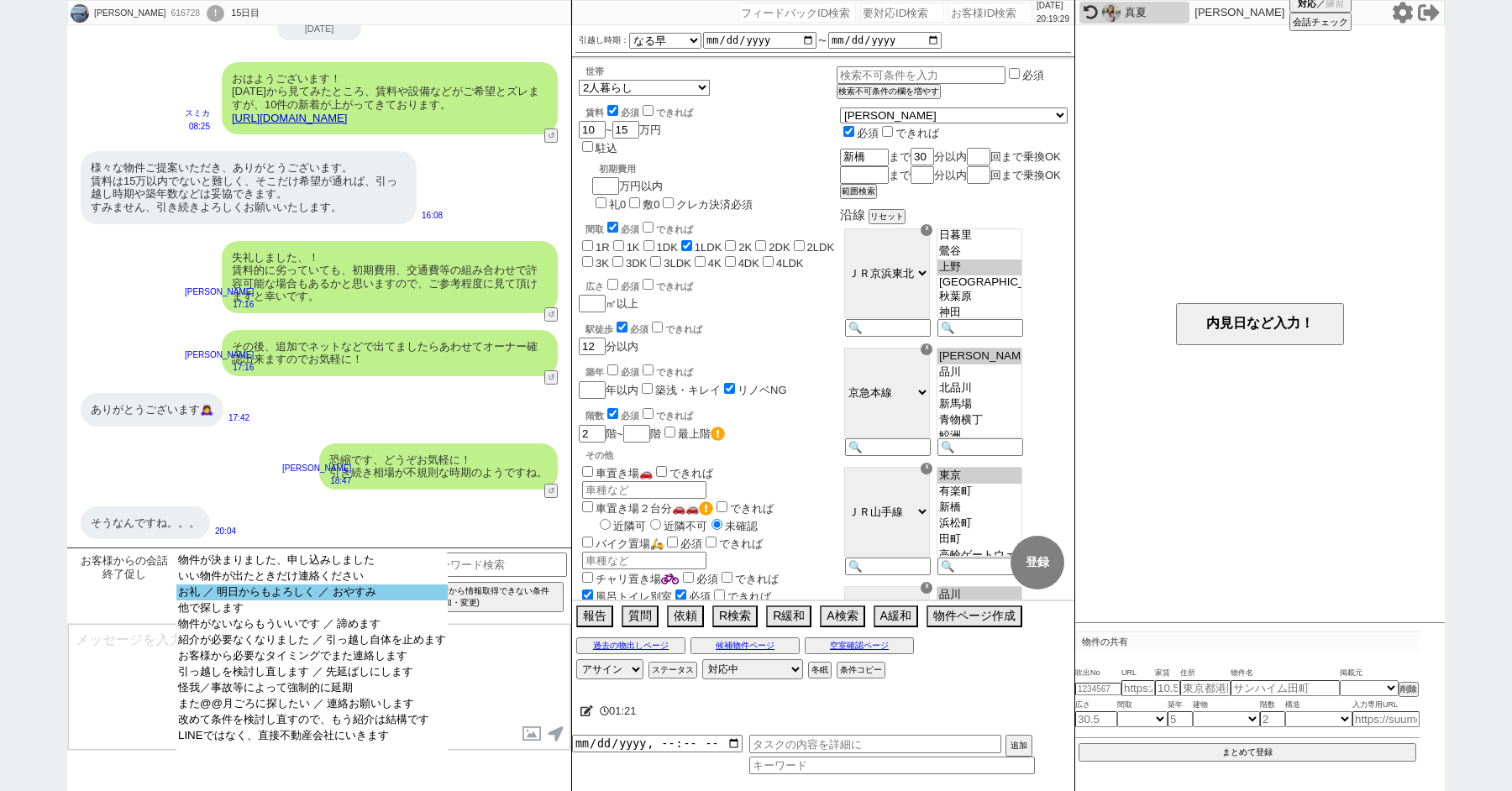
select select "お礼 ／ 明日からもよろしく ／ おやすみ"
click at [247, 601] on option "お礼 ／ 明日からもよろしく ／ おやすみ" at bounding box center [312, 592] width 271 height 16
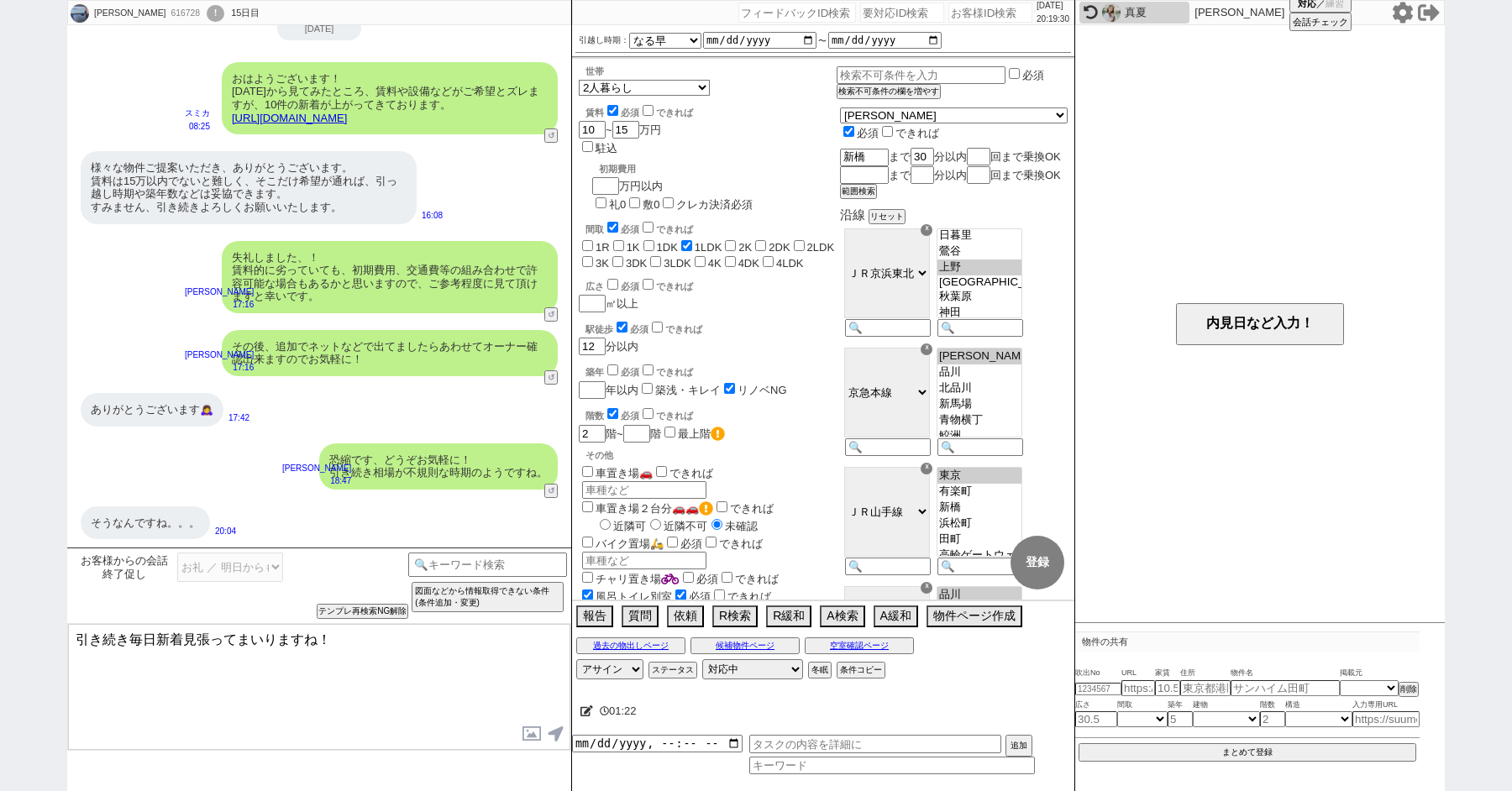
click at [81, 634] on textarea "引き続き毎日新着見張ってまいりますね！" at bounding box center [318, 687] width 502 height 126
type textarea "転居時期ではありますので、入れ替わりも激しい時期ですね、、！ 引き続き毎日新着見張ってまいりますね！"
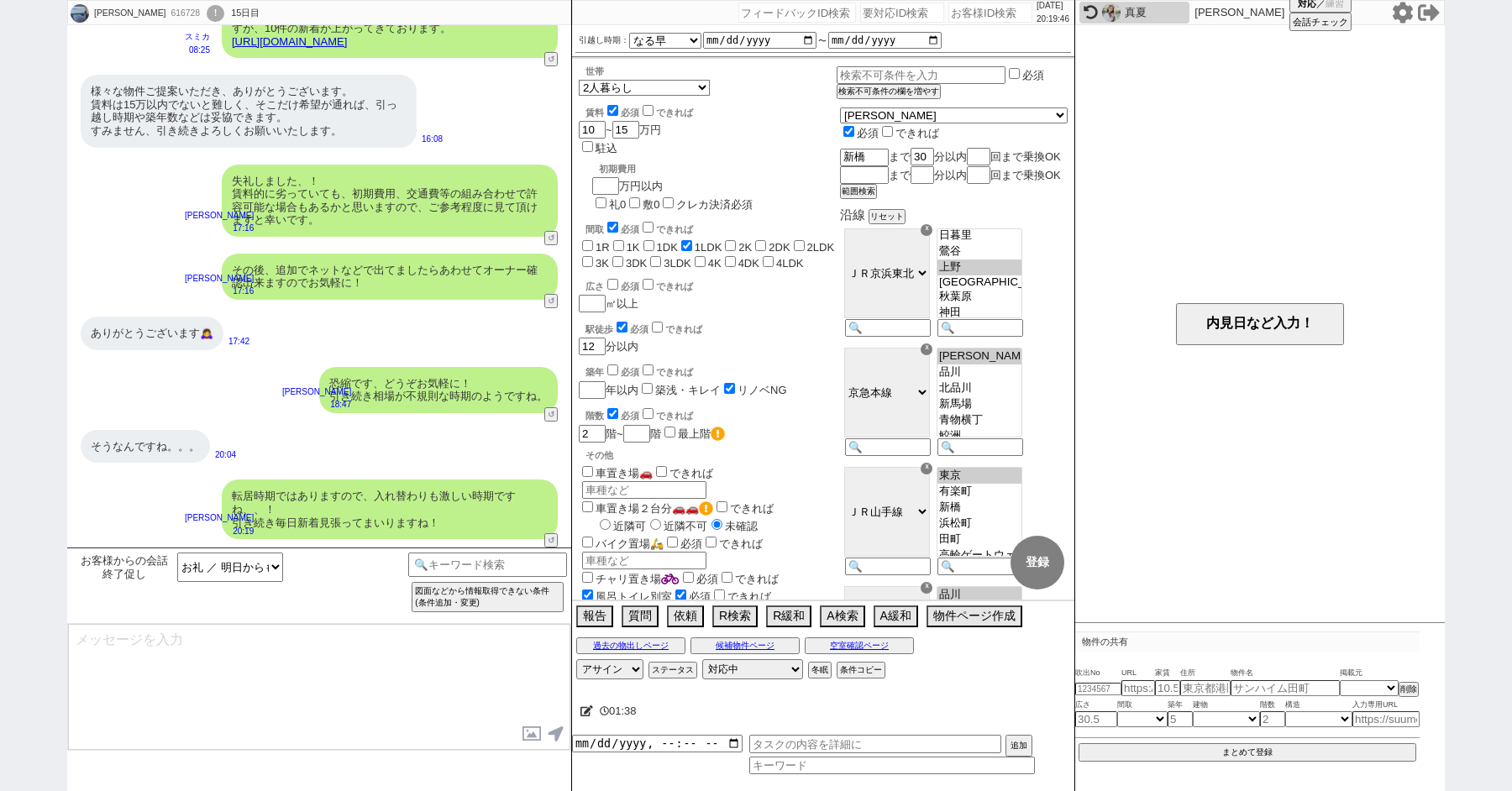
type textarea "別途、気になる物件出ましたらぜひお送りください！"
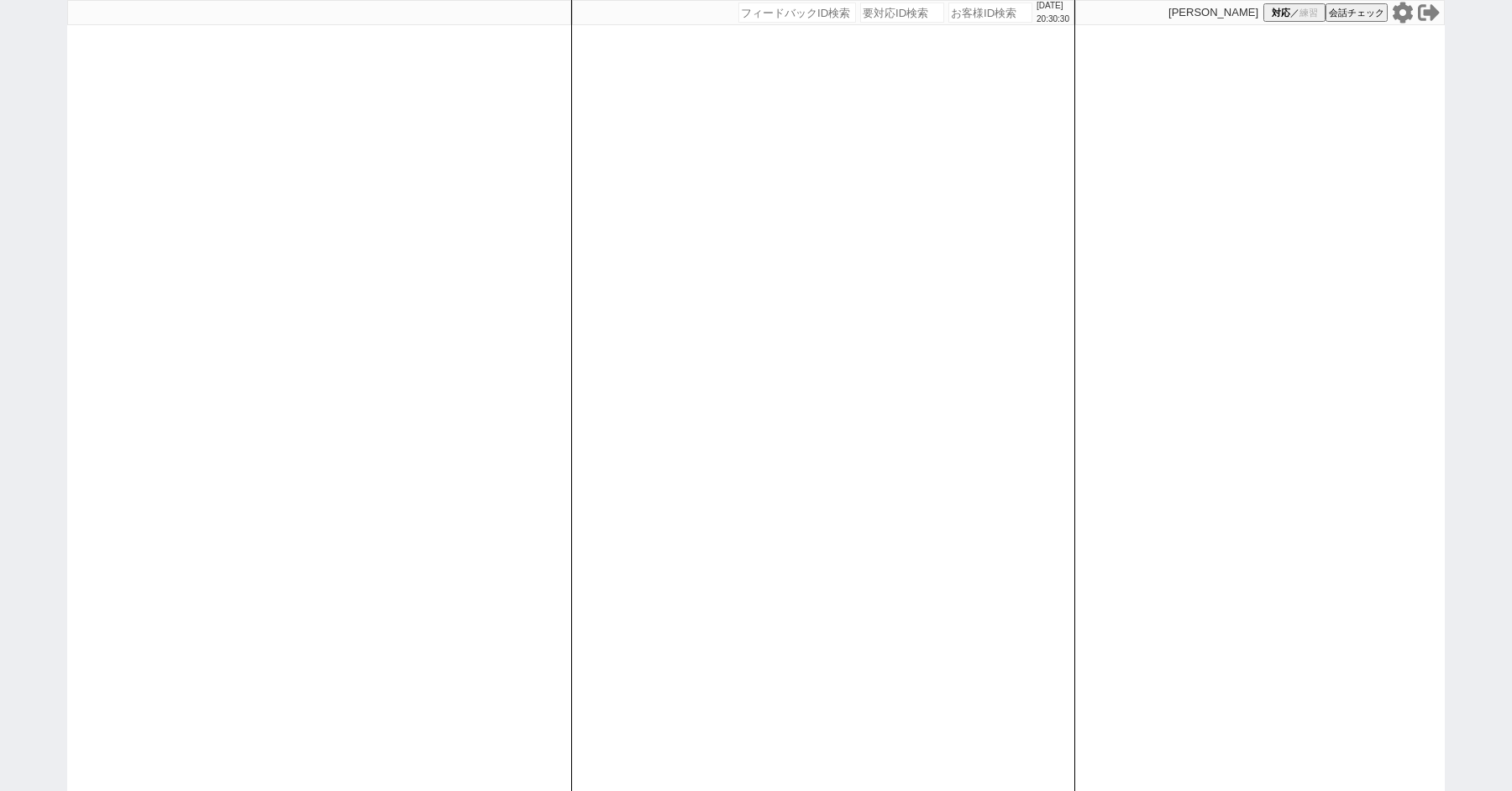
click at [25, 244] on div "[DATE] 20:30:30 候補物件を追加してしてください 紹介した物件一覧 他社物件を追加する 空室確認ページに追加・削除 紹介した物件一覧 他社物件を…" at bounding box center [756, 396] width 1512 height 791
paste input "617235"
type input "617235"
select select "600"
select select "2"
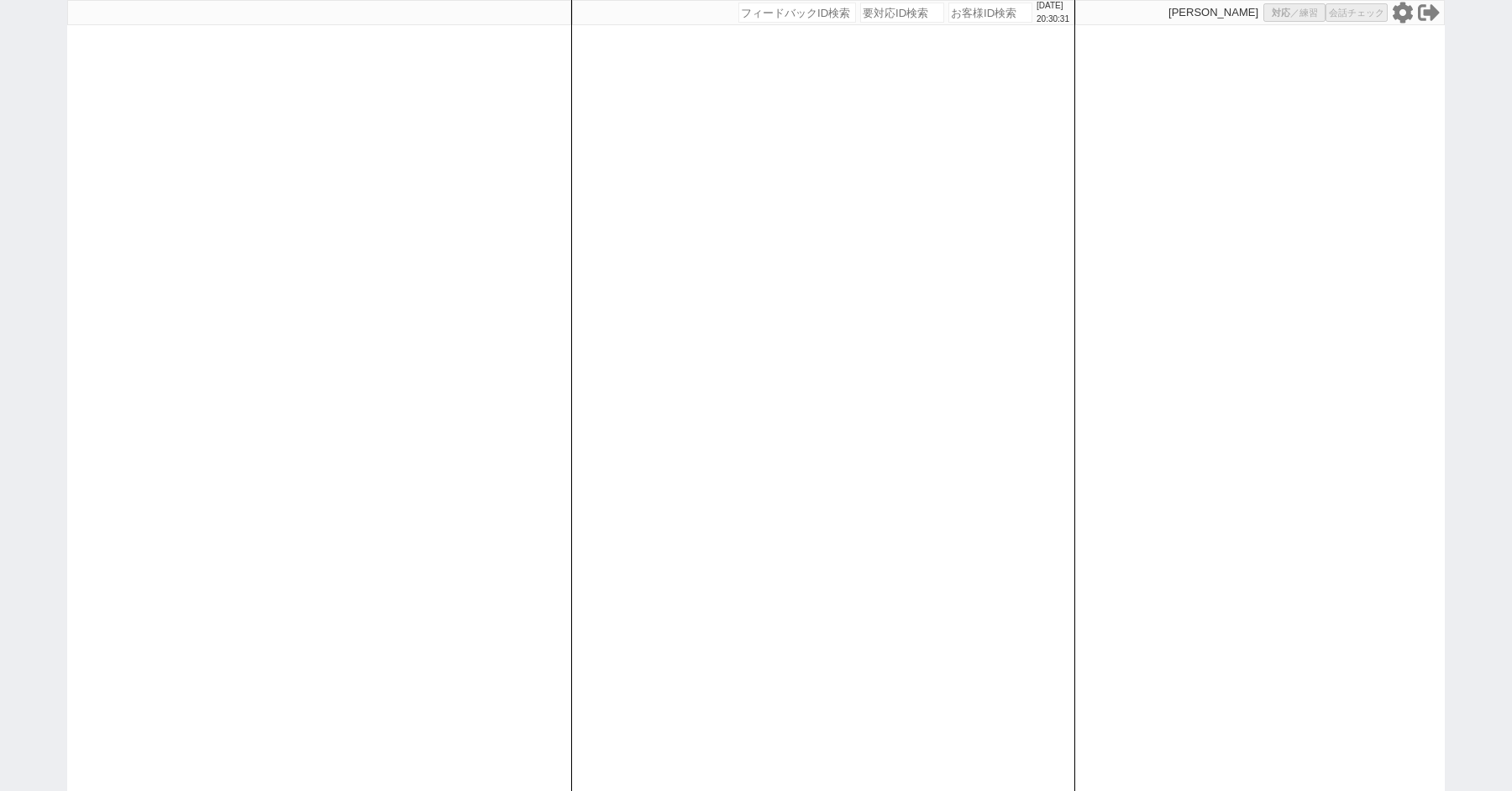
select select
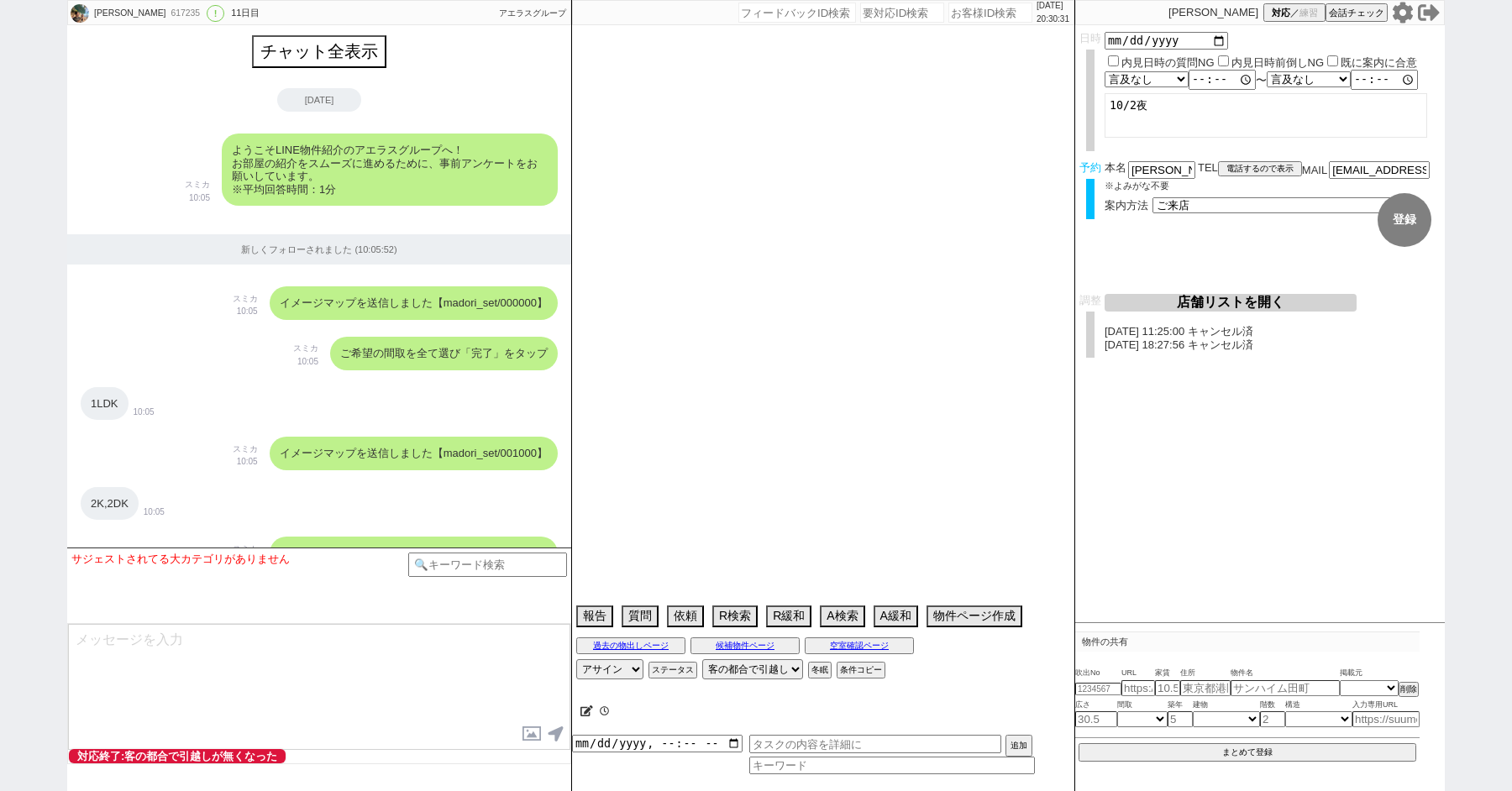
scroll to position [6935, 0]
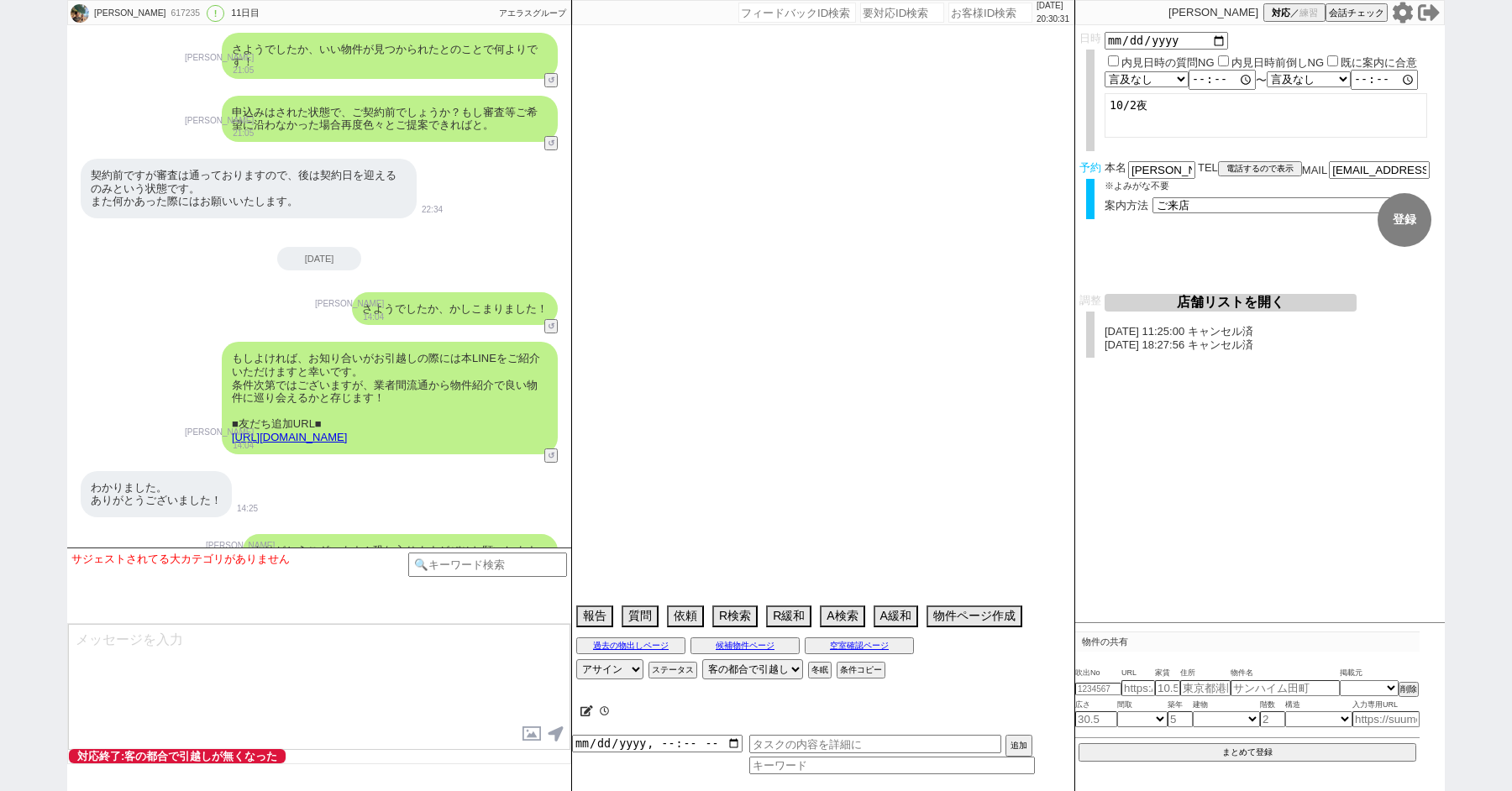
type textarea "候補無し来店しない"
select select "2025"
select select "10"
select select "34"
select select "1"
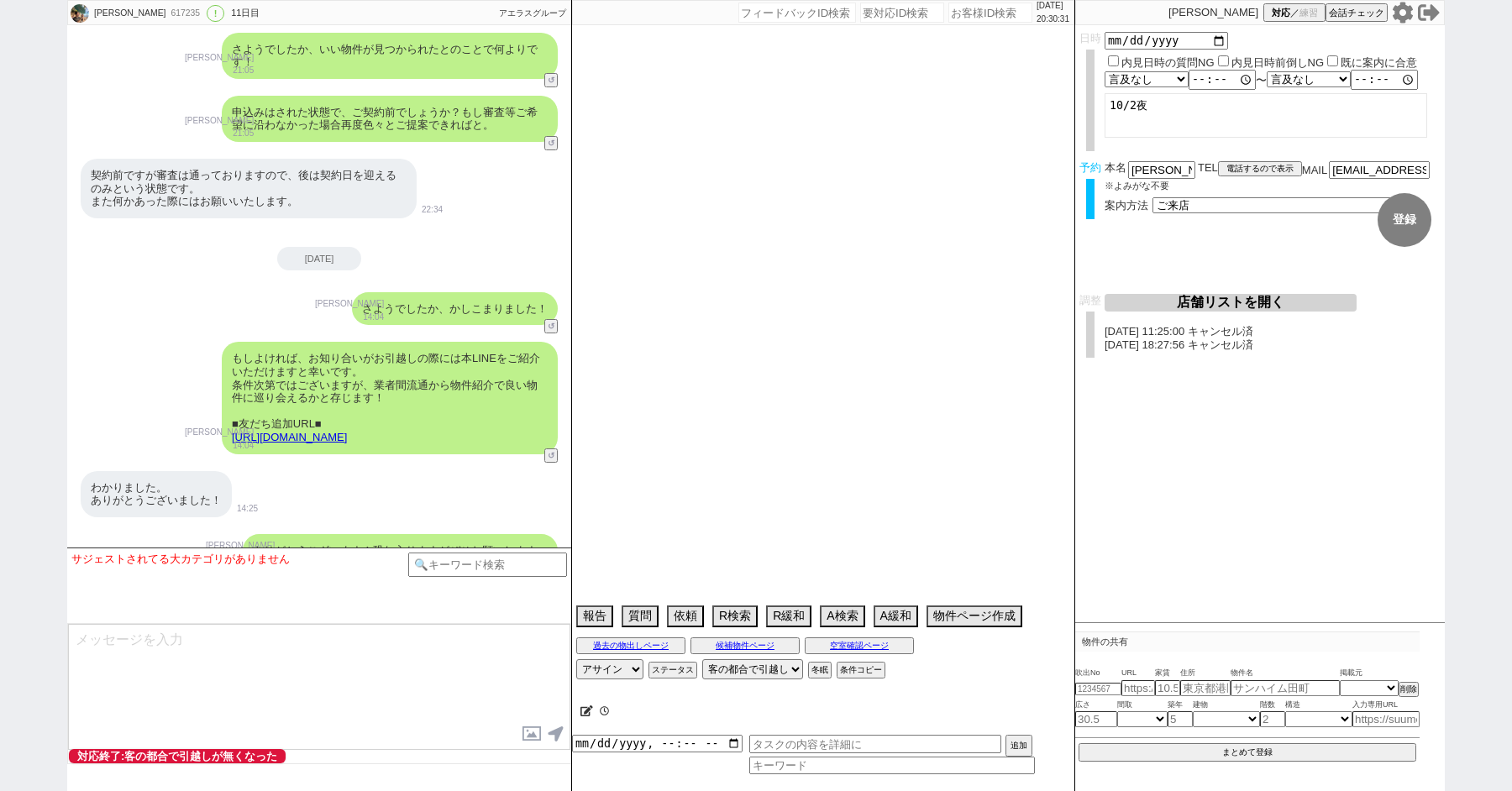
select select "23"
select select "731"
select select "25"
select select "791"
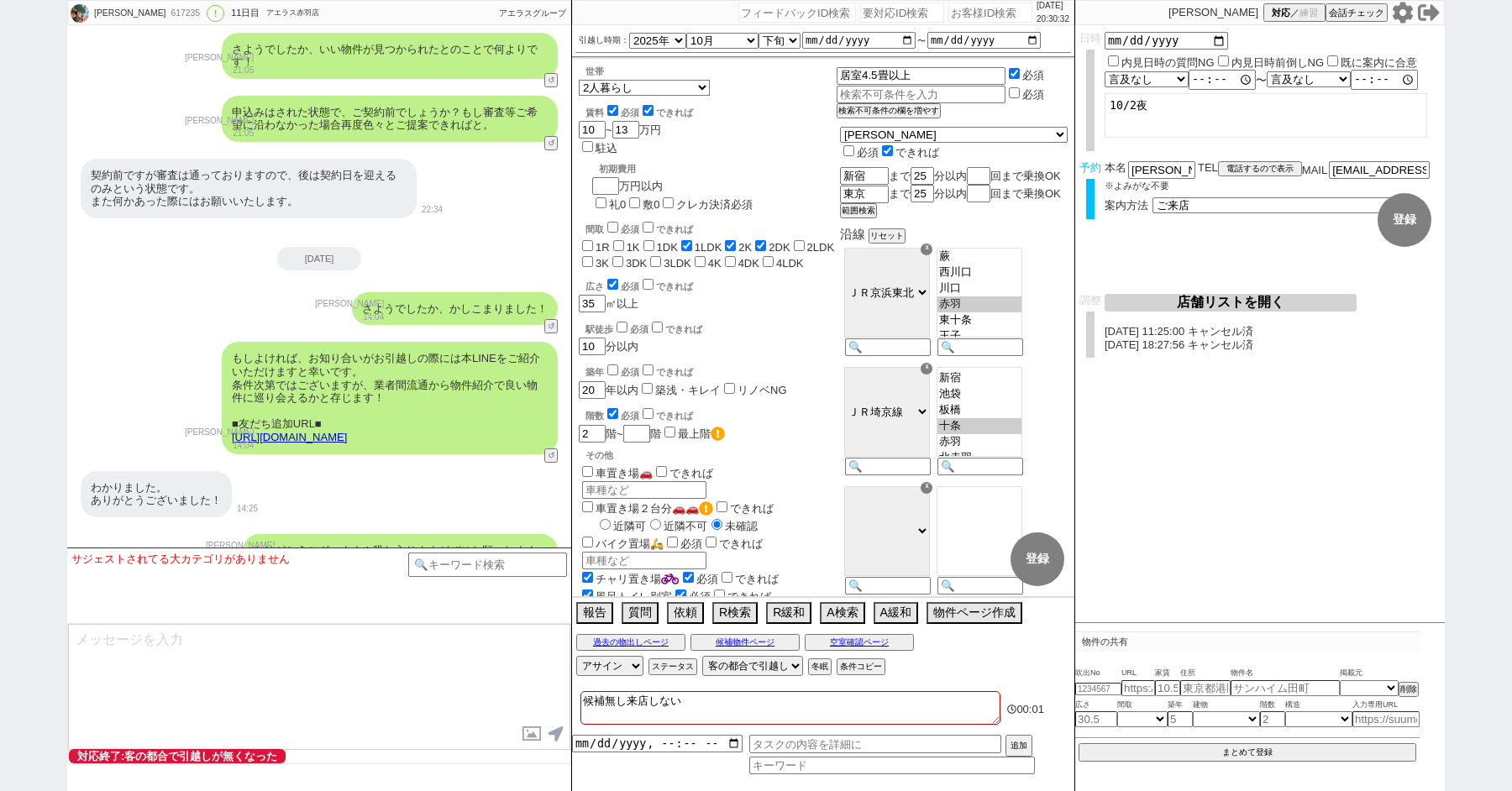
scroll to position [6878, 0]
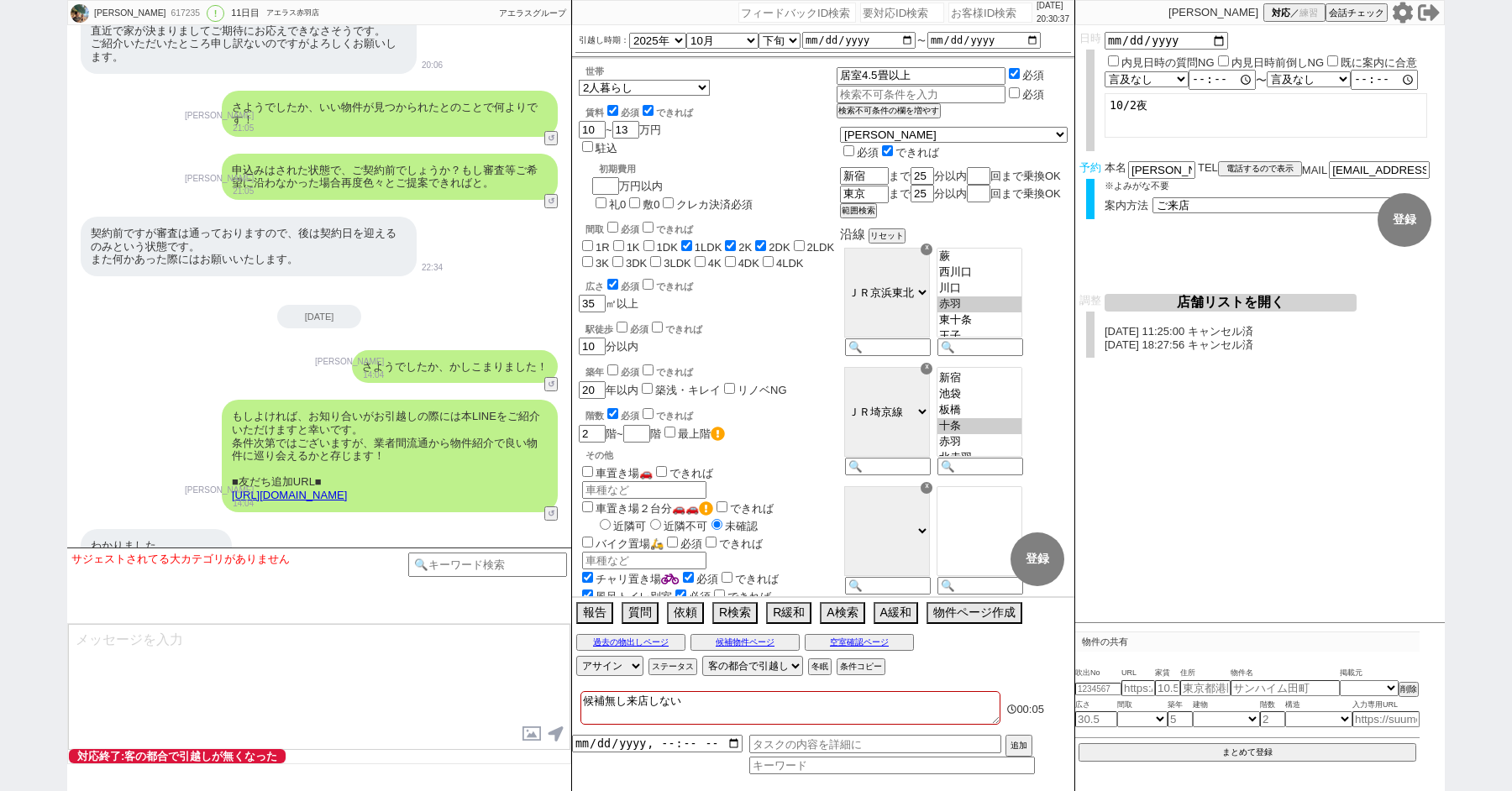
paste input "617327"
type input "617327"
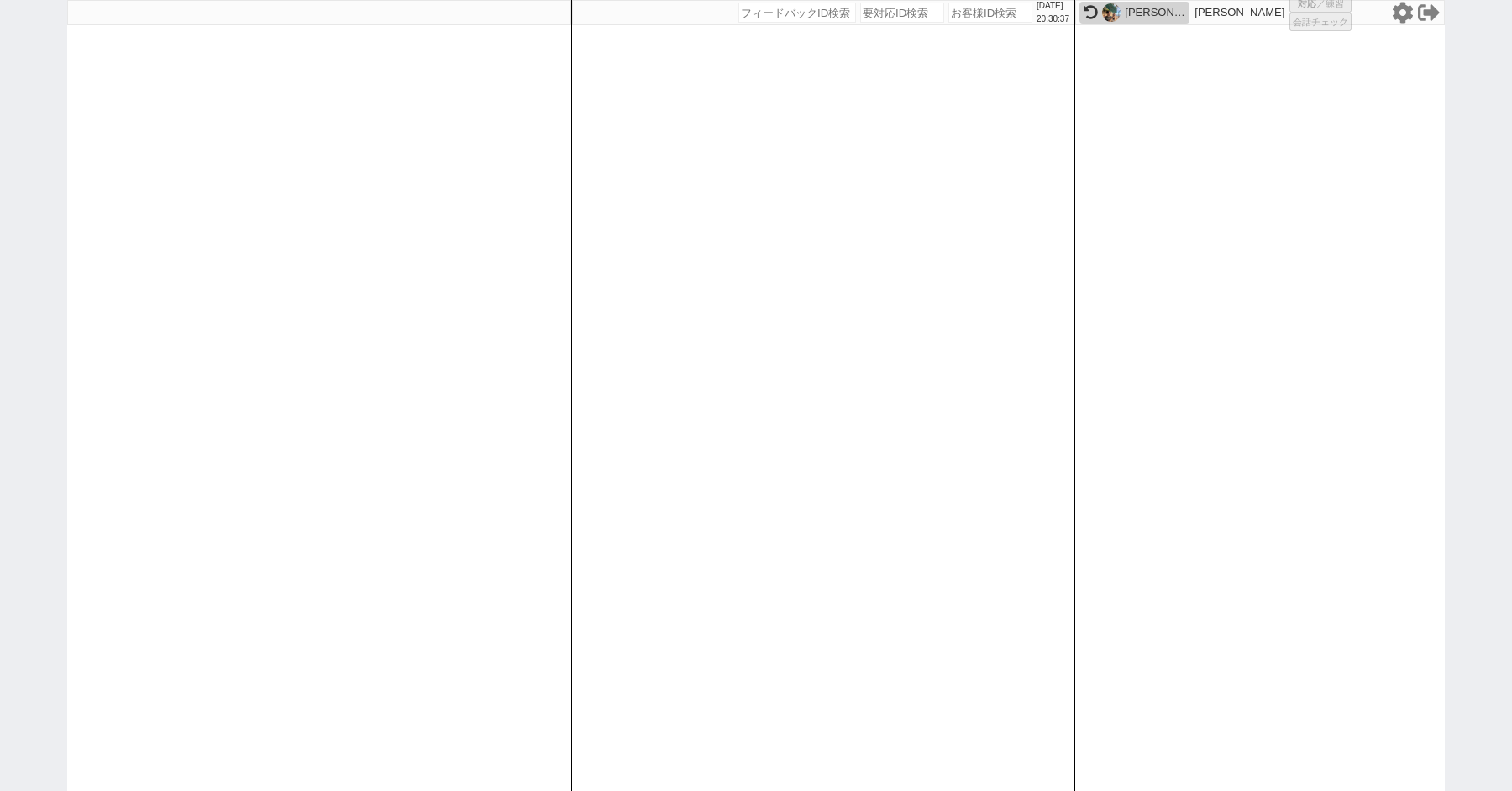
select select
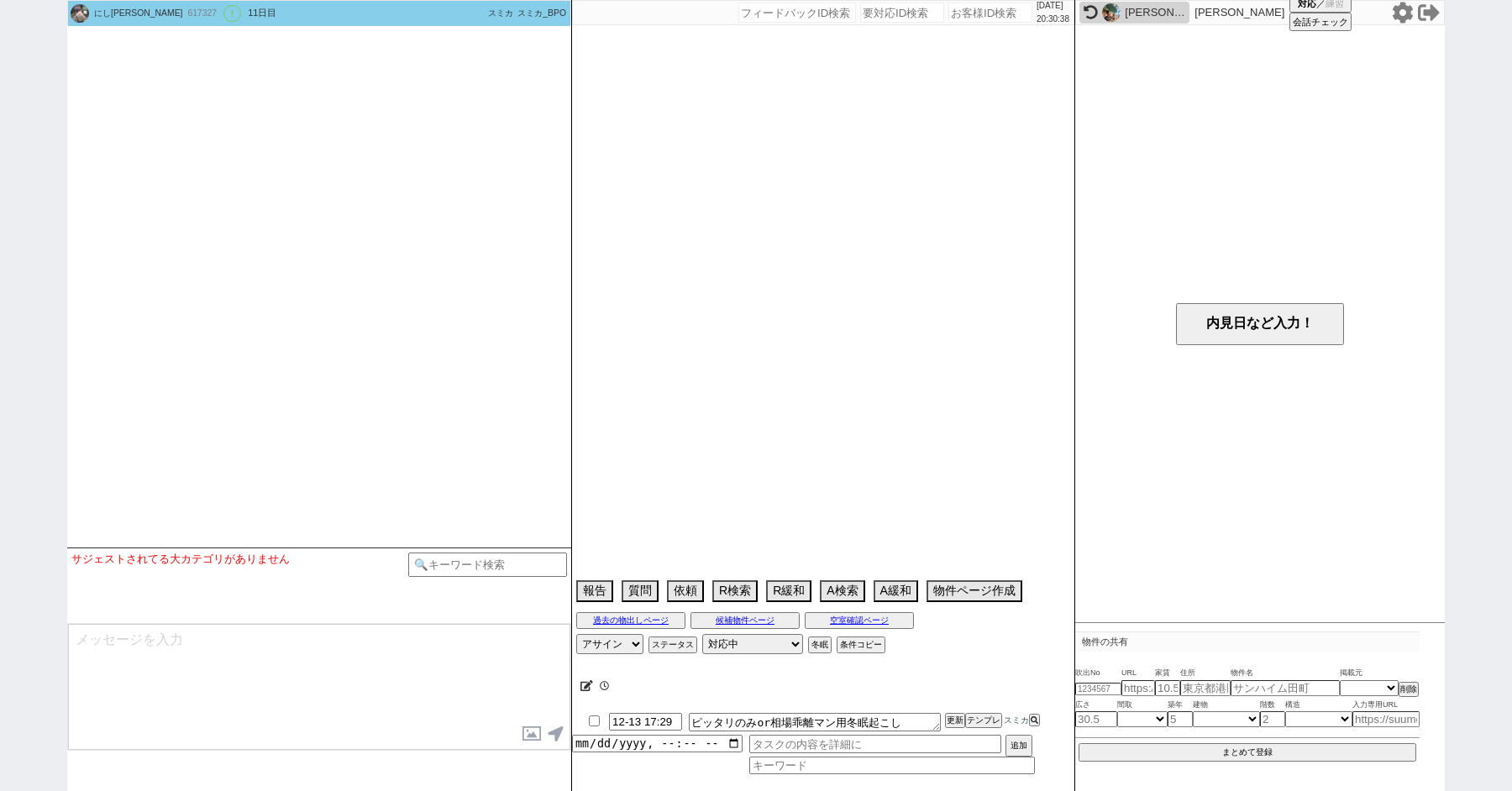
type textarea "空き待ちをしている物件は複数ある(10/1発言)"
select select "15"
select select "0"
select select "44"
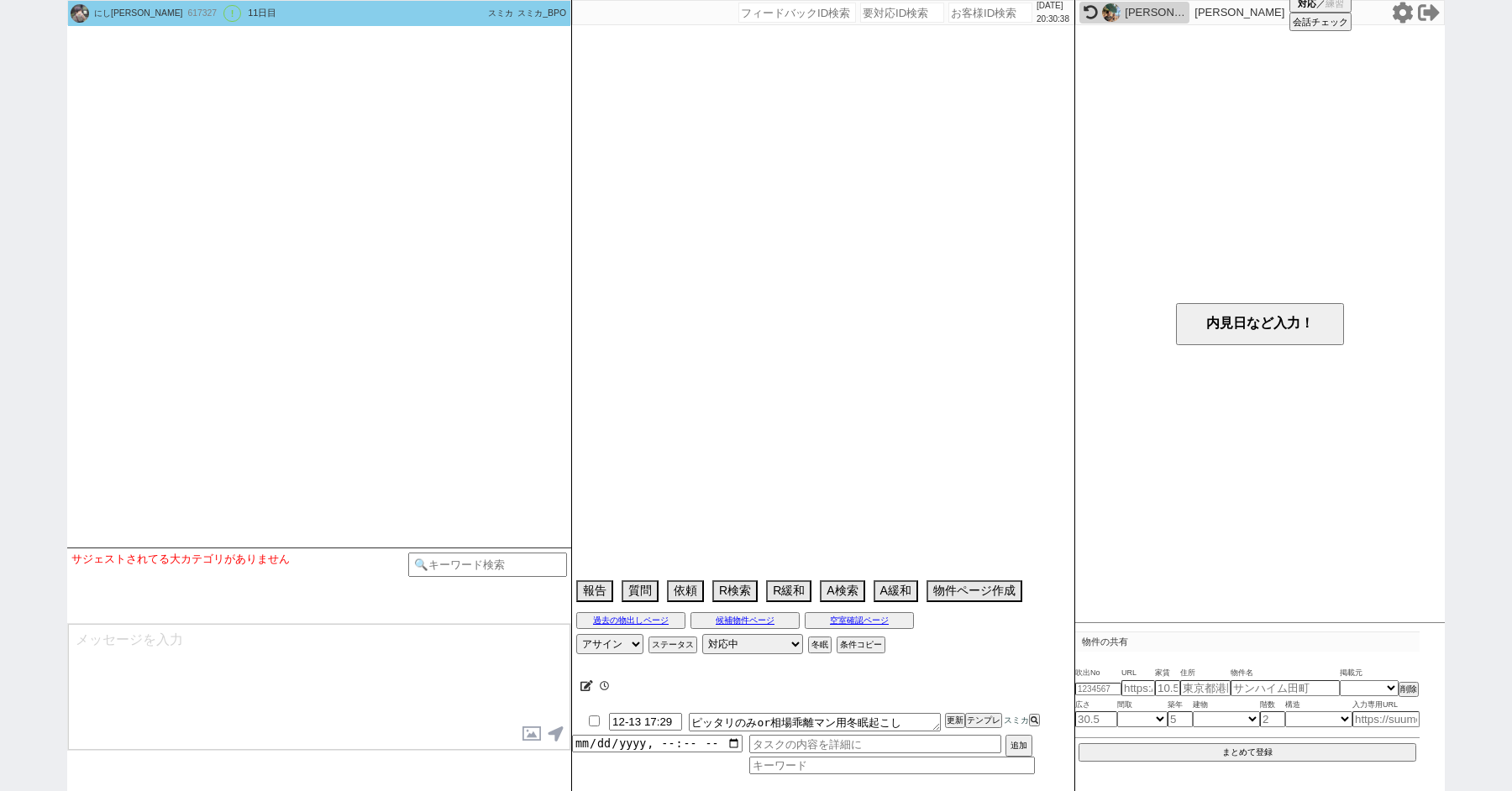
select select "1151"
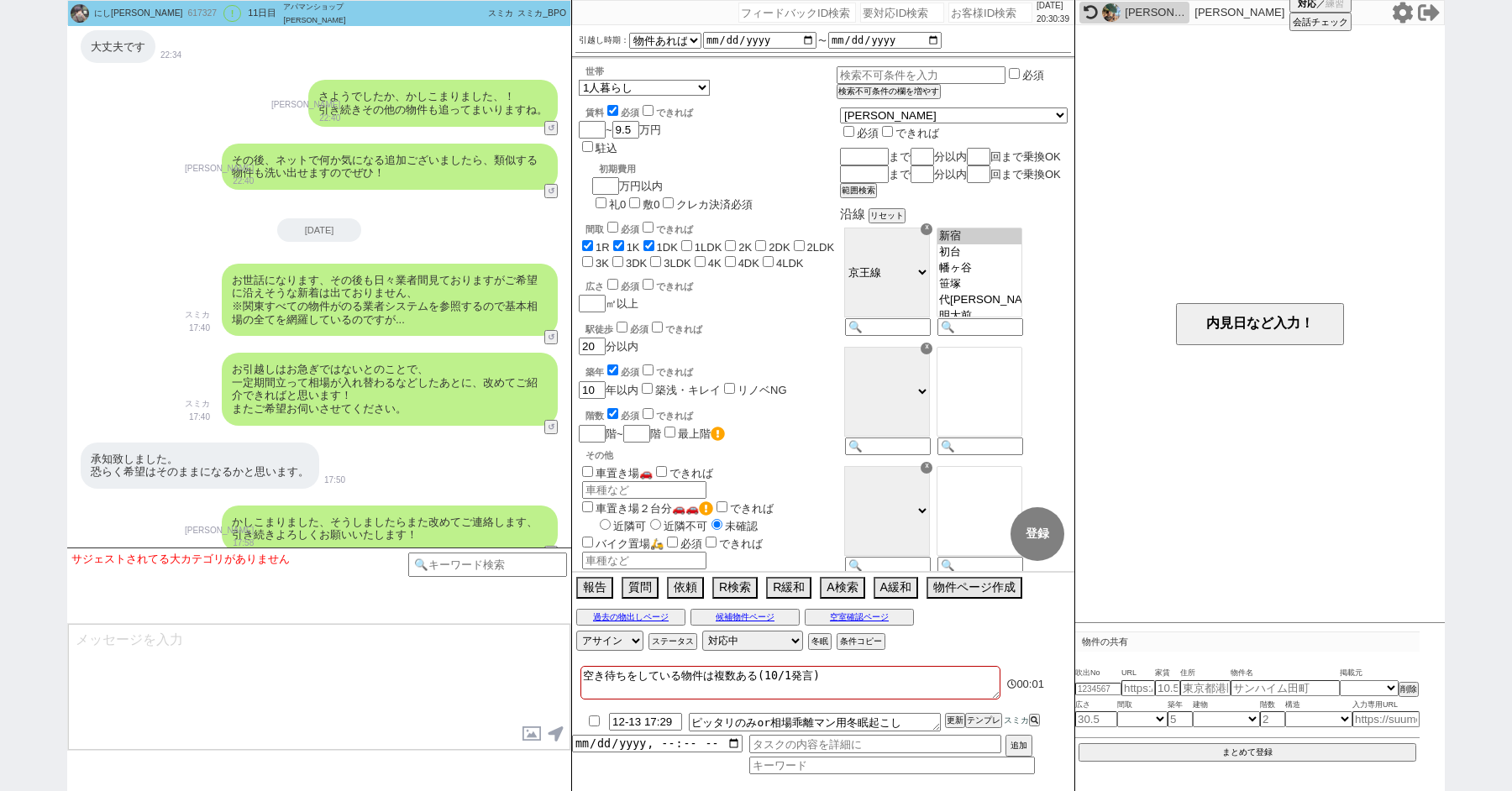
scroll to position [6036, 0]
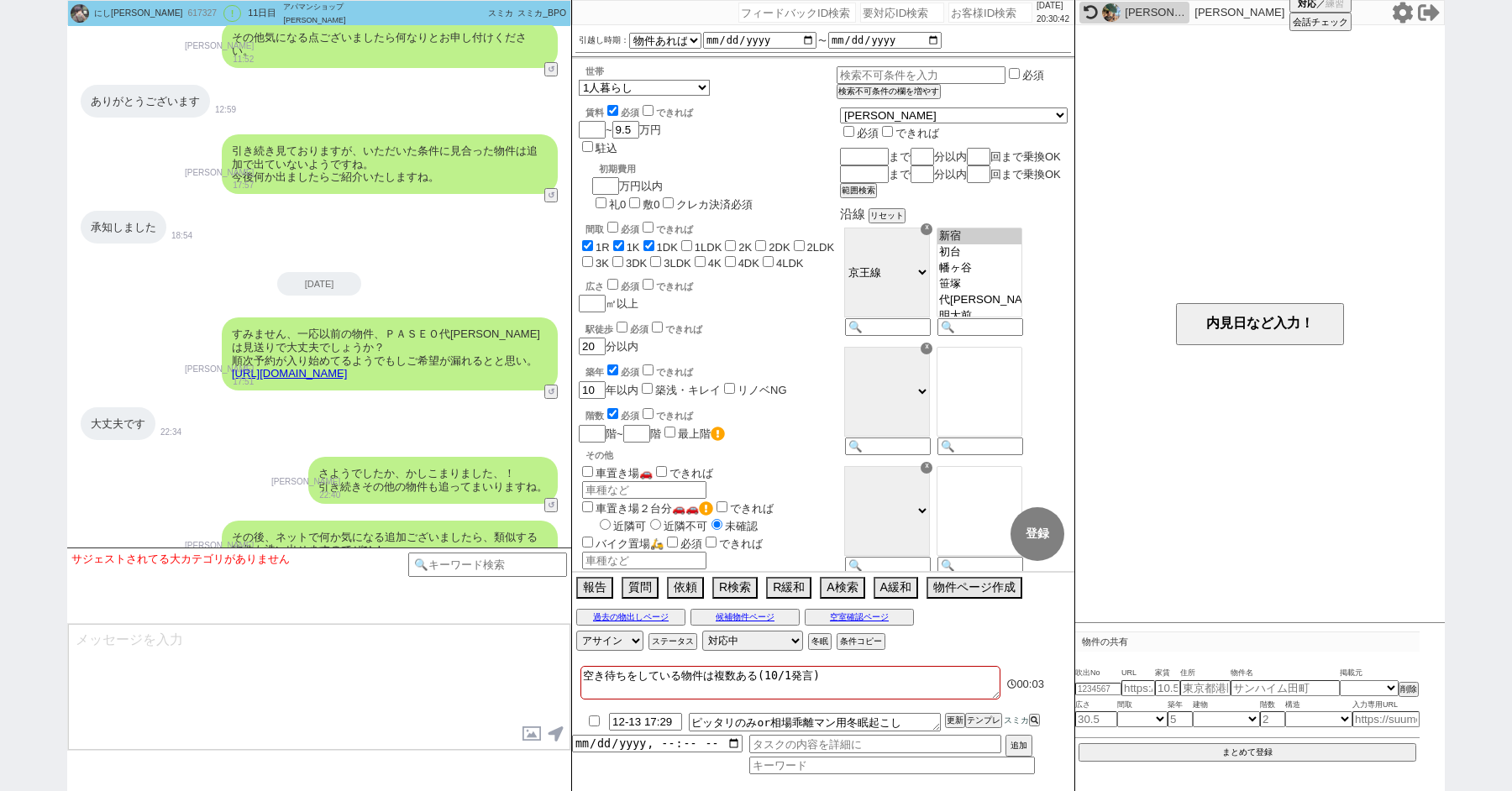
click at [0, 358] on div "にしかわ みちあき 617327 ! 0 11日目 アパマンショップ新宿東南口店 冬眠中 自社客 スミカ スミカ_BPO チャット全表示 2025-10-01…" at bounding box center [756, 396] width 1512 height 791
paste input "615941"
type input "615941"
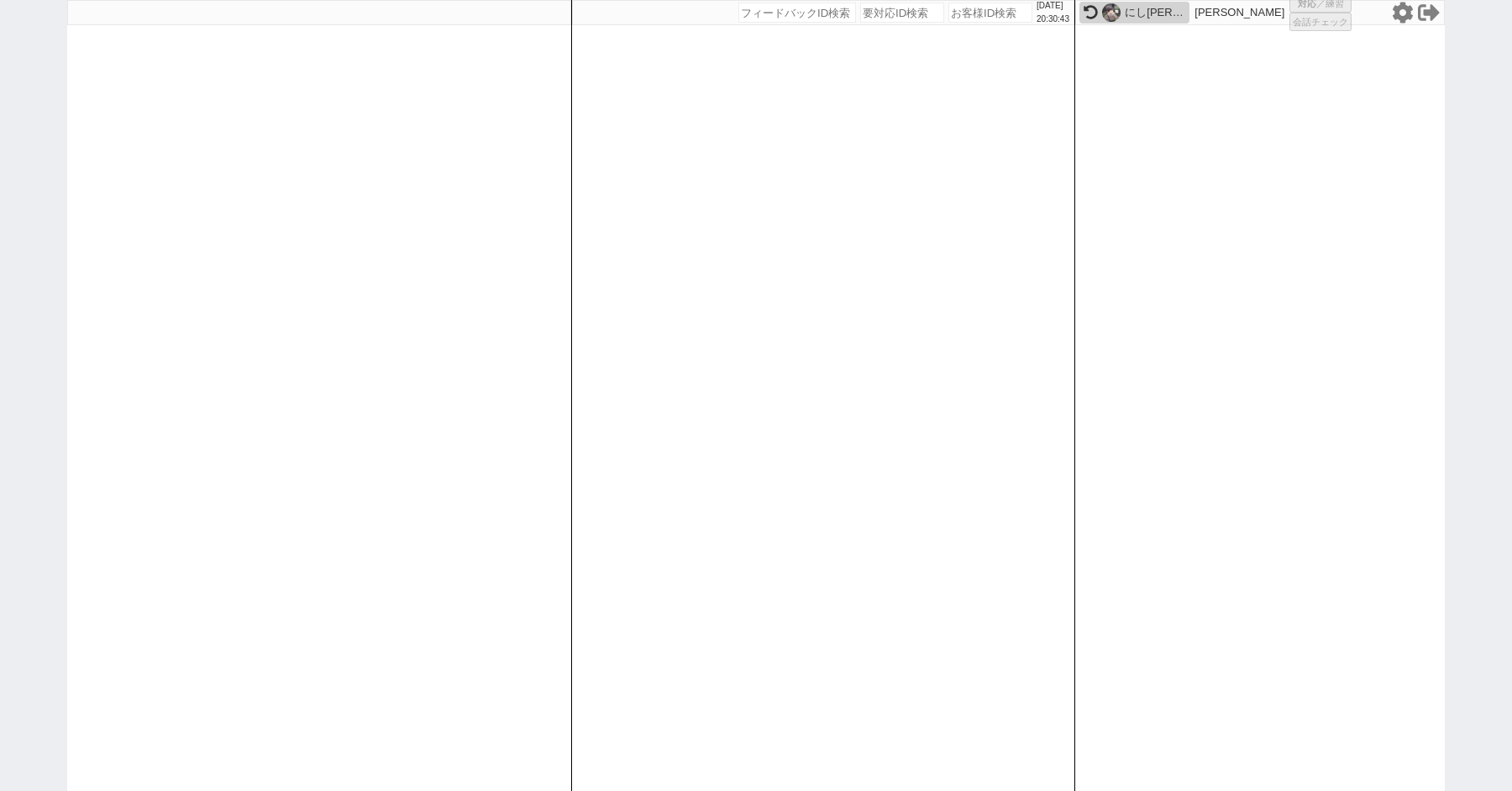
select select "2"
select select
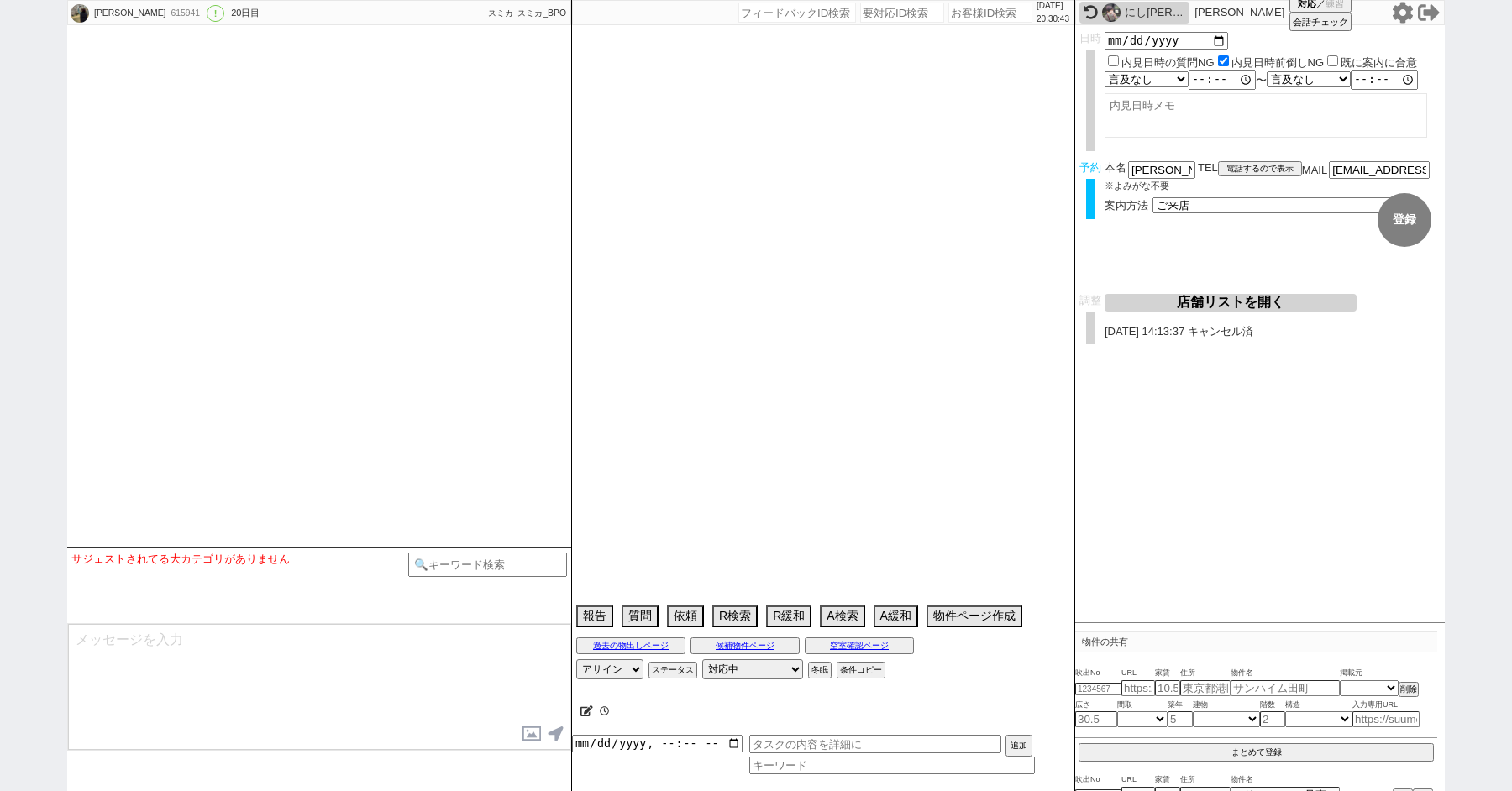
type textarea "他社あり　ラフィーネと別物件で迷っていて、他は不要とのこと。"
select select "2025"
select select "10"
select select "36"
select select "1"
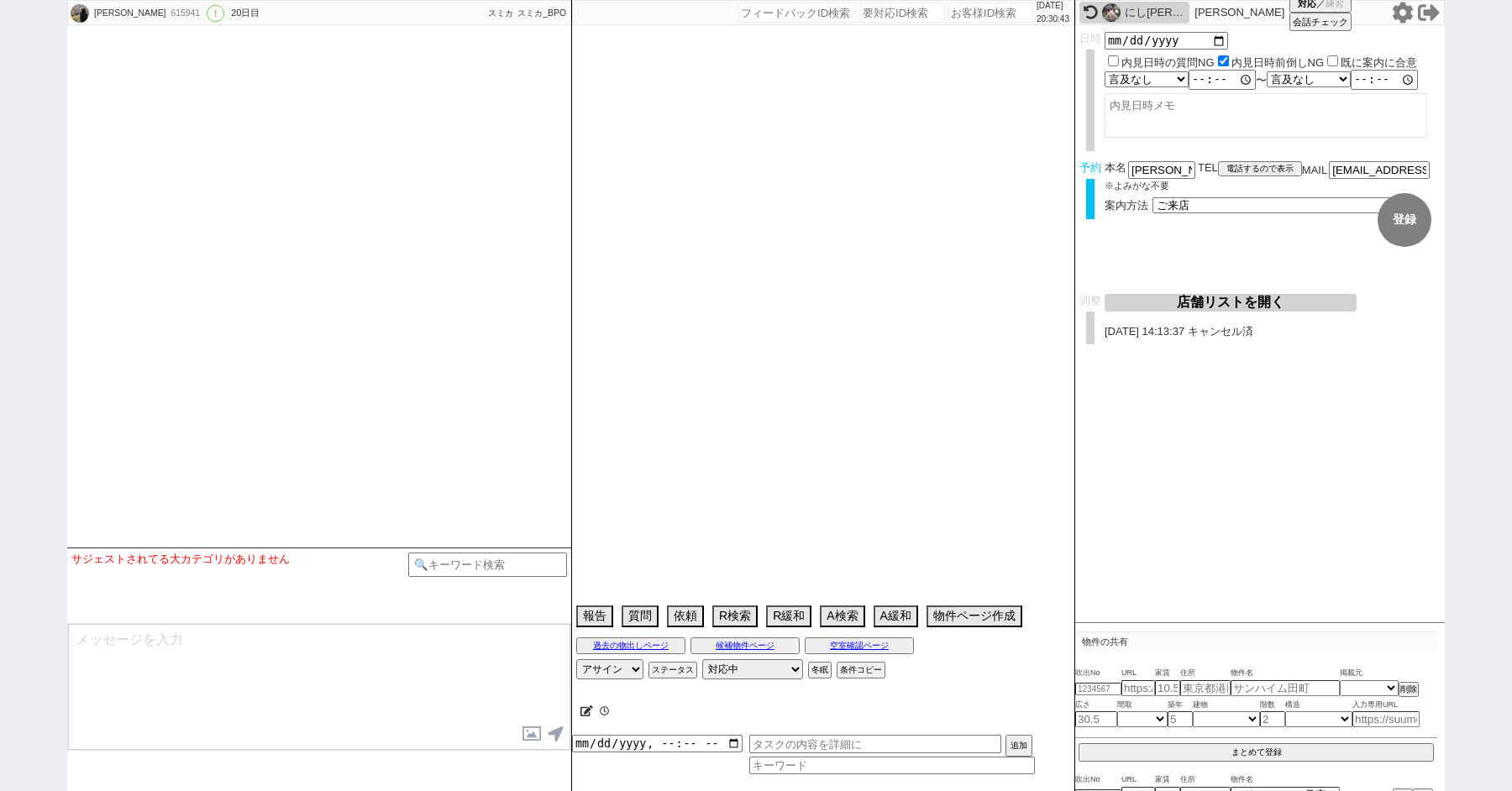
select select "11"
select select "68"
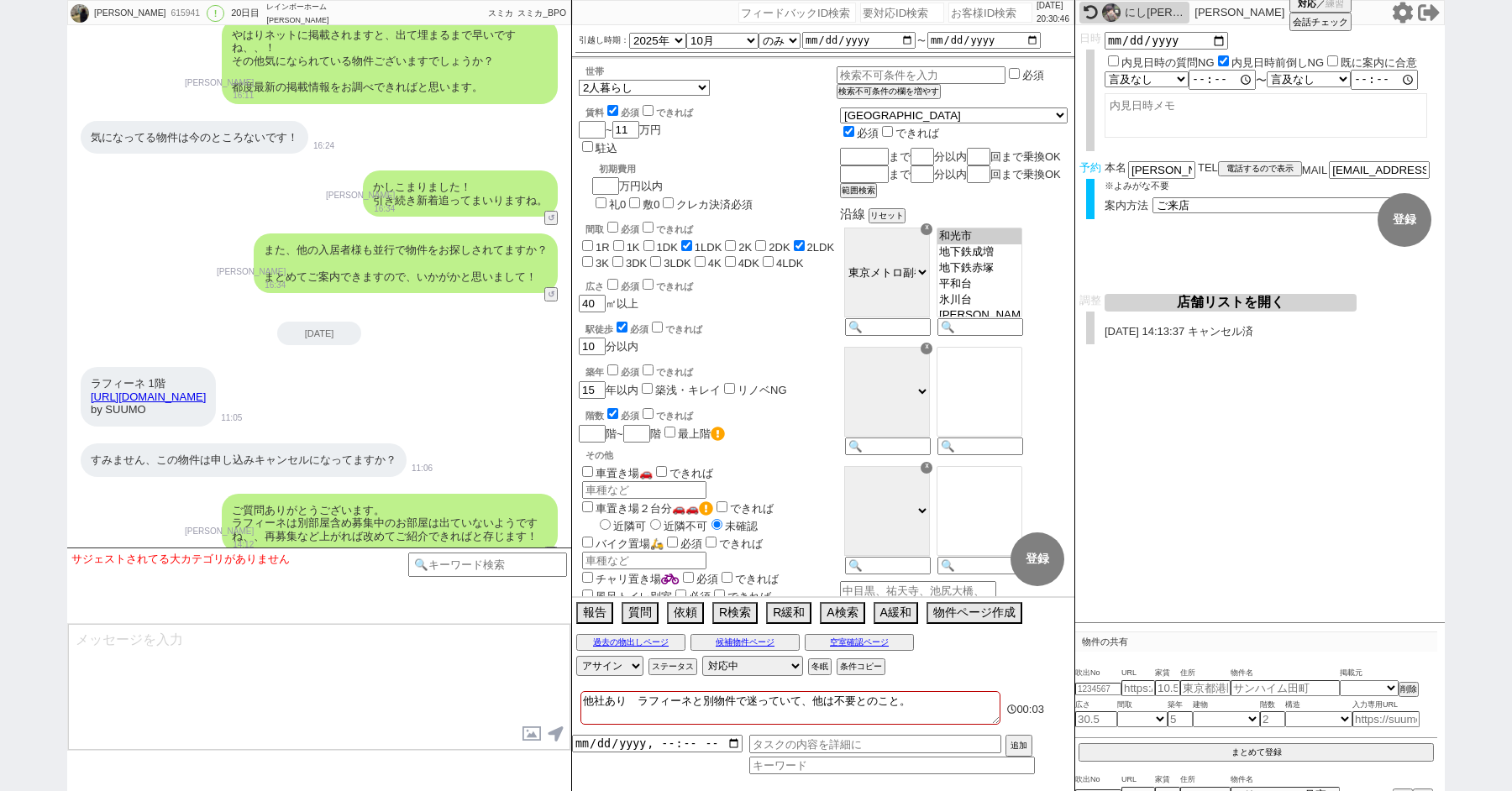
scroll to position [12109, 0]
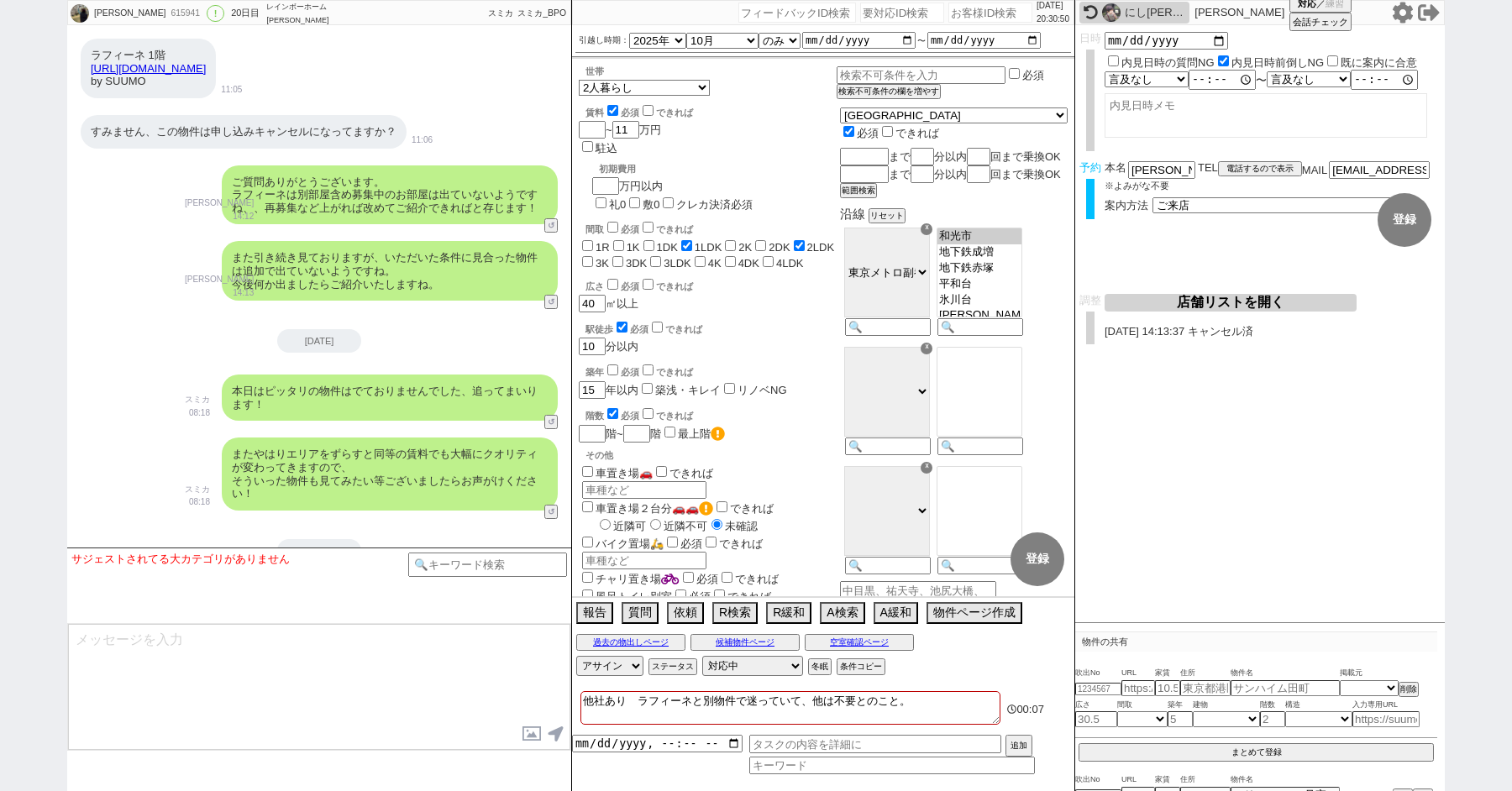
paste input "617415"
type input "617415"
select select
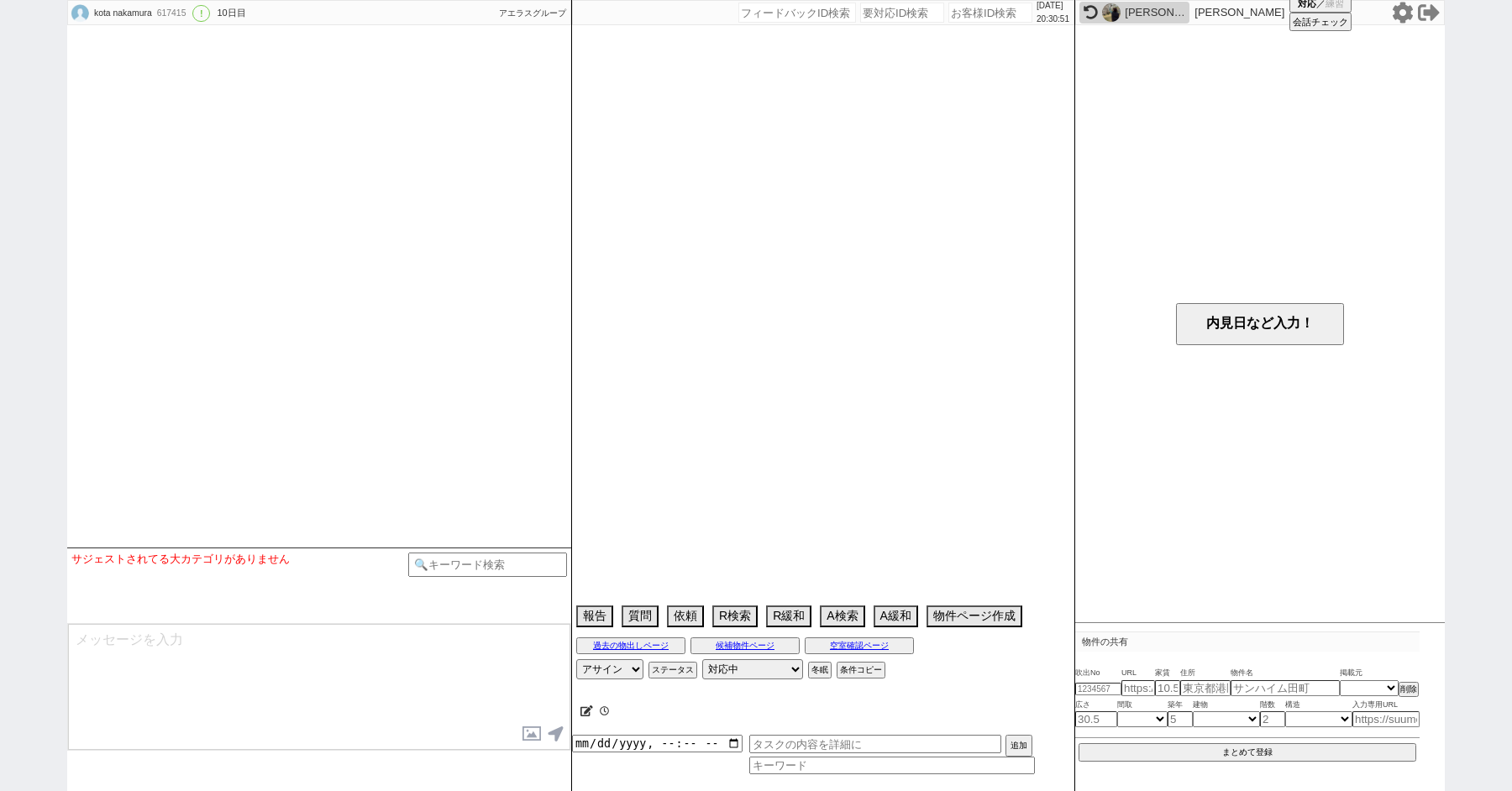
type textarea "世帯：単身と家族どちらも選択されているので再度ヒアリング必要"
select select "2025"
select select "10"
select select "35"
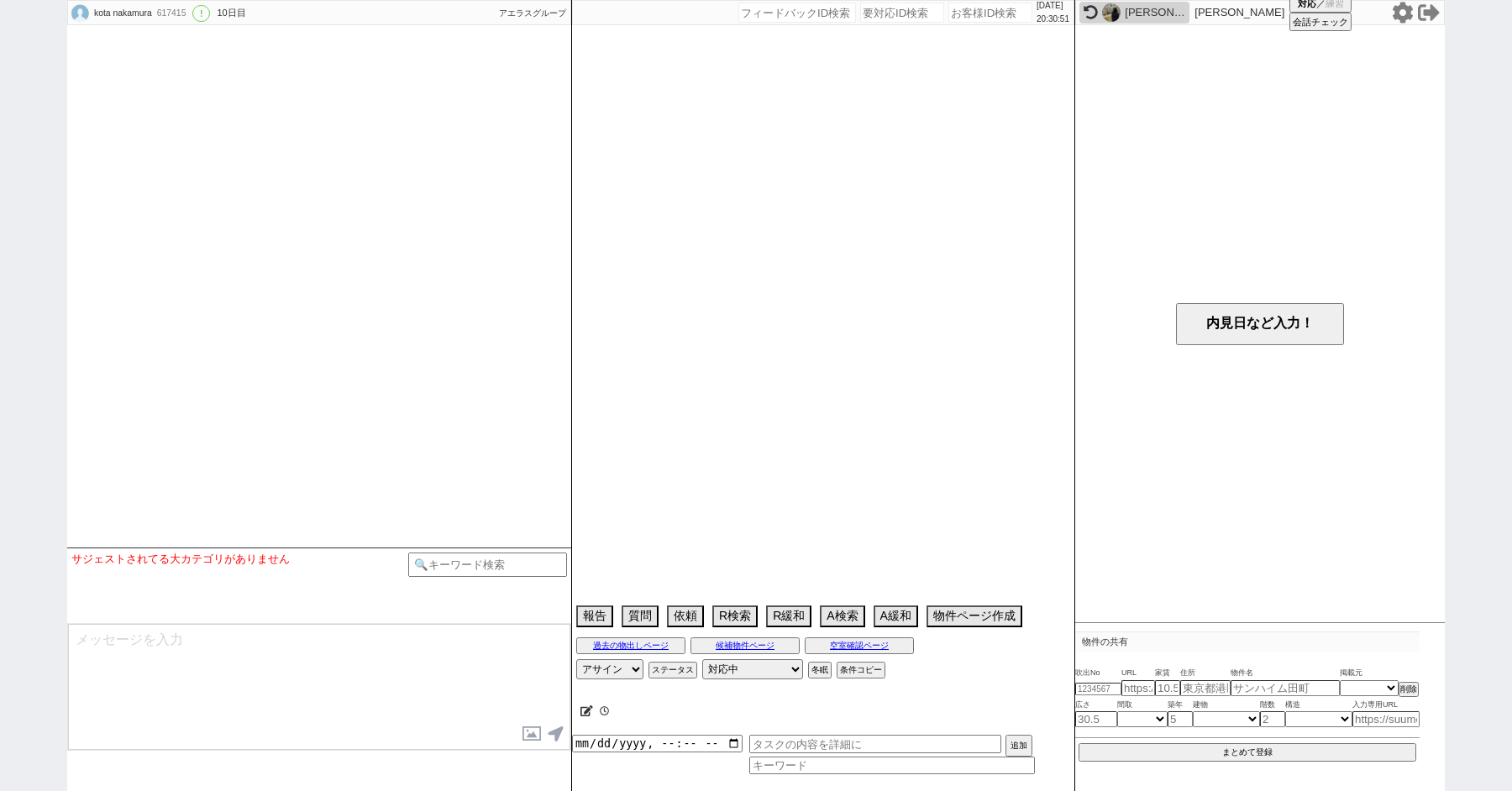
select select "7"
select select "11"
select select "33"
select select "969"
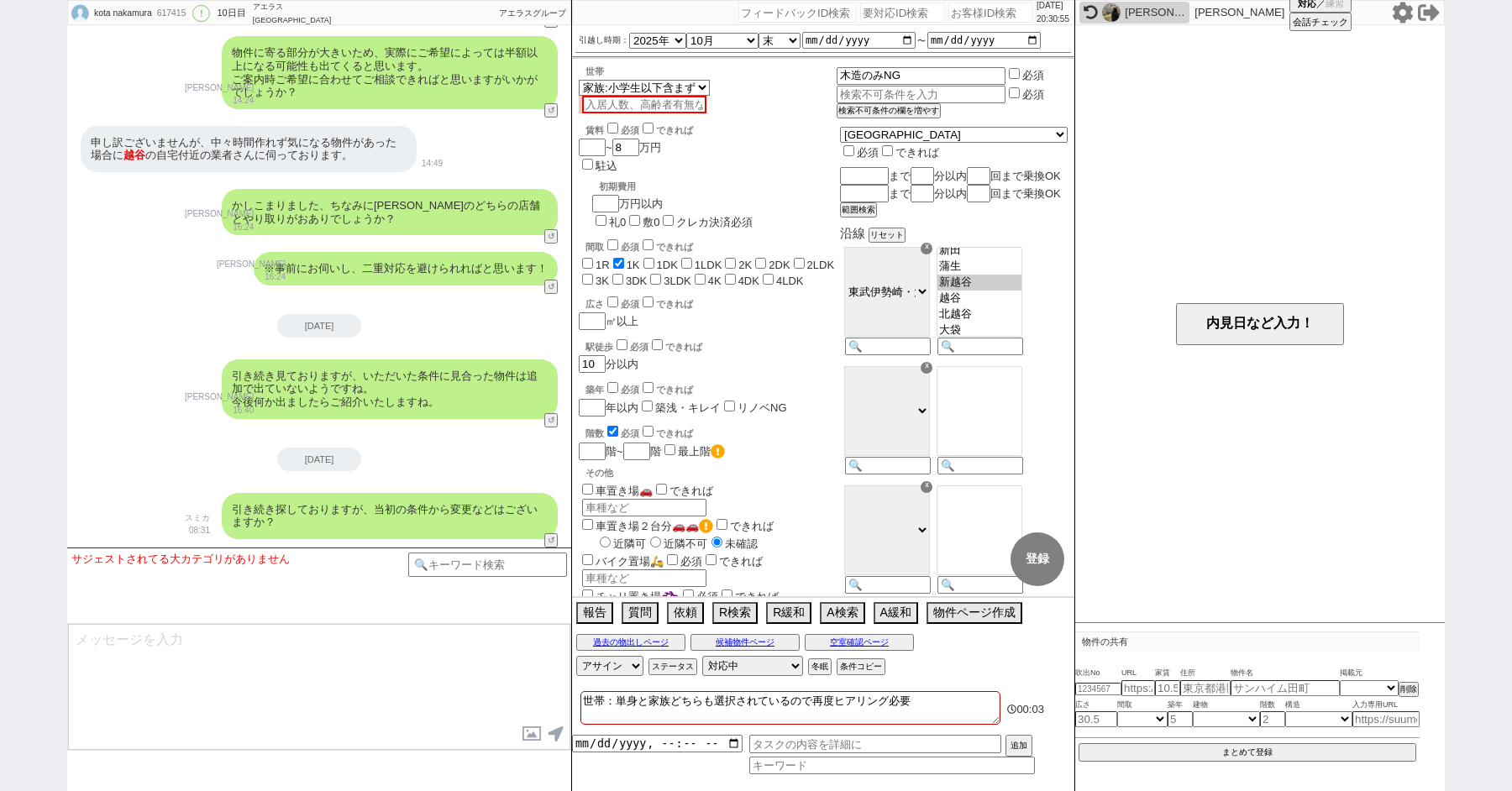
scroll to position [324, 0]
paste input "615786"
type input "615786"
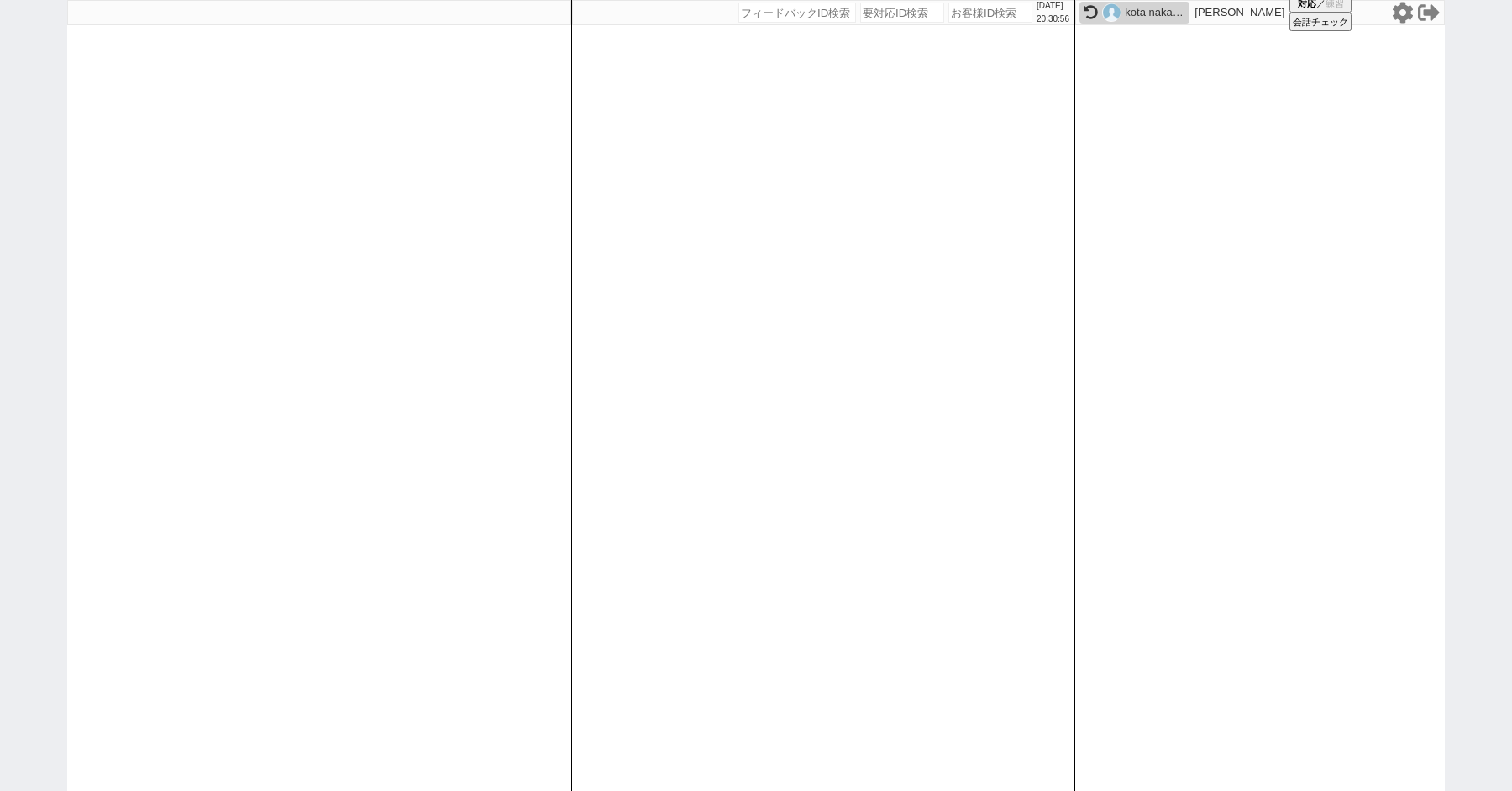
select select
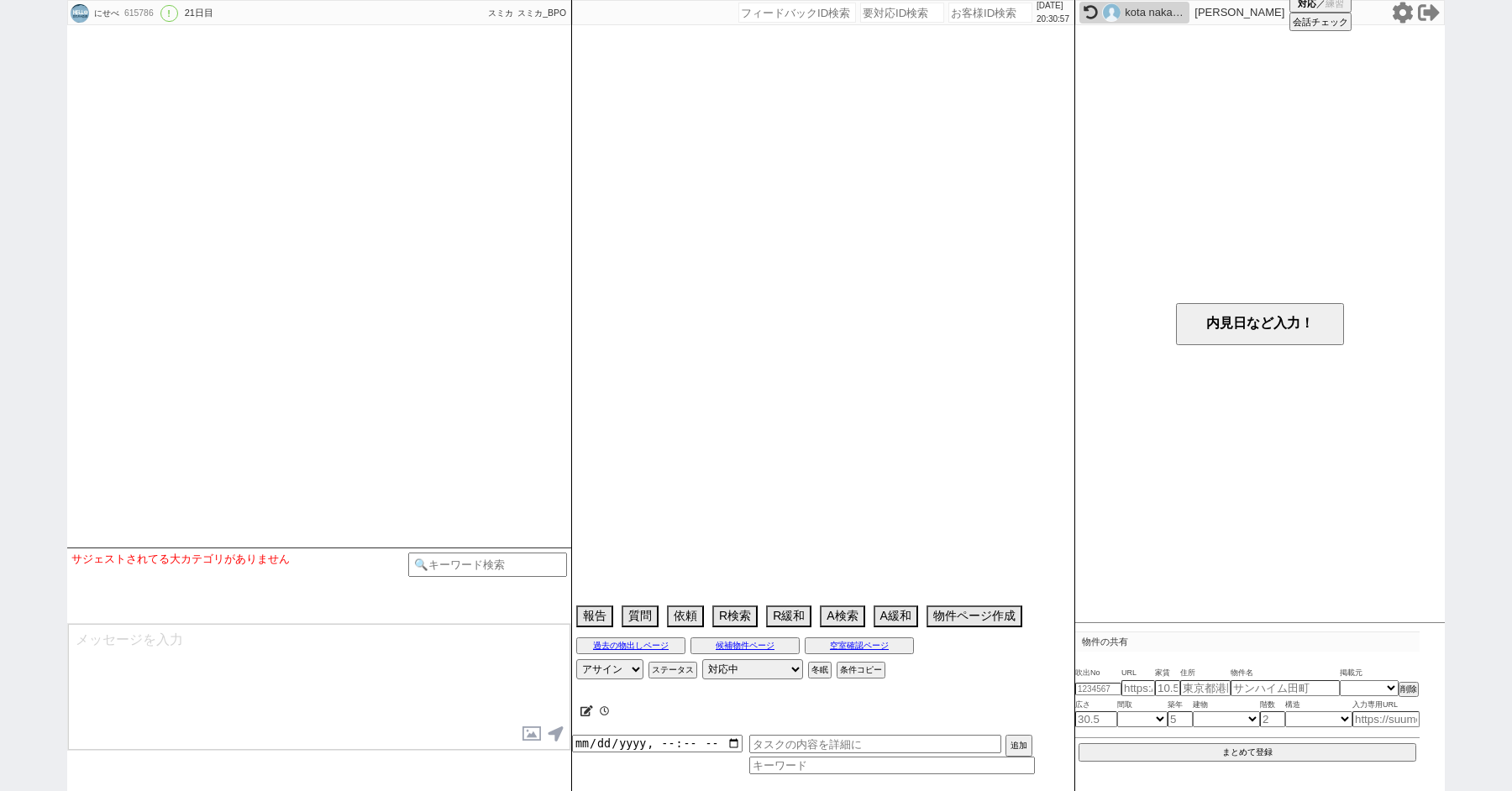
select select "13"
select select "0"
select select "14"
select select "81"
select select "7704"
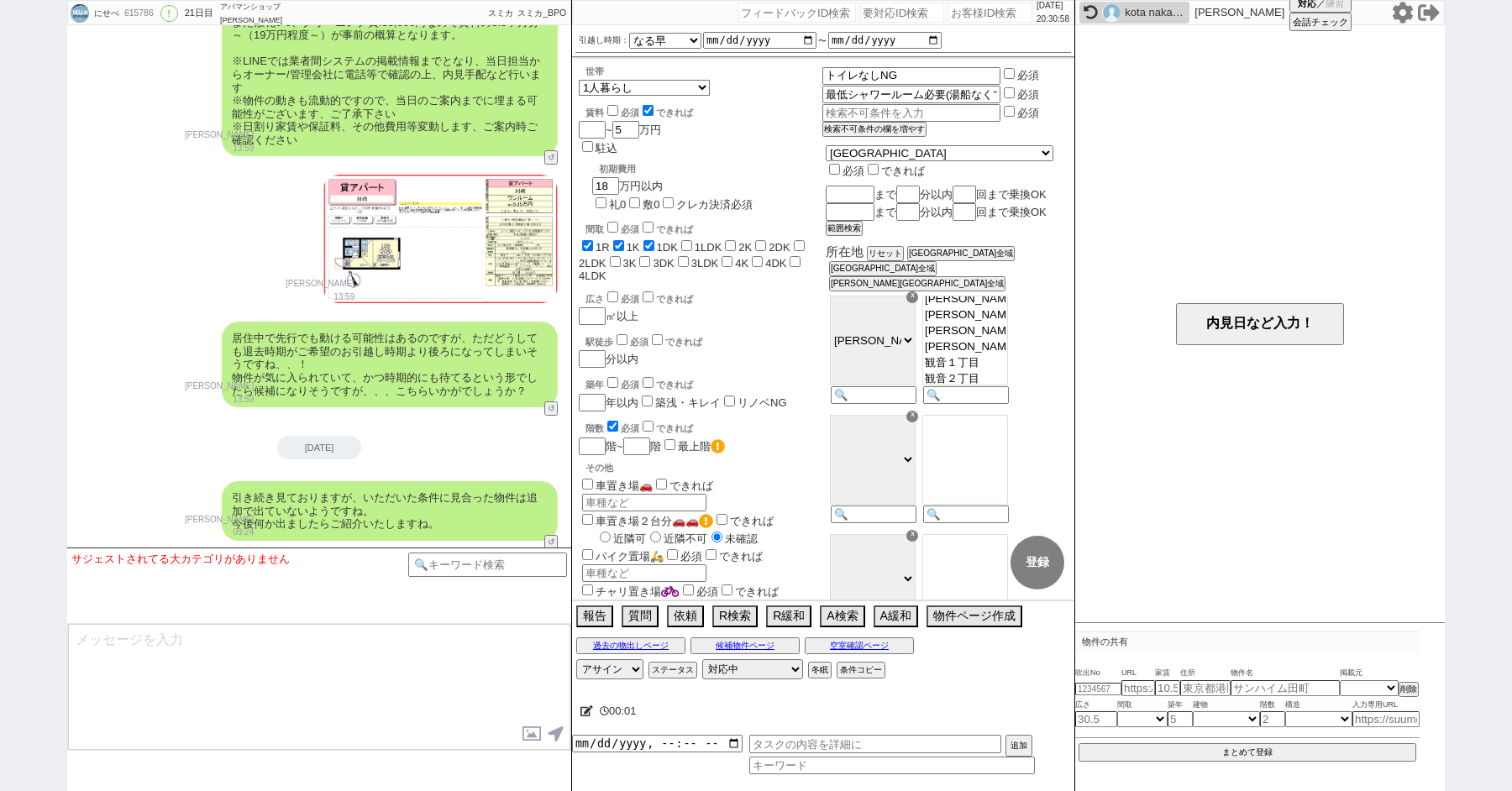
scroll to position [6118, 0]
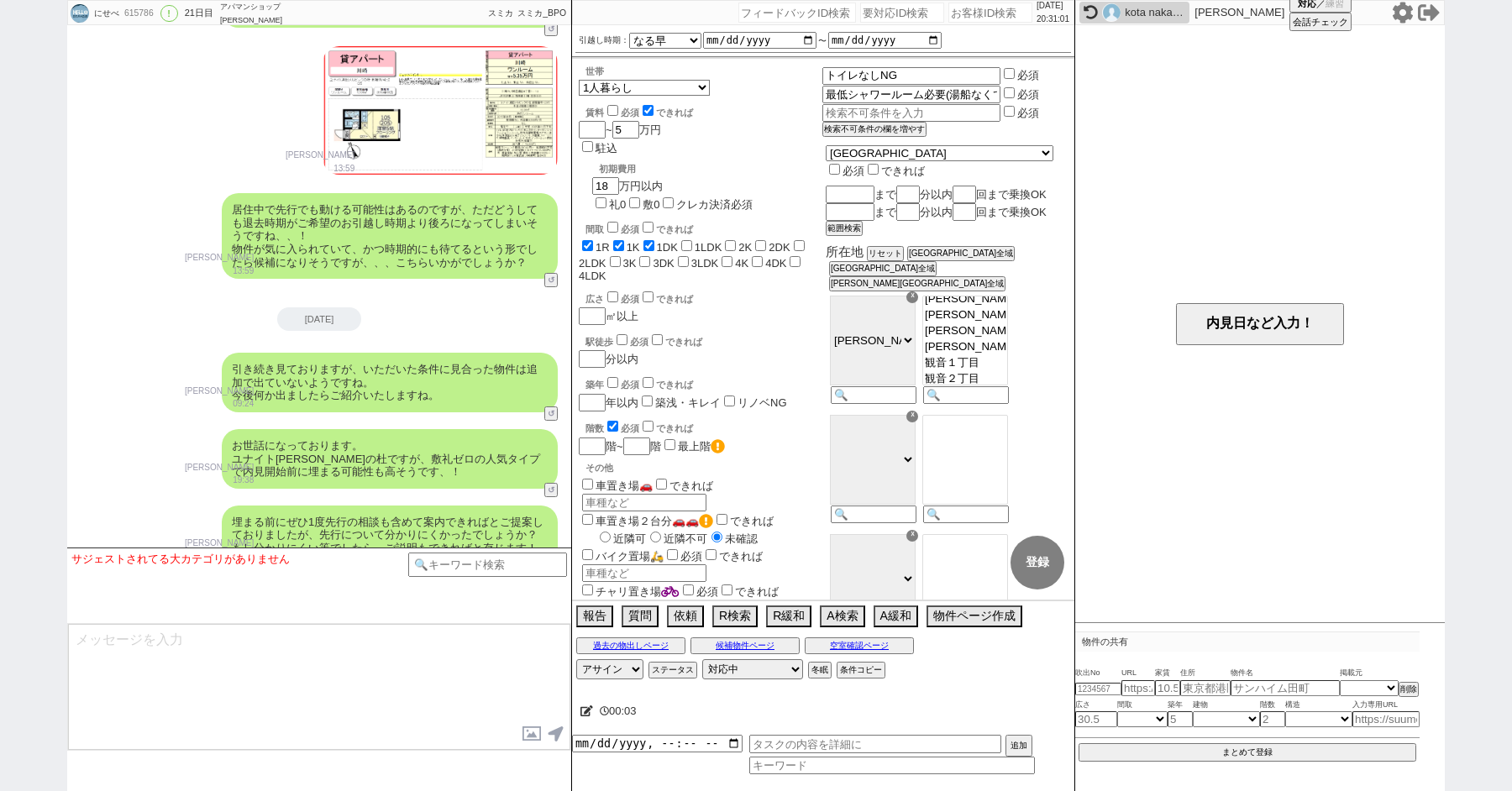
paste input "614104"
type input "614104"
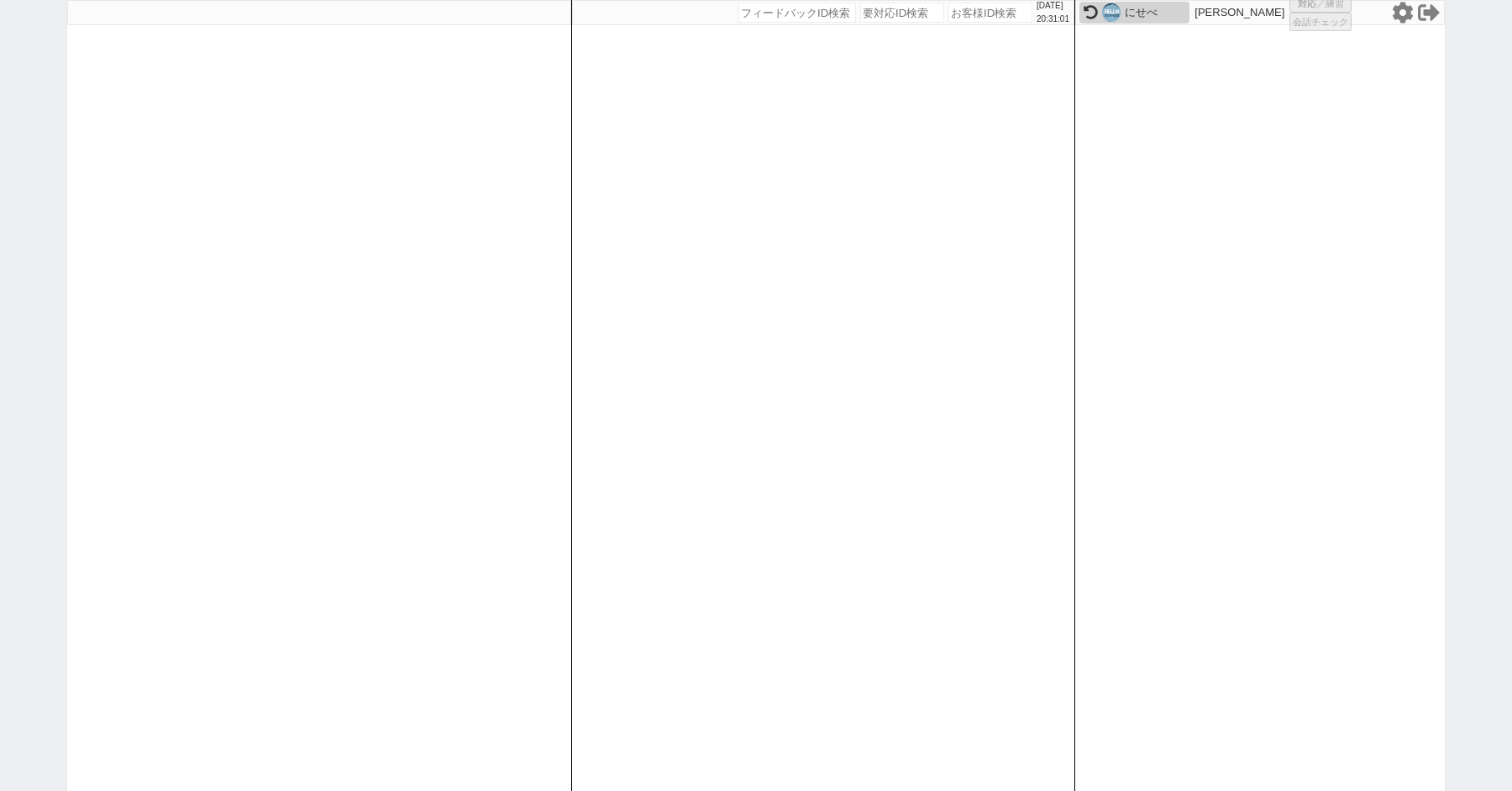
select select
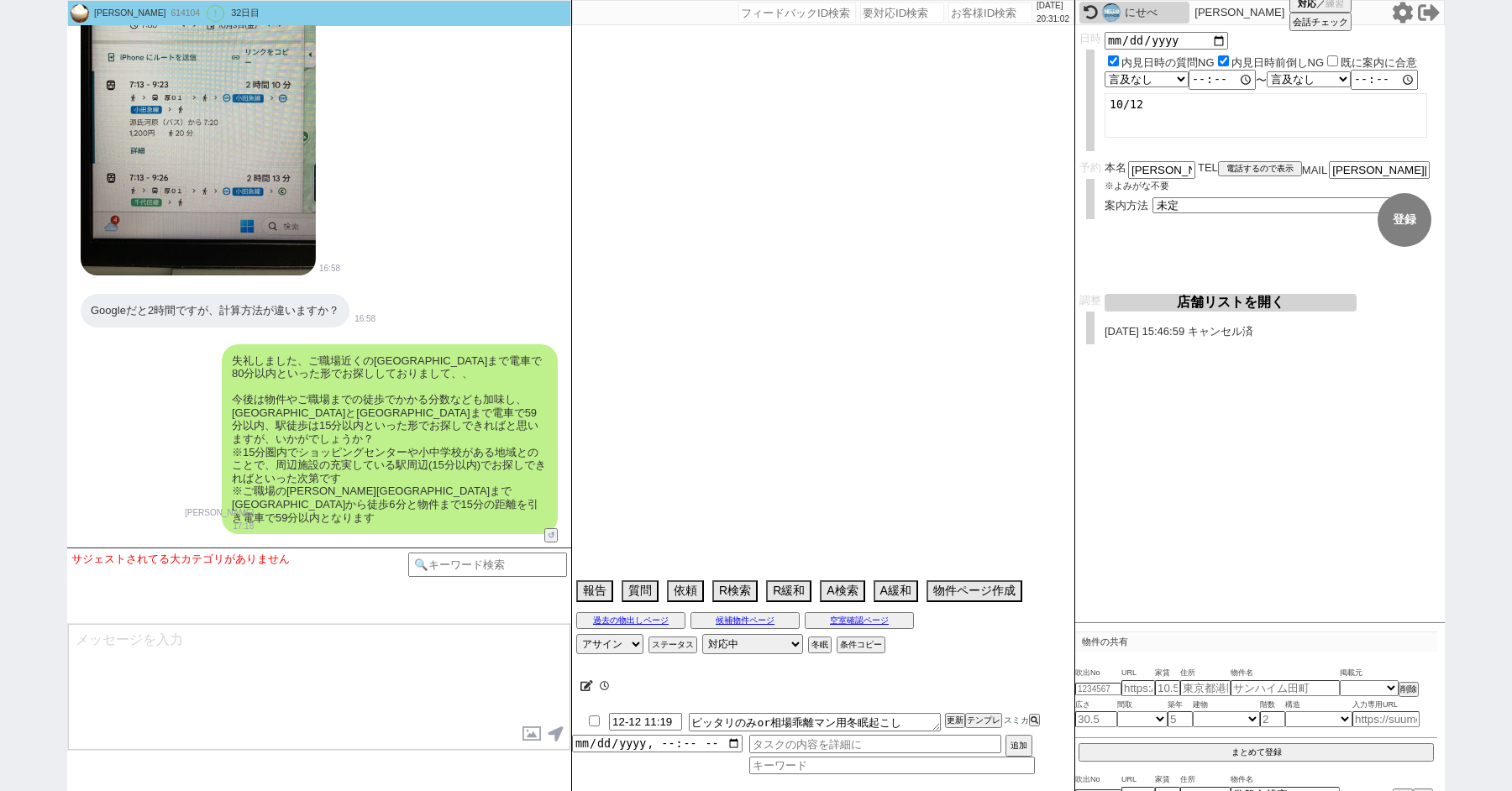
scroll to position [17284, 0]
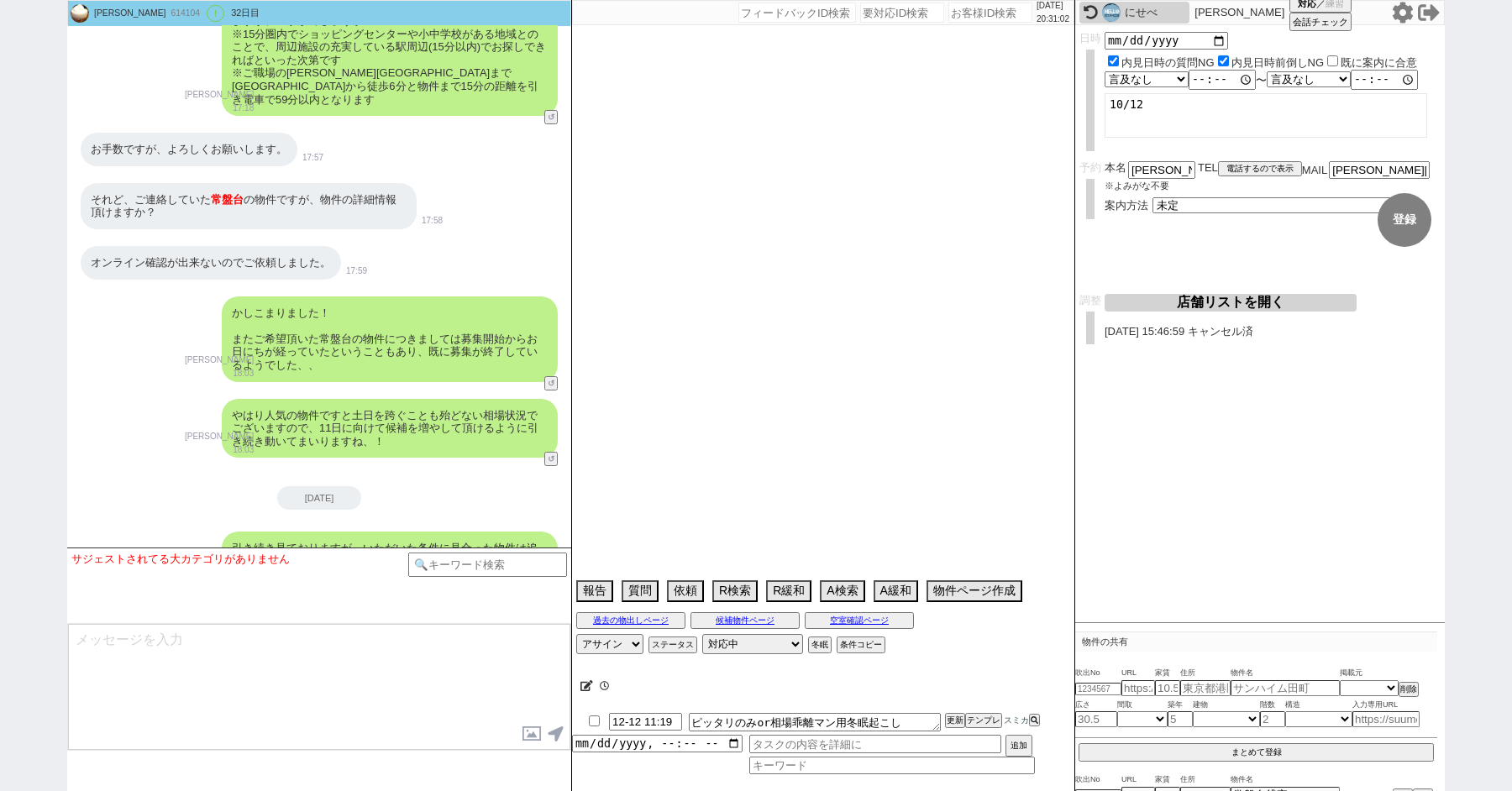
type textarea "＠＠海外在住、電話繋がらない＠＠帰国後、直接内見"
select select "2025"
select select "11"
select select "12"
select select "6"
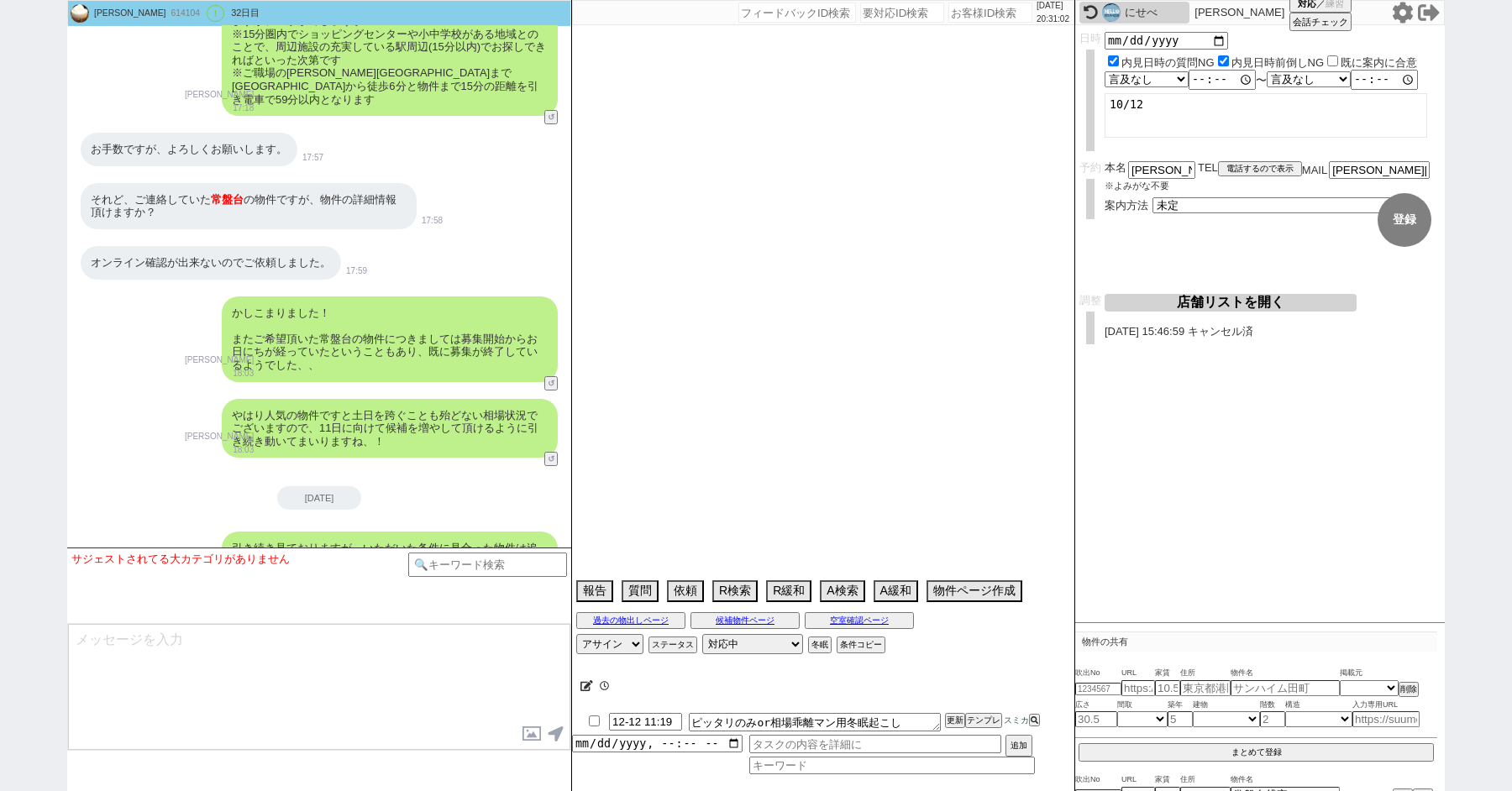
select select "75"
select select "1785"
select select "14"
select select "816"
select select "71"
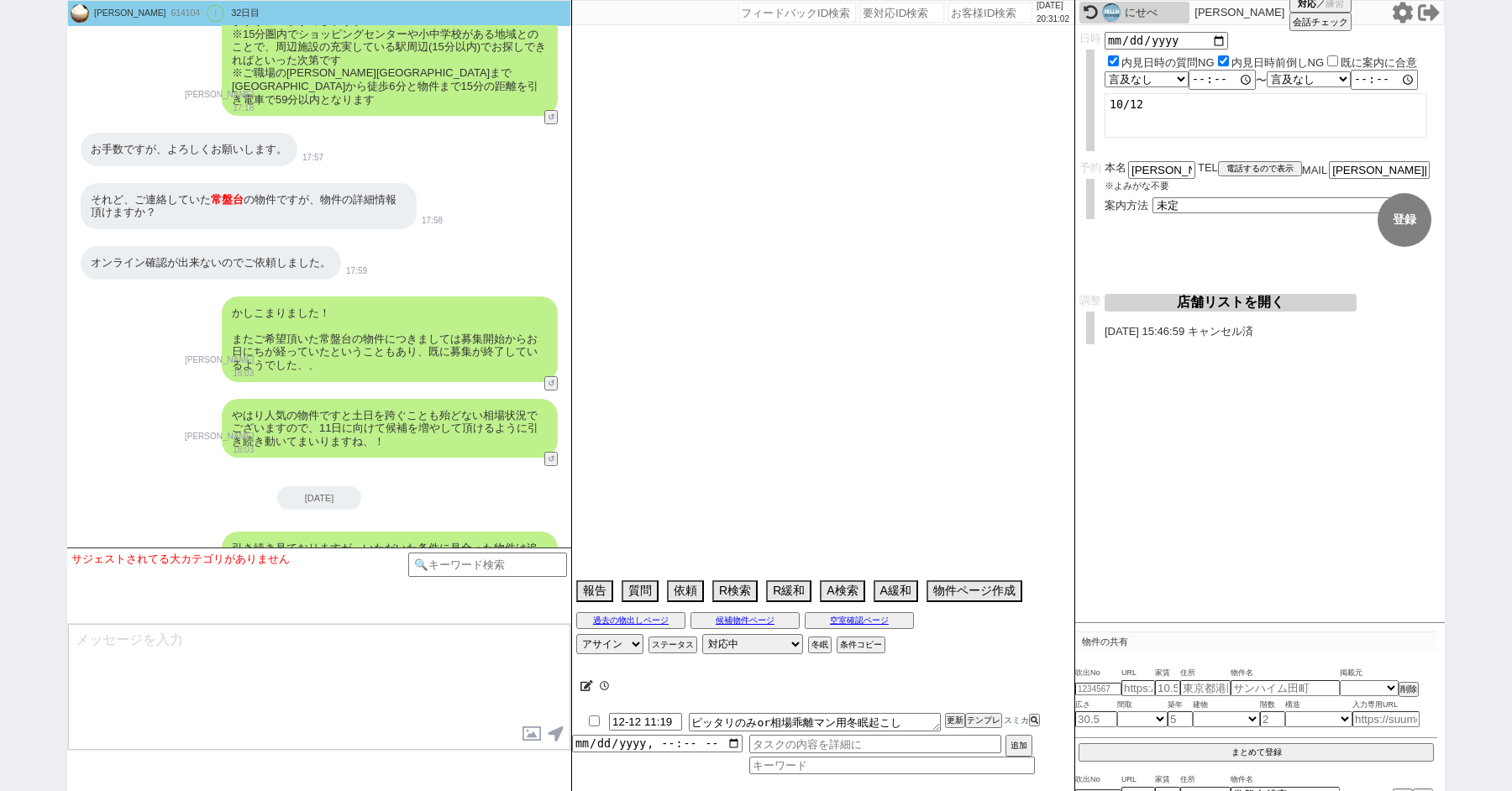
select select "60"
select select "59"
select select "62"
select select "23"
select select "733"
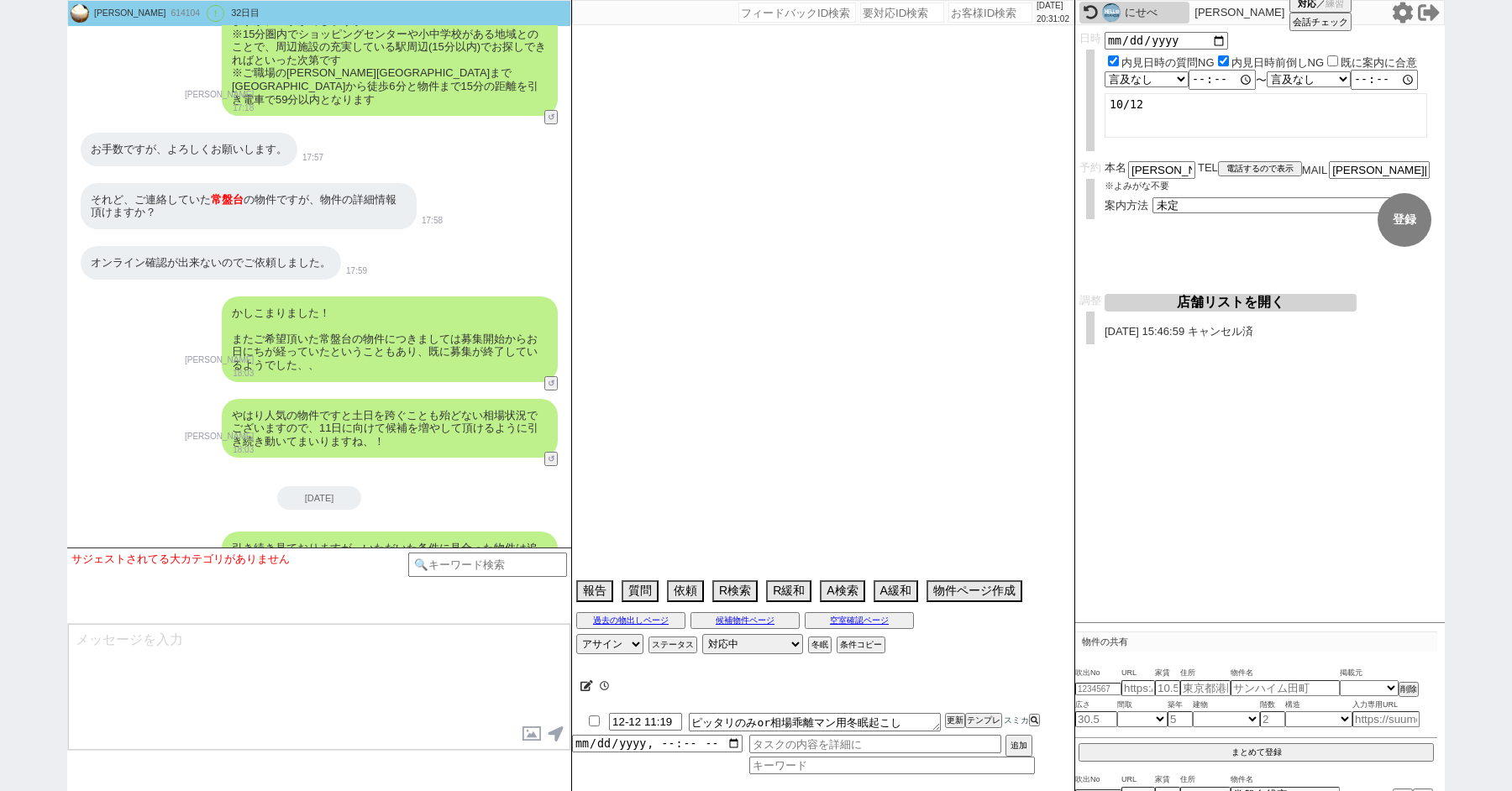
select select "63"
select select "65"
select select "1584"
select select "64"
select select "1557"
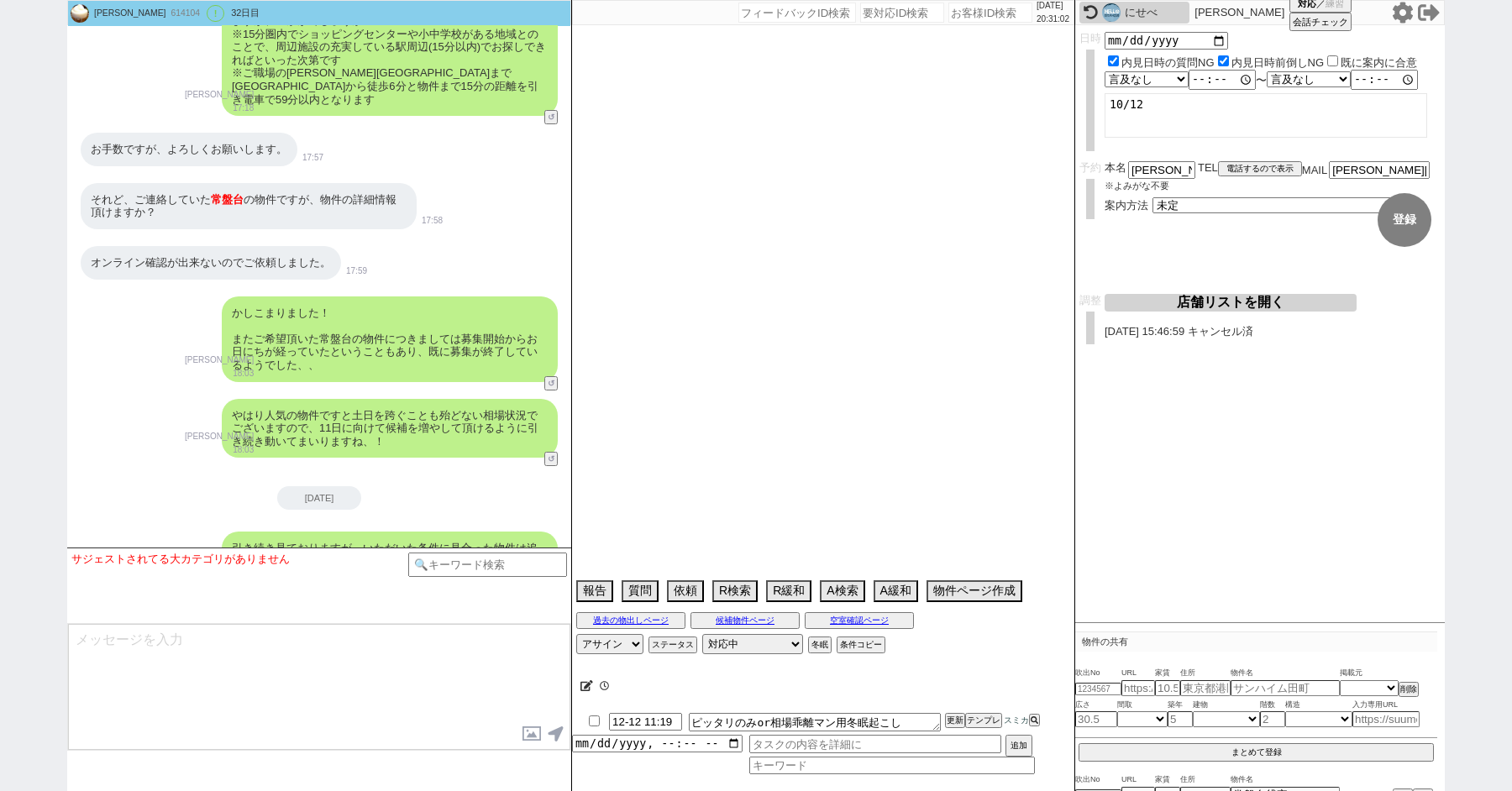
select select "66"
select select "69"
select select "70"
select select "1685"
select select "67"
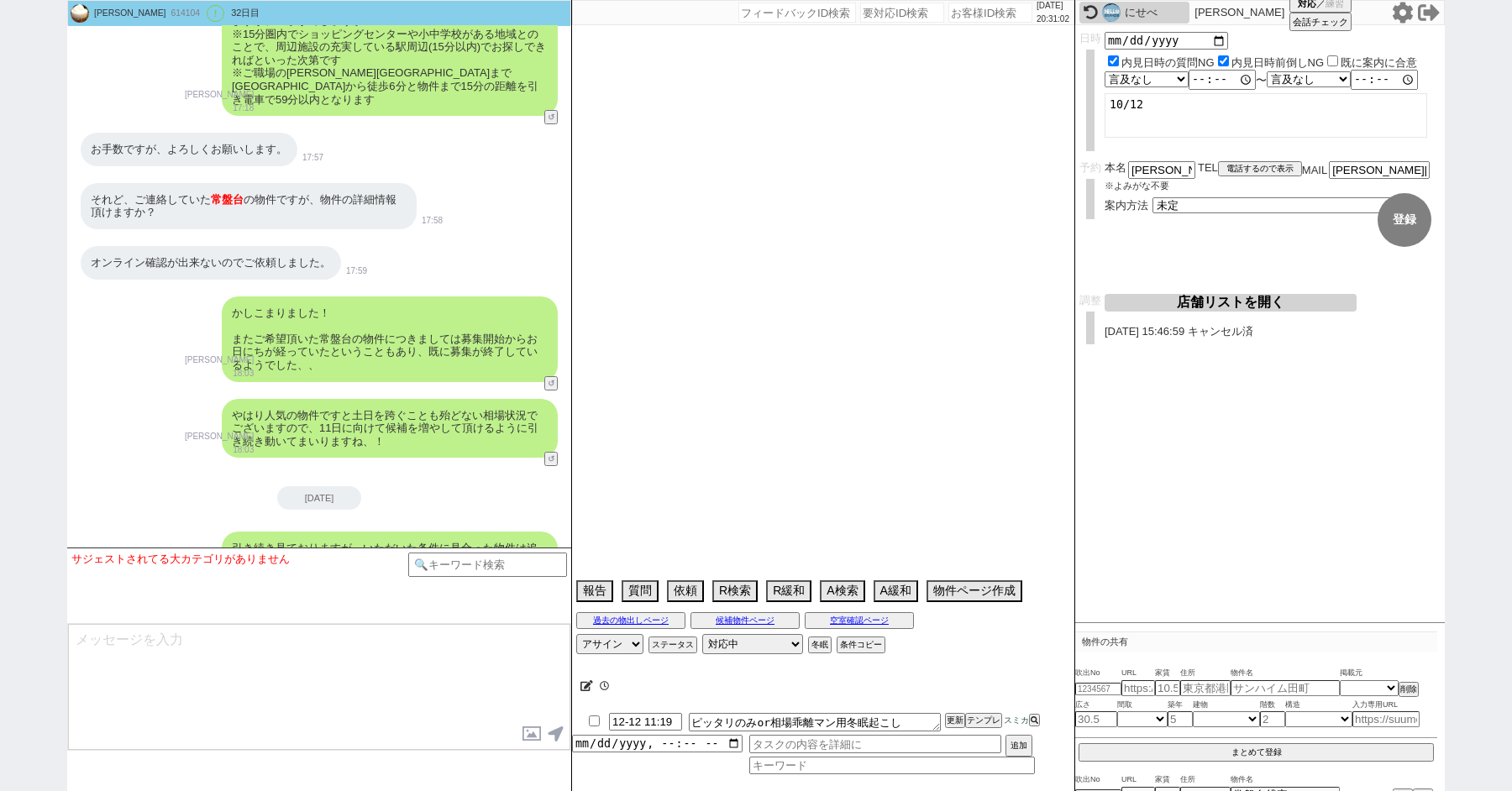
select select "1619"
select select "11"
select select "12"
select select "27"
select select "33"
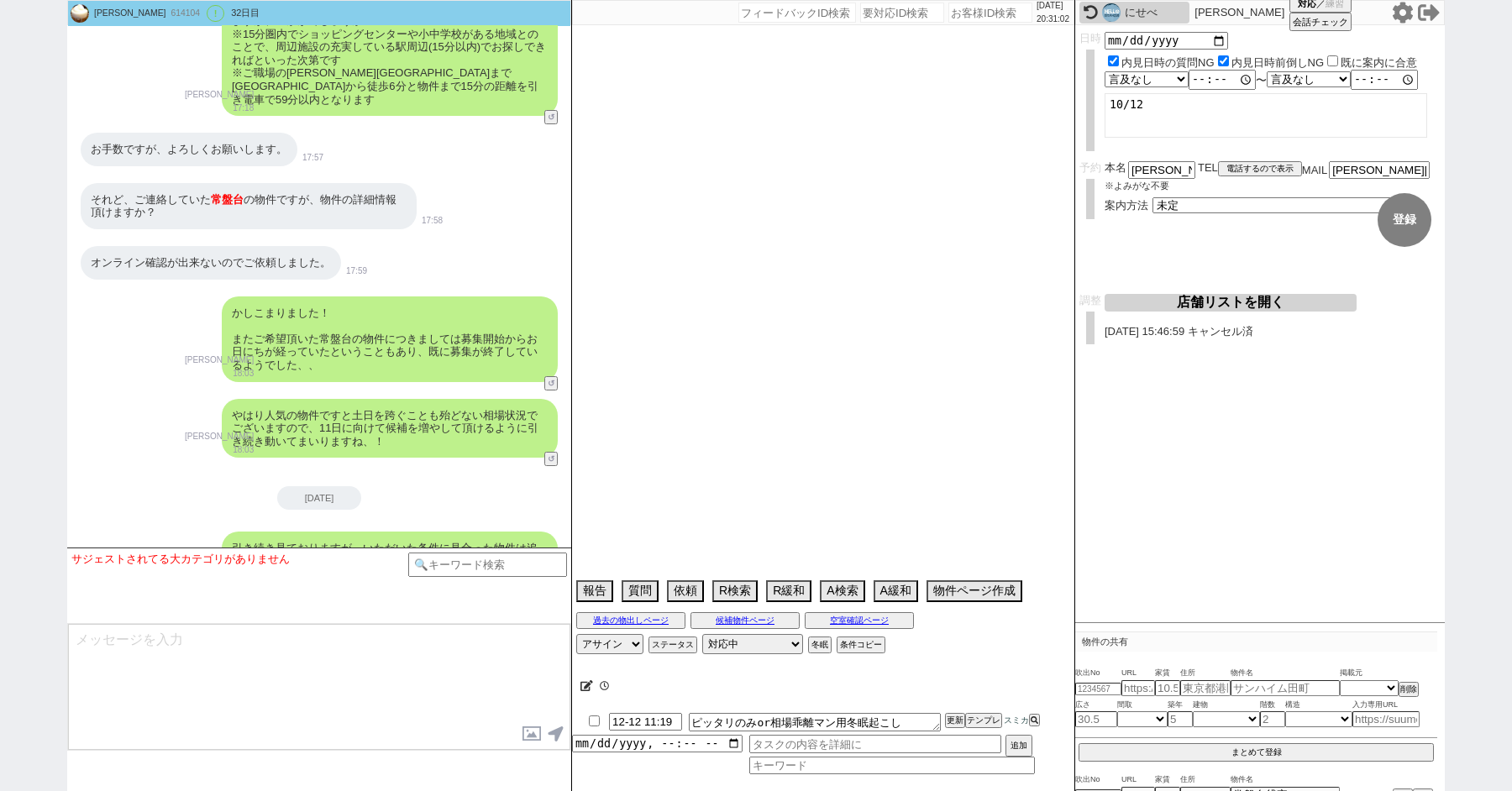
select select "44"
select select "29"
select select "30"
select select "72"
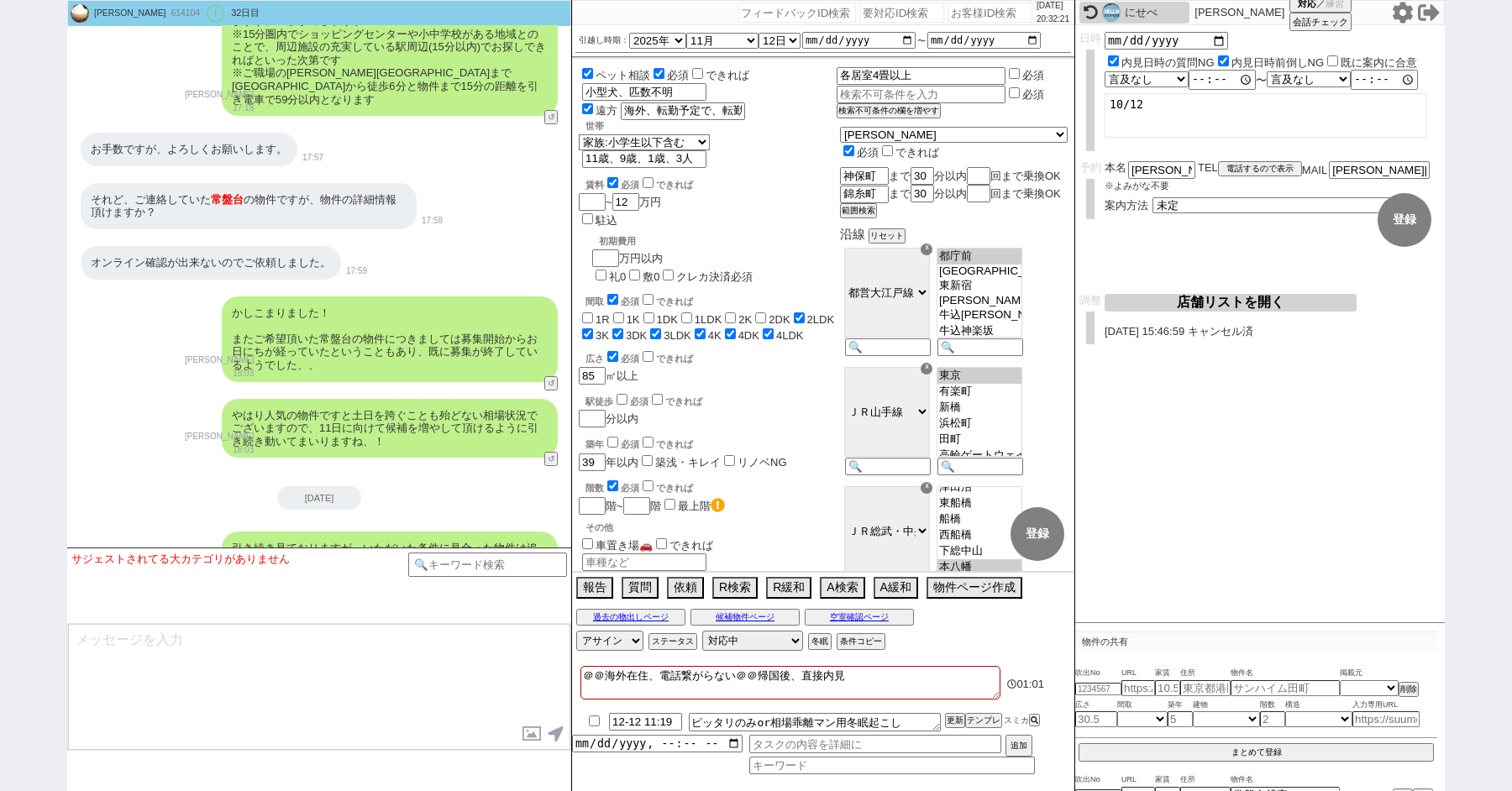
scroll to position [129, 0]
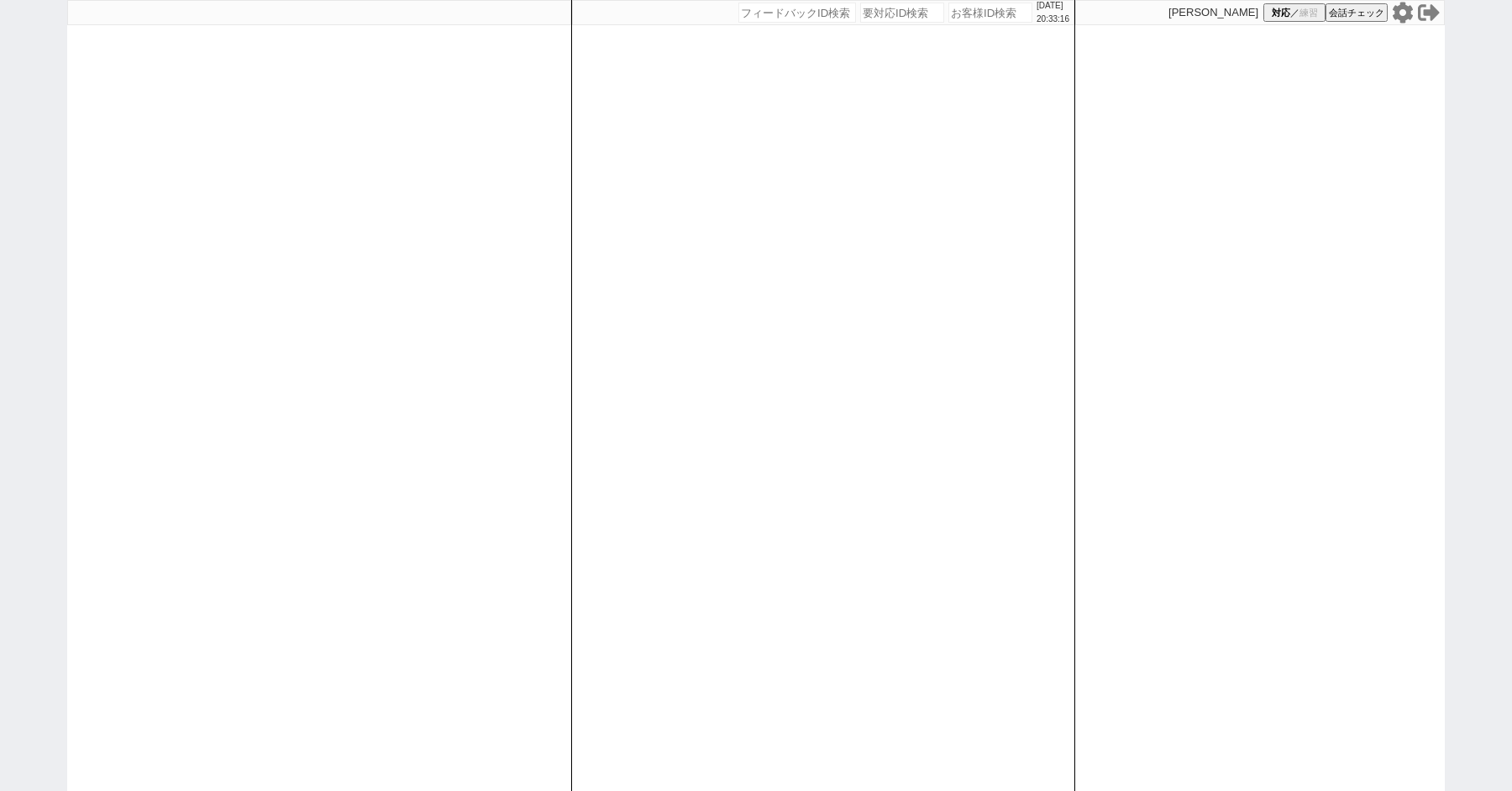
click at [1399, 13] on icon at bounding box center [1402, 13] width 22 height 22
click at [0, 223] on div "[DATE] 21:02:53 候補物件を追加してしてください 紹介した物件一覧 他社物件を追加する 空室確認ページに追加・削除 紹介した物件一覧 他社物件を…" at bounding box center [756, 396] width 1512 height 791
paste input "617065"
type input "617065"
select select "100"
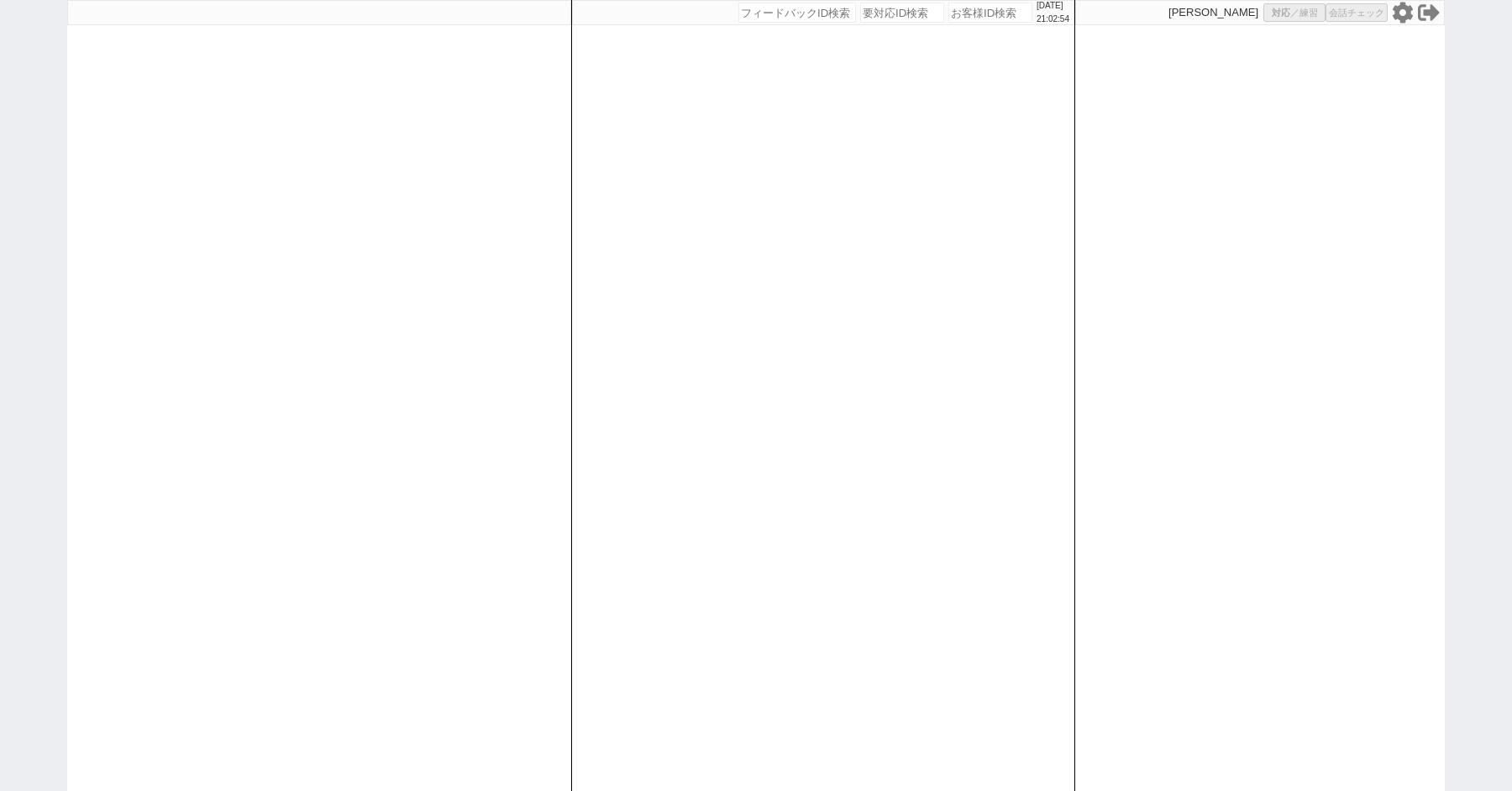
select select "1"
select select "2"
select select "5"
select select
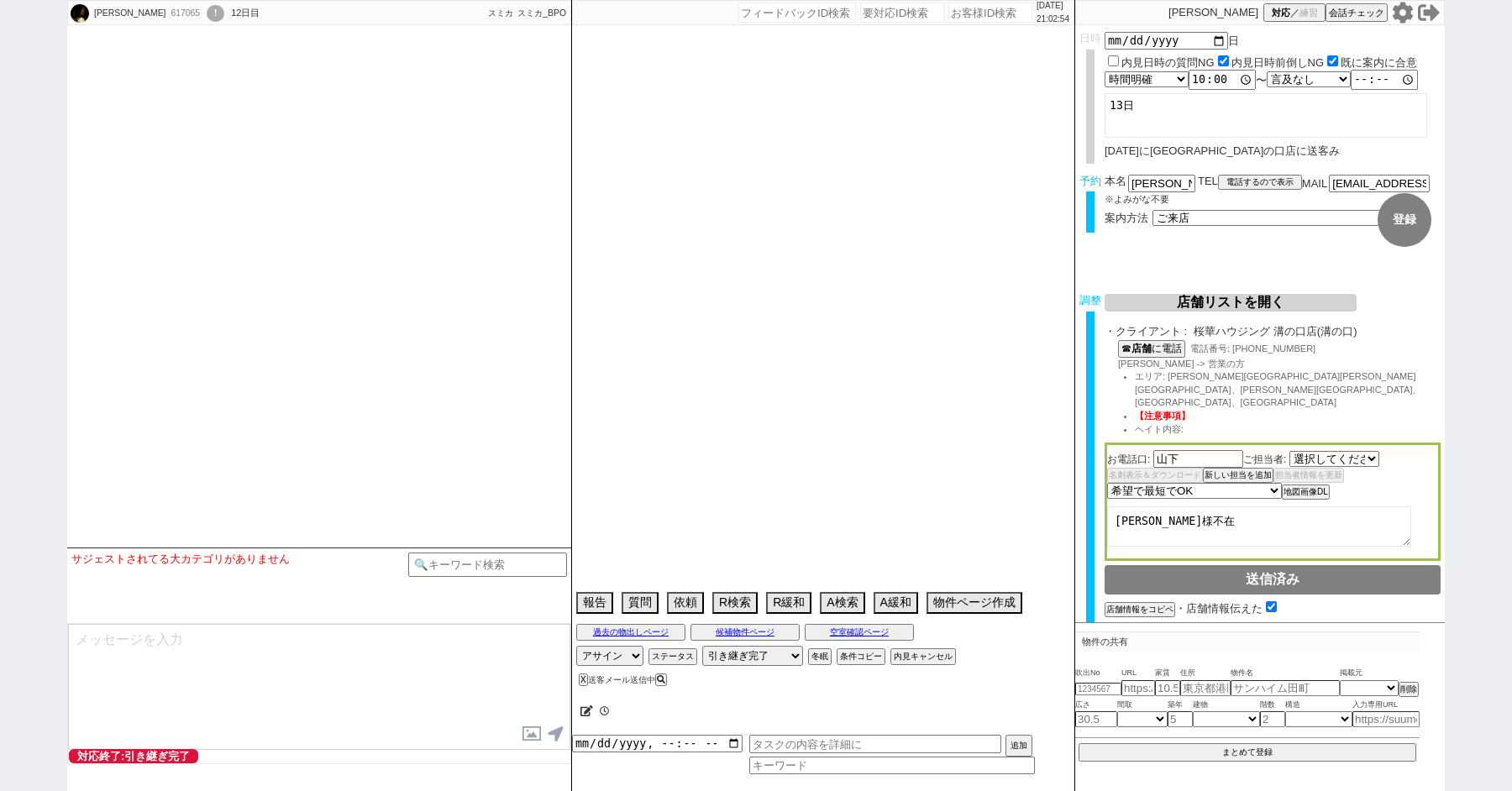
select select "2758"
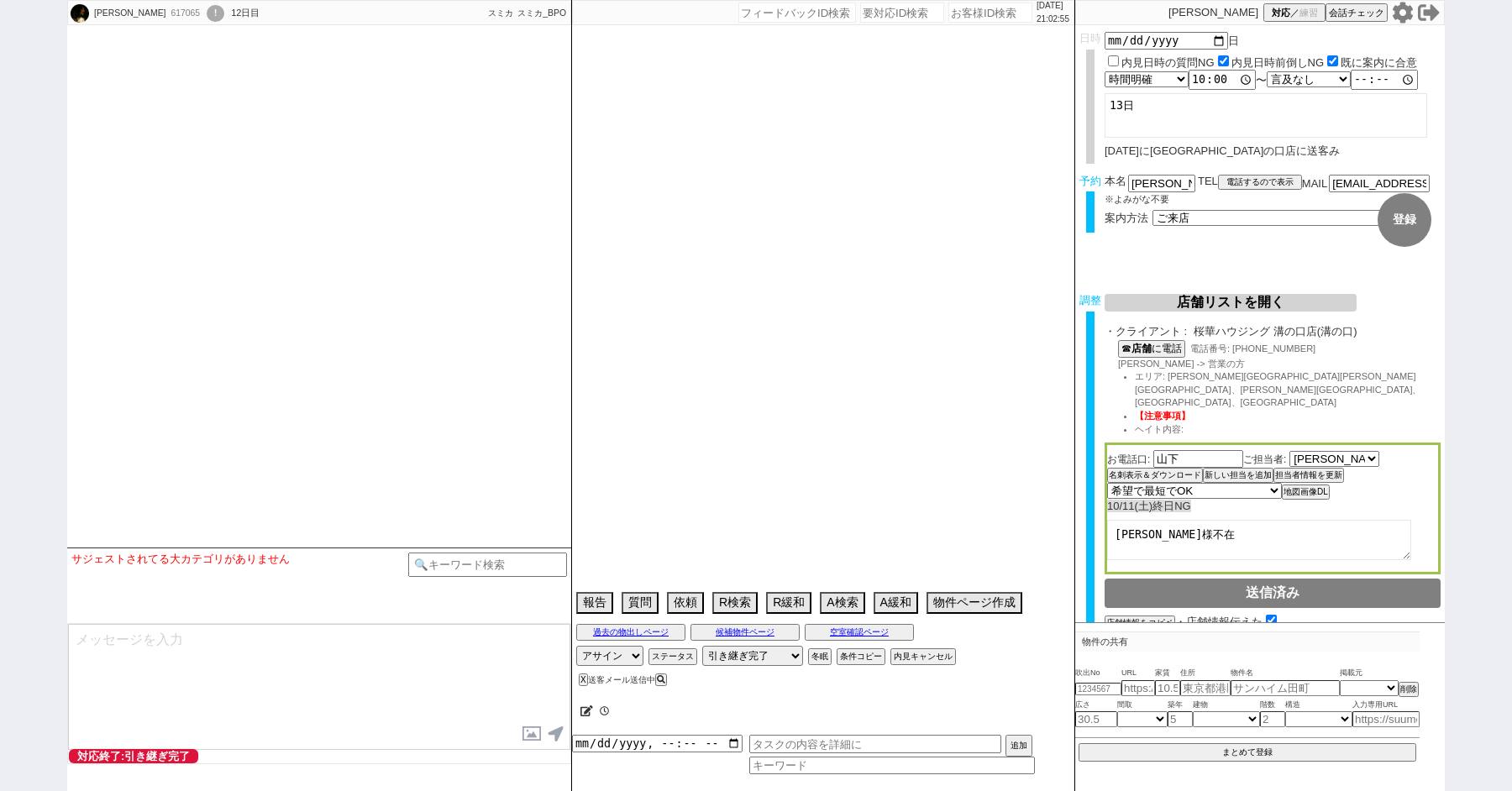
type textarea "他社なし"
select select "15"
select select "0"
select select "53"
select select "[DATE]"
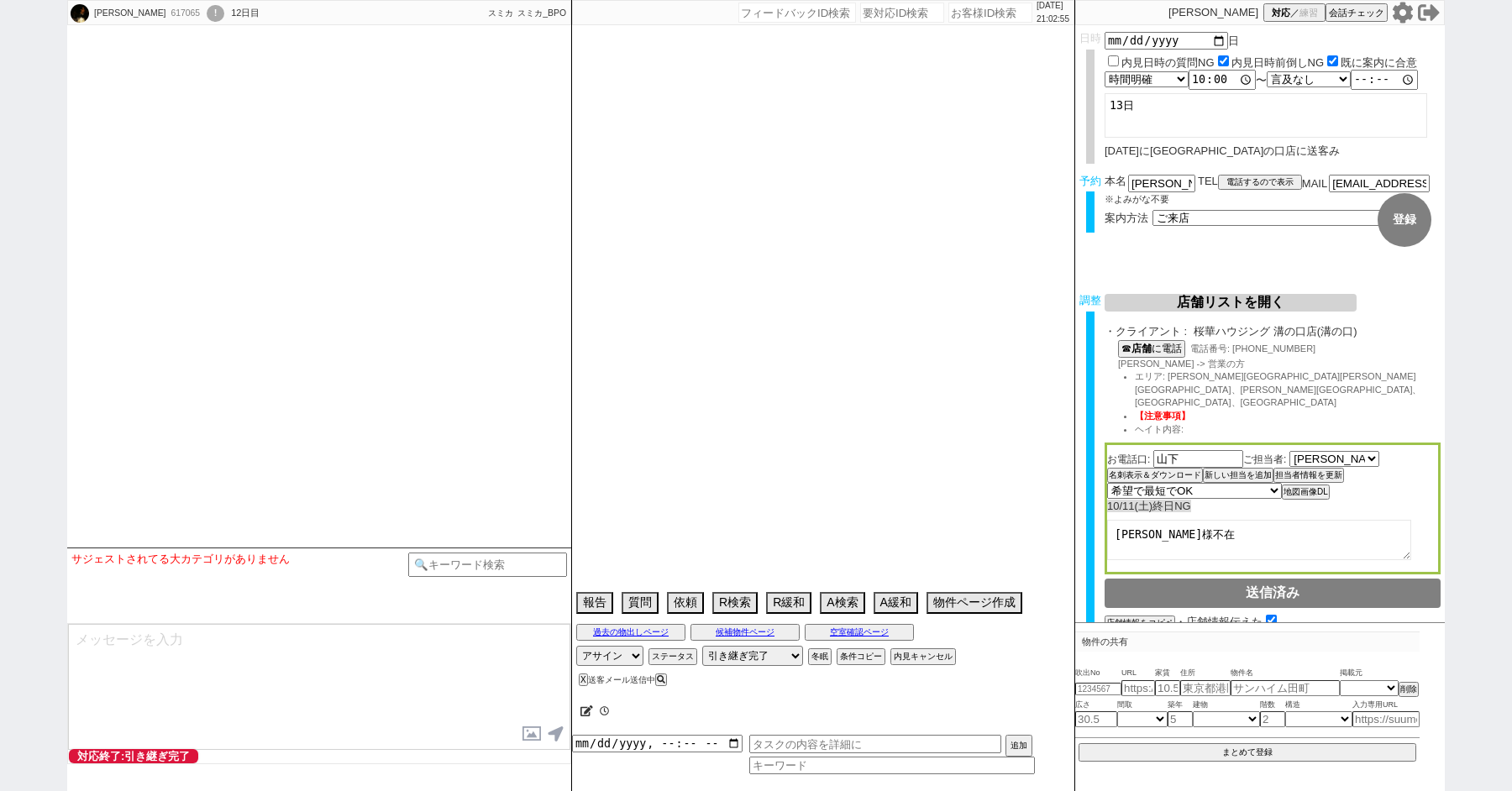
select select "52"
select select "[DATE]"
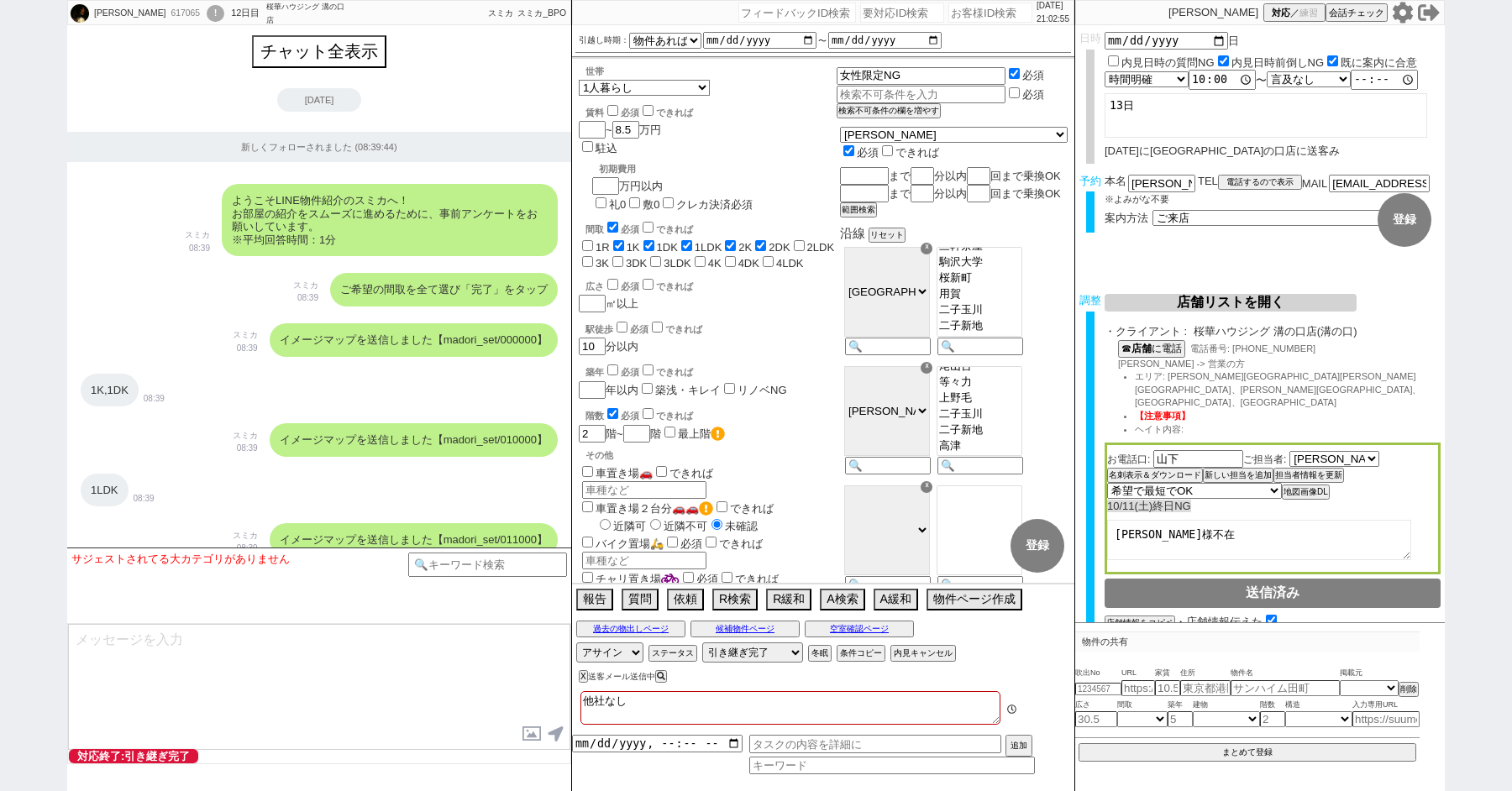
scroll to position [10615, 0]
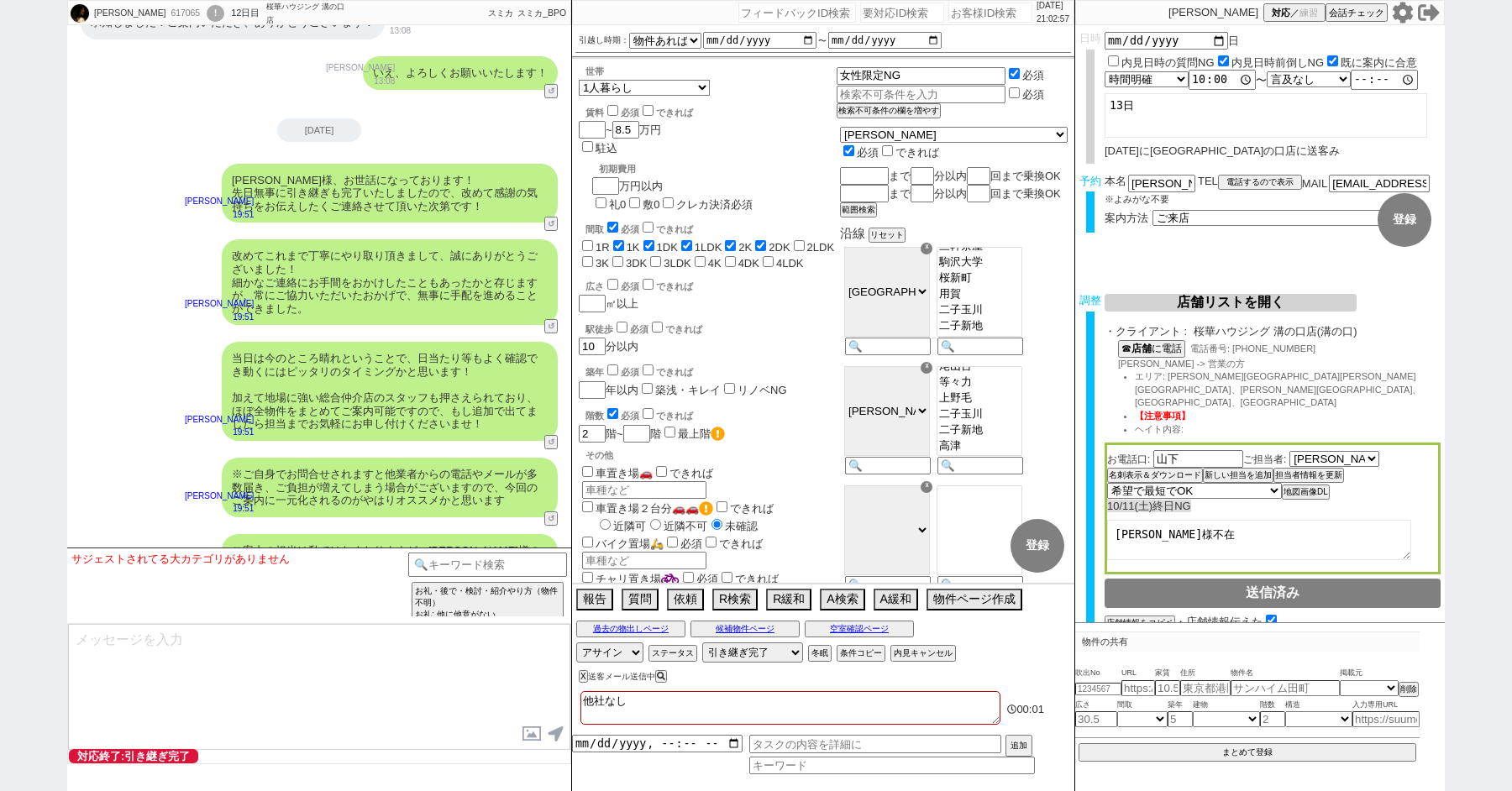
click at [550, 617] on button "↺" at bounding box center [552, 623] width 10 height 11
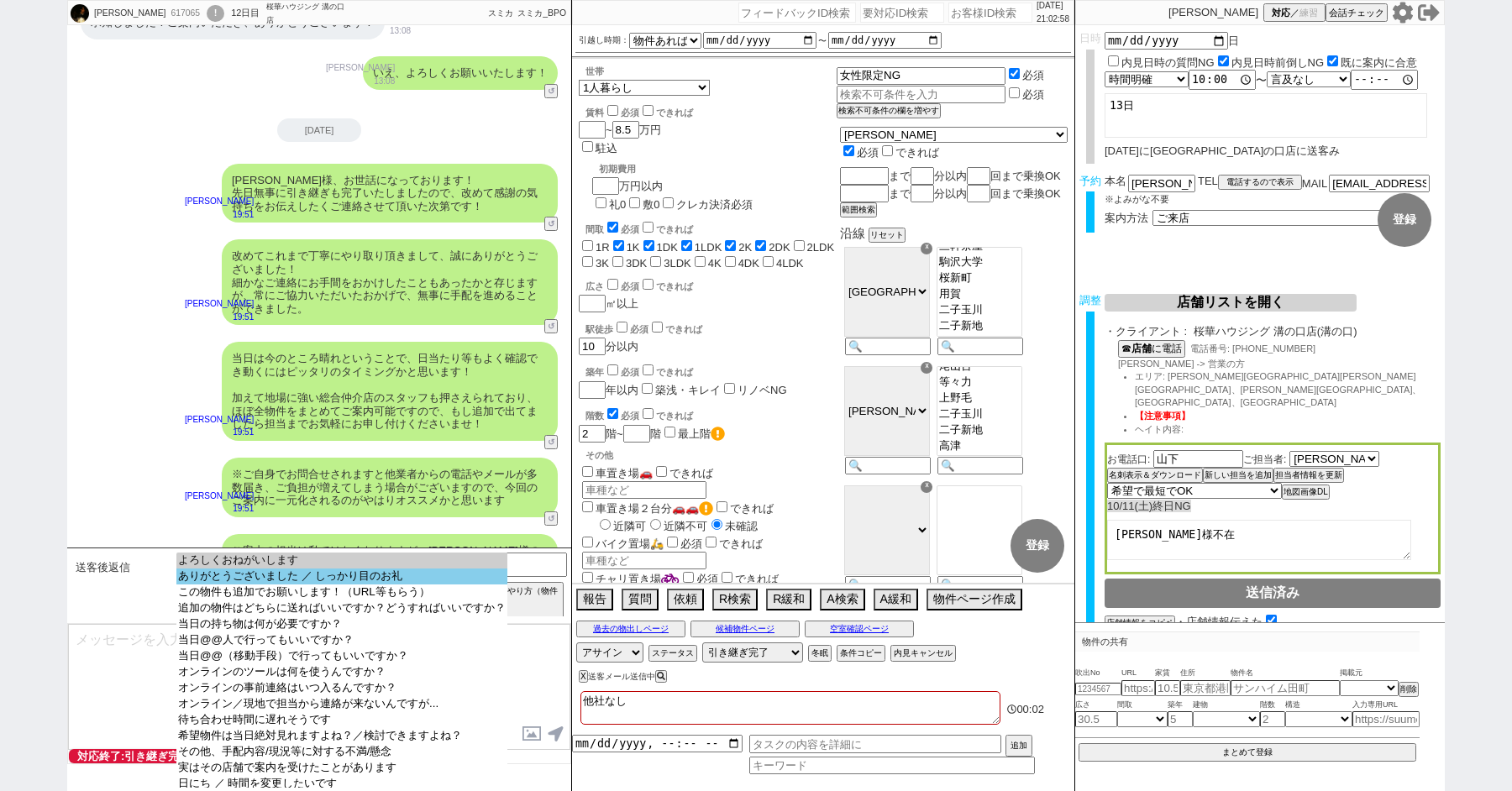
select select "ありがとうございました ／ しっかり目のお礼"
click at [305, 578] on option "ありがとうございました ／ しっかり目のお礼" at bounding box center [342, 577] width 331 height 16
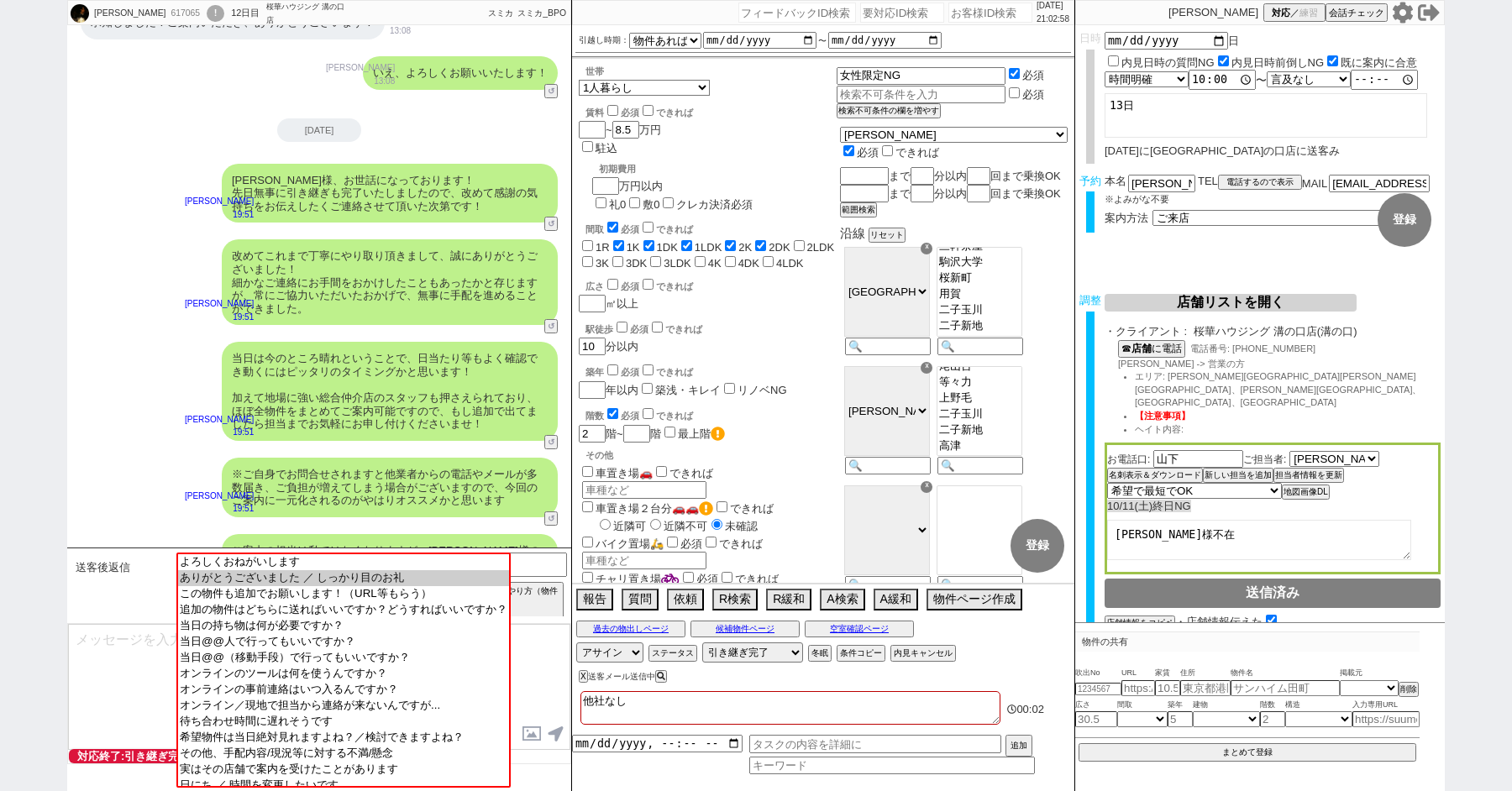
type textarea "いえ、よろしくお願いいたします！"
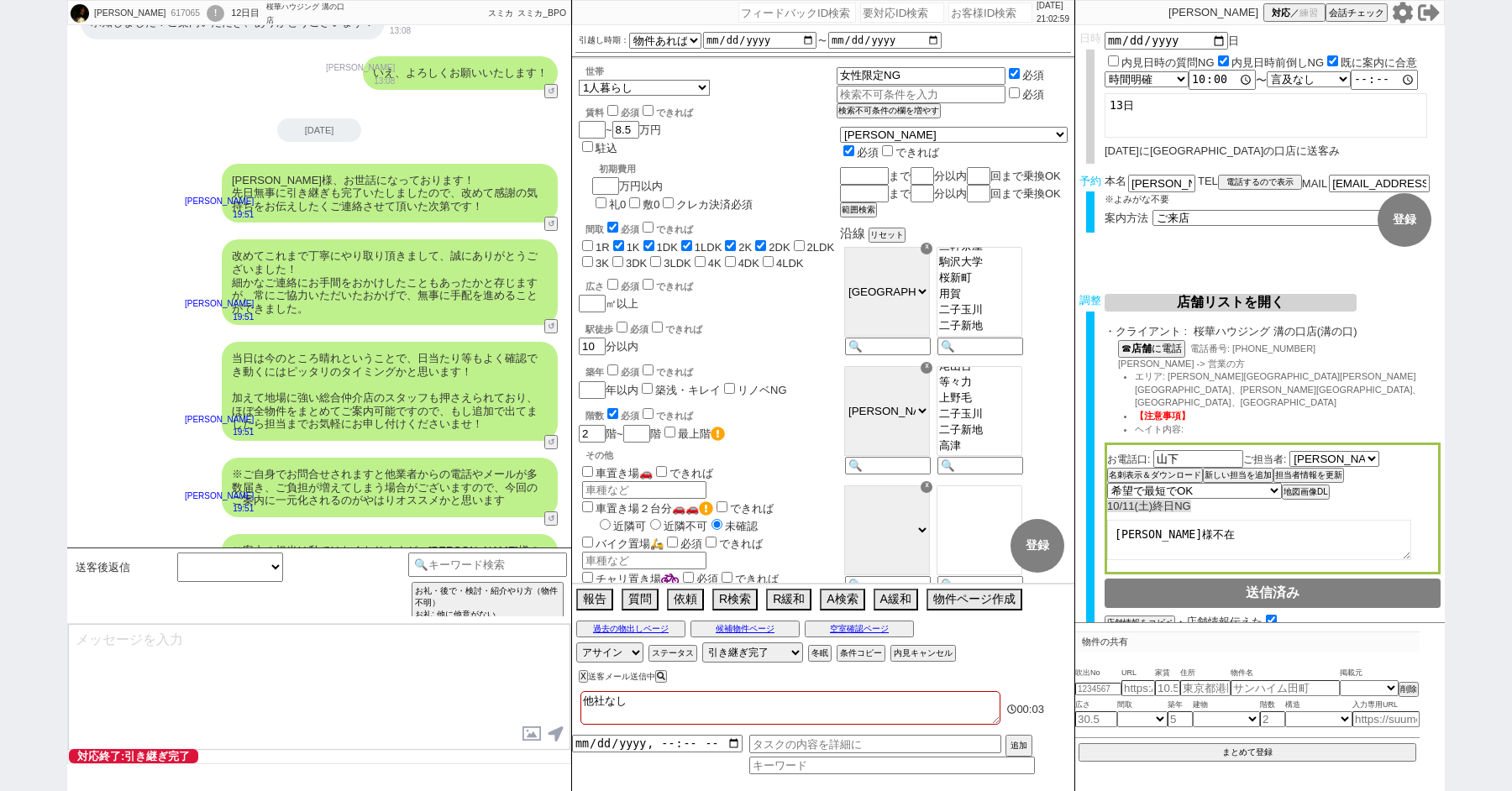
scroll to position [10666, 0]
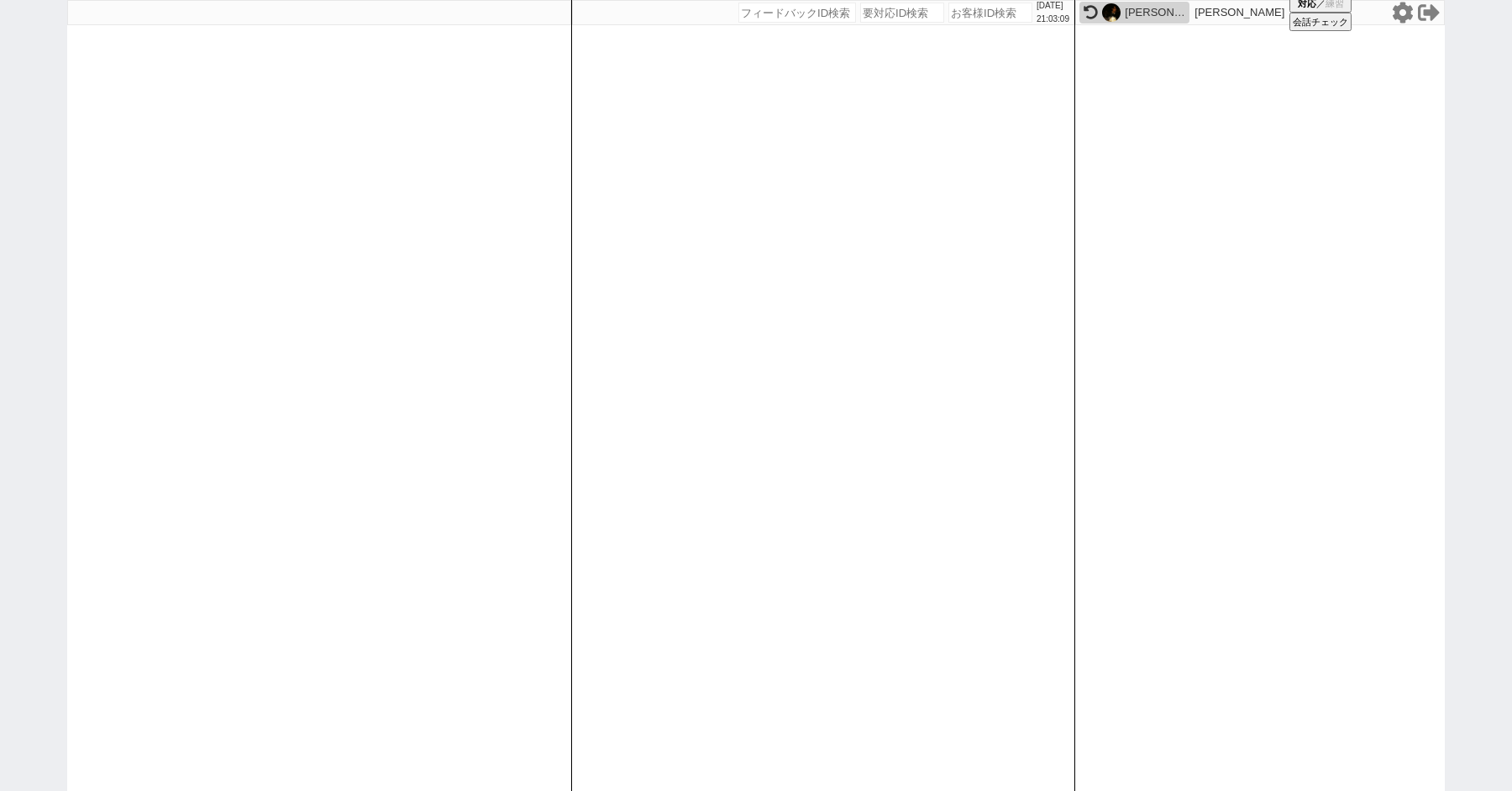
paste input "617372"
type input "617372"
select select "100"
select select "1"
select select "2"
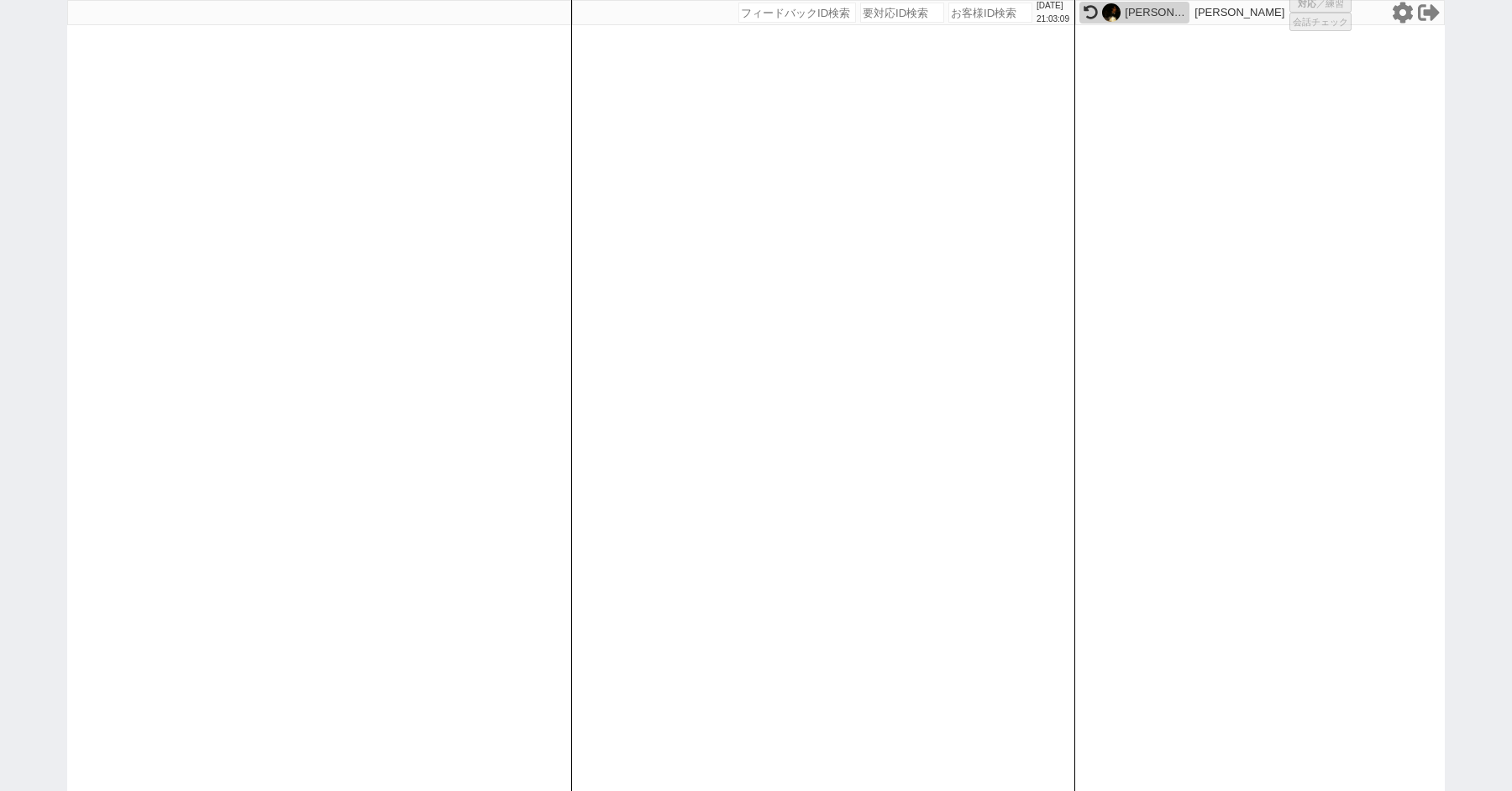
select select "5"
select select
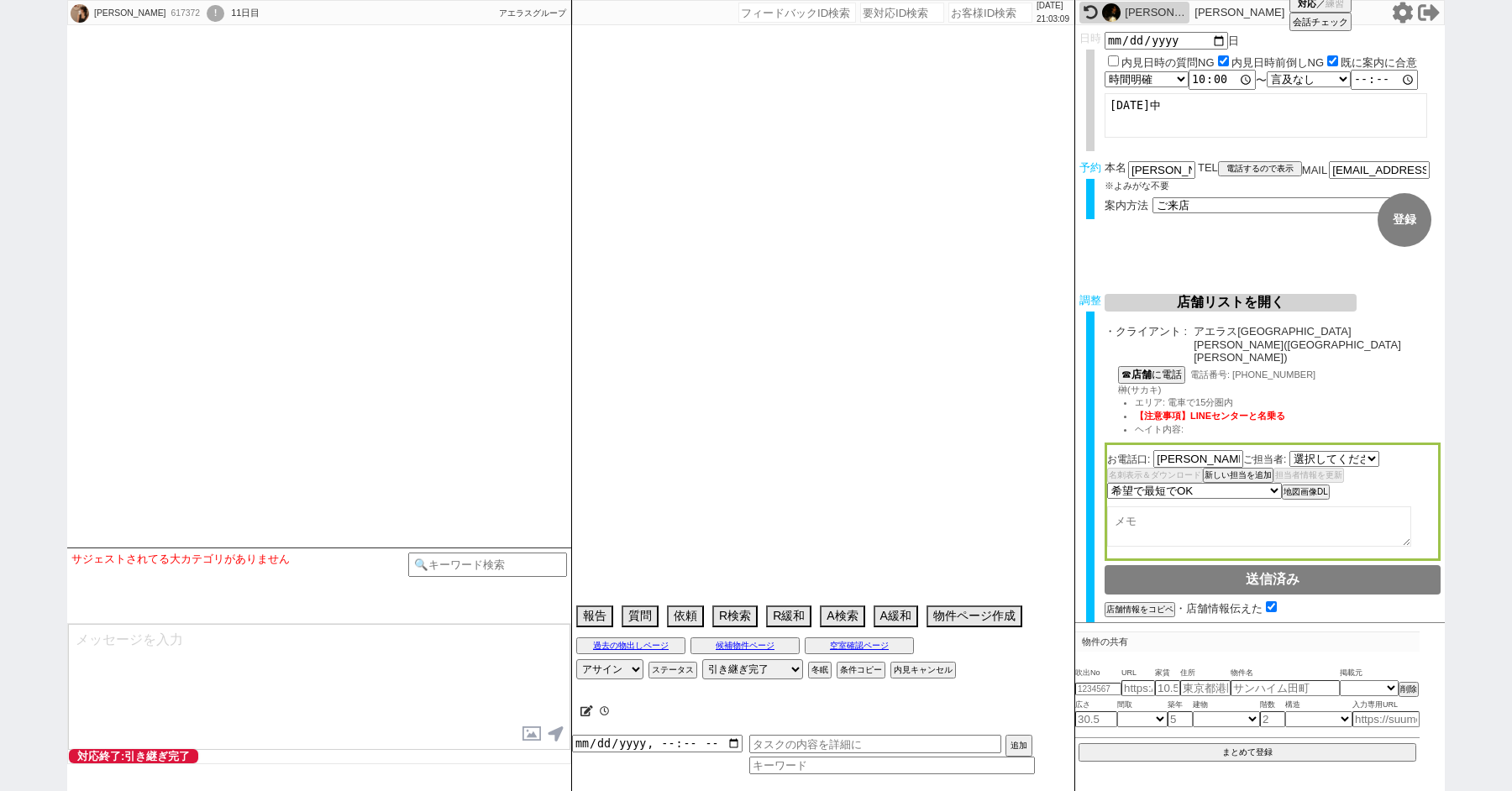
select select "2560"
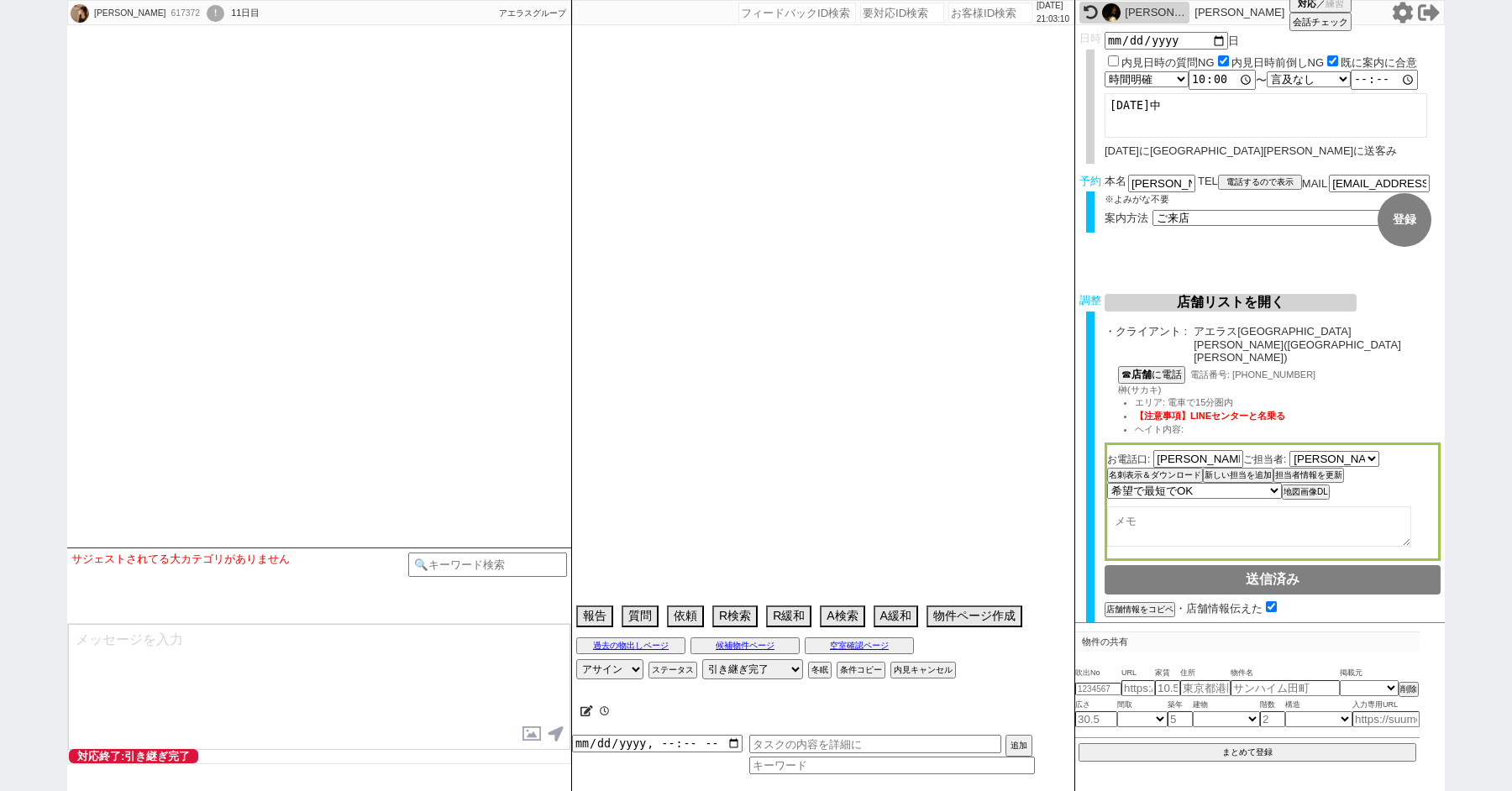
type textarea "賃料上も候補に入り、それ加味するとA検索でも出るので通常調整"
select select "16"
select select "0"
select select "2"
select select "3"
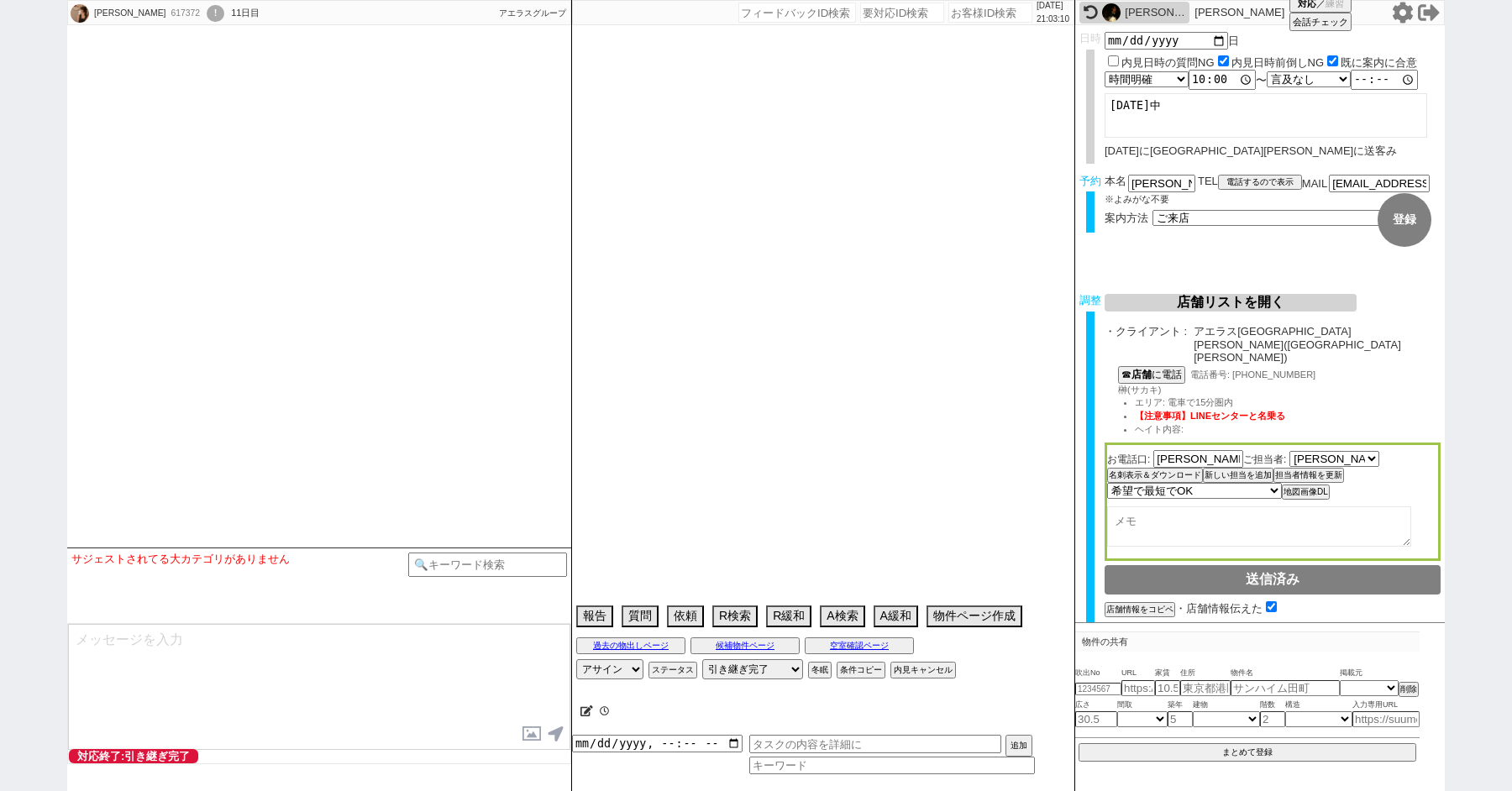
select select "4"
select select "5"
select select "6"
select select "7"
select select "8"
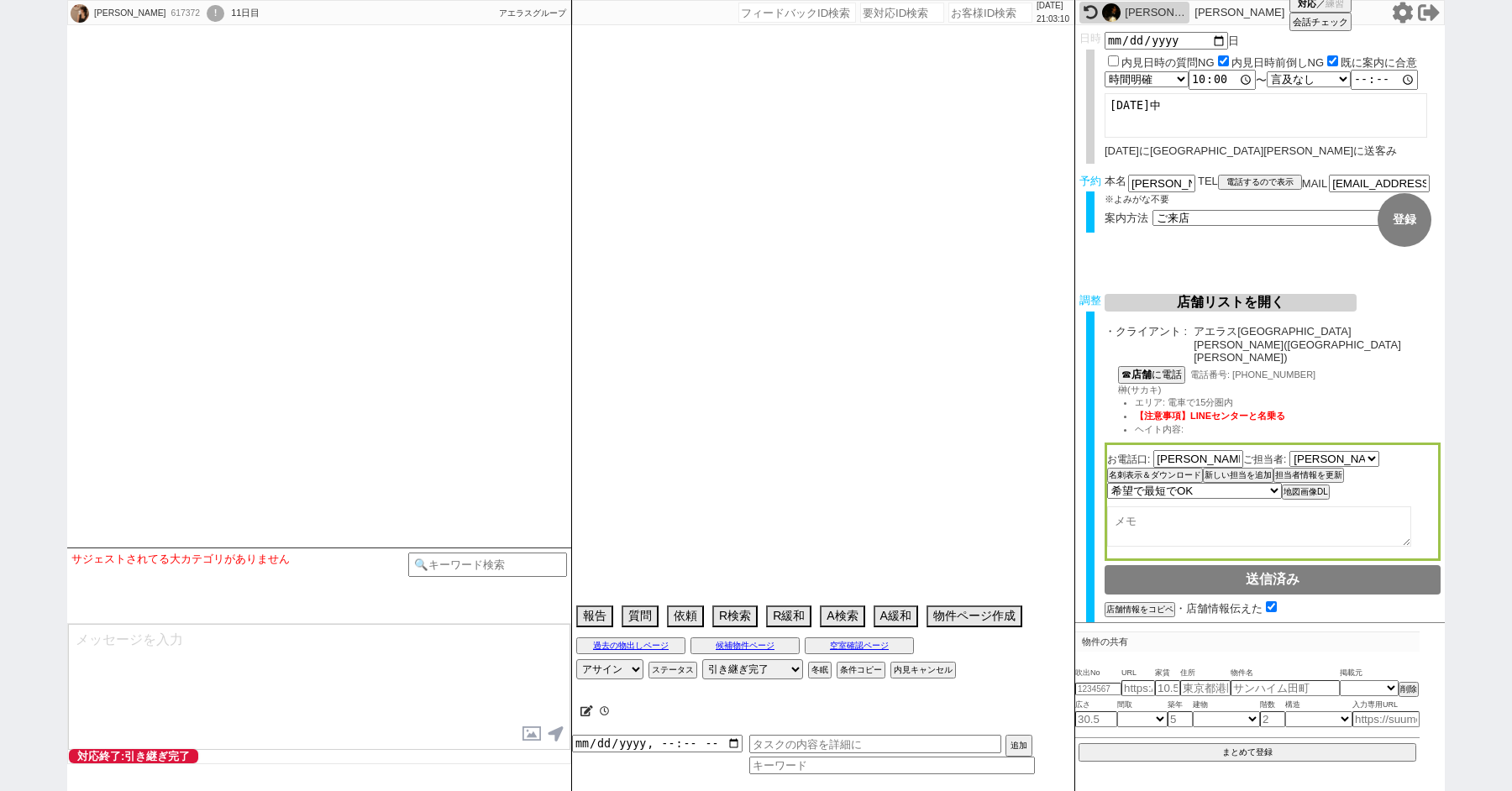
select select "9"
select select "10"
select select "11"
select select "12"
select select "13"
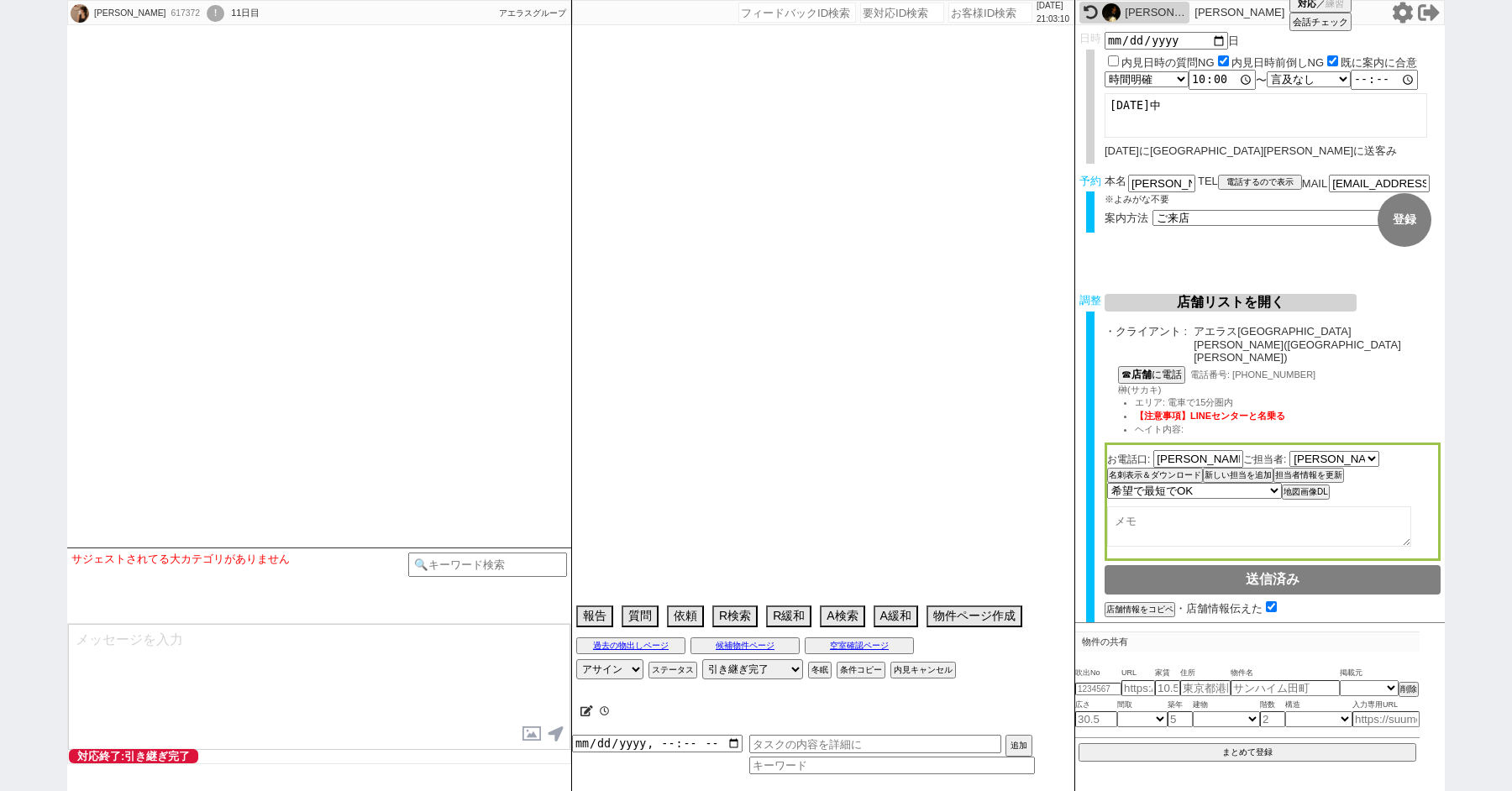
select select "14"
select select "15"
select select "16"
select select "17"
select select "18"
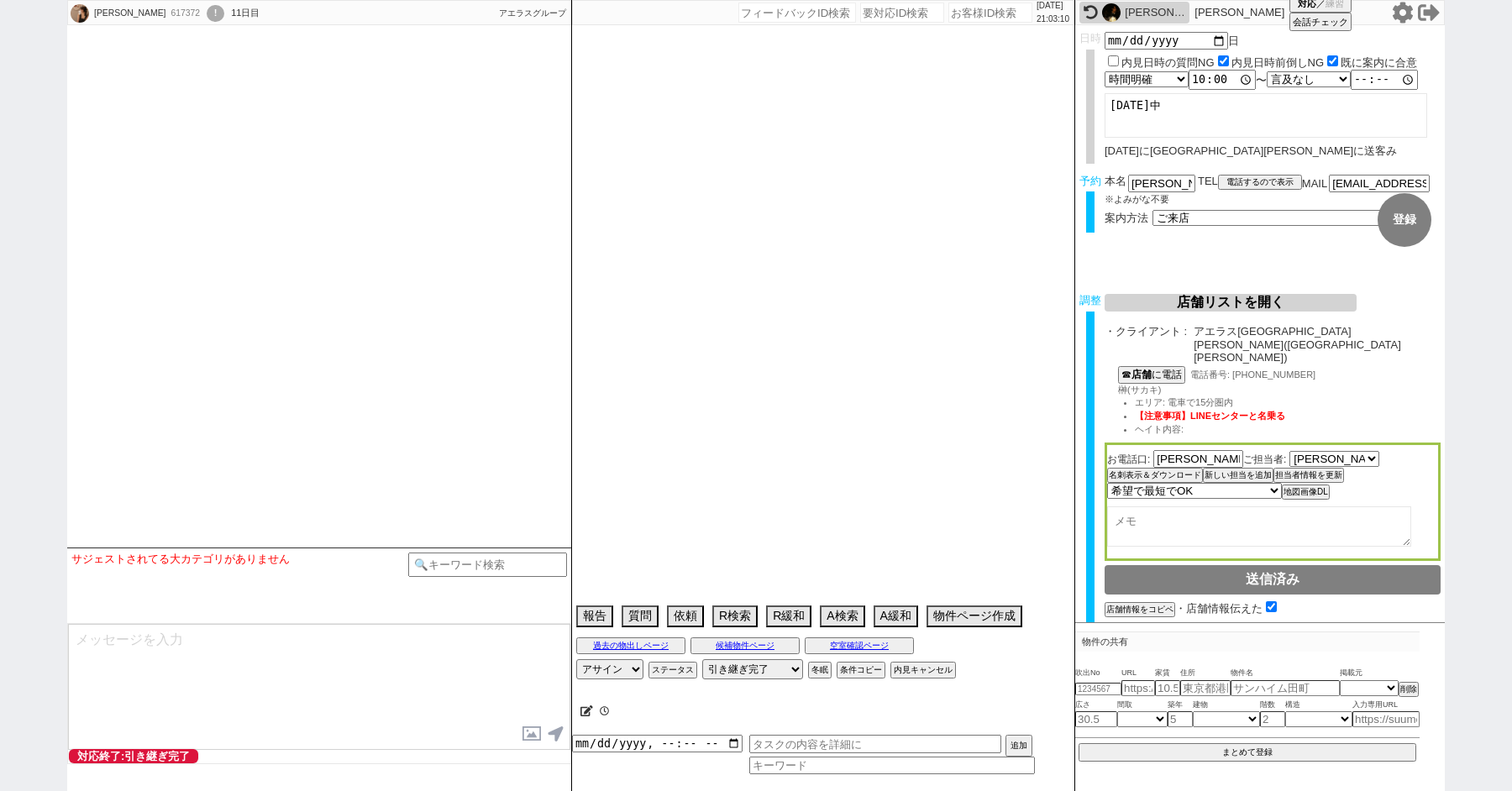
select select "19"
select select "20"
select select "21"
select select "22"
select select "23"
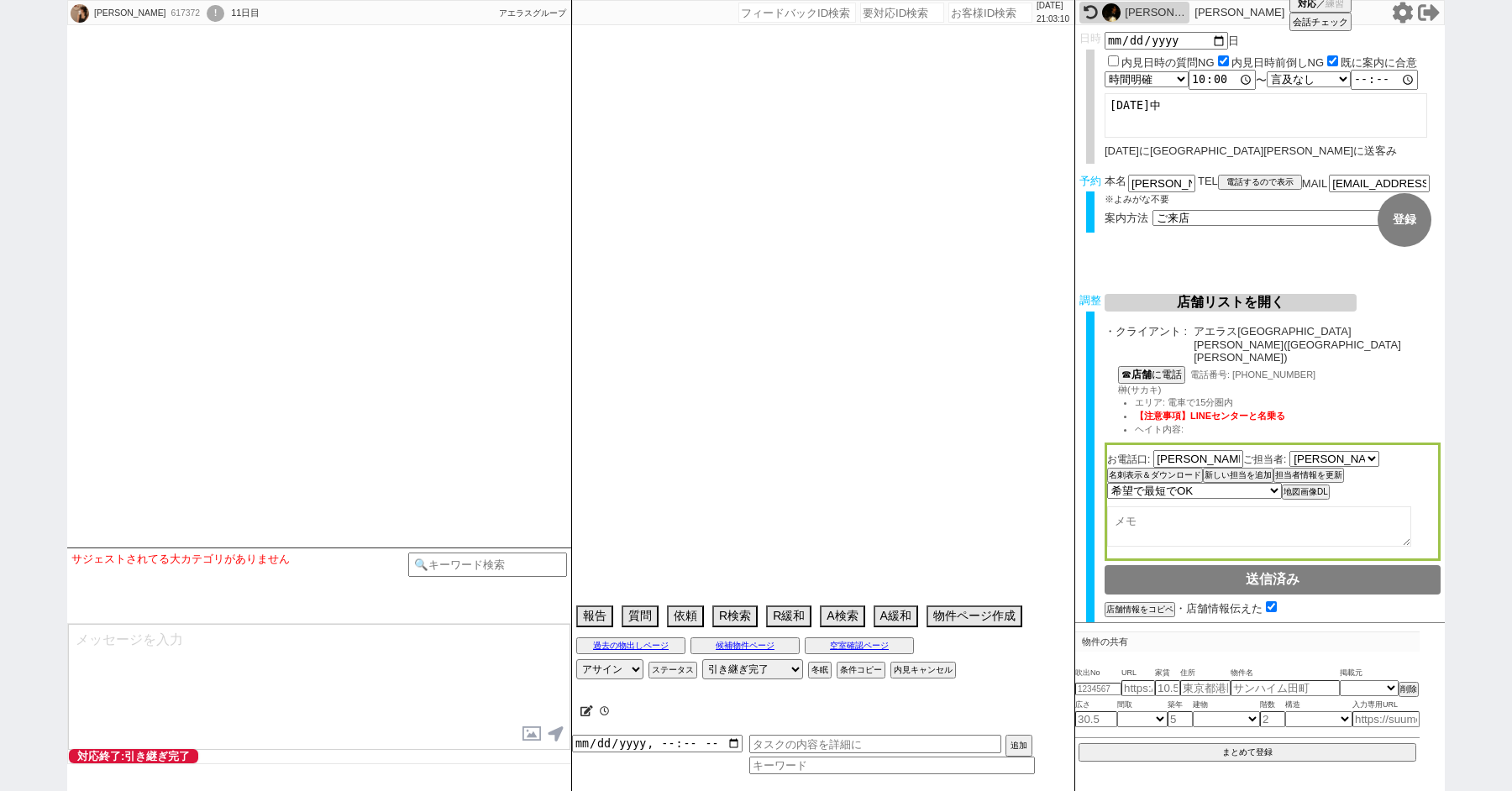
select select "24"
select select "25"
select select "26"
select select "27"
select select "28"
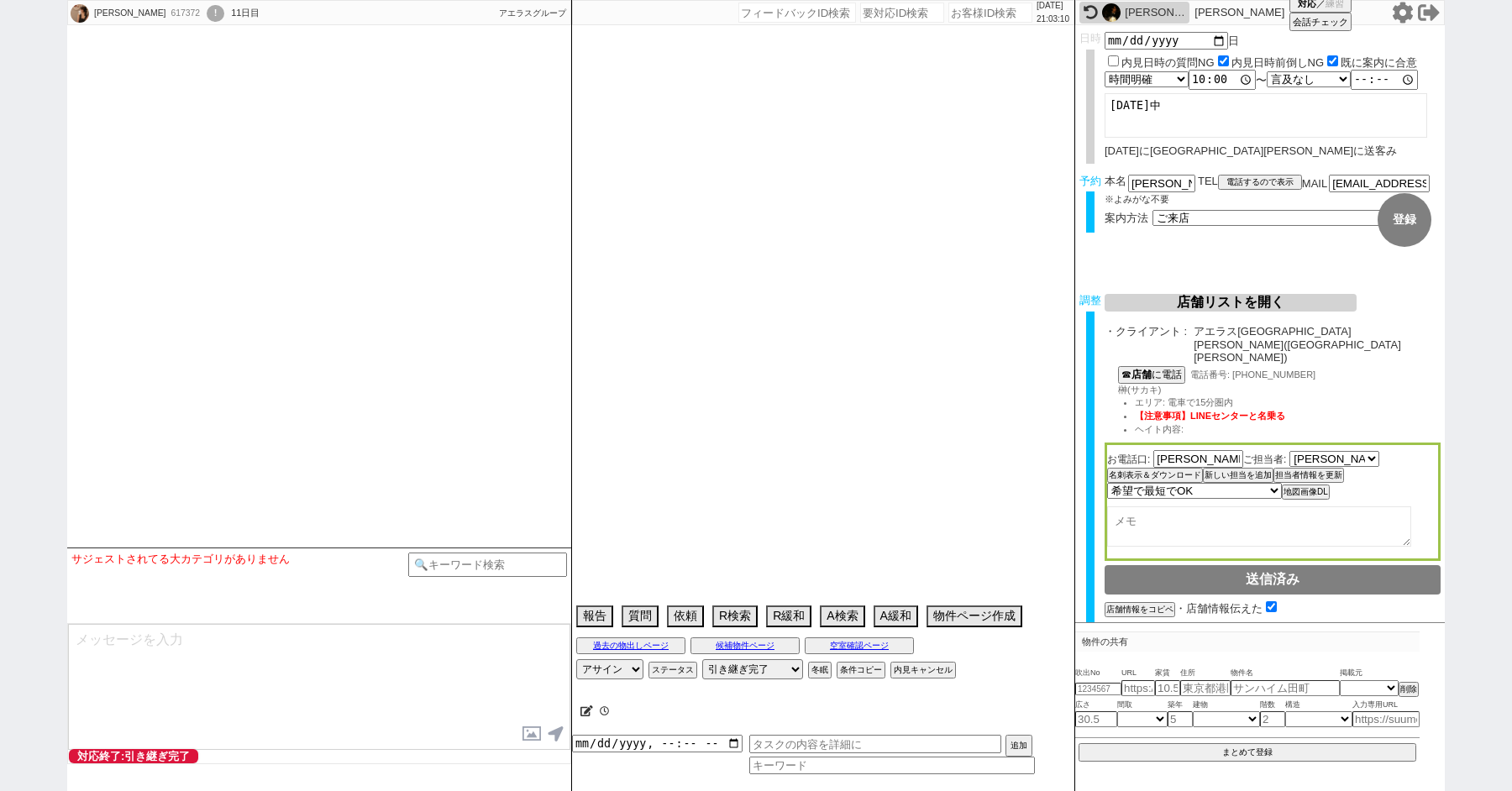
select select "29"
select select "30"
select select "31"
select select "32"
select select "33"
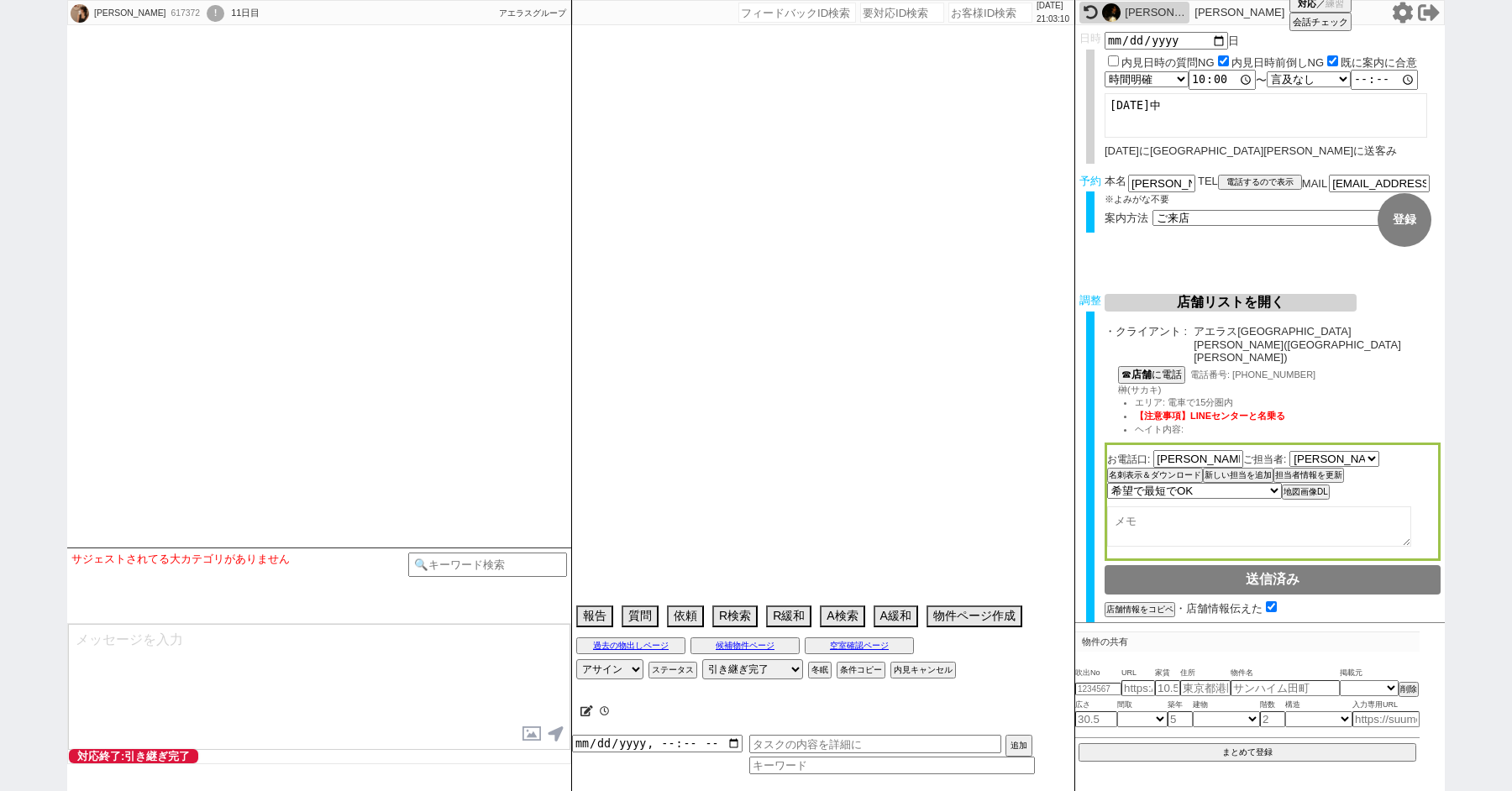
select select "34"
select select "35"
select select "36"
select select "37"
select select "38"
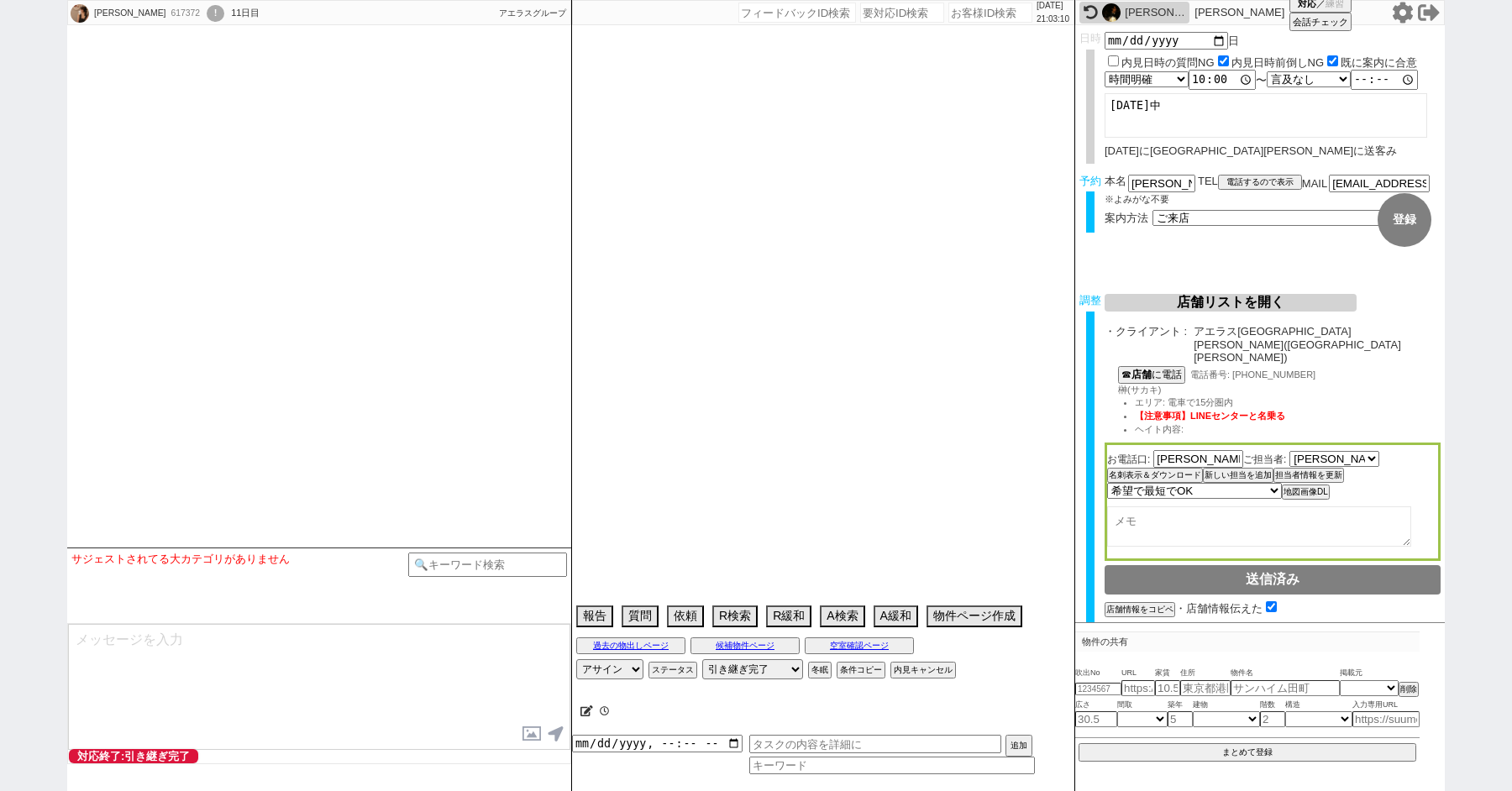
select select "39"
select select "40"
select select "41"
select select "42"
select select "43"
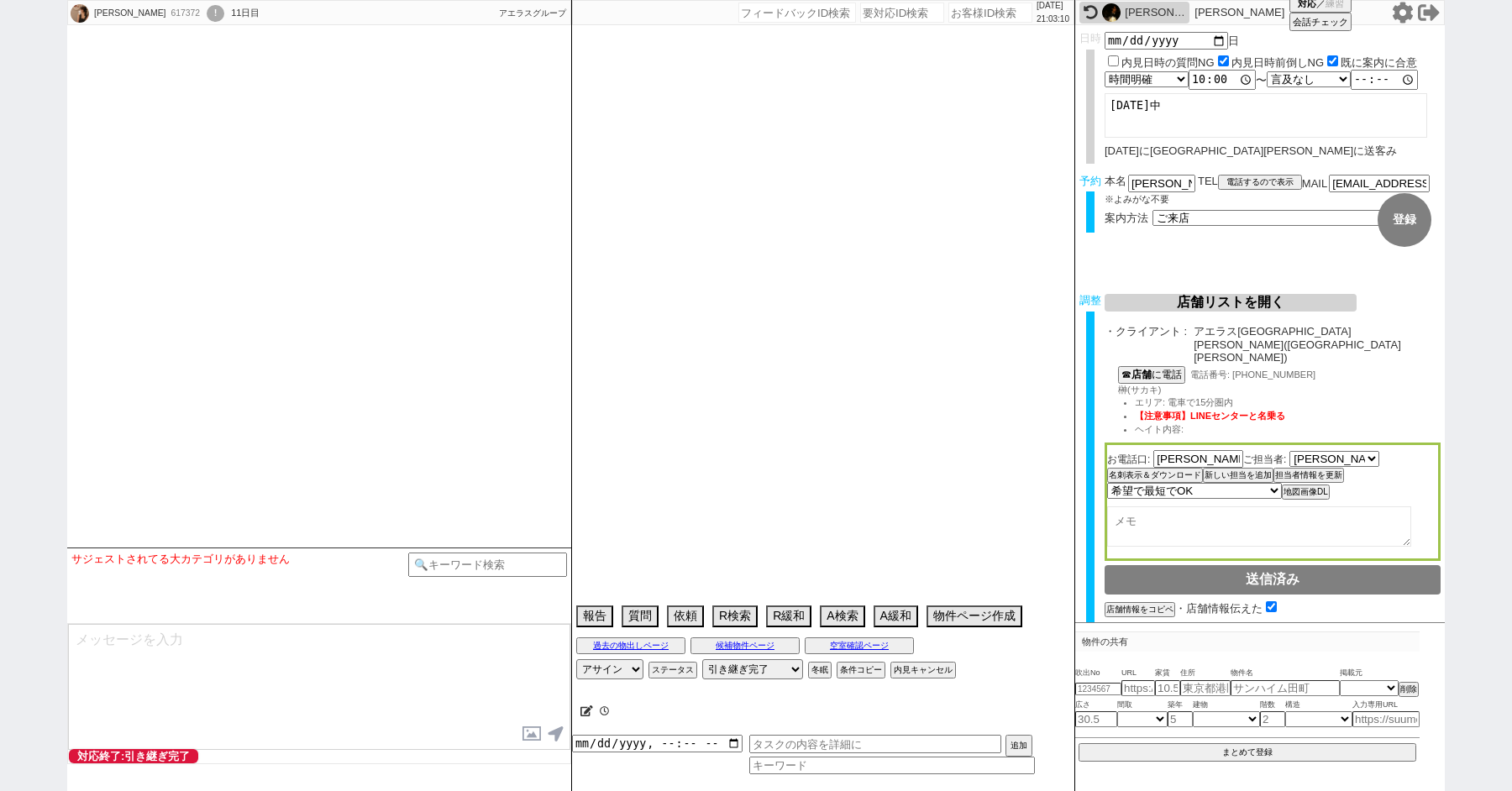
select select "45"
select select "46"
select select "47"
select select "48"
select select "49"
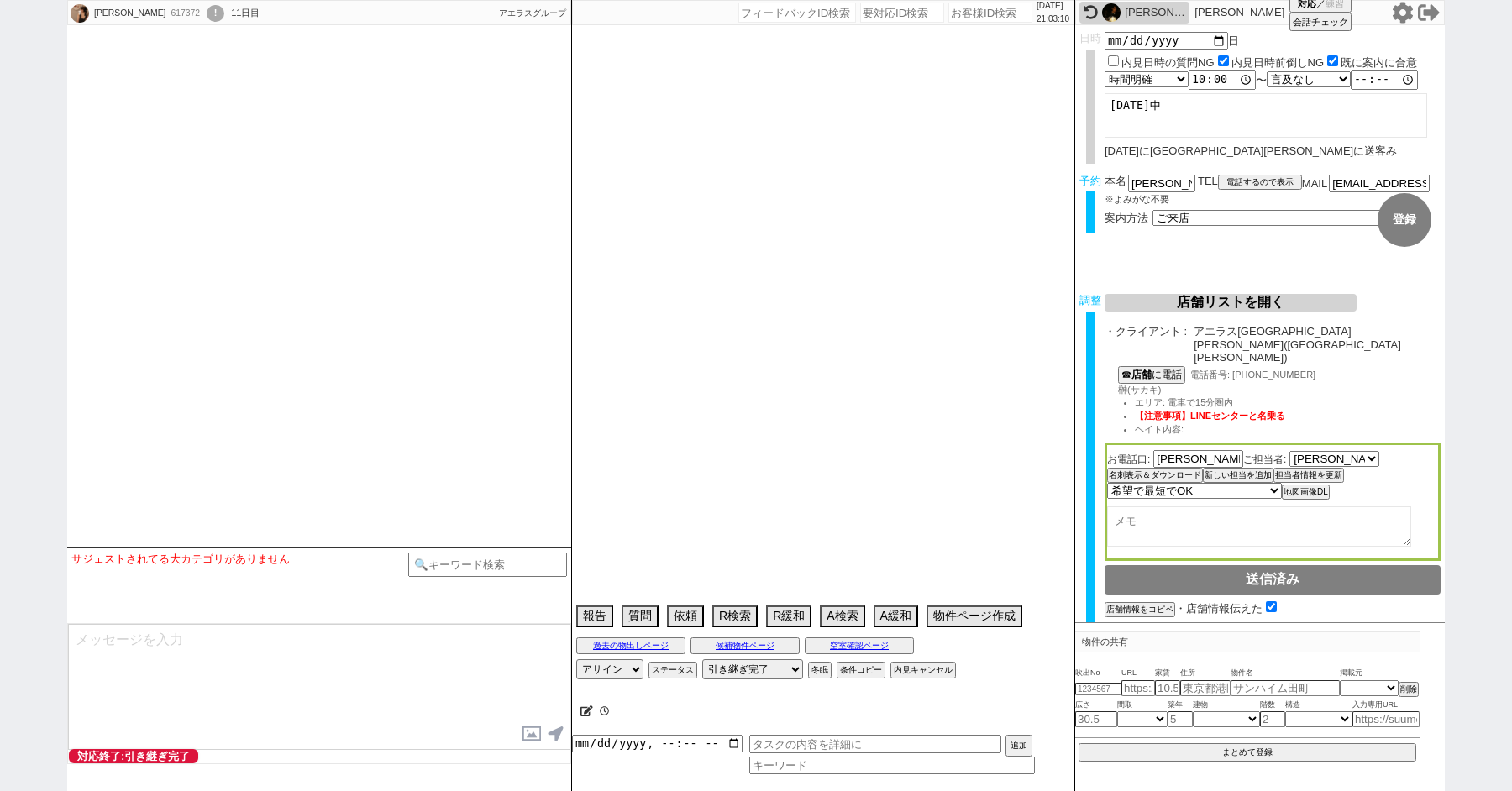
select select "63"
select select "1545"
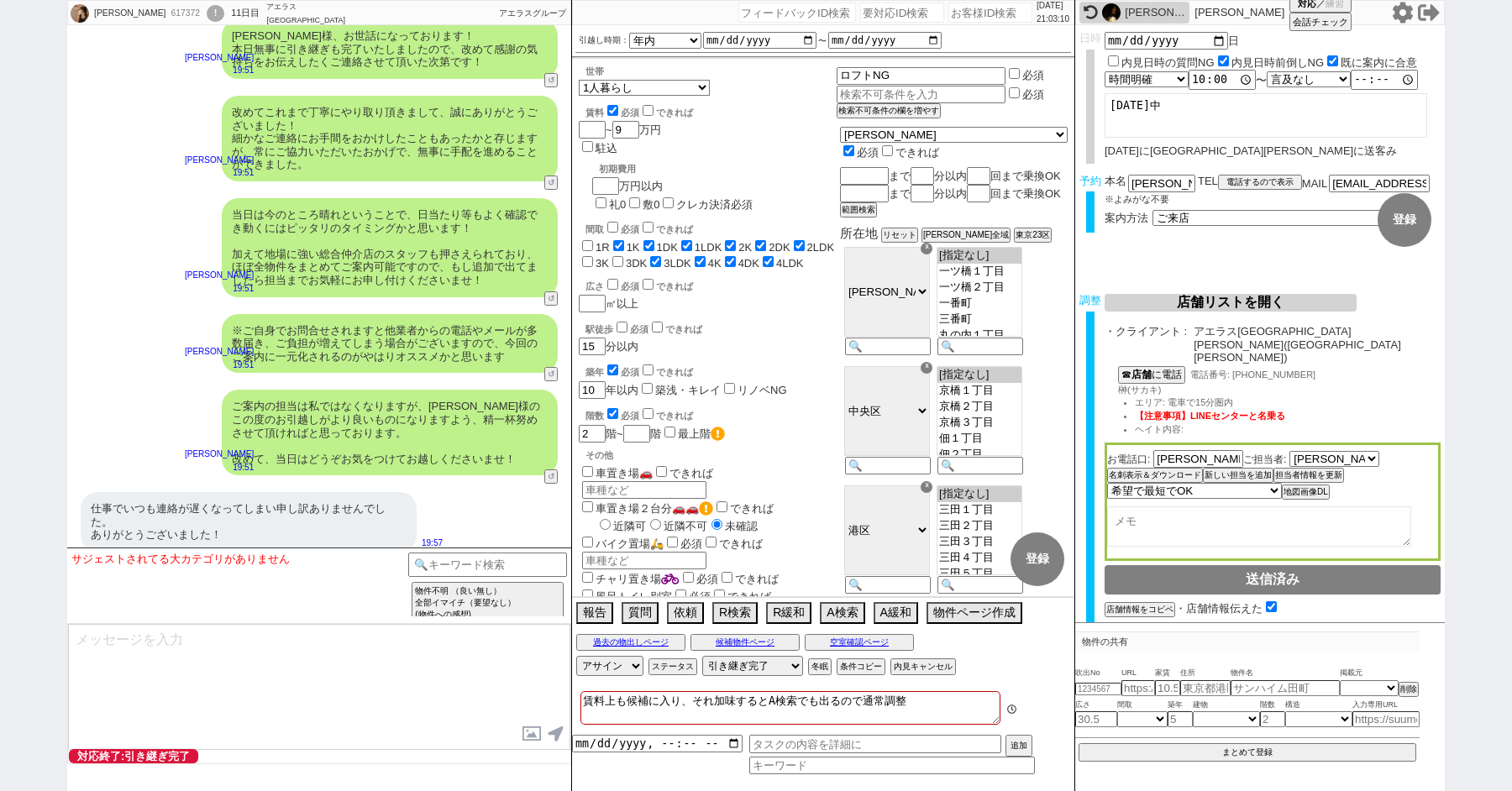
scroll to position [184, 0]
click at [216, 718] on textarea at bounding box center [318, 687] width 502 height 126
click at [152, 661] on textarea "とんでもございません、ありがとうございます！ 明日はどうおよろしくお願い致します！" at bounding box center [318, 687] width 502 height 126
click at [155, 657] on textarea "とんでもございません、ありがとうございます！ 明日はどうおよろしくお願い致します！" at bounding box center [318, 687] width 502 height 126
type textarea "とんでもございません、ありがとうございます！ 明日はどうぞよろしくお願い致します！"
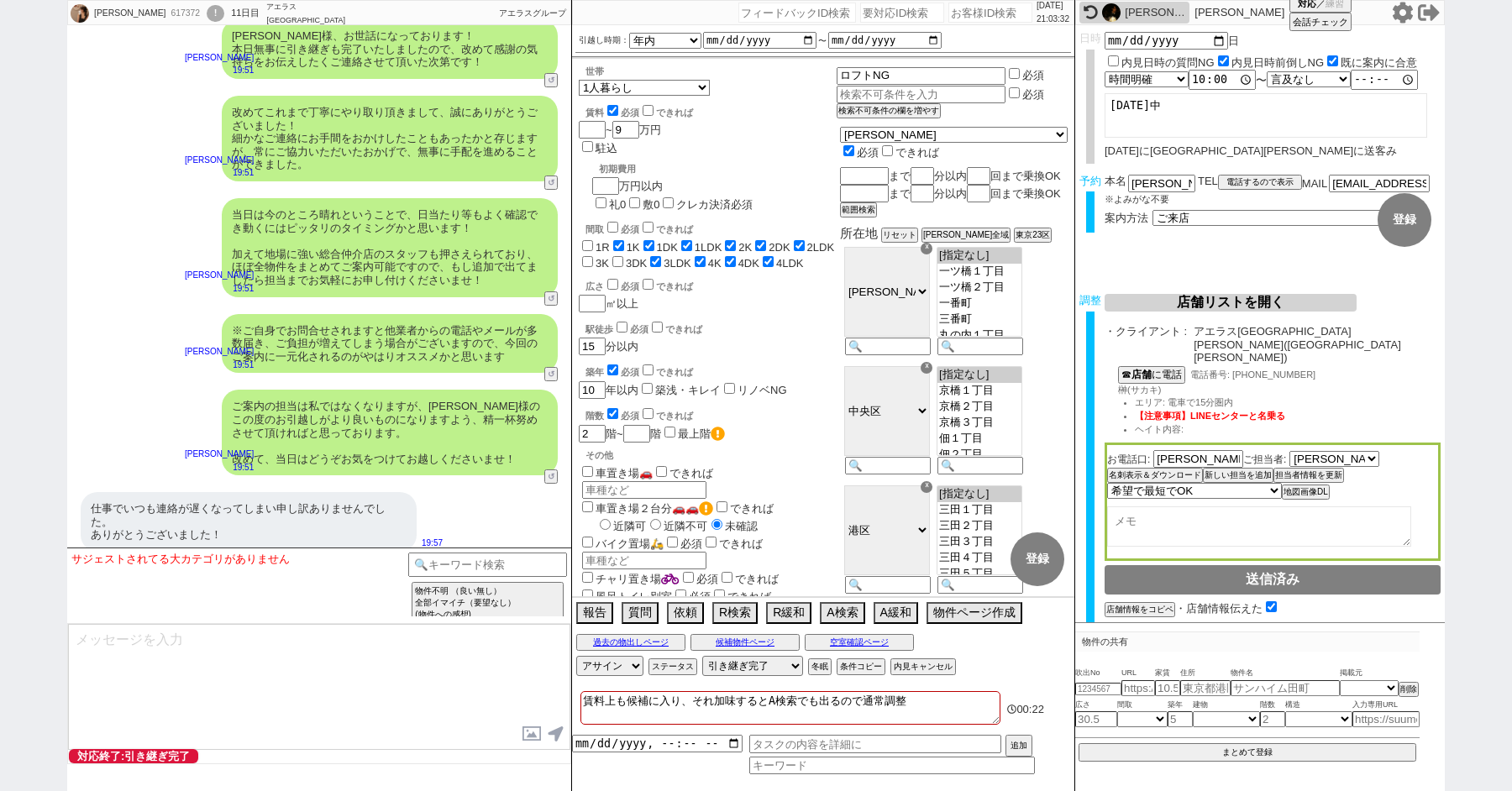
scroll to position [11017, 0]
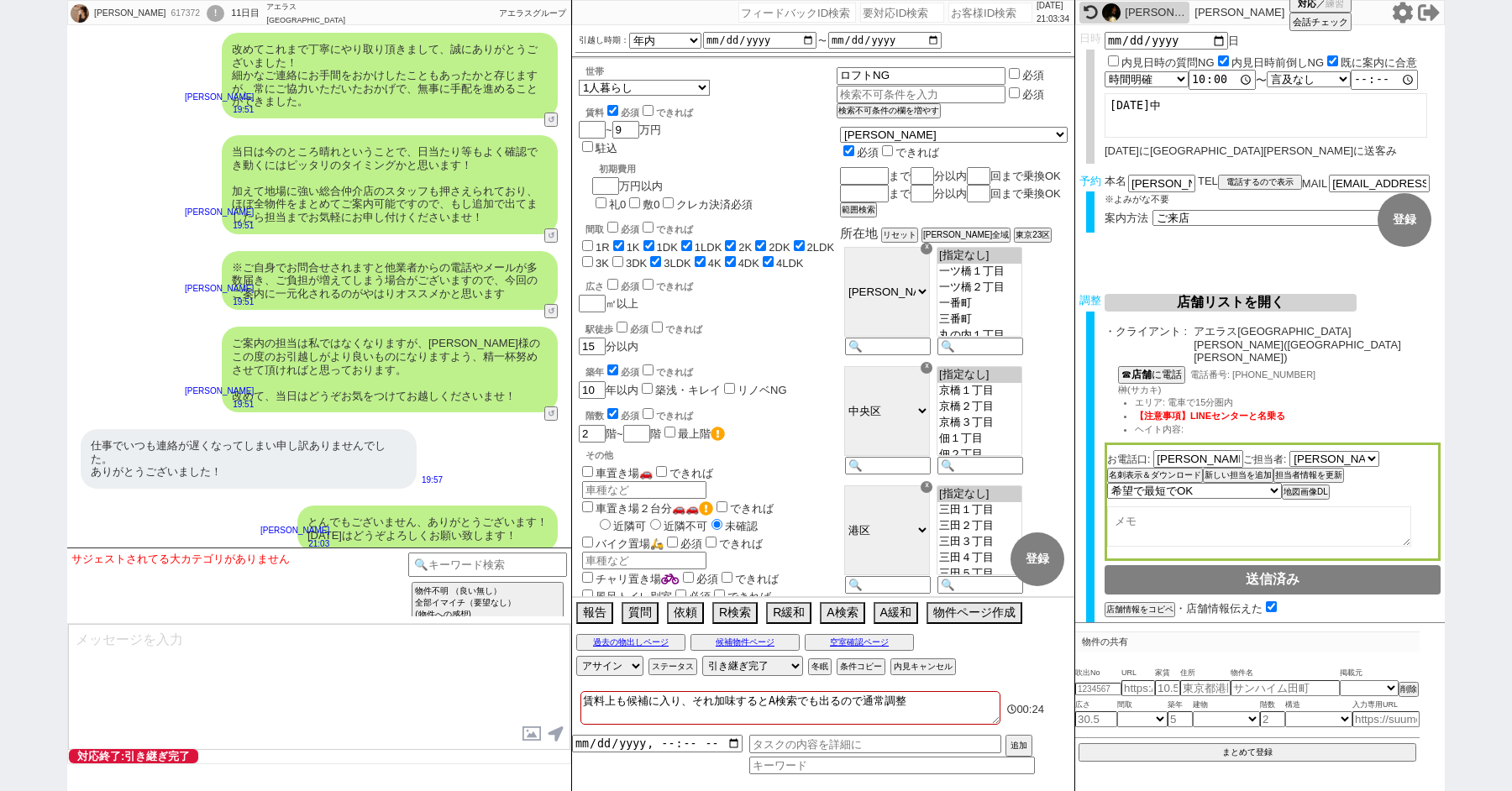
click at [207, 13] on div "!" at bounding box center [215, 13] width 18 height 17
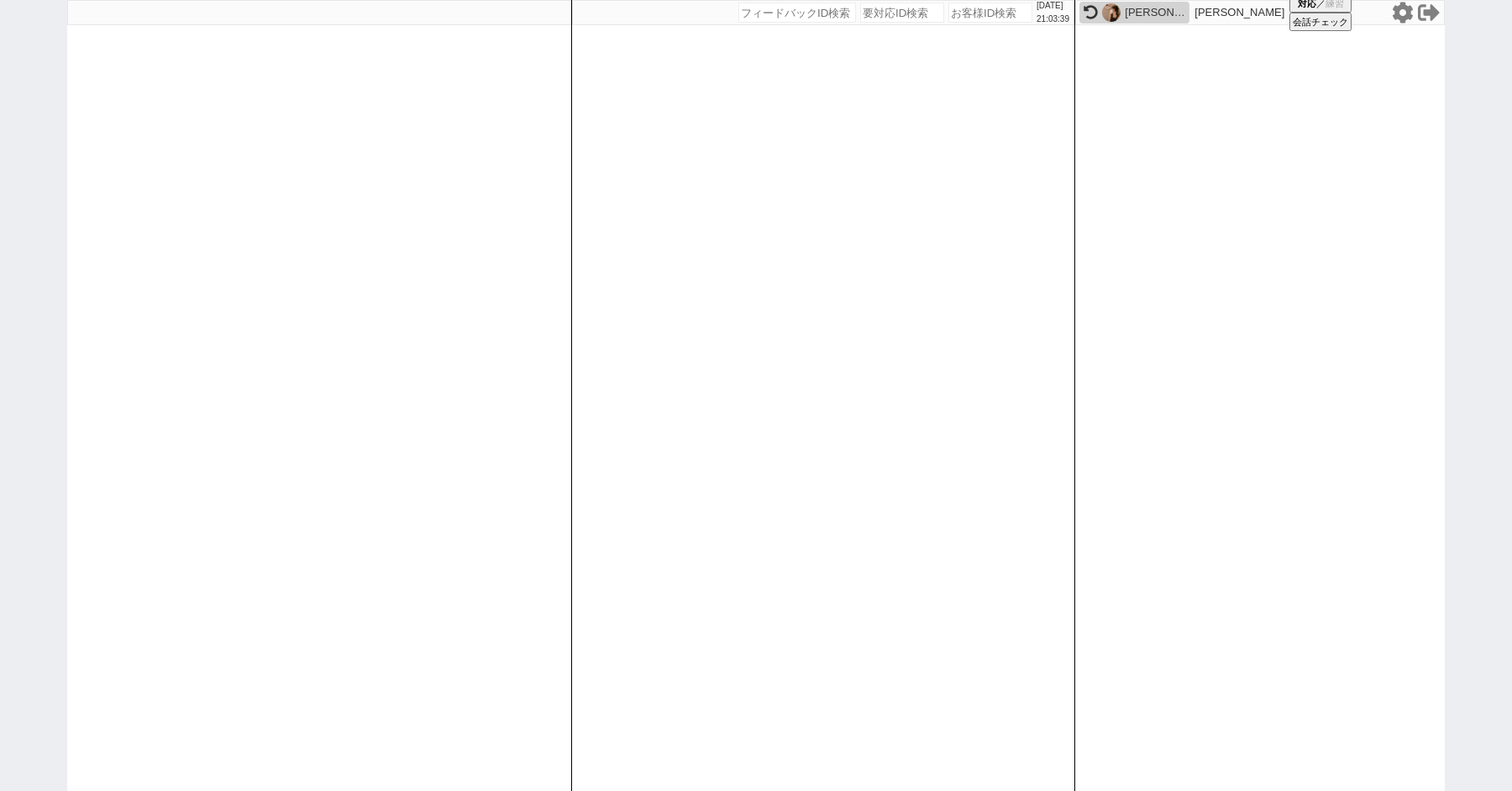
paste input "617578"
type input "617578"
select select "100"
select select "1"
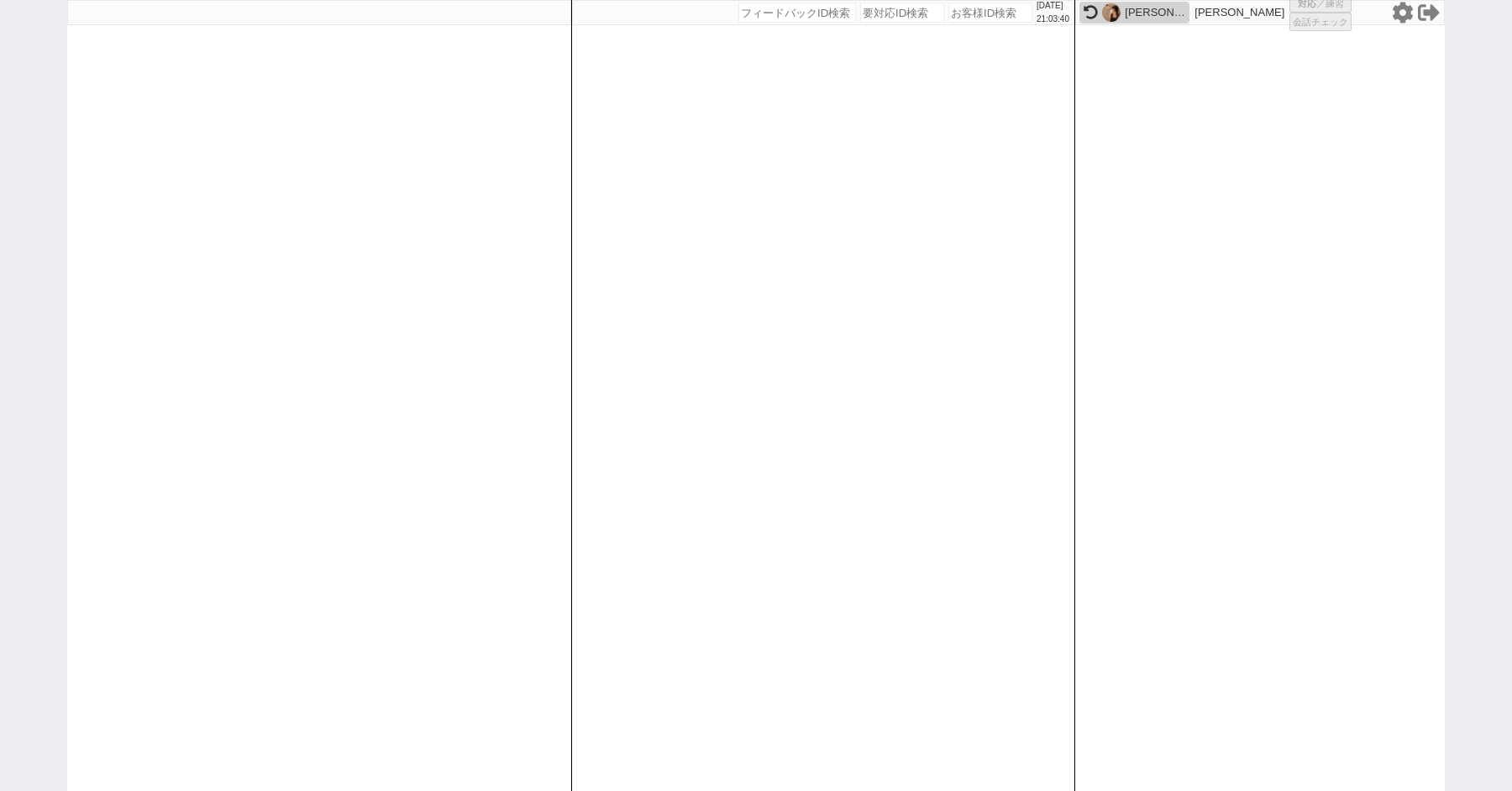
select select "2"
select select "5"
select select
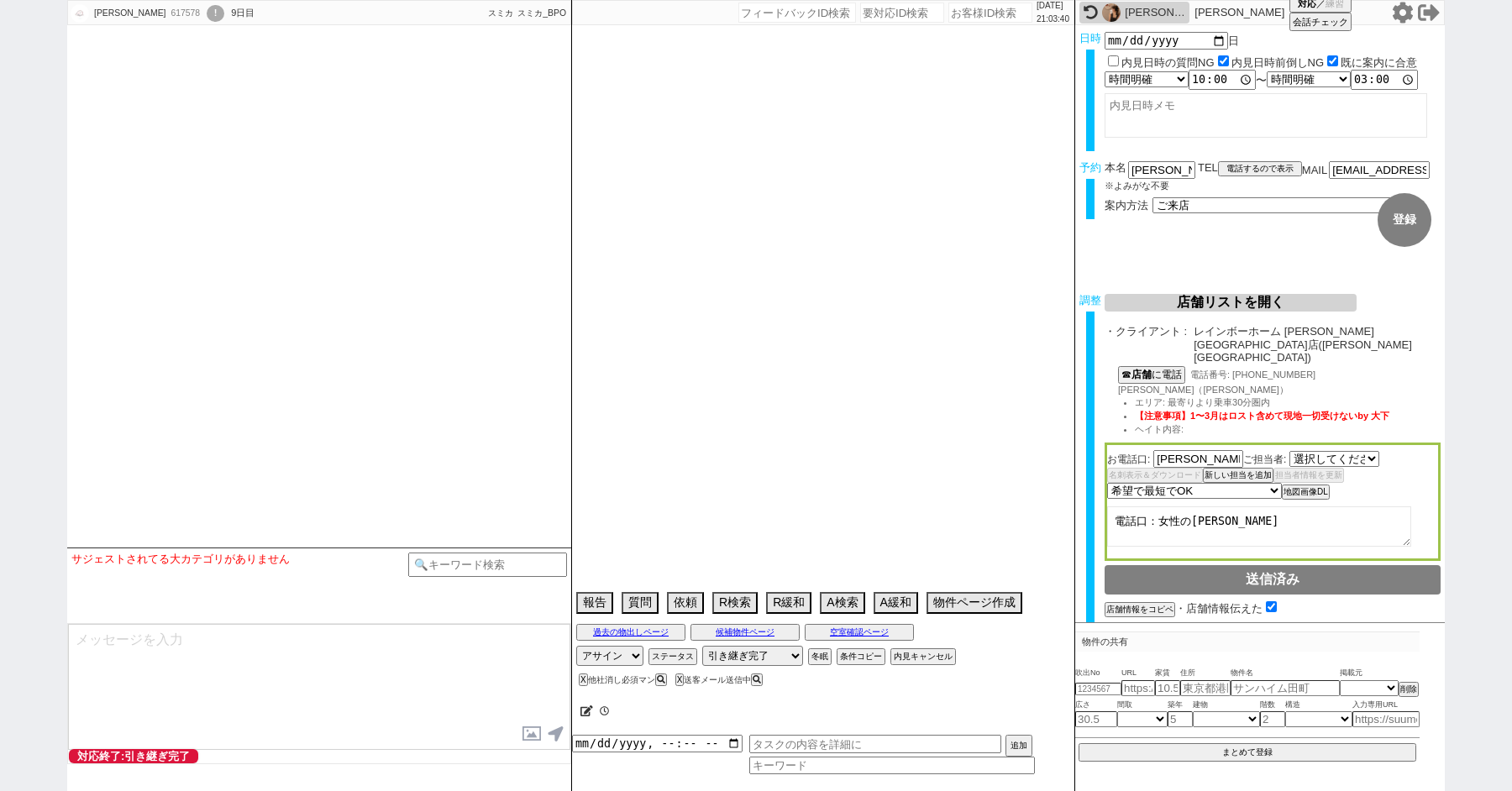
select select "2276"
select select "2025"
select select "12"
select select "36"
select select "0"
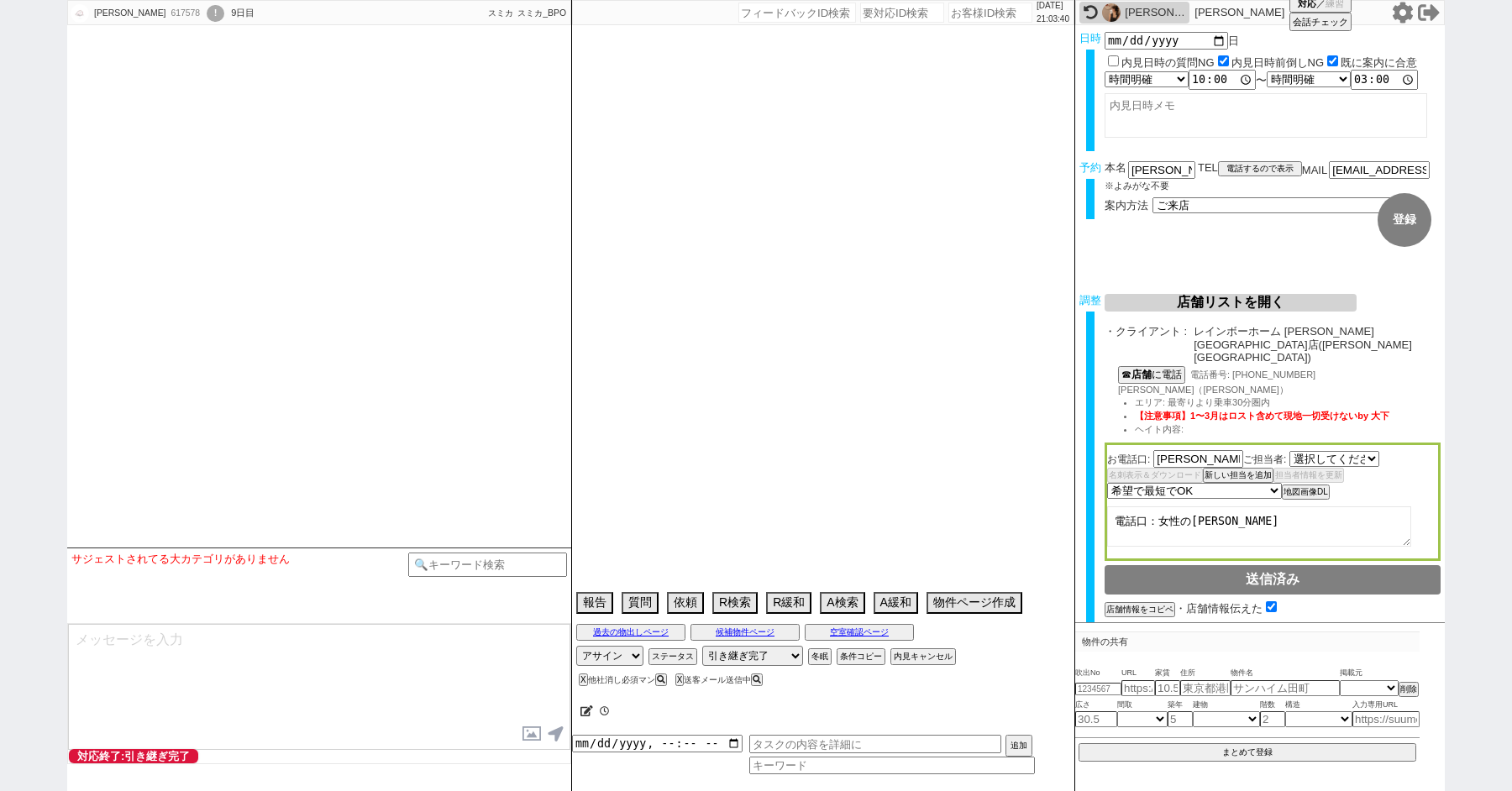
select select "35"
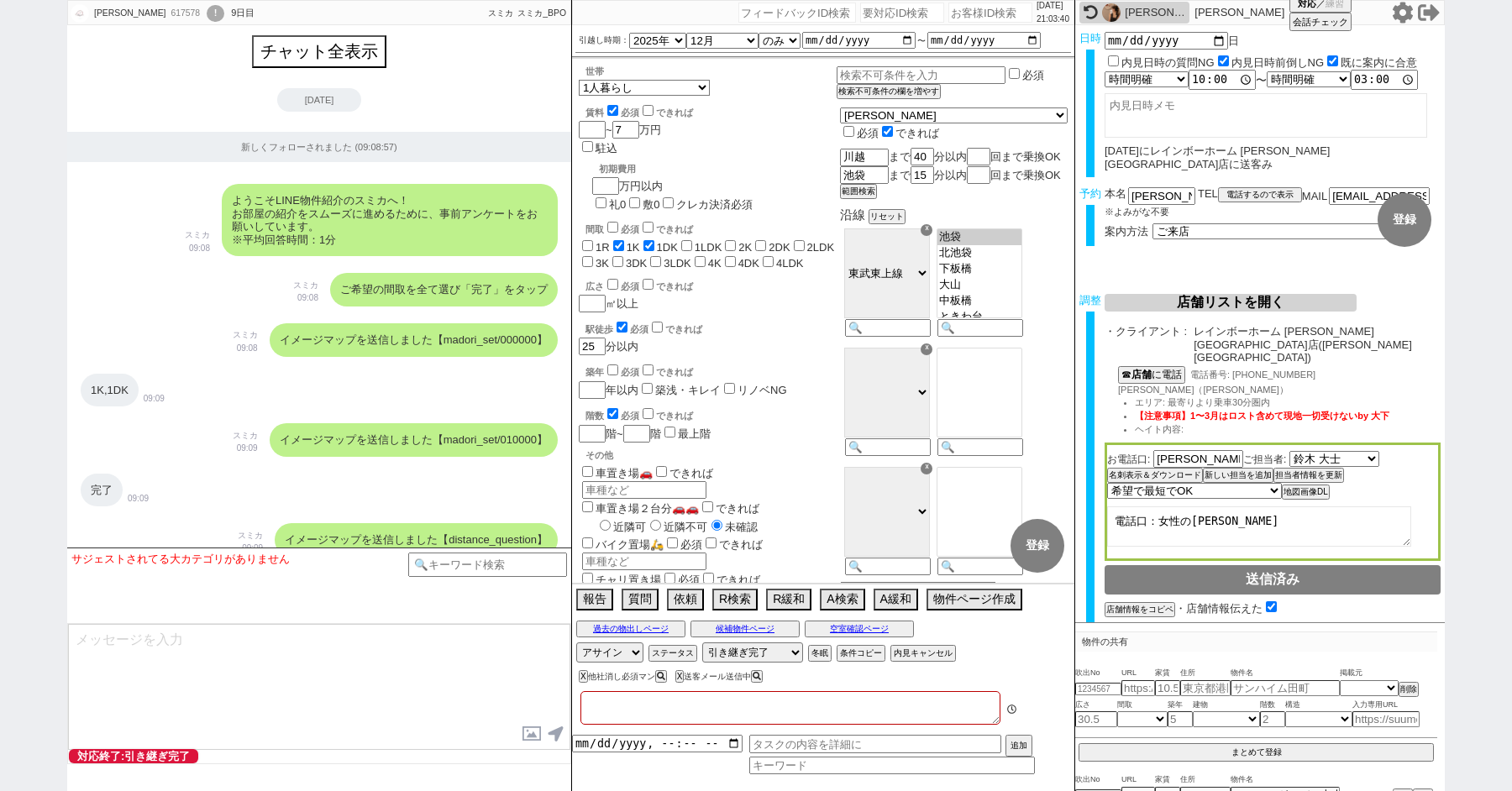
type textarea "@10/11に株式会社ウェールス来店予定(物件不明)"
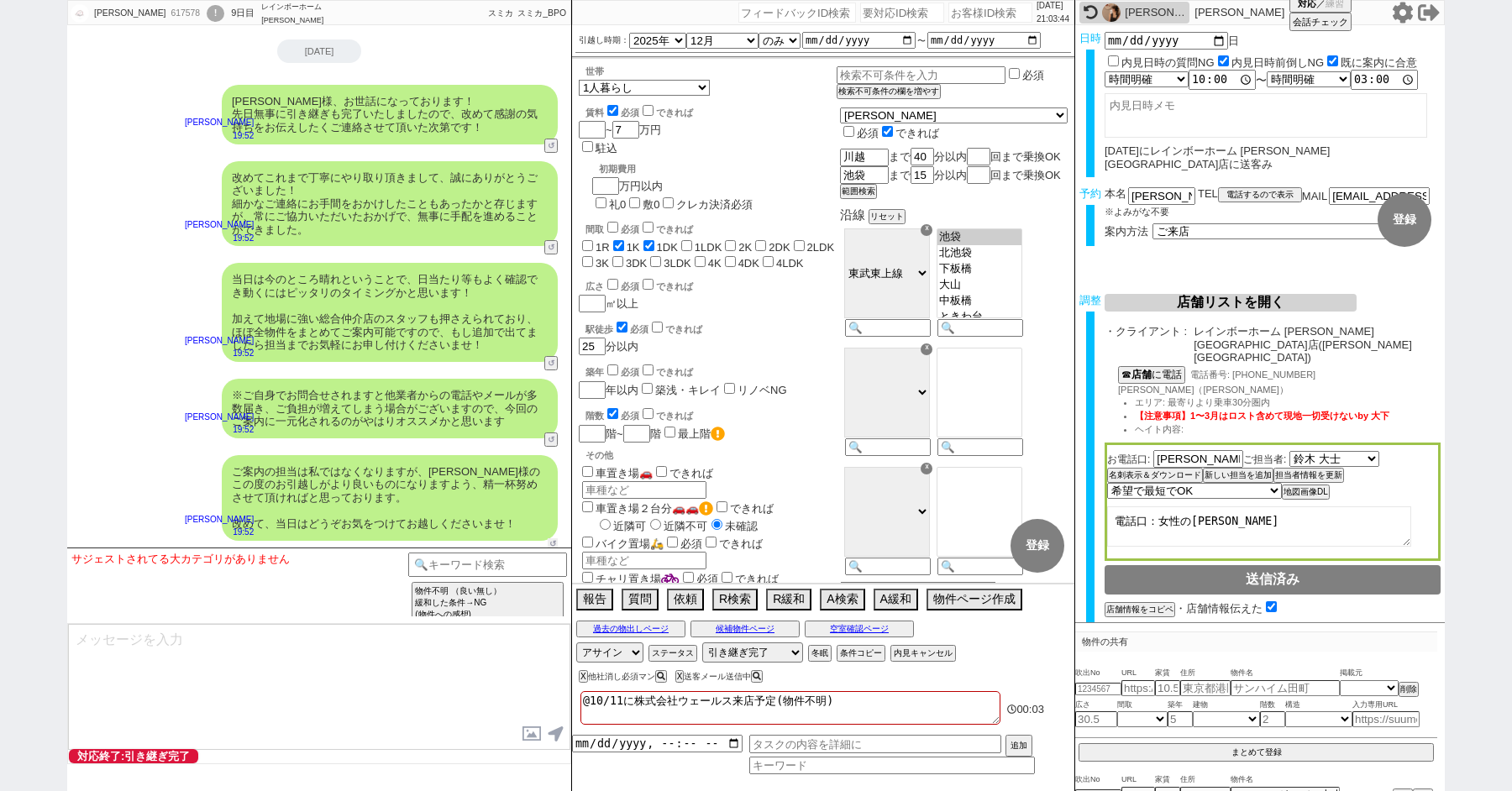
click at [555, 538] on button "↺" at bounding box center [552, 544] width 10 height 11
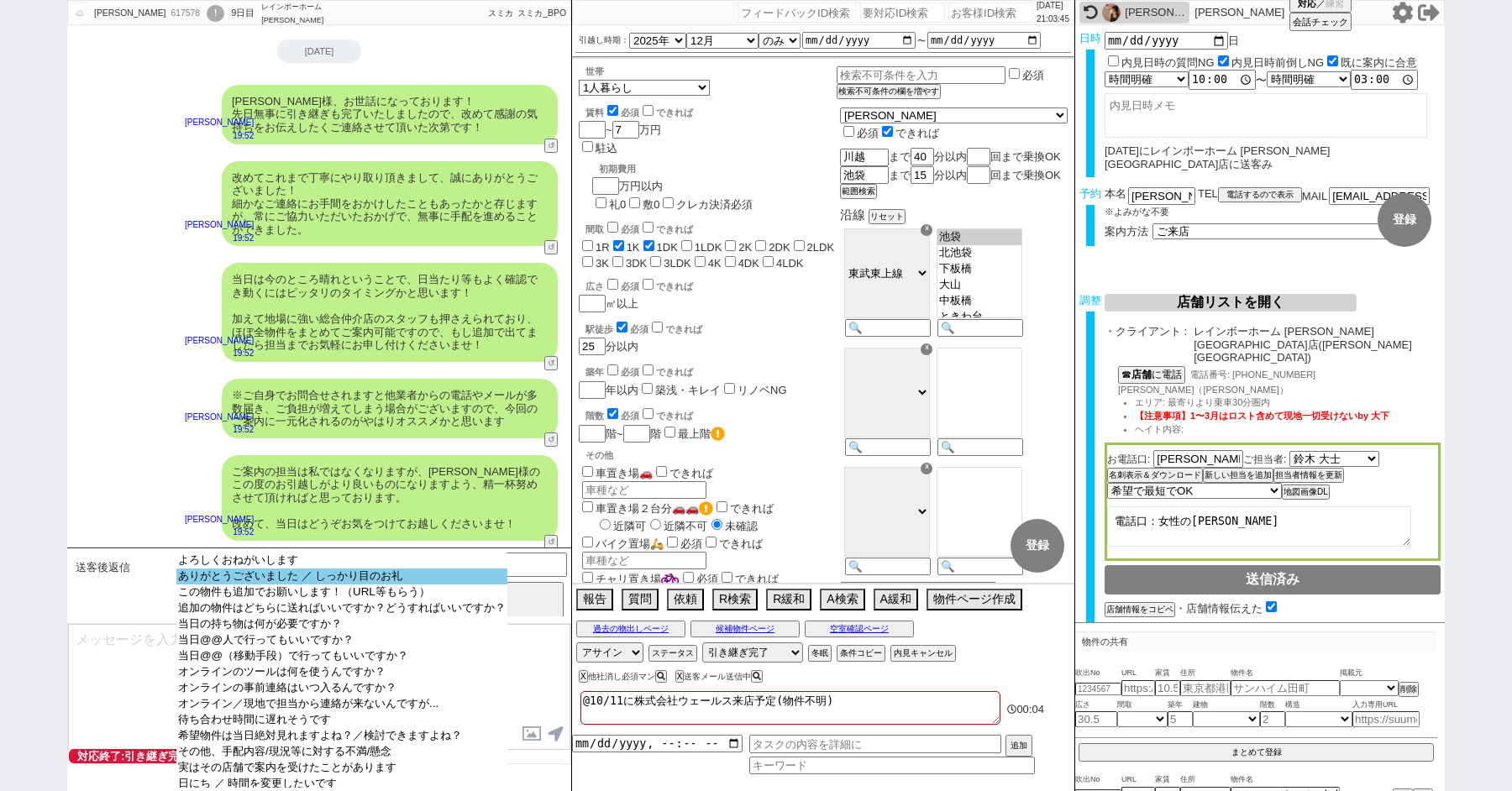
select select "ありがとうございました ／ しっかり目のお礼"
click at [290, 574] on option "ありがとうございました ／ しっかり目のお礼" at bounding box center [342, 577] width 331 height 16
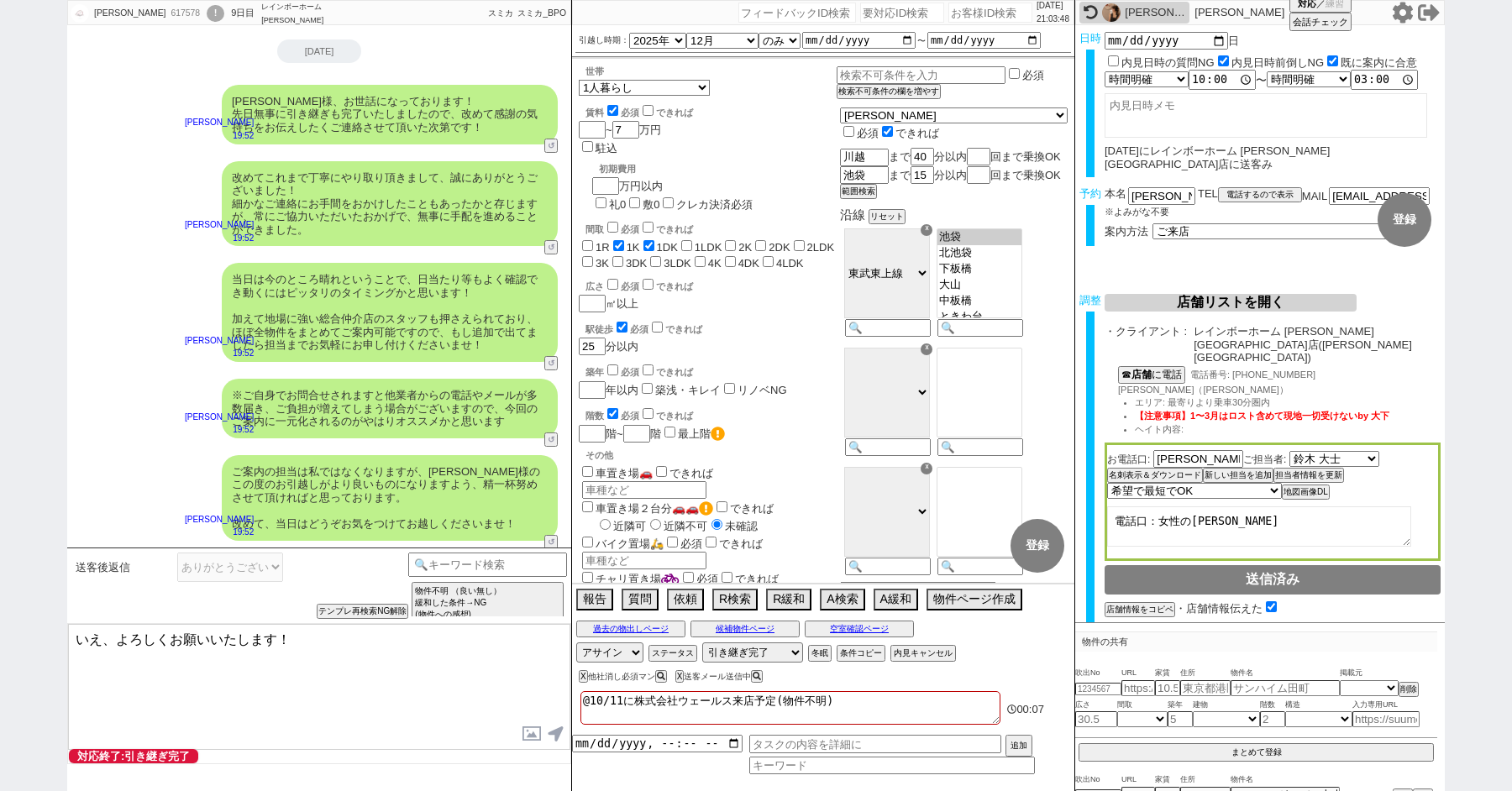
click at [102, 632] on textarea "いえ、よろしくお願いいたします！" at bounding box center [318, 687] width 502 height 126
type textarea "いえいえ、とんでもございません。 明日はどうぞよろしくお願いいたします！"
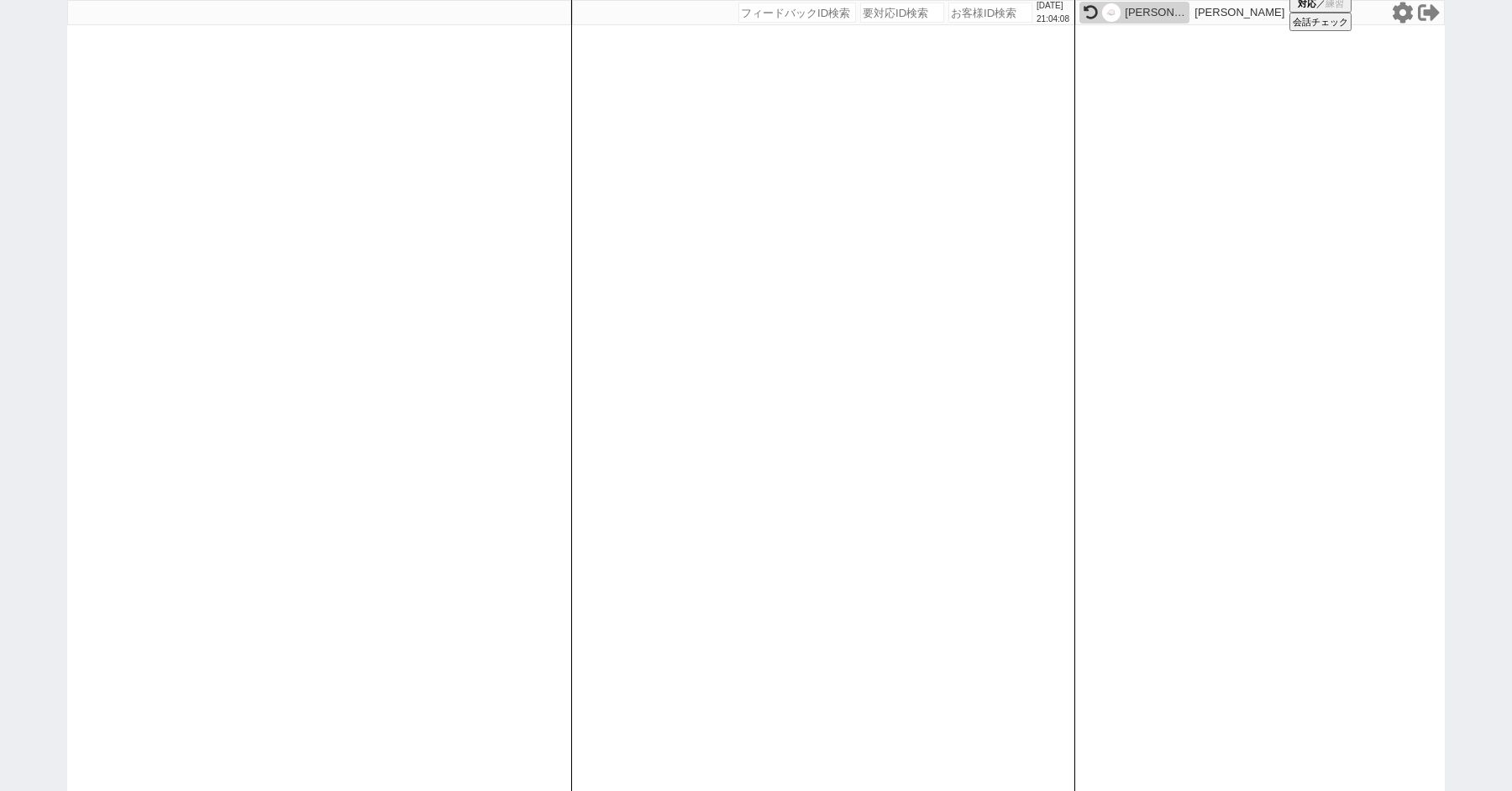
click at [0, 381] on div "2025/10/11 21:04:08 候補物件を追加してしてください 紹介した物件一覧 他社物件を追加する 空室確認ページに追加・削除 紹介した物件一覧 他…" at bounding box center [756, 396] width 1512 height 791
paste input "618540"
type input "618540"
select select "100"
select select "1"
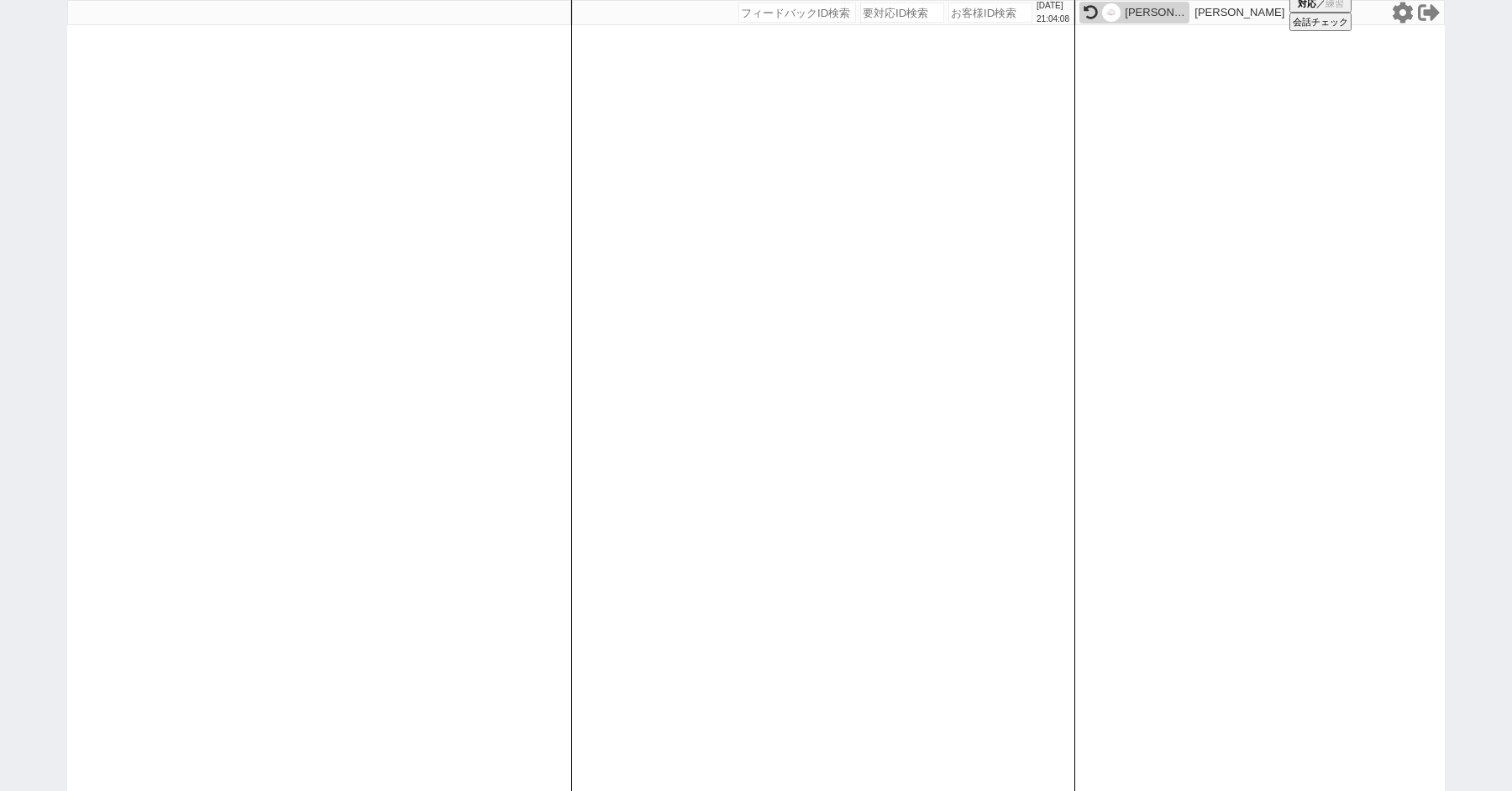
select select "2"
select select "5"
select select
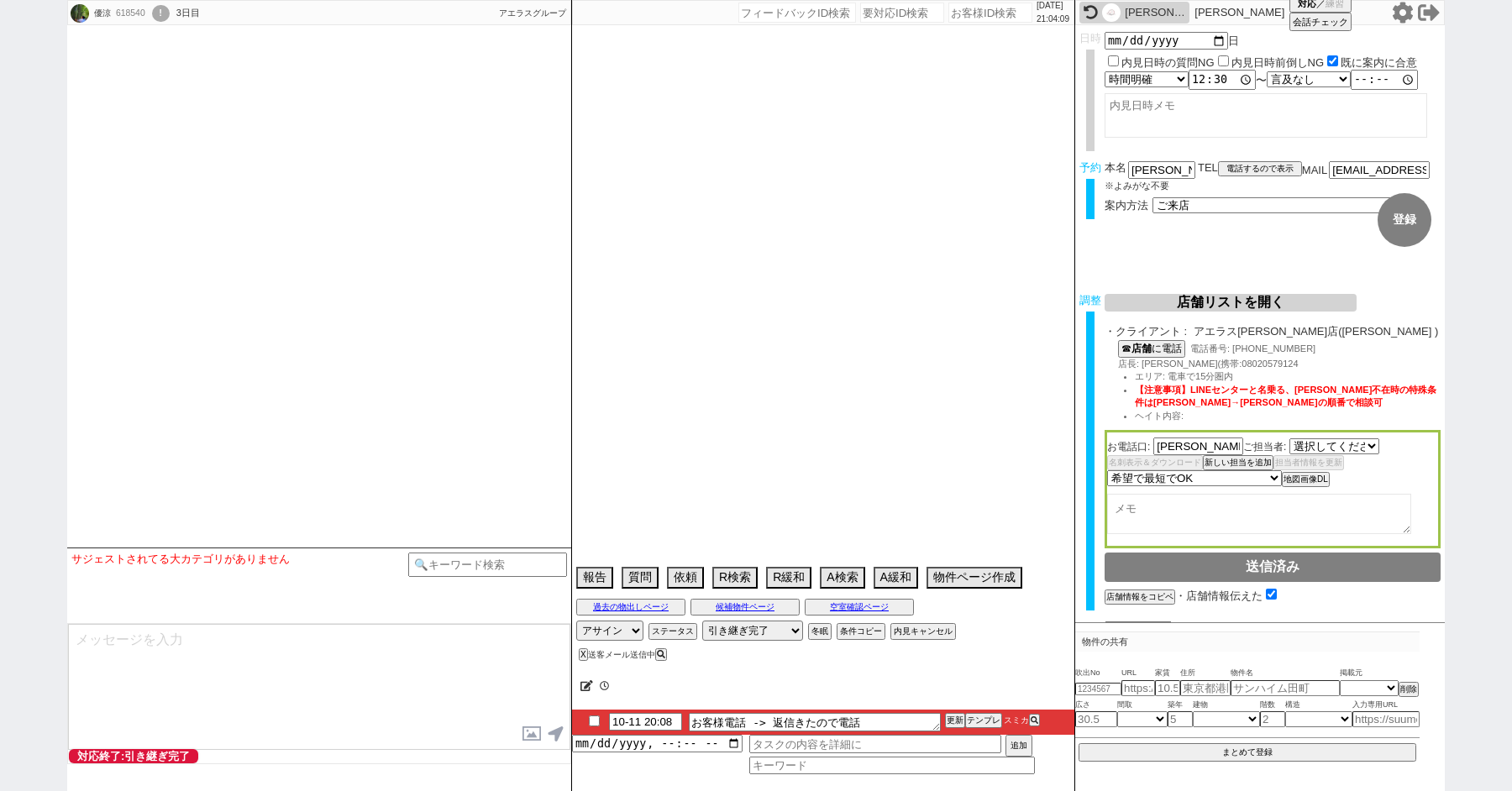
select select "488"
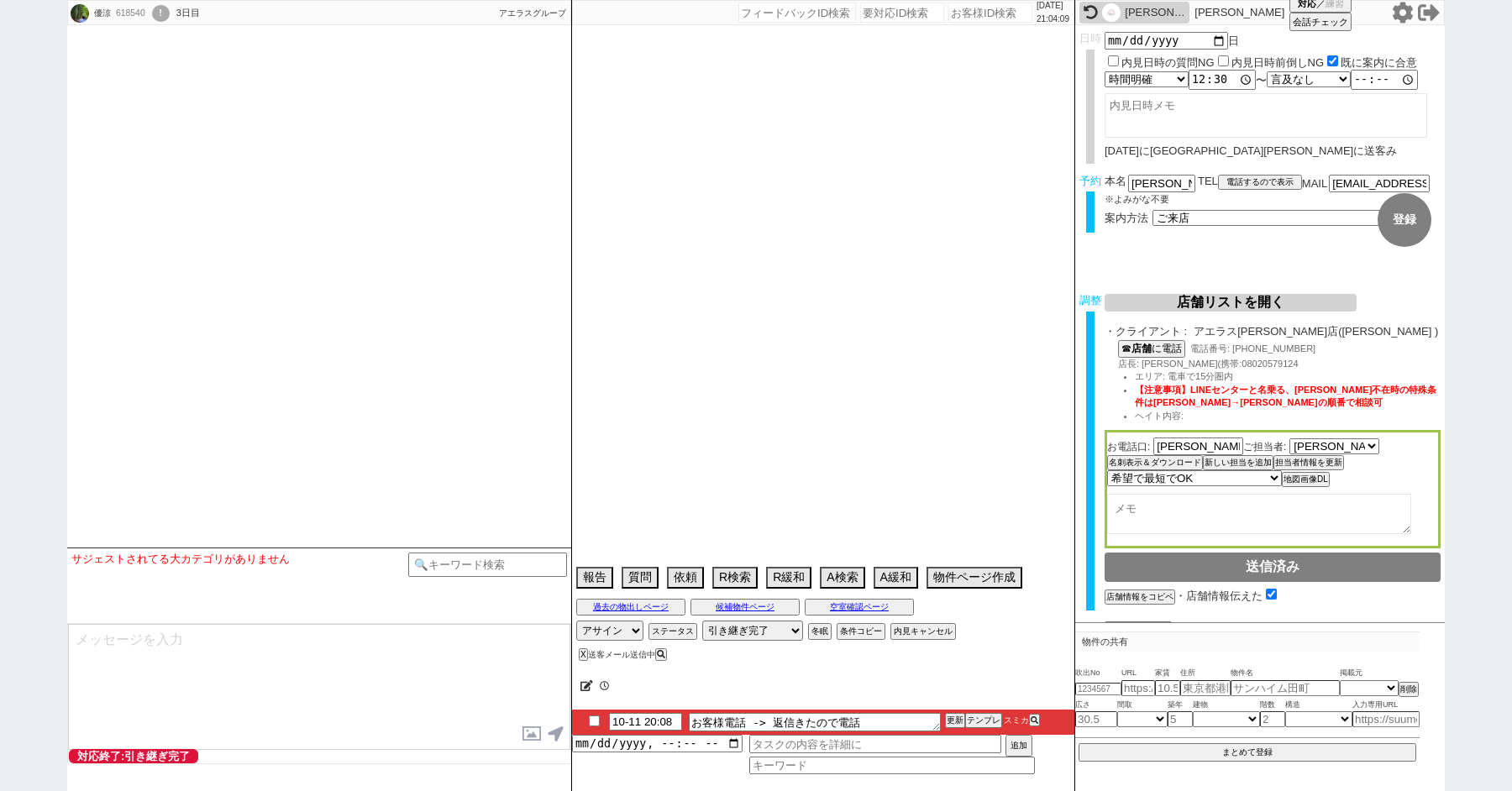
scroll to position [8845, 0]
select select "2025"
select select "11"
select select "1"
select select "0"
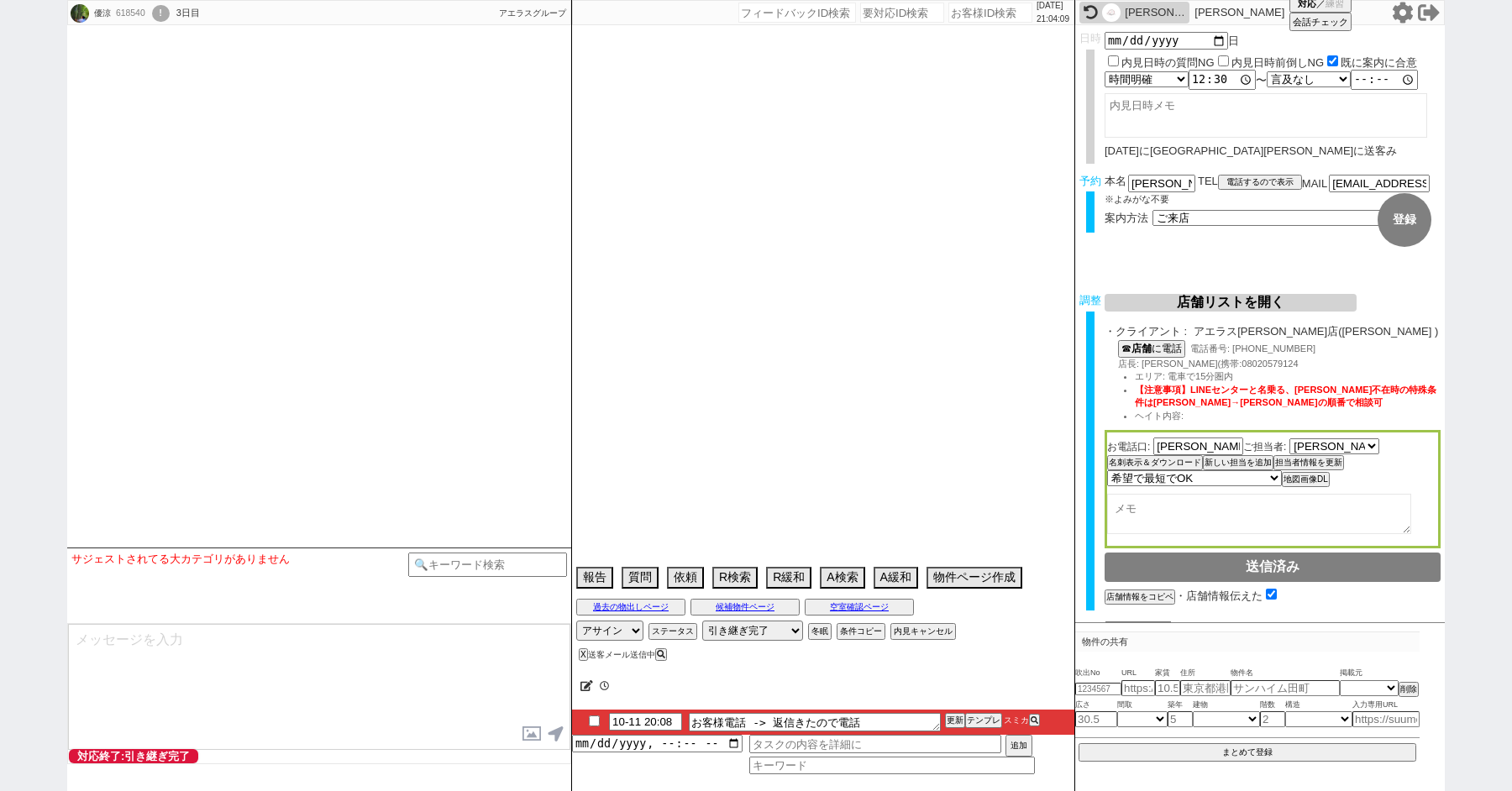
select select "23"
select select "727"
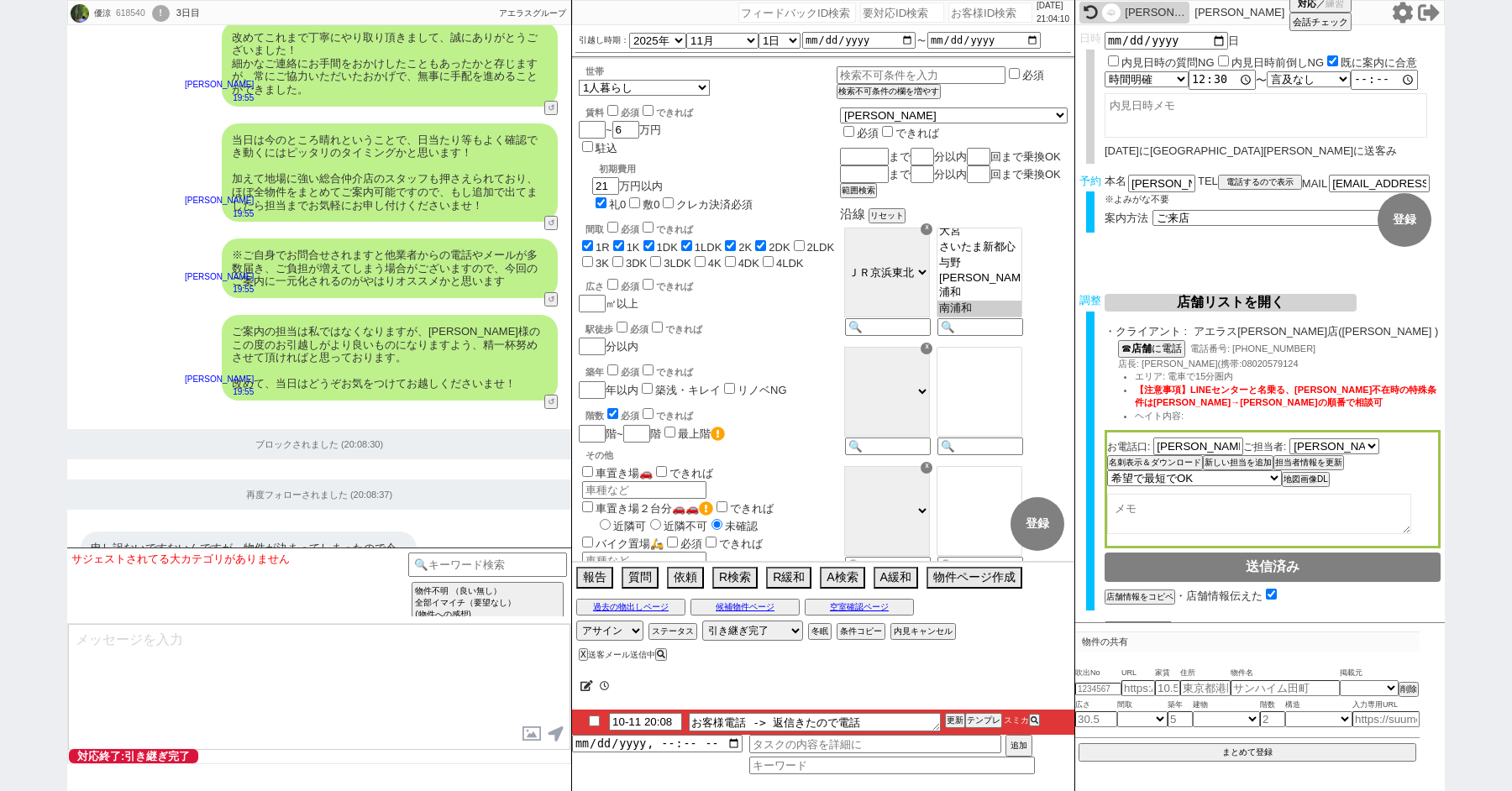
scroll to position [21, 0]
click at [914, 626] on button "内見キャンセル" at bounding box center [921, 631] width 62 height 13
radio input "true"
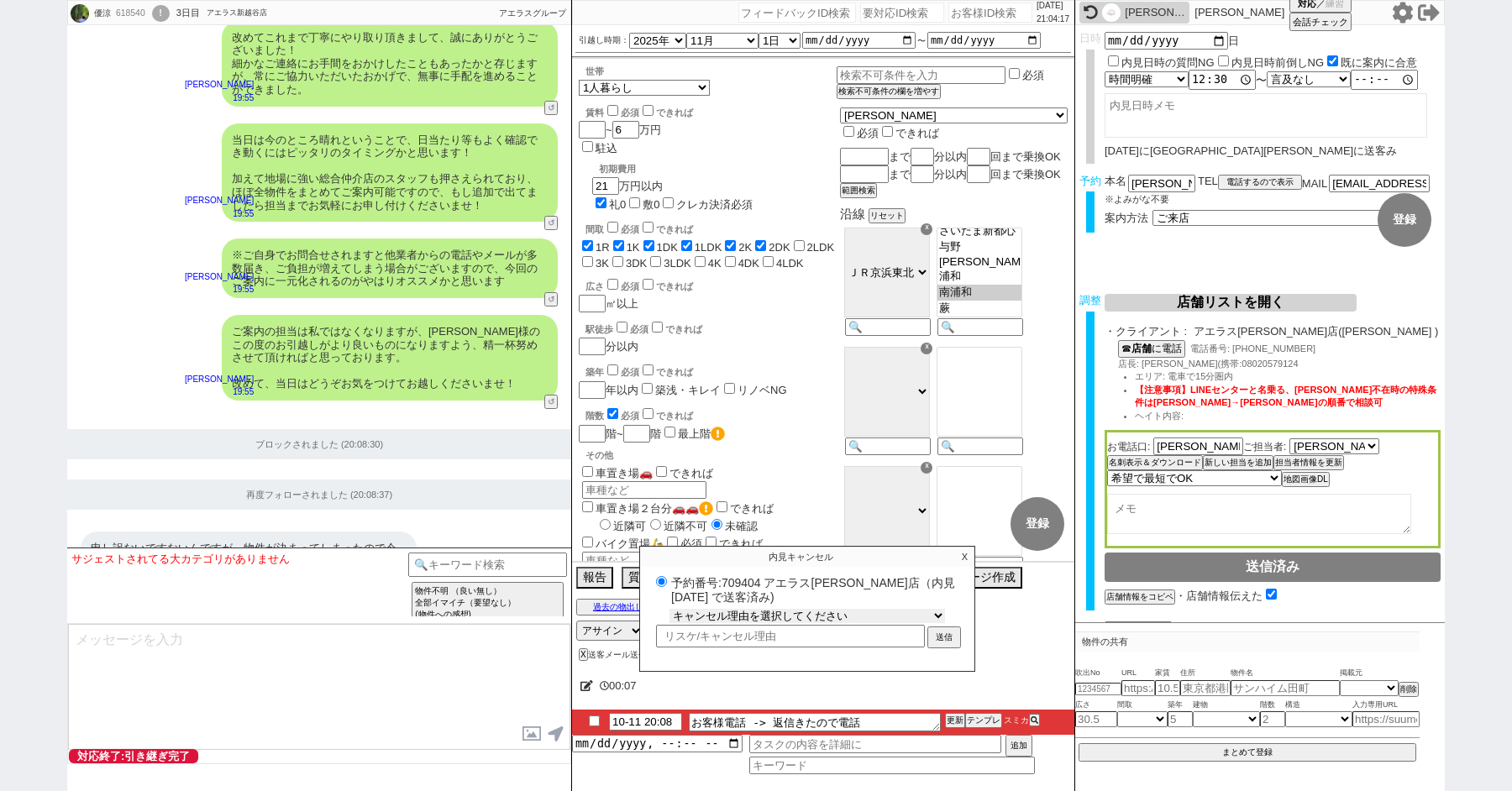
click at [704, 609] on select "キャンセル理由を選択してください 希望物件が出なかった 希望物件が見れなかった 返信がこなくなった 他決(日程調整前) 引越し自体消滅(日程調整前) 都合が変…" at bounding box center [807, 616] width 276 height 14
select select "110"
click at [669, 609] on select "キャンセル理由を選択してください 希望物件が出なかった 希望物件が見れなかった 返信がこなくなった 他決(日程調整前) 引越し自体消滅(日程調整前) 都合が変…" at bounding box center [807, 616] width 276 height 14
radio input "true"
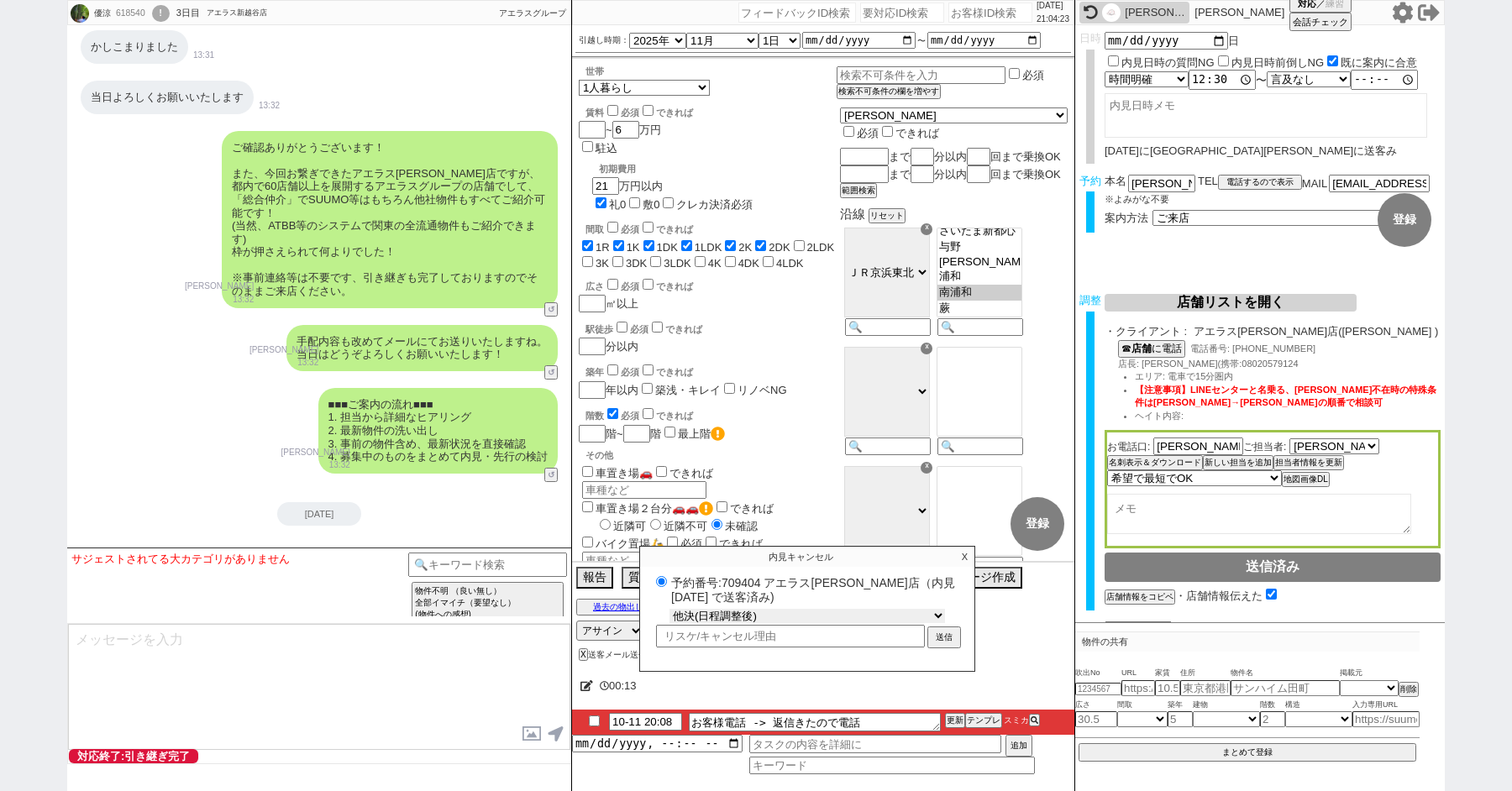
scroll to position [8845, 0]
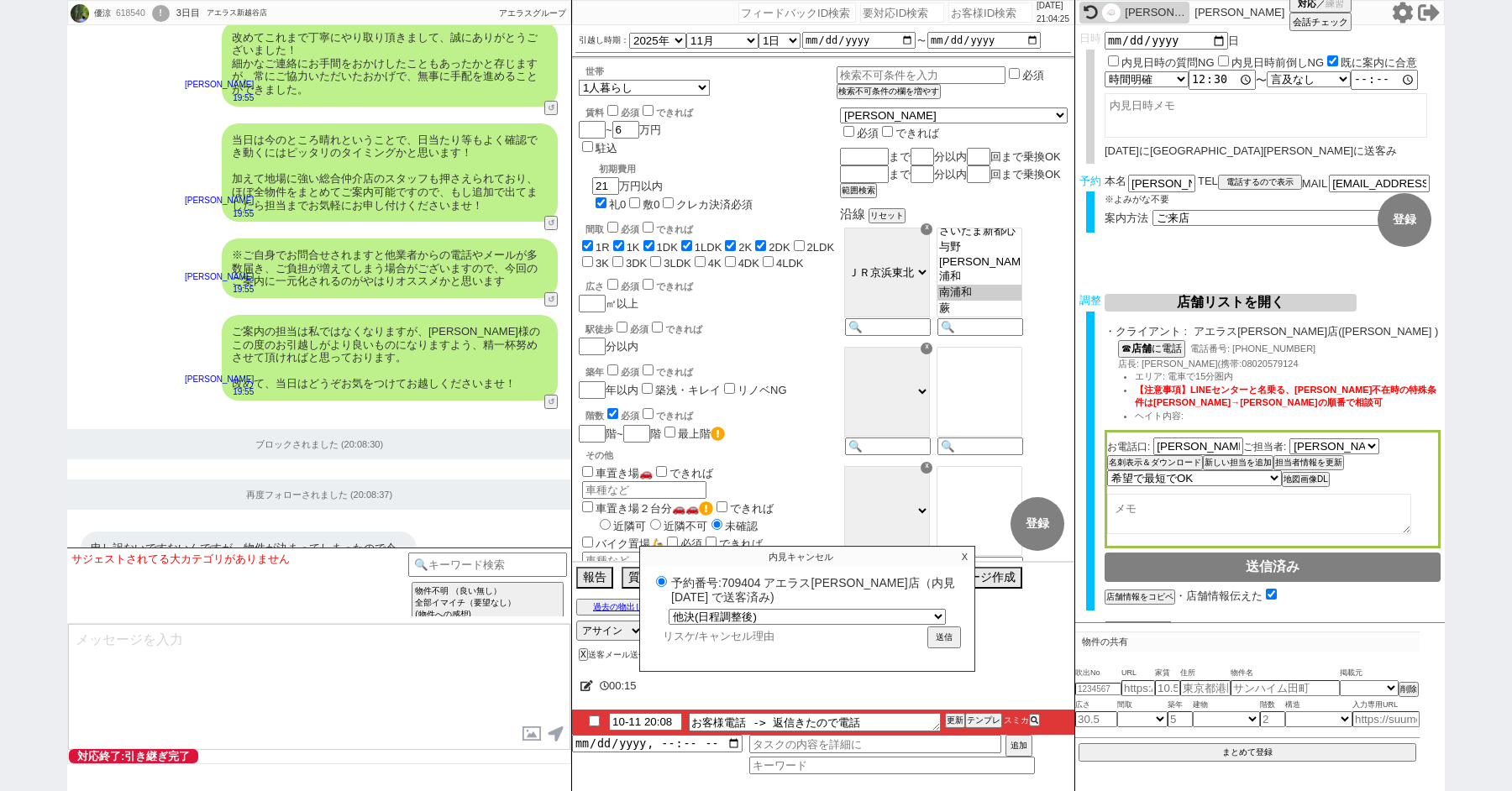
click at [728, 631] on input "text" at bounding box center [791, 636] width 269 height 19
click at [719, 609] on select "キャンセル理由を選択してください 希望物件が出なかった 希望物件が見れなかった 返信がこなくなった 他決(日程調整前) 引越し自体消滅(日程調整前) 都合が変…" at bounding box center [807, 616] width 276 height 14
click at [669, 609] on select "キャンセル理由を選択してください 希望物件が出なかった 希望物件が見れなかった 返信がこなくなった 他決(日程調整前) 引越し自体消滅(日程調整前) 都合が変…" at bounding box center [807, 616] width 276 height 14
click at [707, 635] on input "text" at bounding box center [791, 636] width 269 height 19
type input "z"
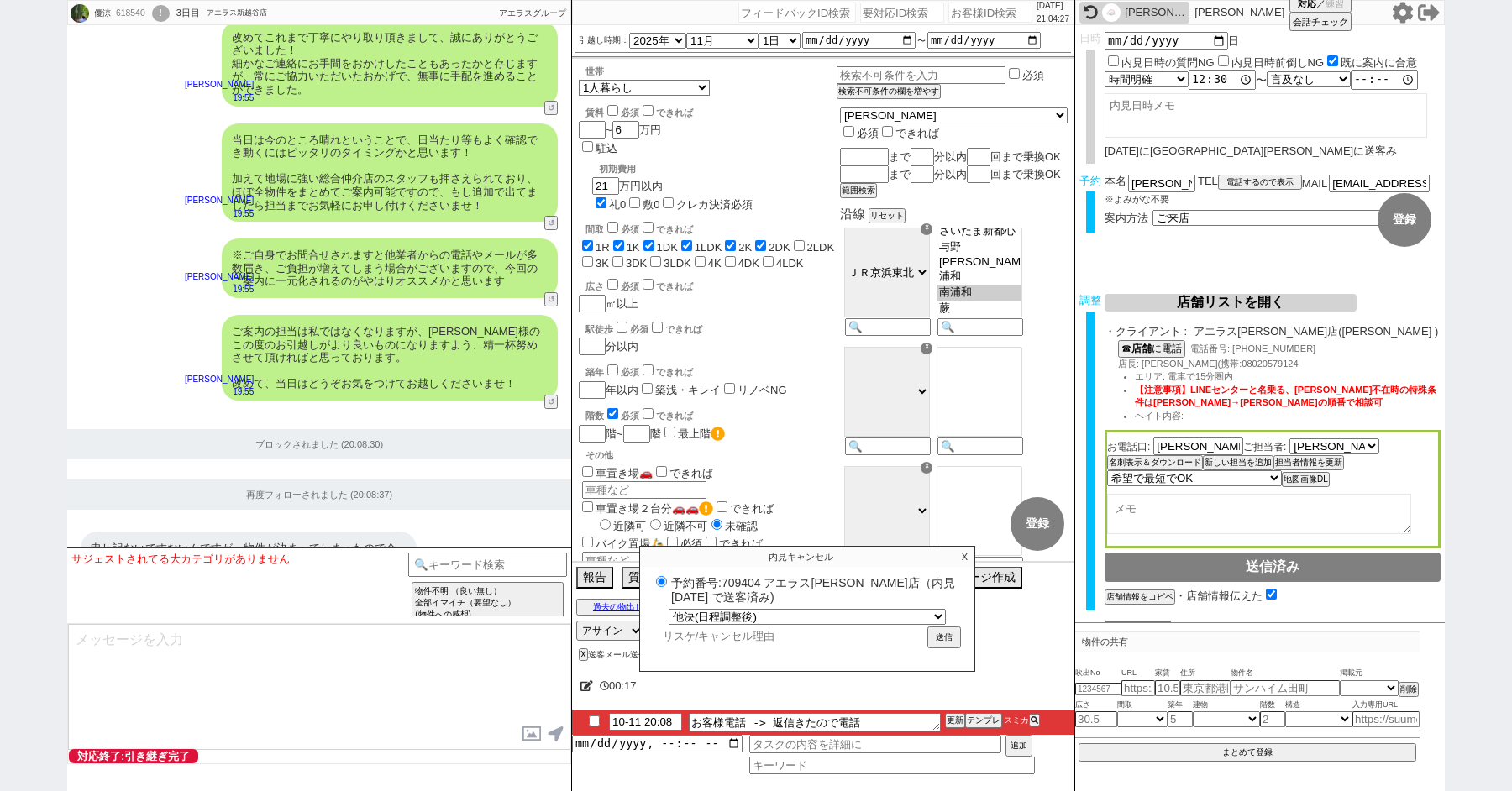
radio input "true"
type input "ぜ"
radio input "true"
type input "ぜn"
radio input "true"
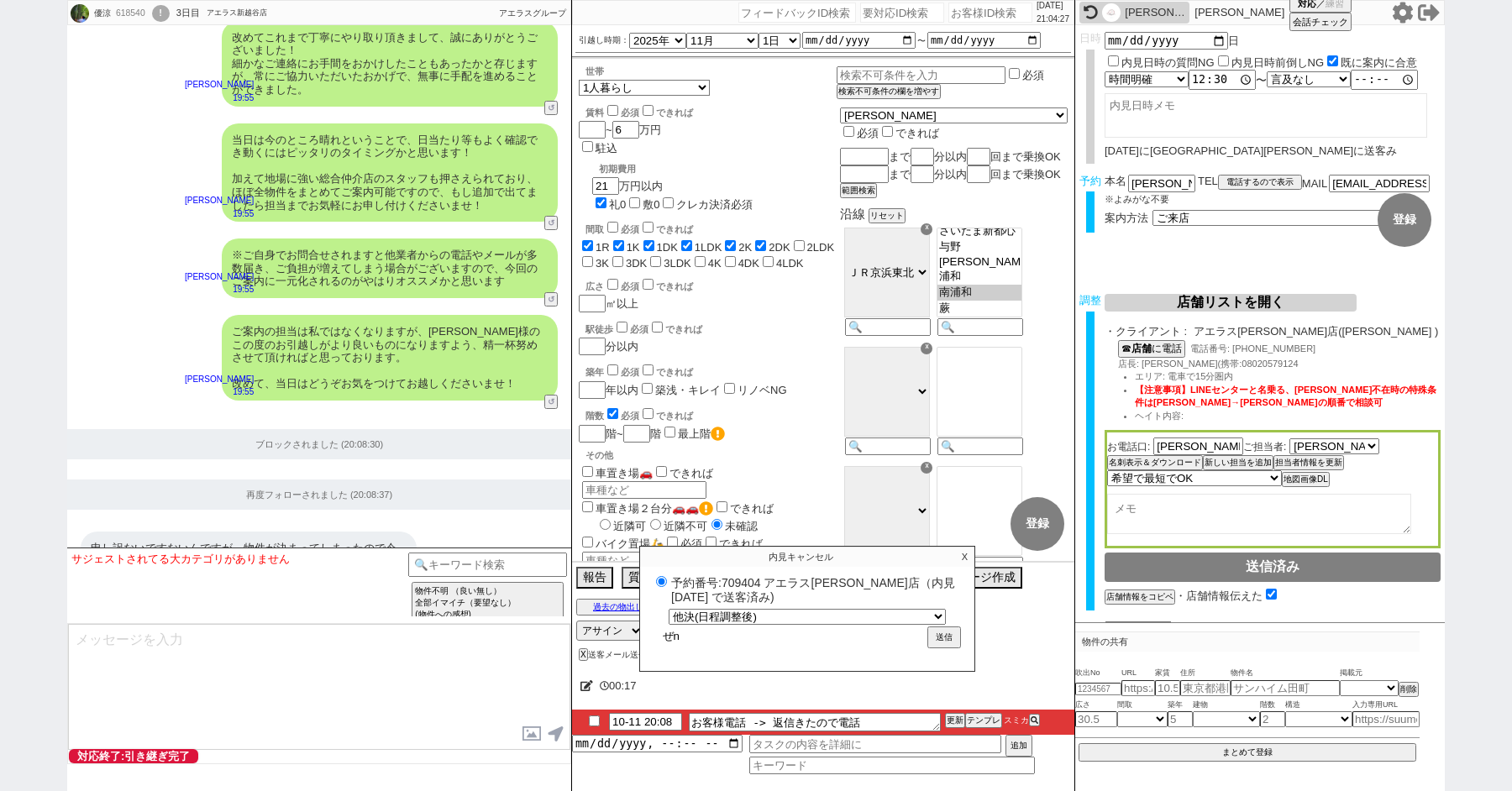
type input "ぜん"
radio input "true"
type input "ぜんj"
radio input "true"
type input "ぜんじ"
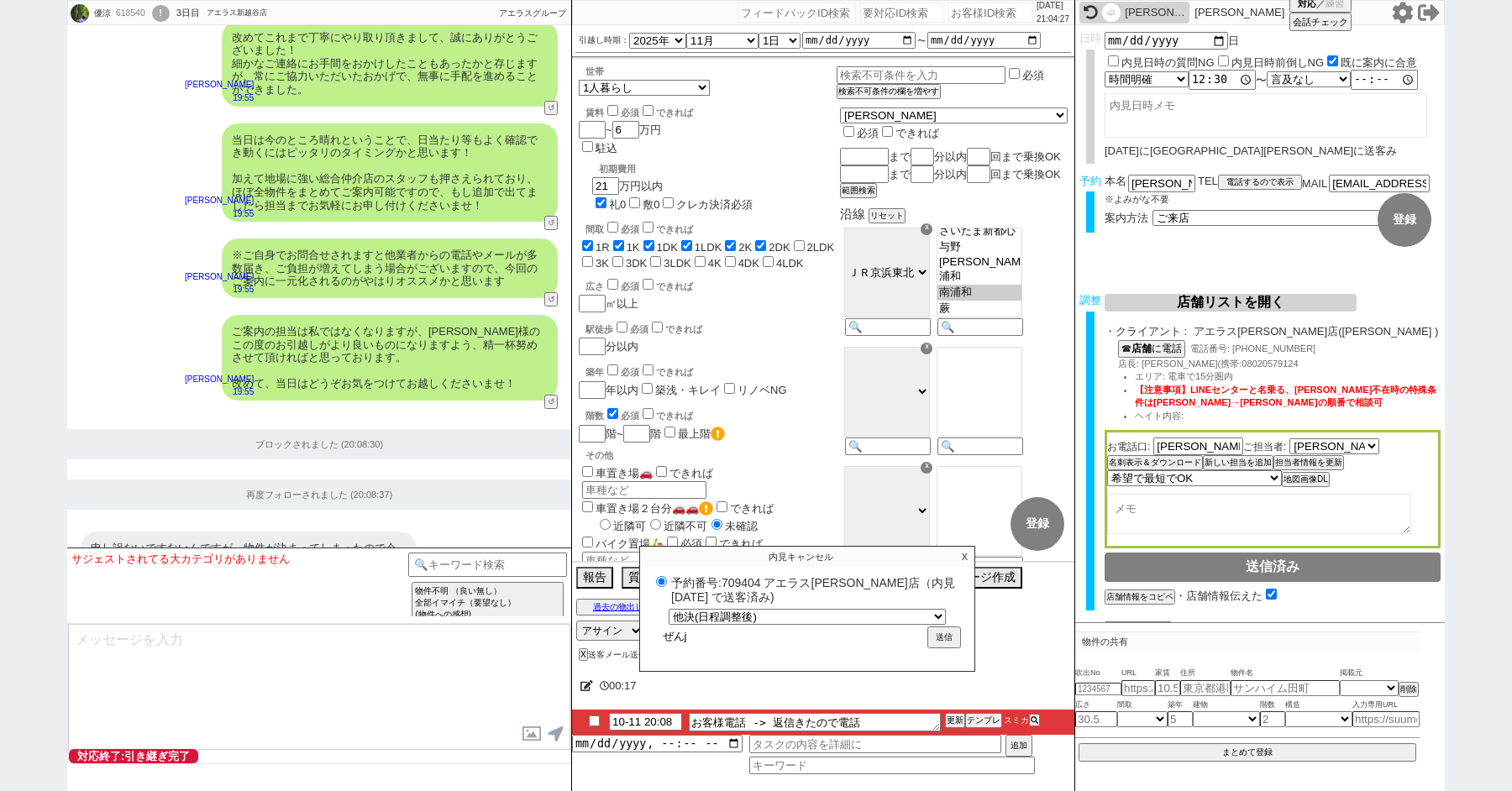
radio input "true"
type input "ぜんじt"
radio input "true"
type input "ぜんじつ"
radio input "true"
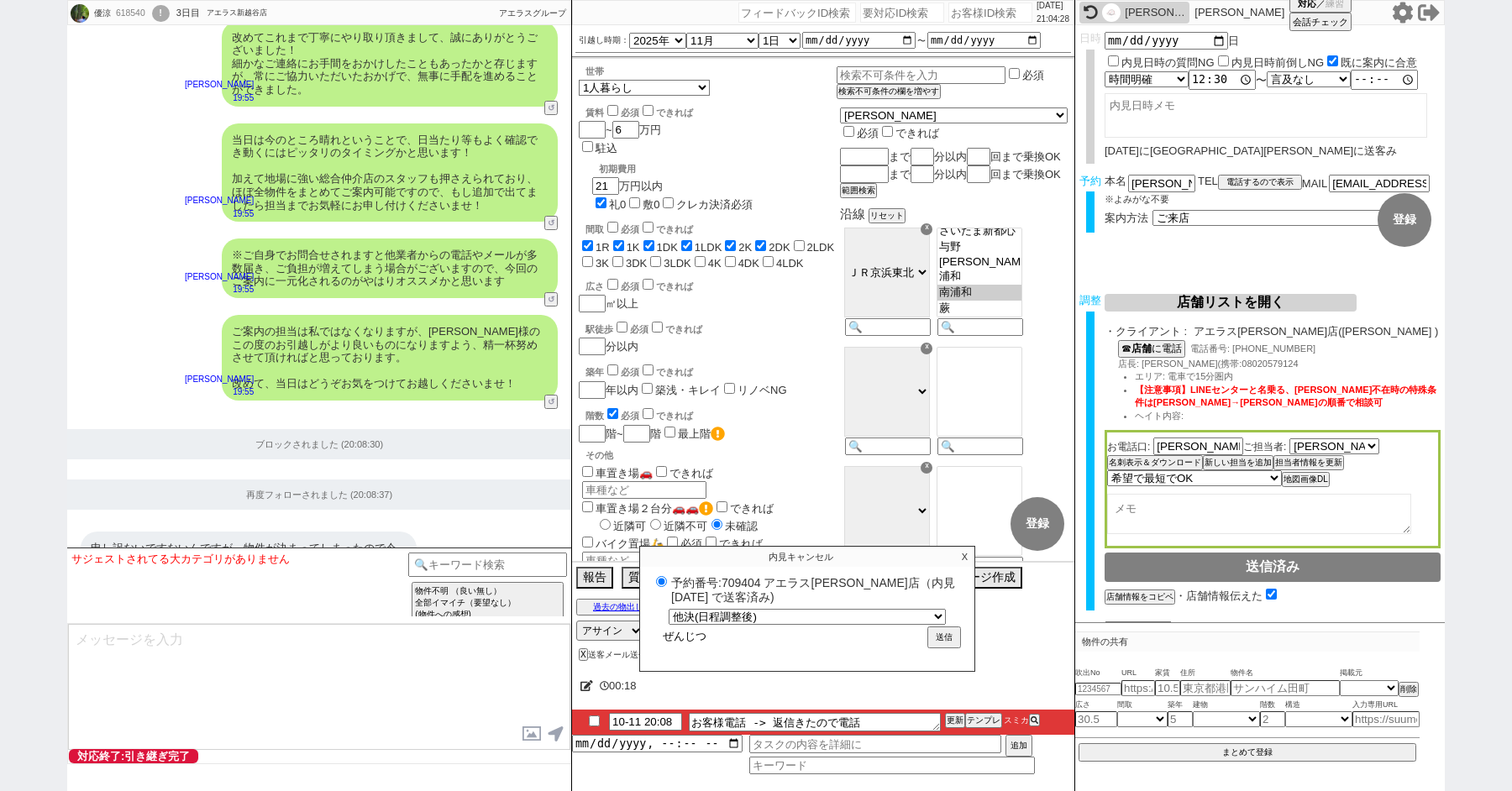
type input "ぜんじつy"
radio input "true"
type input "ぜんじつよ"
radio input "true"
type input "ぜんじつよr"
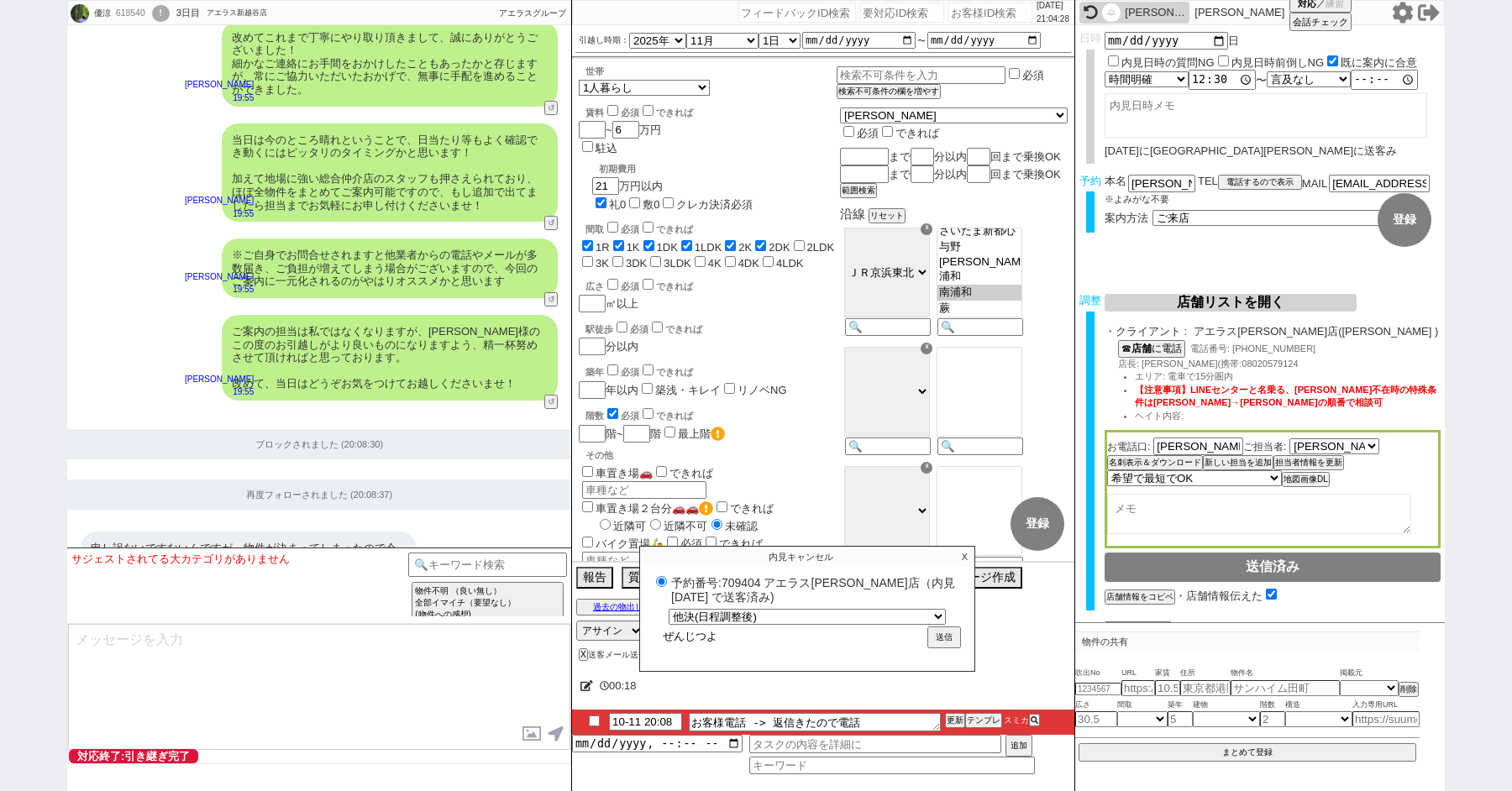
radio input "true"
type input "ぜんじつよる"
radio input "true"
type input "ぜんじつよるい"
radio input "true"
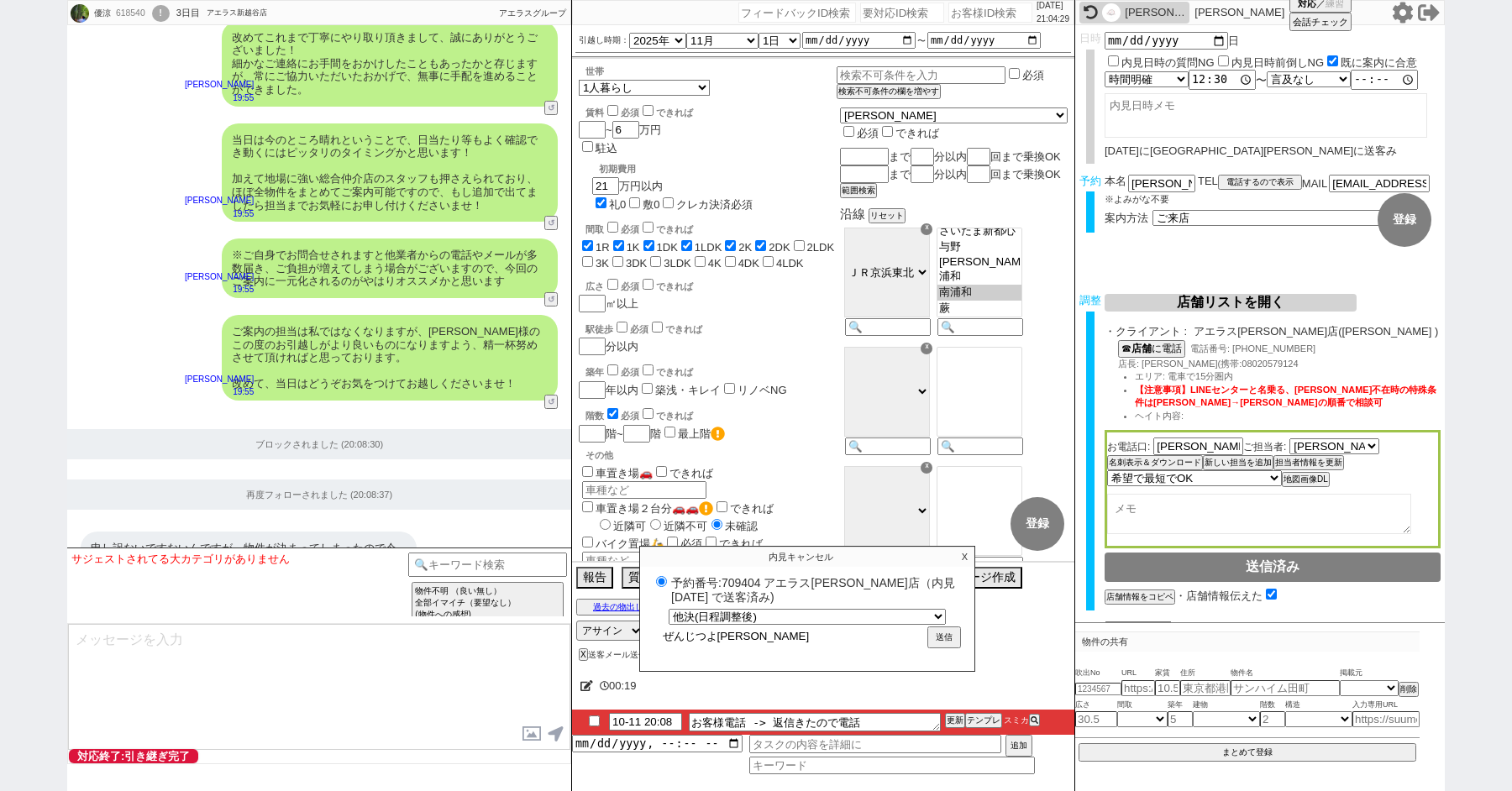
type input "前日夜位"
radio input "true"
type input "前日夜"
radio input "true"
type input "前日"
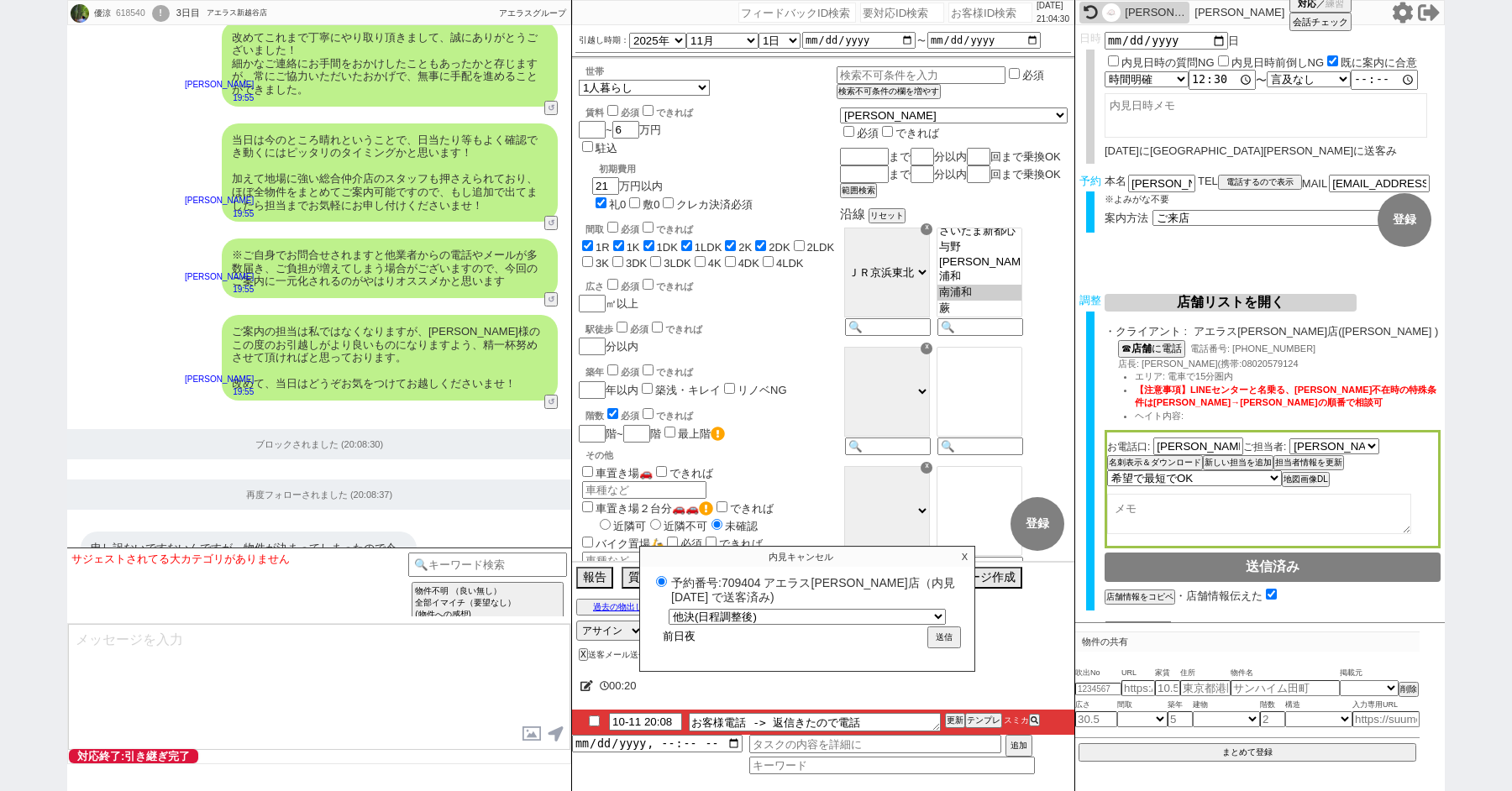
radio input "true"
type input "前日y"
radio input "true"
type input "前日よ"
radio input "true"
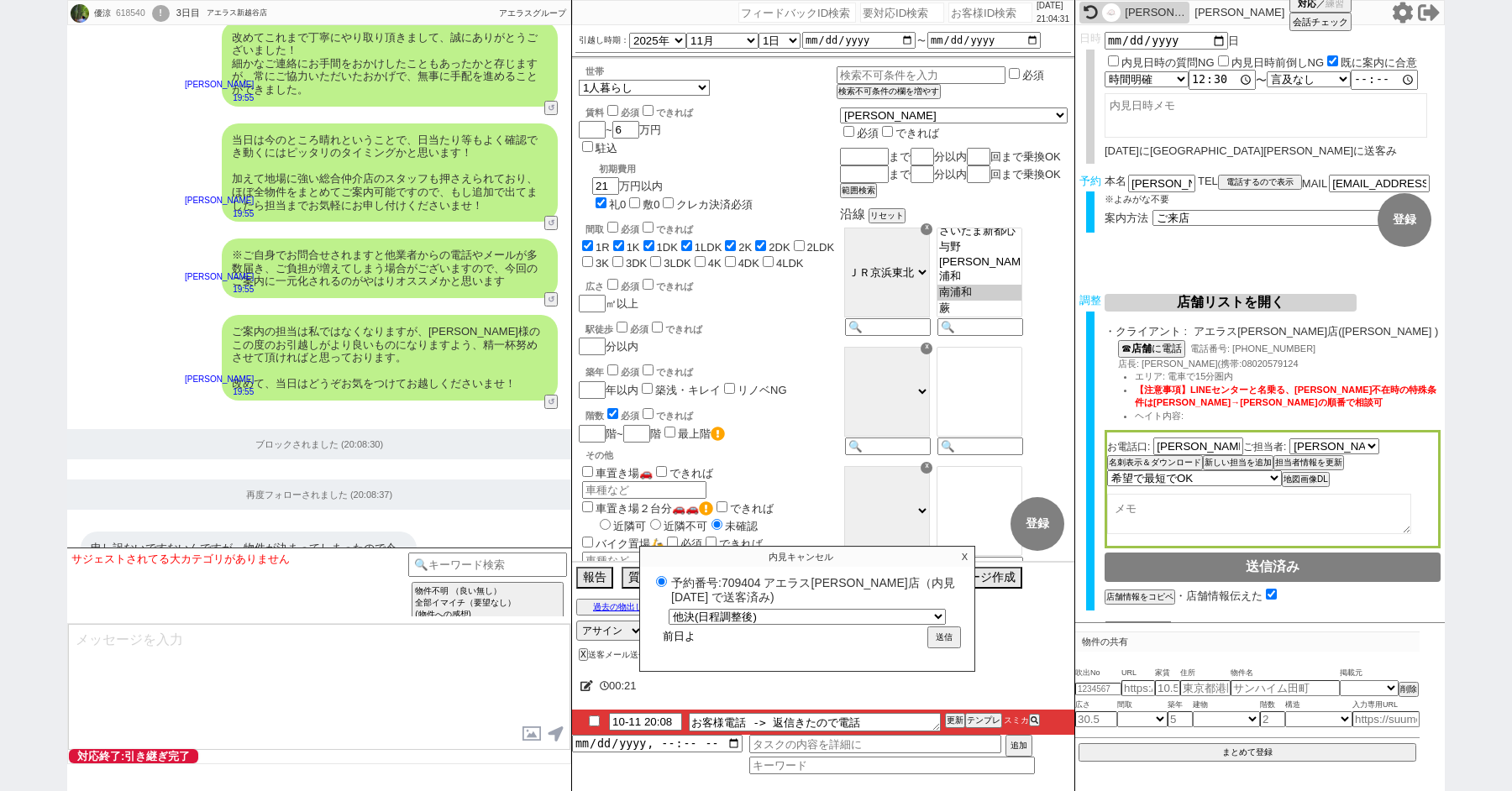
type input "前日よr"
radio input "true"
type input "前日よる"
radio input "true"
type input "前日よるn"
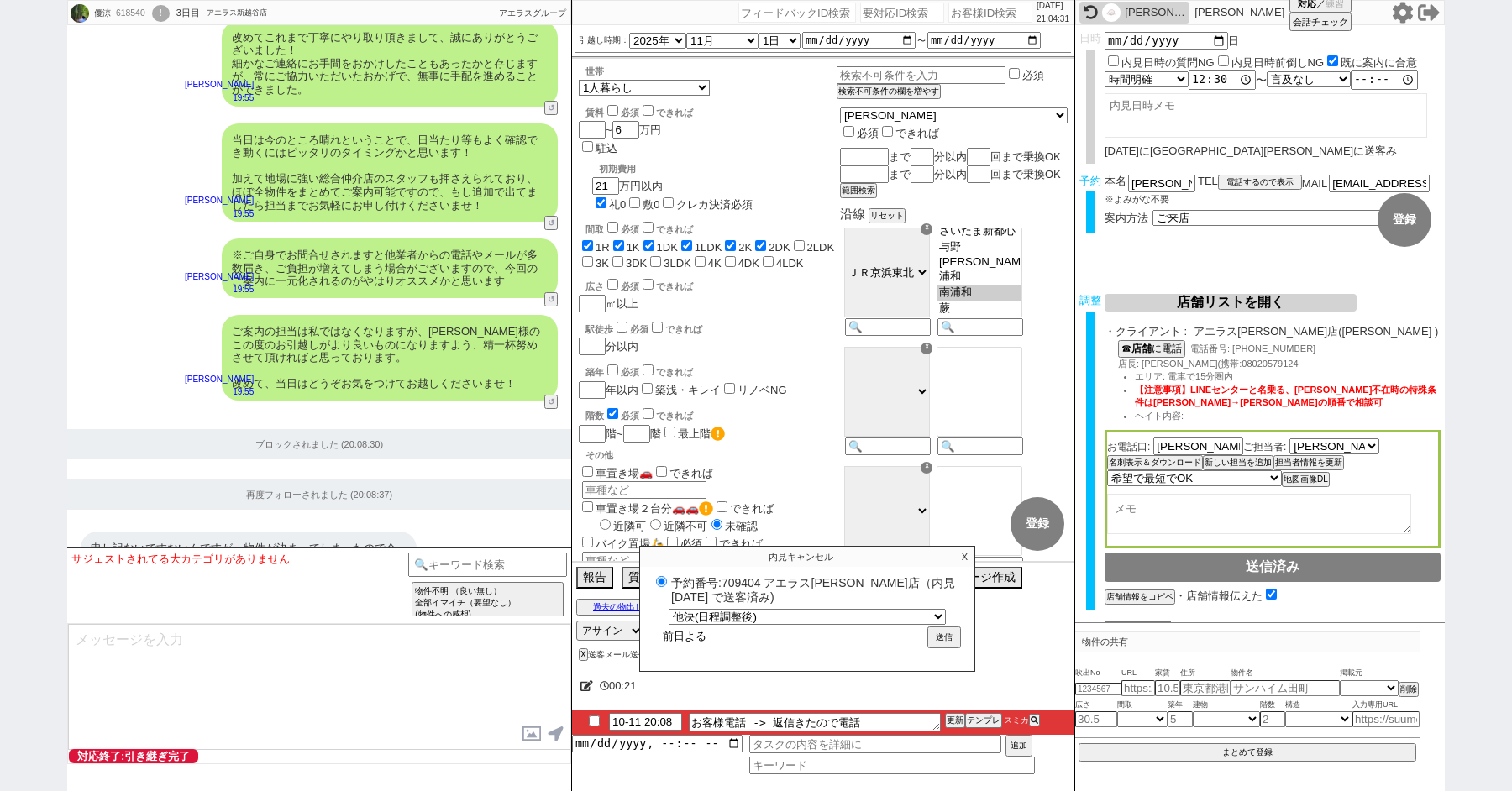
radio input "true"
type input "前日よるに"
radio input "true"
type input "前日夜に"
radio input "true"
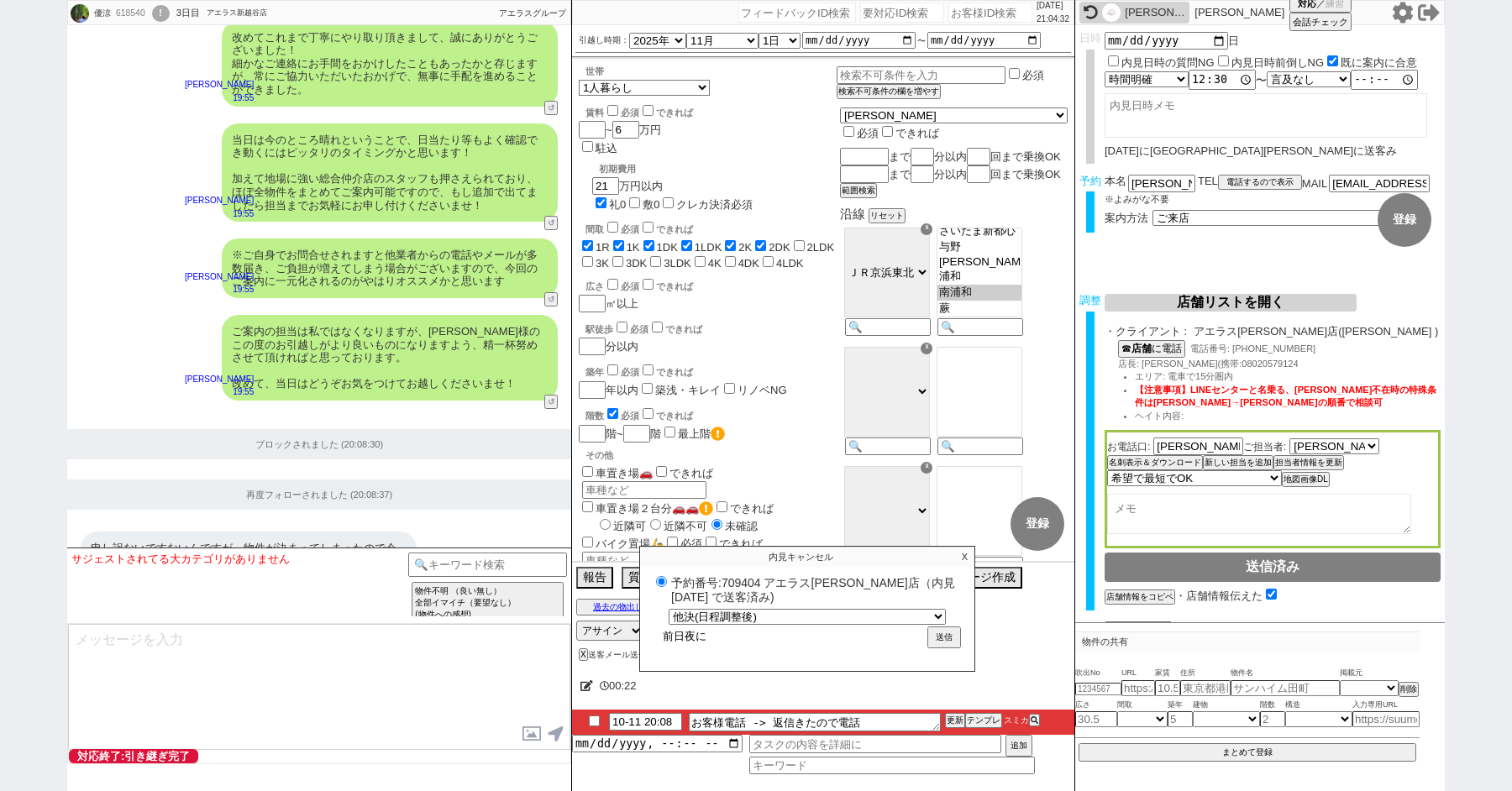
type input "前日夜にk"
radio input "true"
type input "前日夜にky"
radio input "true"
type input "前日夜にきゃ"
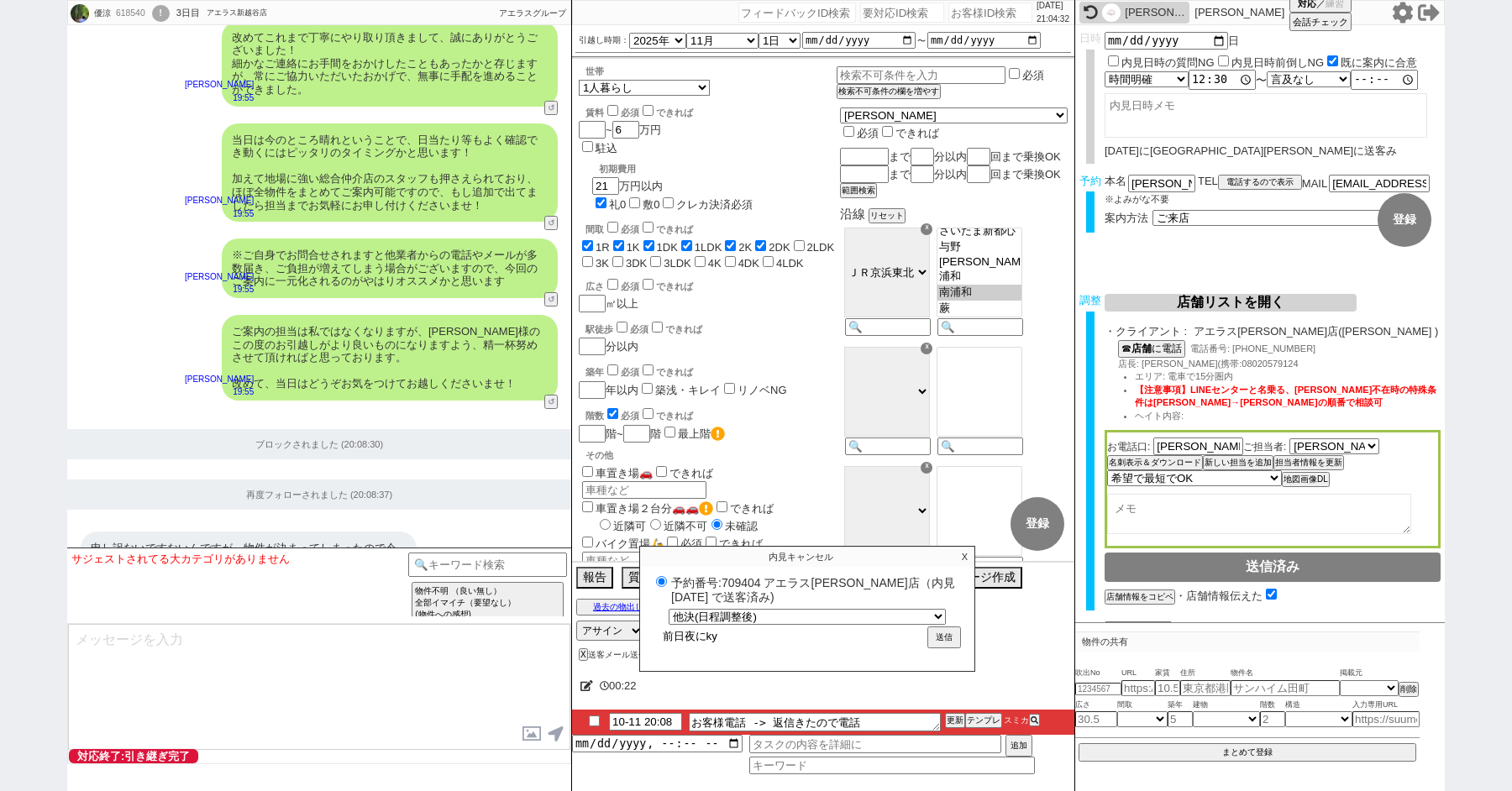
radio input "true"
type input "前日夜にきゃn"
radio input "true"
type input "前日夜にきゃん"
radio input "true"
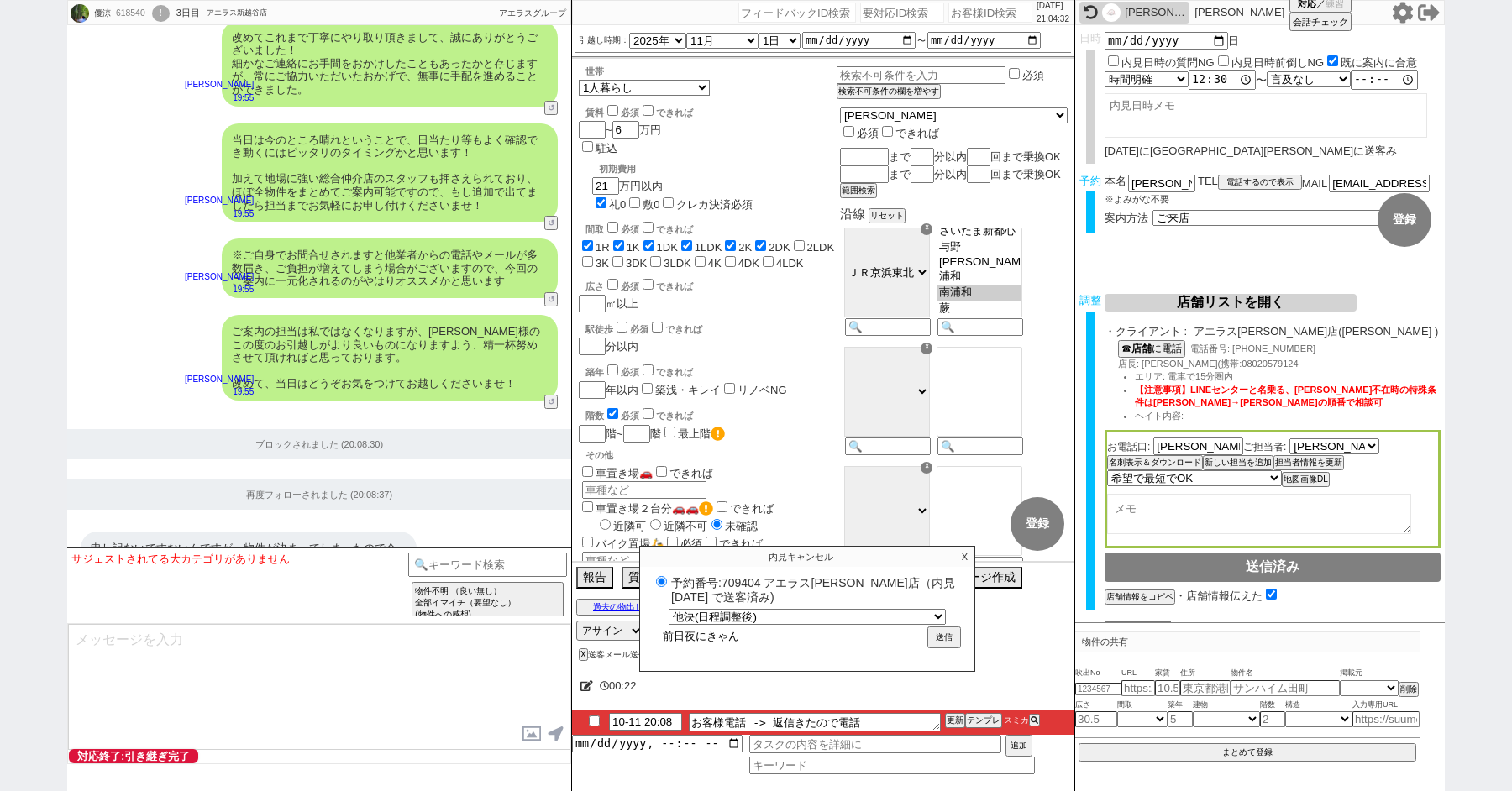
type input "前日夜にきゃんs"
radio input "true"
type input "前日夜にきゃんせ"
radio input "true"
type input "前日夜にきゃんせr"
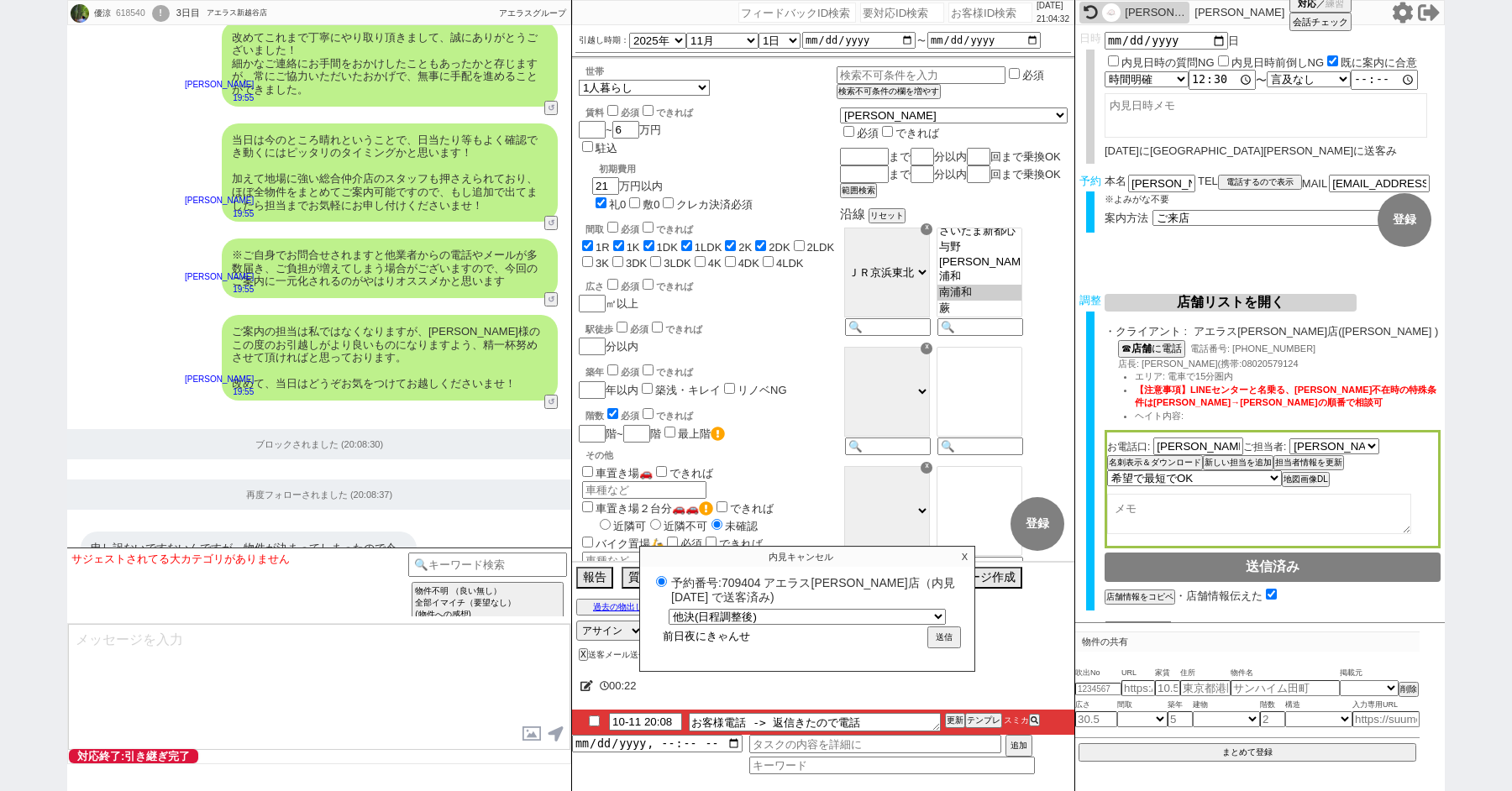
radio input "true"
type input "前日夜にきゃんせる"
radio input "true"
type input "前日夜にキャンセル"
radio input "true"
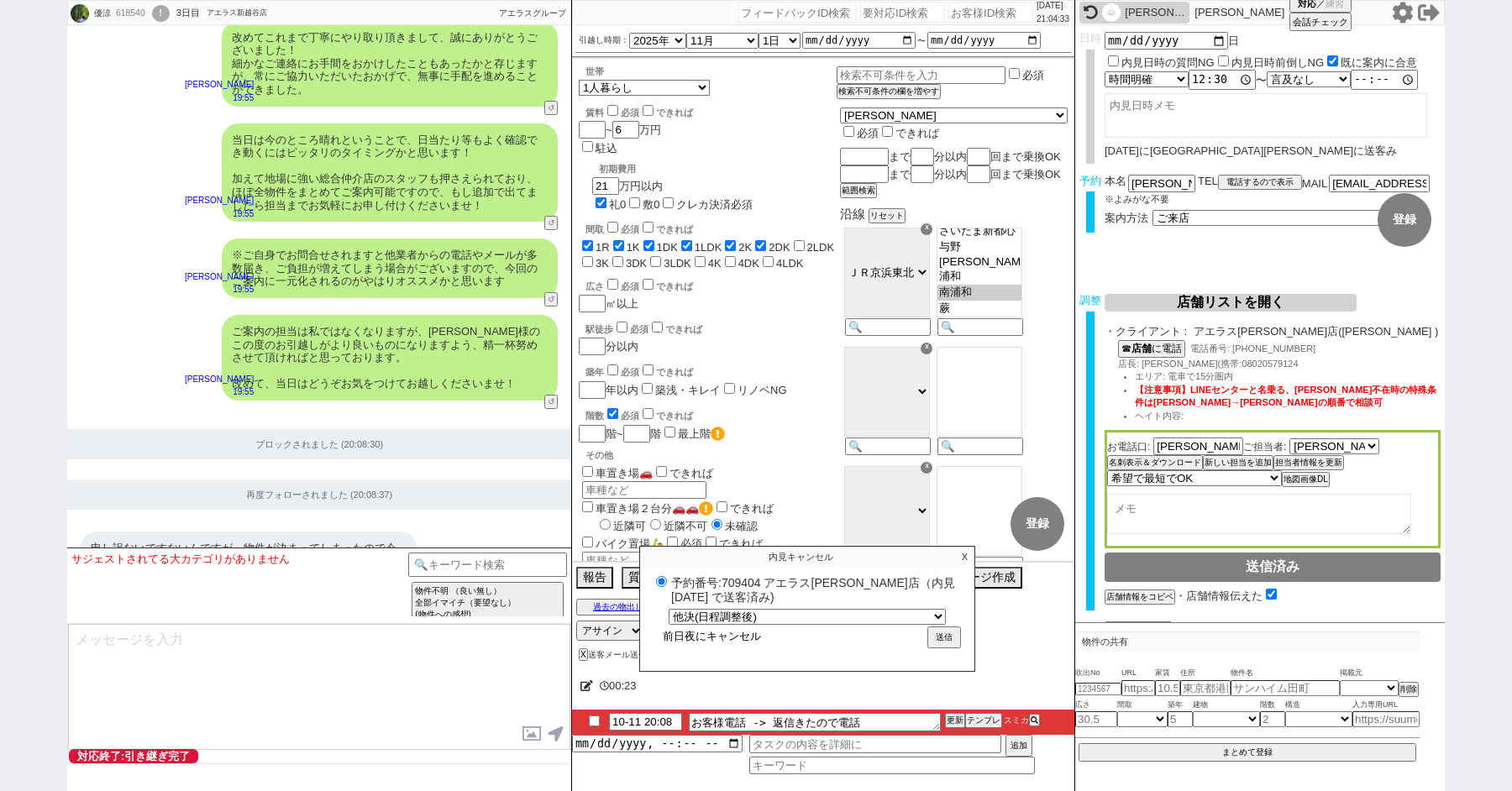
type input "前日夜にキャンセルr"
radio input "true"
type input "前日夜にキャンセルれ"
radio input "true"
type input "前日夜にキャンセルれn"
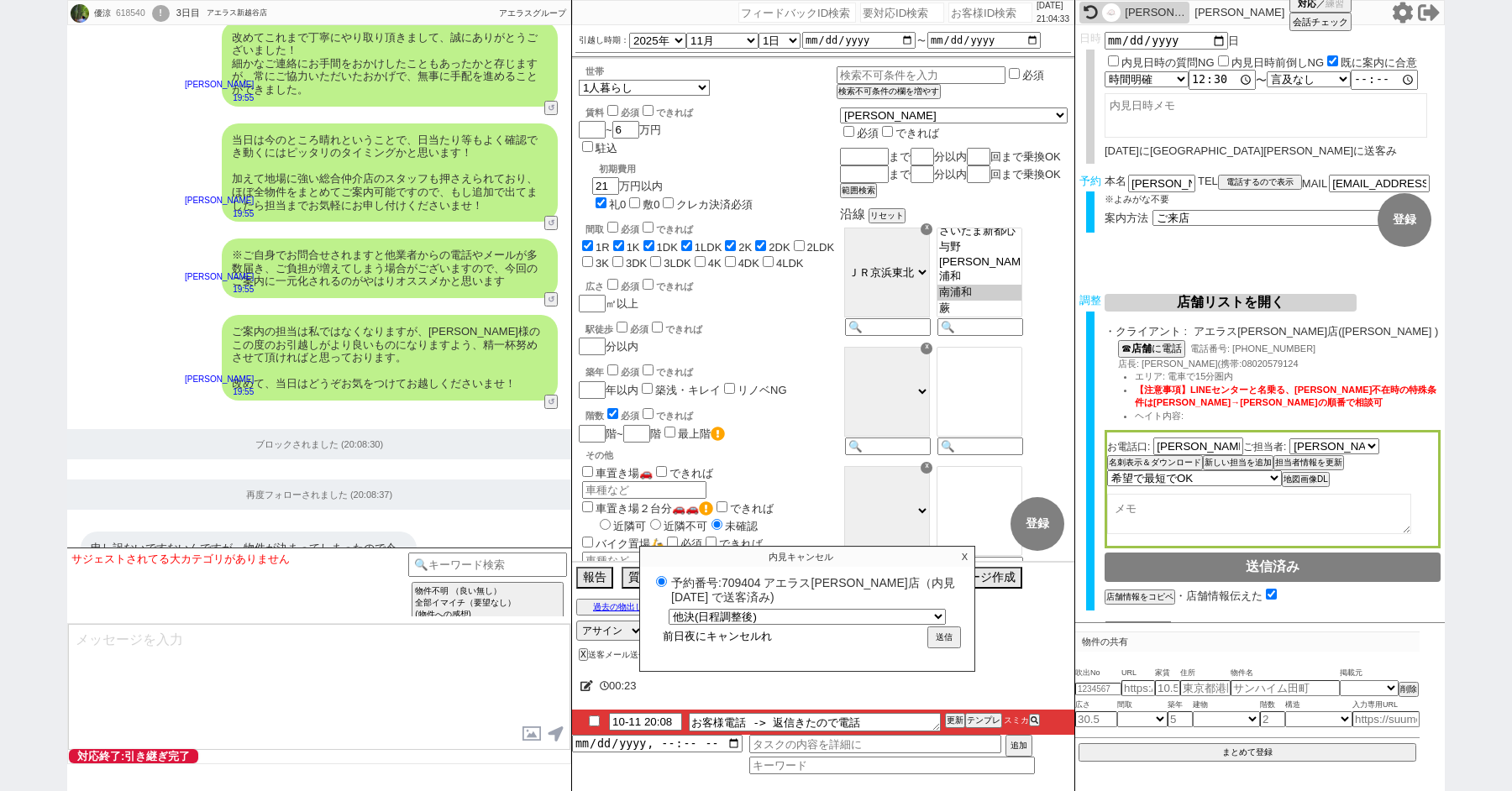
radio input "true"
type input "前日夜にキャンセルれん"
radio input "true"
type input "前日夜にキャンセルれんr"
radio input "true"
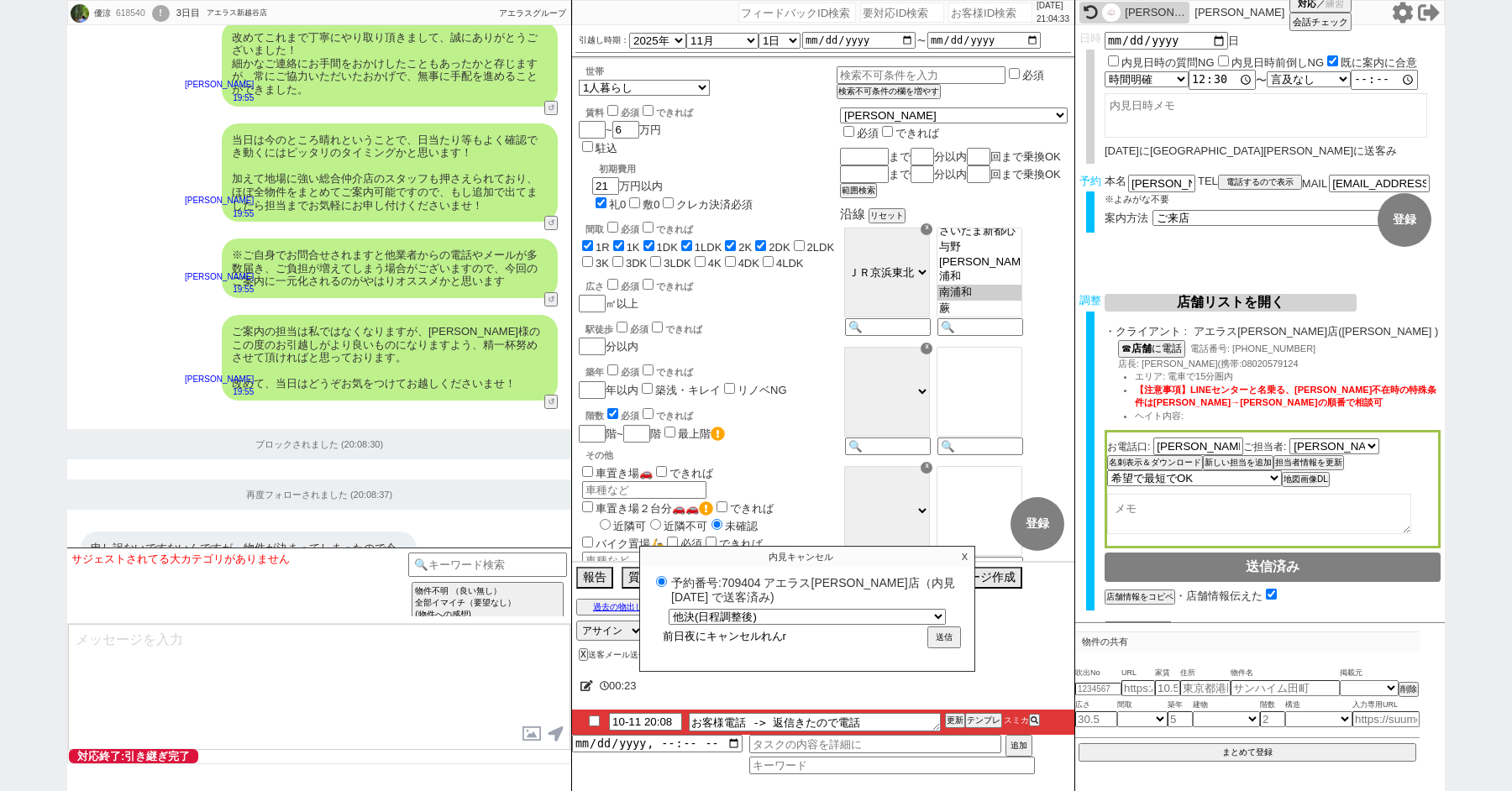
type input "前日夜にキャンセルれんら"
radio input "true"
type input "前日夜にキャンセルれんらk"
radio input "true"
type input "前日夜にキャンセルれんらく"
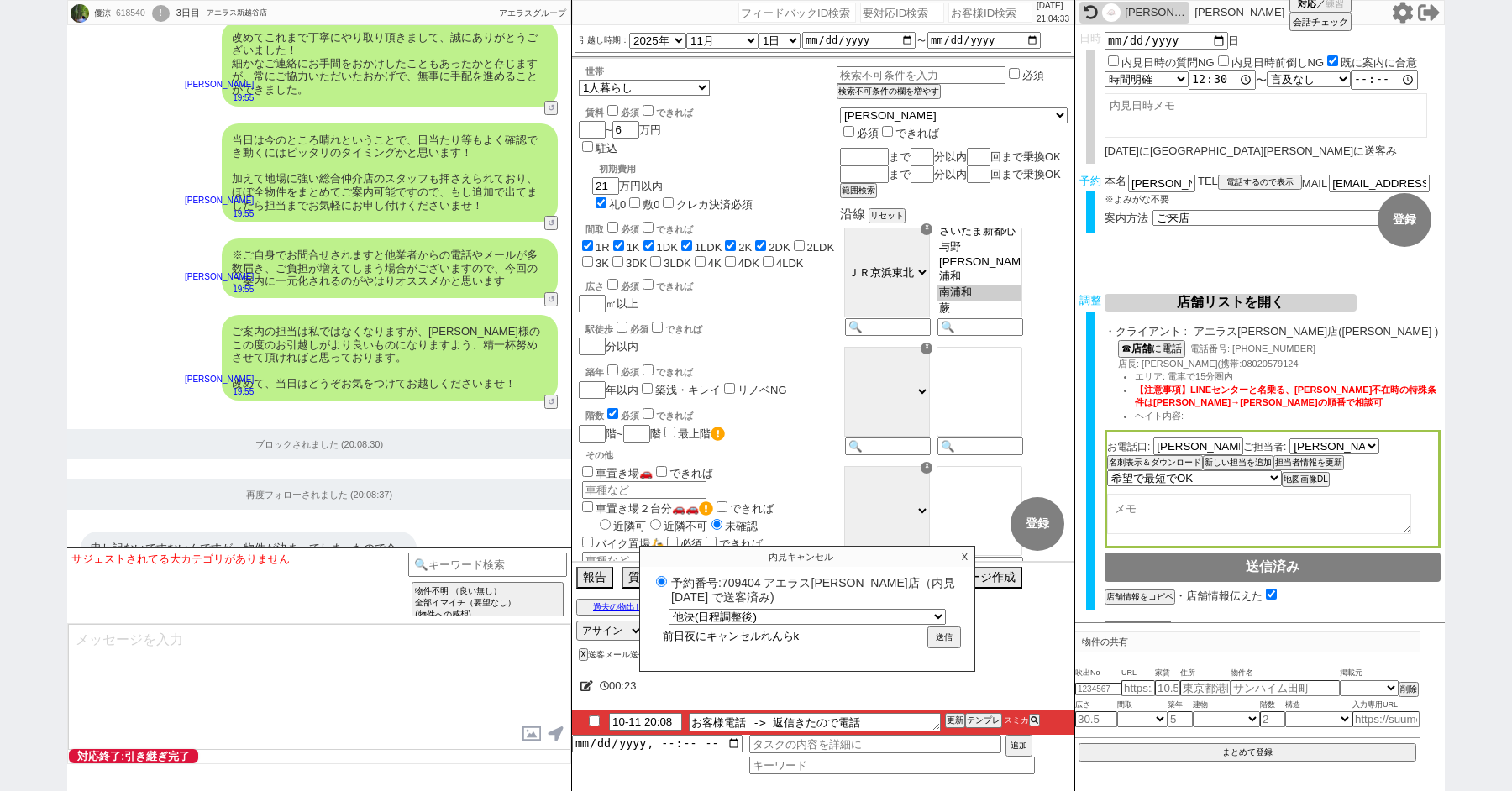
radio input "true"
type input "前日夜にキャンセル連絡"
radio input "true"
type input "前日夜にキャンセル連絡、"
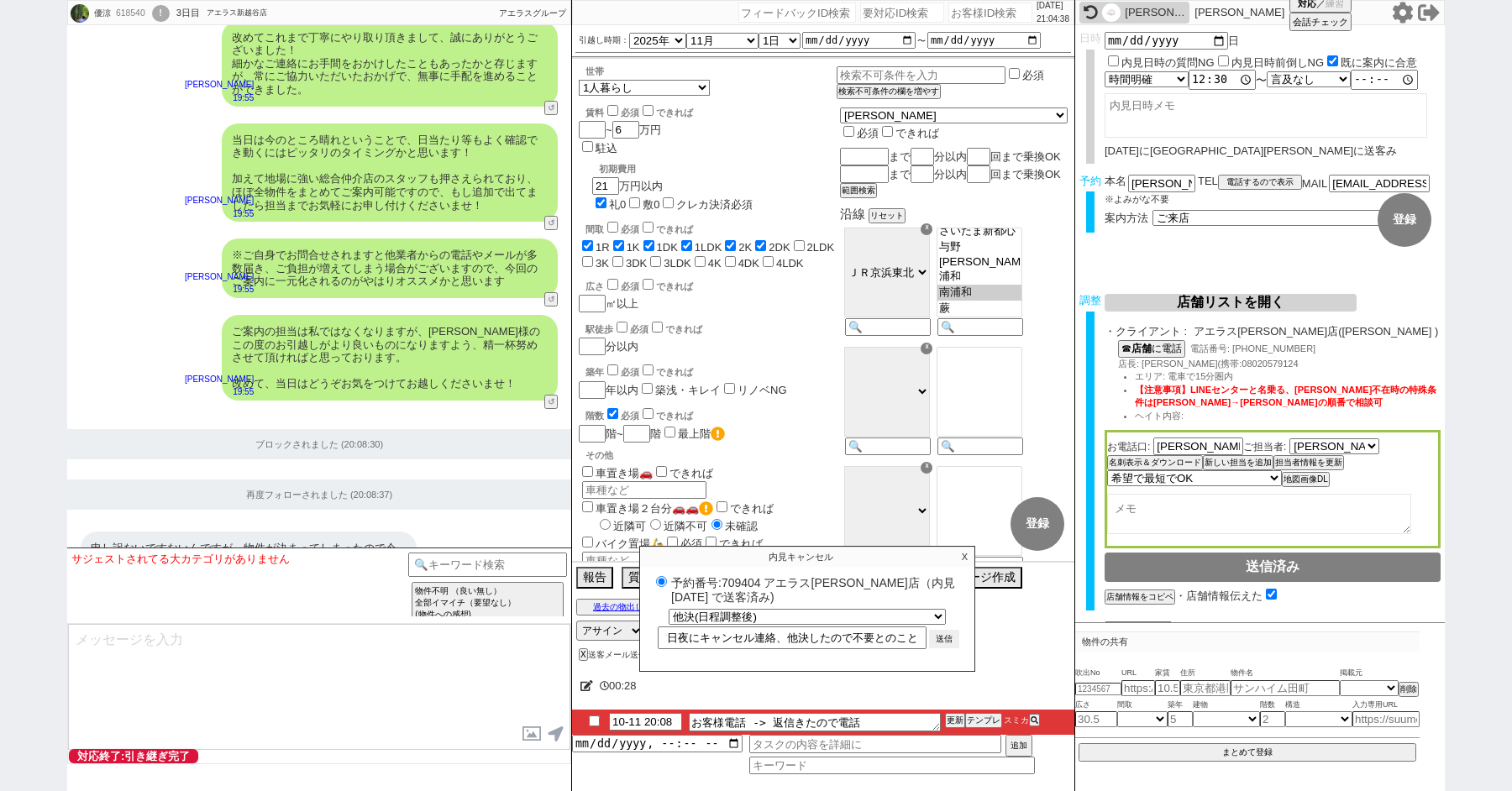
click at [944, 639] on button "送信" at bounding box center [944, 640] width 31 height 19
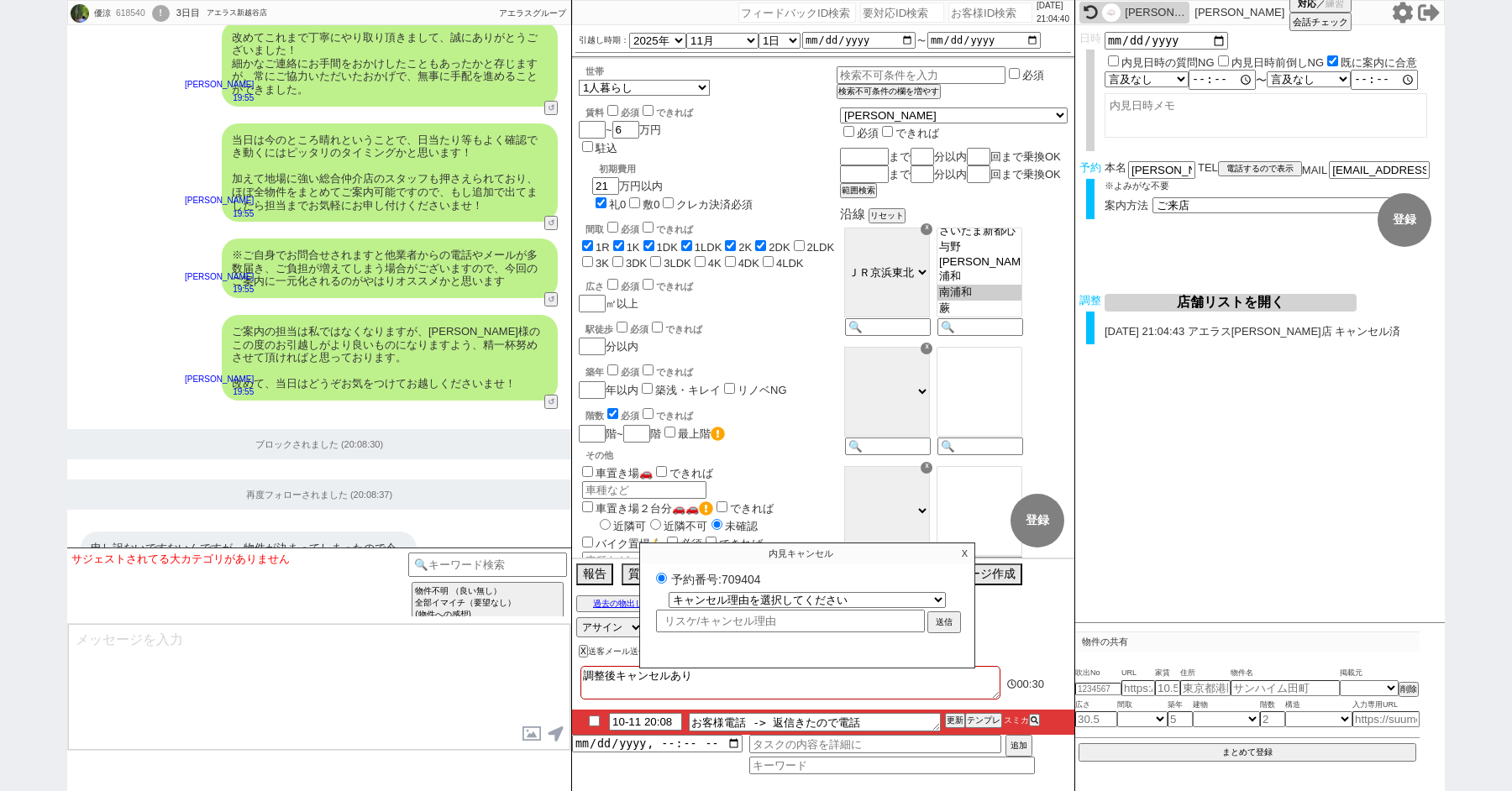
click at [741, 570] on label "予約番号:709404" at bounding box center [807, 578] width 311 height 17
click at [666, 573] on input "予約番号:709404" at bounding box center [662, 578] width 11 height 11
click at [741, 570] on label "予約番号:709404" at bounding box center [807, 578] width 311 height 17
click at [666, 573] on input "予約番号:709404" at bounding box center [662, 578] width 11 height 11
click at [741, 574] on label "予約番号:709404" at bounding box center [807, 578] width 311 height 17
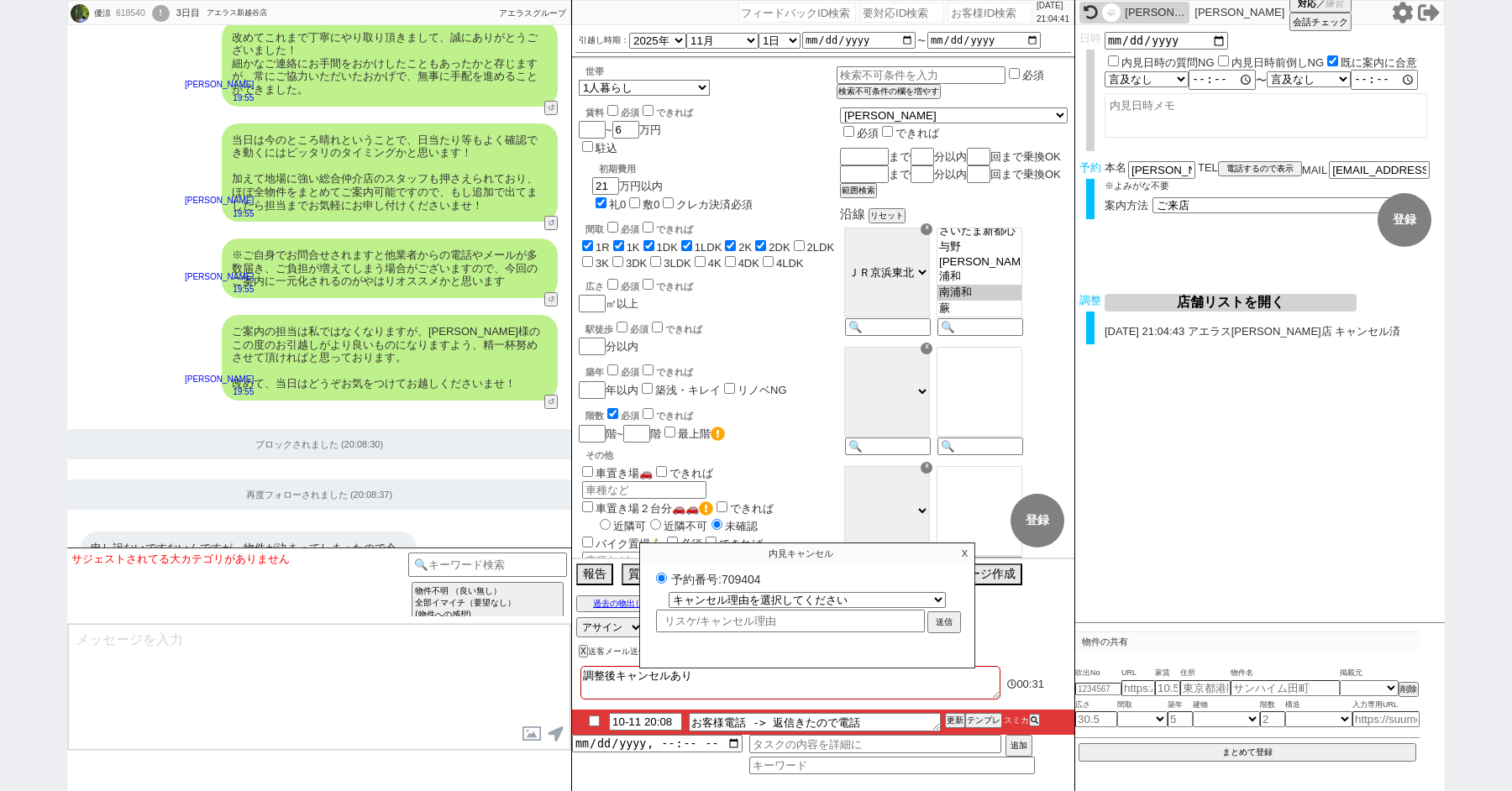
click at [666, 574] on input "予約番号:709404" at bounding box center [662, 578] width 11 height 11
click at [741, 574] on label "予約番号:709404" at bounding box center [807, 578] width 311 height 17
click at [666, 574] on input "予約番号:709404" at bounding box center [662, 578] width 11 height 11
copy label "709404"
click at [962, 551] on p "X" at bounding box center [964, 553] width 19 height 20
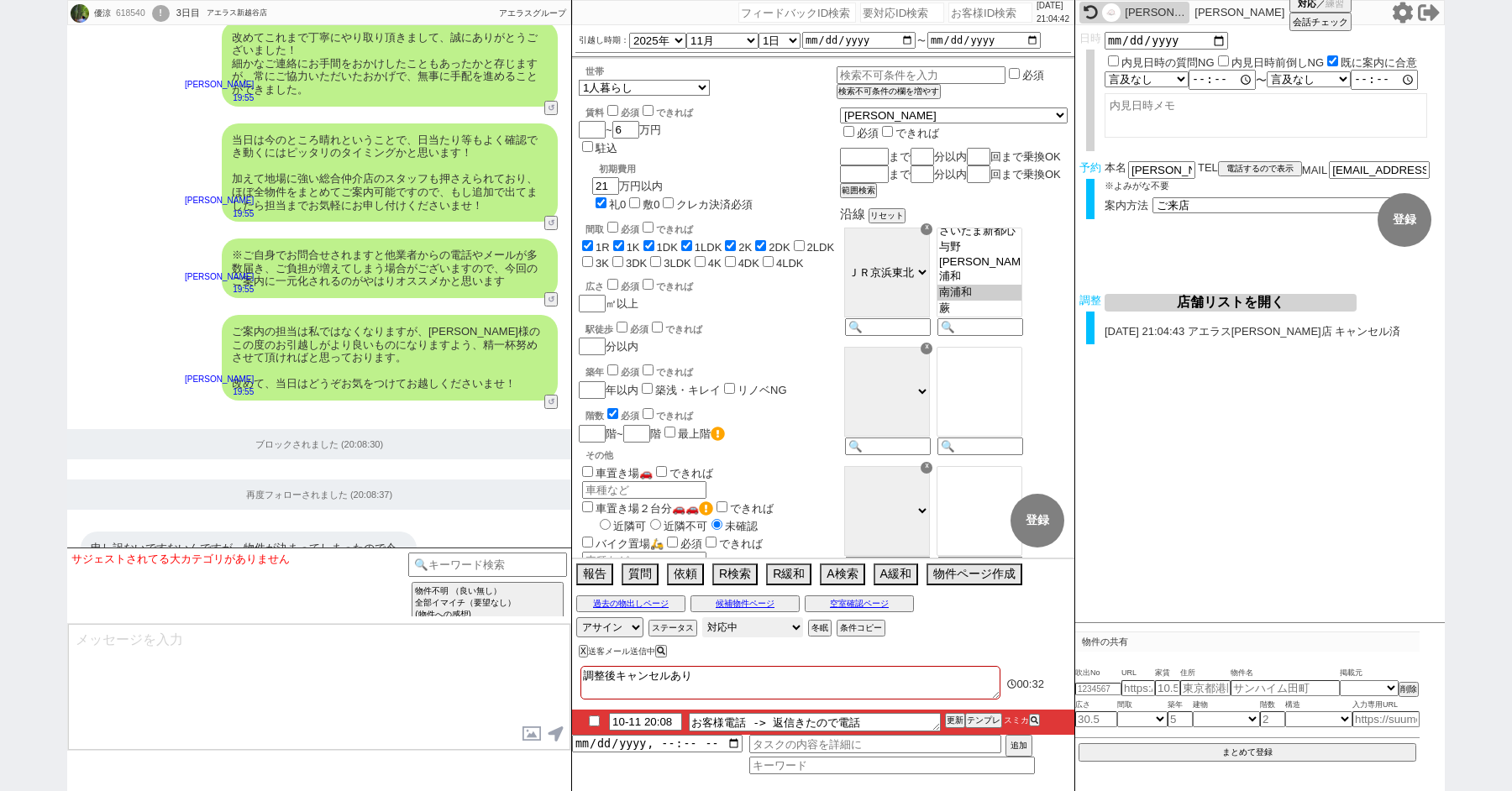
click at [724, 629] on select "対応中 引き継ぎ完了 ブロック 長期間返信なし 紹介不可 別の所で決まった 客の都合で引越しが無くなった 接客開始後に冬眠" at bounding box center [752, 628] width 101 height 20
click at [702, 617] on select "対応中 引き継ぎ完了 ブロック 長期間返信なし 紹介不可 別の所で決まった 客の都合で引越しが無くなった 接客開始後に冬眠" at bounding box center [752, 628] width 101 height 20
click at [260, 667] on textarea at bounding box center [318, 687] width 502 height 126
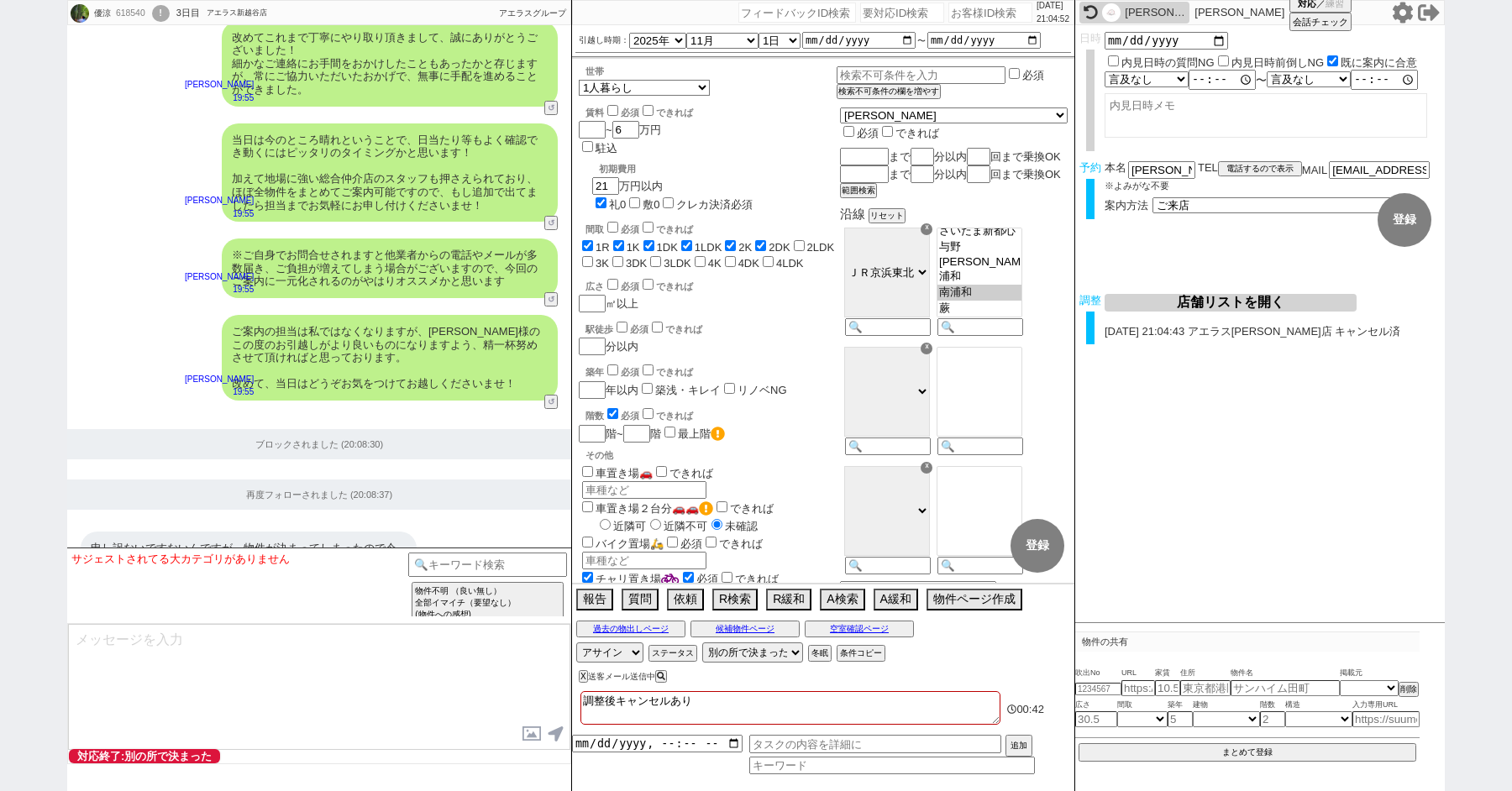
scroll to position [8895, 0]
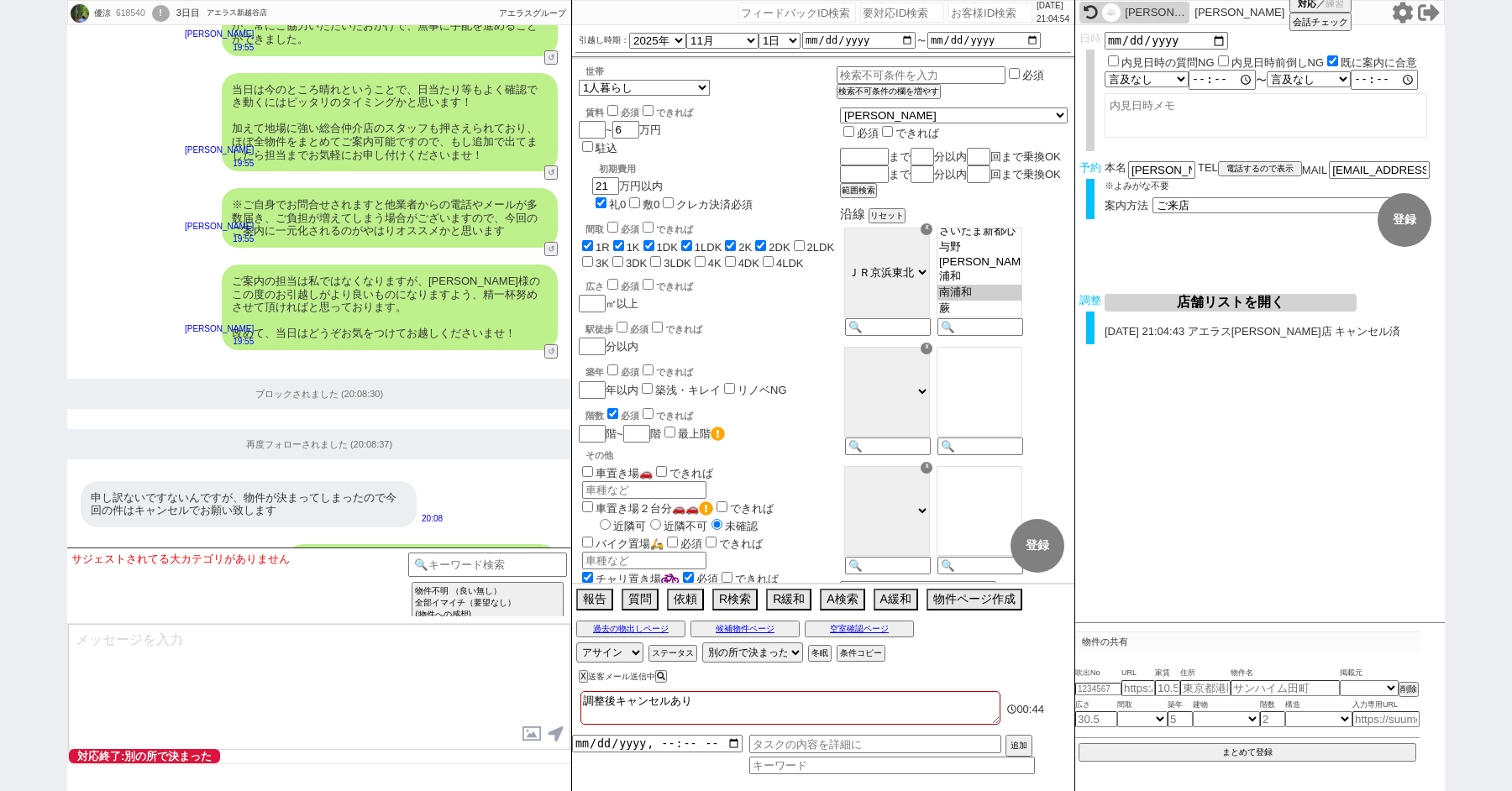
click at [170, 16] on div "!" at bounding box center [161, 13] width 18 height 17
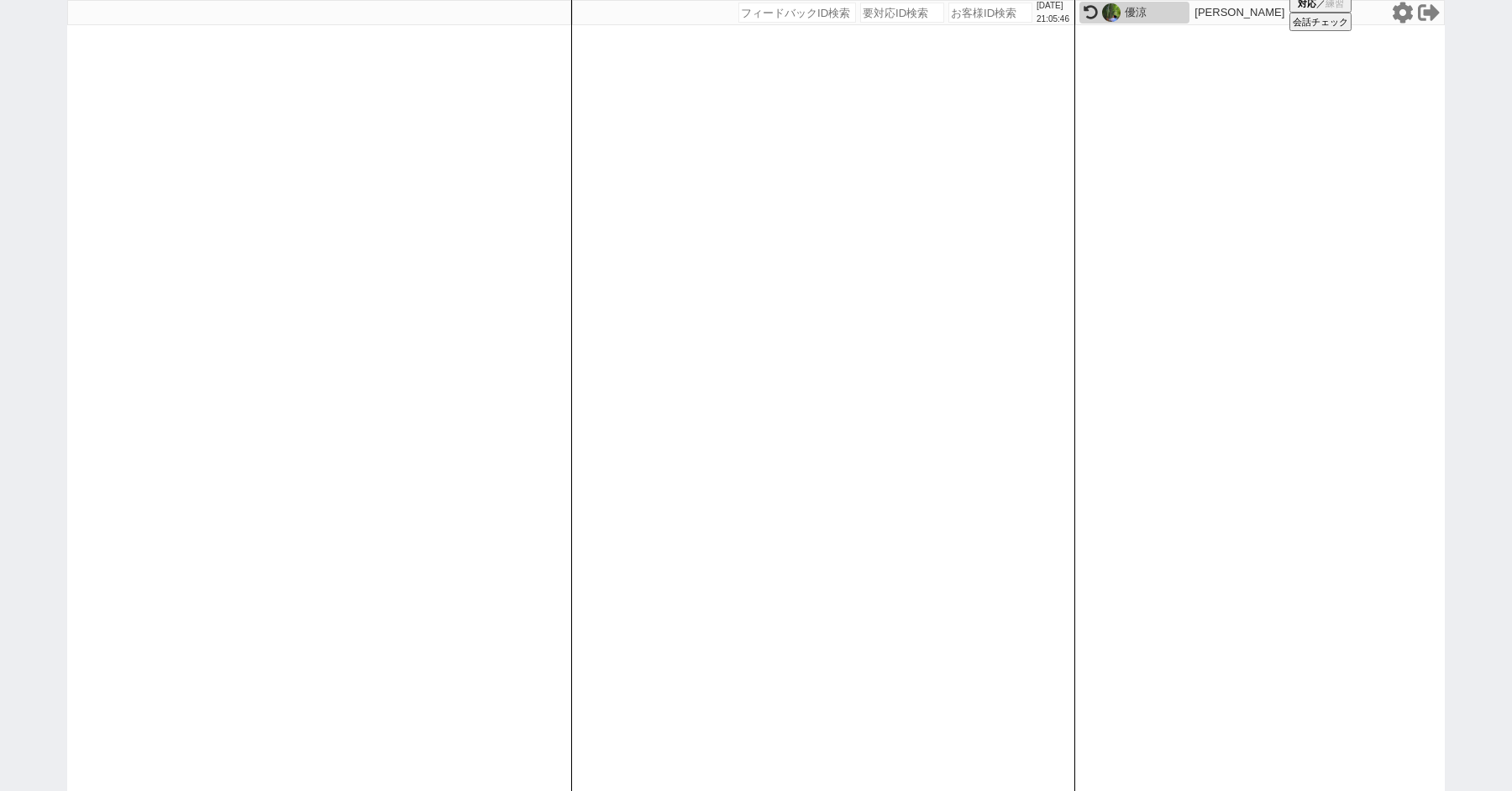
paste input "618650"
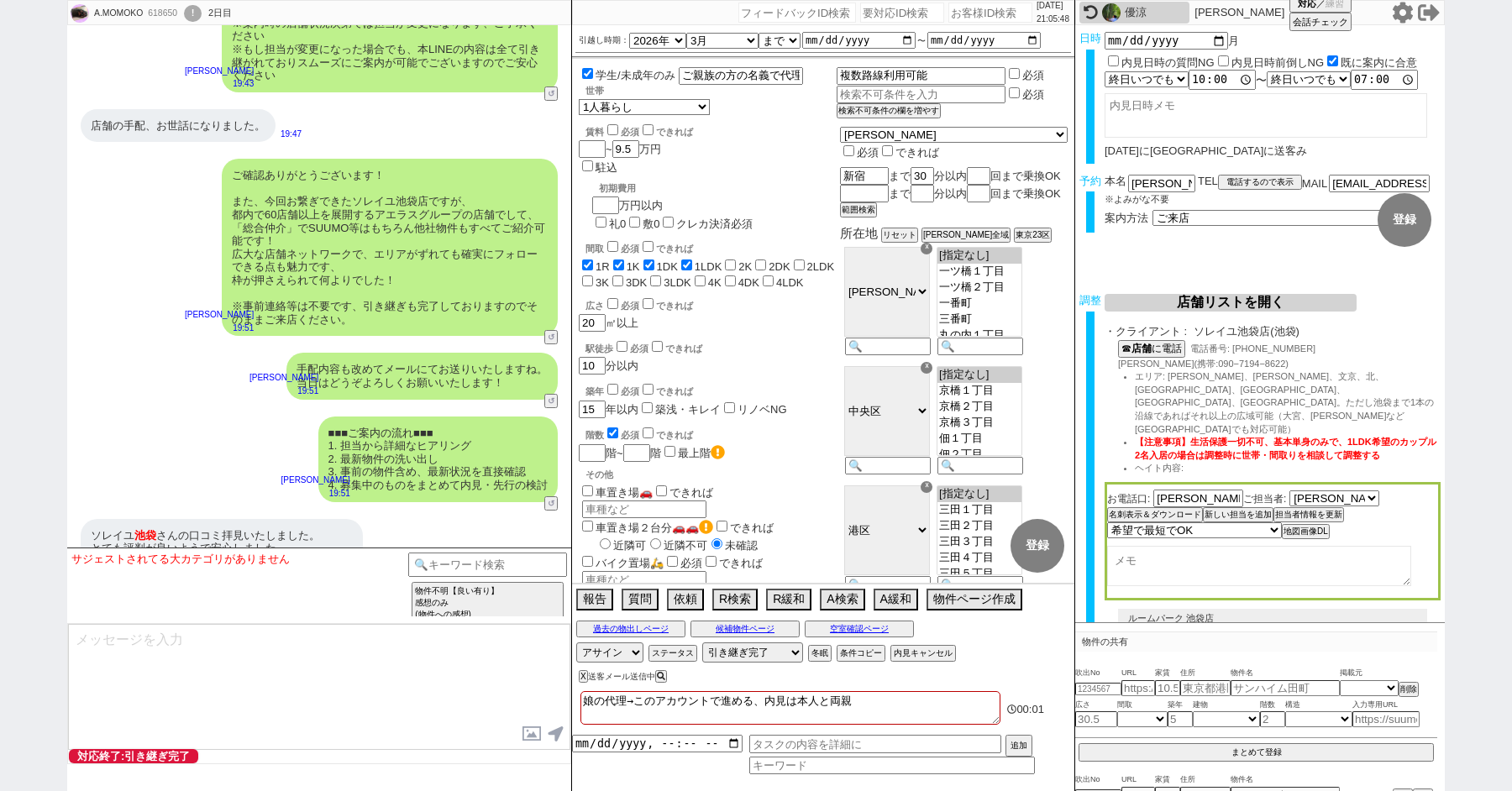
scroll to position [275, 0]
click at [550, 499] on button "↺" at bounding box center [552, 505] width 10 height 11
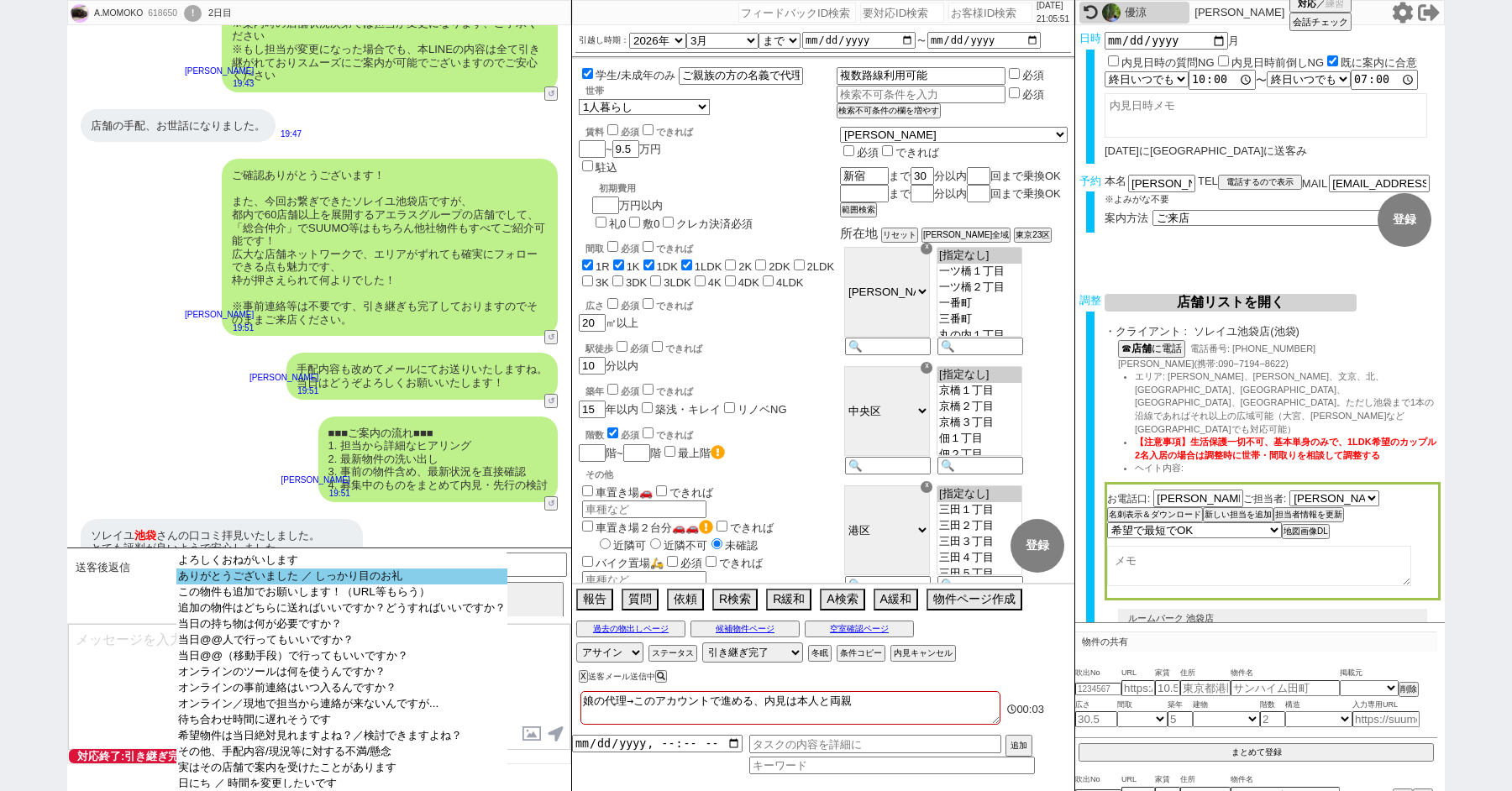
click at [261, 580] on option "ありがとうございました ／ しっかり目のお礼" at bounding box center [342, 577] width 331 height 16
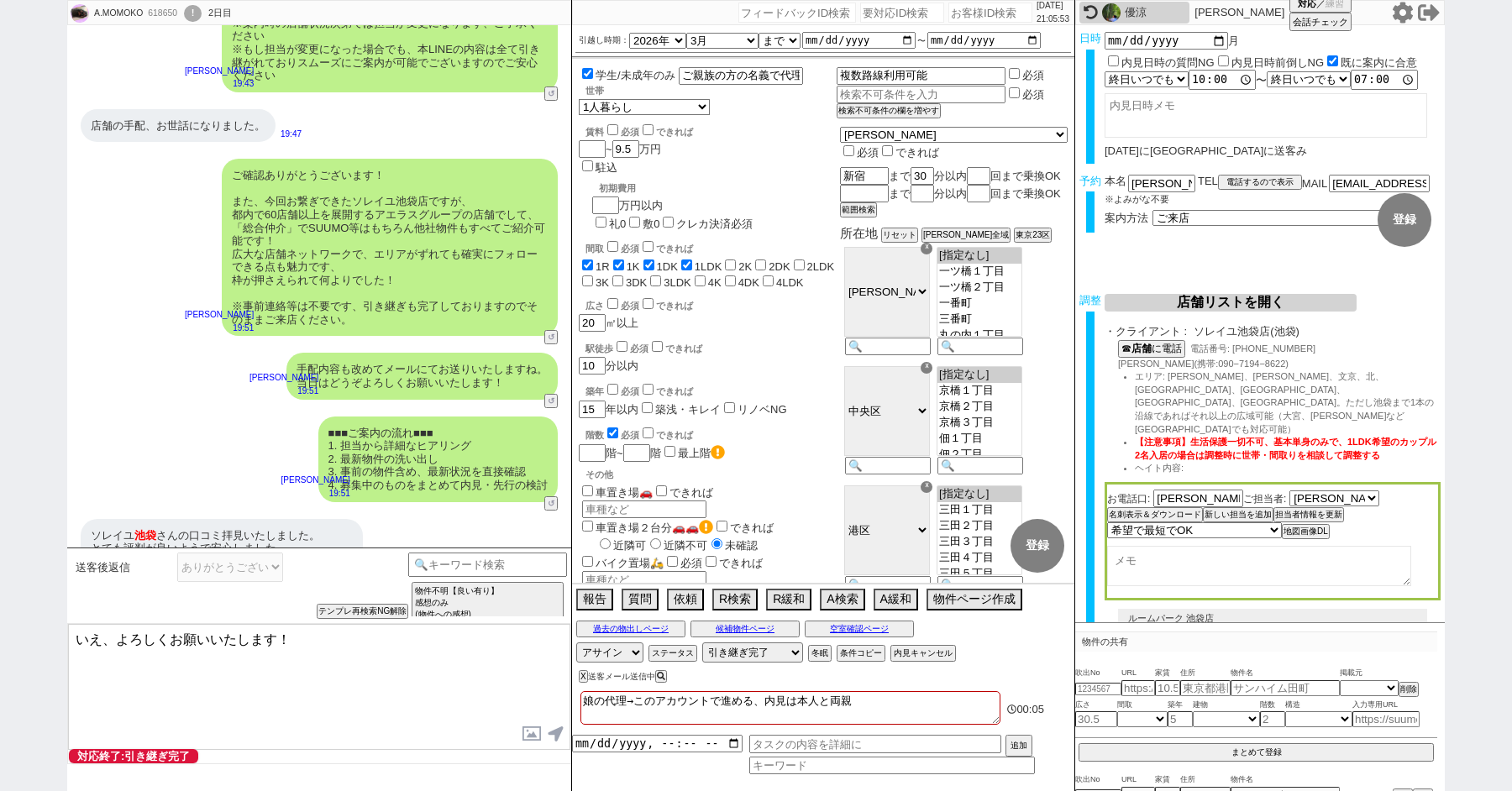
drag, startPoint x: 103, startPoint y: 636, endPoint x: 84, endPoint y: 633, distance: 19.2
click at [84, 634] on textarea "いえ、よろしくお願いいたします！" at bounding box center [318, 687] width 502 height 126
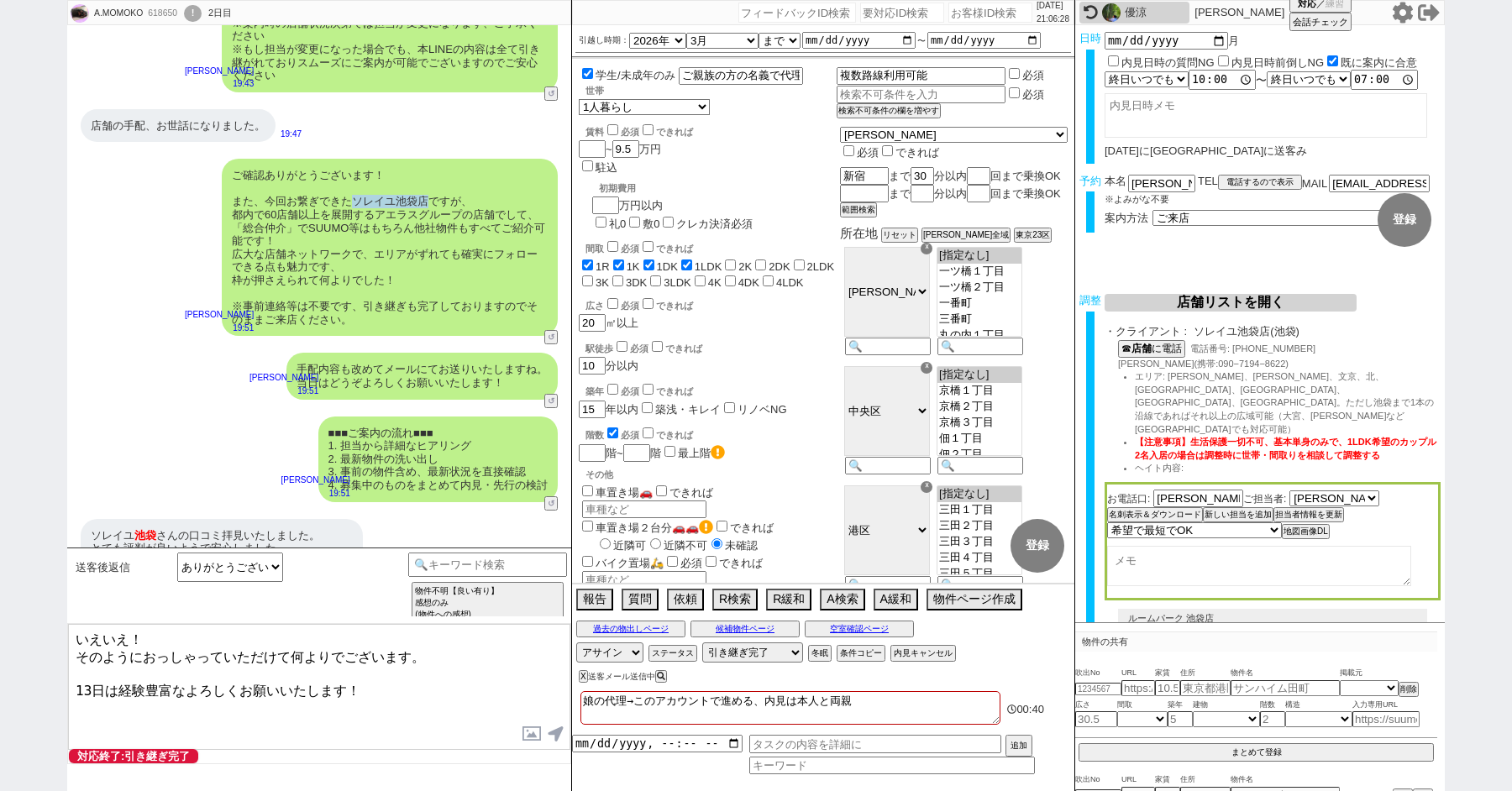
drag, startPoint x: 429, startPoint y: 124, endPoint x: 352, endPoint y: 124, distance: 77.0
click at [352, 159] on div "ご確認ありがとうございます！ また、今回お繋ぎできたソレイユ池袋店ですが、 都内で60店舗以上を展開するアエラスグループの店舗でして、「総合仲介」でSUUMO…" at bounding box center [390, 247] width 336 height 177
copy div "ソレイユ池袋店"
click at [183, 681] on textarea "いえいえ！ そのようにおっしゃっていただけて何よりでございます。 13日は経験豊富なよろしくお願いいたします！" at bounding box center [318, 687] width 502 height 126
paste textarea "レイユ池袋店"
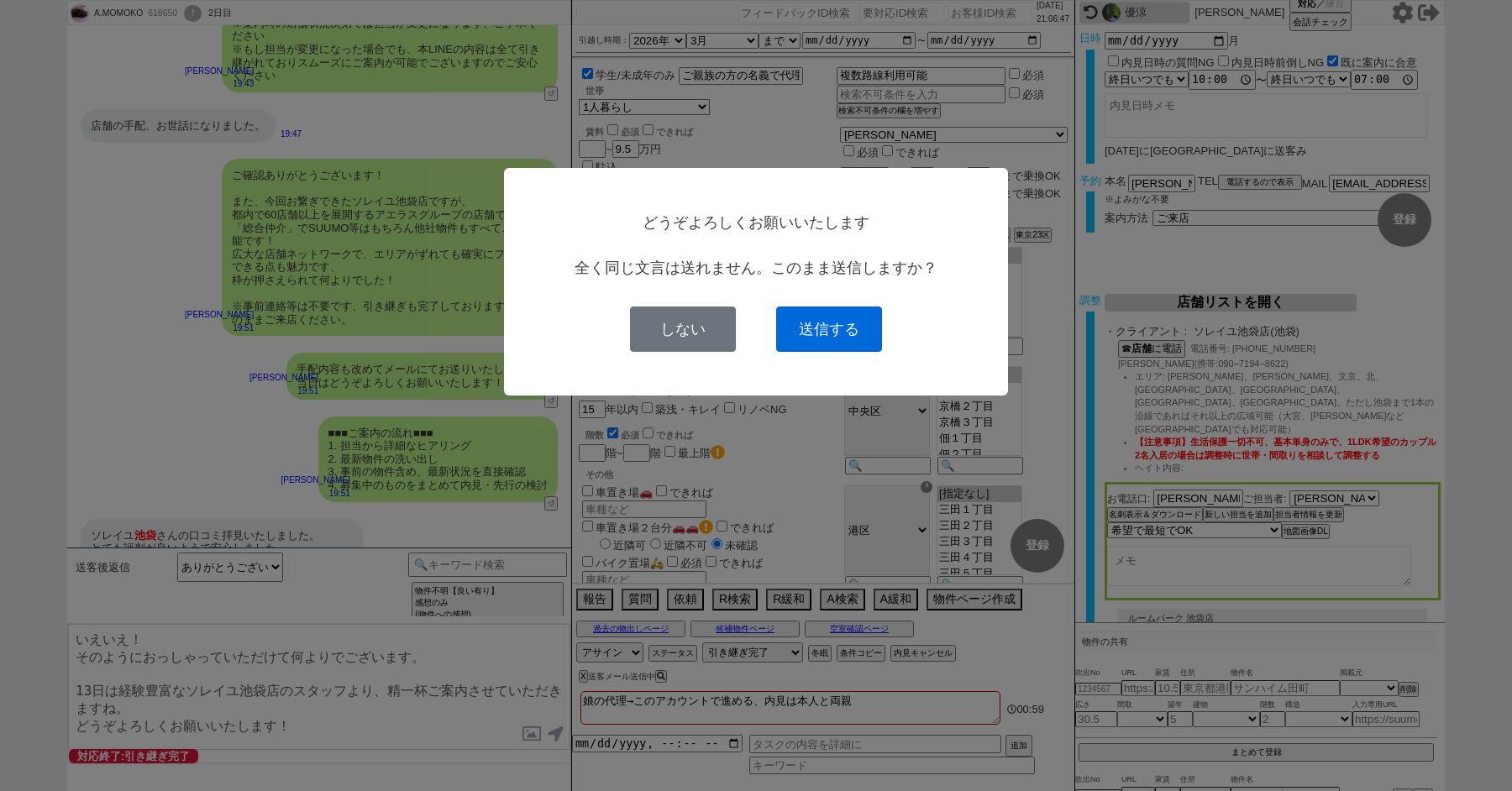
click at [806, 306] on button "送信する" at bounding box center [829, 329] width 106 height 45
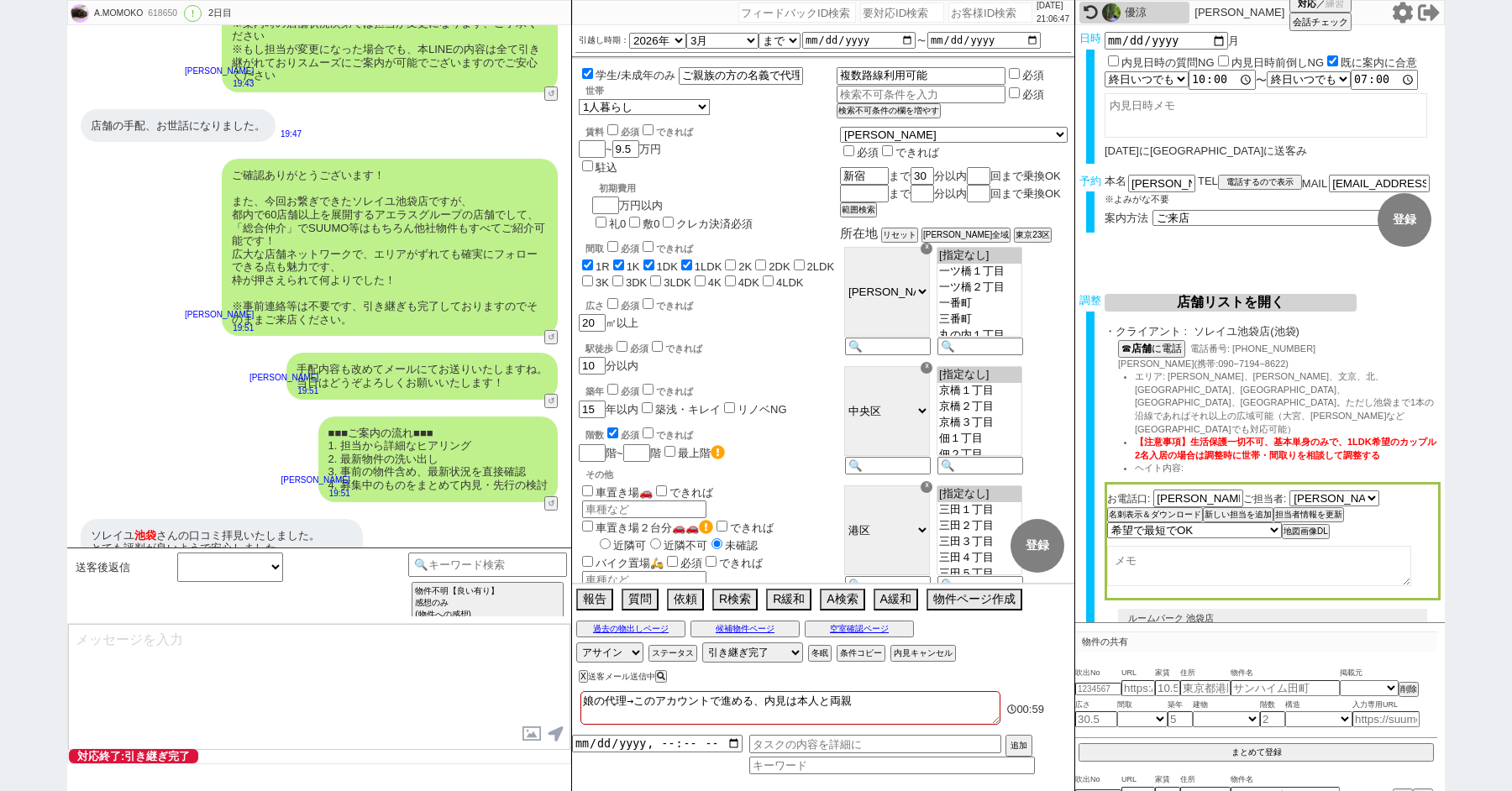
scroll to position [8817, 0]
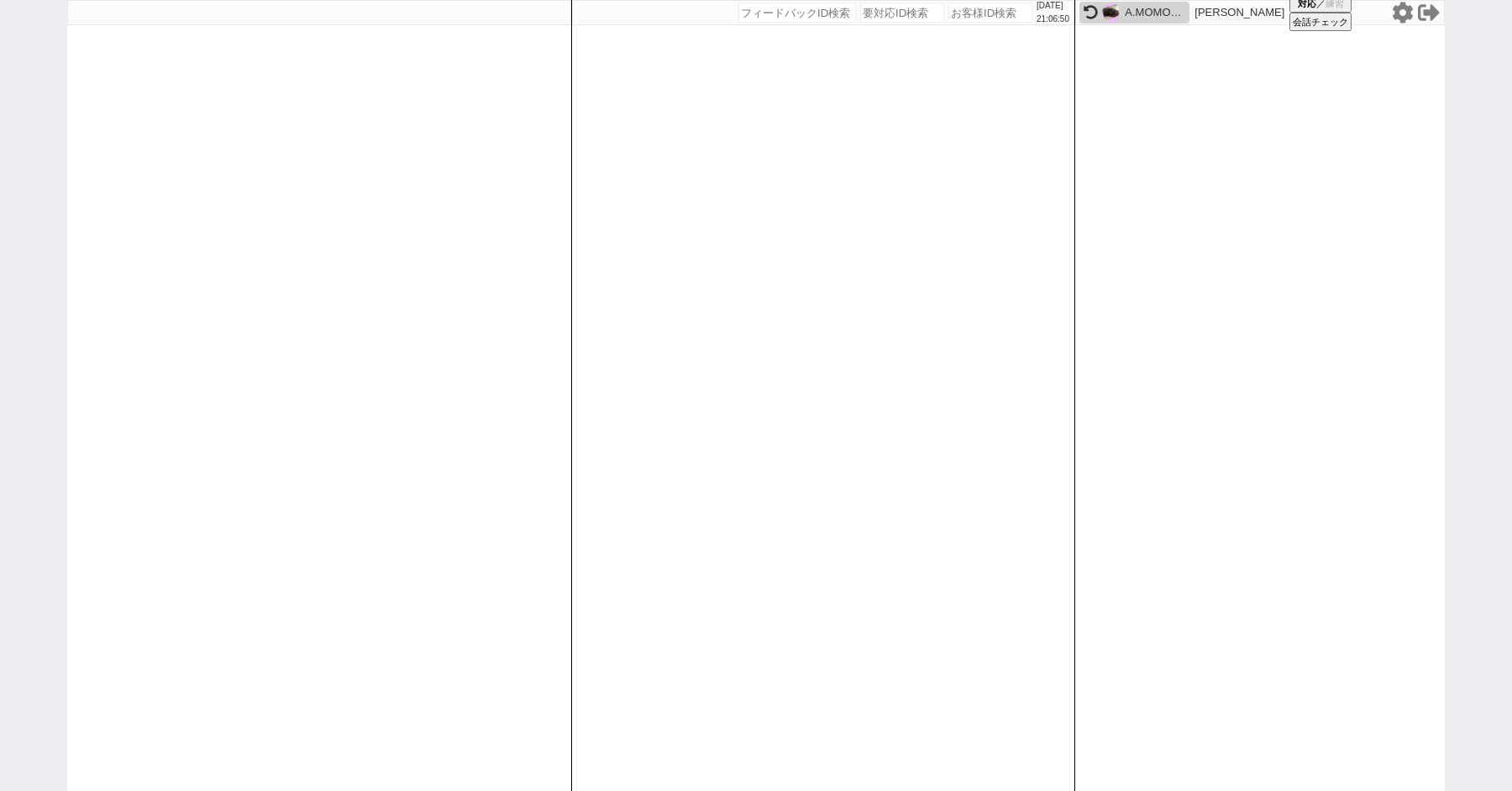
click at [1129, 10] on div "A.MOMOKO" at bounding box center [1155, 12] width 60 height 13
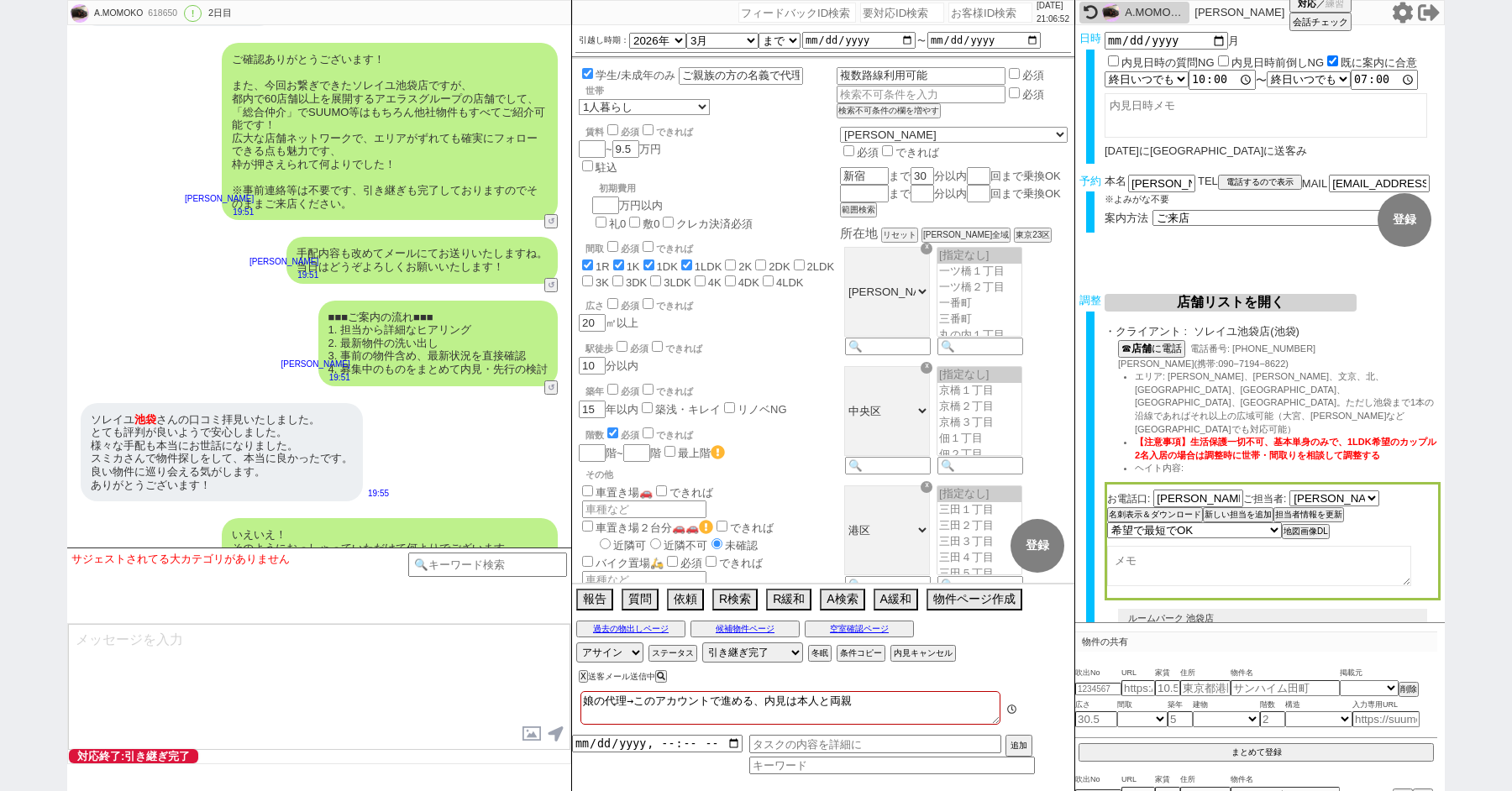
scroll to position [275, 0]
click at [304, 518] on div "いえいえ！ そのようにおっしゃっていただけて何よりでございます。 13日は経験豊富なソレイユ池袋店のスタッフより、精一杯ご案内させていただきますね。 どうぞよ…" at bounding box center [390, 567] width 336 height 99
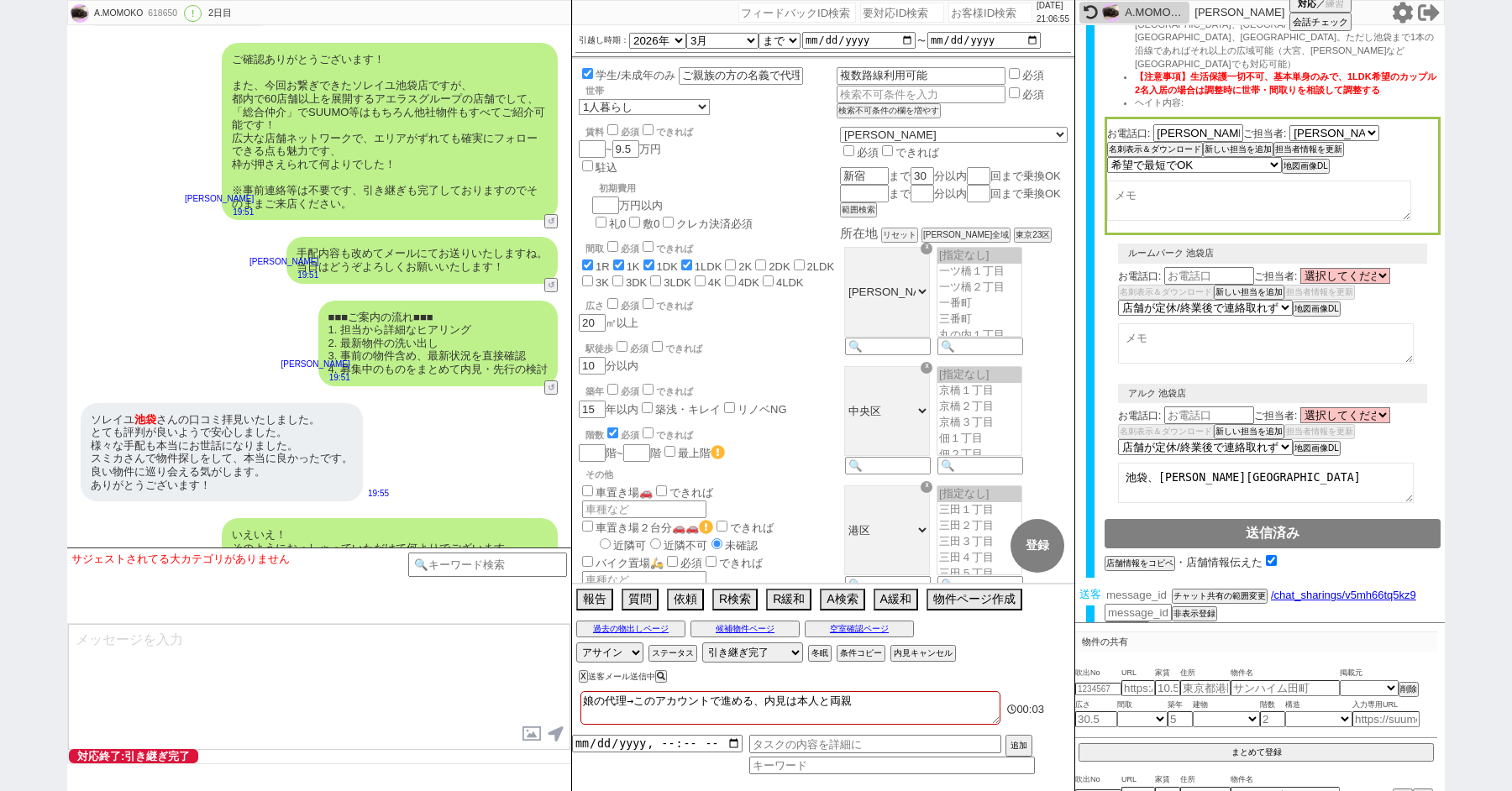
click at [1137, 588] on input "number" at bounding box center [1138, 594] width 67 height 14
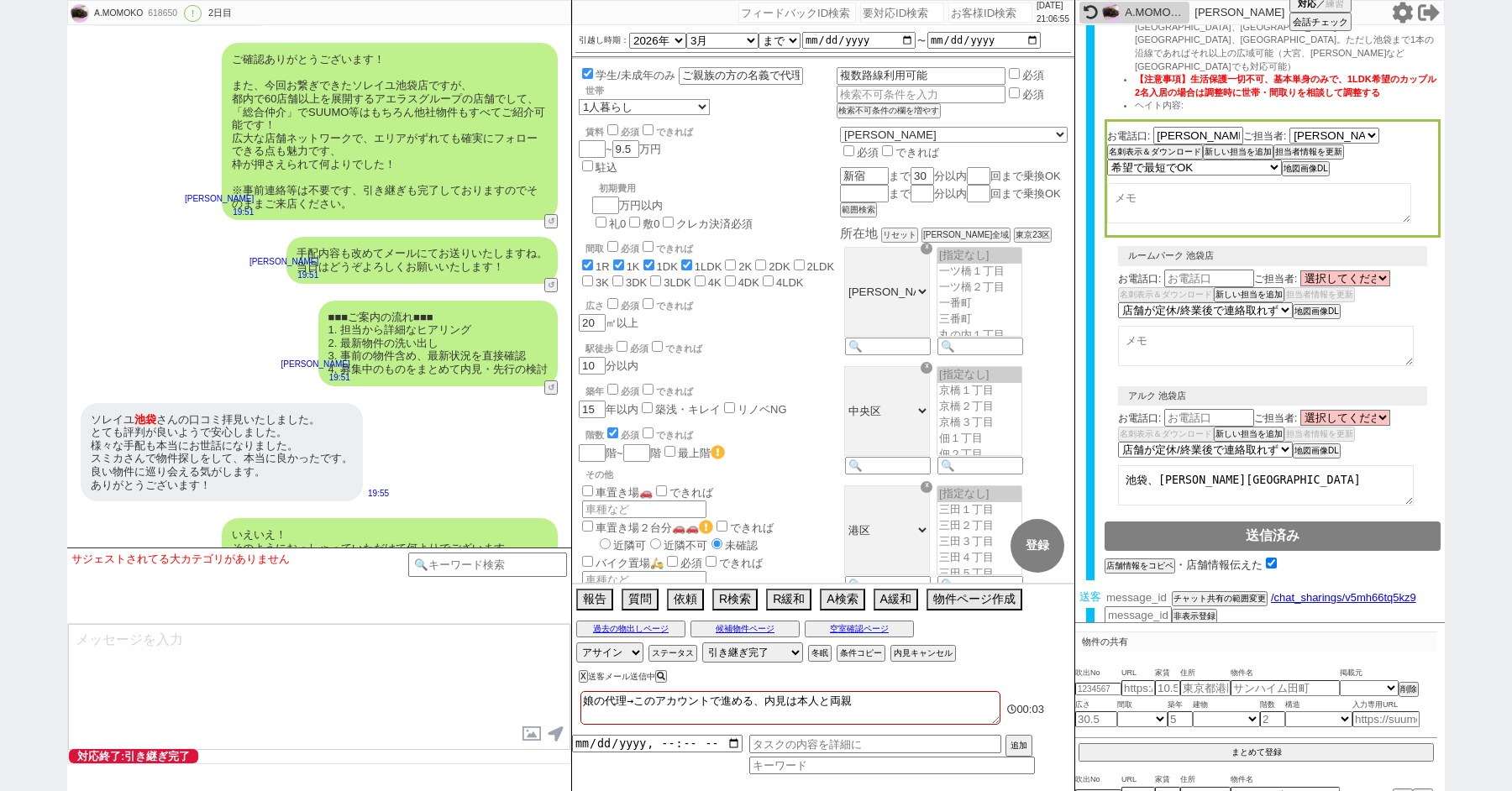
paste input "37313581"
click at [1207, 595] on button "チャット共有の範囲変更" at bounding box center [1218, 601] width 93 height 12
click at [35, 259] on div "A.MOMOKO 618650 ! 0 2日目 冬眠中 自社客 スミカ スミカ_BPO チャット全表示 2025-10-10 新しくフォローされました (03…" at bounding box center [756, 396] width 1512 height 791
click at [41, 193] on div "A.MOMOKO 618650 ! 0 2日目 冬眠中 自社客 スミカ スミカ_BPO チャット全表示 2025-10-10 新しくフォローされました (03…" at bounding box center [756, 396] width 1512 height 791
paste input "617901"
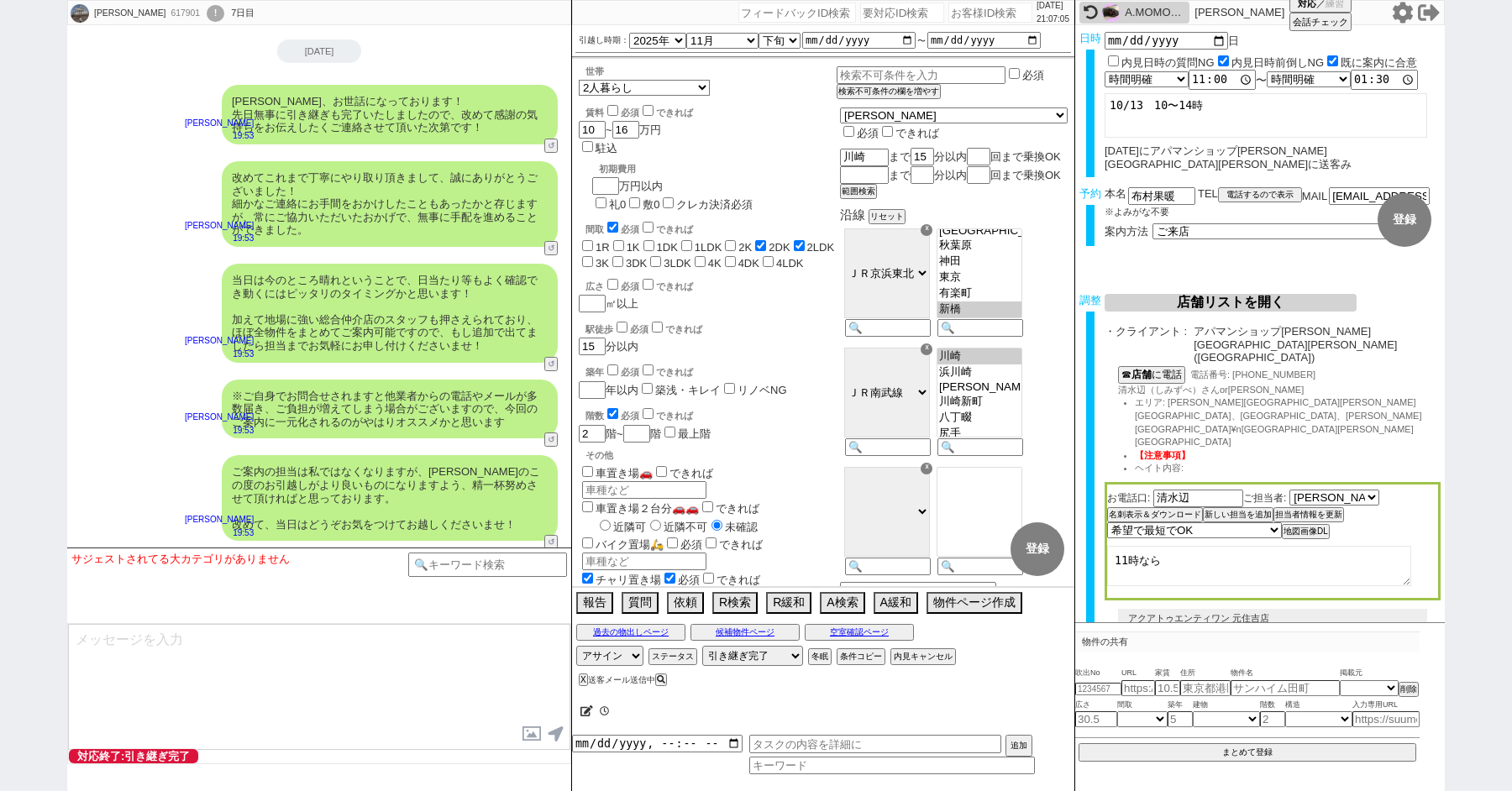
scroll to position [347, 0]
click at [550, 538] on button "↺" at bounding box center [552, 544] width 10 height 11
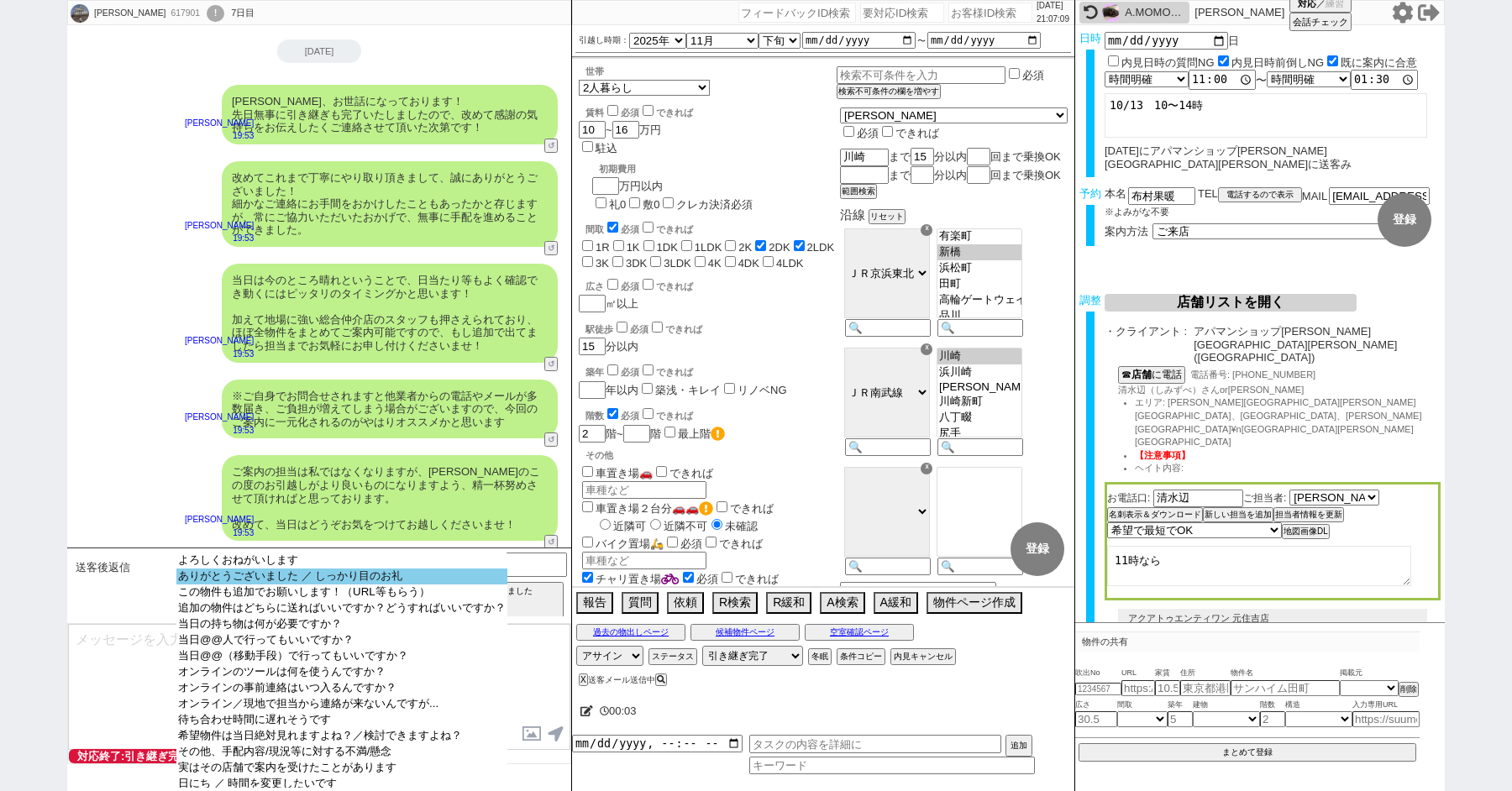
click at [320, 576] on option "ありがとうございました ／ しっかり目のお礼" at bounding box center [342, 577] width 331 height 16
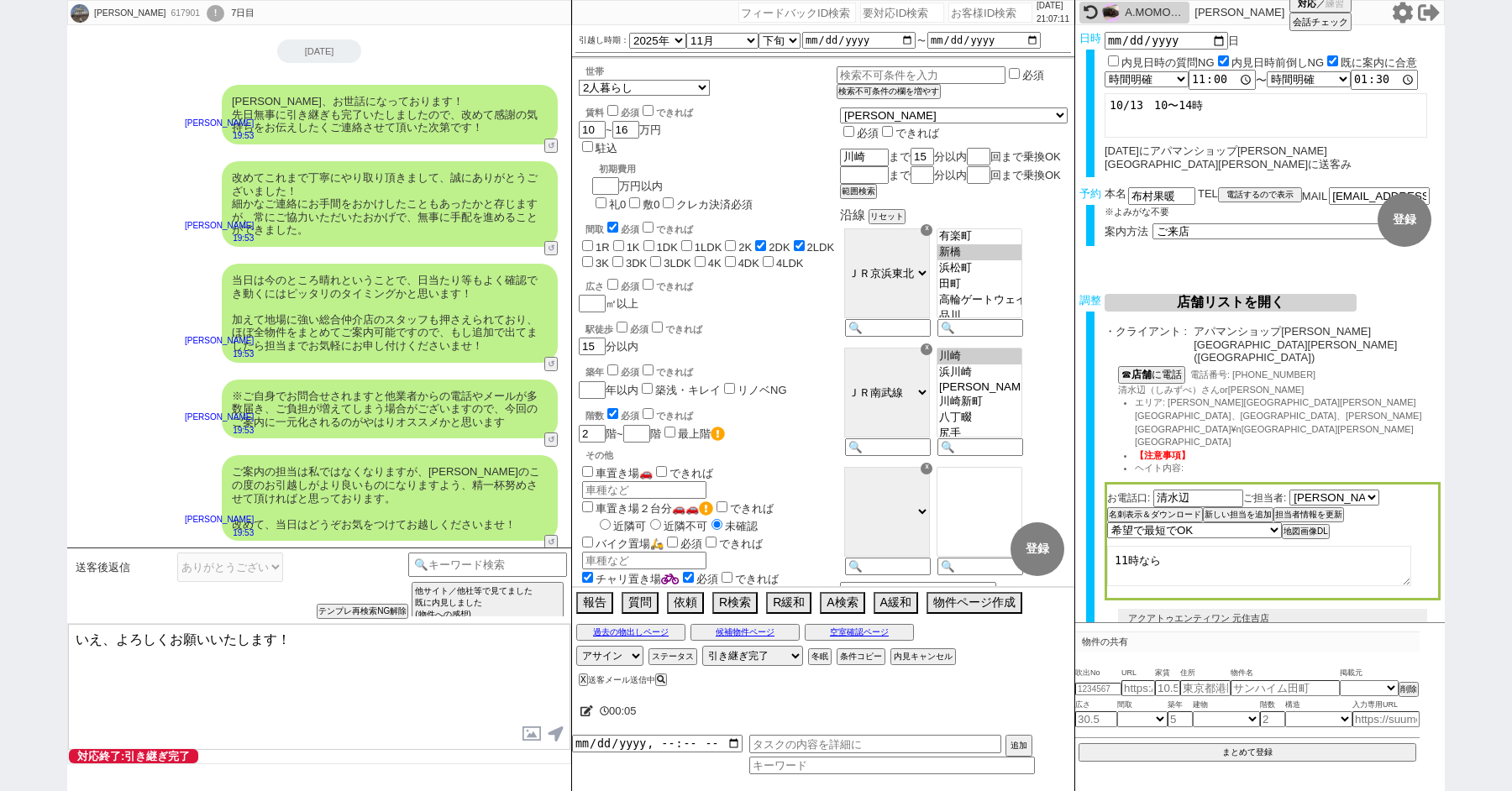
drag, startPoint x: 98, startPoint y: 637, endPoint x: 28, endPoint y: 631, distance: 70.3
click at [31, 631] on div "布村かのん 617901 ! 0 7日目 冬眠中 自社客 スミカ スミカ_BPO チャット全表示 2025-10-05 新しくフォローされました (13:43…" at bounding box center [756, 396] width 1512 height 791
drag, startPoint x: 1152, startPoint y: 183, endPoint x: 1054, endPoint y: 177, distance: 98.2
click at [1066, 177] on div "布村かのん 617901 ! 0 7日目 冬眠中 自社客 スミカ スミカ_BPO チャット全表示 2025-10-05 新しくフォローされました (13:43…" at bounding box center [756, 396] width 1377 height 791
click at [127, 653] on textarea "いえいえ！ 少しでもよろしくお願いいたします！" at bounding box center [318, 687] width 502 height 126
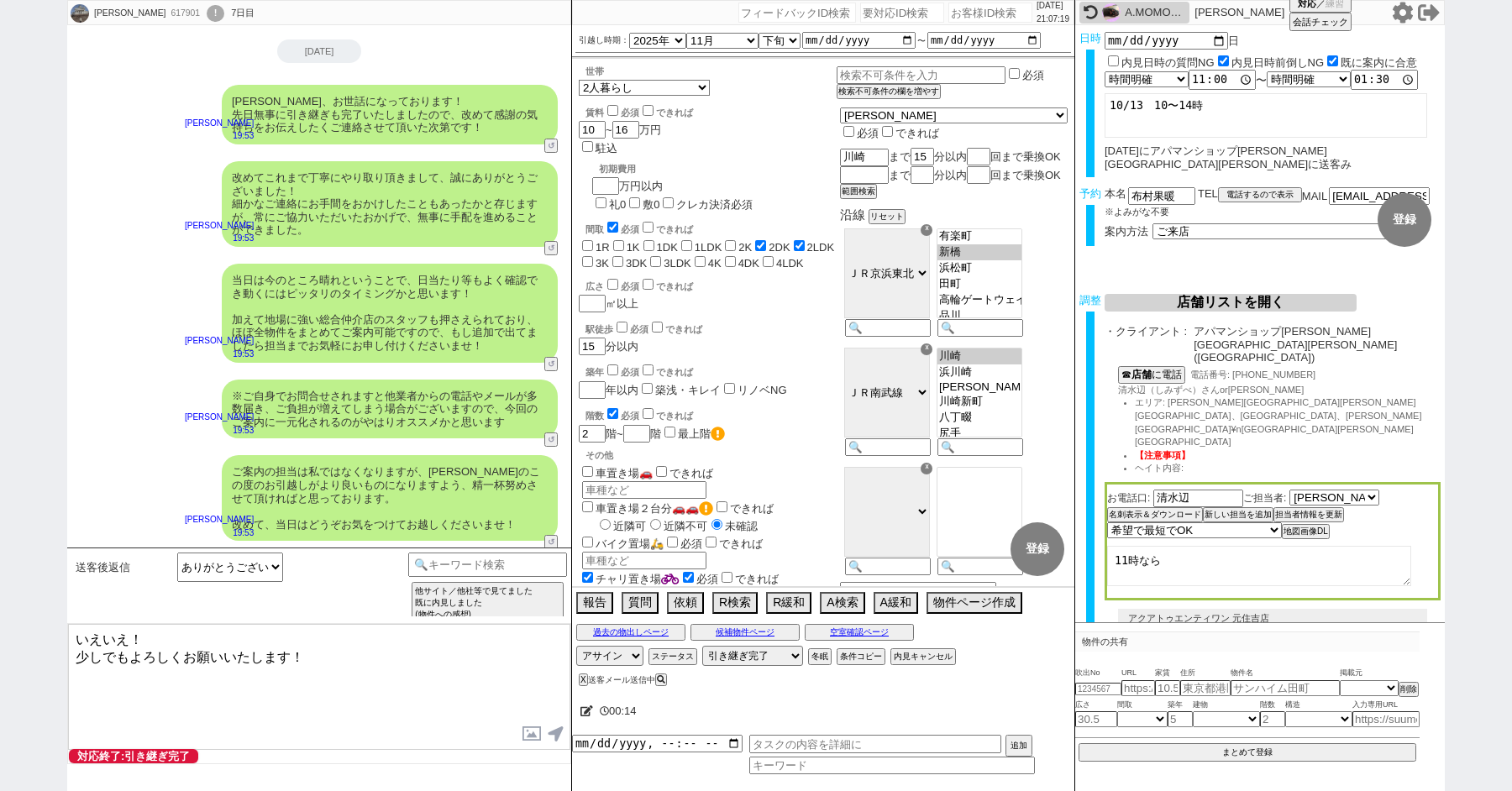
paste textarea "布村"
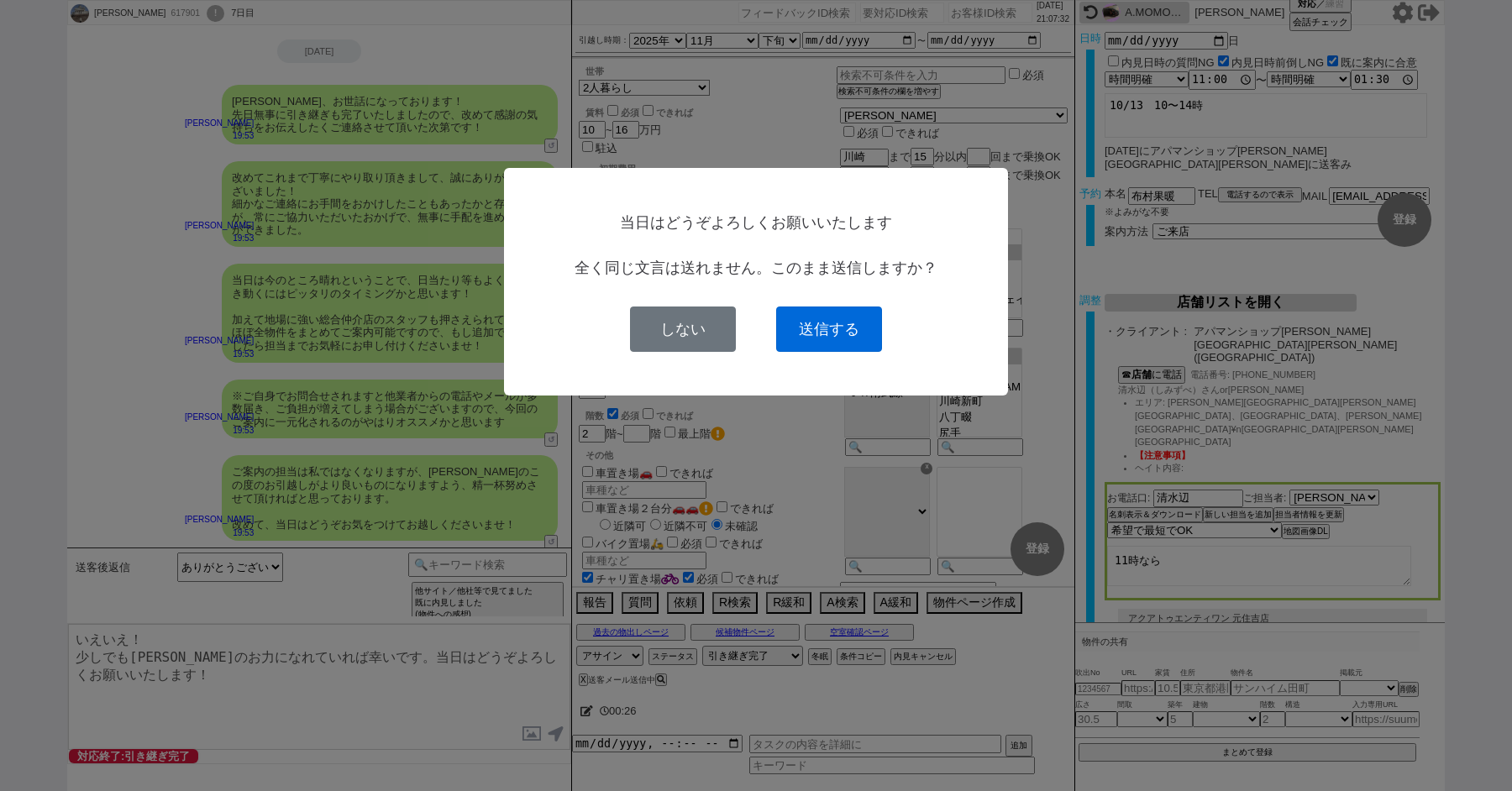
click at [837, 309] on button "送信する" at bounding box center [829, 329] width 106 height 45
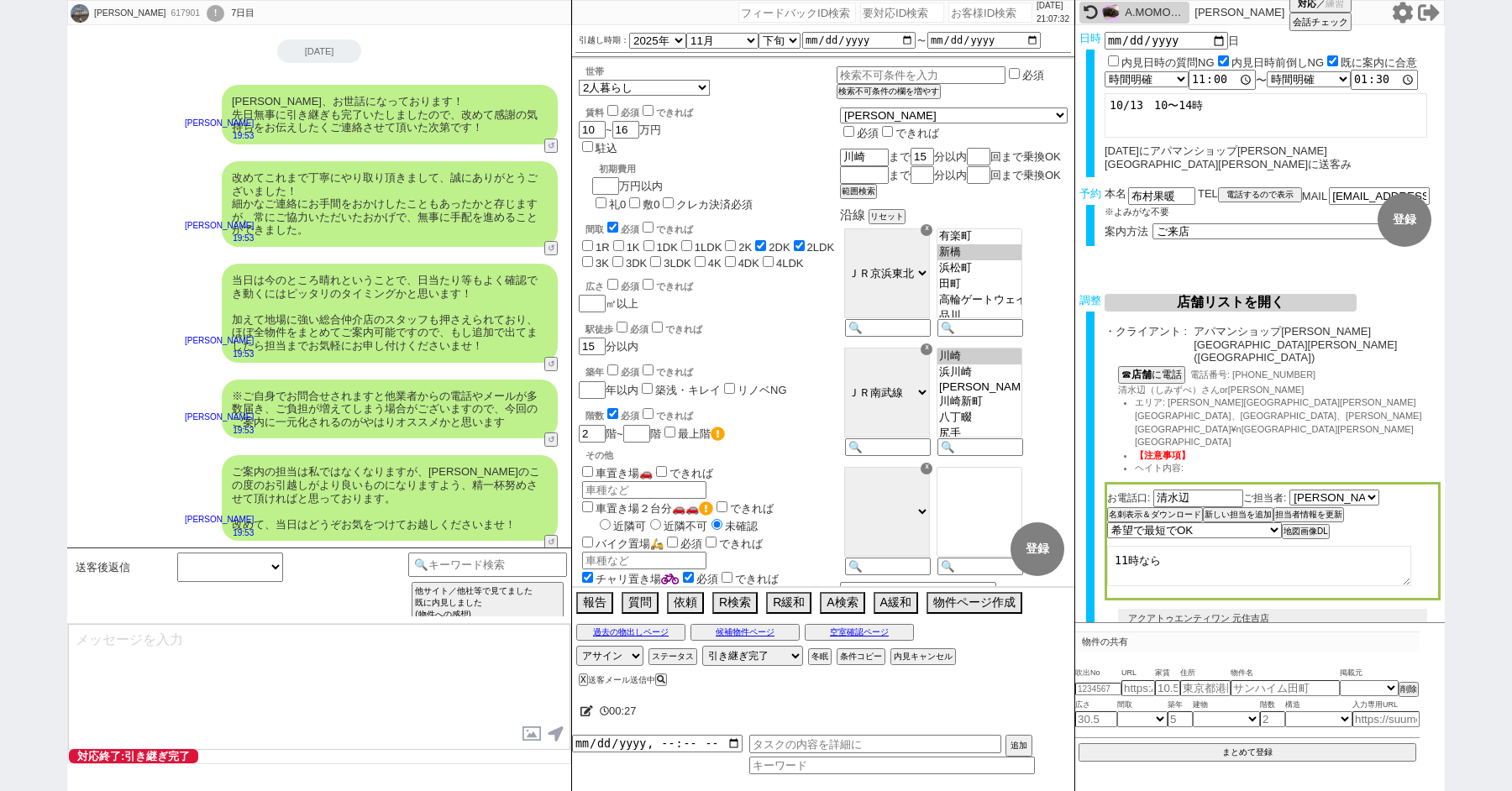
scroll to position [9874, 0]
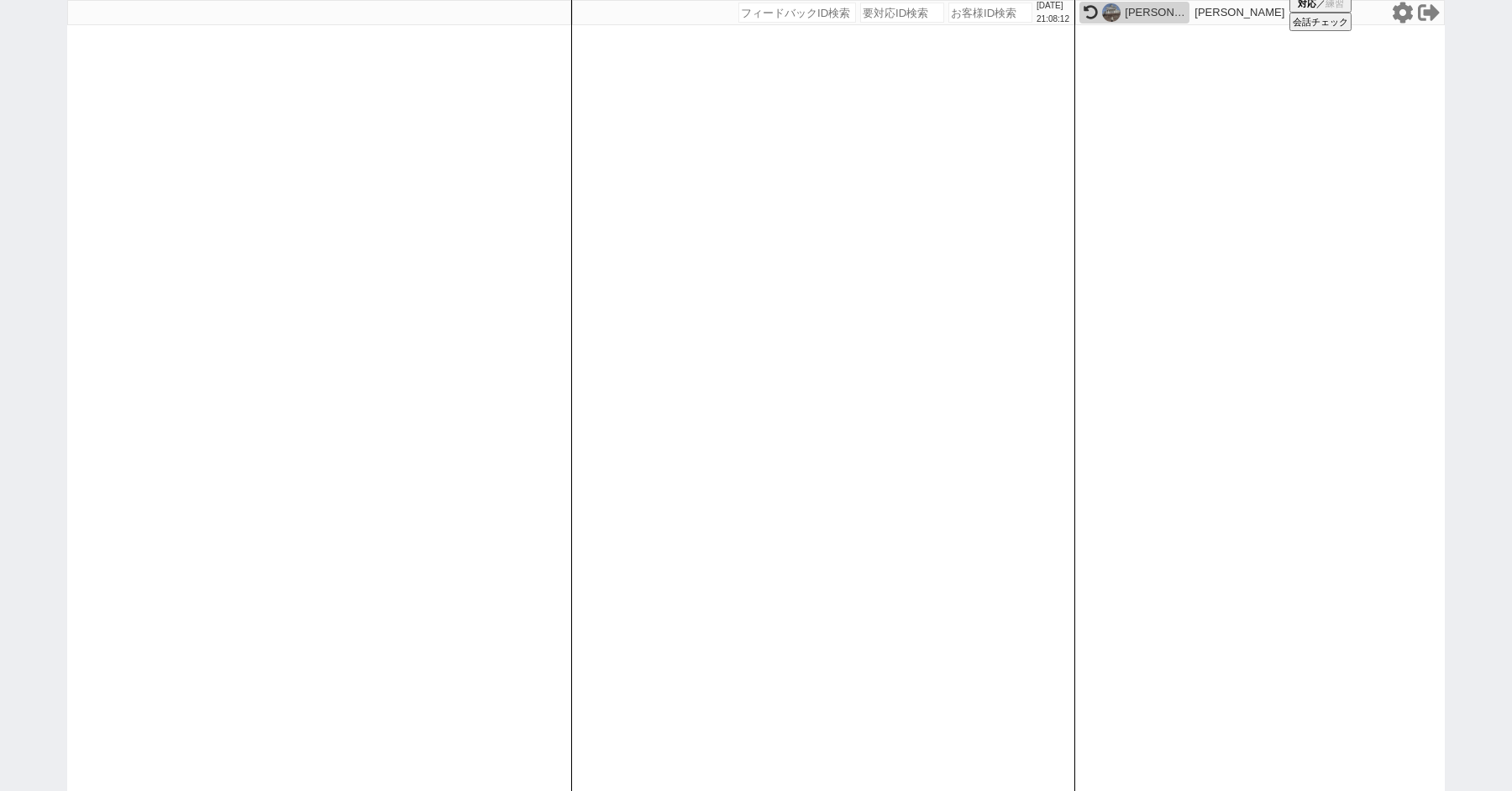
click at [0, 128] on div "2025/10/11 21:08:12 候補物件を追加してしてください 紹介した物件一覧 他社物件を追加する 空室確認ページに追加・削除 紹介した物件一覧 他…" at bounding box center [756, 396] width 1512 height 791
paste input "606186"
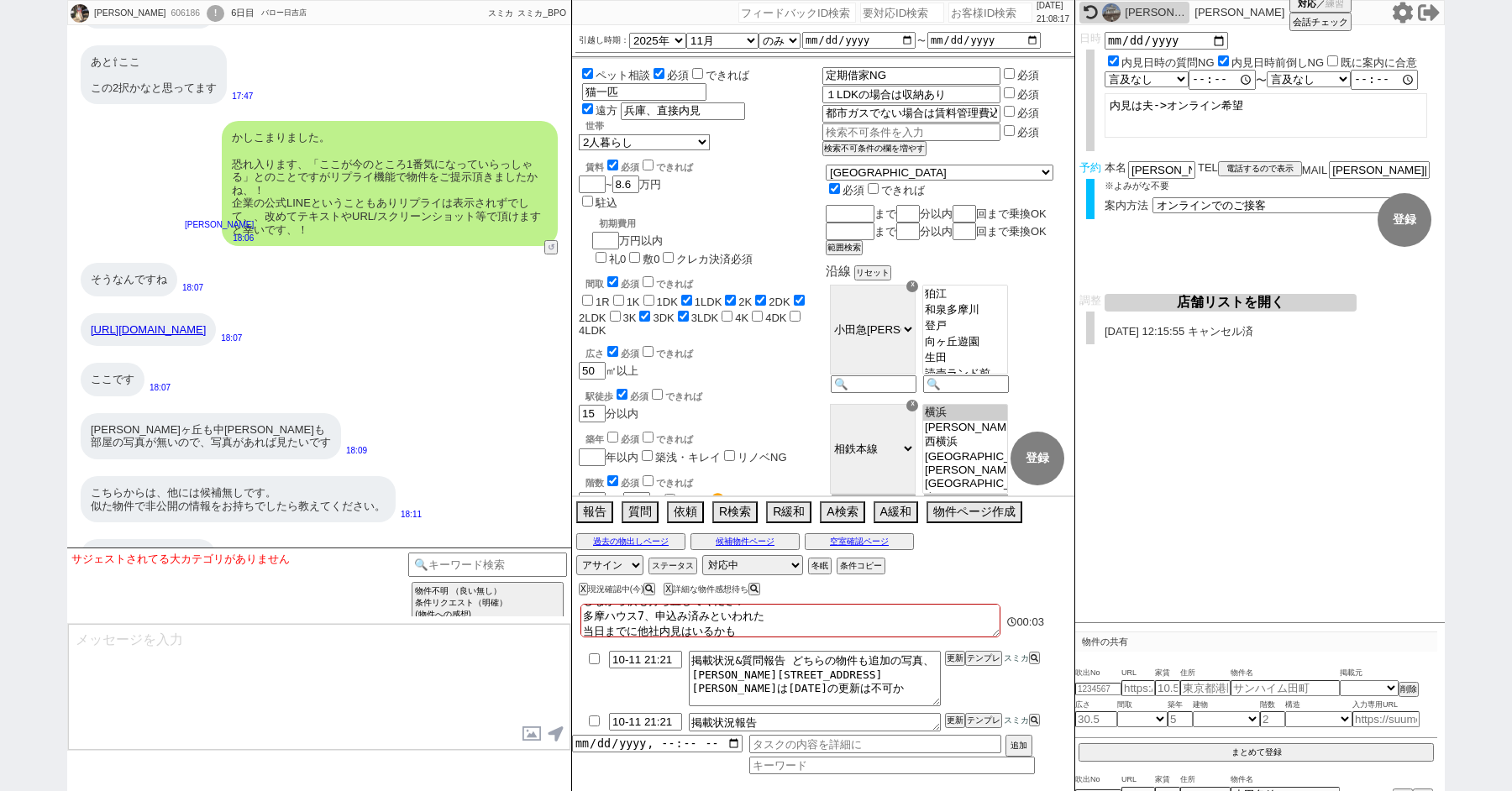
scroll to position [0, 0]
drag, startPoint x: 659, startPoint y: 108, endPoint x: 792, endPoint y: 108, distance: 133.0
click at [785, 108] on span "遠方 兵庫、直接内見" at bounding box center [700, 110] width 243 height 18
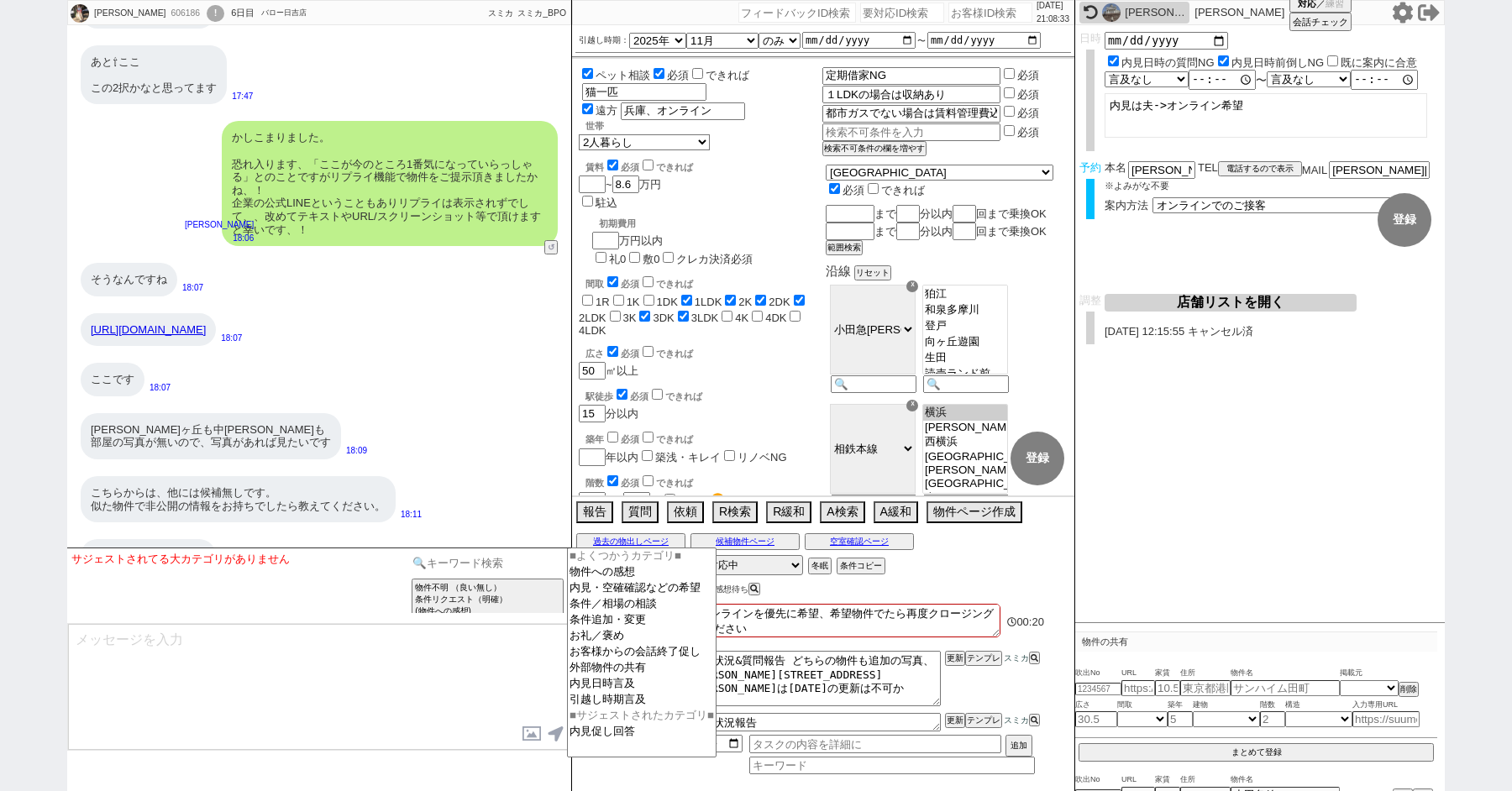
click at [455, 561] on input at bounding box center [487, 563] width 159 height 21
click at [628, 594] on option "内見・空確確認などの希望" at bounding box center [641, 588] width 148 height 16
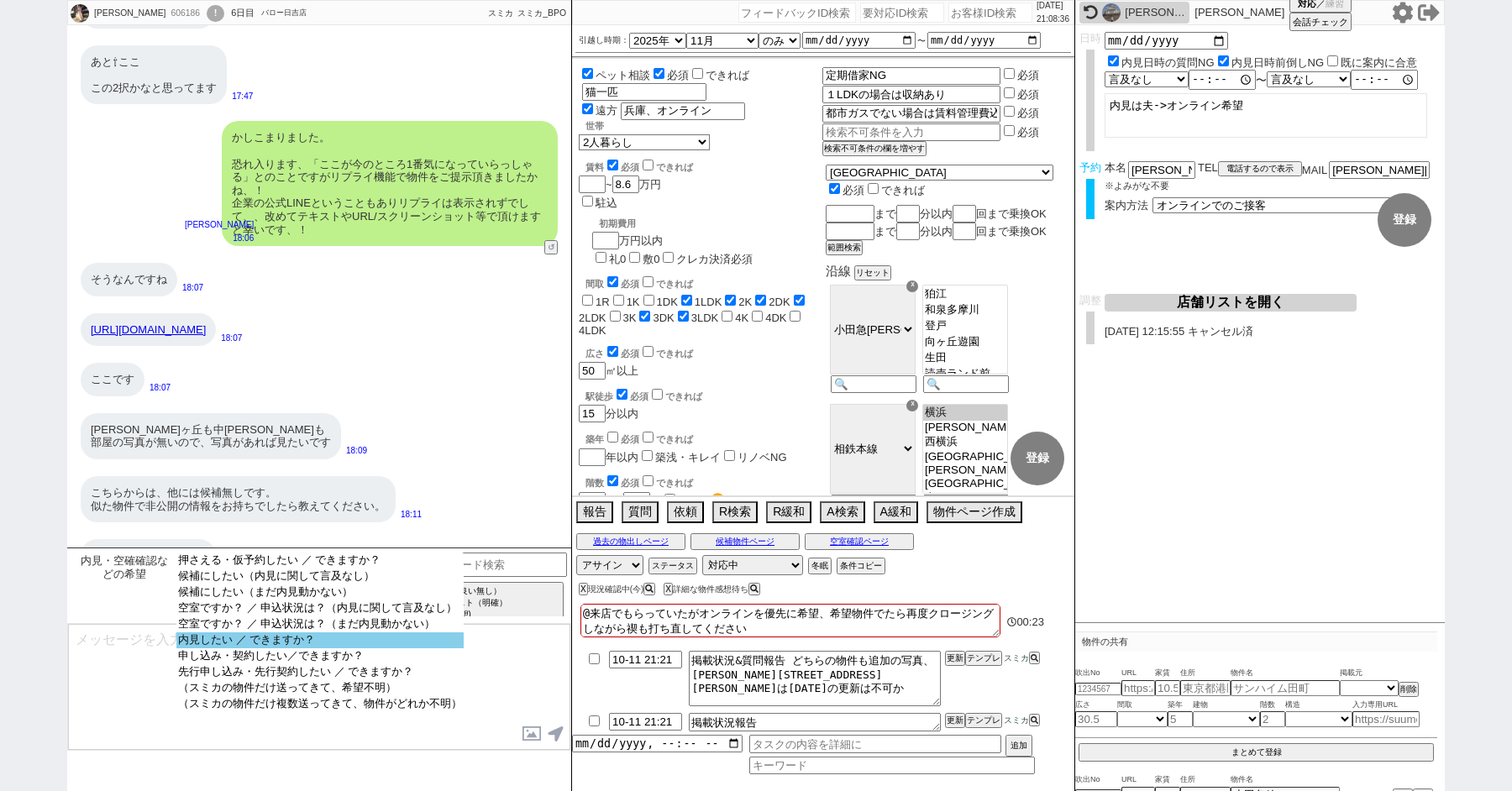
click at [229, 649] on option "内見したい ／ できますか？" at bounding box center [319, 640] width 287 height 16
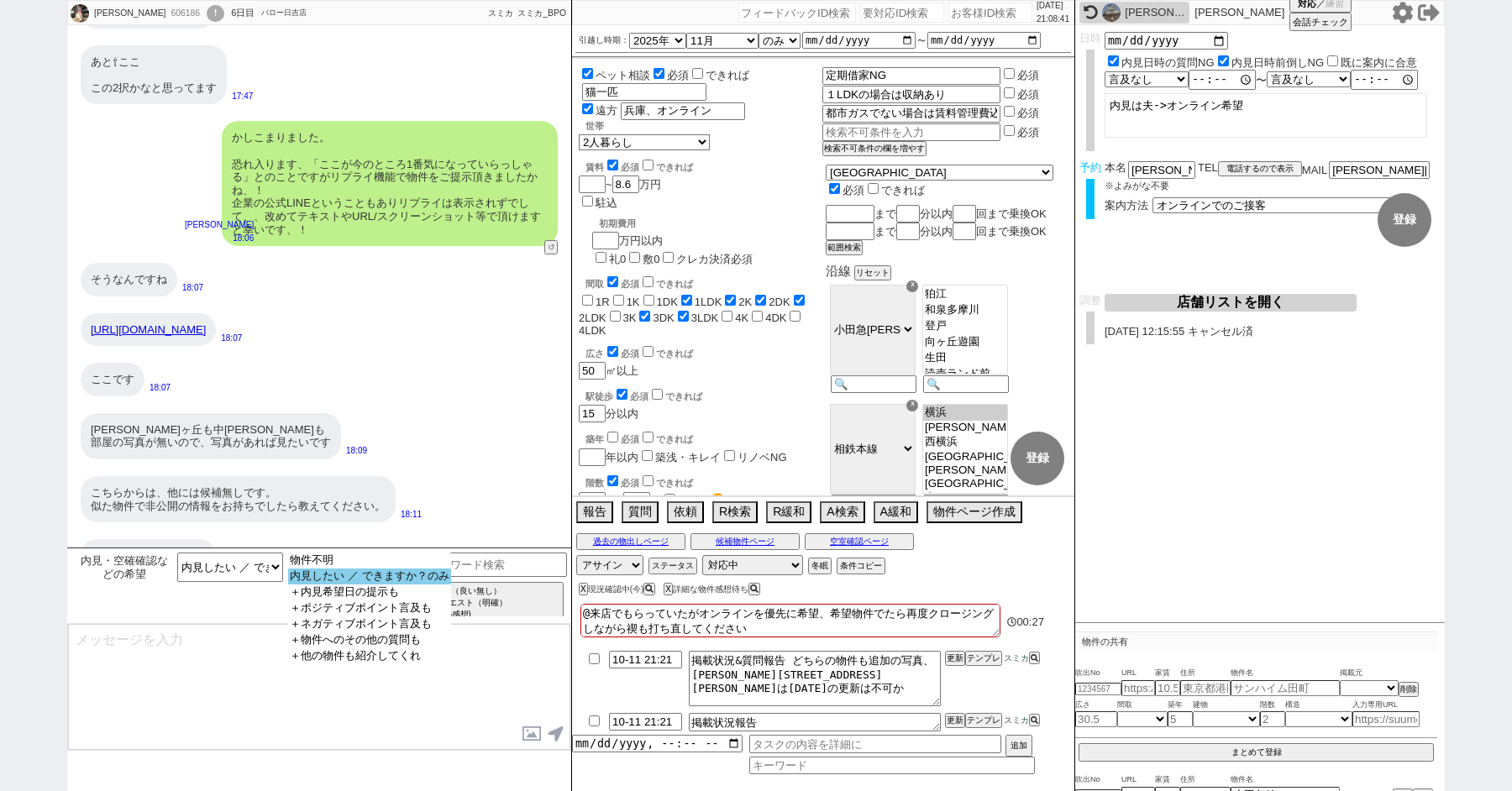
click at [330, 574] on option "内見したい ／ できますか？のみ" at bounding box center [368, 577] width 162 height 16
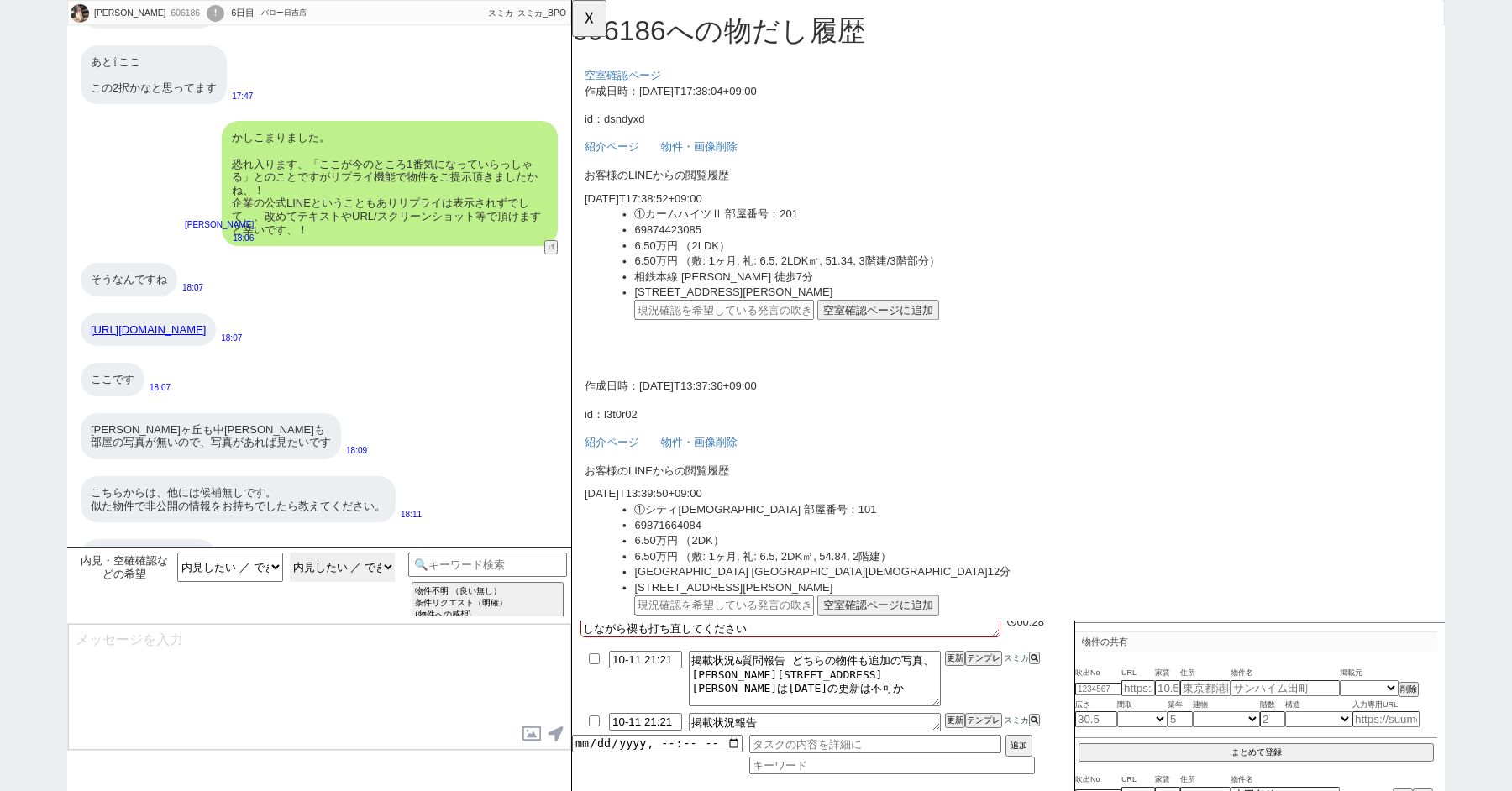
scroll to position [0, 0]
click at [586, 20] on button "☓" at bounding box center [587, 17] width 31 height 33
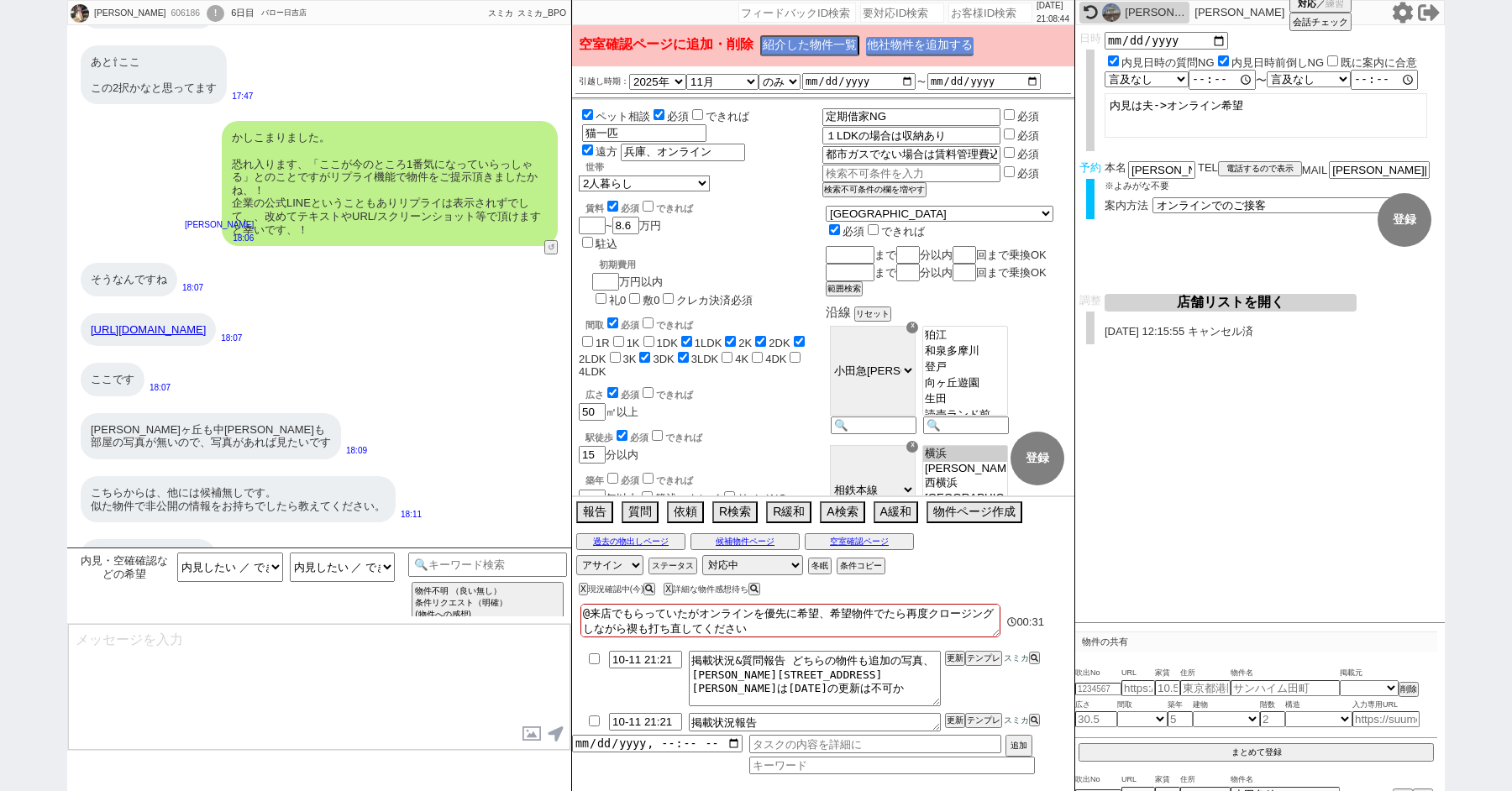
click at [929, 43] on button "他社物件を追加する" at bounding box center [920, 46] width 108 height 19
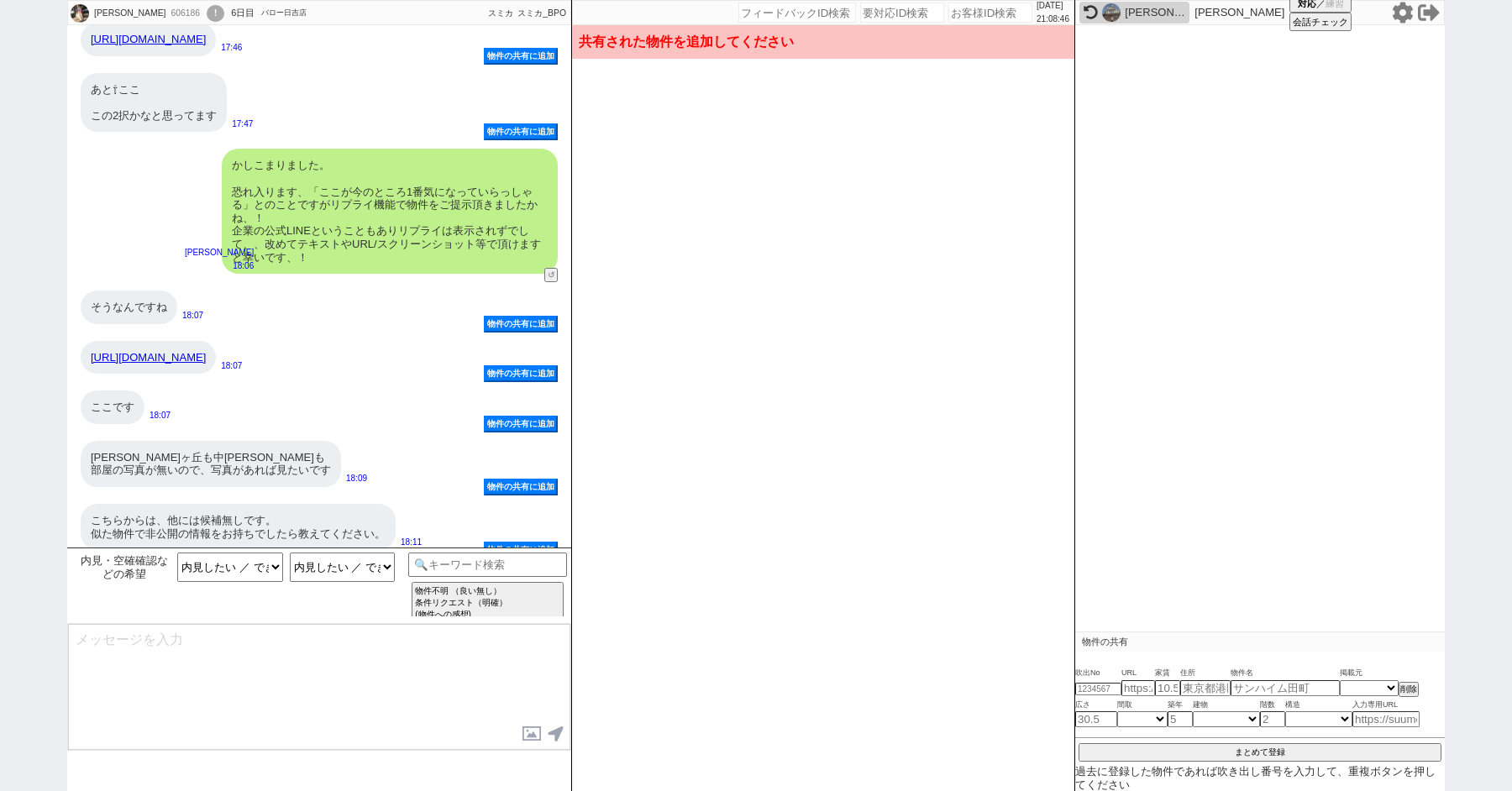
scroll to position [13499, 0]
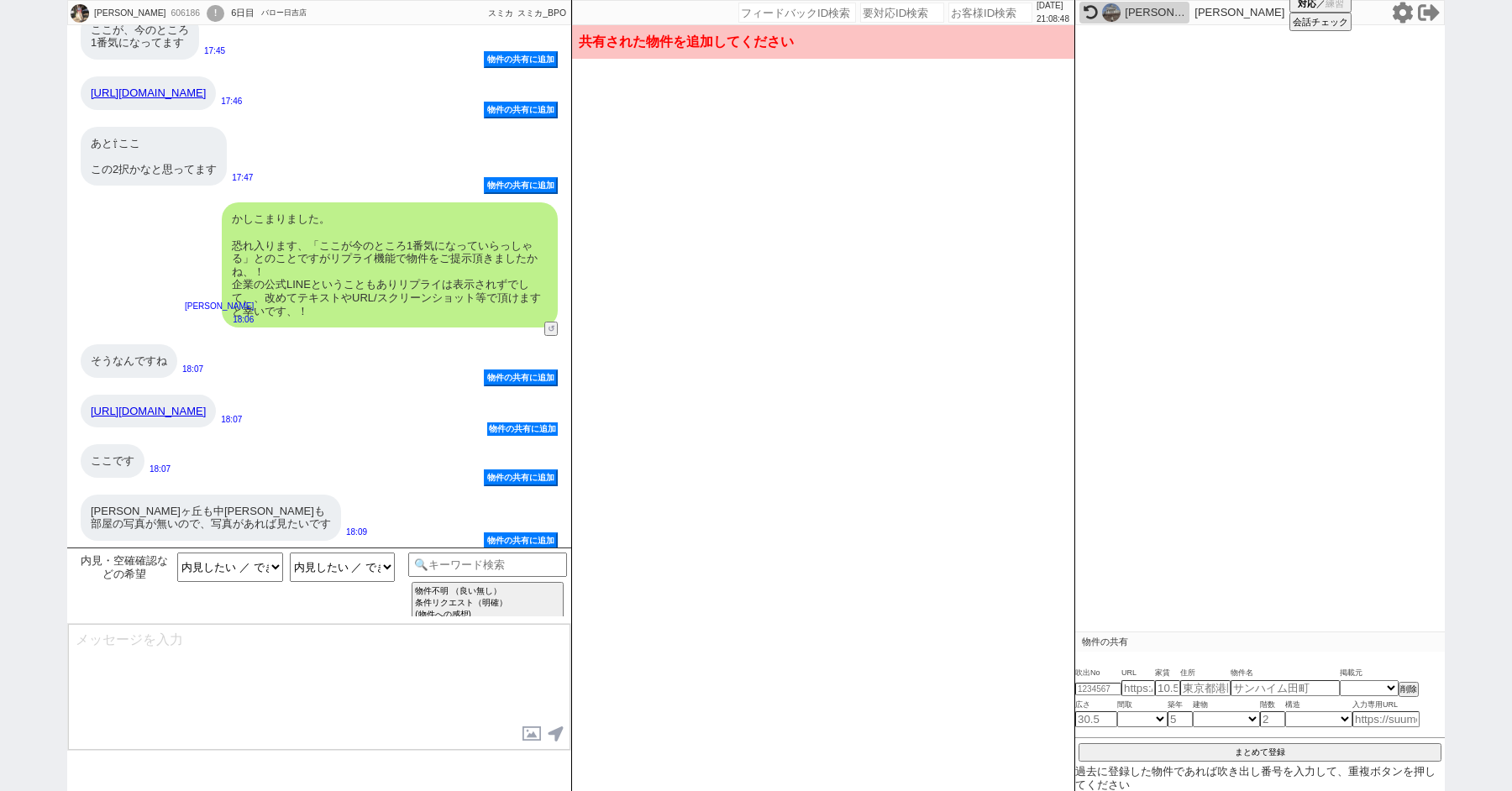
click at [530, 422] on button "物件の共有に追加" at bounding box center [523, 429] width 71 height 13
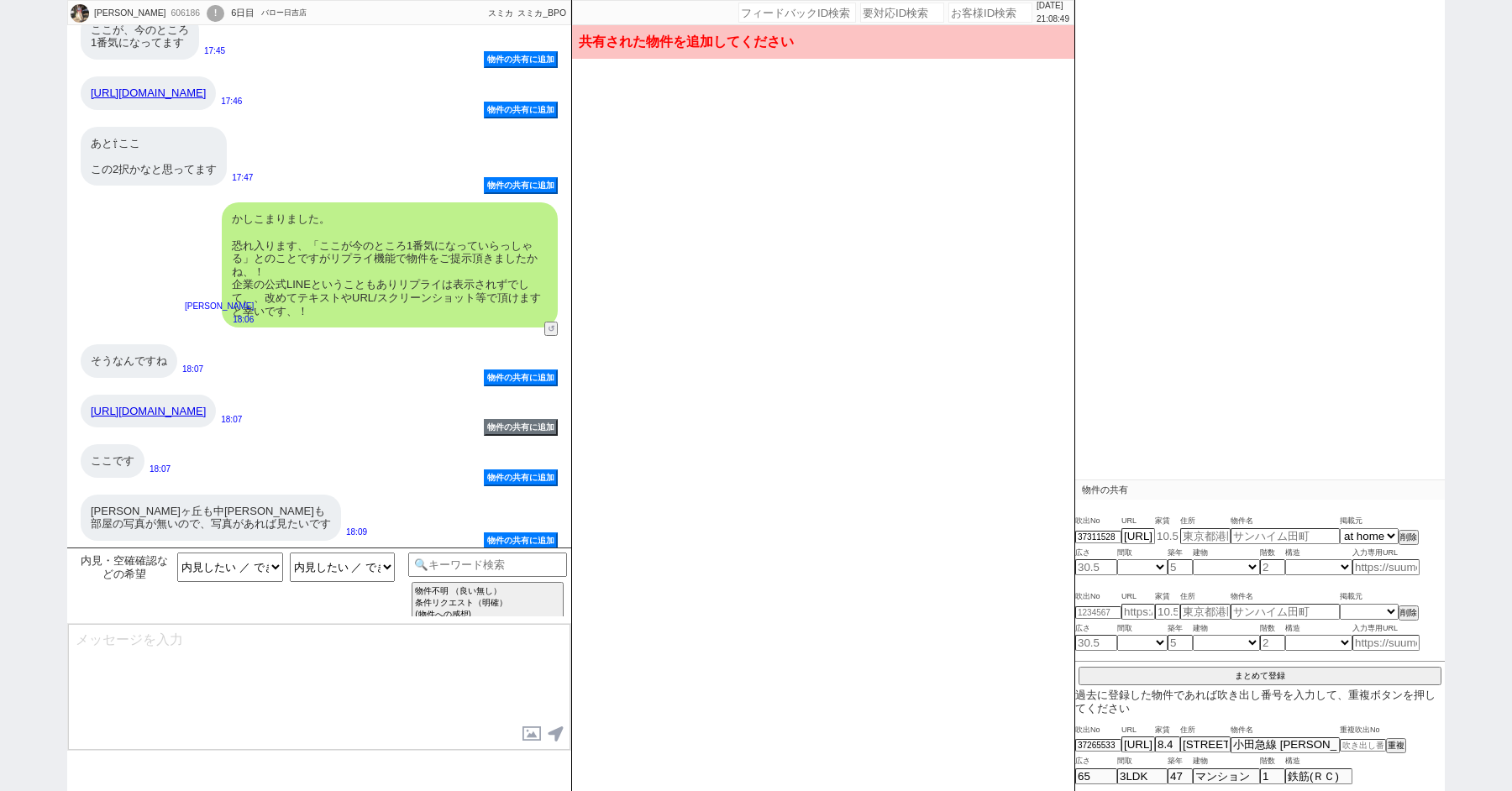
scroll to position [182, 0]
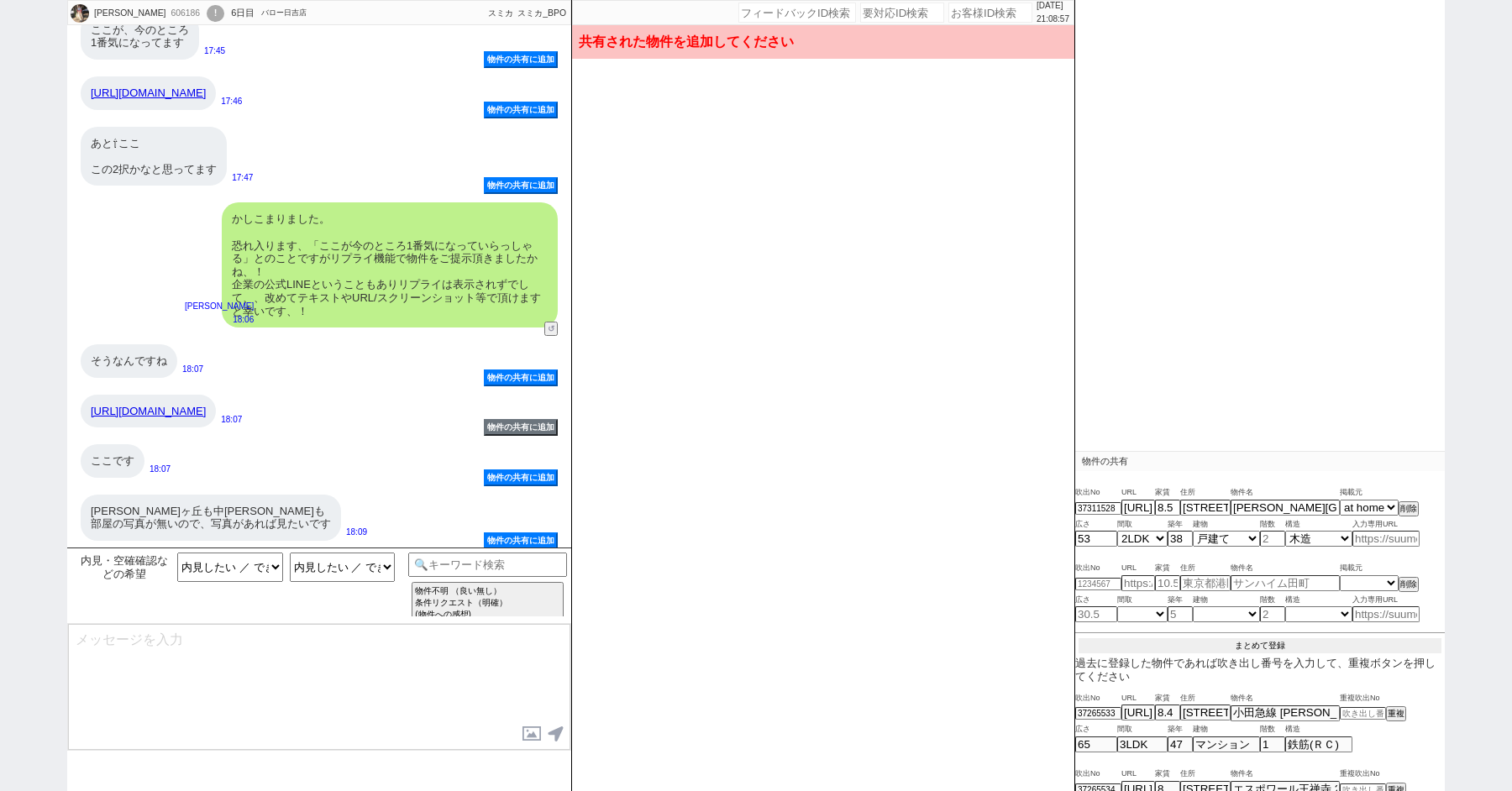
click at [1235, 645] on button "まとめて登録" at bounding box center [1260, 646] width 362 height 15
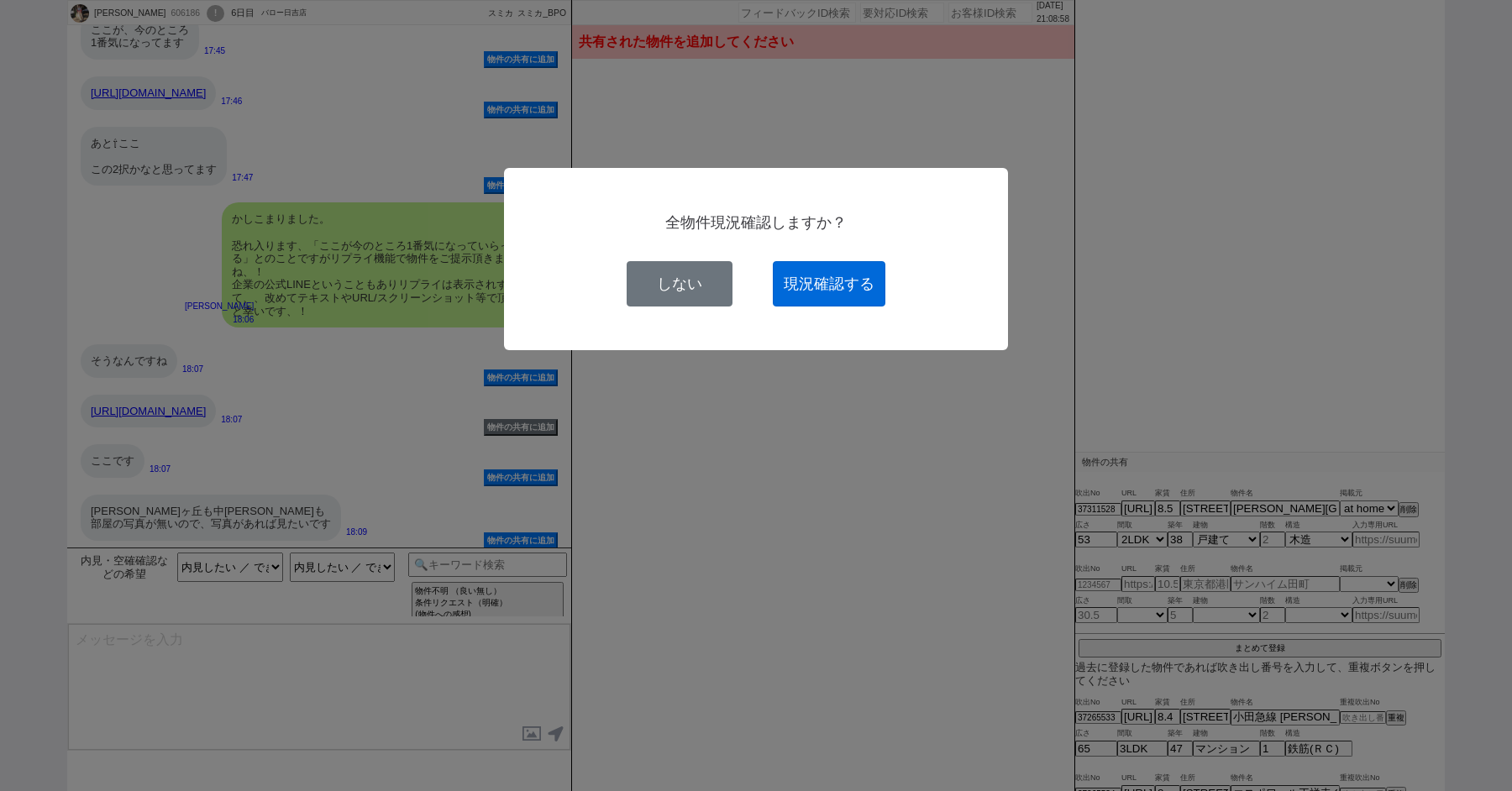
click at [846, 285] on button "現況確認する" at bounding box center [828, 283] width 112 height 45
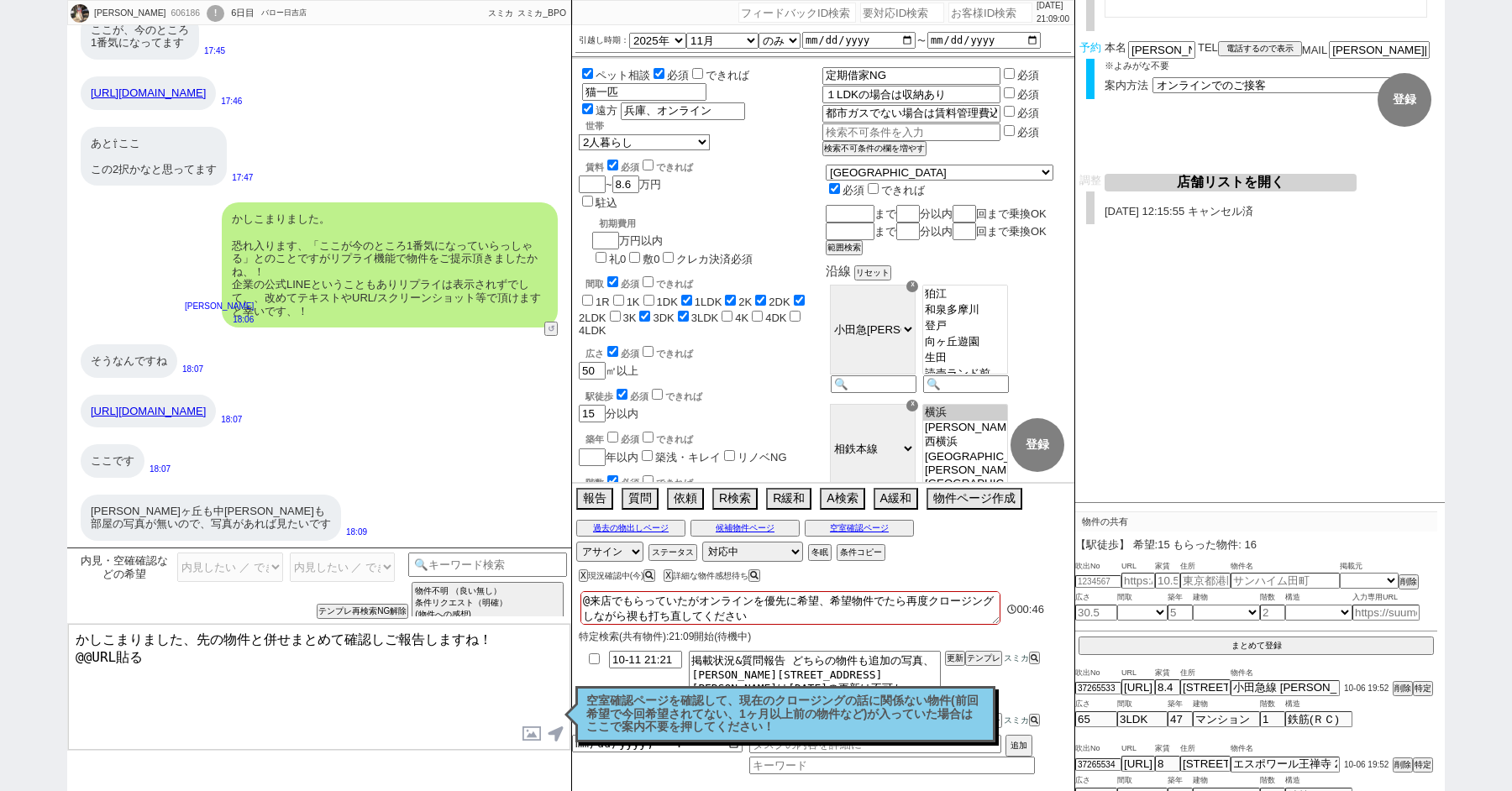
scroll to position [13600, 0]
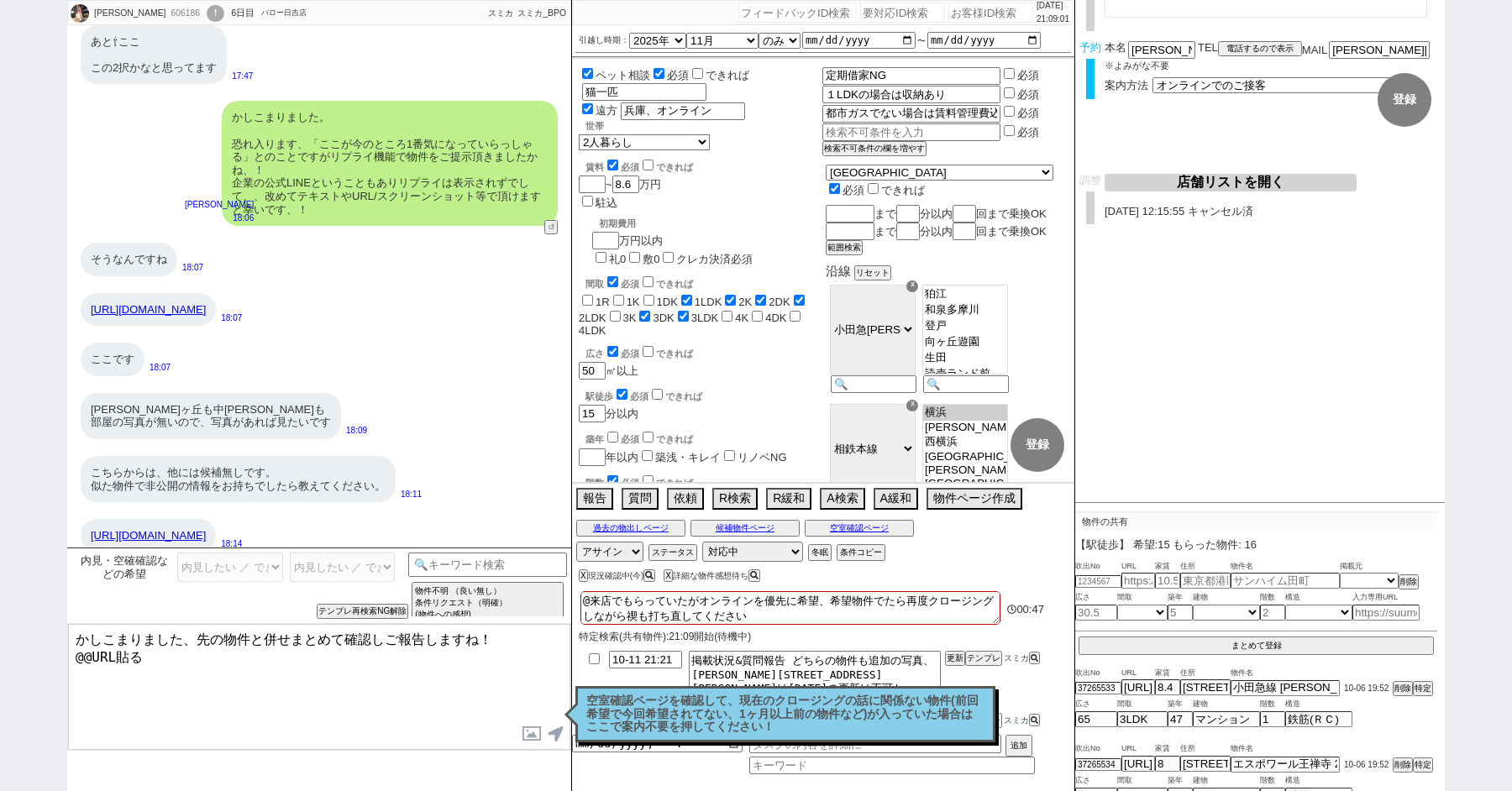
click at [174, 657] on textarea "かしこまりました、先の物件と併せまとめて確認しご報告しますね！ @@URL貼る" at bounding box center [318, 687] width 502 height 126
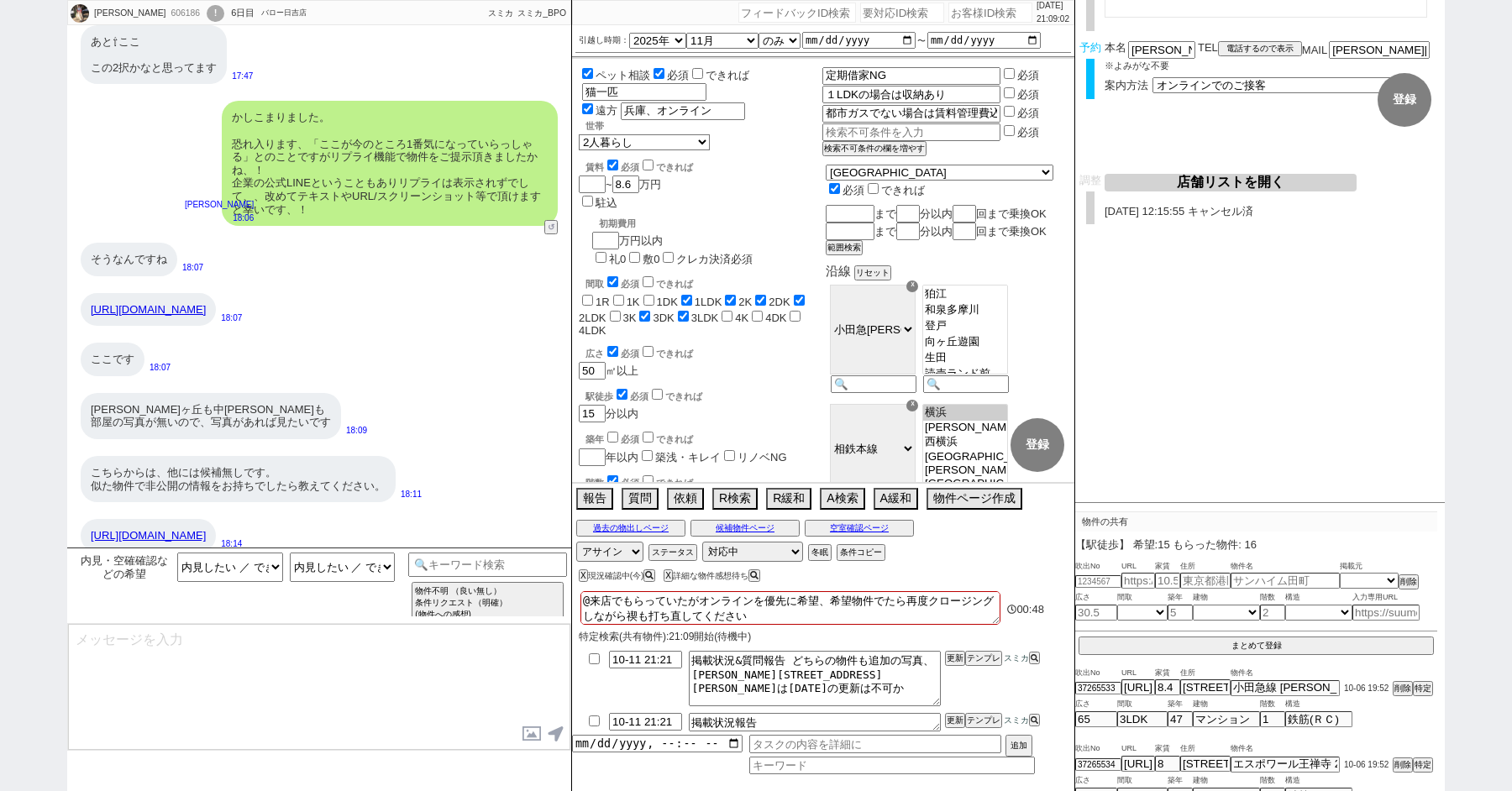
scroll to position [13663, 0]
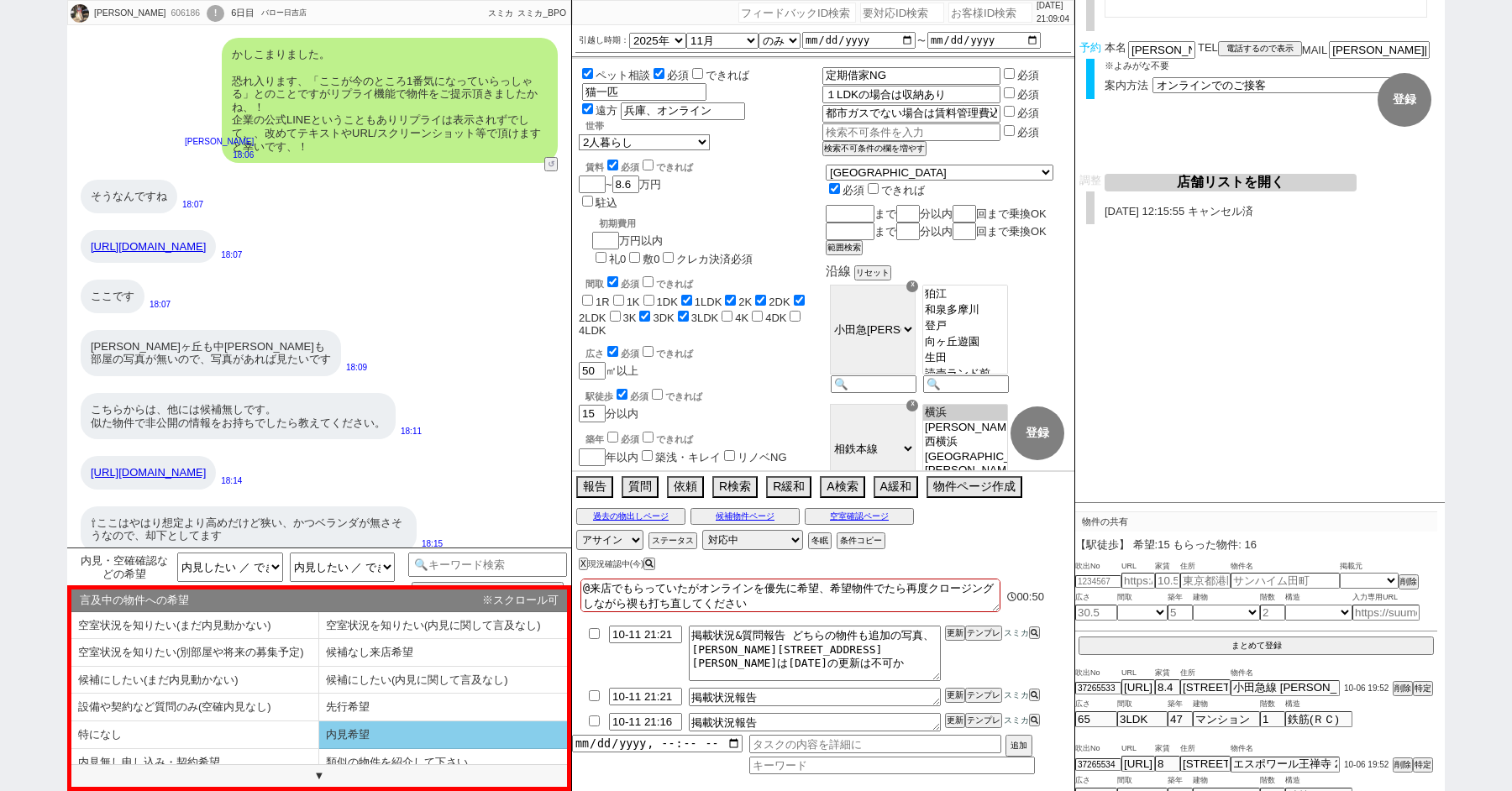
click at [385, 730] on li "内見希望" at bounding box center [443, 735] width 248 height 28
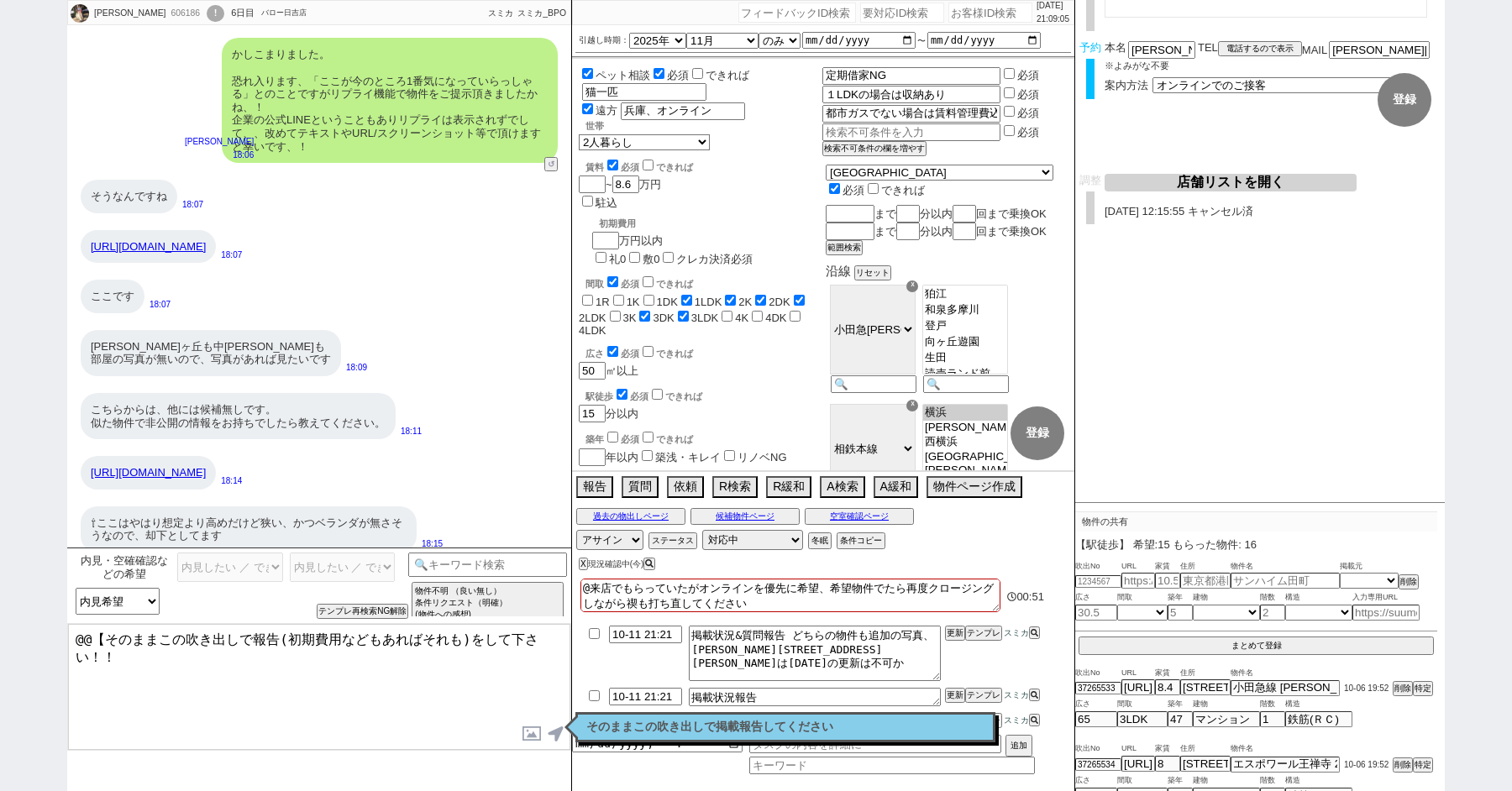
scroll to position [0, 0]
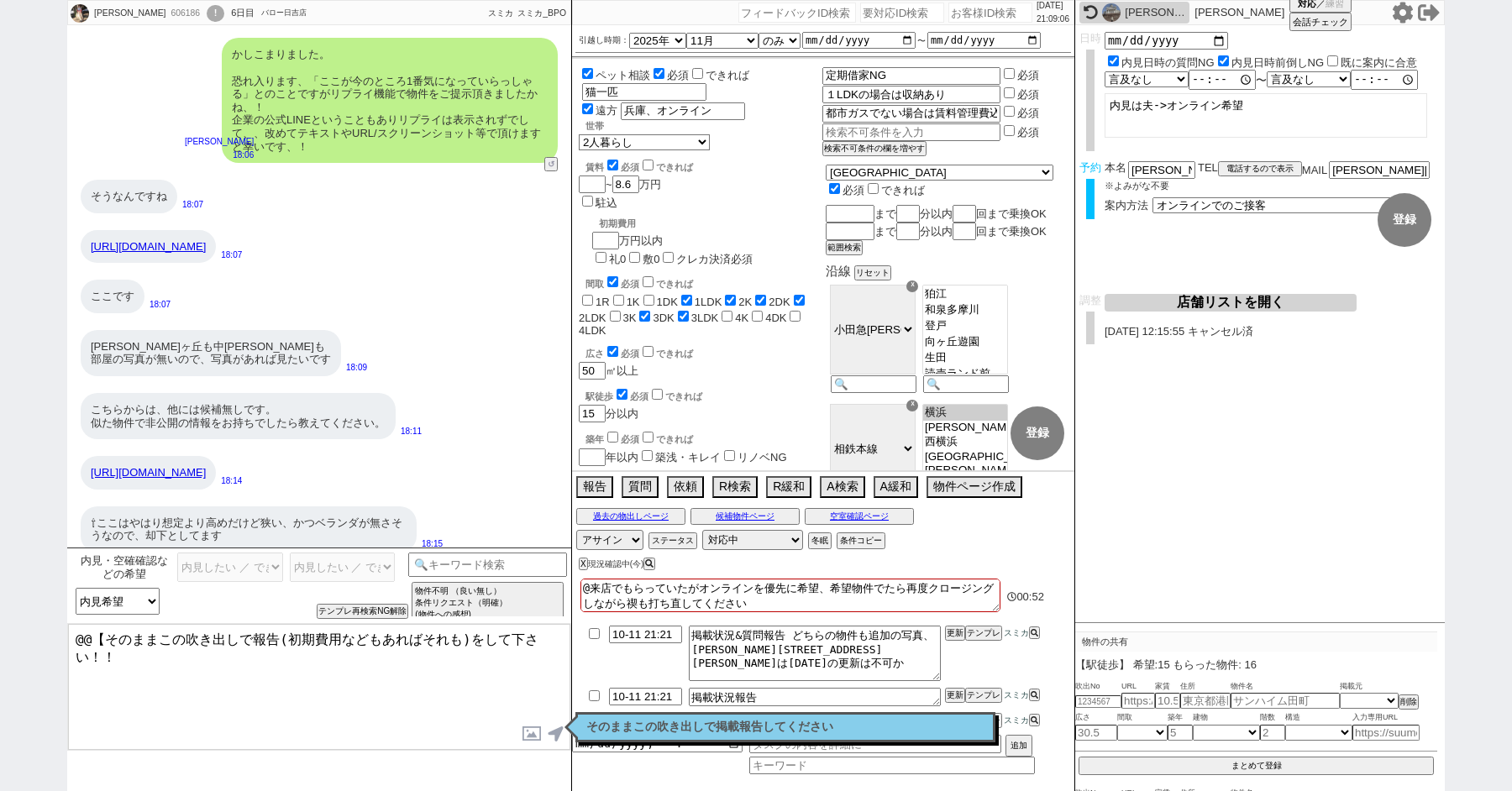
click at [791, 724] on p "そのままこの吹き出しで掲載報告してください" at bounding box center [785, 727] width 398 height 13
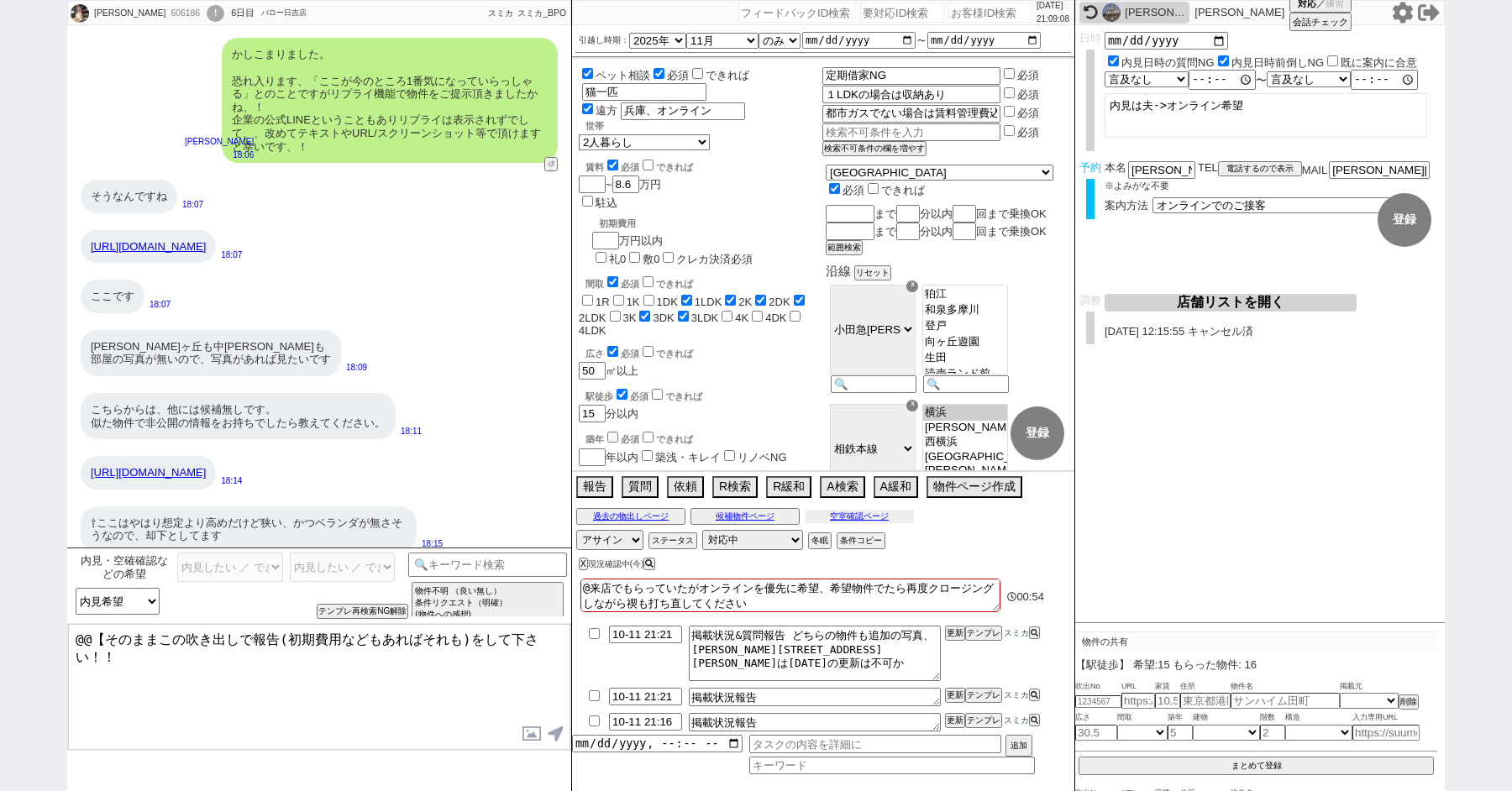
click at [856, 513] on button "空室確認ページ" at bounding box center [859, 516] width 110 height 13
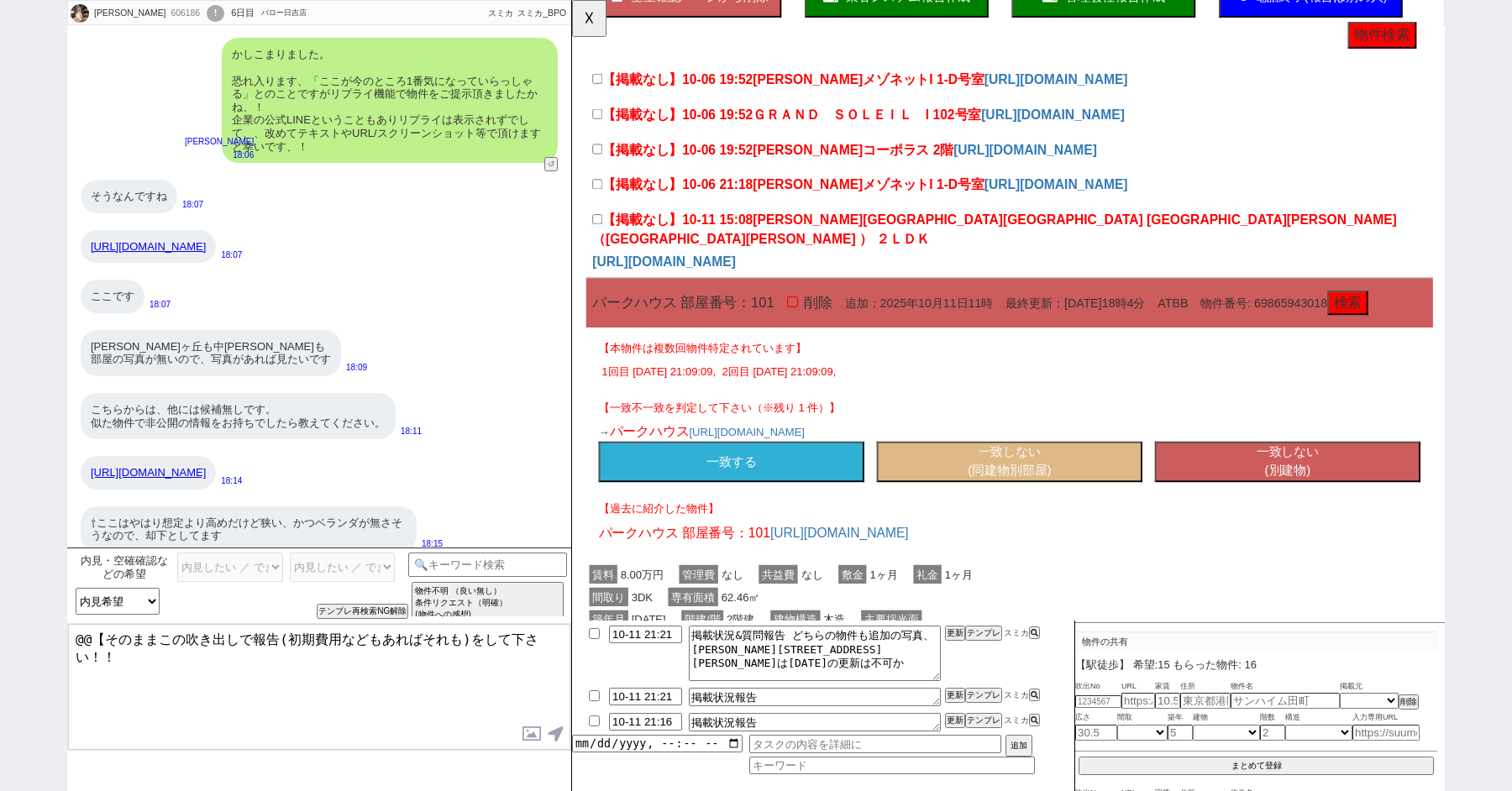
scroll to position [313, 0]
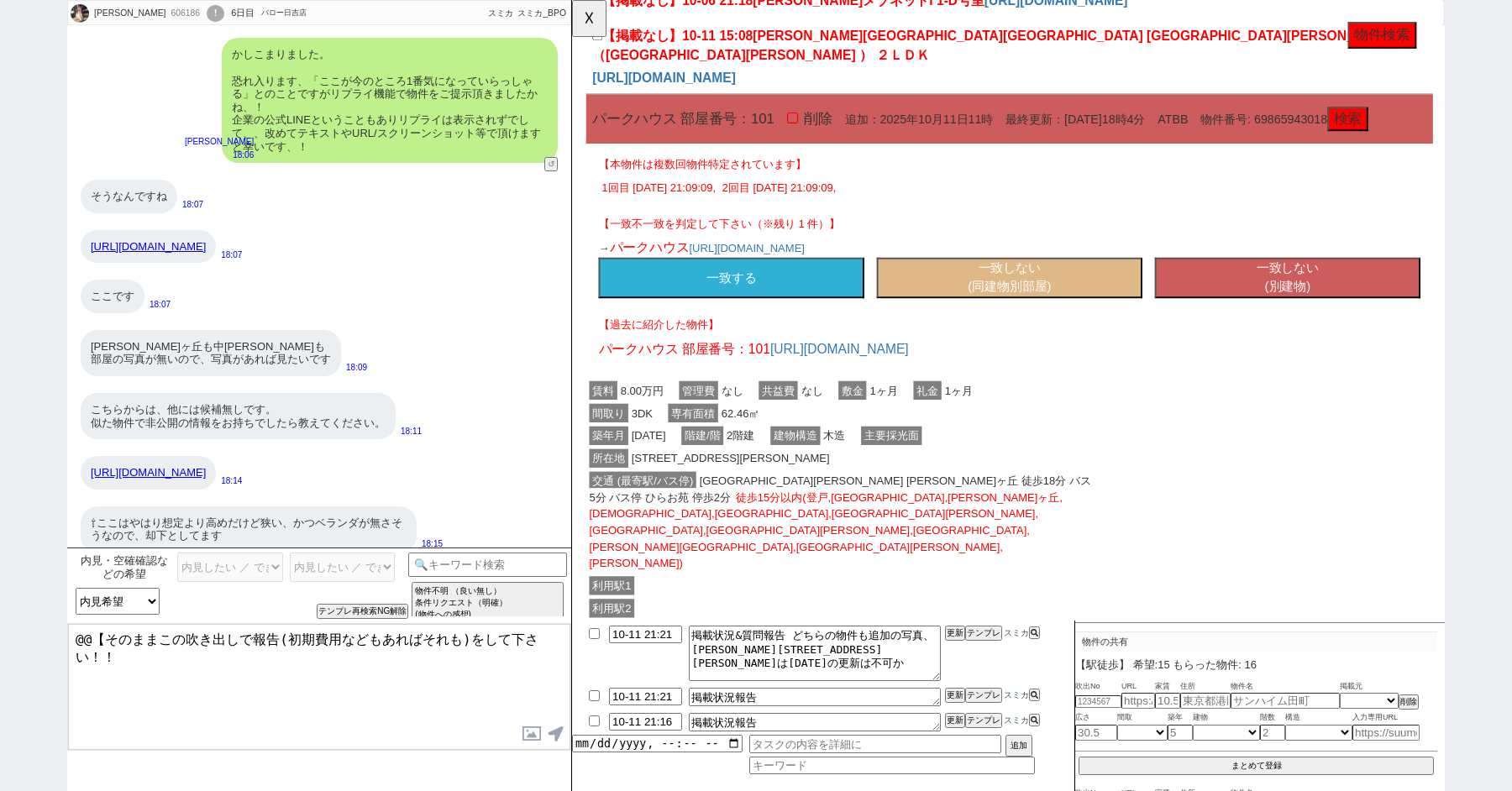
click at [718, 280] on button "一致する" at bounding box center [743, 299] width 286 height 44
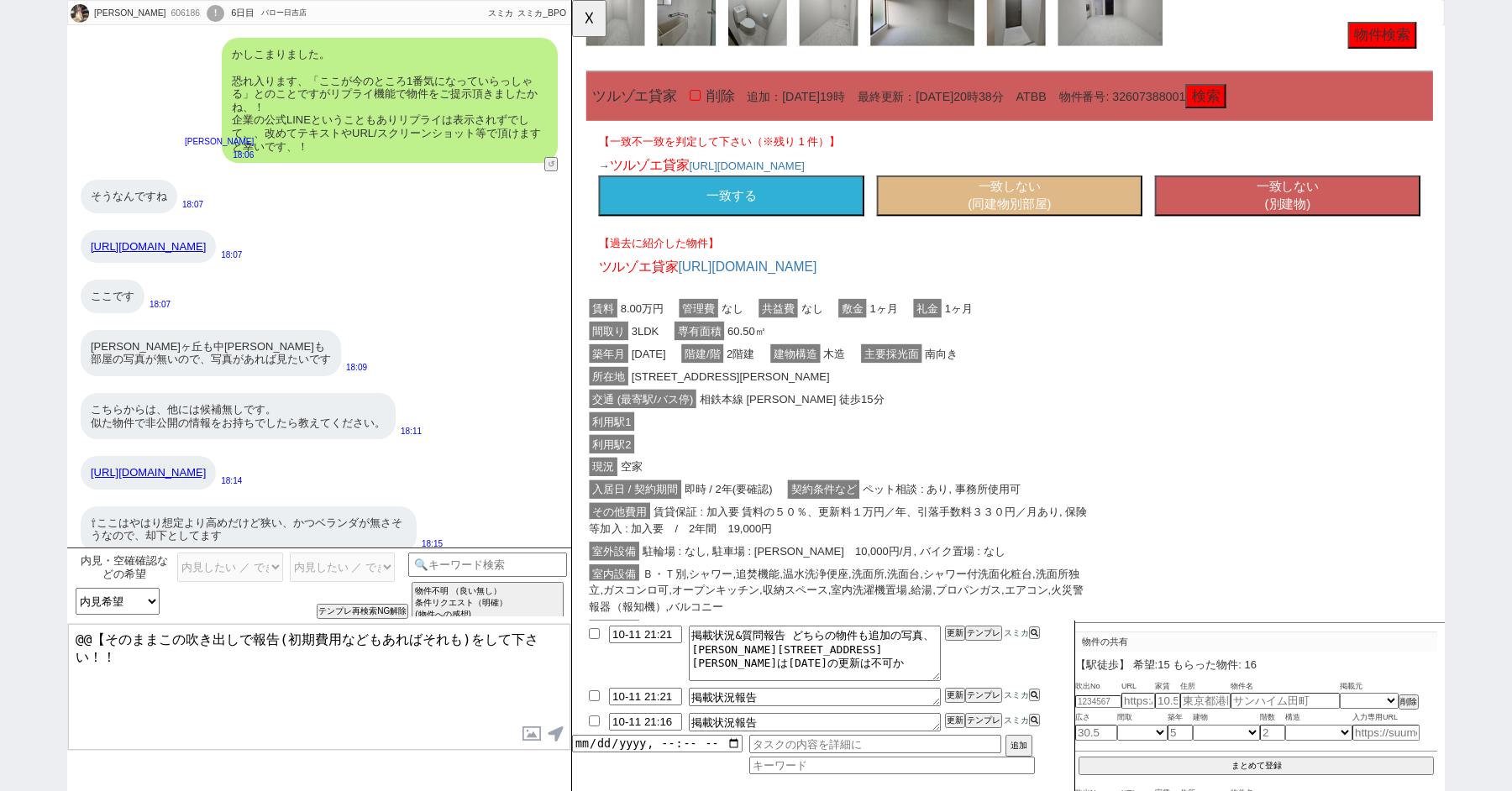
scroll to position [4760, 0]
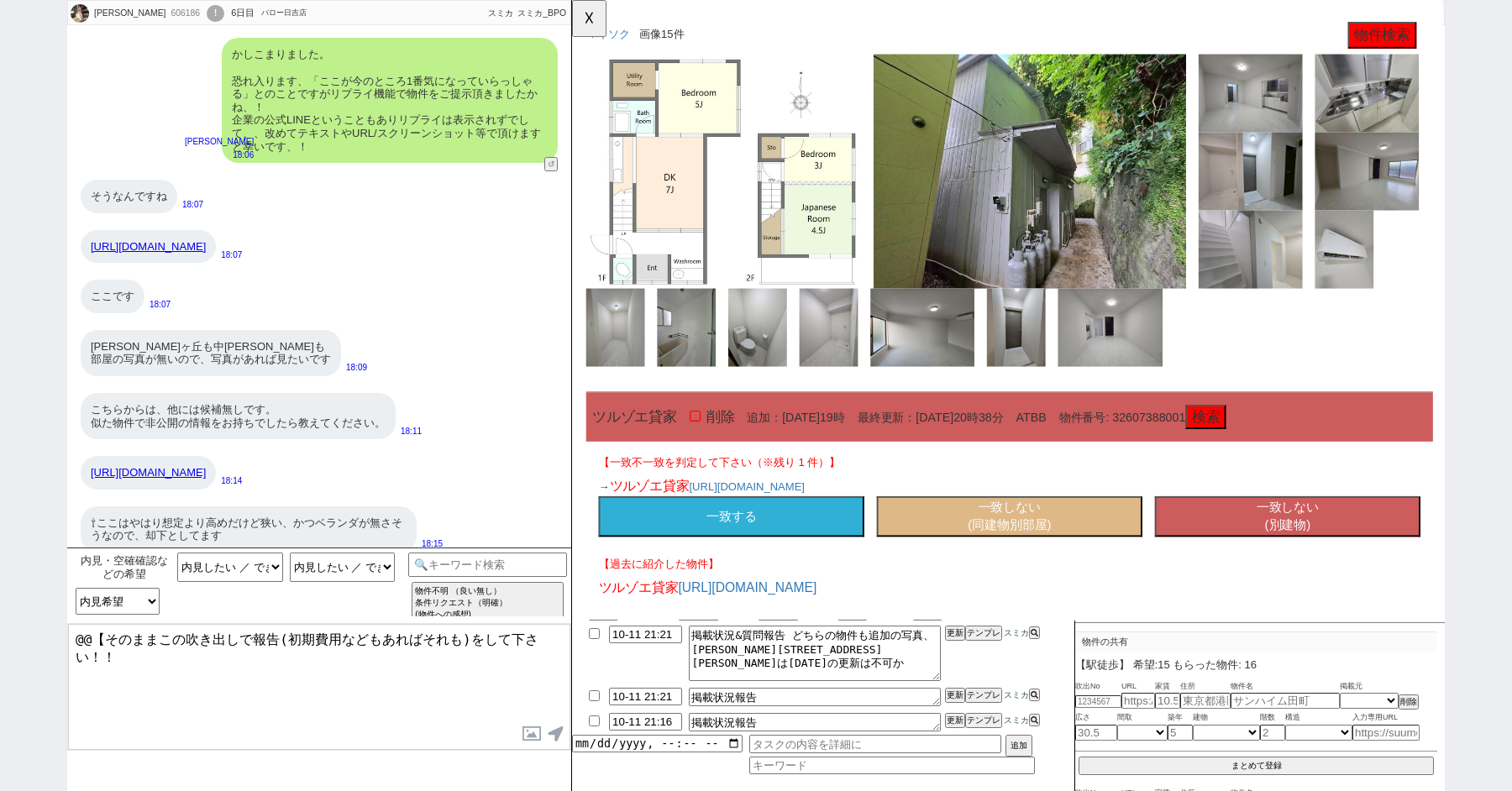
click at [797, 534] on button "一致する" at bounding box center [743, 555] width 286 height 44
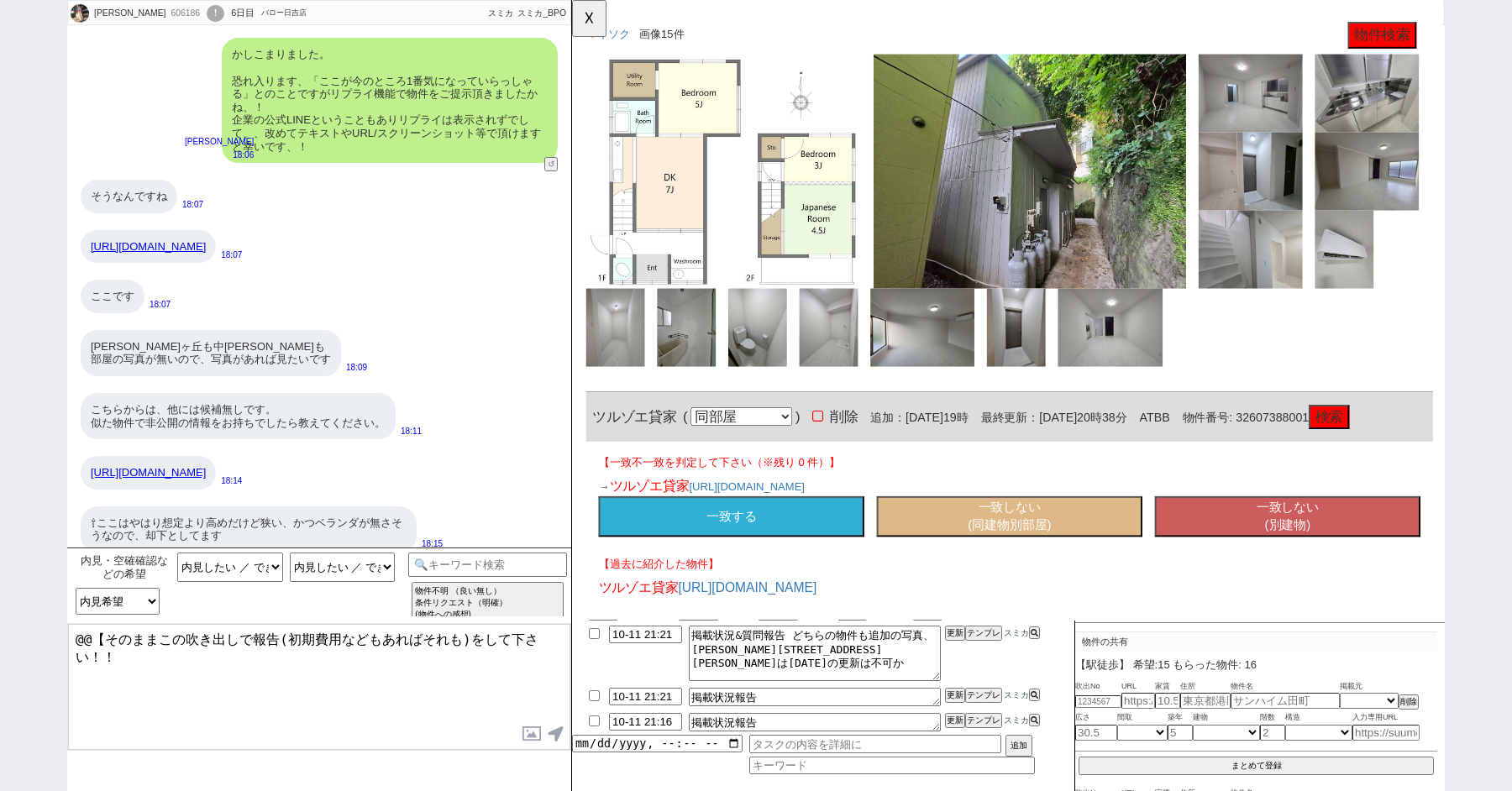
scroll to position [3781, 0]
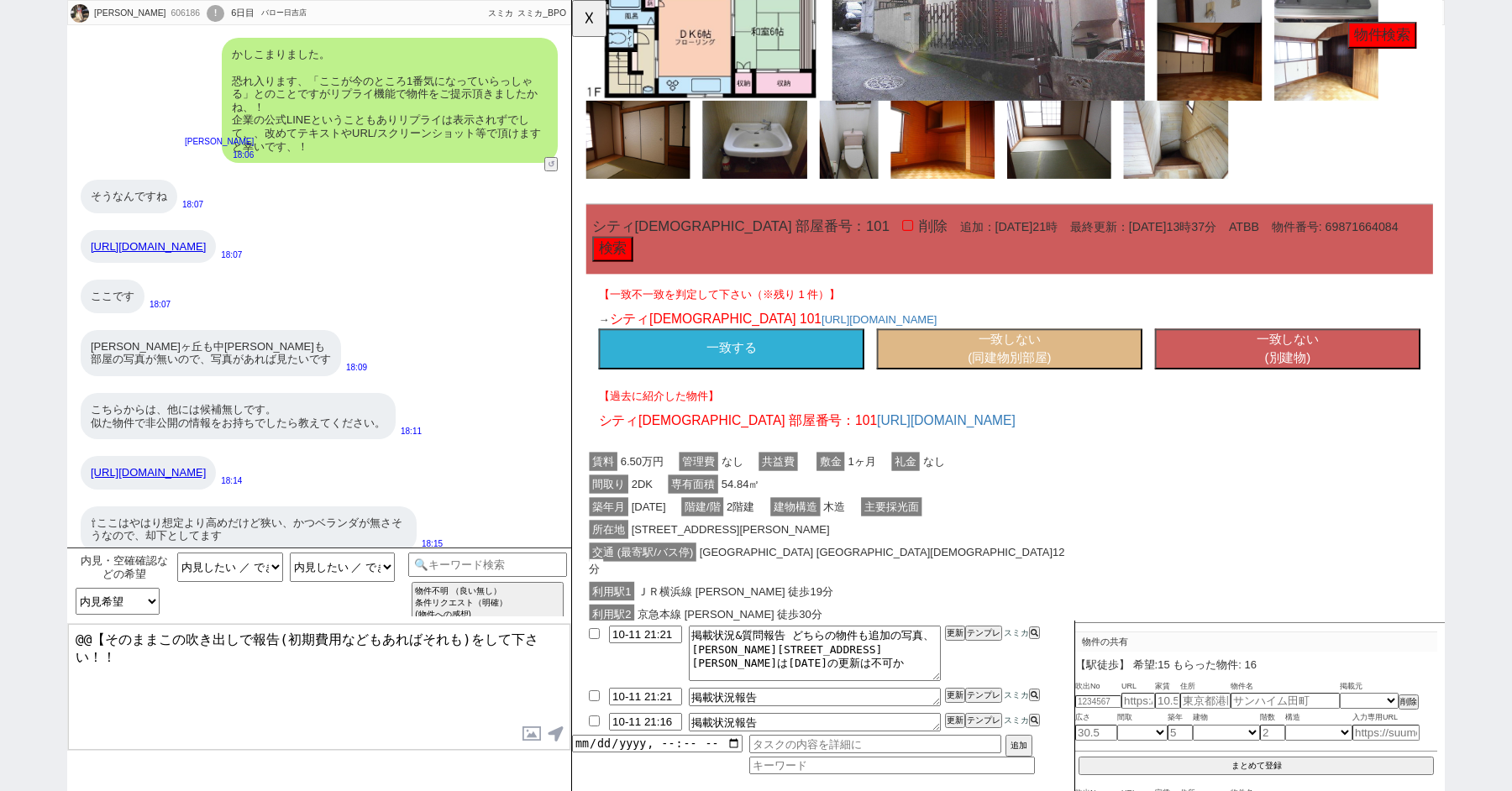
click at [729, 354] on button "一致する" at bounding box center [743, 375] width 286 height 44
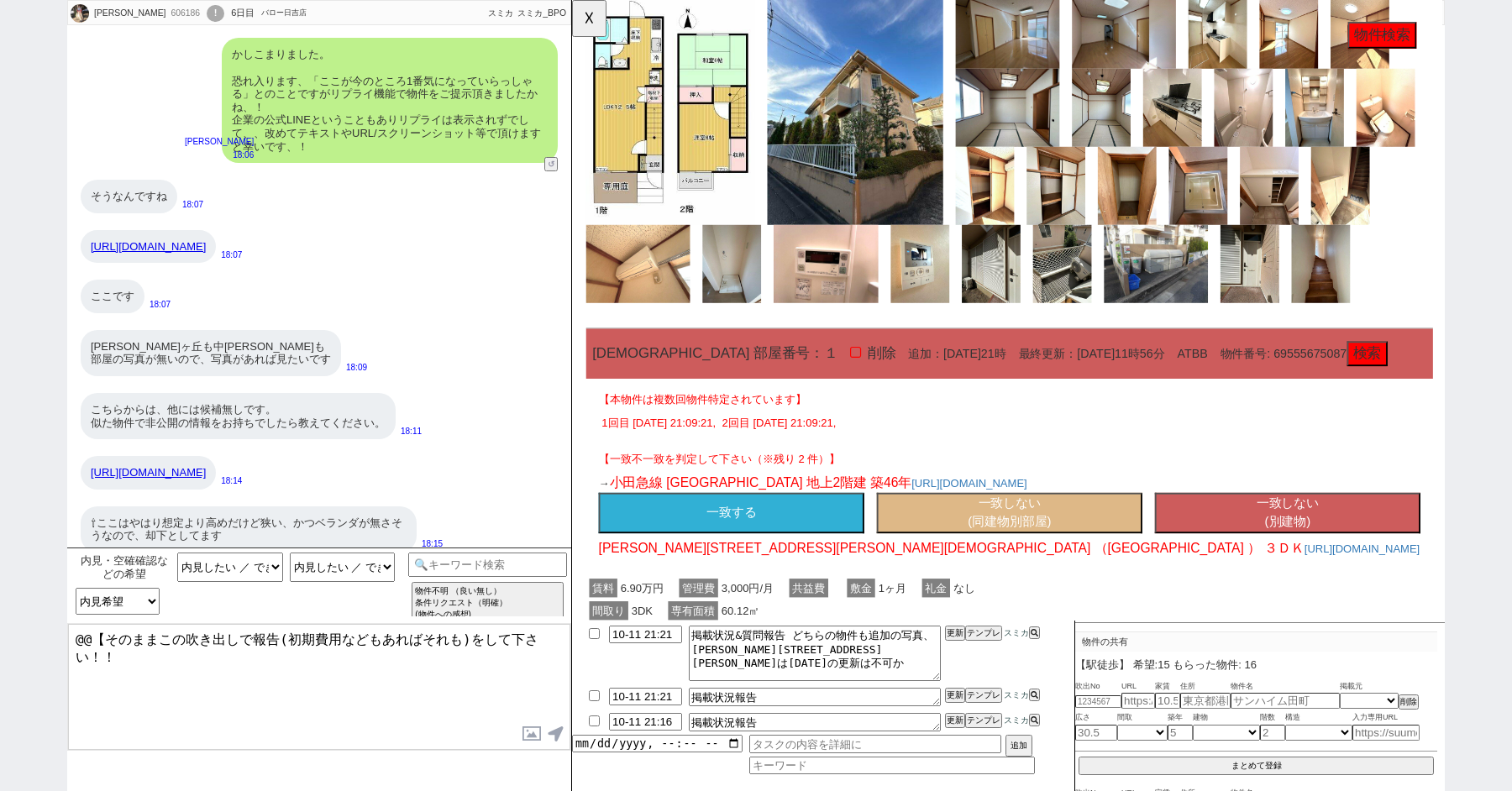
scroll to position [2521, 0]
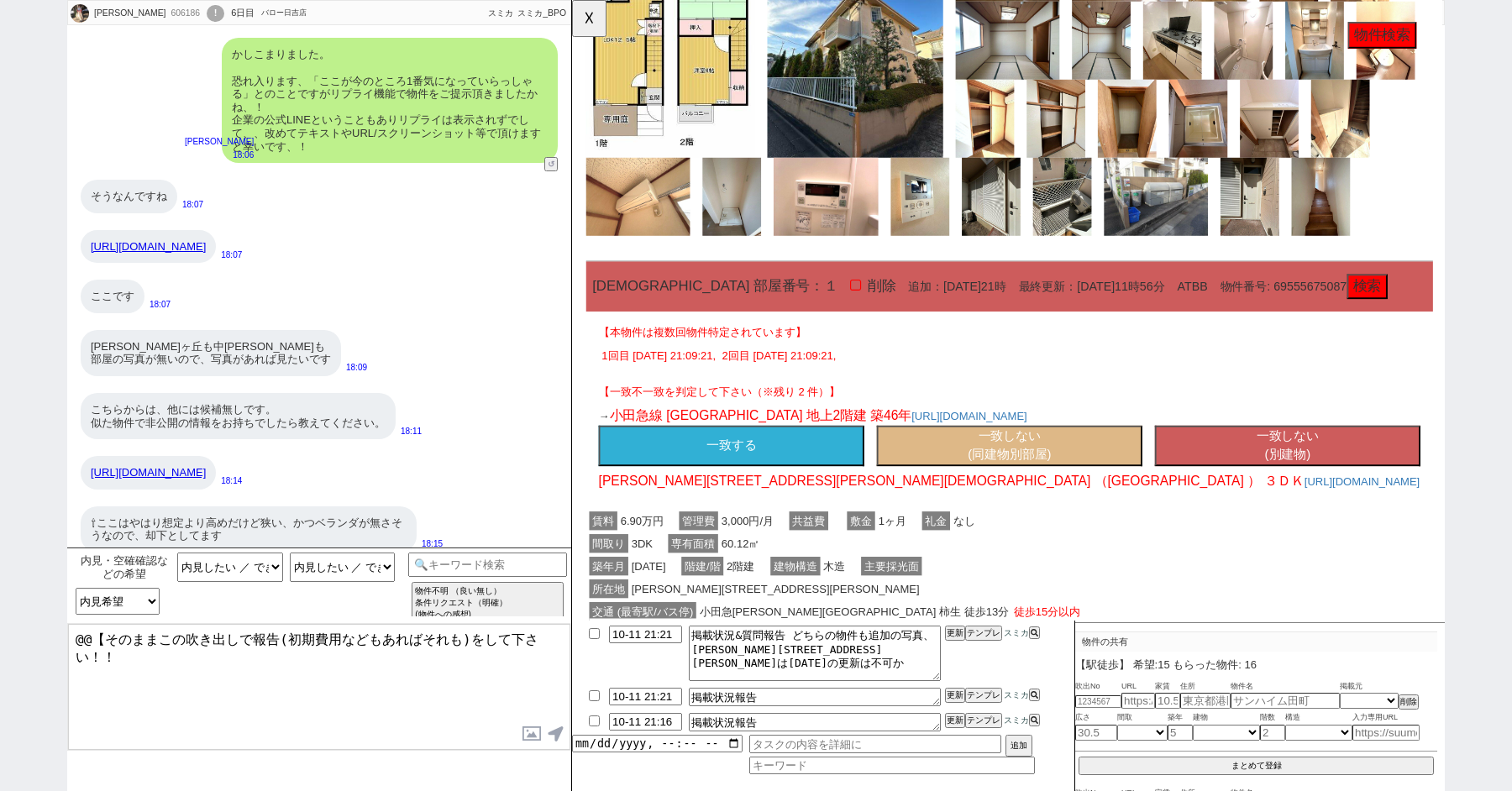
click at [788, 458] on button "一致する" at bounding box center [743, 479] width 286 height 44
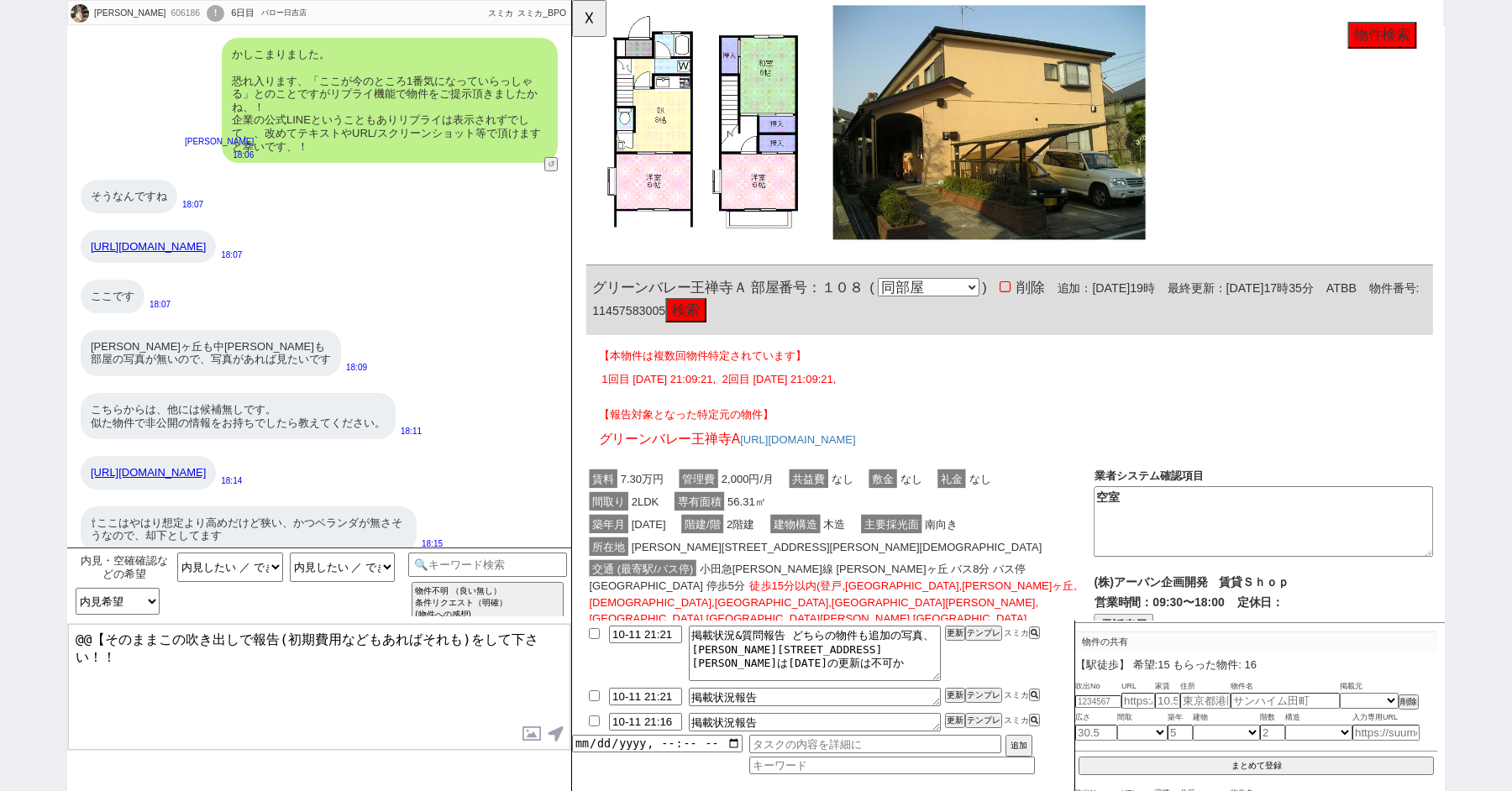
scroll to position [1245, 0]
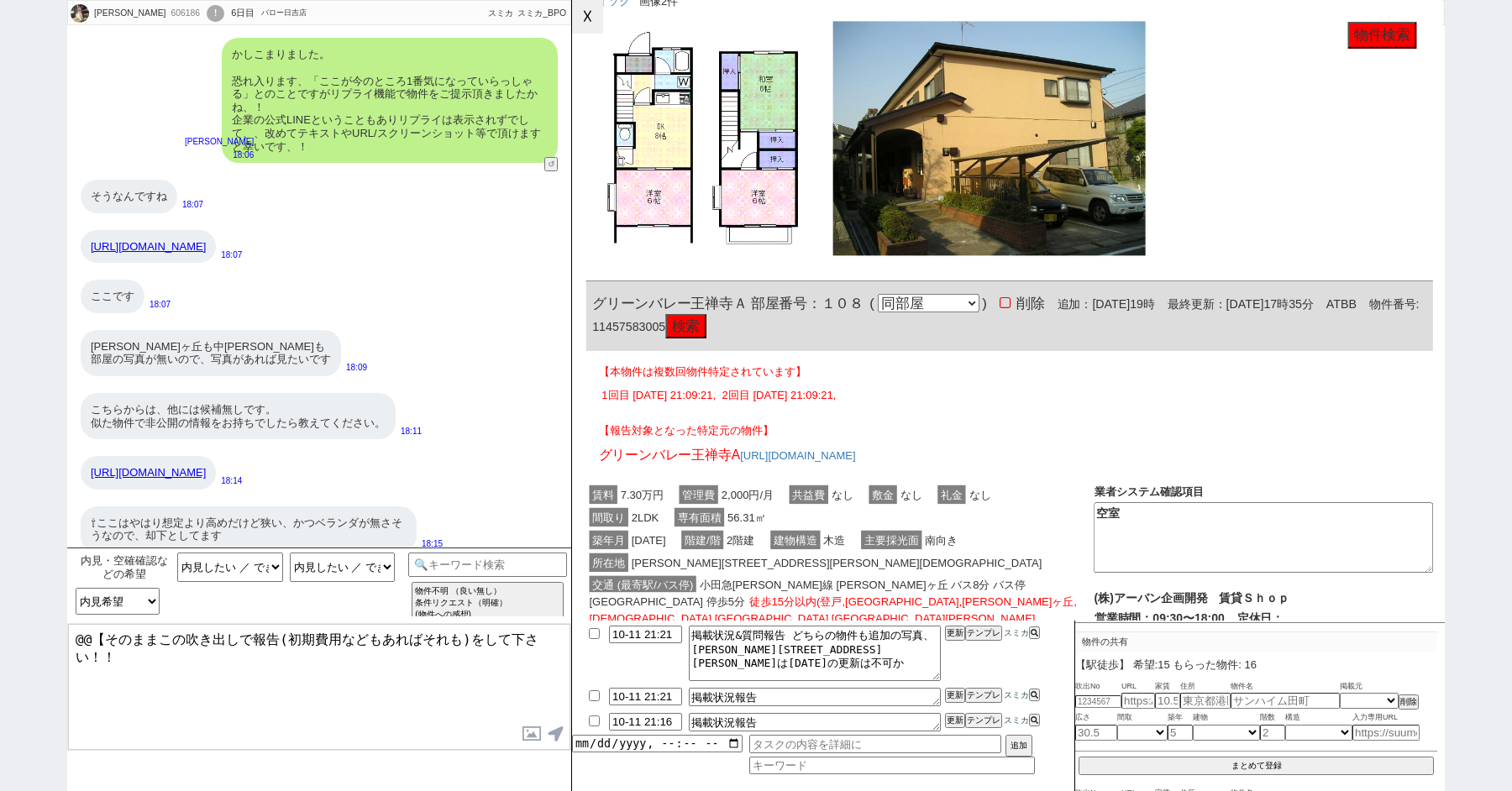
click at [582, 22] on button "☓" at bounding box center [587, 17] width 31 height 33
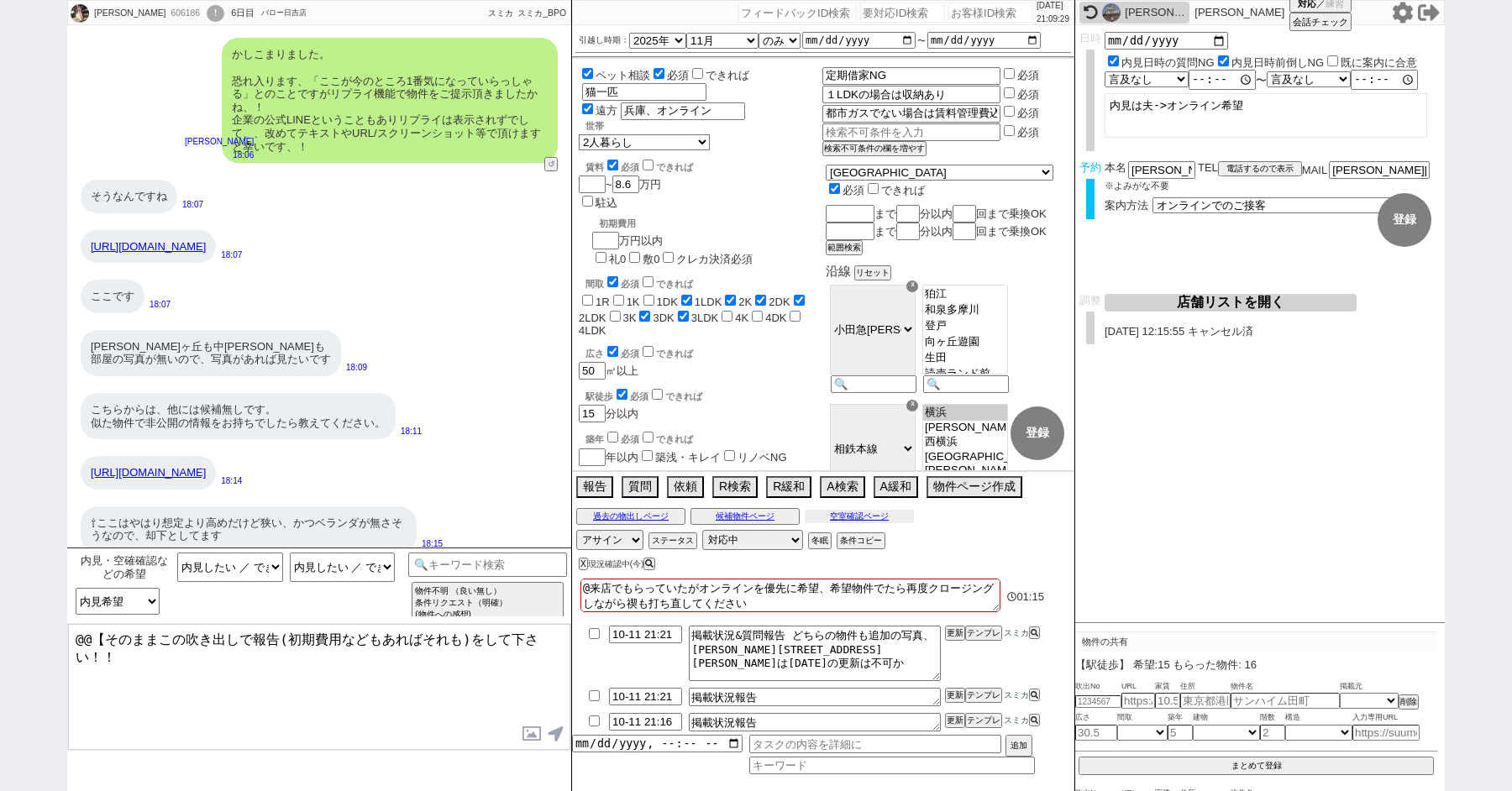
click at [834, 513] on button "空室確認ページ" at bounding box center [859, 516] width 110 height 13
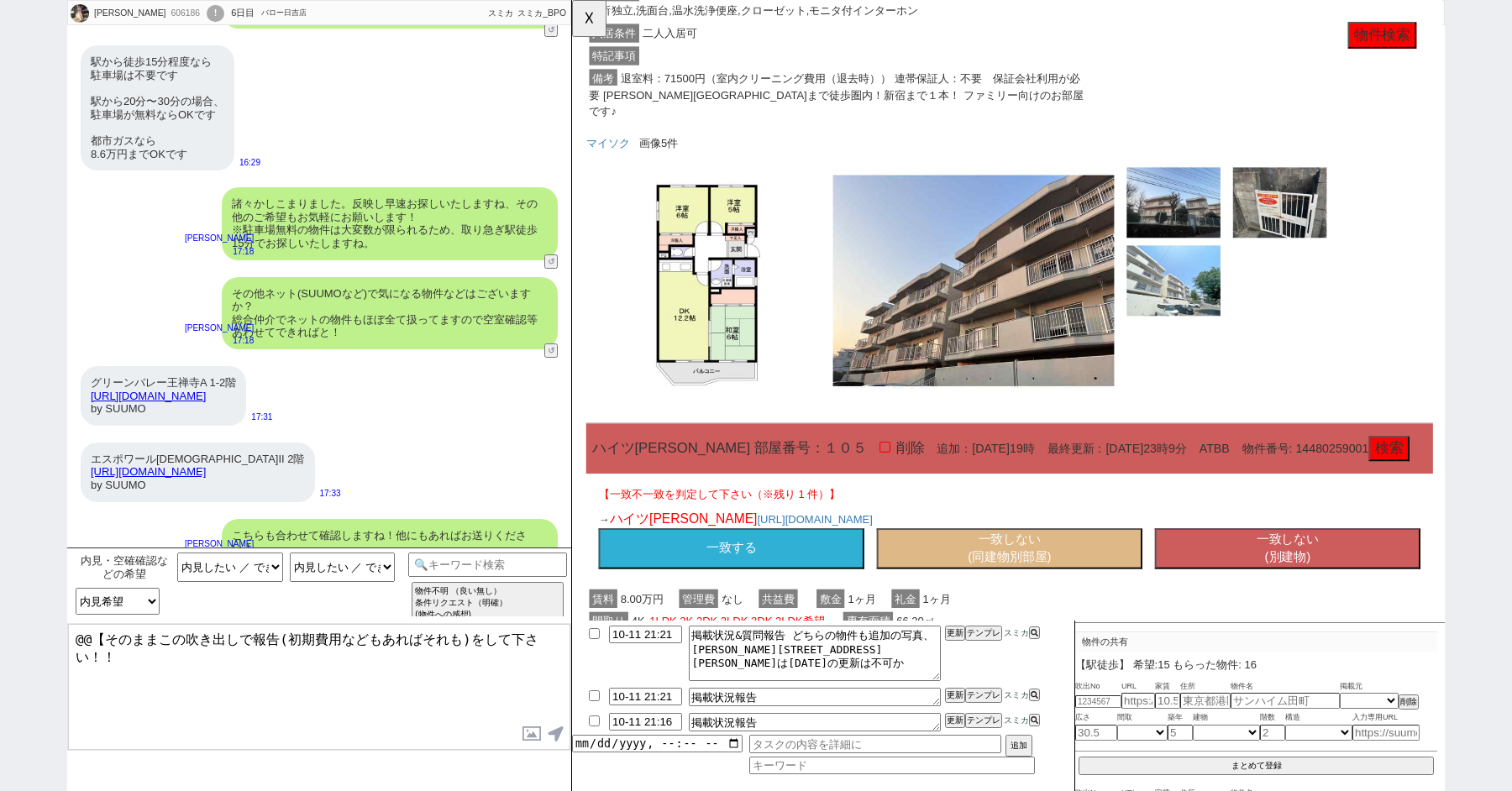
scroll to position [14611, 0]
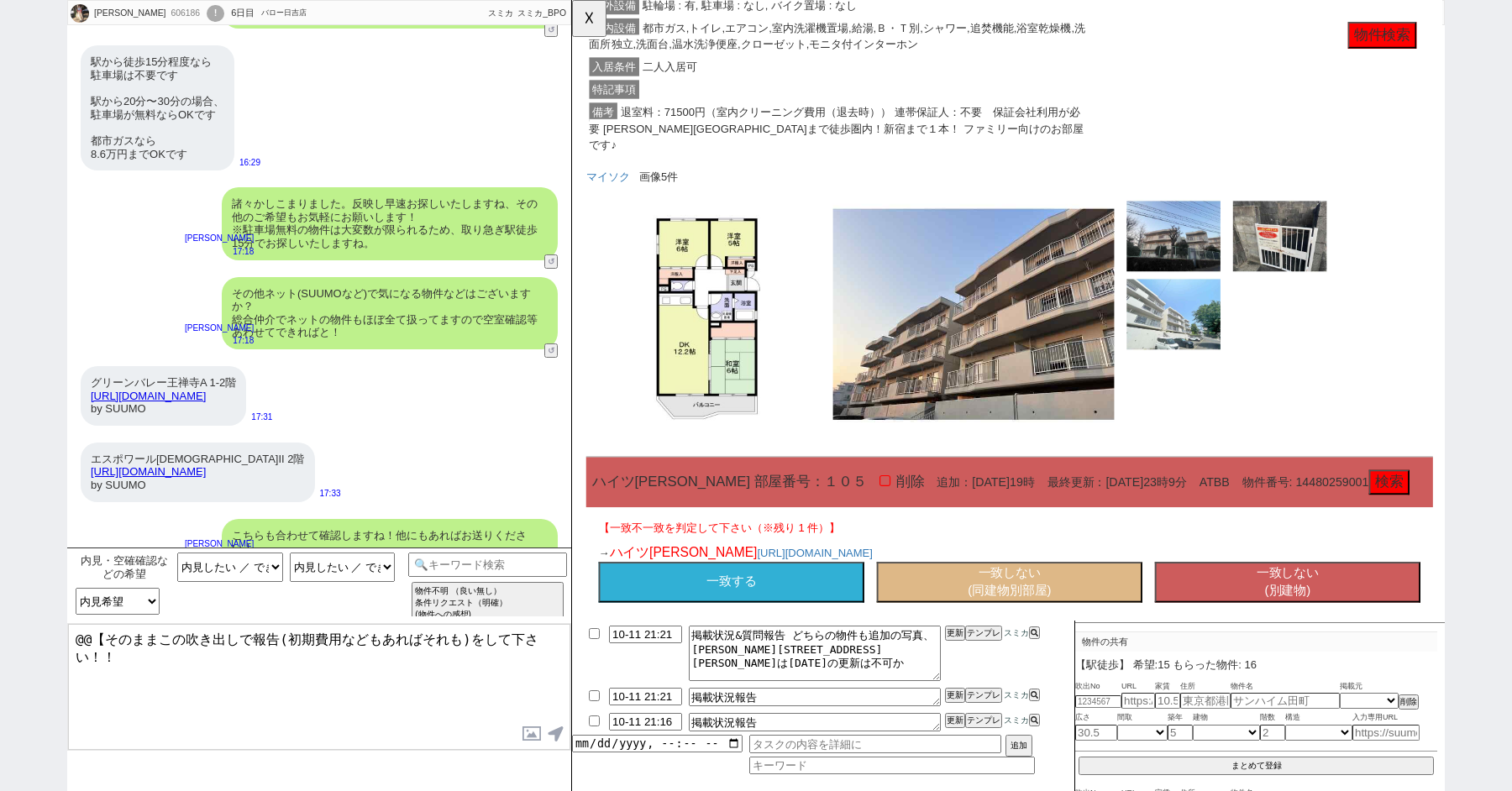
click at [783, 604] on button "一致する" at bounding box center [743, 626] width 286 height 44
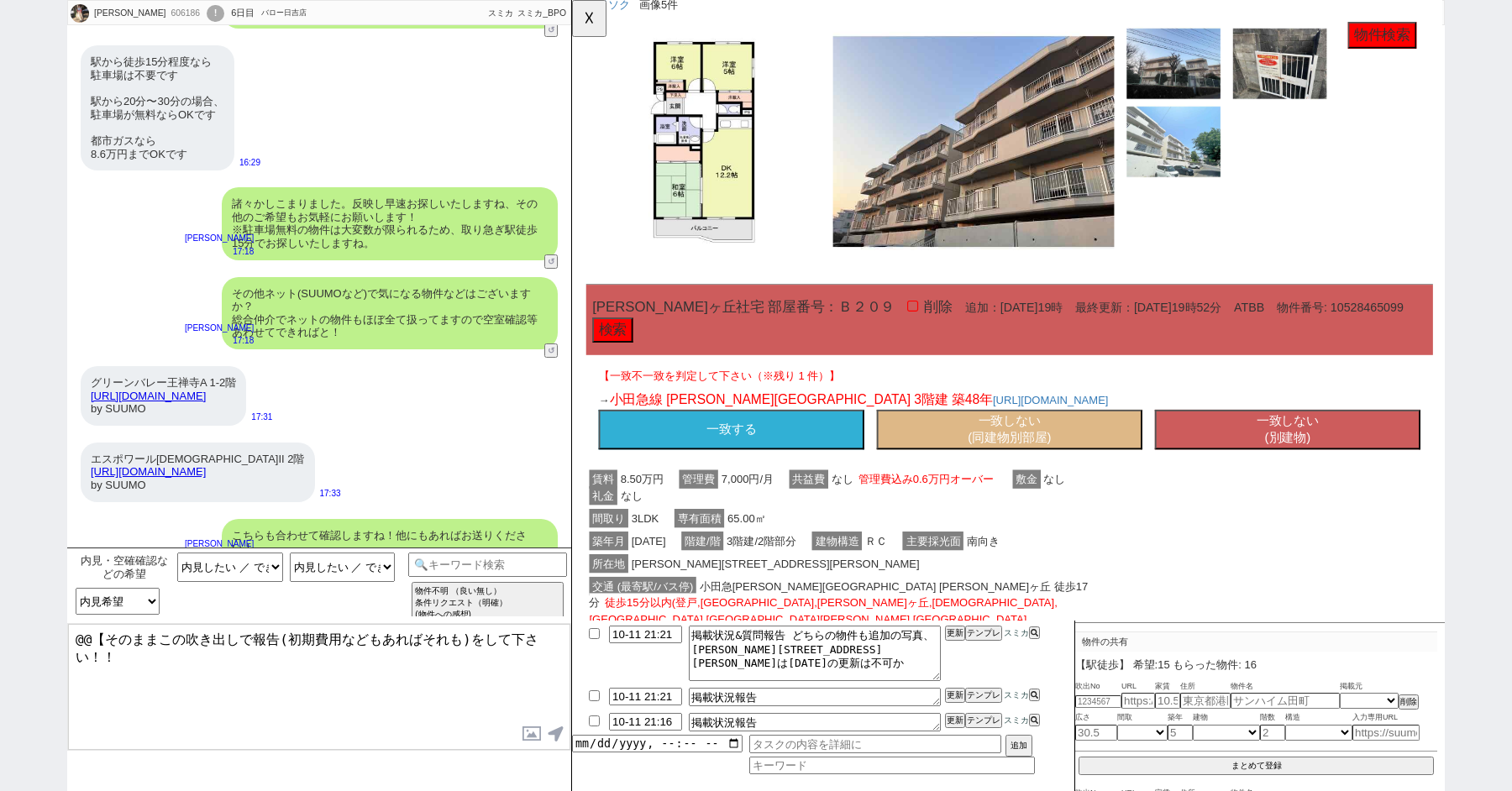
scroll to position [13688, 0]
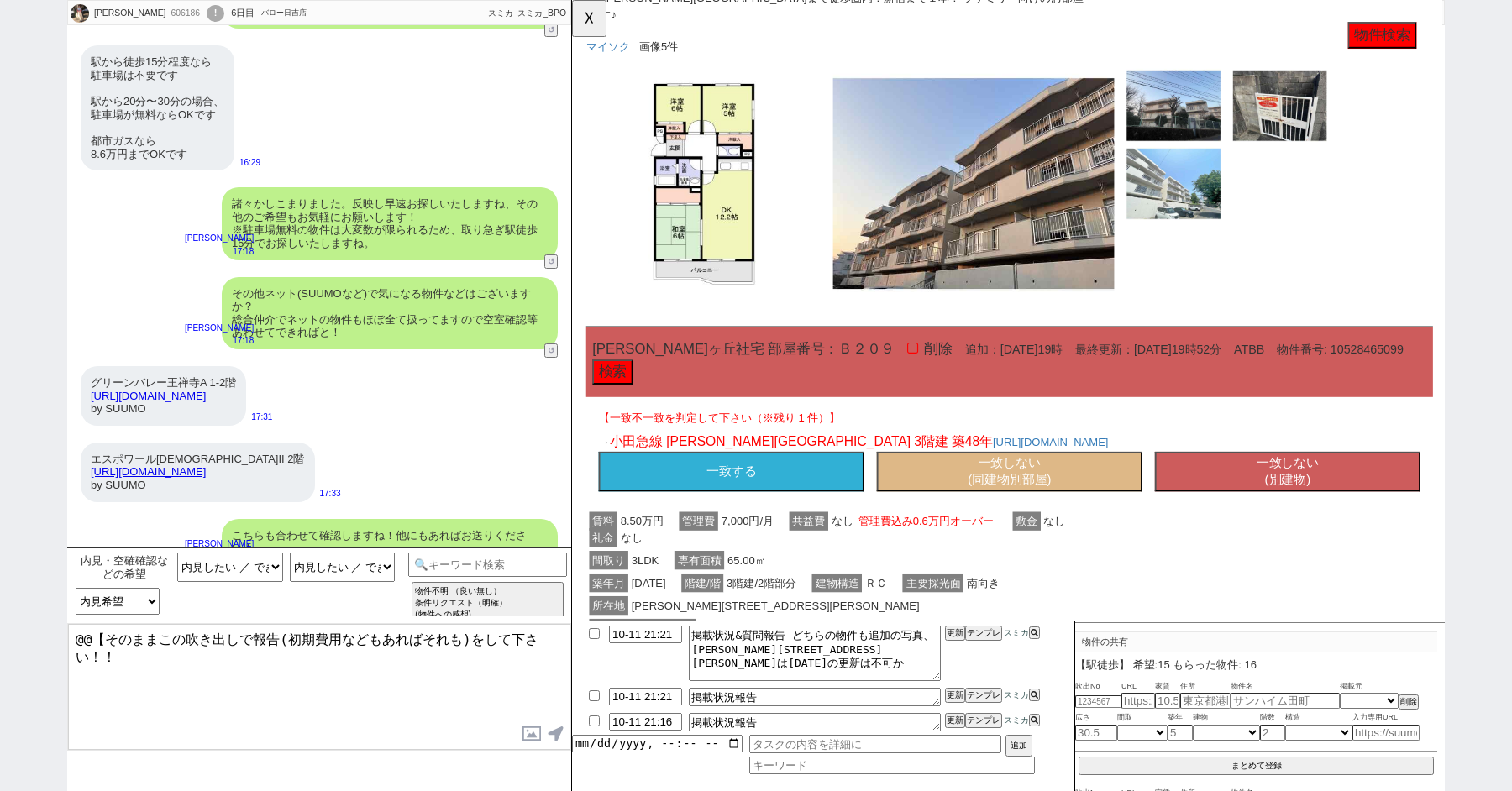
click at [779, 486] on button "一致する" at bounding box center [743, 507] width 286 height 44
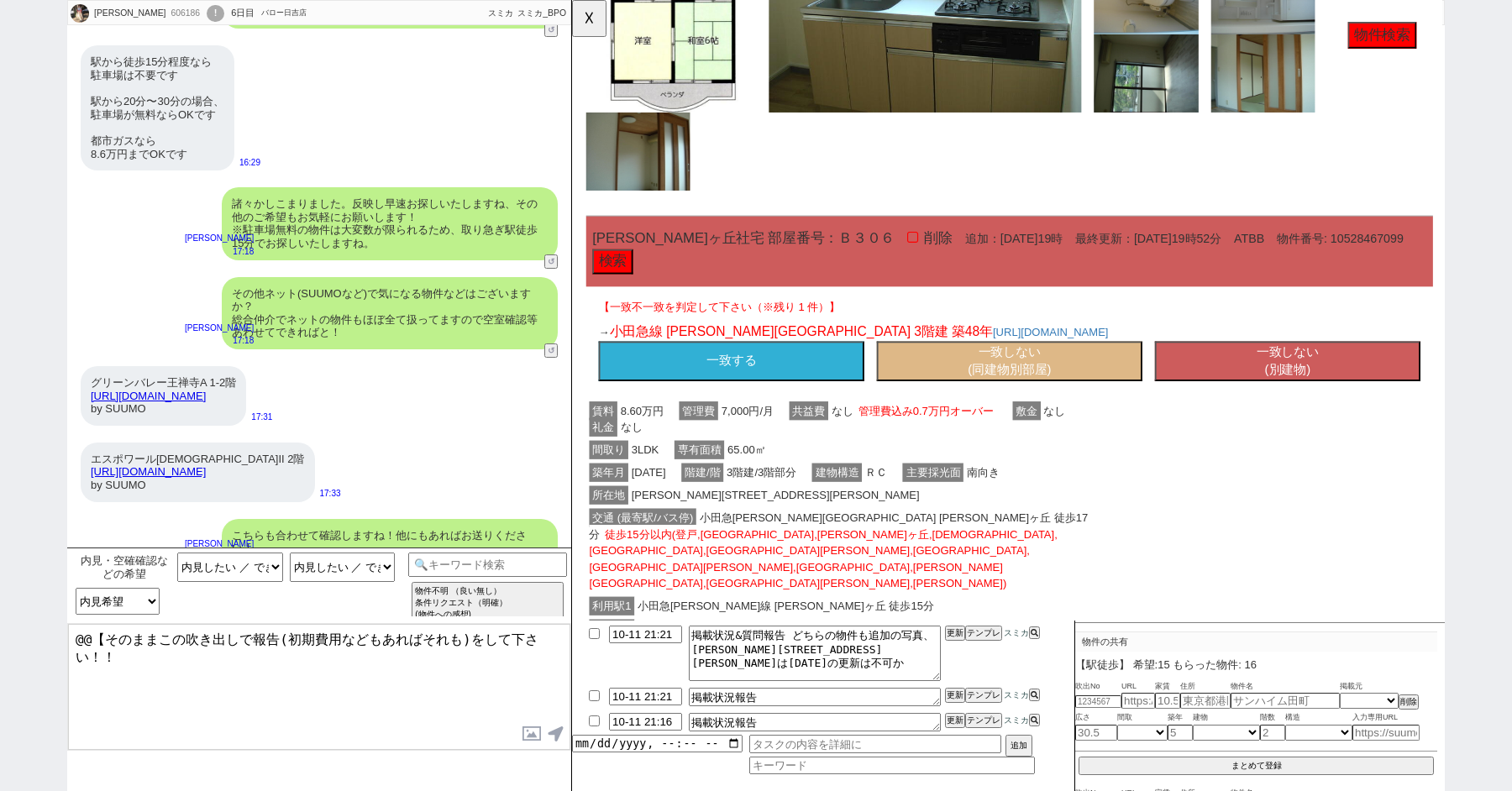
scroll to position [12648, 0]
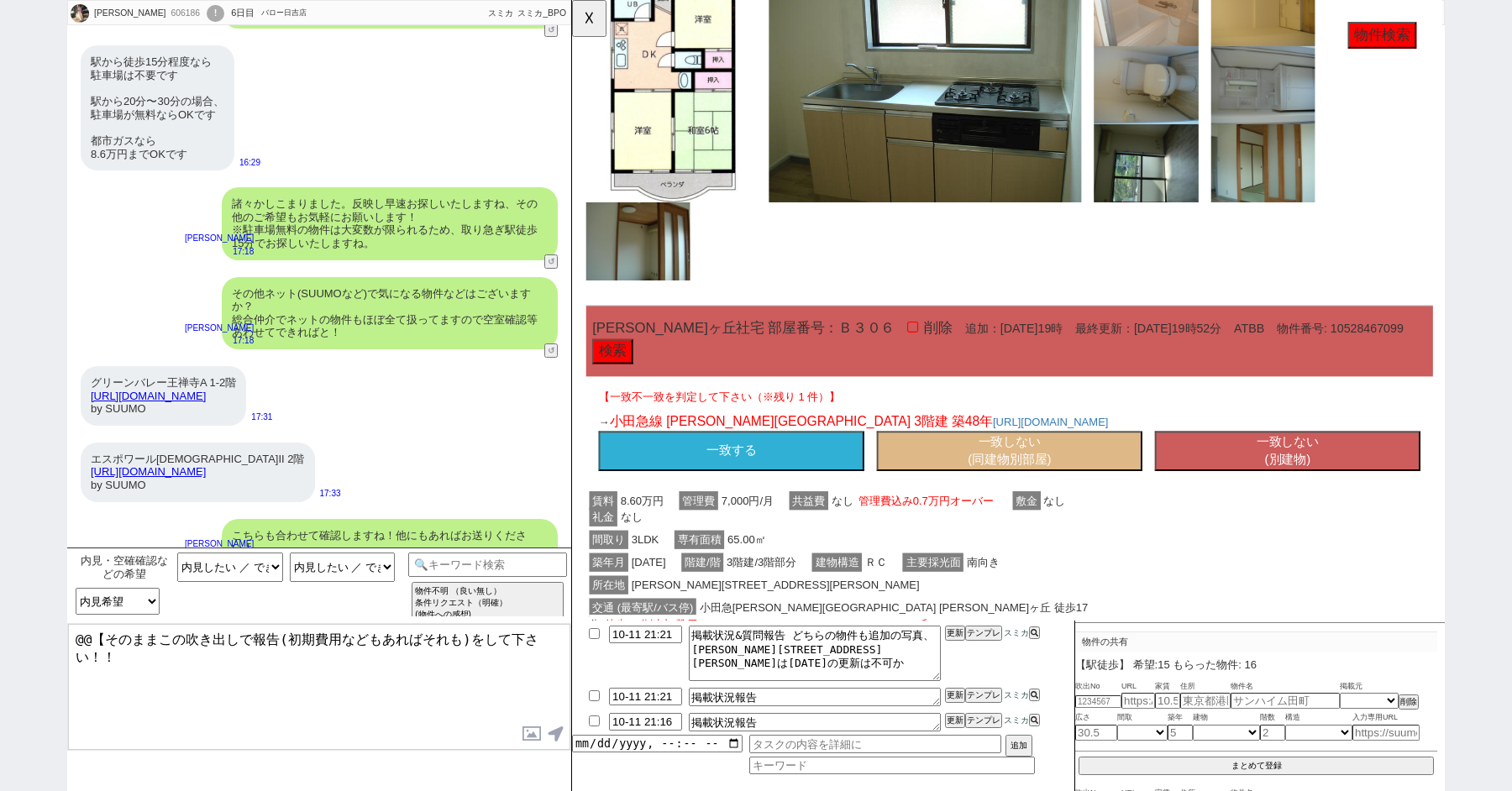
click at [1330, 463] on button "一致しない (別建物)" at bounding box center [1341, 485] width 286 height 44
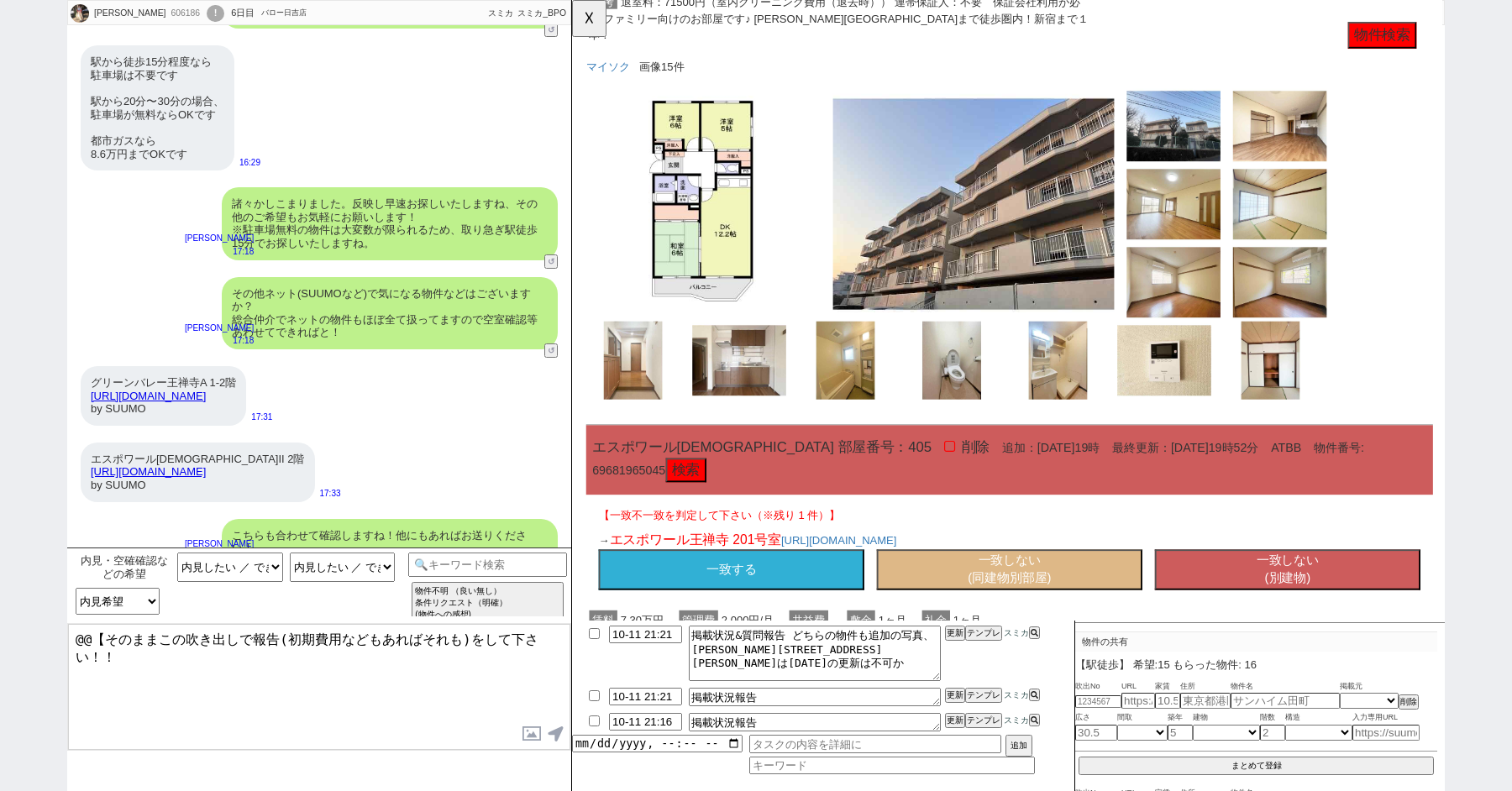
scroll to position [11399, 0]
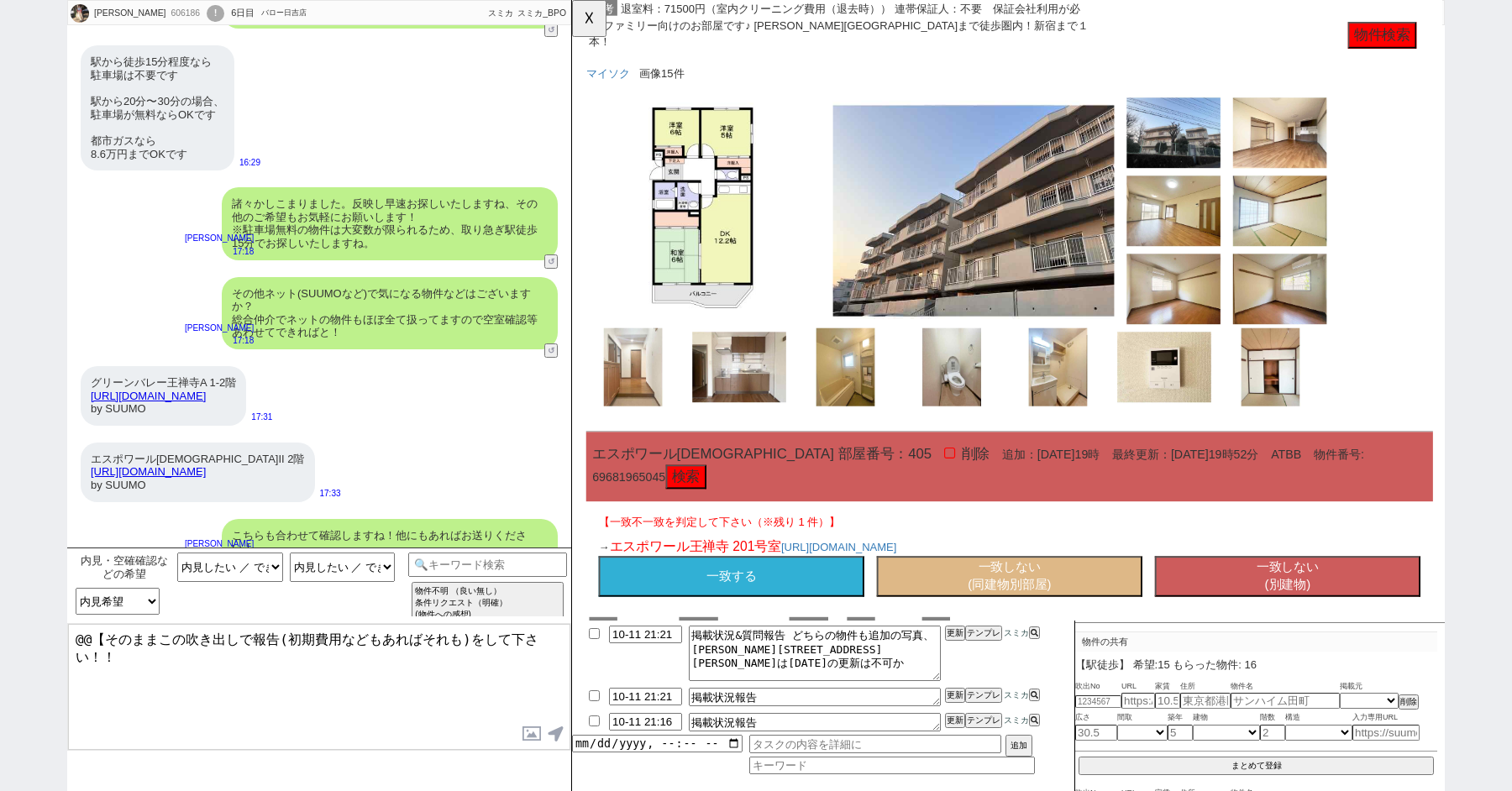
click at [1130, 598] on button "一致しない (同建物別部屋)" at bounding box center [1042, 619] width 286 height 44
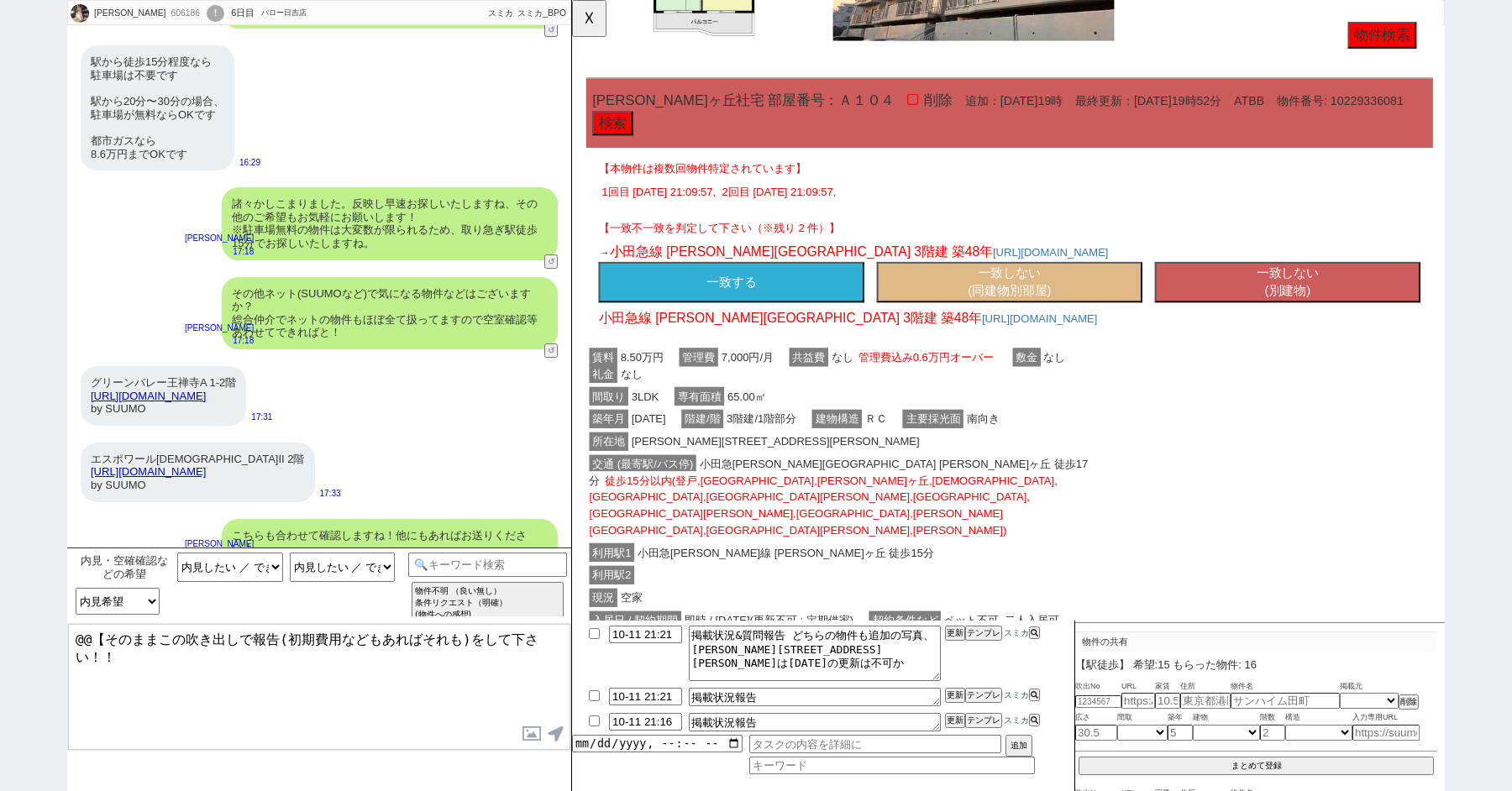
scroll to position [10295, 0]
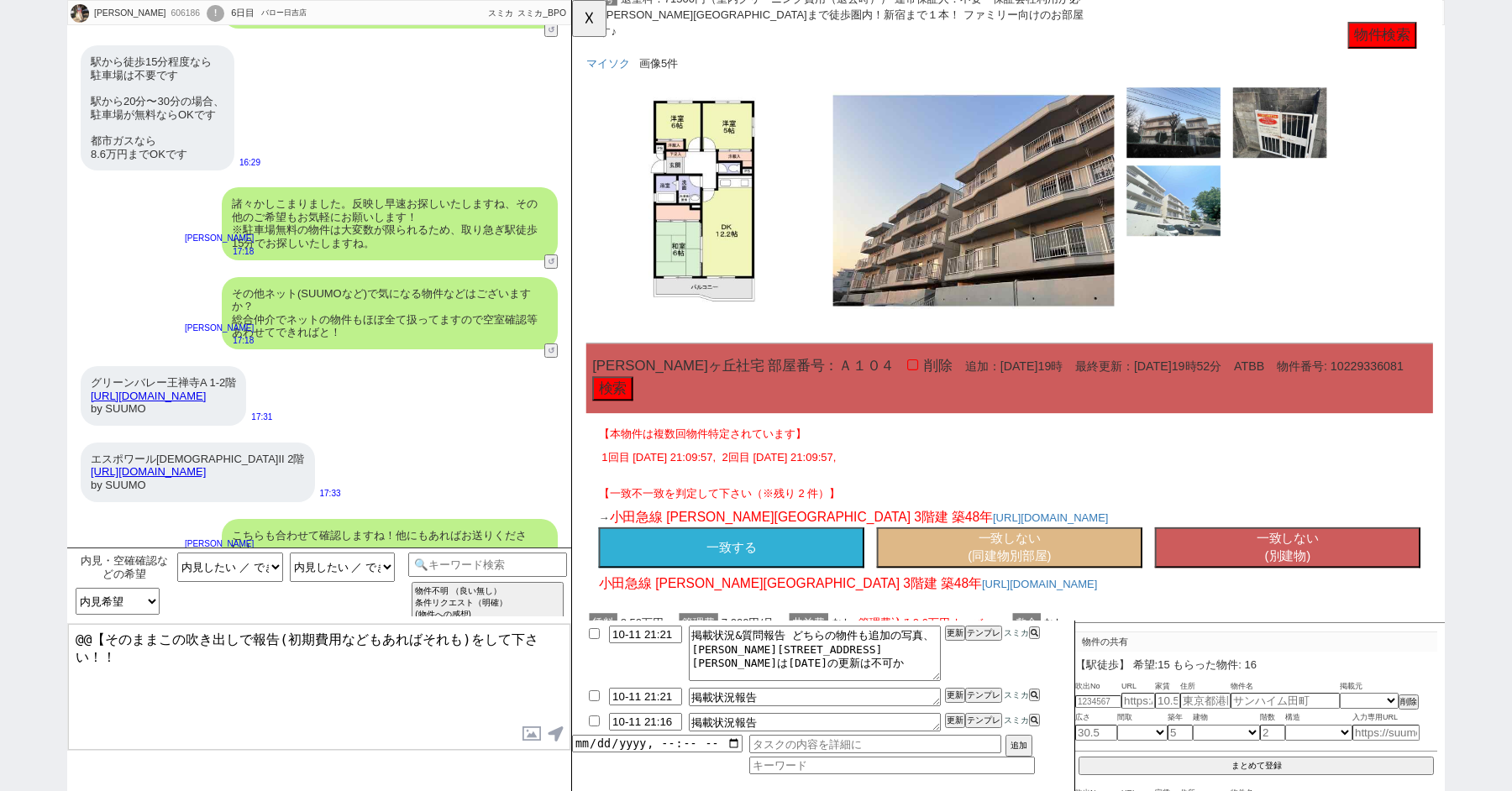
click at [1315, 547] on div "→ 小田急線 新百合ヶ丘駅 3階建 築48年 https://suumo.jp/chintai/bc_100462396592/" at bounding box center [1042, 557] width 884 height 20
click at [1311, 567] on button "一致しない (別建物)" at bounding box center [1341, 589] width 286 height 44
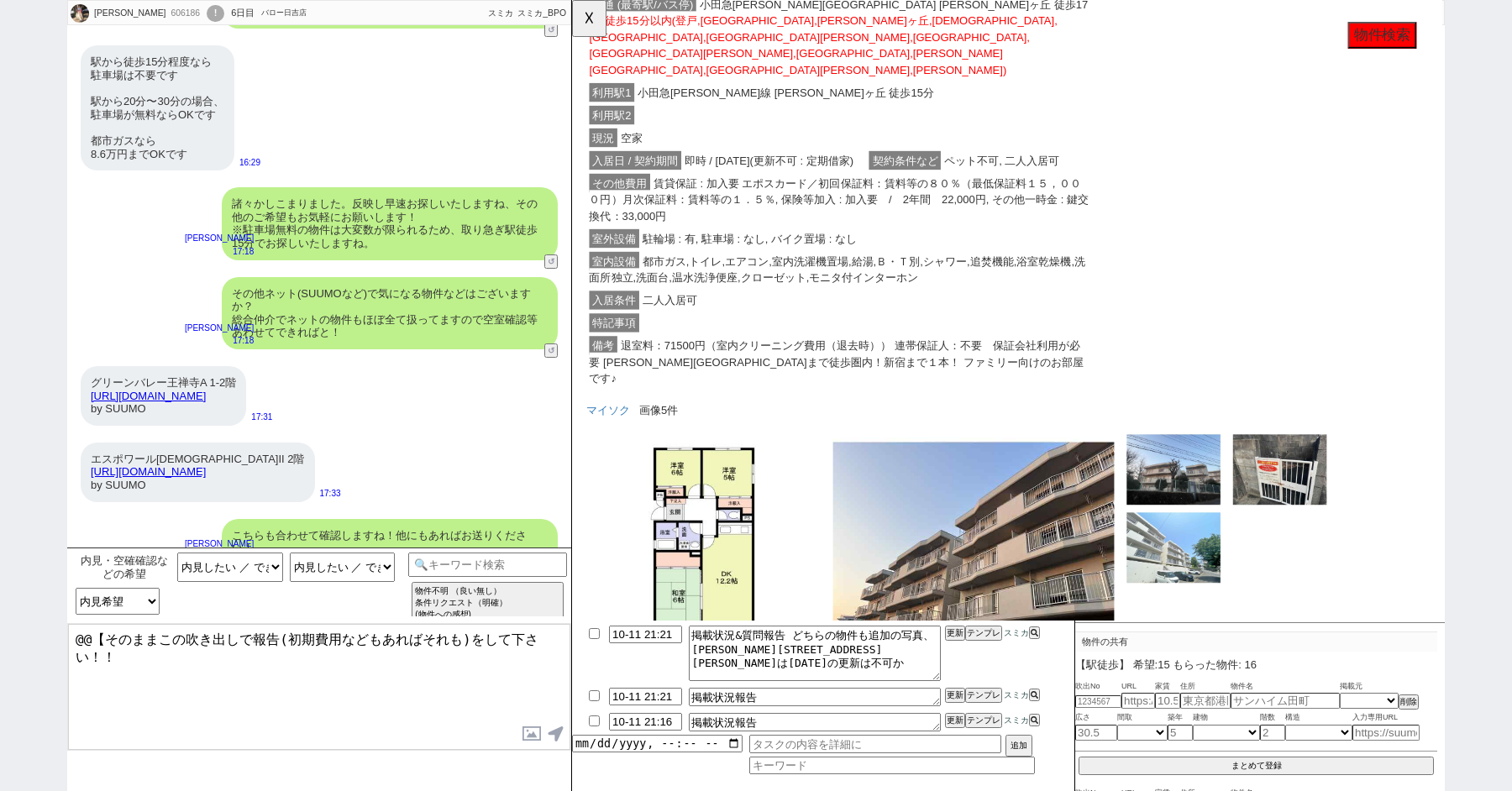
scroll to position [8985, 0]
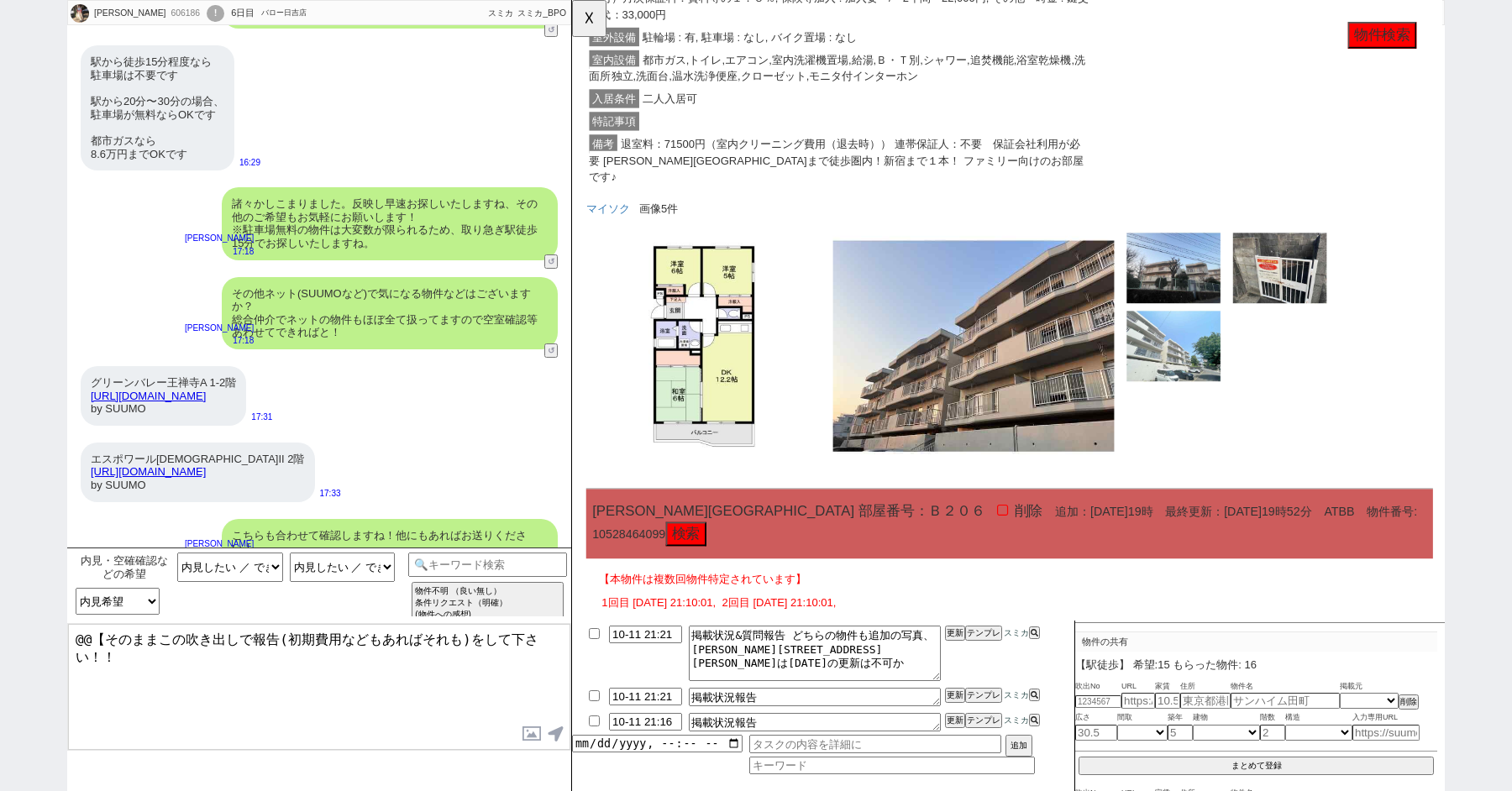
click at [1389, 723] on button "一致しない (別建物)" at bounding box center [1341, 745] width 286 height 44
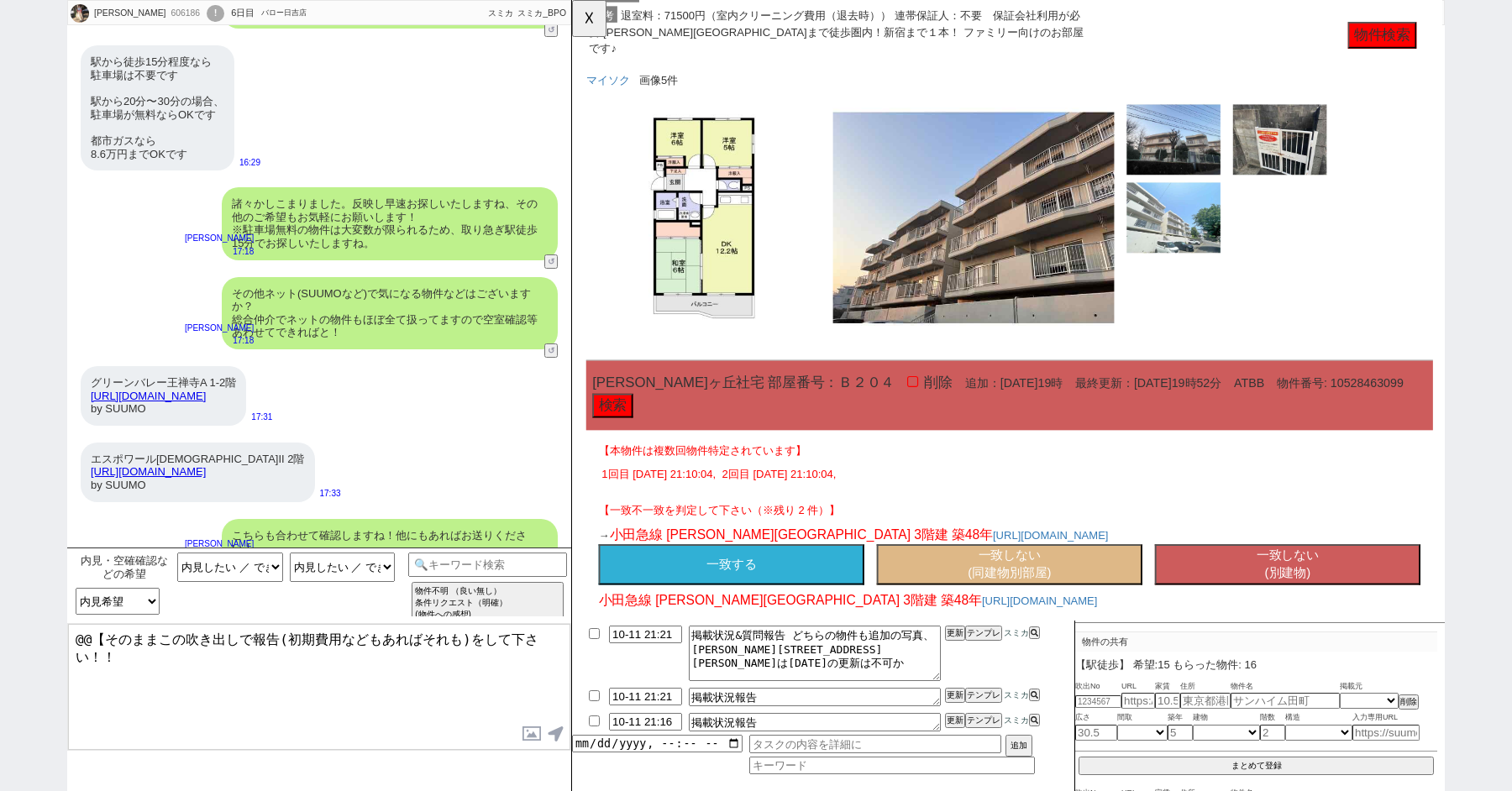
scroll to position [7886, 0]
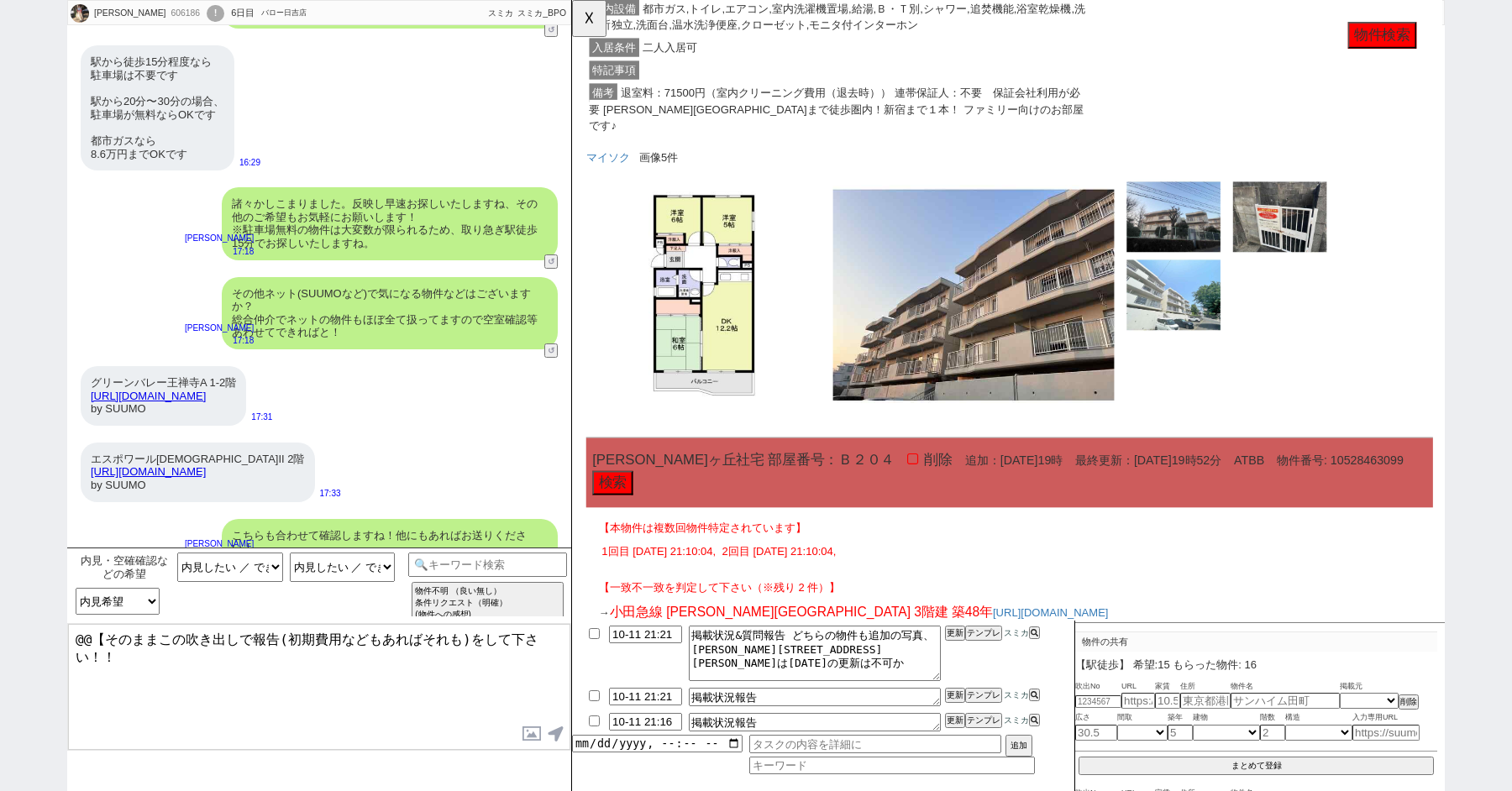
click at [1299, 668] on button "一致しない (別建物)" at bounding box center [1341, 690] width 286 height 44
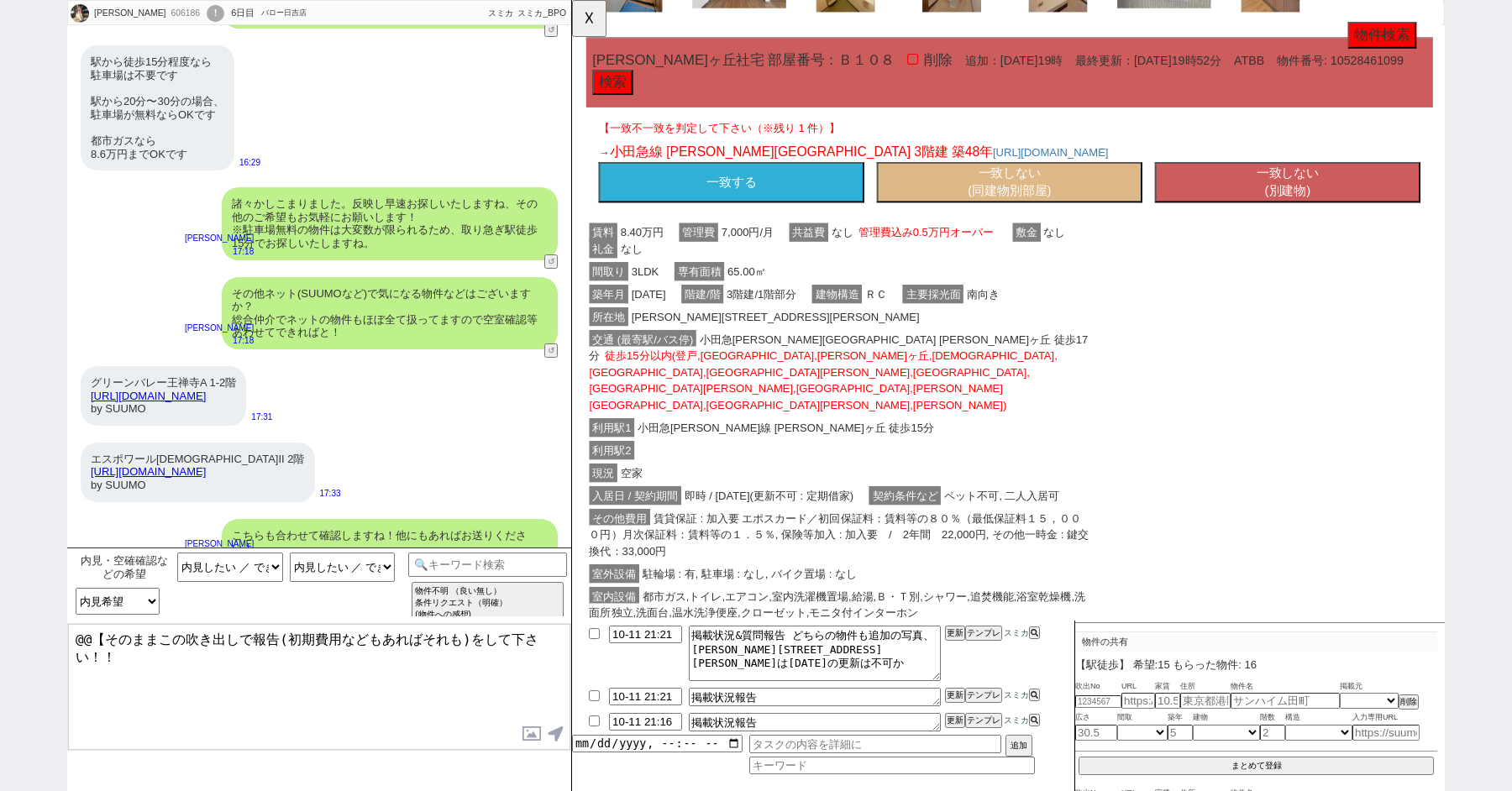
scroll to position [6977, 0]
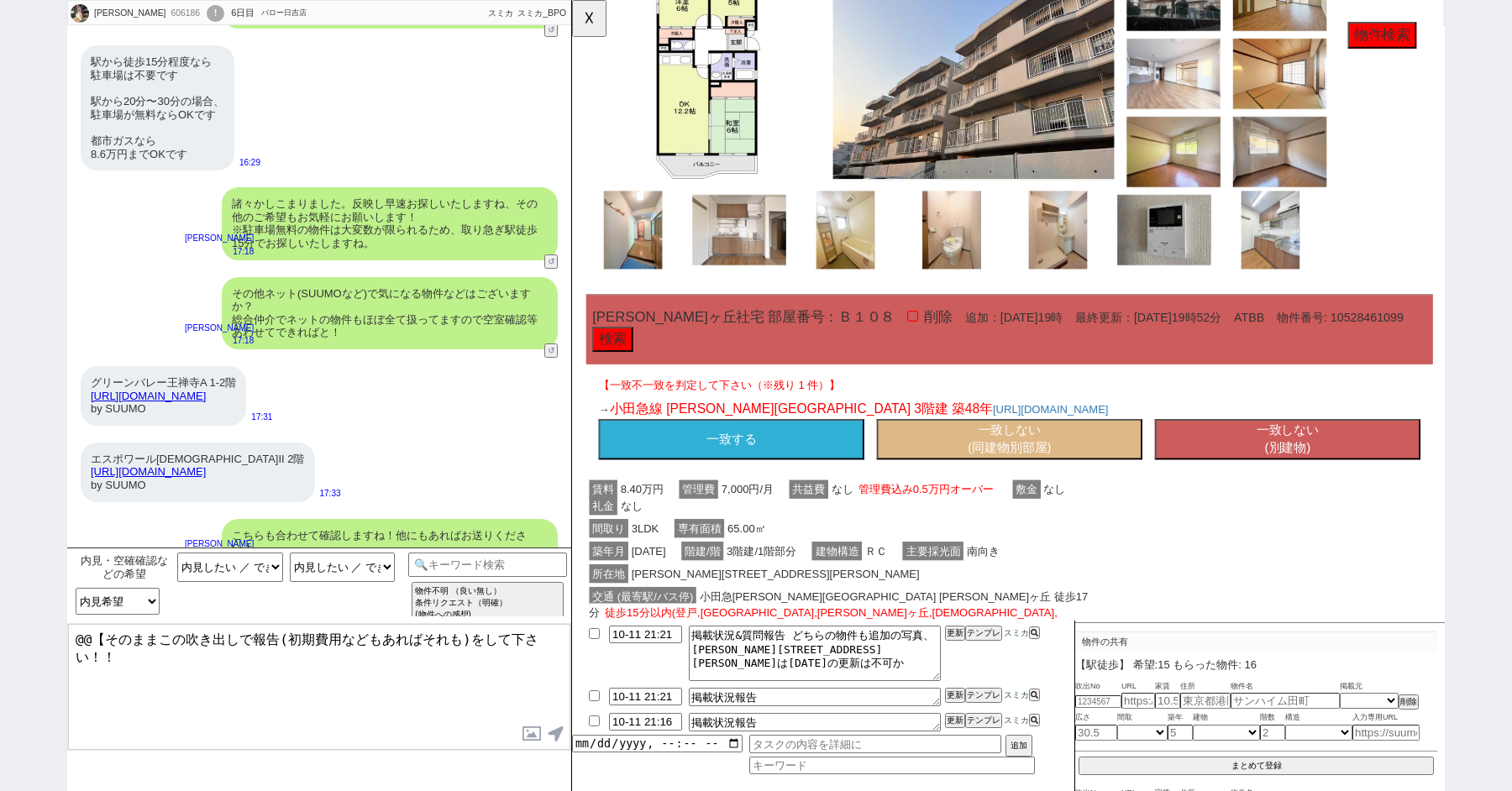
click at [1308, 451] on button "一致しない (別建物)" at bounding box center [1341, 473] width 286 height 44
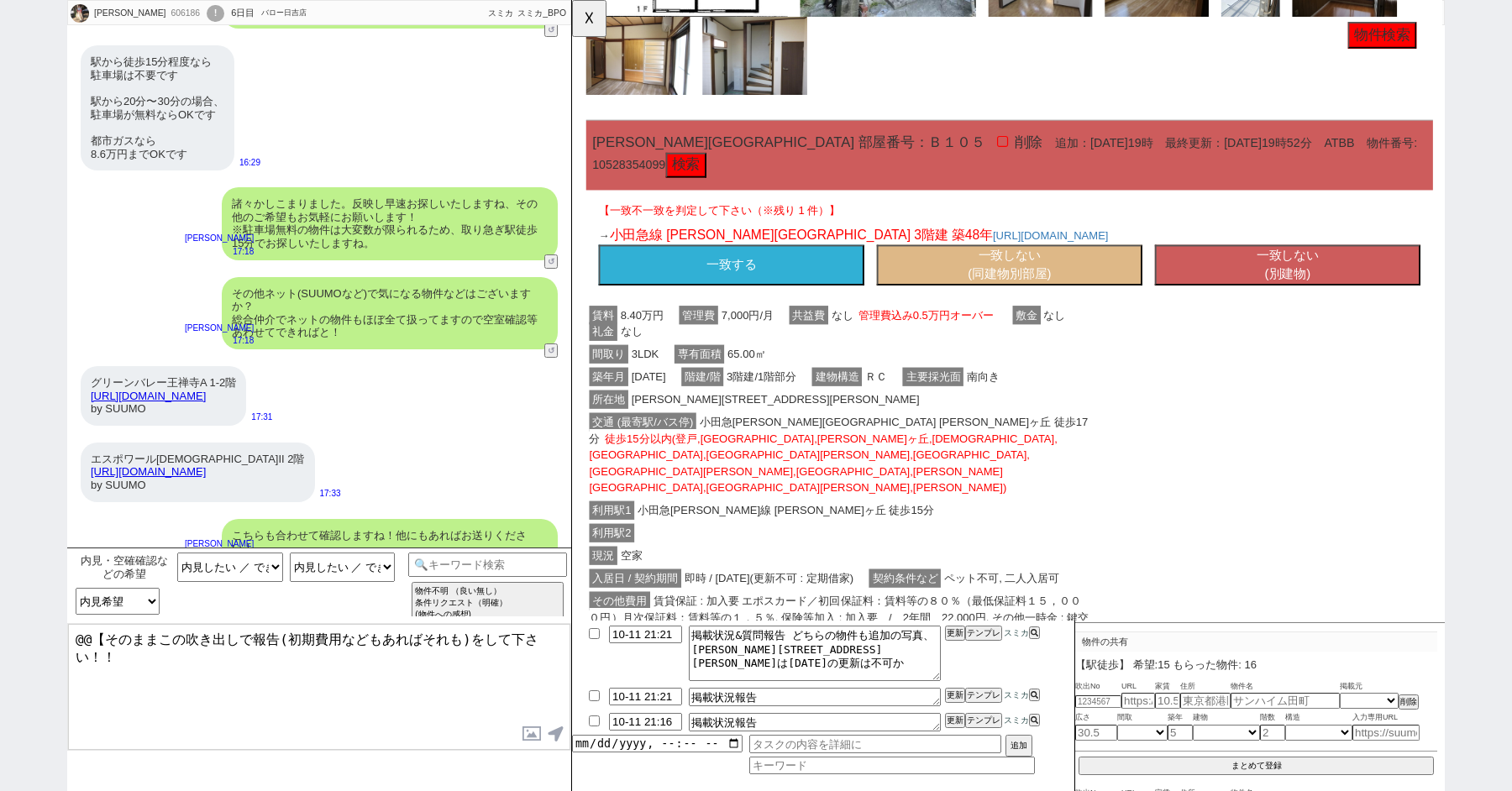
click at [1336, 263] on button "一致しない (別建物)" at bounding box center [1341, 284] width 286 height 44
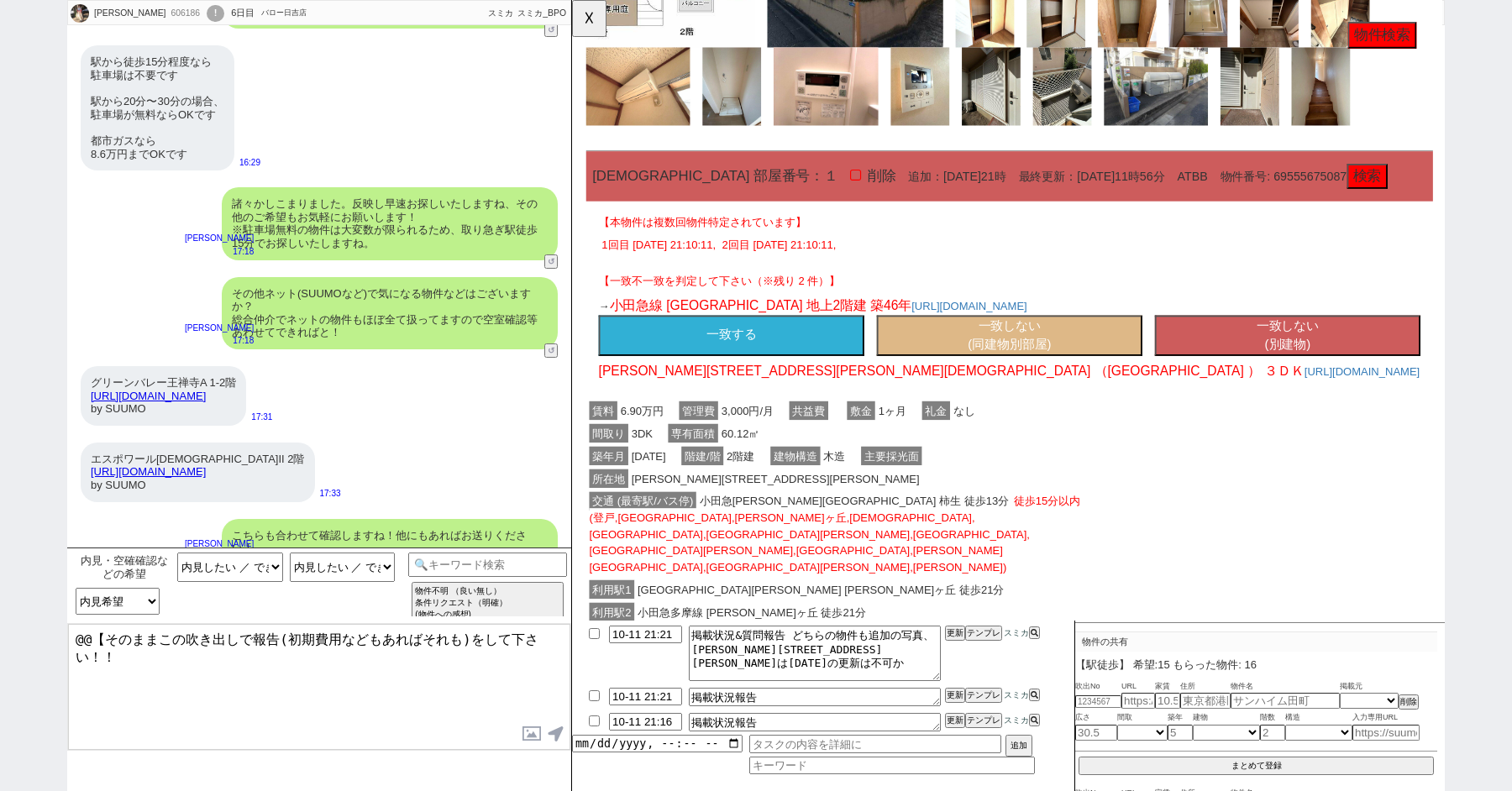
scroll to position [2806, 0]
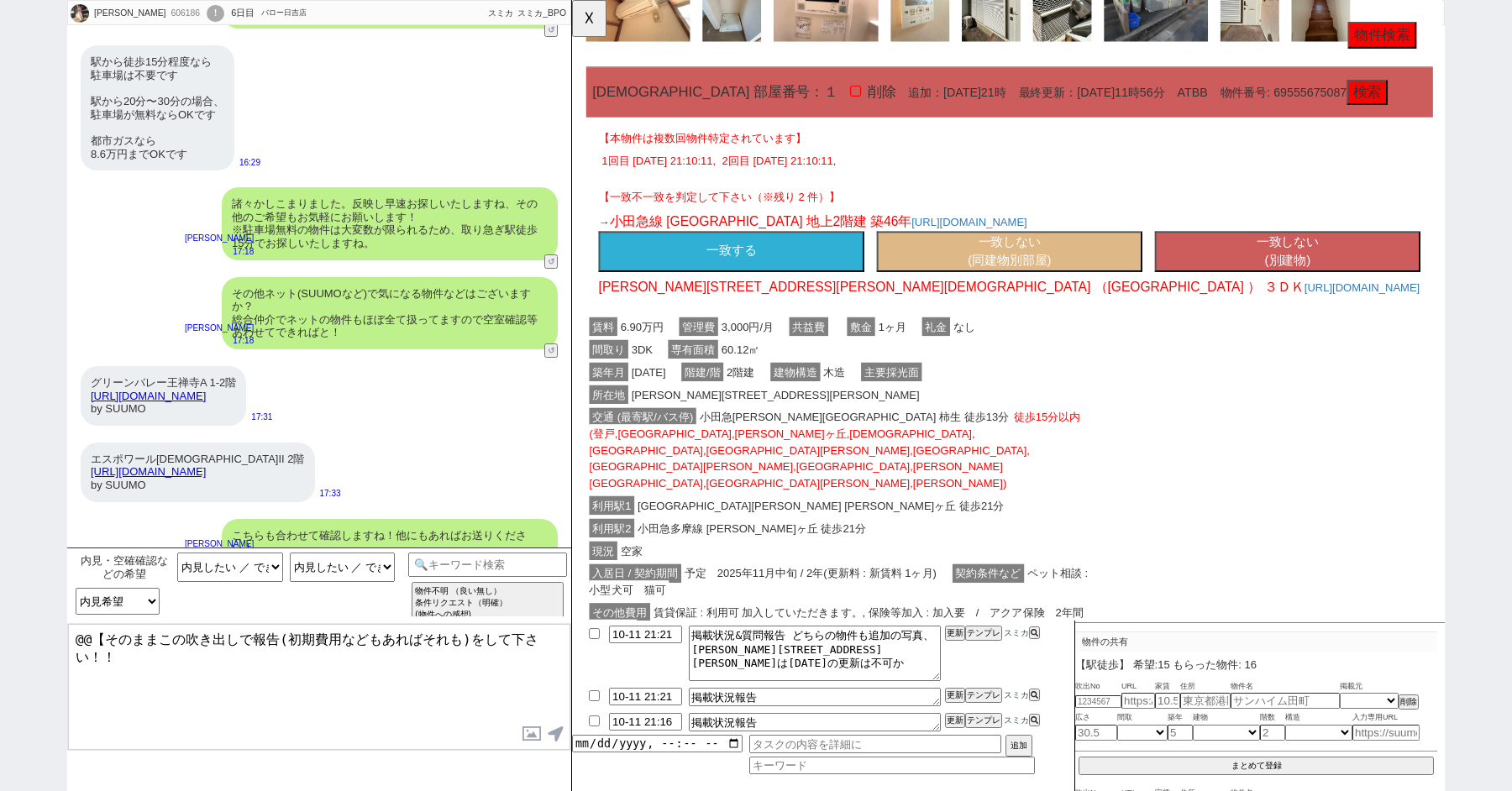
click at [753, 249] on button "一致する" at bounding box center [743, 270] width 286 height 44
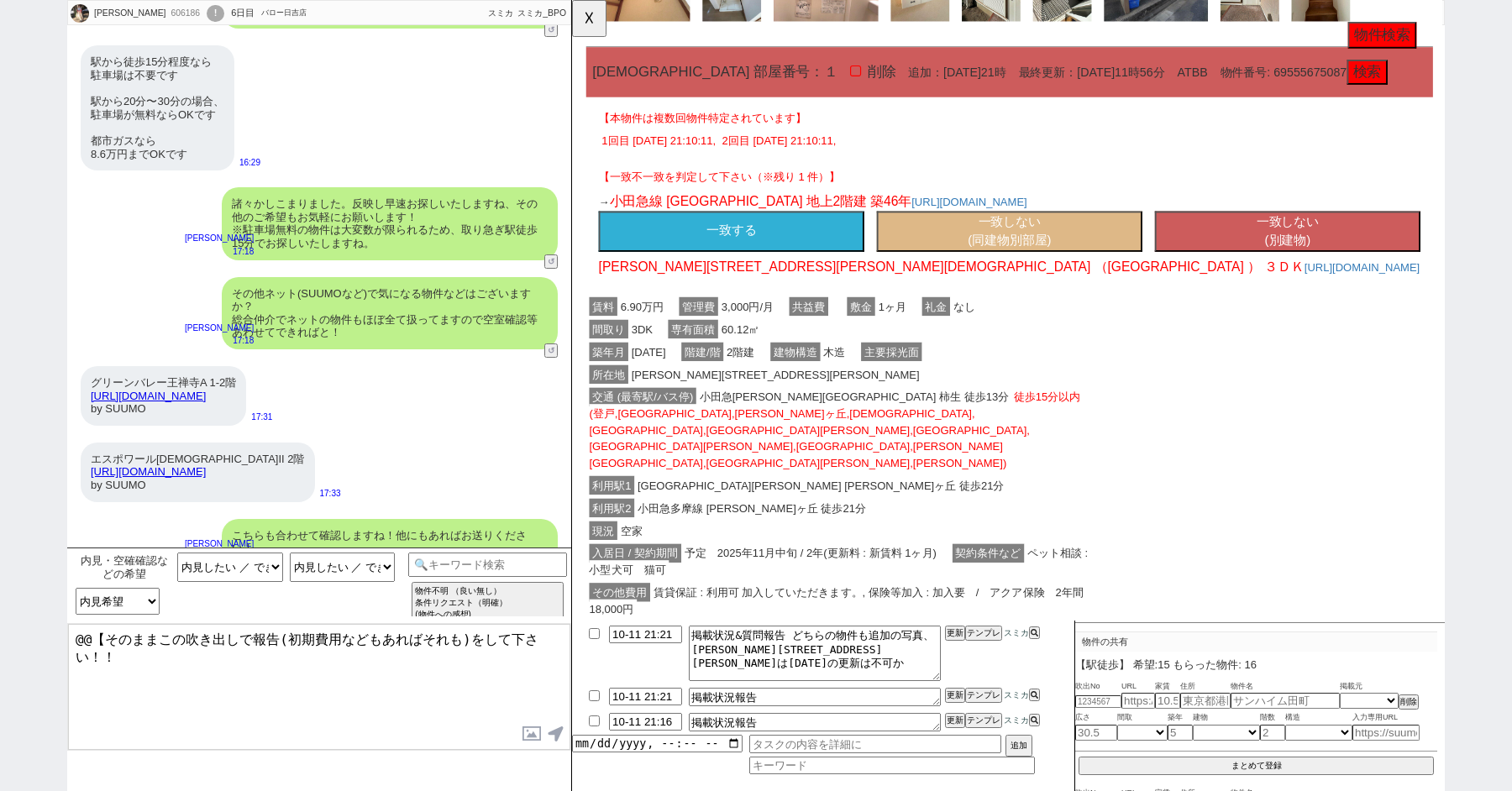
click at [753, 227] on button "一致する" at bounding box center [743, 248] width 286 height 44
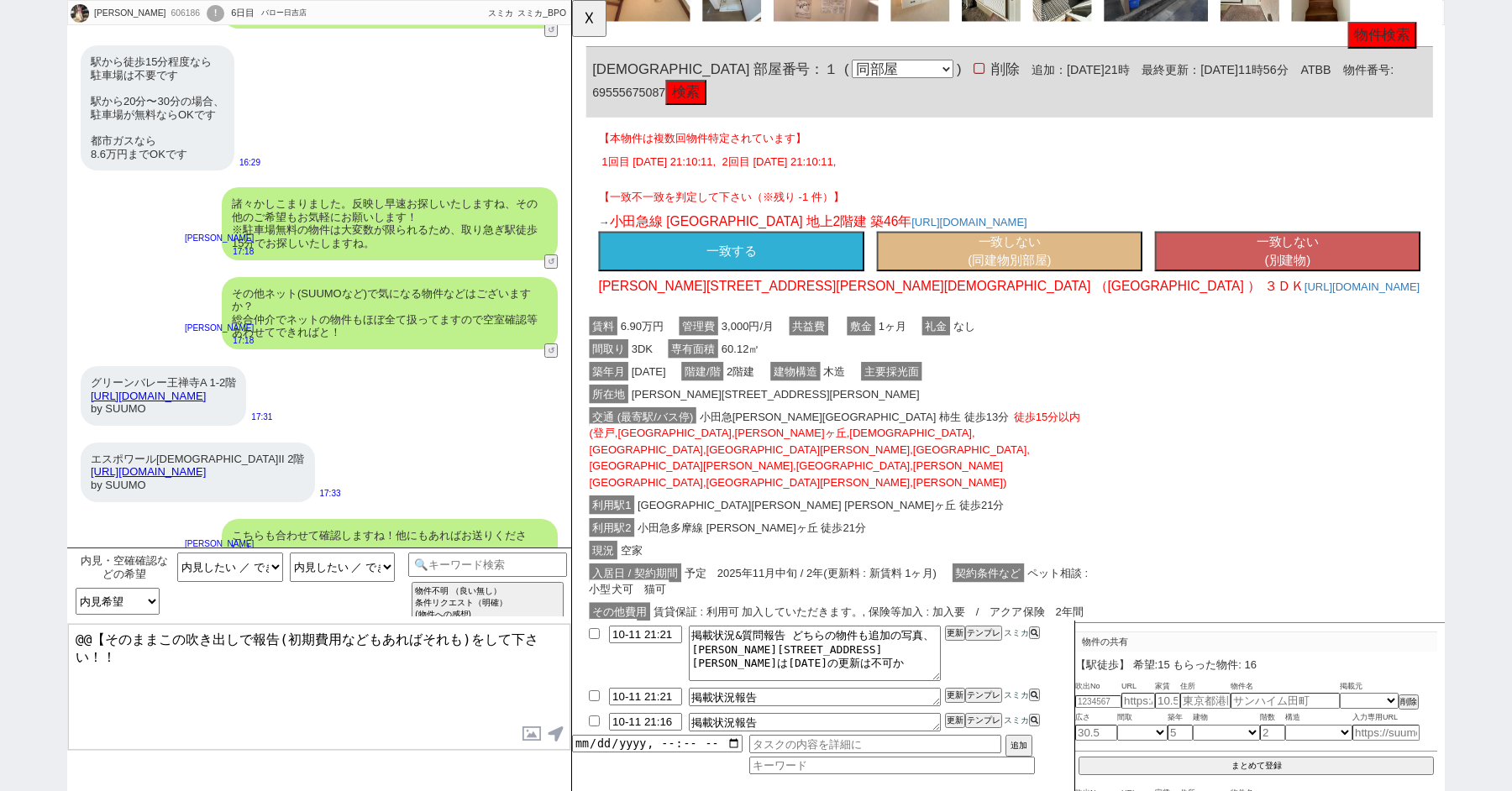
click at [753, 249] on button "一致する" at bounding box center [743, 270] width 286 height 44
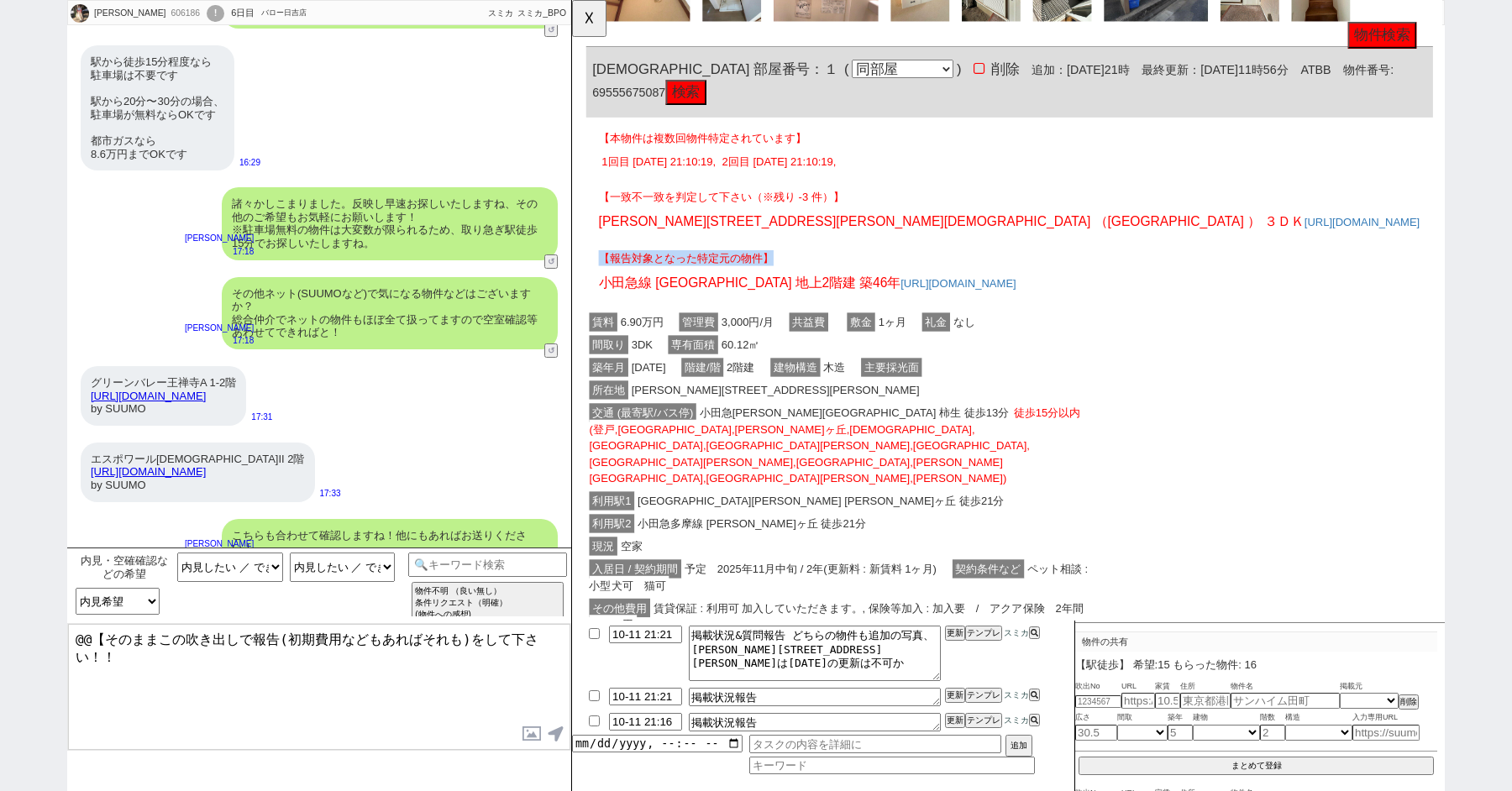
click at [753, 255] on div "【報告対象となった特定元の物件】 小田急線 柿生駅 地上2階建 築46年 https://www.pethomeweb.com/chintai/b-69555…" at bounding box center [1041, 288] width 911 height 66
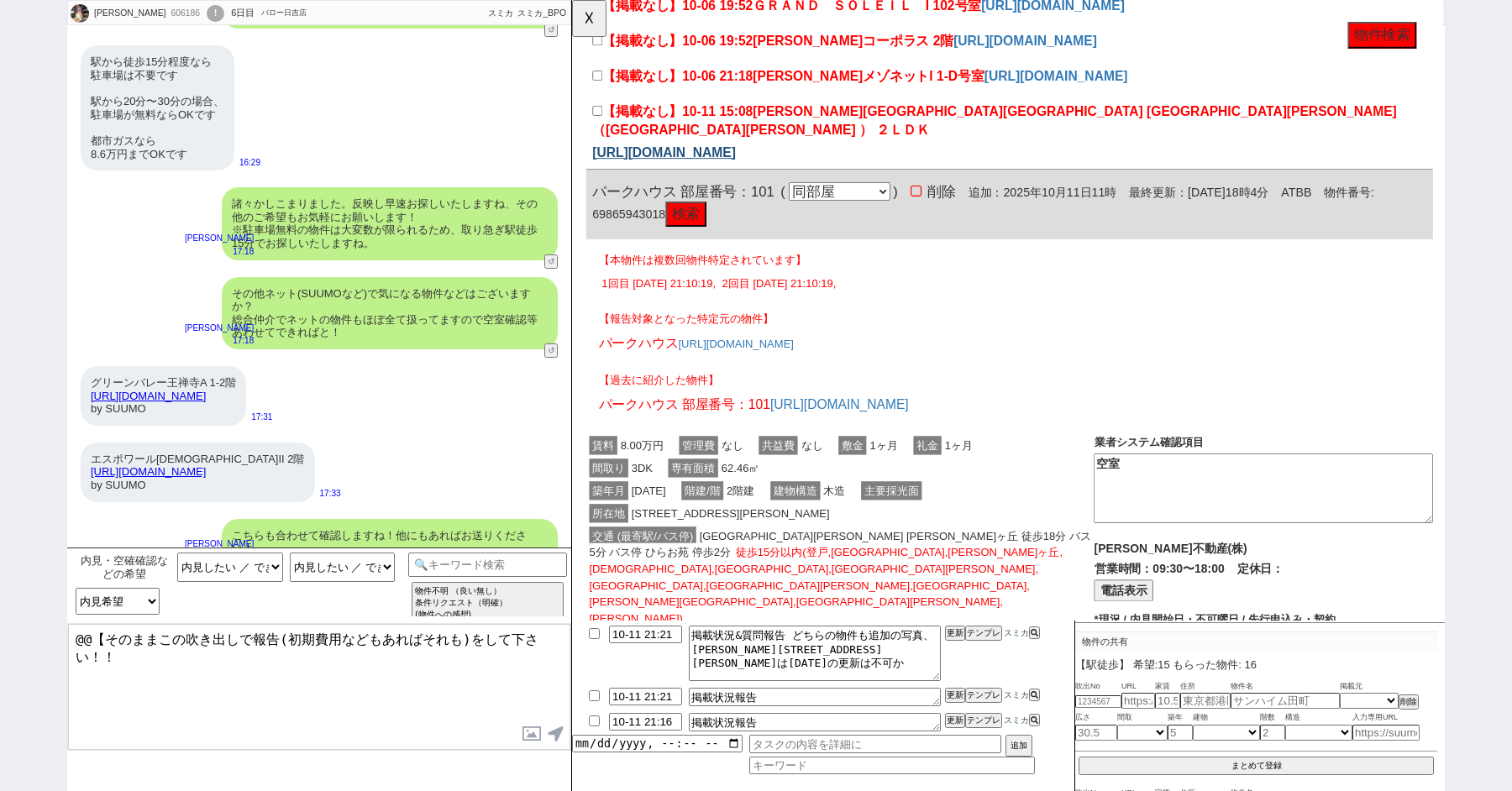
scroll to position [0, 0]
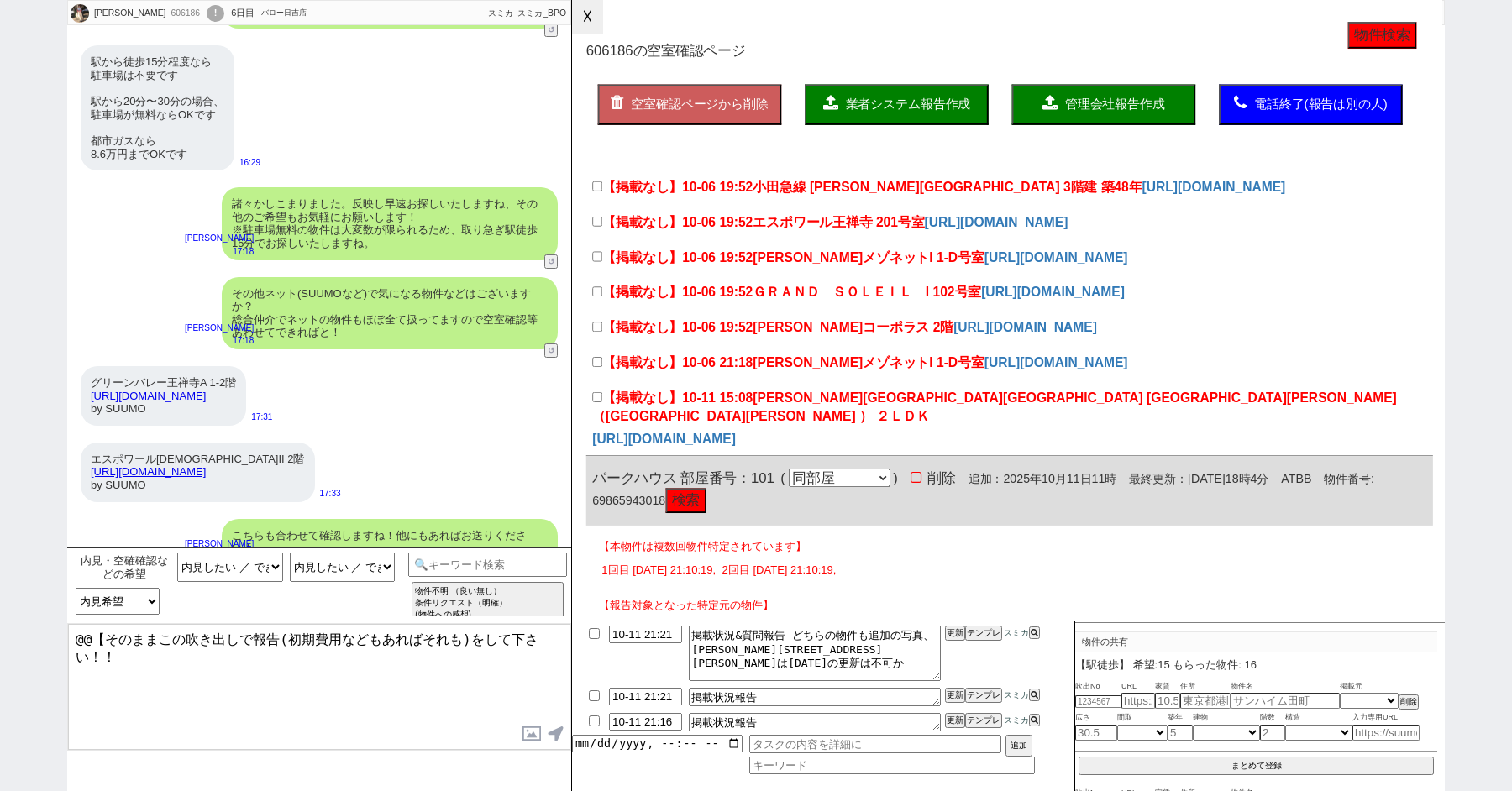
click at [587, 14] on button "☓" at bounding box center [587, 17] width 31 height 33
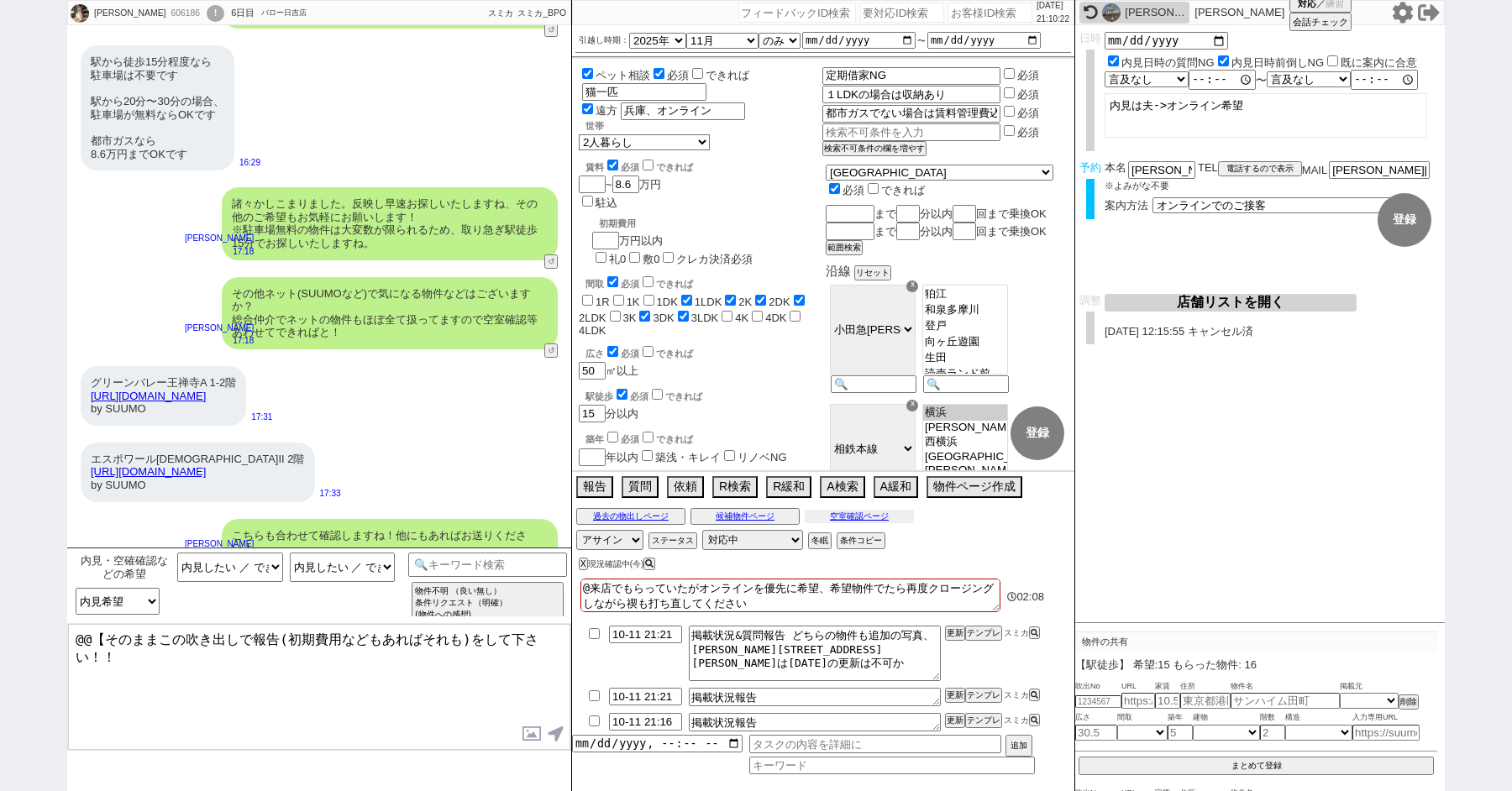
click at [845, 516] on button "空室確認ページ" at bounding box center [859, 516] width 110 height 13
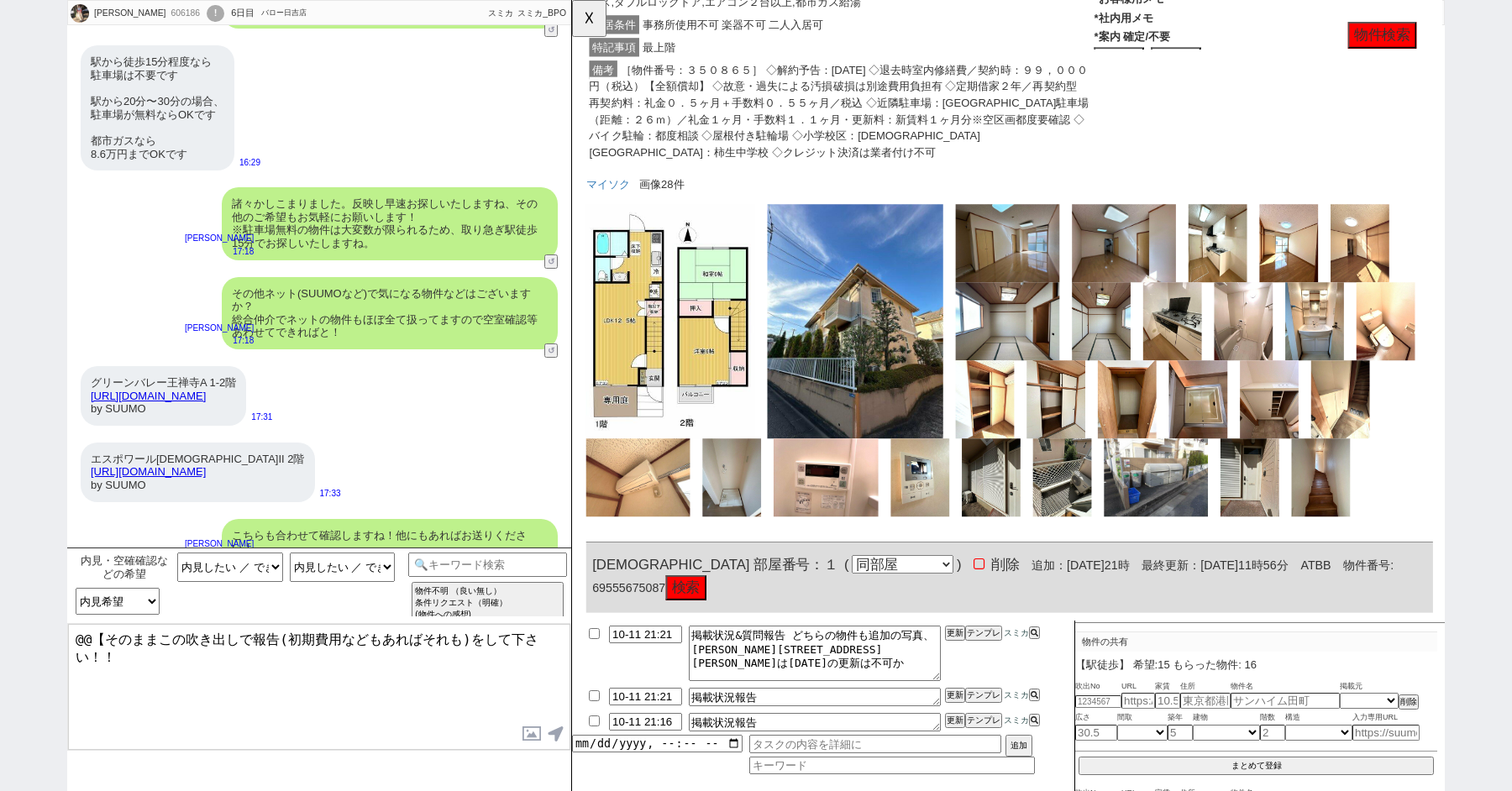
scroll to position [2777, 0]
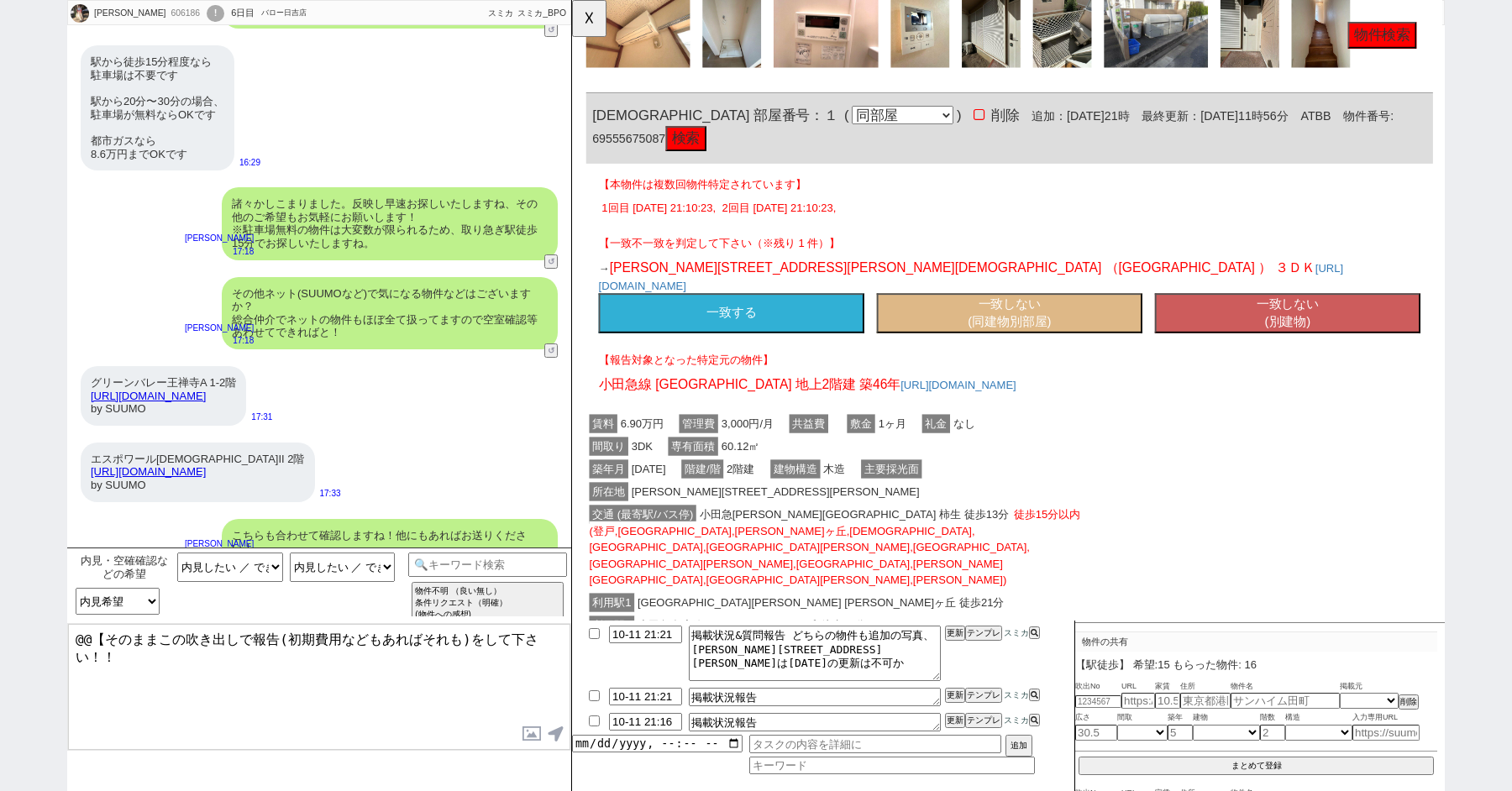
click at [747, 316] on button "一致する" at bounding box center [743, 337] width 286 height 44
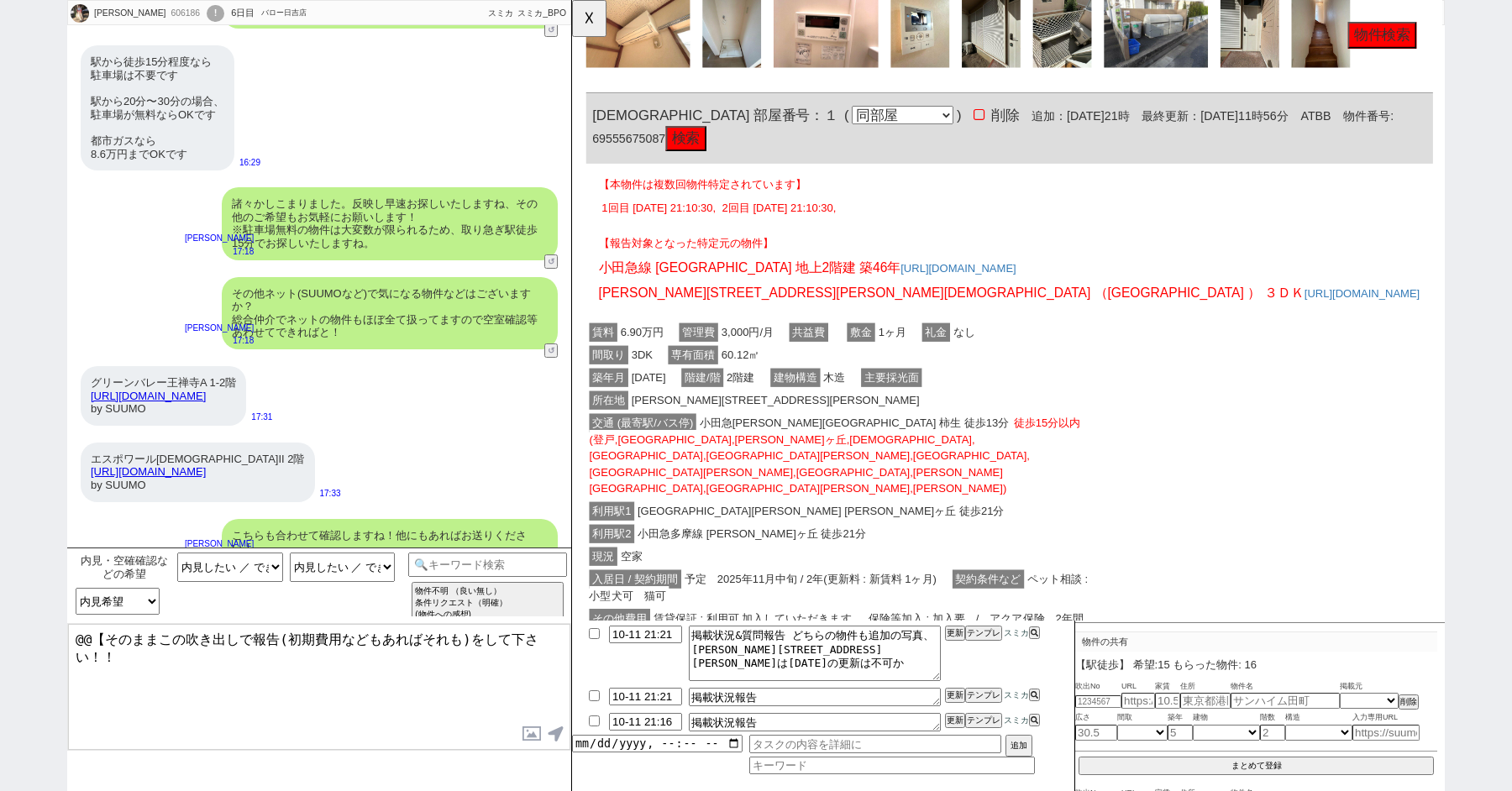
click at [747, 305] on div "川崎市麻生区 王禅寺西７丁目 （柿生駅 ） ３ＤＫ https://www.athome.co.jp/chintai/6955567587/" at bounding box center [1042, 318] width 884 height 27
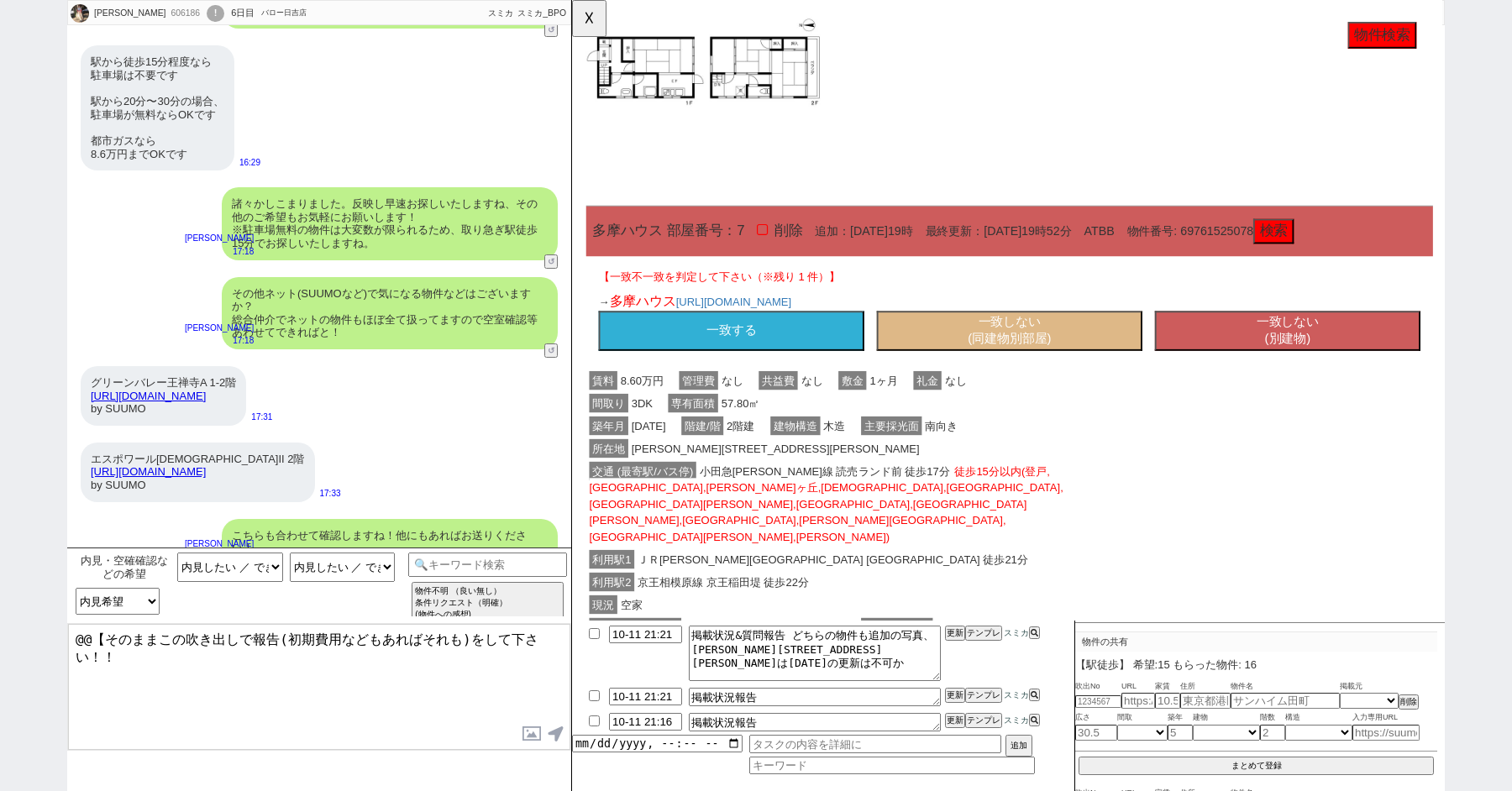
scroll to position [8864, 0]
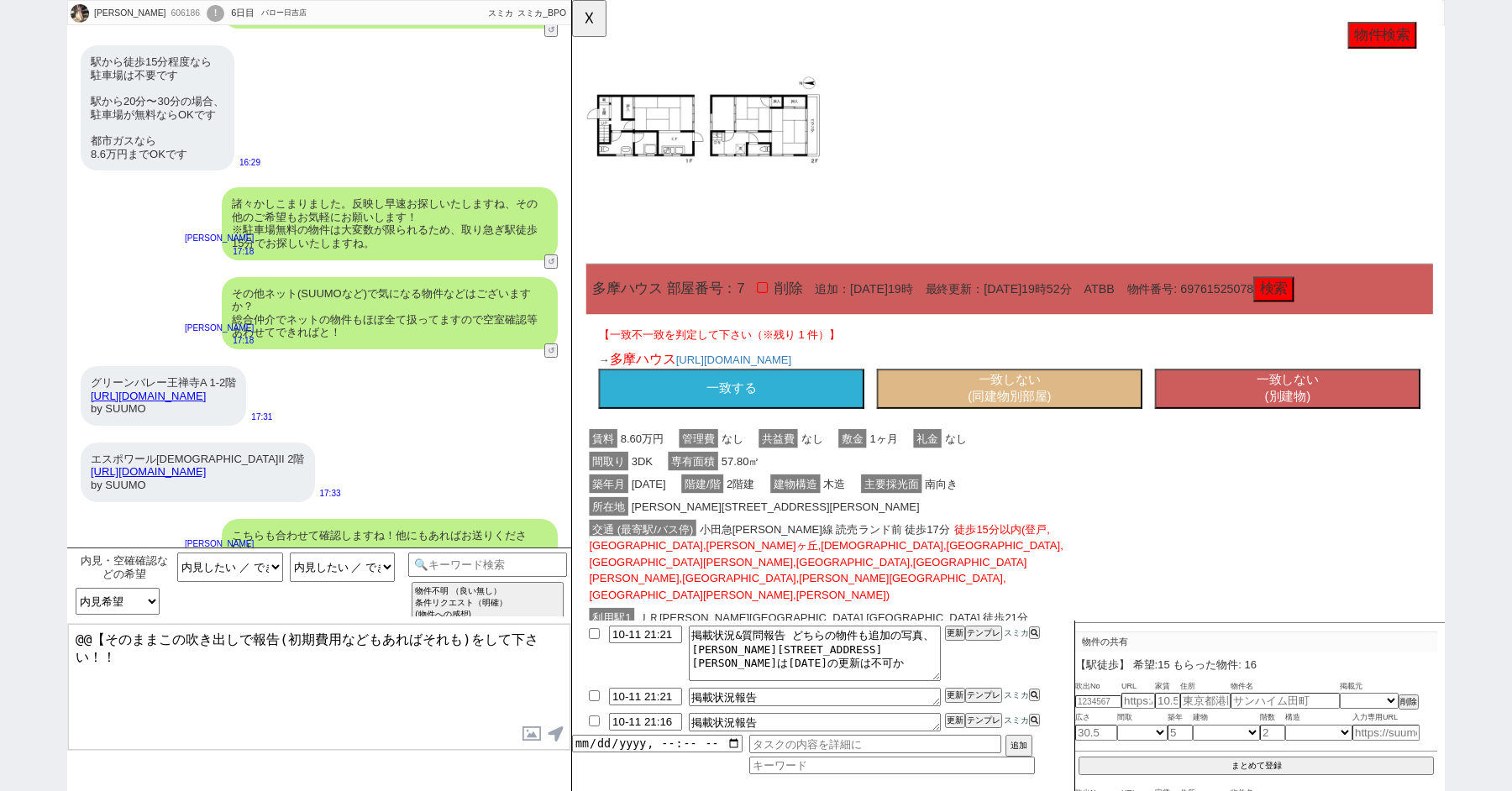
click at [699, 396] on button "一致する" at bounding box center [743, 418] width 286 height 44
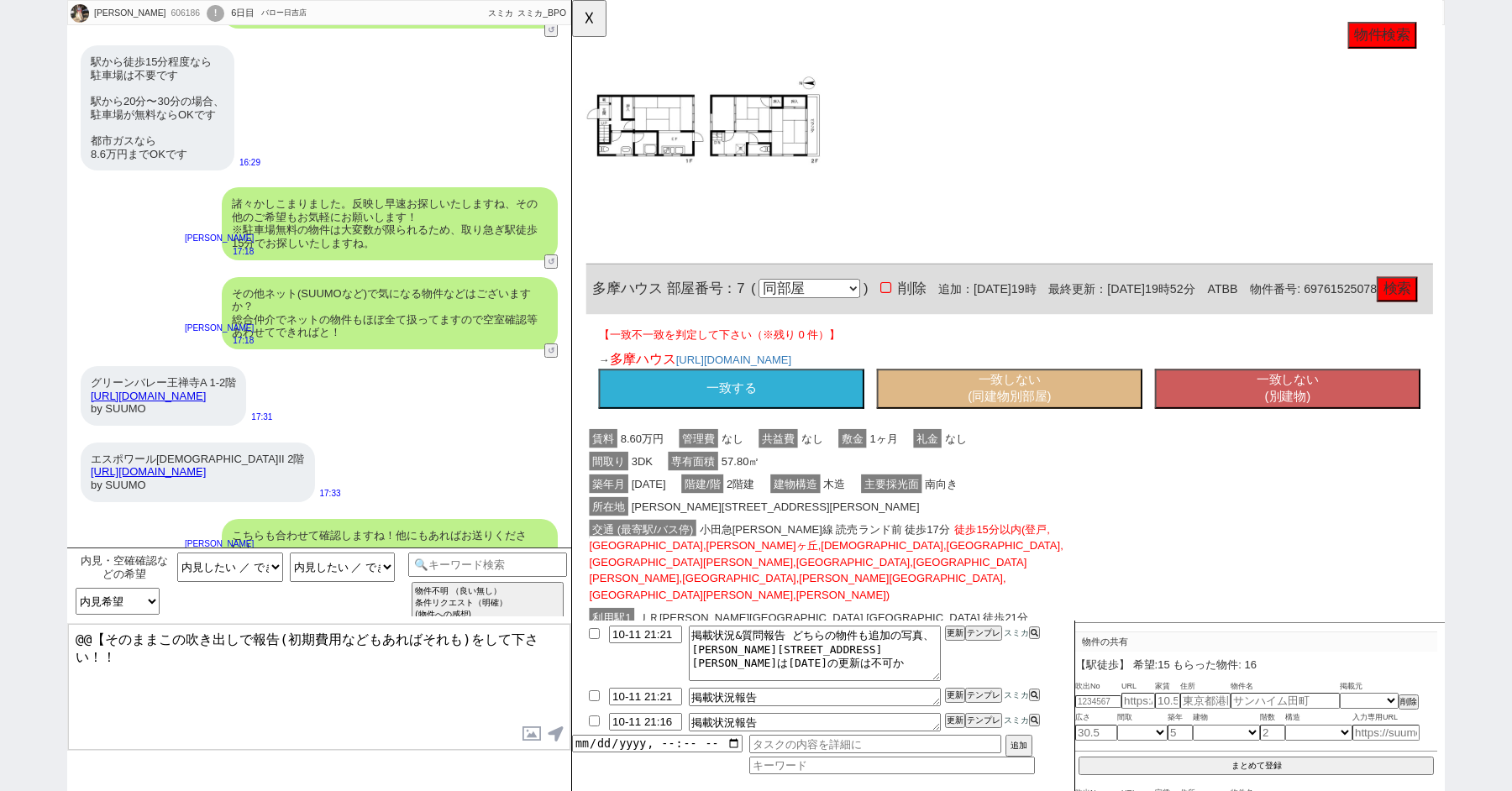
click at [699, 376] on div "→ 多摩ハウス https://suumo.jp/chintai/bc_100459202127/" at bounding box center [1042, 386] width 884 height 20
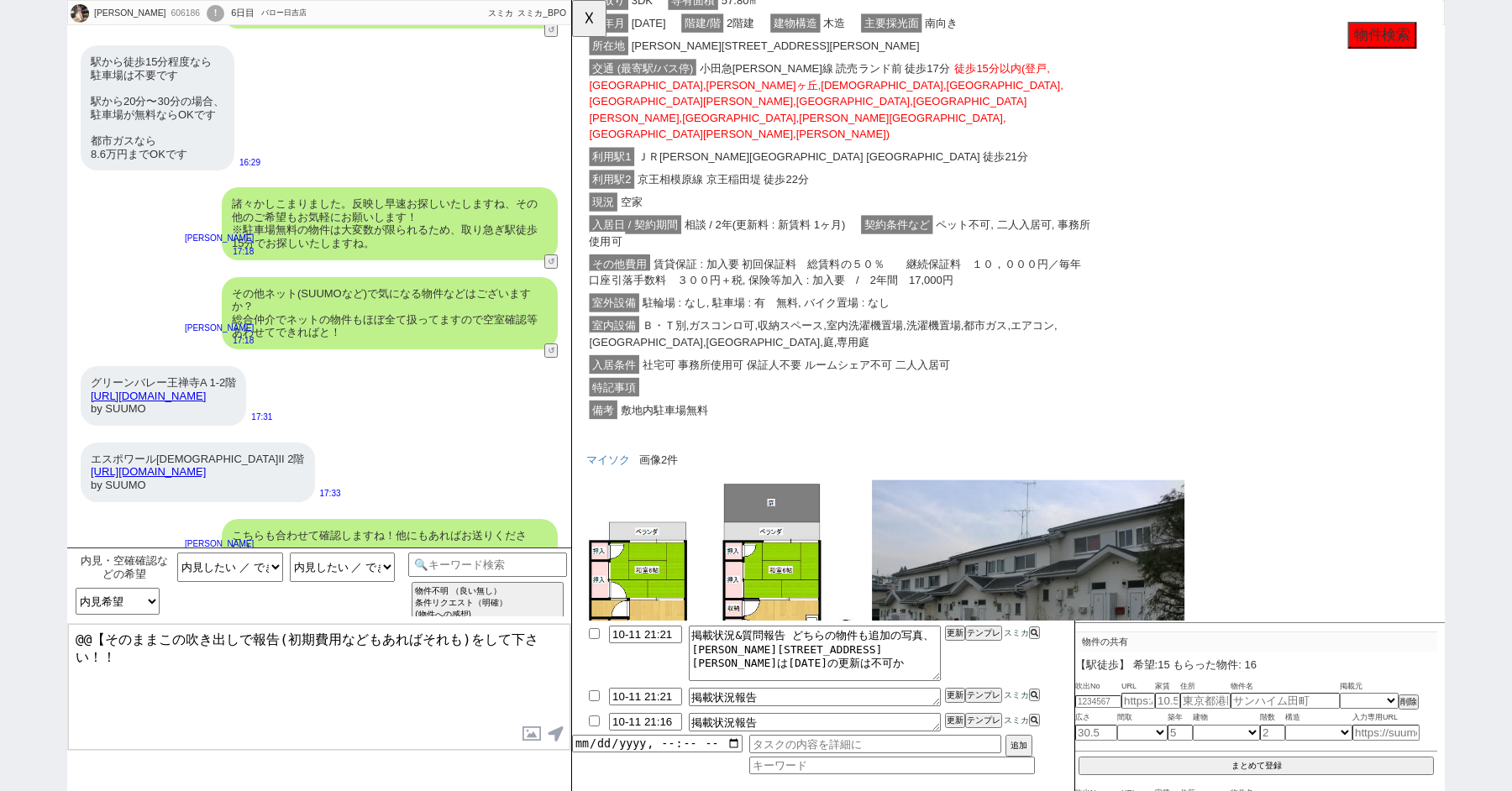
scroll to position [9352, 0]
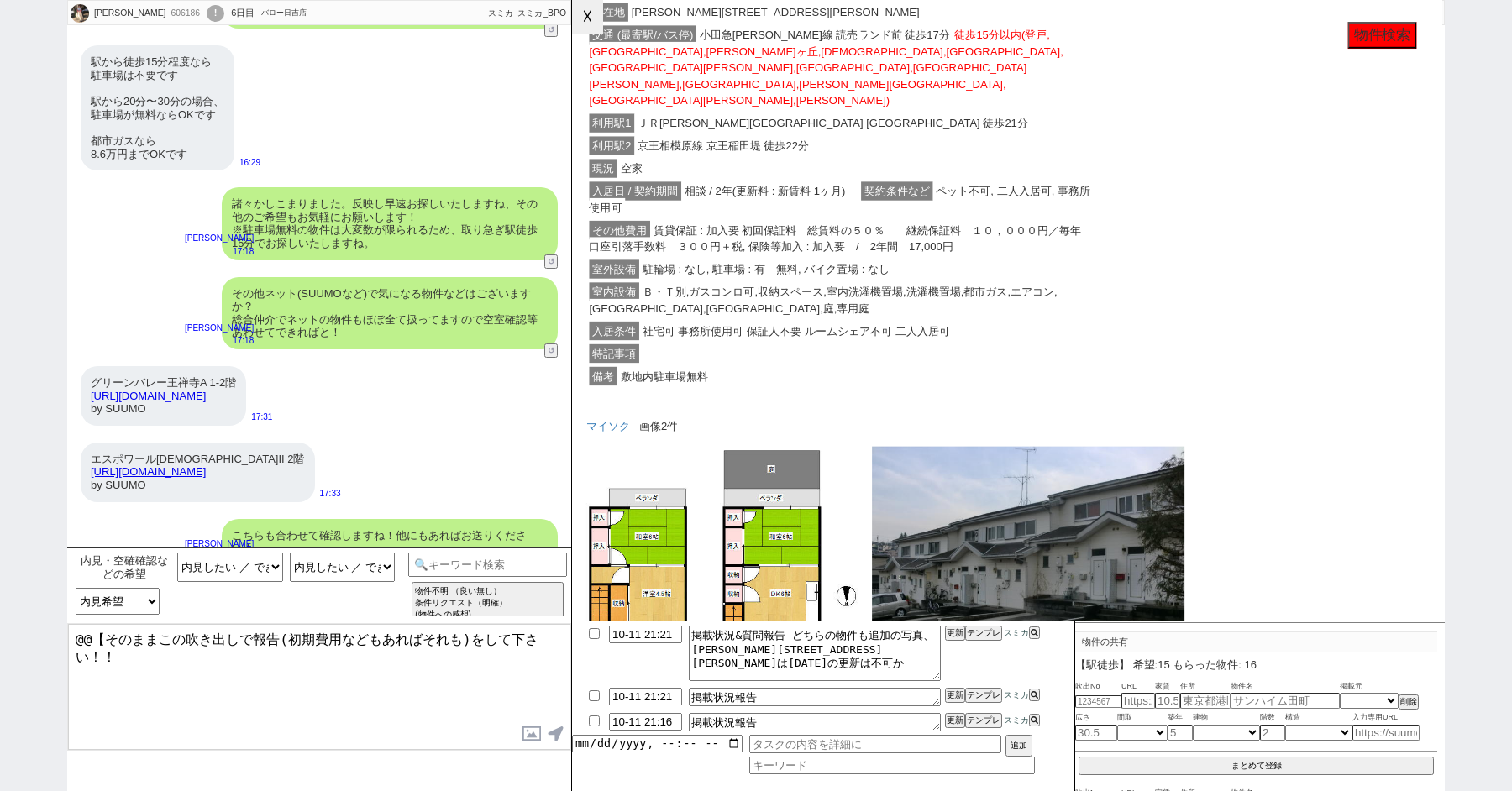
click at [581, 24] on button "☓" at bounding box center [587, 17] width 31 height 33
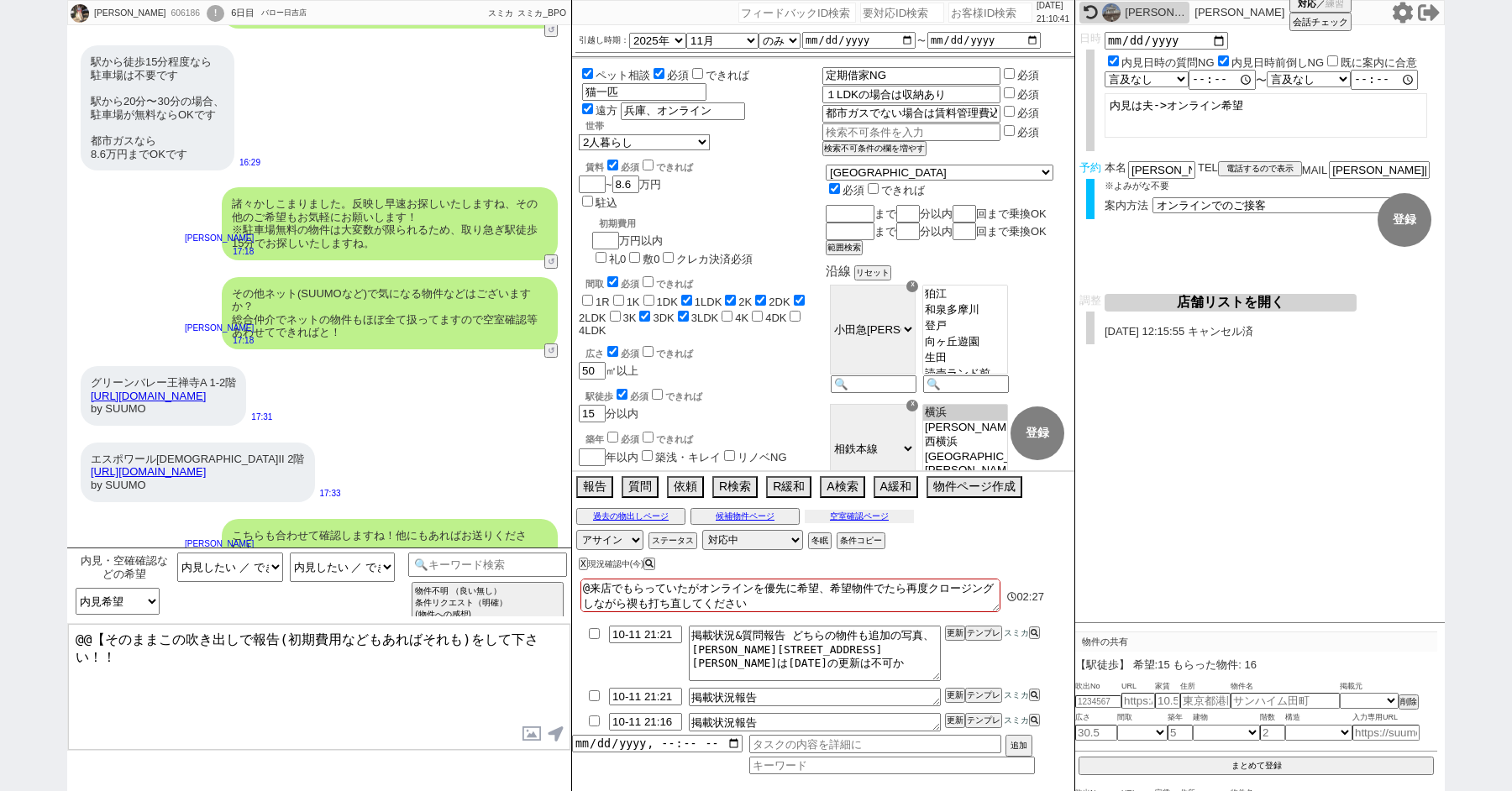
click at [852, 518] on button "空室確認ページ" at bounding box center [859, 516] width 110 height 13
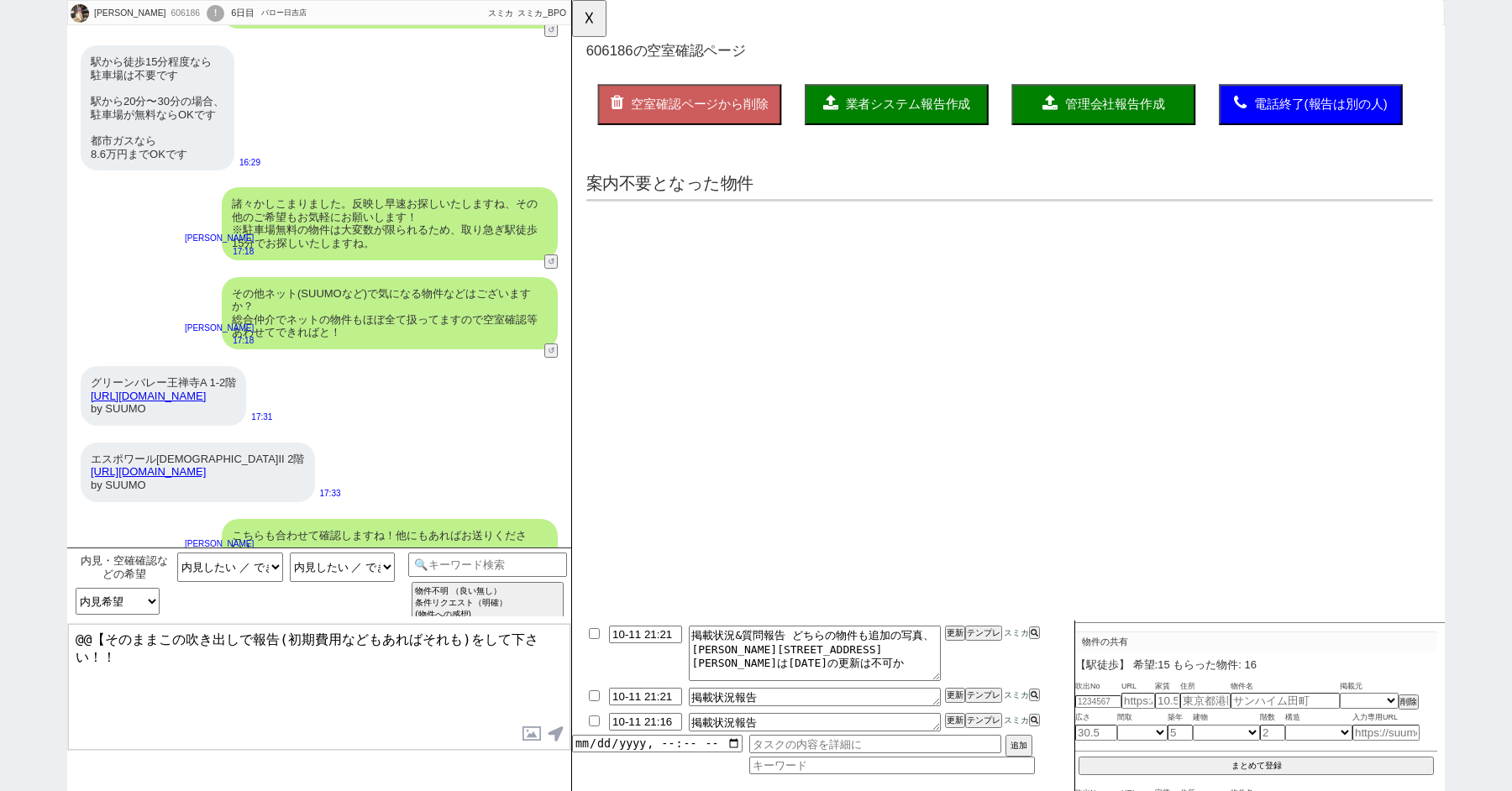
scroll to position [0, 0]
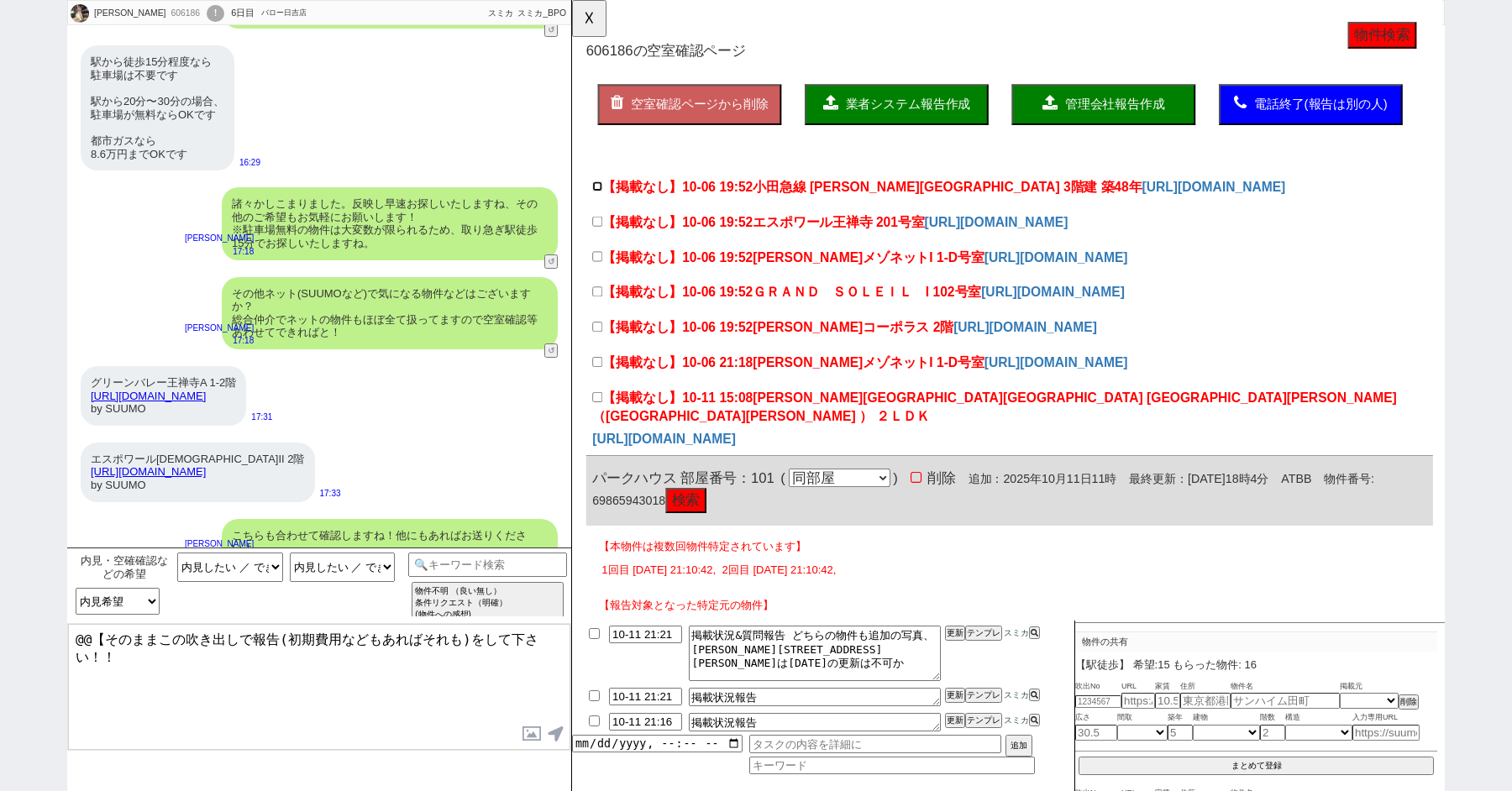
click at [600, 198] on input "【掲載なし】10-06 19:52 小田急線 新百合ヶ丘駅 3階建 築48年" at bounding box center [600, 201] width 11 height 11
click at [600, 238] on input "【掲載なし】10-06 19:52 エスポワール王禅寺 201号室" at bounding box center [600, 239] width 11 height 11
click at [600, 279] on input "【掲載なし】10-06 19:52 馬場メゾネットI 1-D号室" at bounding box center [600, 276] width 11 height 11
click at [599, 313] on input "【掲載なし】10-06 19:52 ＧＲＡＮＤ　ＳＯＬＥＩＬ　I 102号室" at bounding box center [600, 314] width 11 height 11
click at [597, 355] on input "【掲載なし】10-06 19:52 坂東コーポラス 2階" at bounding box center [600, 352] width 11 height 11
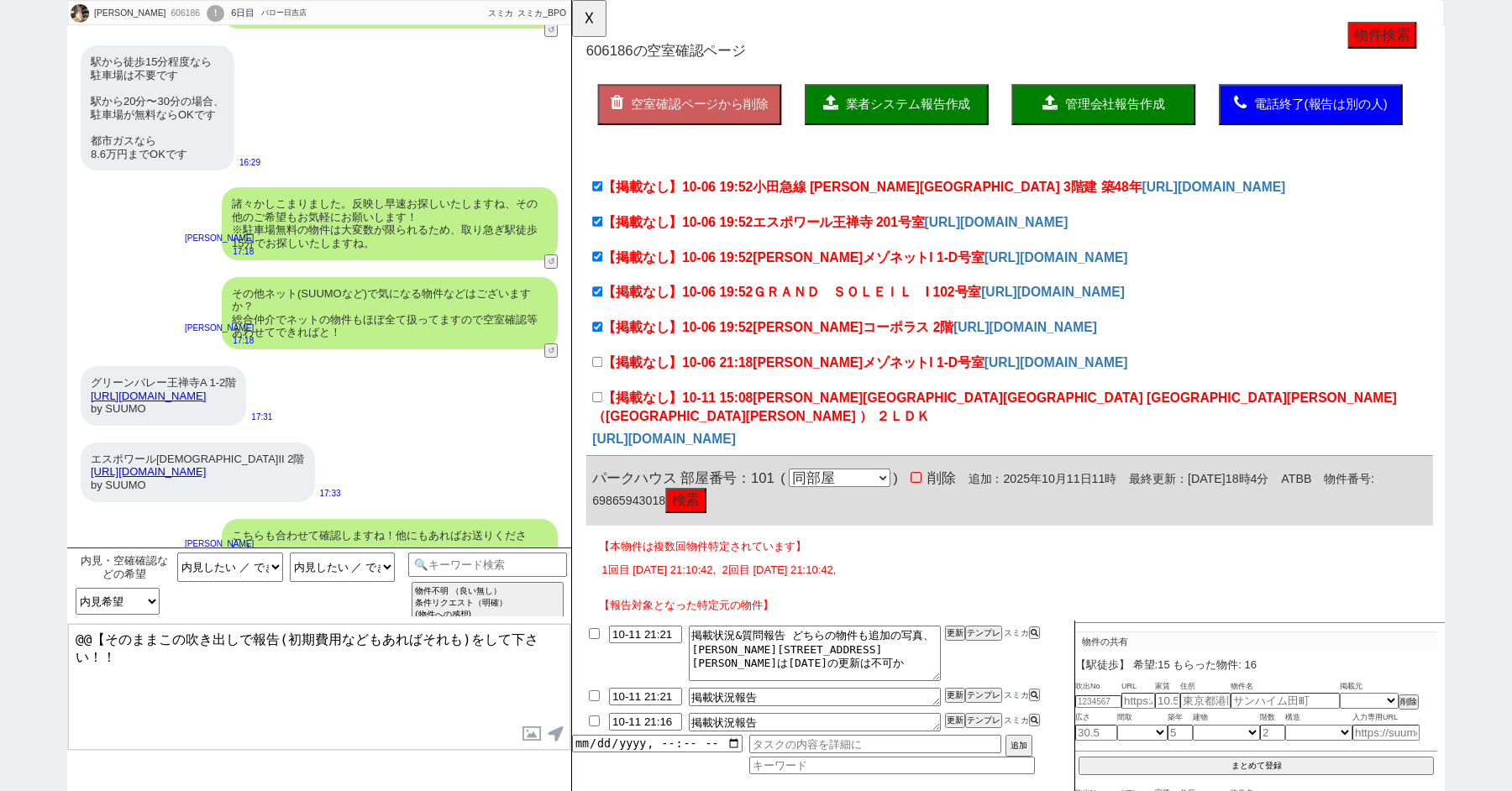
click at [601, 381] on label "【掲載なし】10-06 21:18 馬場メゾネットI 1-D号室" at bounding box center [805, 391] width 421 height 20
click at [601, 384] on input "【掲載なし】10-06 21:18 馬場メゾネットI 1-D号室" at bounding box center [600, 390] width 11 height 11
click at [599, 428] on input "【掲載なし】10-11 15:08 川崎市多摩区 中野島４丁目 （中野島駅 ） ２ＬＤＫ" at bounding box center [600, 427] width 11 height 11
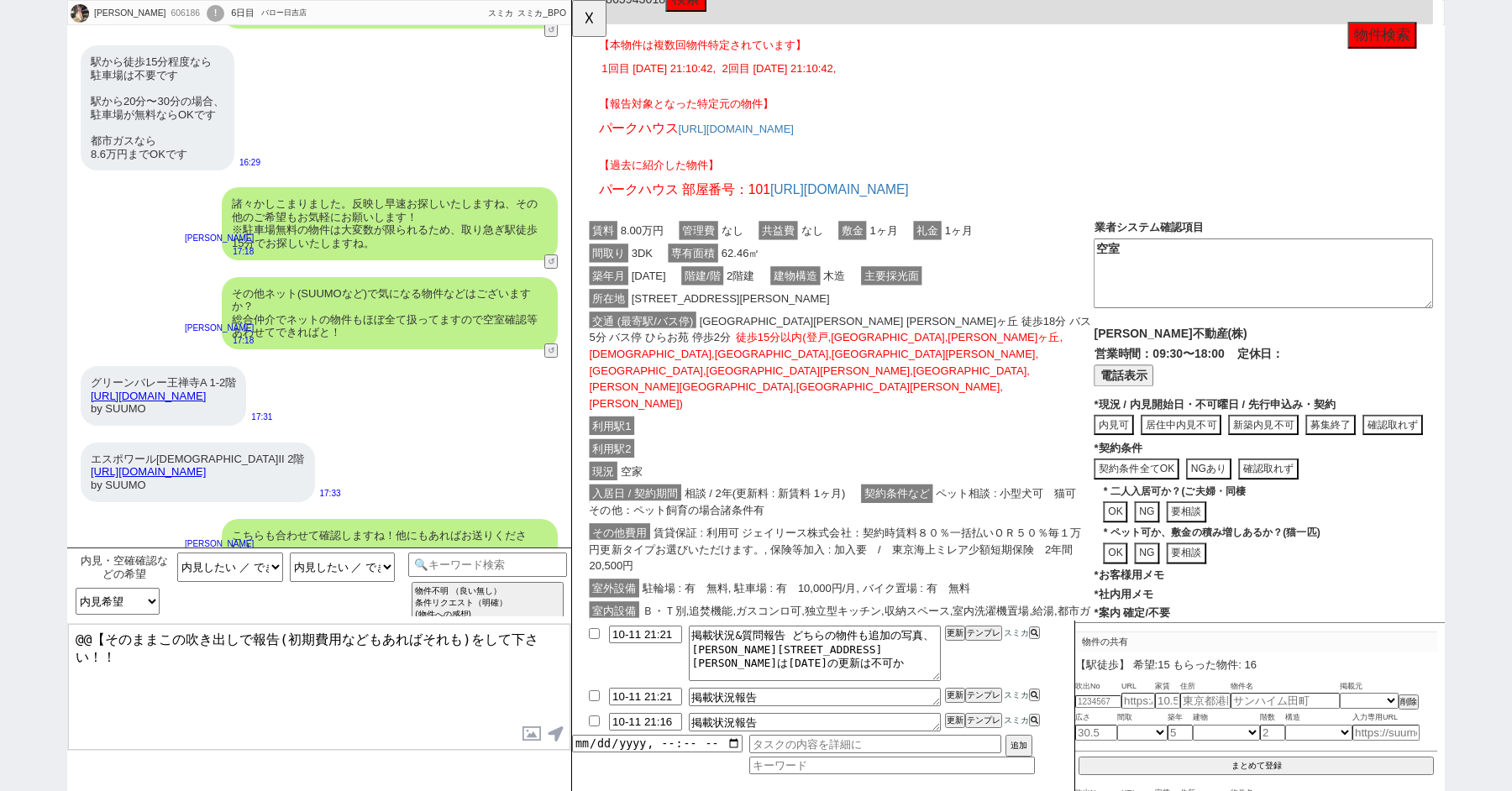
click at [913, 370] on div "交通 (最寄駅/バス停) 小田急小田原線 新百合ヶ丘 徒歩18分 バス5分 バス停 ひらお苑 停歩2分 徒歩15分以内(登戸,読売ランド前,新百合ヶ丘,妙蓮寺…" at bounding box center [859, 389] width 546 height 112
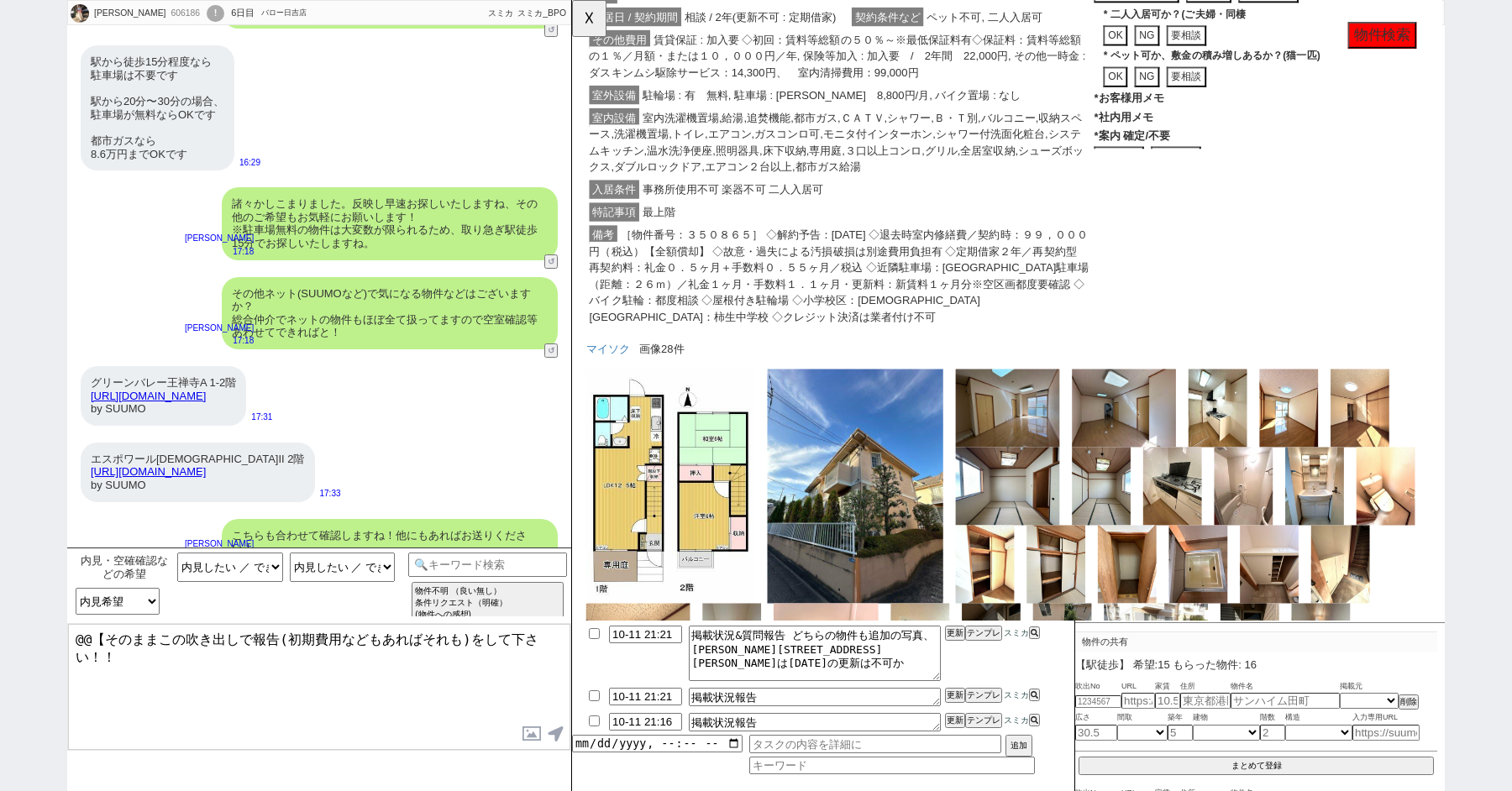
click at [871, 242] on span "［物件番号：３５０８６５］ ◇解約予告：１ヶ月前 ◇退去時室内修繕費／契約時：９９，０００円（税込）【全額償却】 ◇故意・過失による汚損破損は別途費用負担有 …" at bounding box center [859, 296] width 537 height 109
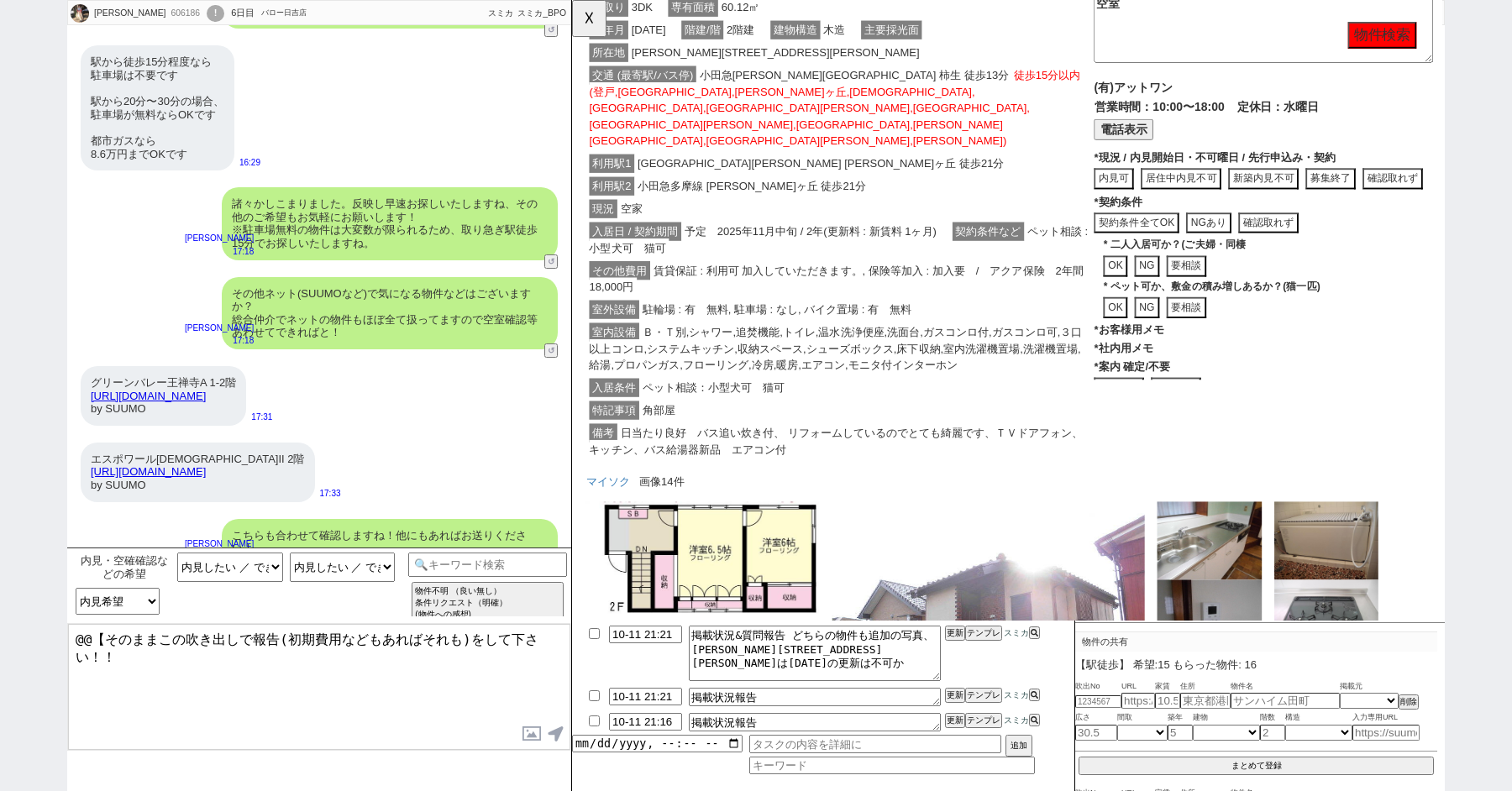
click at [871, 347] on span "Ｂ・Ｔ別,シャワー,追焚機能,トイレ,温水洗浄便座,洗面台,ガスコンロ付,ガスコンロ可,３口以上コンロ,システムキッチン,収納スペース,シューズボックス,床下…" at bounding box center [855, 375] width 530 height 56
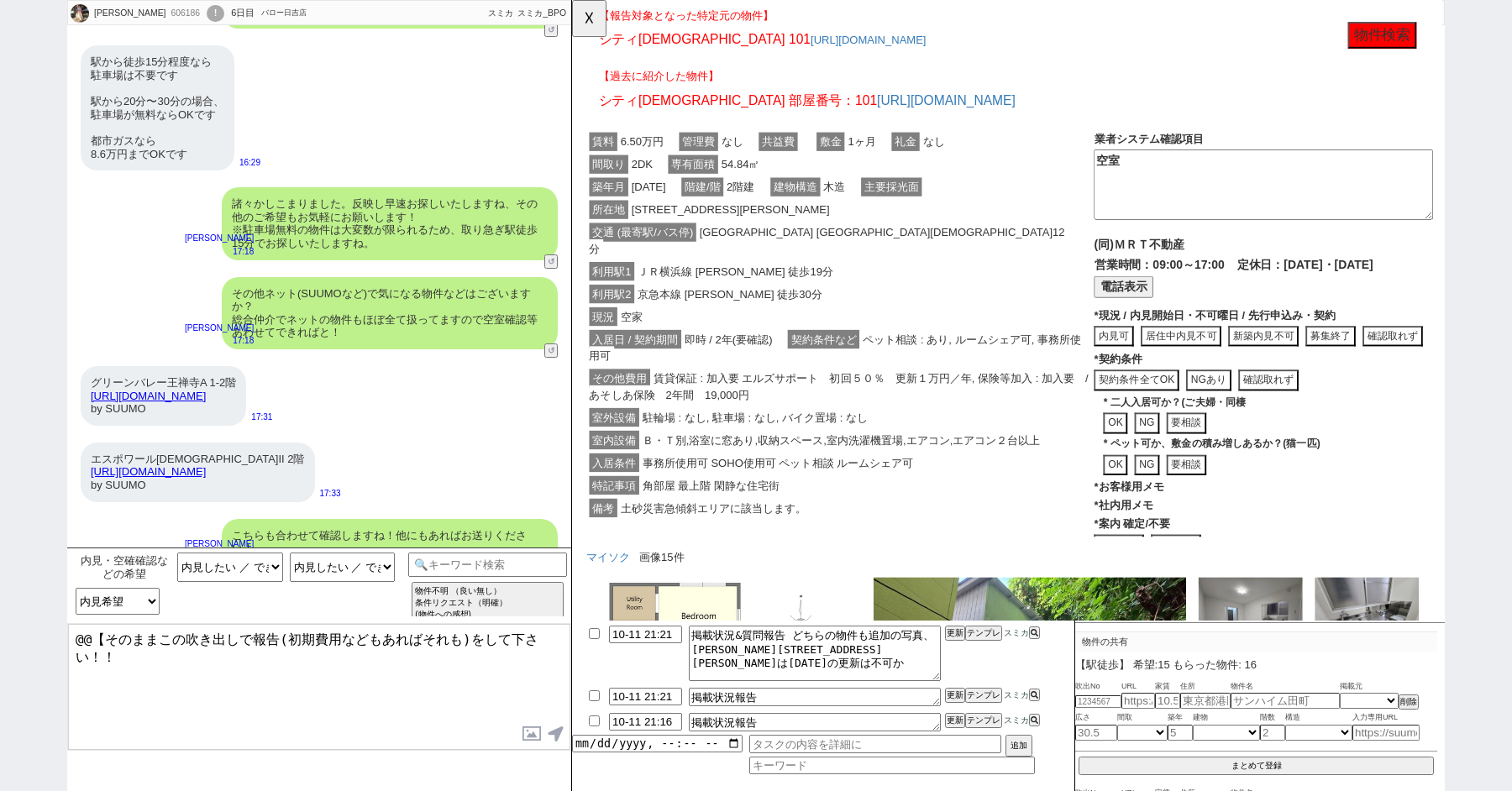
click at [871, 355] on span "契約条件など" at bounding box center [842, 365] width 77 height 20
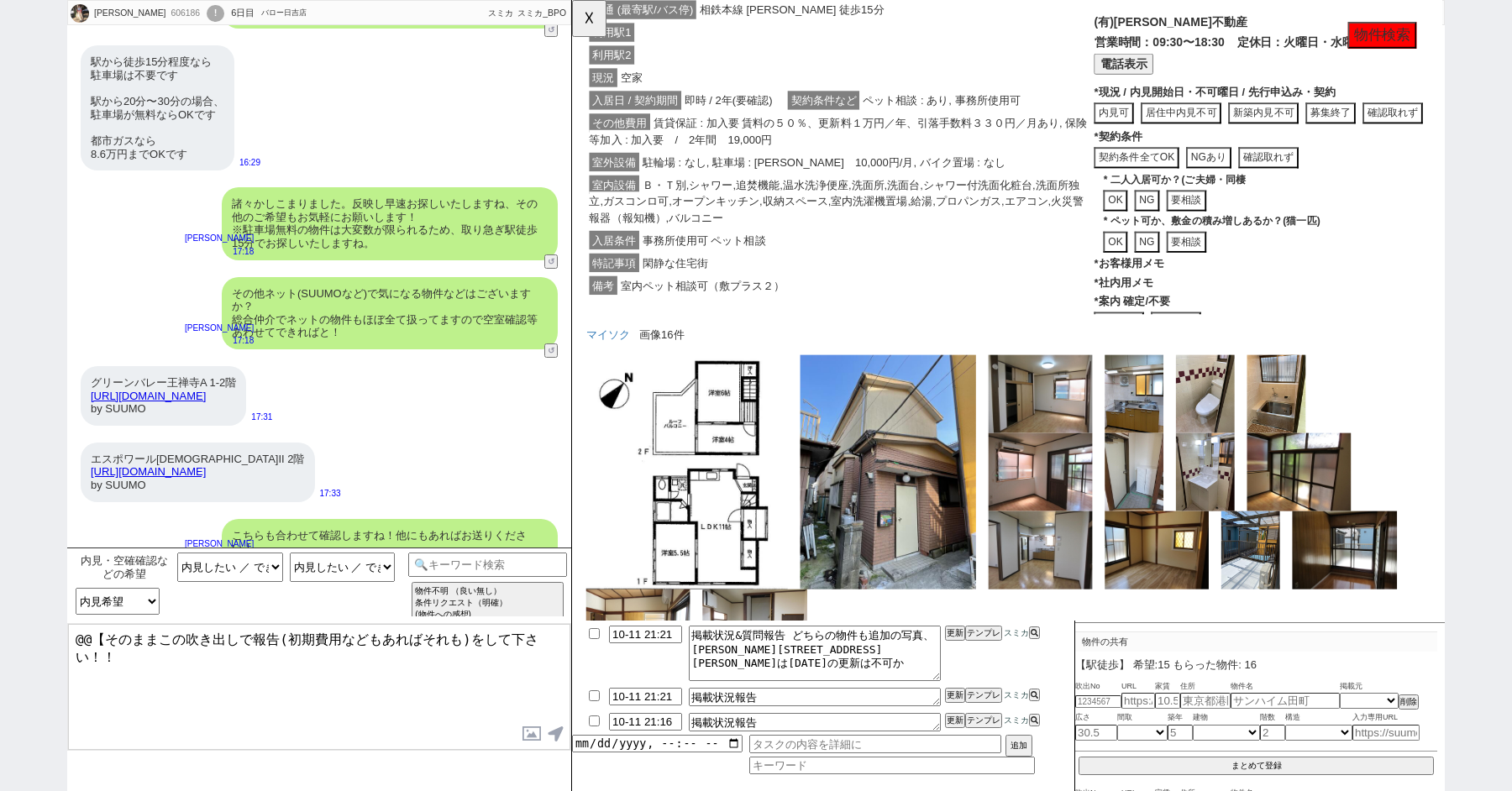
click at [871, 170] on div "賃料 8.00万円 管理費 なし 共益費 なし 敷金 1ヶ月 礼金 1ヶ月 間取り 3LDK 専有面積 60.50㎡ 築年月 1966年04月 階建/階 2階…" at bounding box center [859, 119] width 546 height 437
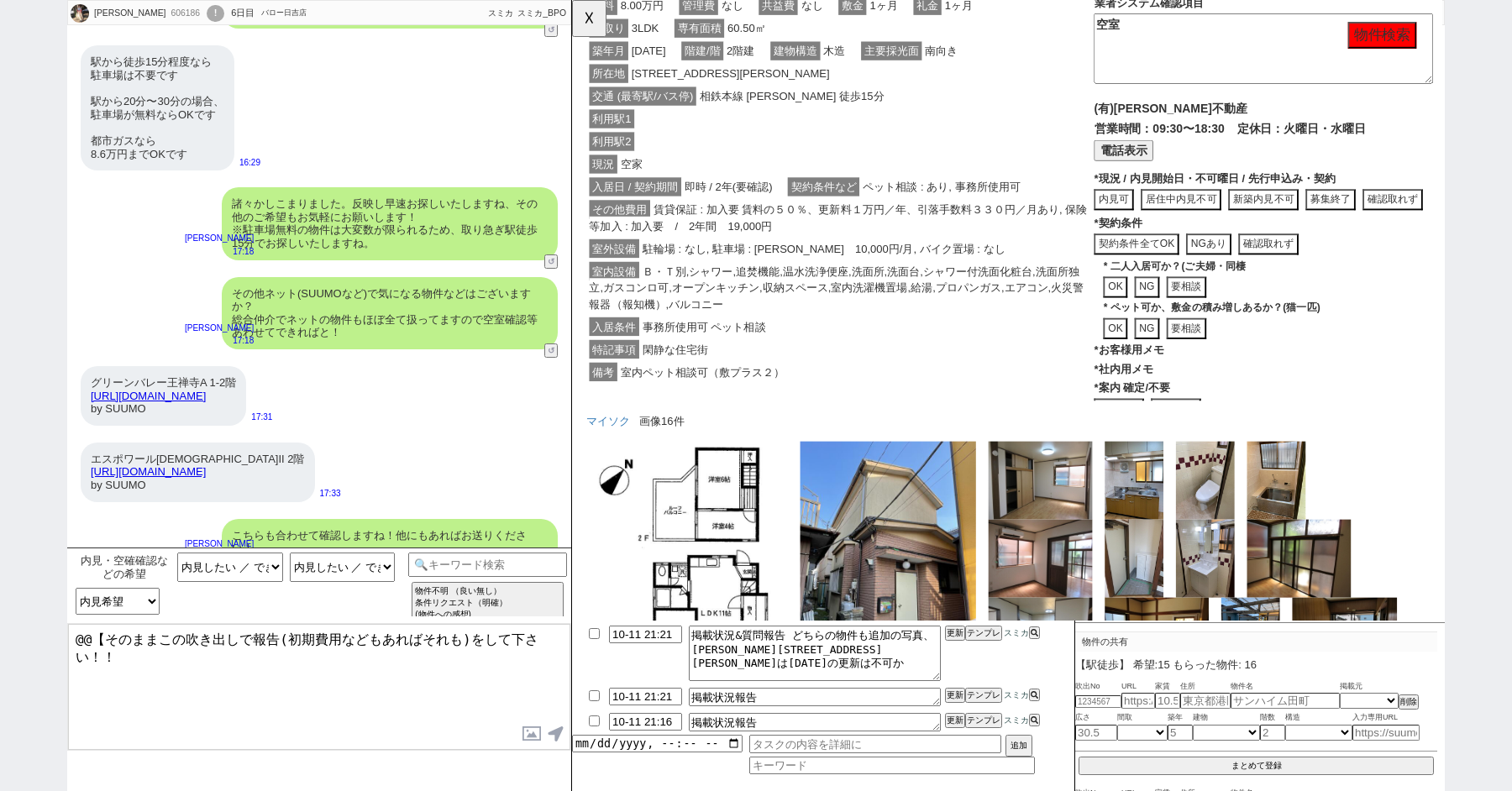
click at [843, 281] on span "Ｂ・Ｔ別,シャワー,追焚機能,温水洗浄便座,洗面所,洗面台,シャワー付洗面化粧台,洗面所独立,ガスコンロ可,オープンキッチン,収納スペース,室内洗濯機置場,給…" at bounding box center [856, 309] width 532 height 56
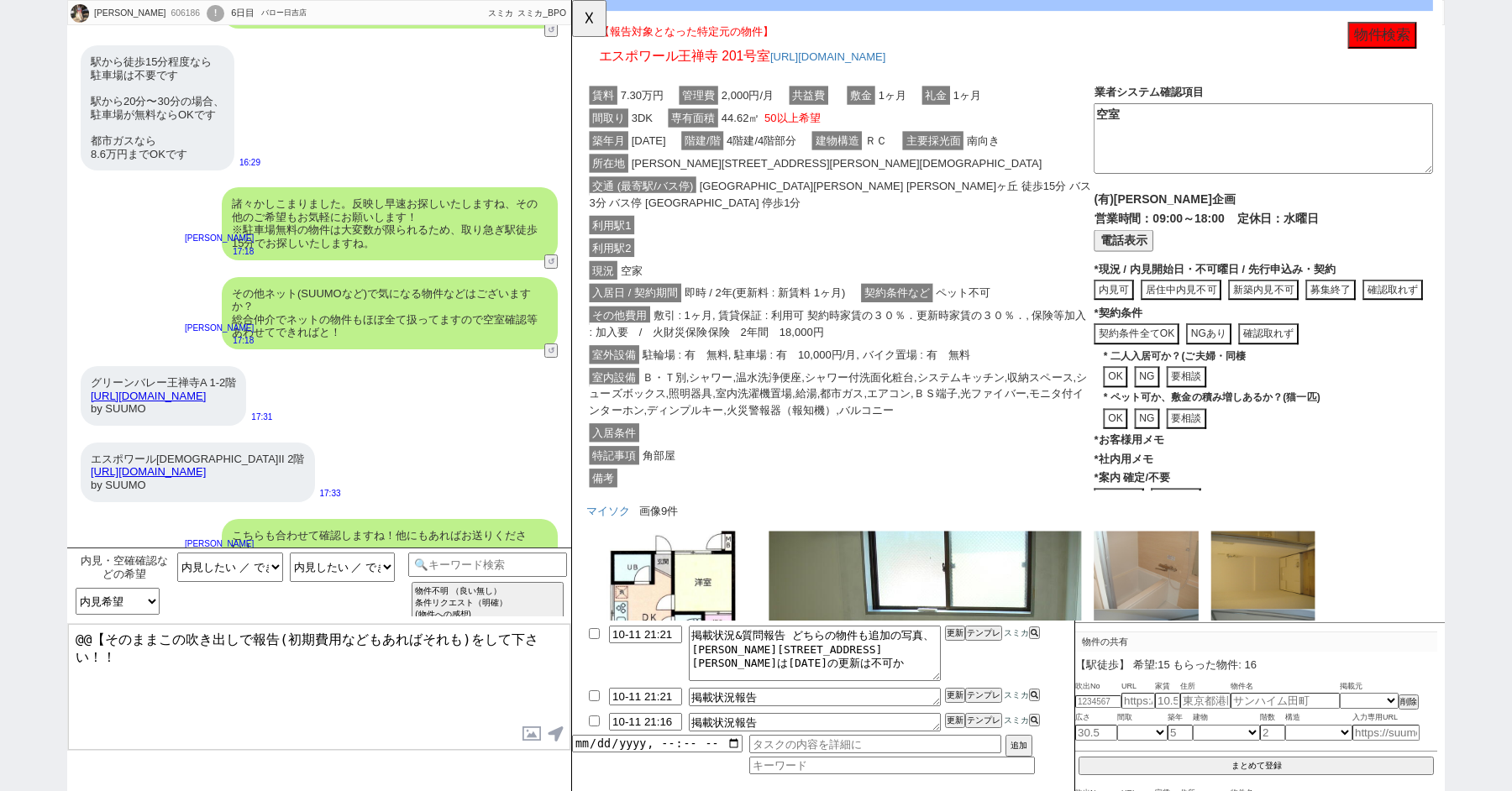
click at [843, 279] on div "現況 空家" at bounding box center [859, 291] width 546 height 24
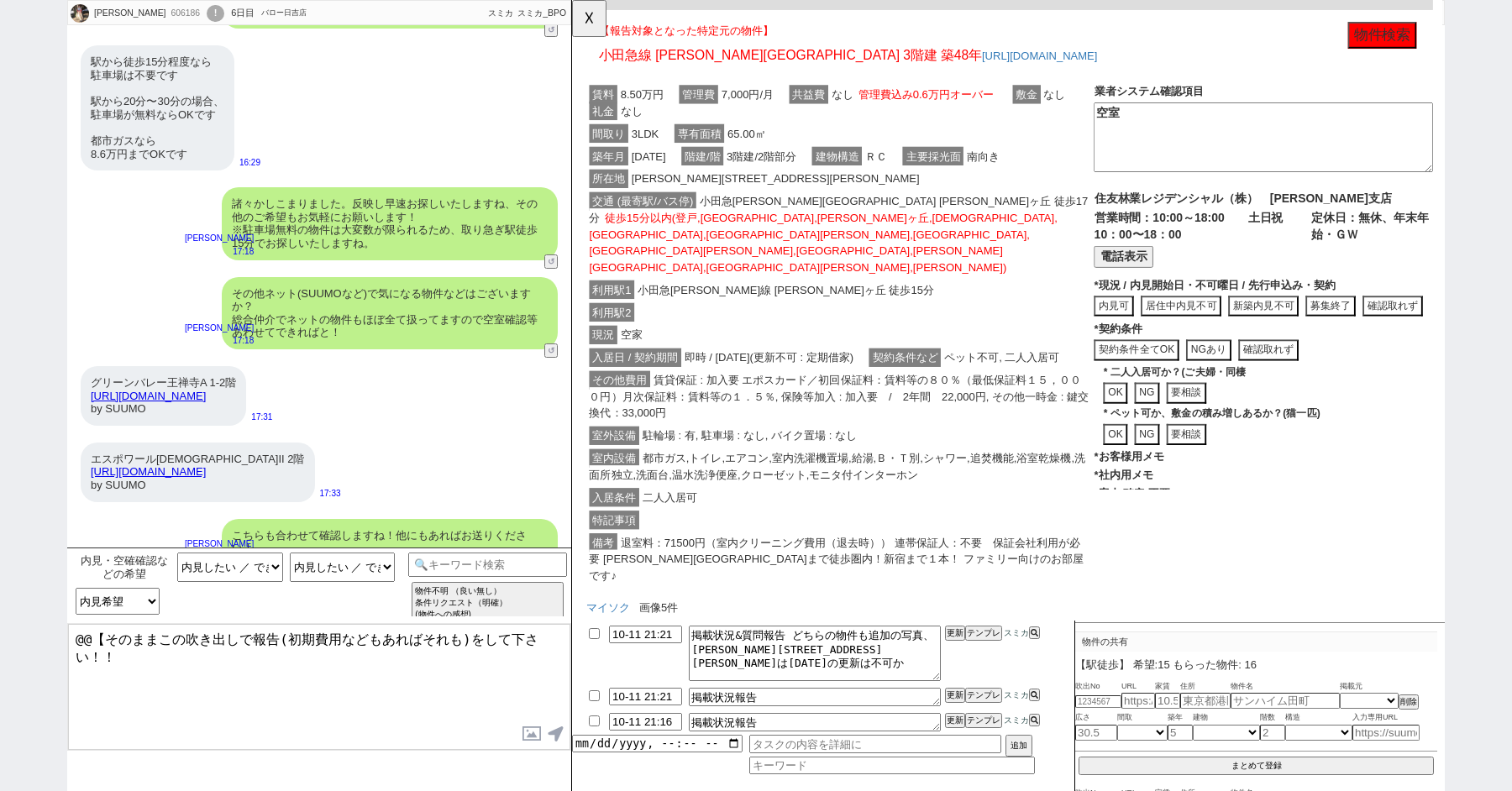
click at [843, 300] on div "利用駅1 小田急小田原線 百合ヶ丘 徒歩15分" at bounding box center [859, 312] width 546 height 24
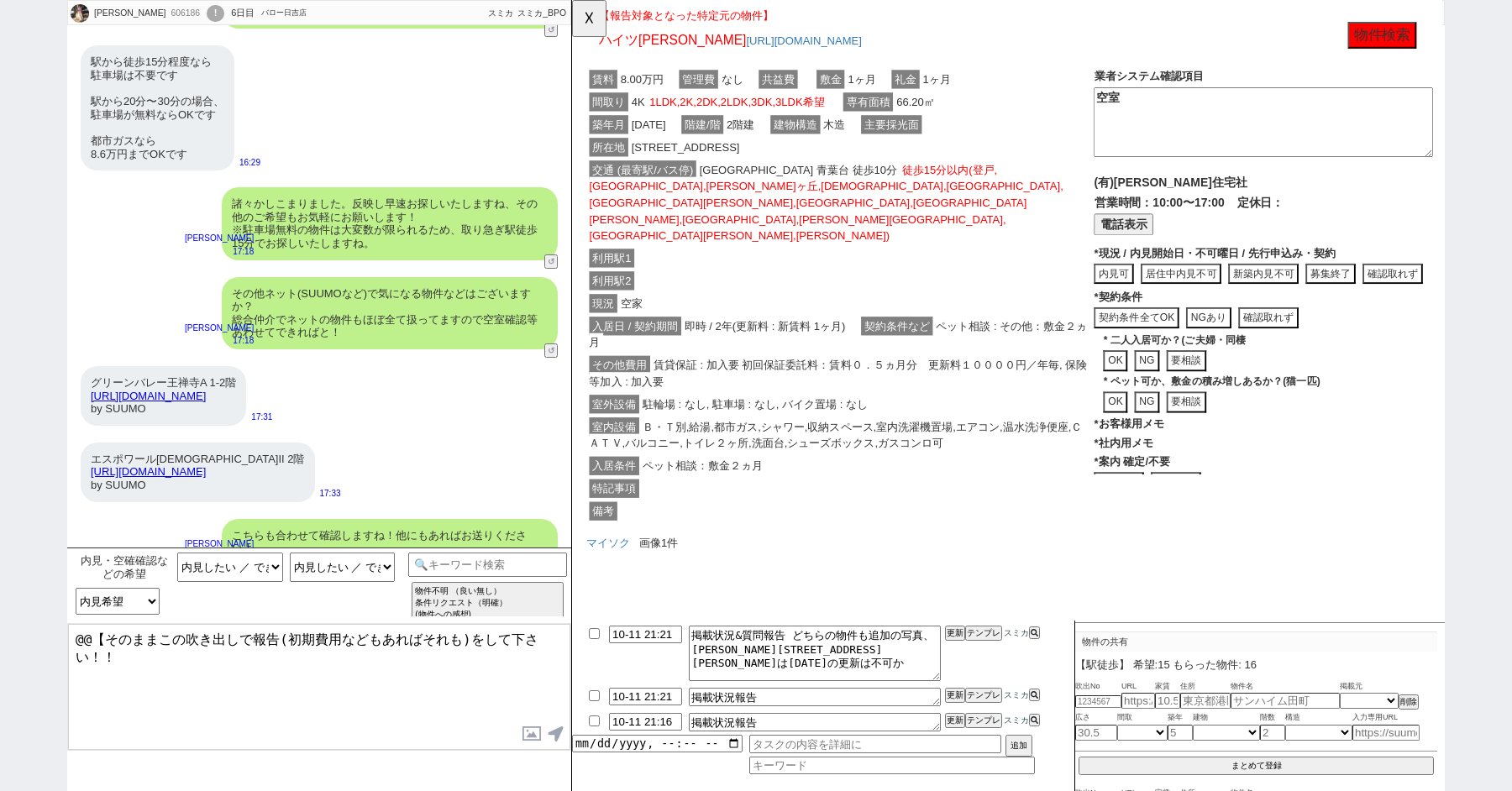
click at [843, 339] on div "入居日 / 契約期間 即時 / 2年(更新料 : 新賃料 1ヶ月) 契約条件など ペット相談 : その他：敷金２ヵ月" at bounding box center [859, 359] width 546 height 42
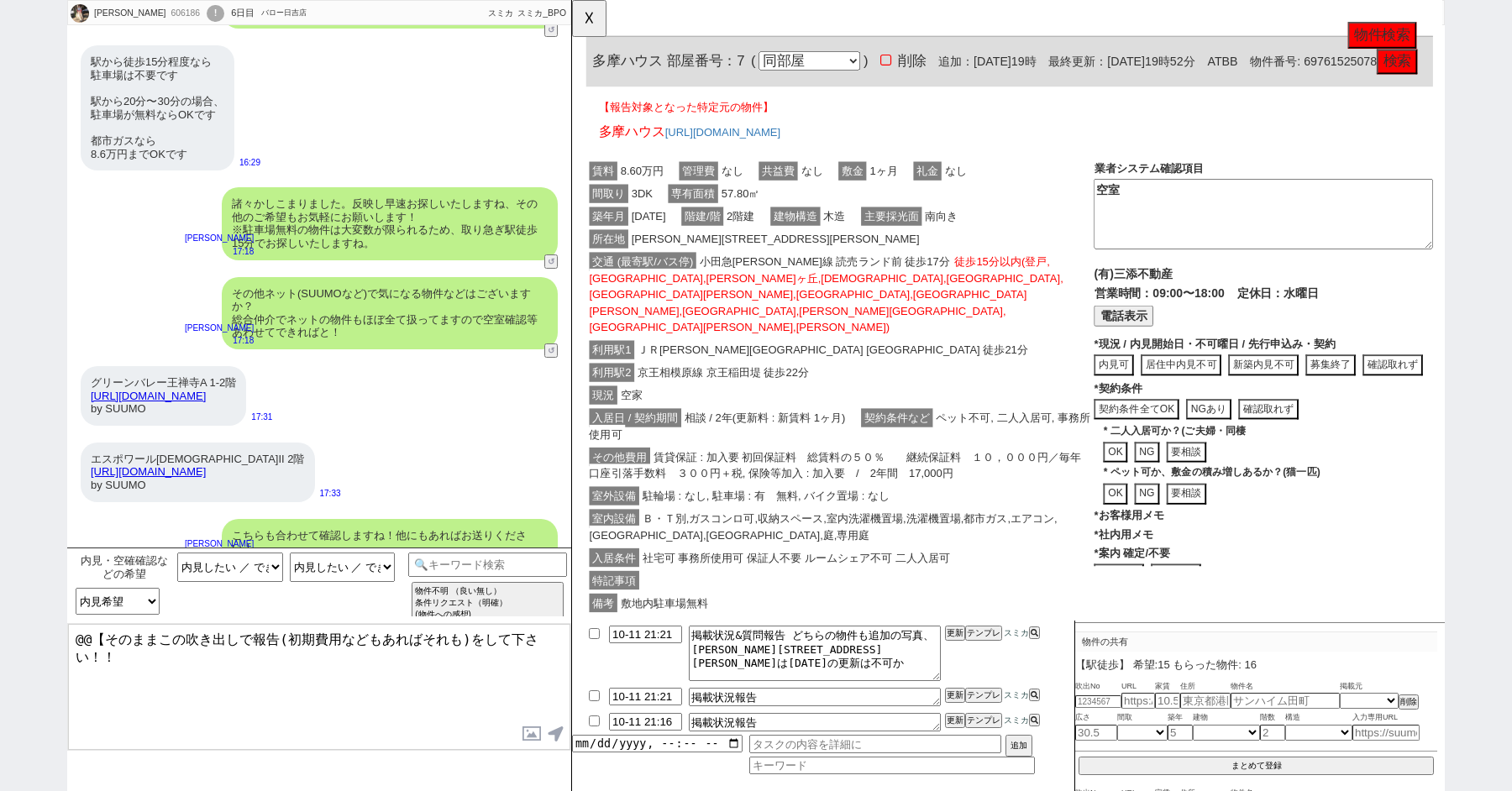
click at [843, 365] on div "利用駅1 ＪＲ南武線 稲田堤 徒歩21分" at bounding box center [859, 377] width 546 height 24
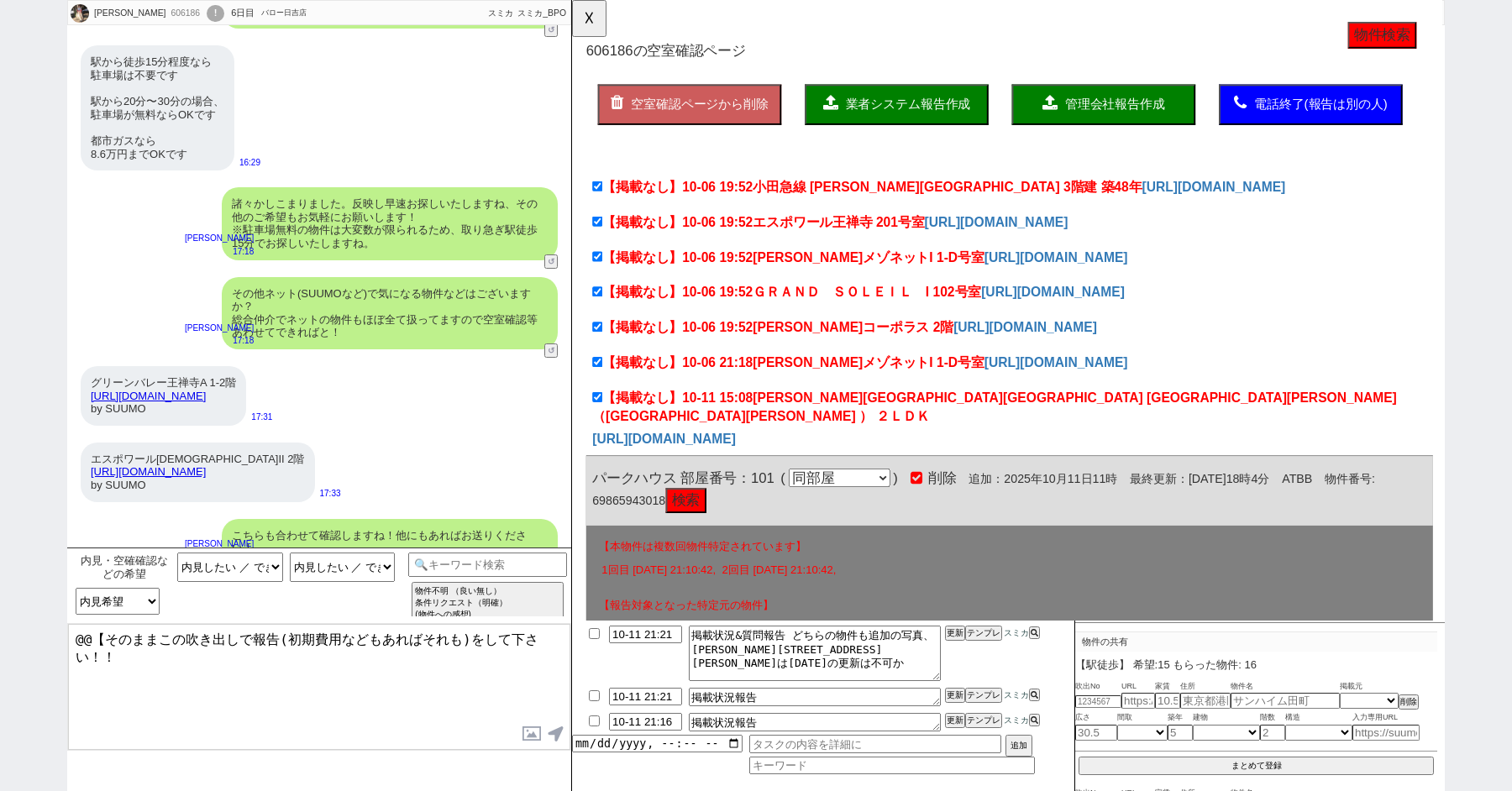
click at [923, 105] on span "業者システム報告作成" at bounding box center [933, 111] width 135 height 14
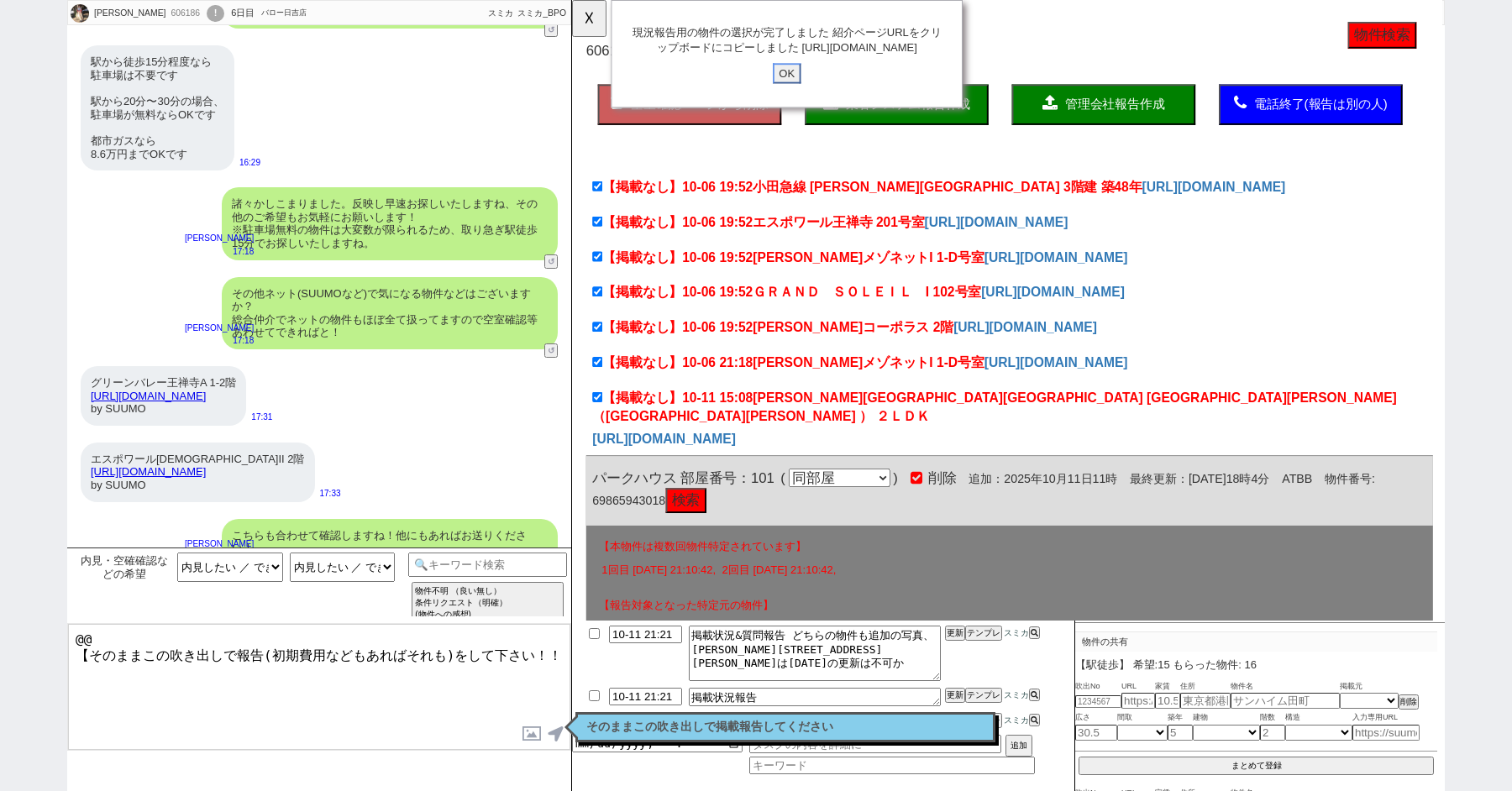
click at [795, 90] on input "OK" at bounding box center [803, 79] width 31 height 22
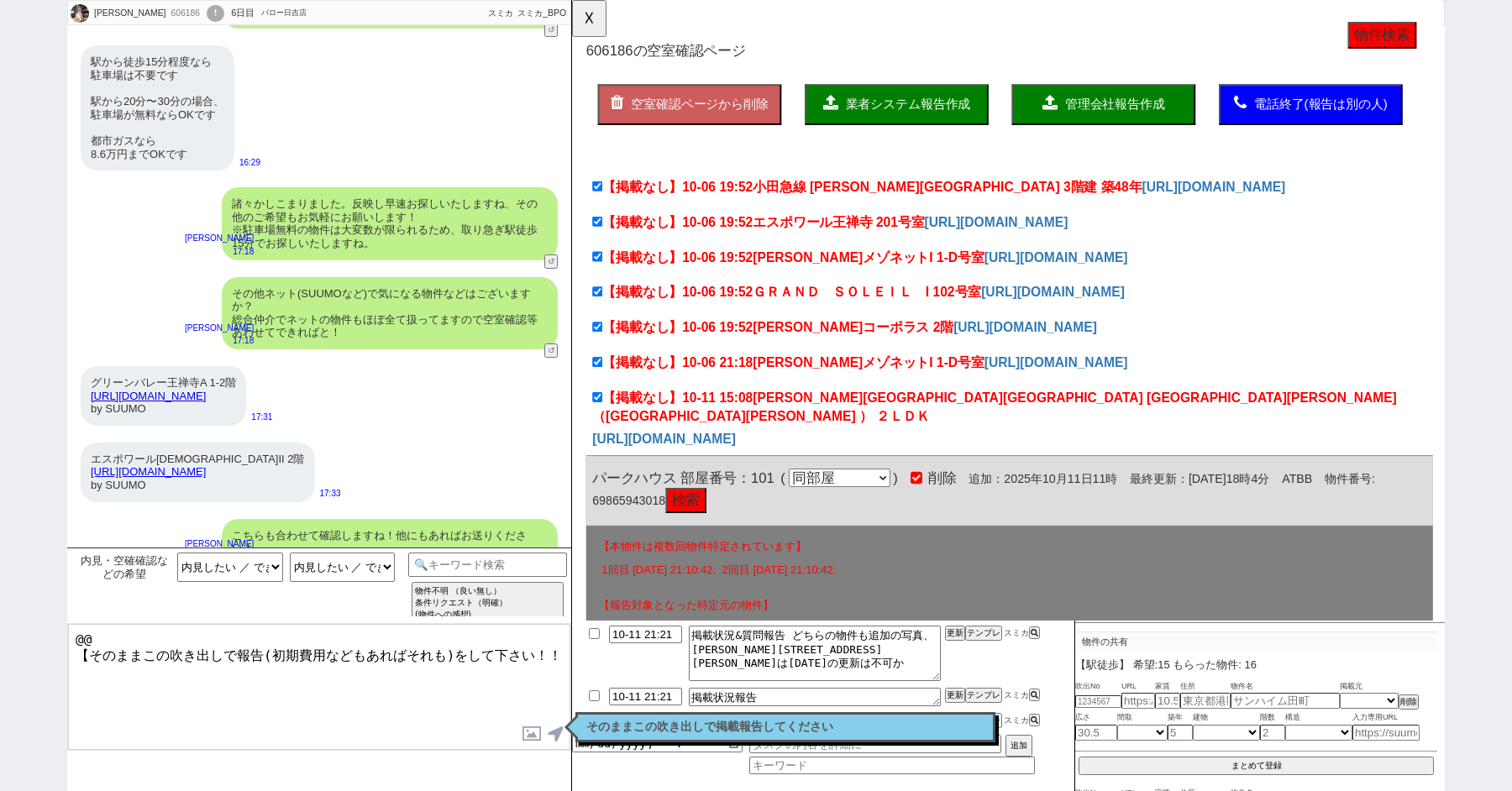
click at [730, 722] on p "そのままこの吹き出しで掲載報告してください" at bounding box center [785, 727] width 398 height 13
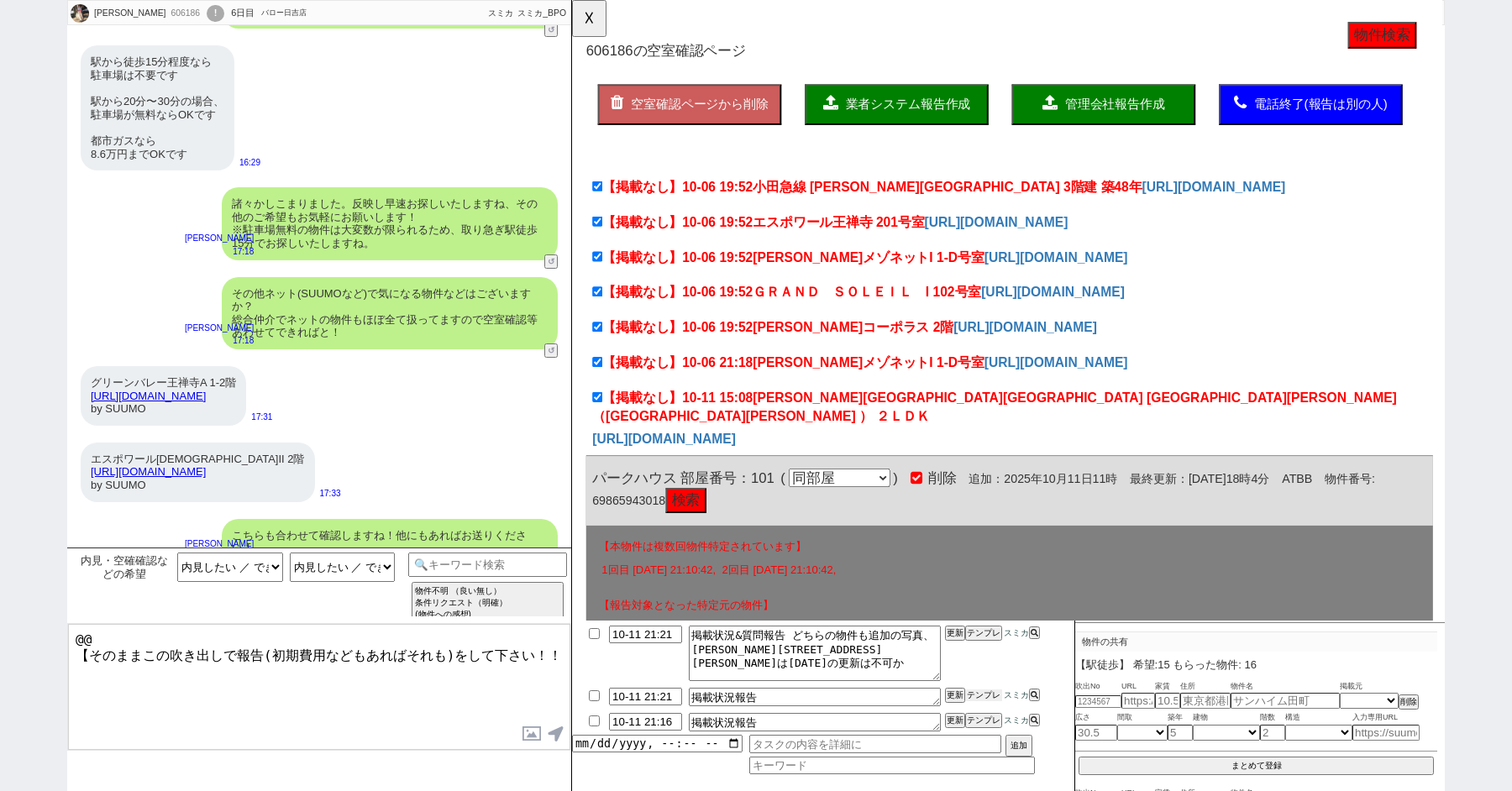
click at [978, 693] on button "テンプレ" at bounding box center [984, 695] width 37 height 12
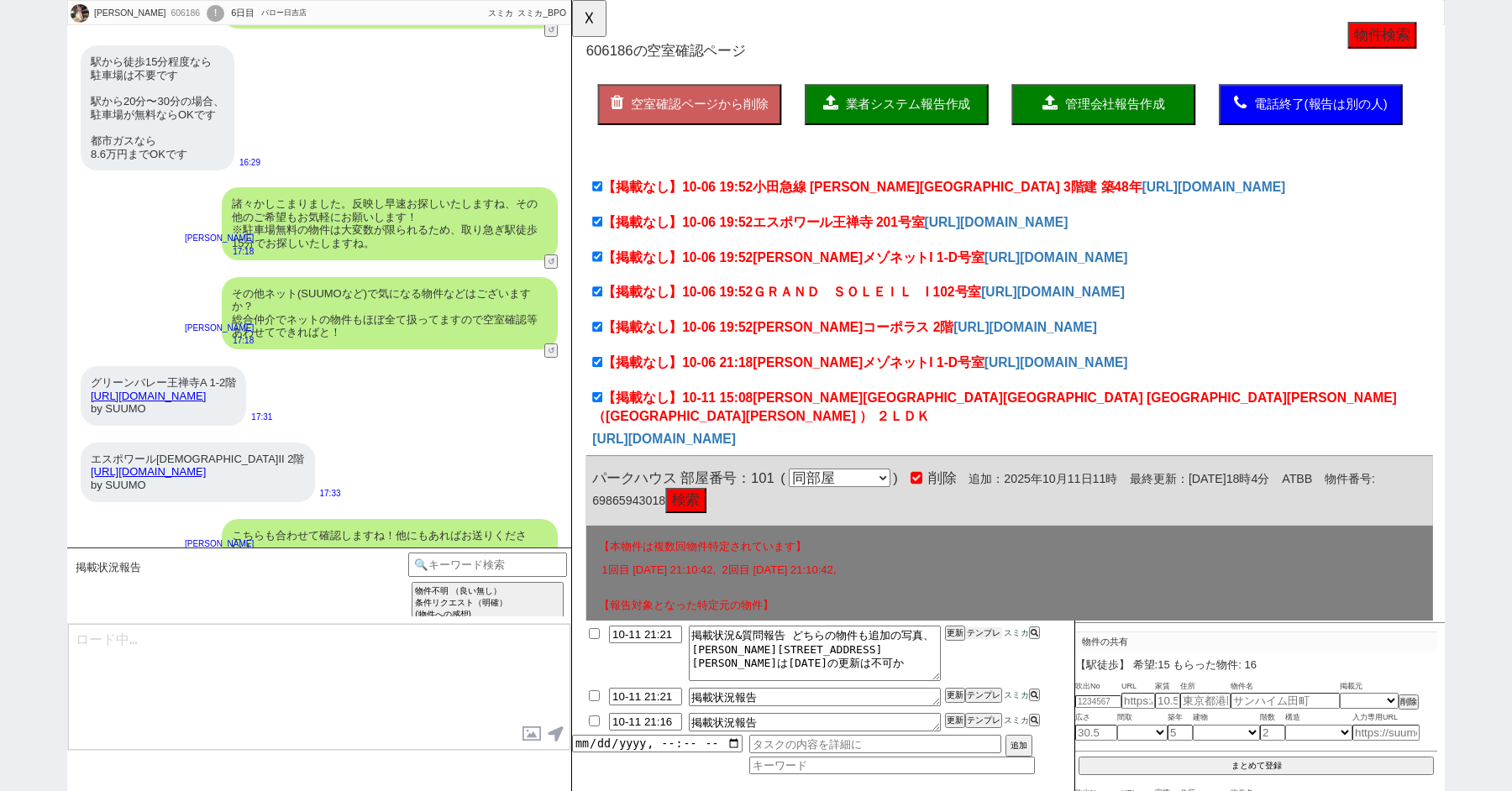
click at [982, 633] on button "テンプレ" at bounding box center [984, 633] width 37 height 12
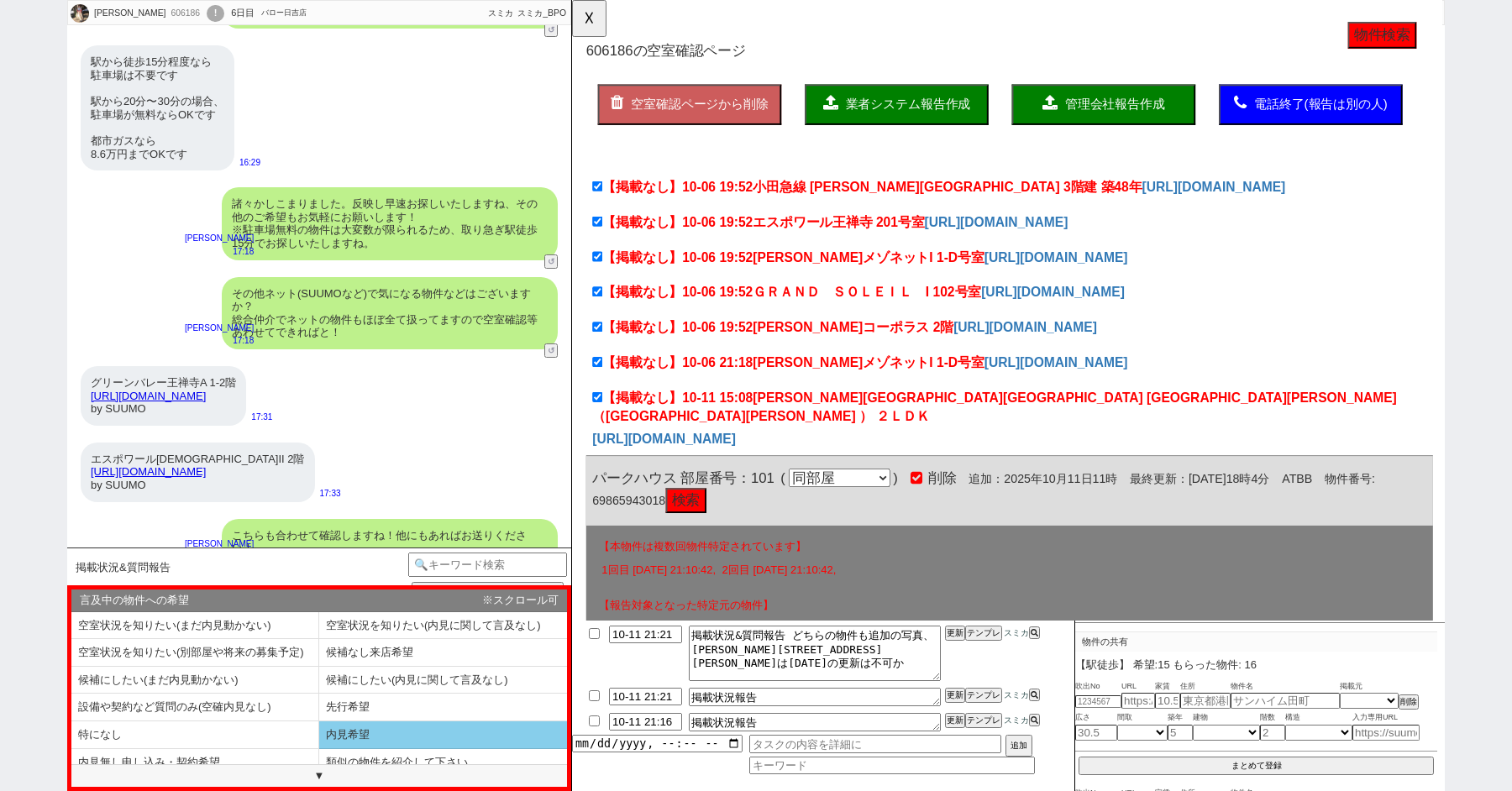
click at [355, 722] on li "内見希望" at bounding box center [443, 735] width 248 height 28
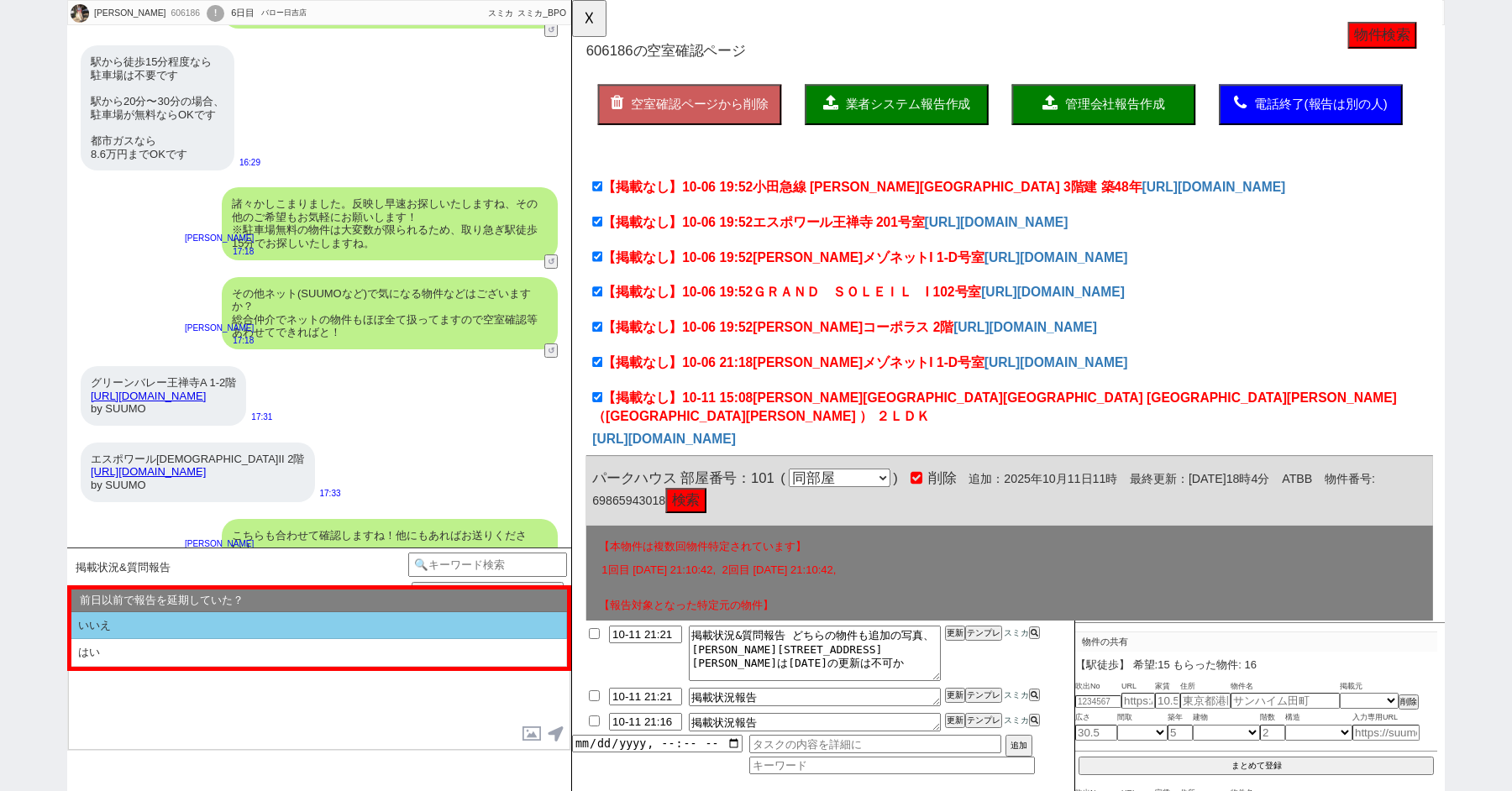
click at [205, 625] on li "いいえ" at bounding box center [319, 627] width 496 height 28
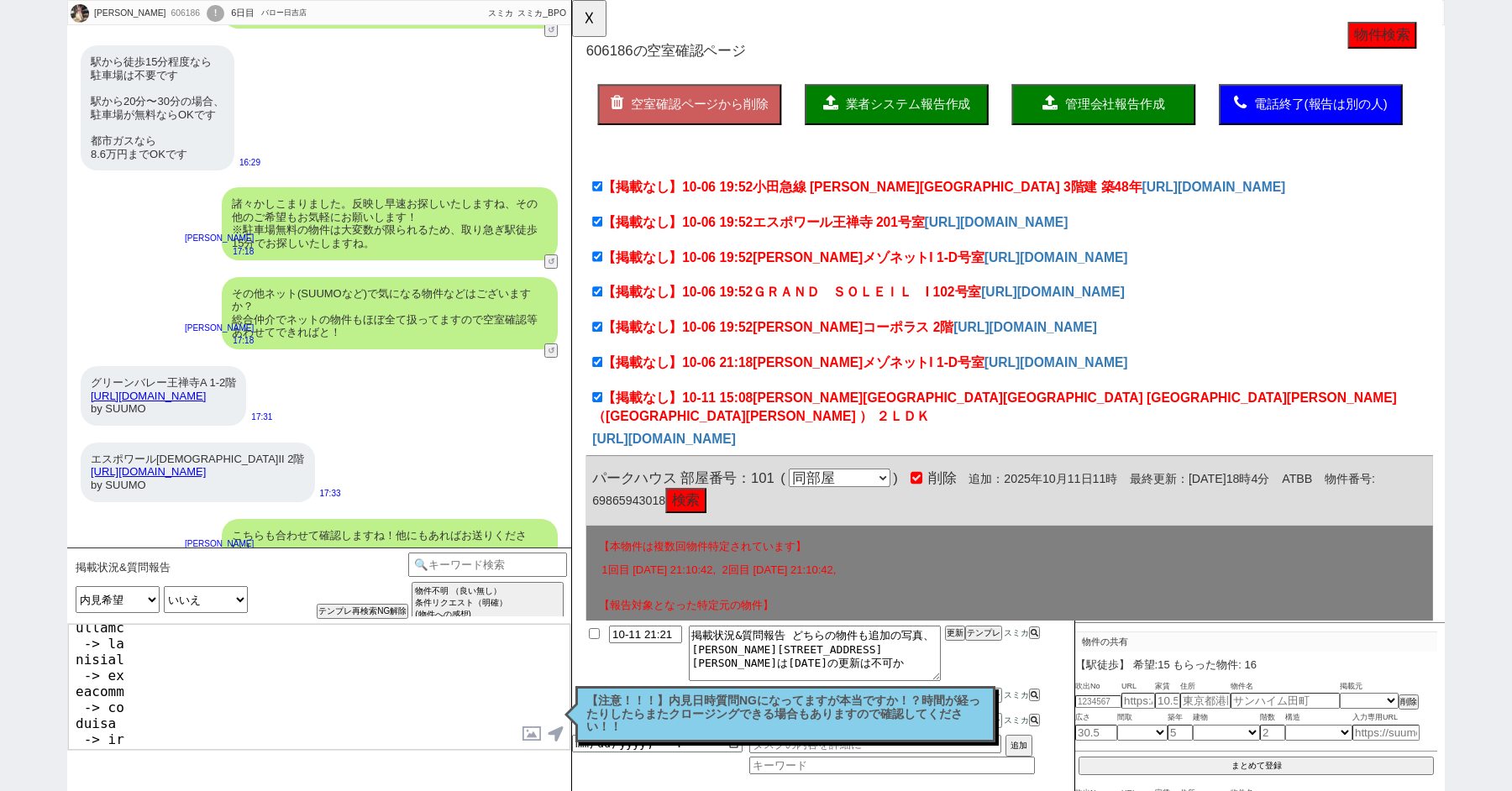
scroll to position [342, 0]
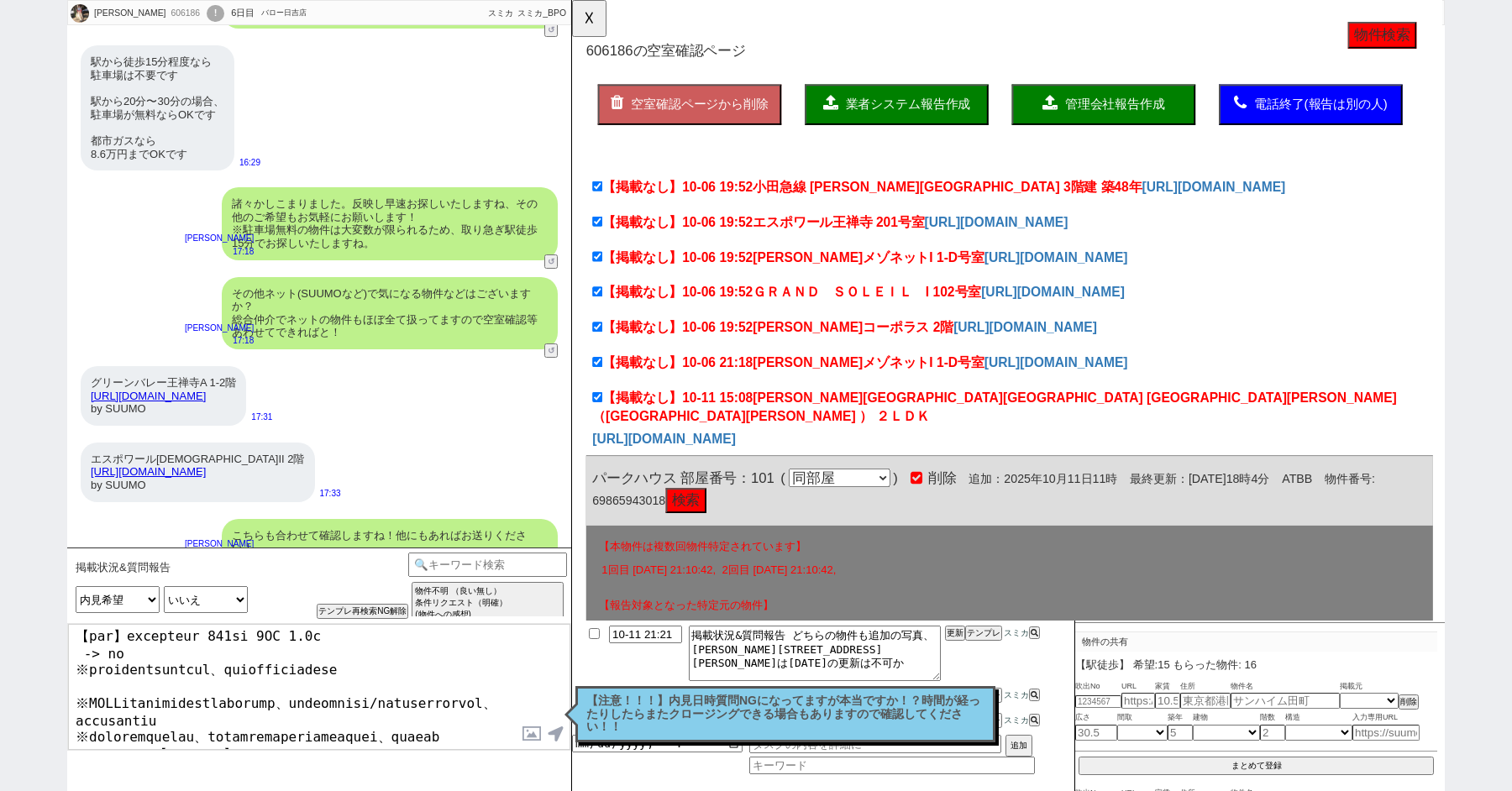
drag, startPoint x: 288, startPoint y: 729, endPoint x: 71, endPoint y: 720, distance: 217.2
click at [71, 720] on textarea at bounding box center [318, 687] width 502 height 126
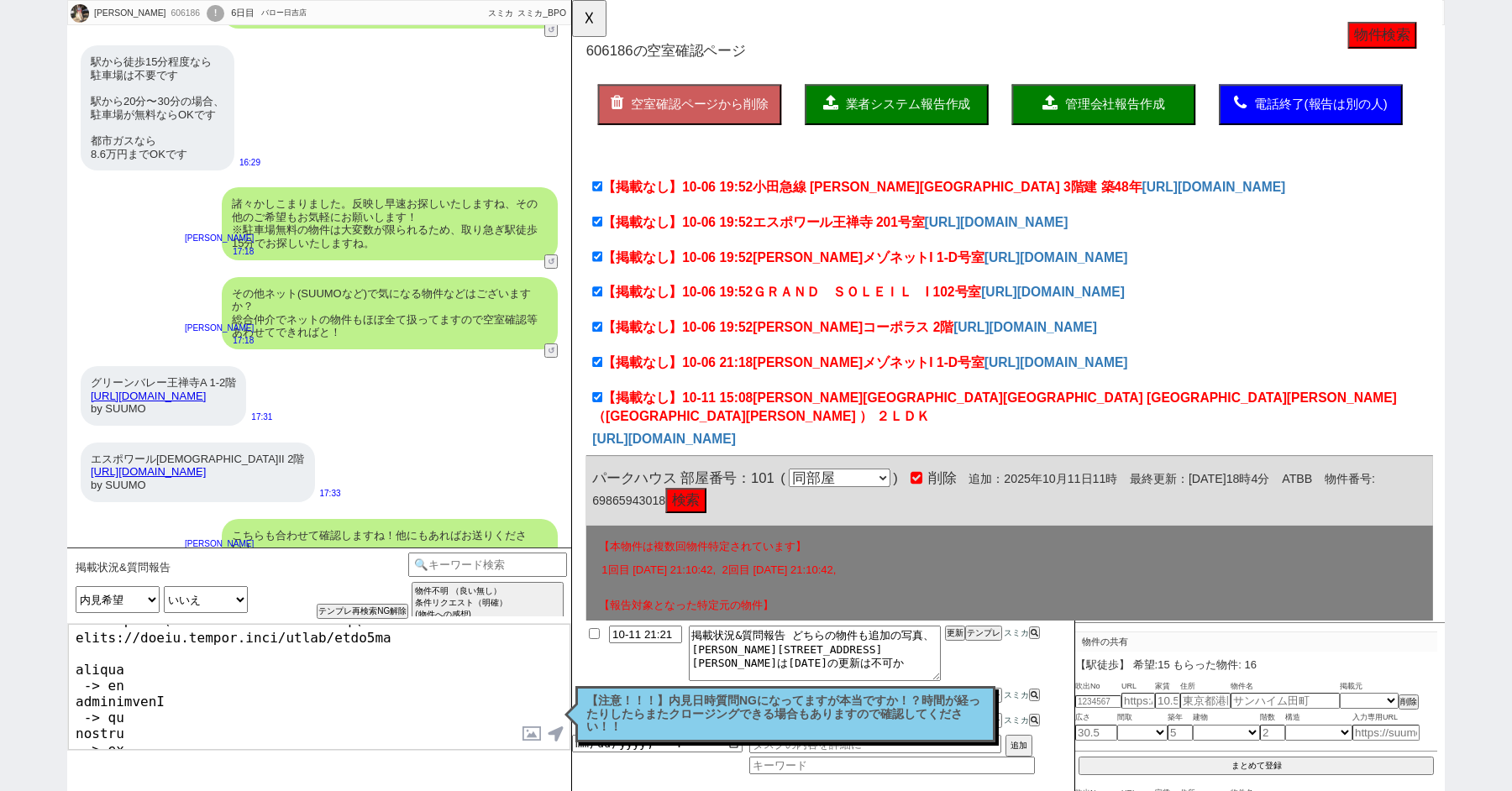
scroll to position [0, 0]
drag, startPoint x: 161, startPoint y: 683, endPoint x: 67, endPoint y: 683, distance: 94.0
click at [68, 683] on textarea at bounding box center [318, 687] width 502 height 126
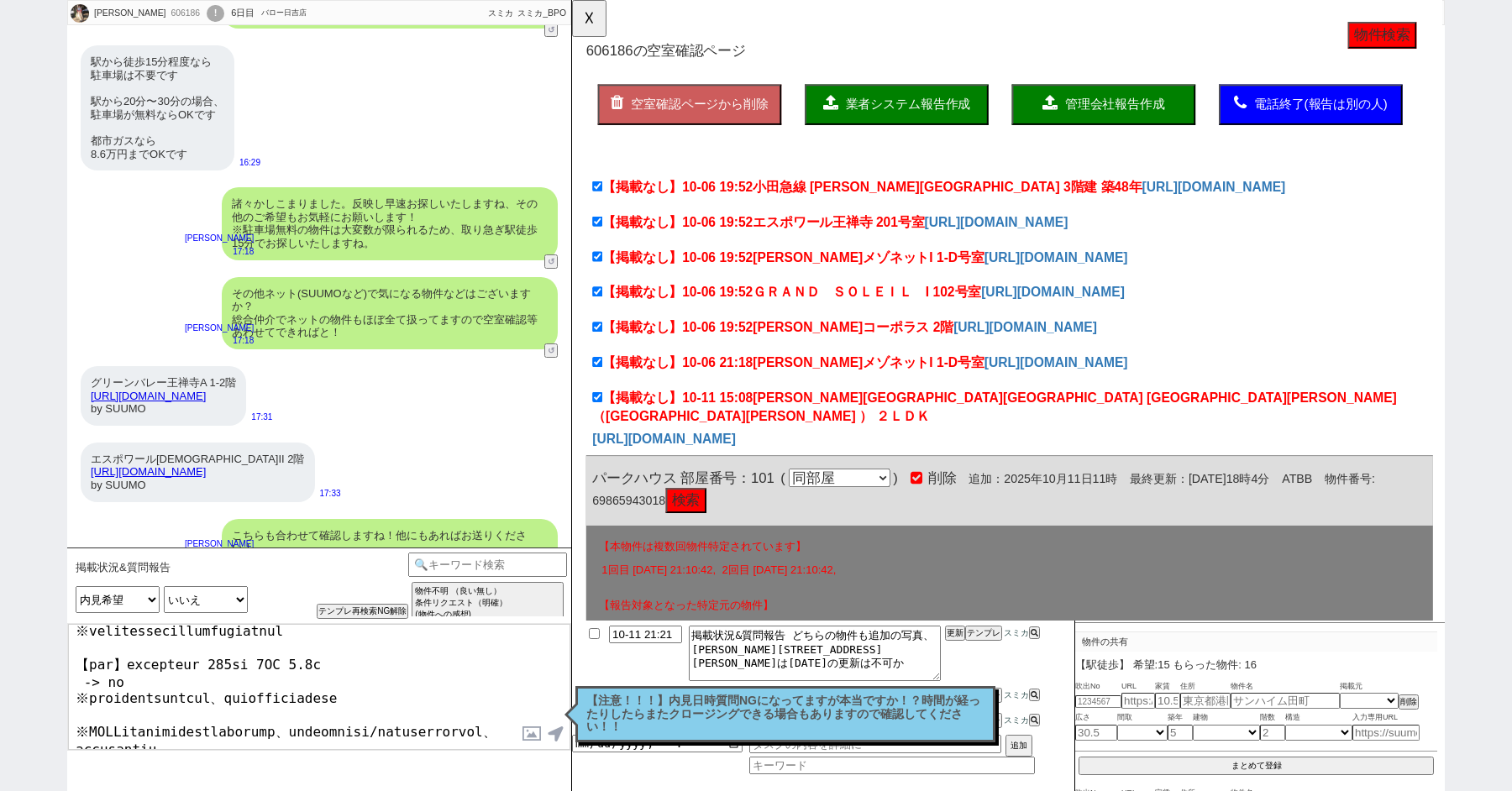
drag, startPoint x: 302, startPoint y: 733, endPoint x: 179, endPoint y: 733, distance: 123.0
click at [179, 733] on textarea at bounding box center [318, 687] width 502 height 126
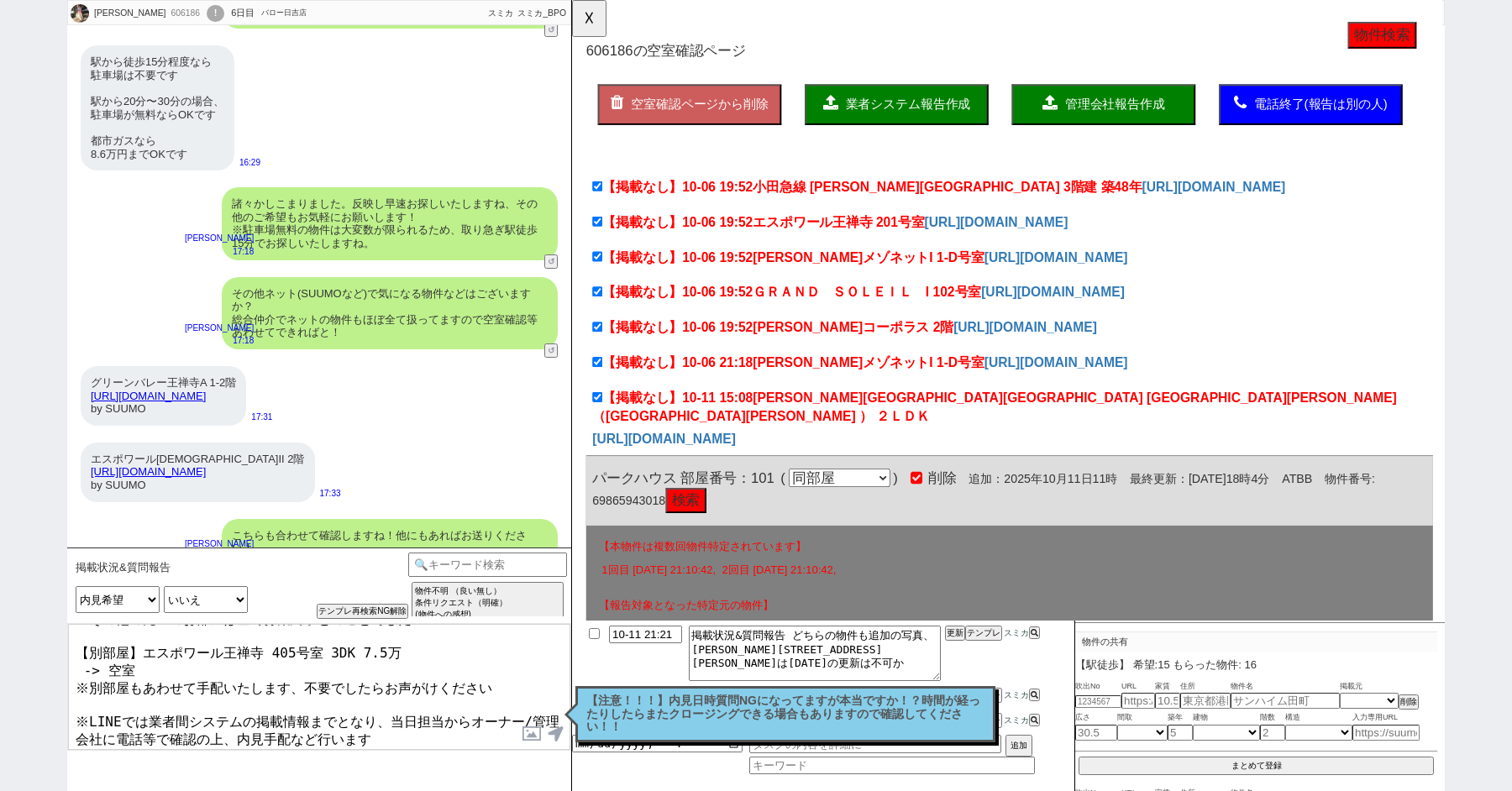
paste textarea "ークハウス"
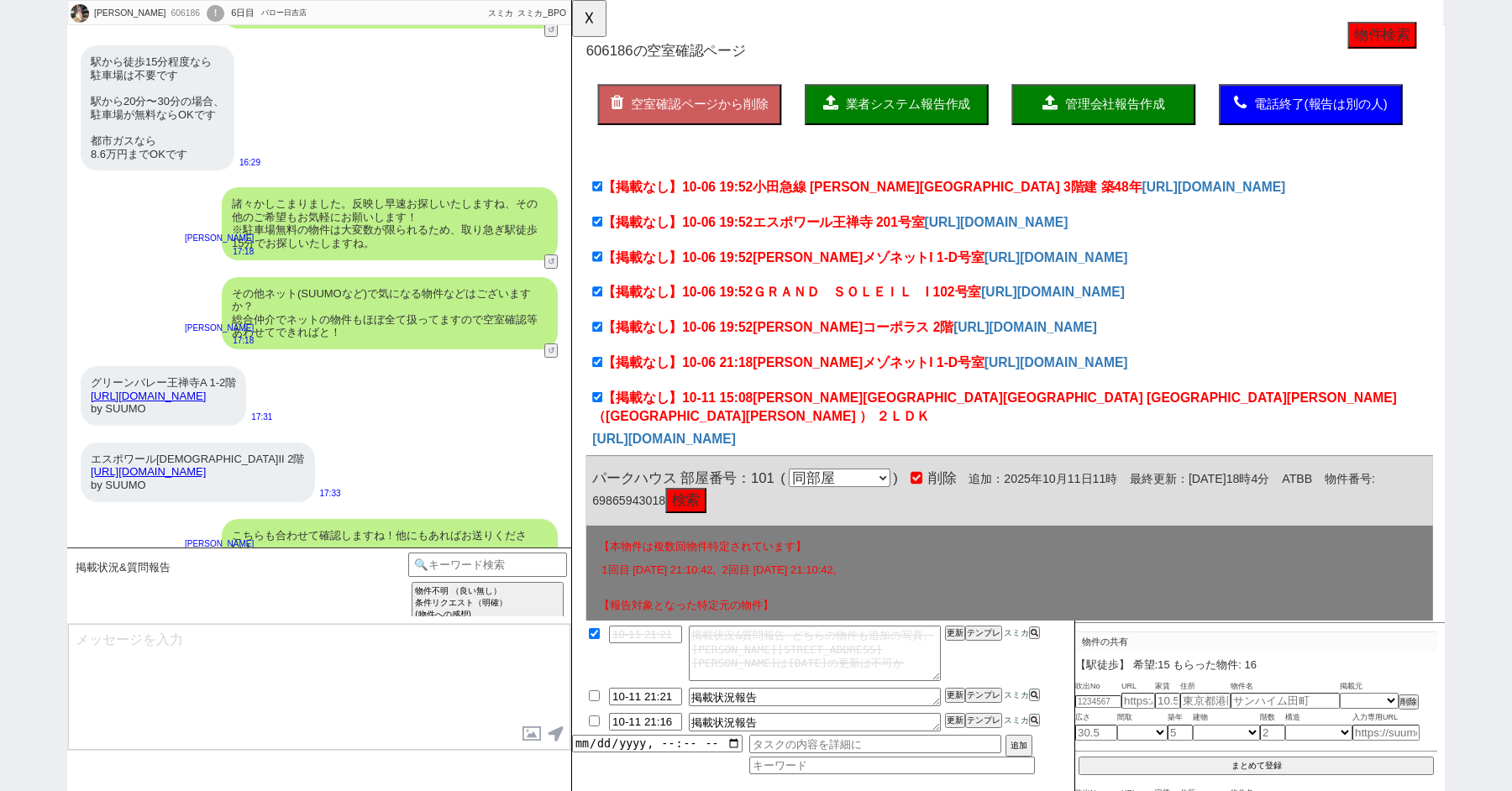
scroll to position [14133, 0]
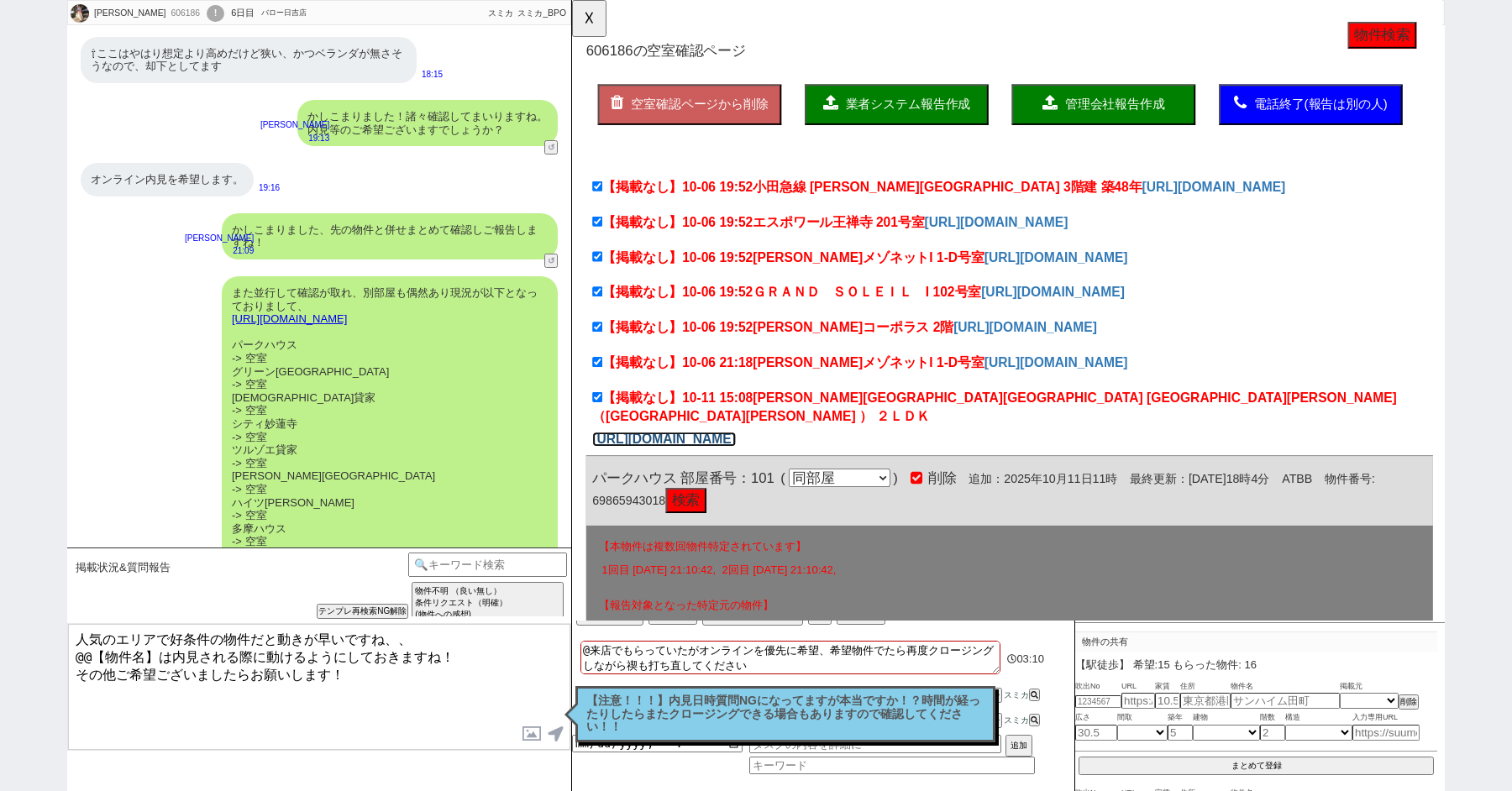
click at [748, 464] on link "https://www.athome.co.jp/chintai/6987829912?BKLISTID=018LIP&SEARCHDIV=5&sref=hi…" at bounding box center [671, 472] width 154 height 16
click at [713, 525] on button "検索" at bounding box center [694, 538] width 44 height 27
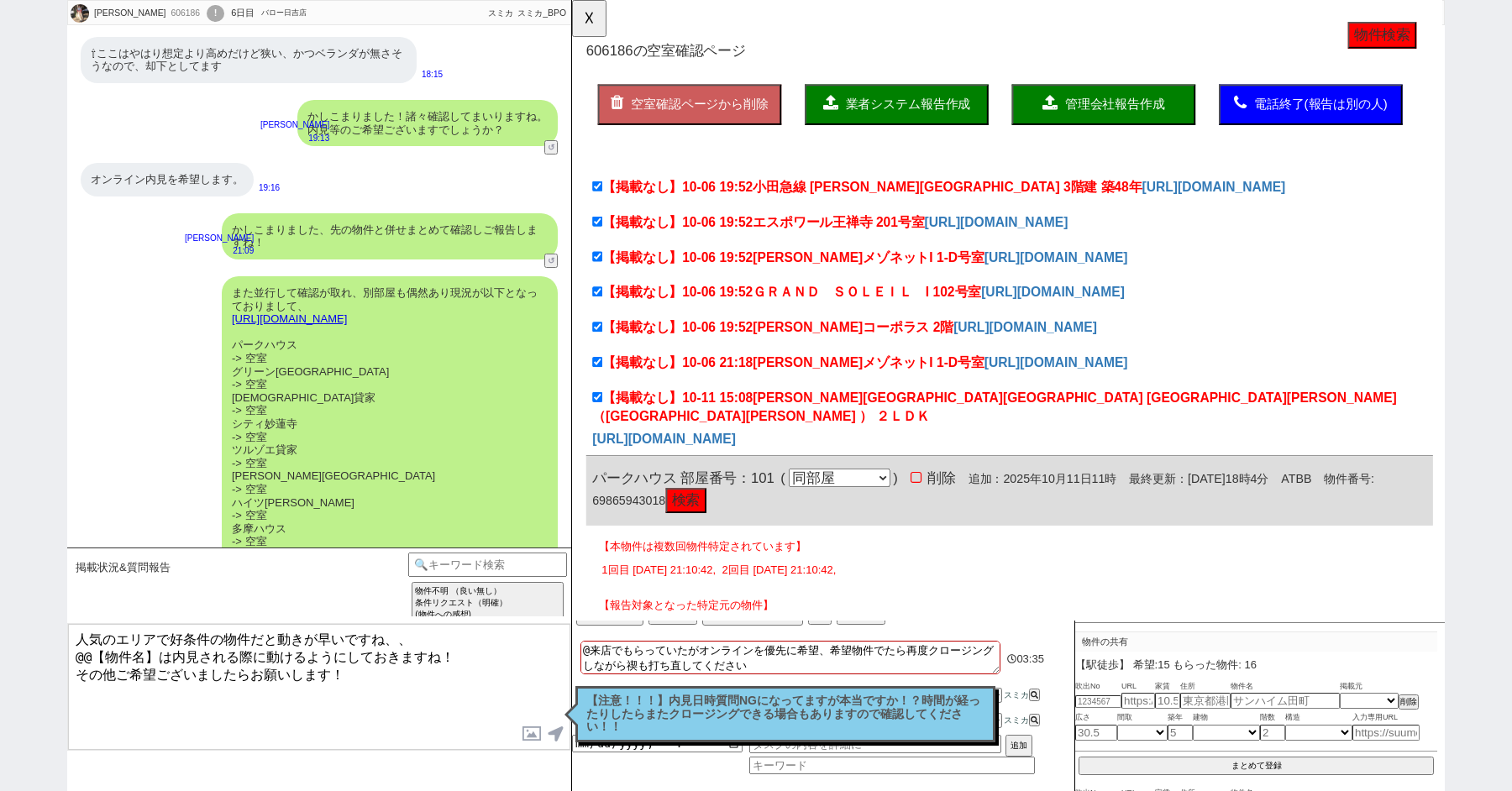
click at [710, 525] on button "検索" at bounding box center [694, 538] width 44 height 27
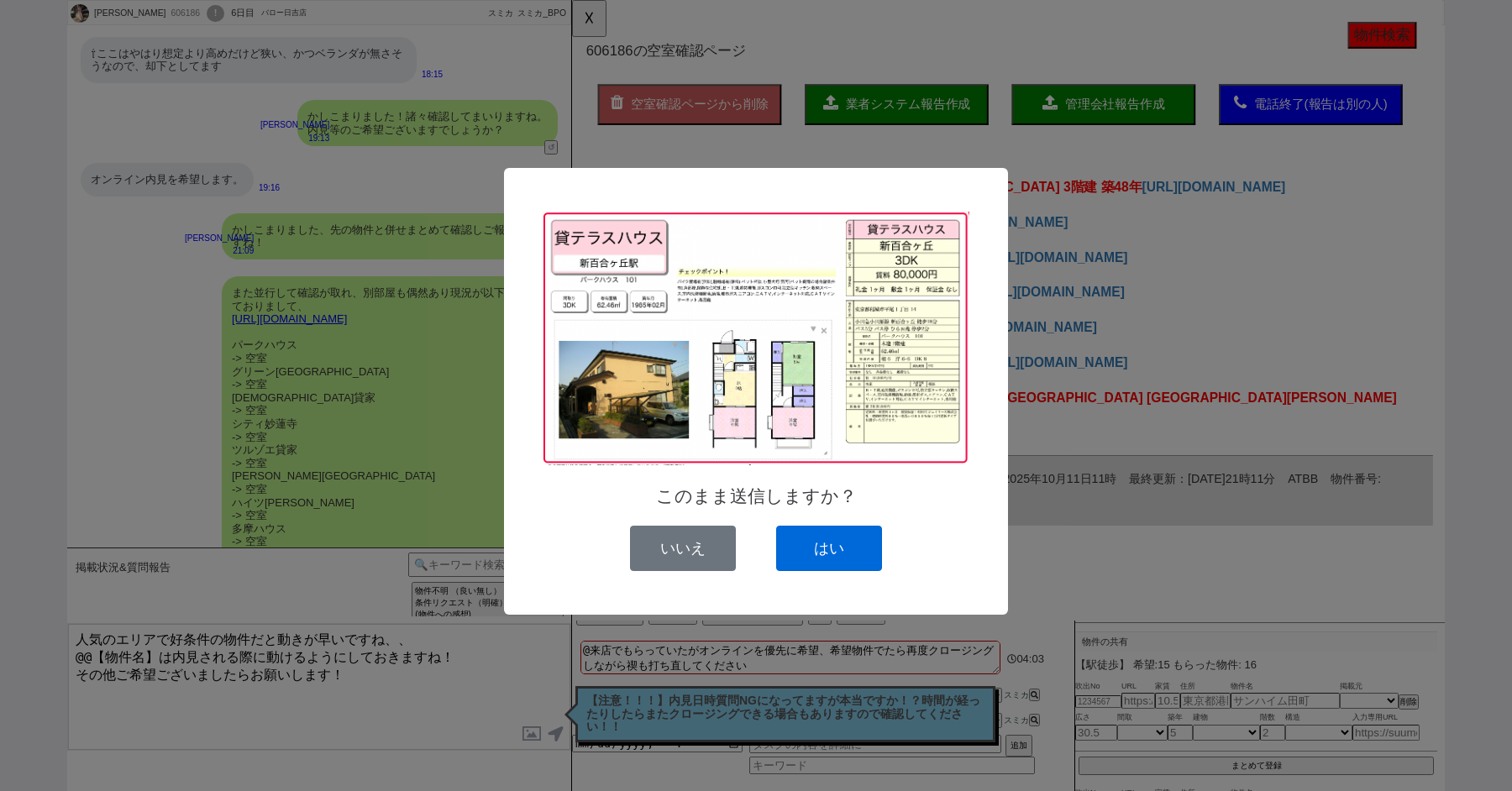
click at [811, 551] on button "はい" at bounding box center [829, 548] width 106 height 45
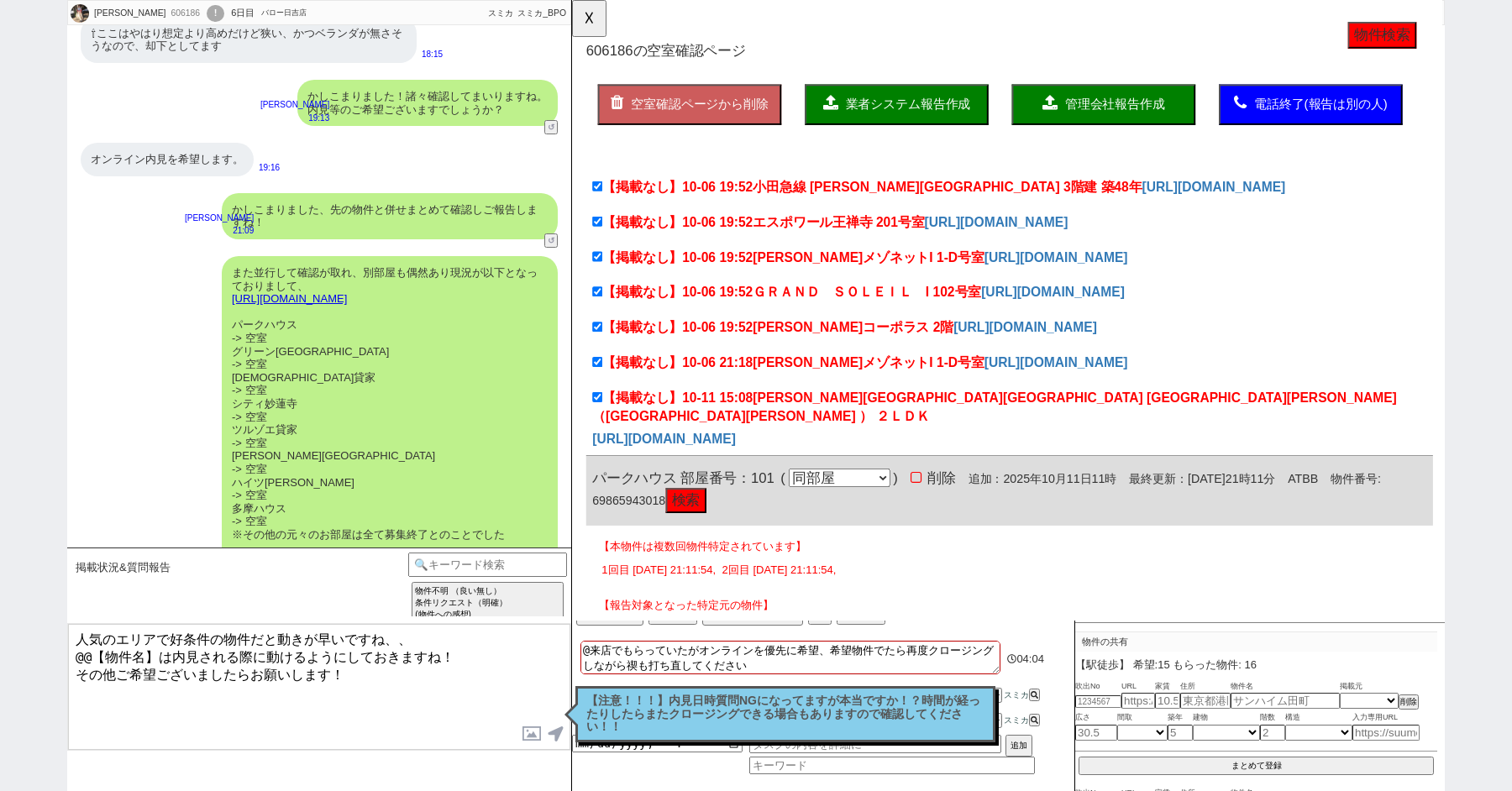
scroll to position [14293, 0]
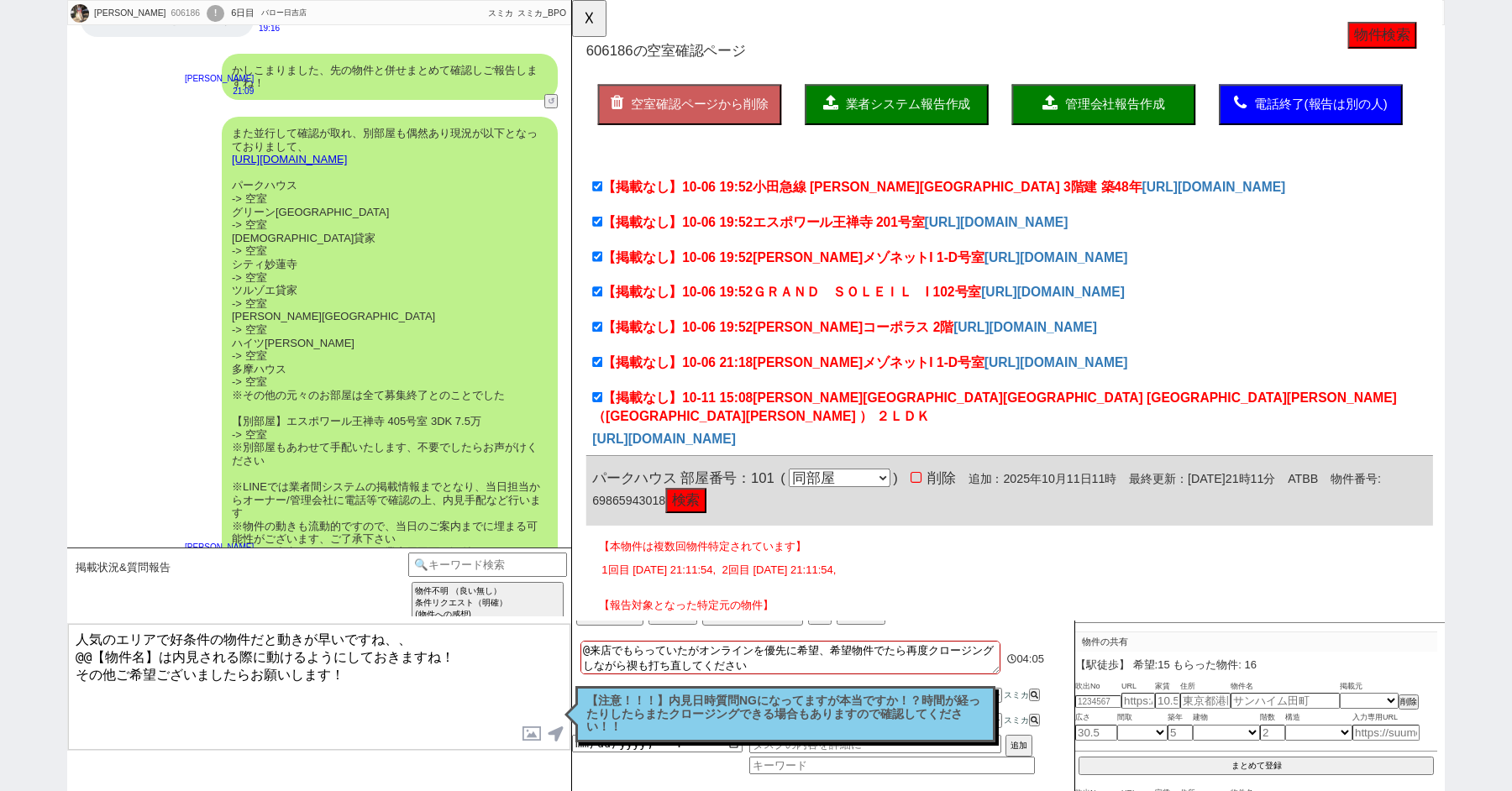
click at [645, 708] on p "【注意！！！】内見日時質問NGになってますが本当ですか！？時間が経ったりしたらまたクロージングできる場合もありますので確認してください！！" at bounding box center [785, 714] width 398 height 40
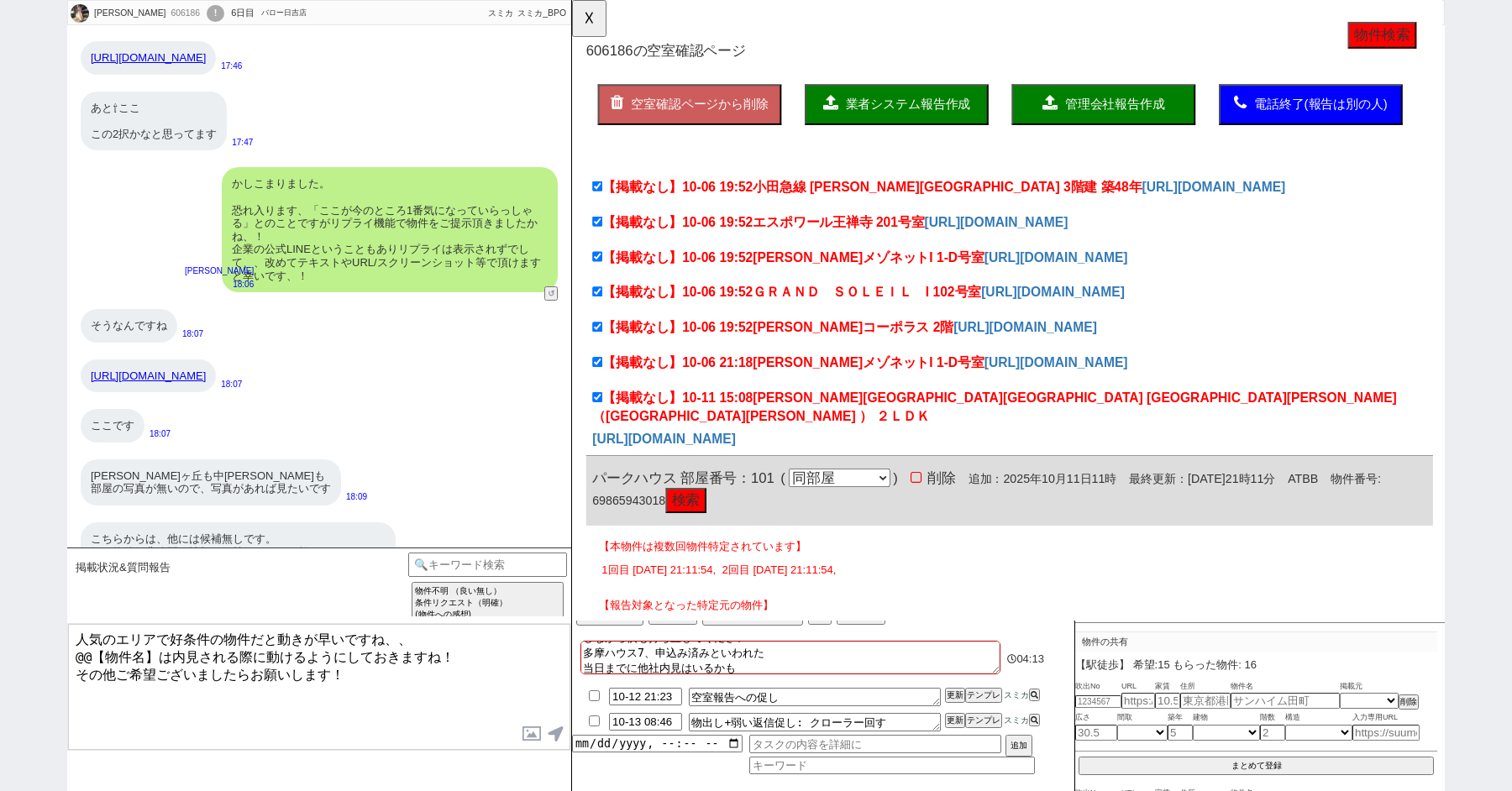
scroll to position [13471, 0]
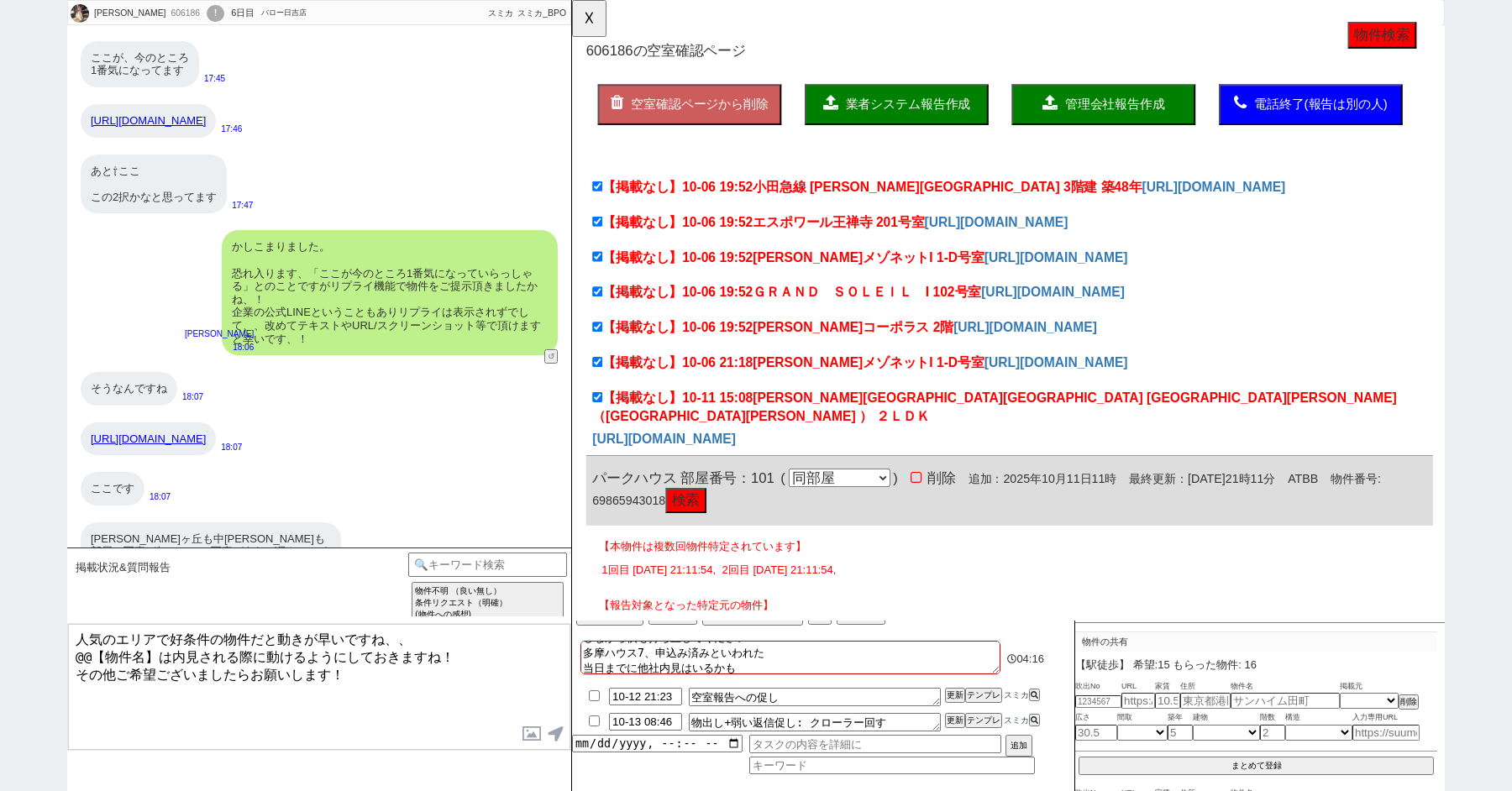
click at [72, 634] on textarea "人気のエリアで好条件の物件だと動きが早いですね、、 @@【物件名】は内見される際に動けるようにしておきますね！ その他ご希望ございましたらお願いします！" at bounding box center [318, 687] width 502 height 126
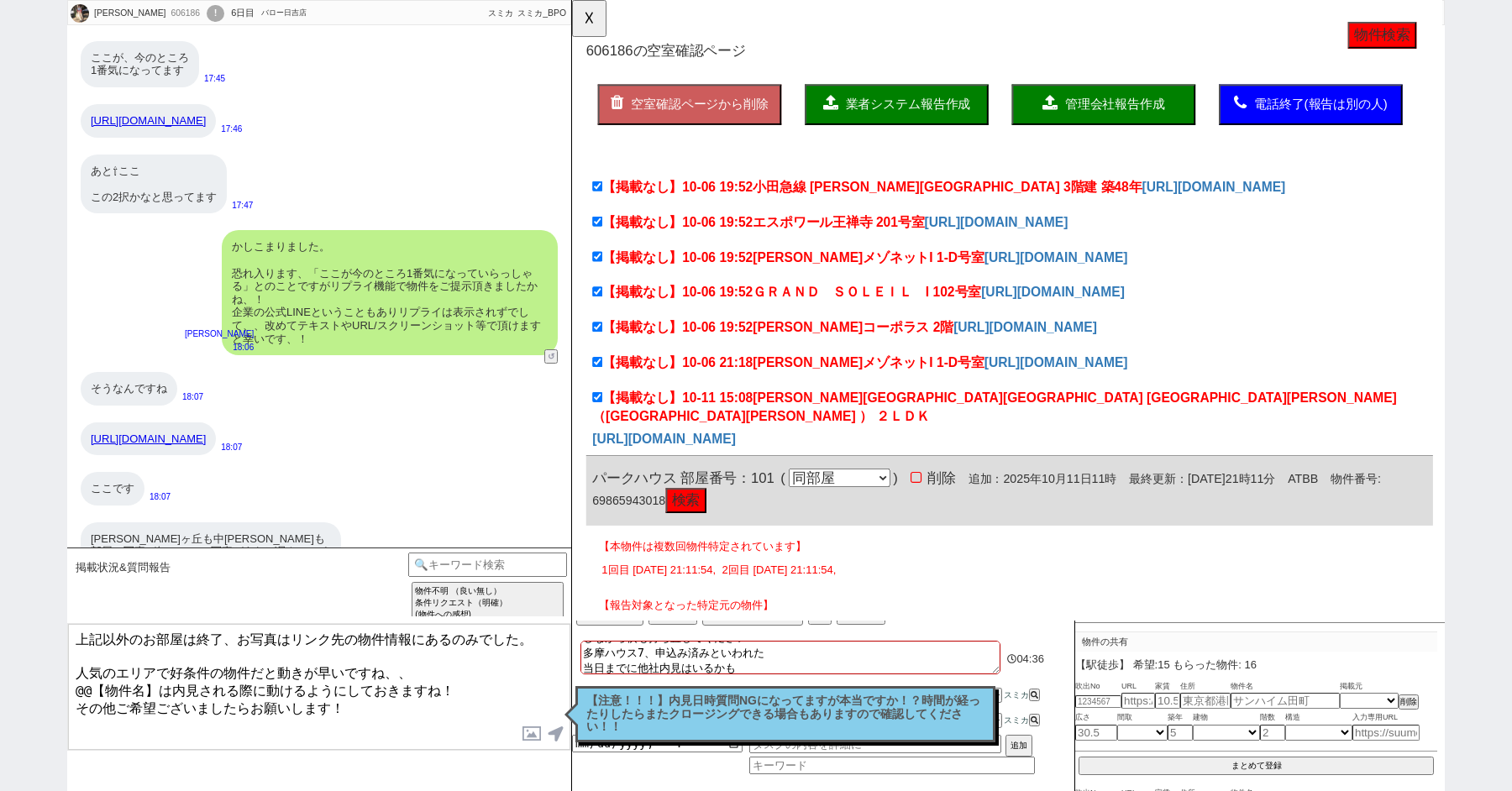
drag, startPoint x: 155, startPoint y: 681, endPoint x: 49, endPoint y: 675, distance: 106.2
click at [63, 680] on div "Kazmy 606186 ! 0 6日目 バロー日吉店 冬眠中 自社客 スミカ スミカ_BPO チャット全表示 2025-07-17 新しくフォローされました…" at bounding box center [756, 396] width 1512 height 791
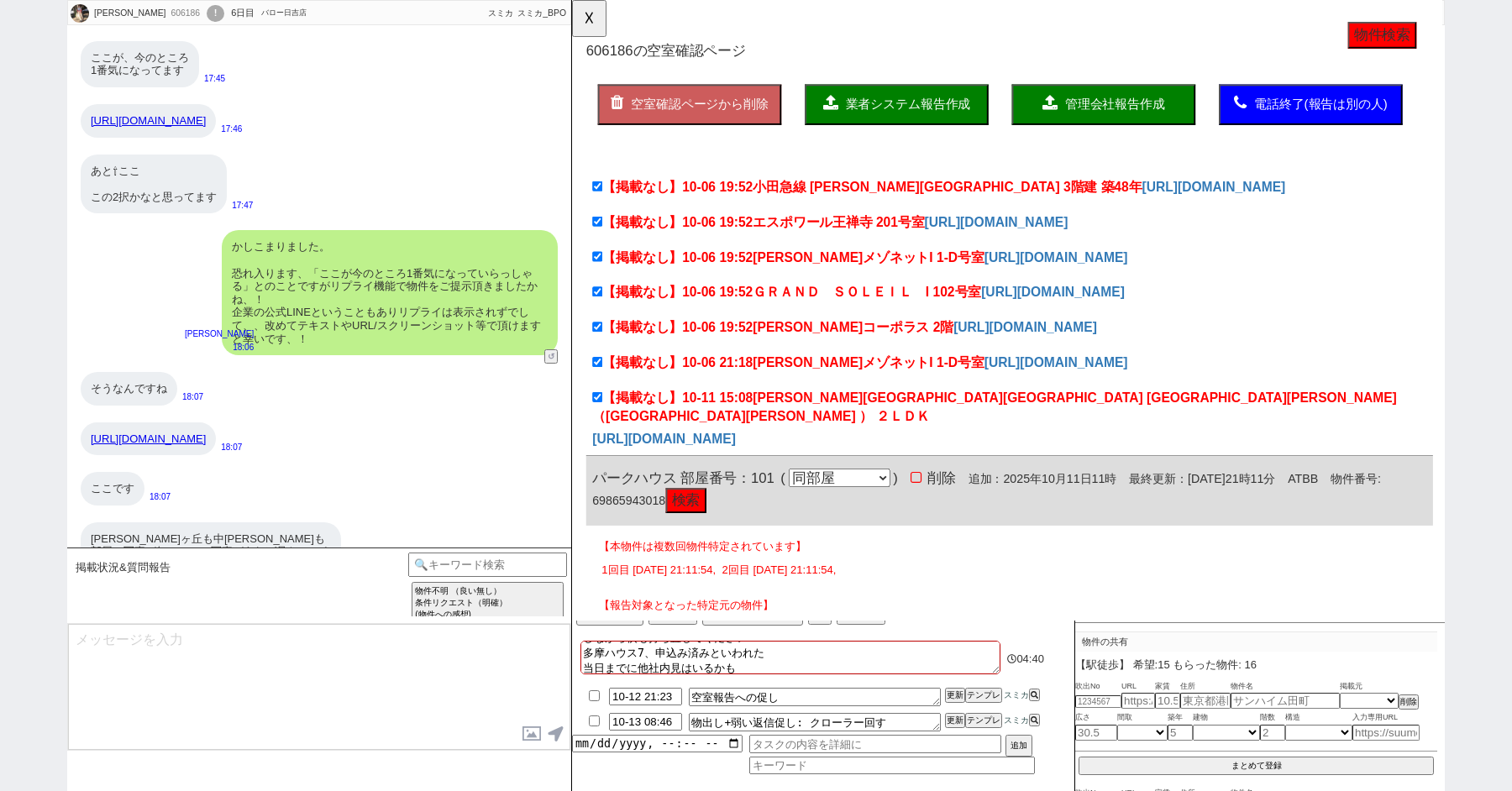
scroll to position [14421, 0]
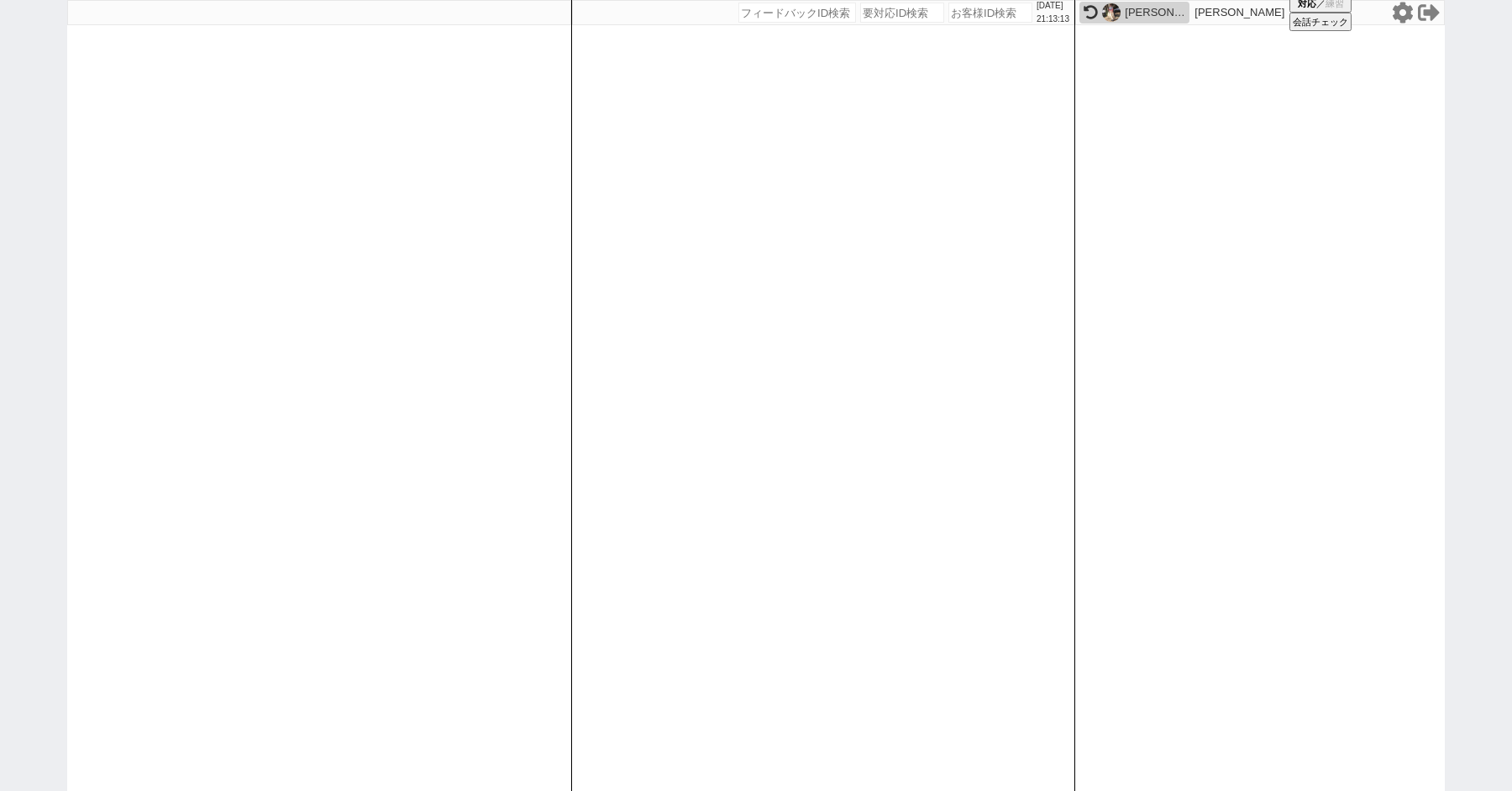
click at [49, 144] on div "2025/10/11 21:13:13 候補物件を追加してしてください 紹介した物件一覧 他社物件を追加する 空室確認ページに追加・削除 紹介した物件一覧 他…" at bounding box center [756, 396] width 1512 height 791
paste input "611724"
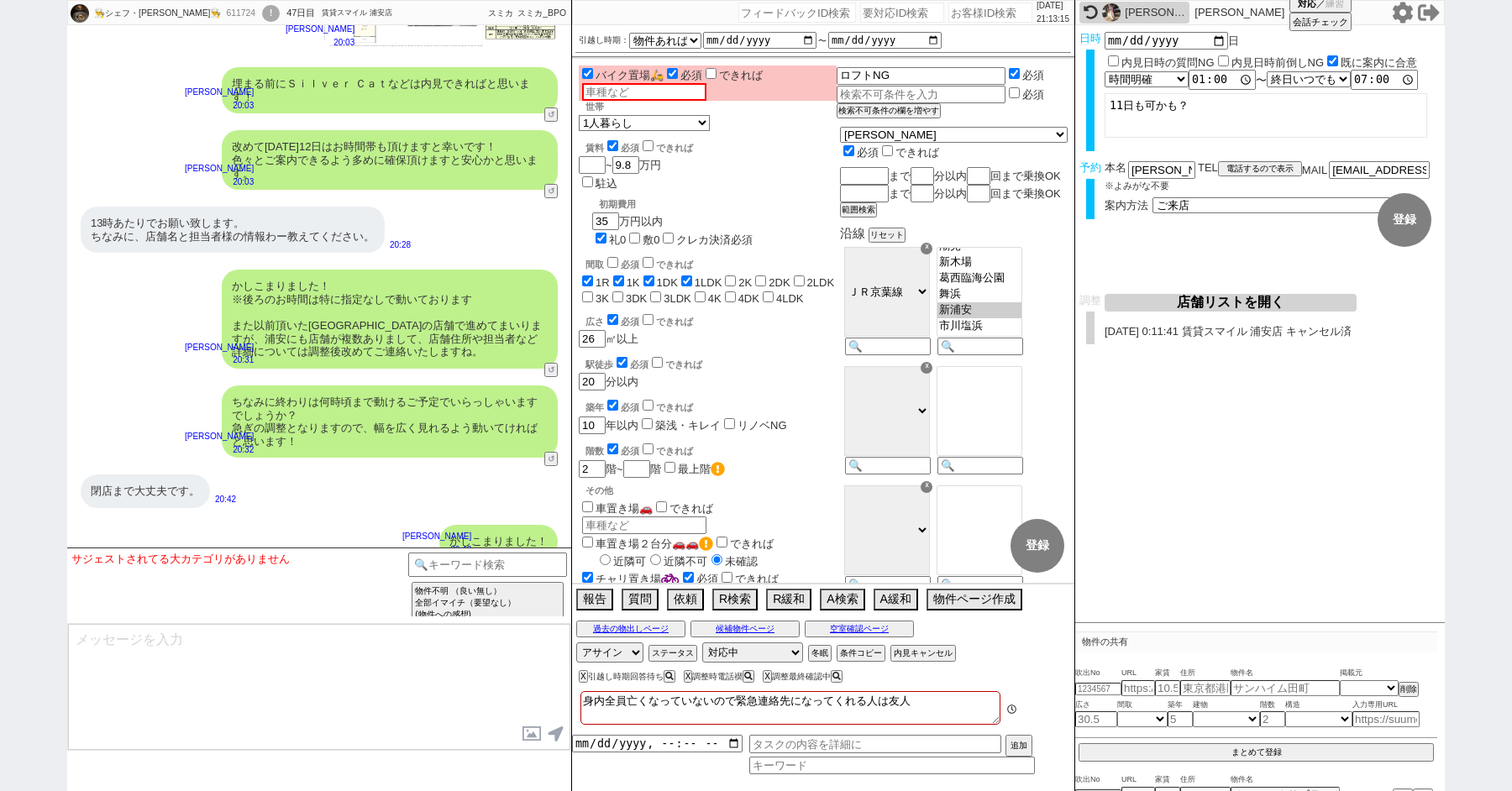
scroll to position [20544, 0]
click at [551, 645] on button "↺" at bounding box center [552, 651] width 10 height 11
click at [225, 585] on option "ない" at bounding box center [230, 577] width 69 height 16
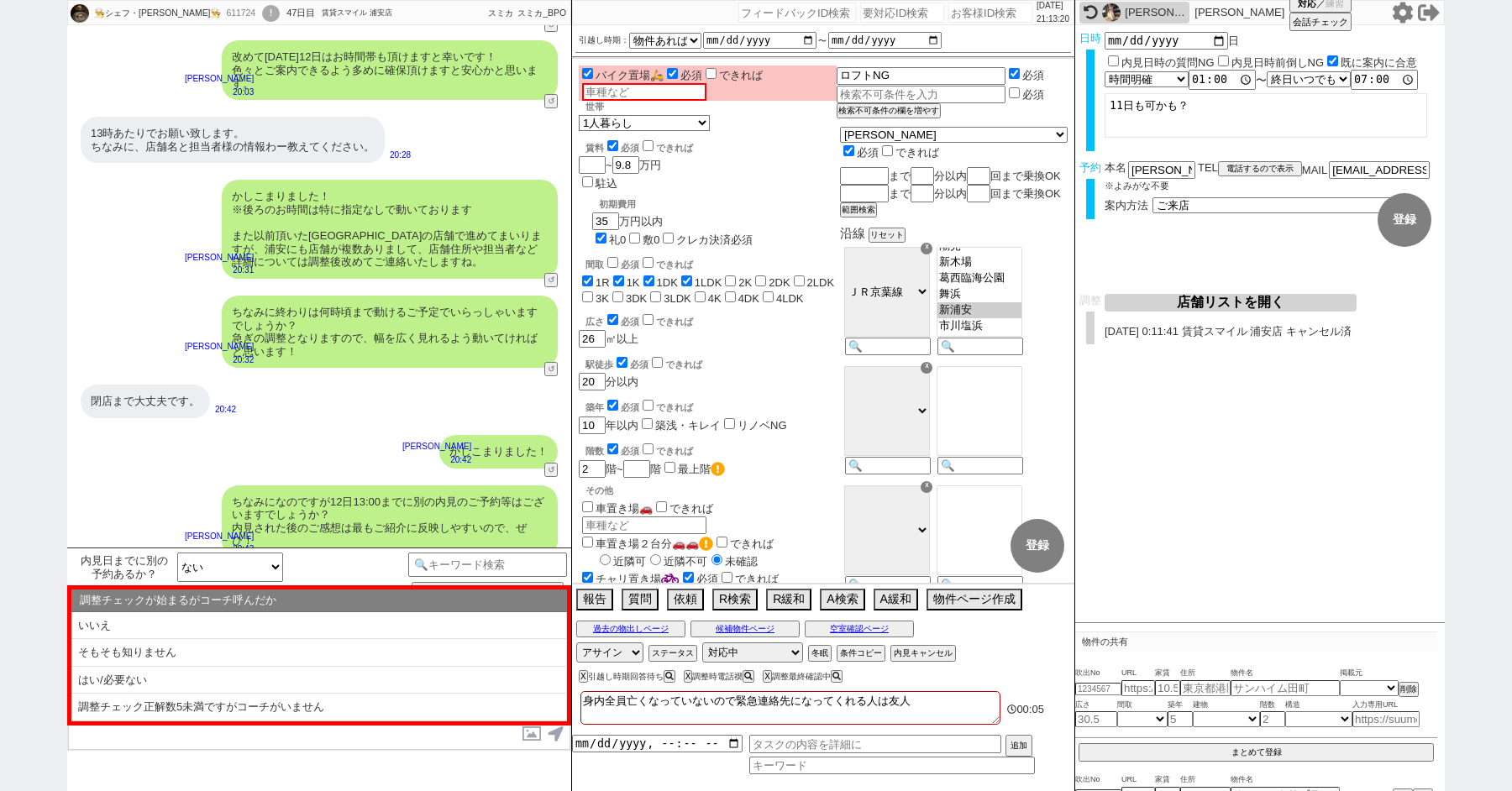
click at [303, 688] on li "はい/必要ない" at bounding box center [319, 681] width 496 height 28
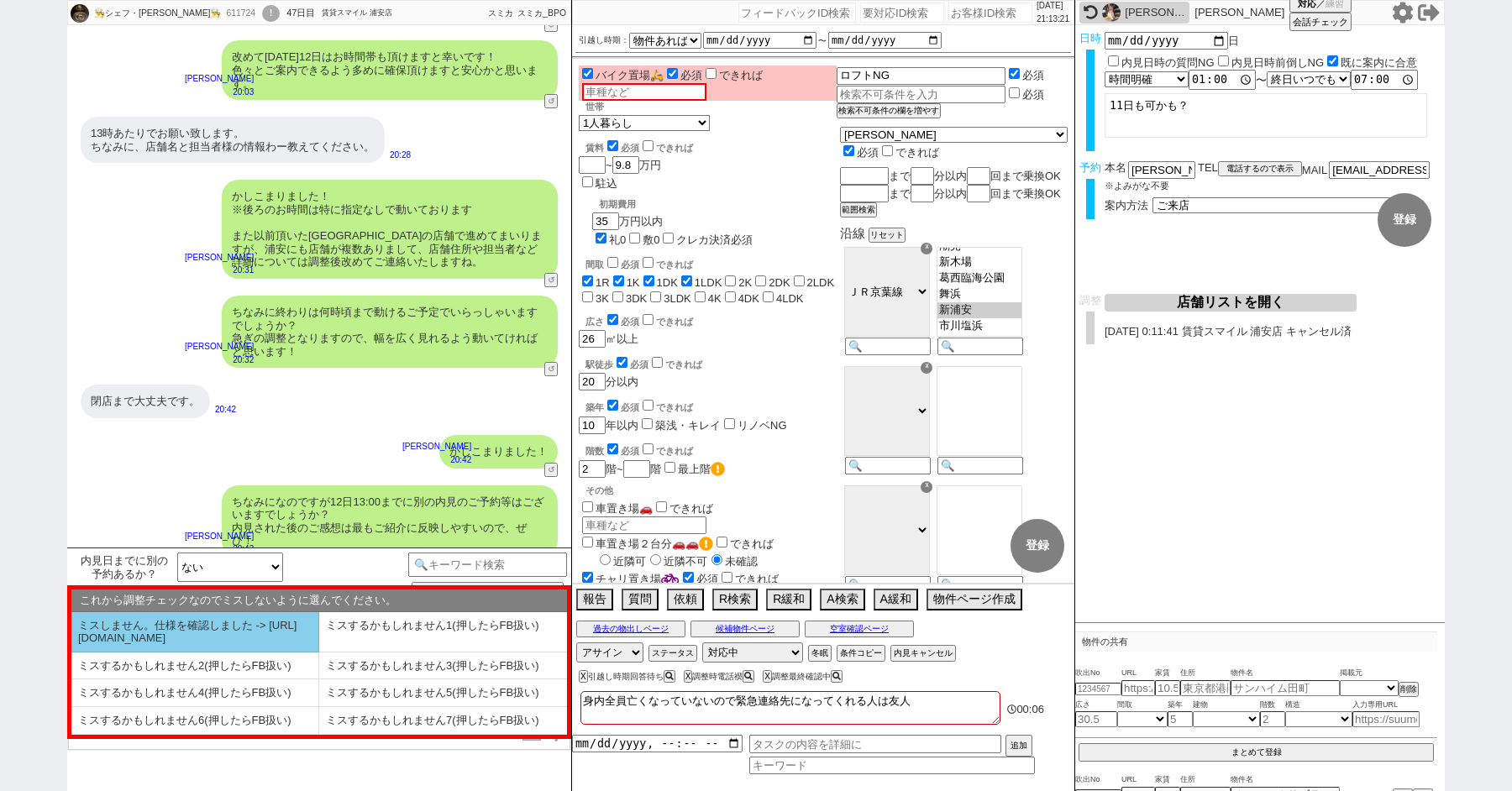
click at [217, 634] on li "ミスしません。仕様を確認しました -> https://jent.notion.site/841a6651aa67425da7d40ddfad41a184" at bounding box center [195, 632] width 248 height 40
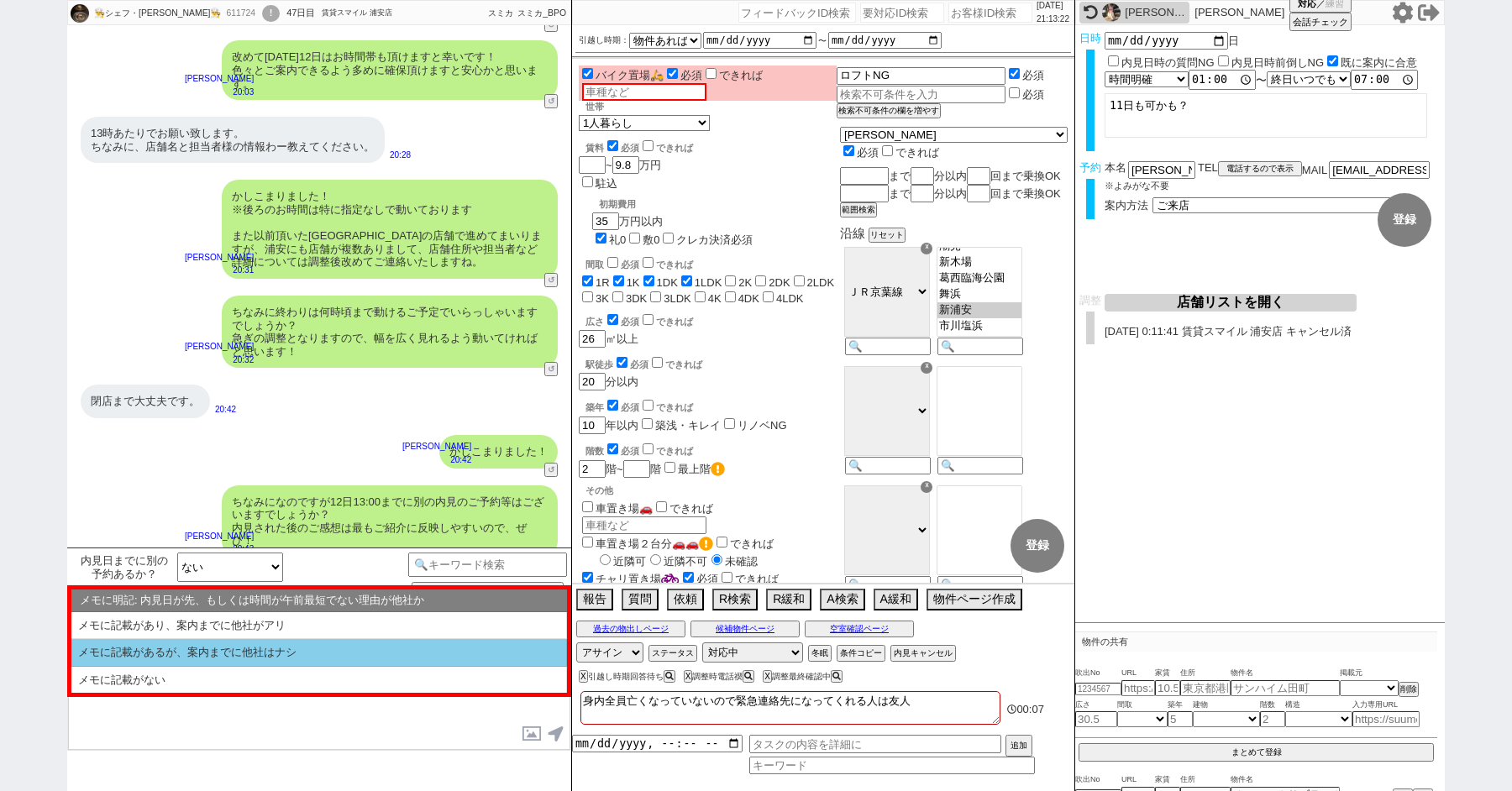
click at [248, 655] on li "メモに記載があるが、案内までに他社はナシ" at bounding box center [319, 654] width 496 height 28
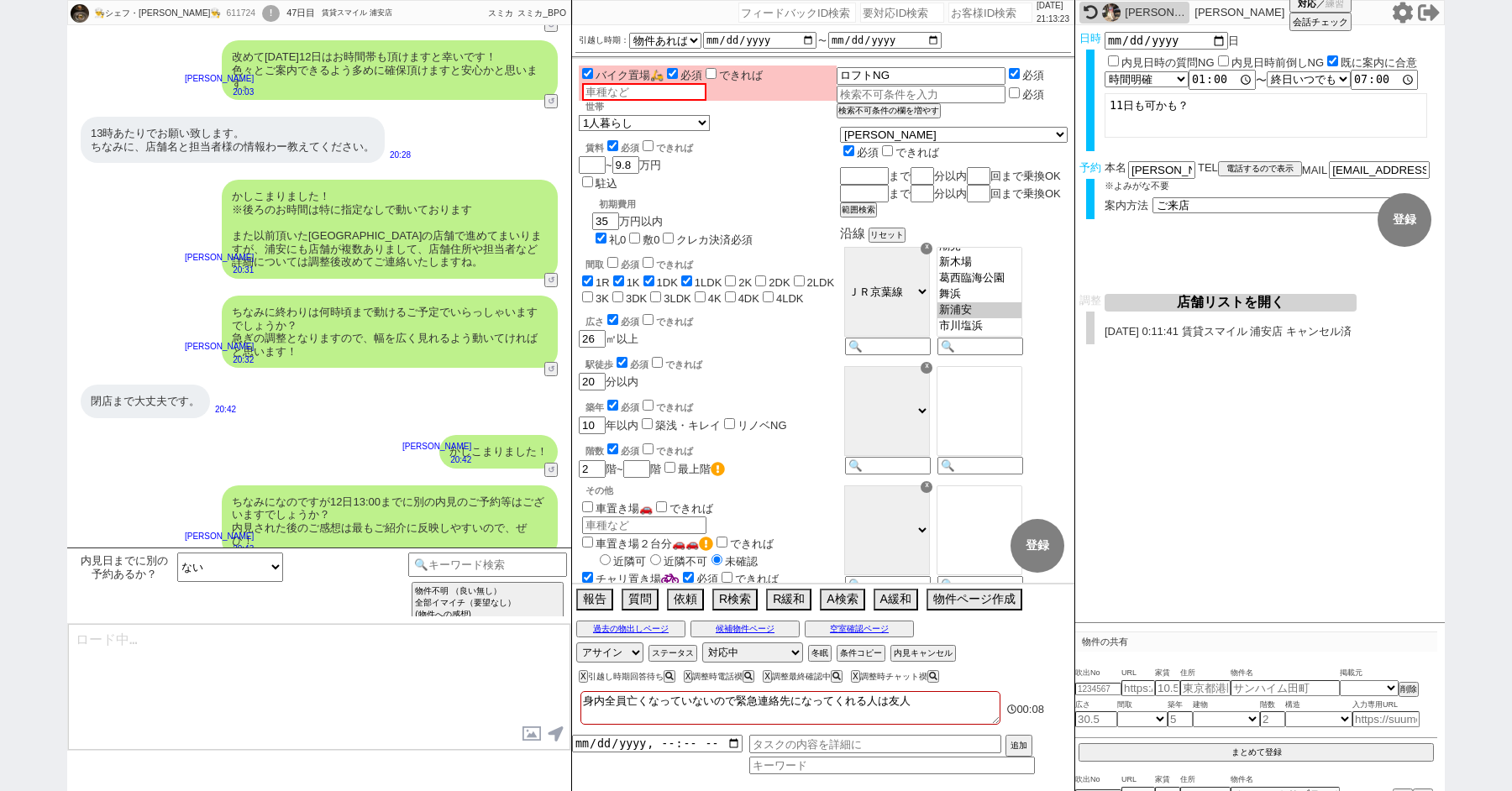
click at [949, 712] on textarea "身内全員亡くなっていないので緊急連絡先になってくれる人は友人" at bounding box center [790, 708] width 420 height 33
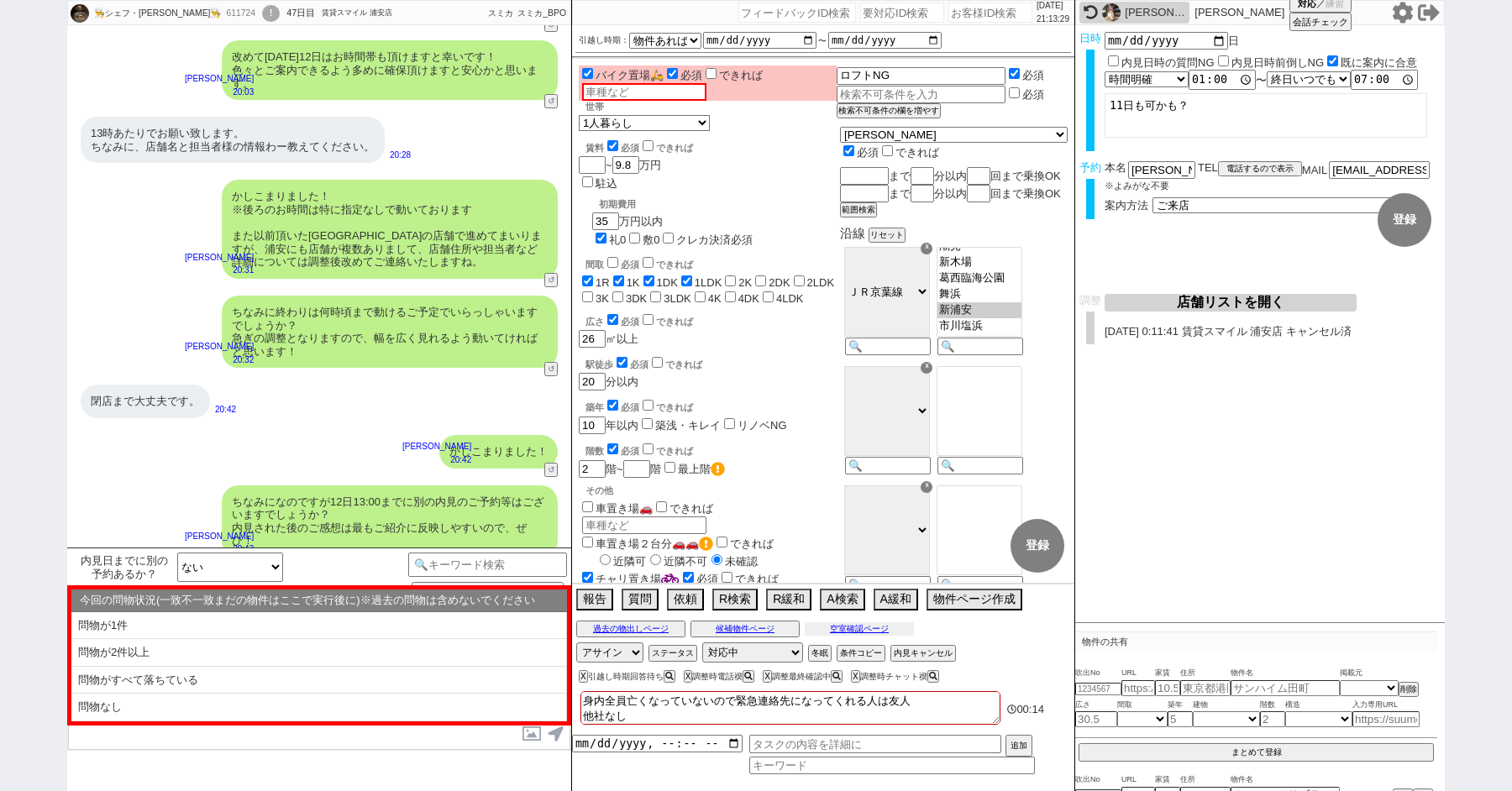
click at [870, 624] on button "空室確認ページ" at bounding box center [859, 629] width 110 height 13
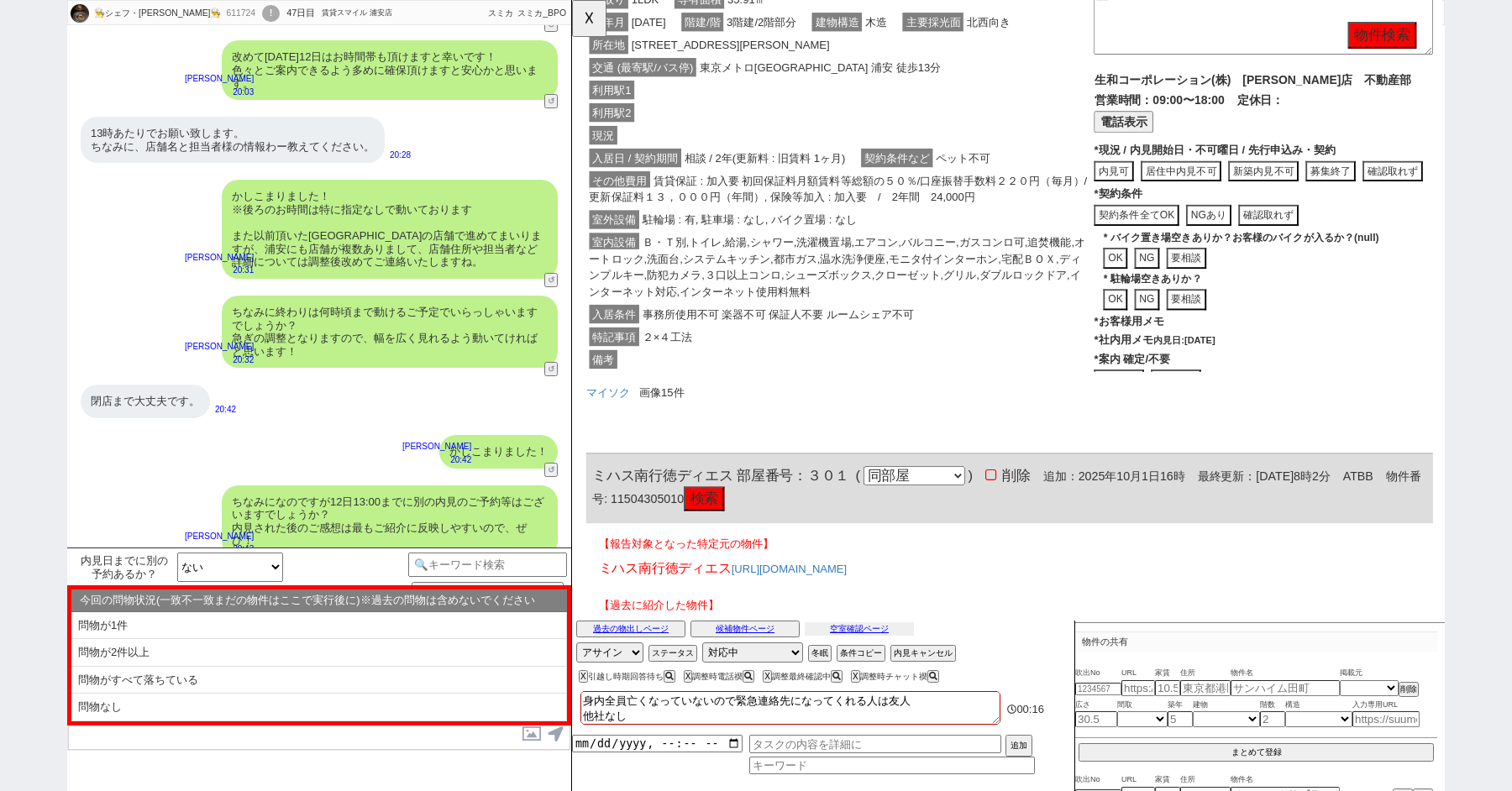
scroll to position [0, 0]
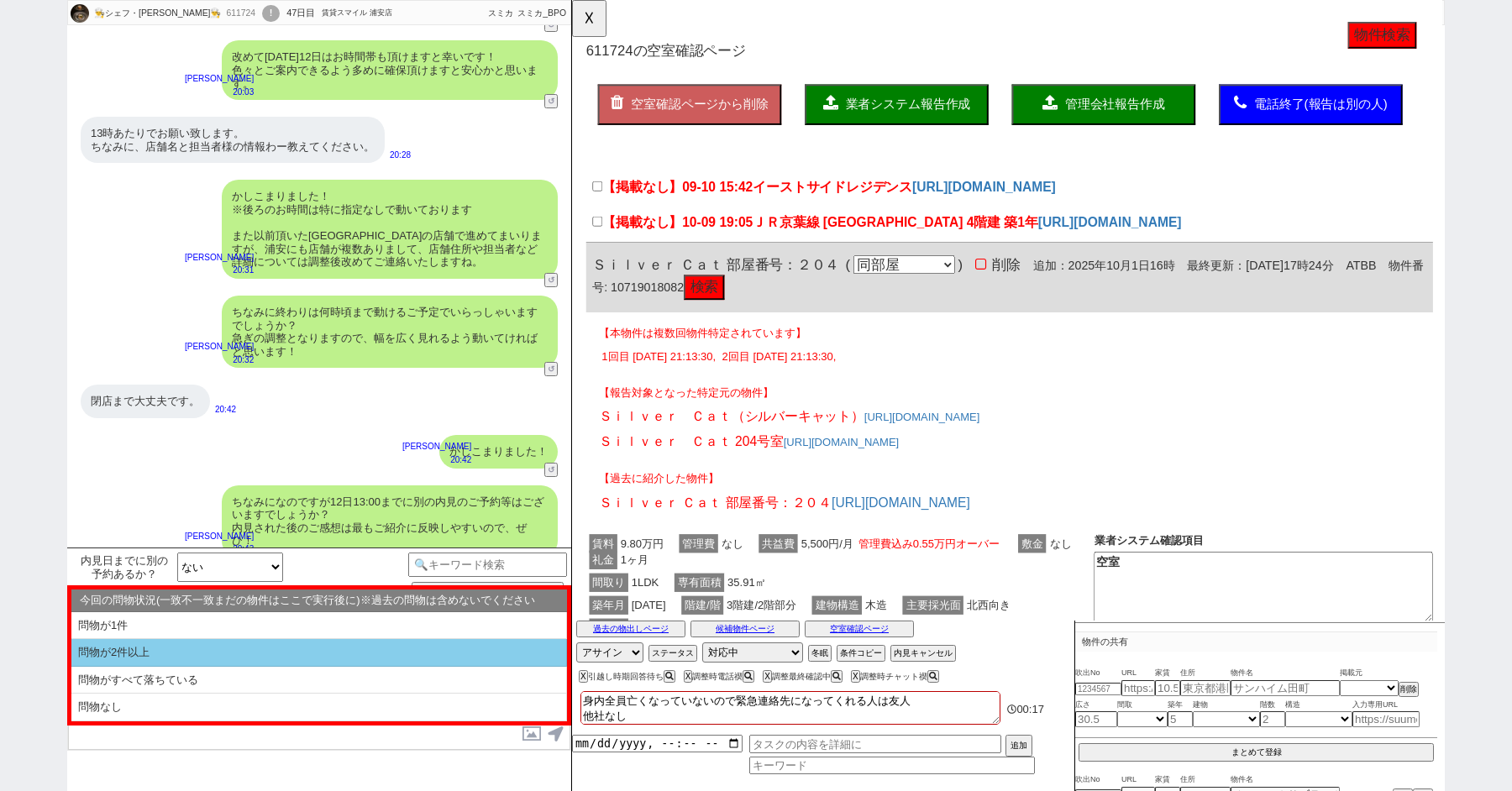
click at [151, 648] on li "問物が2件以上" at bounding box center [319, 654] width 496 height 28
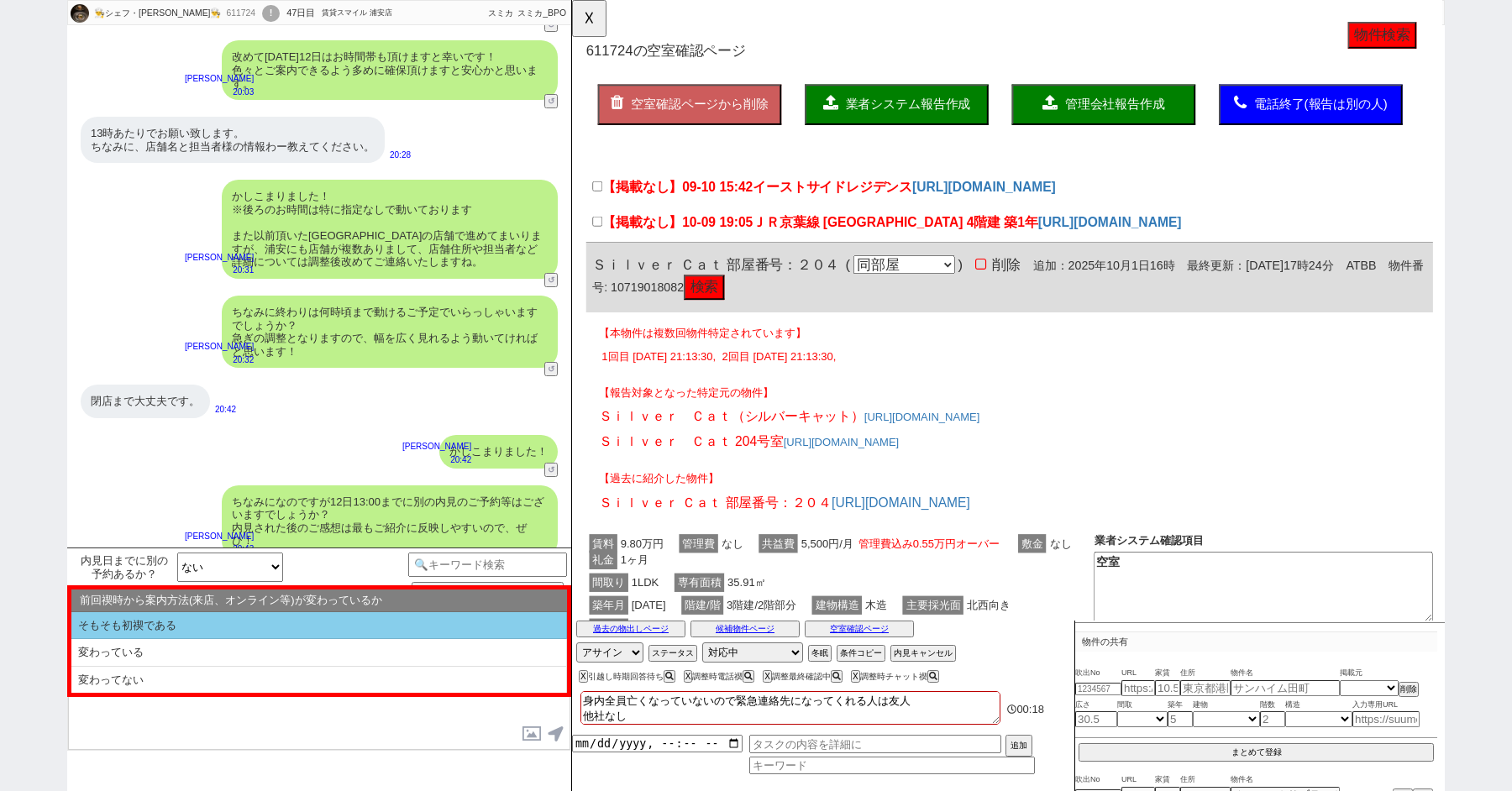
click at [168, 629] on li "そもそも初禊である" at bounding box center [319, 627] width 496 height 28
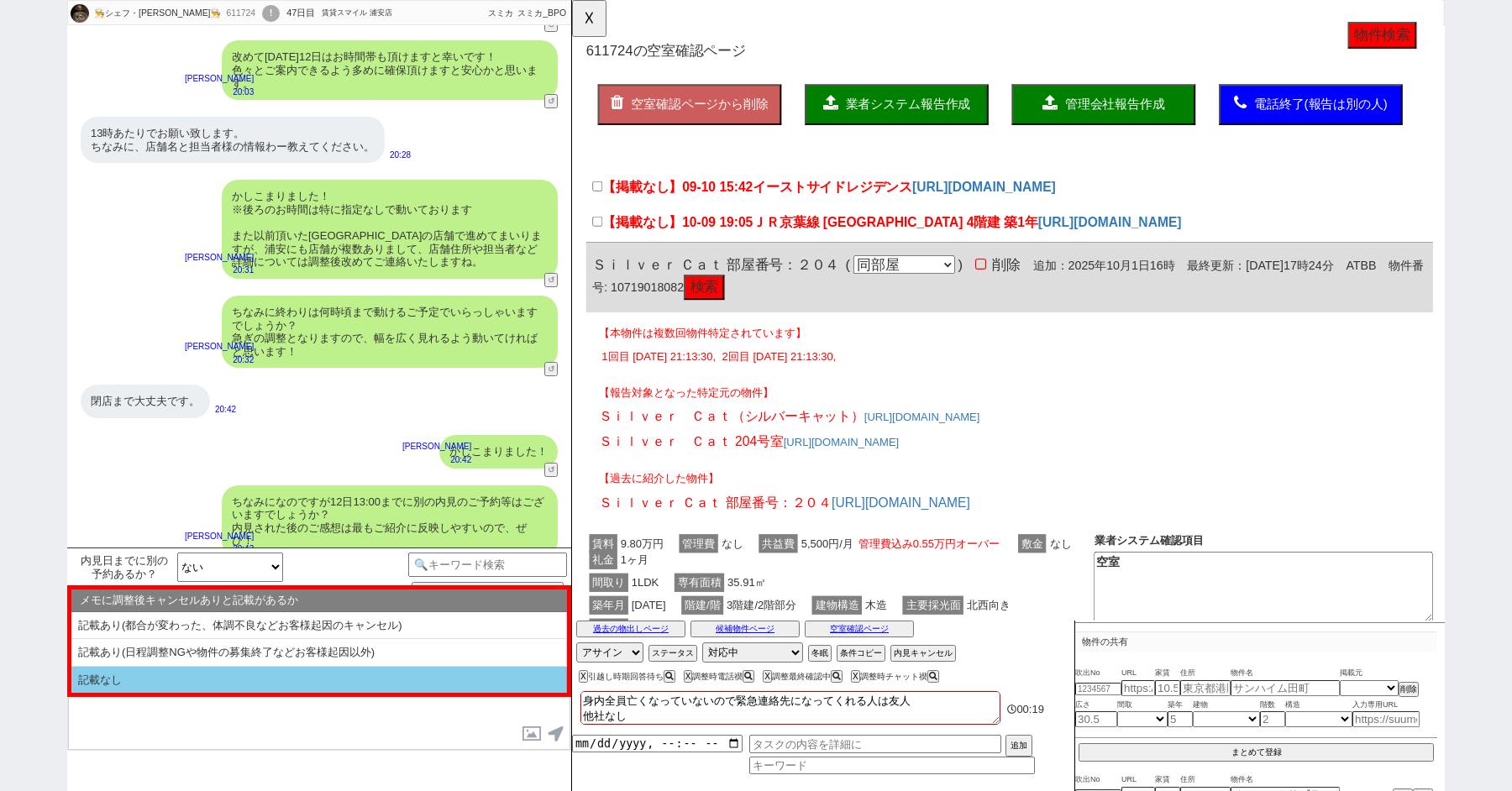
click at [166, 681] on li "記載なし" at bounding box center [319, 680] width 496 height 27
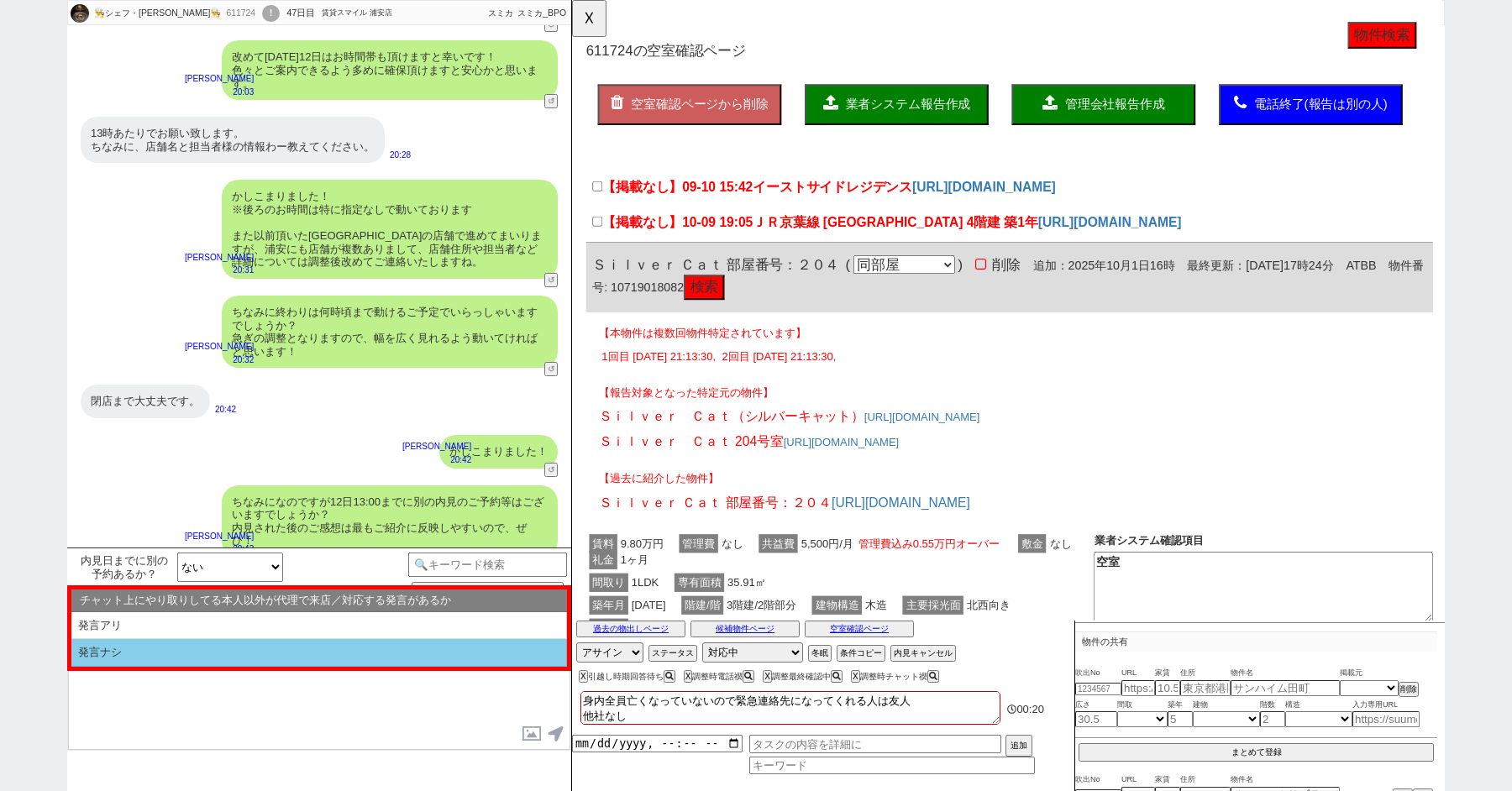
click at [153, 654] on li "発言ナシ" at bounding box center [319, 654] width 496 height 28
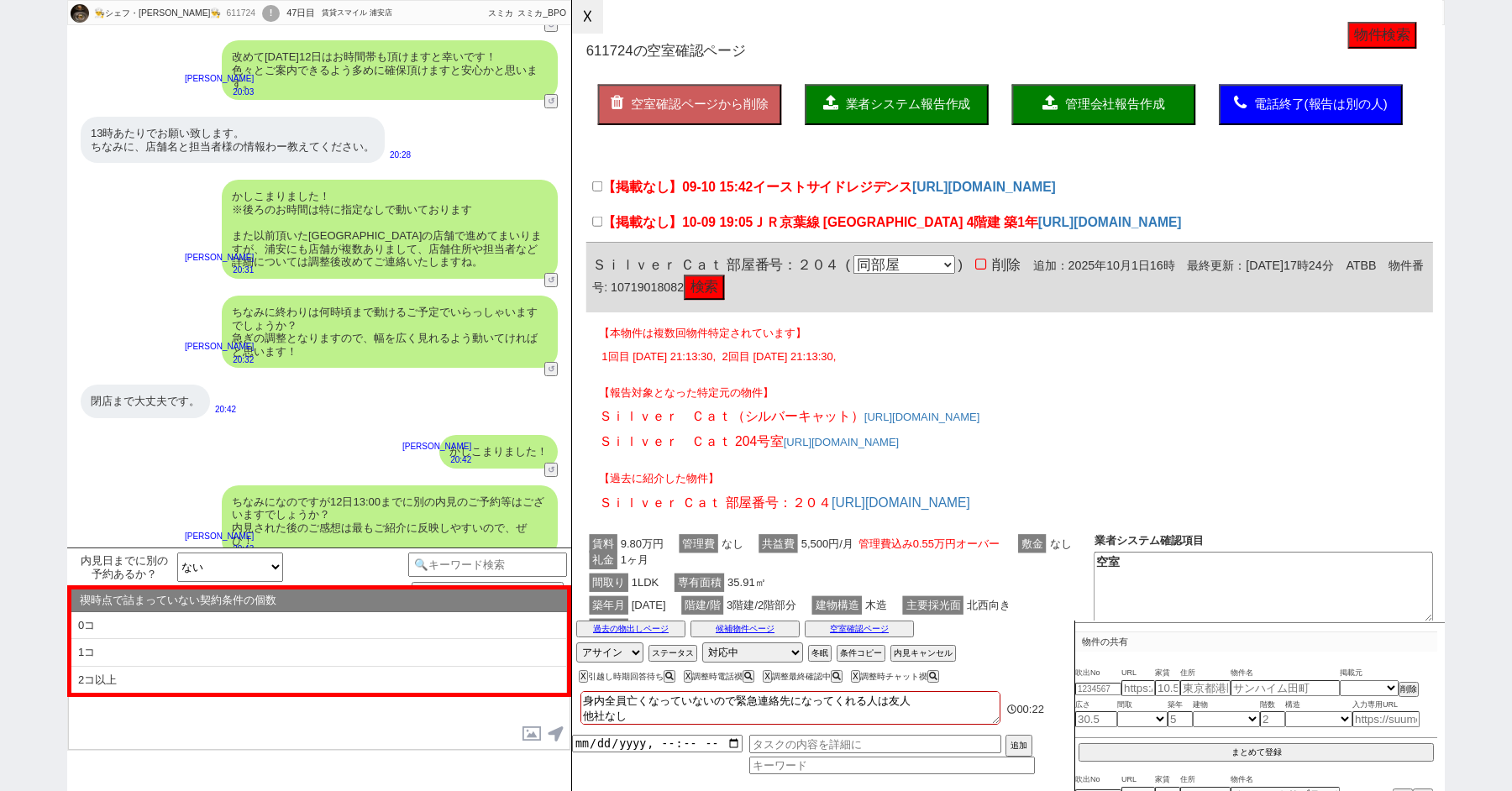
click at [578, 22] on button "☓" at bounding box center [587, 17] width 31 height 33
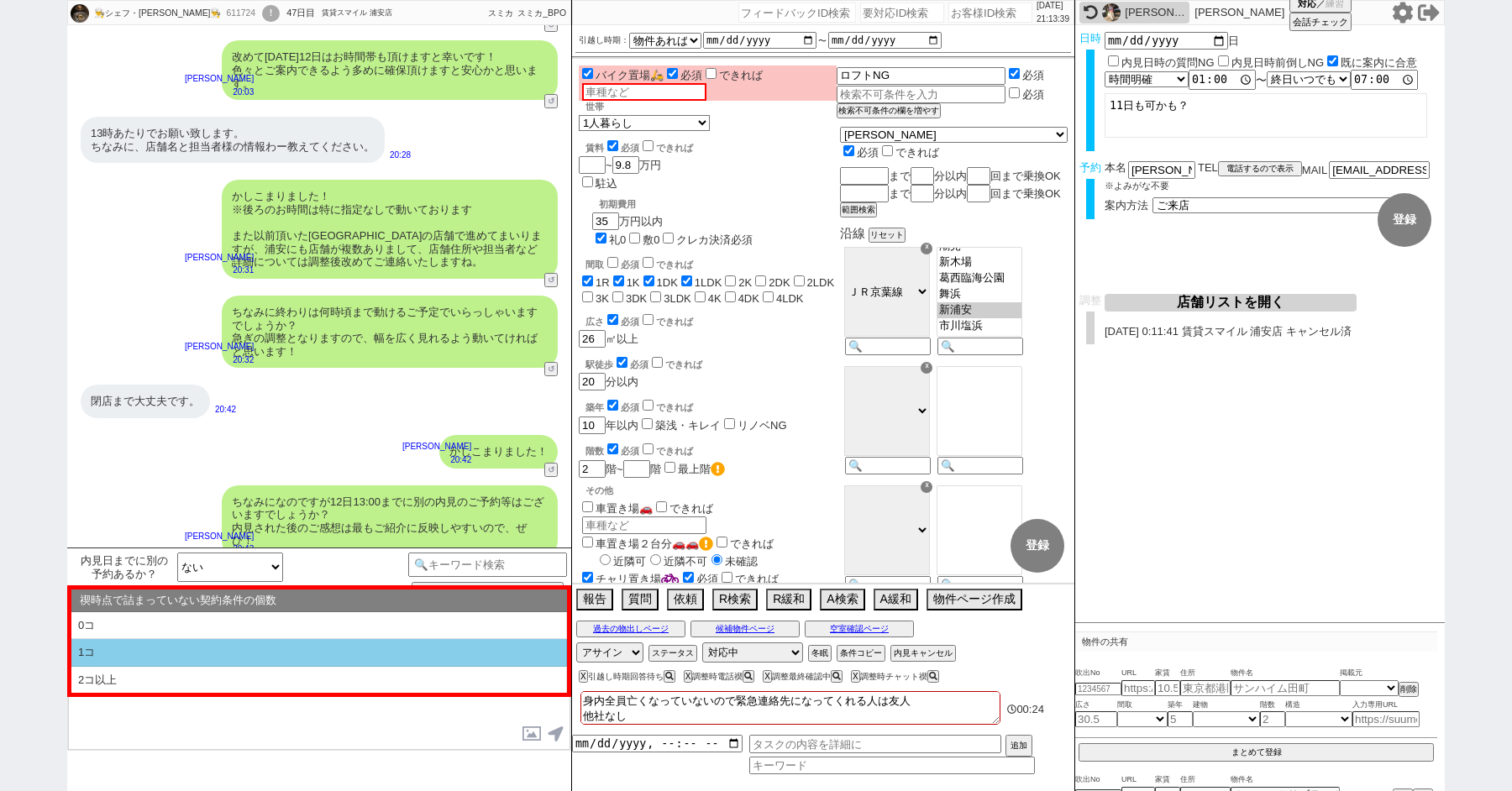
click at [203, 661] on li "1コ" at bounding box center [319, 654] width 496 height 28
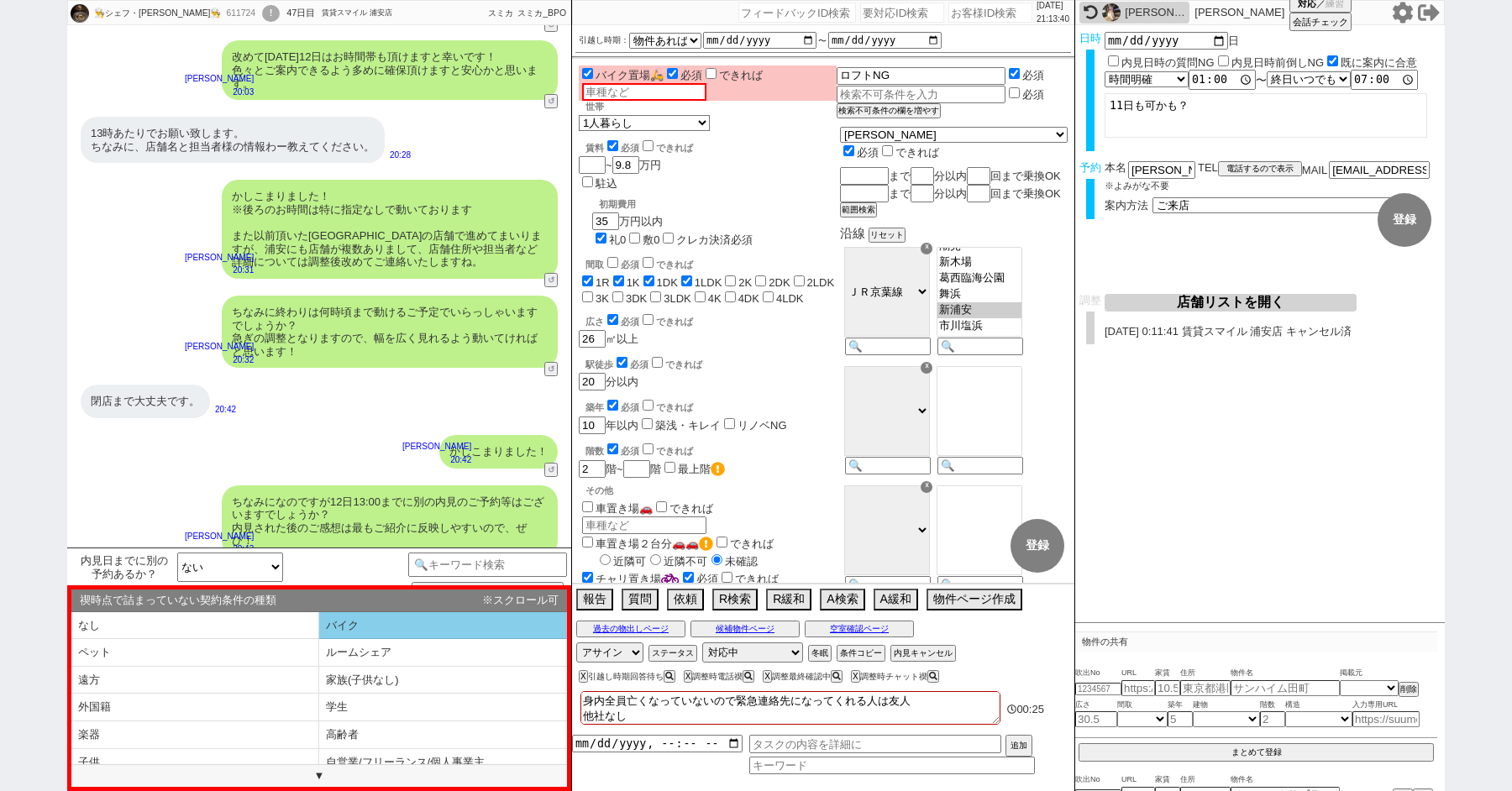
click at [328, 628] on li "バイク" at bounding box center [443, 627] width 248 height 28
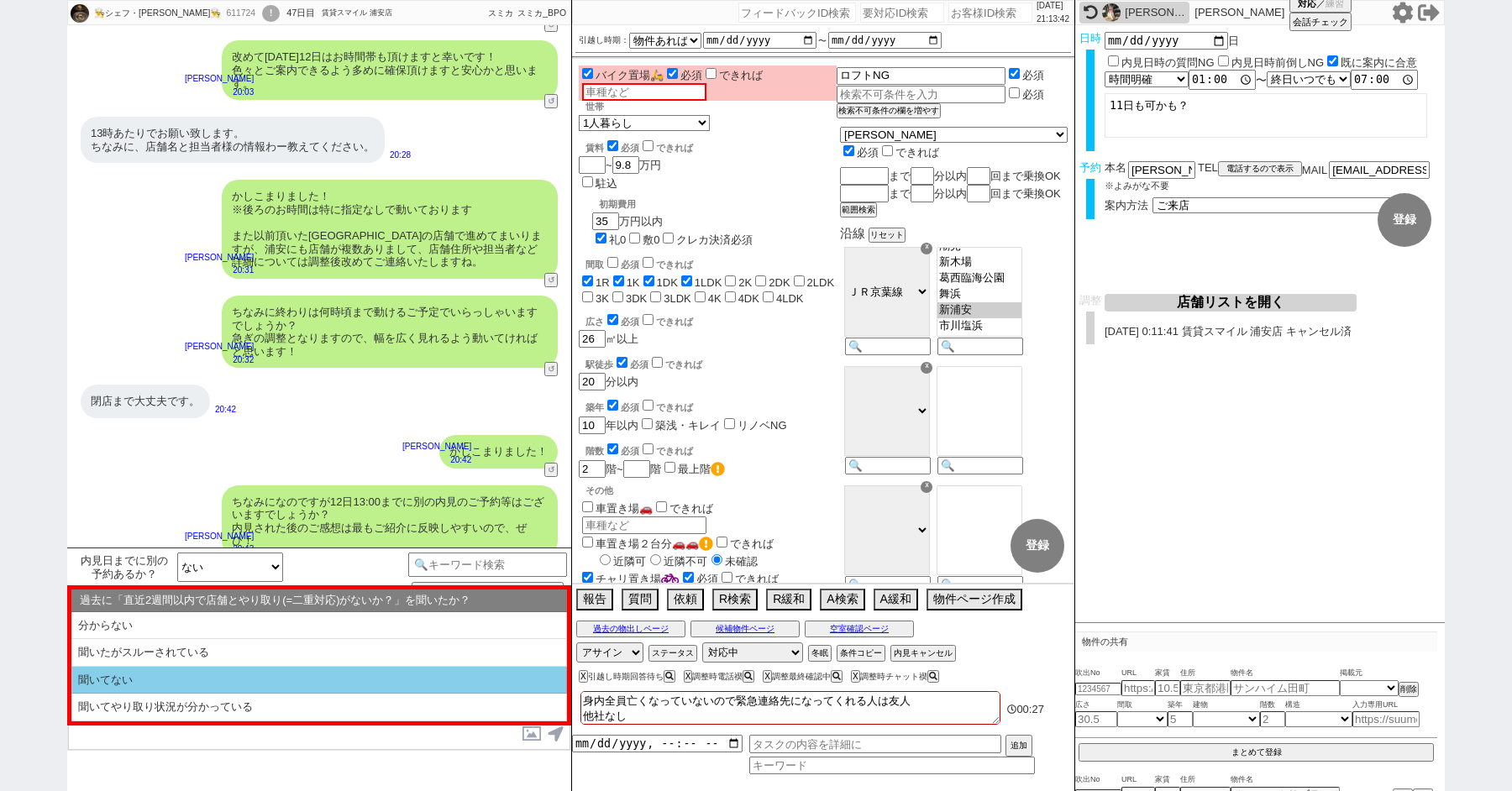
click at [183, 680] on li "聞いてない" at bounding box center [319, 681] width 496 height 28
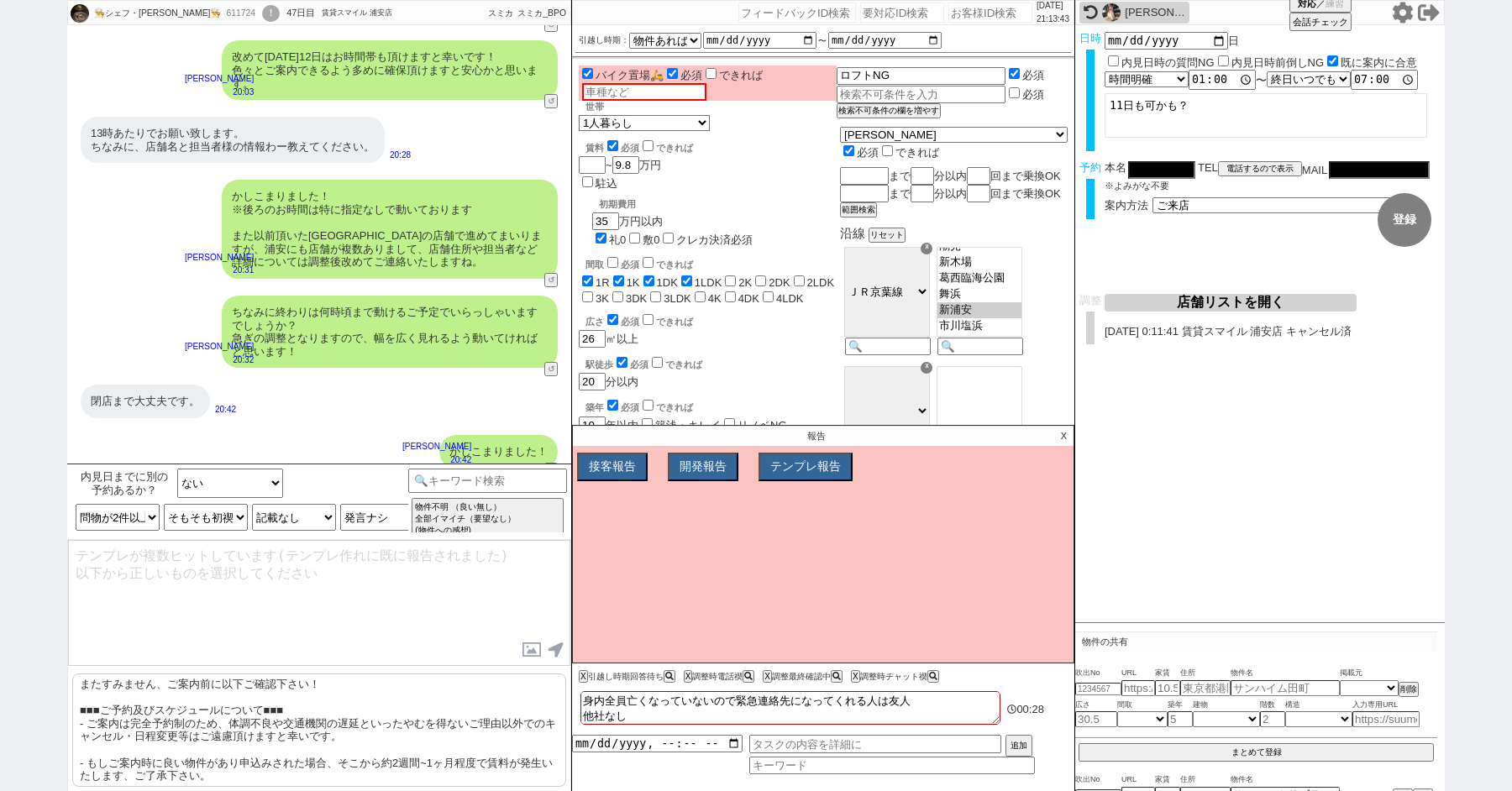
click at [172, 723] on p "またすみません、ご案内前に以下ご確認下さい！ ■■■ご予約及びスケジュールについて■■■ - ご案内は完全予約制のため、体調不良や交通機関の遅延といったやむを…" at bounding box center [319, 731] width 494 height 113
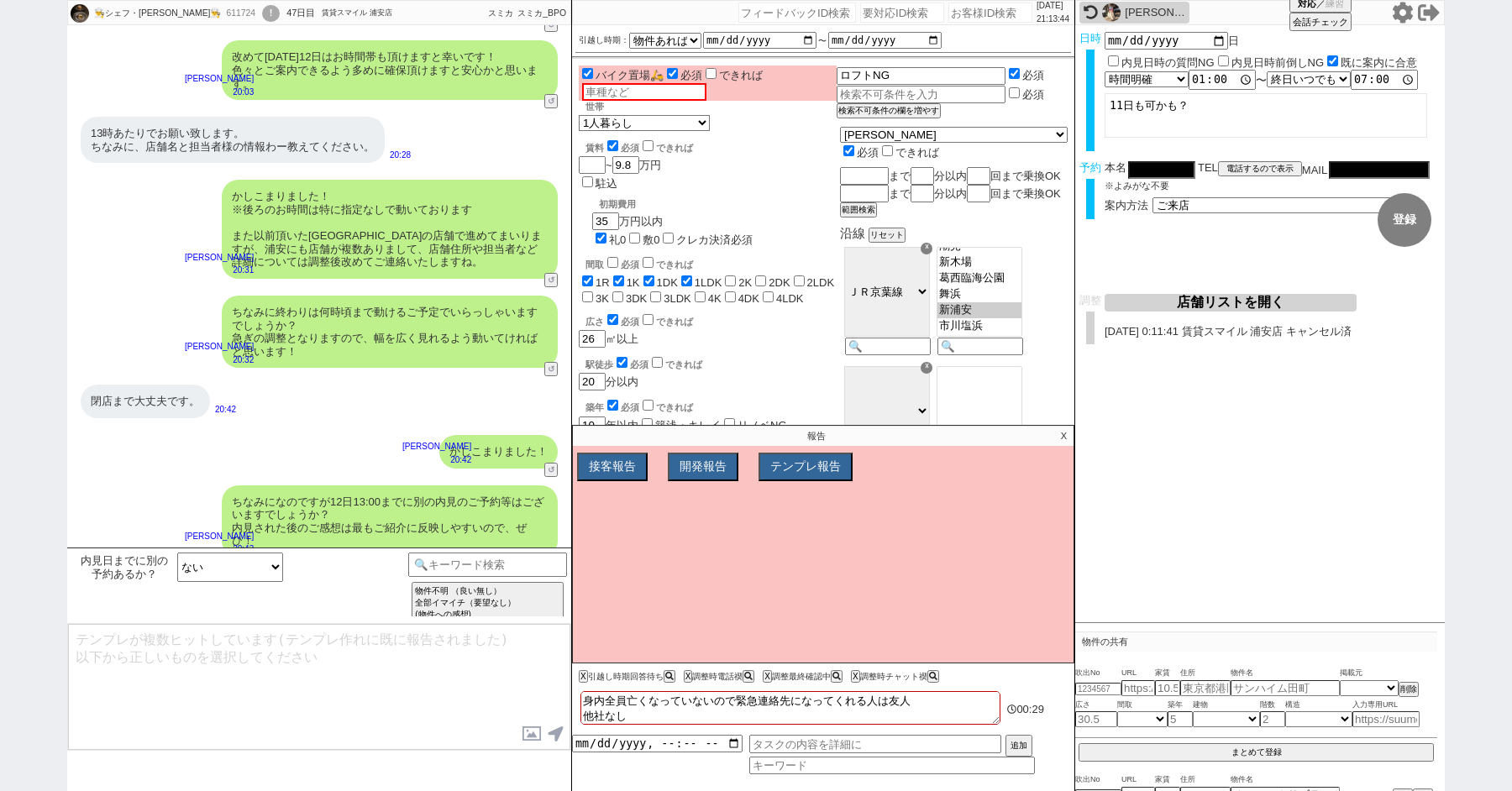
scroll to position [20821, 0]
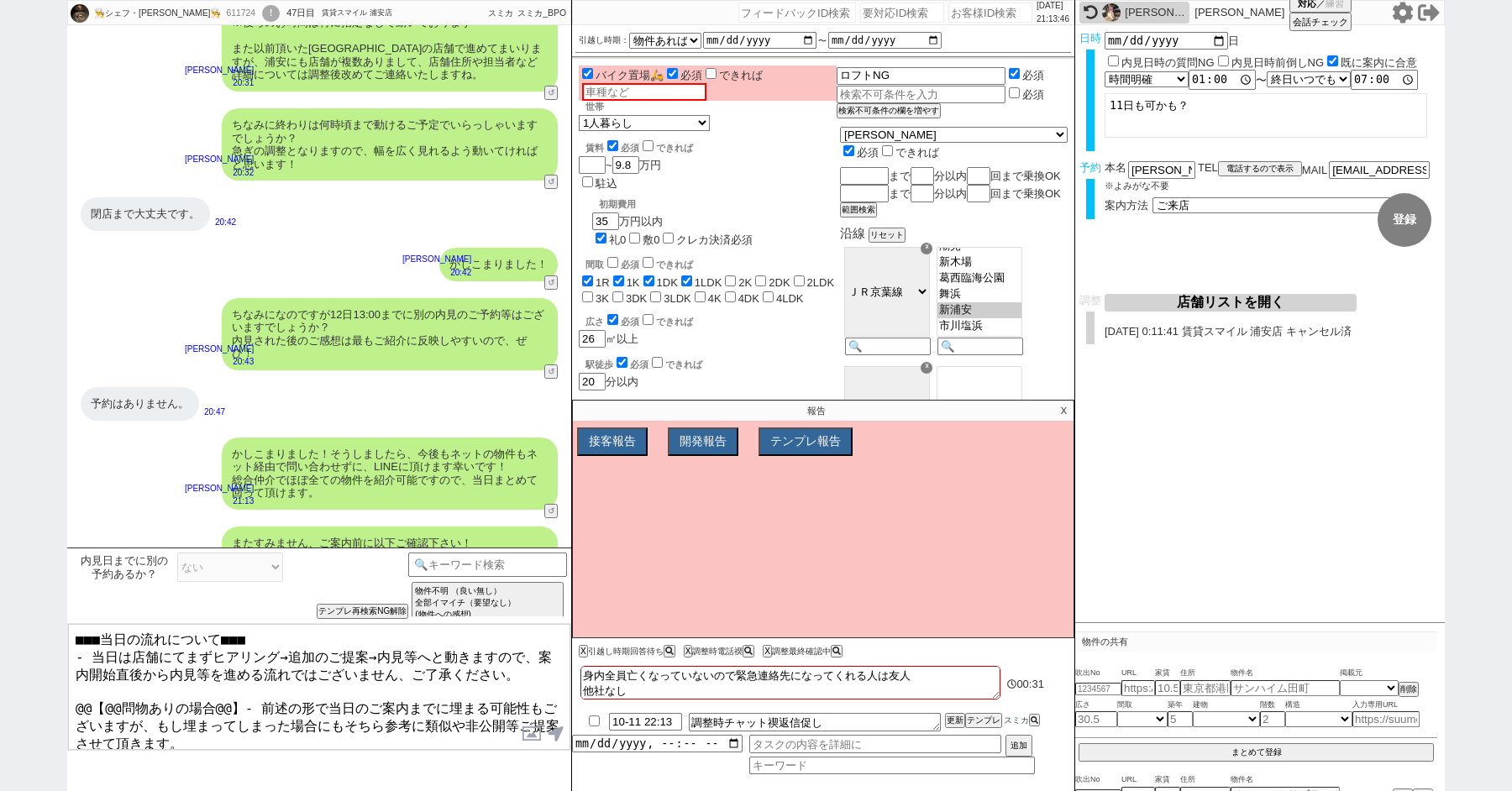
drag, startPoint x: 234, startPoint y: 692, endPoint x: 56, endPoint y: 697, distance: 178.1
click at [69, 697] on textarea "■■■当日の流れについて■■■ - 当日は店舗にてまずヒアリング→追加のご提案→内見等へと動きますので、案内開始直後から内見等を進める流れではございません、ご…" at bounding box center [318, 687] width 502 height 126
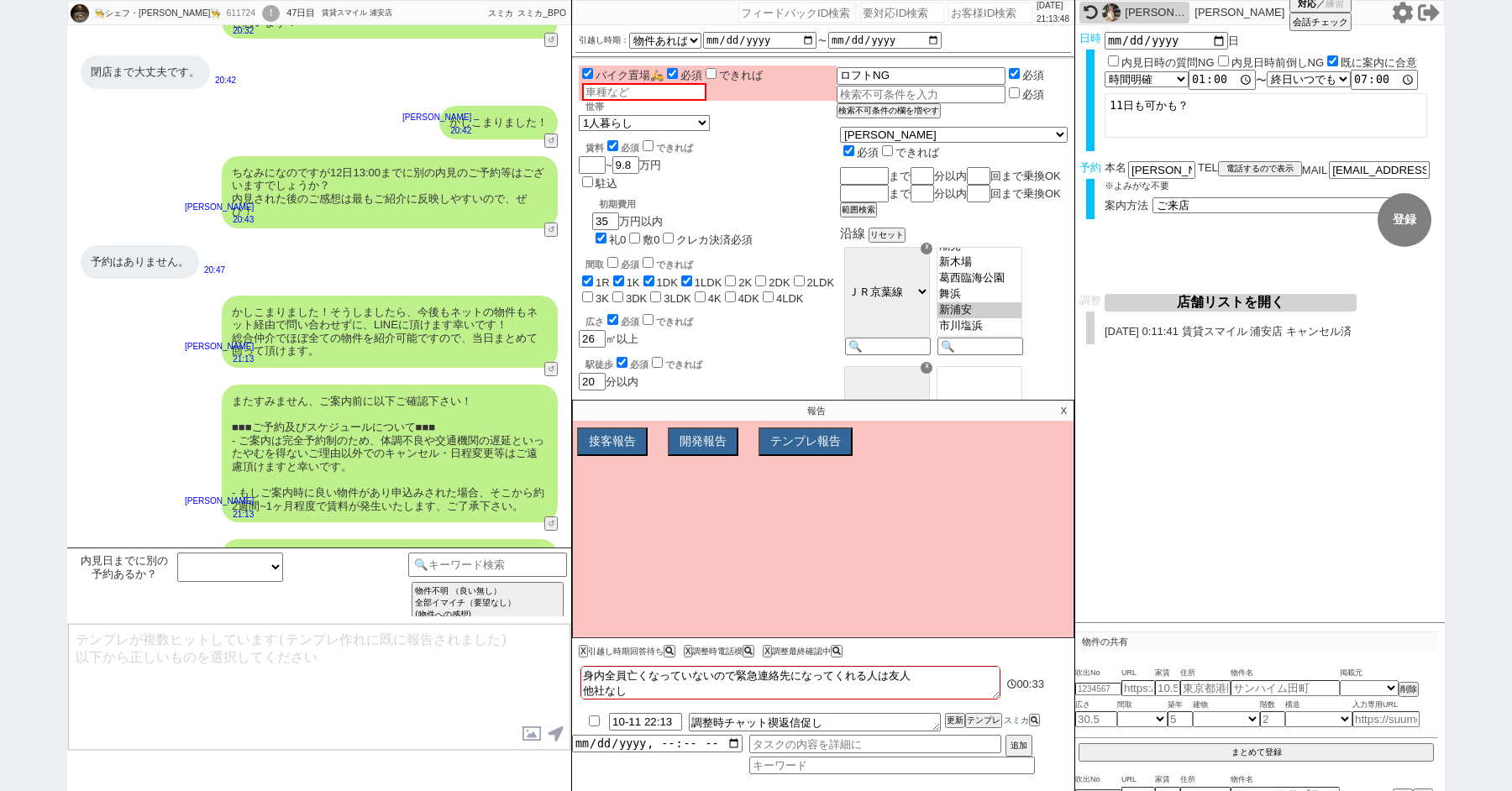
scroll to position [21052, 0]
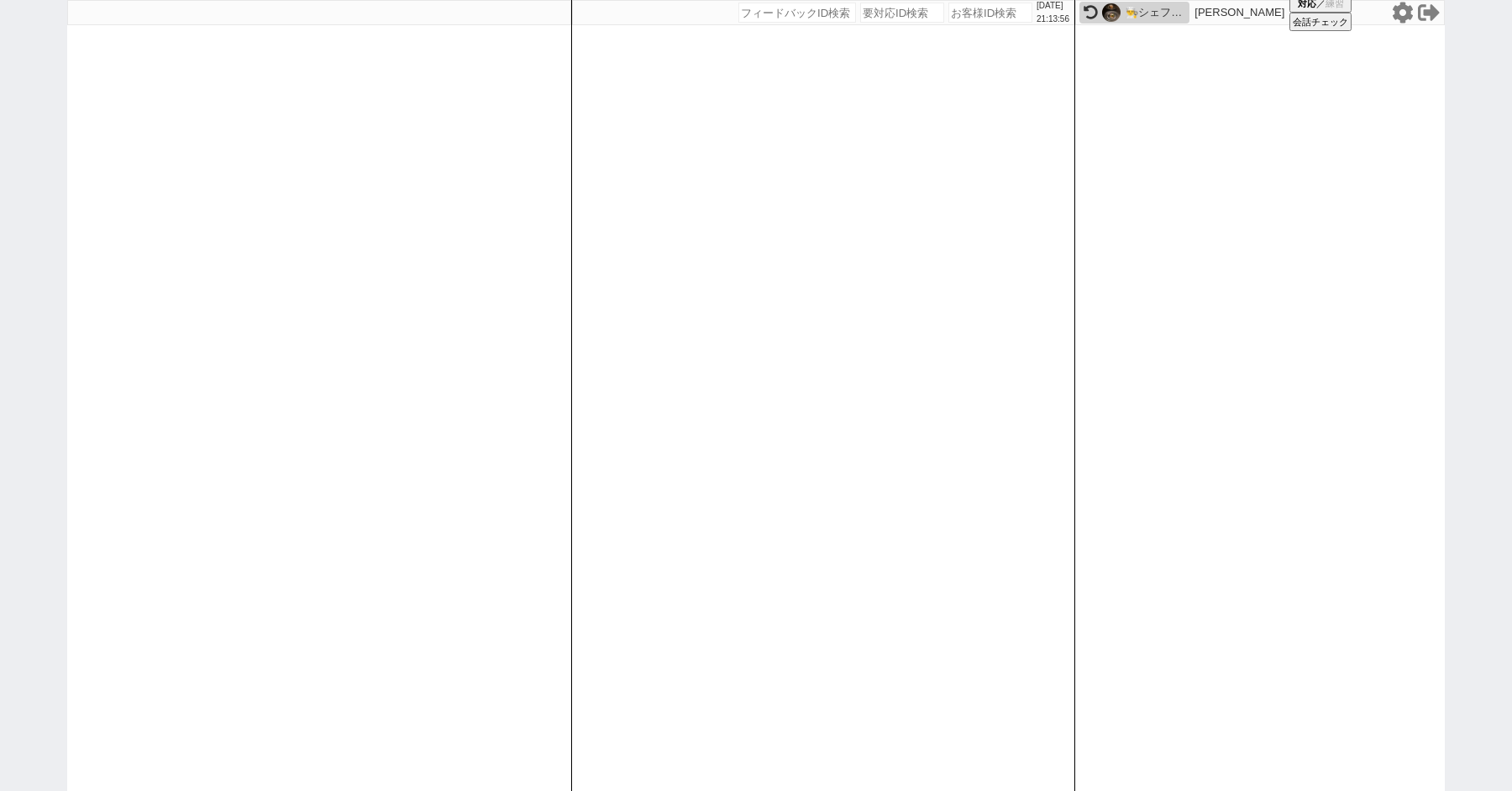
click at [0, 343] on div "2025/10/11 21:13:56 候補物件を追加してしてください 紹介した物件一覧 他社物件を追加する 空室確認ページに追加・削除 紹介した物件一覧 他…" at bounding box center [756, 396] width 1512 height 791
paste input "612948"
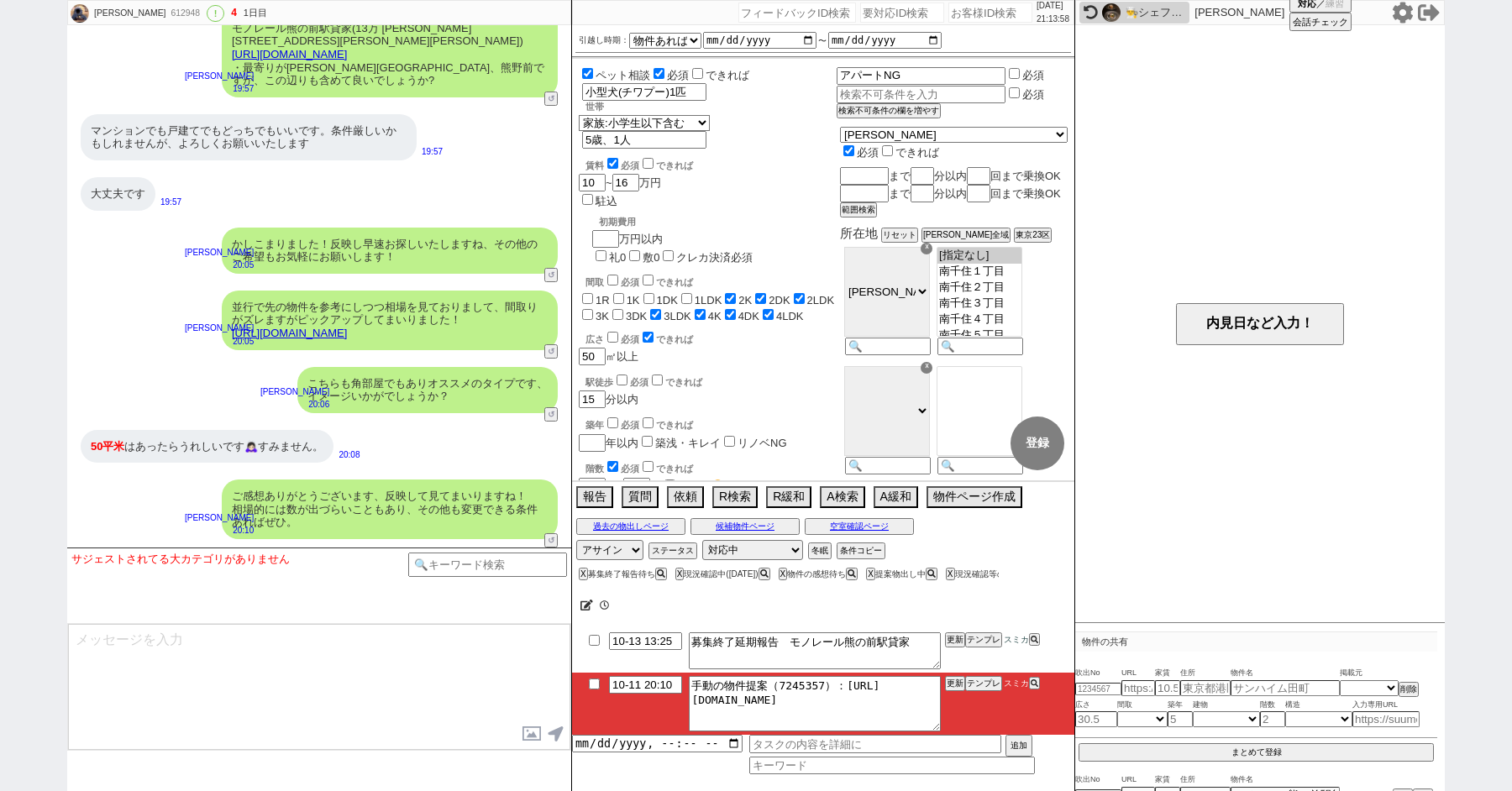
scroll to position [58, 0]
click at [975, 683] on button "テンプレ" at bounding box center [984, 683] width 37 height 12
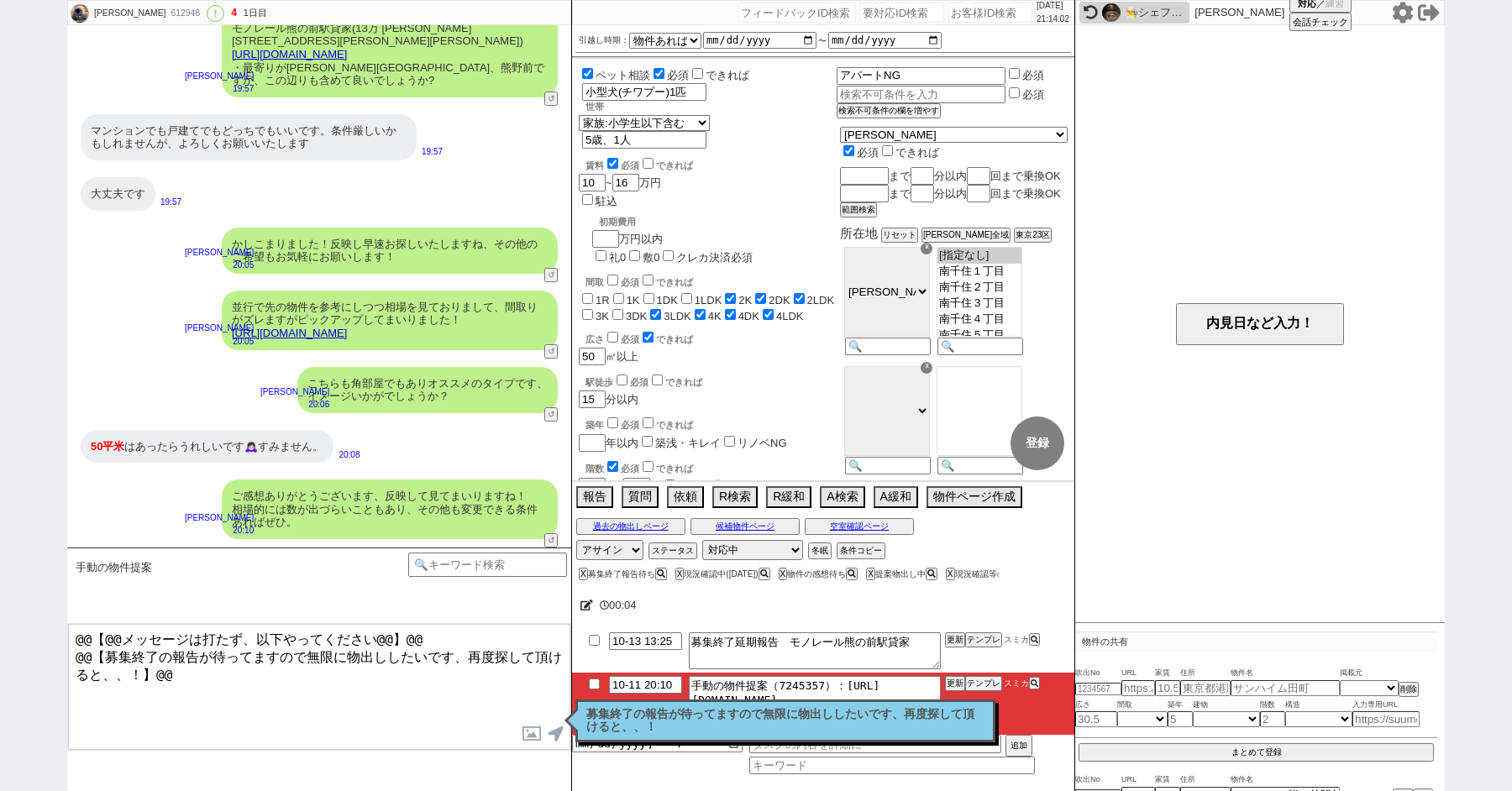
click at [598, 722] on p "募集終了の報告が待ってますので無限に物出ししたいです、再度探して頂けると、、！" at bounding box center [785, 721] width 398 height 26
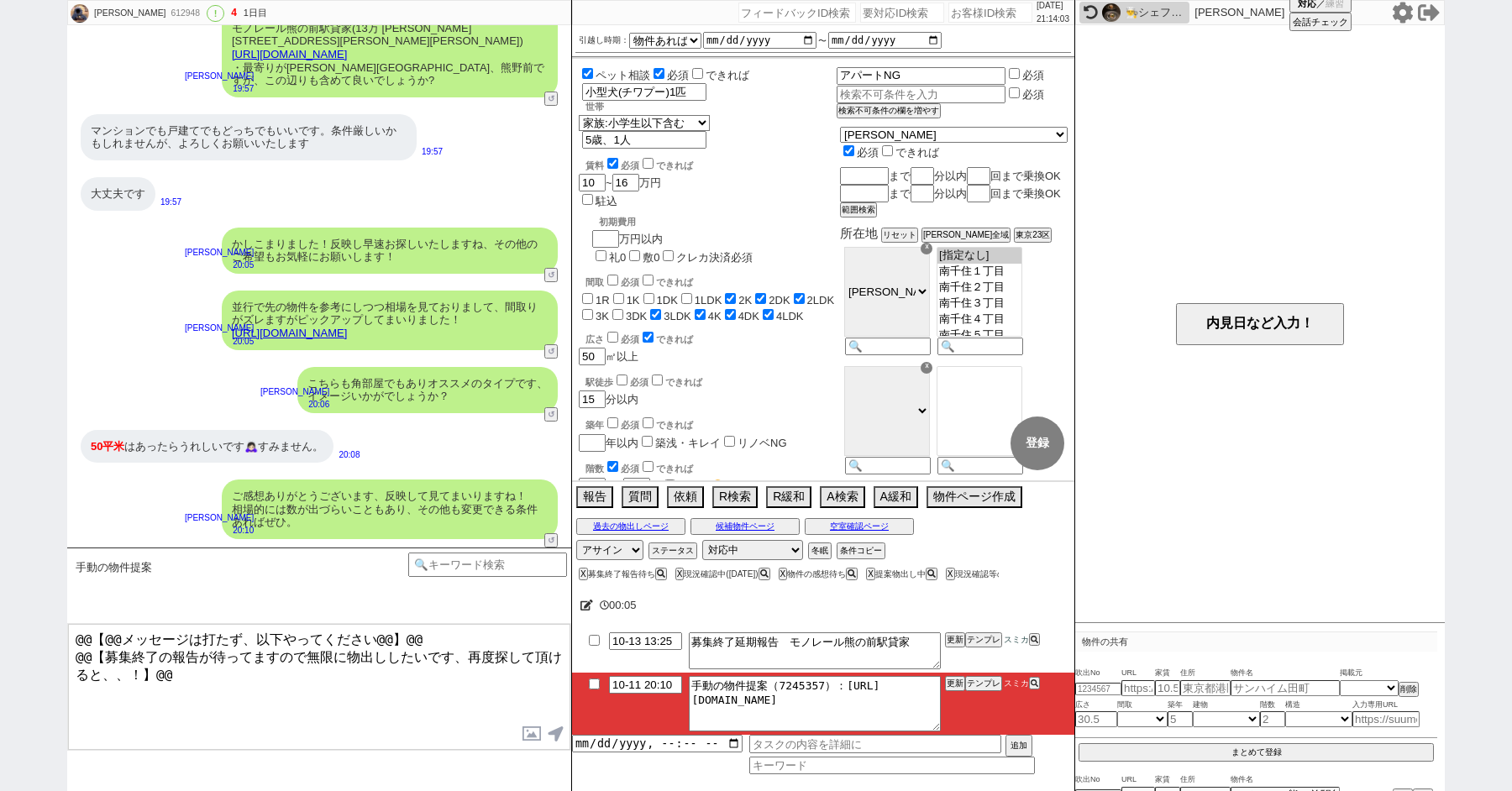
click at [595, 684] on input "checkbox" at bounding box center [594, 684] width 24 height 11
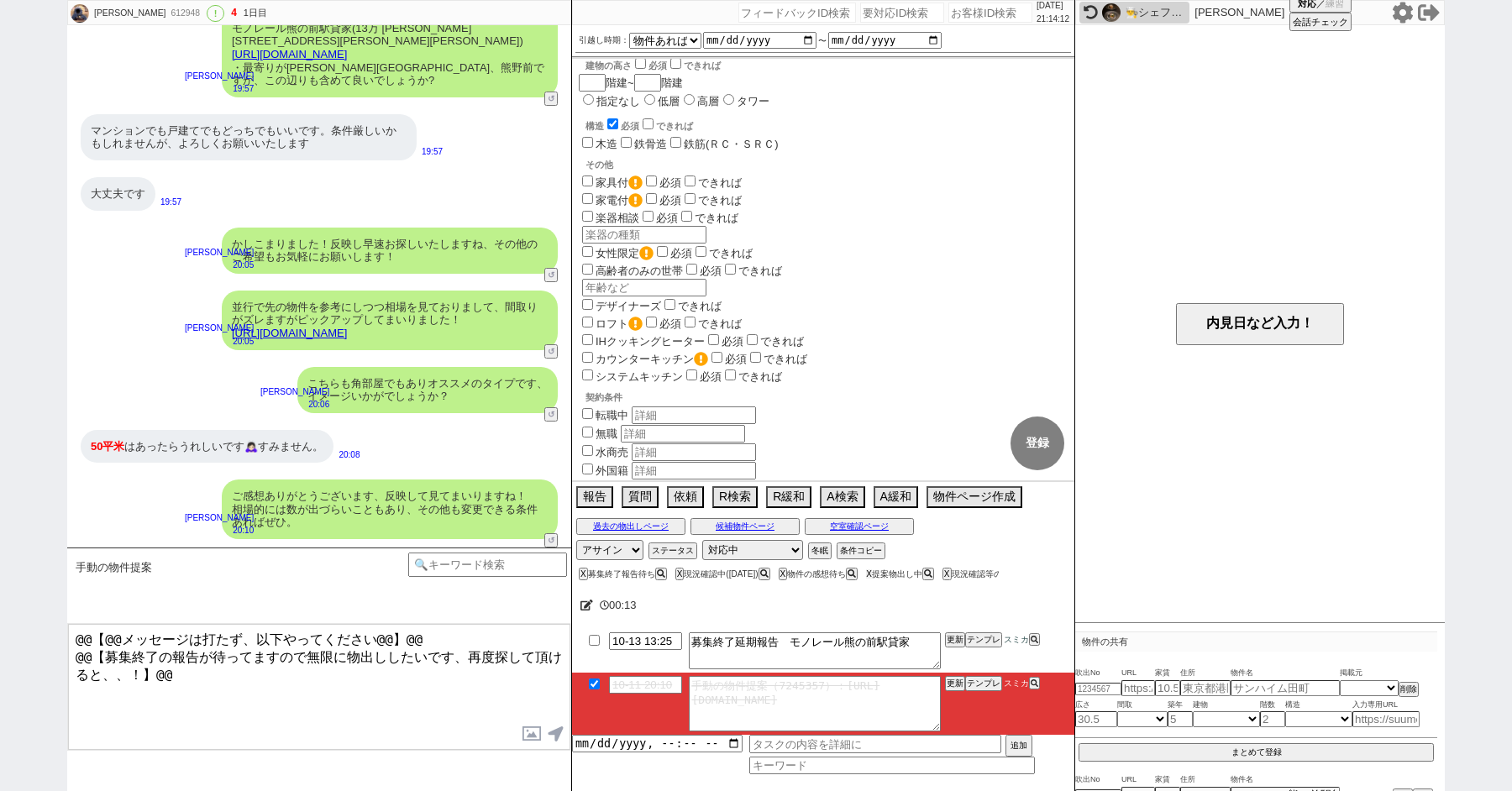
click at [872, 573] on button "X" at bounding box center [869, 574] width 6 height 9
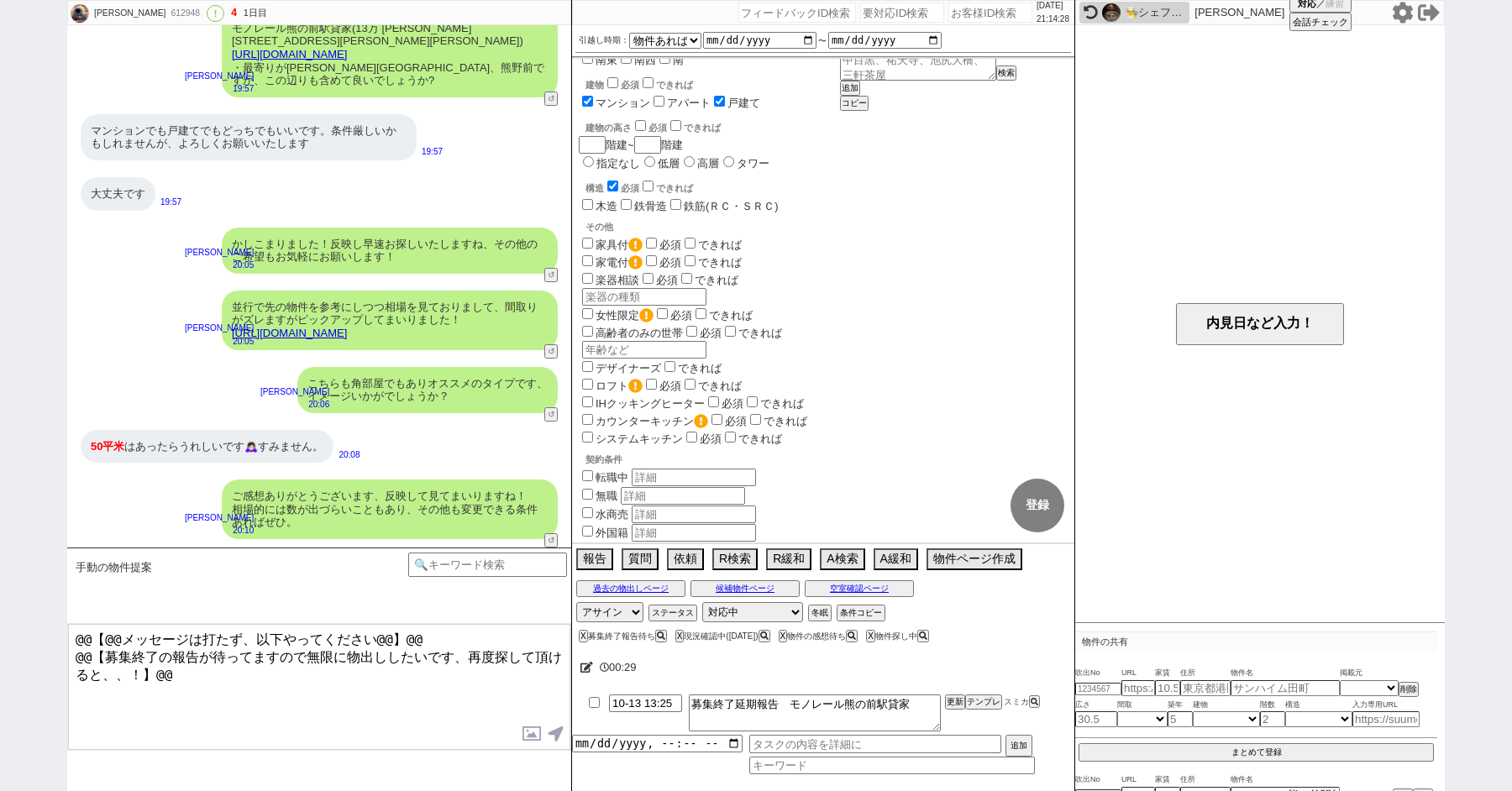
click at [26, 154] on div "まゆ 612948 ! 4 1日目 冬眠中 自社客 スミカ スミカ_BPO チャット全表示 2025-09-03 ようこそLINE物件紹介のスミカへ！ お部屋…" at bounding box center [756, 396] width 1512 height 791
paste input "615533"
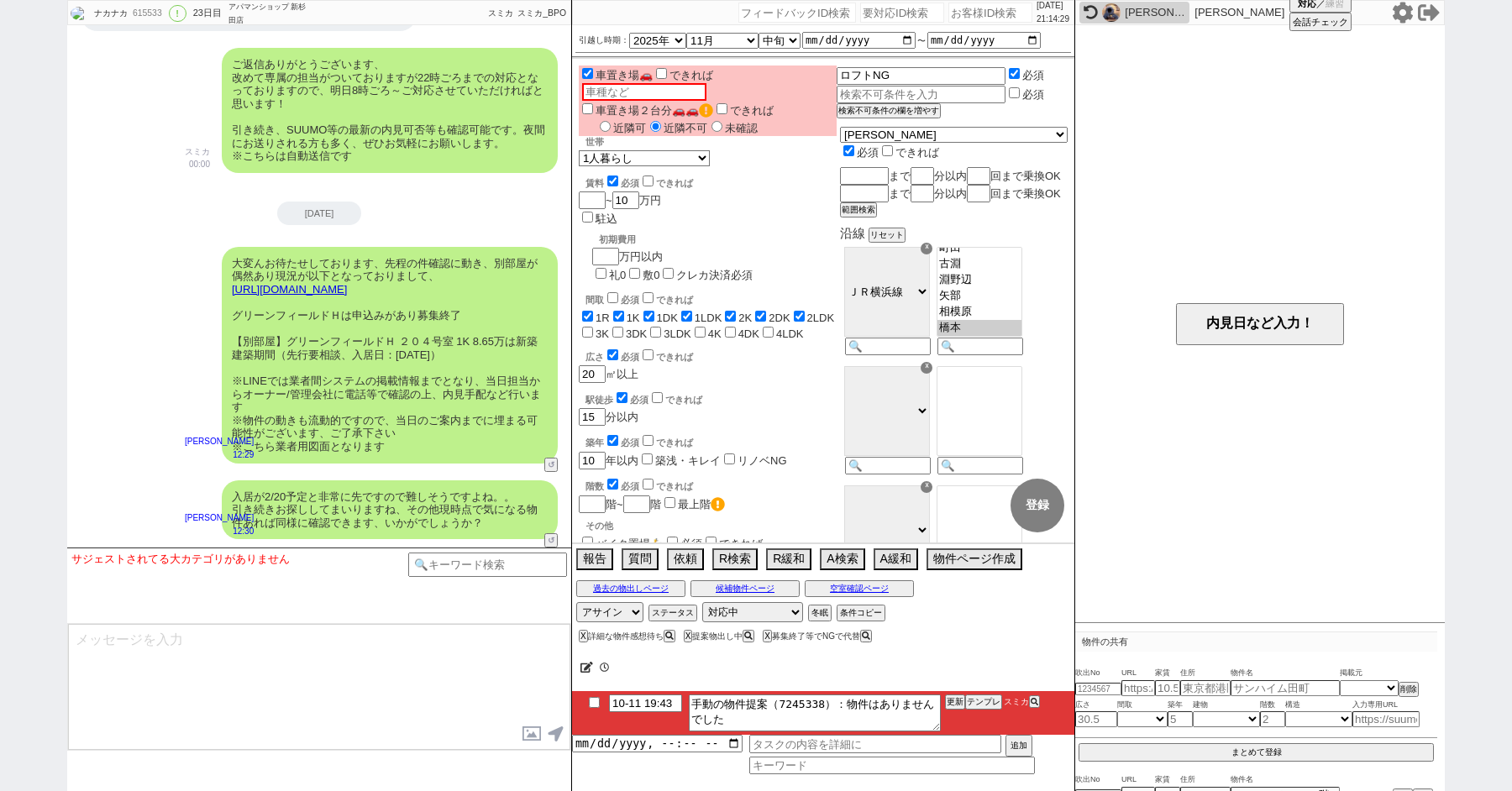
scroll to position [202, 0]
click at [690, 637] on button "X" at bounding box center [687, 636] width 6 height 9
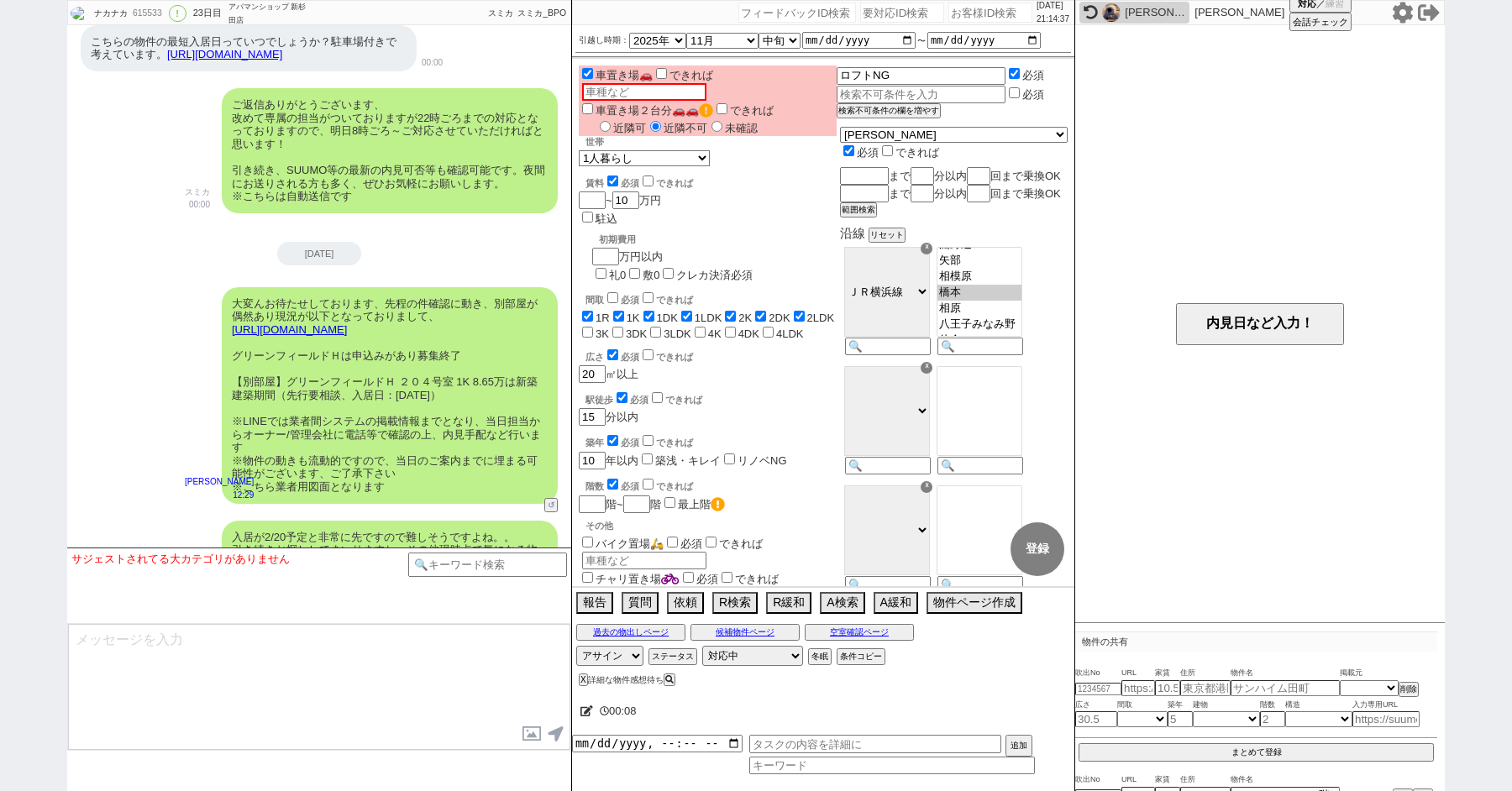
scroll to position [6647, 0]
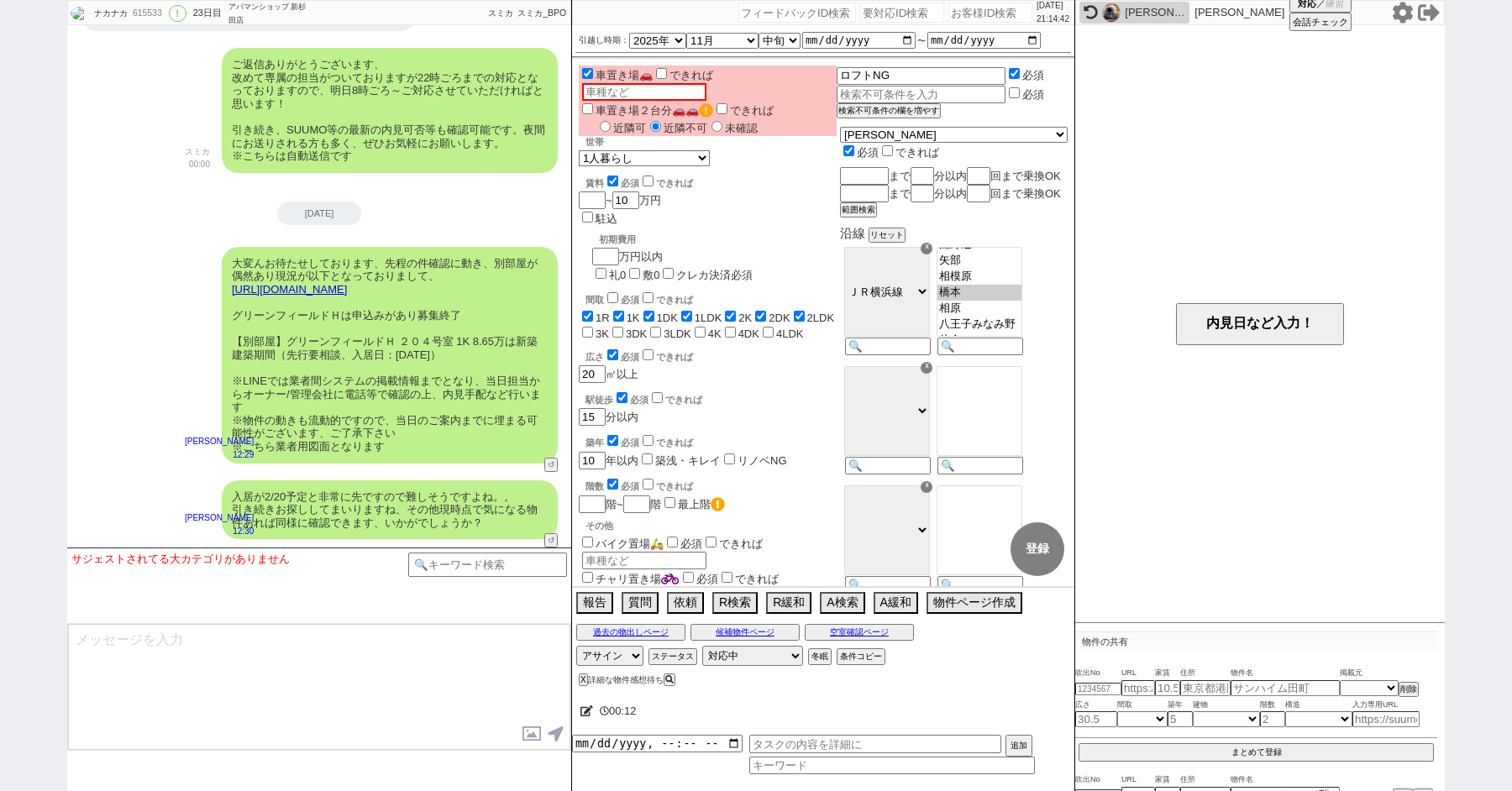
paste input "615936"
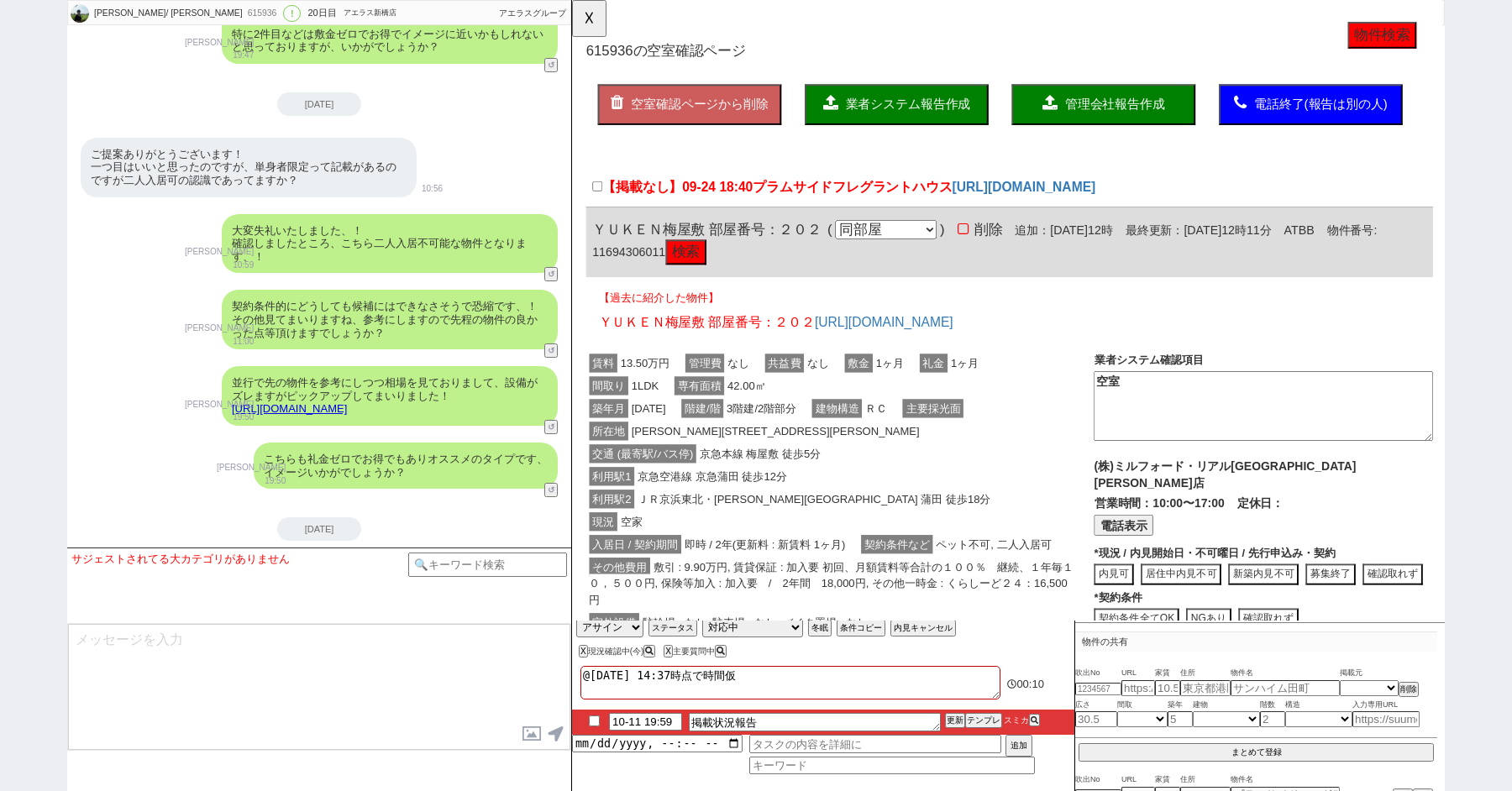
scroll to position [5724, 0]
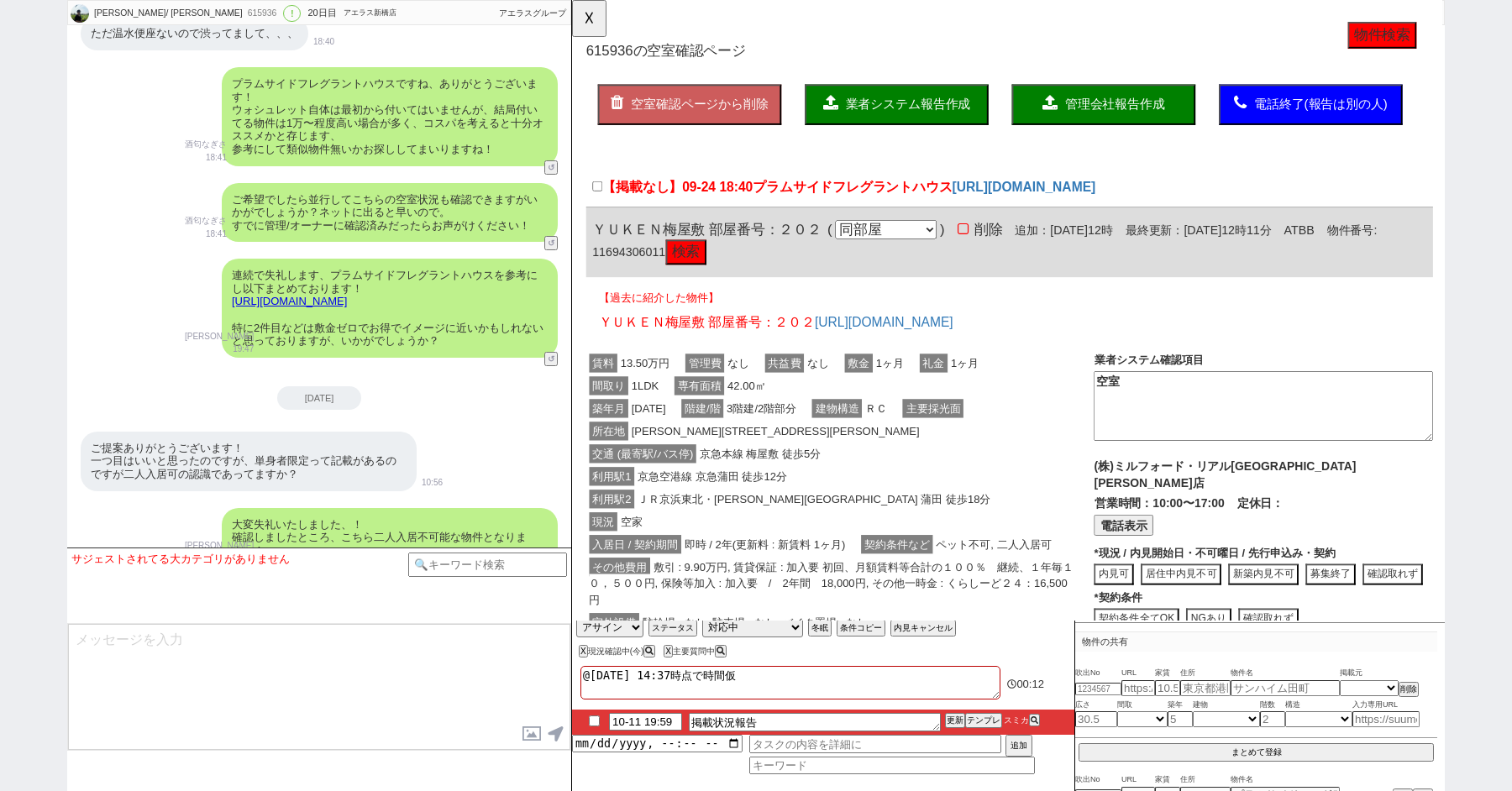
click at [1445, 34] on button "物件検索" at bounding box center [1443, 37] width 74 height 29
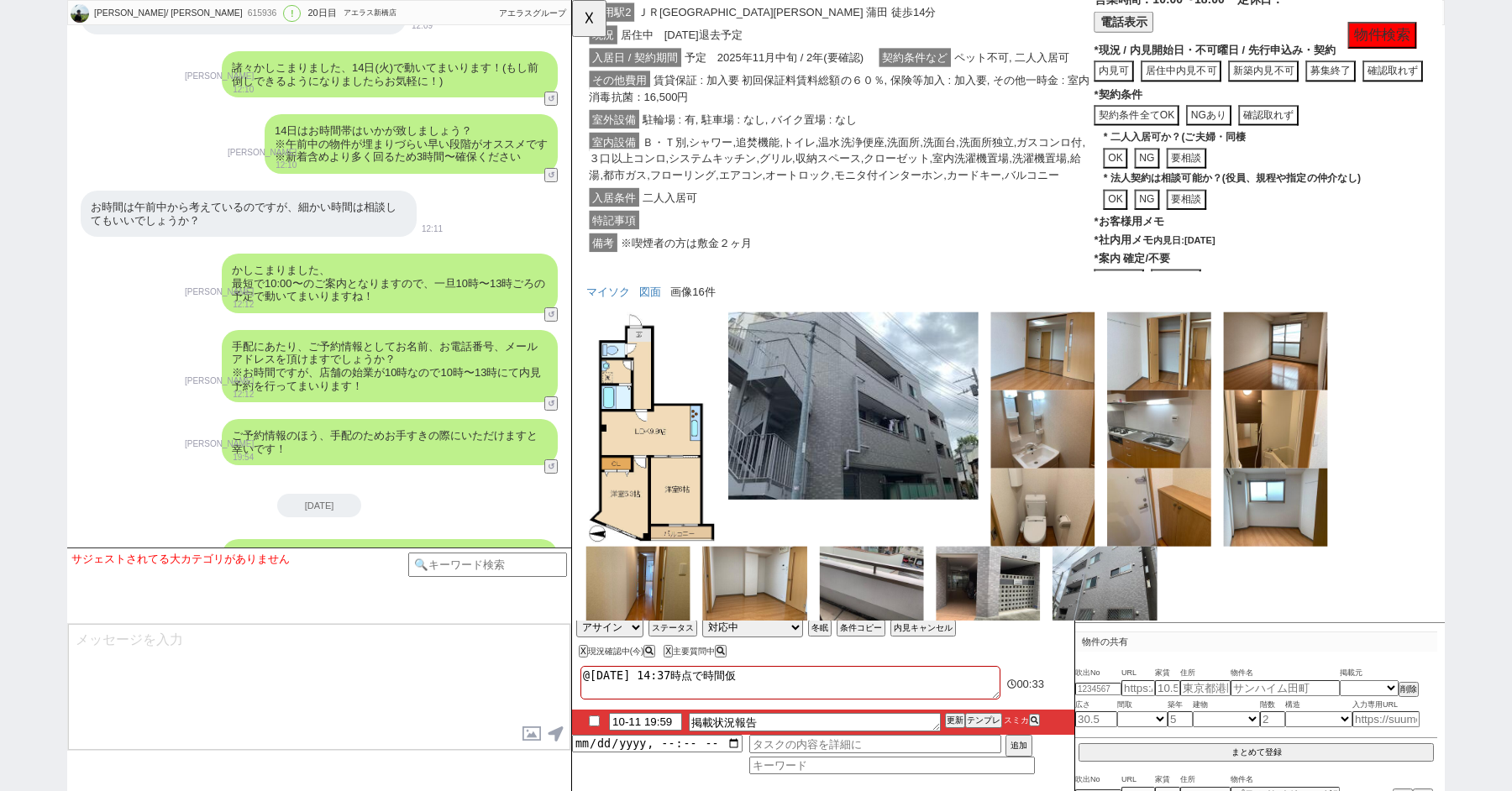
scroll to position [9482, 0]
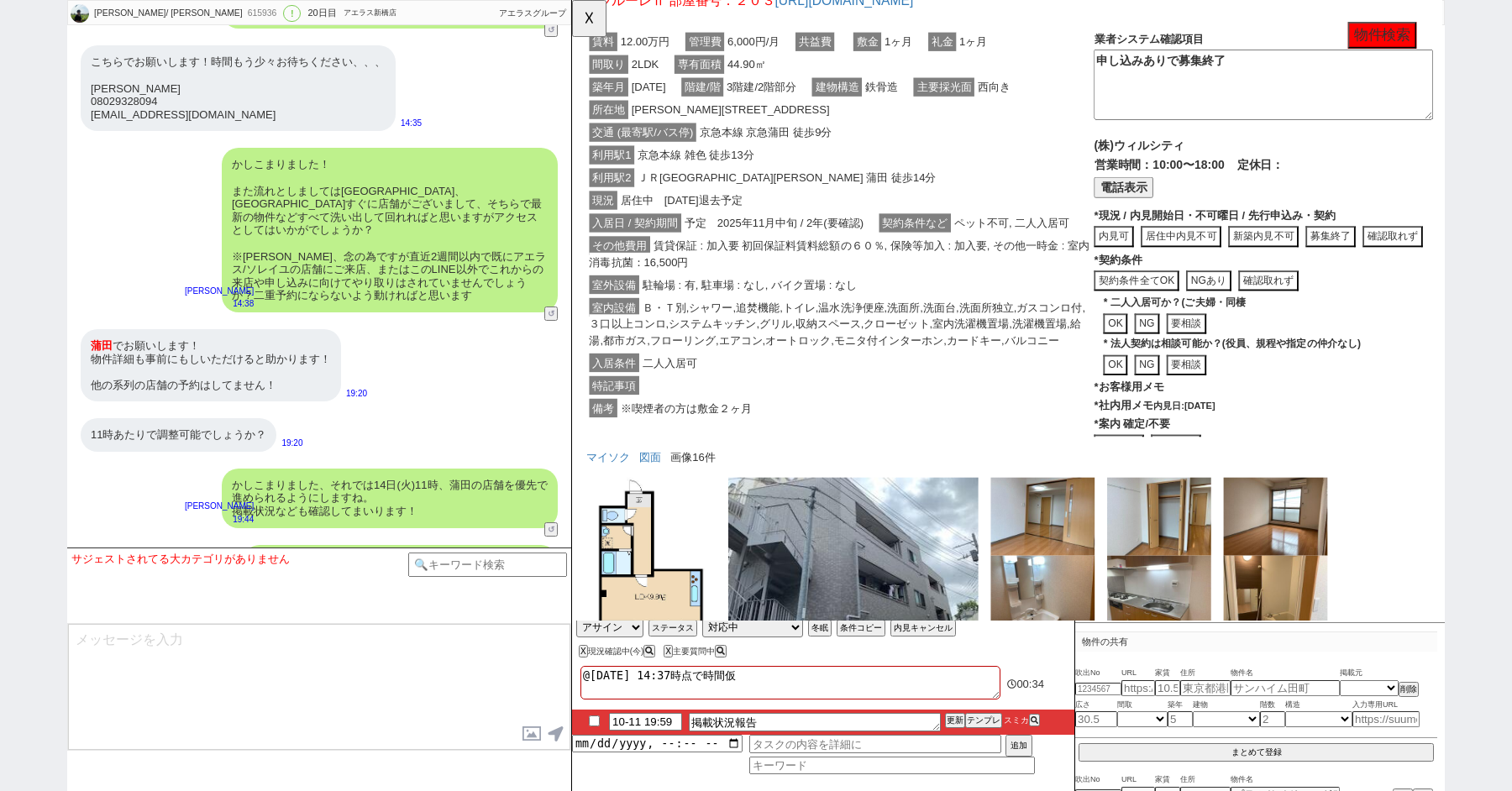
click at [950, 292] on div "その他費用 賃貸保証 : 加入要 初回保証料賃料総額の６０％, 保険等加入 : 加入要, その他一時金 : 室内消毒抗菌：16,500円" at bounding box center [859, 273] width 546 height 42
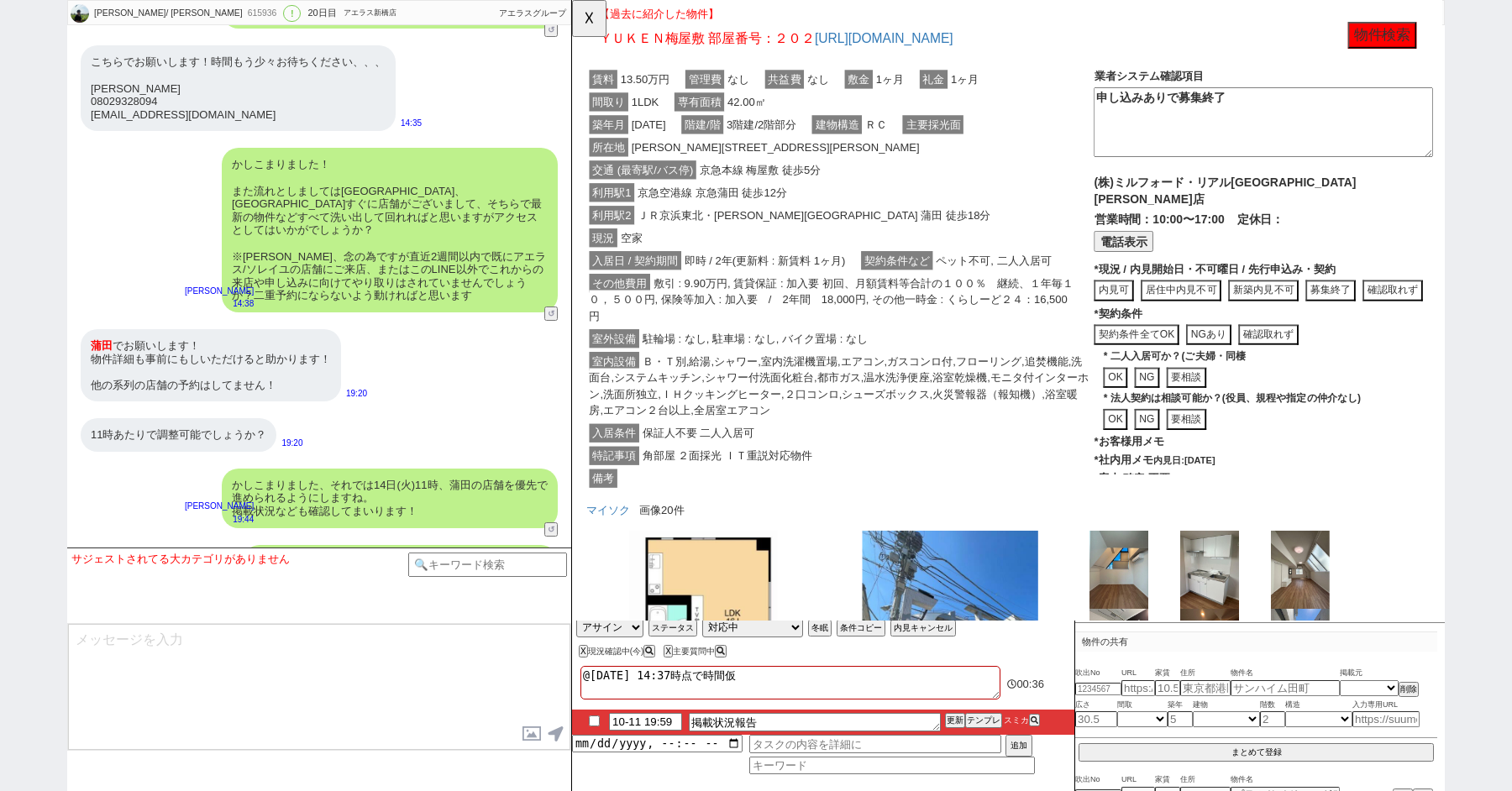
click at [827, 281] on span "即時 / 2年(更新料 : 新賃料 1ヶ月)" at bounding box center [780, 280] width 180 height 20
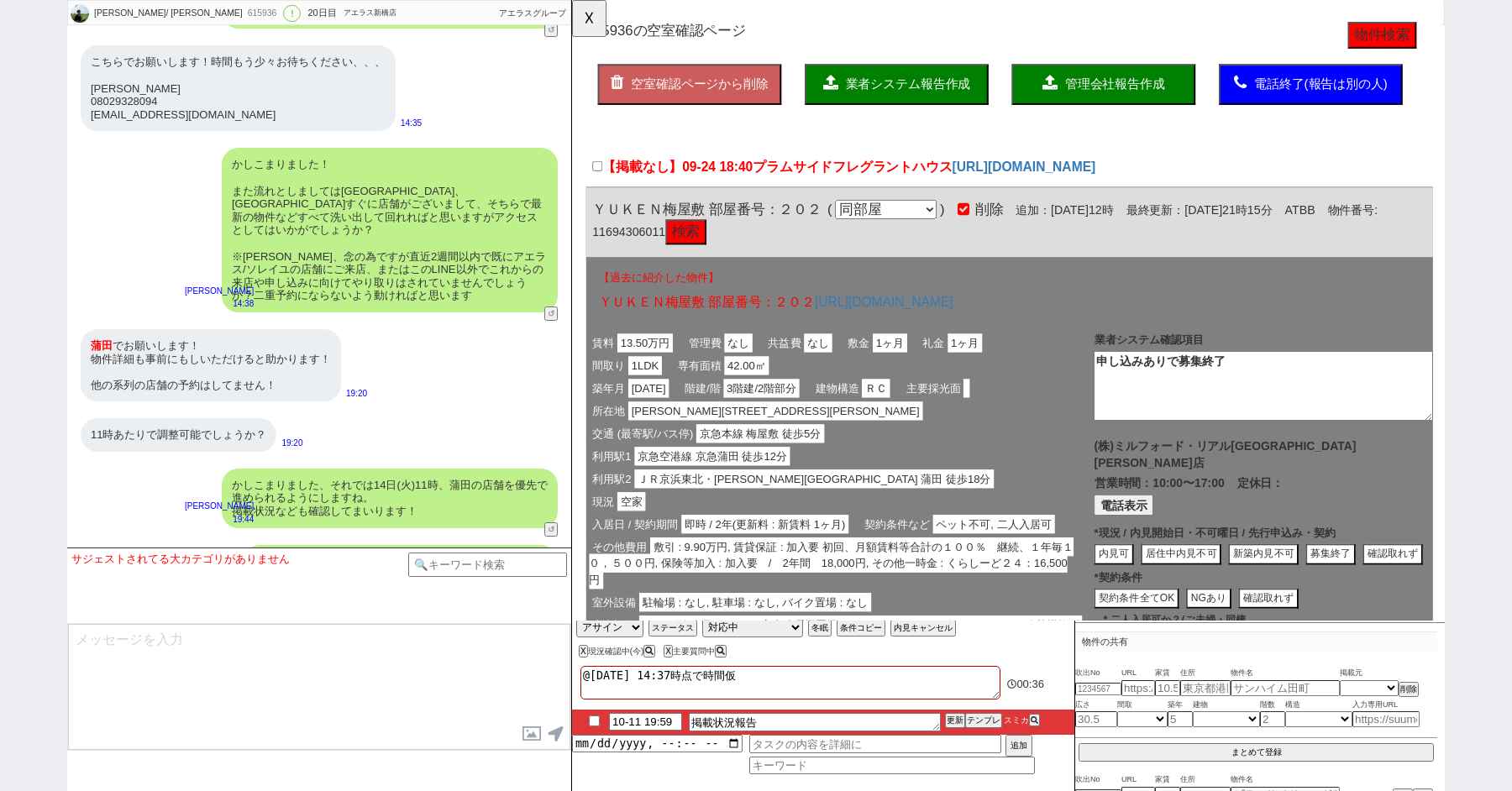
scroll to position [0, 0]
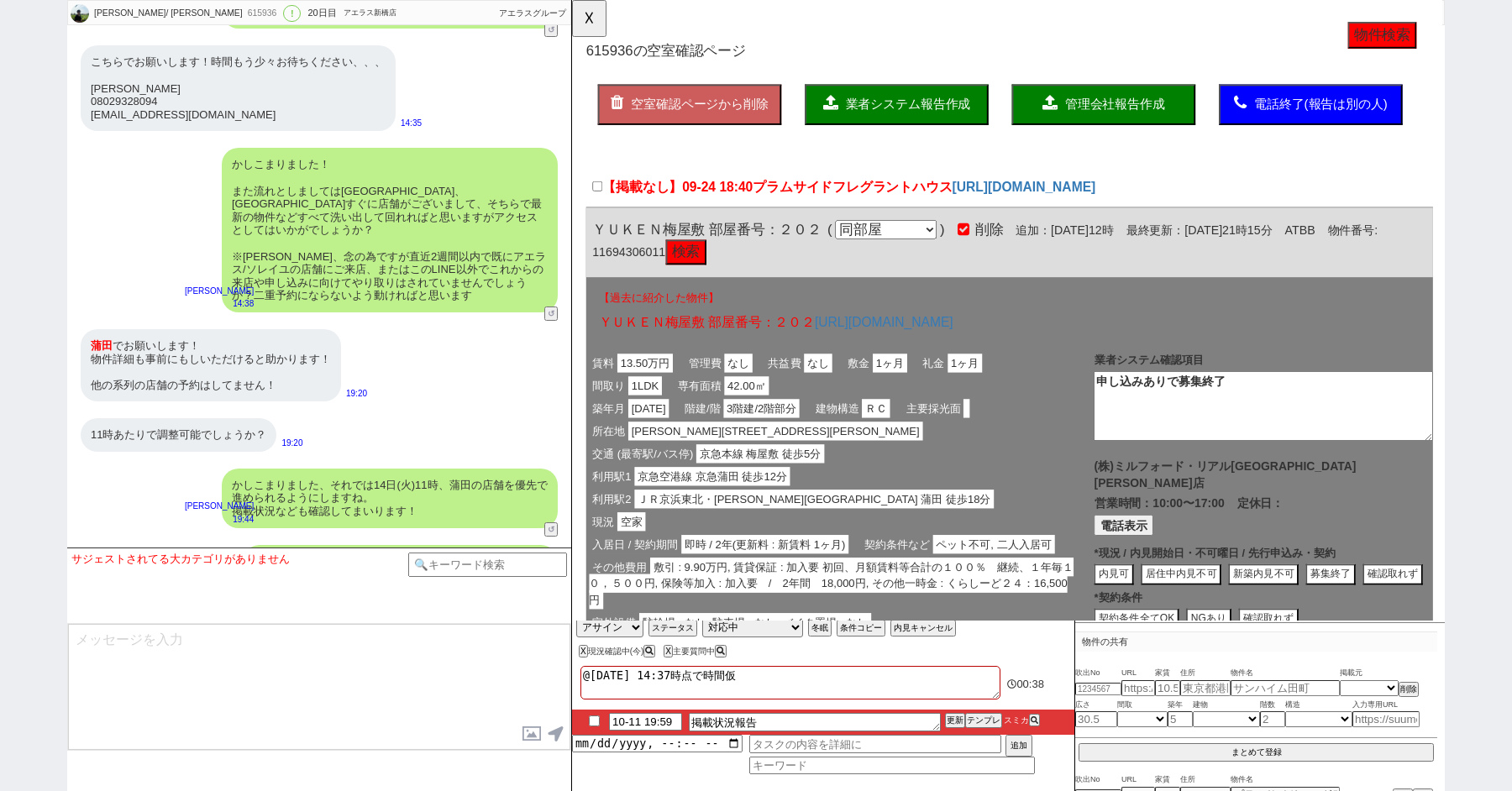
click at [924, 108] on span "業者システム報告作成" at bounding box center [933, 111] width 135 height 14
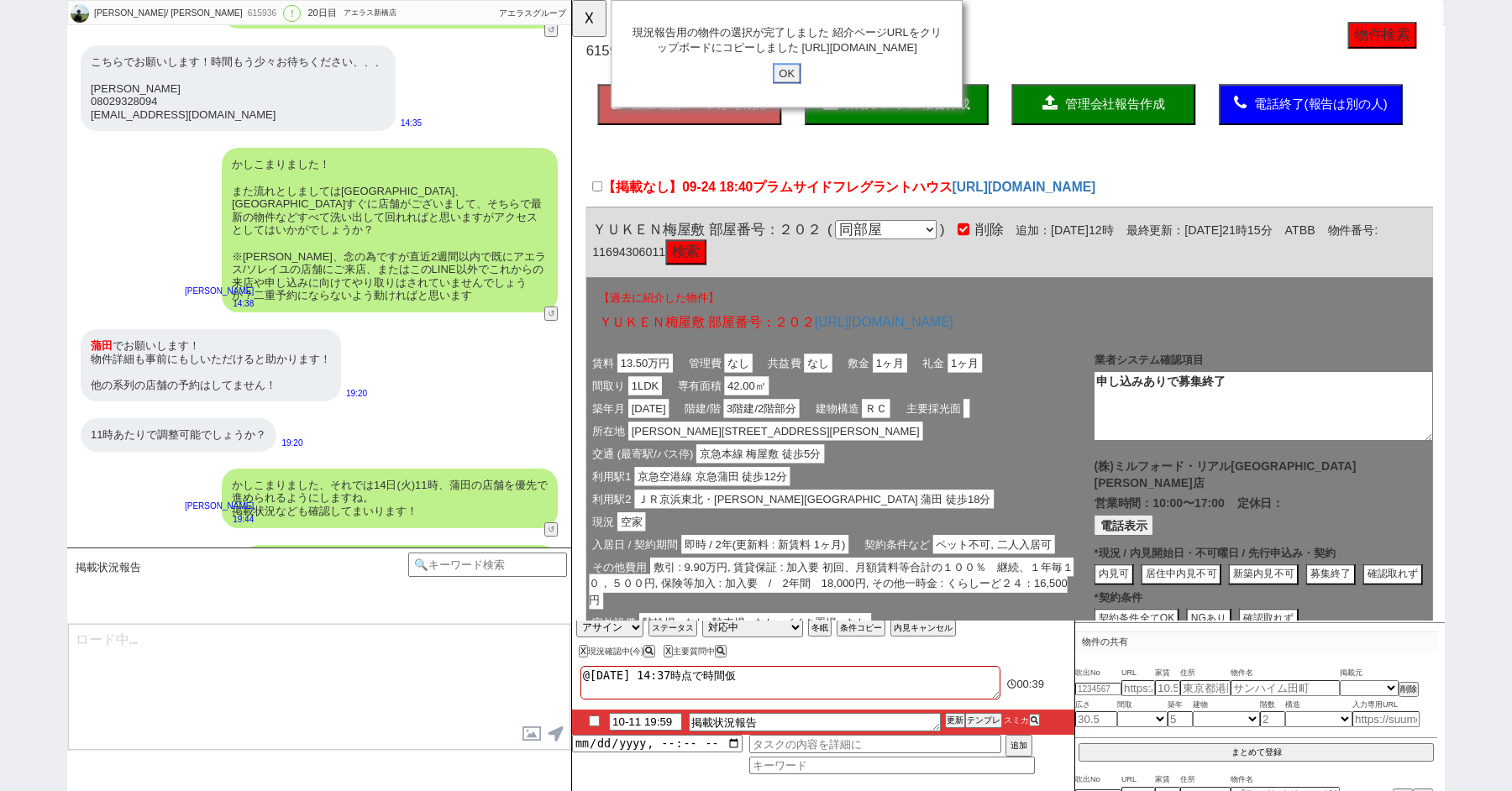
click input "OK" at bounding box center [803, 79] width 31 height 22
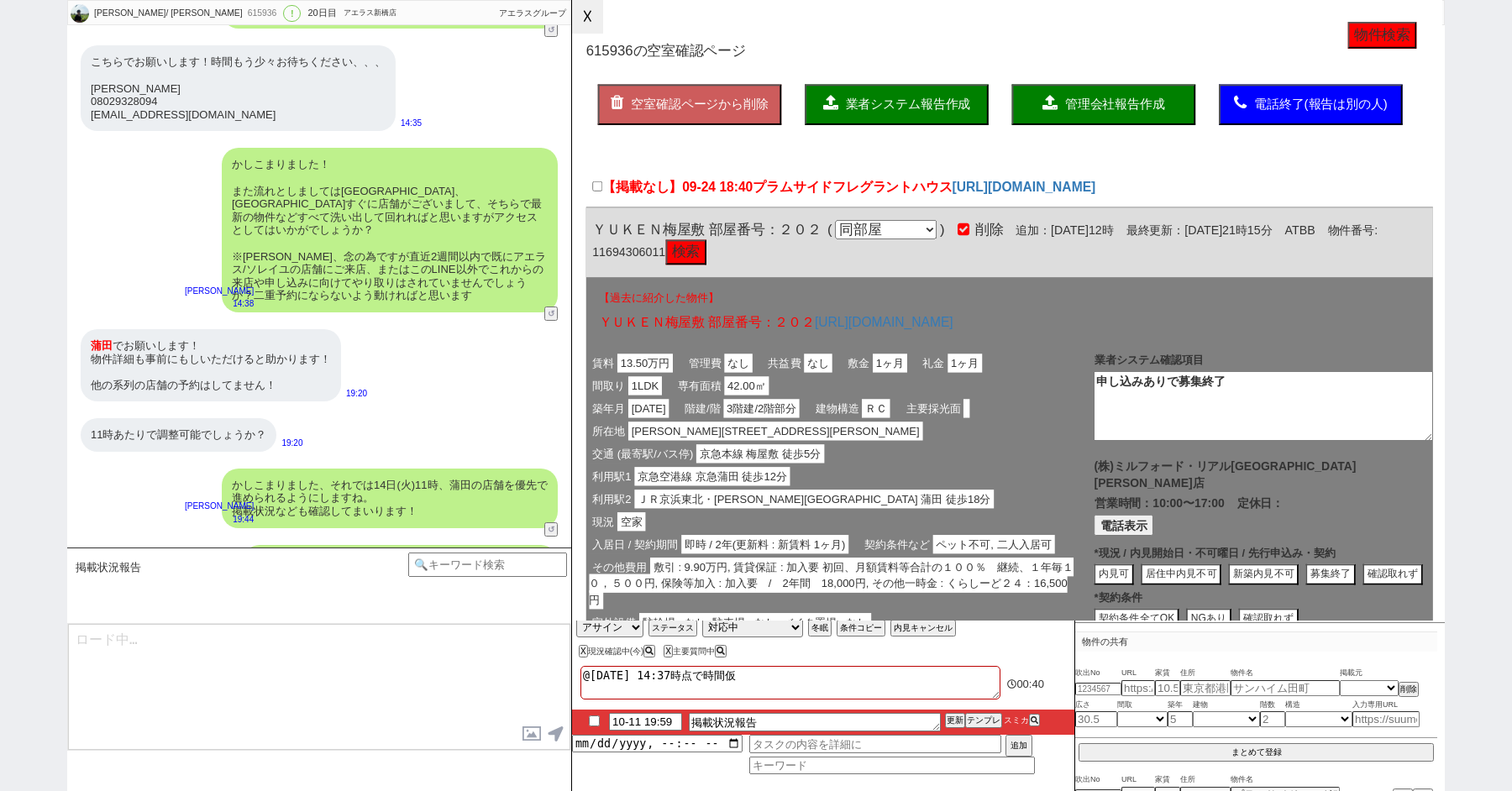
click at [578, 14] on button "☓" at bounding box center [587, 17] width 31 height 33
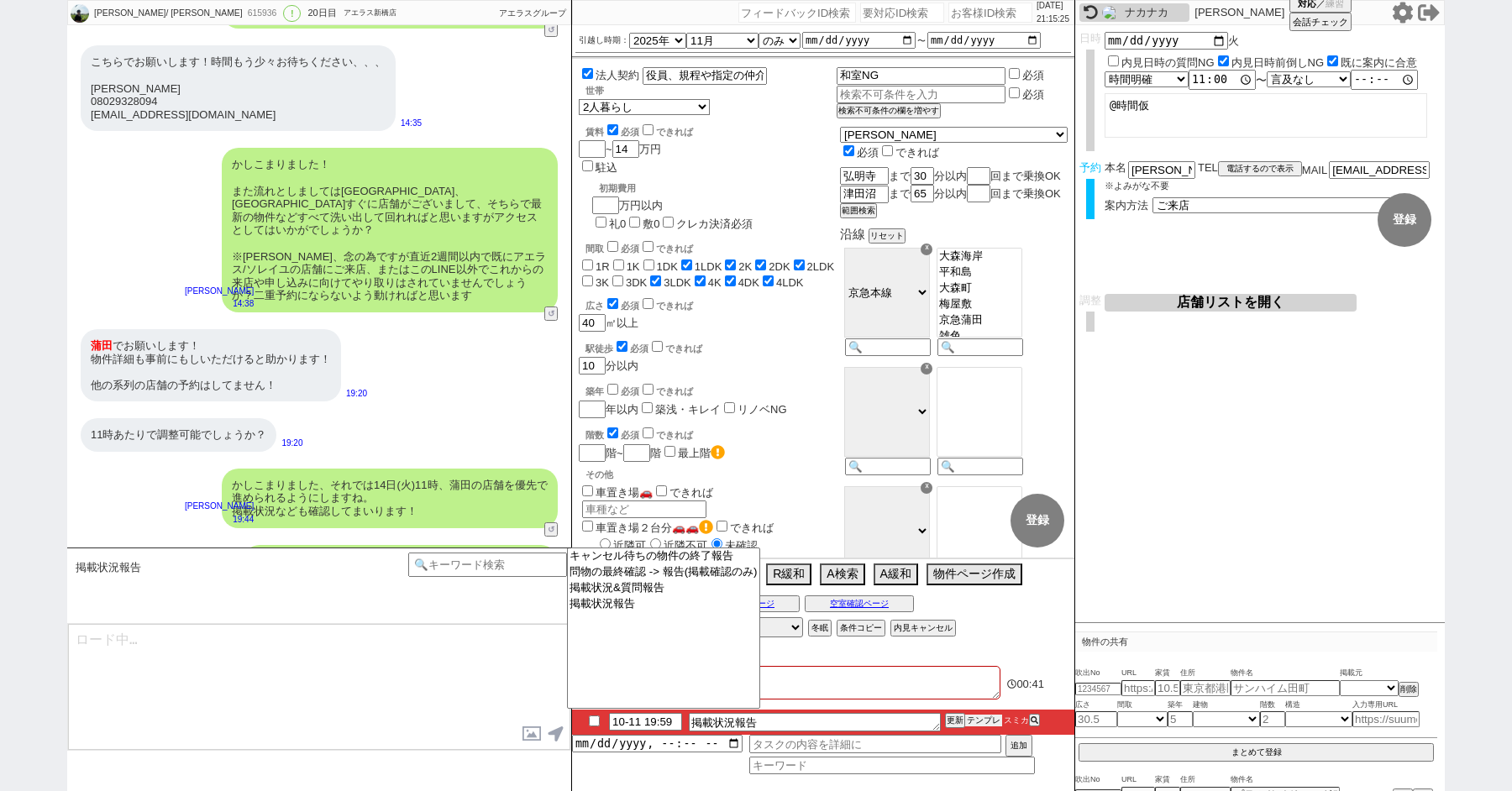
click at [976, 717] on button "テンプレ" at bounding box center [984, 720] width 37 height 12
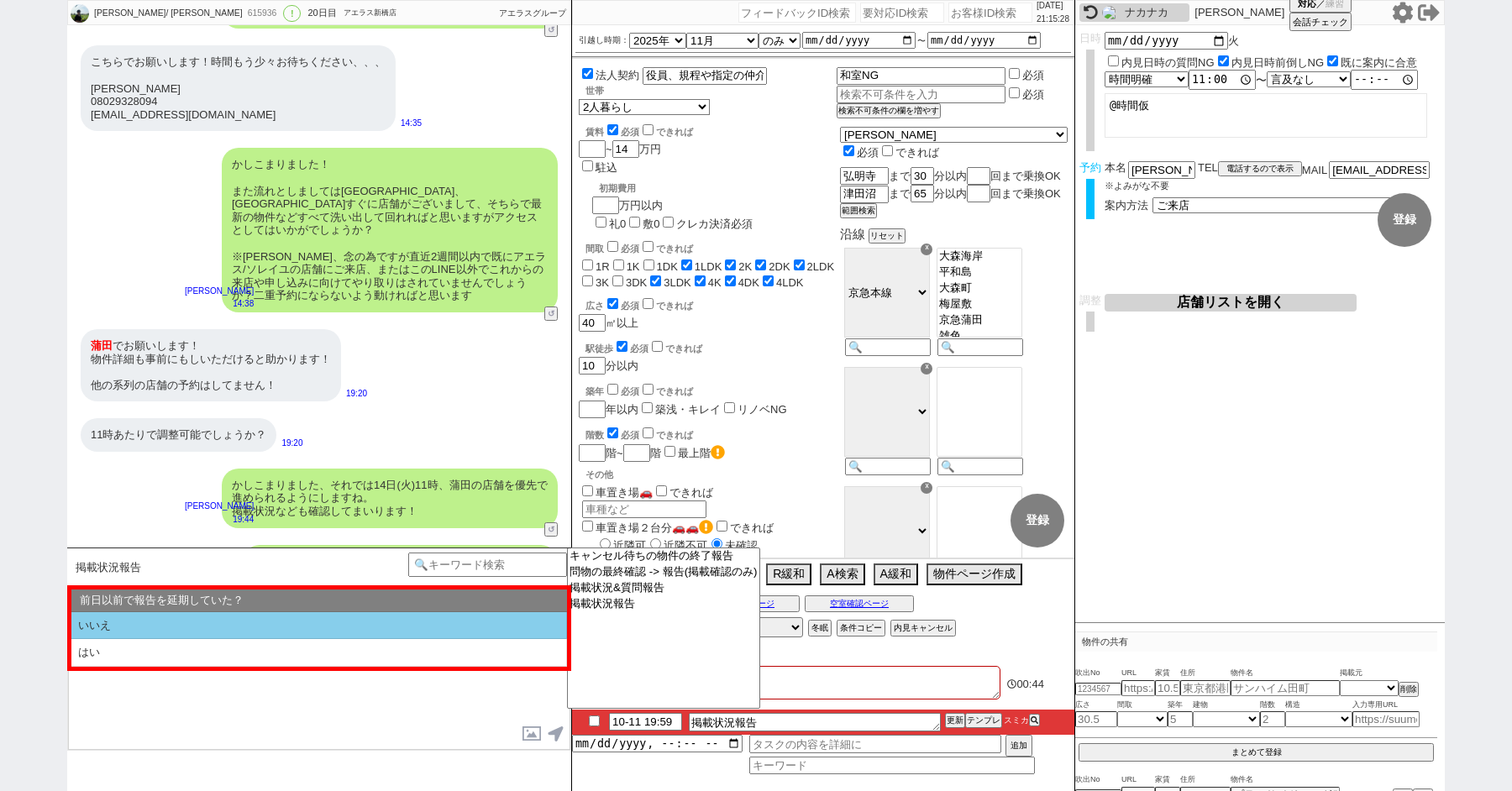
click at [195, 630] on li "いいえ" at bounding box center [319, 627] width 496 height 28
click at [186, 631] on li "いいえ" at bounding box center [319, 627] width 496 height 28
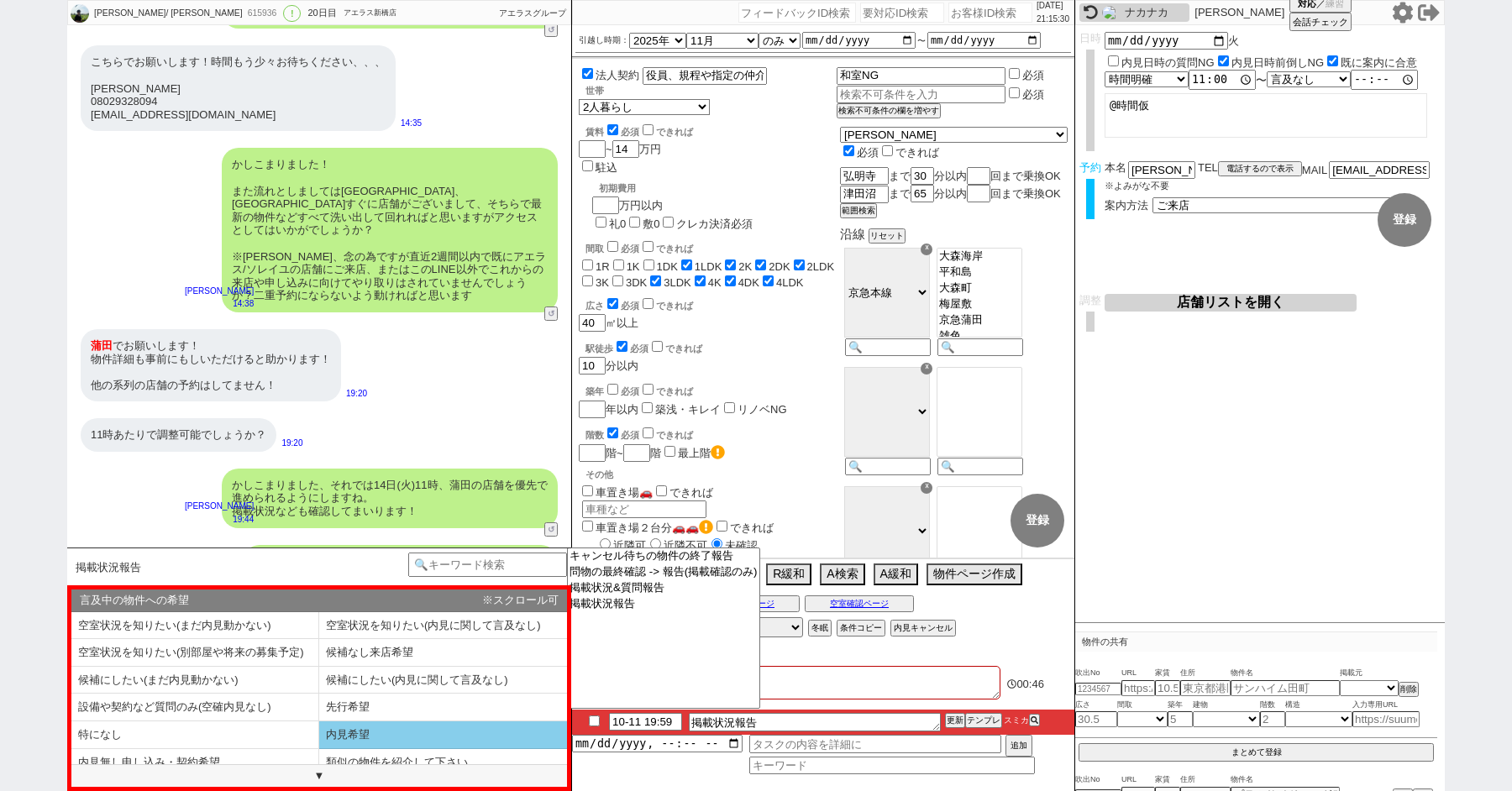
click at [342, 732] on li "内見希望" at bounding box center [443, 735] width 248 height 28
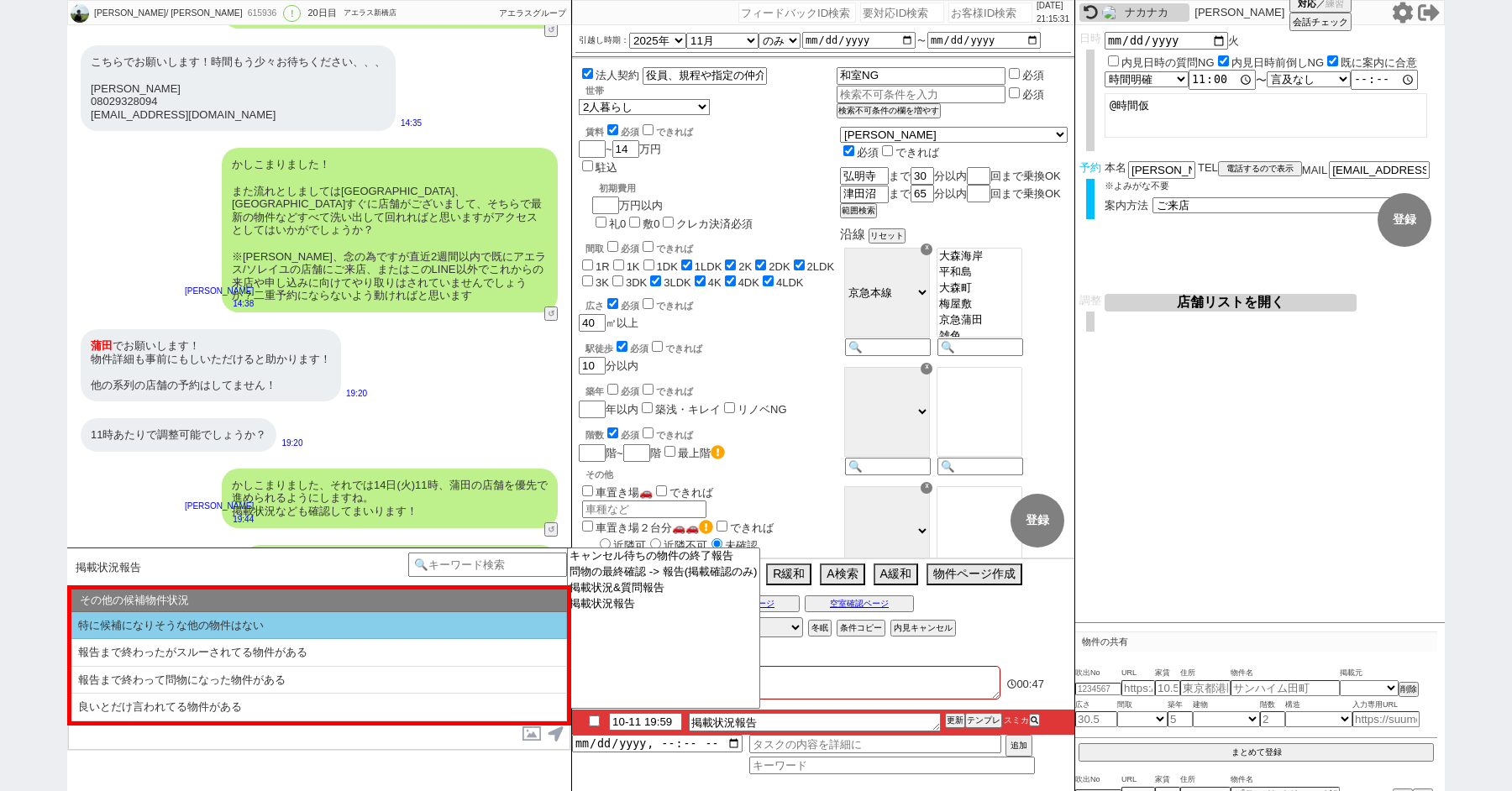
click at [108, 629] on li "特に候補になりそうな他の物件はない" at bounding box center [319, 627] width 496 height 28
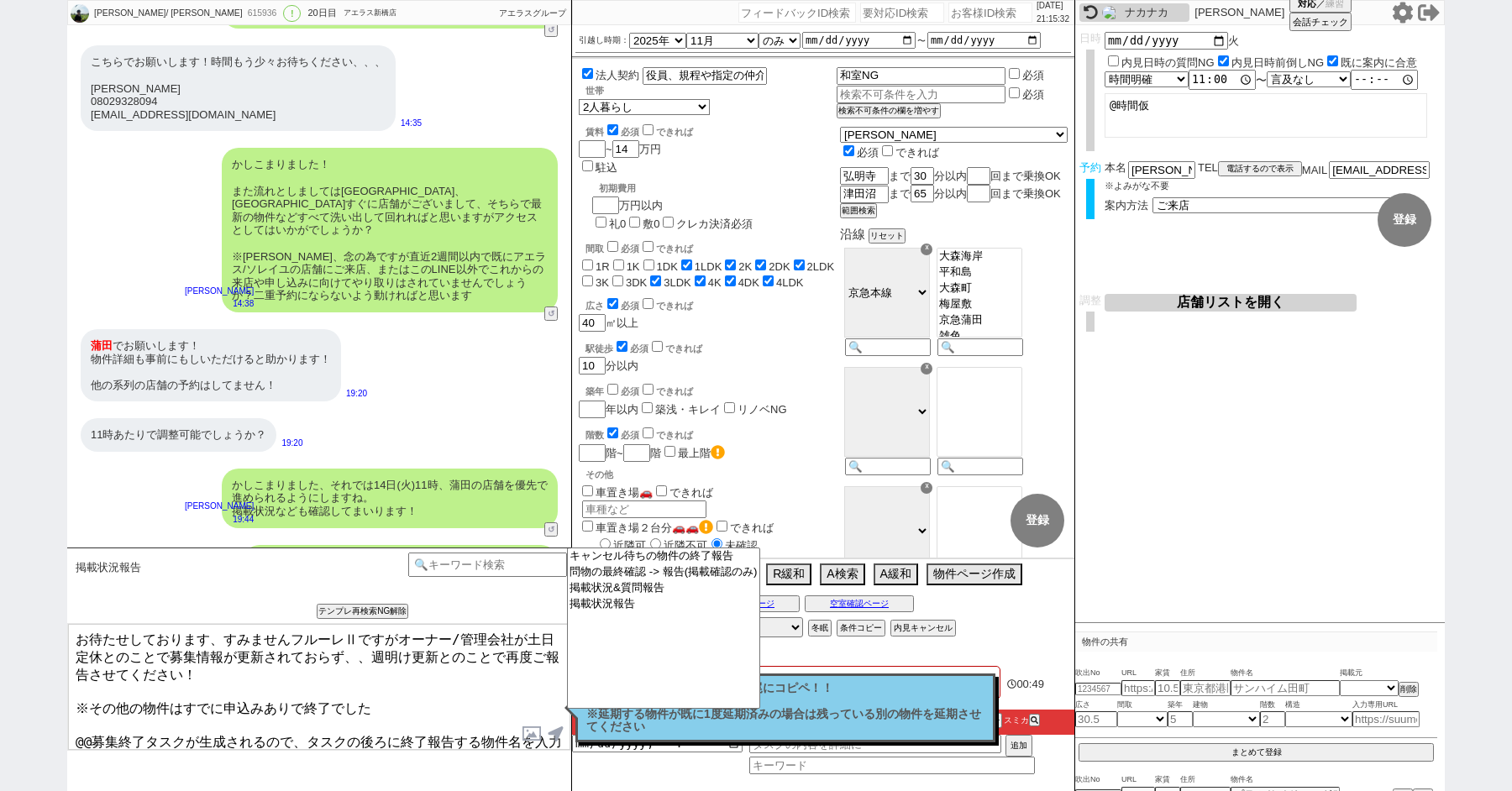
scroll to position [2, 0]
drag, startPoint x: 75, startPoint y: 717, endPoint x: 301, endPoint y: 766, distance: 231.3
click at [301, 766] on div "掲載状況報告 前日以前で報告を延期していた？ いいえ はい 言及中の物件への希望 空室状況を知りたい(まだ内見動かない) 空室状況を知りたい(内見に関して言及…" at bounding box center [318, 669] width 504 height 243
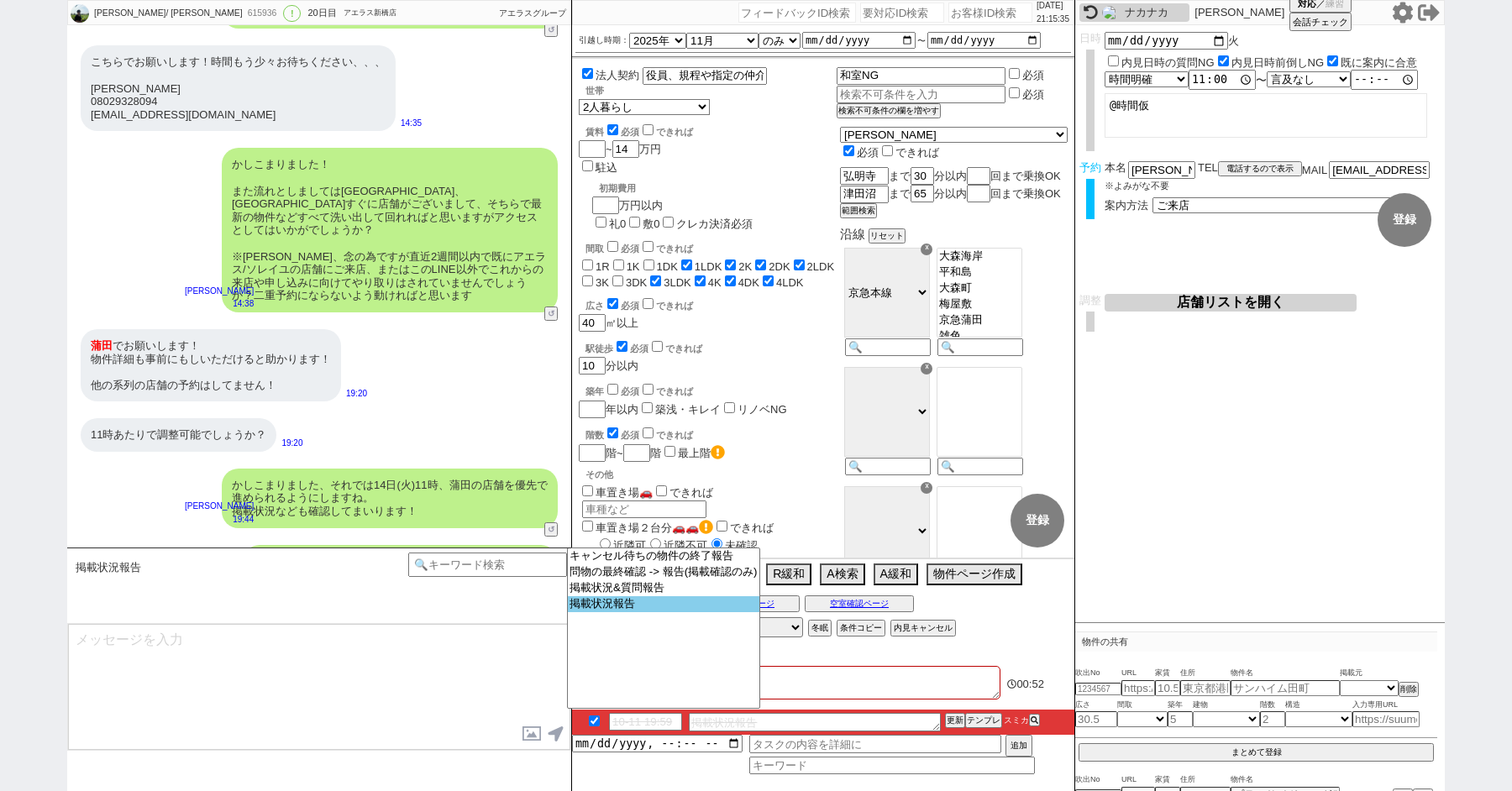
scroll to position [9584, 0]
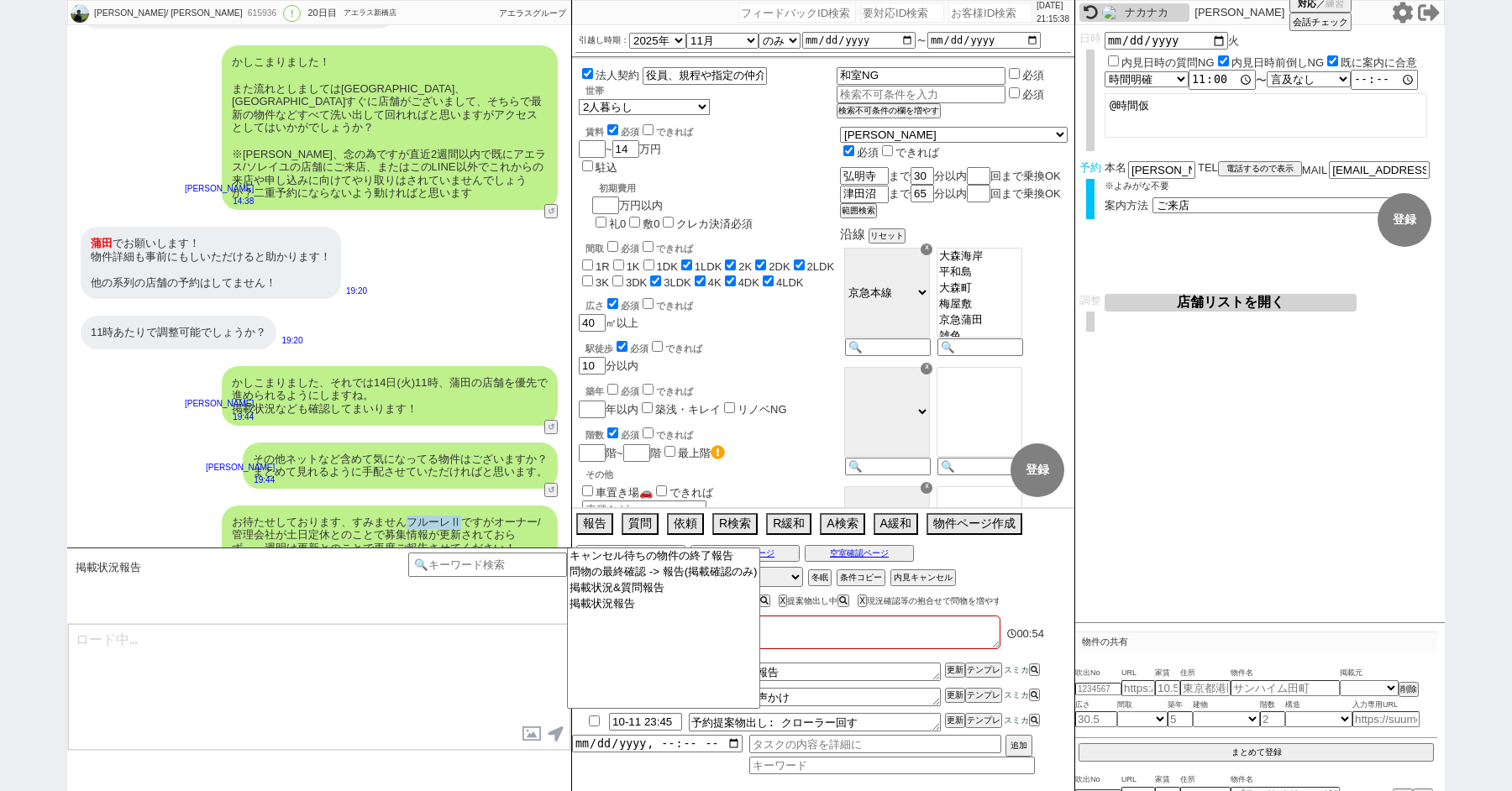
drag, startPoint x: 459, startPoint y: 471, endPoint x: 408, endPoint y: 471, distance: 51.0
click at [408, 506] on div "お待たせしております、すみませんフルーレⅡですがオーナー/管理会社が土日定休とのことで募集情報が更新されておらず、、週明け更新とのことで再度ご報告させてくださ…" at bounding box center [390, 549] width 336 height 85
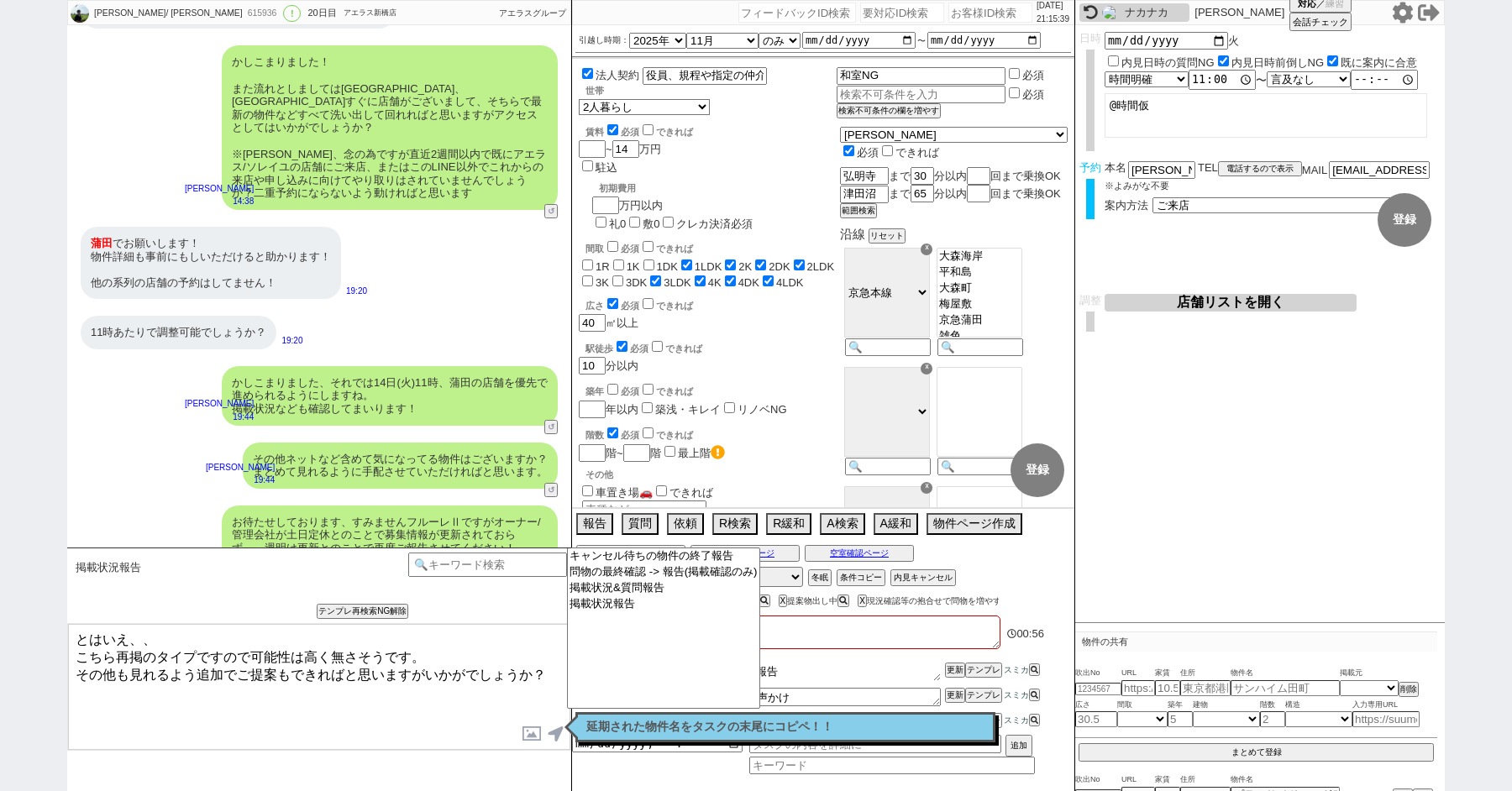
click at [845, 663] on textarea "募集終了延期報告" at bounding box center [814, 672] width 252 height 19
click at [534, 707] on textarea "とはいえ、、 こちら再掲のタイプですので可能性は高く無さそうです。 その他も見れるよう追加でご提案もできればと思いますがいかがでしょうか？" at bounding box center [318, 687] width 502 height 126
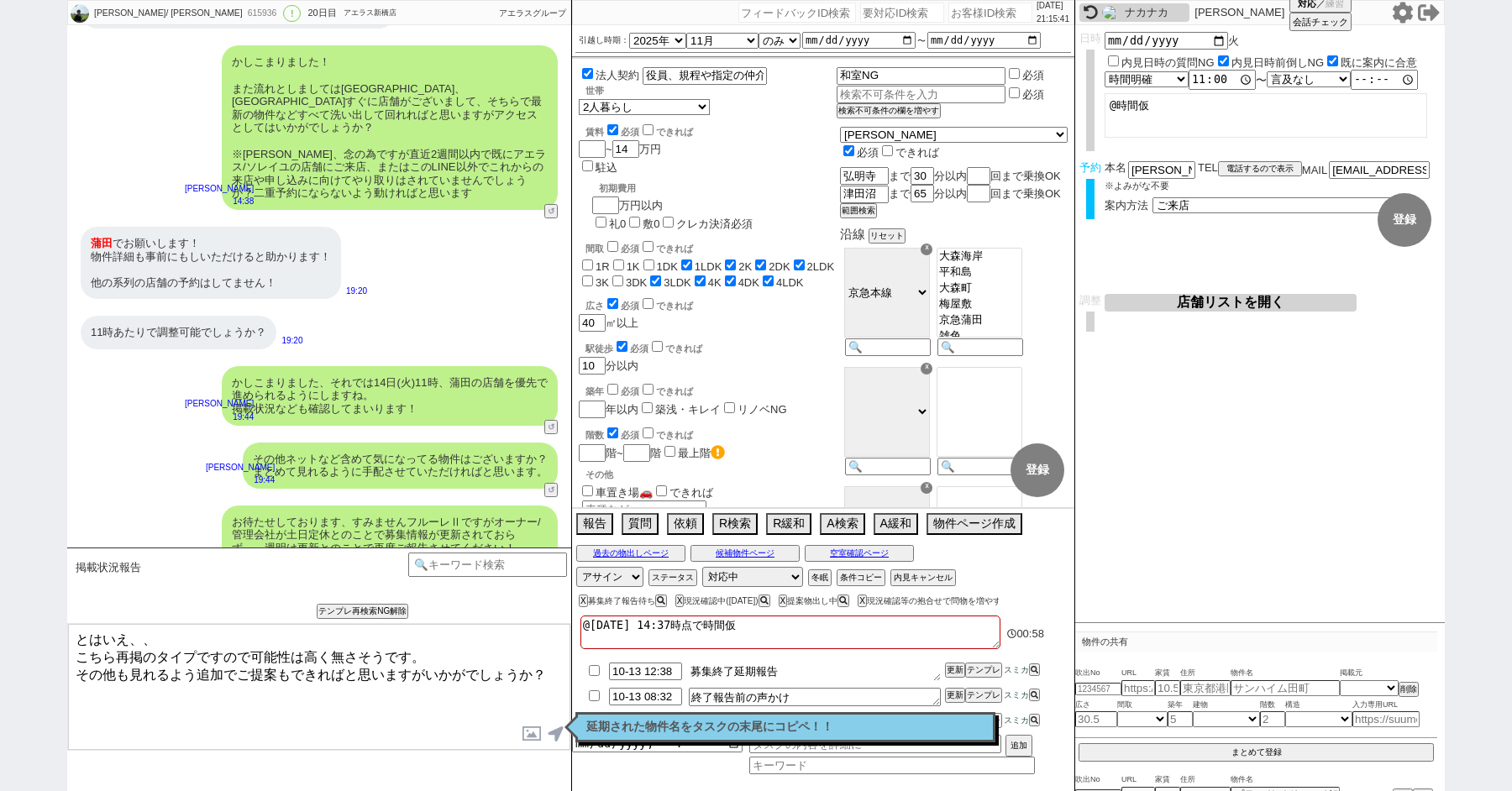
click at [845, 668] on textarea "募集終了延期報告" at bounding box center [814, 672] width 252 height 19
paste textarea "https://tools.sumika.live/pages/pnu7pzh"
click at [454, 506] on div "お待たせしております、すみませんフルーレⅡですがオーナー/管理会社が土日定休とのことで募集情報が更新されておらず、、週明け更新とのことで再度ご報告させてくださ…" at bounding box center [390, 549] width 336 height 85
drag, startPoint x: 458, startPoint y: 470, endPoint x: 404, endPoint y: 470, distance: 54.0
click at [405, 506] on div "お待たせしております、すみませんフルーレⅡですがオーナー/管理会社が土日定休とのことで募集情報が更新されておらず、、週明け更新とのことで再度ご報告させてくださ…" at bounding box center [390, 549] width 336 height 85
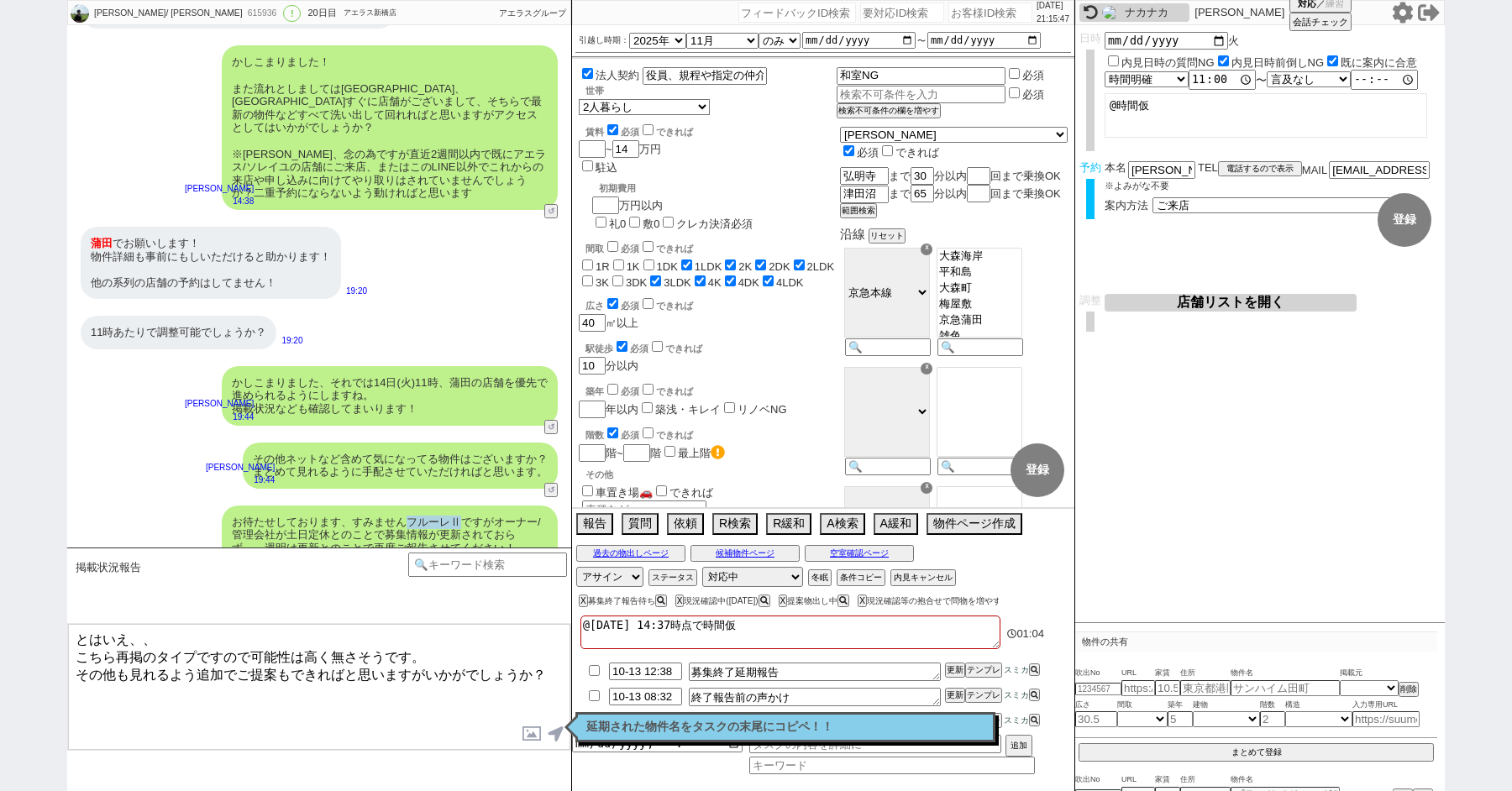
copy div "フルーレⅡ"
click at [805, 666] on textarea "募集終了延期報告" at bounding box center [814, 672] width 252 height 19
paste textarea "フルーレⅡ"
click at [953, 666] on button "更新" at bounding box center [953, 670] width 17 height 12
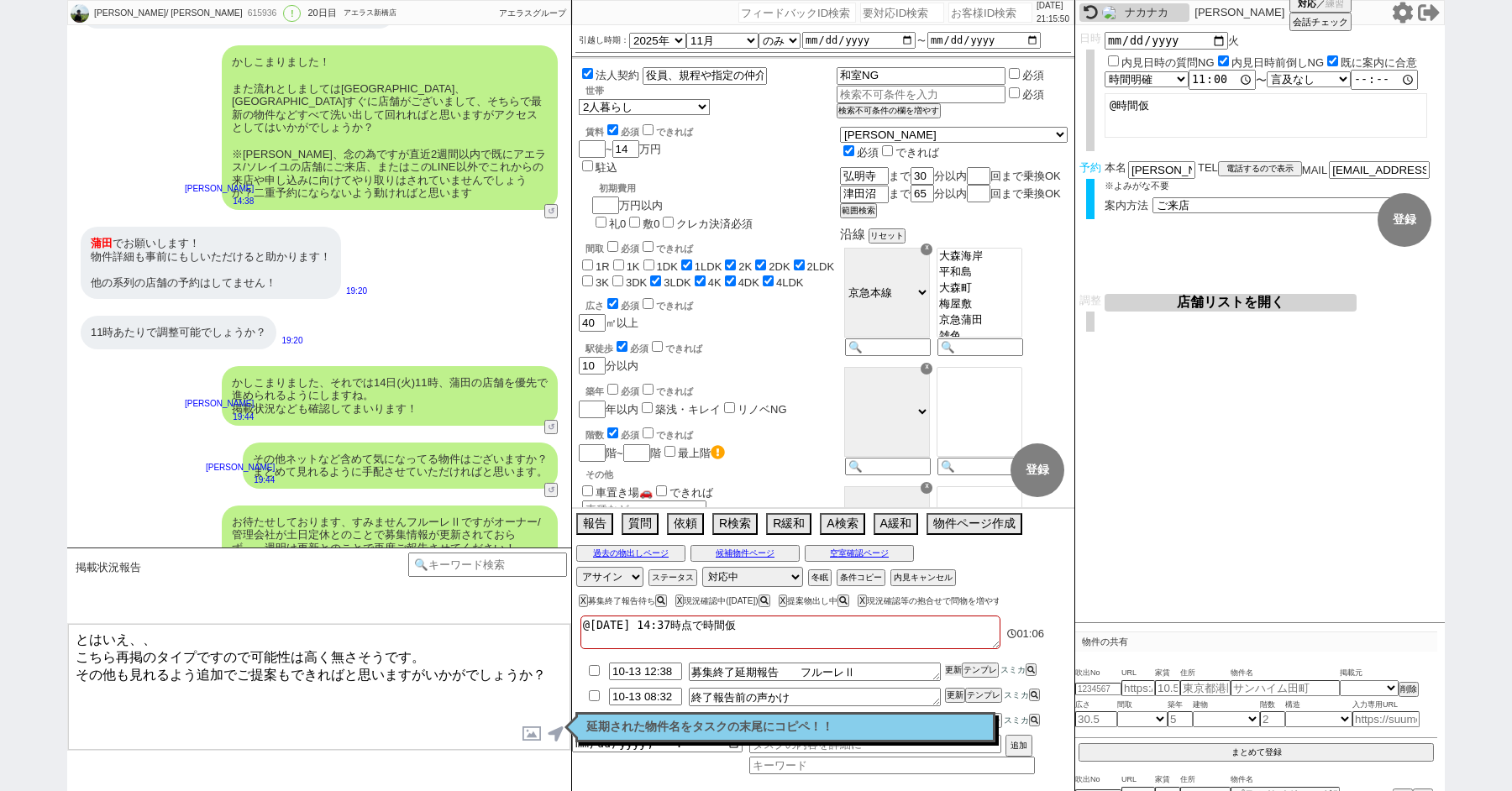
click at [953, 666] on button "更新" at bounding box center [953, 670] width 17 height 12
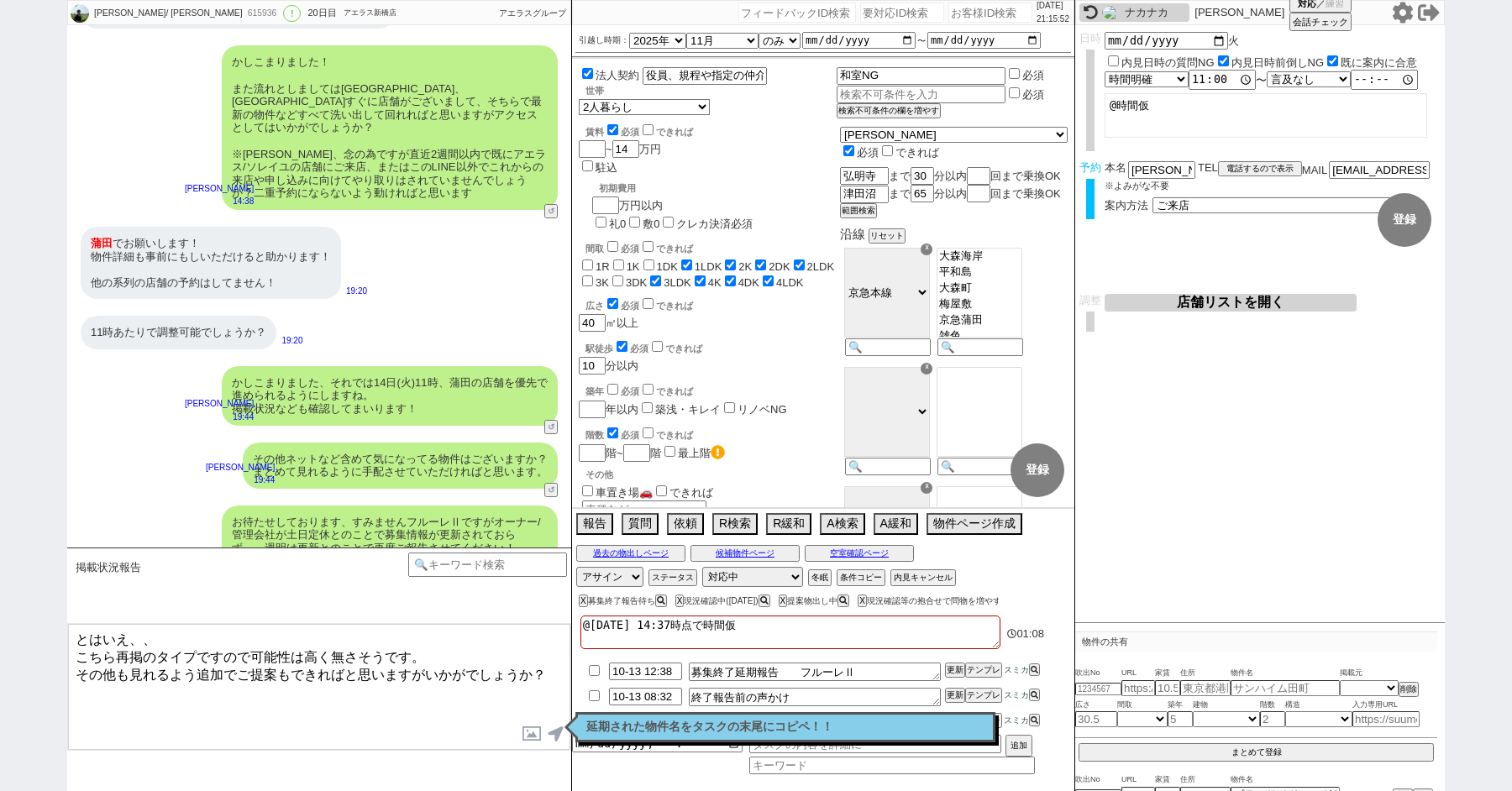
click at [770, 728] on p "延期された物件名をタスクの末尾にコピペ！！" at bounding box center [785, 727] width 398 height 13
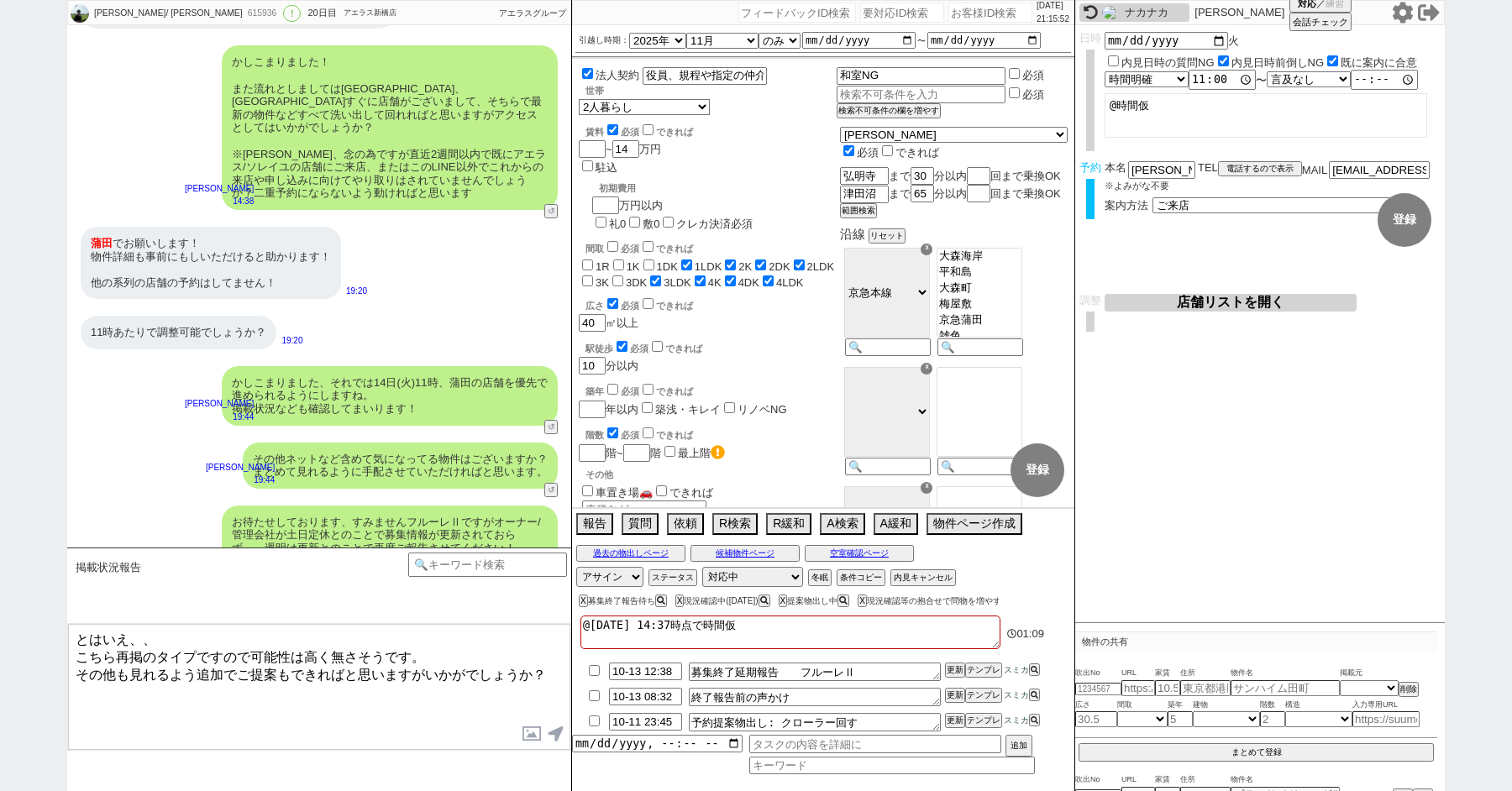
click at [355, 708] on textarea "とはいえ、、 こちら再掲のタイプですので可能性は高く無さそうです。 その他も見れるよう追加でご提案もできればと思いますがいかがでしょうか？" at bounding box center [318, 687] width 502 height 126
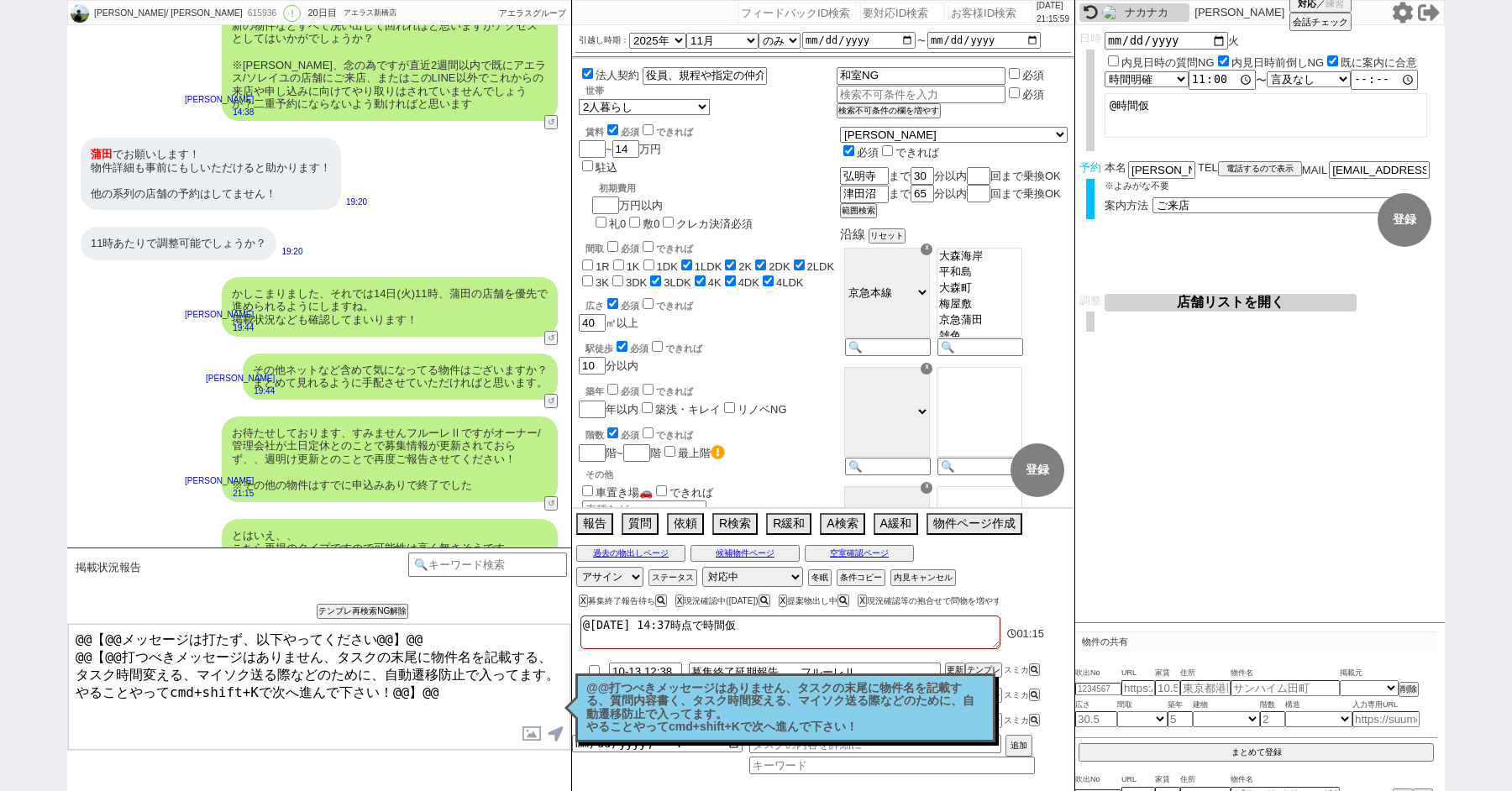
paste input "617108"
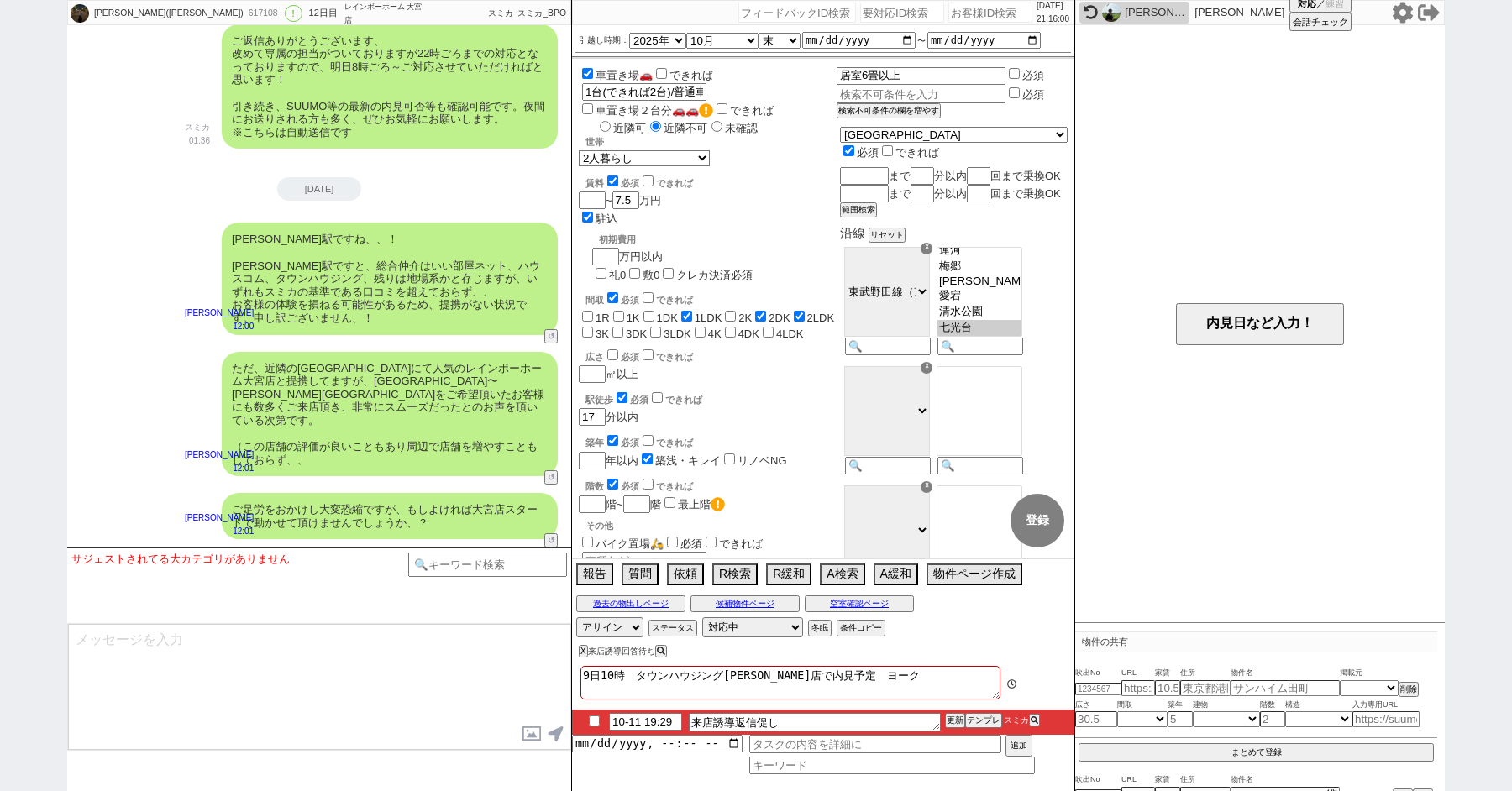
scroll to position [311, 0]
click at [978, 711] on li "10-11 19:29 来店誘導返信促し 更新 テンプレ スミカ" at bounding box center [822, 722] width 502 height 25
click at [981, 722] on button "テンプレ" at bounding box center [984, 720] width 37 height 12
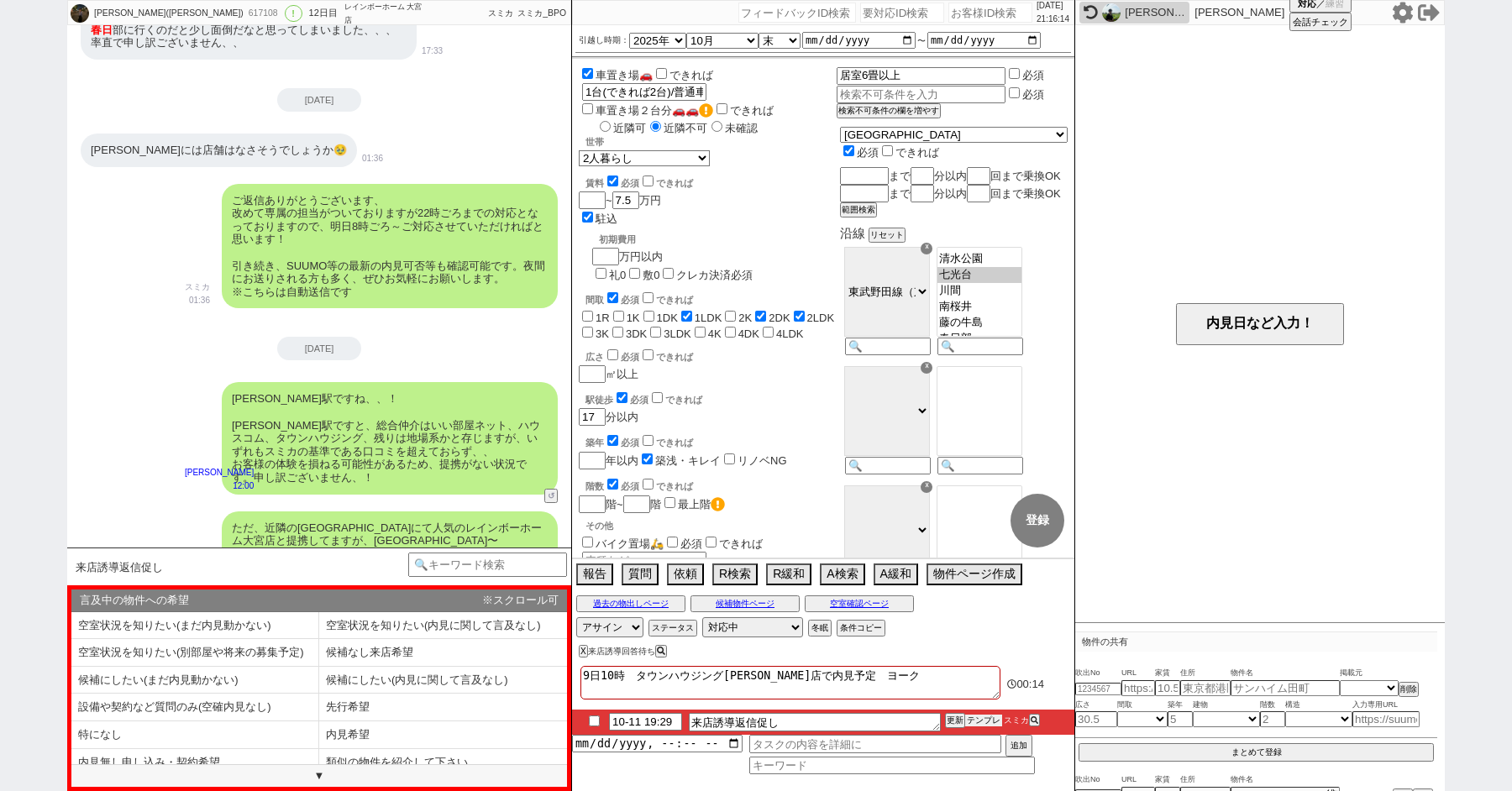
scroll to position [13529, 0]
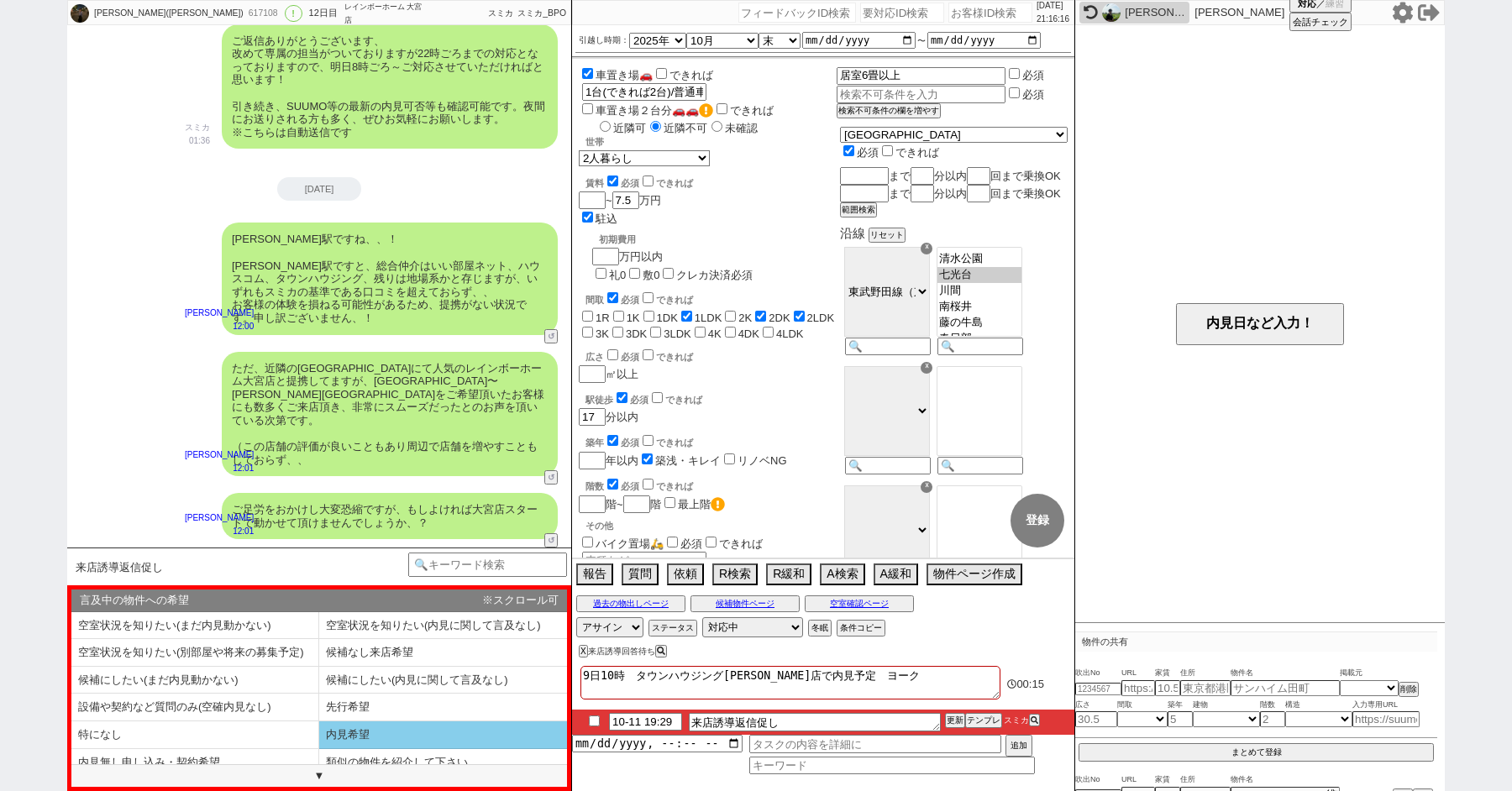
click at [394, 732] on li "内見希望" at bounding box center [443, 735] width 248 height 28
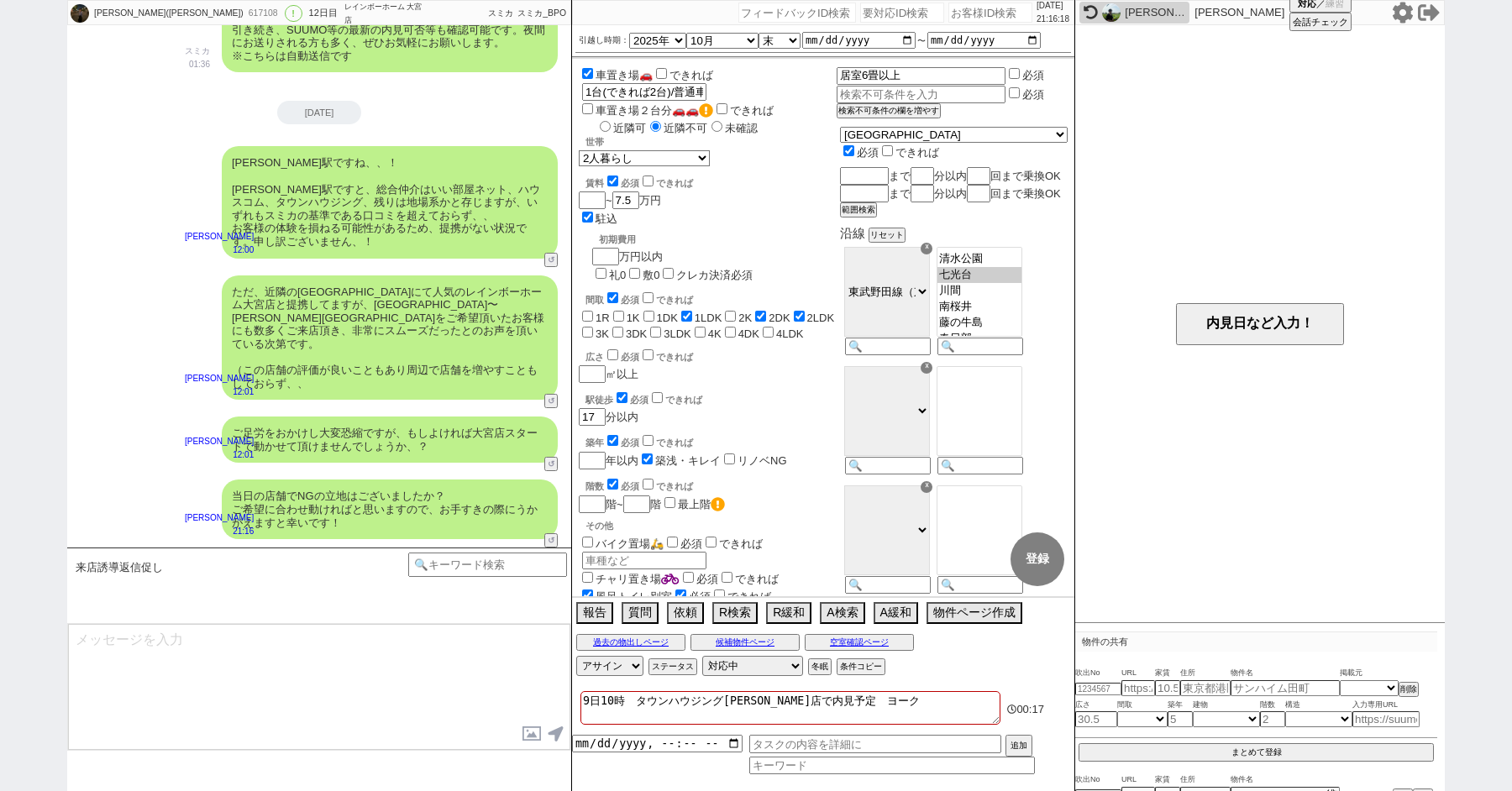
scroll to position [13606, 0]
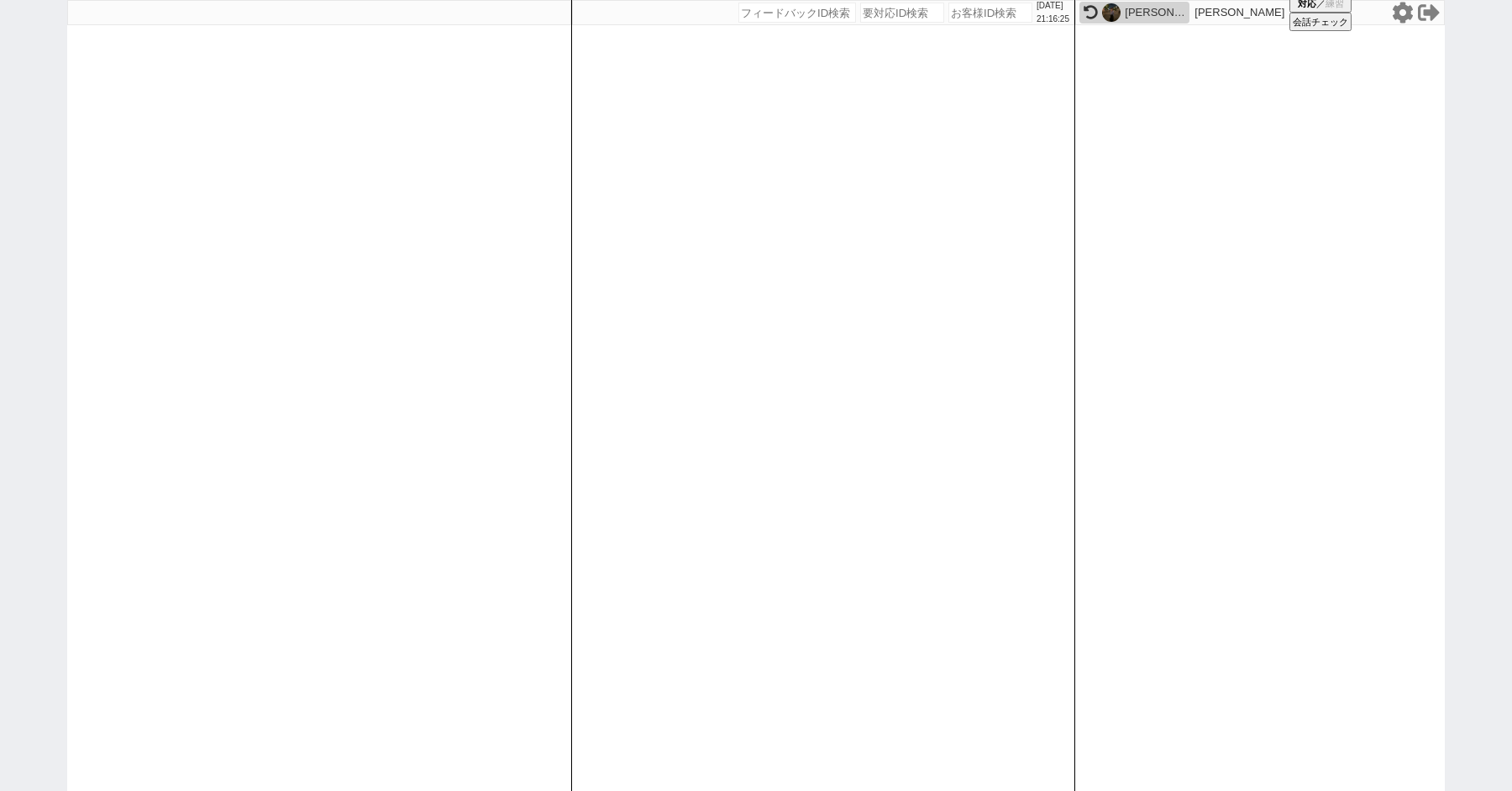
click at [0, 229] on div "2025/10/11 21:16:25 候補物件を追加してしてください 紹介した物件一覧 他社物件を追加する 空室確認ページに追加・削除 紹介した物件一覧 他…" at bounding box center [756, 396] width 1512 height 791
paste input "617654"
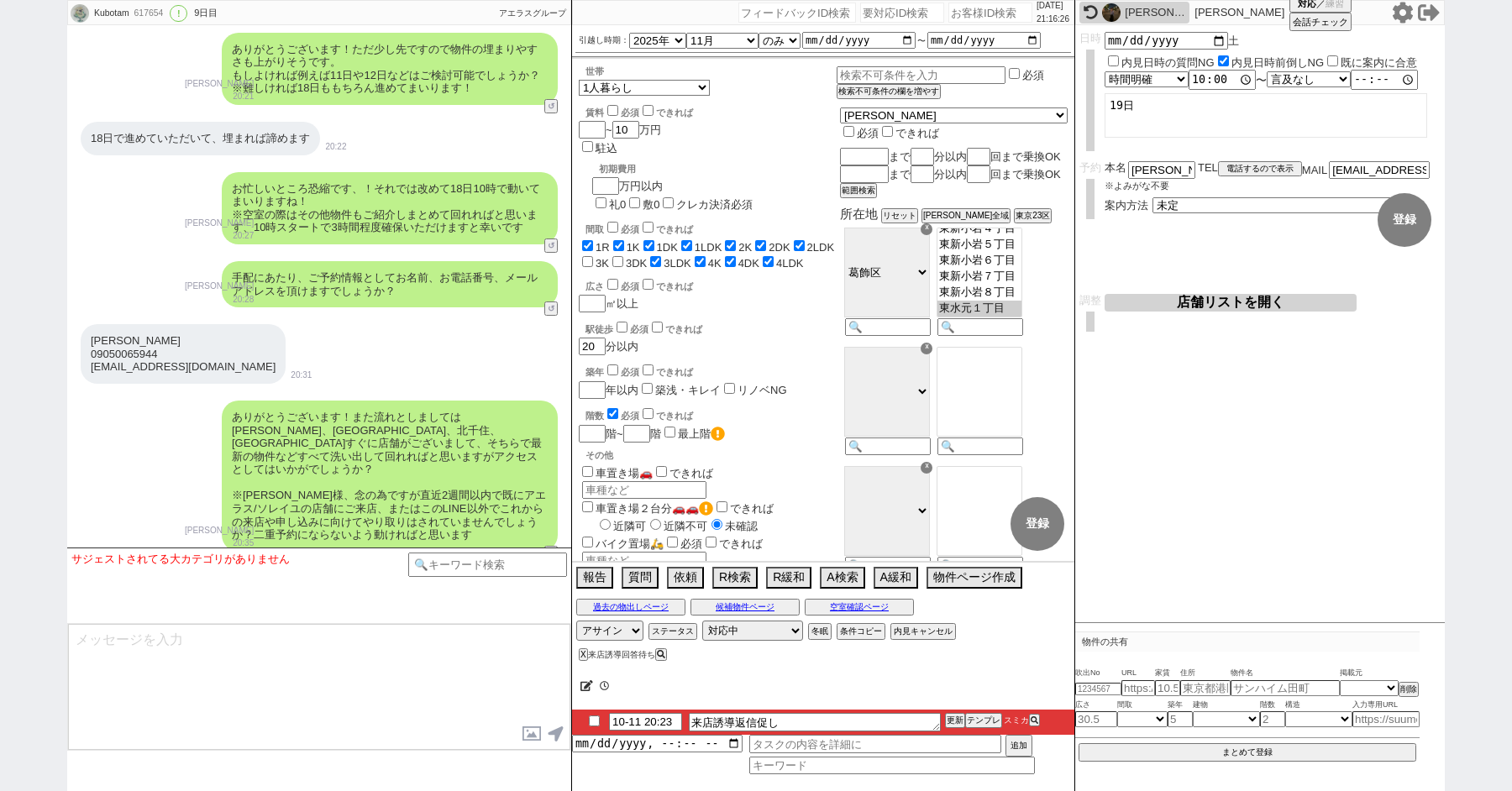
scroll to position [1128, 0]
click at [976, 720] on button "テンプレ" at bounding box center [984, 720] width 37 height 12
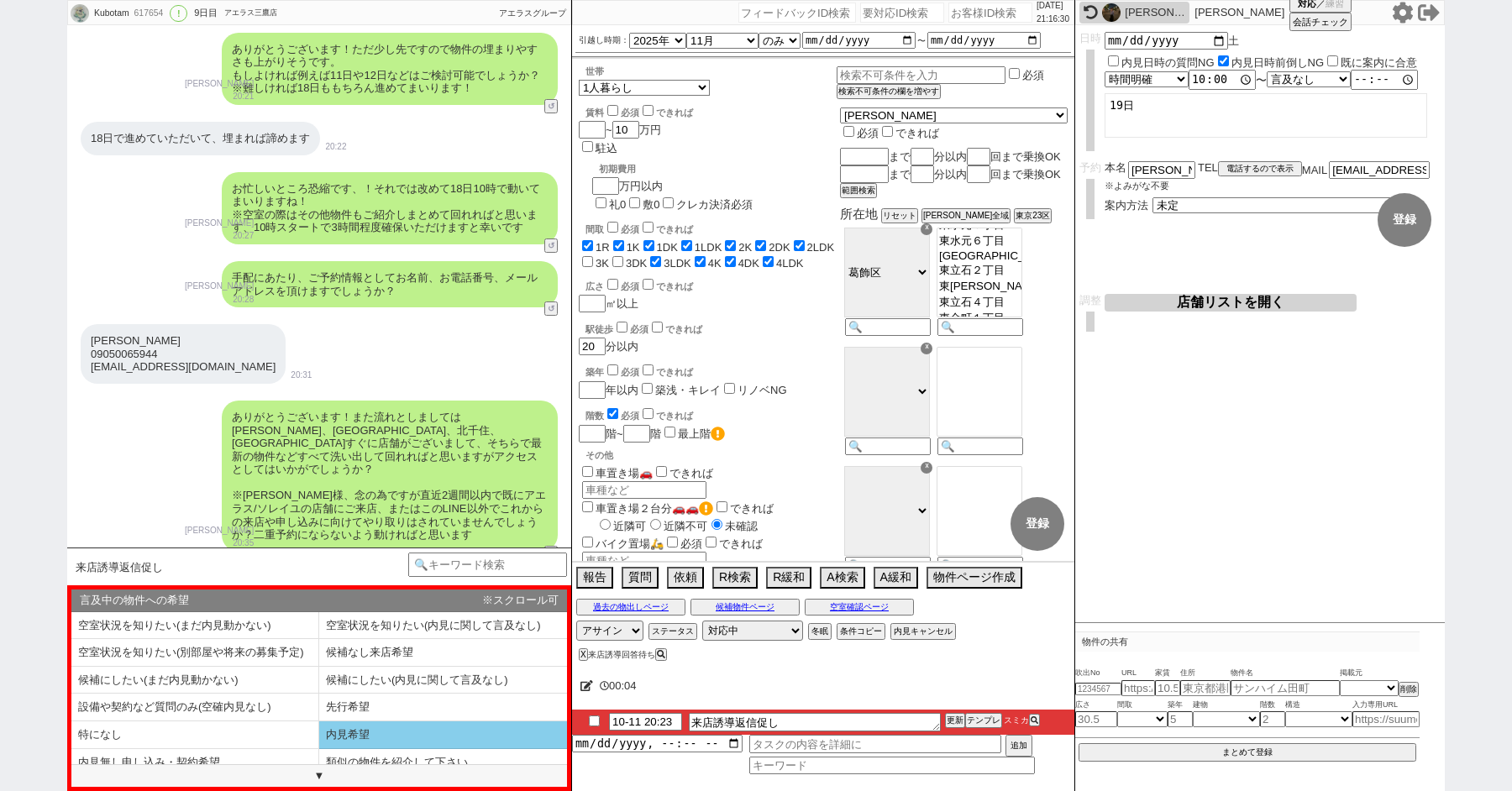
click at [383, 737] on li "内見希望" at bounding box center [443, 735] width 248 height 28
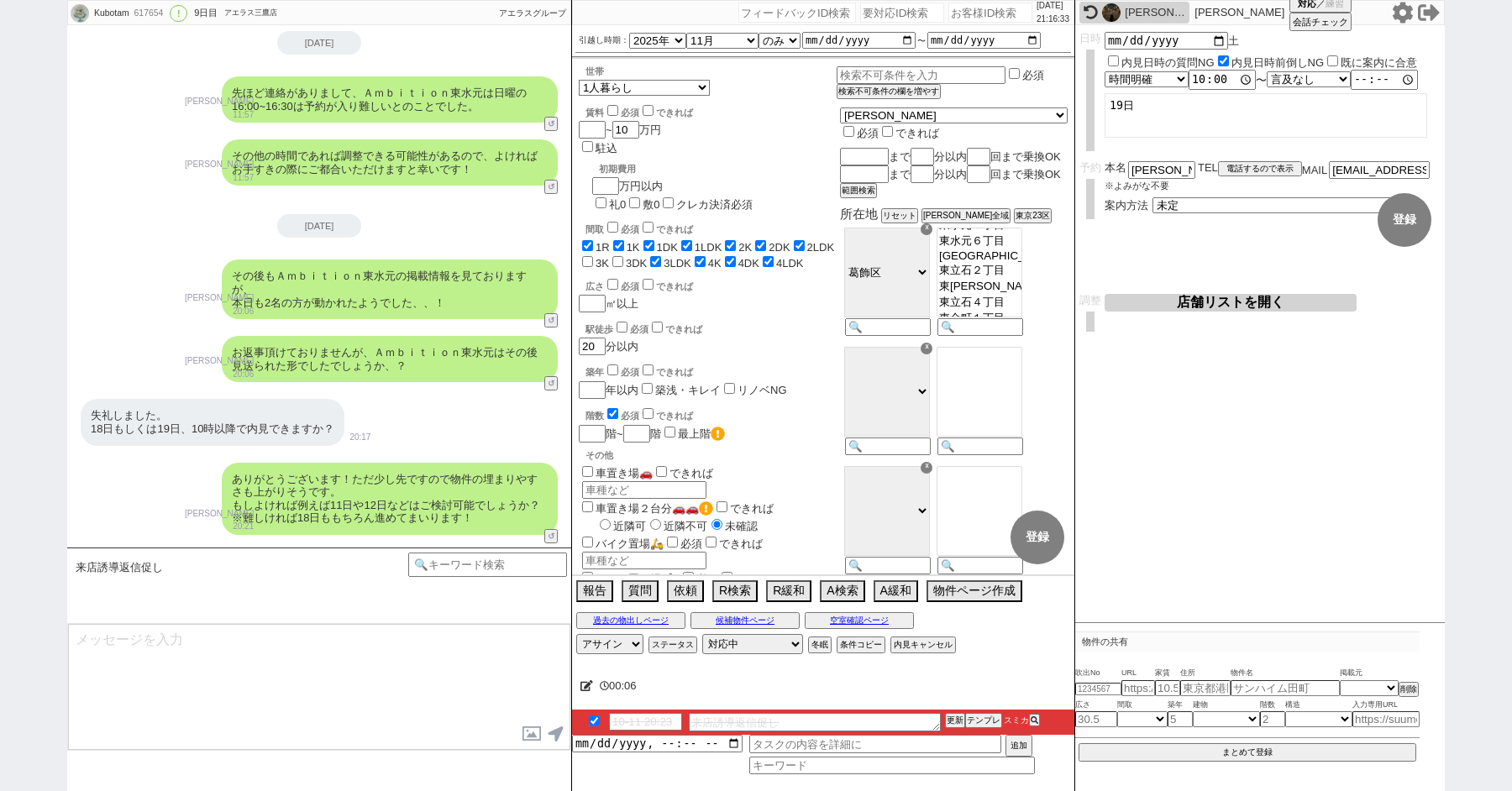
scroll to position [4660, 0]
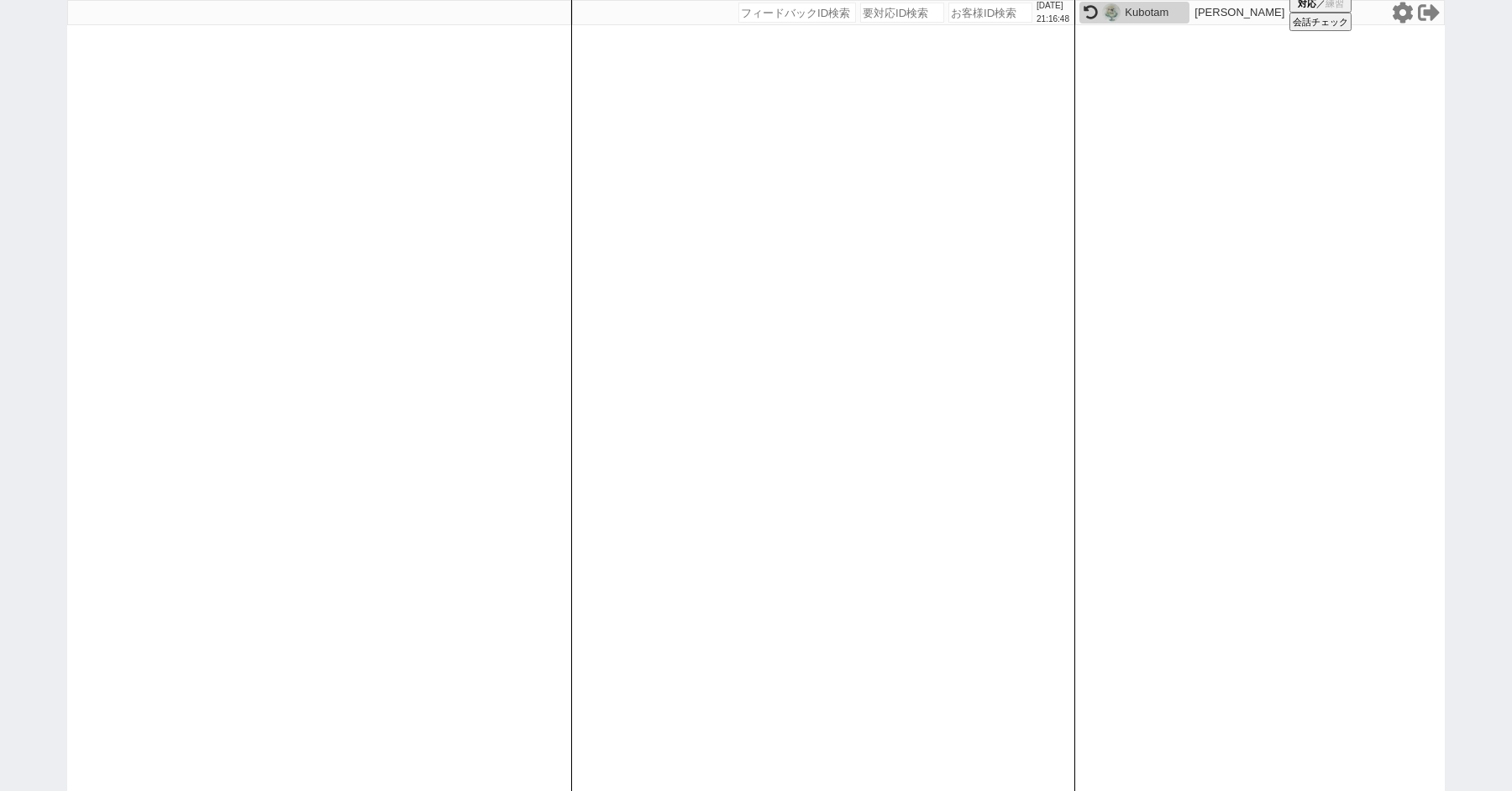
click at [0, 240] on div "2025/10/11 21:16:48 候補物件を追加してしてください 紹介した物件一覧 他社物件を追加する 空室確認ページに追加・削除 紹介した物件一覧 他…" at bounding box center [756, 396] width 1512 height 791
paste input "618917"
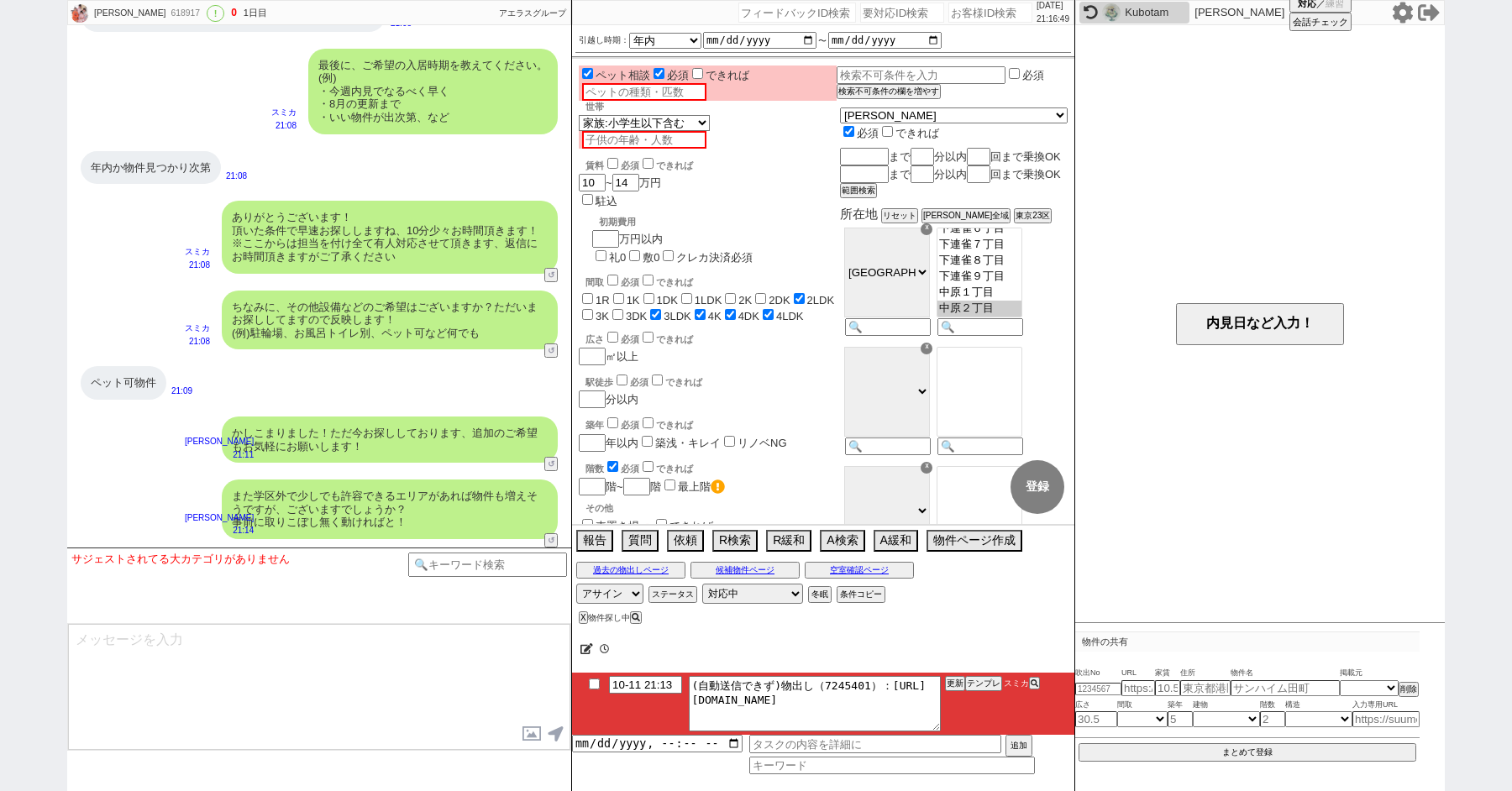
scroll to position [292, 0]
click at [988, 686] on button "テンプレ" at bounding box center [984, 683] width 37 height 12
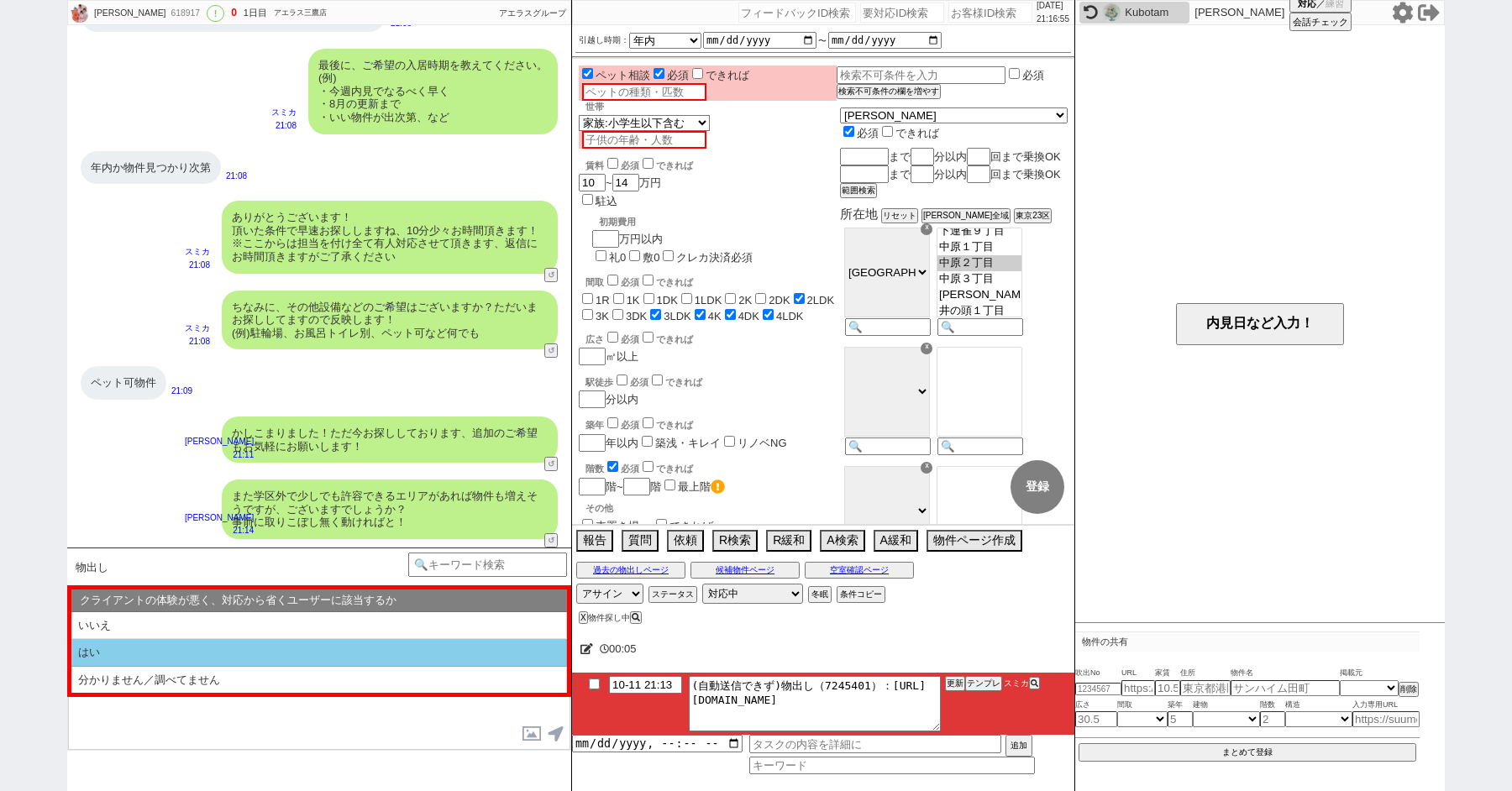
click at [128, 657] on li "はい" at bounding box center [319, 654] width 496 height 28
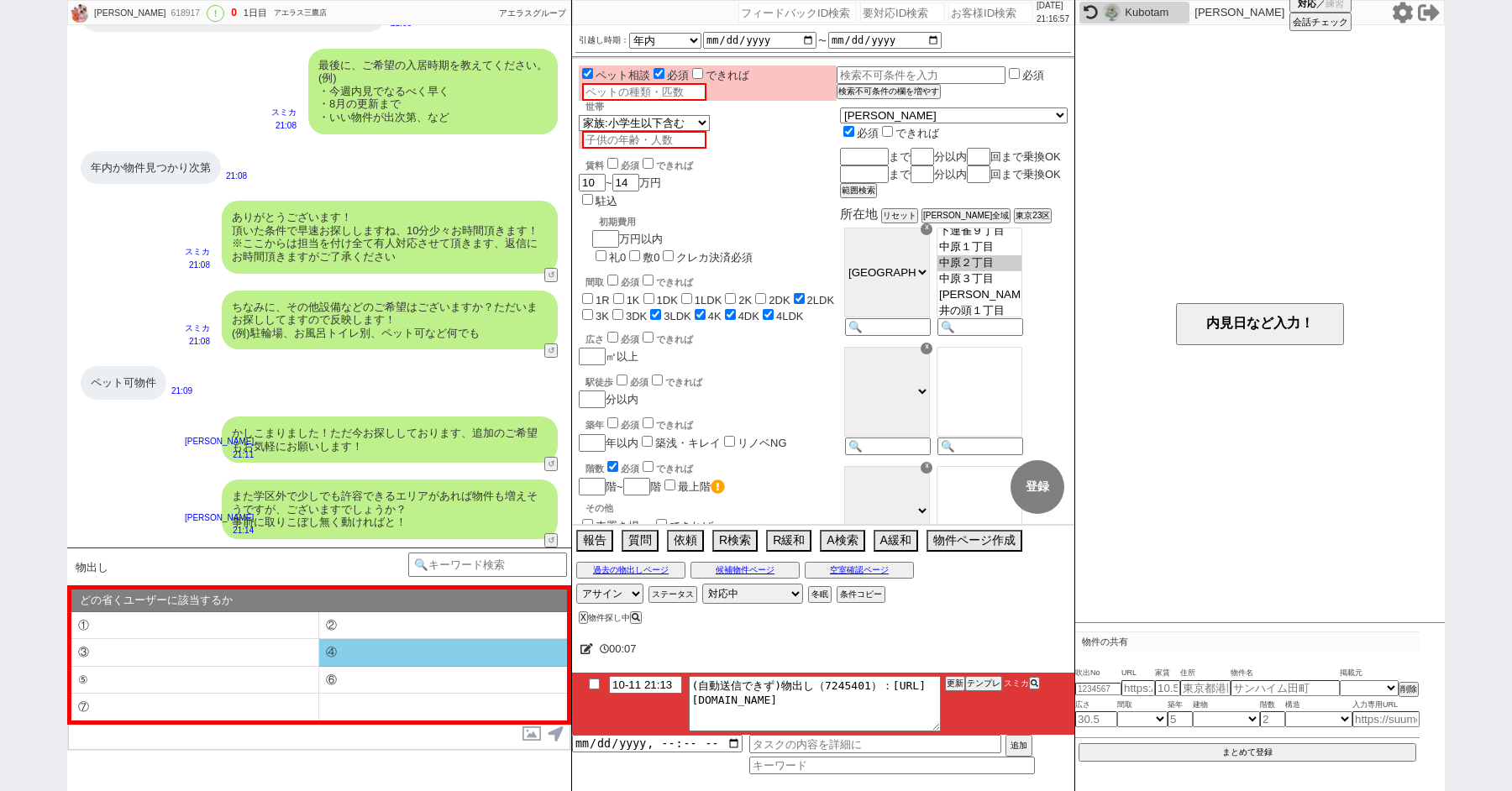
click at [414, 647] on li "④" at bounding box center [443, 654] width 248 height 28
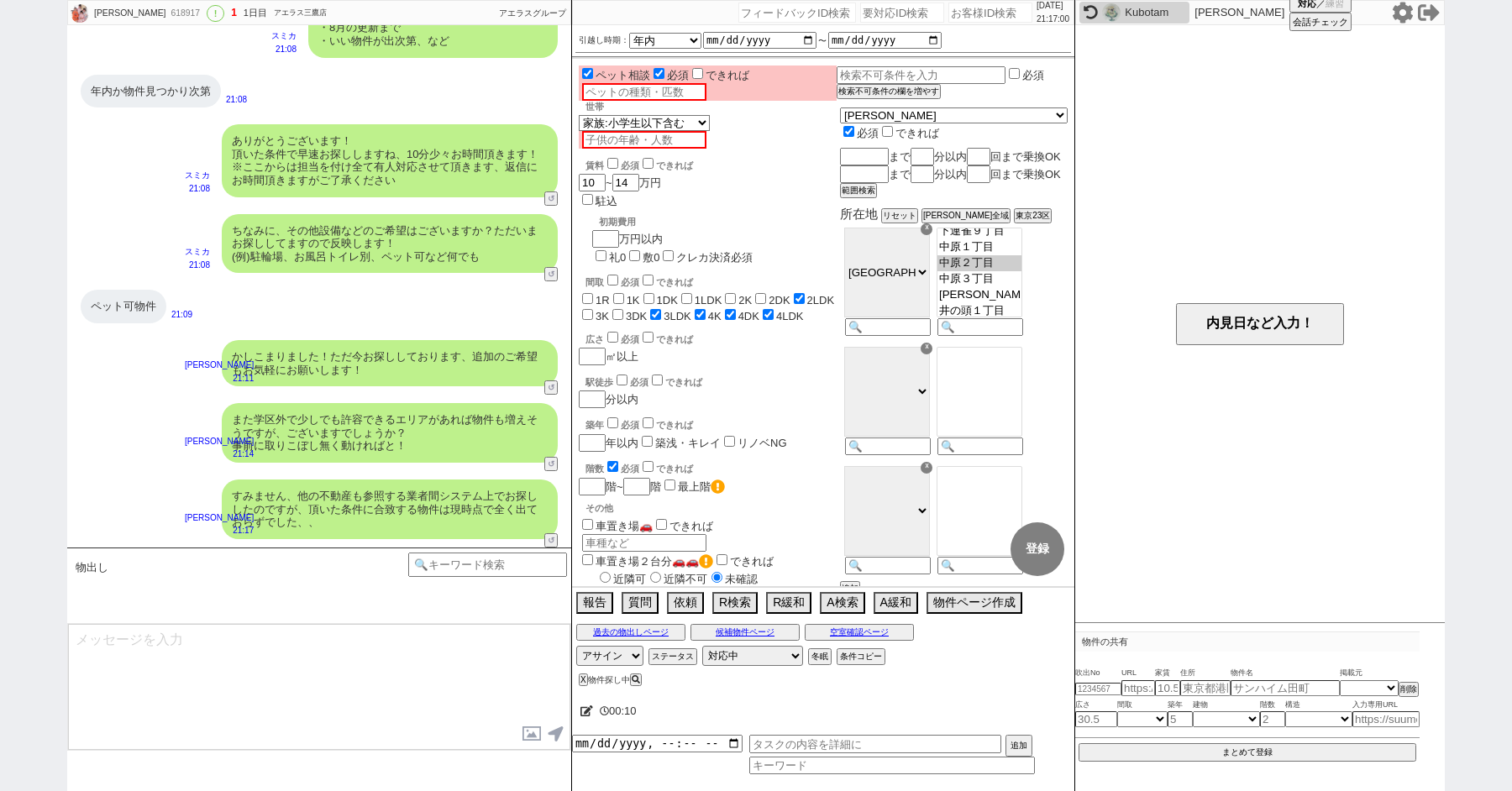
scroll to position [1395, 0]
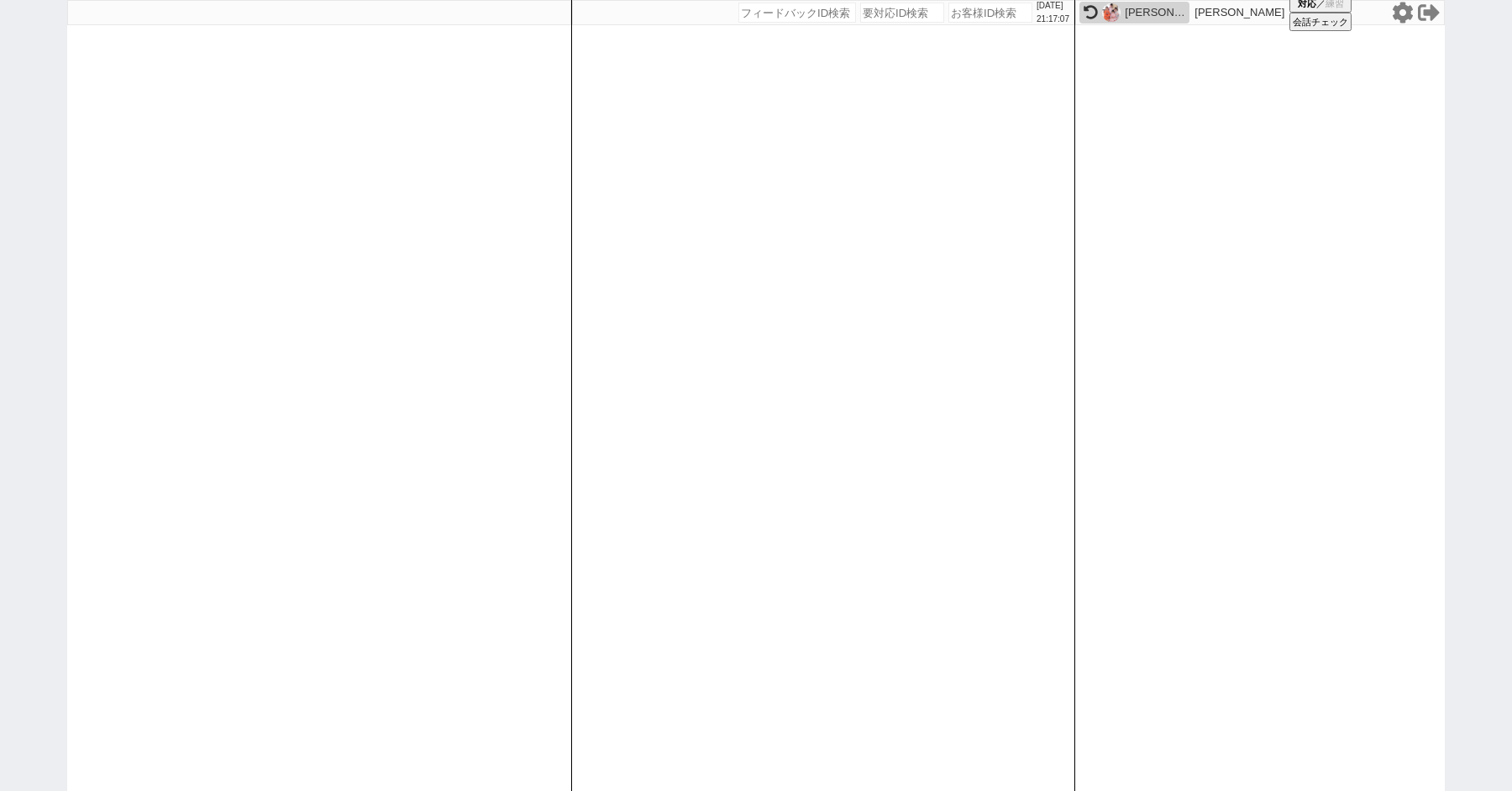
click at [0, 373] on div "[DATE] 21:17:07 候補物件を追加してしてください 紹介した物件一覧 他社物件を追加する 空室確認ページに追加・削除 紹介した物件一覧 他社物件を…" at bounding box center [756, 396] width 1512 height 791
paste input "618915"
type input "618915"
select select
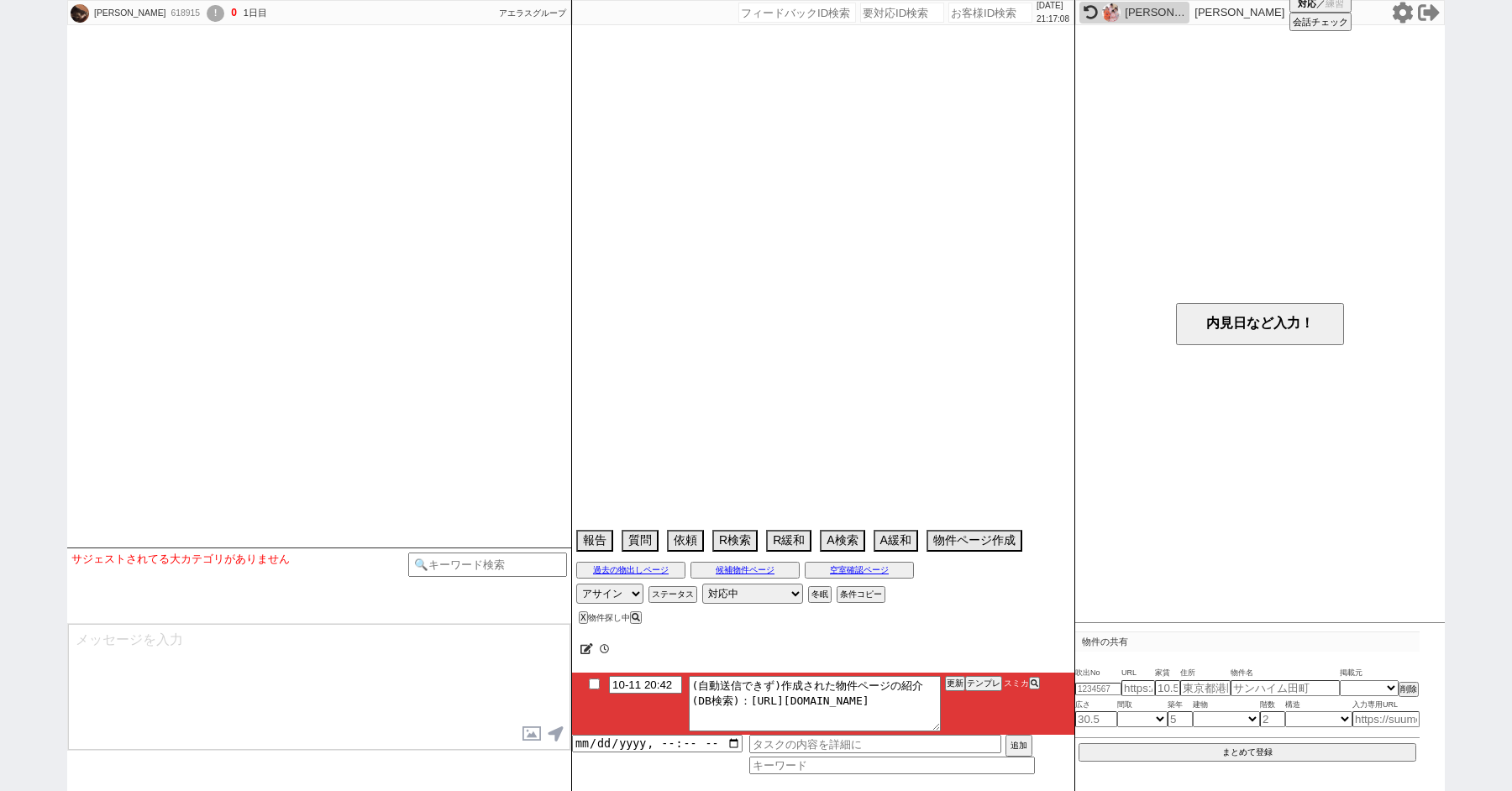
scroll to position [1272, 0]
select select "15"
select select "6"
select select "79"
select select "[DATE]"
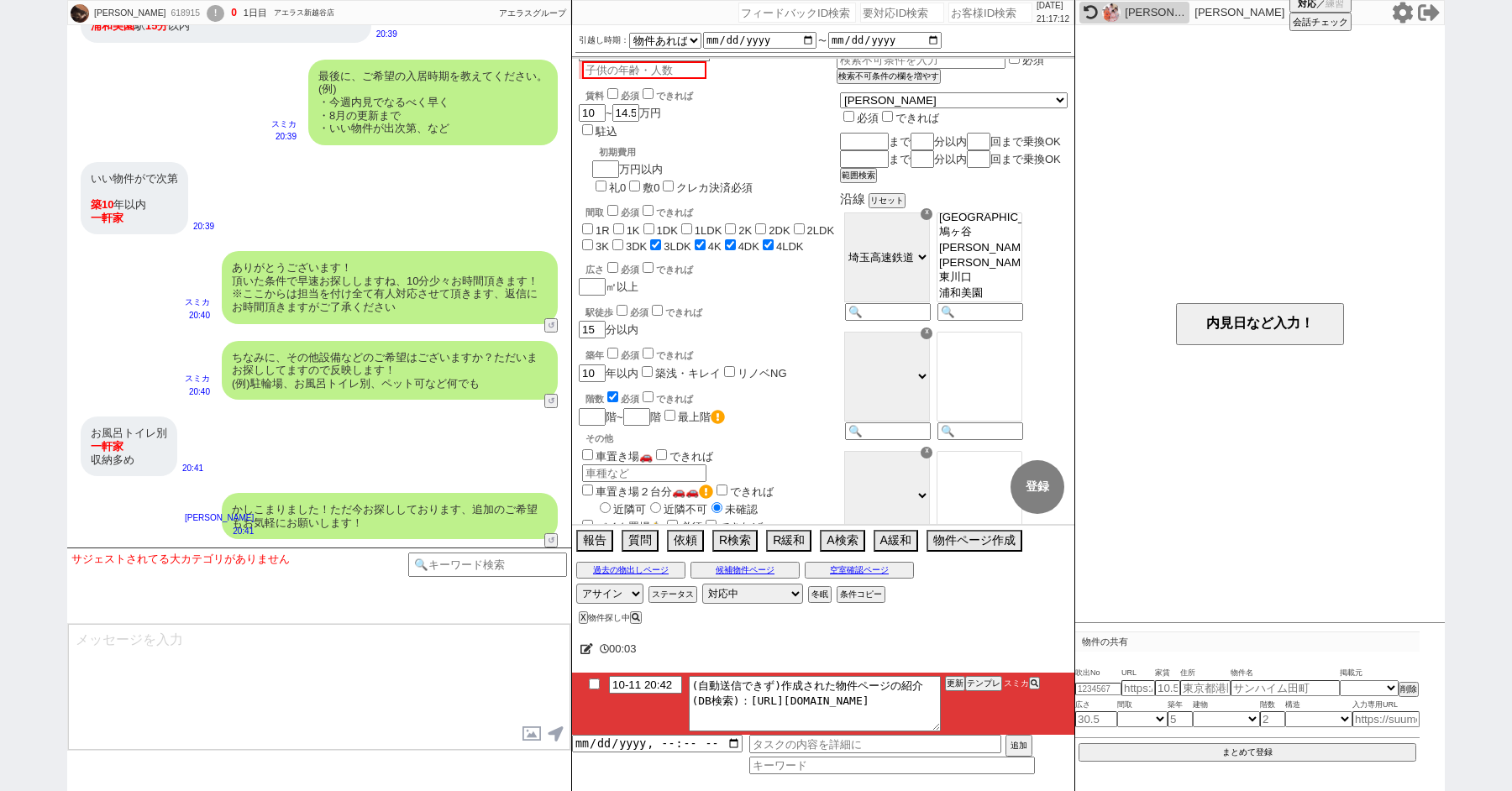
scroll to position [36, 0]
click at [989, 681] on button "テンプレ" at bounding box center [984, 683] width 37 height 12
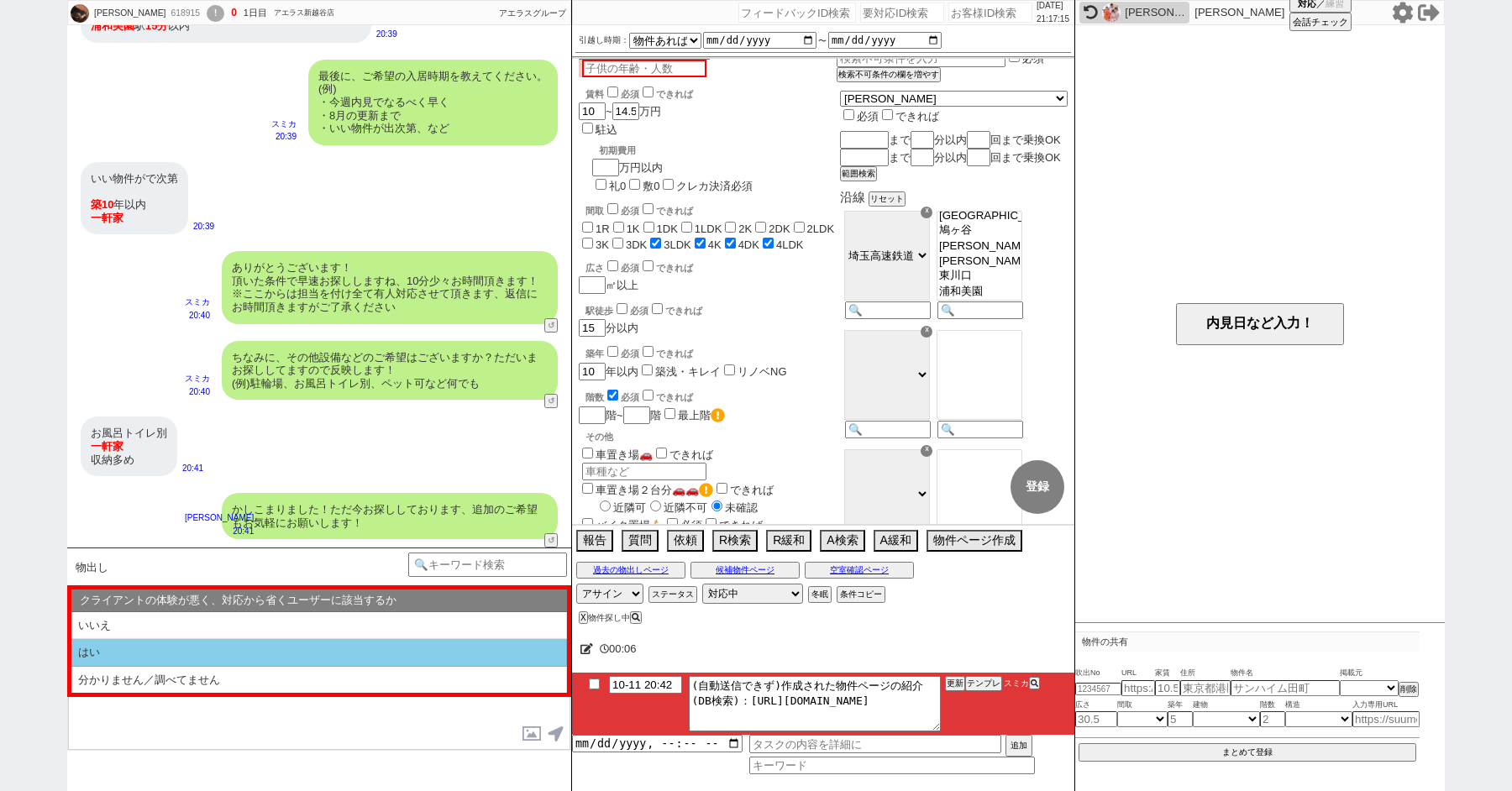
click at [240, 652] on li "はい" at bounding box center [319, 654] width 496 height 28
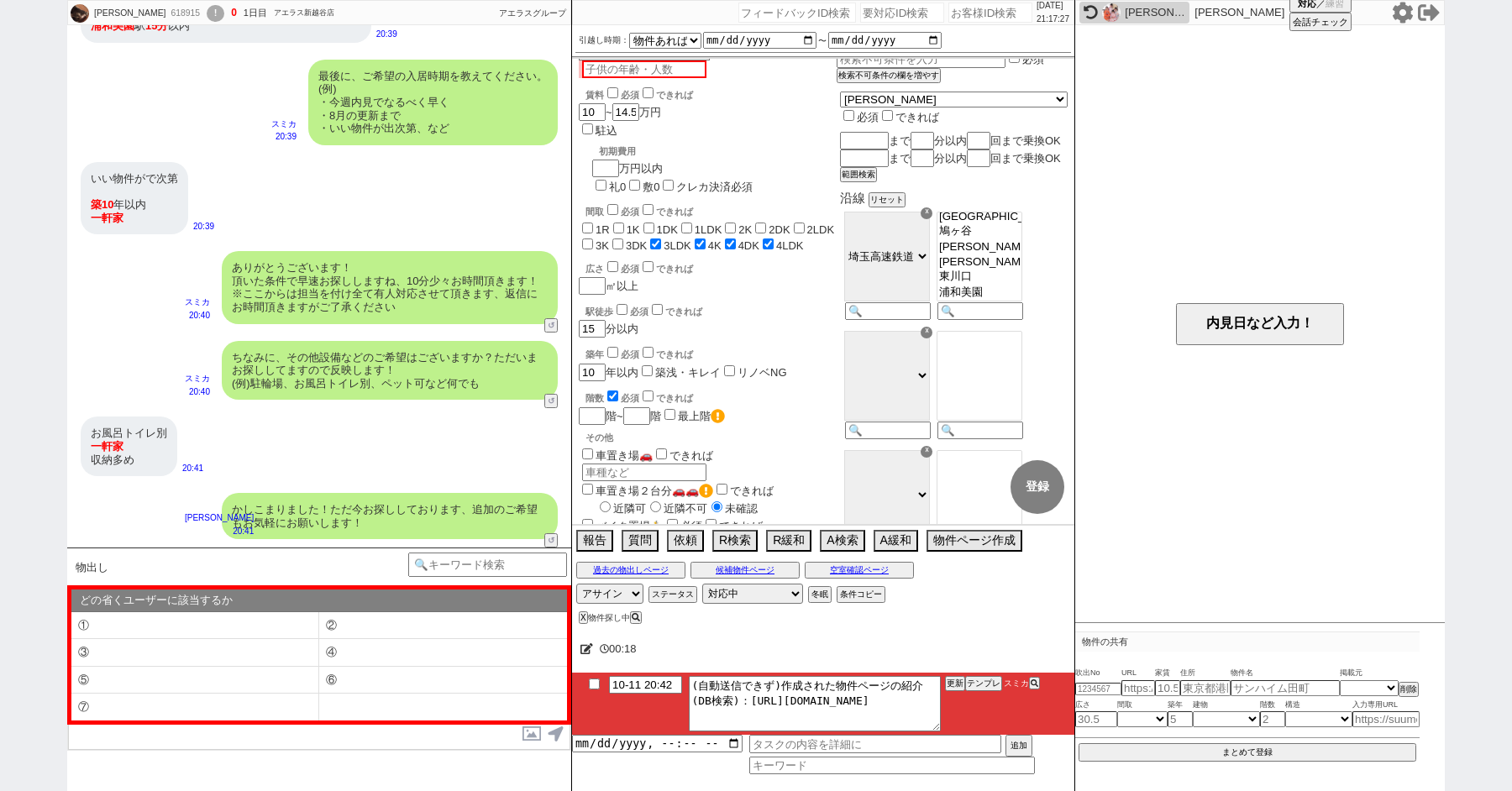
scroll to position [0, 0]
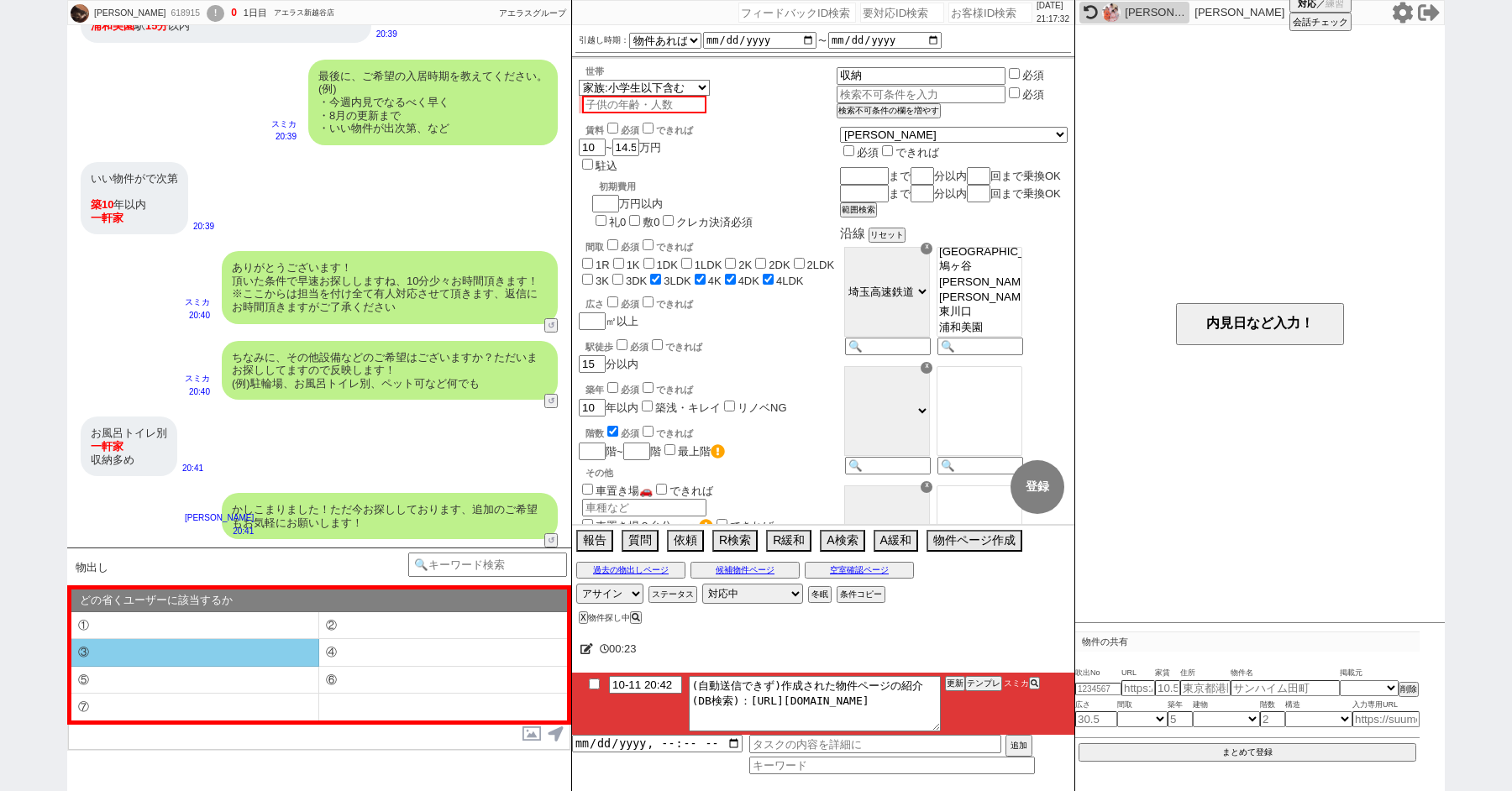
click at [118, 648] on li "③" at bounding box center [195, 654] width 248 height 28
type textarea "すみません、業者システム上でお探ししているのですが、頂いている条件ですと合致する物件がほとんど無く、、！"
select select "③"
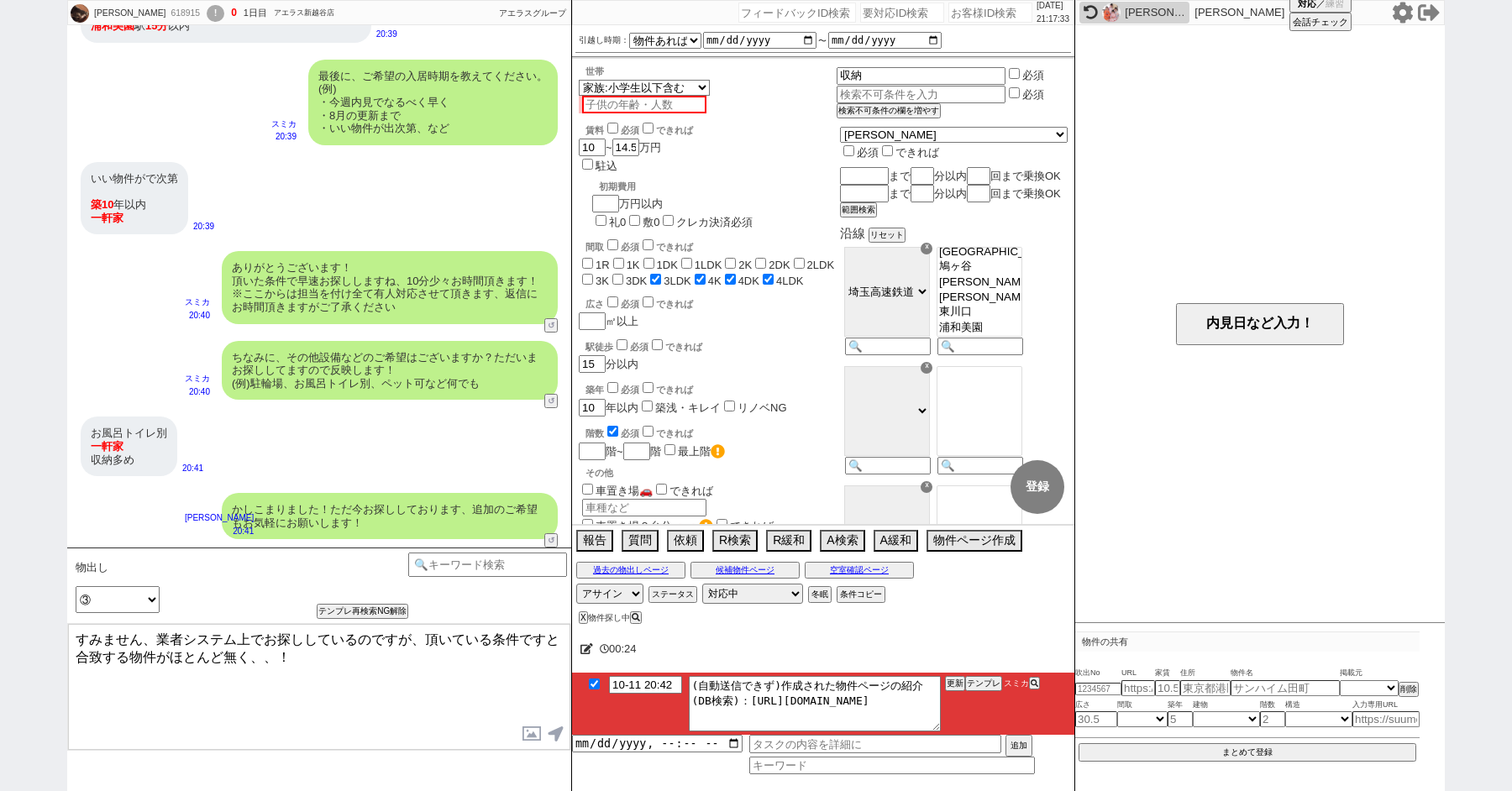
checkbox input "true"
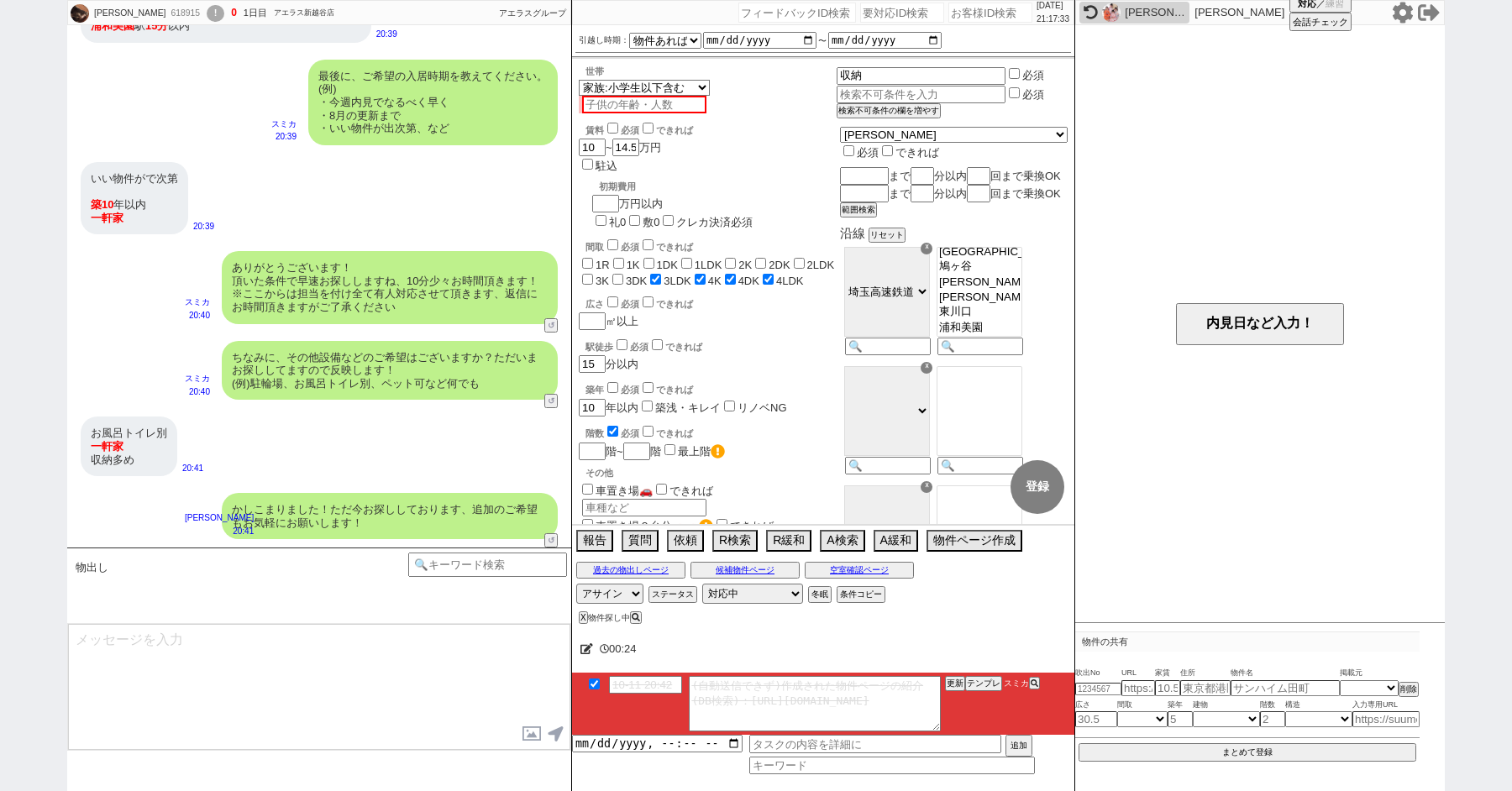
scroll to position [1335, 0]
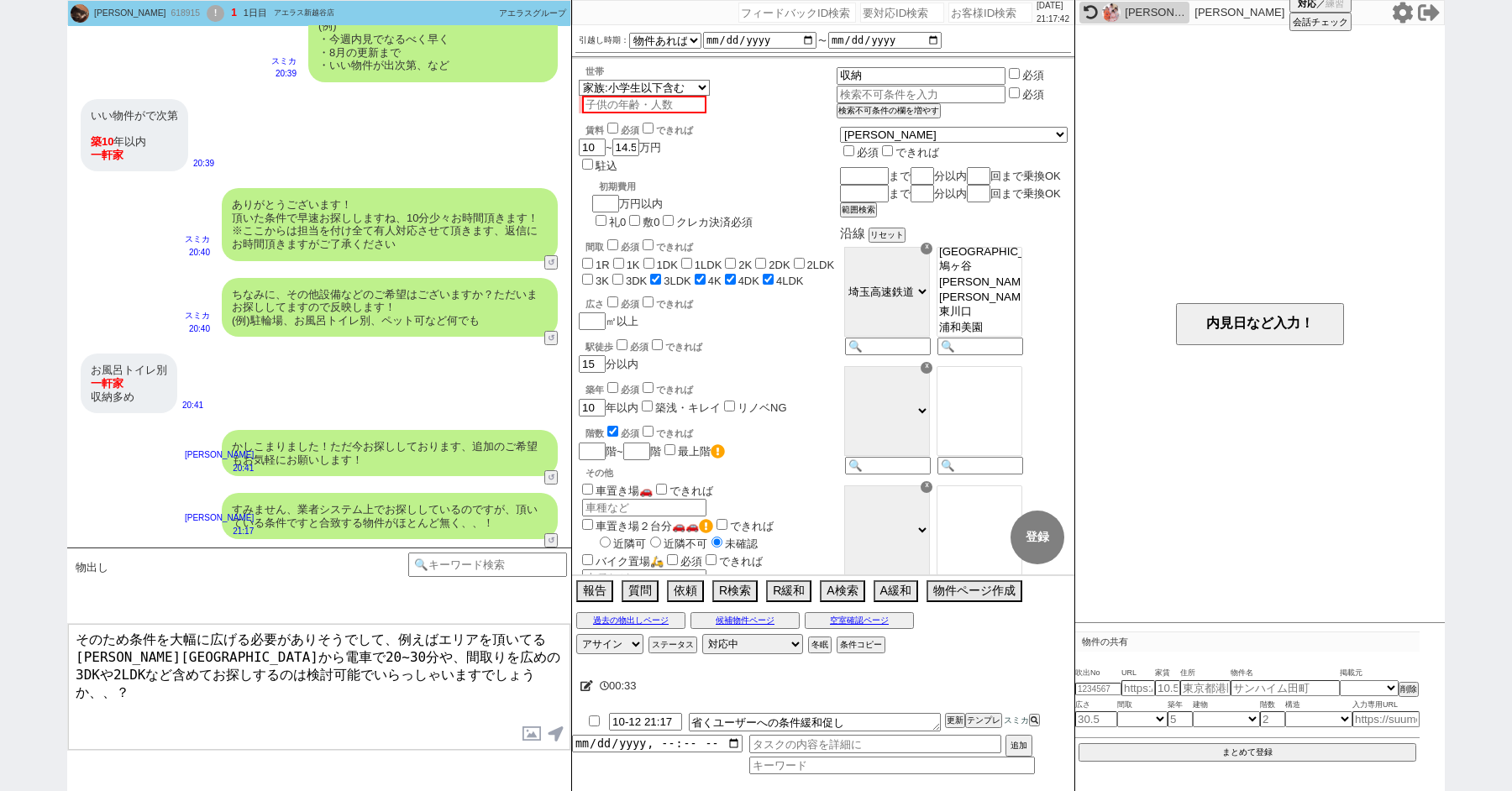
type textarea "そのため条件を大幅に広げる必要がありそうでして、例えばエリアを頂いてる[PERSON_NAME][GEOGRAPHIC_DATA]から電車で20~30分や、間…"
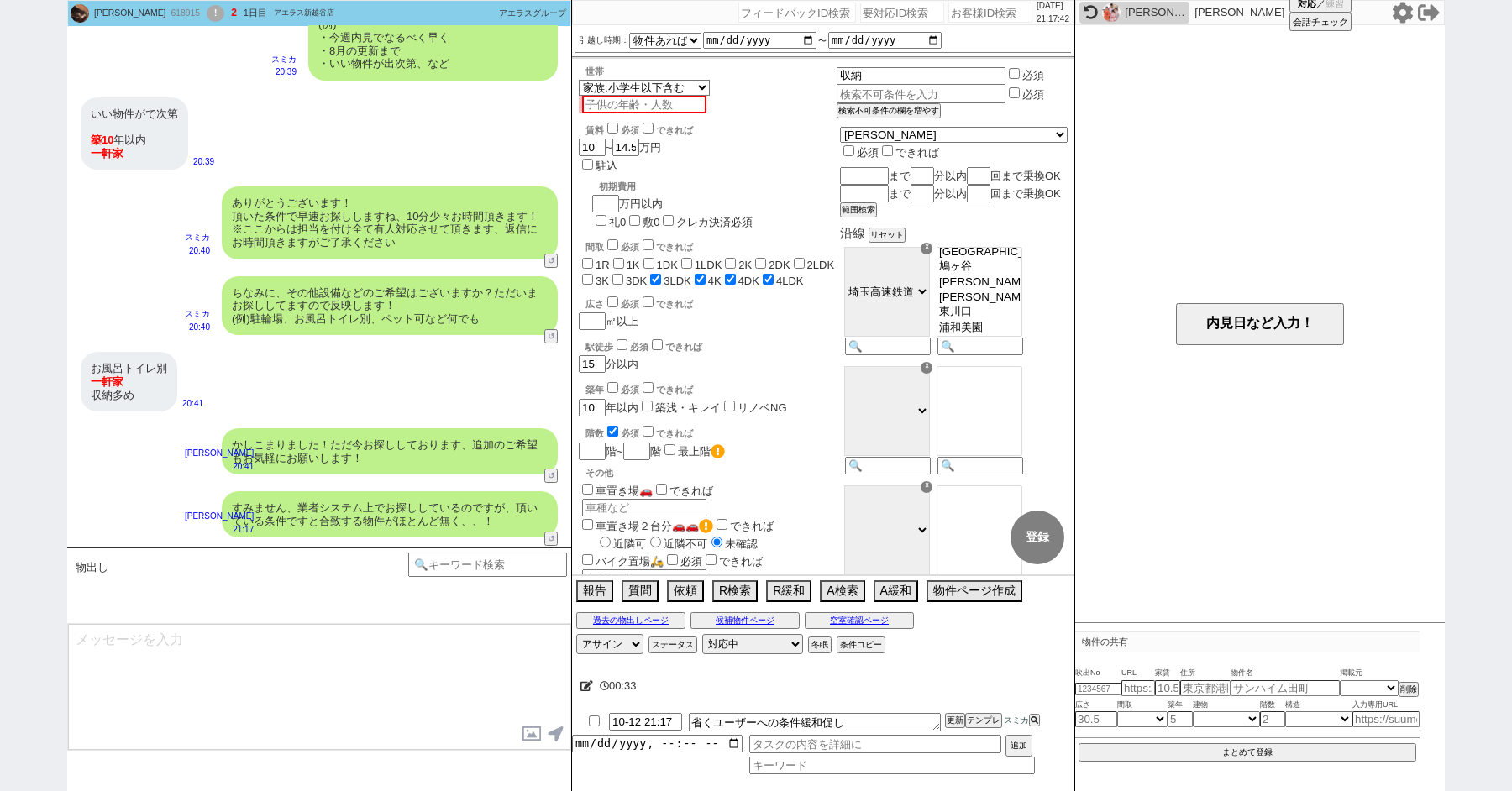
scroll to position [1424, 0]
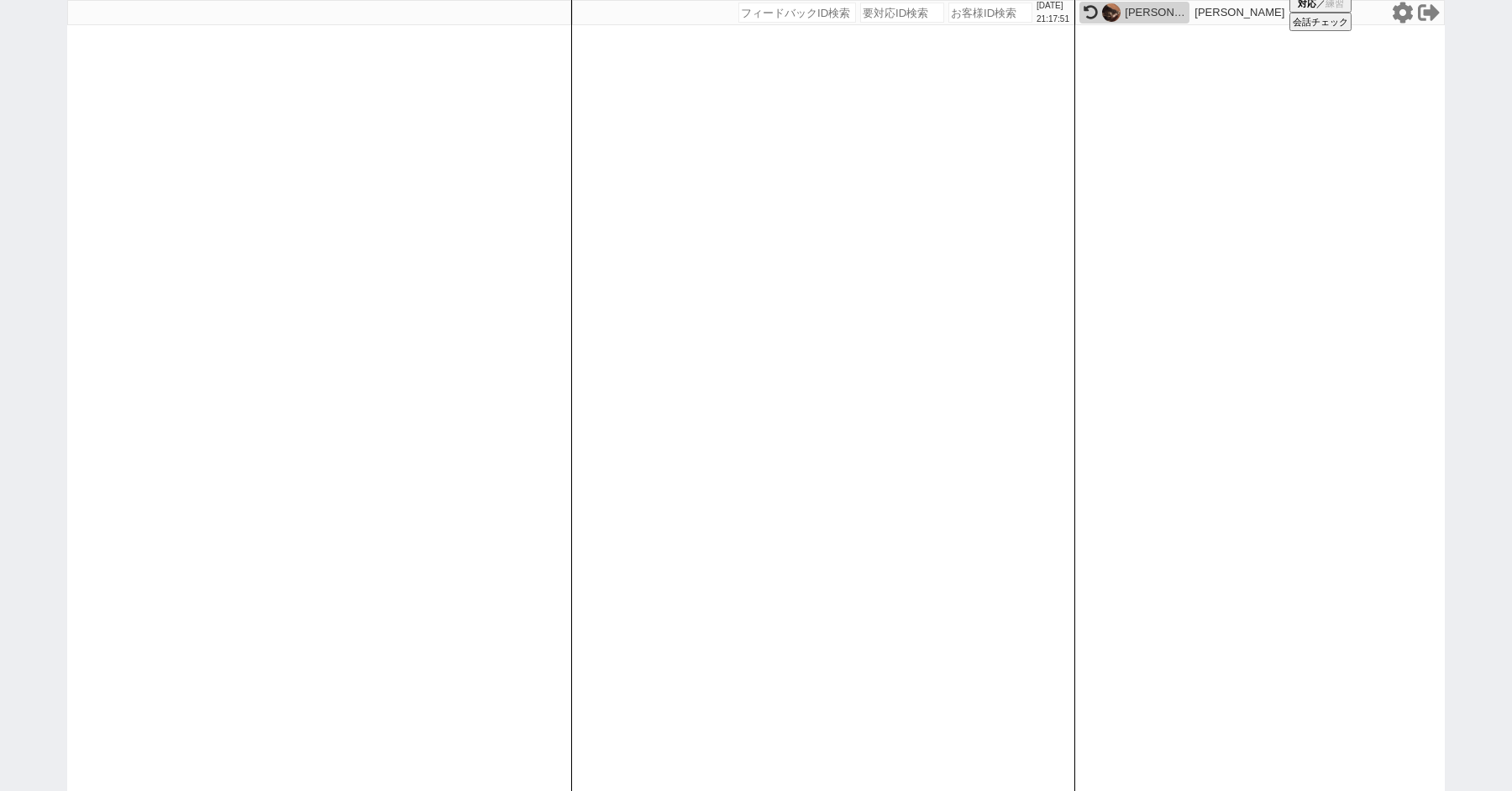
click at [25, 225] on div "[DATE] 21:17:51 候補物件を追加してしてください 紹介した物件一覧 他社物件を追加する 空室確認ページに追加・削除 紹介した物件一覧 他社物件を…" at bounding box center [756, 396] width 1512 height 791
paste input "618913"
type input "618913"
select select
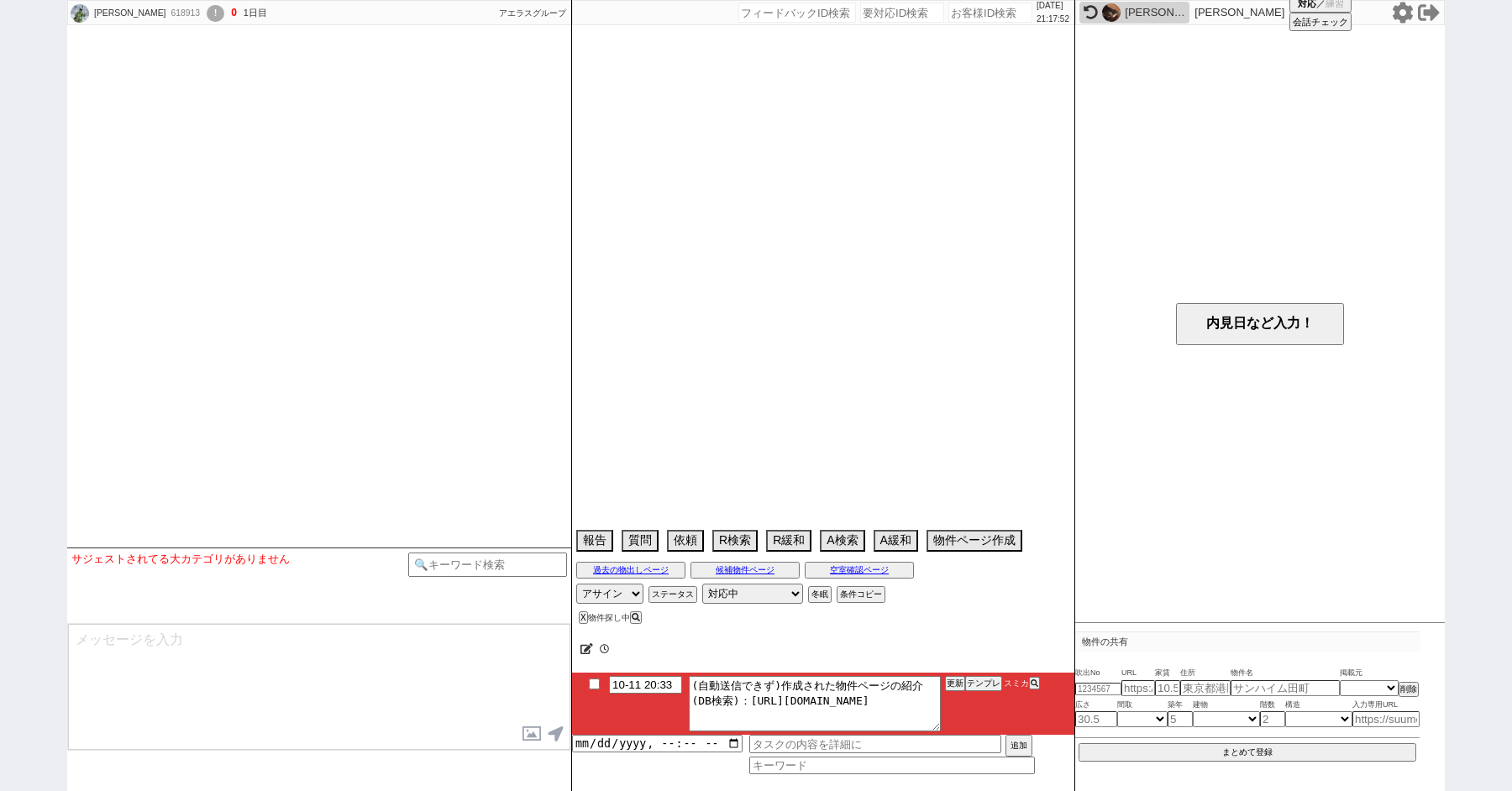
scroll to position [1103, 0]
select select "15"
select select "6"
select select "20"
select select "669"
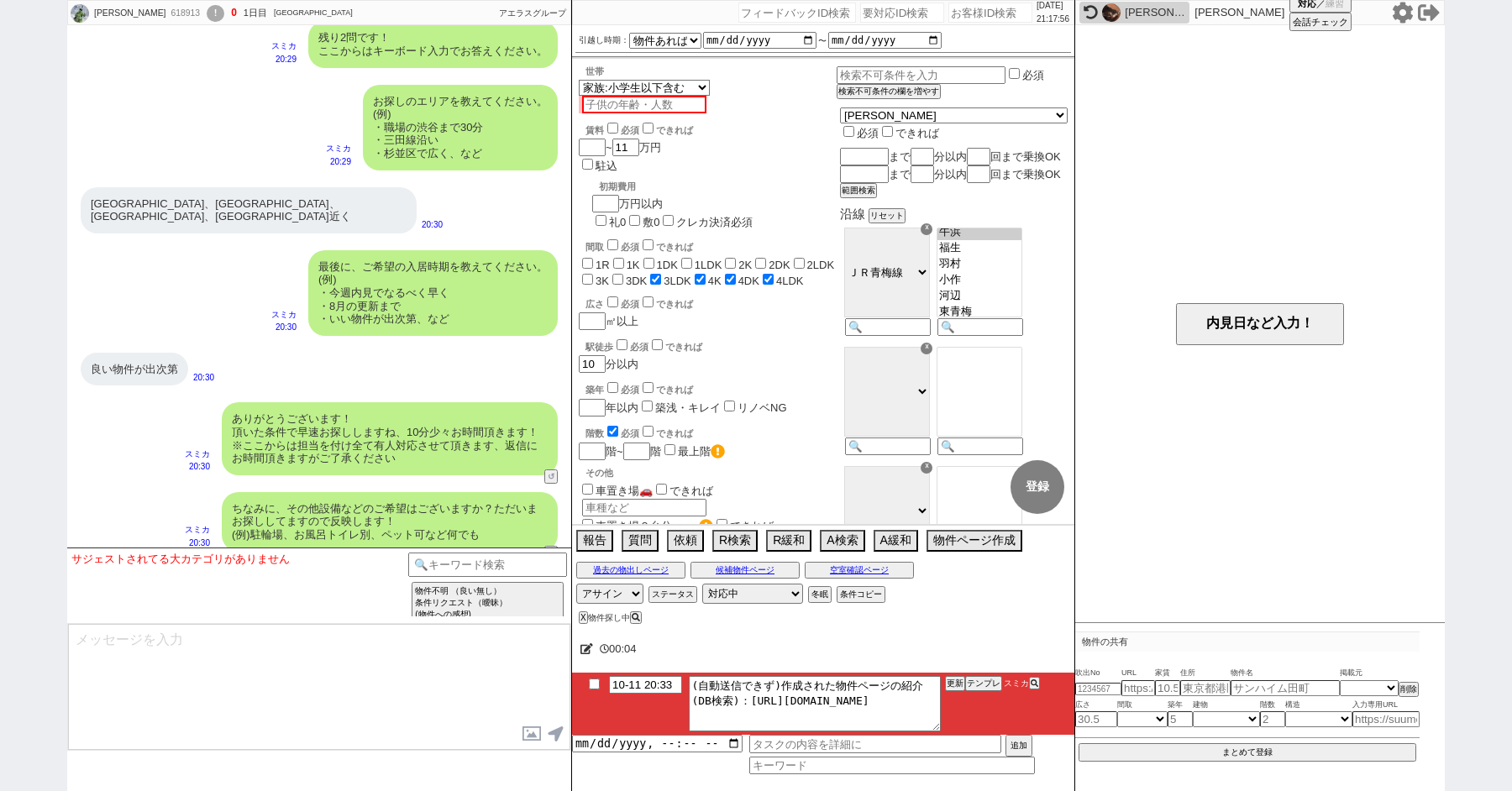
scroll to position [107, 0]
click at [975, 684] on button "テンプレ" at bounding box center [984, 683] width 37 height 12
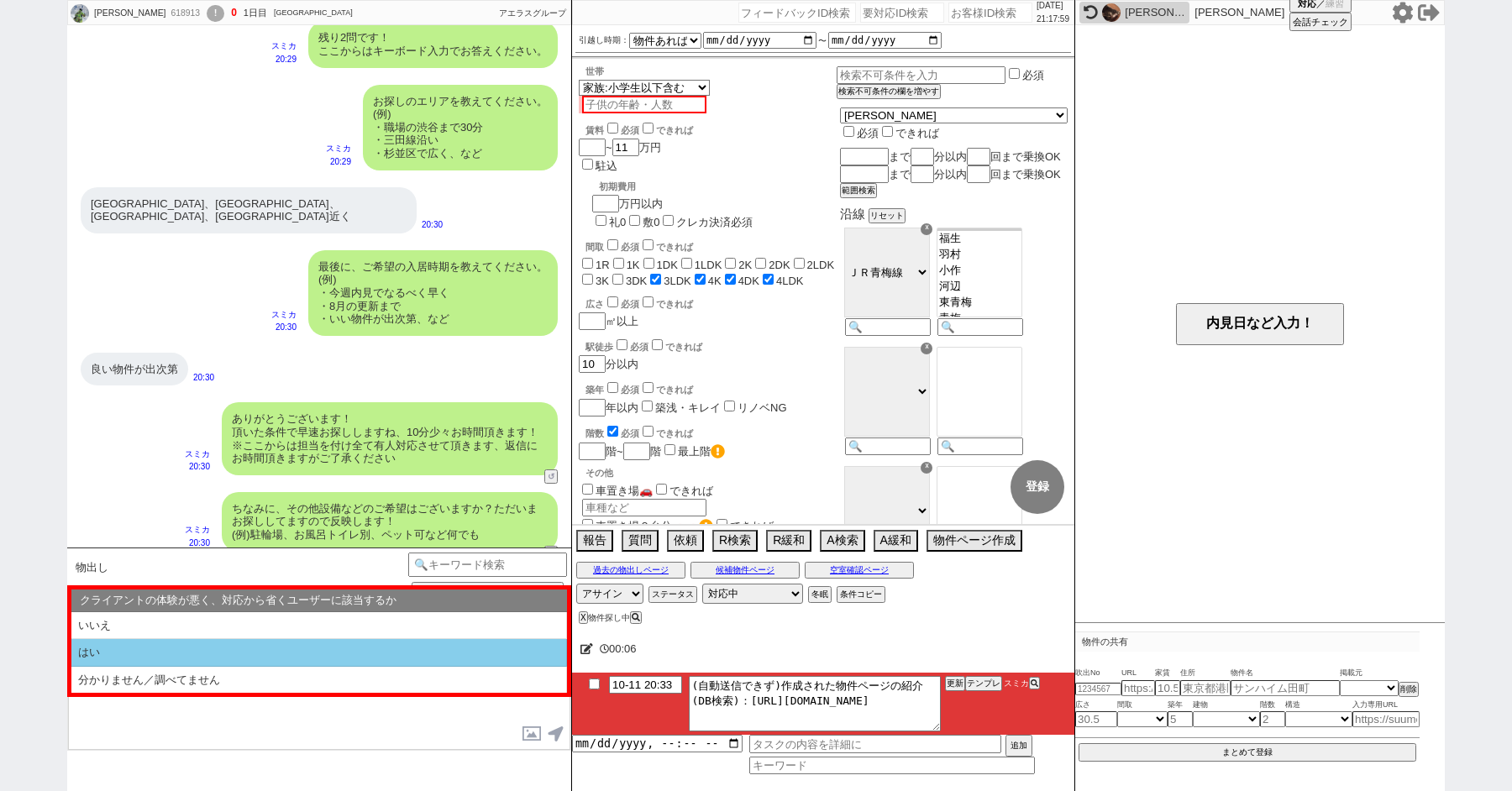
click at [149, 650] on li "はい" at bounding box center [319, 654] width 496 height 28
select select "はい"
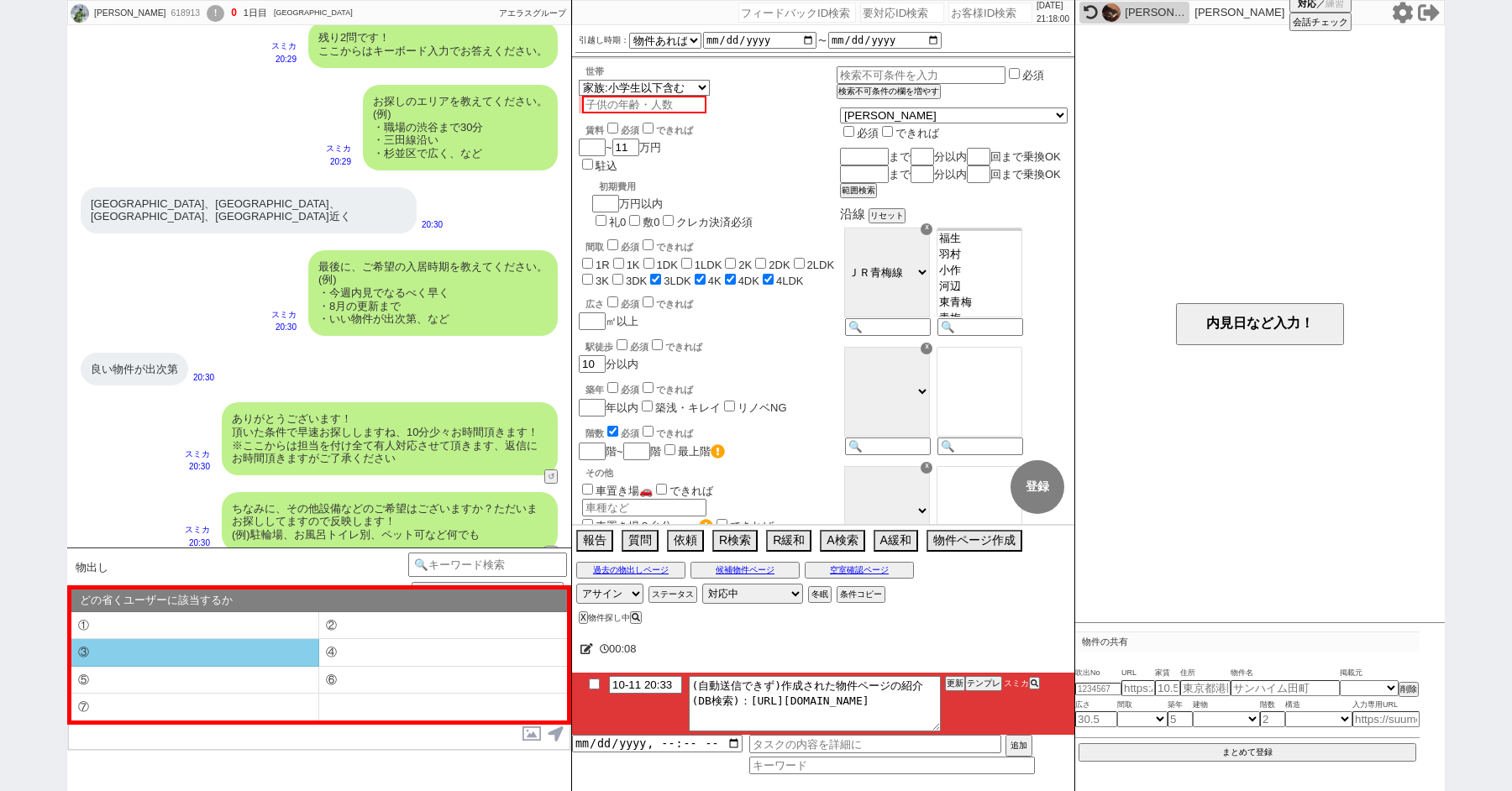
click at [155, 663] on li "③" at bounding box center [195, 654] width 248 height 28
type textarea "すみません、業者システム上でお探ししているのですが、頂いている条件ですと合致する物件がほとんど無く、、！"
select select "③"
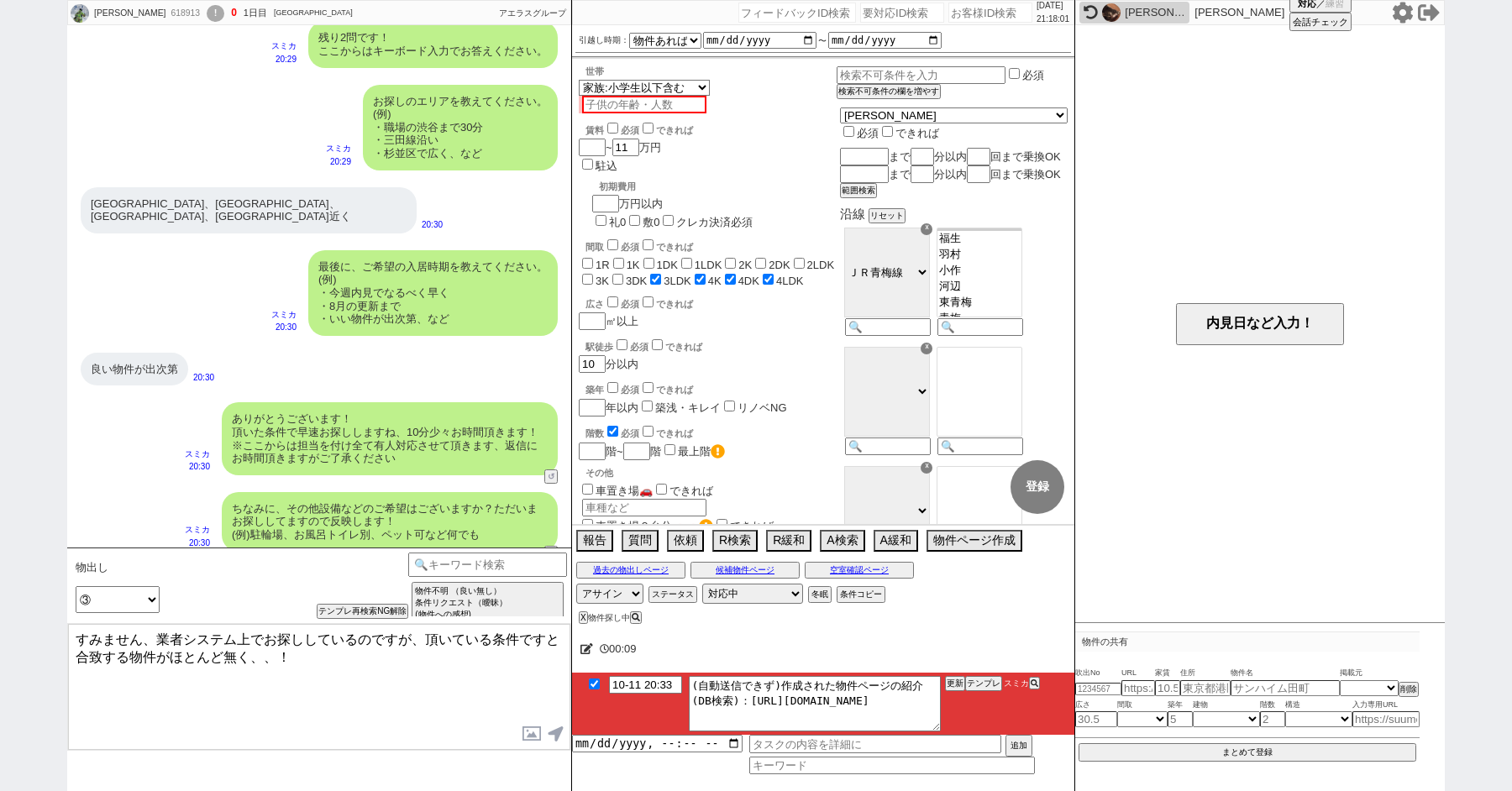
checkbox input "true"
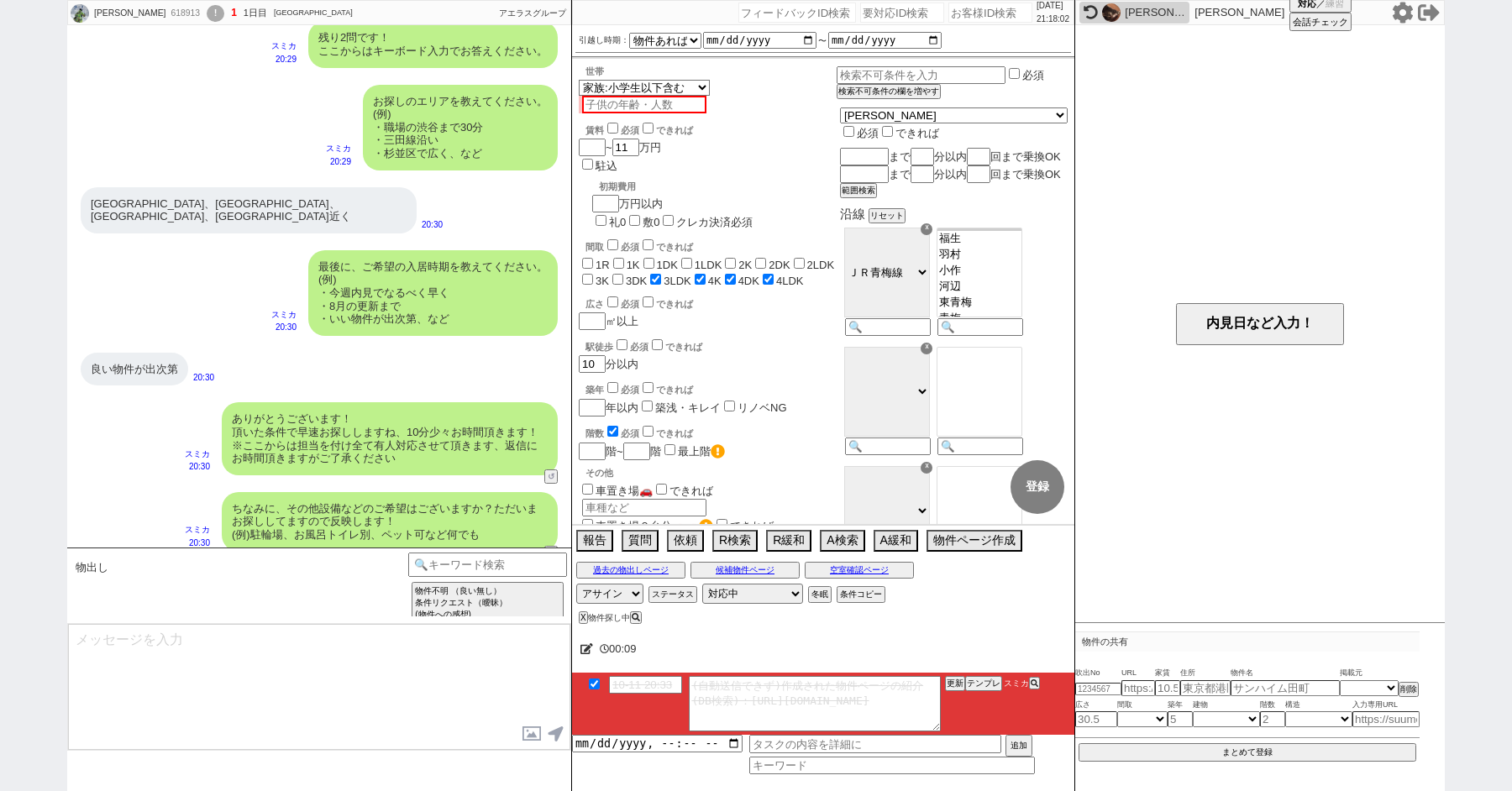
scroll to position [1166, 0]
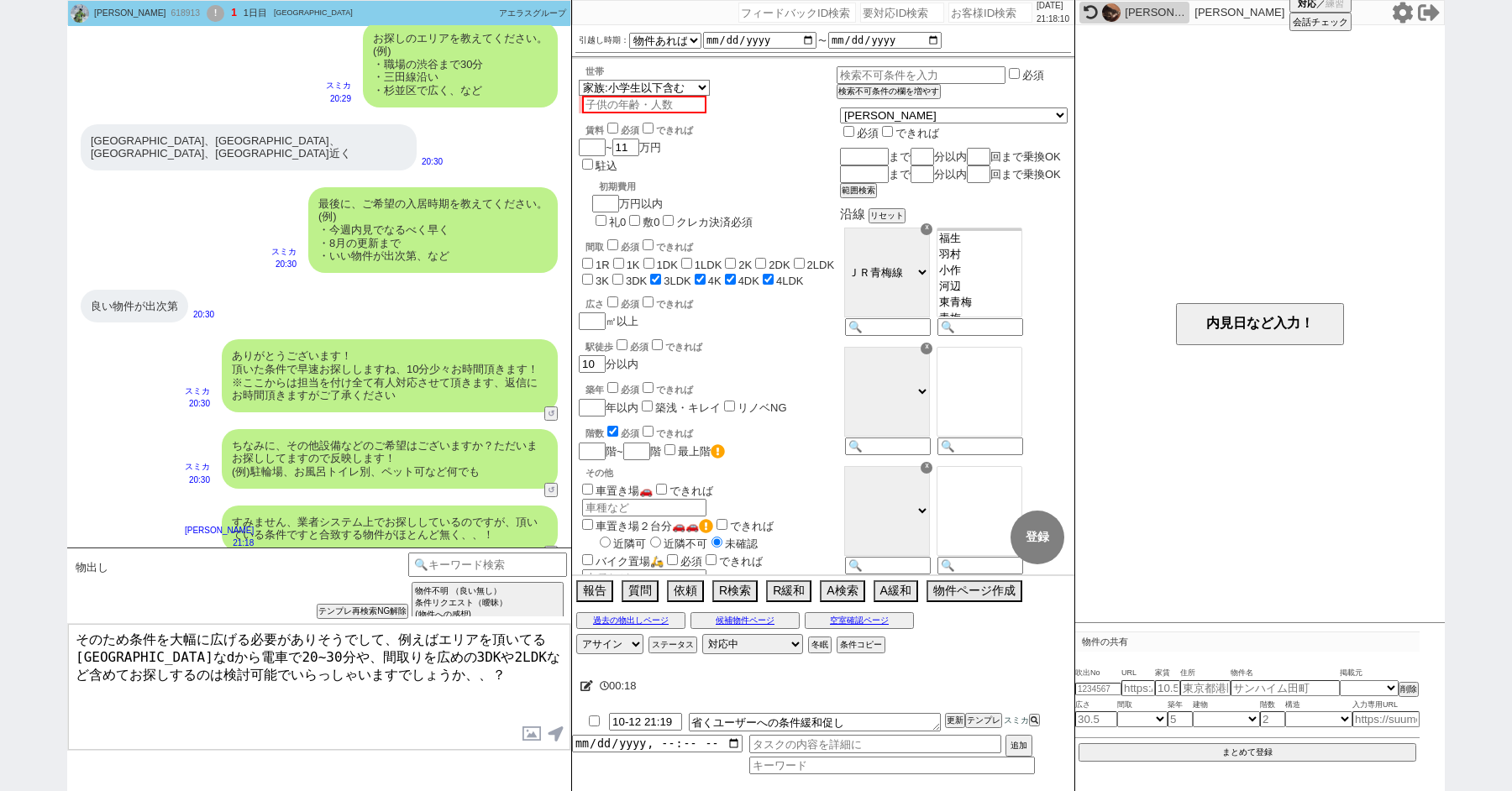
type textarea "そのため条件を大幅に広げる必要がありそうでして、例えばエリアを頂いてる[GEOGRAPHIC_DATA]などから電車で20~30分や、間取りを広めの3DKや2…"
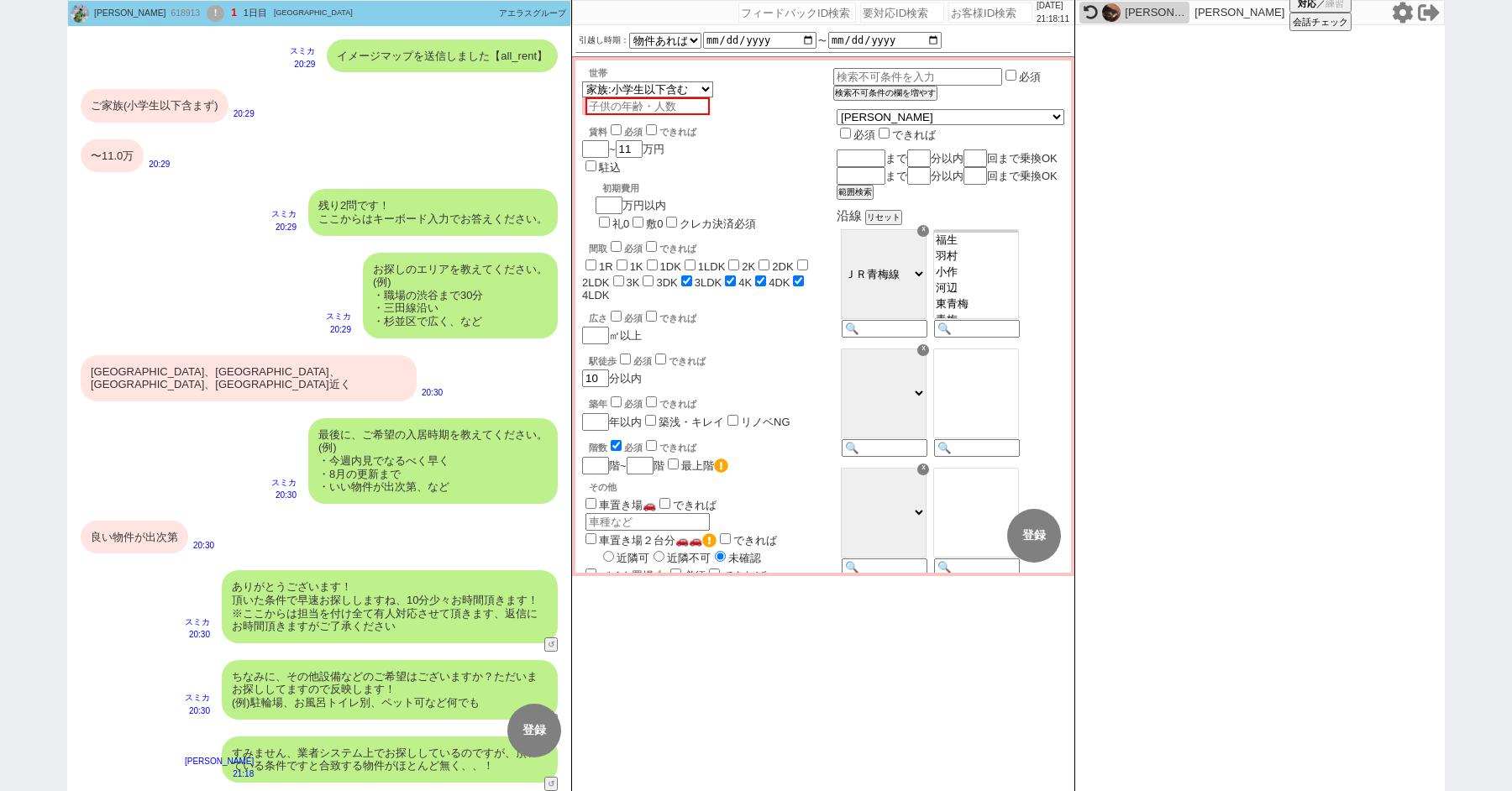
scroll to position [1012, 0]
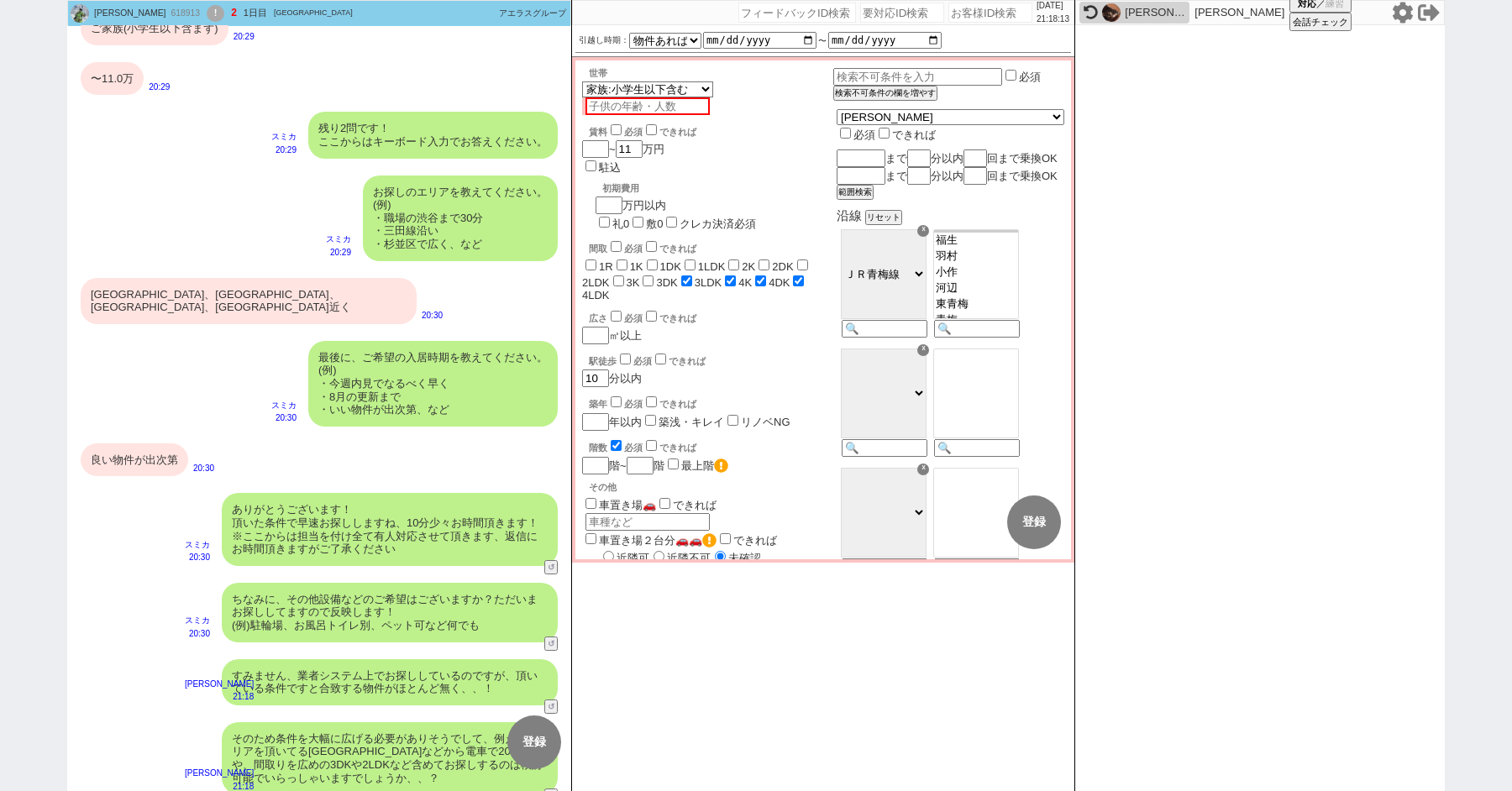
click at [194, 234] on div "お探しのエリアを教えてください。 (例) ・職場の[PERSON_NAME]まで30分 ・[PERSON_NAME][GEOGRAPHIC_DATA]沿い ・…" at bounding box center [318, 218] width 504 height 102
click at [207, 15] on div "!" at bounding box center [215, 13] width 18 height 17
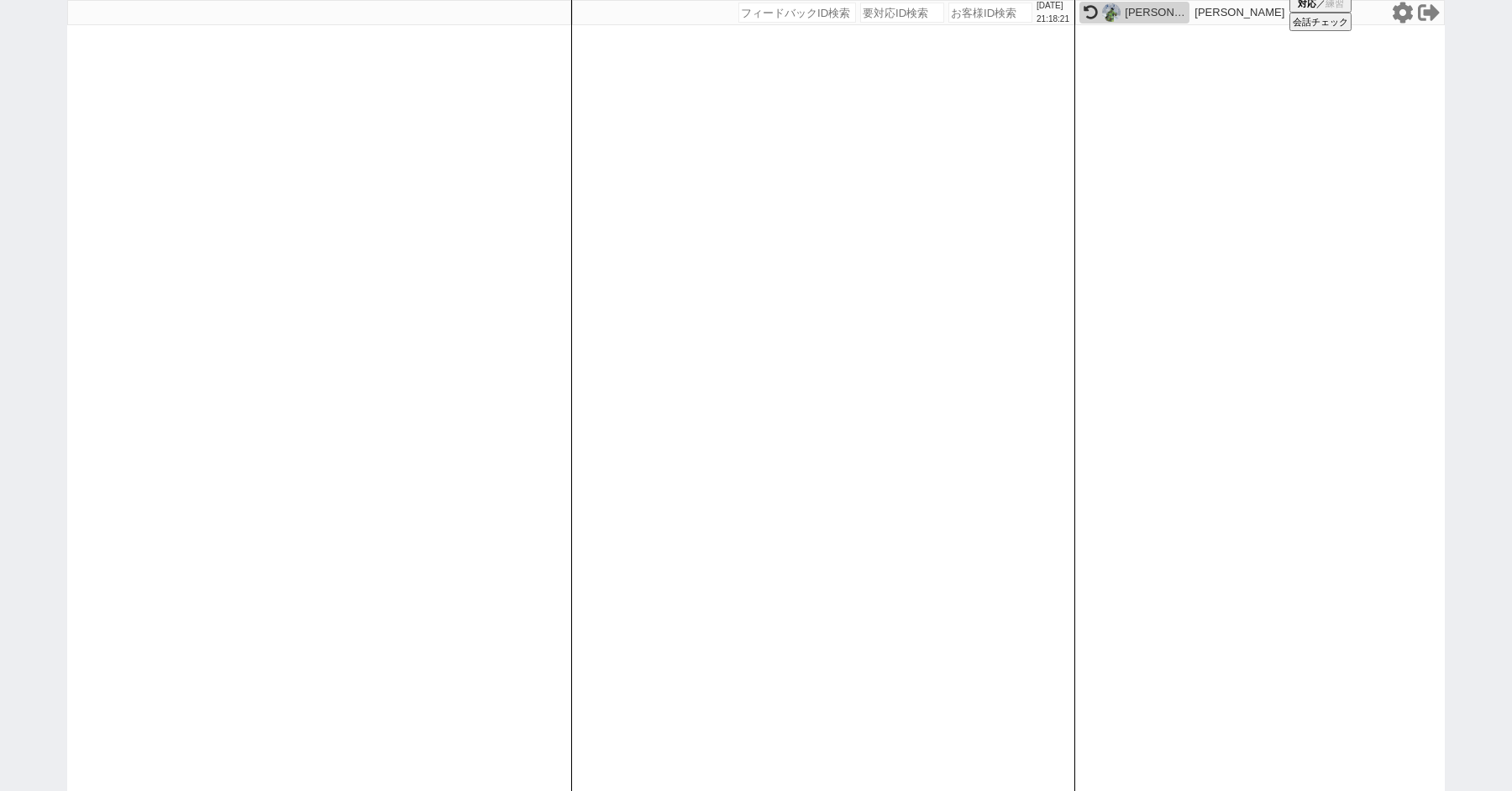
paste input "618911"
type input "618911"
select select
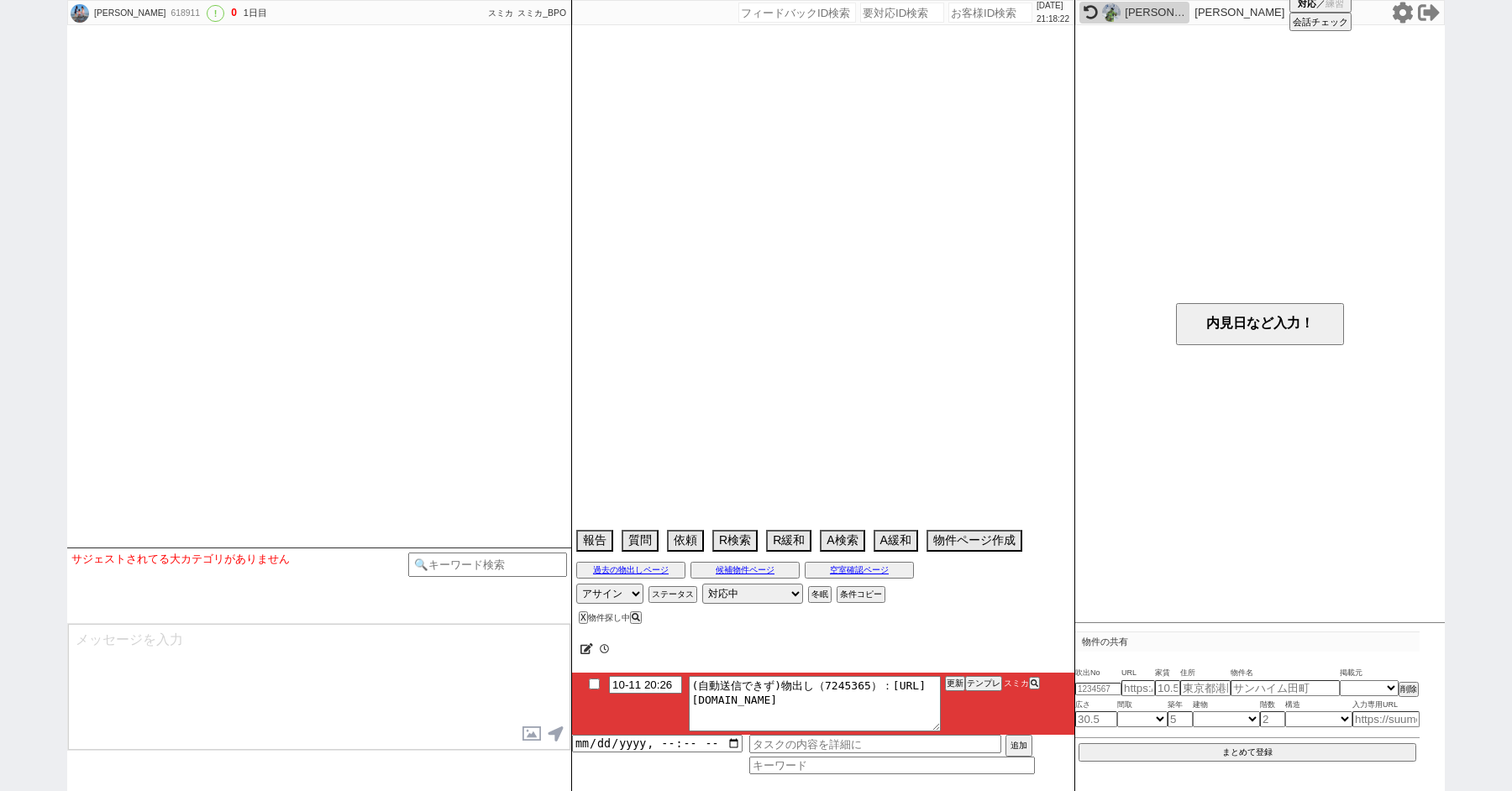
select select "2025"
select select "11"
select select "36"
select select "0"
select select "23"
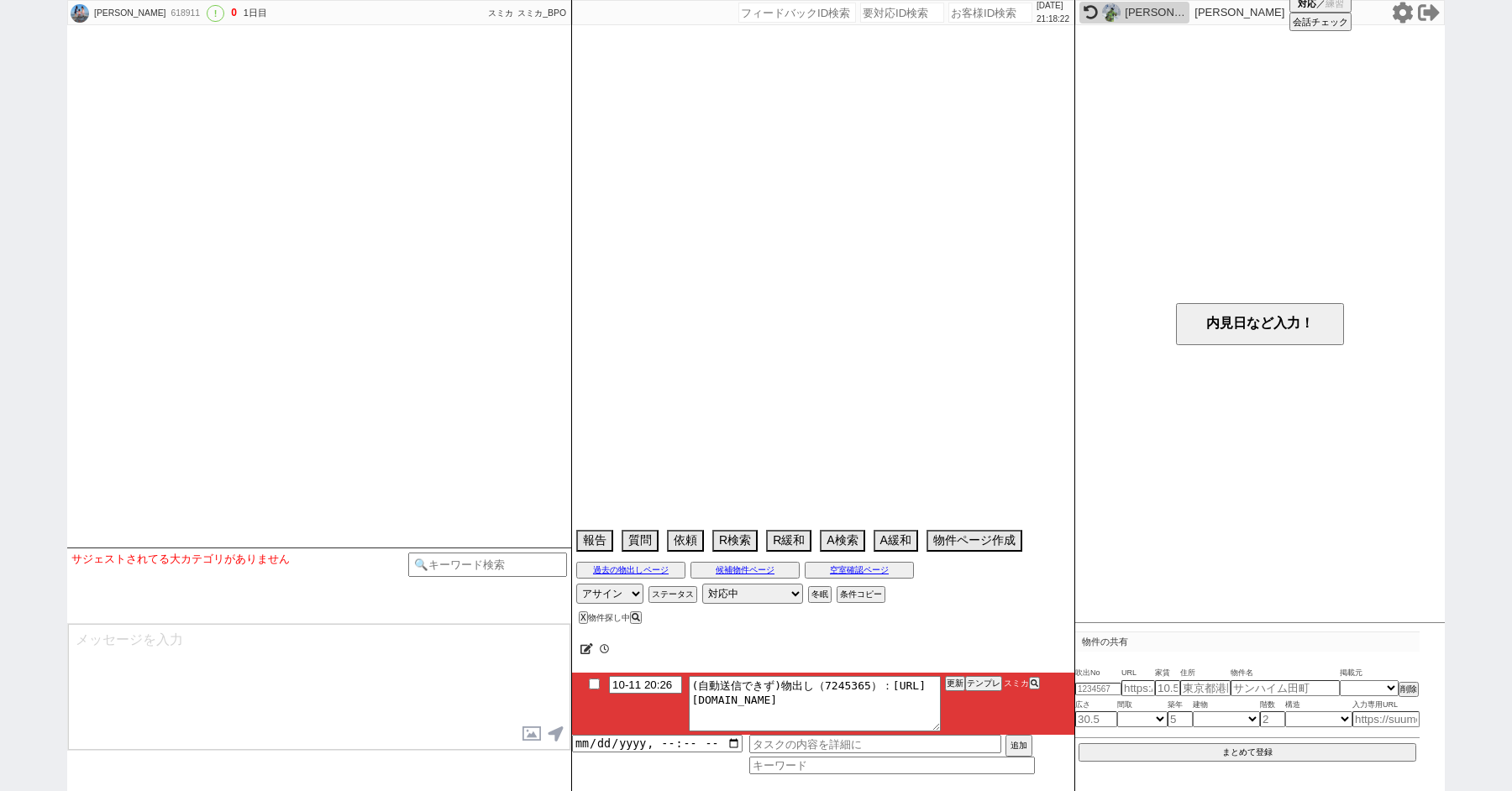
select select "751"
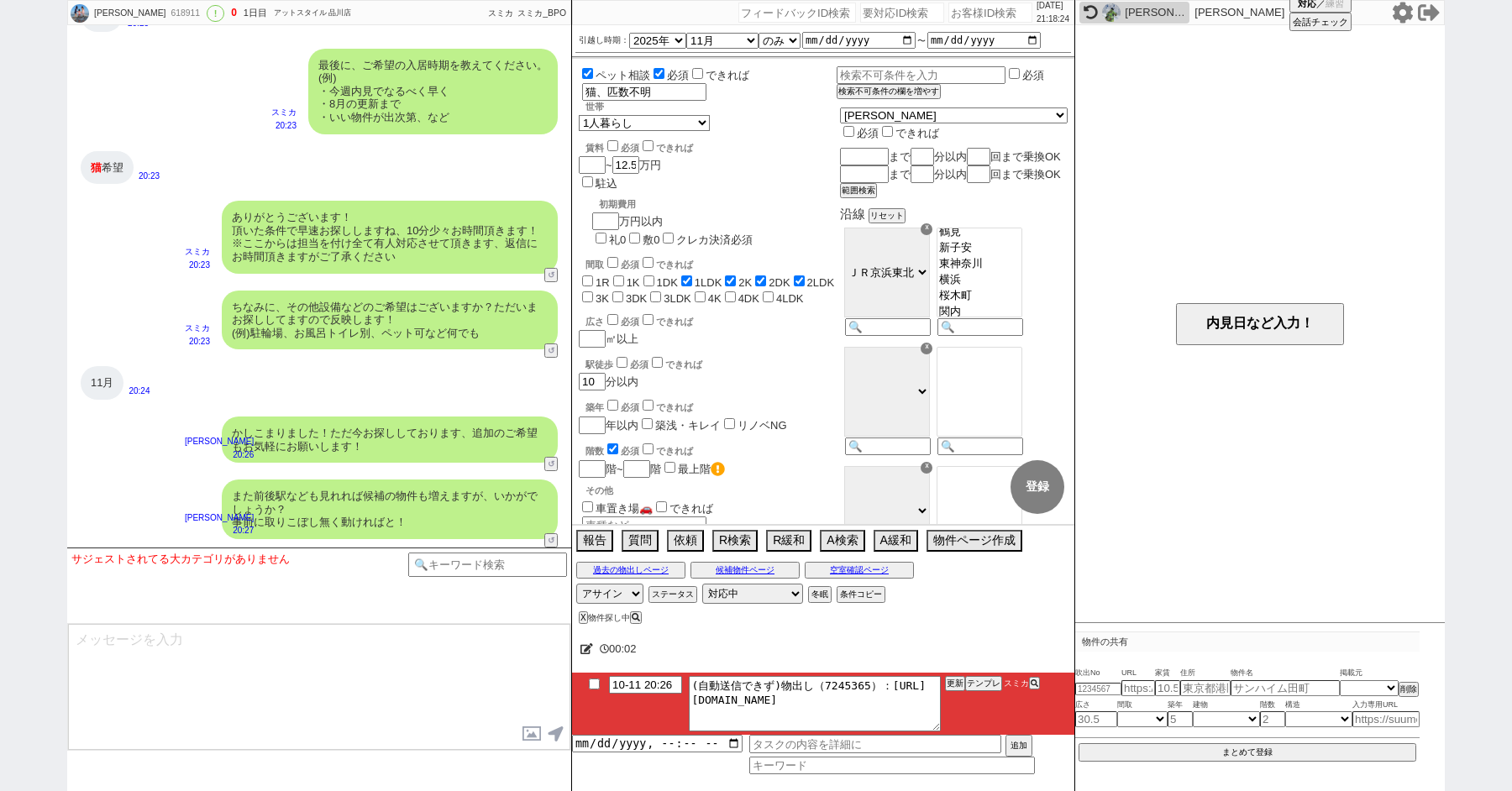
scroll to position [508, 0]
click at [985, 681] on button "テンプレ" at bounding box center [984, 683] width 37 height 12
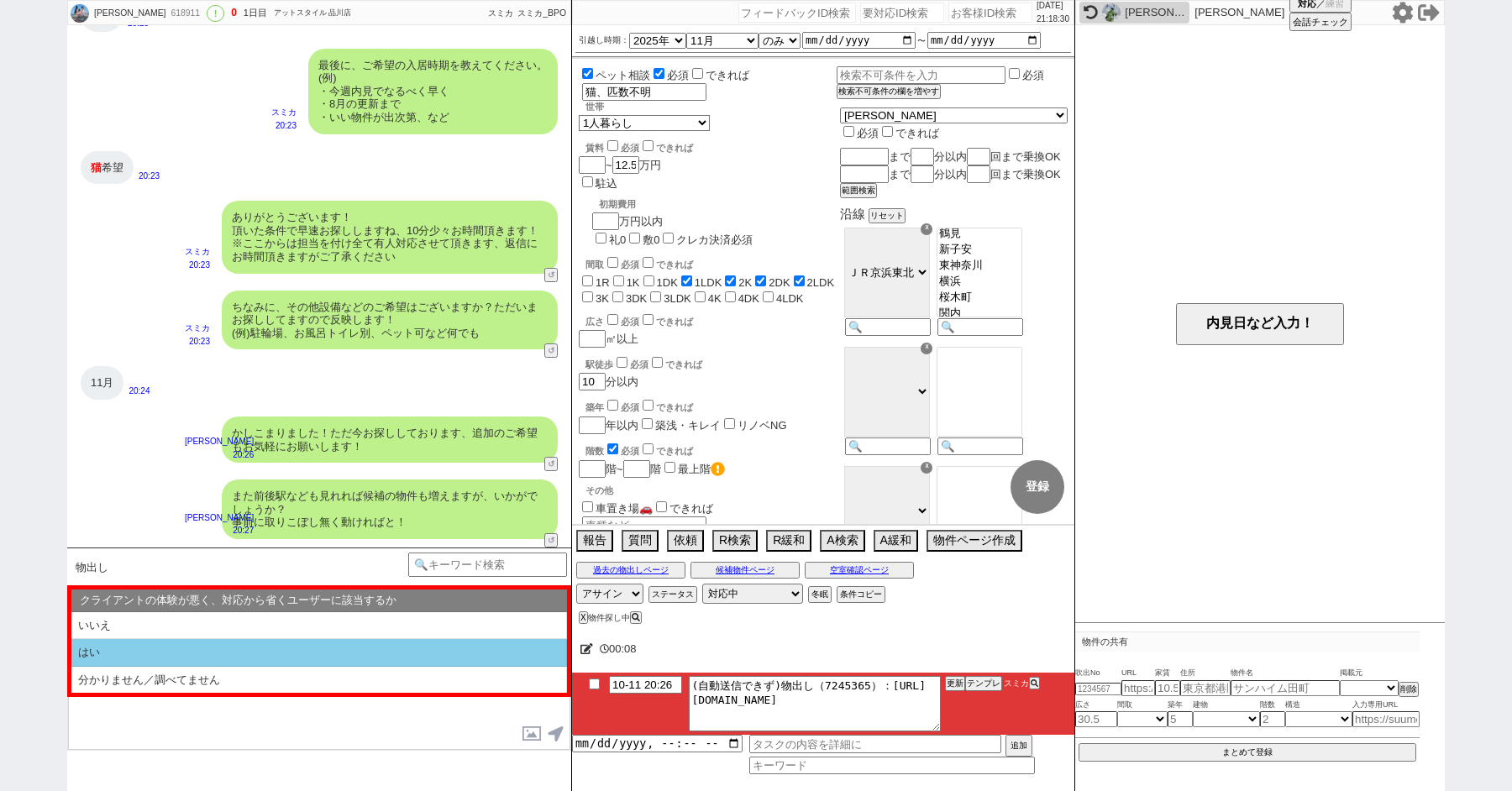
click at [118, 655] on li "はい" at bounding box center [319, 654] width 496 height 28
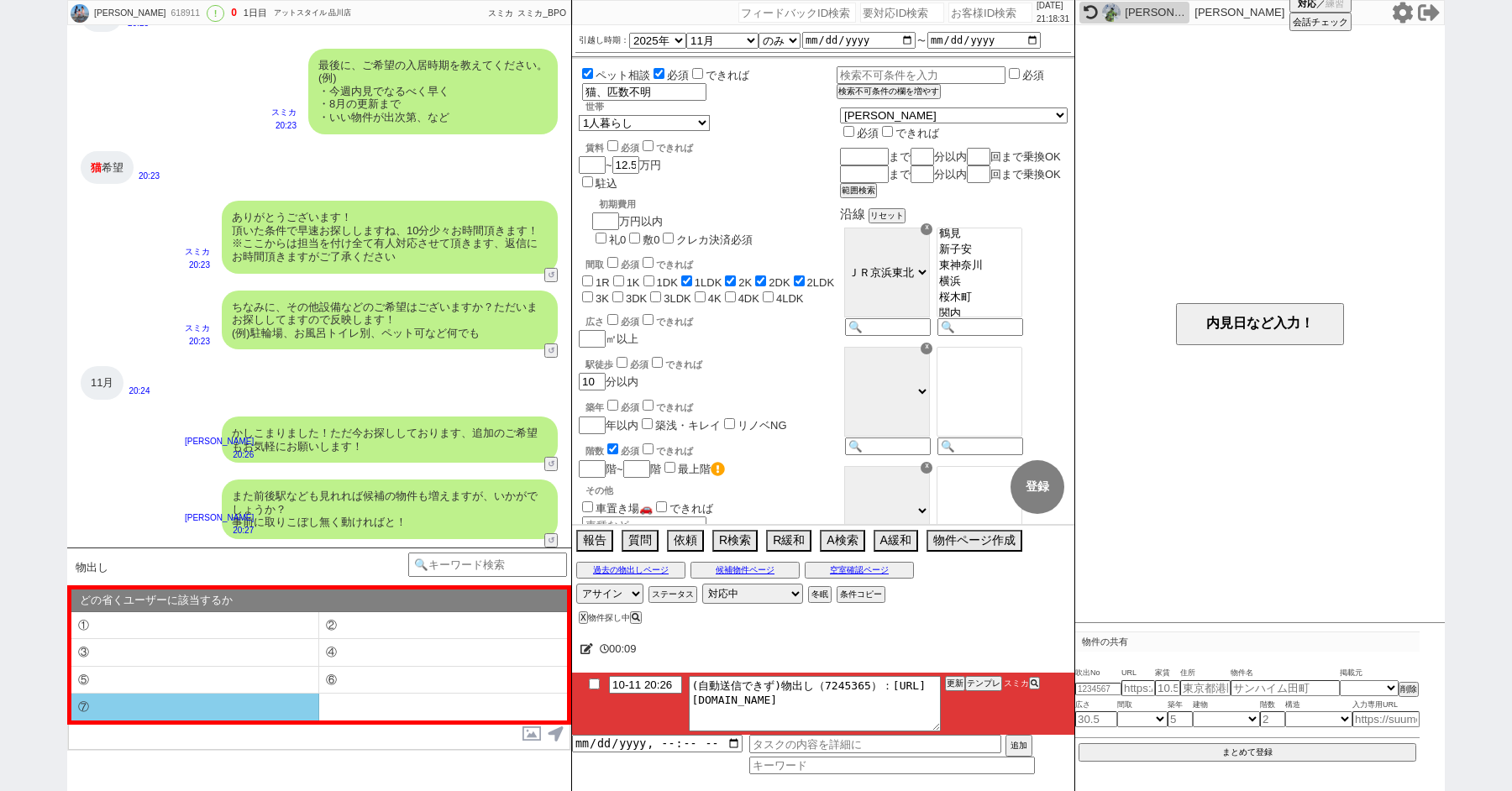
click at [211, 702] on li "⑦" at bounding box center [195, 707] width 248 height 27
select select "⑦"
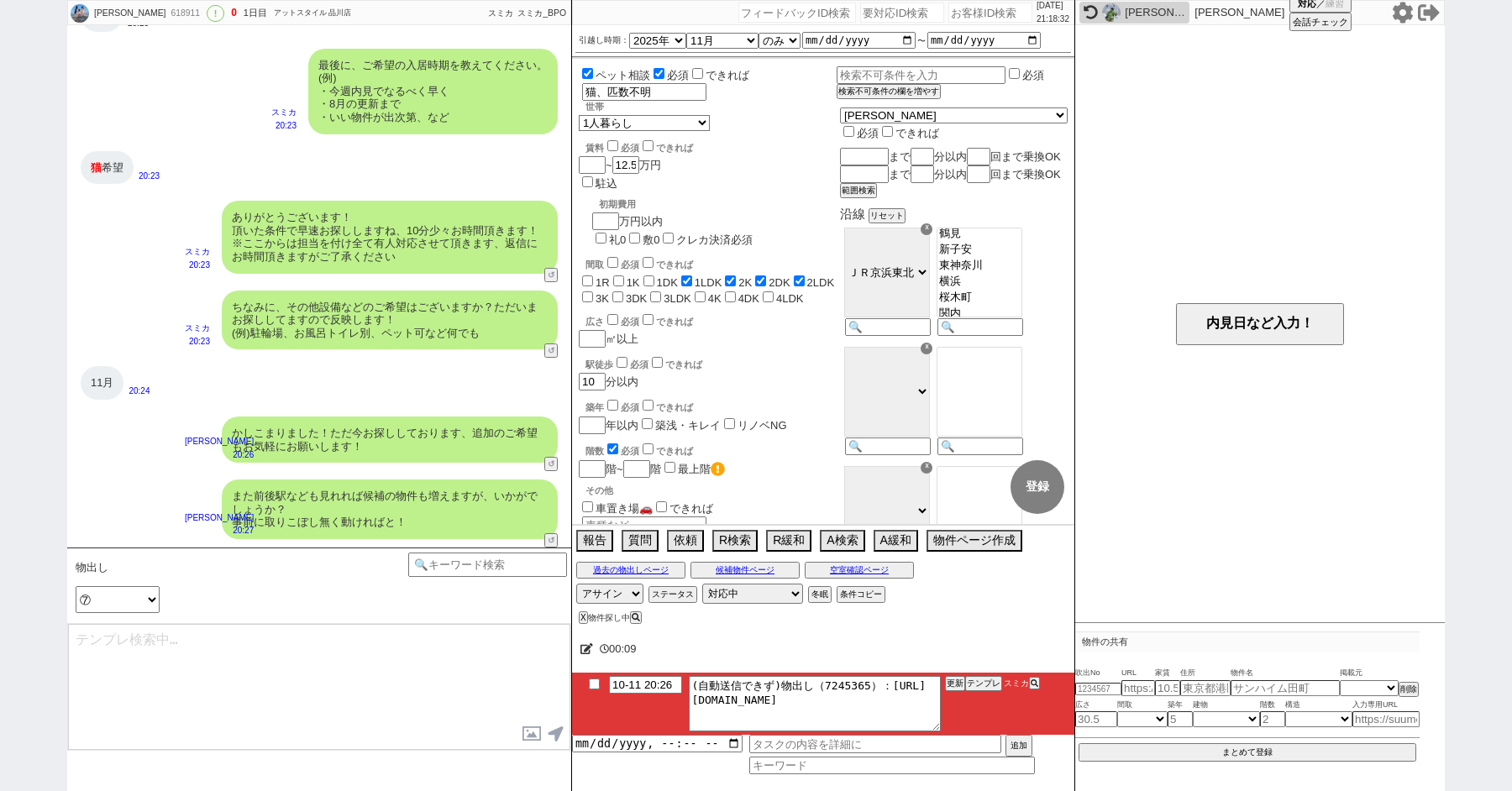
type textarea "すみません、業者システム上でお探ししているのですが、頂いている条件ですと合致する物件がほとんど無く、、！"
checkbox input "true"
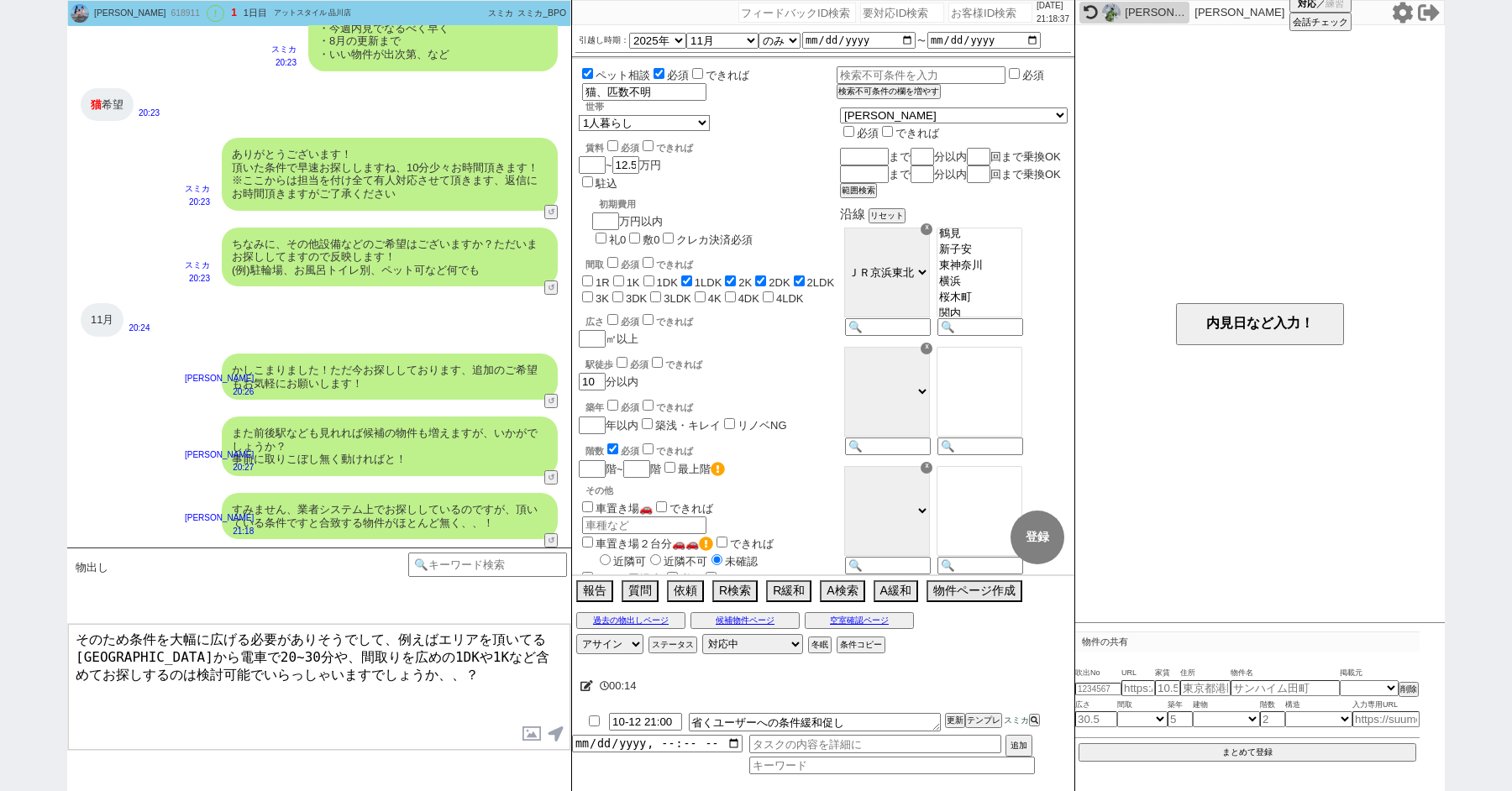
type textarea "そのため条件を大幅に広げる必要がありそうでして、例えばエリアを頂いてる[GEOGRAPHIC_DATA]から電車で20~30分や、間取りを広めの1DKや1Kな…"
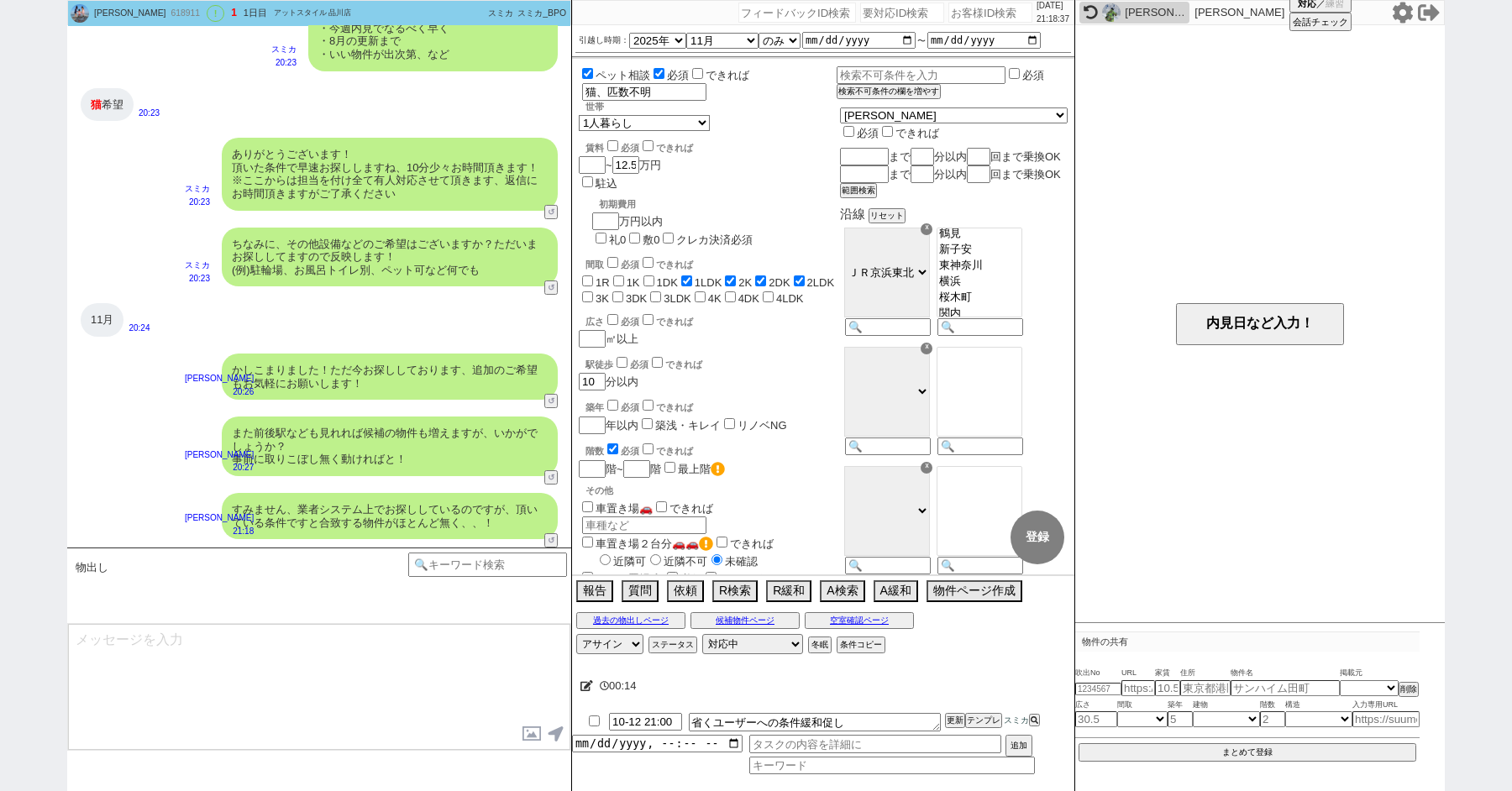
scroll to position [1408, 0]
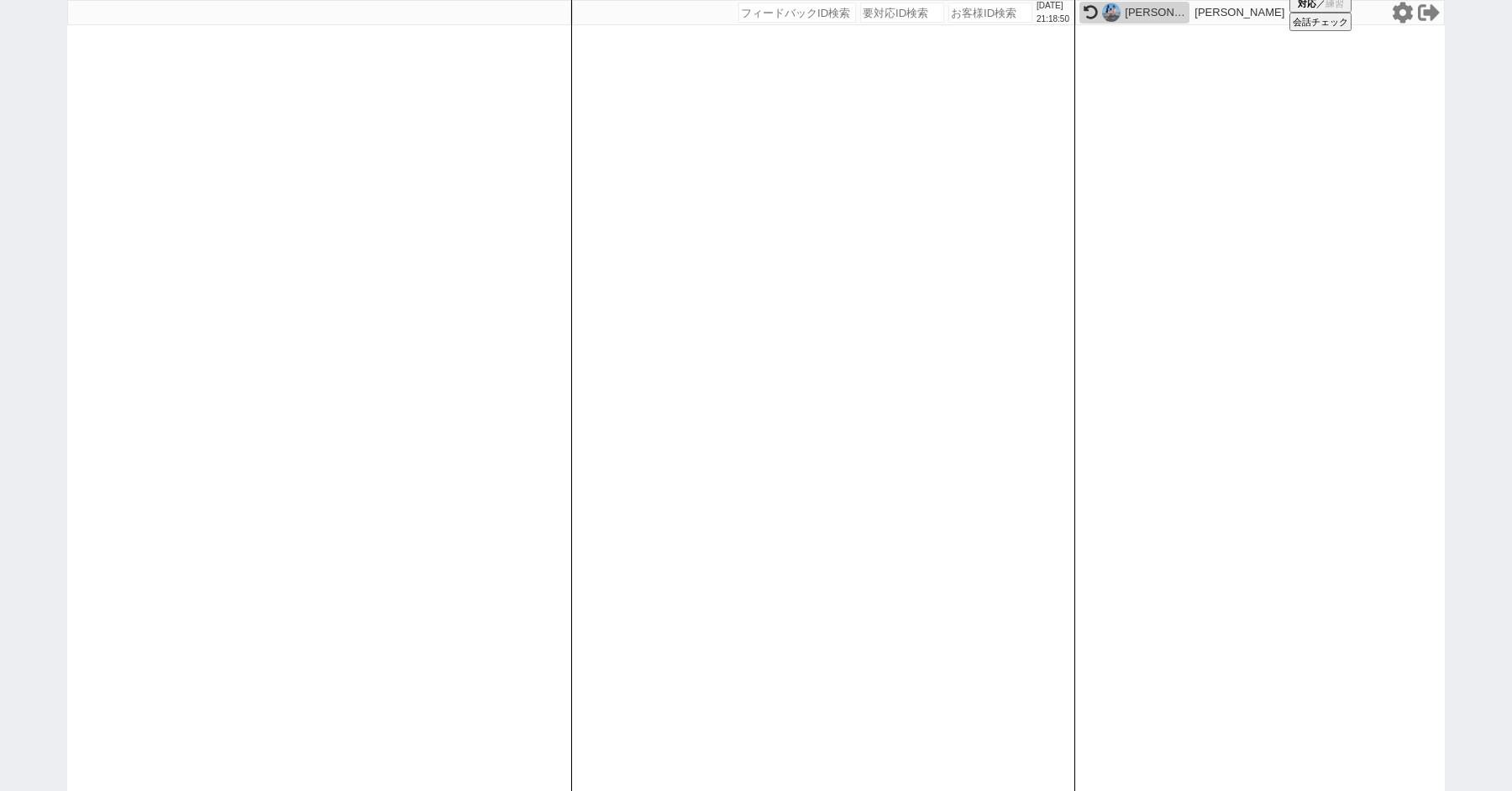
paste input "618893"
type input "618893"
select select
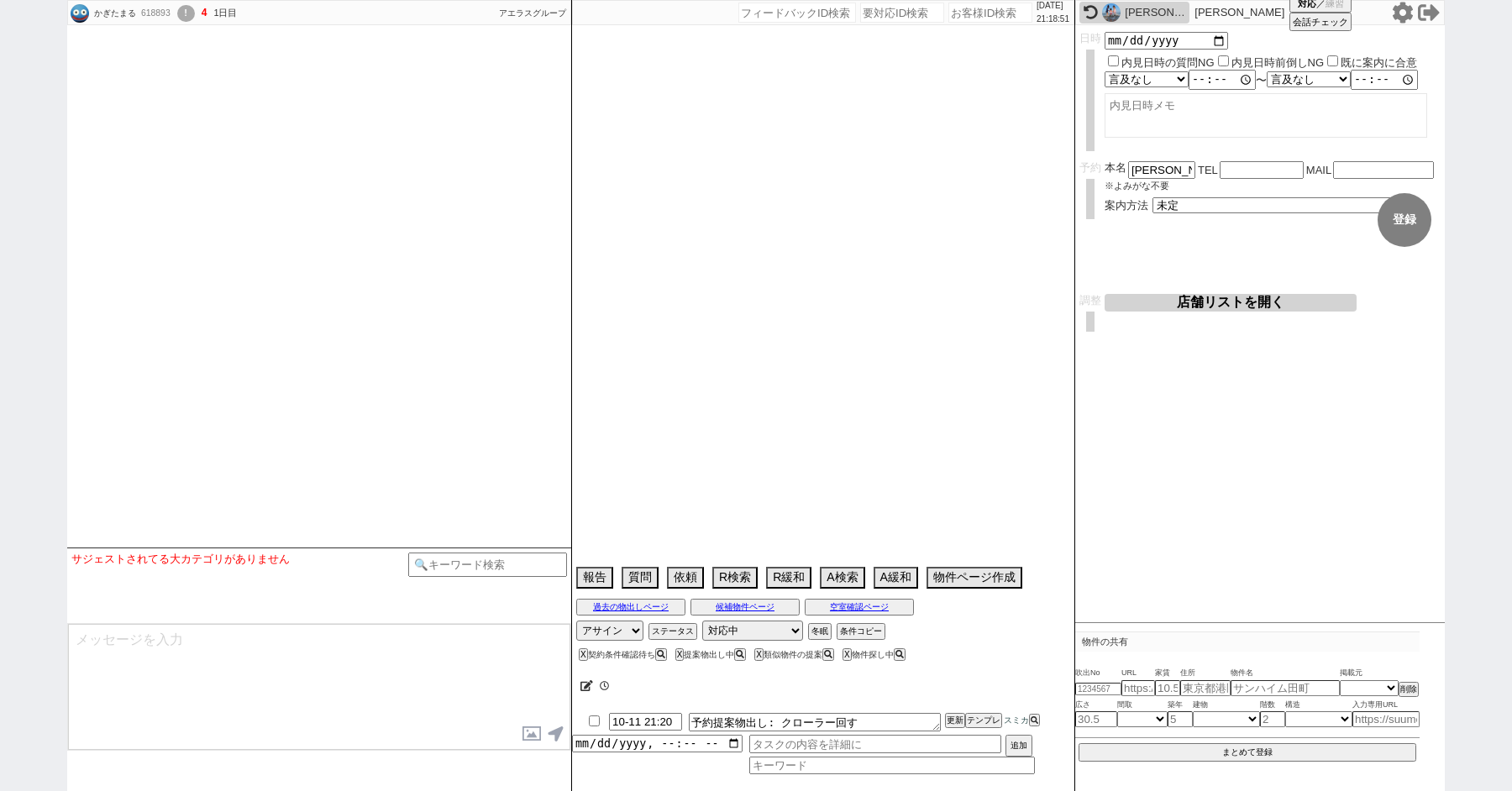
type textarea "[DATE]に店舗と電話でやり取り"
select select "2025"
select select "10"
select select "35"
select select "0"
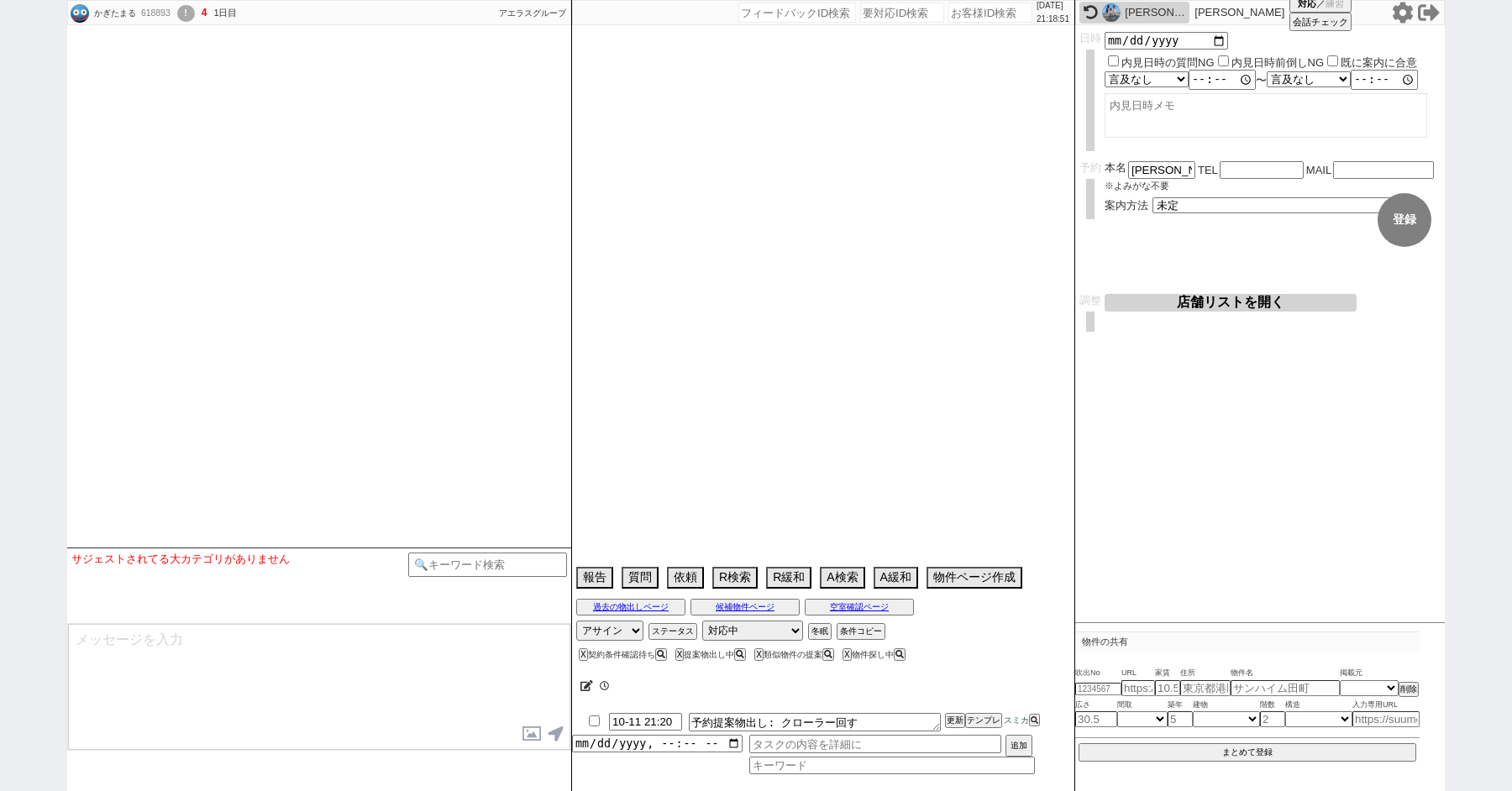
select select "14"
select select "15"
select select "19"
select select "20"
select select "26"
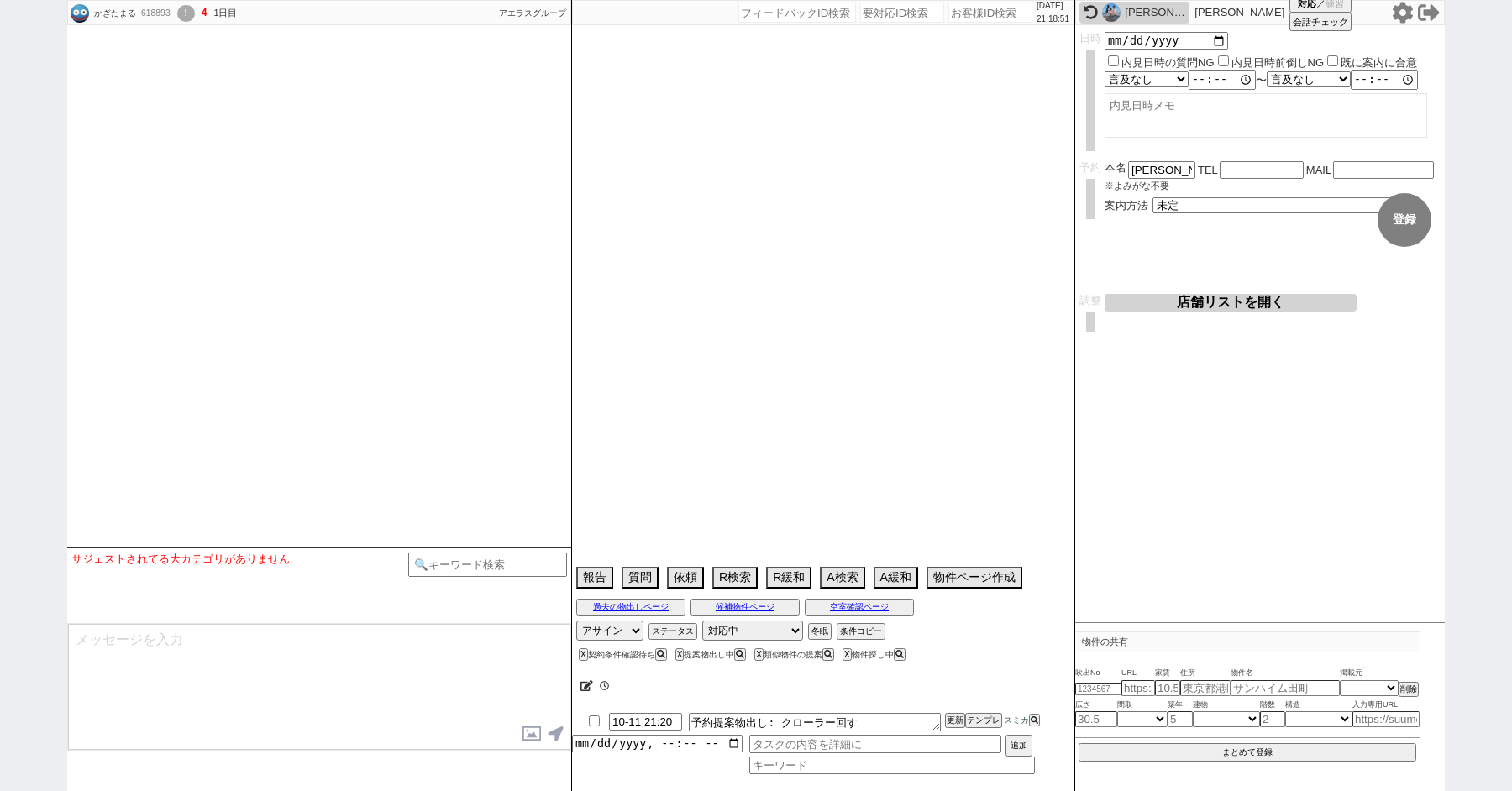
select select "27"
select select "43"
select select "49"
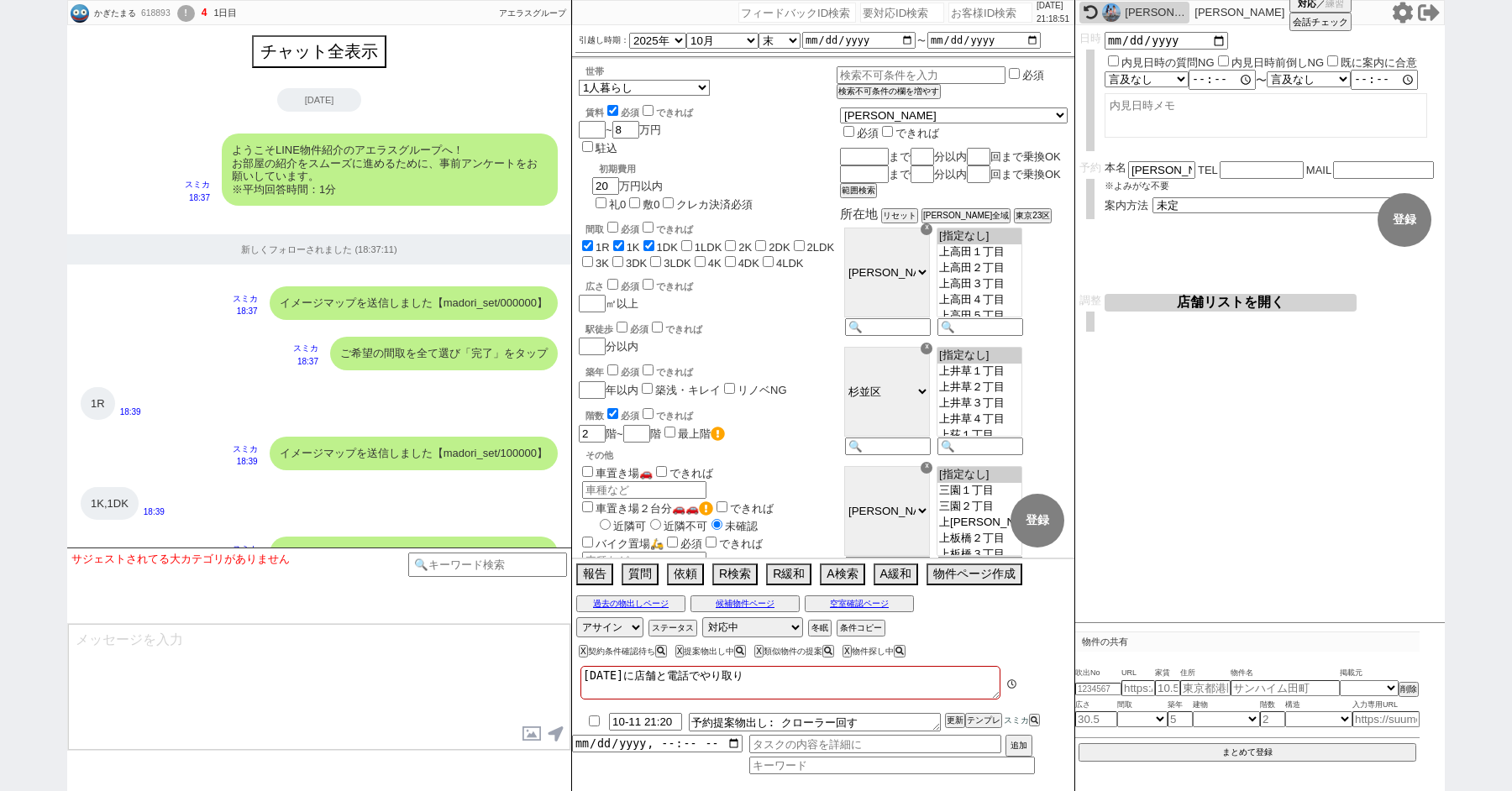
scroll to position [2913, 0]
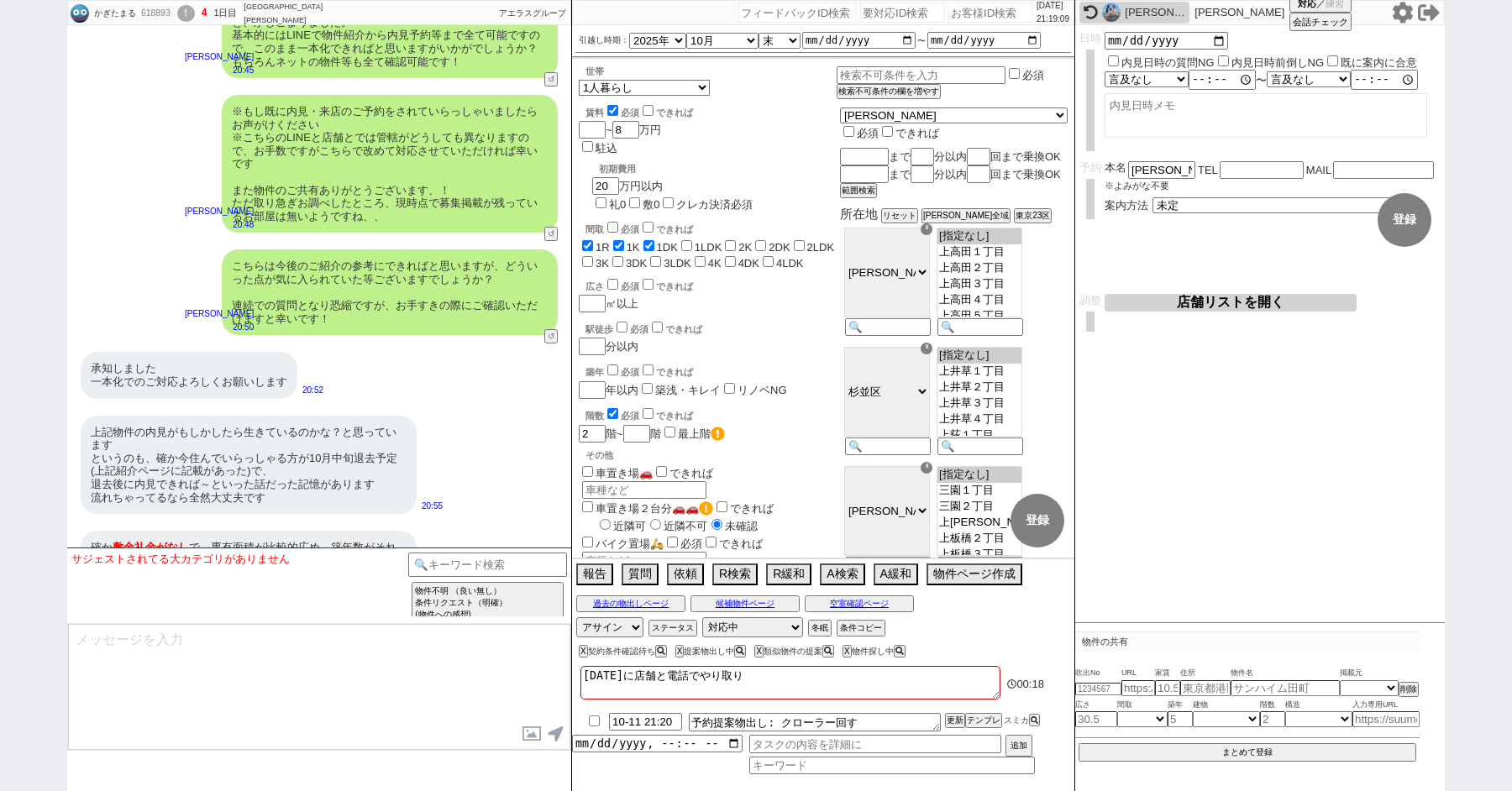
click at [1398, 12] on icon at bounding box center [1402, 12] width 20 height 21
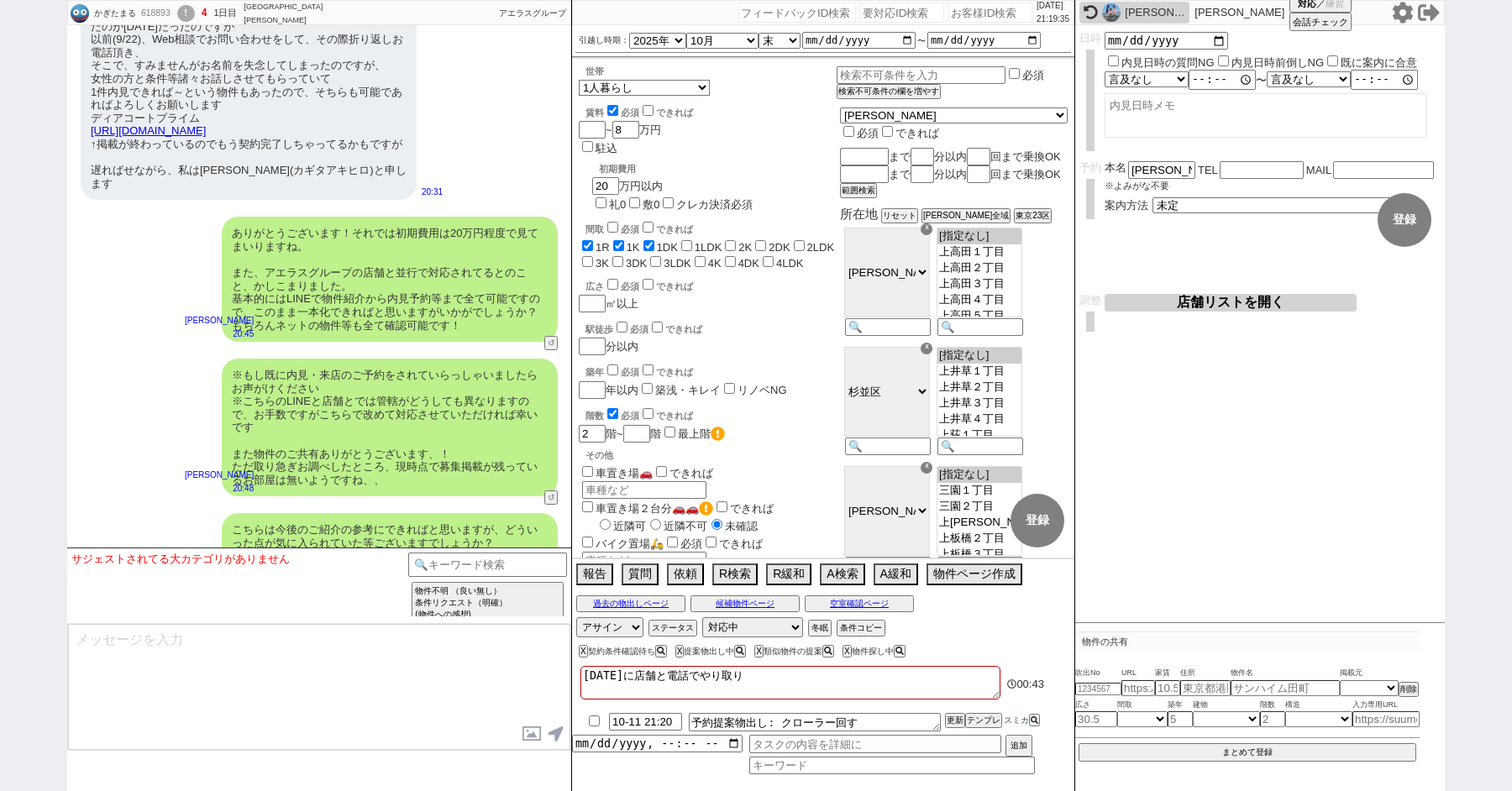
scroll to position [2460, 0]
